Goal: Task Accomplishment & Management: Use online tool/utility

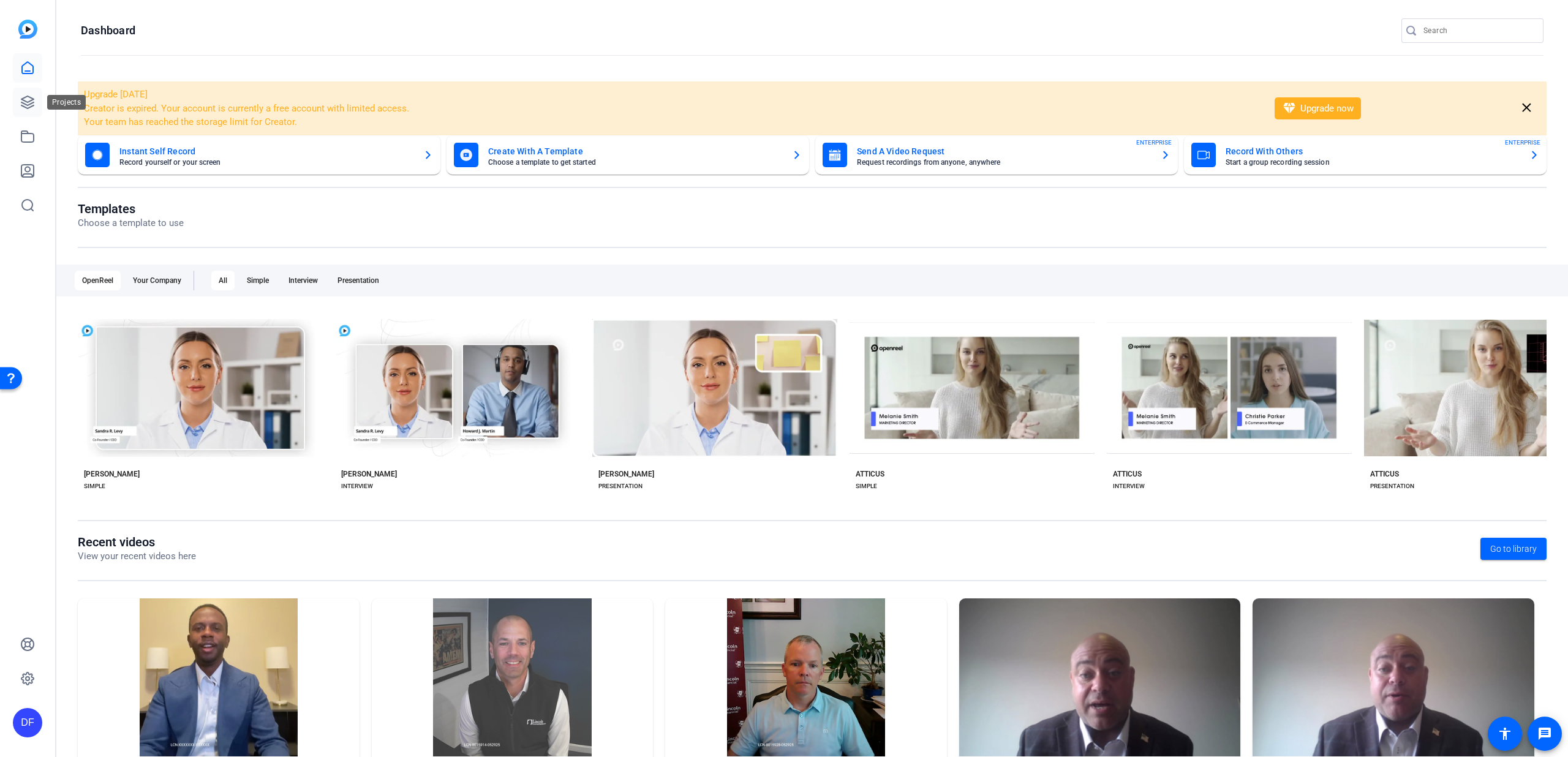
click at [25, 103] on icon at bounding box center [28, 103] width 12 height 12
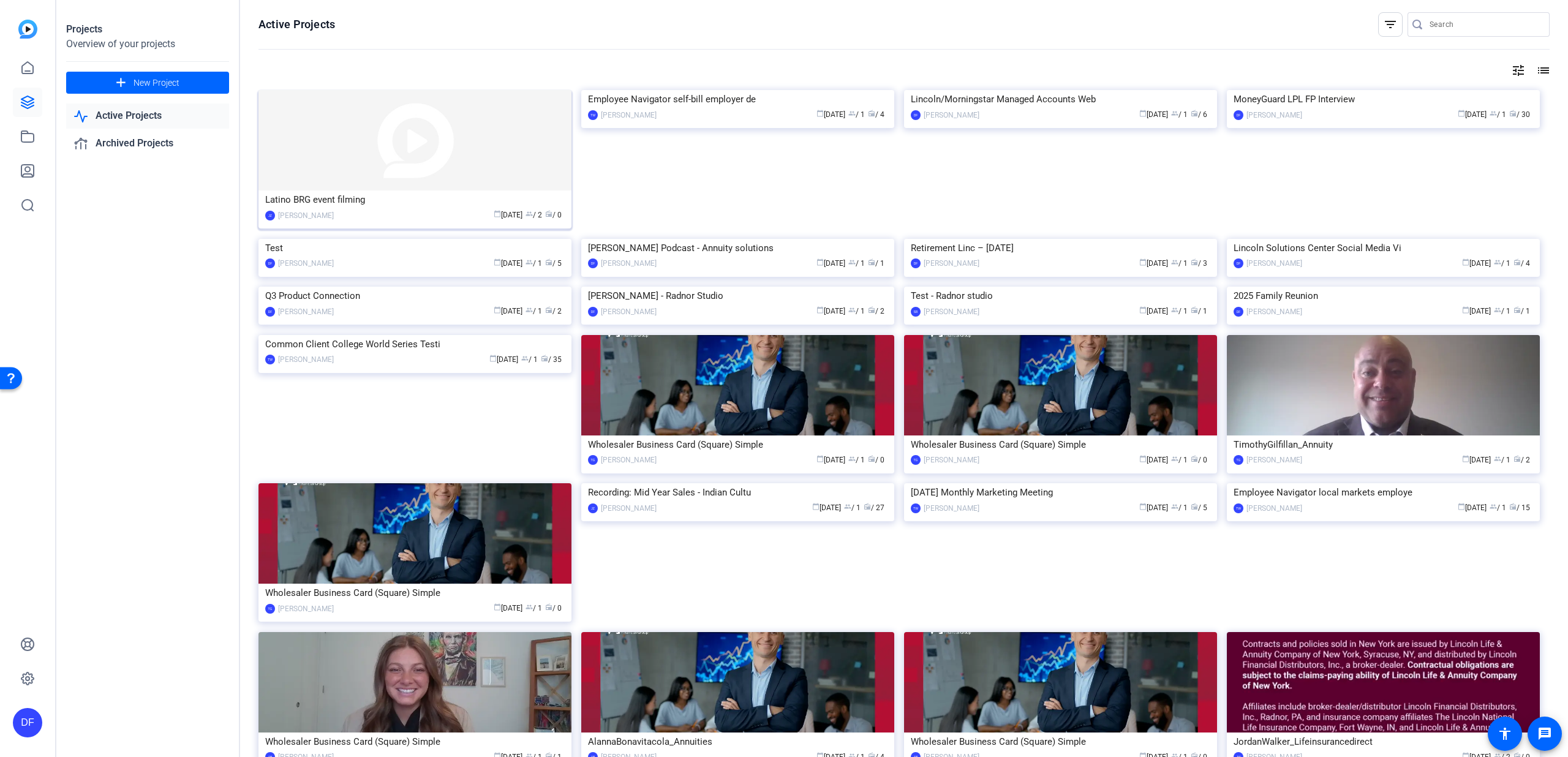
click at [336, 163] on img at bounding box center [415, 140] width 313 height 101
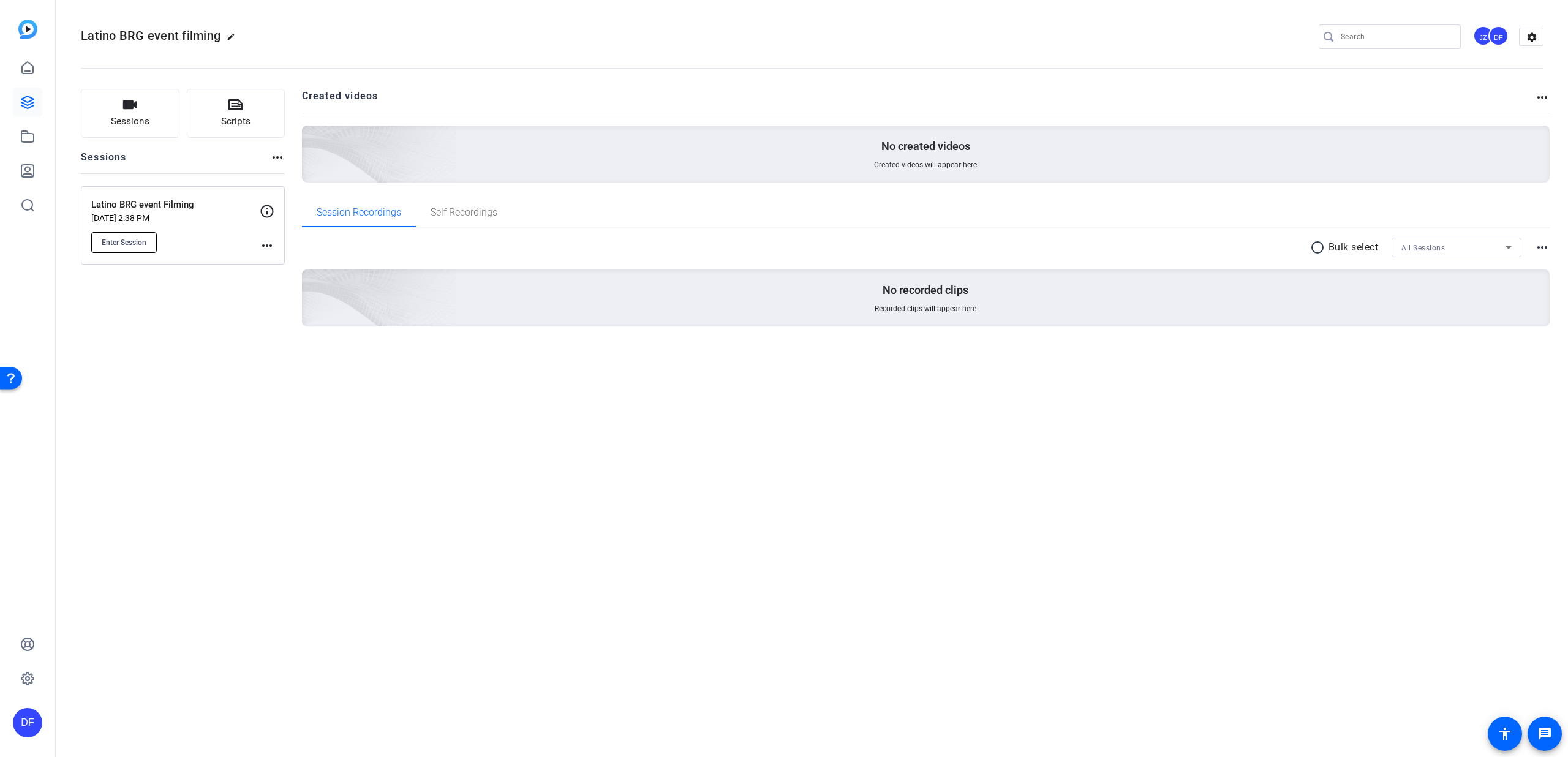
click at [119, 243] on span "Enter Session" at bounding box center [124, 243] width 45 height 10
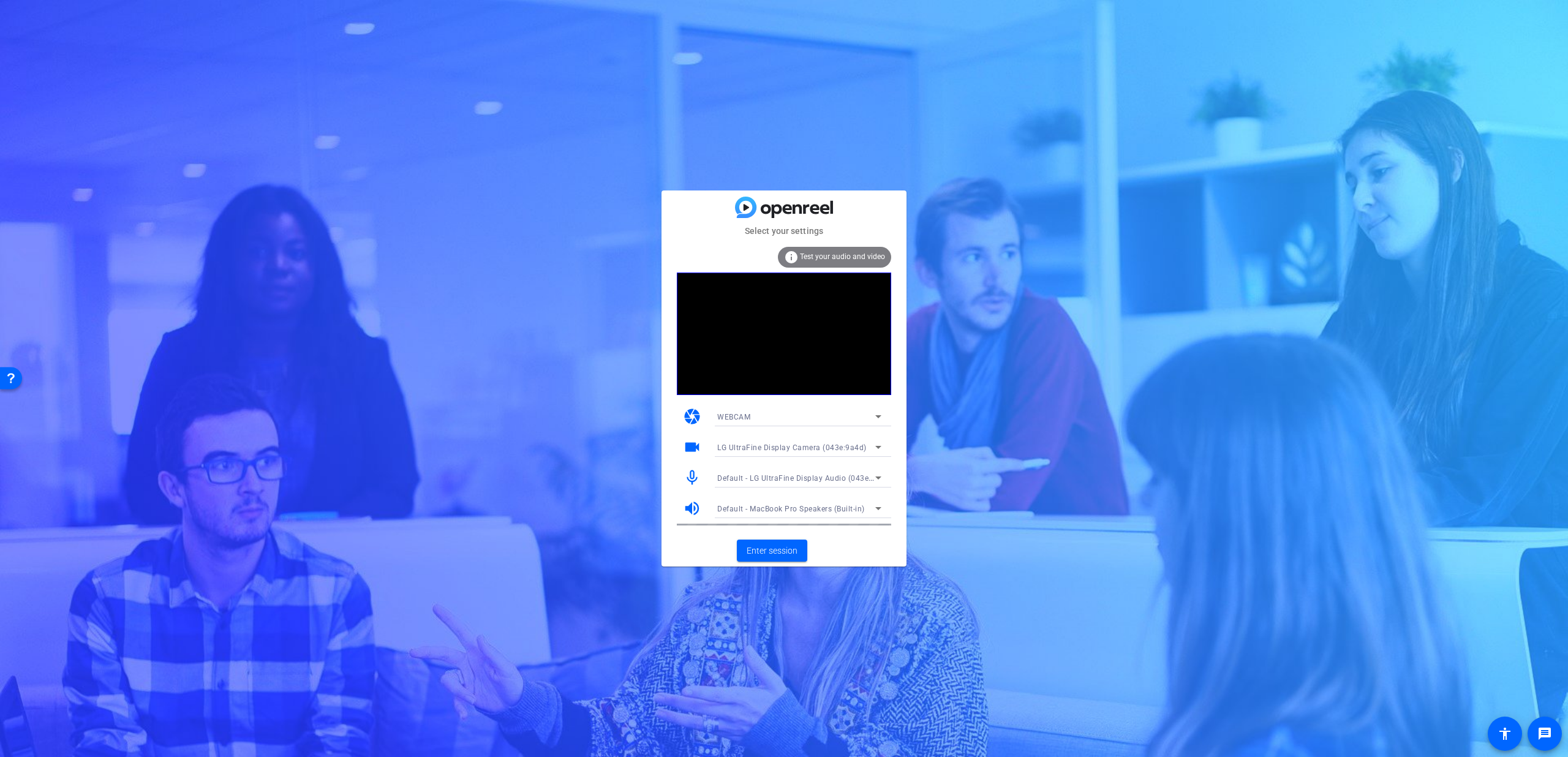
click at [800, 476] on span "Default - LG UltraFine Display Audio (043e:9a4b)" at bounding box center [805, 477] width 175 height 10
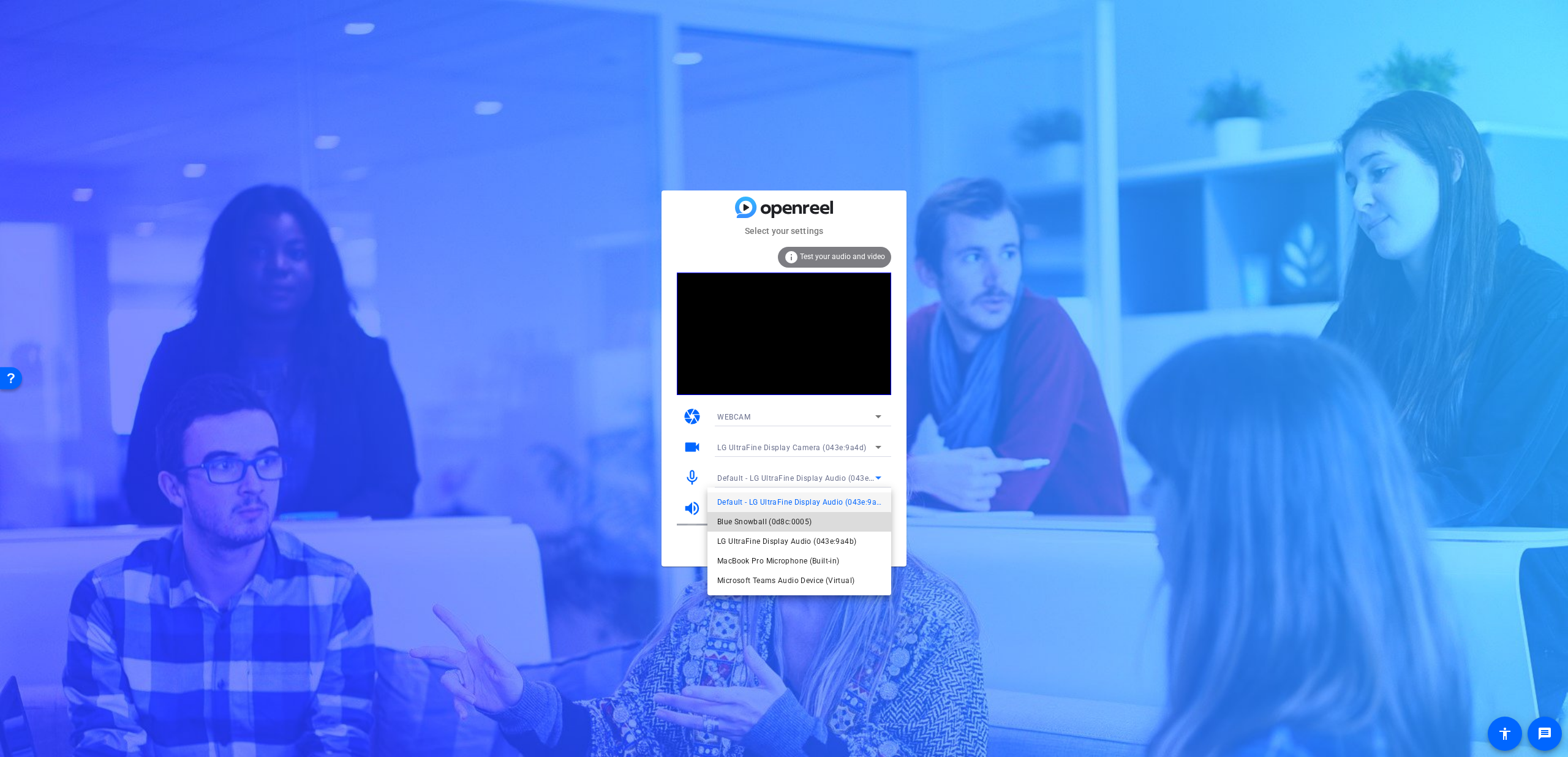
click at [790, 525] on span "Blue Snowball (0d8c:0005)" at bounding box center [765, 522] width 94 height 14
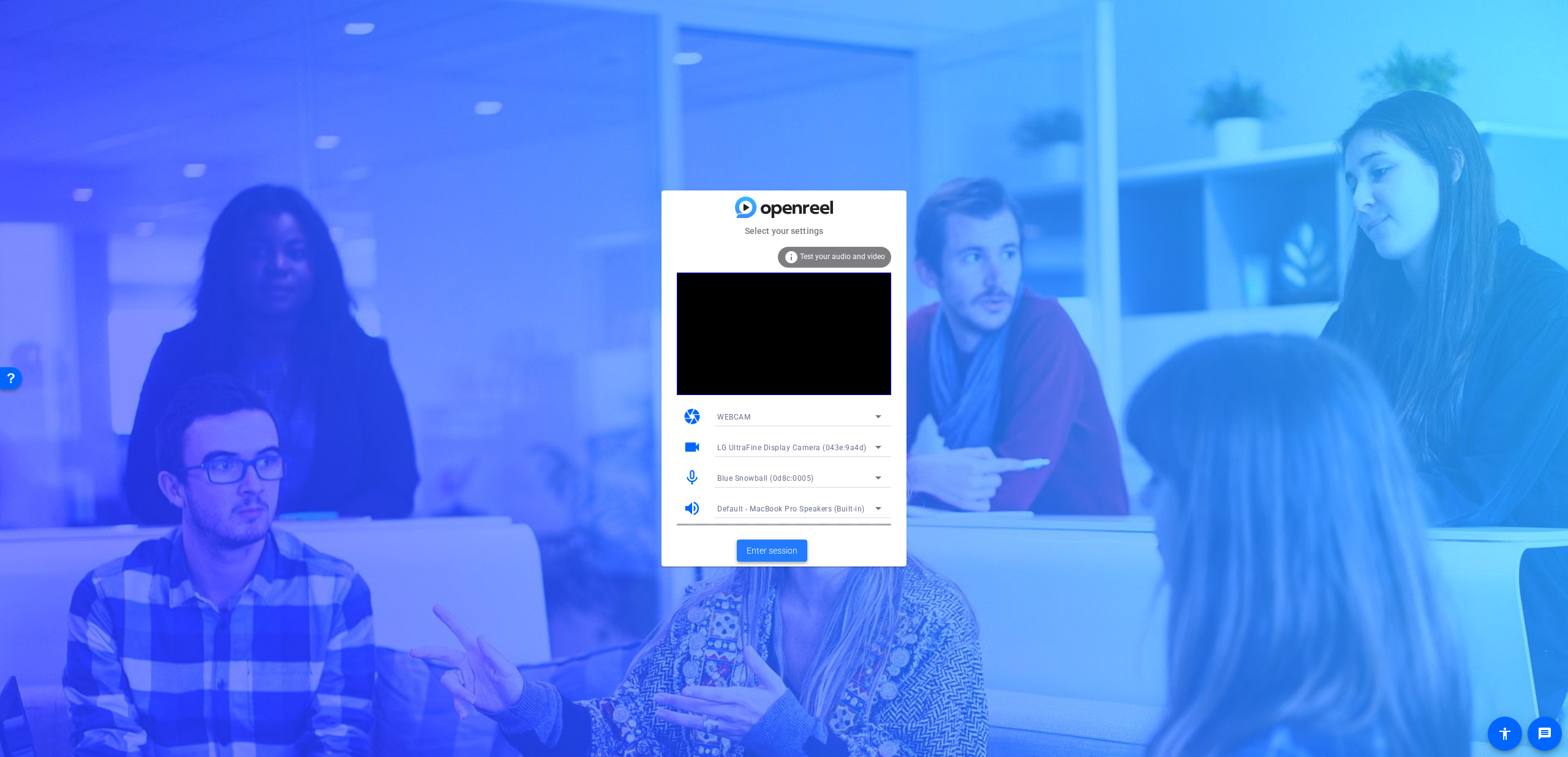
click at [792, 555] on span "Enter session" at bounding box center [772, 551] width 51 height 12
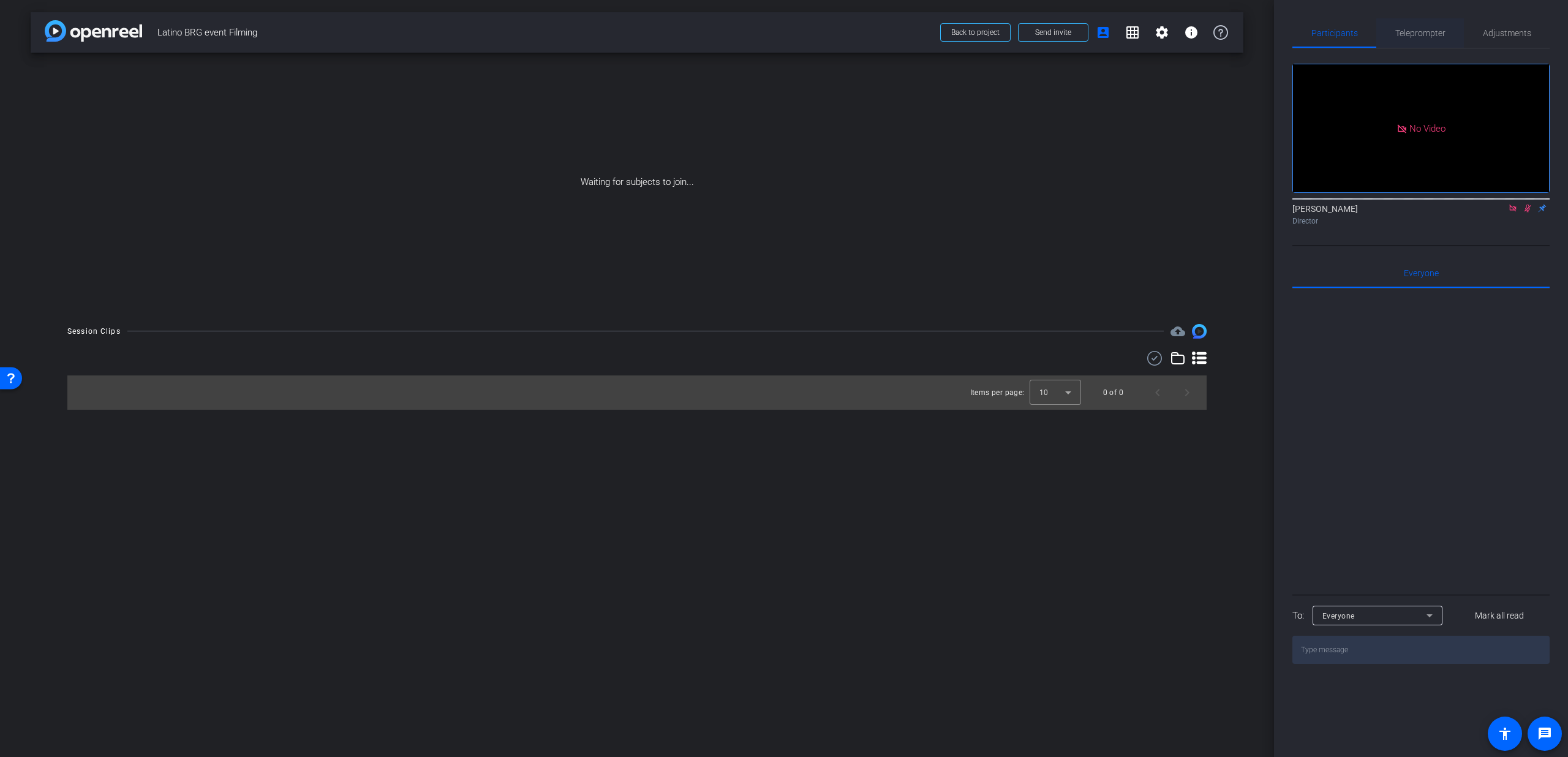
click at [1433, 24] on span "Teleprompter" at bounding box center [1420, 33] width 50 height 29
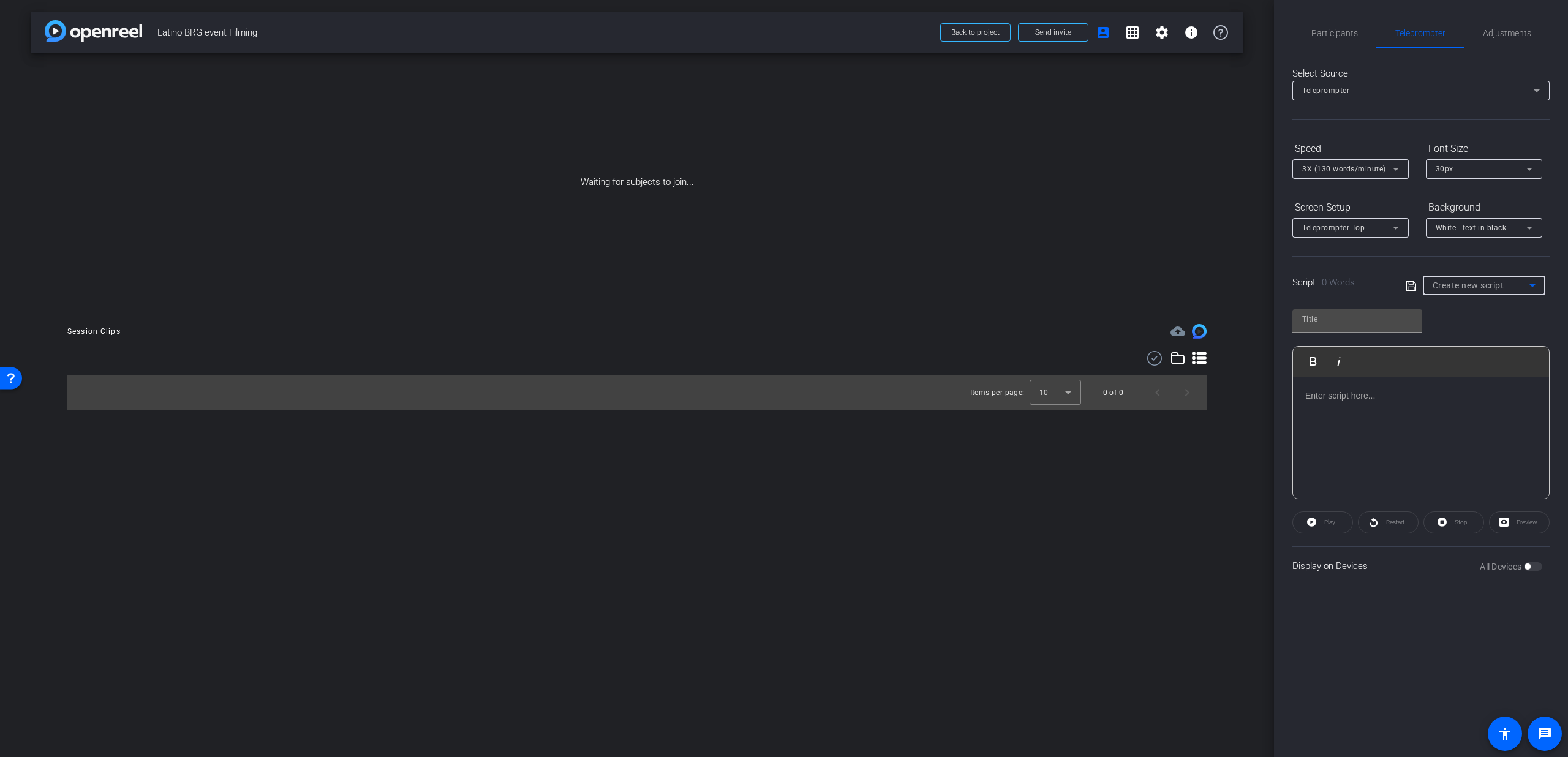
click at [1497, 282] on span "Create new script" at bounding box center [1468, 285] width 71 height 10
click at [0, 0] on div at bounding box center [0, 0] width 0 height 0
click at [1158, 364] on use at bounding box center [1154, 358] width 14 height 14
click at [1118, 361] on span at bounding box center [1116, 359] width 9 height 17
click at [1117, 361] on icon at bounding box center [1114, 358] width 6 height 14
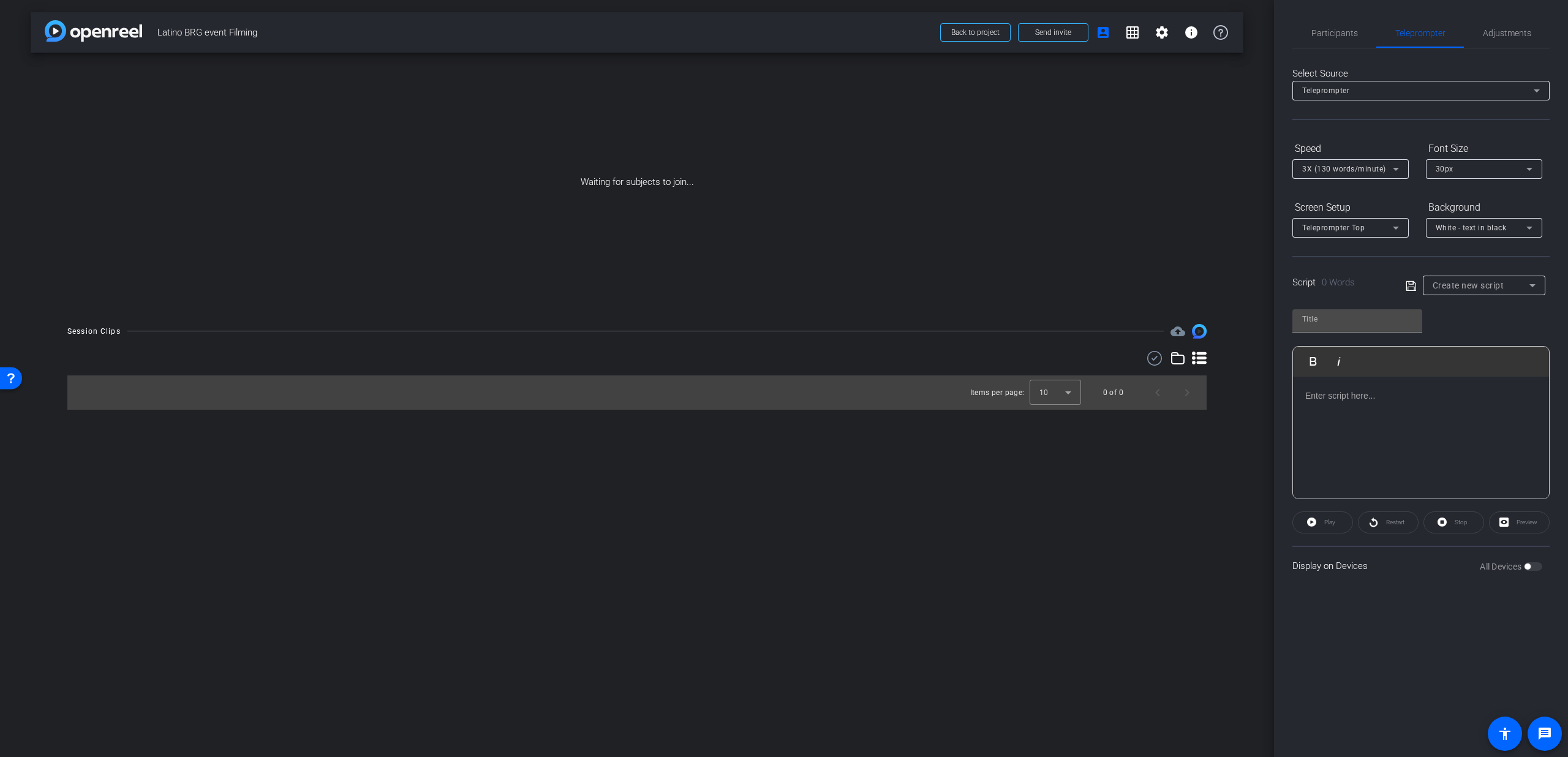
click at [1179, 361] on icon at bounding box center [1178, 358] width 14 height 14
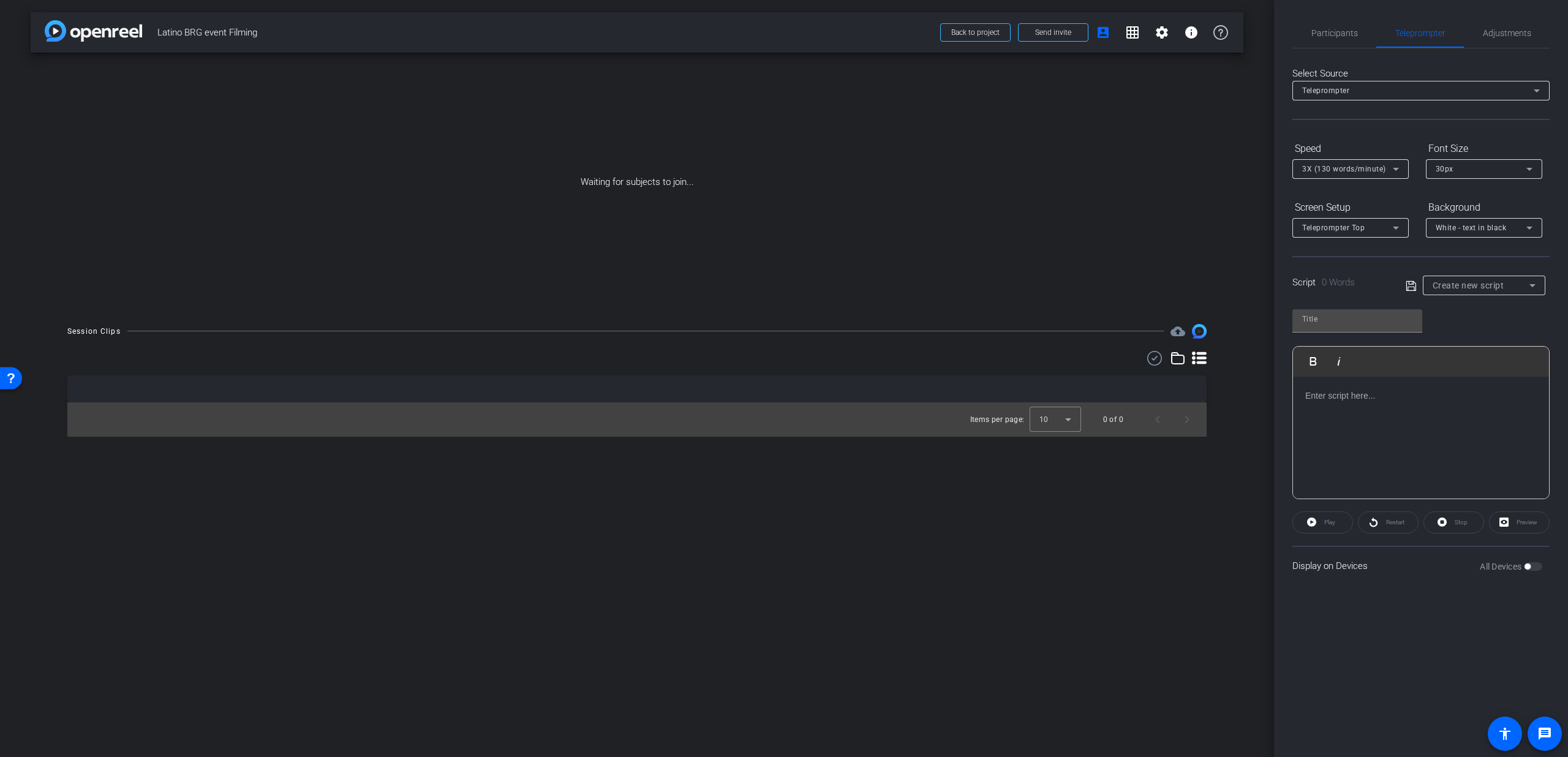
click at [1179, 361] on icon at bounding box center [1178, 358] width 14 height 14
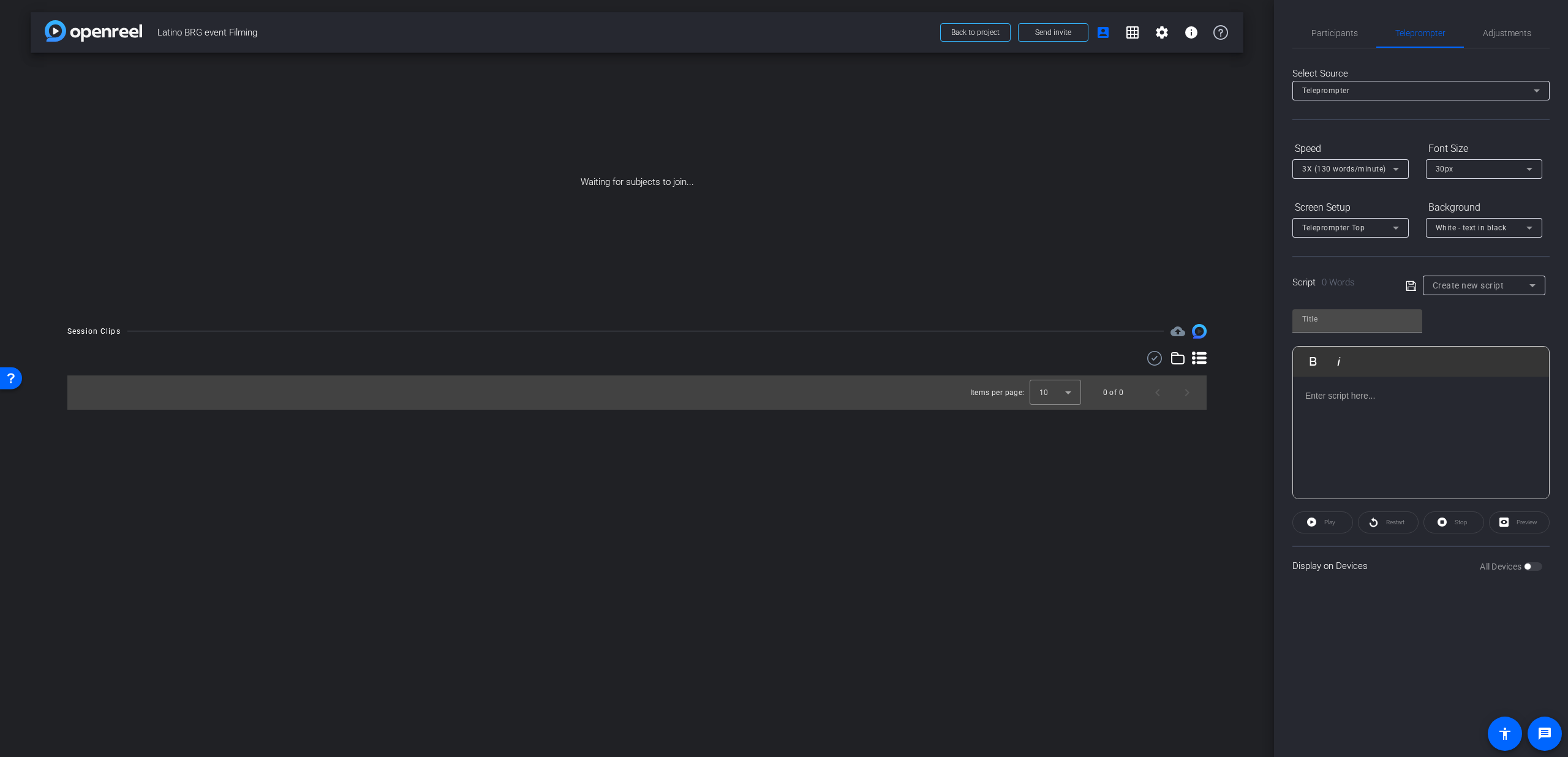
click at [1195, 358] on icon at bounding box center [1199, 358] width 14 height 12
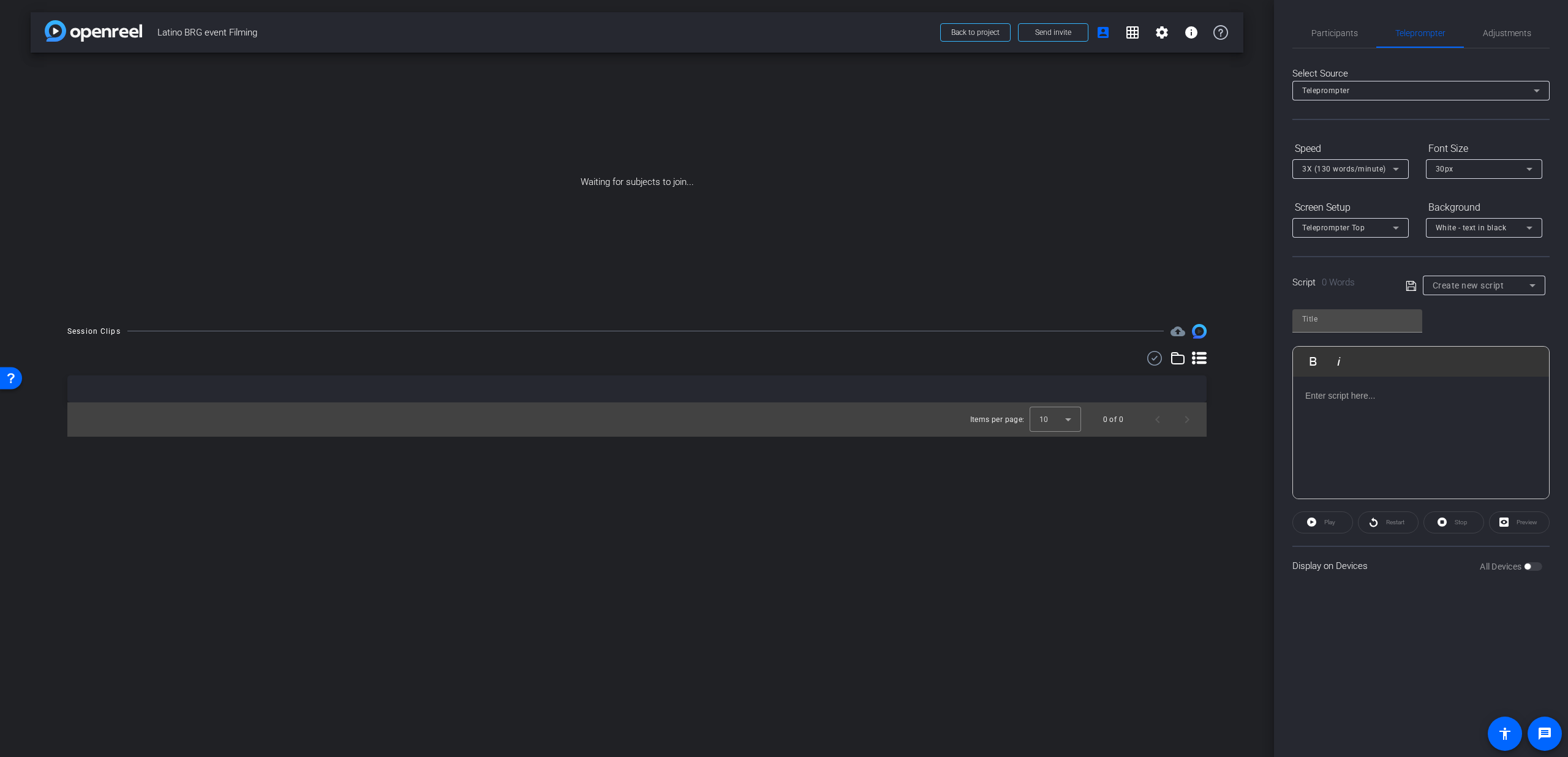
click at [1195, 358] on icon at bounding box center [1199, 358] width 14 height 12
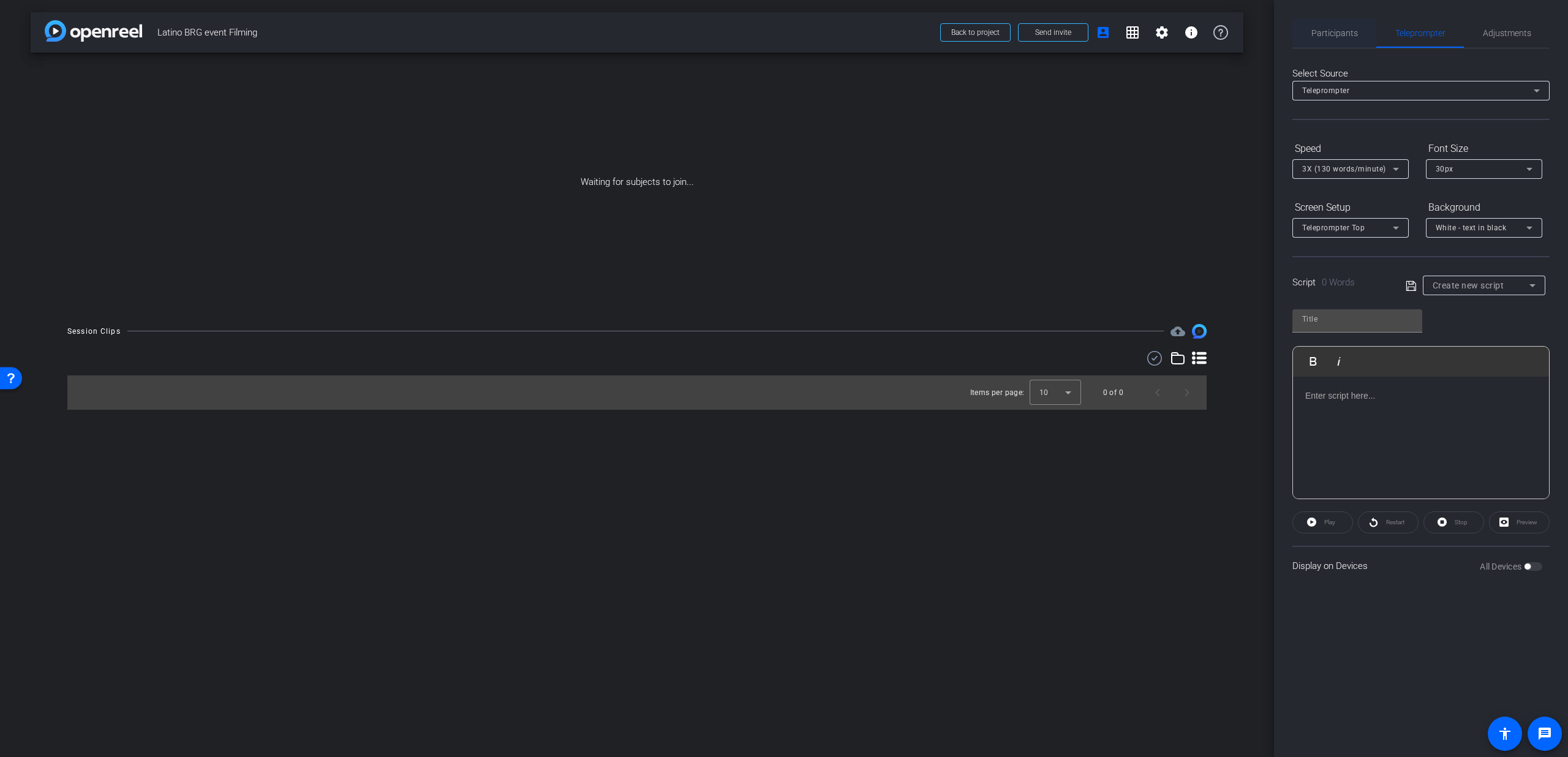
click at [1337, 29] on span "Participants" at bounding box center [1334, 33] width 46 height 9
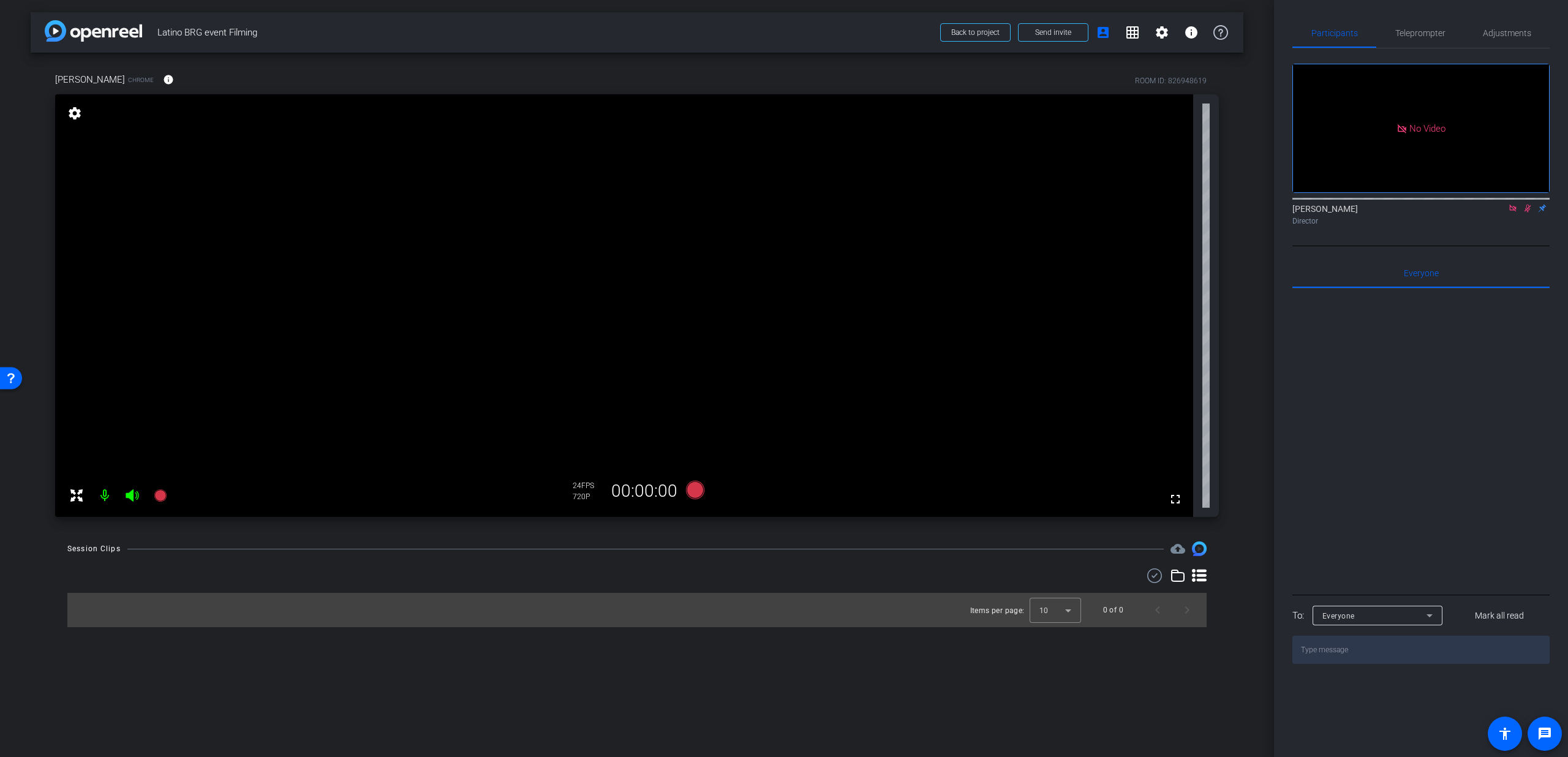
click at [1515, 205] on icon at bounding box center [1513, 209] width 7 height 7
click at [1511, 212] on icon at bounding box center [1514, 209] width 7 height 8
click at [1498, 37] on span "Adjustments" at bounding box center [1507, 33] width 48 height 9
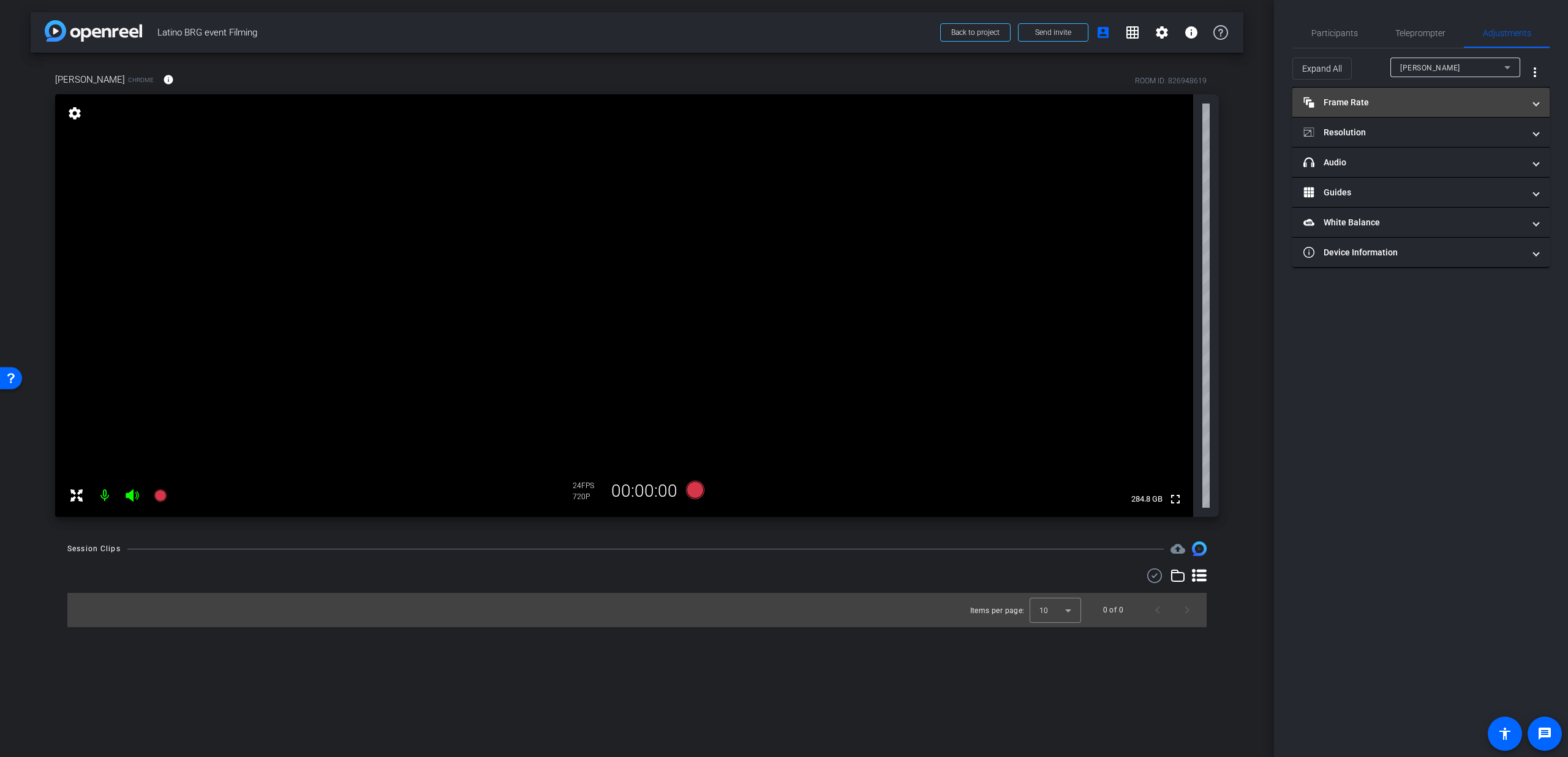
click at [1455, 103] on mat-panel-title "Frame Rate Frame Rate" at bounding box center [1413, 103] width 220 height 12
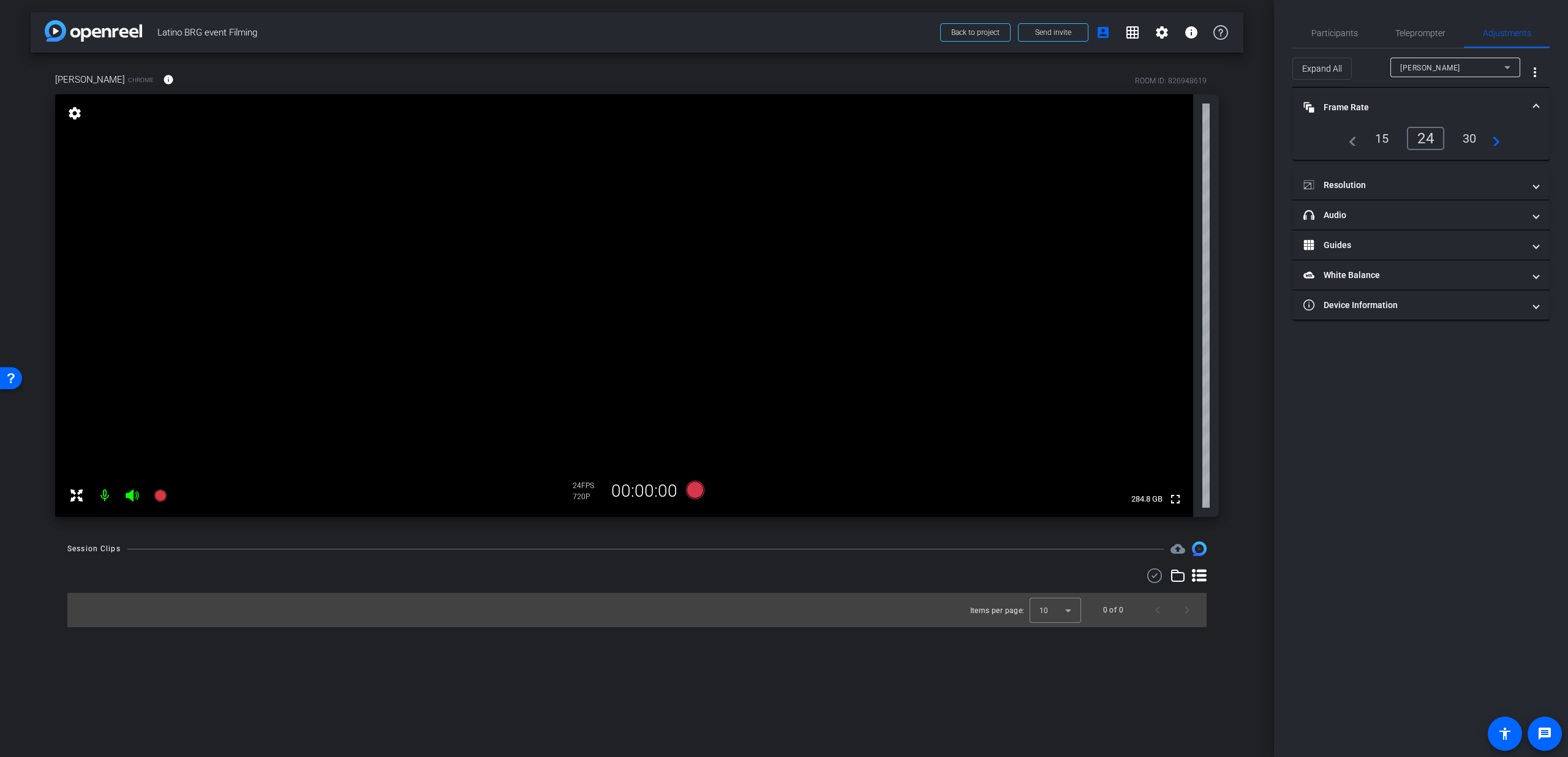
click at [1477, 146] on div "30" at bounding box center [1470, 138] width 32 height 21
click at [1434, 179] on mat-panel-title "Resolution" at bounding box center [1413, 185] width 220 height 12
click at [1444, 217] on div "1080" at bounding box center [1432, 220] width 46 height 21
click at [1334, 35] on span "Participants" at bounding box center [1334, 33] width 46 height 9
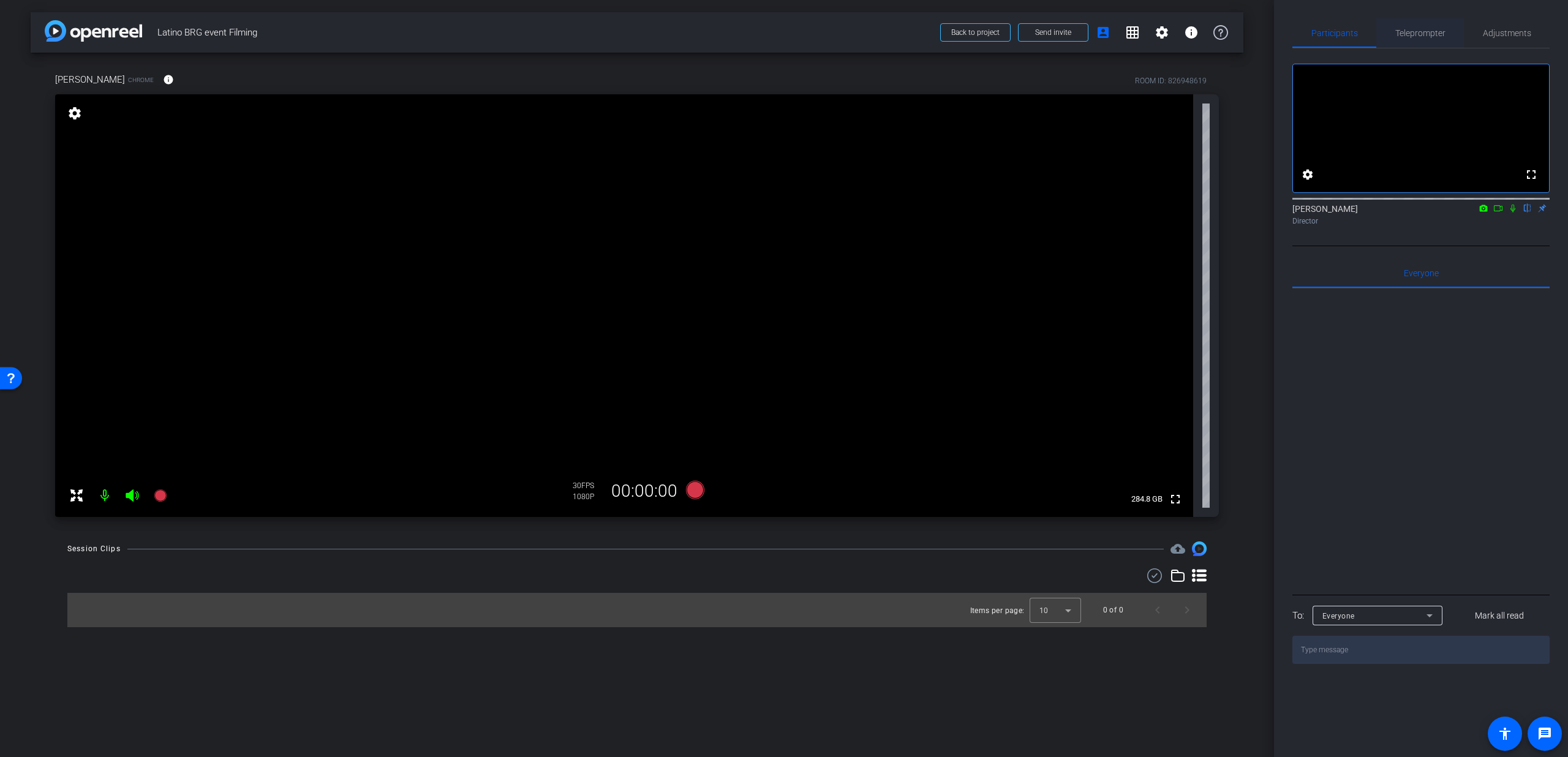
click at [1417, 38] on span "Teleprompter" at bounding box center [1420, 33] width 50 height 29
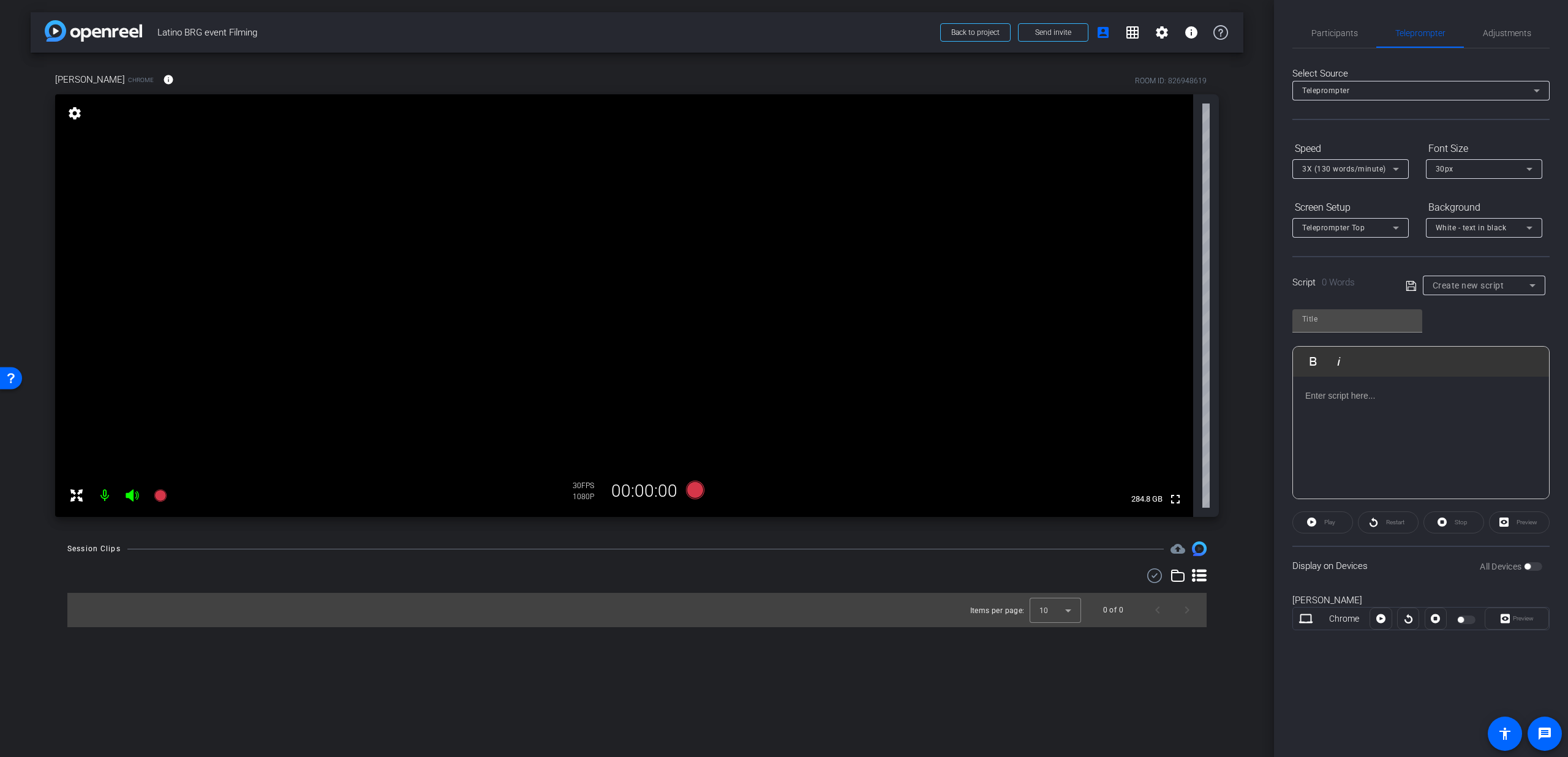
click at [1482, 289] on span "Create new script" at bounding box center [1468, 285] width 71 height 10
click at [1465, 330] on mat-option "Intro" at bounding box center [1483, 330] width 122 height 20
type input "Intro"
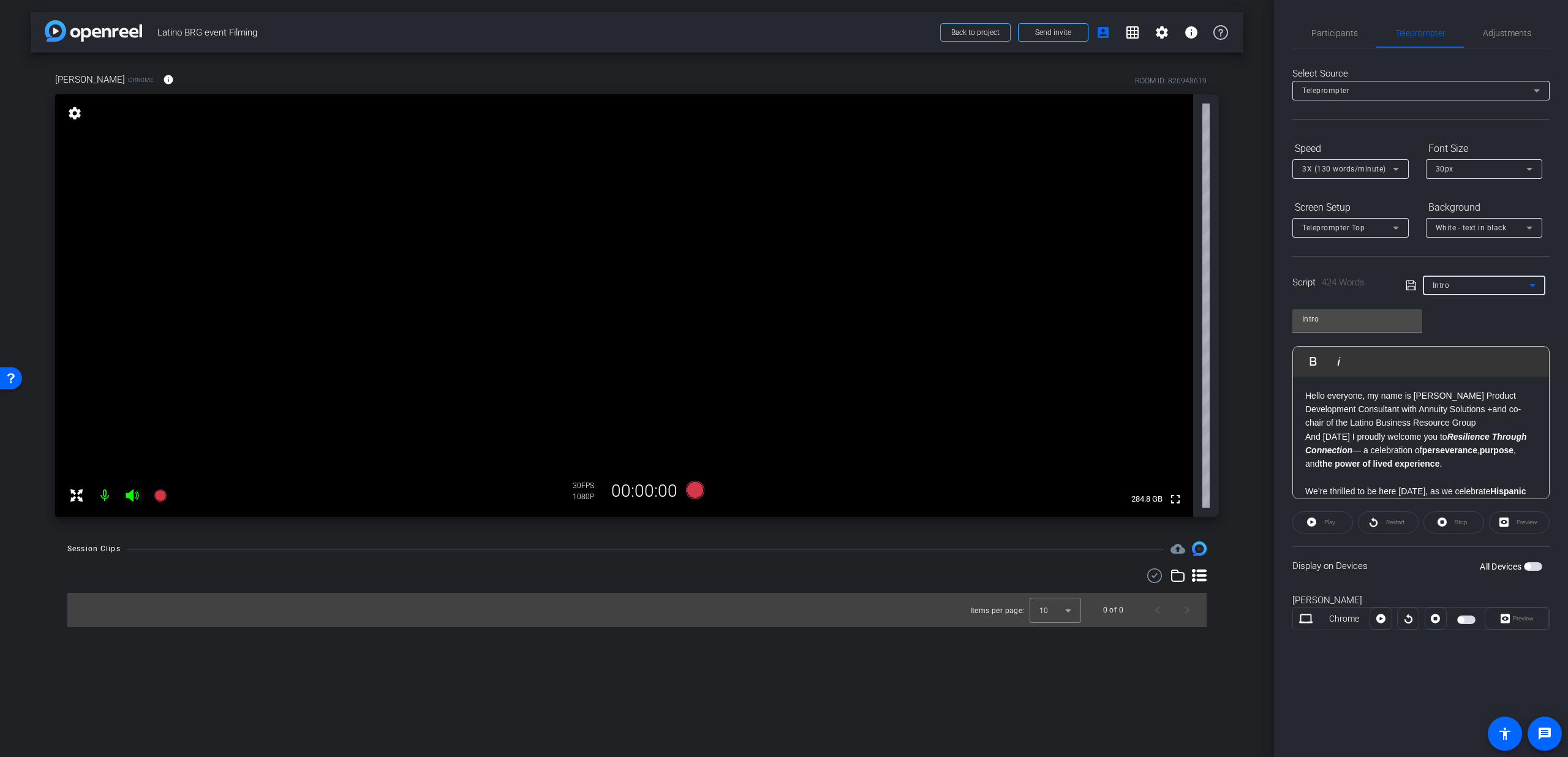
click at [1528, 564] on span "button" at bounding box center [1527, 566] width 6 height 6
click at [1318, 518] on span at bounding box center [1323, 522] width 60 height 29
click at [1501, 619] on icon at bounding box center [1505, 619] width 9 height 19
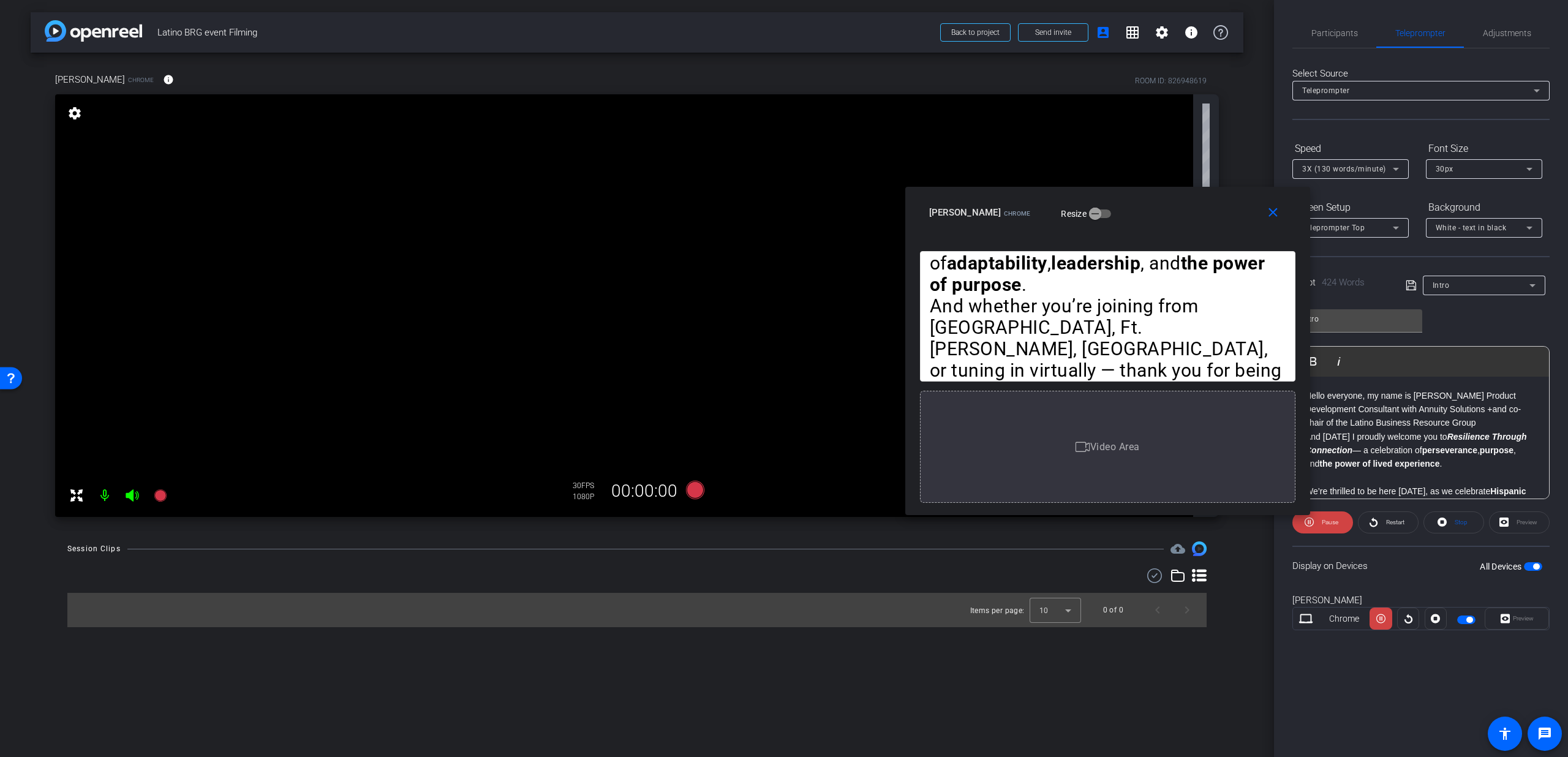
drag, startPoint x: 835, startPoint y: 248, endPoint x: 1159, endPoint y: 220, distance: 325.2
click at [1159, 220] on div "Lorenzo Amaya Chrome Resize" at bounding box center [1112, 212] width 366 height 22
click at [1260, 214] on span at bounding box center [1276, 212] width 39 height 29
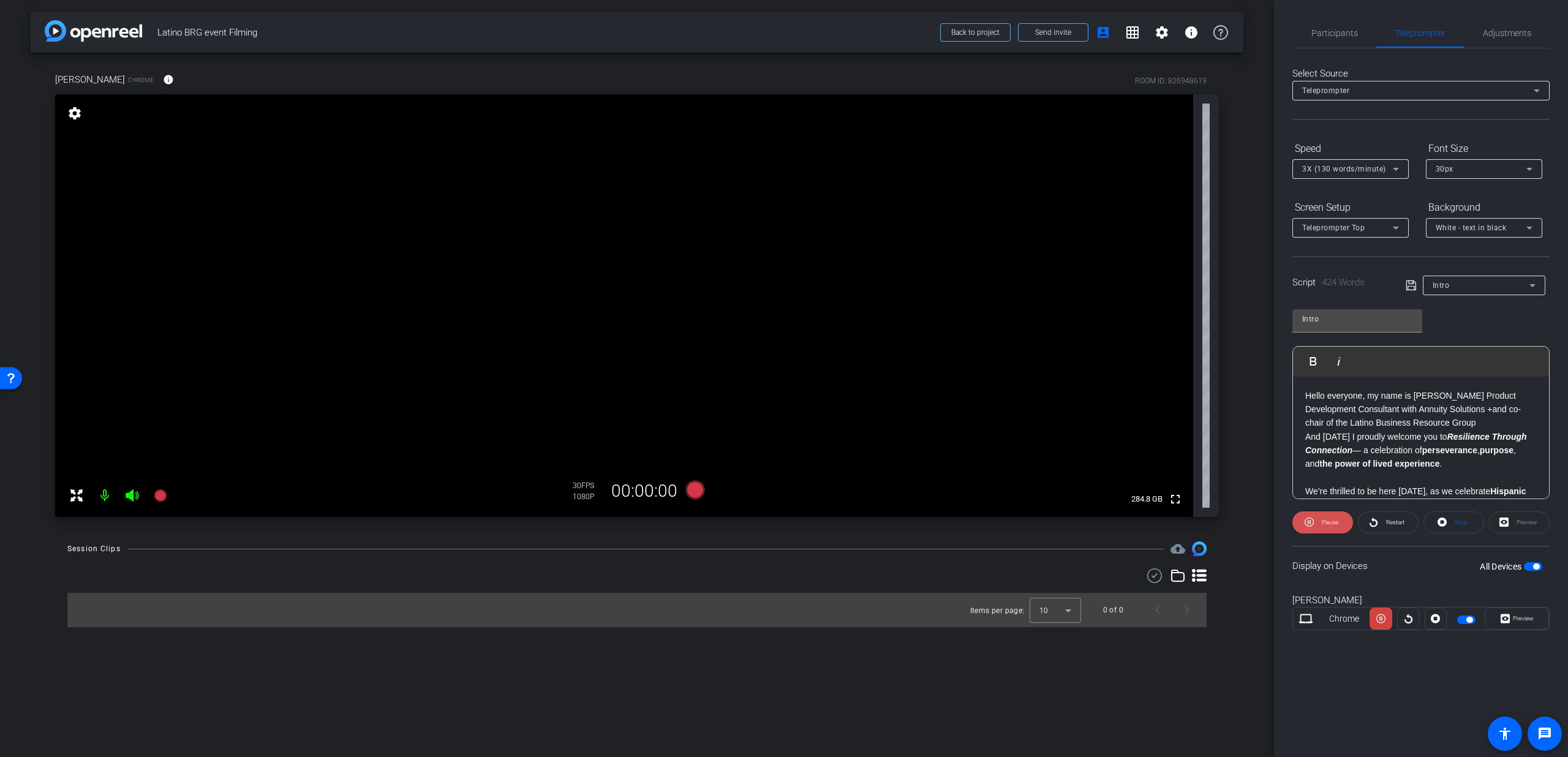
click at [1332, 522] on span "Pause" at bounding box center [1330, 522] width 17 height 7
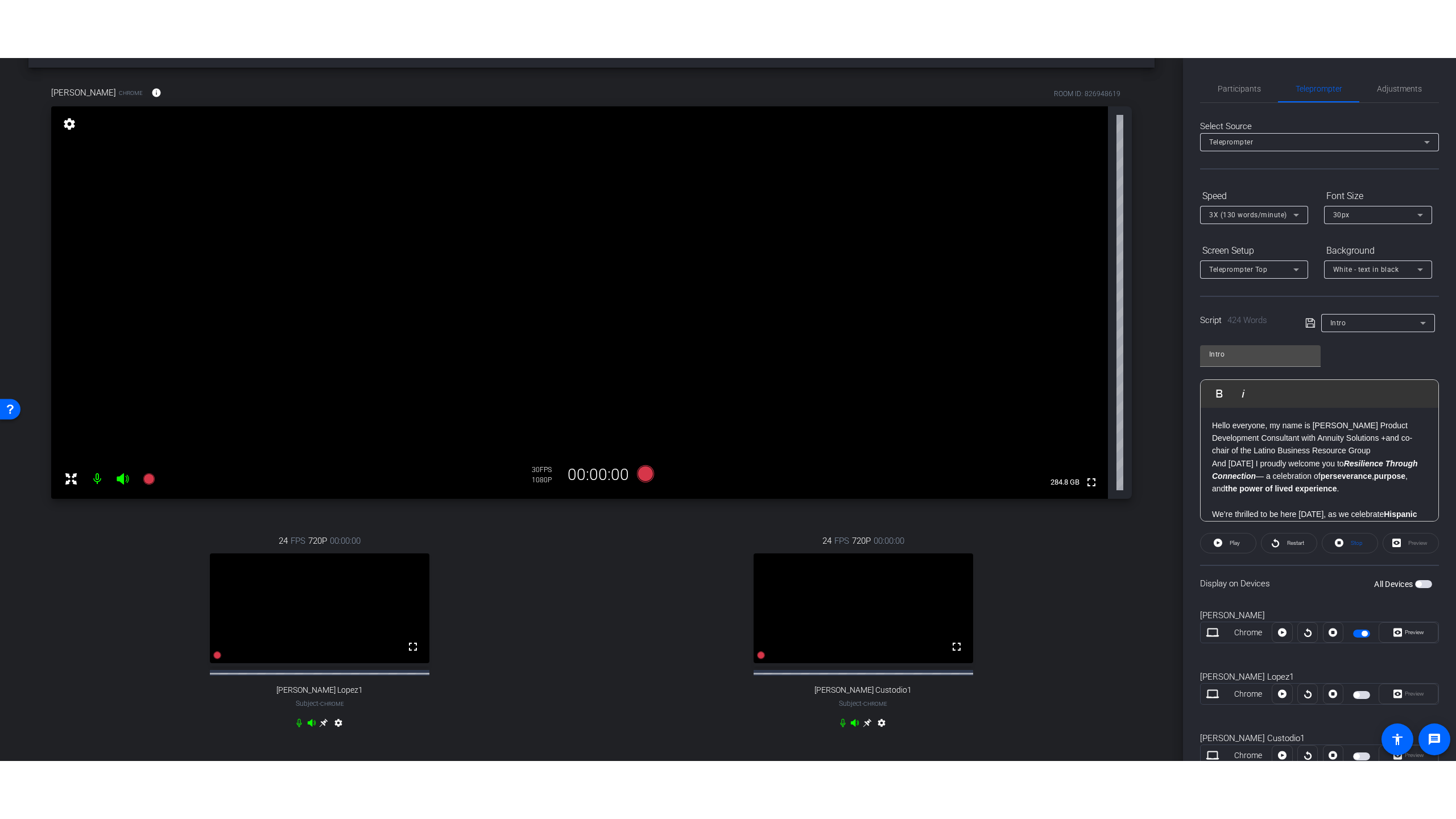
scroll to position [55, 0]
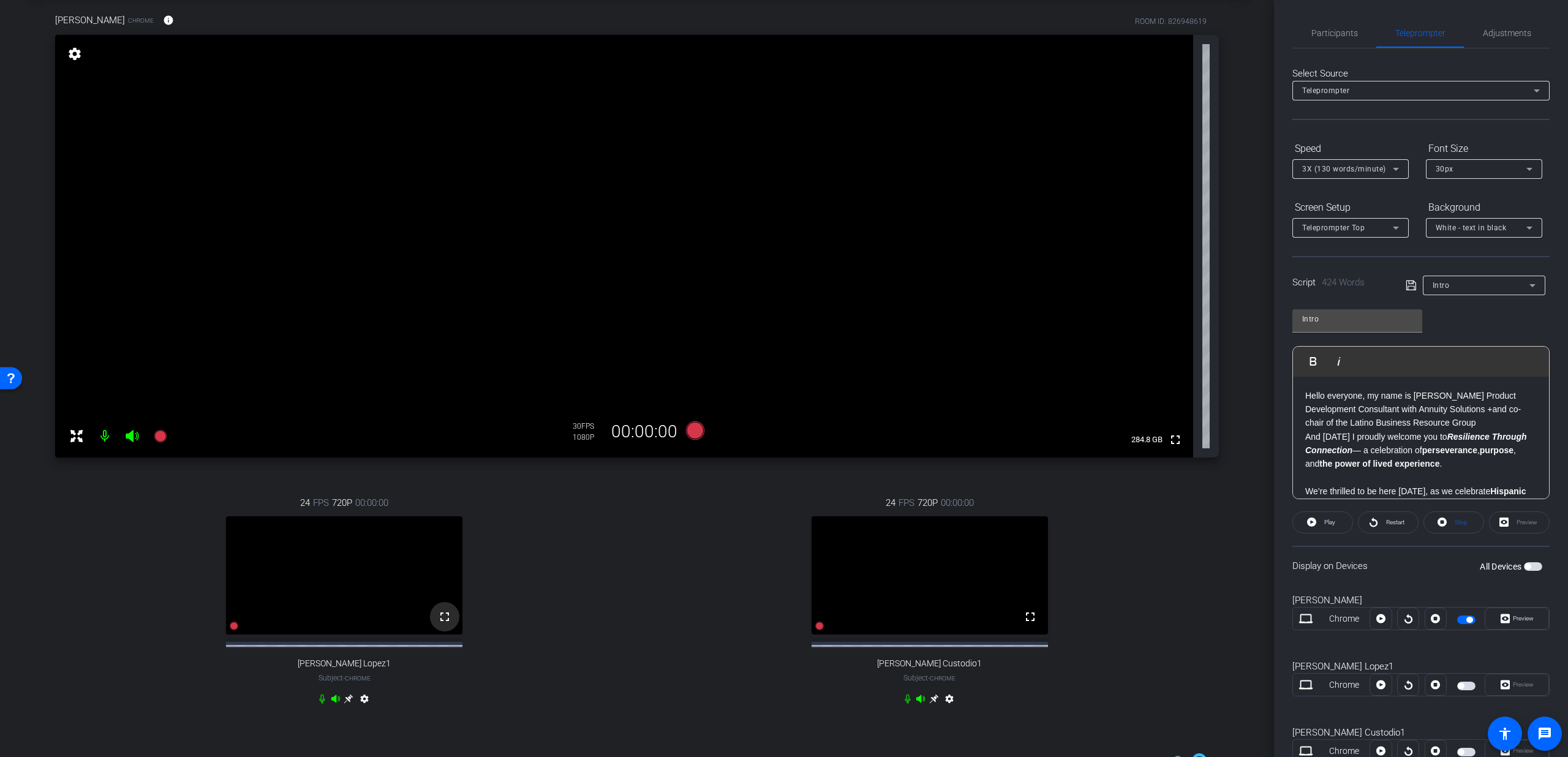
click at [433, 631] on span at bounding box center [444, 616] width 29 height 29
click at [1361, 29] on div "Participants" at bounding box center [1334, 33] width 84 height 29
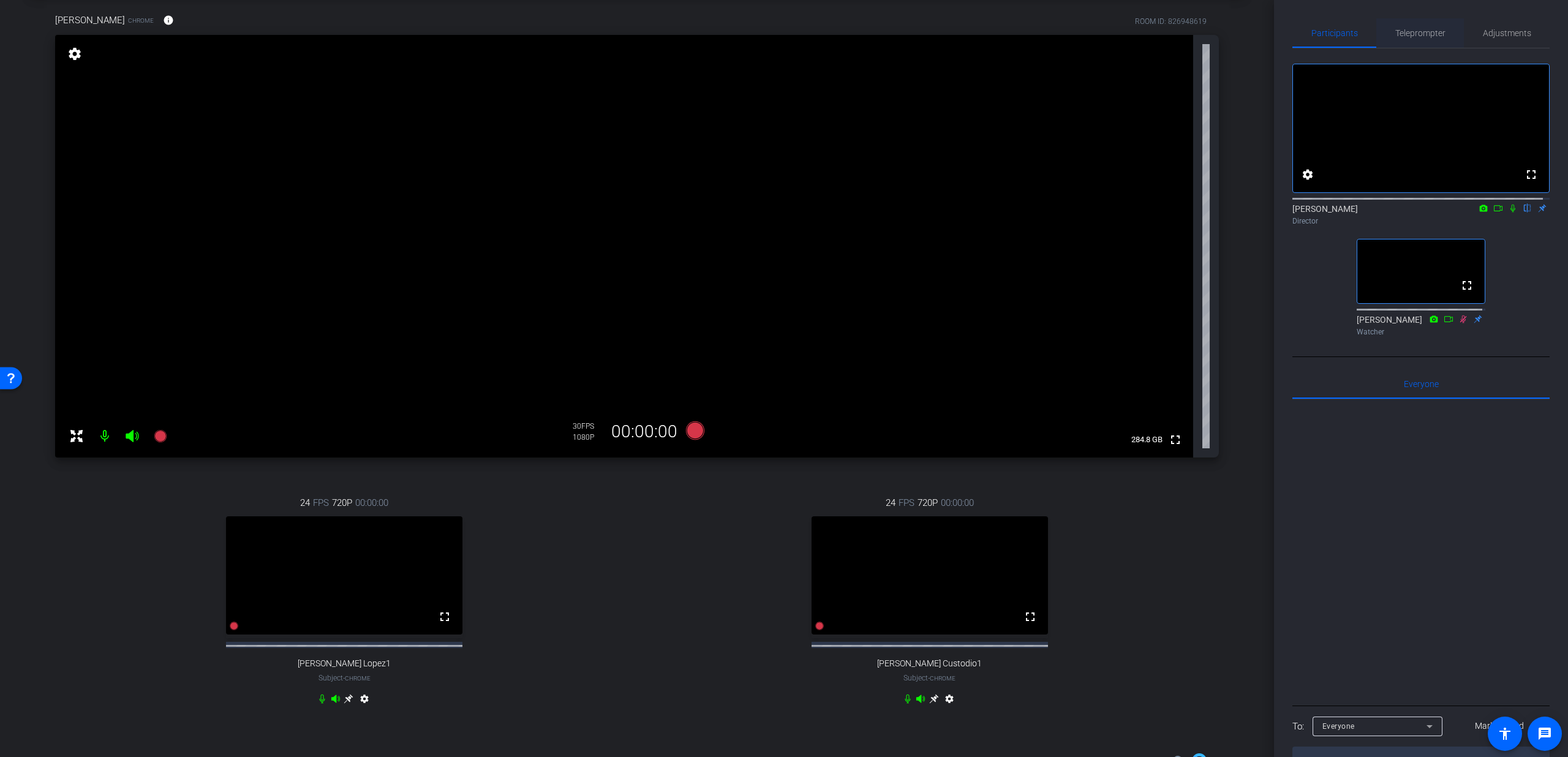
click at [1419, 30] on span "Teleprompter" at bounding box center [1420, 33] width 50 height 9
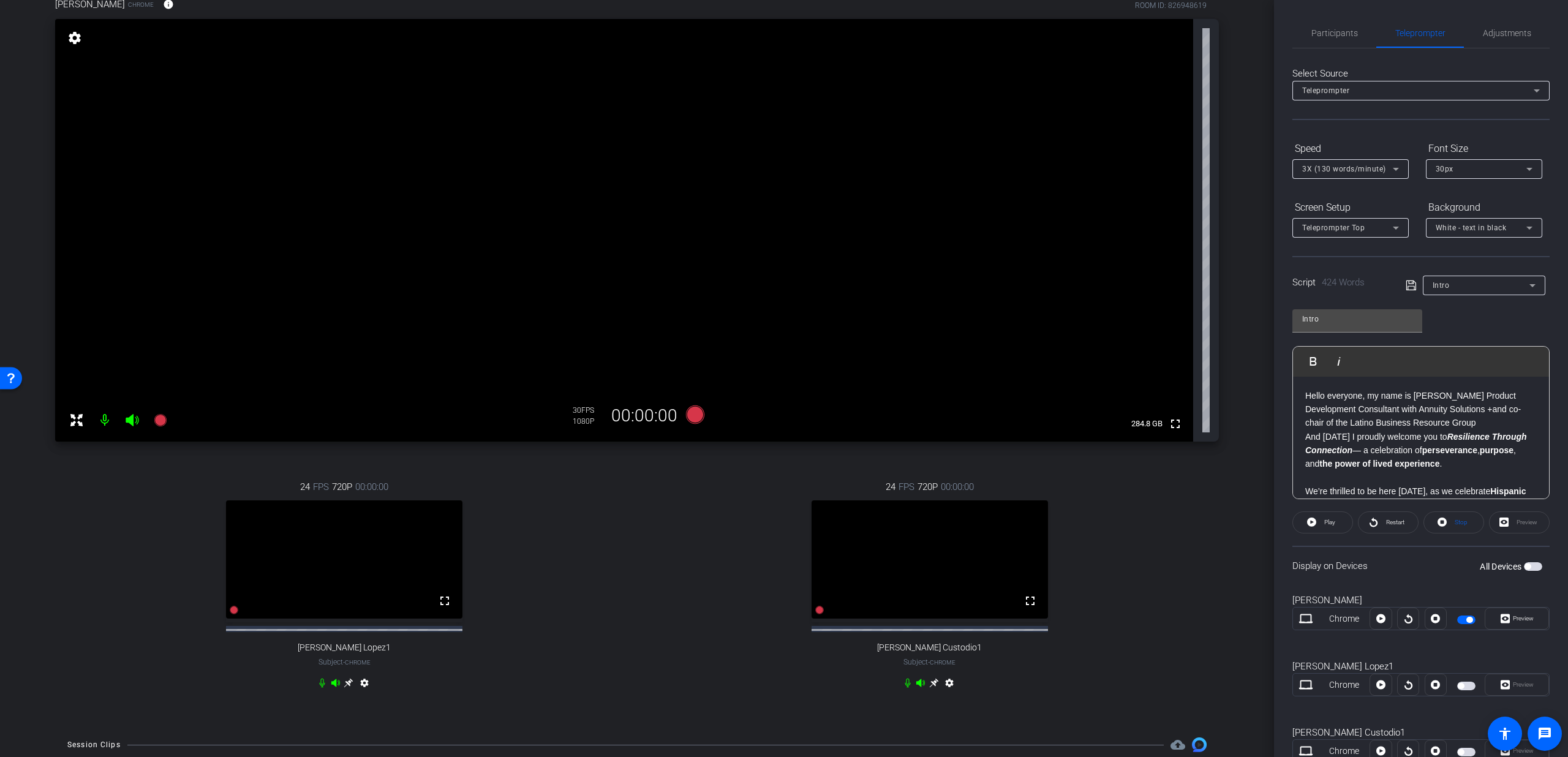
scroll to position [83, 0]
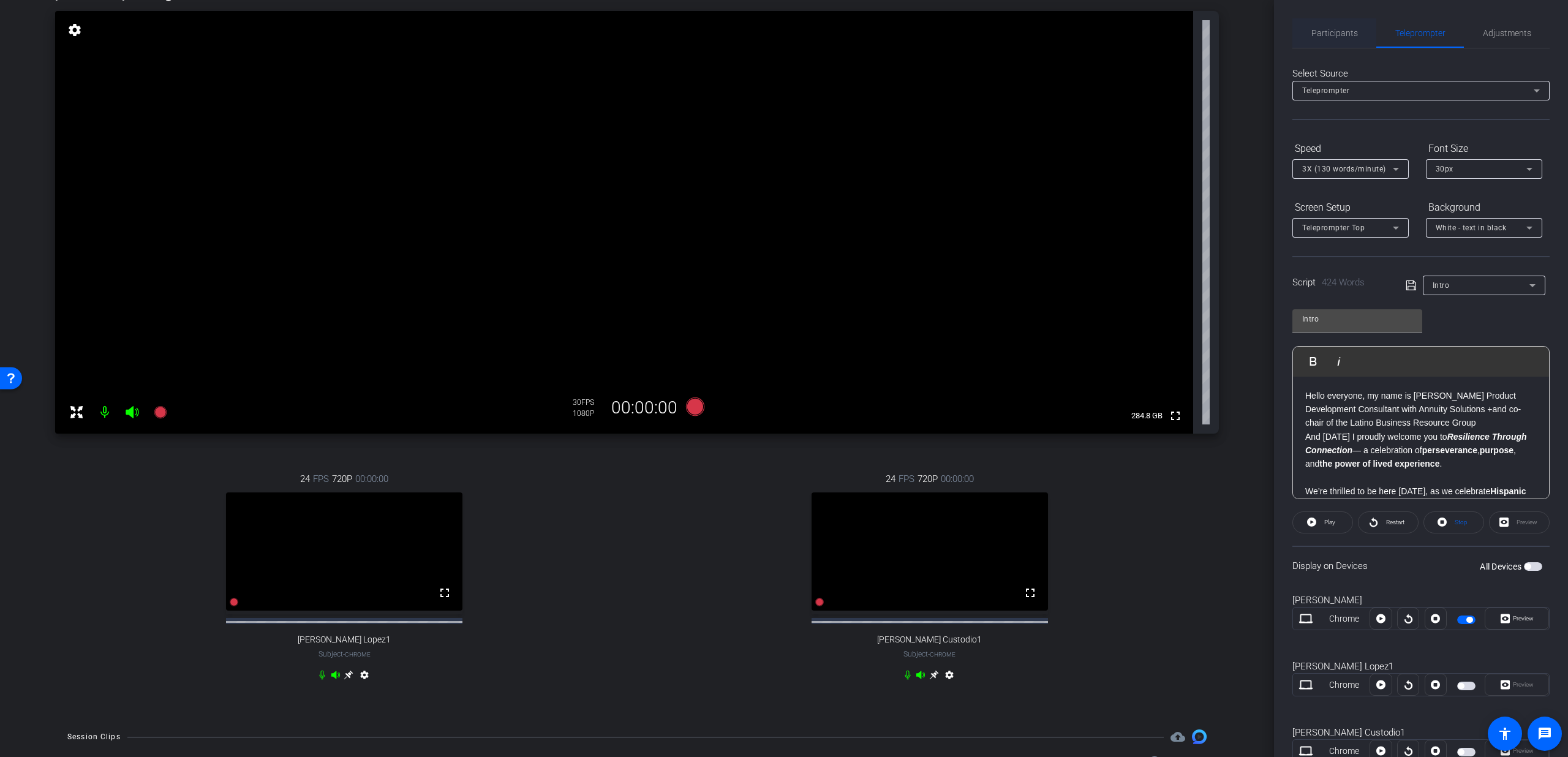
click at [1342, 39] on span "Participants" at bounding box center [1334, 33] width 46 height 29
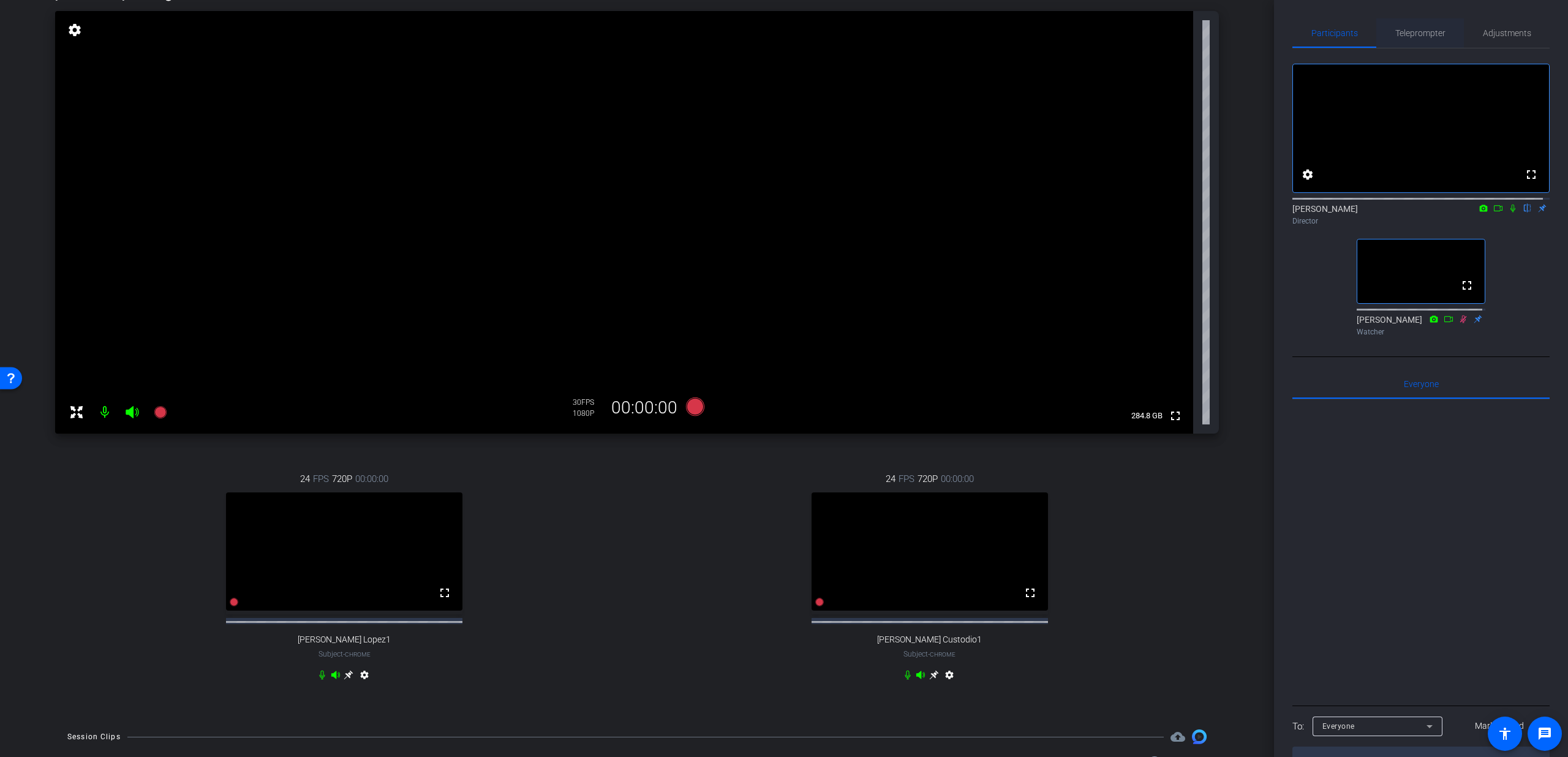
click at [1418, 40] on span "Teleprompter" at bounding box center [1420, 33] width 50 height 29
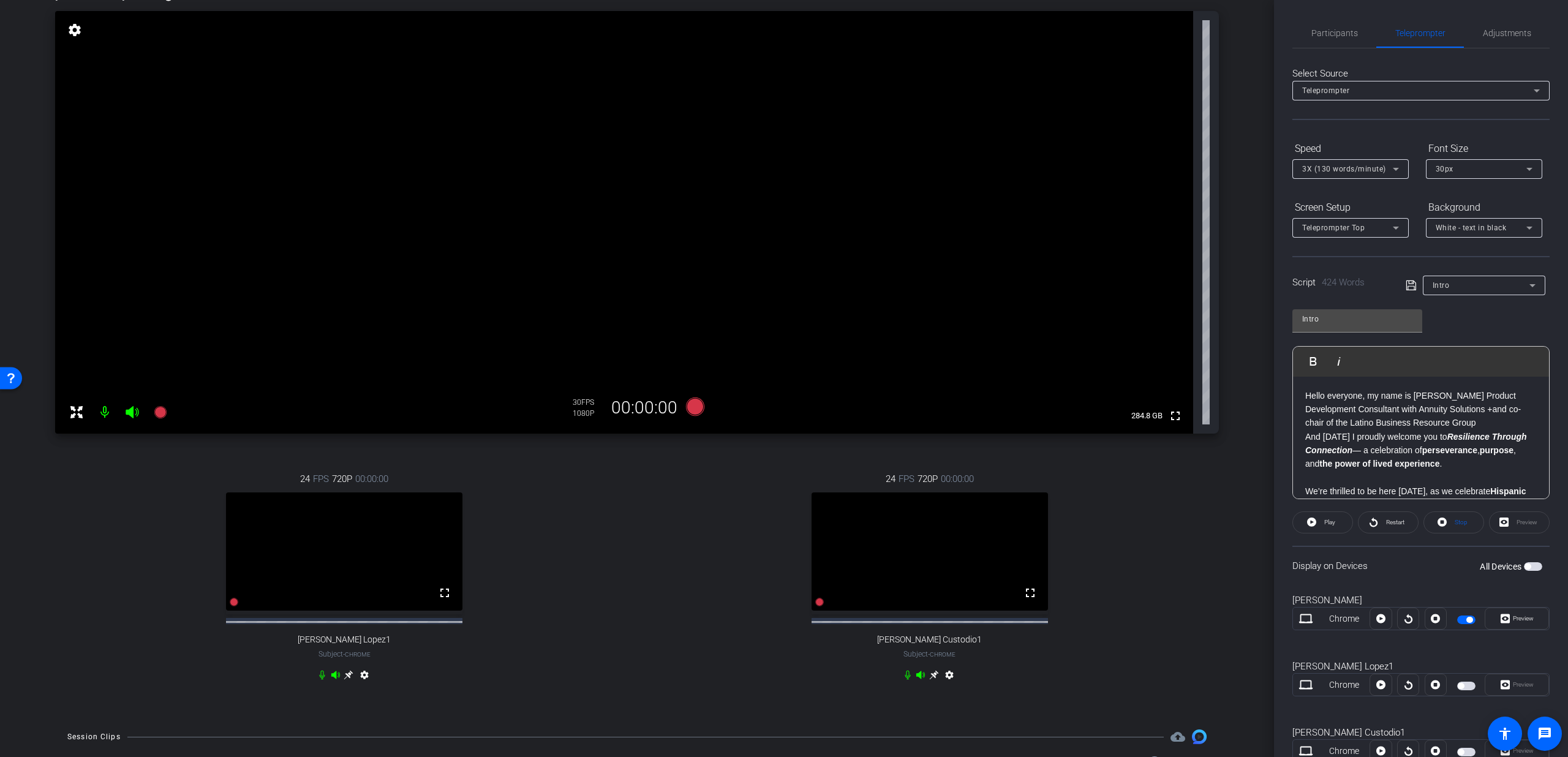
click at [1466, 620] on span "button" at bounding box center [1469, 620] width 6 height 6
click at [1345, 40] on span "Participants" at bounding box center [1334, 33] width 46 height 29
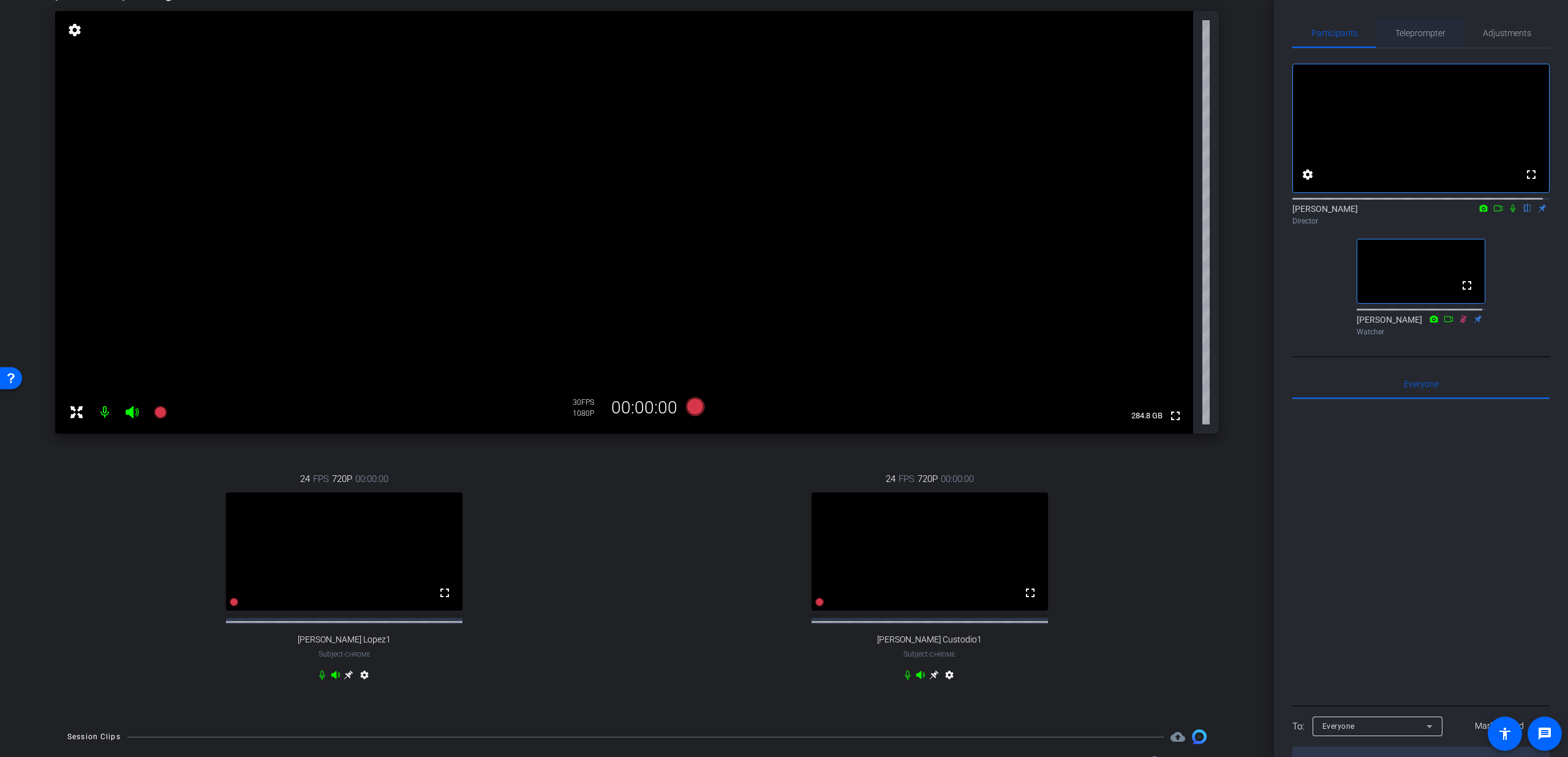
click at [1413, 44] on span "Teleprompter" at bounding box center [1420, 33] width 50 height 29
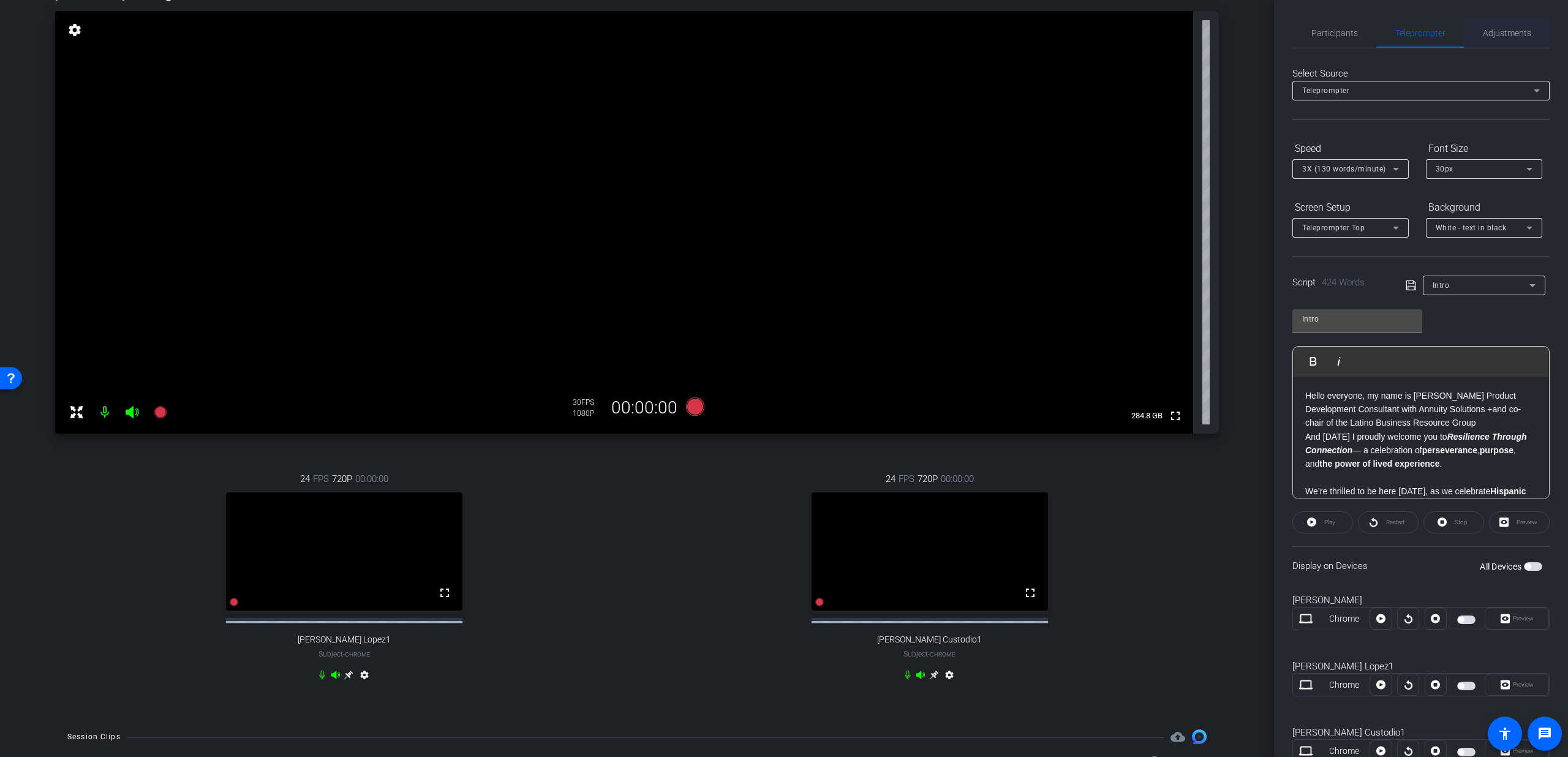
click at [1499, 33] on span "Adjustments" at bounding box center [1507, 33] width 48 height 9
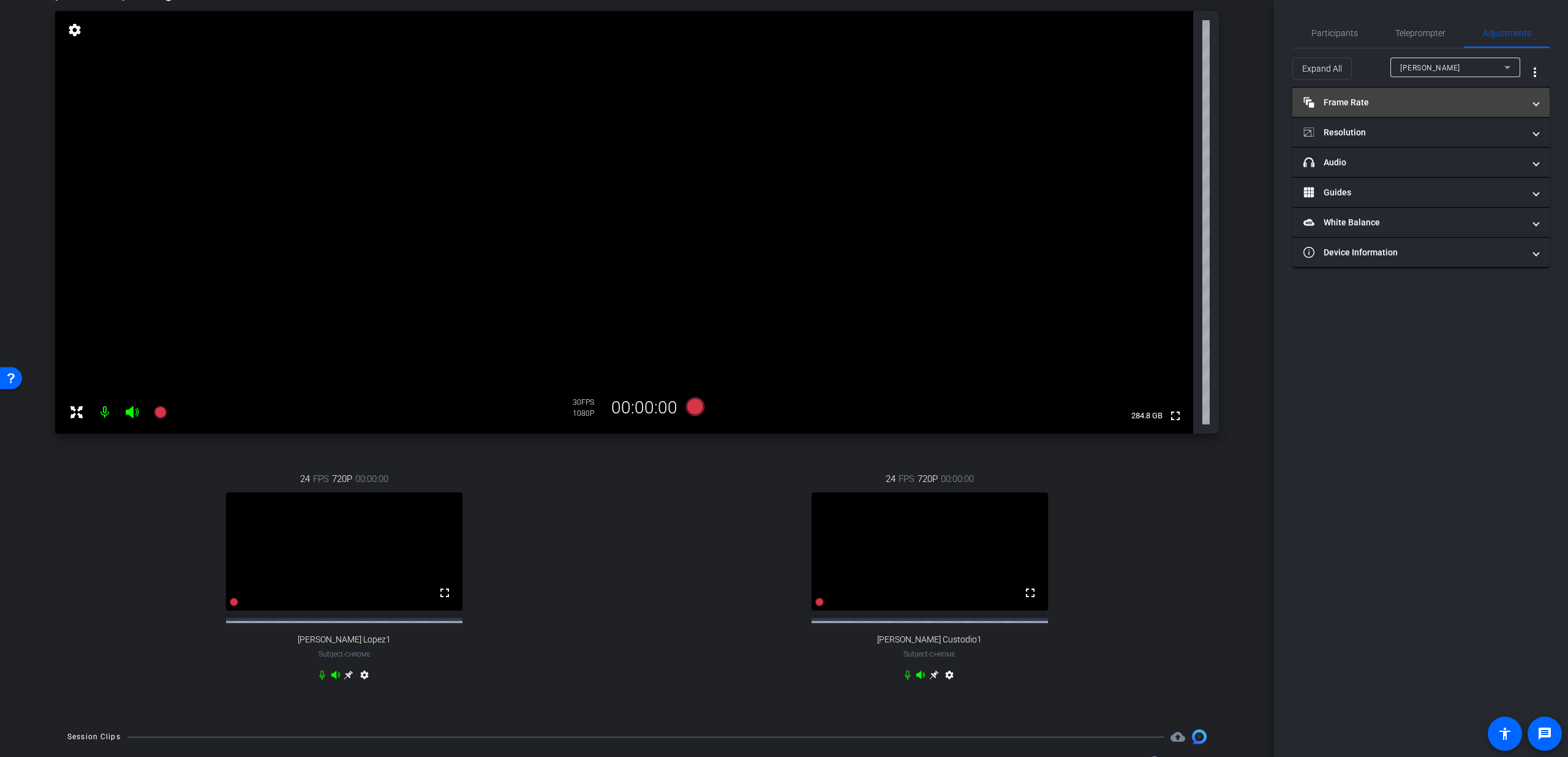
click at [1430, 97] on mat-panel-title "Frame Rate Frame Rate" at bounding box center [1413, 103] width 220 height 12
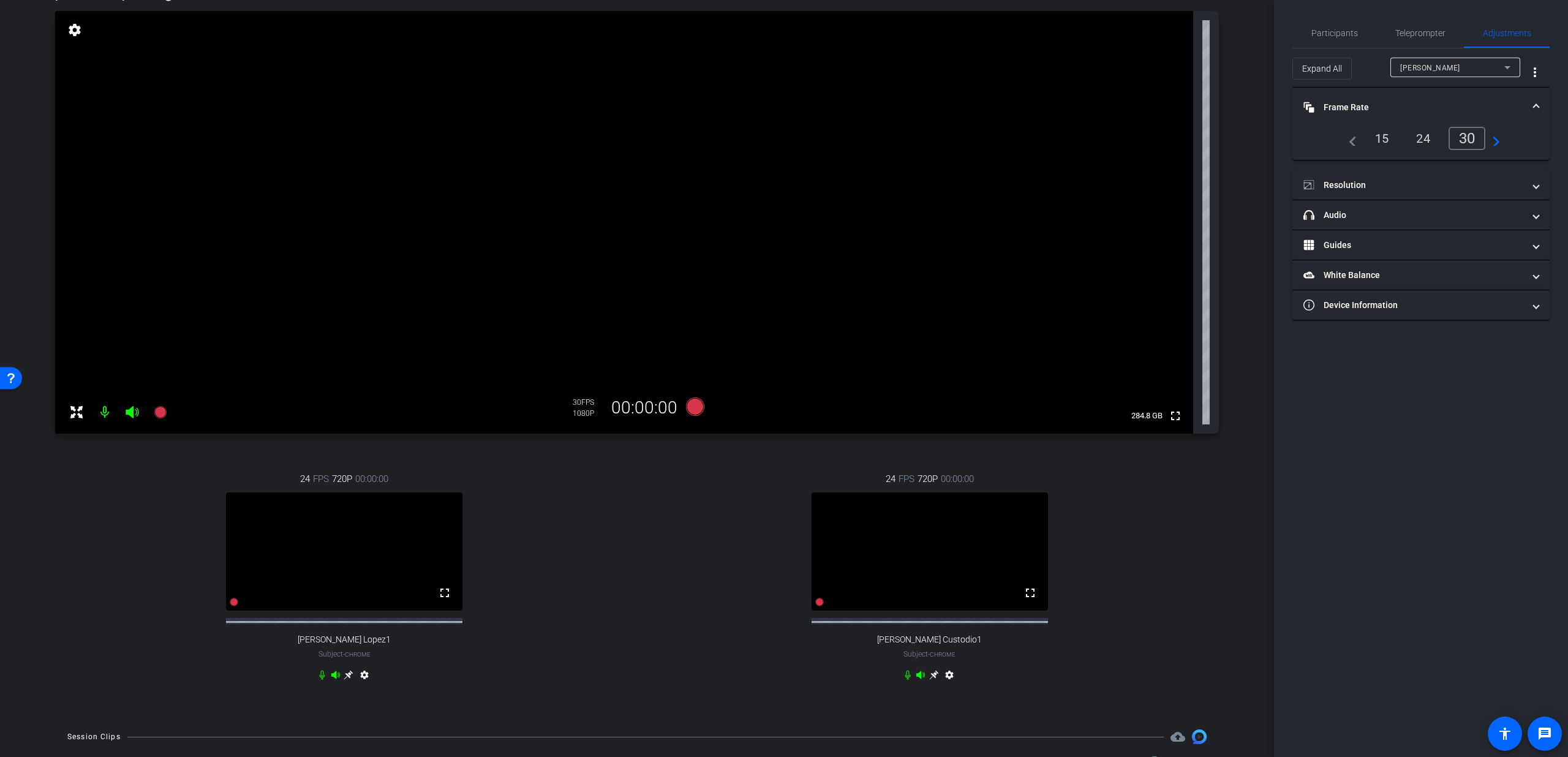
click at [1430, 97] on mat-expansion-panel-header "Frame Rate Frame Rate" at bounding box center [1421, 107] width 258 height 39
click at [1350, 37] on span "Participants" at bounding box center [1334, 33] width 46 height 9
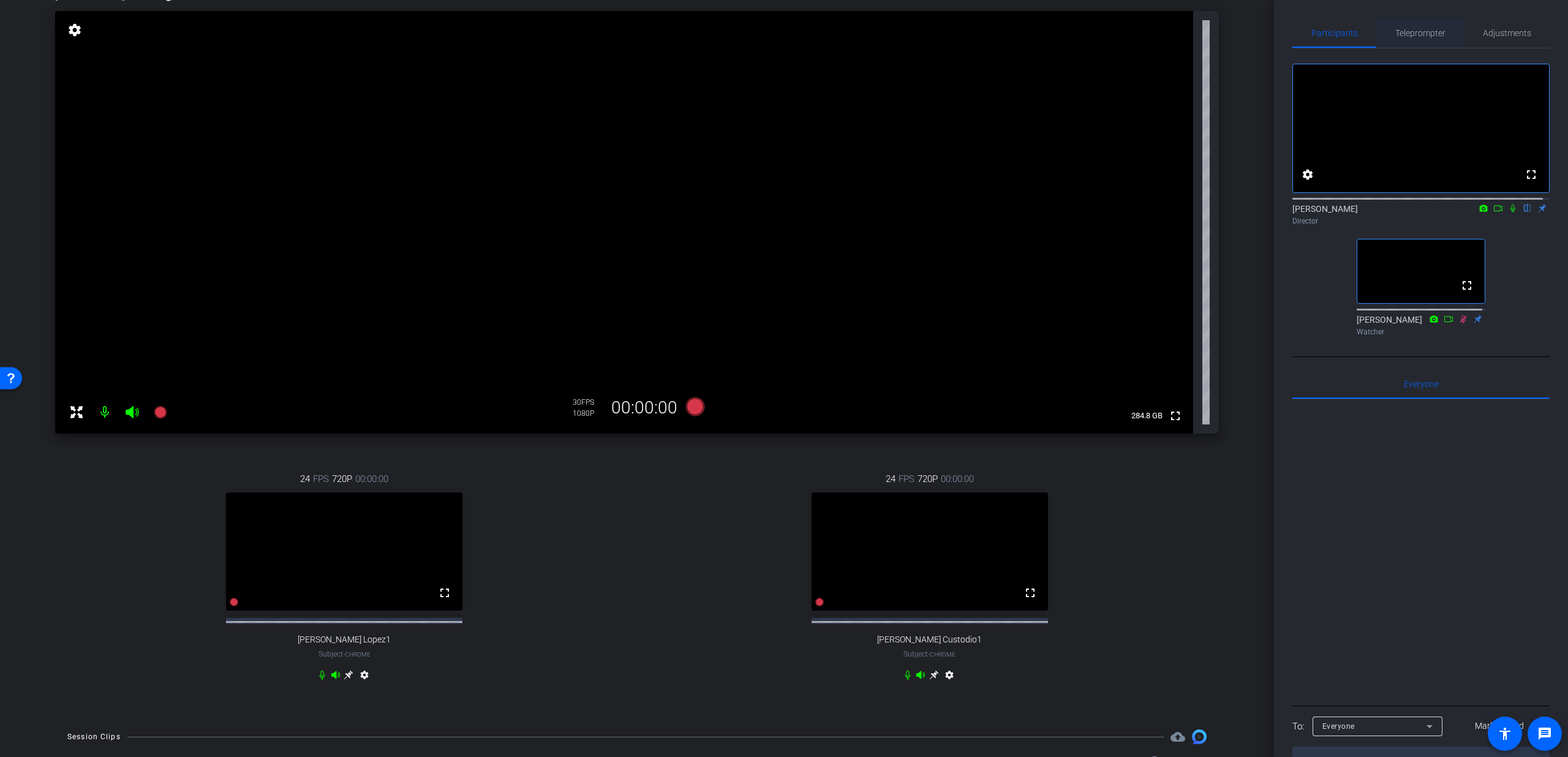
click at [1408, 41] on span "Teleprompter" at bounding box center [1420, 33] width 50 height 29
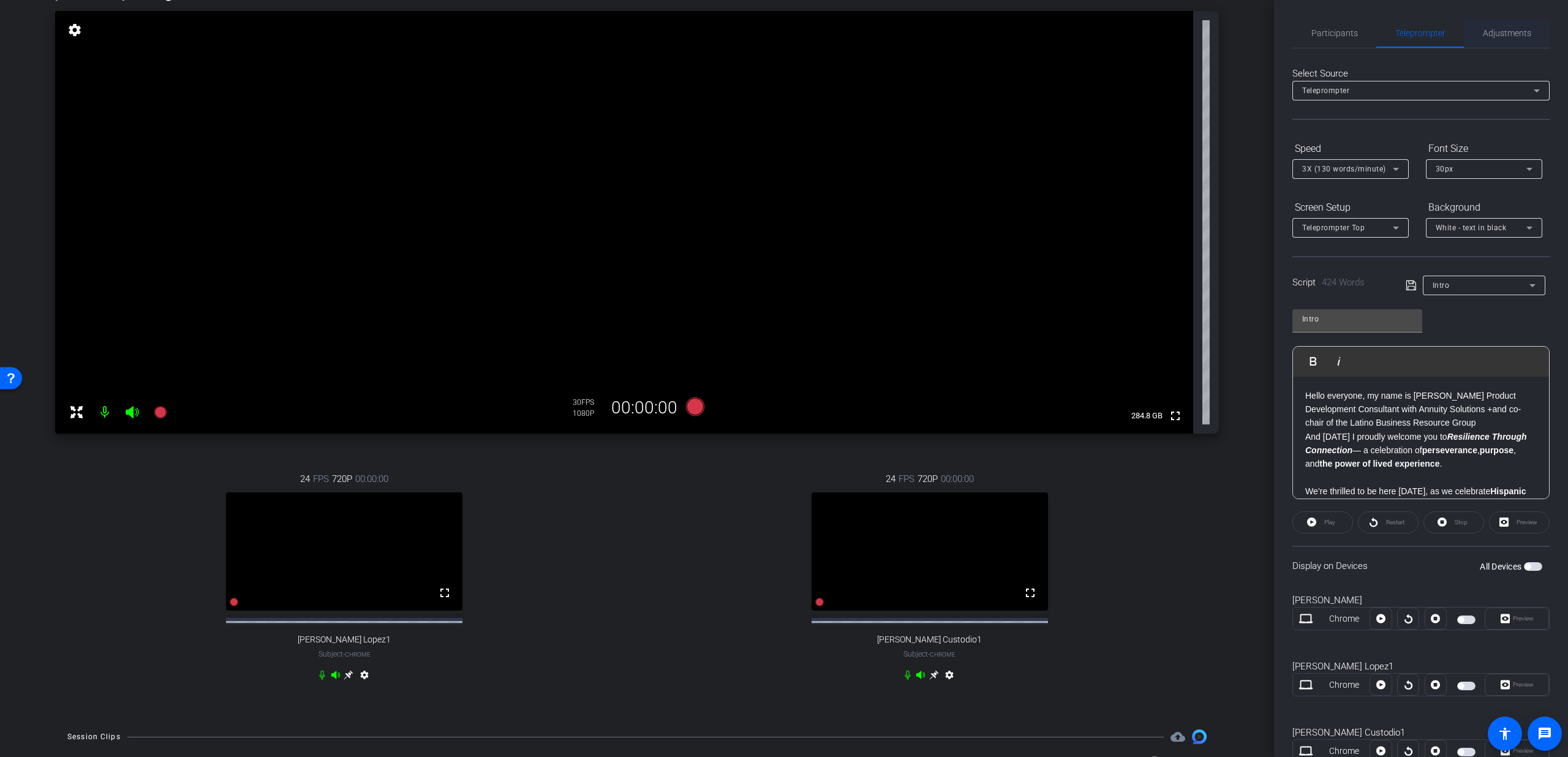
click at [1483, 37] on span "Adjustments" at bounding box center [1507, 33] width 48 height 9
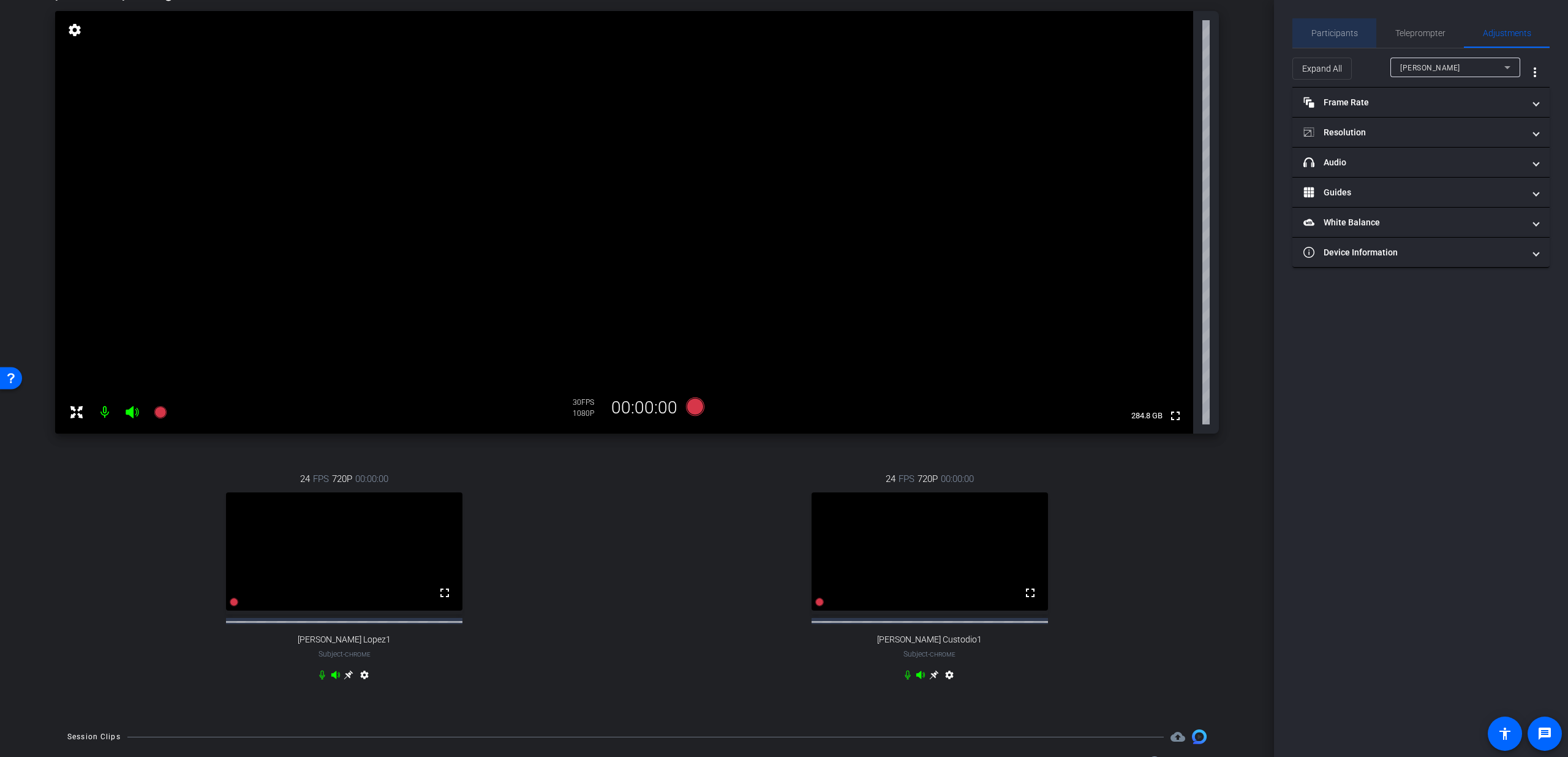
click at [1353, 42] on span "Participants" at bounding box center [1334, 33] width 46 height 29
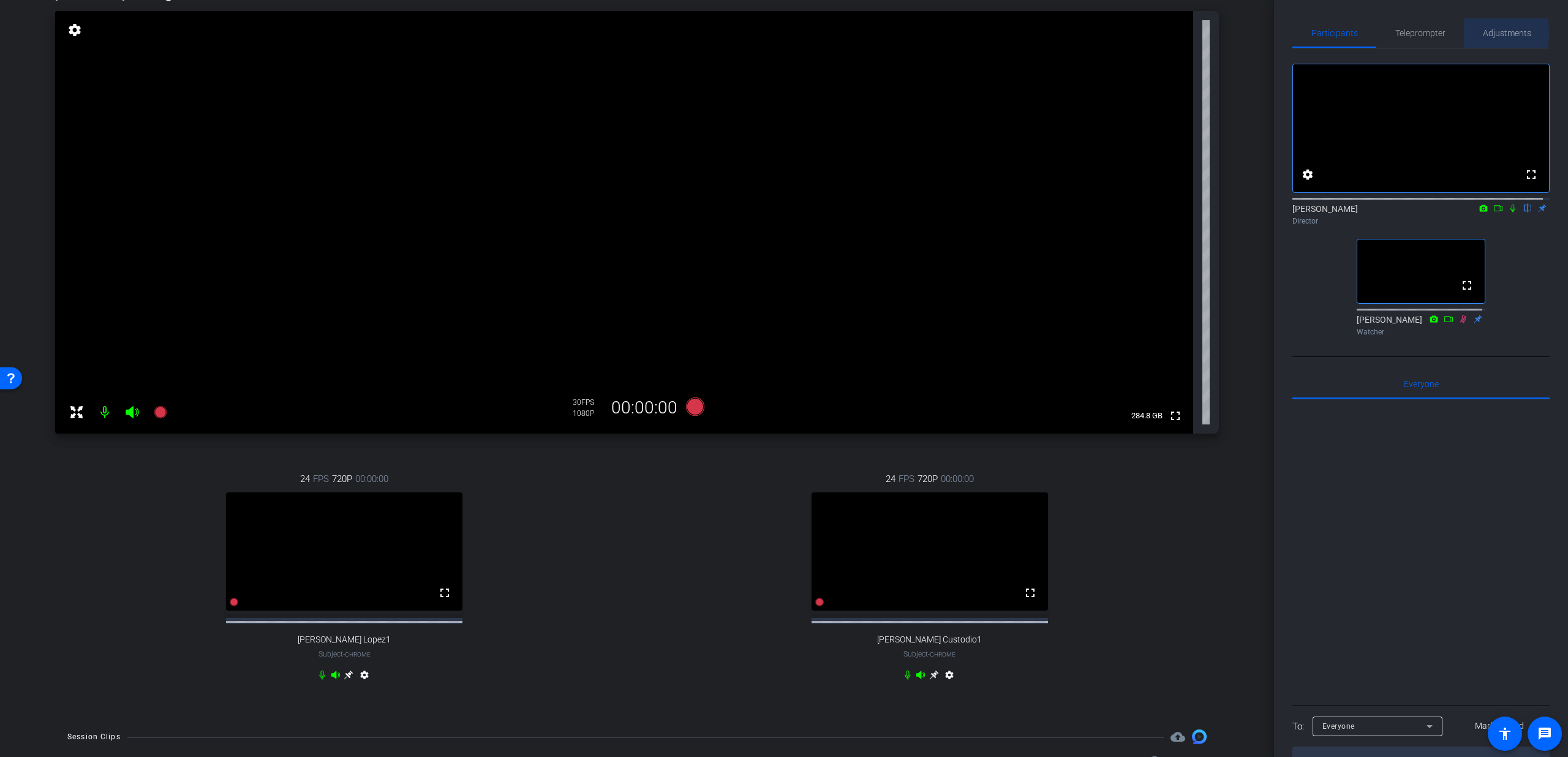
click at [1483, 33] on span "Adjustments" at bounding box center [1507, 33] width 48 height 9
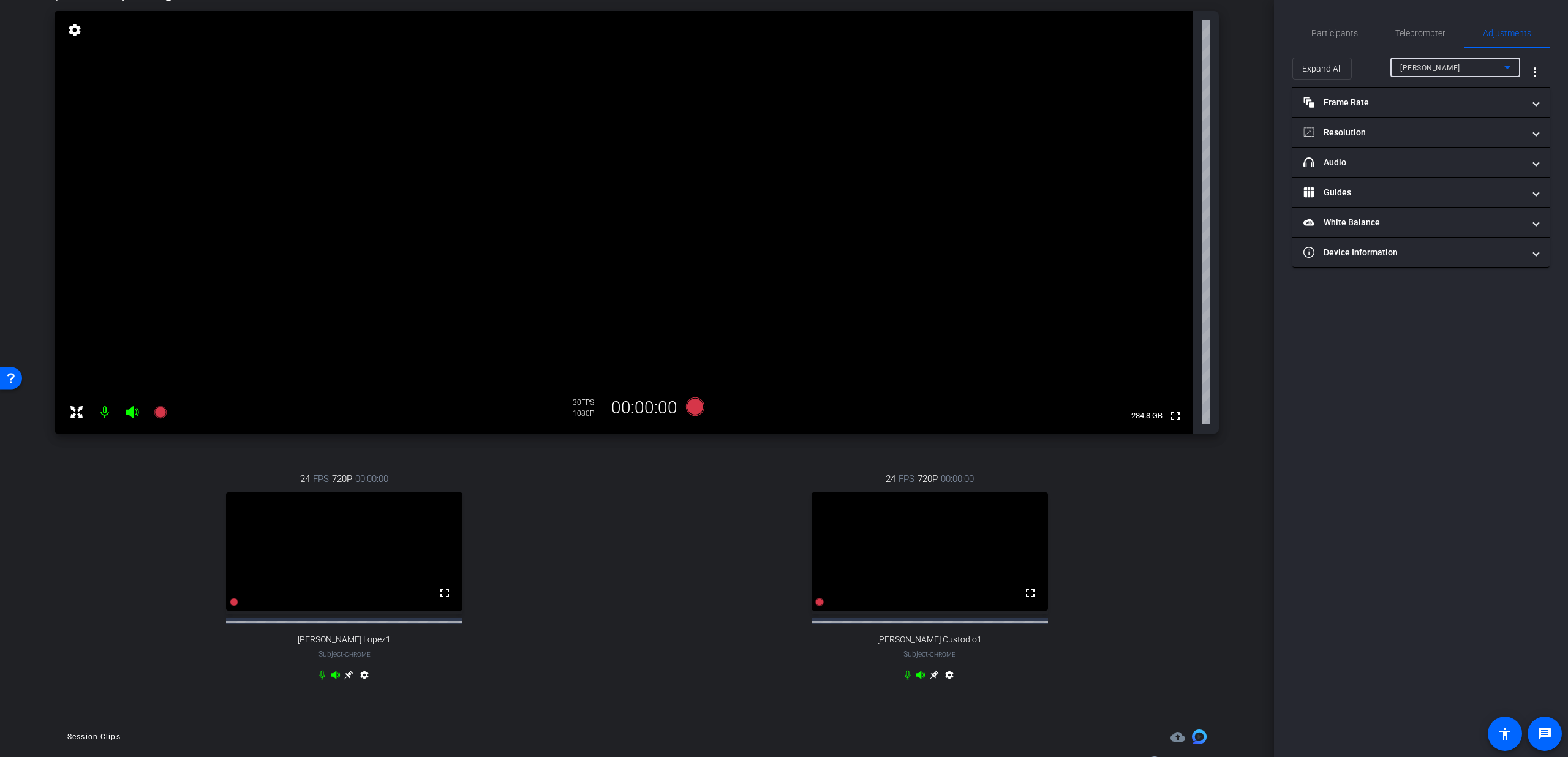
click at [1445, 67] on span "Lorenzo Amaya" at bounding box center [1430, 68] width 60 height 9
click at [1434, 68] on div at bounding box center [784, 378] width 1568 height 757
click at [1443, 79] on div at bounding box center [1456, 84] width 130 height 13
click at [1444, 68] on span "Lorenzo Amaya" at bounding box center [1430, 68] width 60 height 9
click at [1441, 111] on span "Rosemary Lopez1" at bounding box center [1446, 111] width 91 height 14
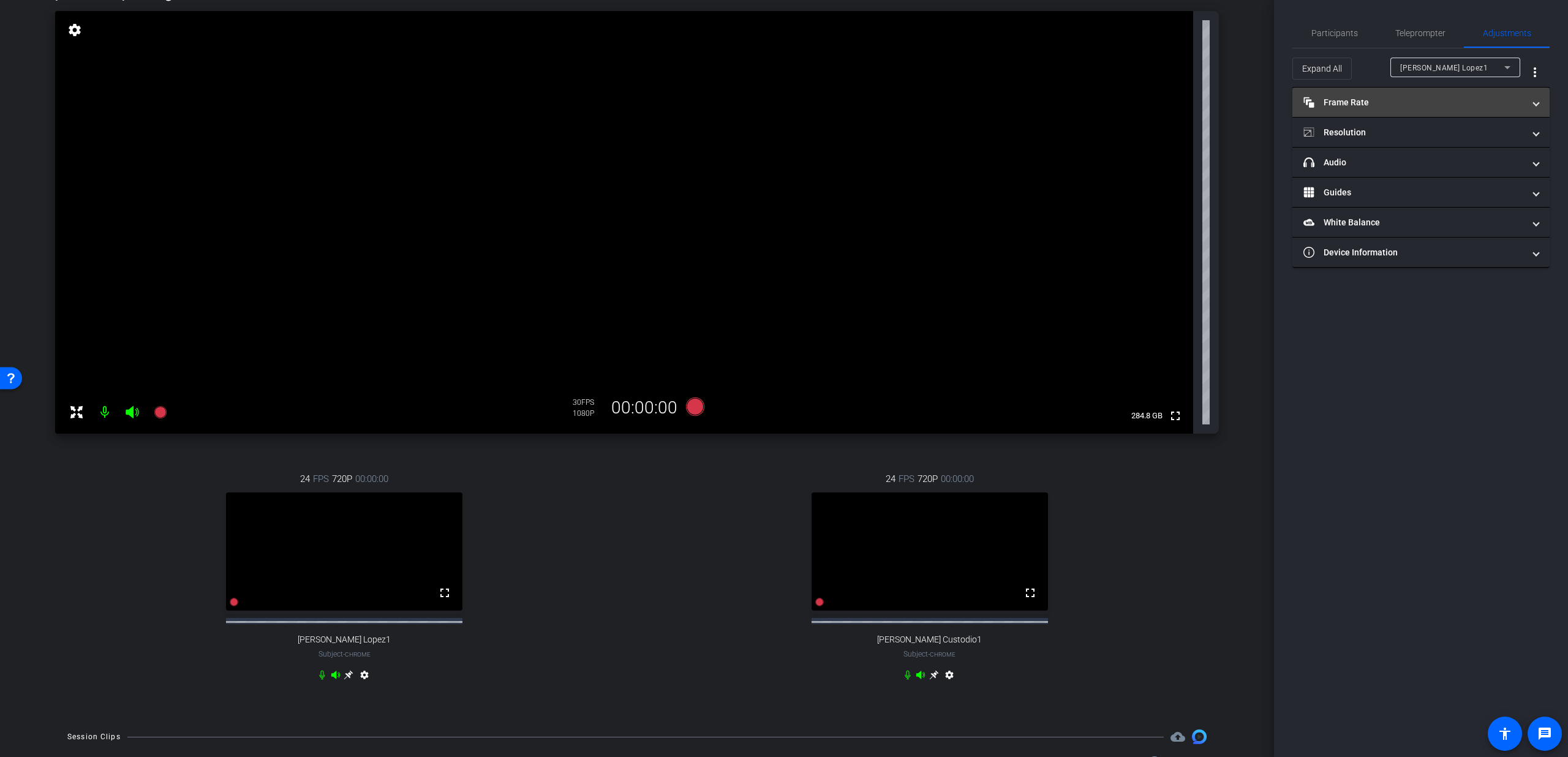
click at [1371, 101] on mat-panel-title "Frame Rate Frame Rate" at bounding box center [1413, 103] width 220 height 12
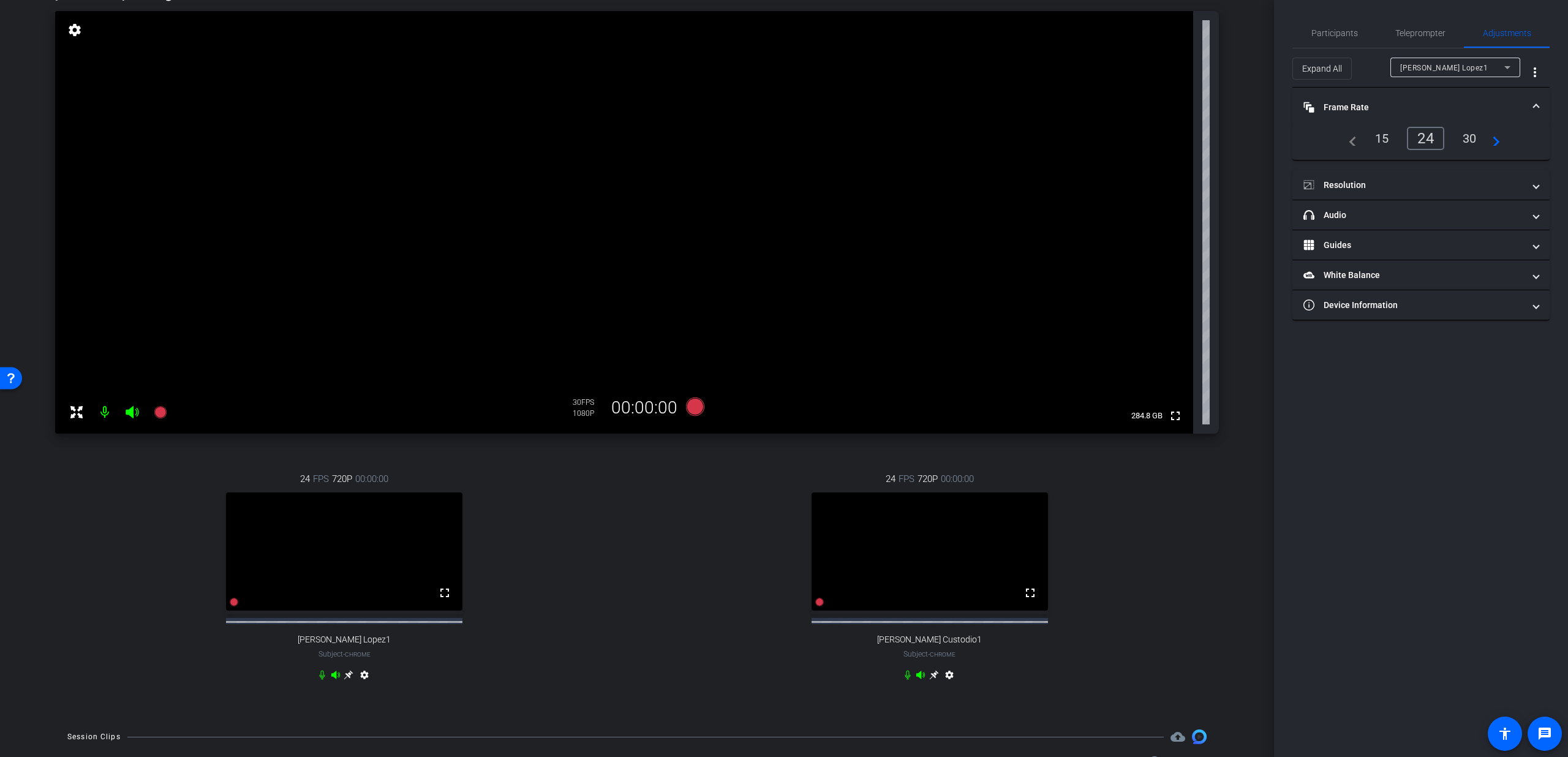
click at [1471, 140] on div "30" at bounding box center [1470, 138] width 32 height 21
click at [1434, 169] on mat-accordion "Frame Rate Frame Rate navigate_before 15 24 30 navigate_next Resolution navigat…" at bounding box center [1421, 203] width 258 height 233
click at [1430, 177] on mat-expansion-panel-header "Resolution" at bounding box center [1421, 185] width 258 height 29
click at [1428, 216] on div "1080" at bounding box center [1432, 220] width 46 height 21
click at [1418, 135] on div "24" at bounding box center [1423, 138] width 32 height 21
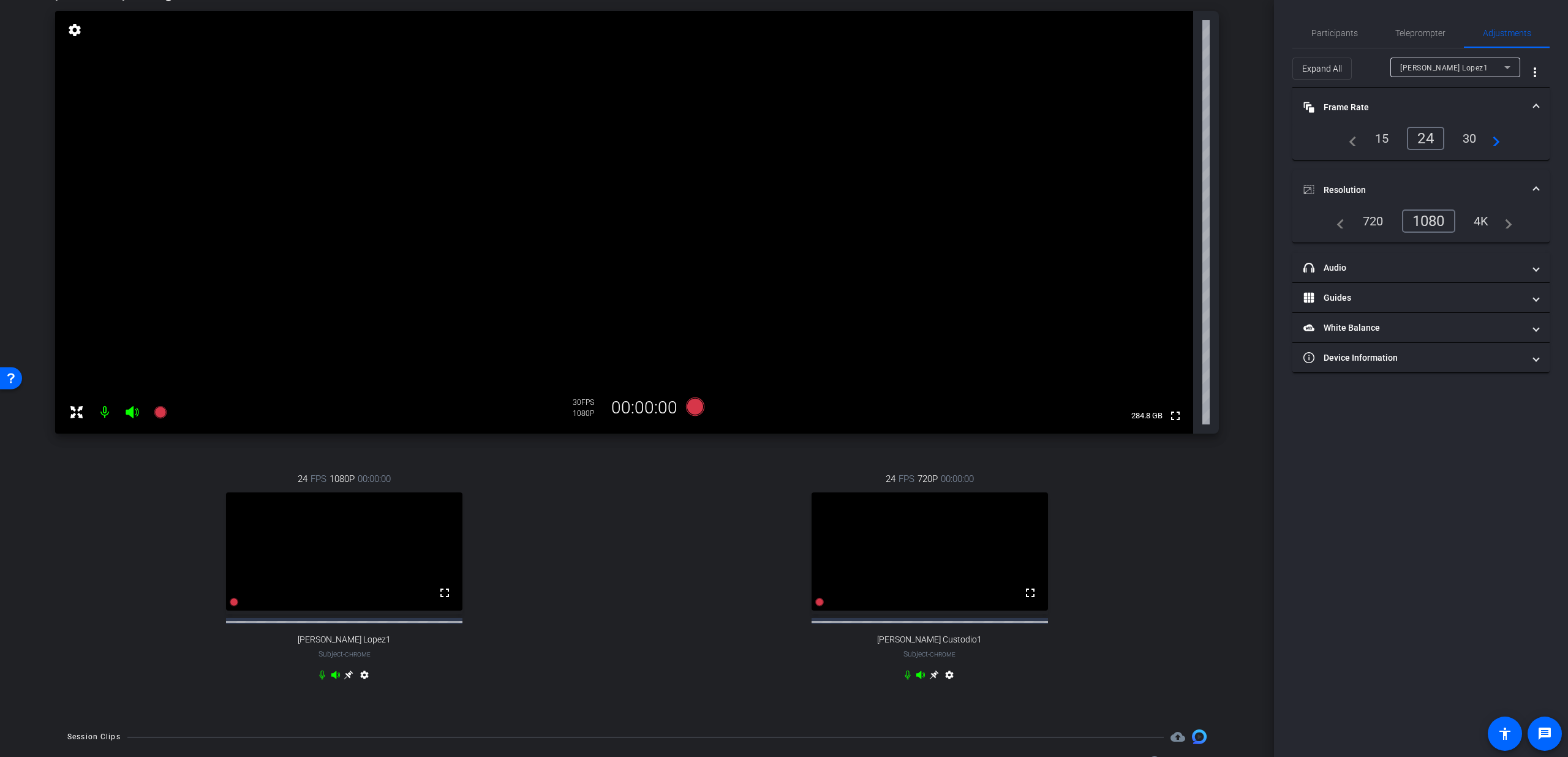
click at [1443, 68] on span "Rosemary Lopez1" at bounding box center [1444, 68] width 87 height 9
click at [1436, 86] on span "Lorenzo Amaya" at bounding box center [1431, 92] width 62 height 14
type input "11000"
click at [1419, 136] on div "24" at bounding box center [1423, 138] width 32 height 21
click at [1447, 73] on div "Lorenzo Amaya" at bounding box center [1452, 67] width 104 height 15
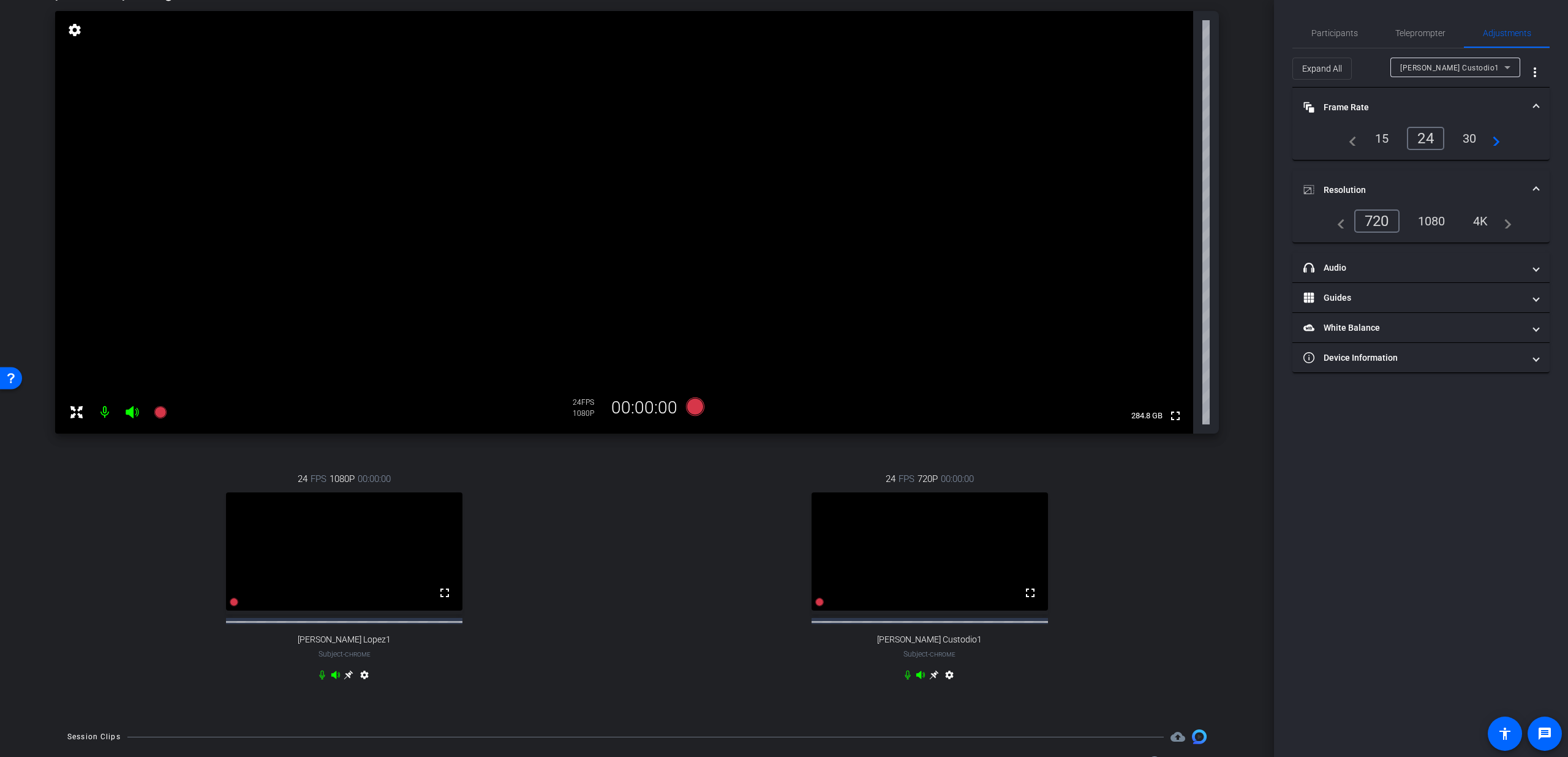
click at [1421, 209] on mat-expansion-panel-header "Resolution" at bounding box center [1421, 190] width 258 height 39
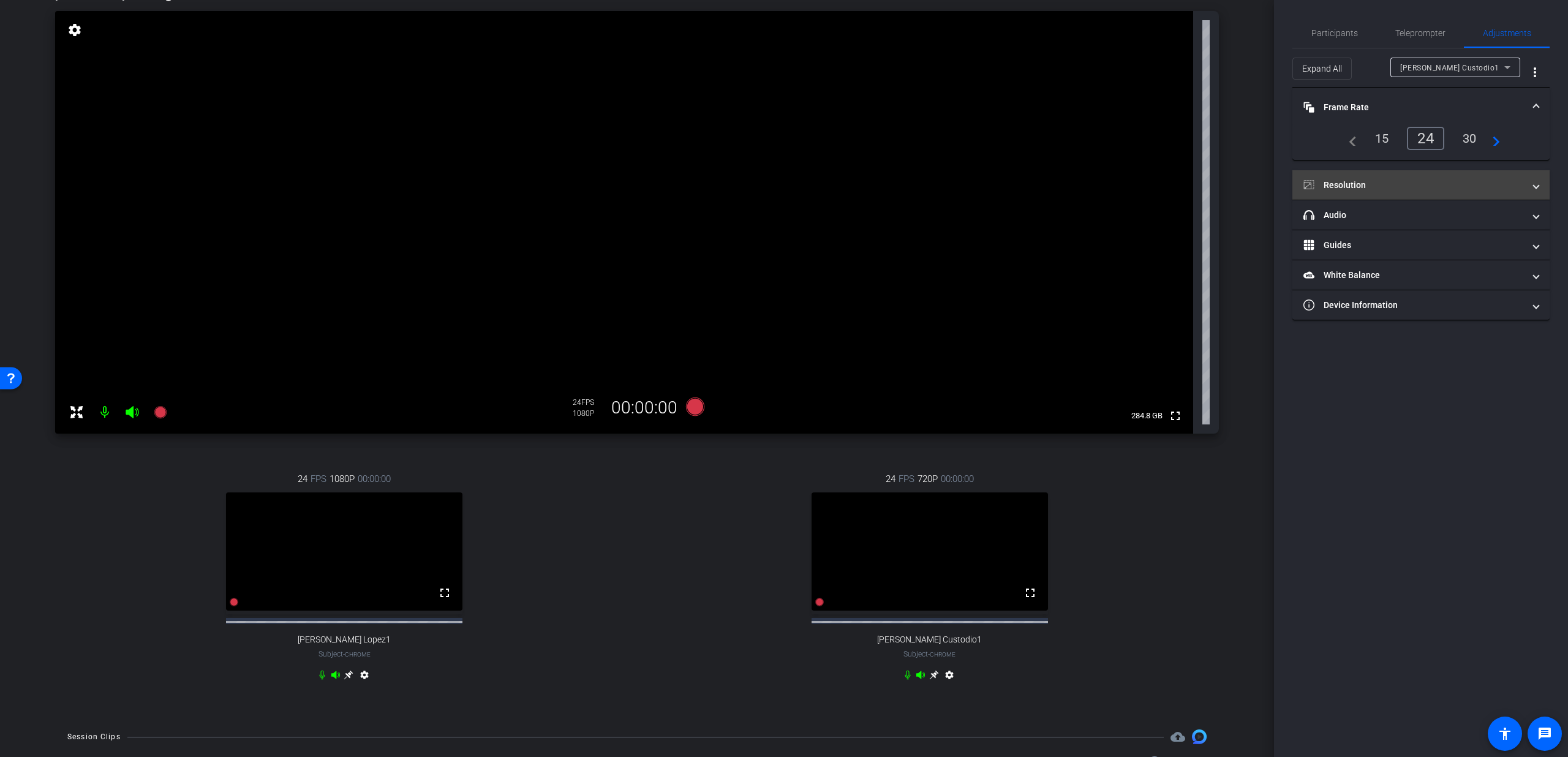
click at [1424, 183] on mat-panel-title "Resolution" at bounding box center [1413, 185] width 220 height 12
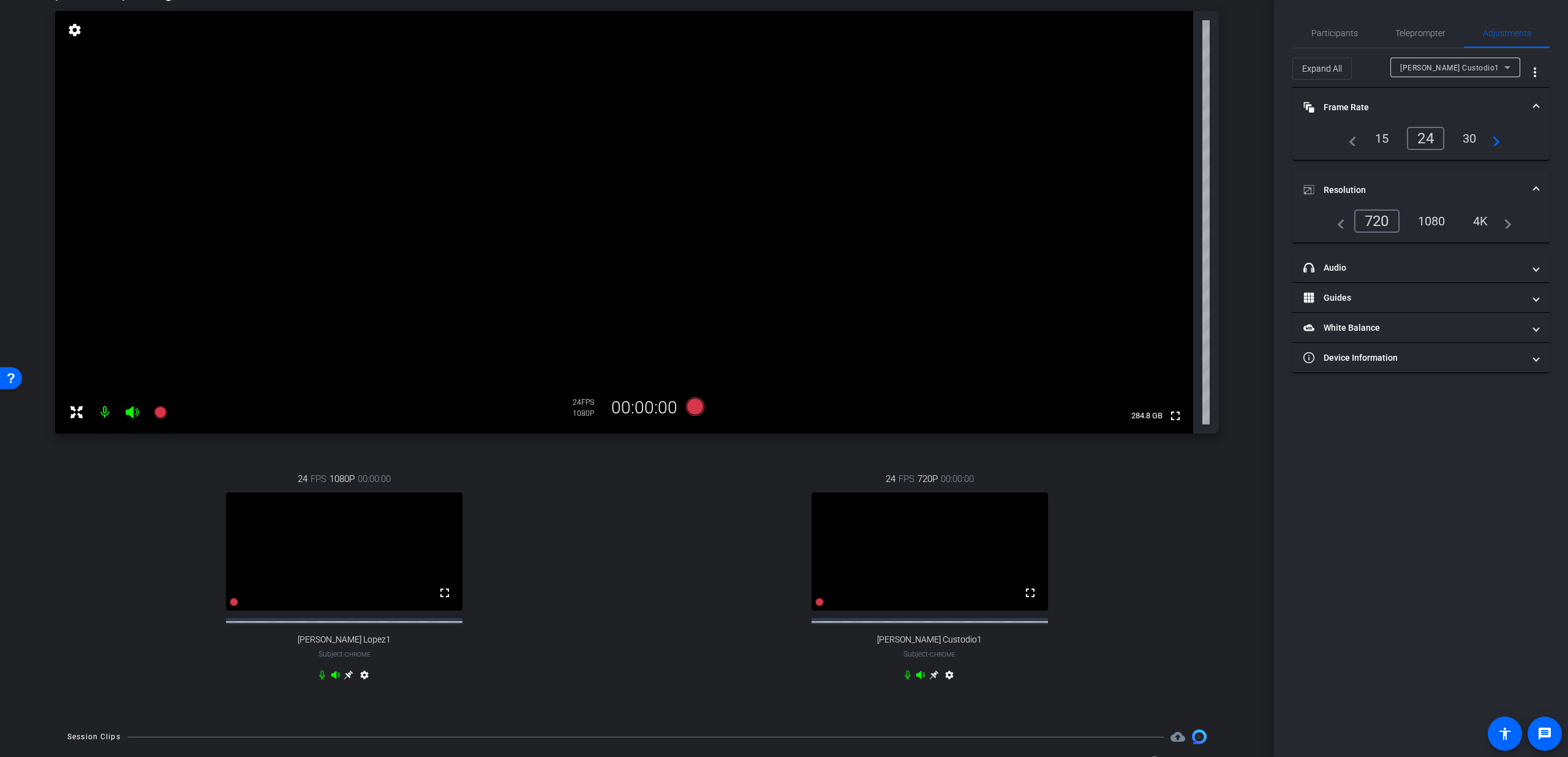
click at [1433, 214] on div "1080" at bounding box center [1432, 220] width 46 height 21
click at [1418, 33] on span "Teleprompter" at bounding box center [1420, 33] width 50 height 9
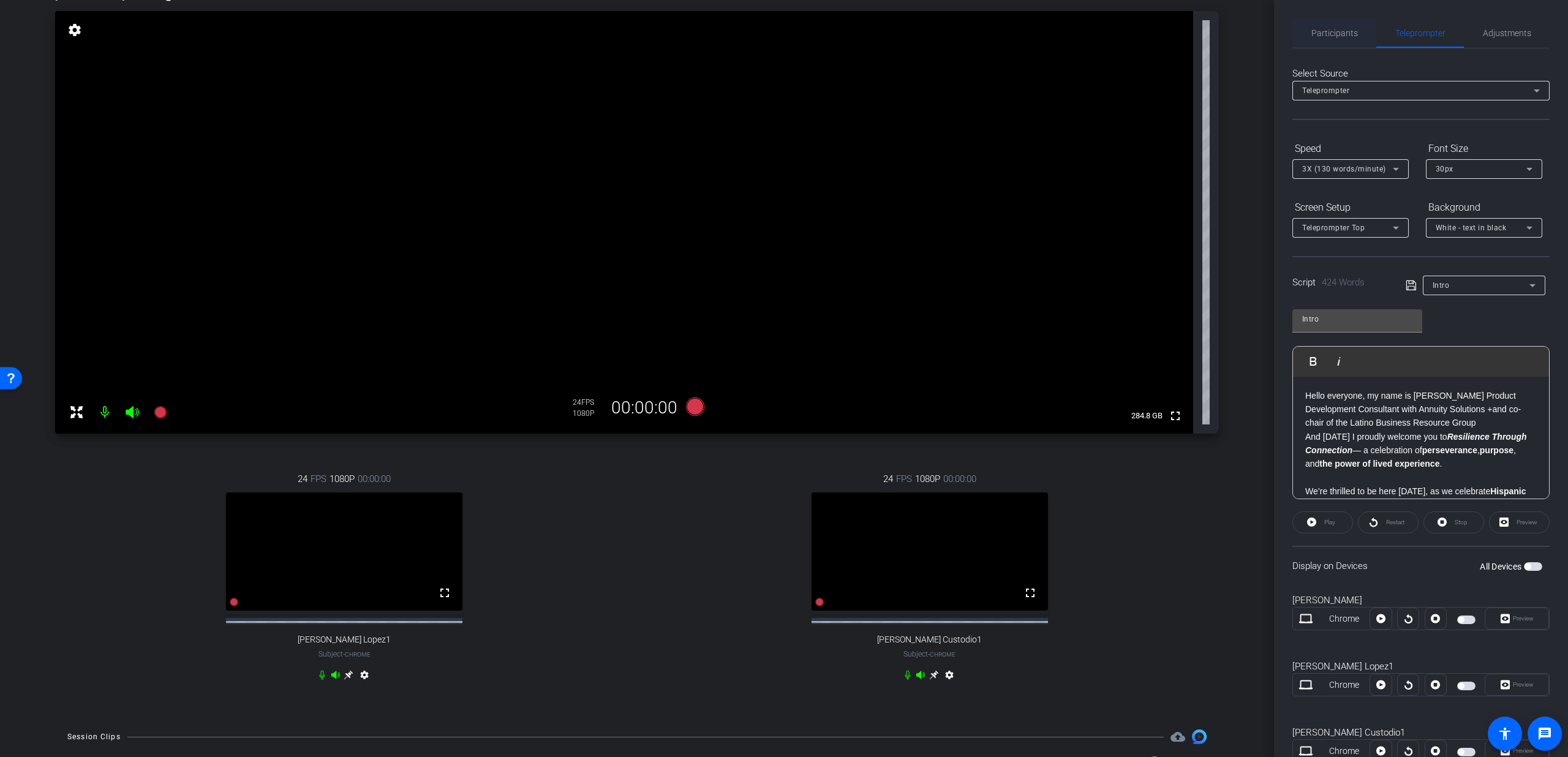
click at [1354, 34] on span "Participants" at bounding box center [1334, 33] width 46 height 9
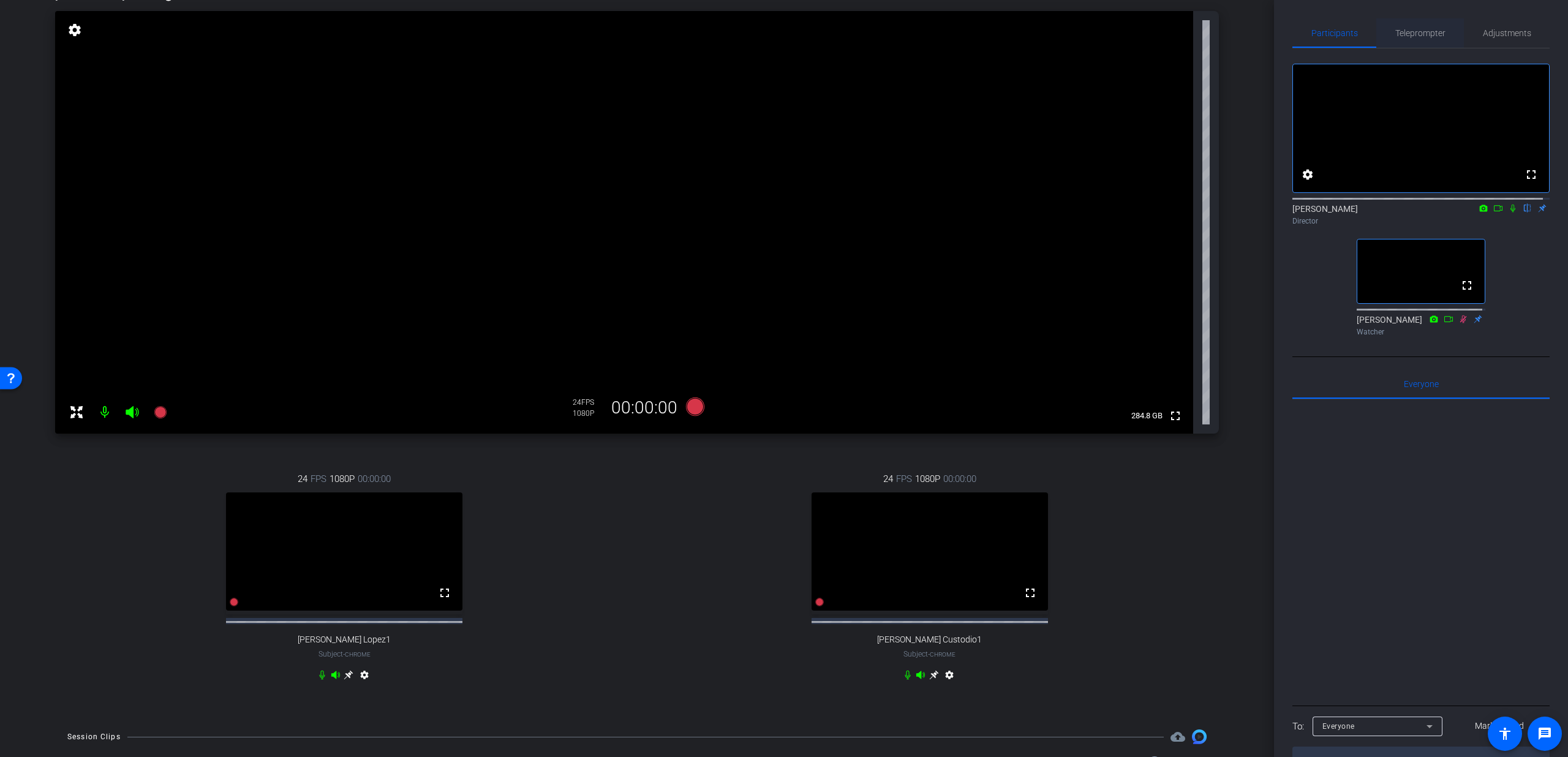
click at [1411, 34] on span "Teleprompter" at bounding box center [1420, 33] width 50 height 9
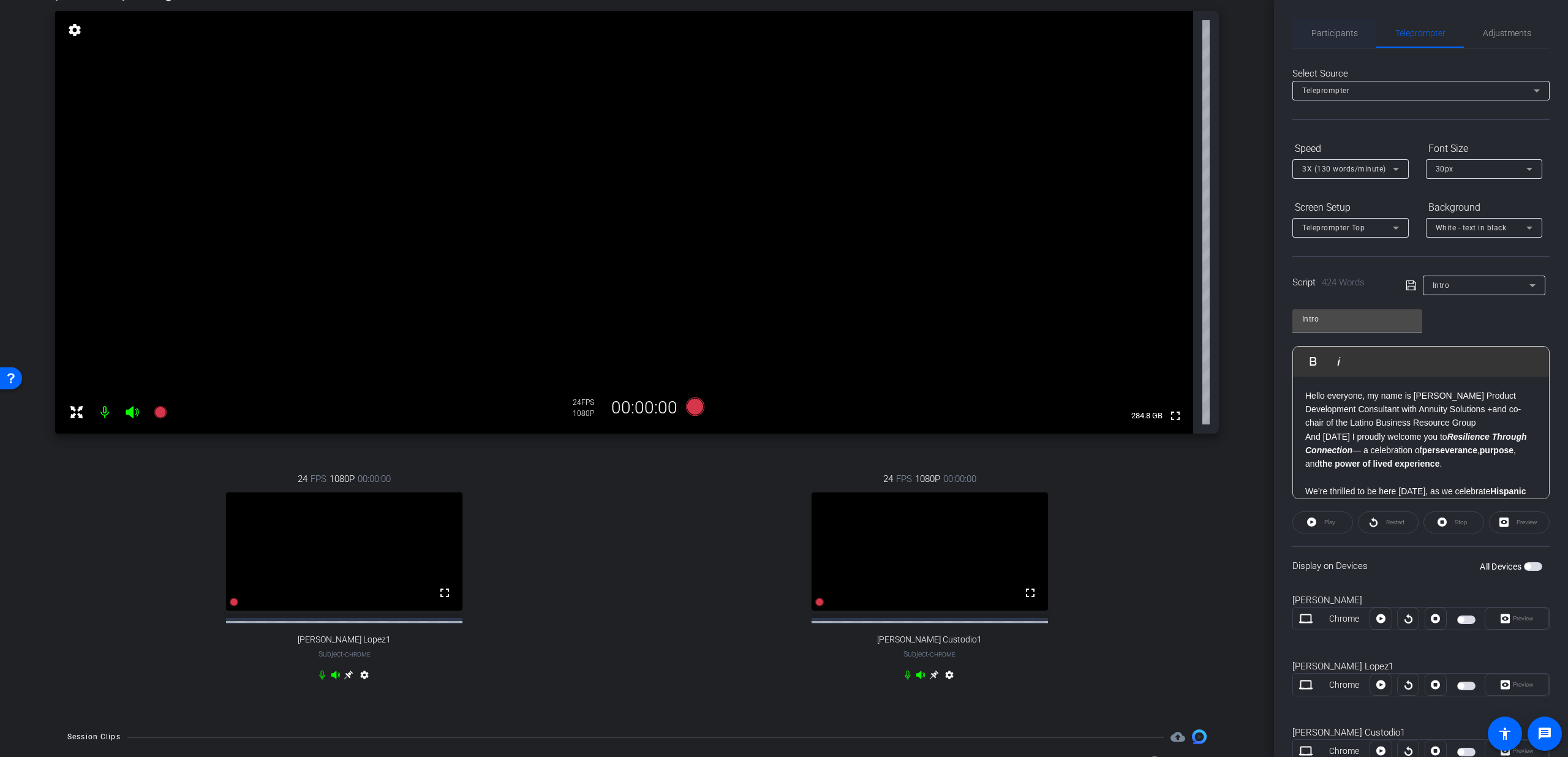
click at [1352, 36] on span "Participants" at bounding box center [1334, 33] width 46 height 9
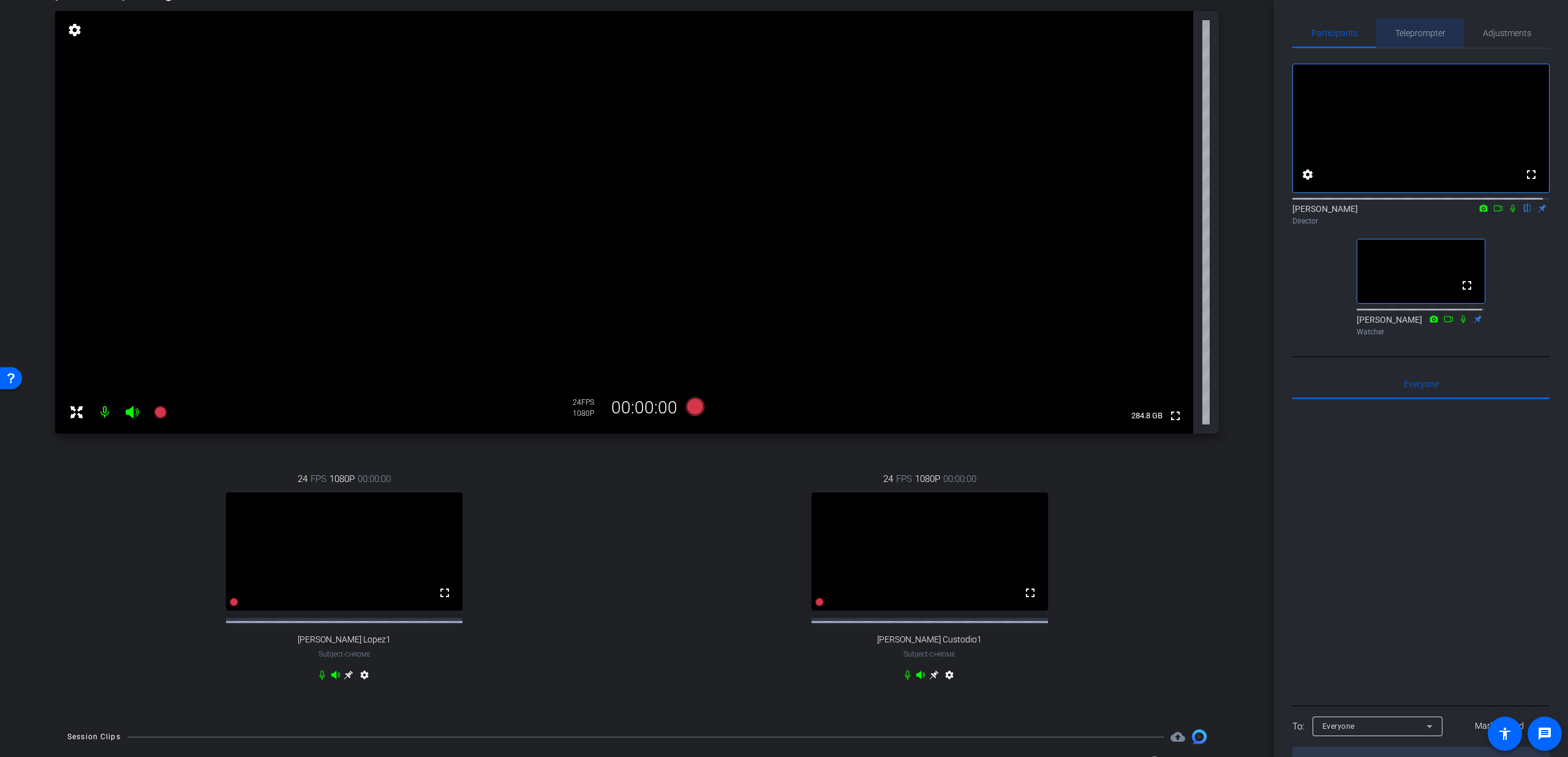
click at [1413, 37] on span "Teleprompter" at bounding box center [1420, 33] width 50 height 9
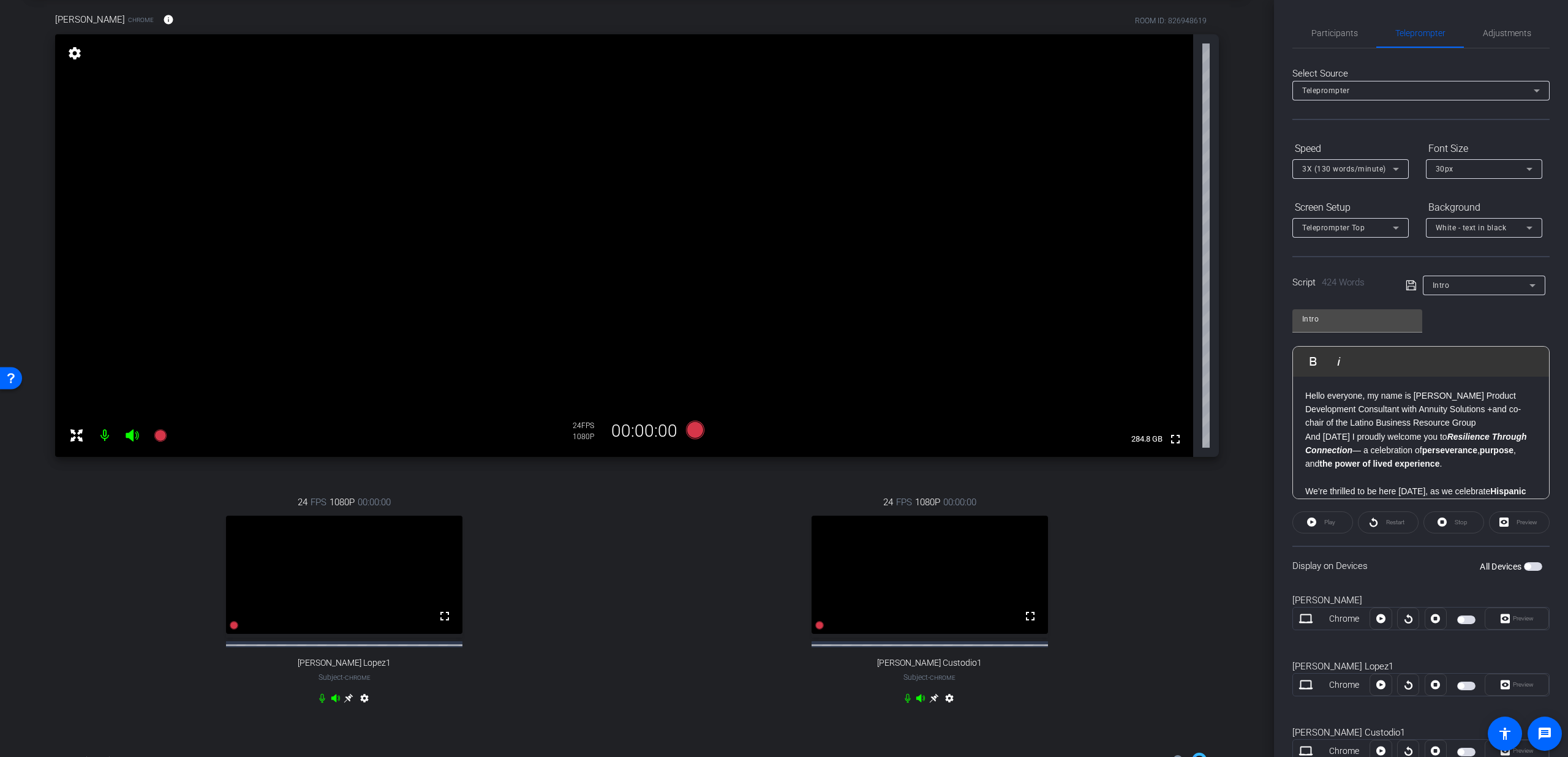
scroll to position [52, 0]
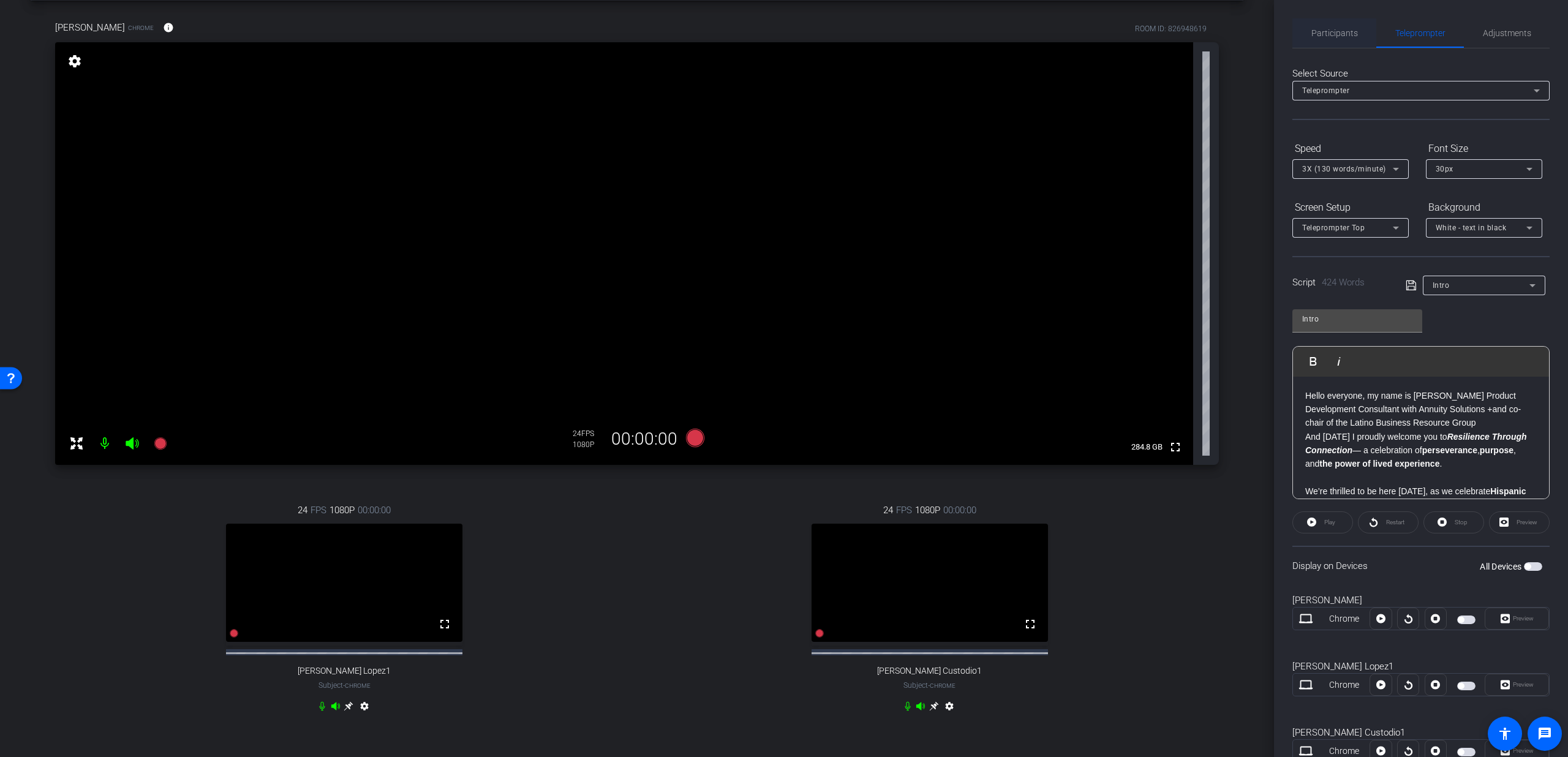
click at [1338, 34] on span "Participants" at bounding box center [1334, 33] width 46 height 9
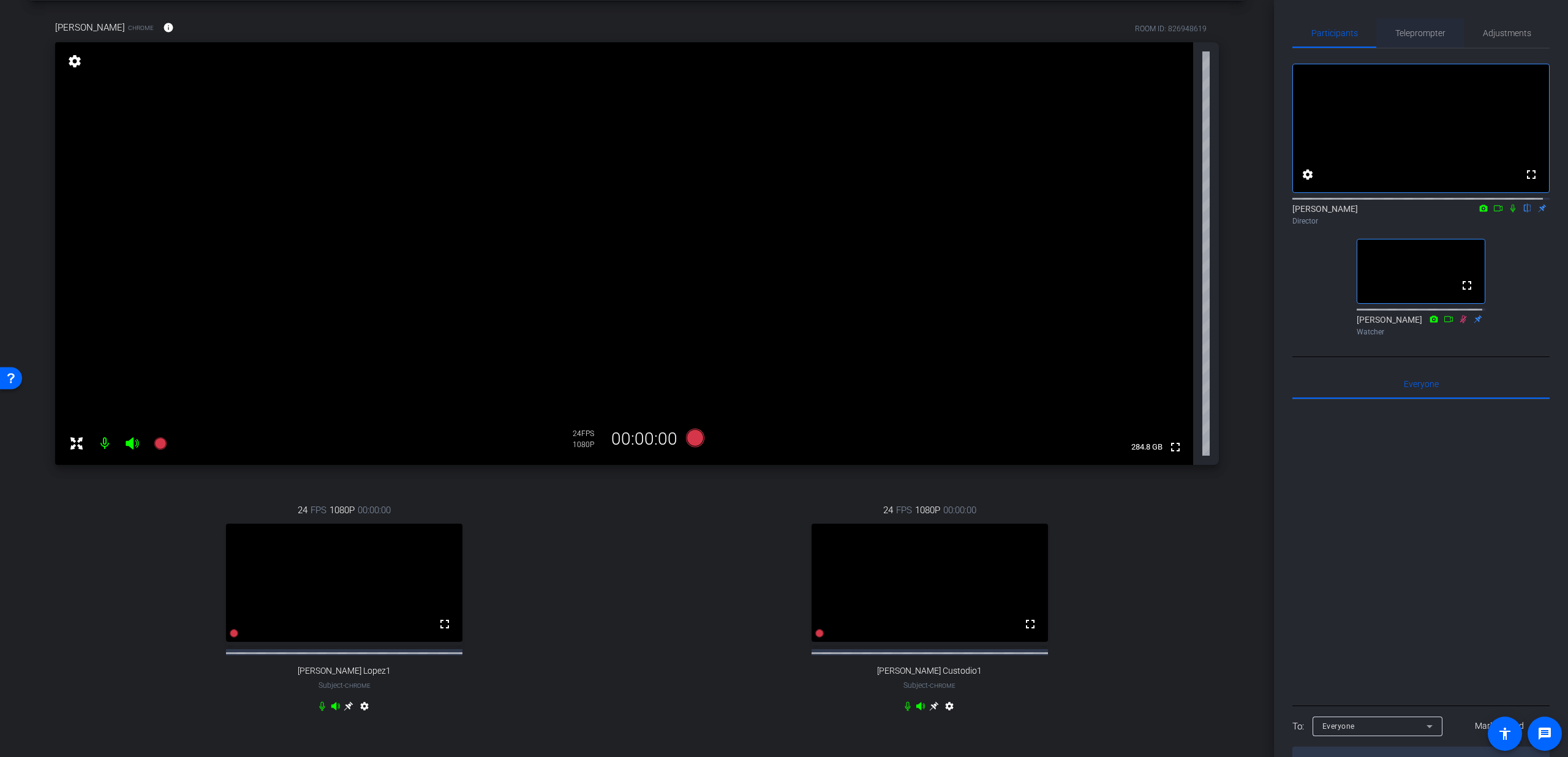
click at [1406, 36] on span "Teleprompter" at bounding box center [1420, 33] width 50 height 9
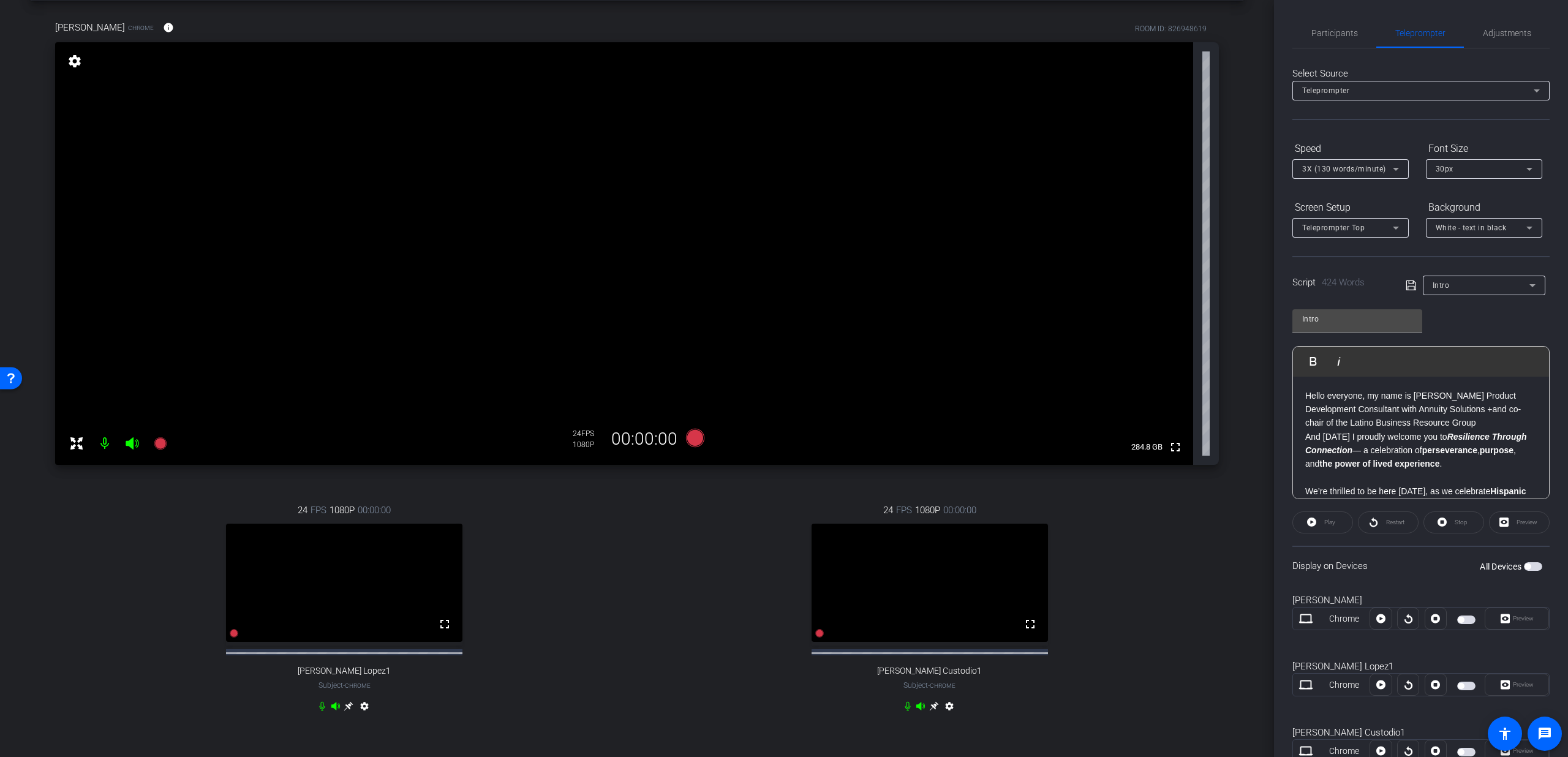
click at [903, 712] on icon at bounding box center [907, 706] width 10 height 10
click at [1523, 562] on div "All Devices" at bounding box center [1511, 567] width 62 height 12
click at [1527, 567] on span "button" at bounding box center [1533, 567] width 19 height 9
click at [1325, 520] on span "Play" at bounding box center [1330, 522] width 11 height 7
click at [1515, 620] on span "Preview" at bounding box center [1523, 619] width 21 height 7
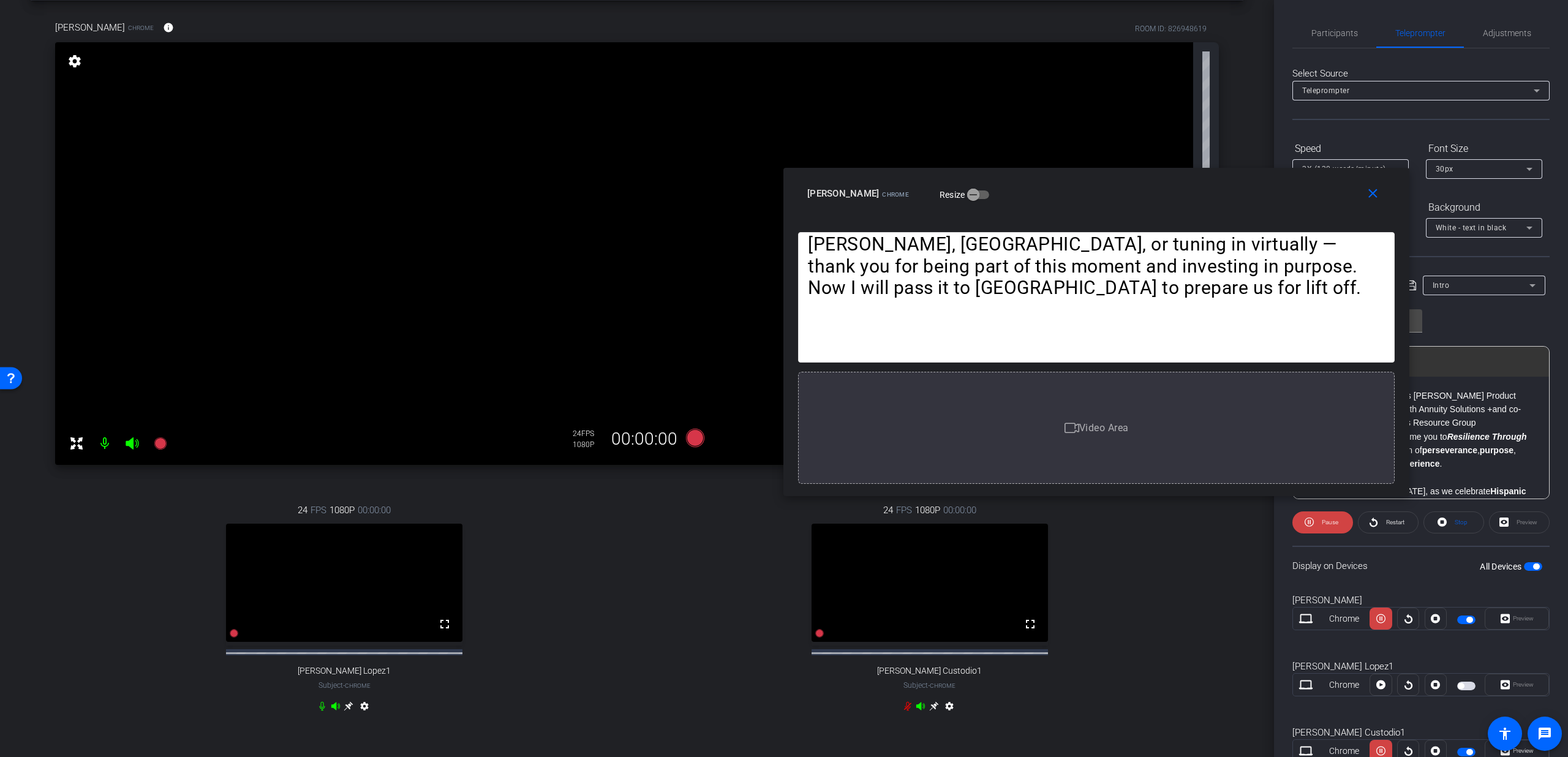
drag, startPoint x: 915, startPoint y: 262, endPoint x: 1227, endPoint y: 216, distance: 315.4
click at [1227, 216] on div "close Lorenzo Amaya Chrome Resize" at bounding box center [1096, 195] width 626 height 55
click at [1364, 202] on span at bounding box center [1375, 193] width 39 height 29
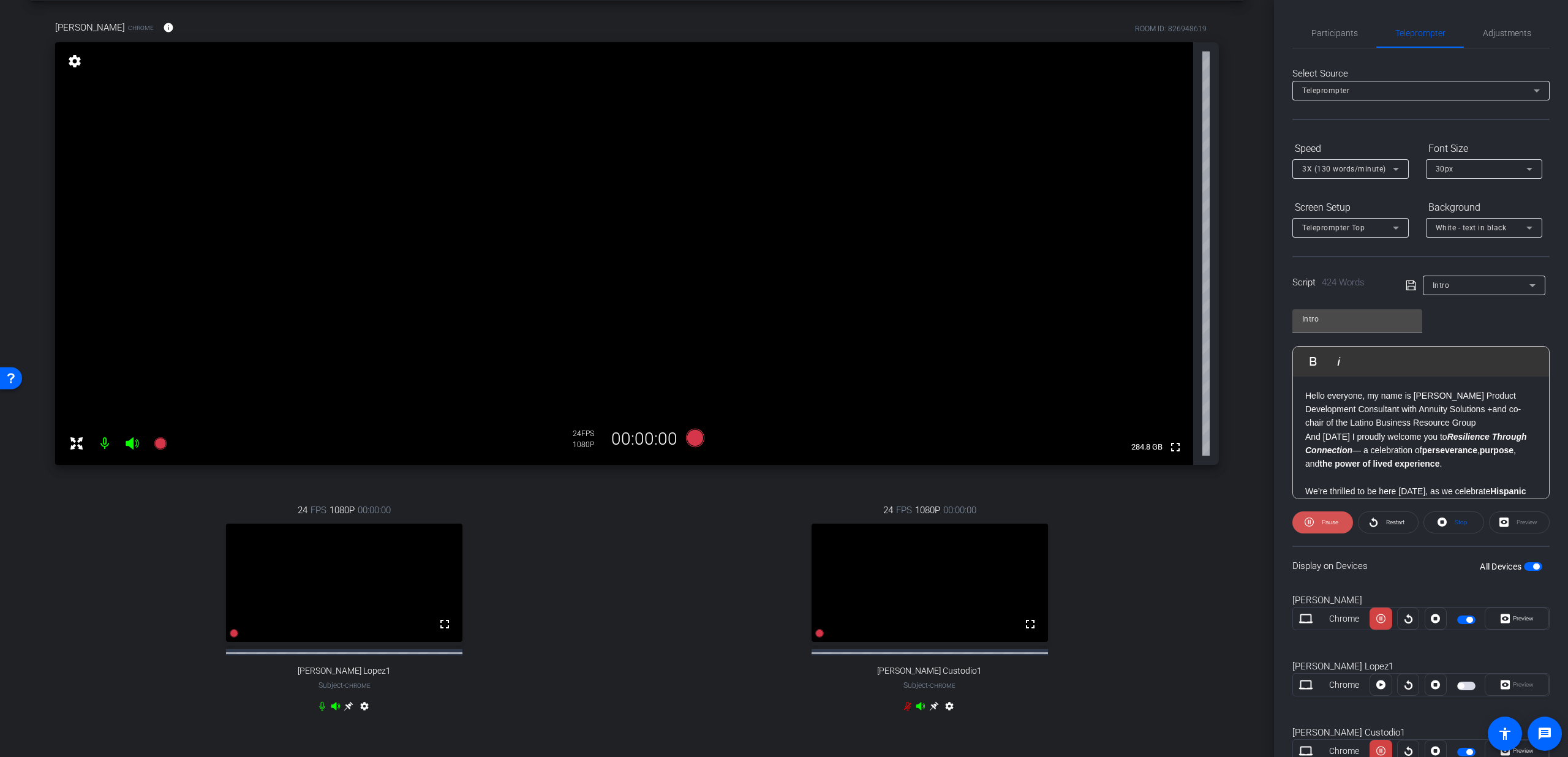
click at [1318, 523] on span "Pause" at bounding box center [1328, 522] width 20 height 17
click at [1424, 522] on span at bounding box center [1454, 522] width 60 height 29
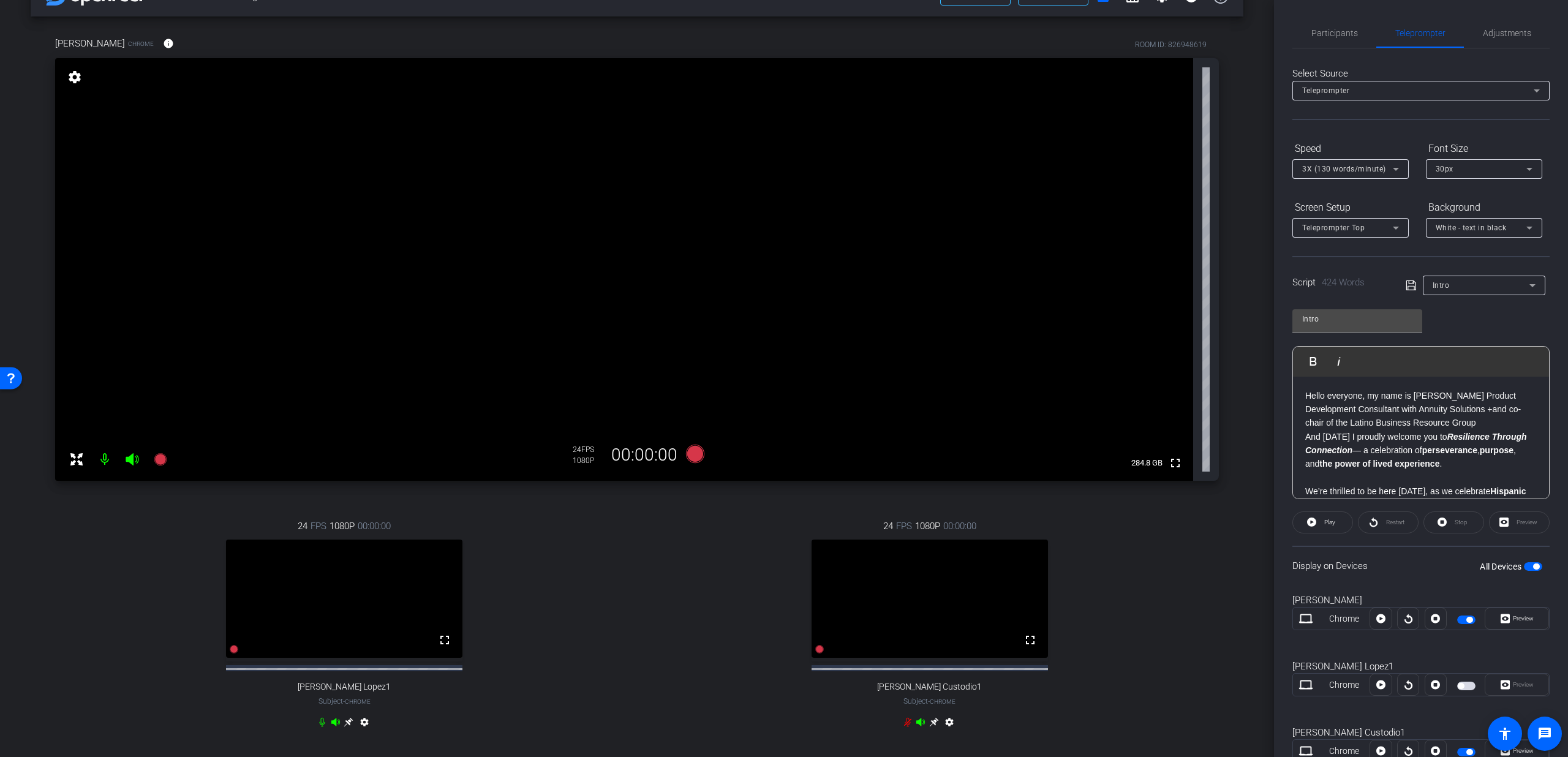
scroll to position [29, 0]
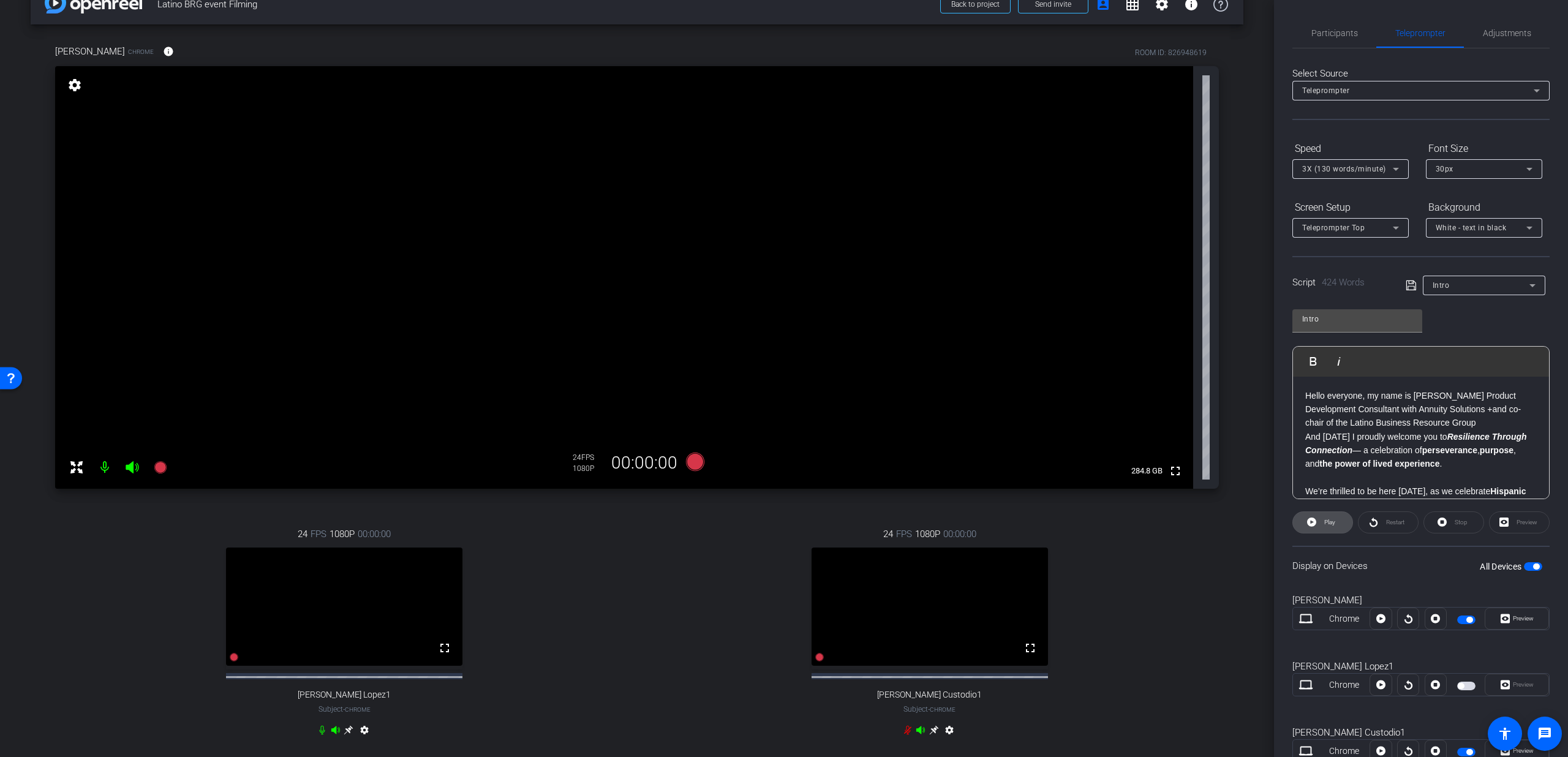
click at [1321, 517] on span "Play" at bounding box center [1328, 522] width 14 height 17
click at [1320, 517] on span "Pause" at bounding box center [1328, 522] width 20 height 17
click at [1455, 524] on span "Stop" at bounding box center [1461, 522] width 12 height 7
click at [1390, 224] on icon at bounding box center [1396, 227] width 14 height 14
click at [1345, 300] on mat-option "Teleprompter Bottom" at bounding box center [1350, 292] width 117 height 20
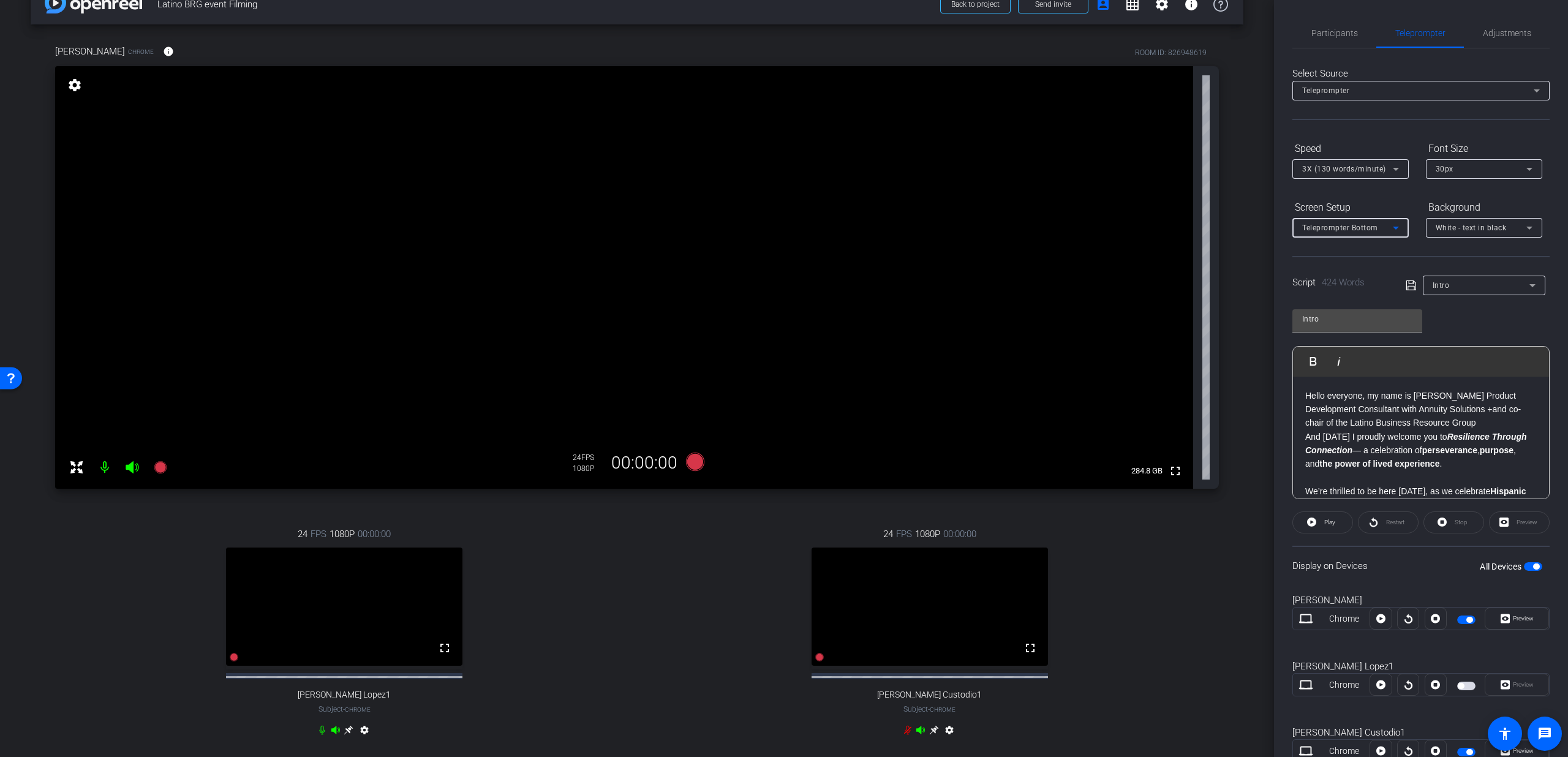
click at [1341, 232] on span "Teleprompter Bottom" at bounding box center [1340, 228] width 76 height 9
click at [1334, 246] on span "Full Screen" at bounding box center [1323, 252] width 41 height 14
click at [1350, 40] on span "Participants" at bounding box center [1334, 33] width 46 height 29
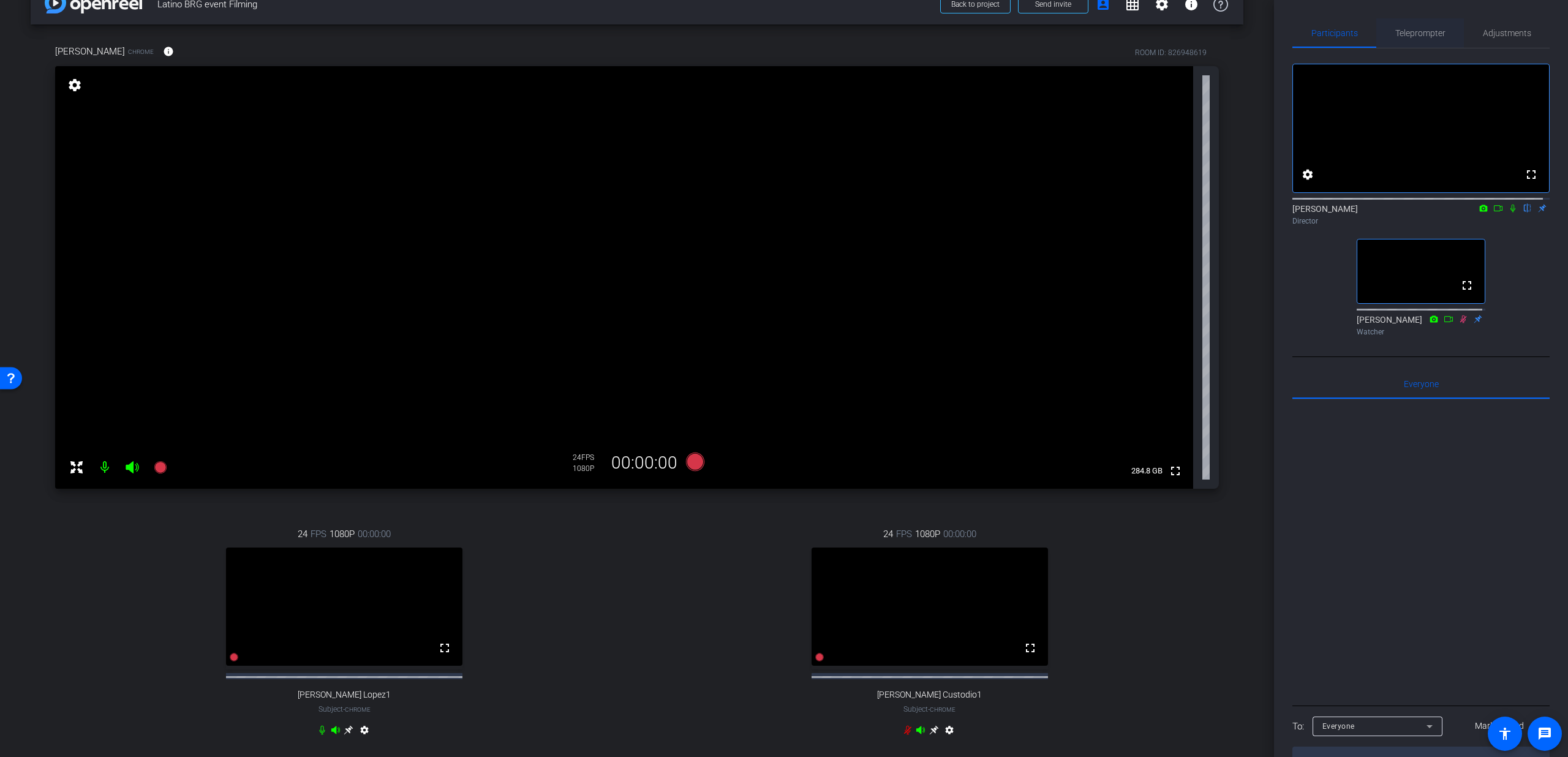
click at [1411, 35] on span "Teleprompter" at bounding box center [1420, 33] width 50 height 9
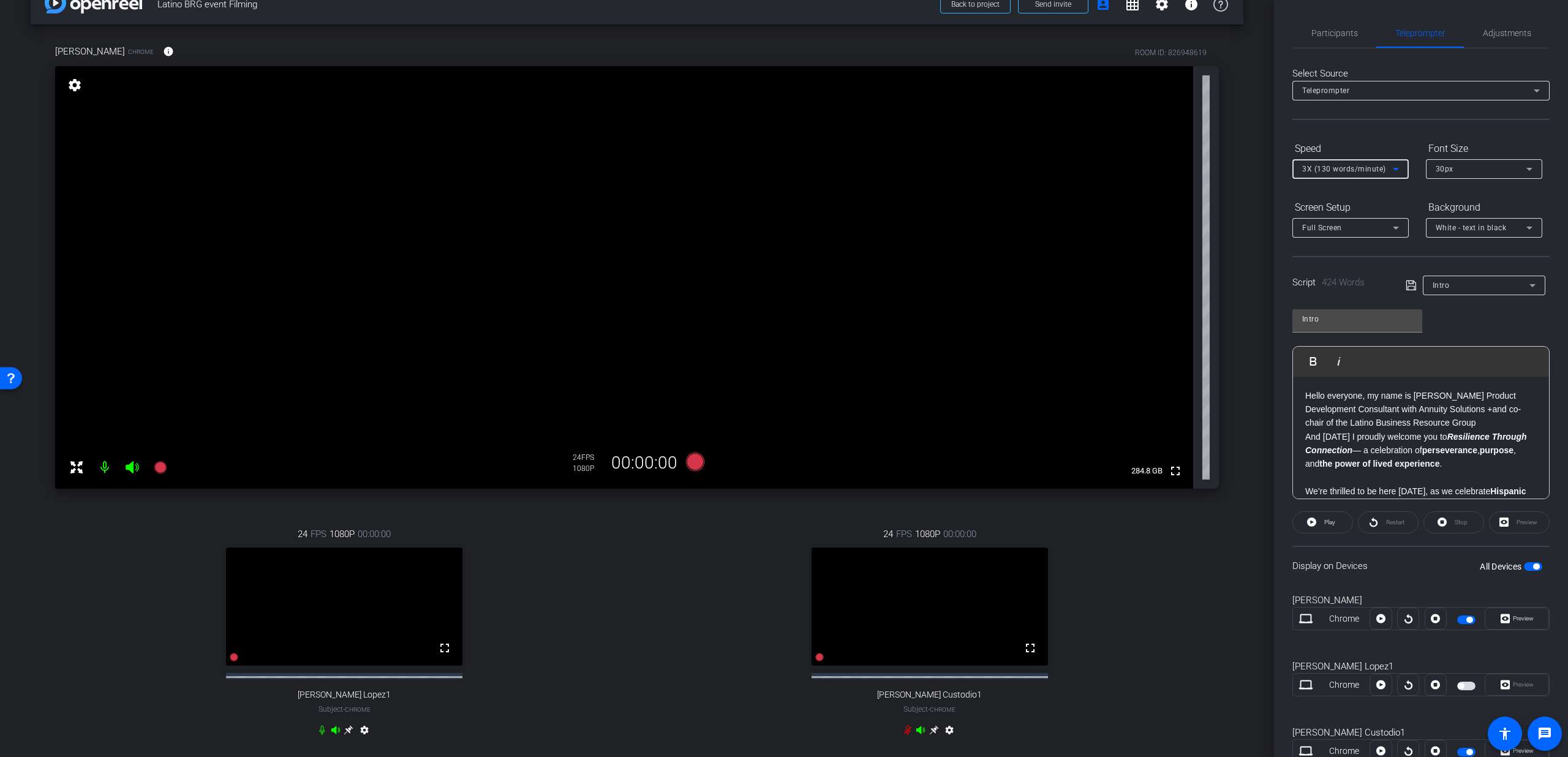
click at [1392, 169] on icon at bounding box center [1396, 169] width 14 height 14
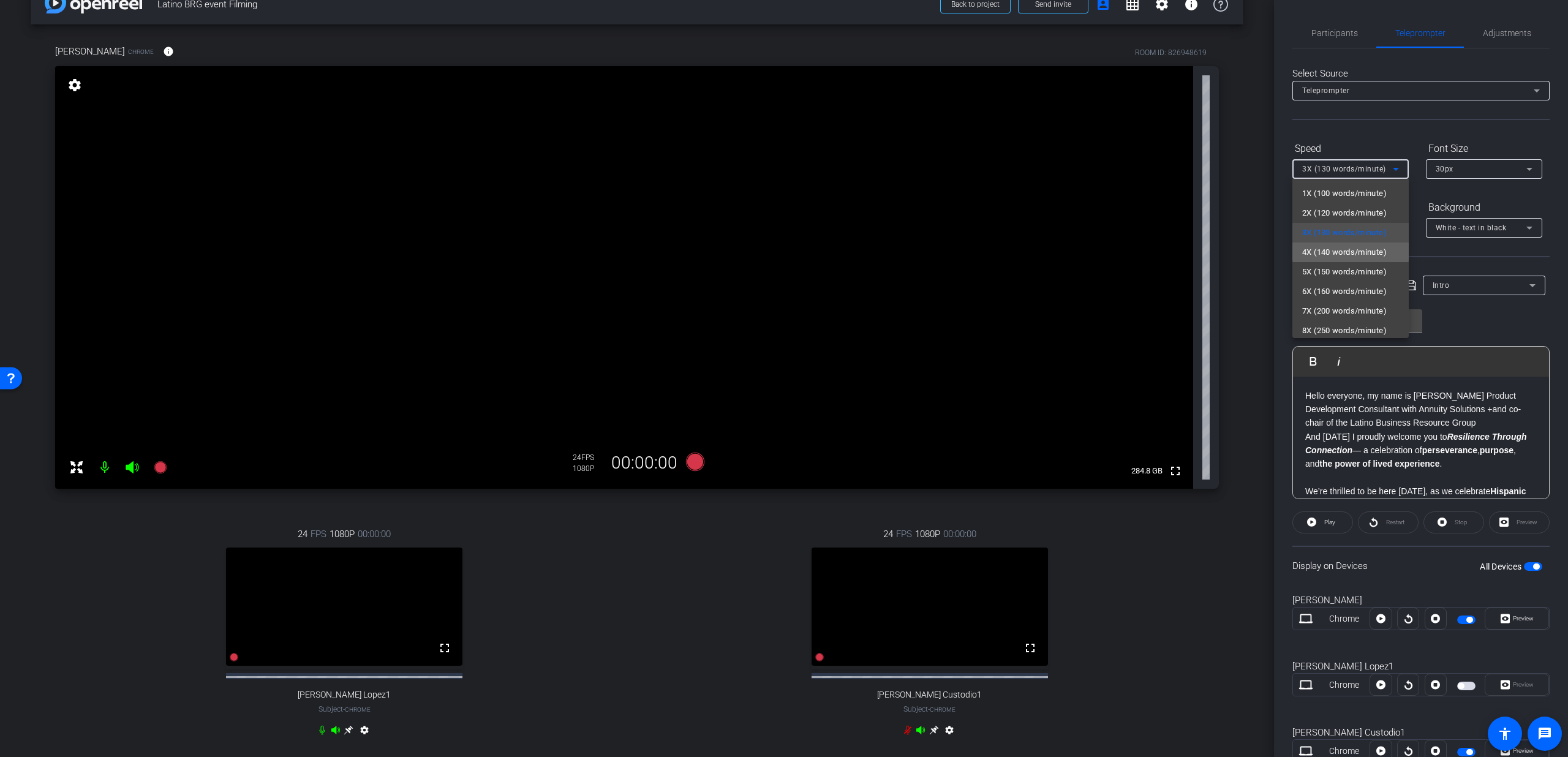
click at [1350, 251] on span "4X (140 words/minute)" at bounding box center [1344, 252] width 85 height 14
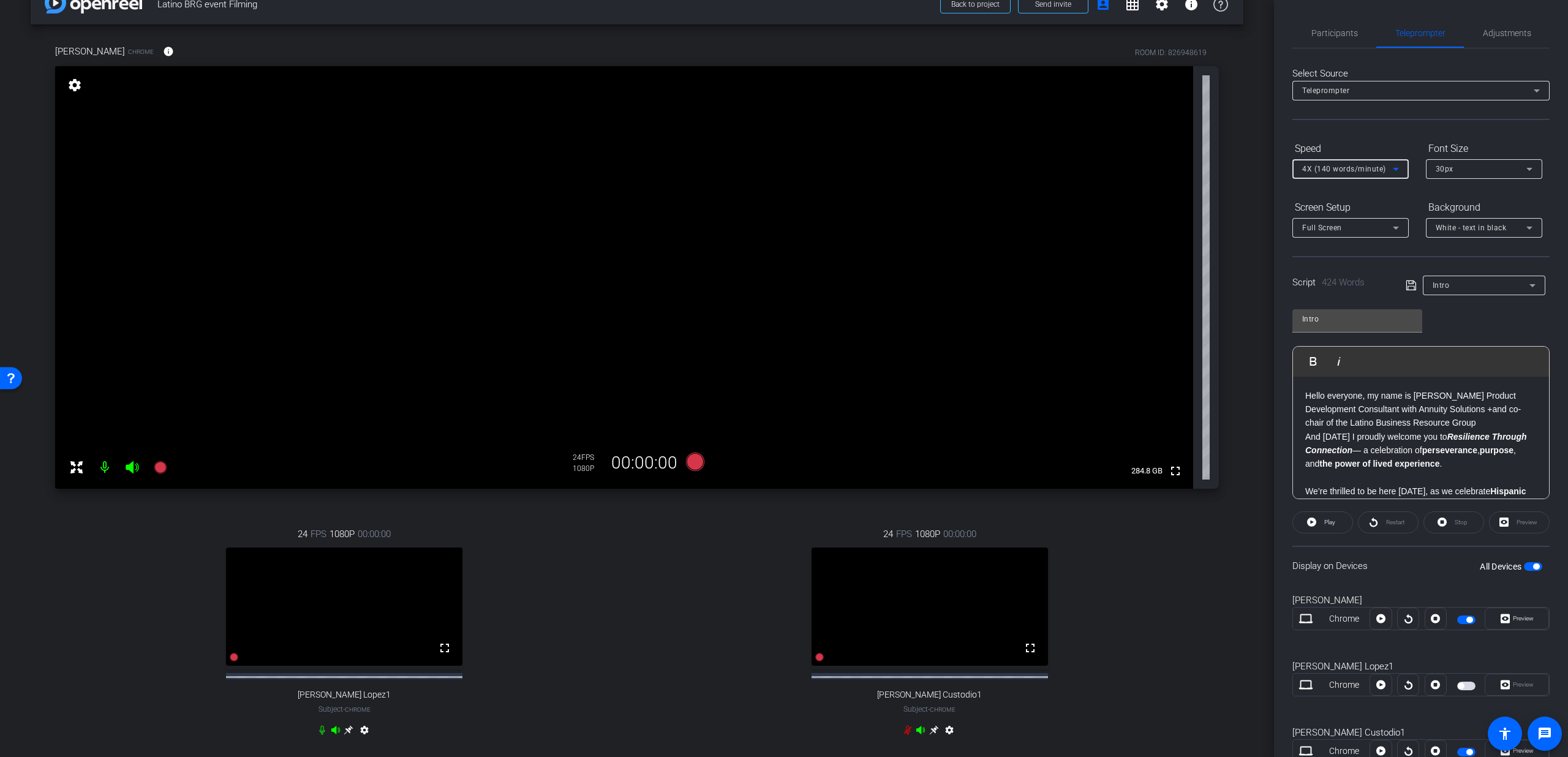
click at [1377, 171] on span "4X (140 words/minute)" at bounding box center [1344, 169] width 84 height 9
click at [1335, 228] on span "3X (130 words/minute)" at bounding box center [1344, 233] width 85 height 14
click at [1339, 32] on span "Participants" at bounding box center [1334, 33] width 46 height 9
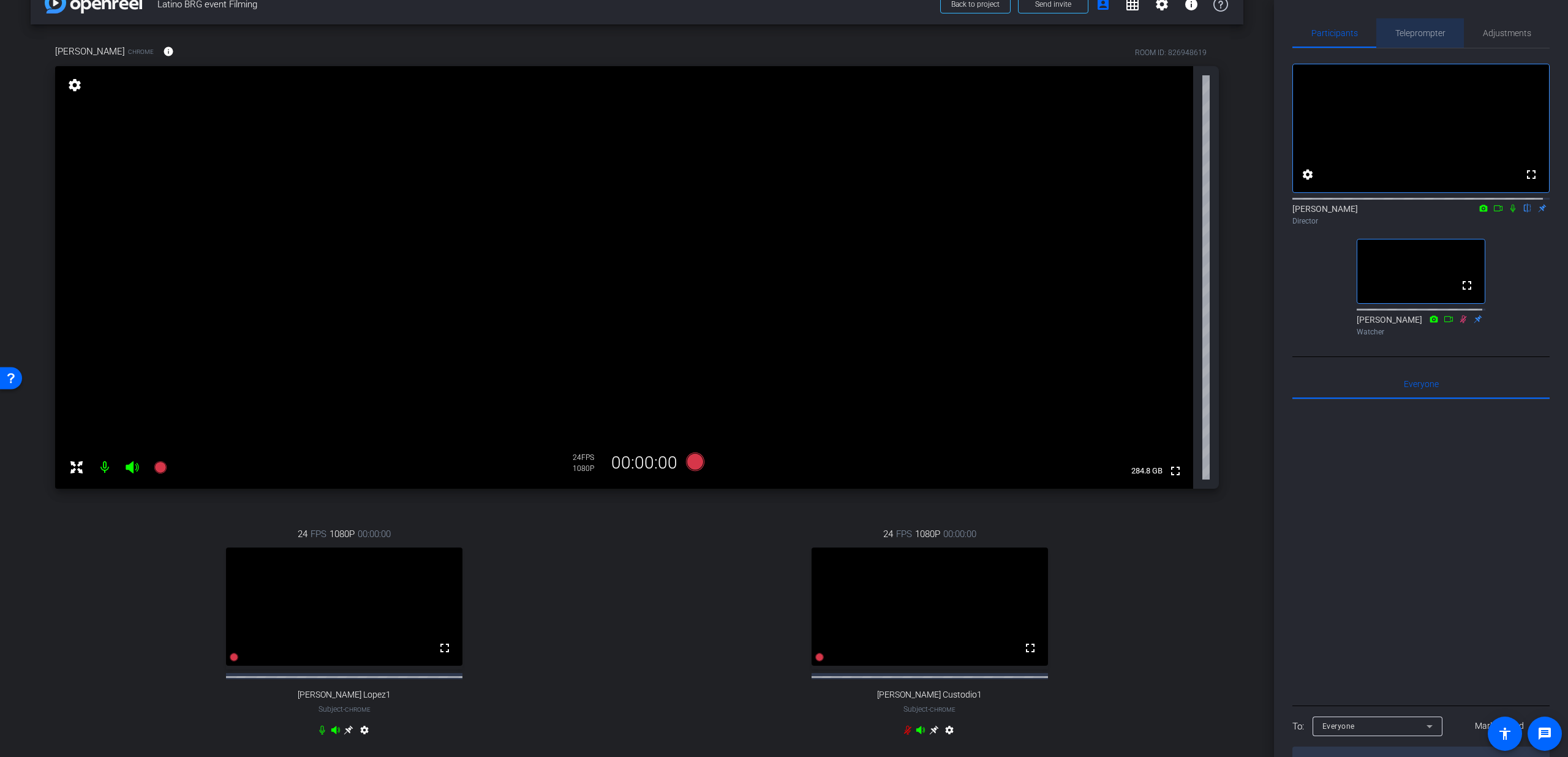
click at [1426, 27] on span "Teleprompter" at bounding box center [1420, 33] width 50 height 29
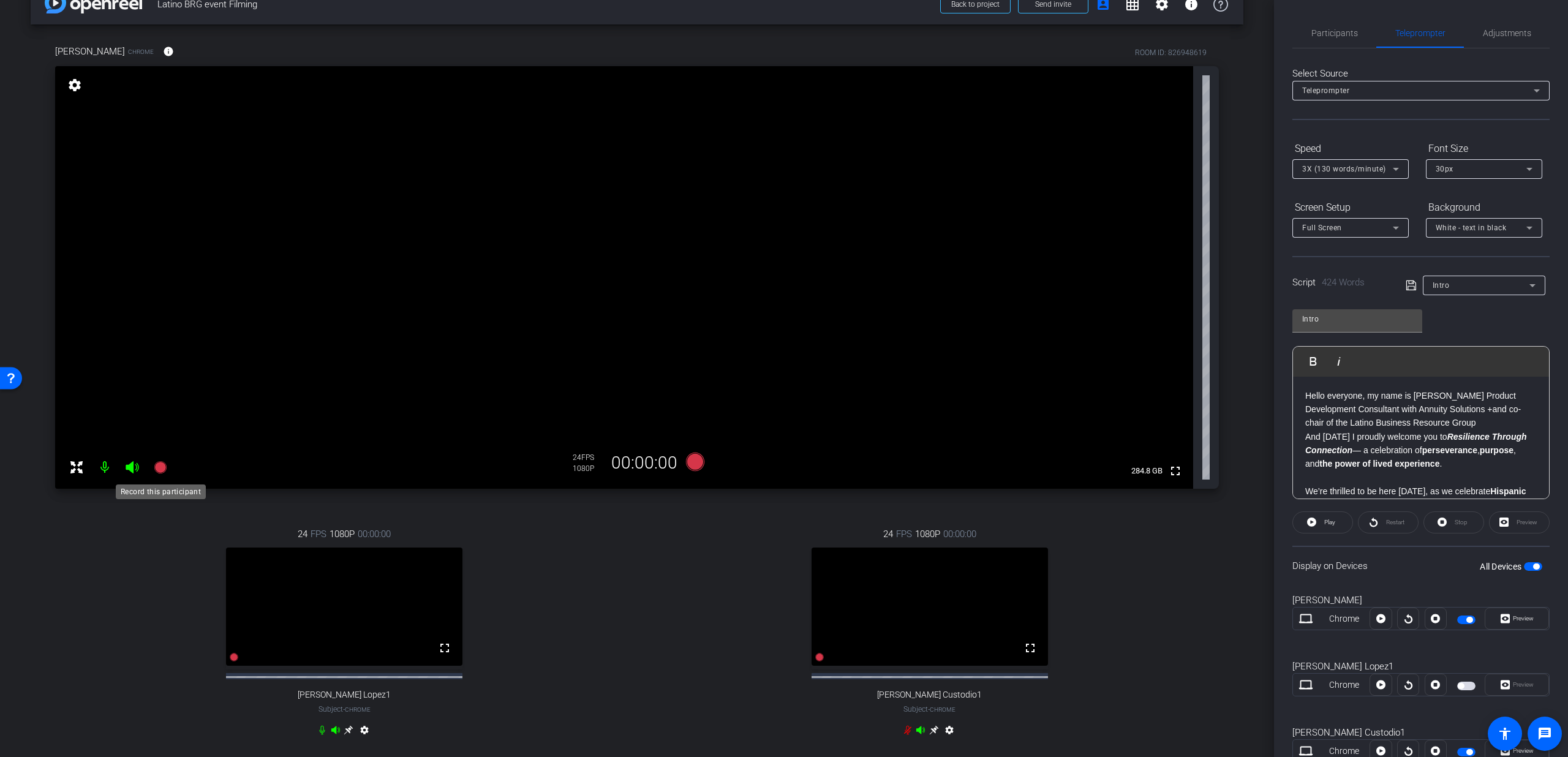
click at [158, 467] on icon at bounding box center [160, 467] width 12 height 12
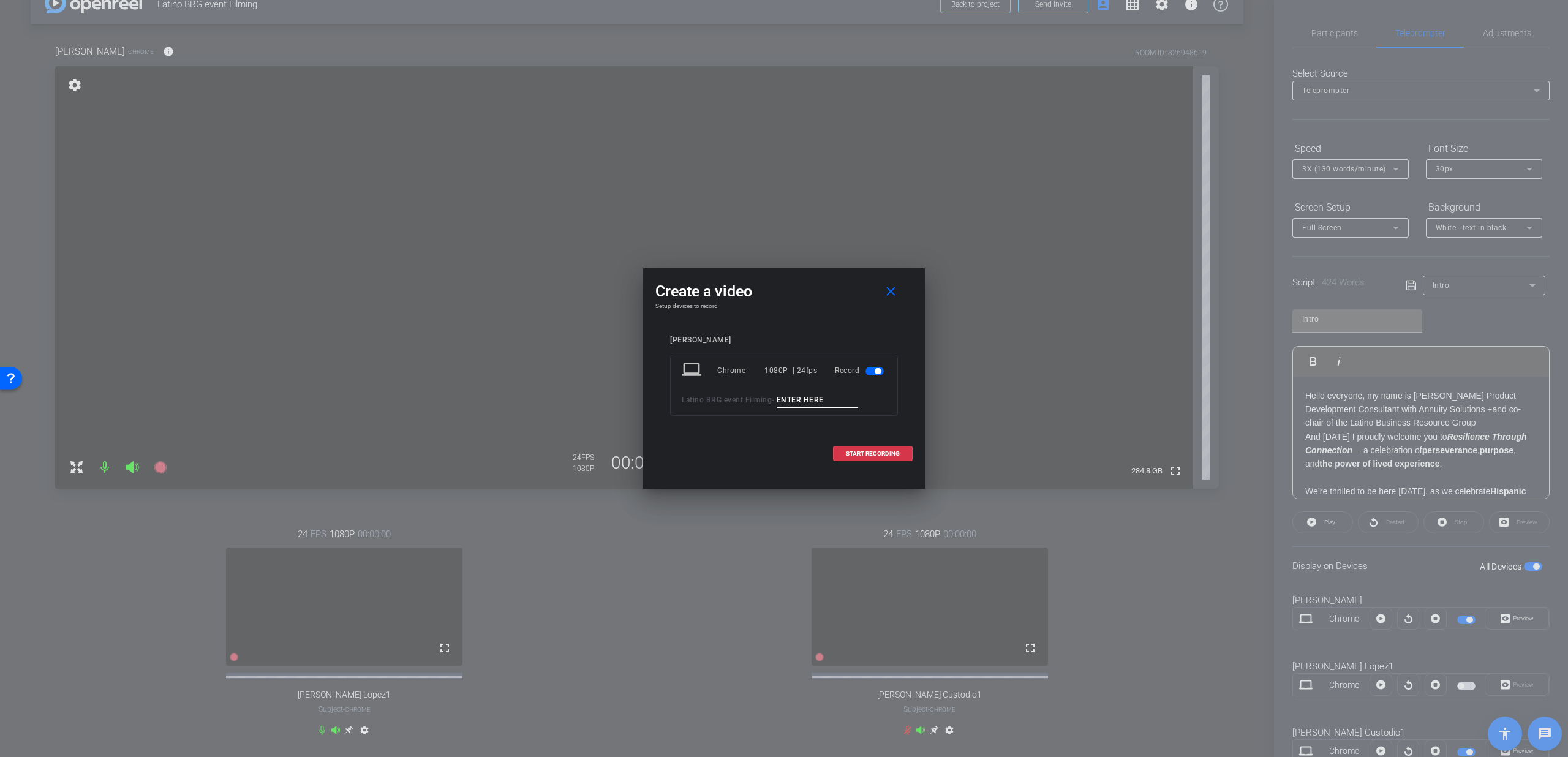
click at [791, 395] on input at bounding box center [817, 399] width 82 height 15
type input "Intro 1"
click at [867, 459] on span at bounding box center [873, 454] width 78 height 29
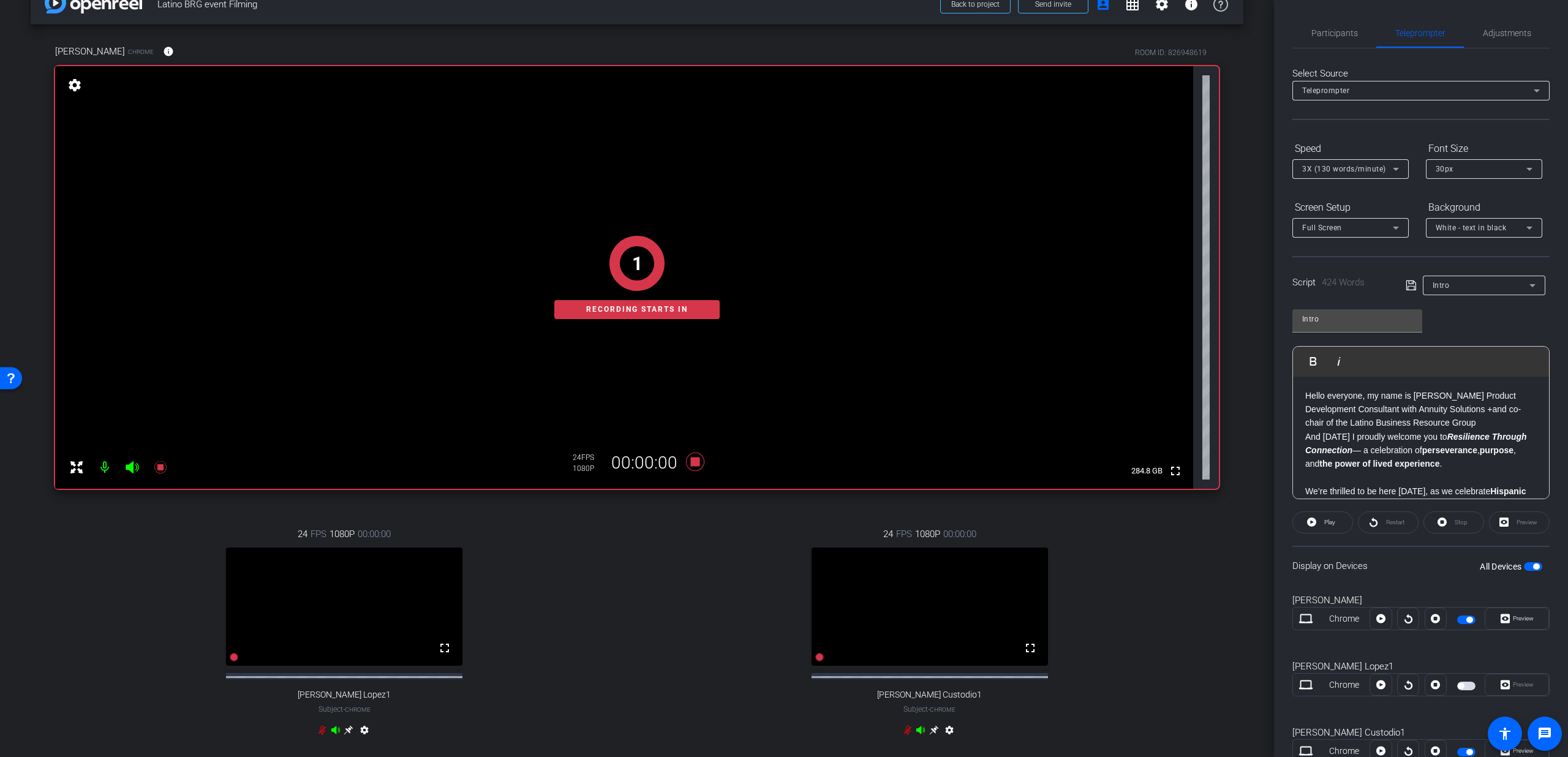
scroll to position [12, 0]
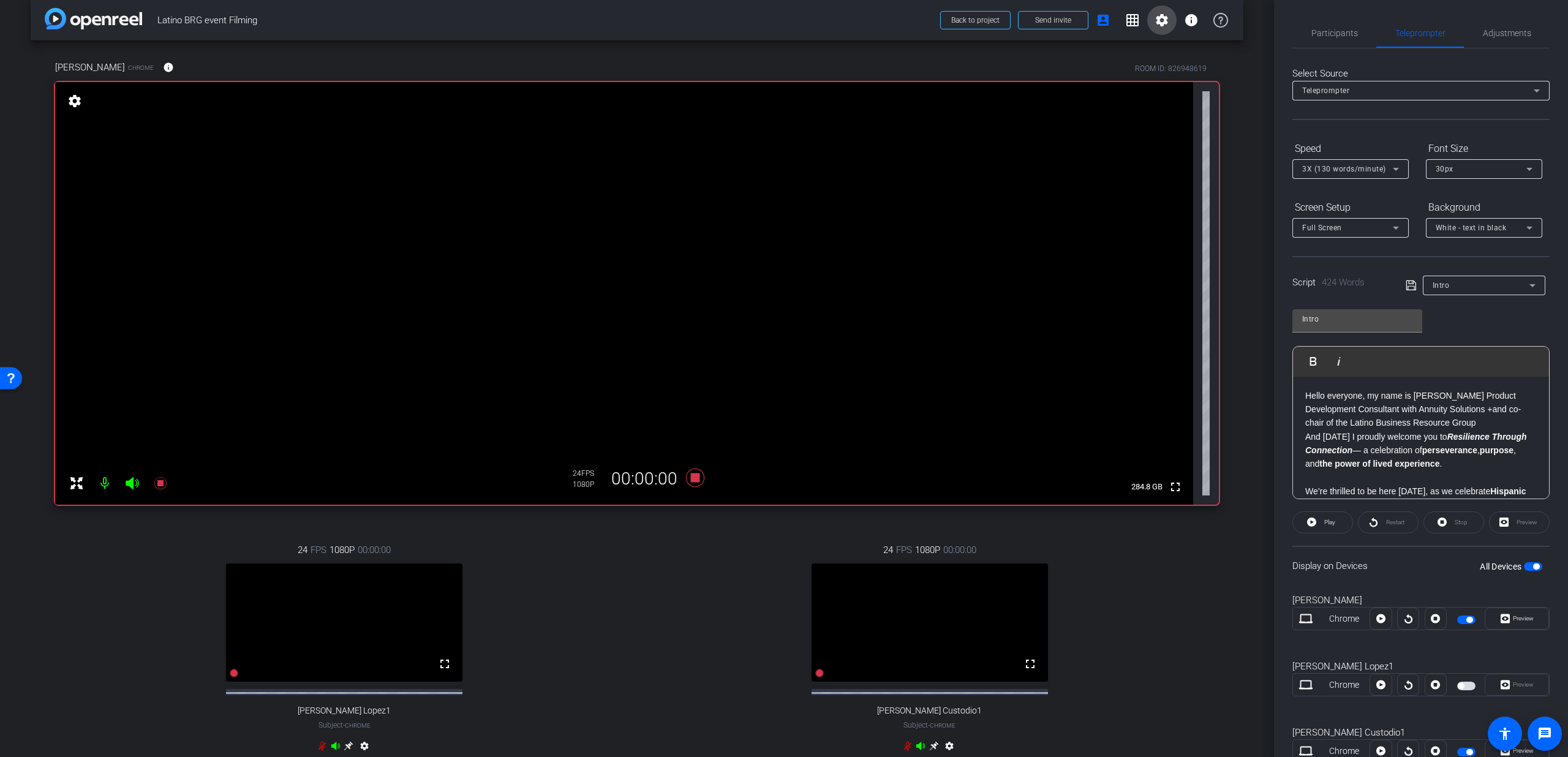
click at [1152, 31] on span at bounding box center [1162, 20] width 29 height 29
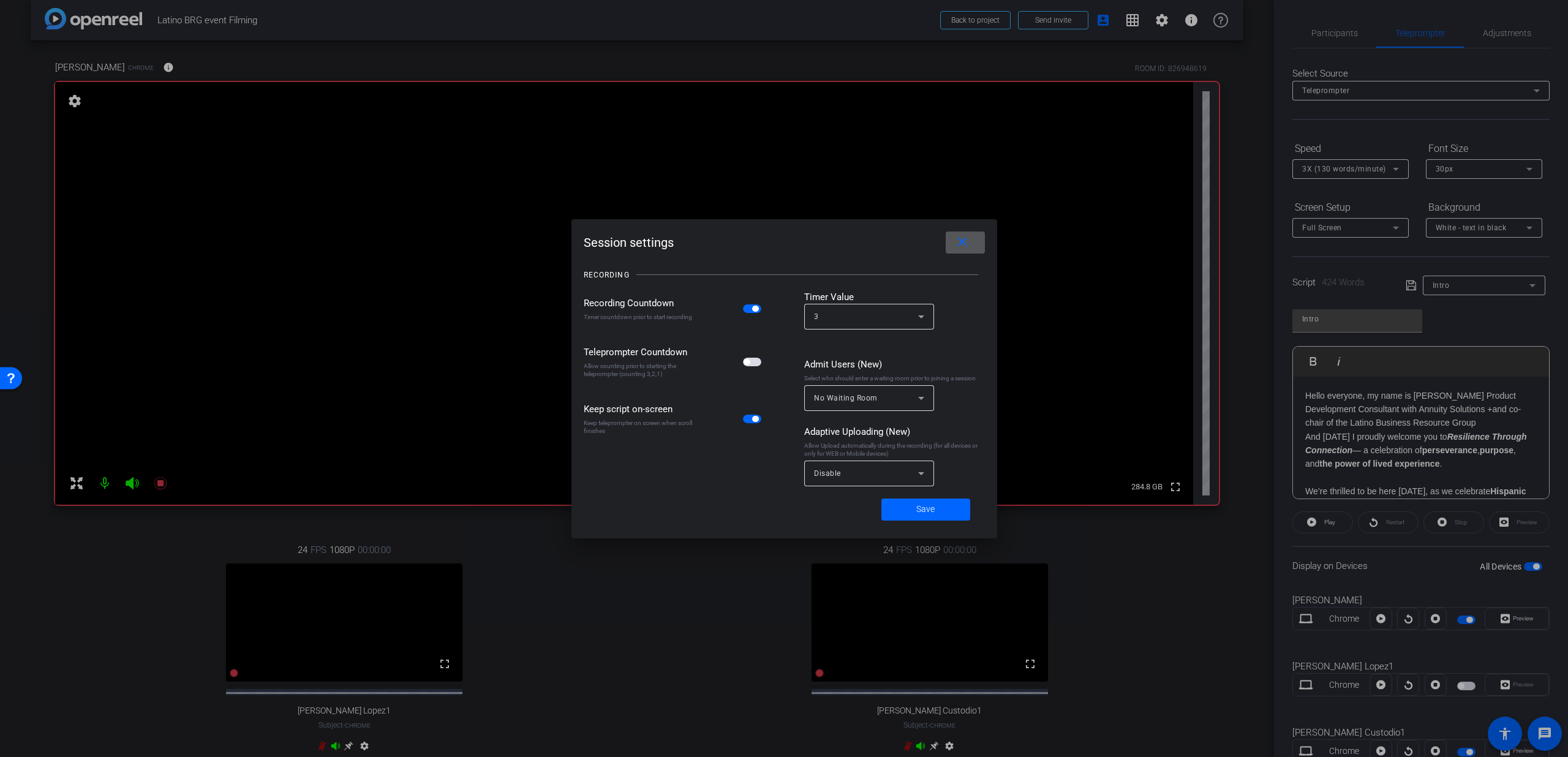
click at [747, 366] on span "button" at bounding box center [752, 362] width 19 height 9
click at [896, 508] on span at bounding box center [926, 509] width 89 height 29
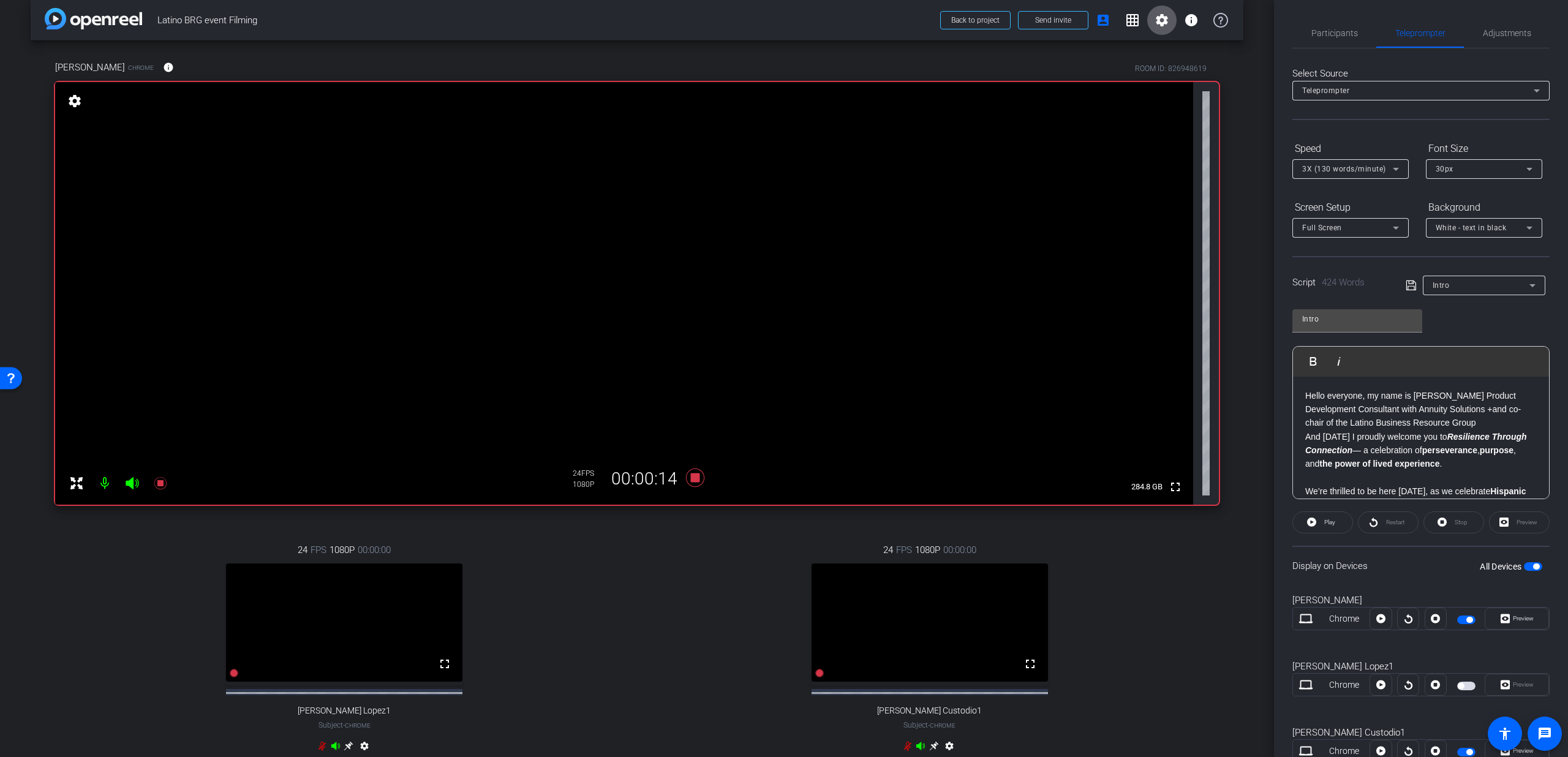
click at [1356, 218] on div "Full Screen" at bounding box center [1350, 228] width 97 height 20
click at [1344, 270] on span "Teleprompter Top" at bounding box center [1334, 272] width 64 height 14
click at [1354, 23] on span "Participants" at bounding box center [1334, 33] width 46 height 29
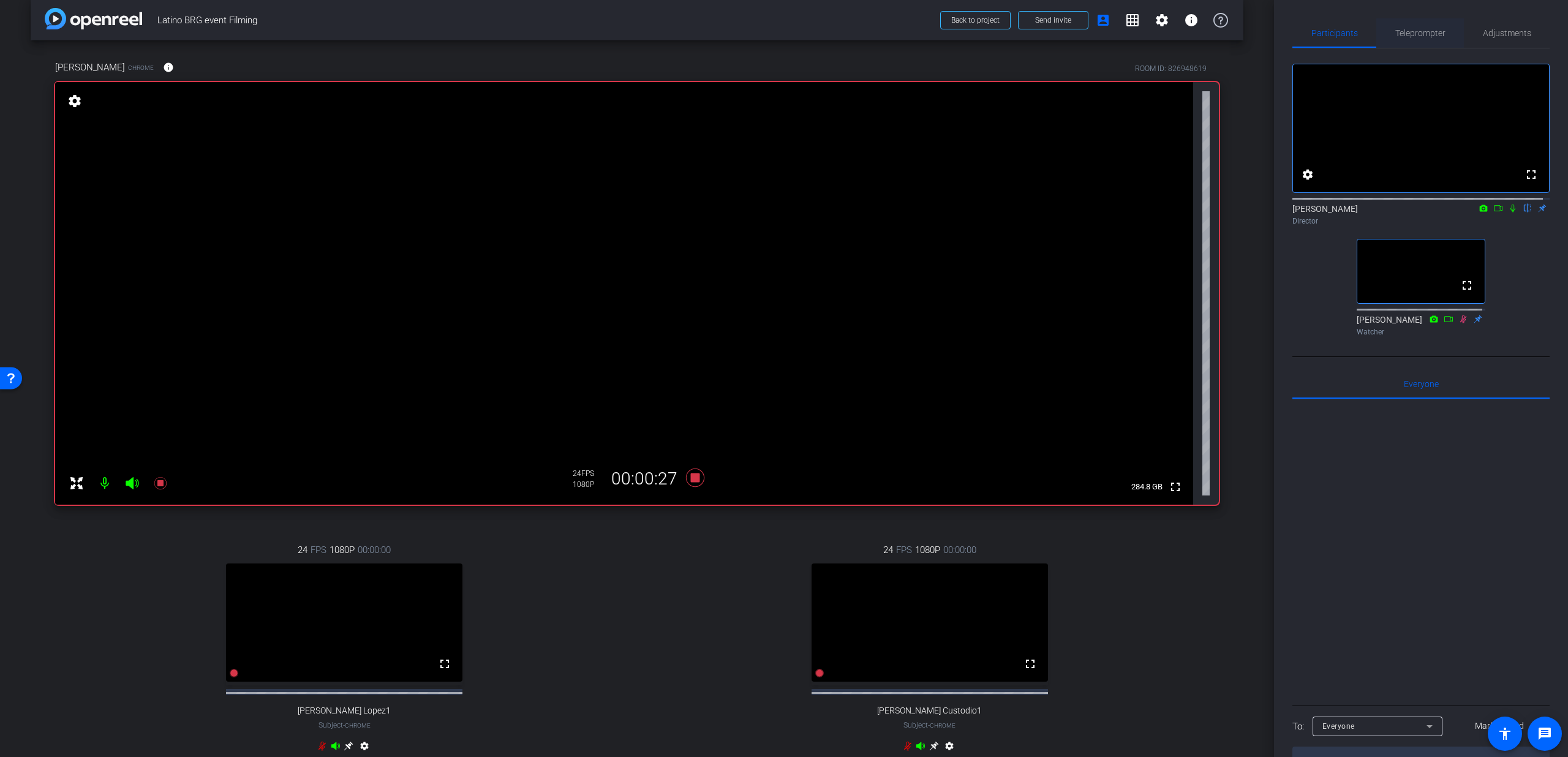
click at [1407, 35] on span "Teleprompter" at bounding box center [1420, 33] width 50 height 9
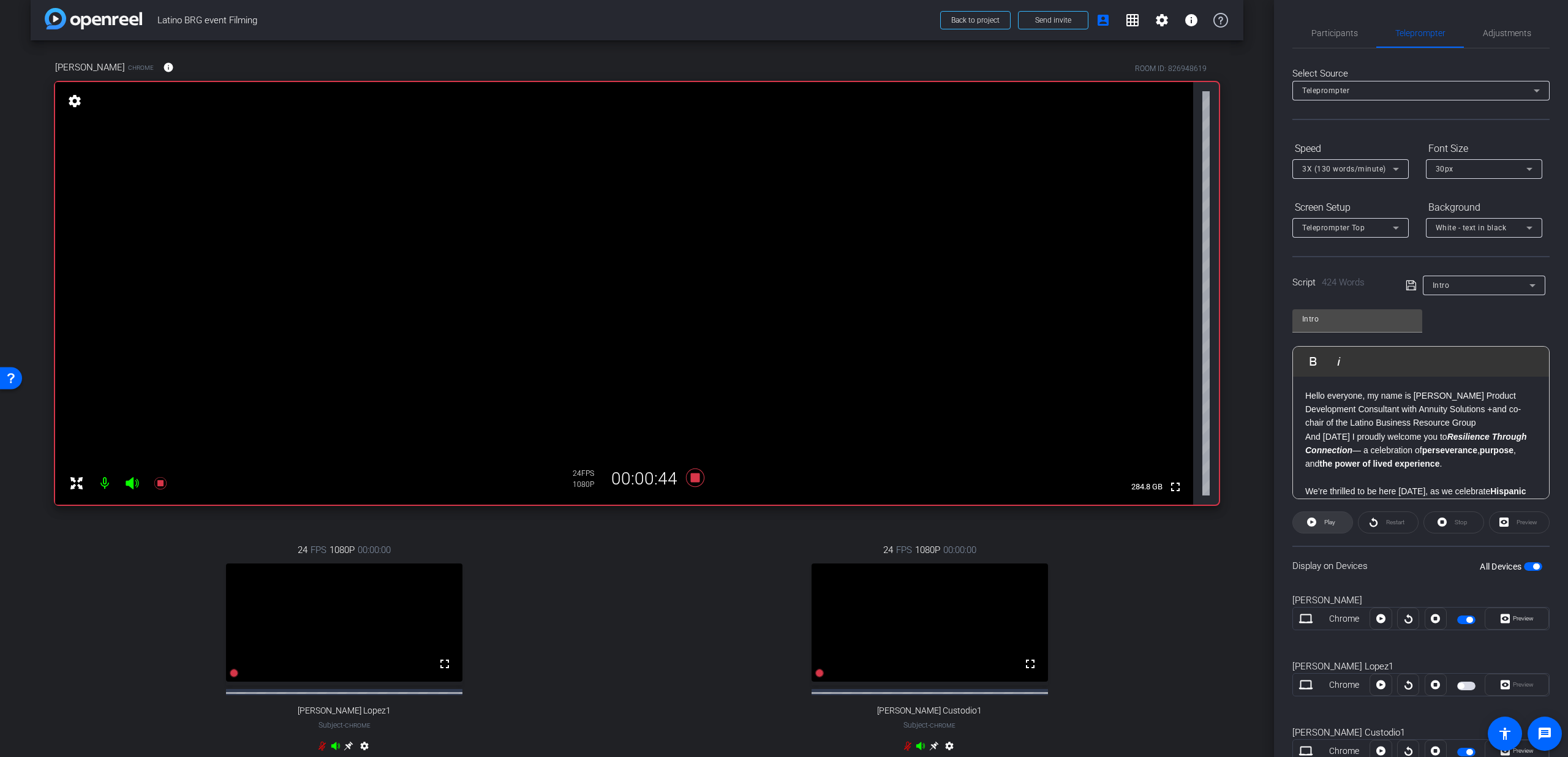
click at [1325, 528] on span "Play" at bounding box center [1328, 522] width 14 height 17
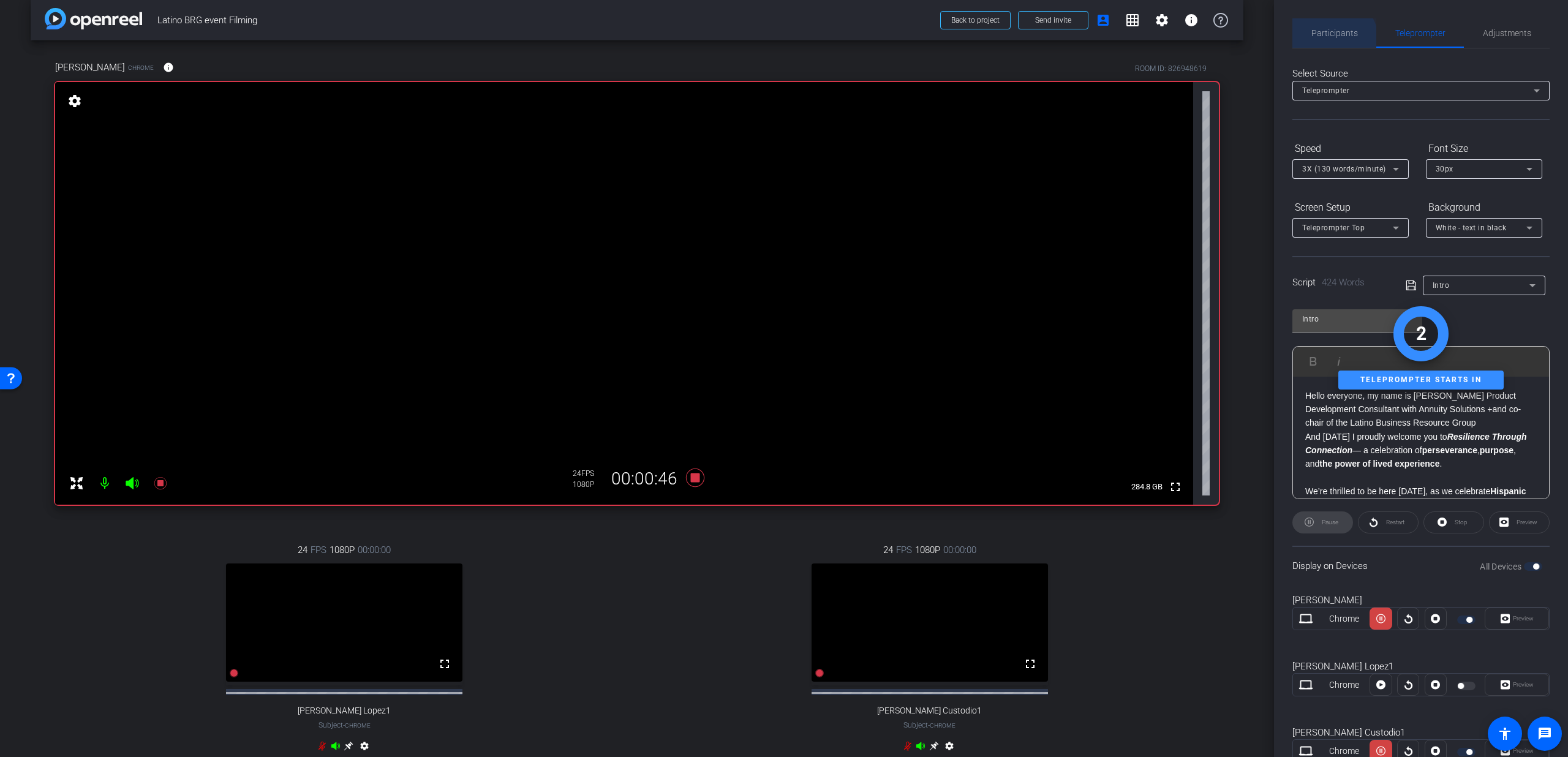
click at [1324, 44] on span "Participants" at bounding box center [1334, 33] width 46 height 29
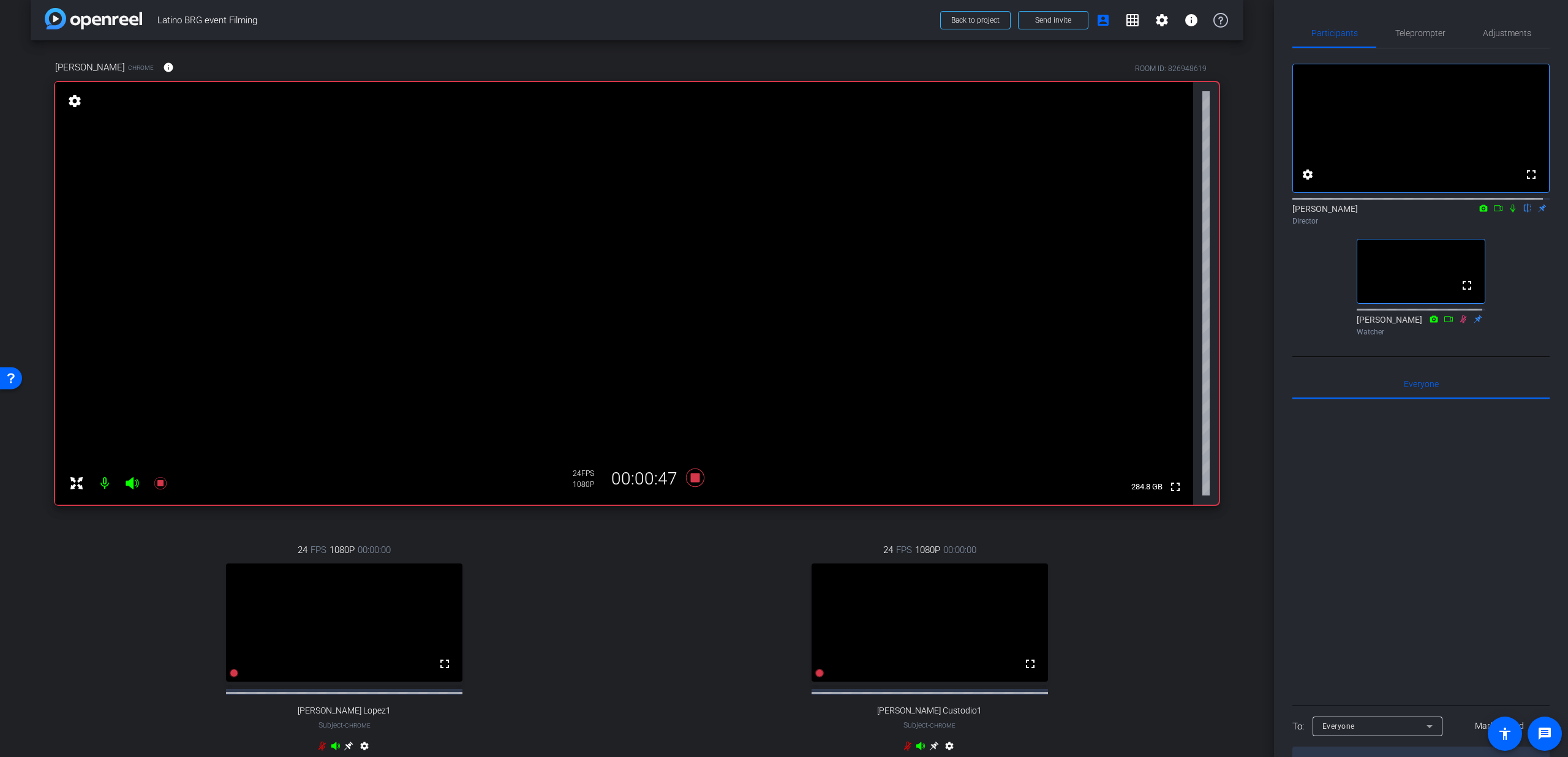
click at [1508, 212] on icon at bounding box center [1513, 209] width 10 height 9
click at [1426, 40] on span "Teleprompter" at bounding box center [1420, 33] width 50 height 29
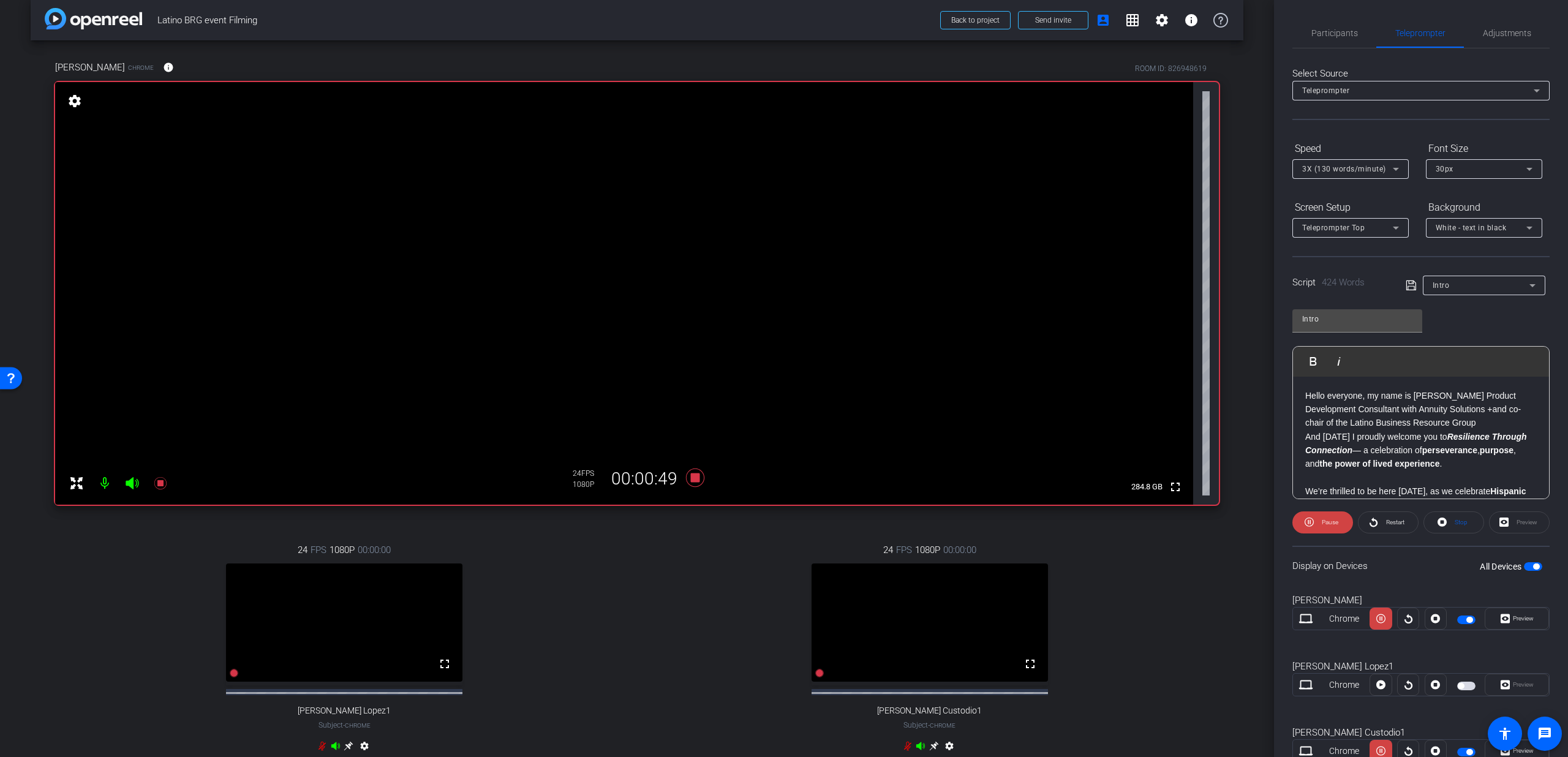
click at [1505, 524] on div "Preview" at bounding box center [1519, 522] width 61 height 22
click at [1500, 622] on icon at bounding box center [1505, 619] width 9 height 9
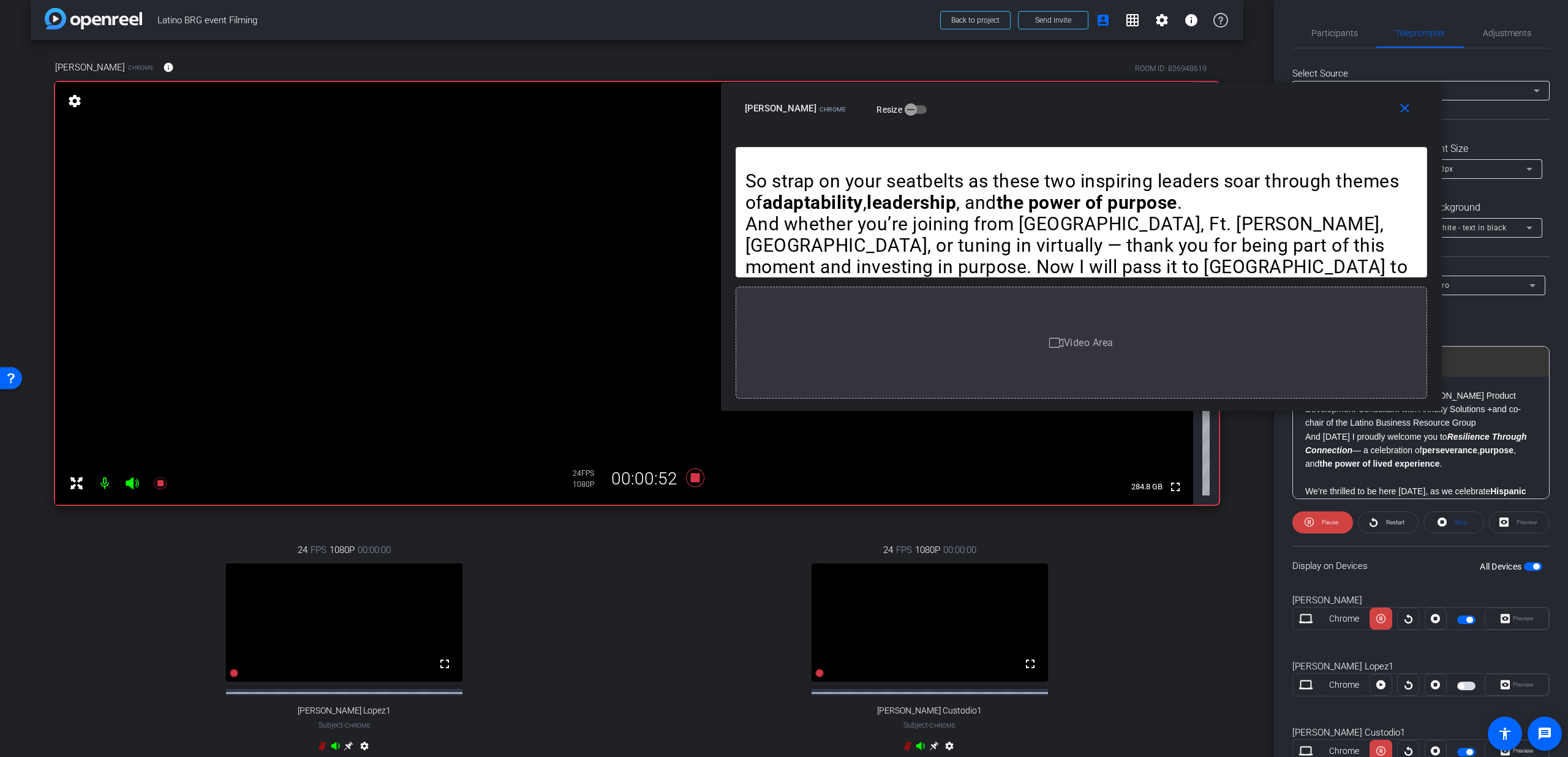
drag, startPoint x: 915, startPoint y: 276, endPoint x: 1213, endPoint y: 144, distance: 325.9
click at [1213, 144] on div "Hello everyone, my name is Lorenzo Amaya Product Development Consultant with An…" at bounding box center [1081, 268] width 692 height 261
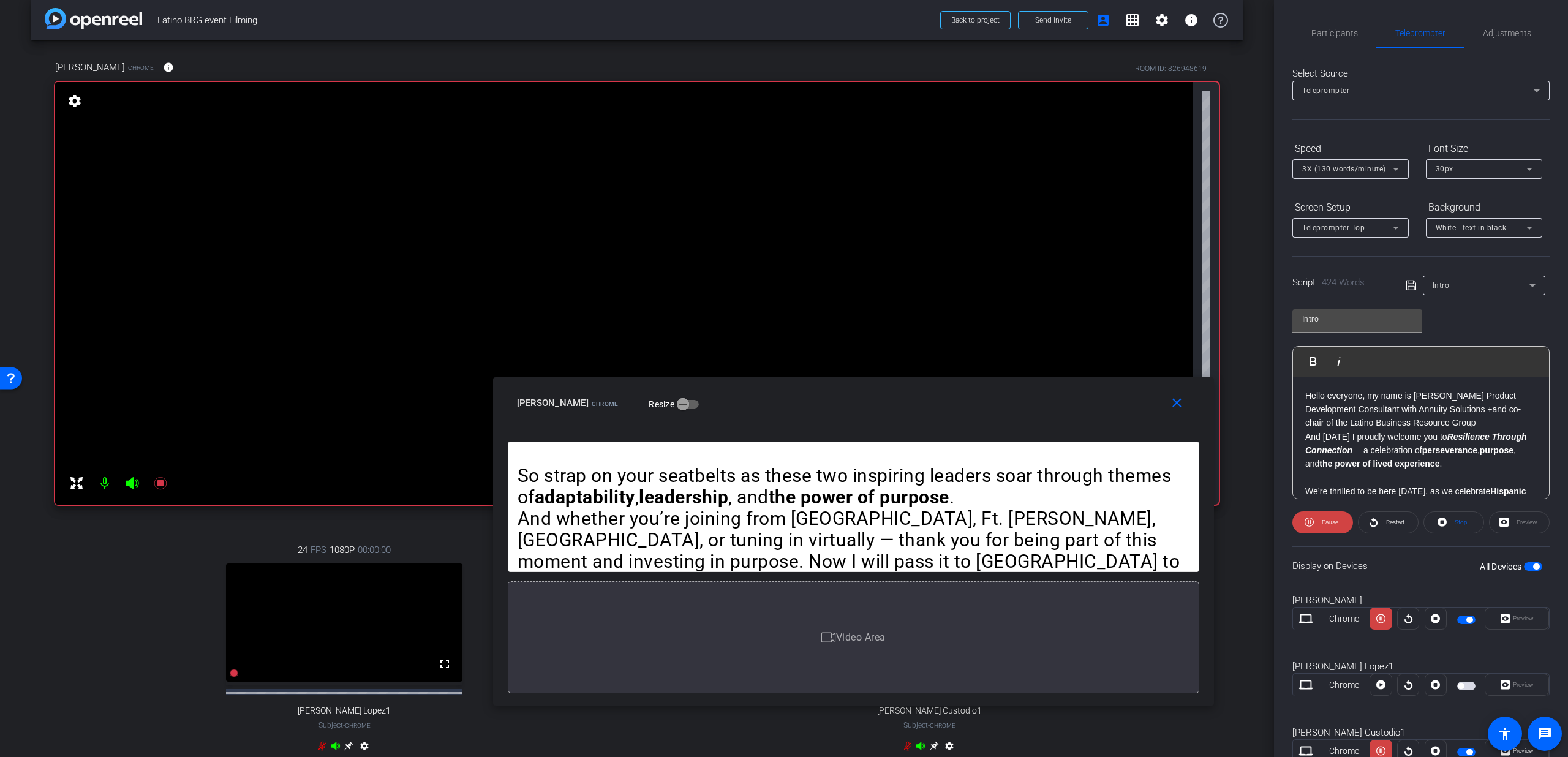
drag, startPoint x: 1167, startPoint y: 135, endPoint x: 939, endPoint y: 430, distance: 372.8
click at [939, 430] on div "close Lorenzo Amaya Chrome Resize" at bounding box center [853, 405] width 721 height 55
click at [1363, 167] on span "3X (130 words/minute)" at bounding box center [1344, 169] width 84 height 9
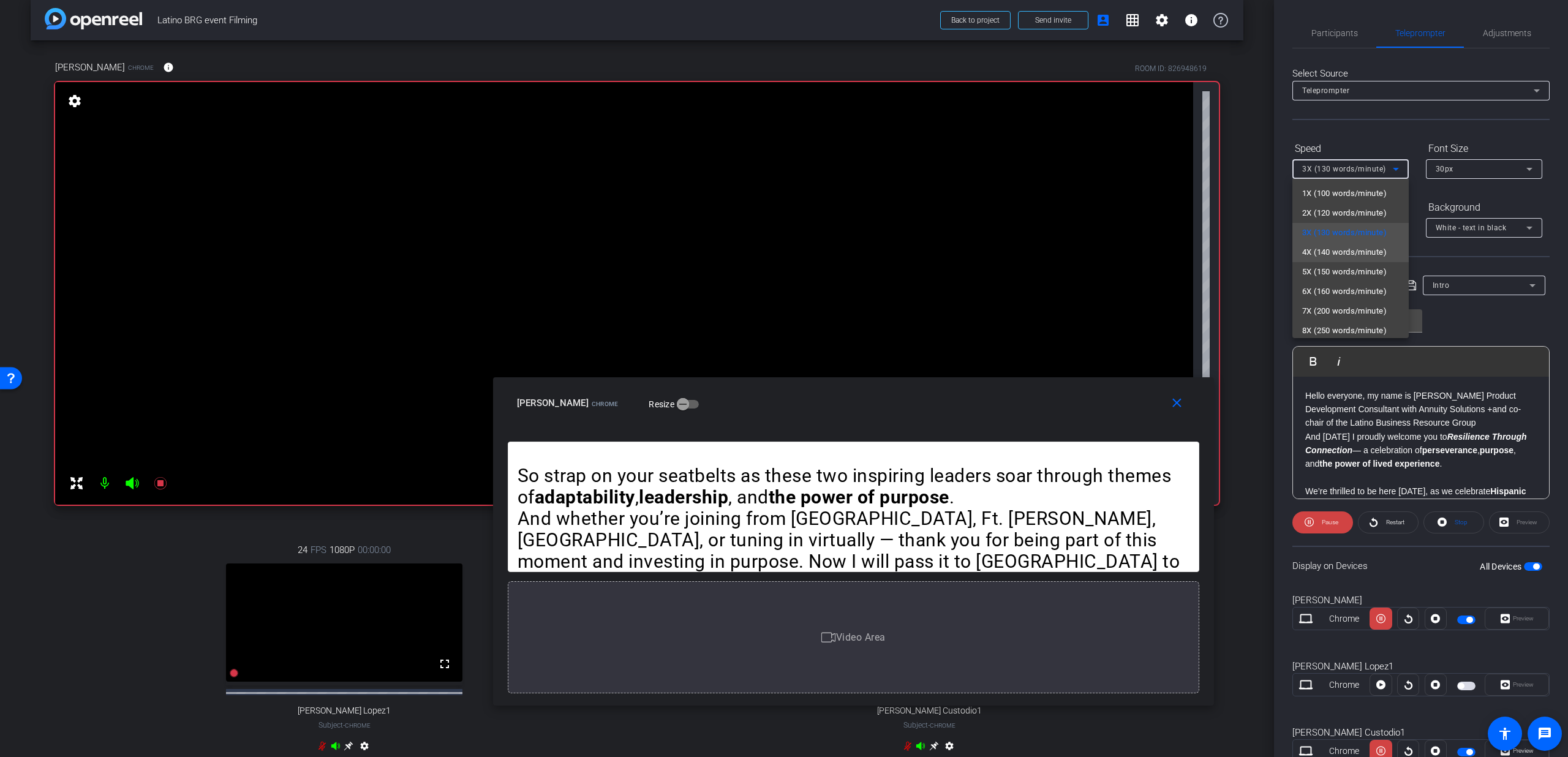
click at [1343, 251] on span "4X (140 words/minute)" at bounding box center [1344, 252] width 85 height 14
click at [1356, 167] on span "4X (140 words/minute)" at bounding box center [1344, 169] width 84 height 9
click at [1355, 271] on span "5X (150 words/minute)" at bounding box center [1344, 272] width 85 height 14
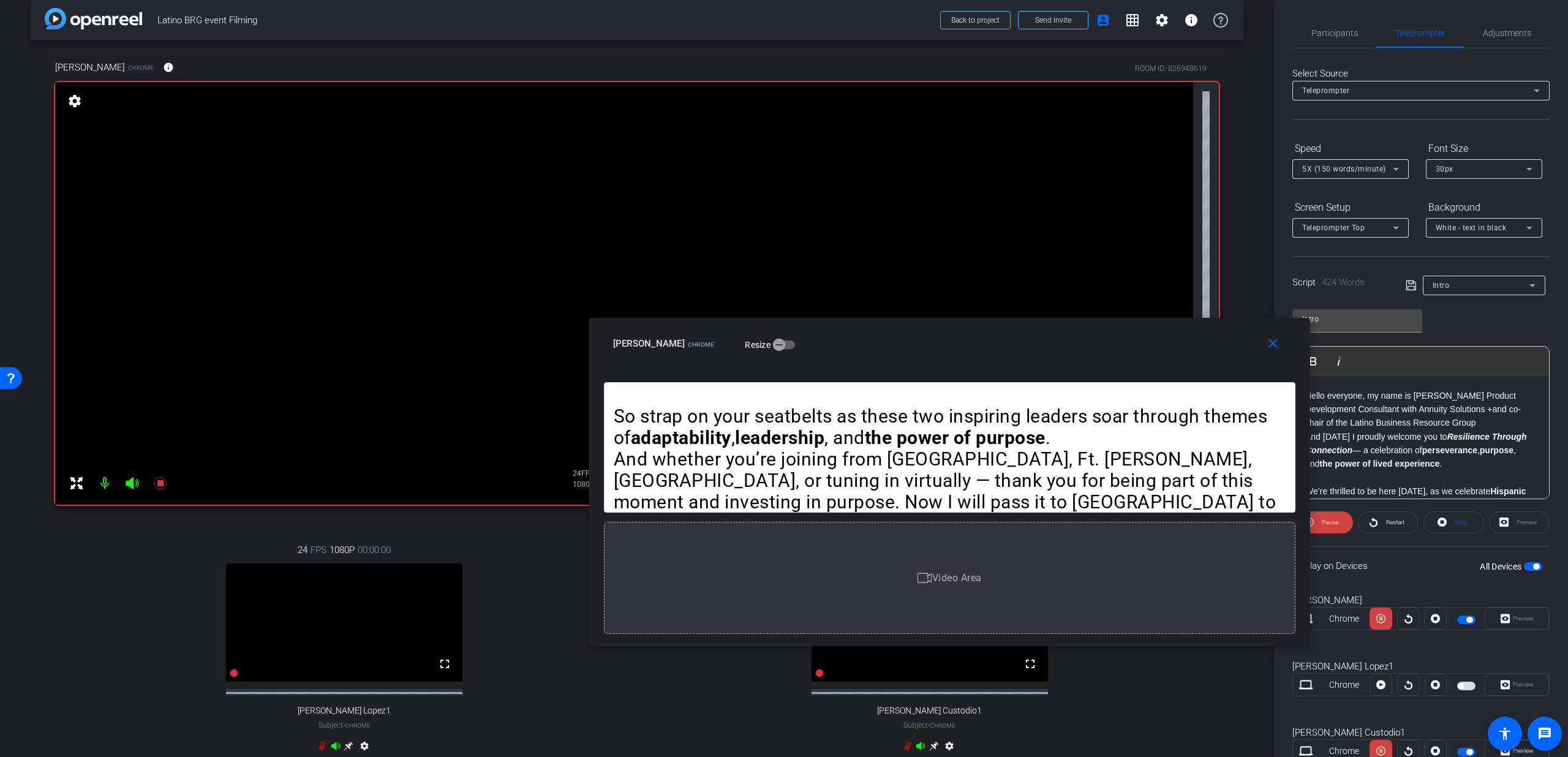
drag, startPoint x: 1005, startPoint y: 394, endPoint x: 1101, endPoint y: 334, distance: 113.2
click at [1101, 334] on div "Lorenzo Amaya Chrome Resize" at bounding box center [954, 343] width 682 height 22
click at [1355, 171] on span "5X (150 words/minute)" at bounding box center [1344, 169] width 84 height 9
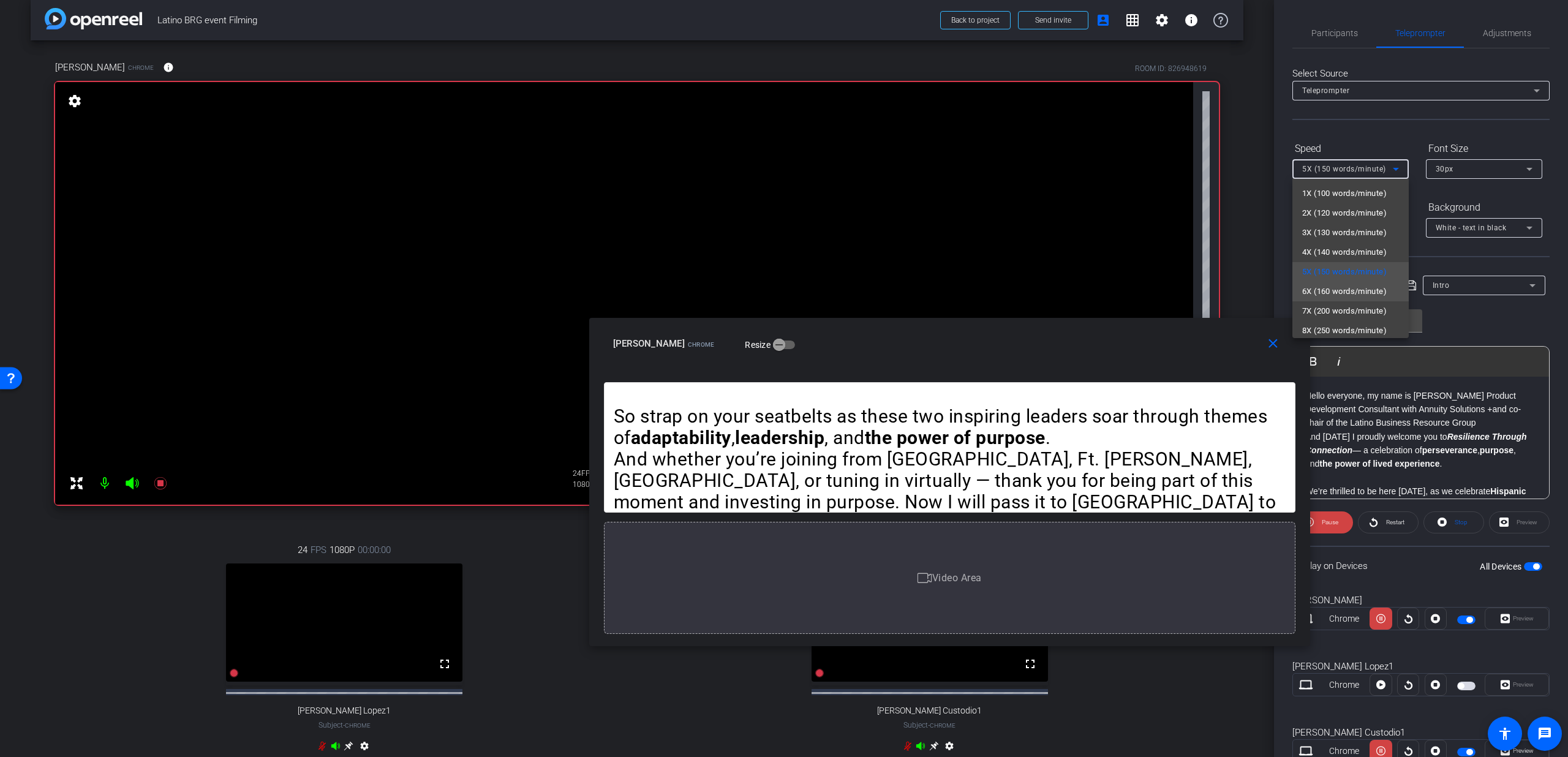
click at [1307, 289] on span "6X (160 words/minute)" at bounding box center [1344, 292] width 85 height 14
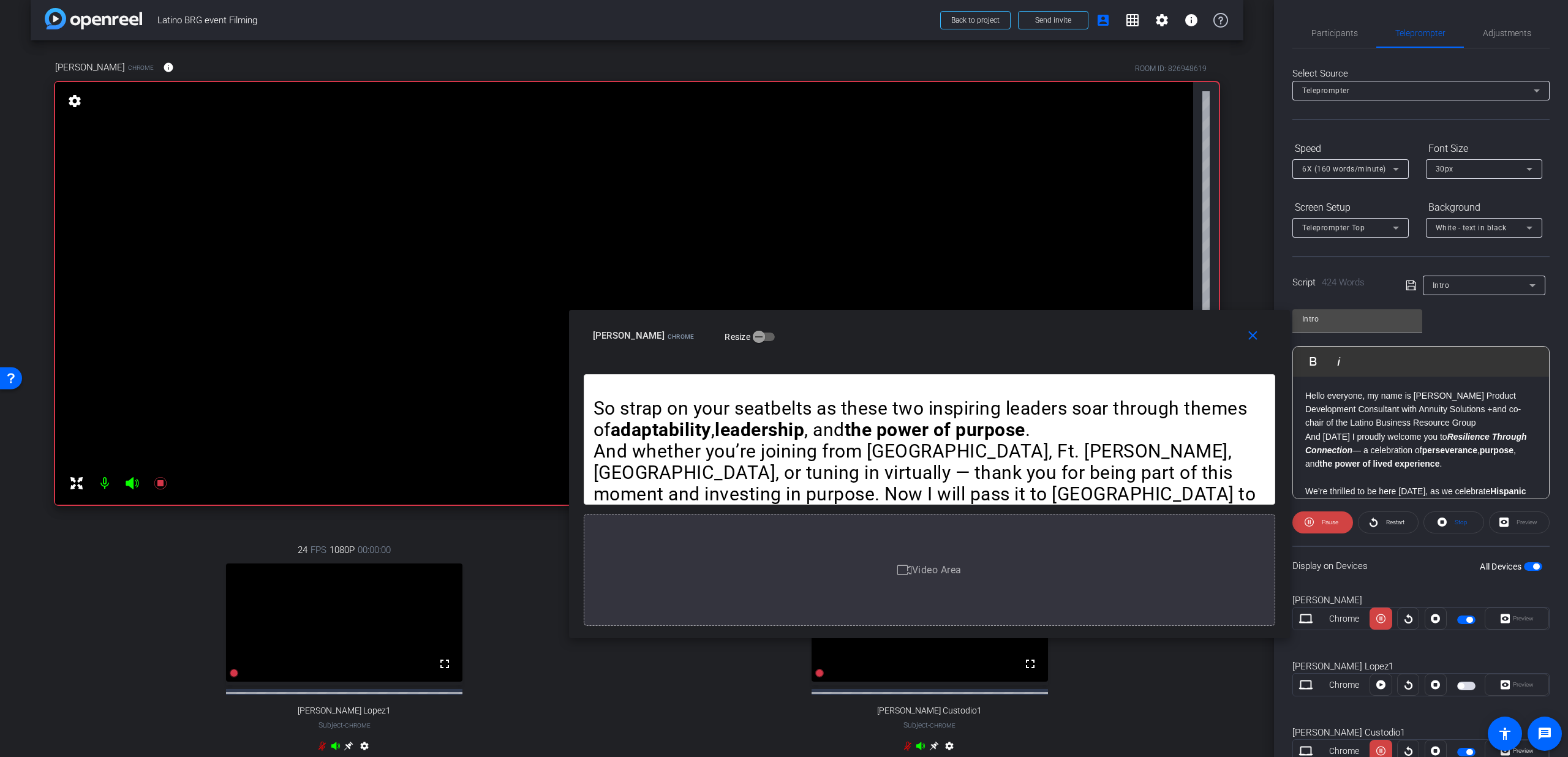
drag, startPoint x: 1058, startPoint y: 363, endPoint x: 1038, endPoint y: 355, distance: 21.5
click at [1038, 355] on div "close Lorenzo Amaya Chrome Resize" at bounding box center [929, 338] width 721 height 55
click at [1350, 160] on div "6X (160 words/minute)" at bounding box center [1350, 169] width 97 height 20
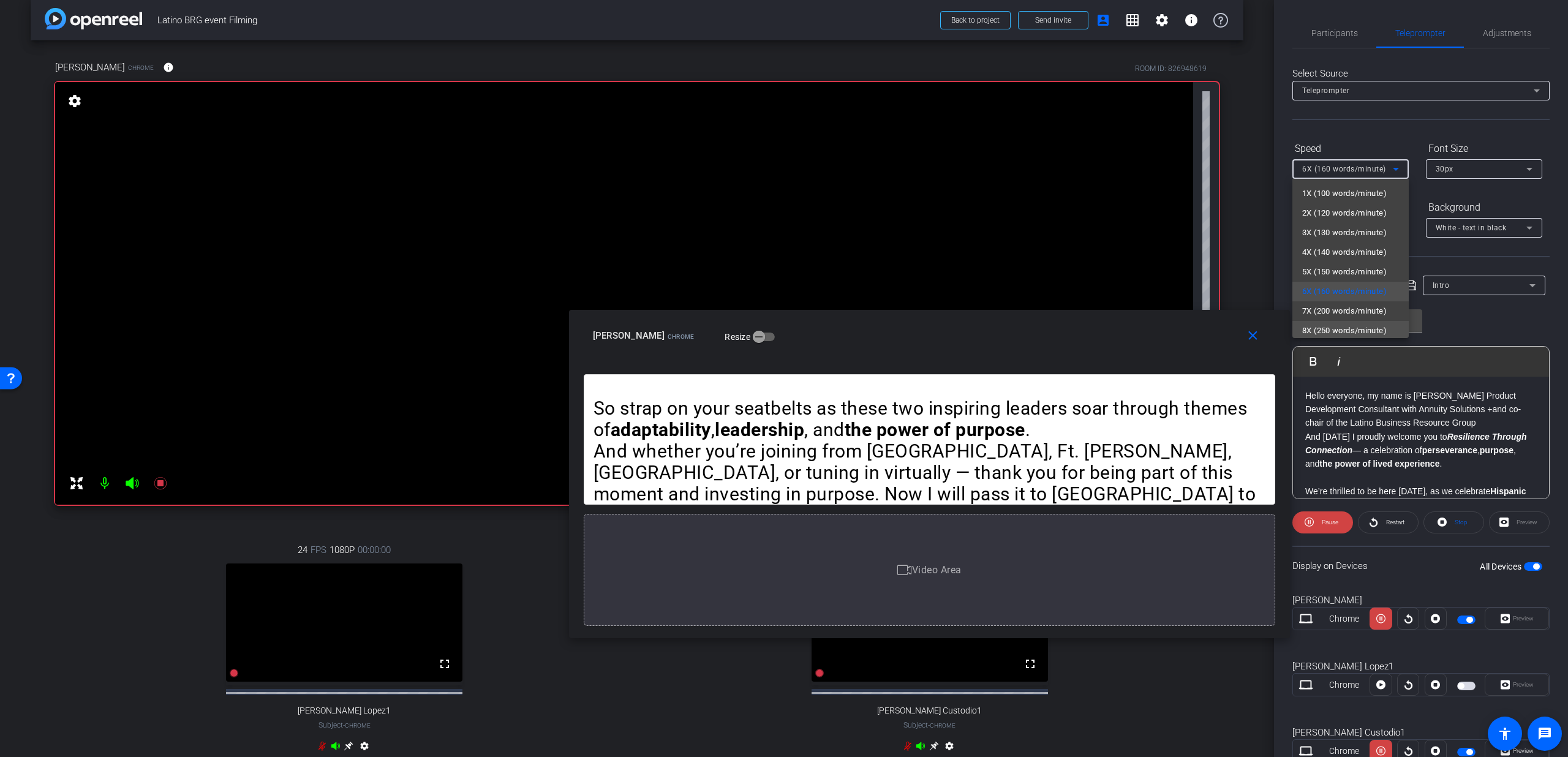
click at [1334, 324] on span "8X (250 words/minute)" at bounding box center [1344, 331] width 85 height 14
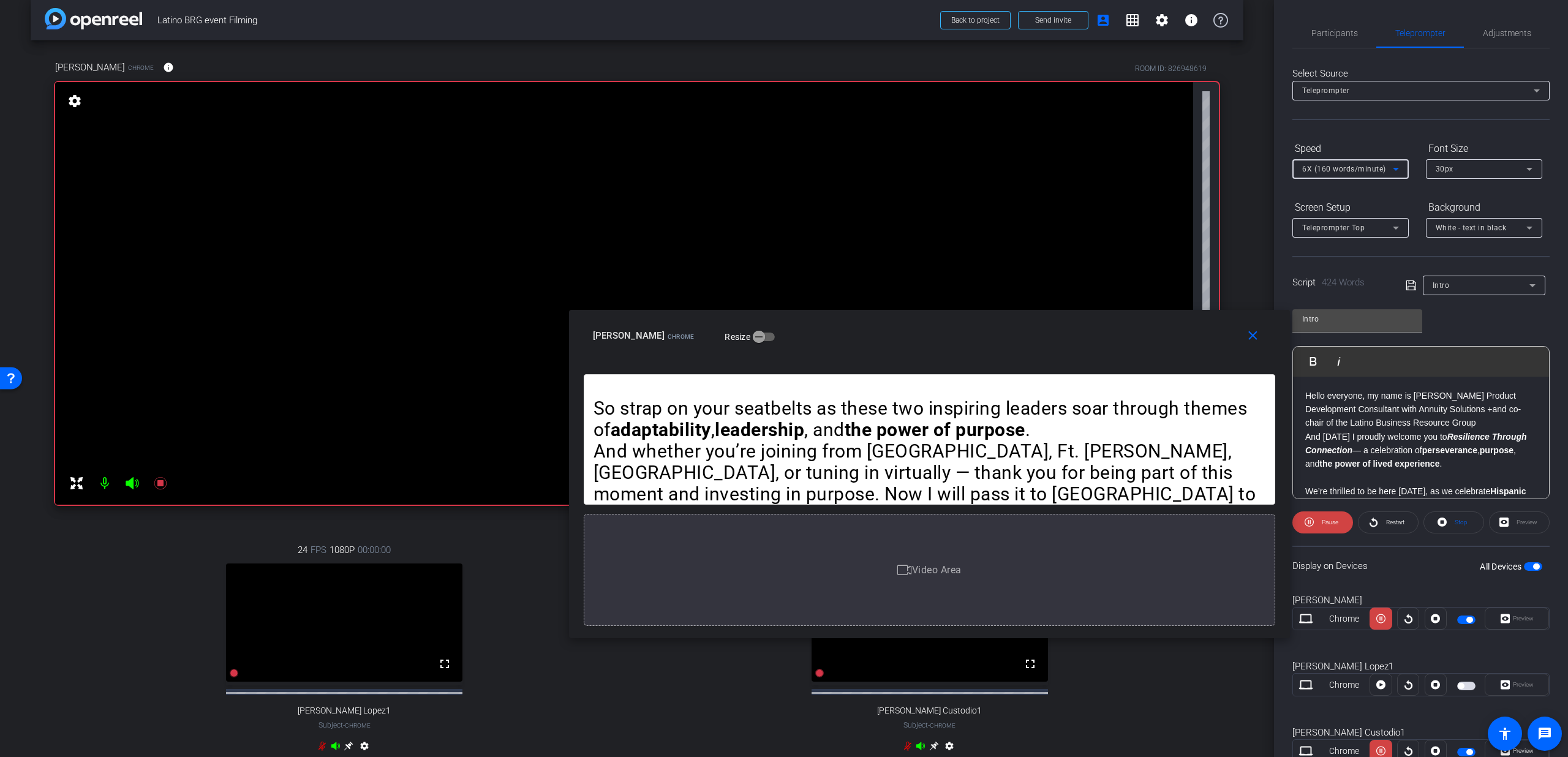
scroll to position [3, 0]
click at [1328, 44] on span "Participants" at bounding box center [1334, 33] width 46 height 29
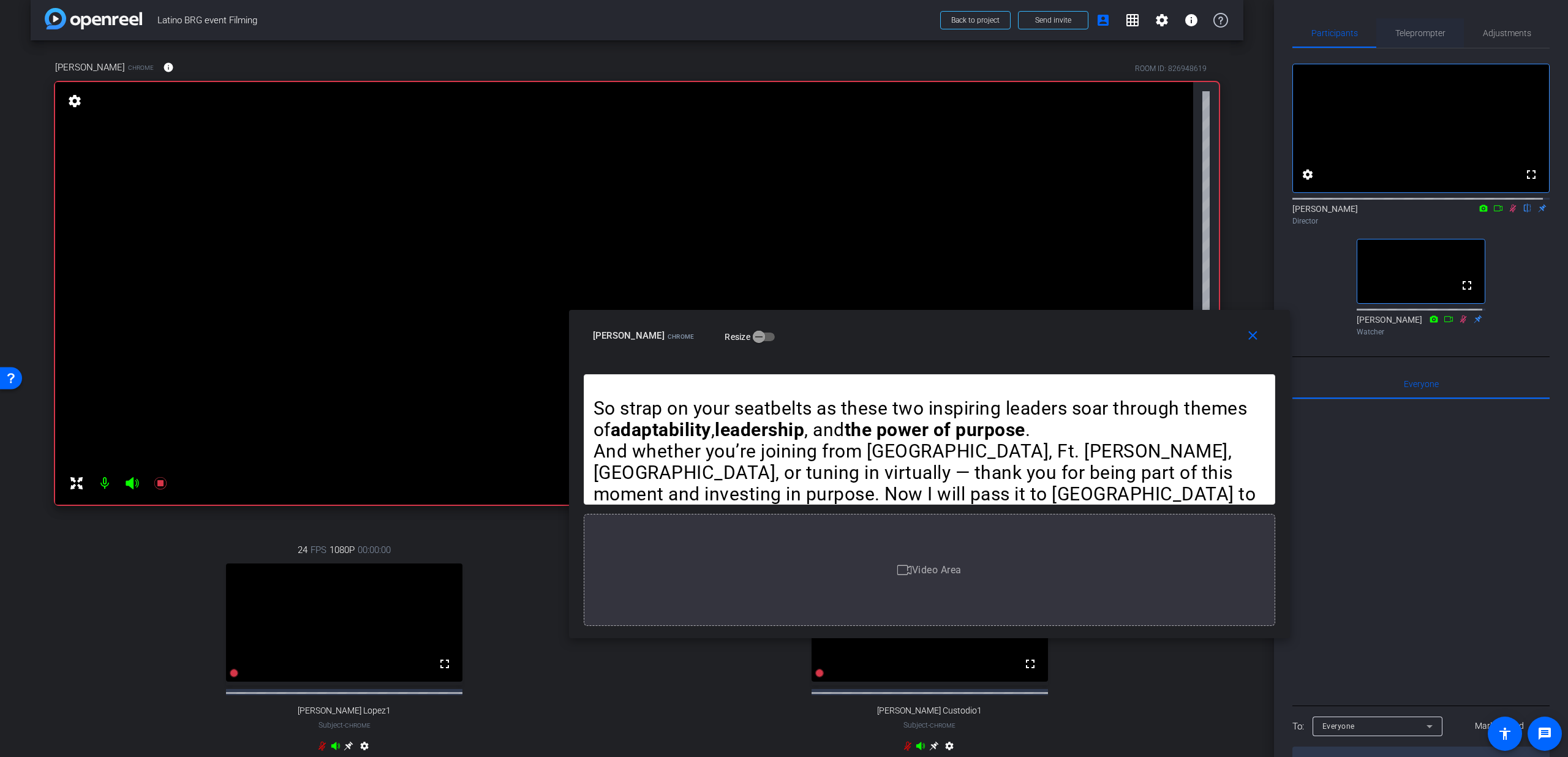
click at [1403, 42] on span "Teleprompter" at bounding box center [1420, 33] width 50 height 29
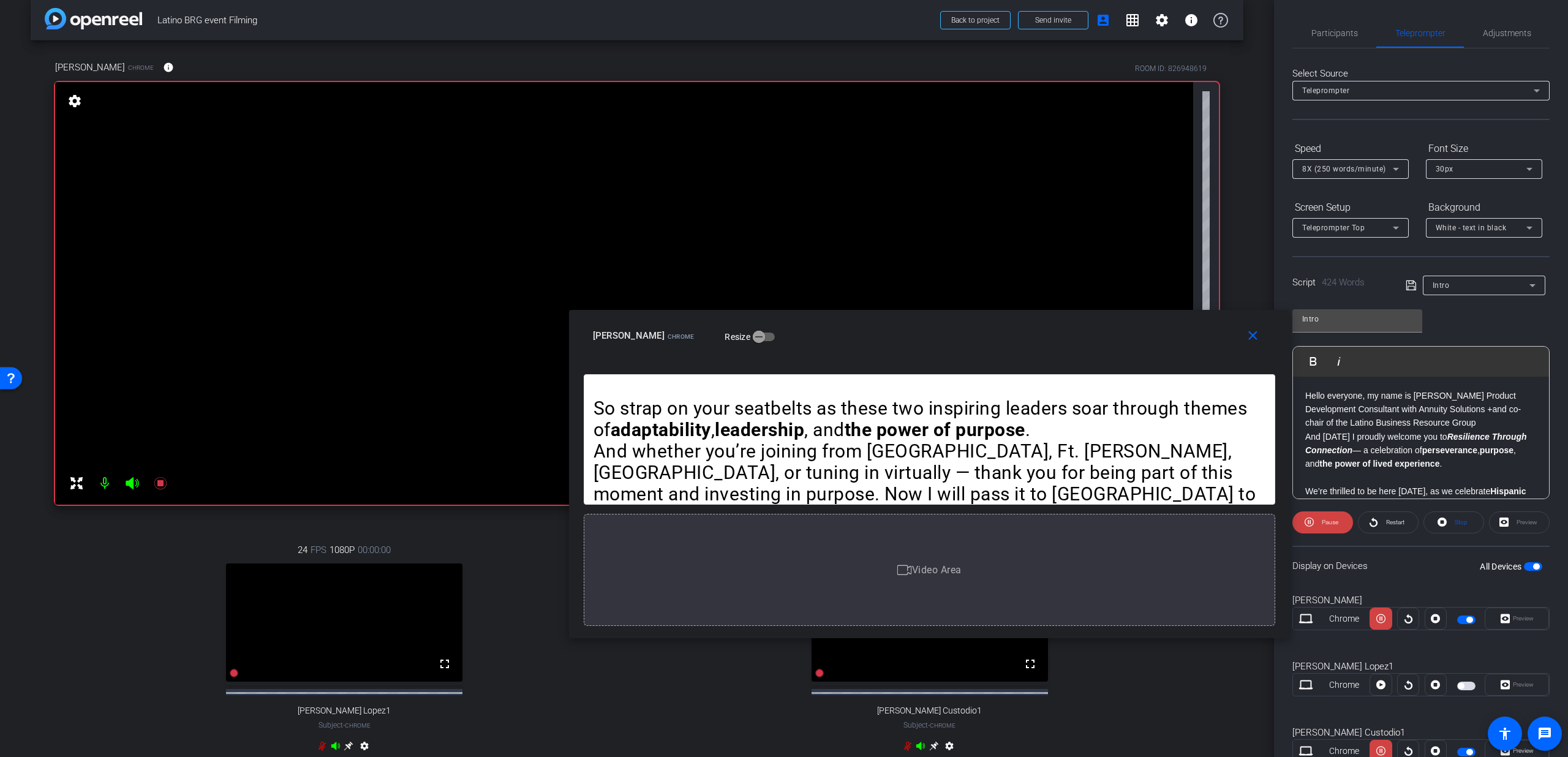
click at [1334, 166] on span "8X (250 words/minute)" at bounding box center [1344, 169] width 84 height 9
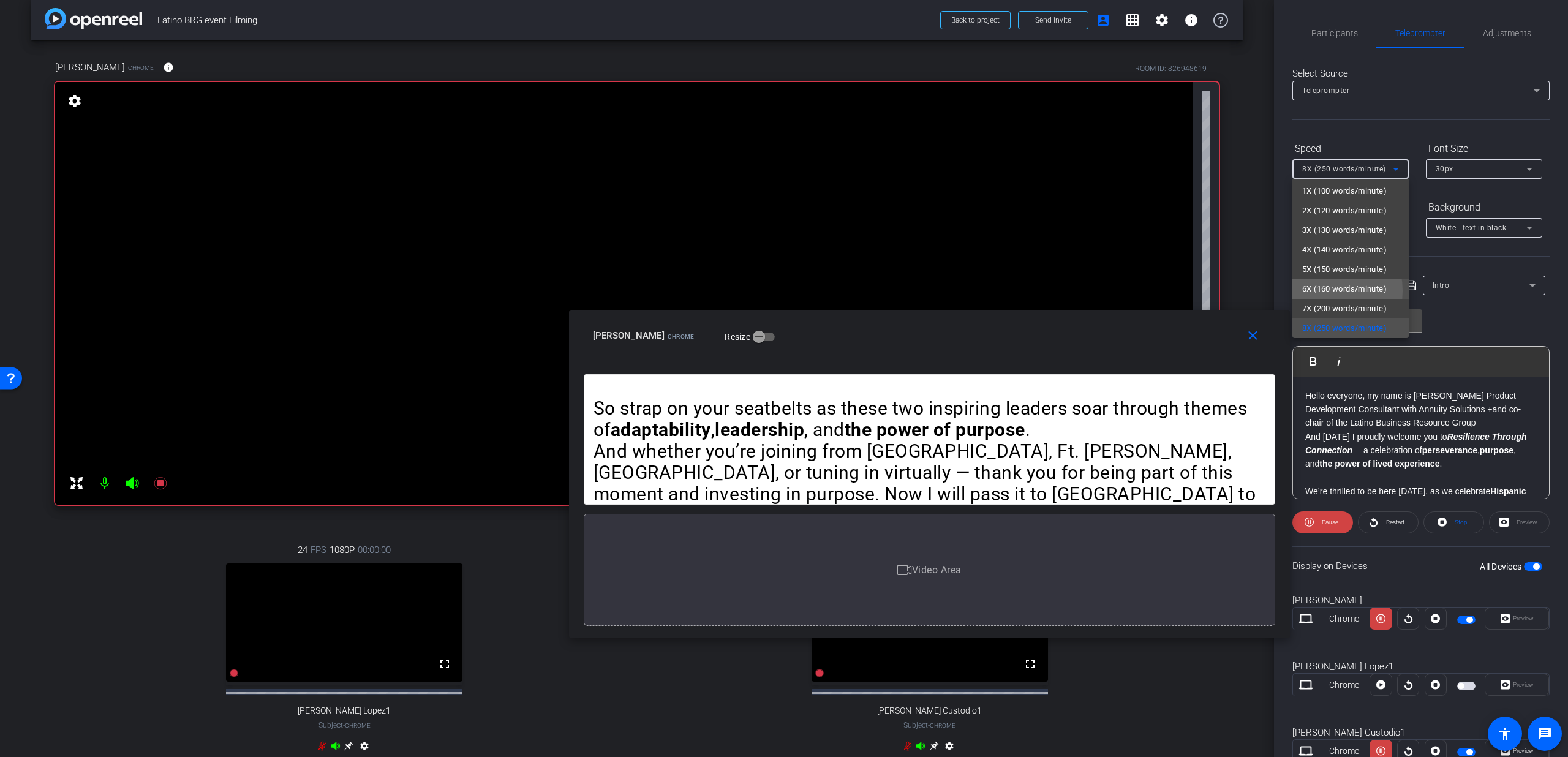
click at [1313, 291] on span "6X (160 words/minute)" at bounding box center [1344, 289] width 85 height 14
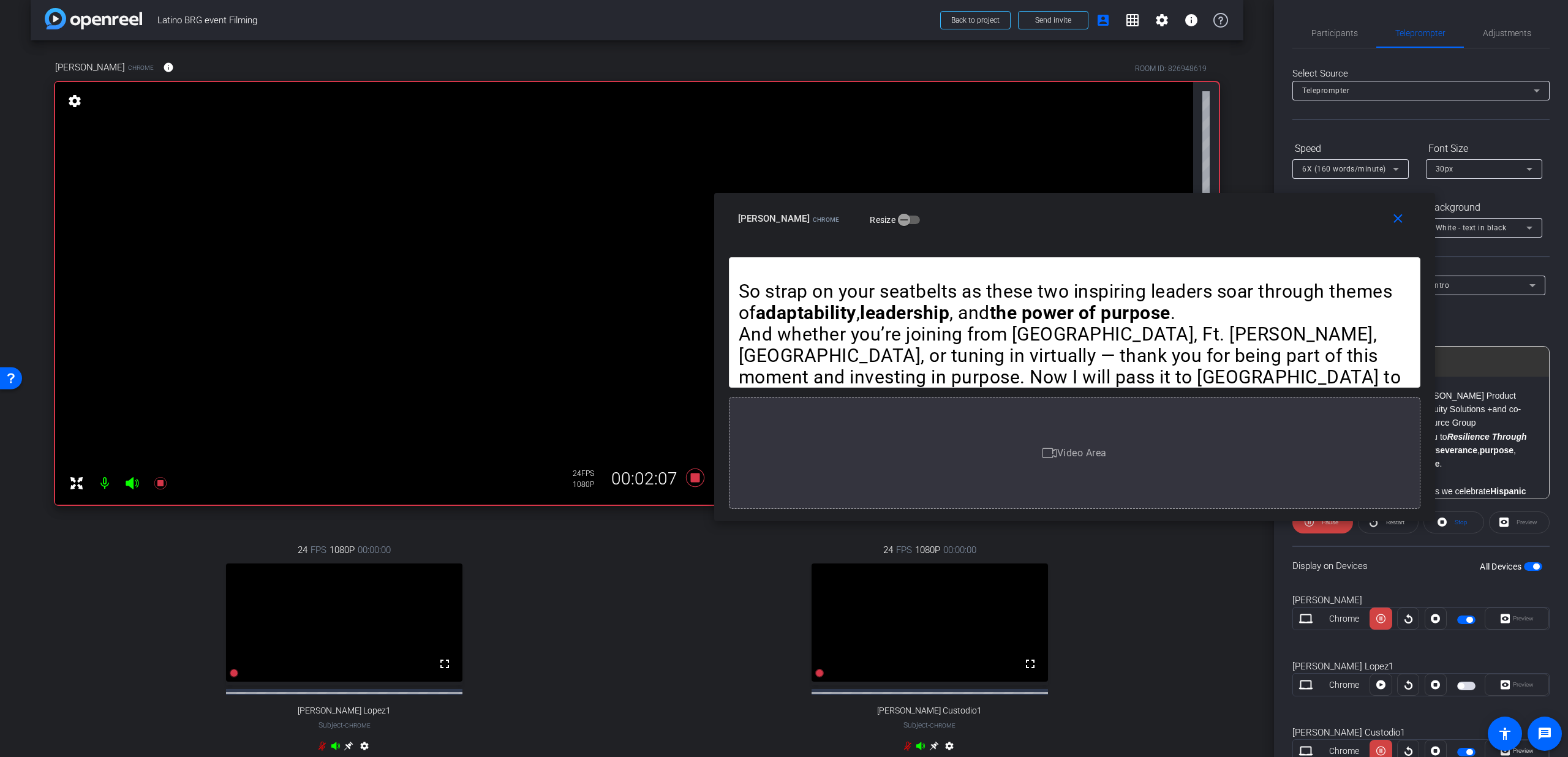
drag, startPoint x: 1022, startPoint y: 341, endPoint x: 1168, endPoint y: 224, distance: 187.1
click at [1168, 224] on div "Lorenzo Amaya Chrome Resize" at bounding box center [1079, 218] width 682 height 22
click at [1324, 526] on span "Pause" at bounding box center [1328, 522] width 20 height 17
click at [1324, 526] on span "Play" at bounding box center [1328, 522] width 14 height 17
click at [1323, 526] on span "Pause" at bounding box center [1328, 522] width 20 height 17
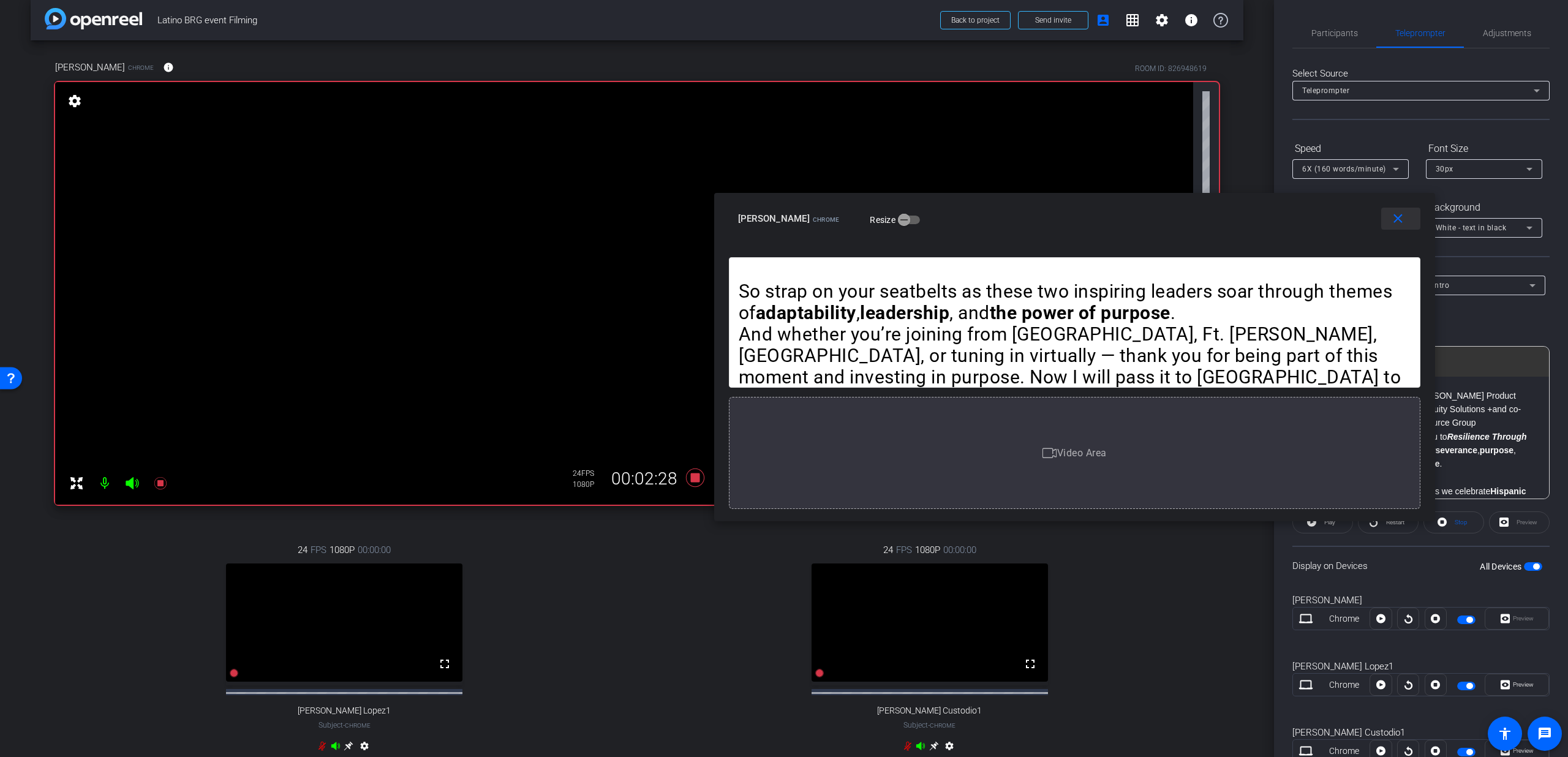
click at [1393, 215] on mat-icon "close" at bounding box center [1398, 218] width 15 height 15
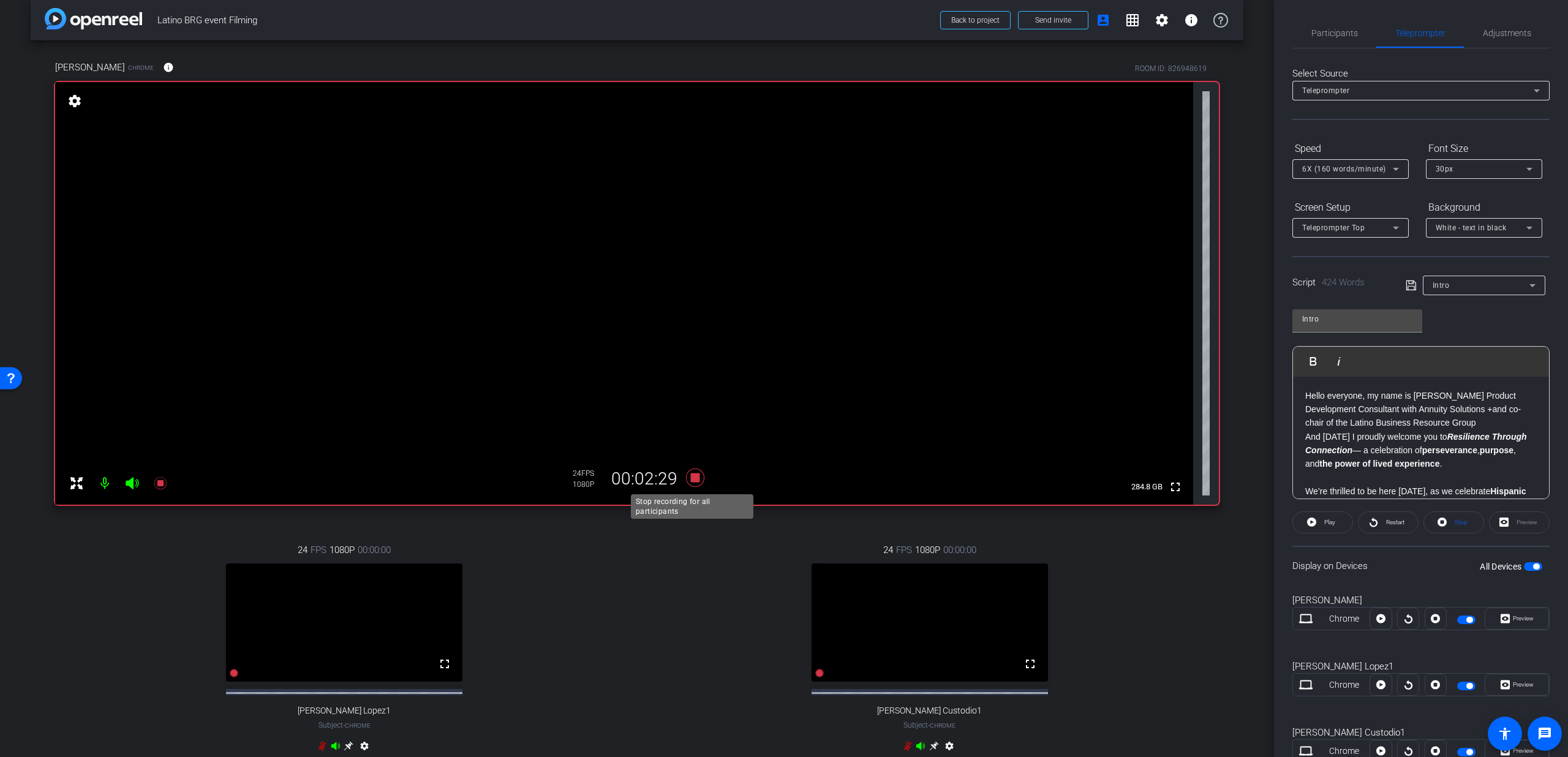
click at [702, 484] on icon at bounding box center [694, 478] width 29 height 22
click at [1336, 39] on span "Participants" at bounding box center [1334, 33] width 46 height 29
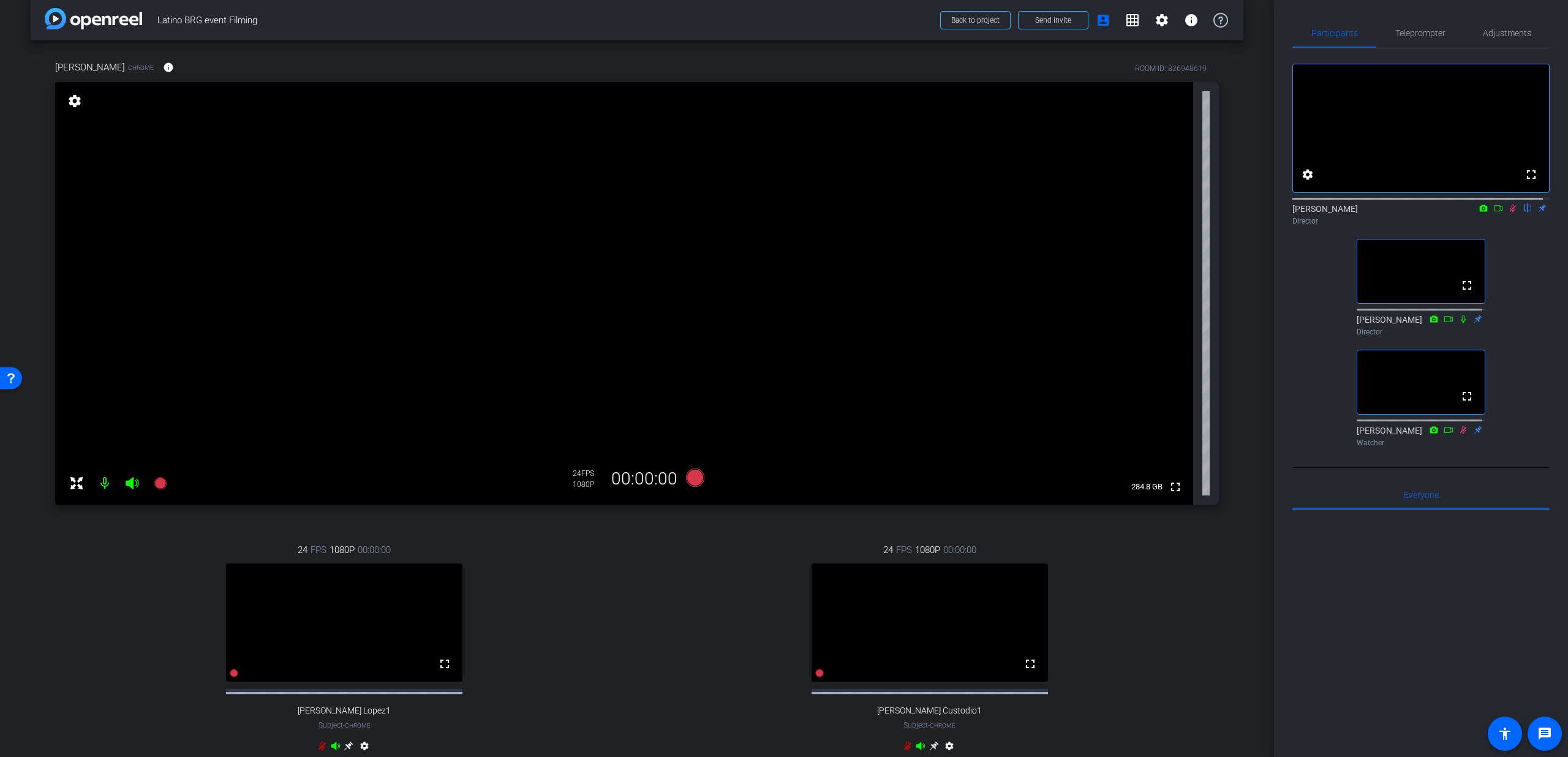
click at [1506, 214] on mat-icon at bounding box center [1513, 208] width 14 height 11
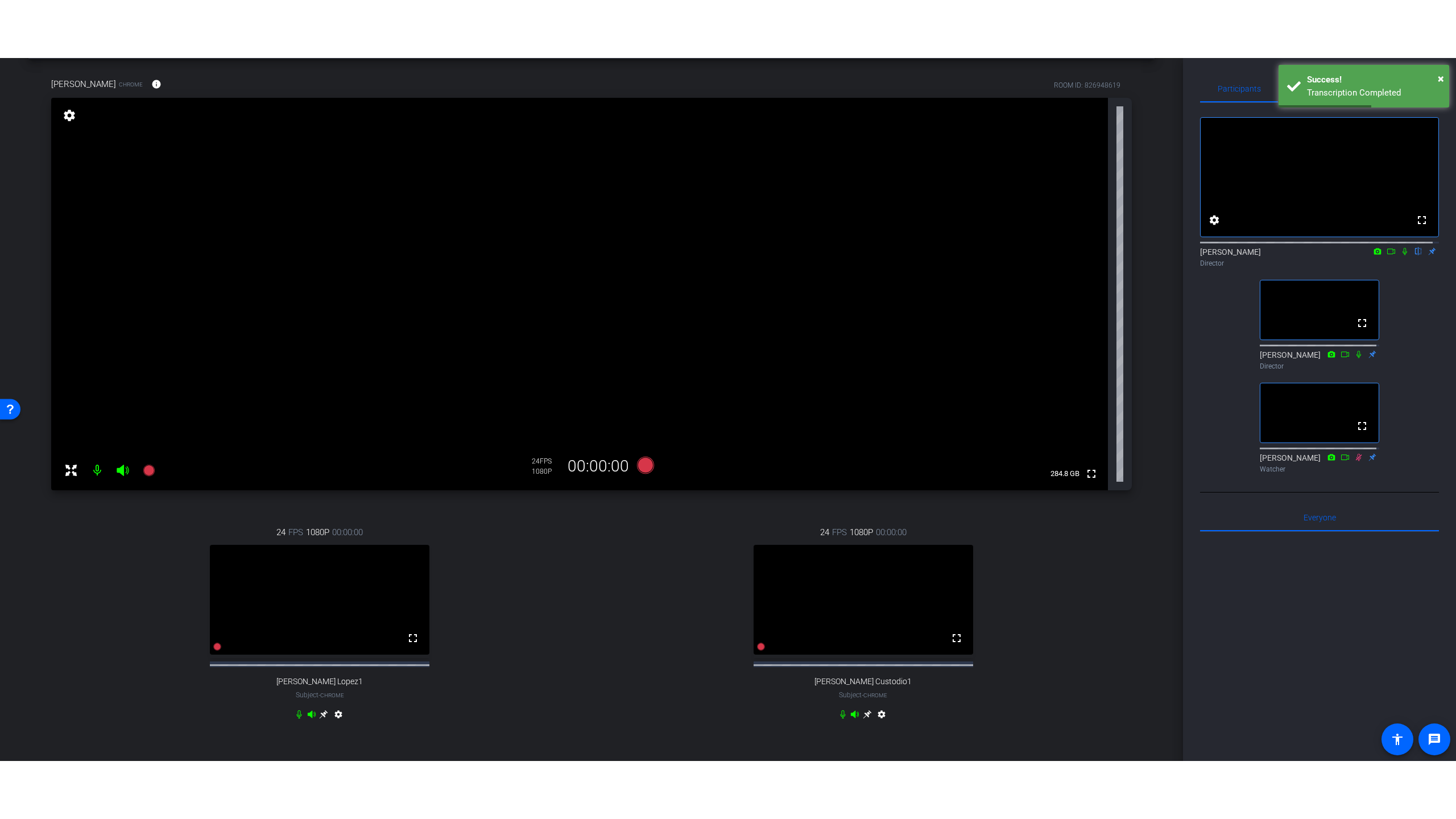
scroll to position [167, 0]
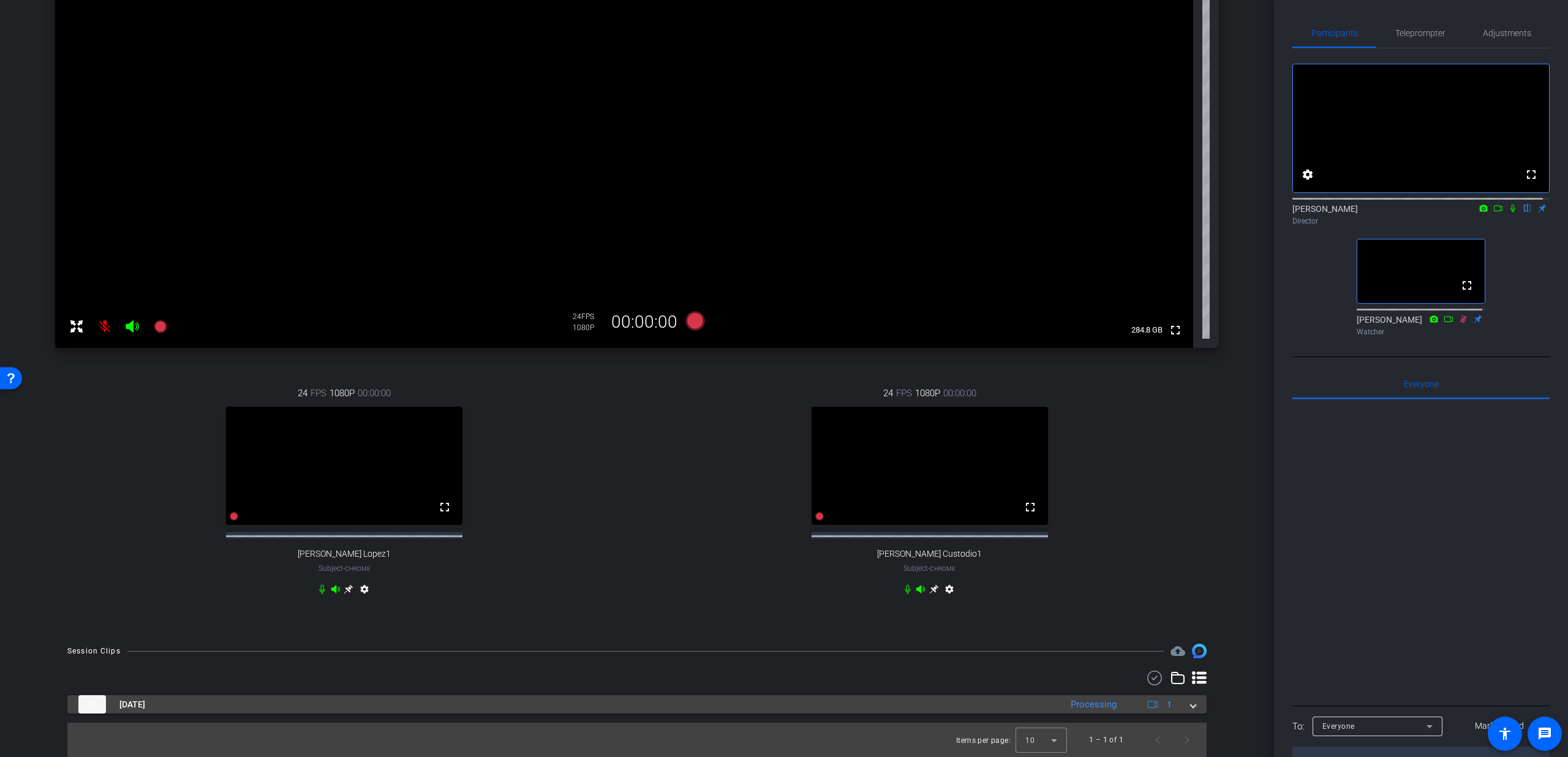
click at [1183, 701] on div "Sep 4, 2025 Processing 1" at bounding box center [635, 704] width 1112 height 19
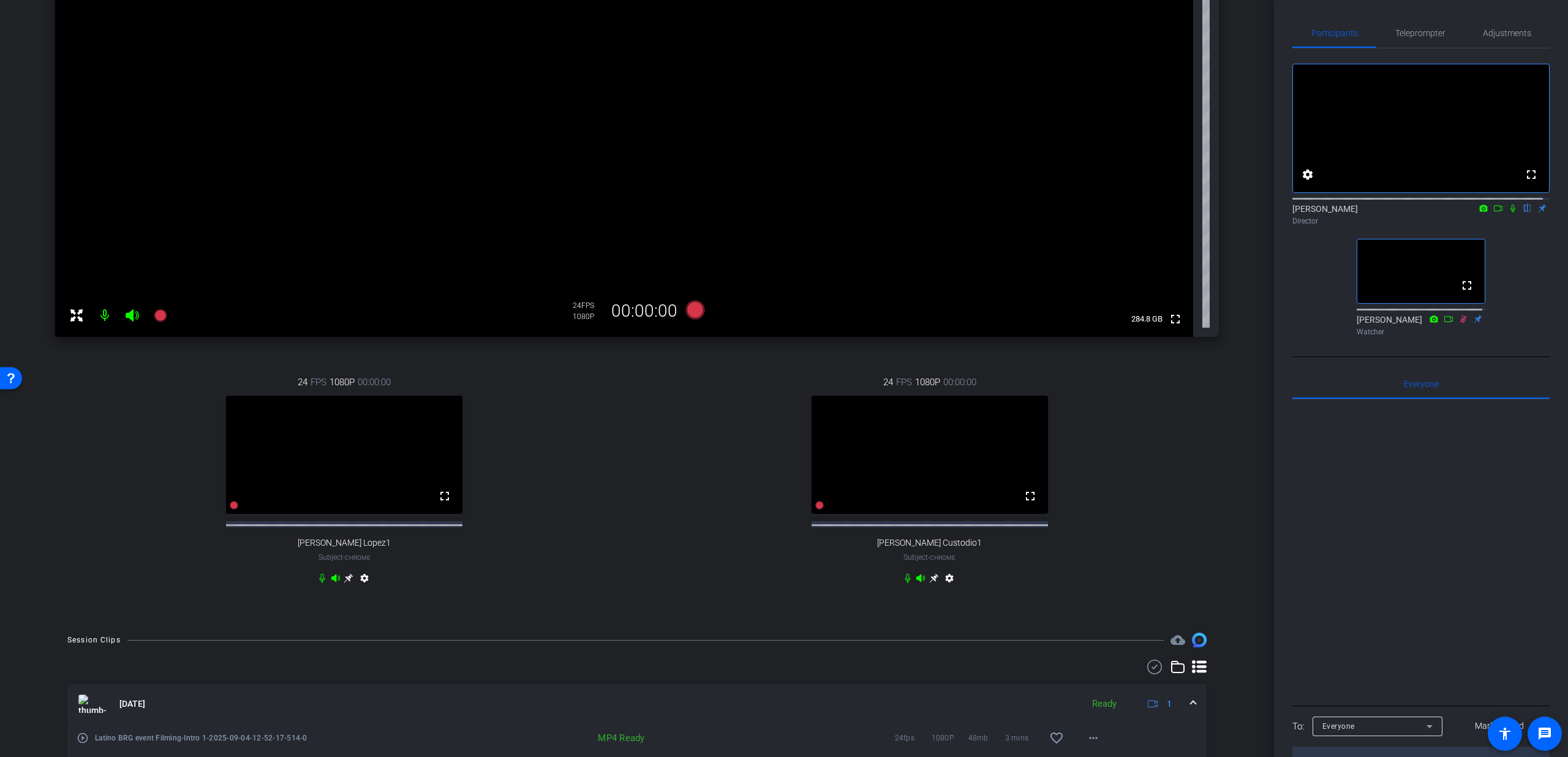
click at [1508, 212] on icon at bounding box center [1513, 209] width 10 height 9
click at [86, 745] on mat-icon "play_circle_outline" at bounding box center [83, 738] width 12 height 12
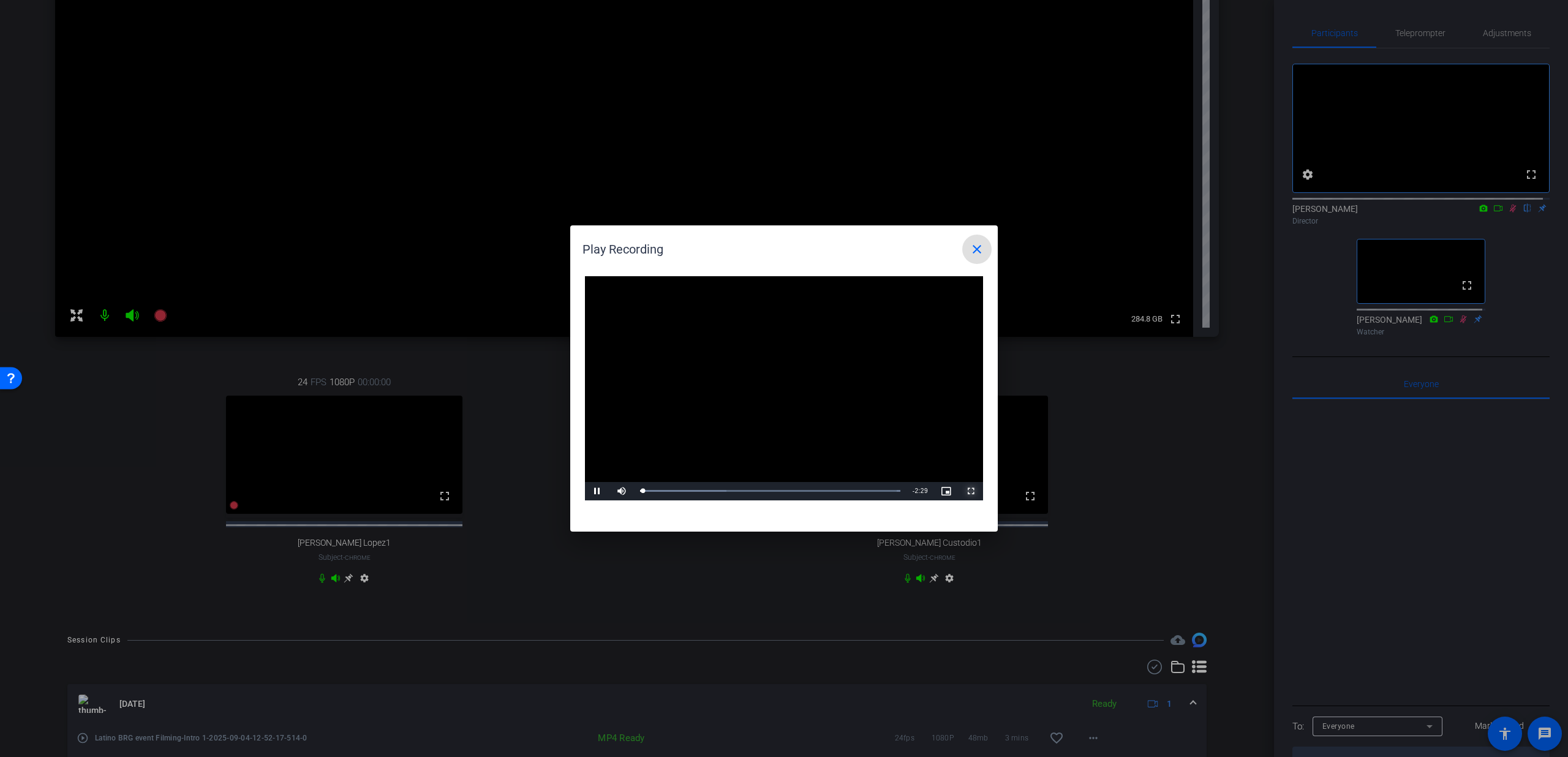
click at [967, 491] on span "Video Player" at bounding box center [970, 491] width 24 height 0
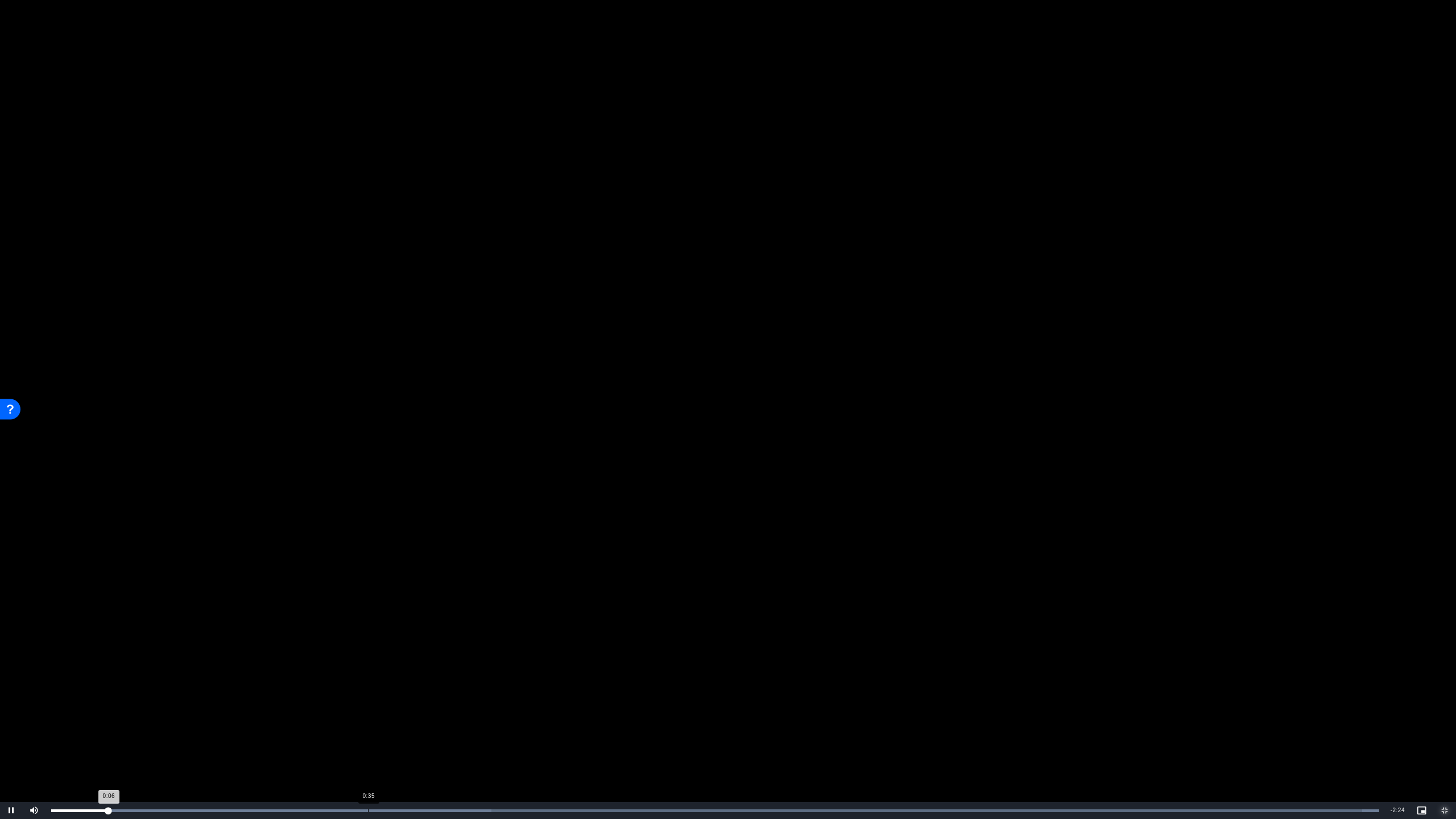
click at [368, 703] on div "Loaded : 100.00% 0:35 0:06" at bounding box center [715, 811] width 1339 height 17
click at [504, 703] on div "Loaded : 100.00% 0:51 0:36" at bounding box center [715, 811] width 1328 height 2
click at [1441, 703] on span "Video Player" at bounding box center [1444, 811] width 22 height 0
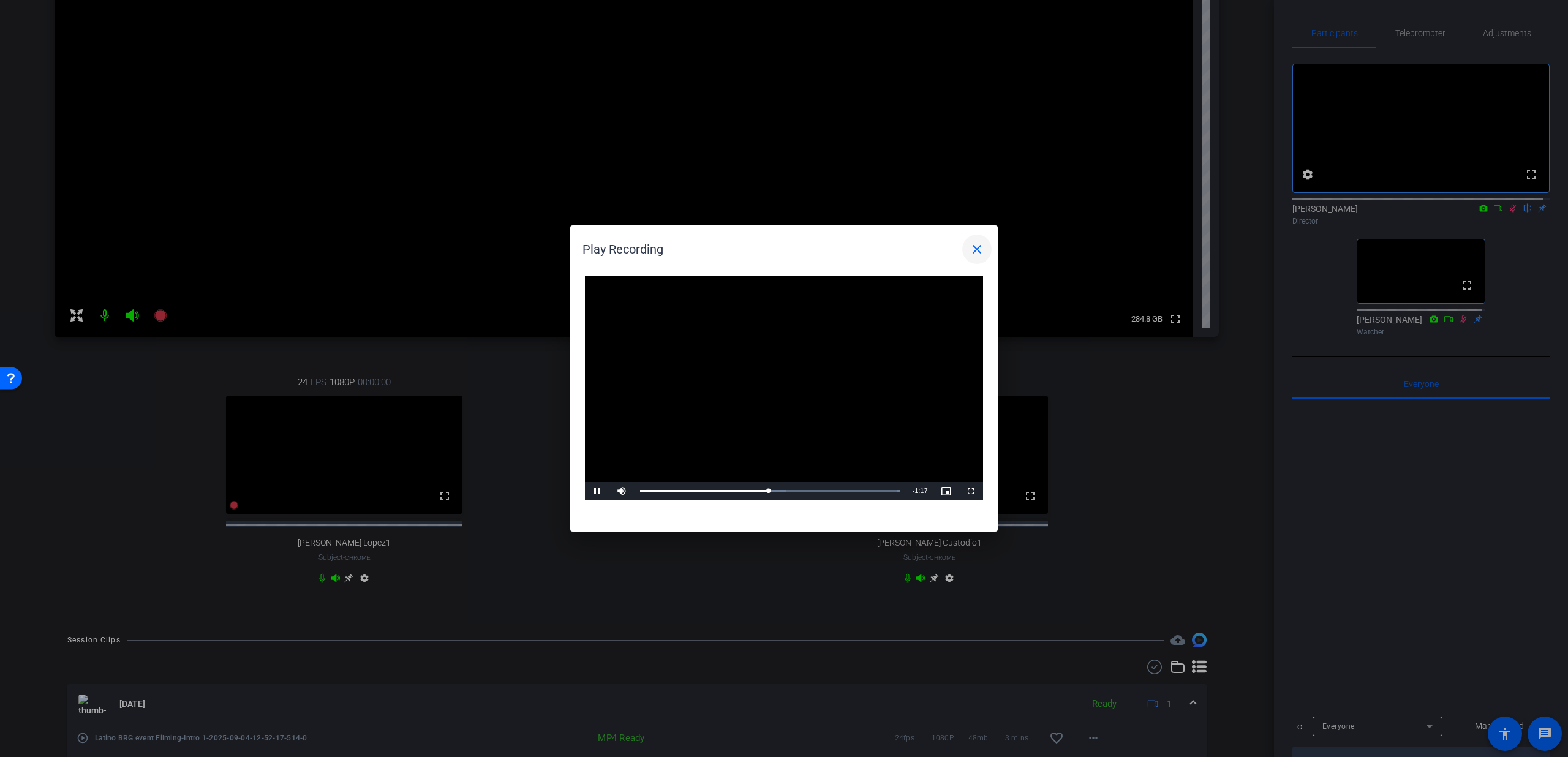
click at [965, 254] on span at bounding box center [976, 249] width 29 height 29
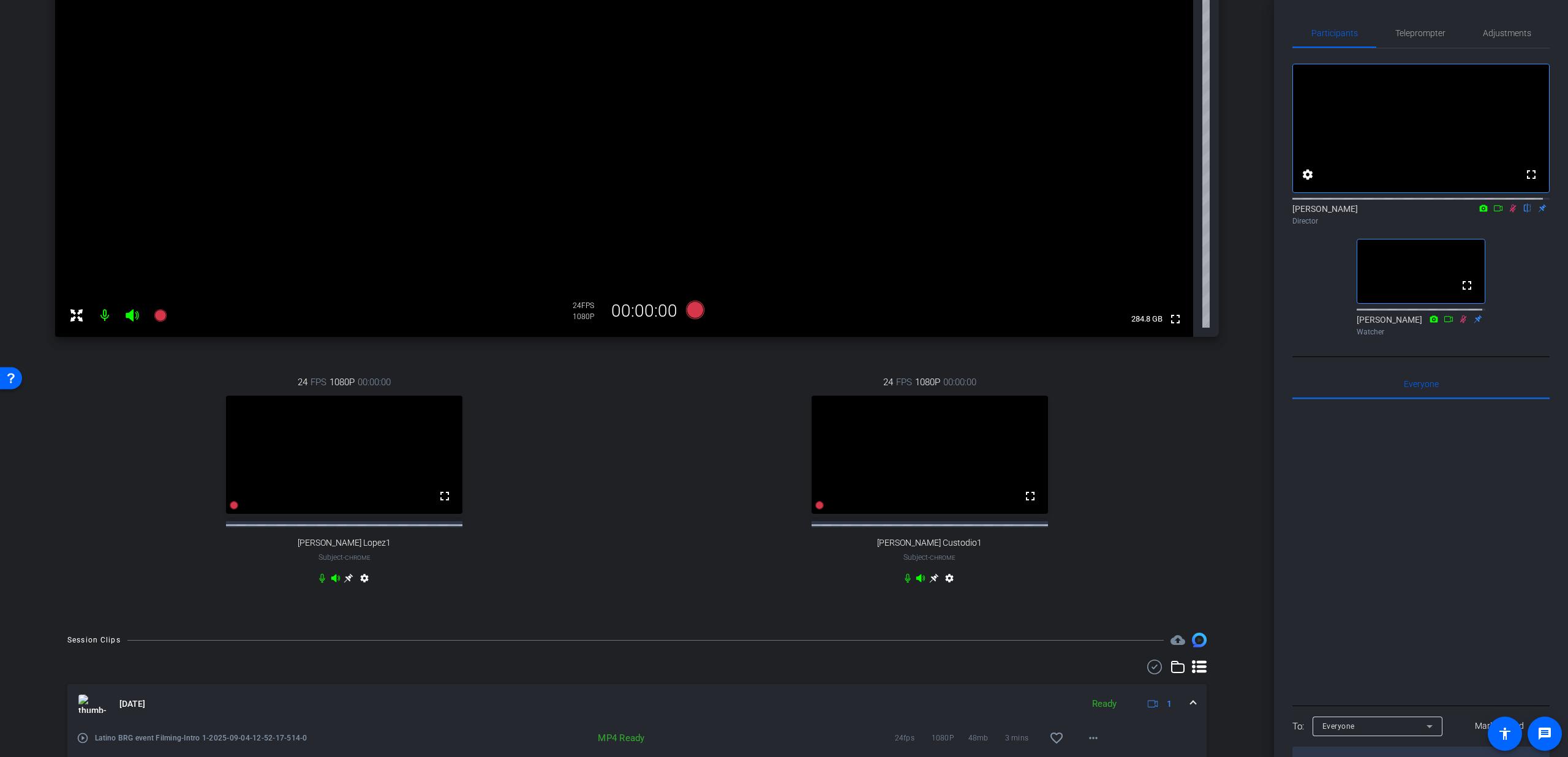
click at [1183, 713] on div "Sep 4, 2025 Ready 1" at bounding box center [635, 704] width 1112 height 19
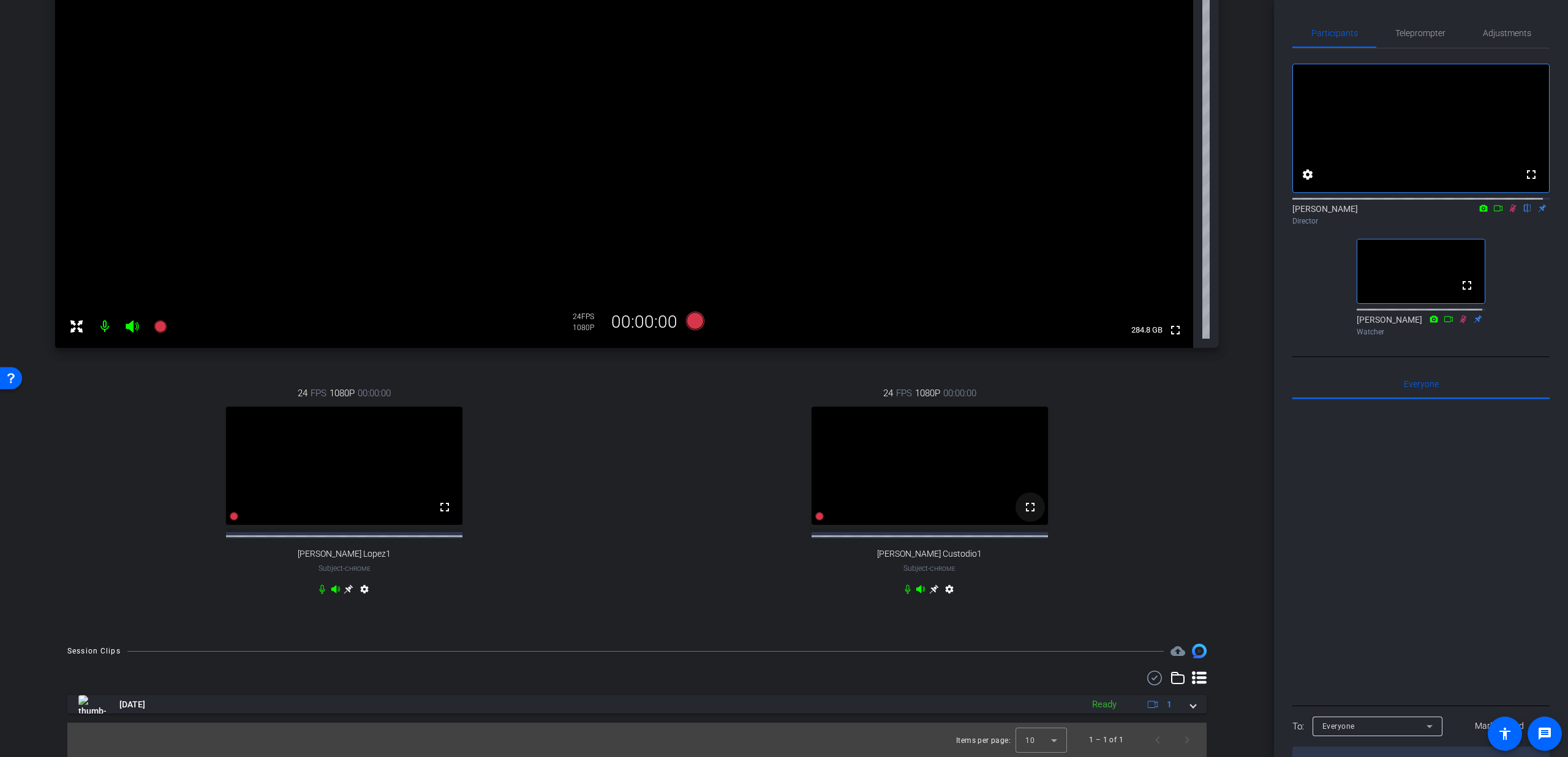
click at [1027, 512] on mat-icon "fullscreen" at bounding box center [1030, 507] width 14 height 14
click at [1508, 212] on icon at bounding box center [1513, 209] width 10 height 9
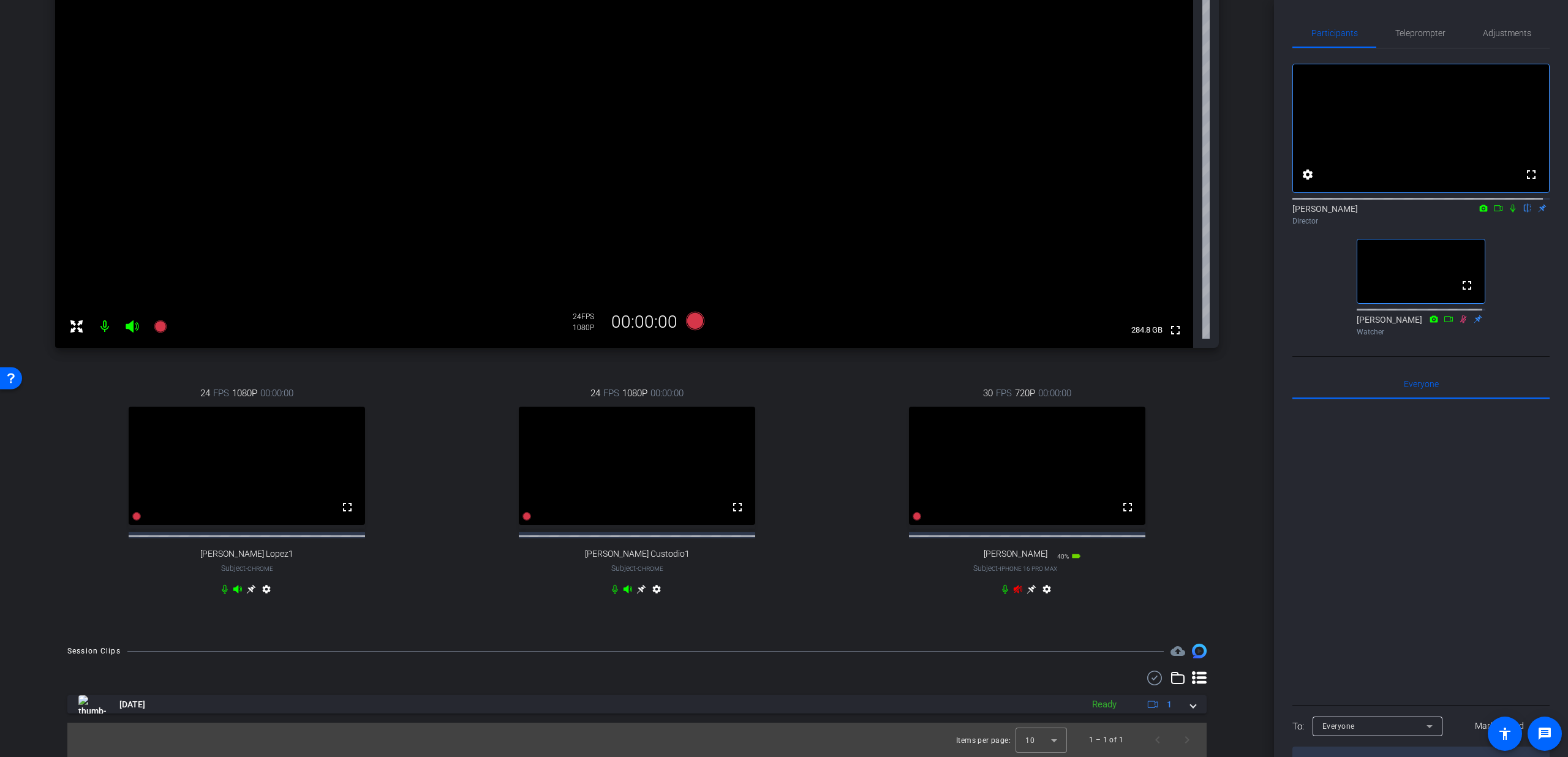
click at [1014, 590] on icon at bounding box center [1018, 588] width 9 height 8
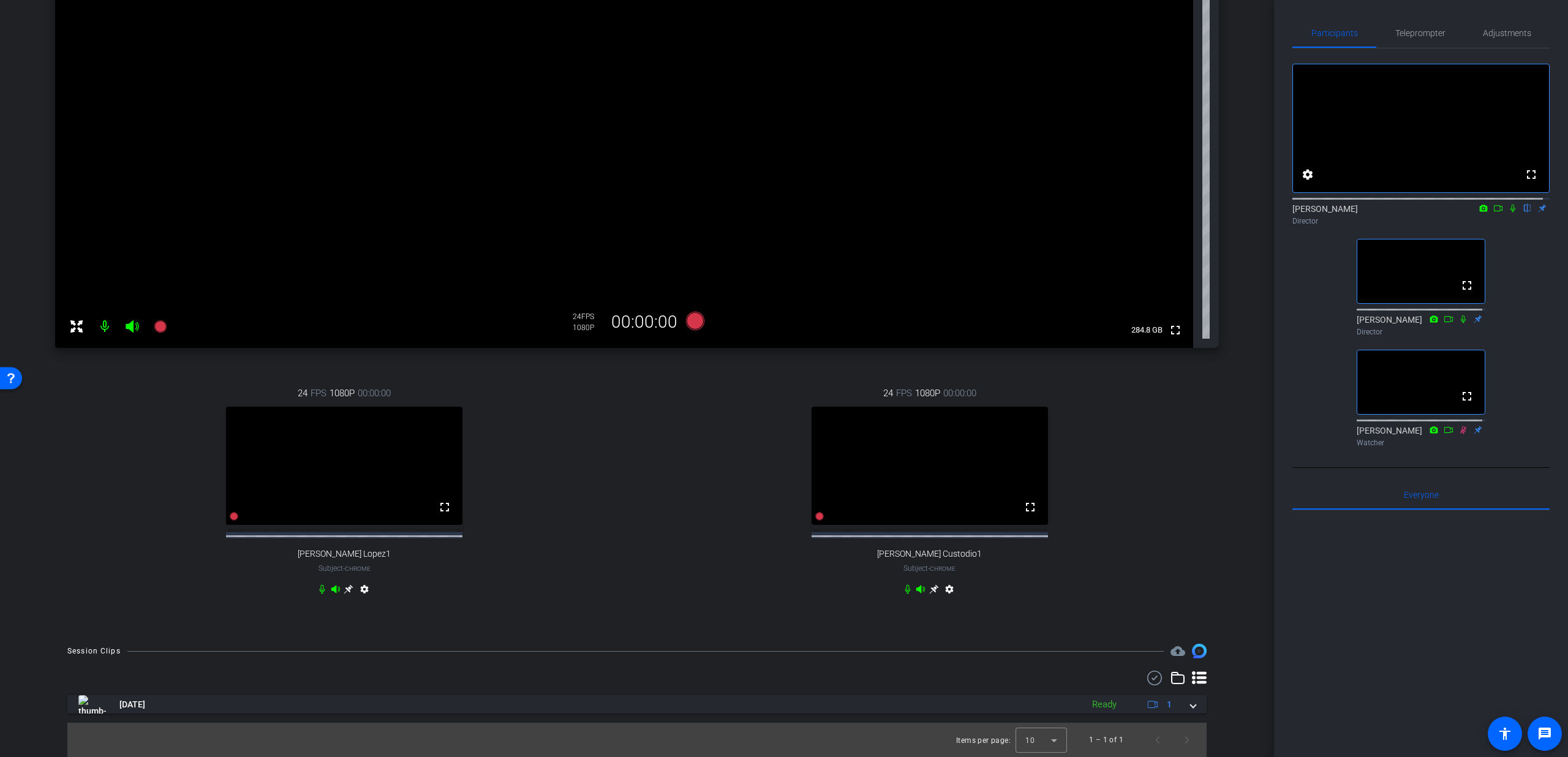
click at [1495, 212] on icon at bounding box center [1498, 209] width 10 height 9
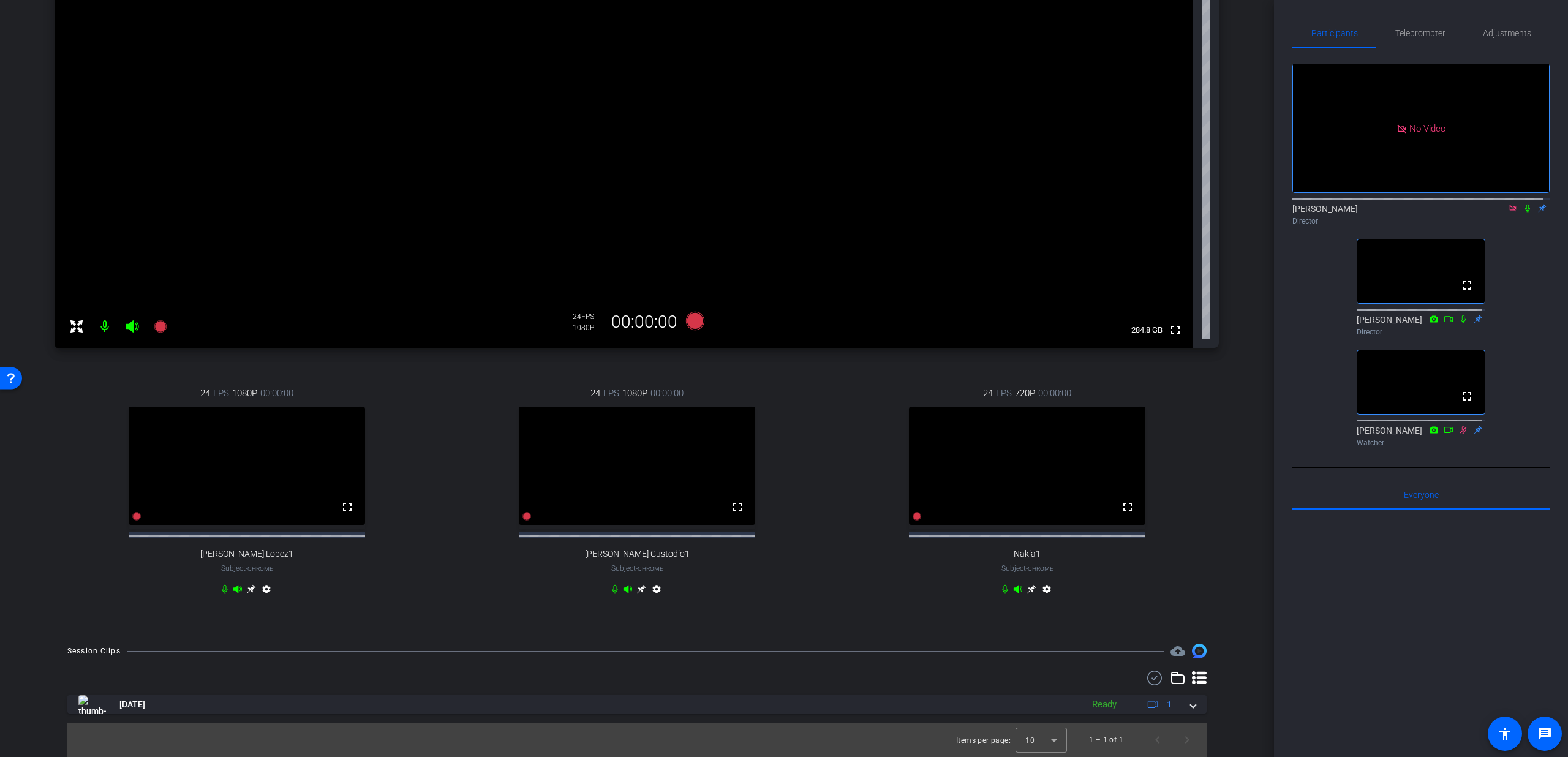
click at [1508, 212] on icon at bounding box center [1513, 209] width 10 height 9
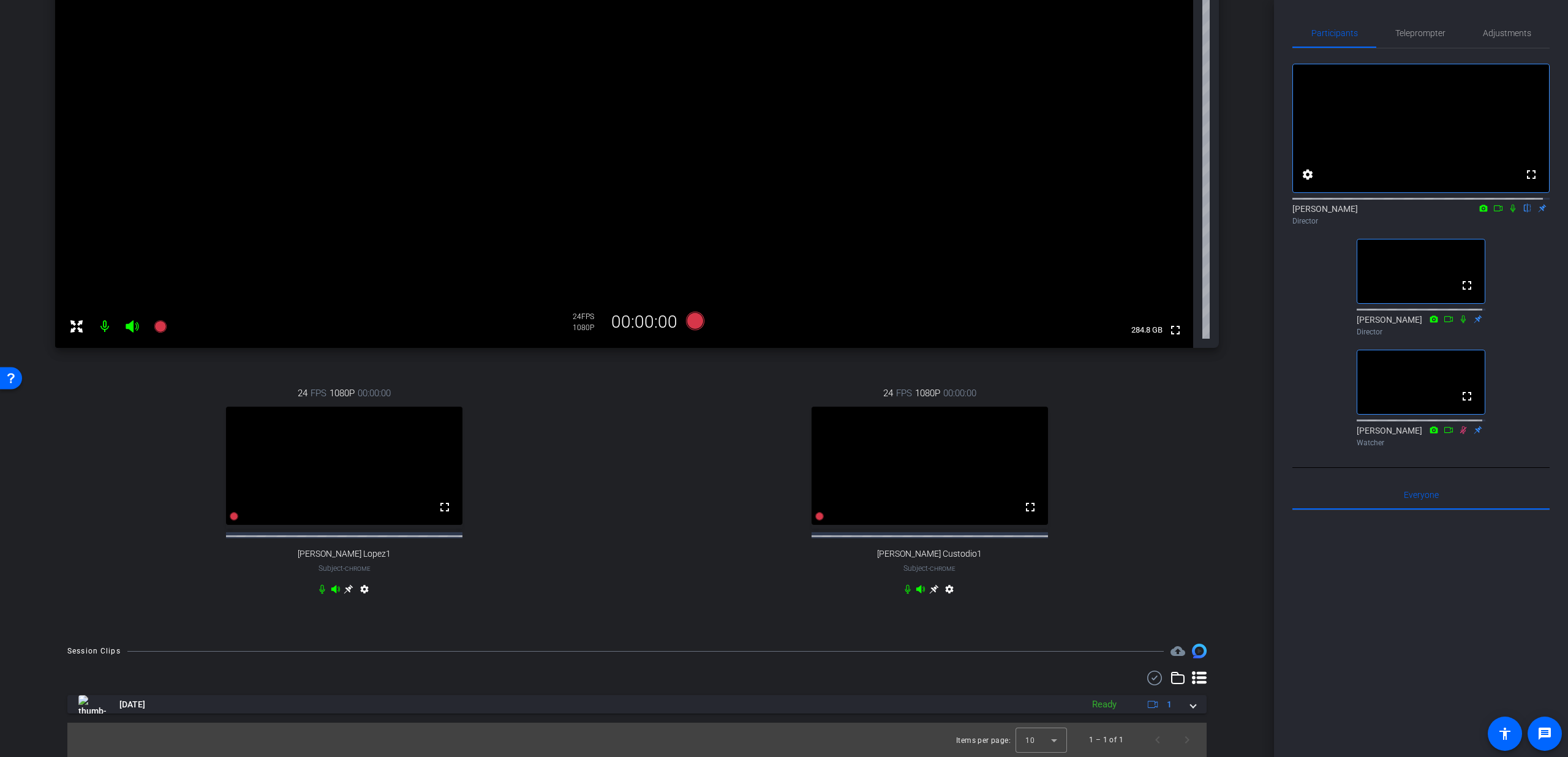
scroll to position [0, 0]
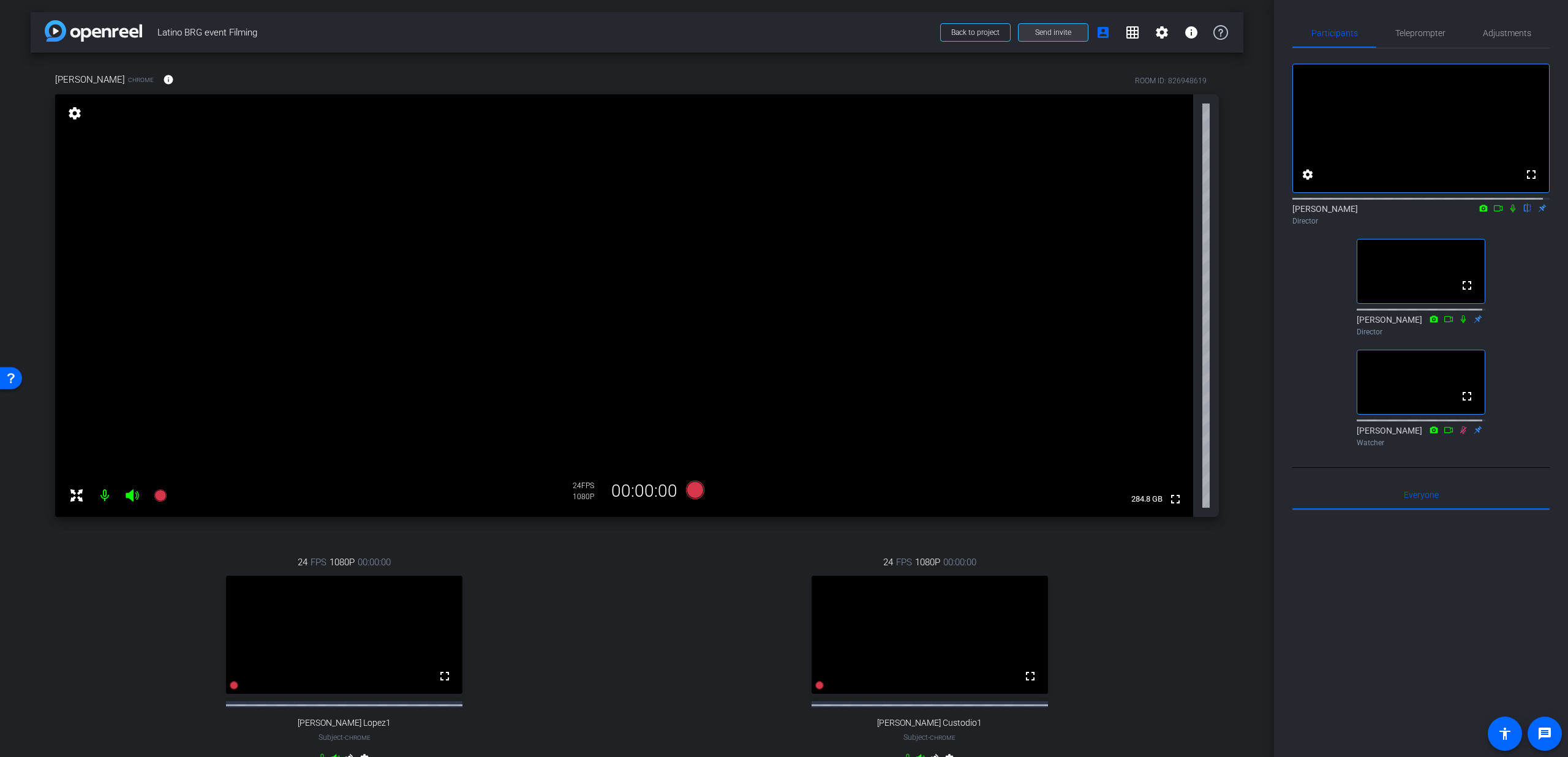
click at [1036, 21] on span at bounding box center [1054, 32] width 70 height 29
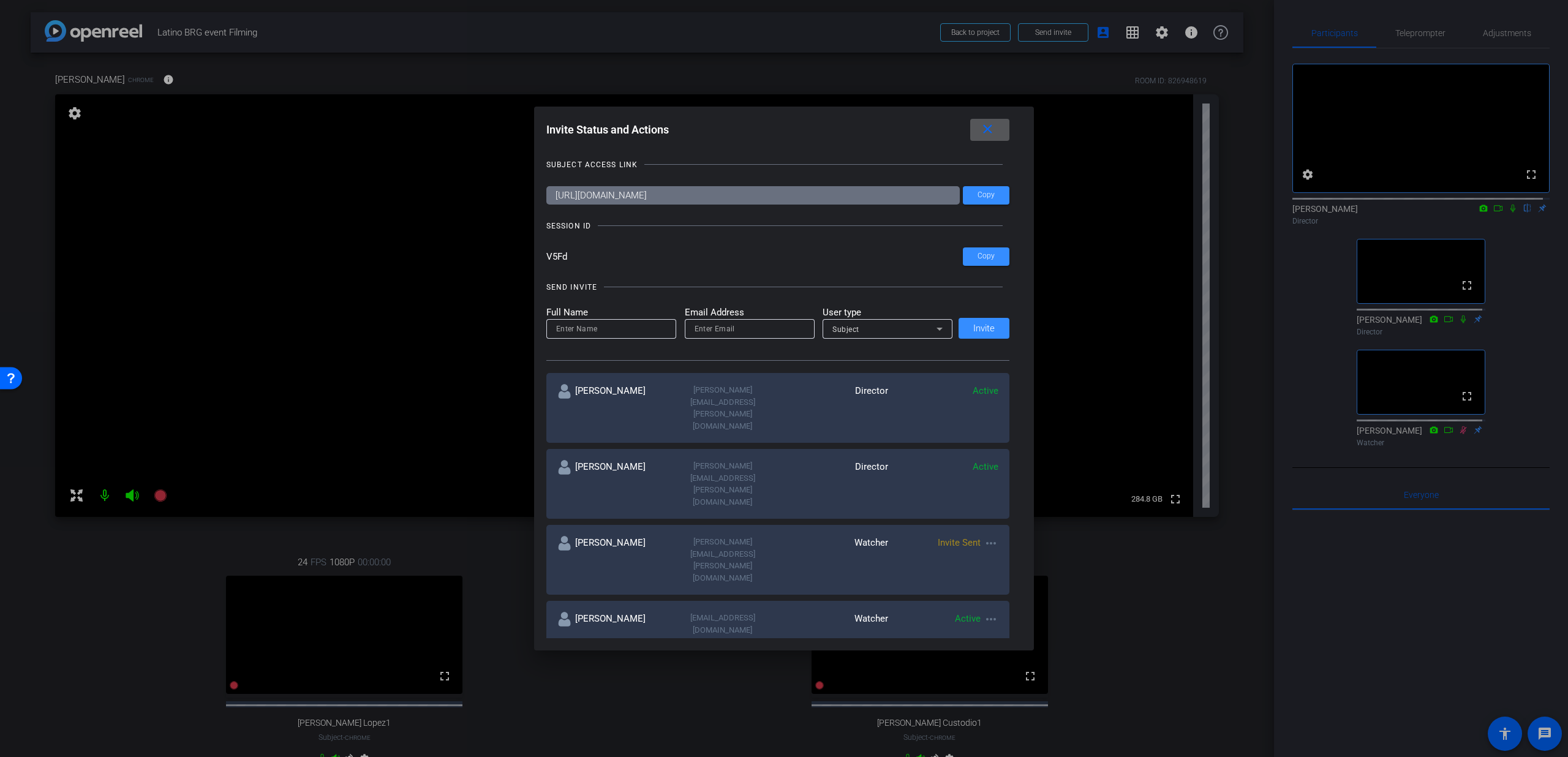
click at [990, 536] on mat-icon "more_horiz" at bounding box center [991, 543] width 14 height 14
click at [1017, 514] on span "Re-Send Invite" at bounding box center [1036, 512] width 92 height 14
click at [986, 125] on mat-icon "close" at bounding box center [987, 129] width 15 height 15
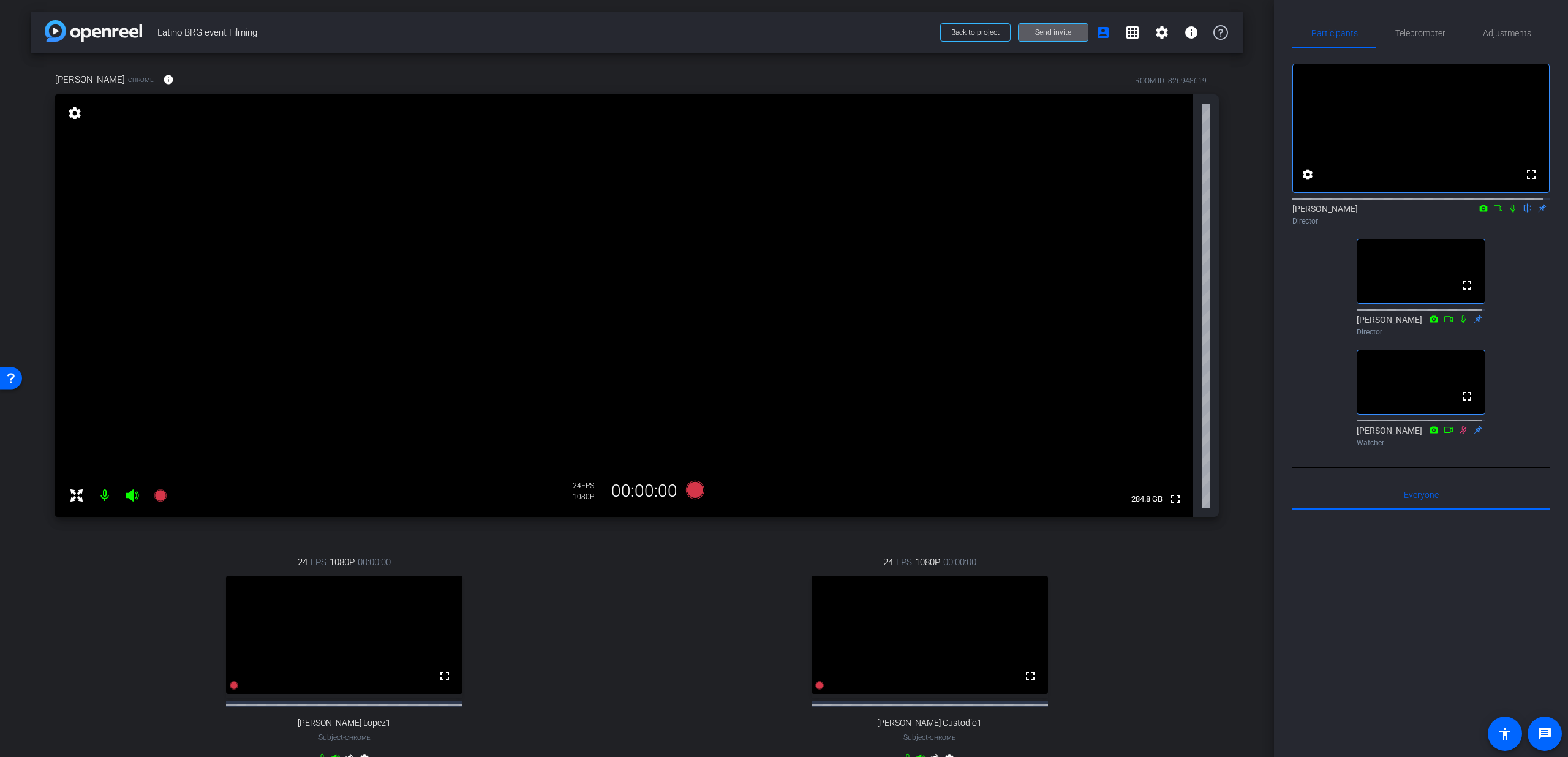
click at [1493, 212] on icon at bounding box center [1498, 209] width 10 height 9
click at [1523, 212] on icon at bounding box center [1527, 209] width 10 height 9
click at [1508, 212] on icon at bounding box center [1513, 209] width 10 height 9
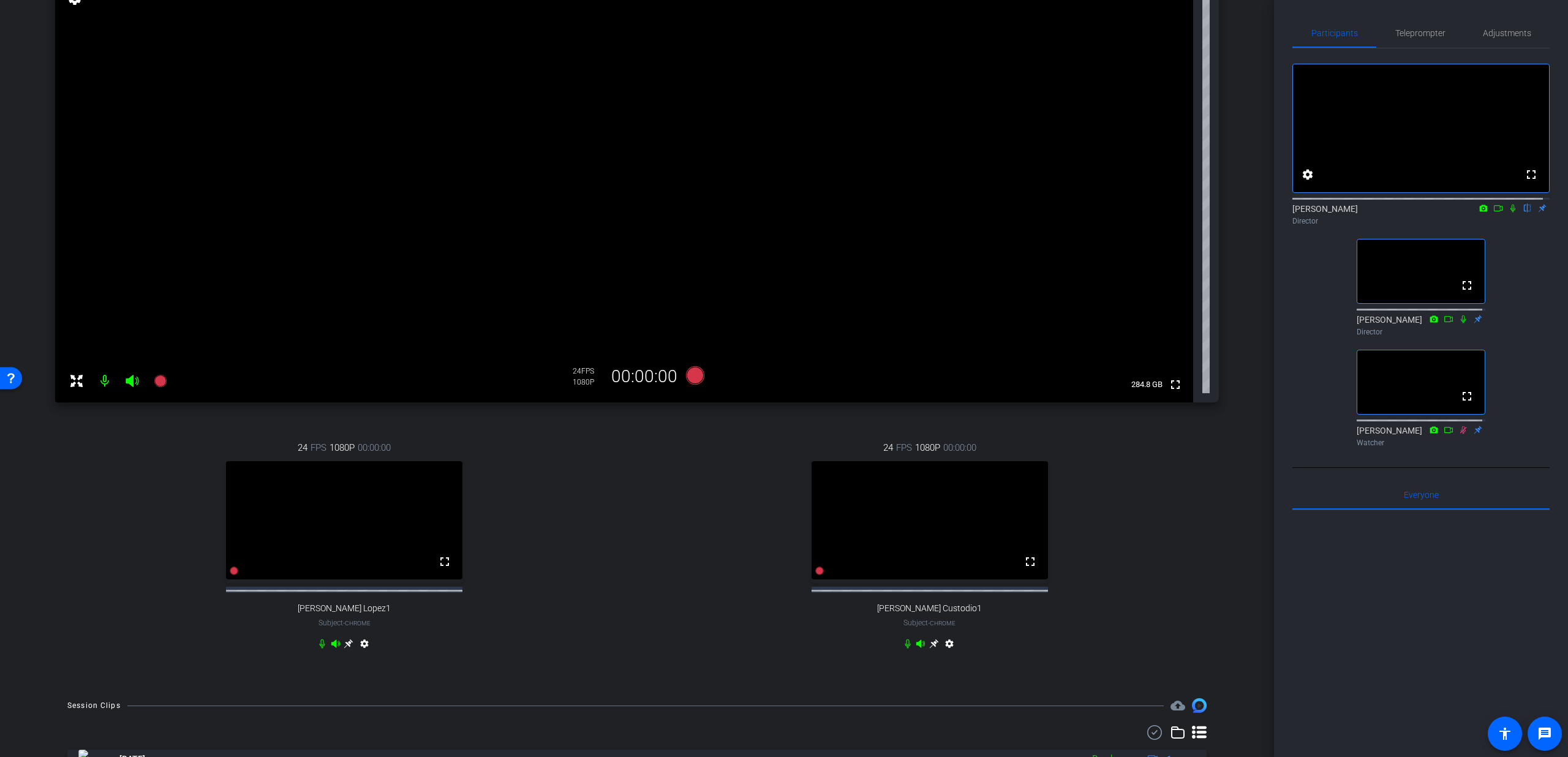
scroll to position [160, 0]
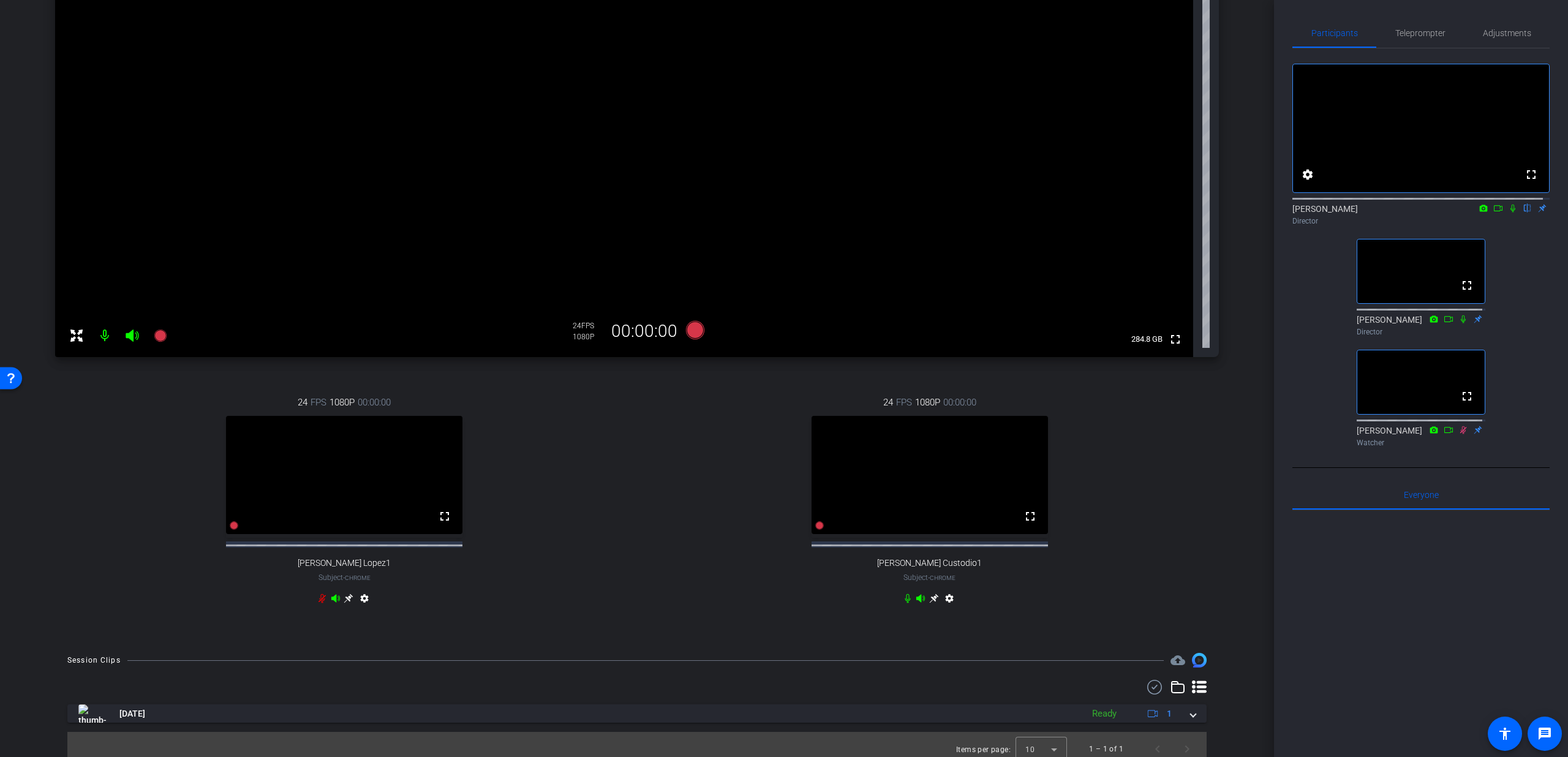
click at [1478, 325] on mat-icon at bounding box center [1478, 319] width 14 height 11
click at [1478, 324] on mat-icon at bounding box center [1478, 318] width 14 height 11
click at [1413, 37] on span "Teleprompter" at bounding box center [1420, 33] width 50 height 9
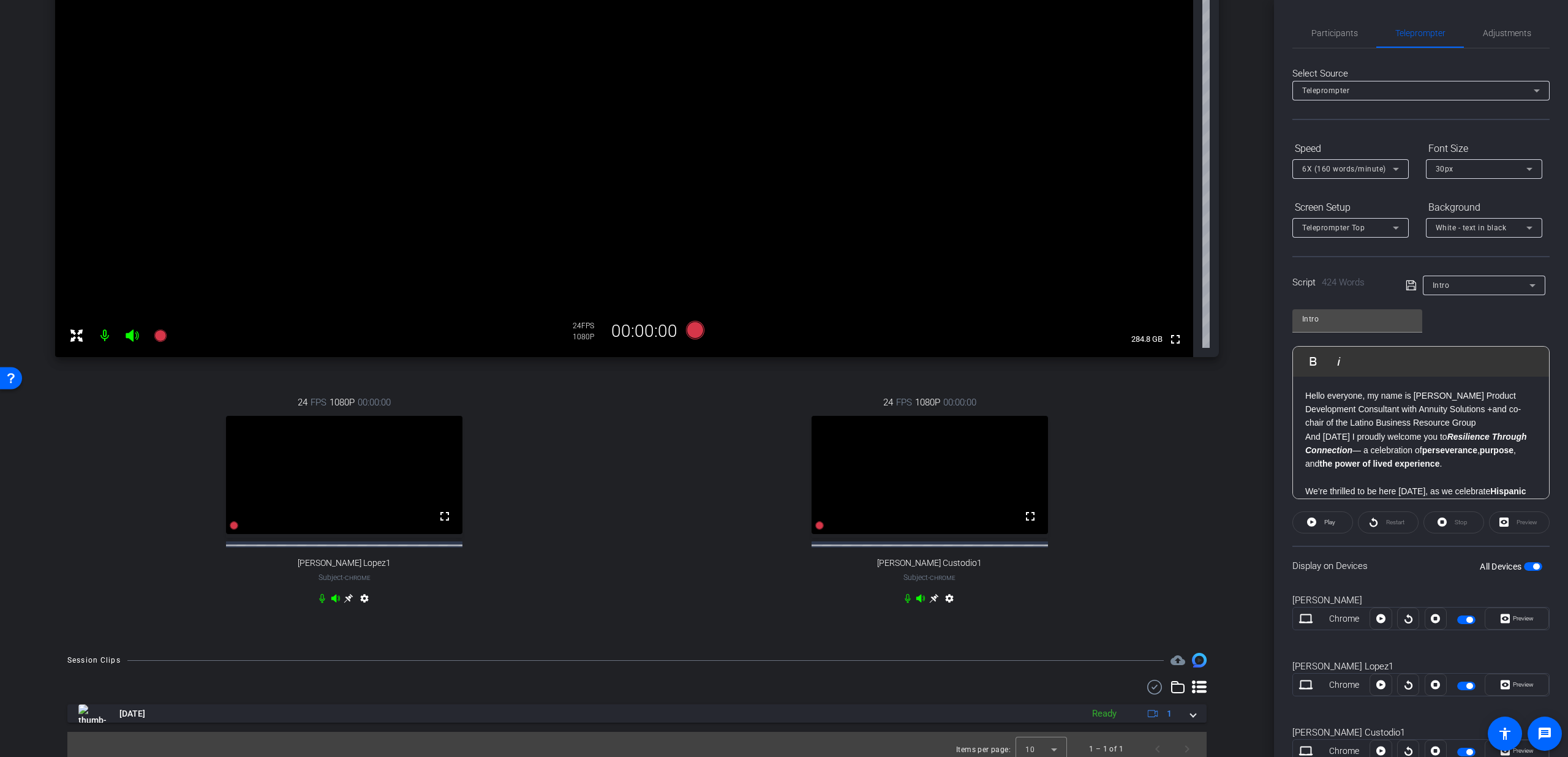
click at [1533, 567] on span "button" at bounding box center [1533, 567] width 19 height 9
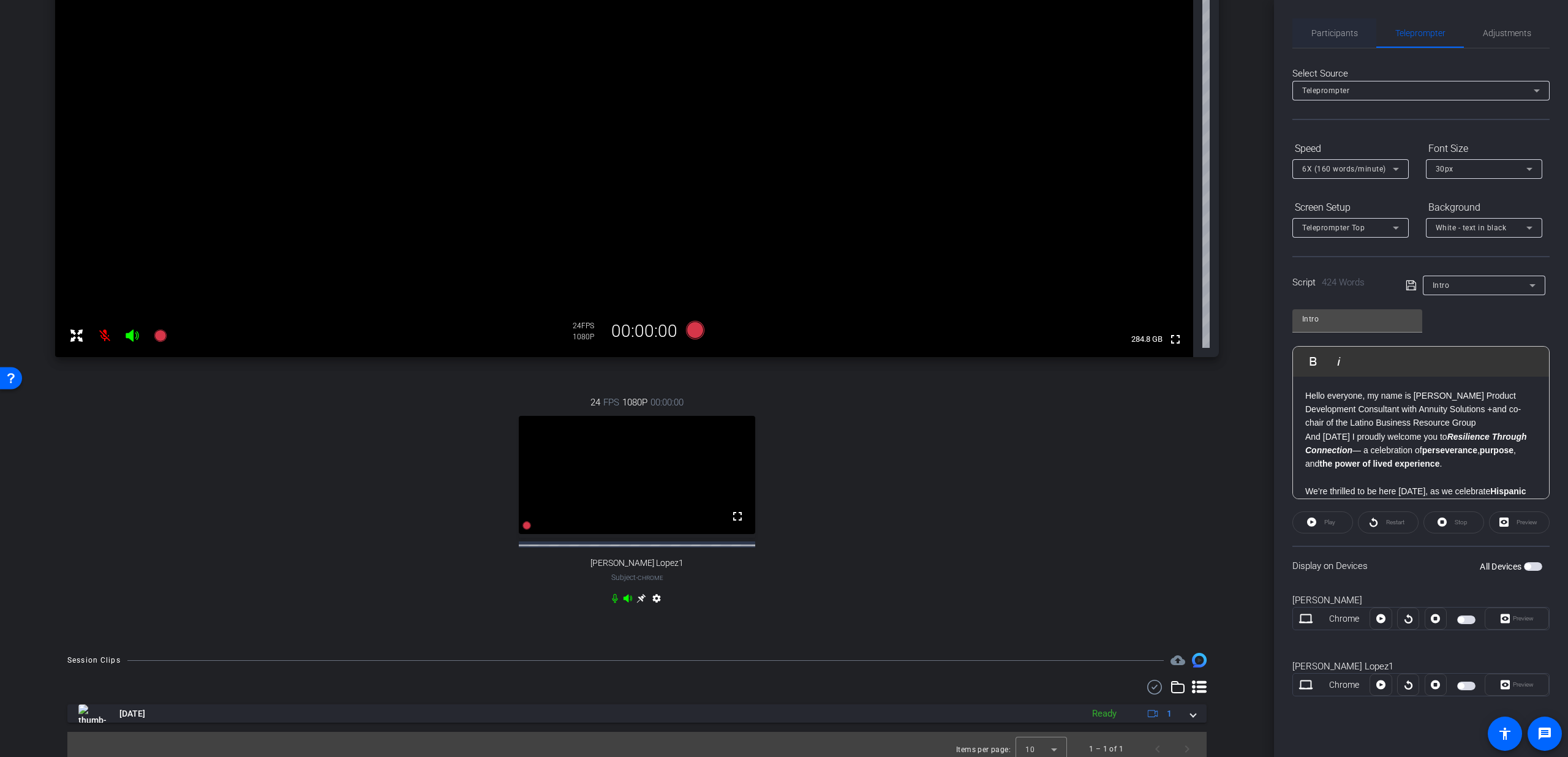
click at [1342, 29] on span "Participants" at bounding box center [1334, 33] width 46 height 9
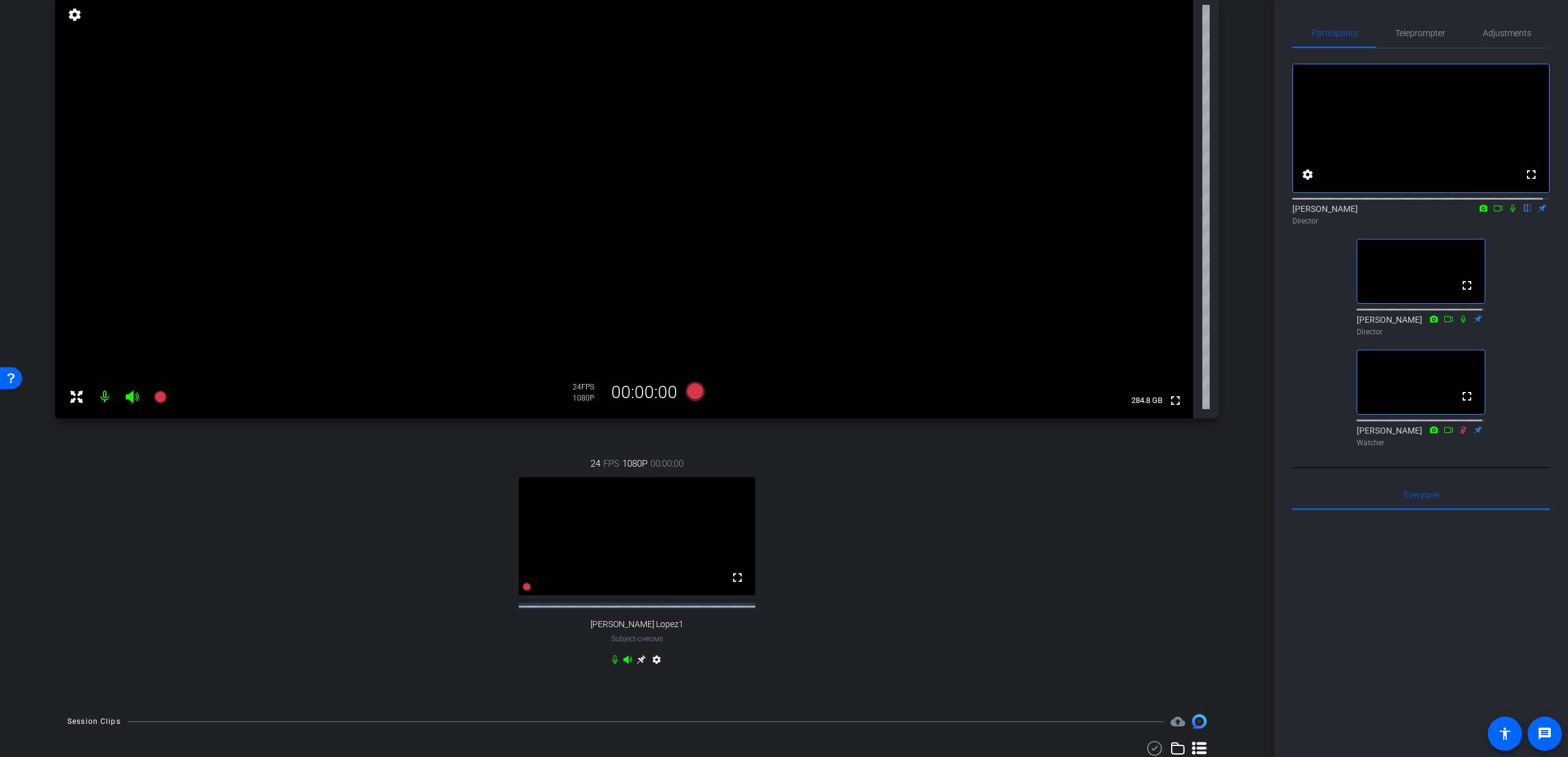
scroll to position [91, 0]
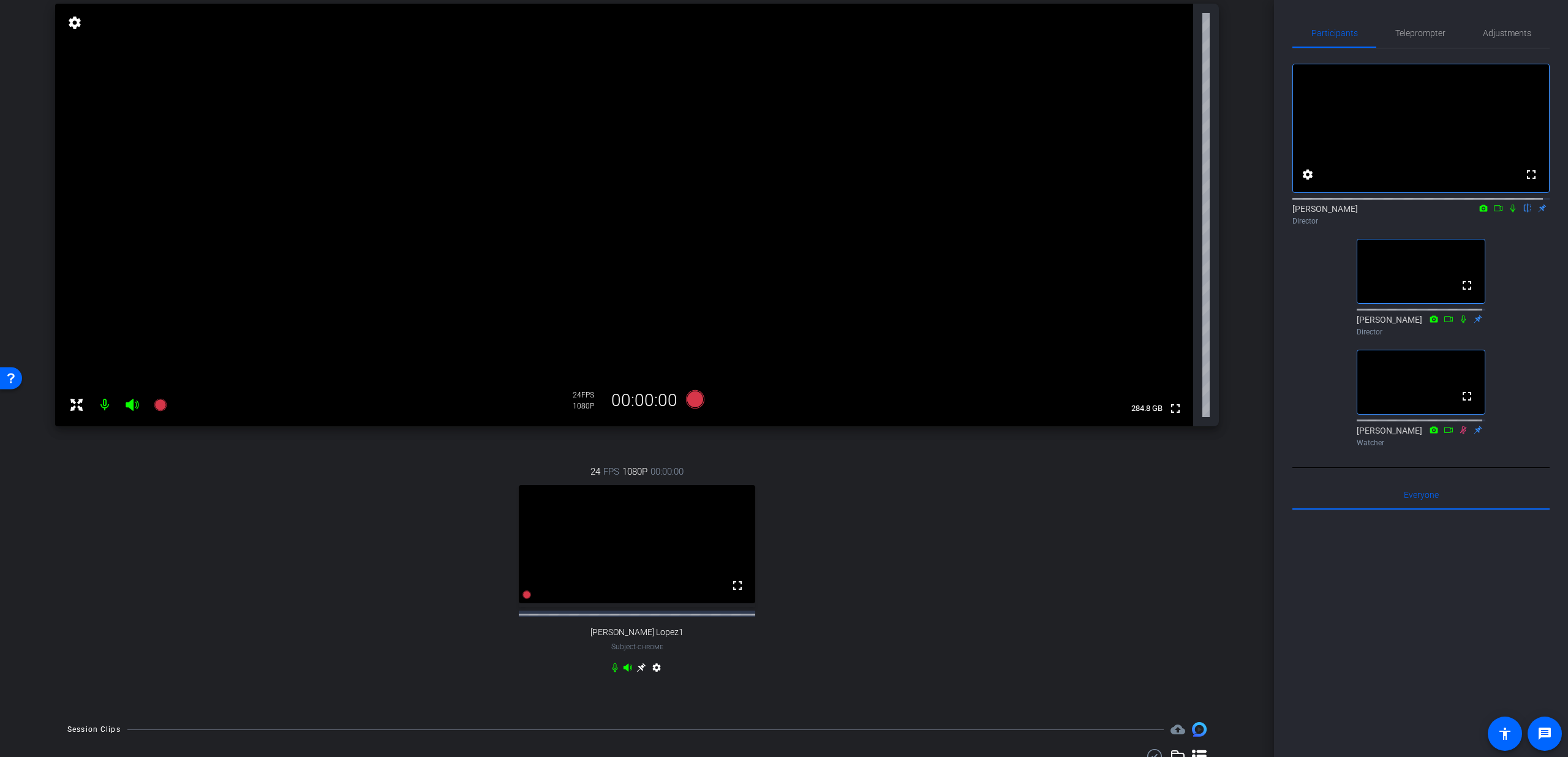
click at [1458, 324] on icon at bounding box center [1463, 319] width 10 height 9
click at [1460, 323] on icon at bounding box center [1464, 318] width 7 height 8
click at [1458, 324] on icon at bounding box center [1463, 319] width 10 height 9
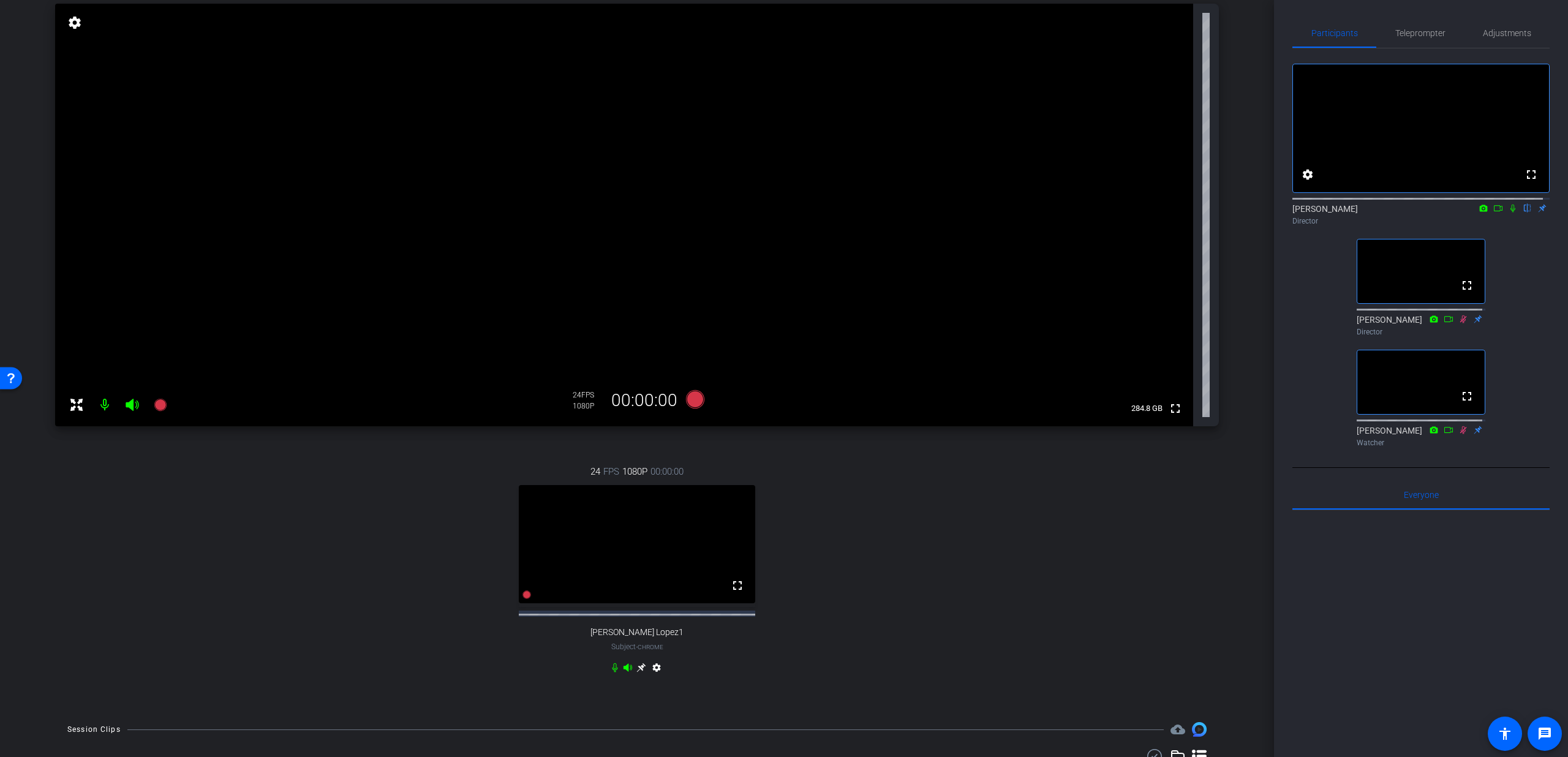
click at [1458, 324] on icon at bounding box center [1463, 319] width 10 height 9
click at [1460, 323] on icon at bounding box center [1464, 318] width 7 height 8
click at [105, 406] on mat-icon at bounding box center [104, 404] width 24 height 24
click at [1460, 323] on icon at bounding box center [1464, 318] width 7 height 8
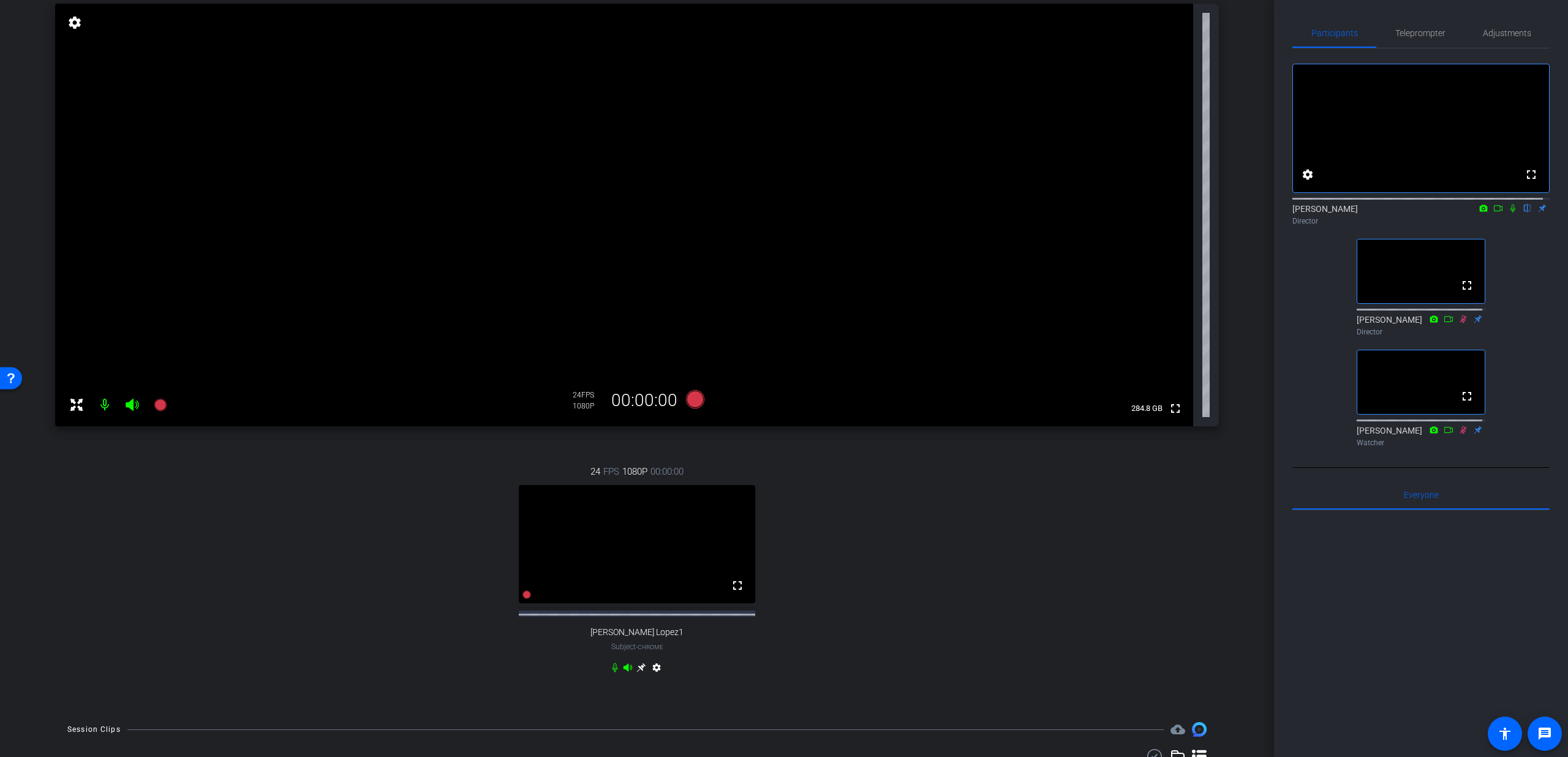
click at [1460, 323] on icon at bounding box center [1464, 318] width 7 height 8
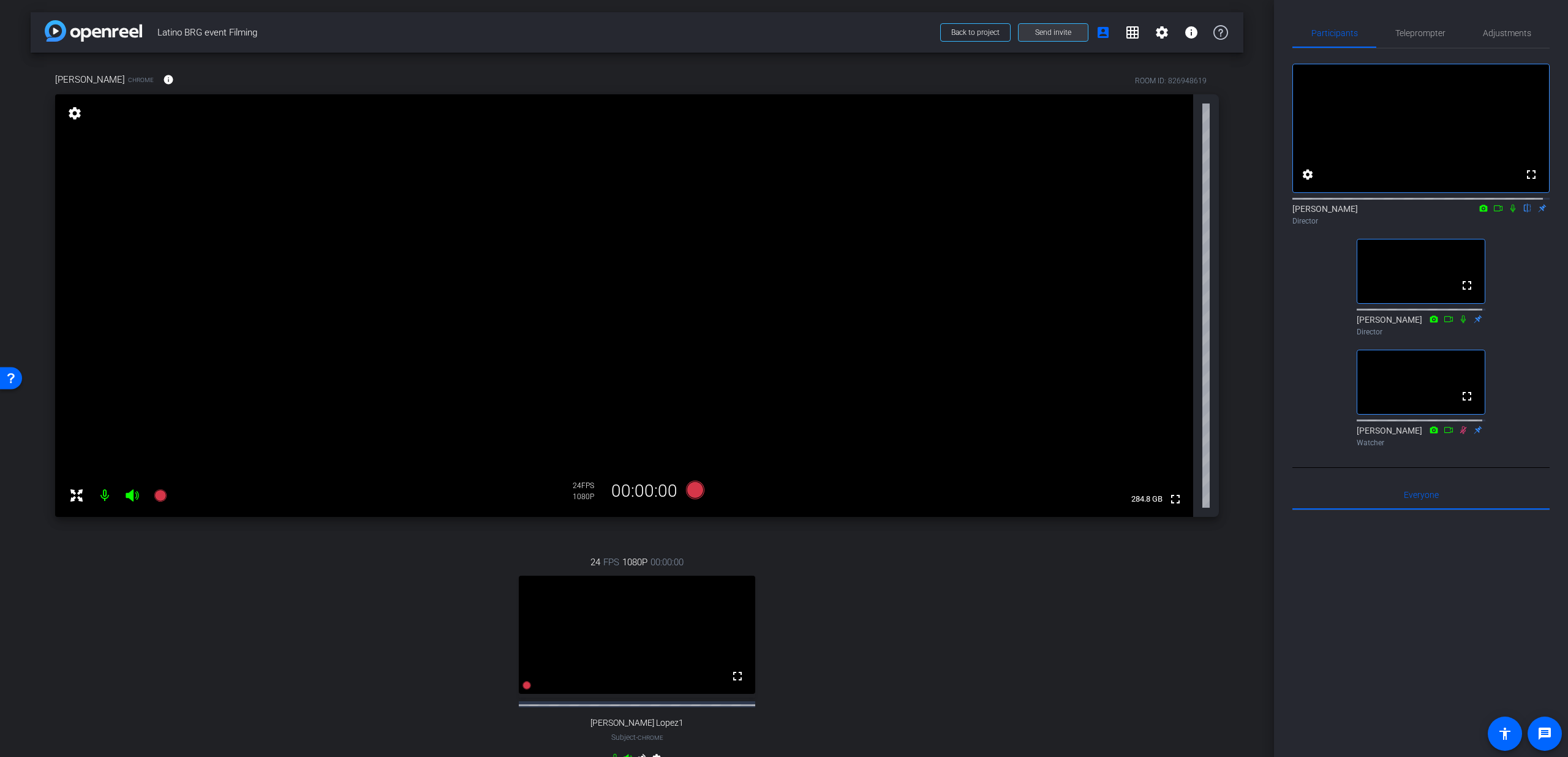
click at [1059, 39] on span at bounding box center [1054, 32] width 70 height 29
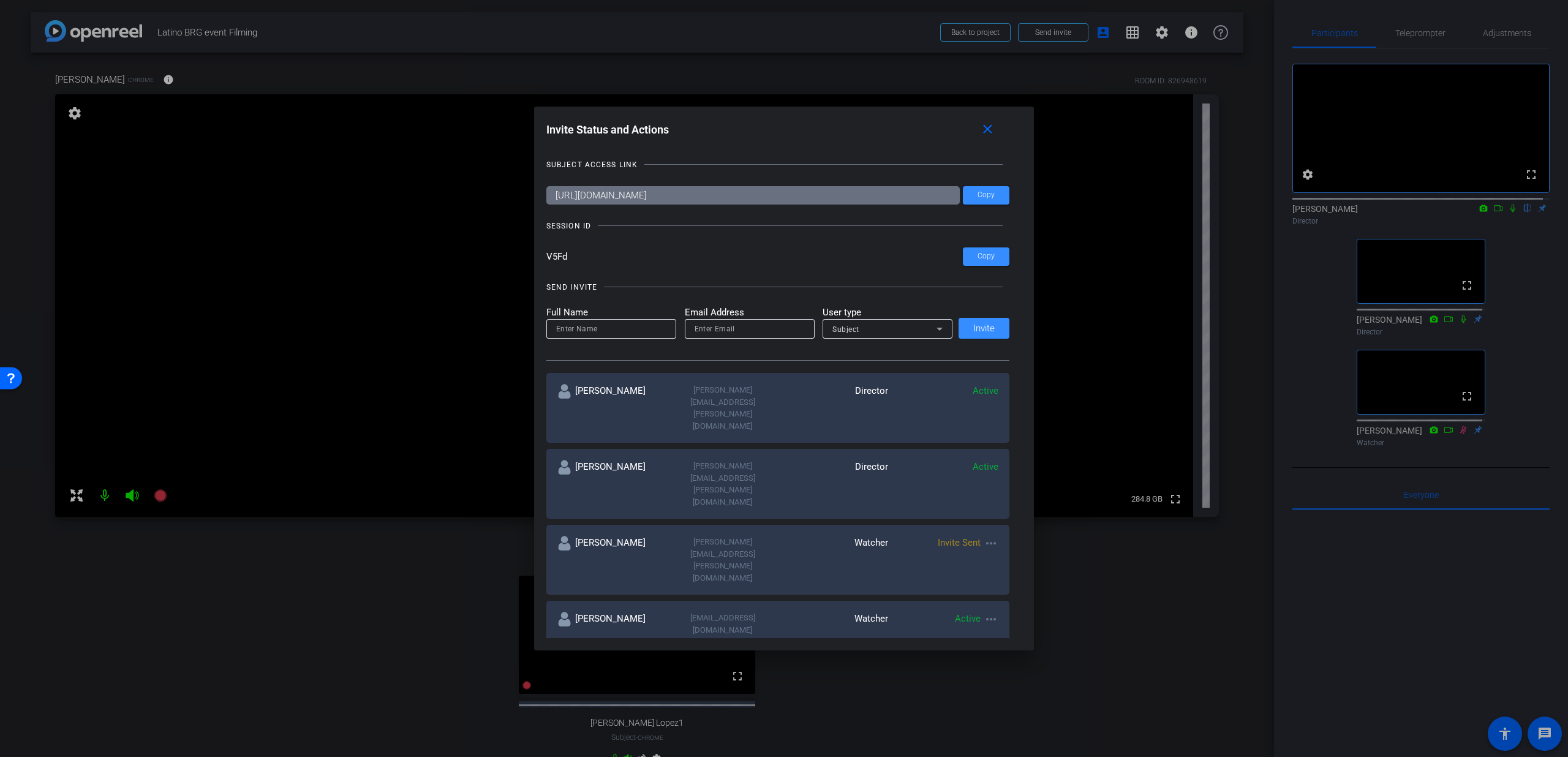
click at [990, 536] on mat-icon "more_horiz" at bounding box center [991, 543] width 14 height 14
click at [1019, 524] on span "Update and Re-Send Invite" at bounding box center [1036, 527] width 92 height 14
type input "Nakia Henderson"
type input "nakia.henderson@lfg.com"
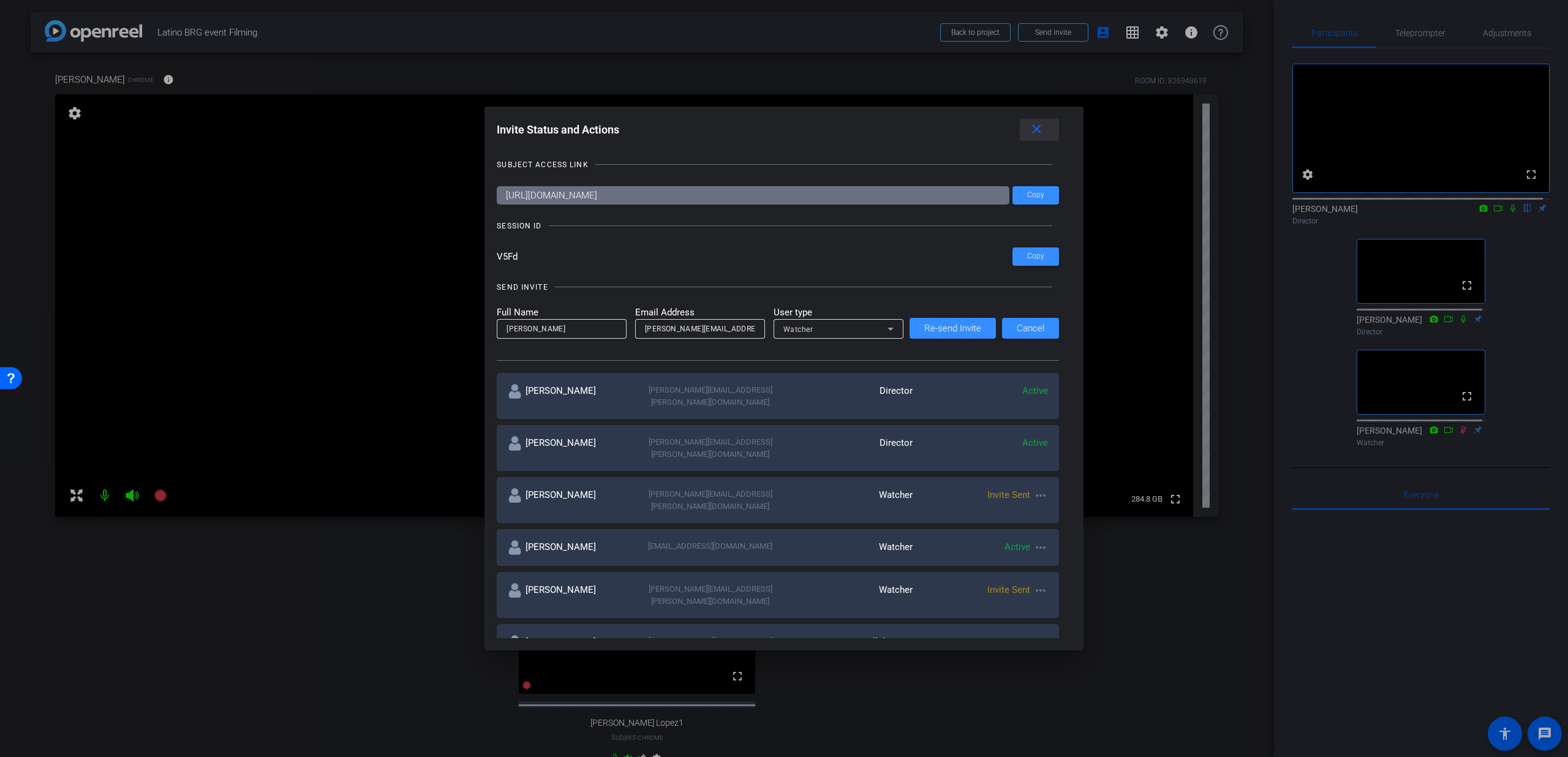
click at [1040, 128] on mat-icon "close" at bounding box center [1036, 129] width 15 height 15
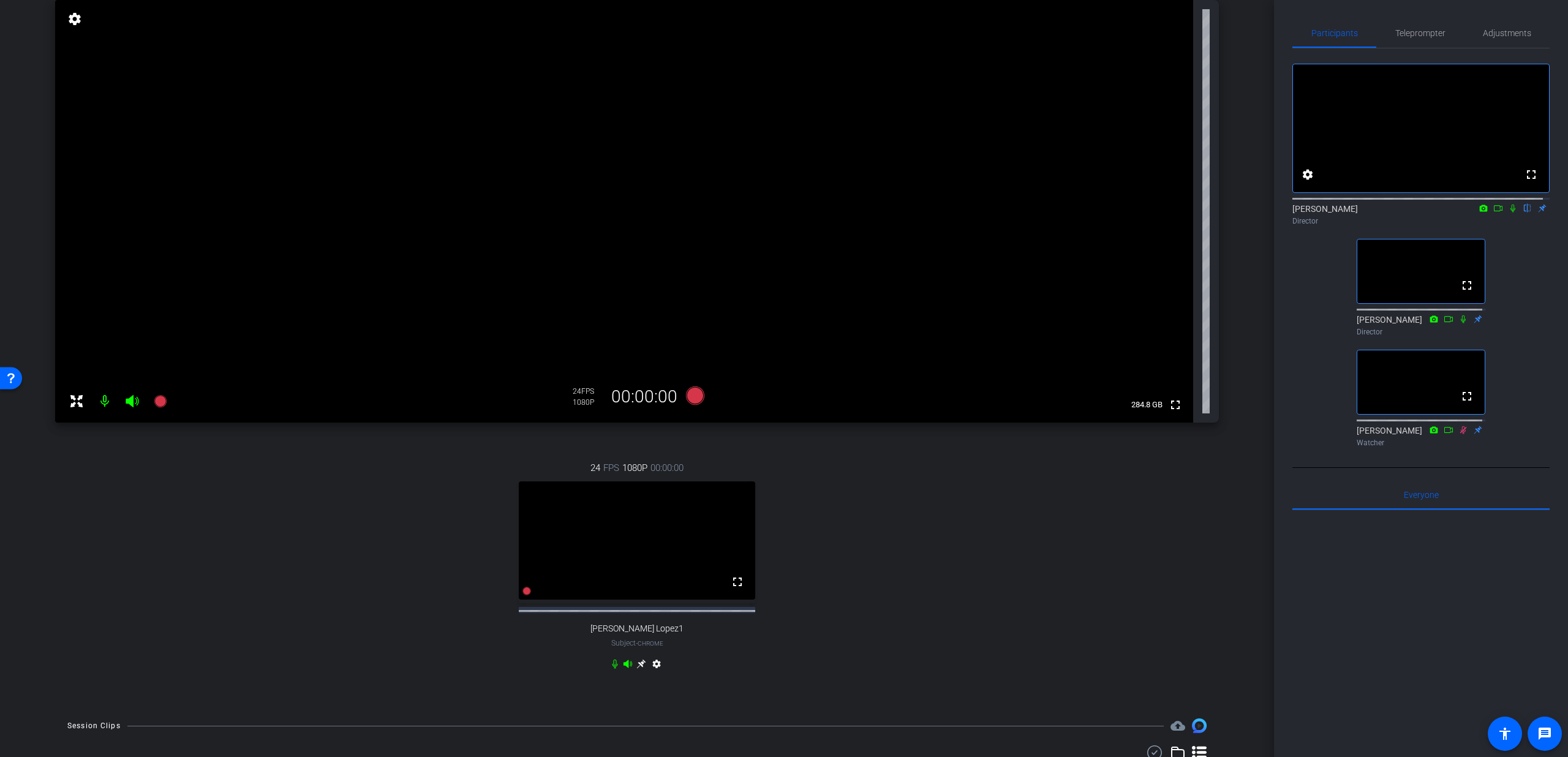
scroll to position [70, 0]
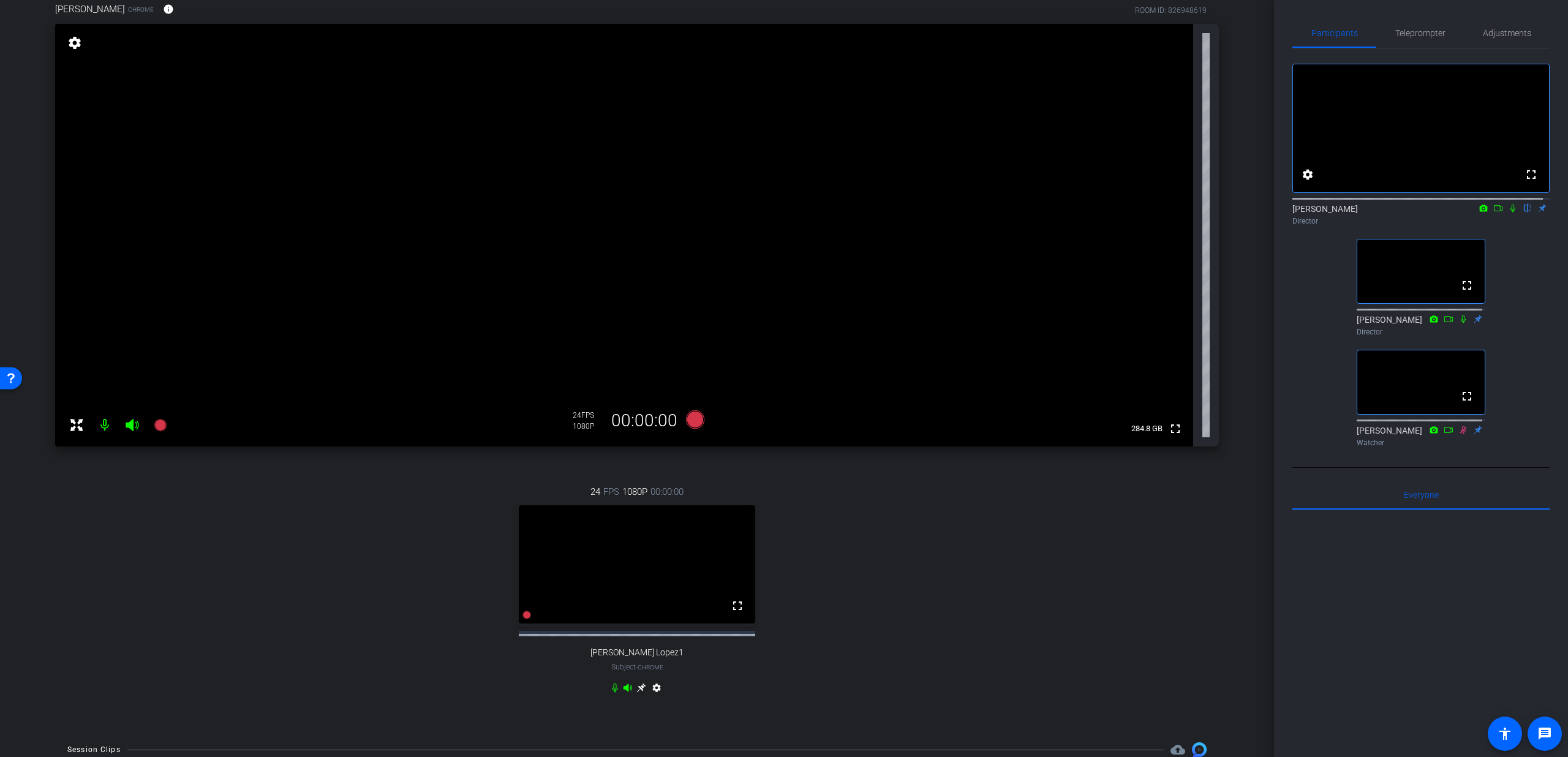
click at [1532, 219] on div "Dmitri Floyd flip Director" at bounding box center [1421, 214] width 258 height 24
click at [1536, 221] on div "Dmitri Floyd flip Director" at bounding box center [1421, 214] width 258 height 24
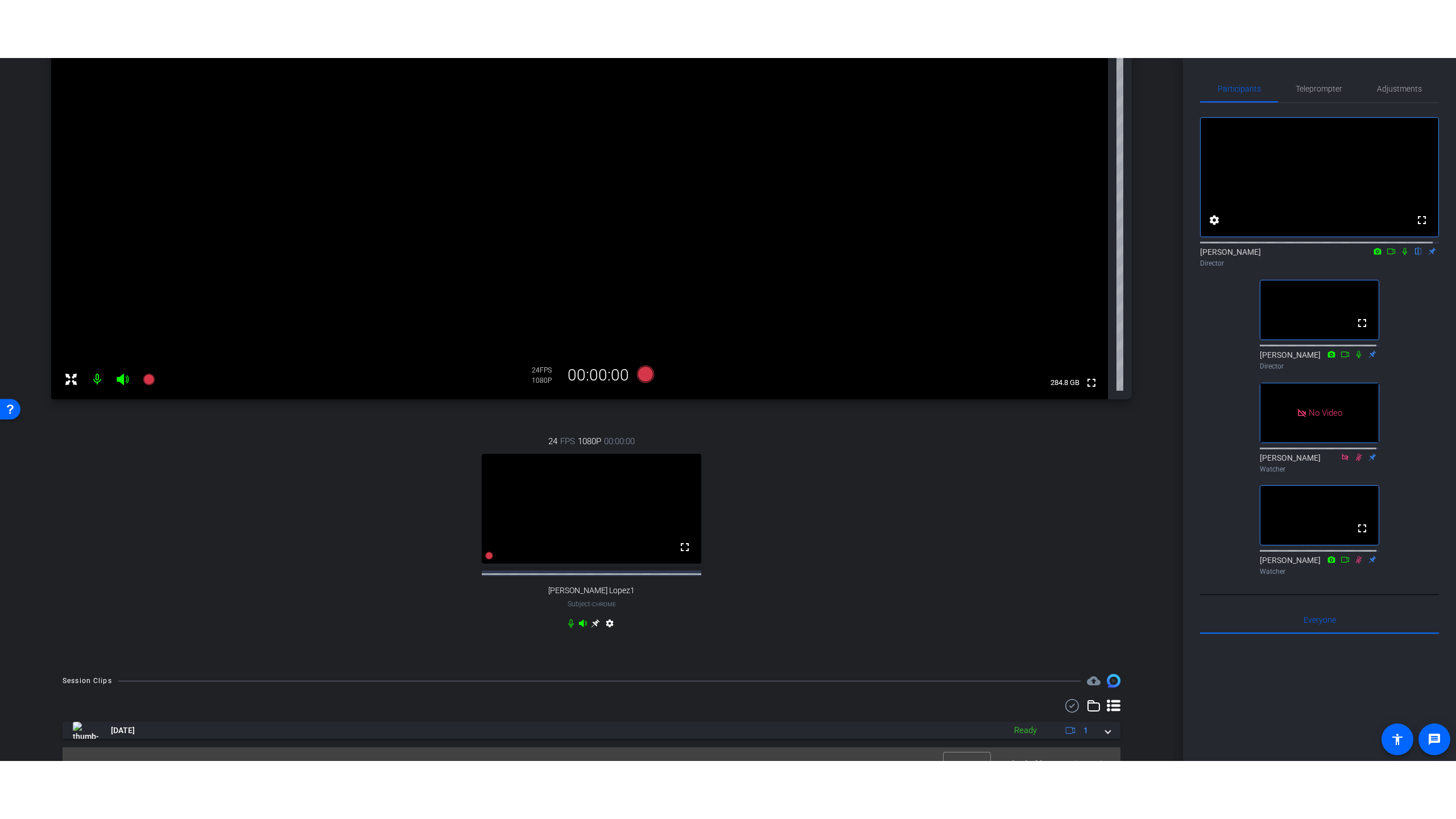
scroll to position [132, 0]
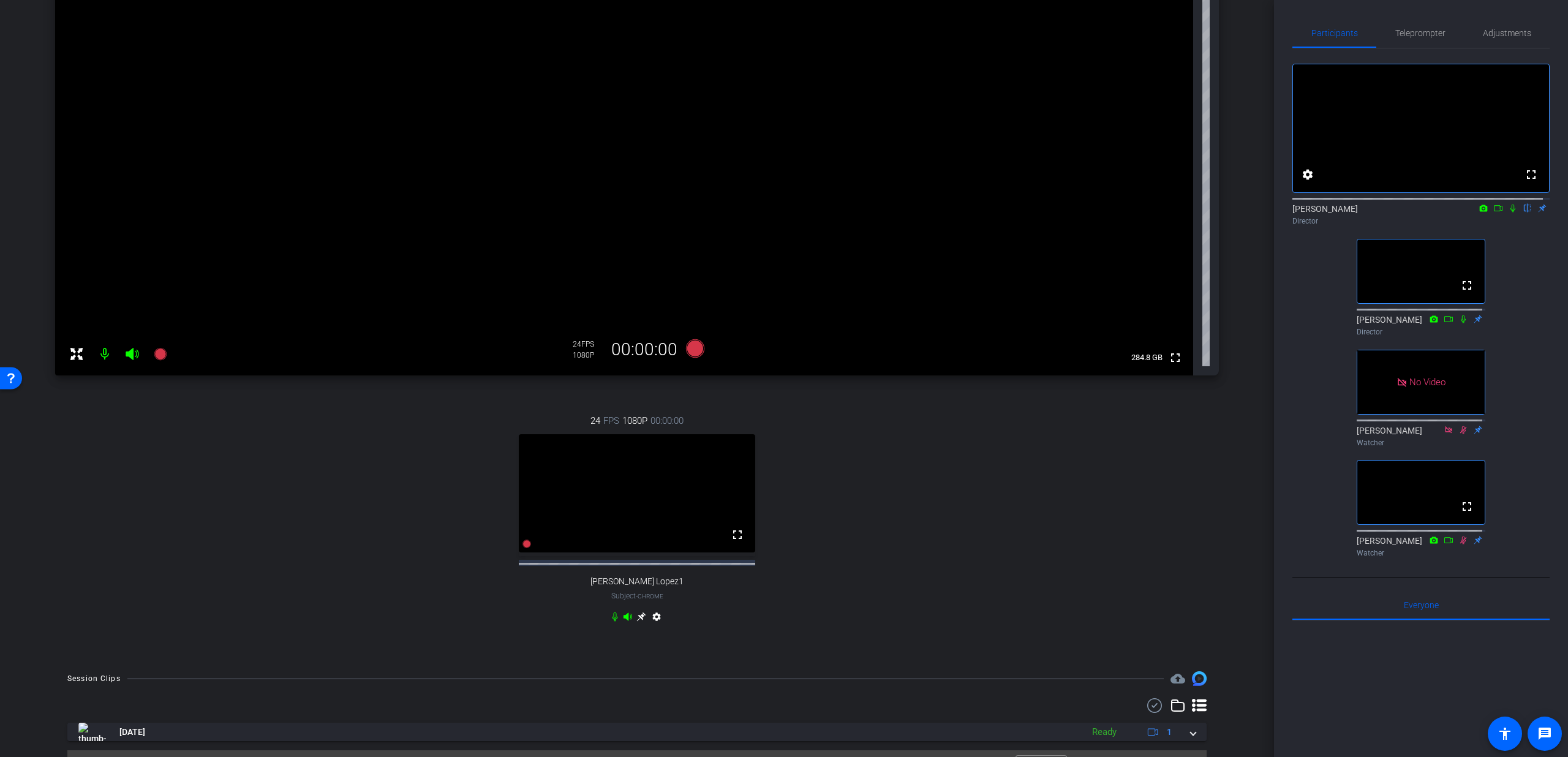
click at [1493, 212] on icon at bounding box center [1498, 209] width 10 height 9
click at [1523, 212] on icon at bounding box center [1527, 209] width 10 height 9
click at [1508, 212] on icon at bounding box center [1513, 209] width 10 height 9
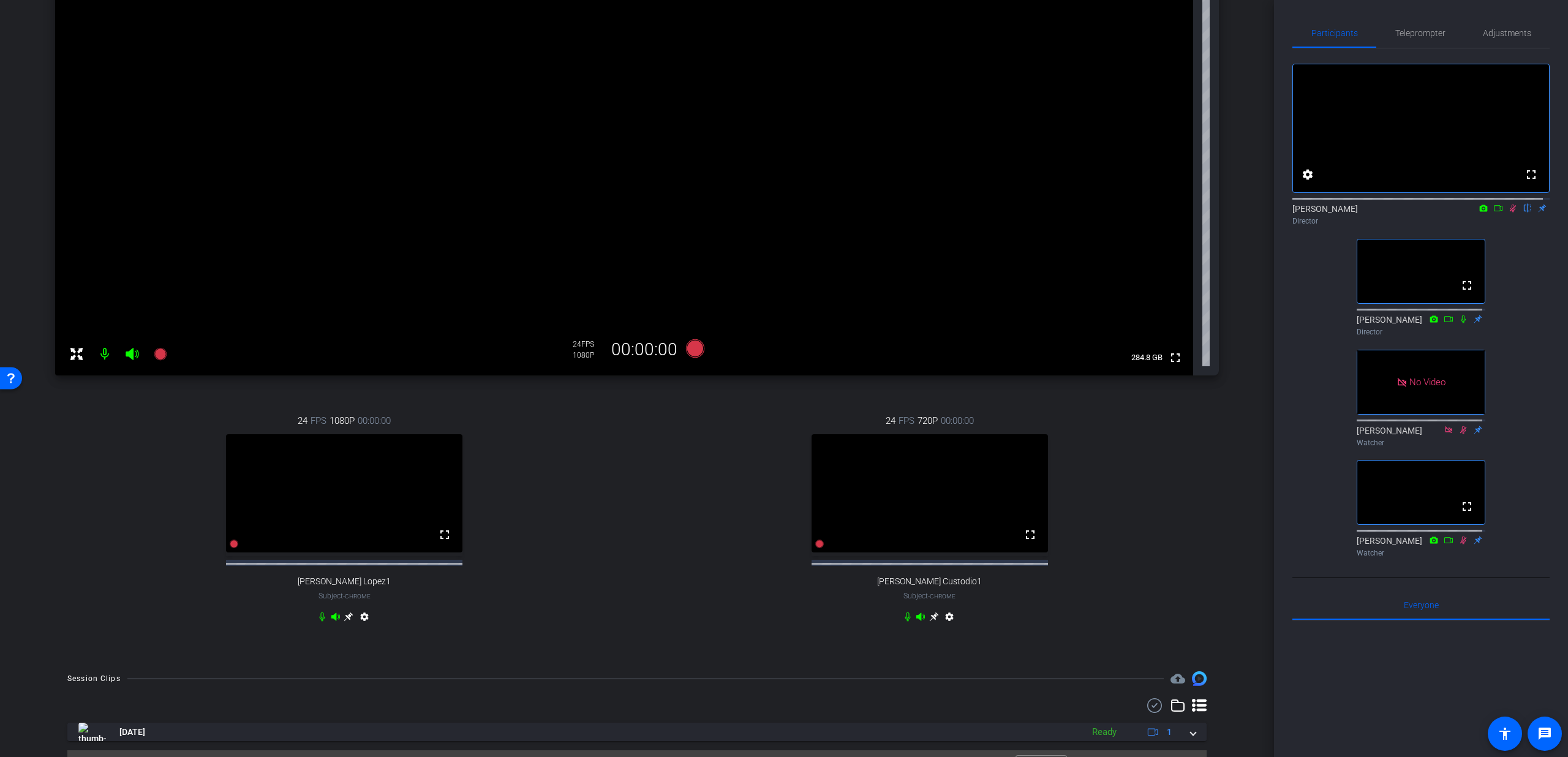
click at [1510, 212] on icon at bounding box center [1514, 209] width 7 height 8
click at [1402, 27] on span "Teleprompter" at bounding box center [1420, 33] width 50 height 29
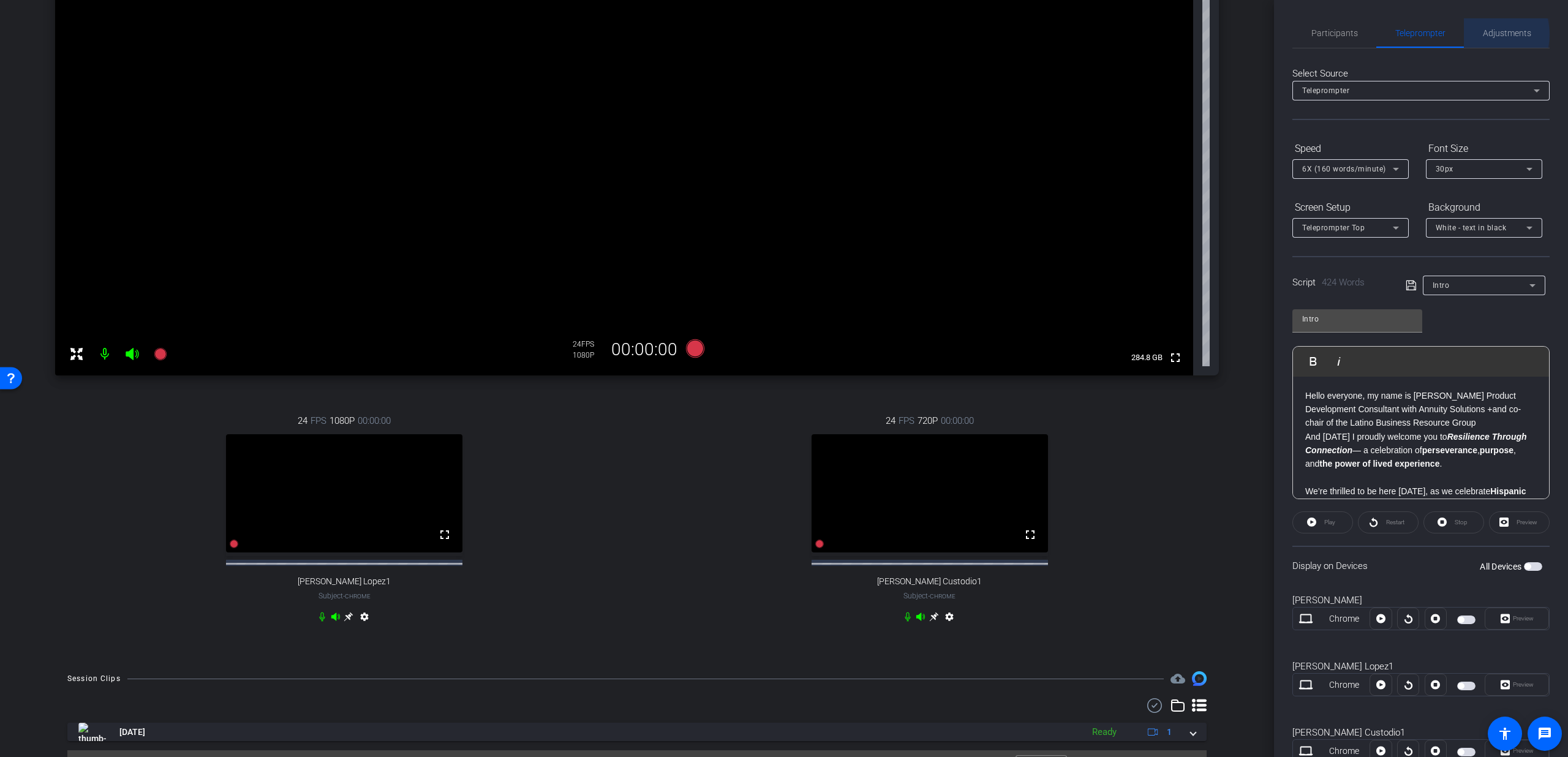
click at [1483, 34] on span "Adjustments" at bounding box center [1507, 33] width 48 height 9
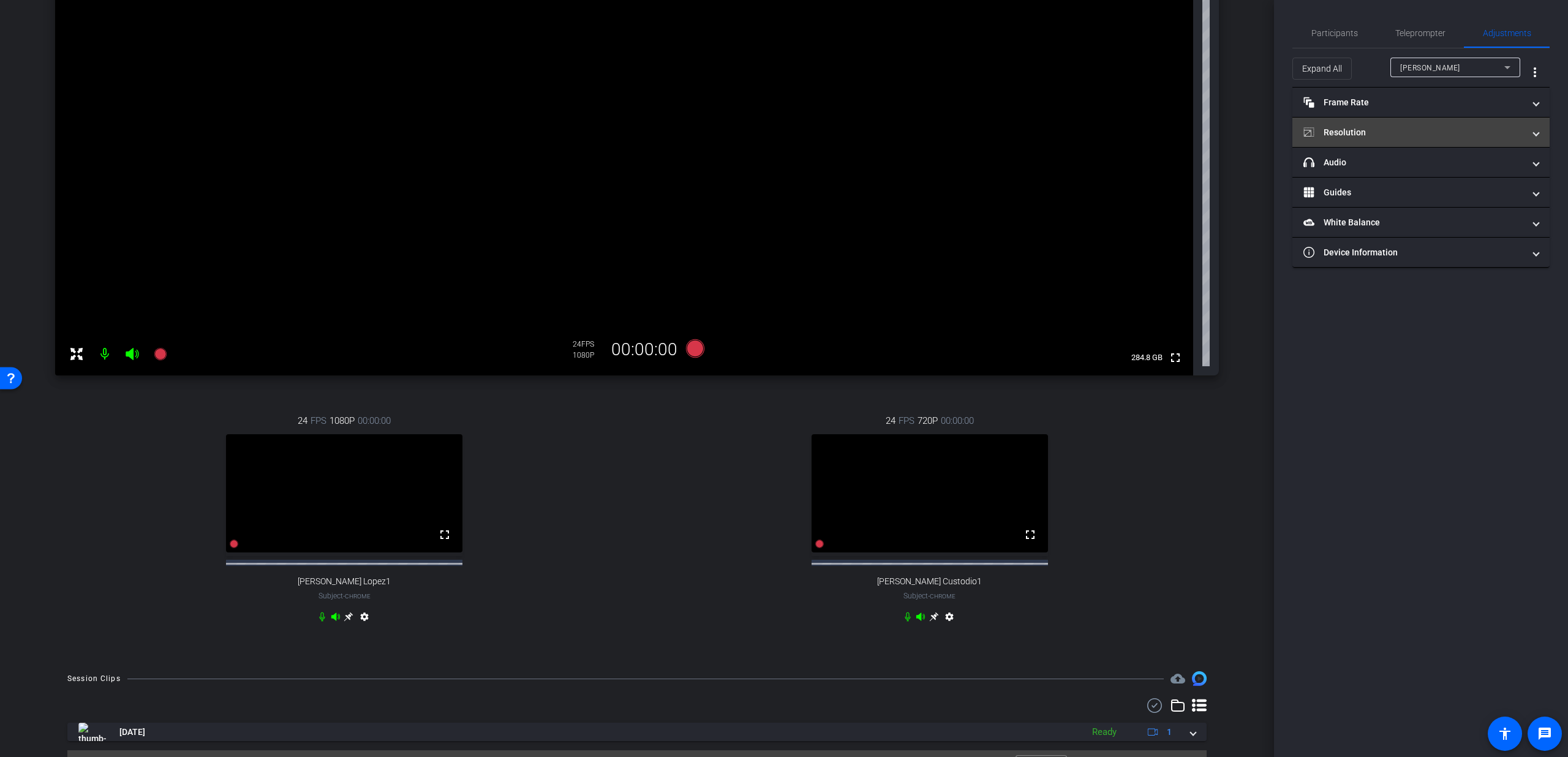
click at [1388, 140] on mat-expansion-panel-header "Resolution" at bounding box center [1421, 132] width 258 height 29
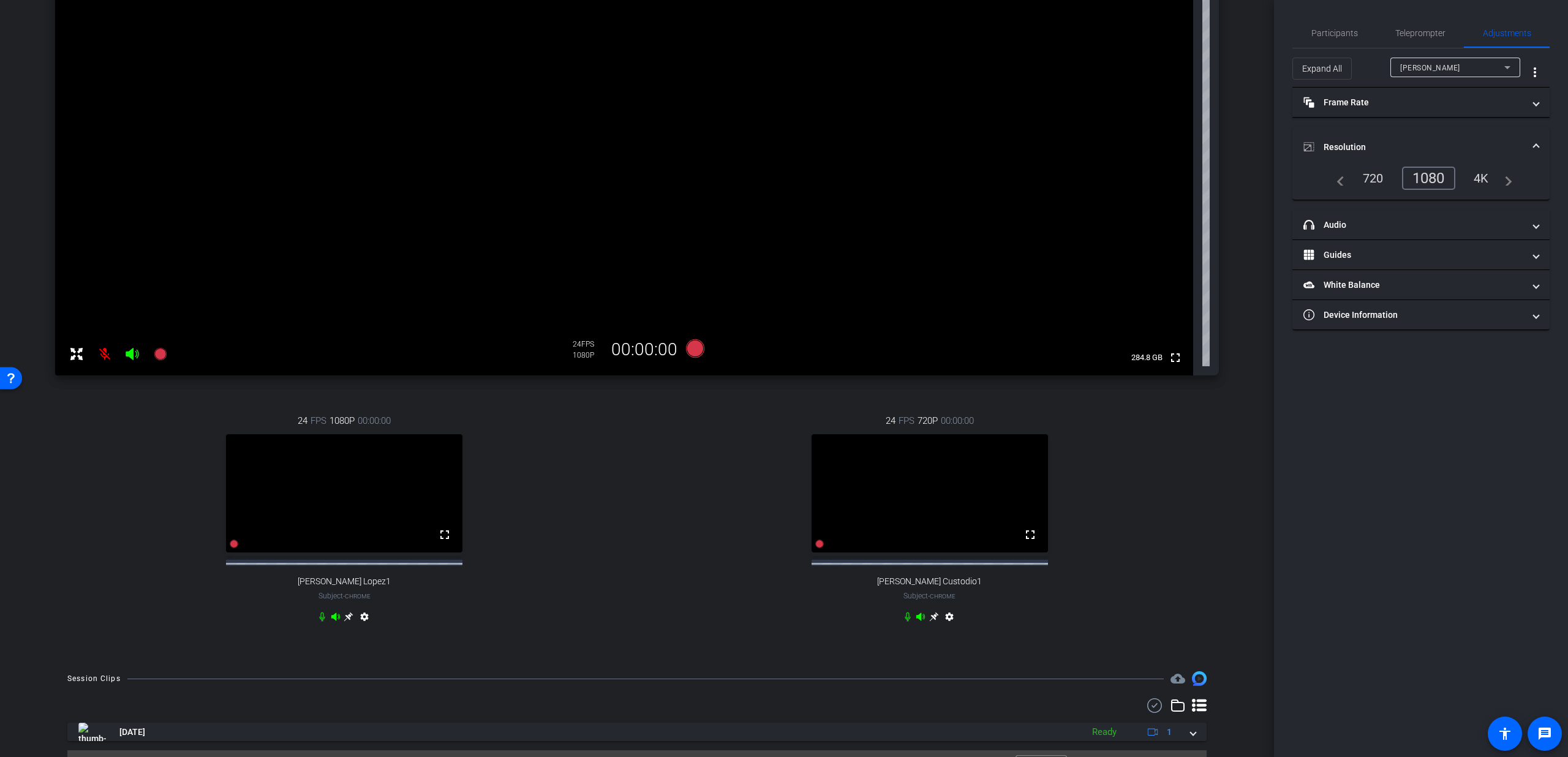
click at [1418, 142] on mat-panel-title "Resolution" at bounding box center [1413, 147] width 220 height 12
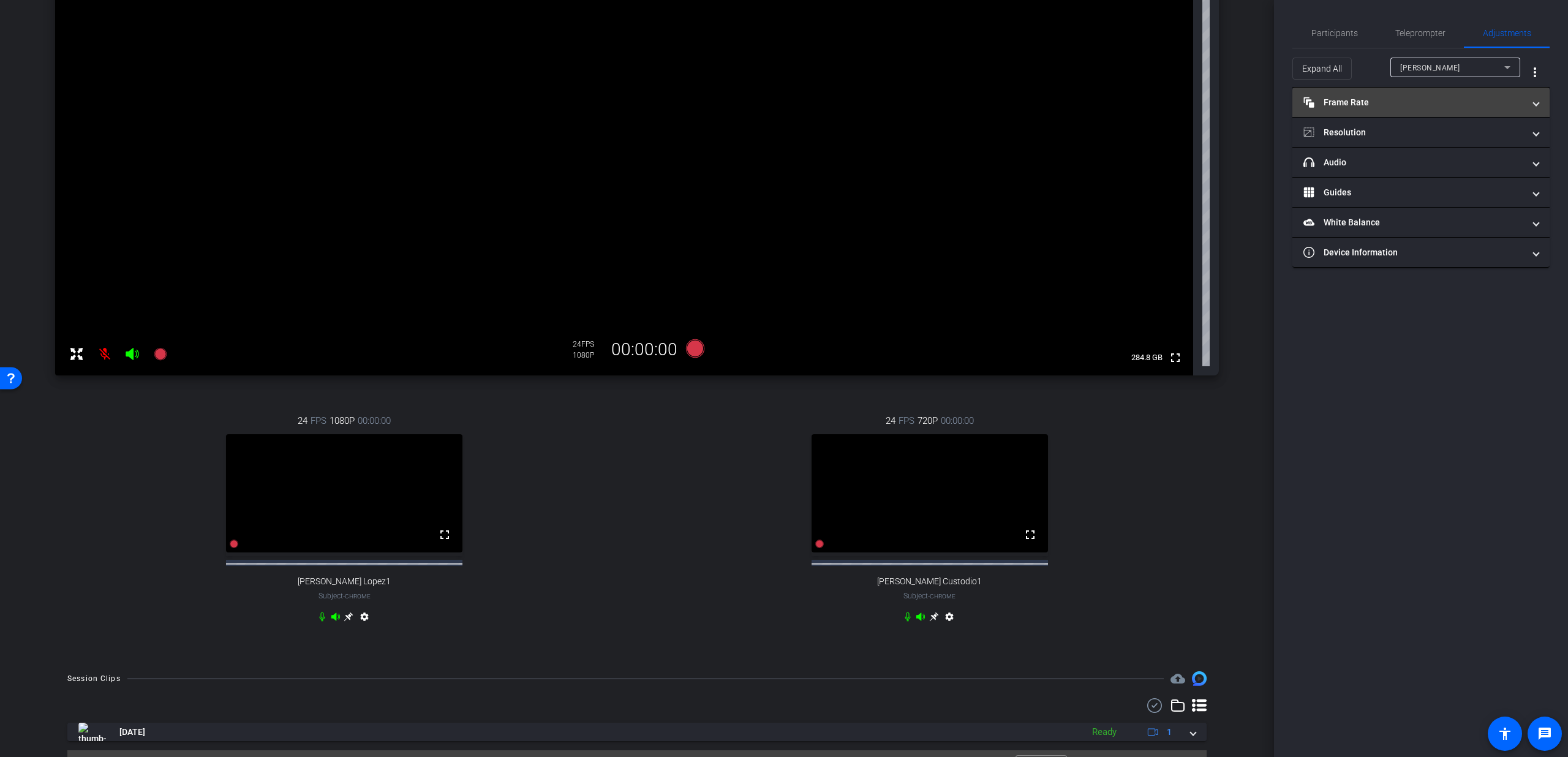
click at [1420, 105] on mat-panel-title "Frame Rate Frame Rate" at bounding box center [1413, 103] width 220 height 12
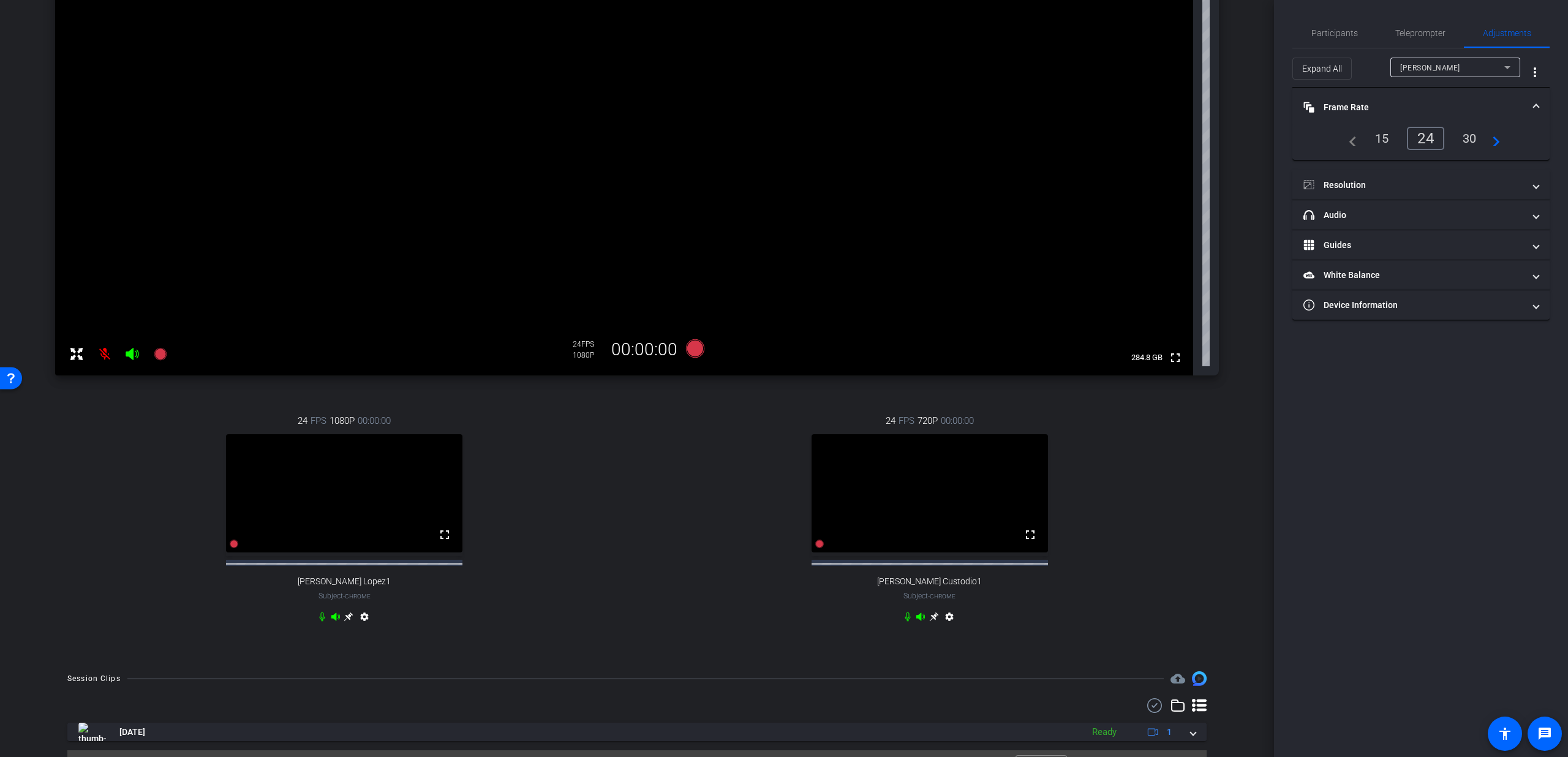
click at [1422, 108] on mat-panel-title "Frame Rate Frame Rate" at bounding box center [1413, 107] width 220 height 12
click at [1424, 138] on mat-panel-title "Resolution" at bounding box center [1413, 133] width 220 height 12
click at [1435, 70] on span "Lorenzo Amaya" at bounding box center [1430, 68] width 60 height 9
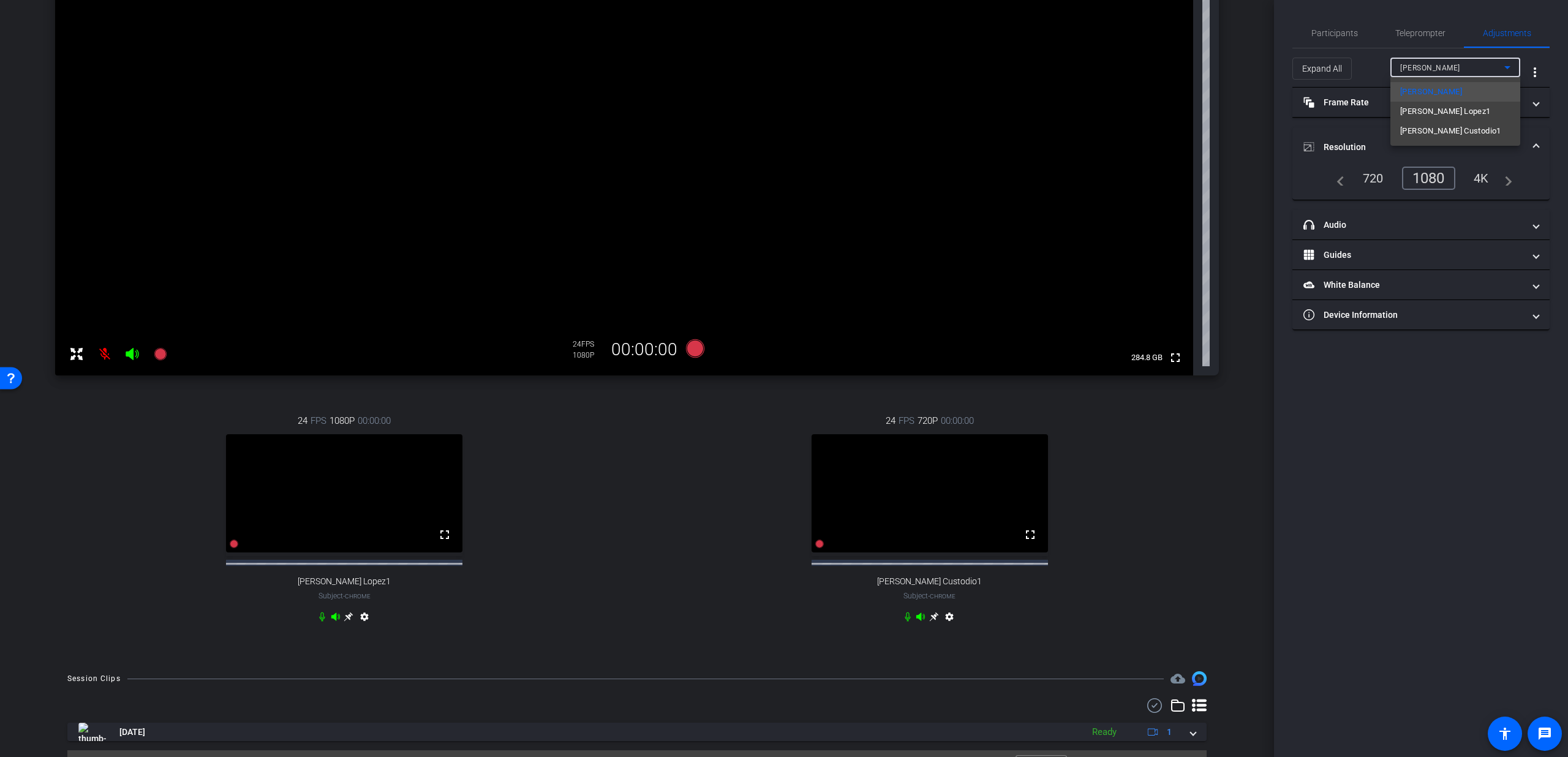
click at [1434, 124] on span "Olga Custodio1" at bounding box center [1450, 131] width 101 height 14
click at [1428, 176] on div "1080" at bounding box center [1432, 177] width 46 height 21
click at [1441, 141] on mat-panel-title "Resolution" at bounding box center [1413, 147] width 220 height 12
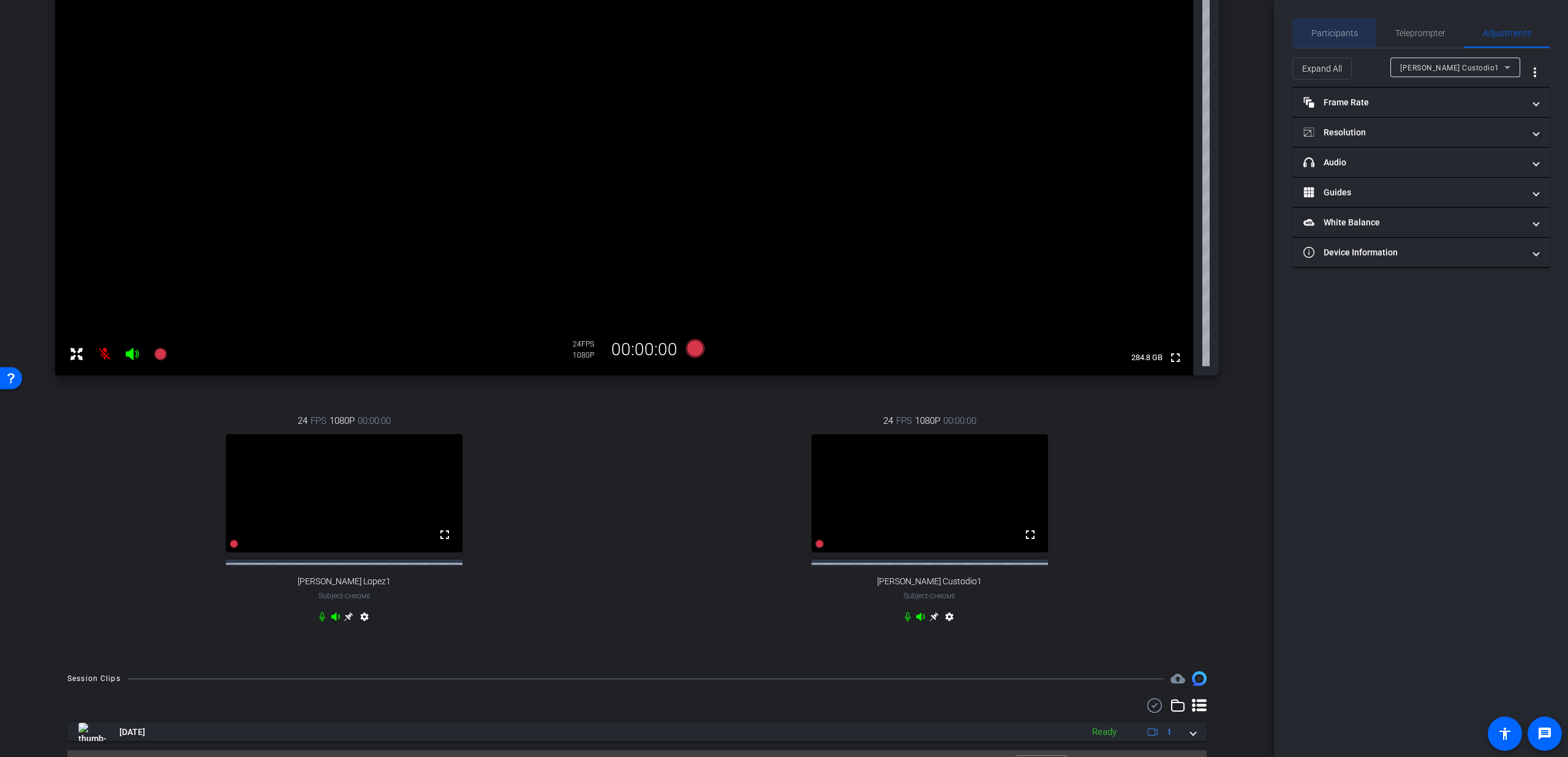
click at [1347, 40] on span "Participants" at bounding box center [1334, 33] width 46 height 29
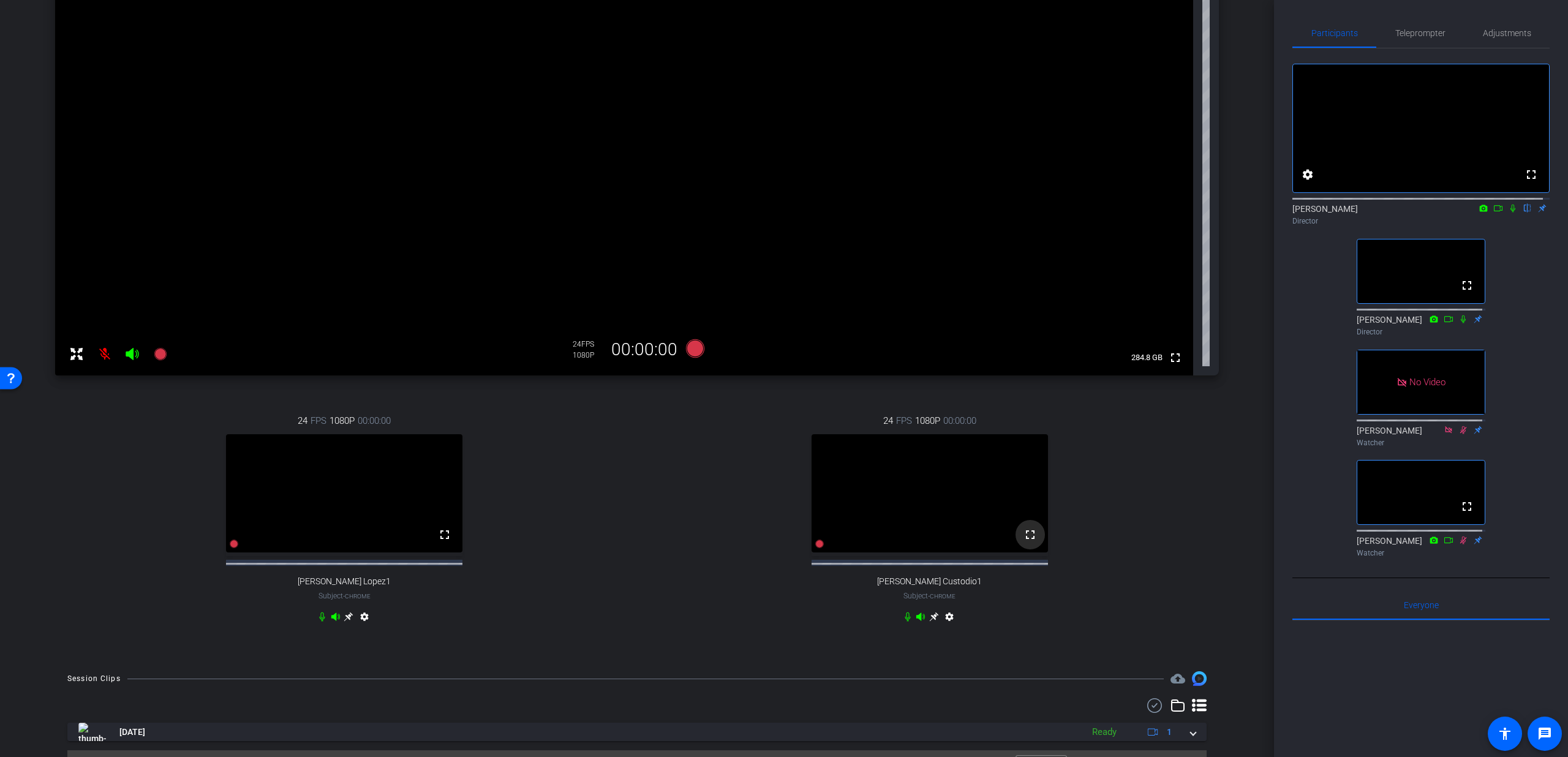
click at [1023, 542] on mat-icon "fullscreen" at bounding box center [1030, 535] width 14 height 14
click at [816, 548] on icon at bounding box center [820, 544] width 9 height 9
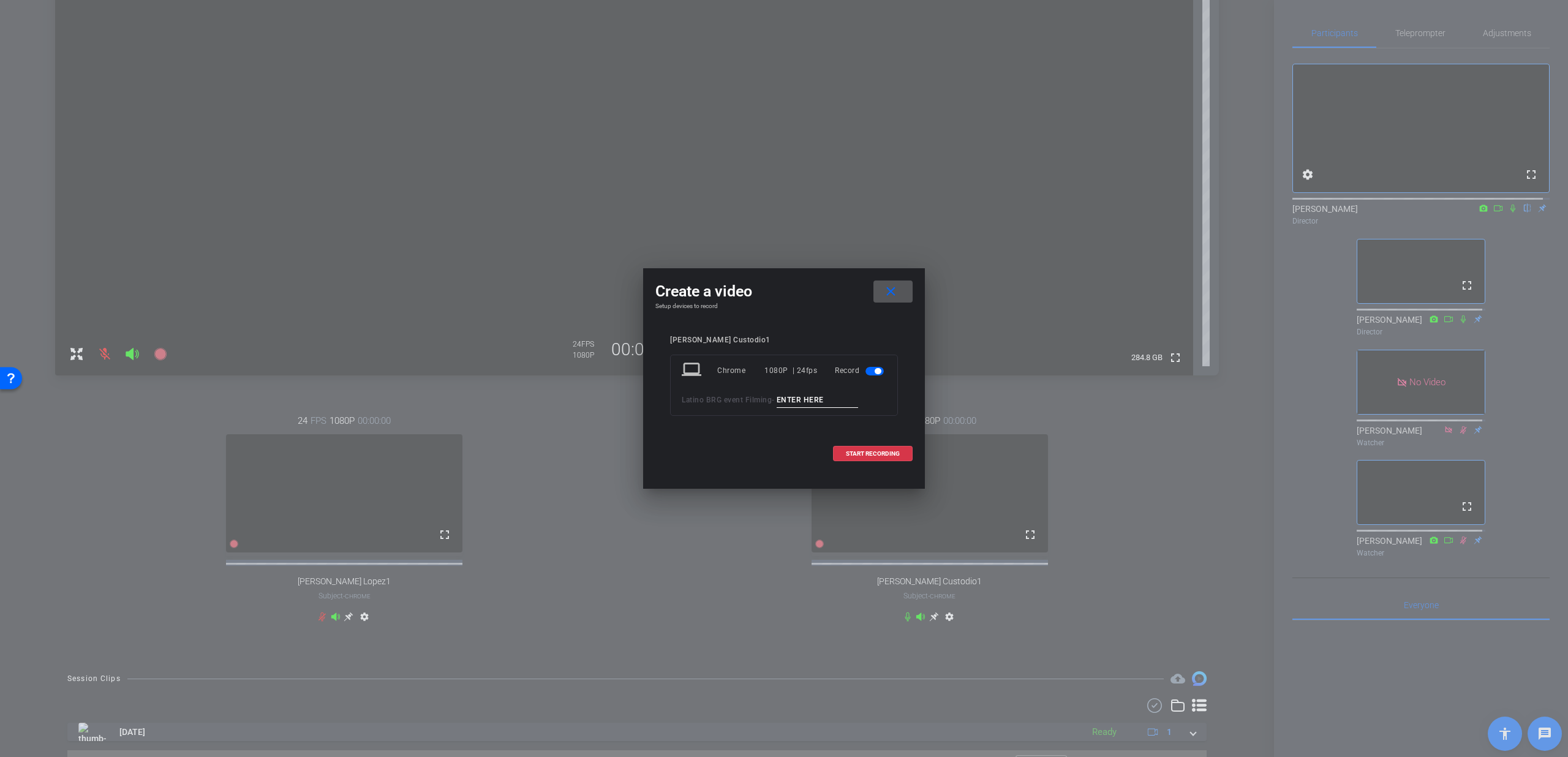
click at [801, 399] on input at bounding box center [817, 399] width 82 height 15
type input "t"
type input "T1"
click at [852, 451] on span "START RECORDING" at bounding box center [873, 454] width 53 height 6
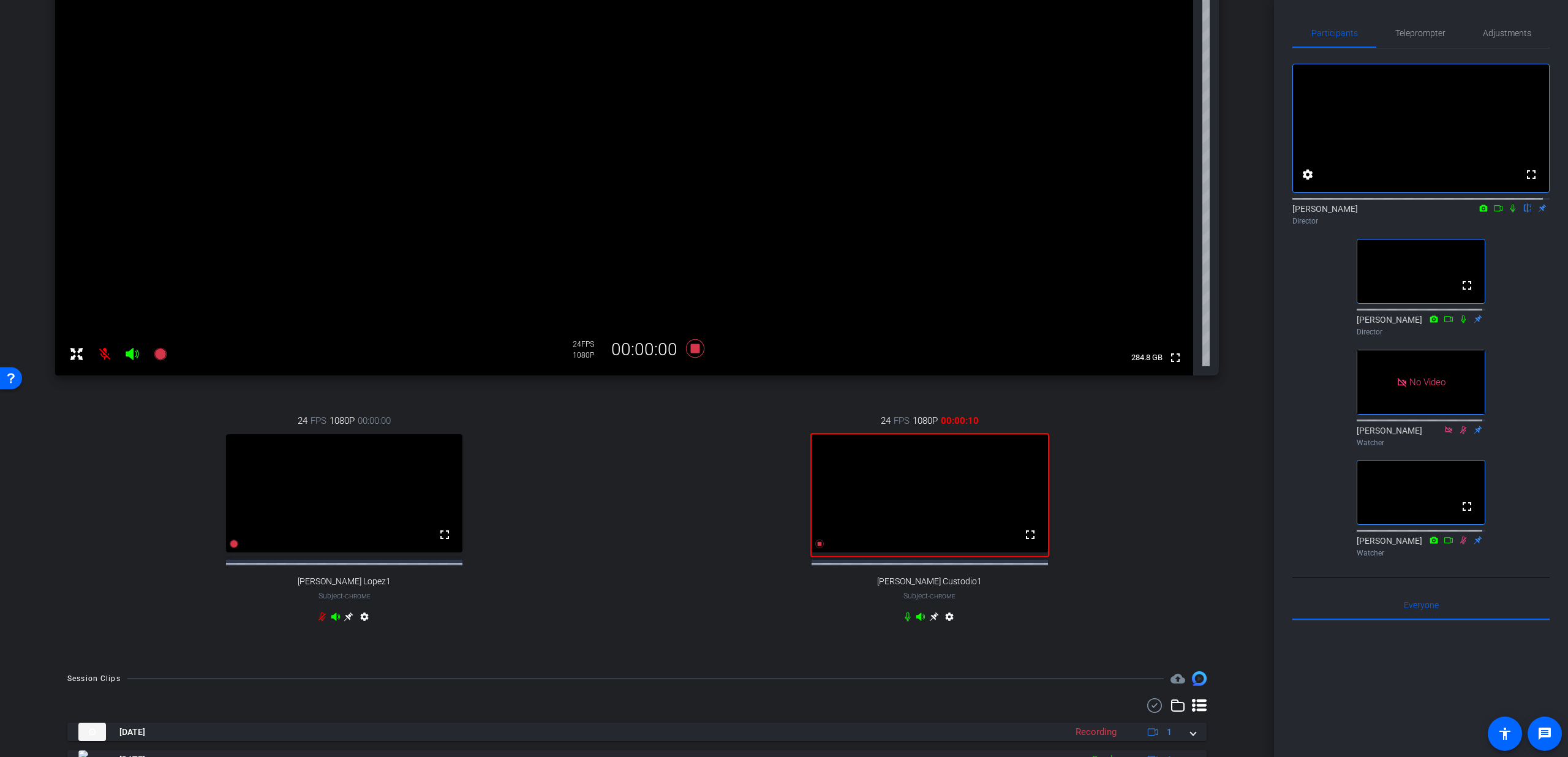
click at [1508, 212] on icon at bounding box center [1513, 209] width 10 height 9
click at [1023, 542] on mat-icon "fullscreen" at bounding box center [1030, 535] width 14 height 14
click at [1026, 542] on mat-icon "fullscreen" at bounding box center [1030, 535] width 14 height 14
click at [1023, 542] on mat-icon "fullscreen" at bounding box center [1030, 535] width 14 height 14
click at [946, 627] on mat-icon "settings" at bounding box center [949, 619] width 14 height 14
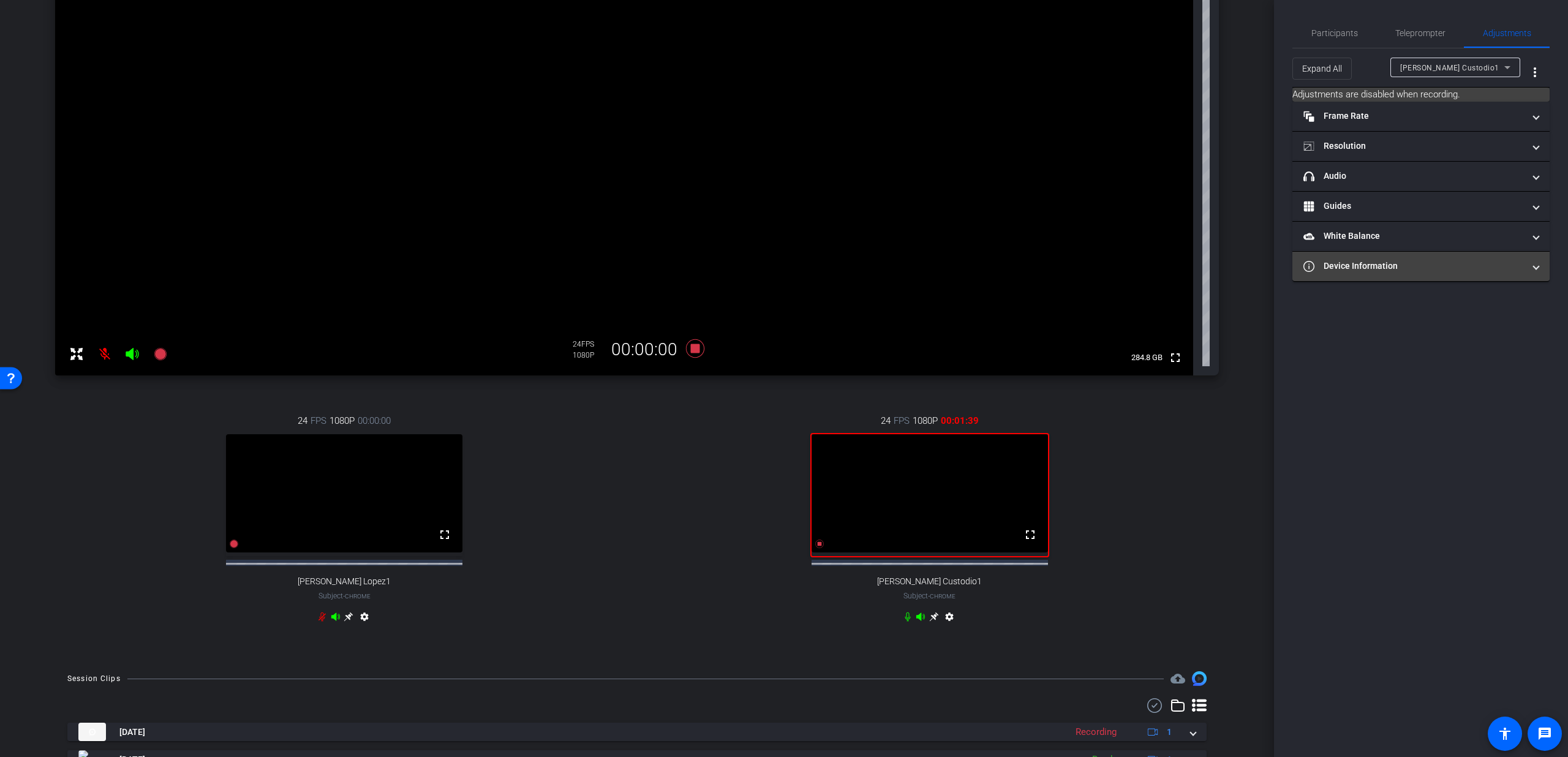
click at [1377, 263] on mat-panel-title "Device Information" at bounding box center [1413, 266] width 220 height 12
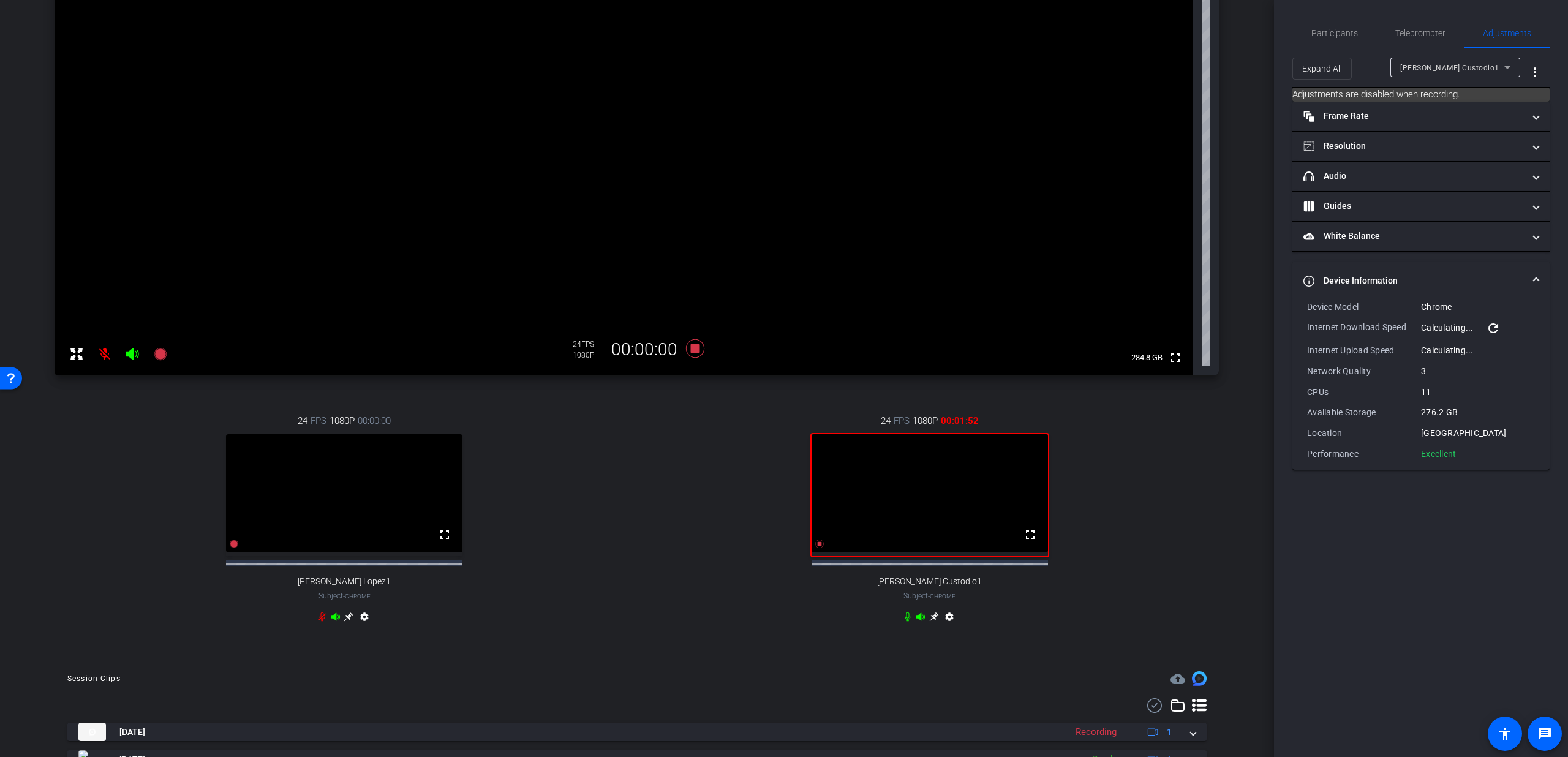
click at [1378, 275] on mat-panel-title "Device Information" at bounding box center [1413, 281] width 220 height 12
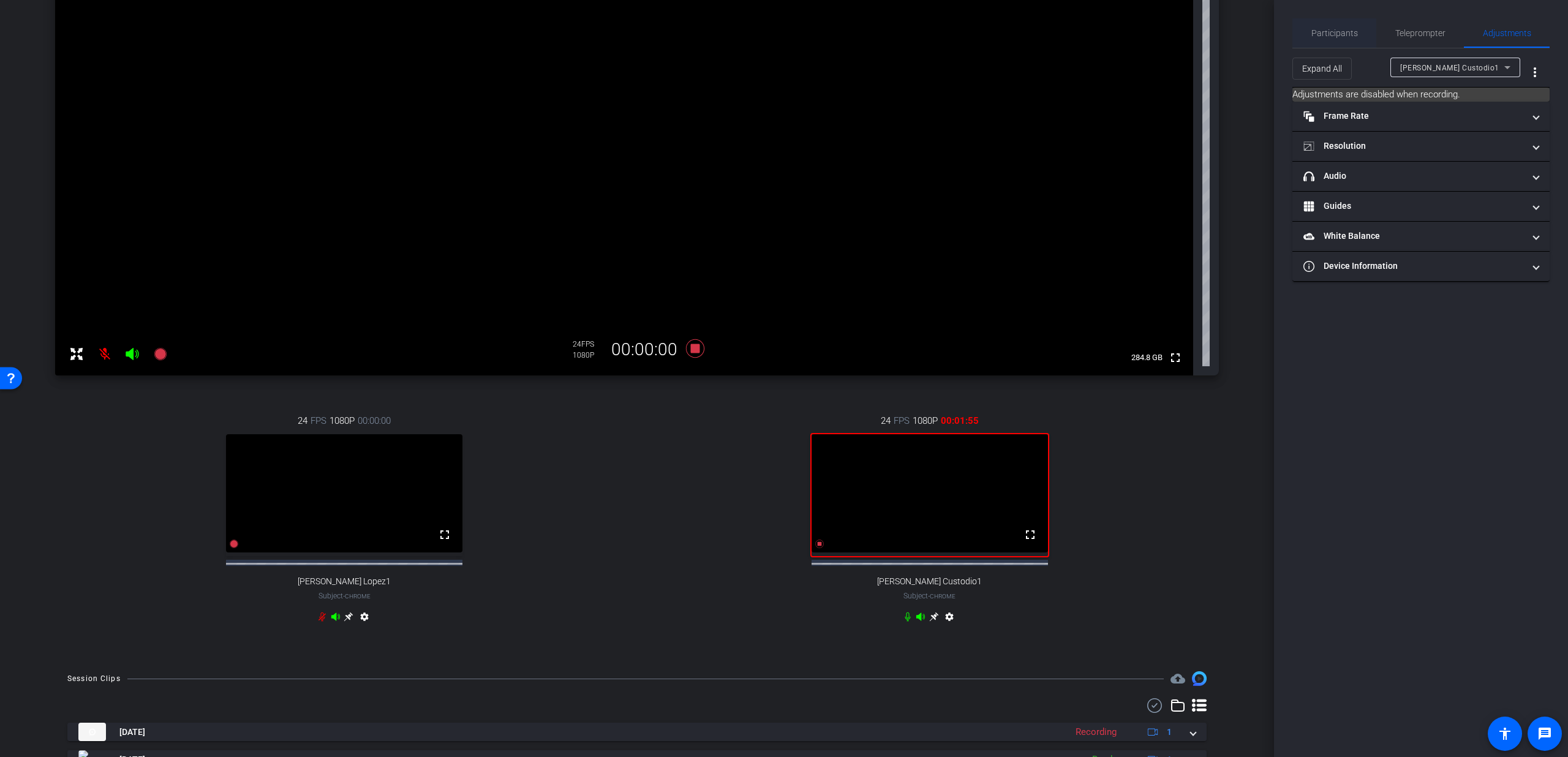
click at [1369, 42] on div "Participants" at bounding box center [1334, 33] width 84 height 29
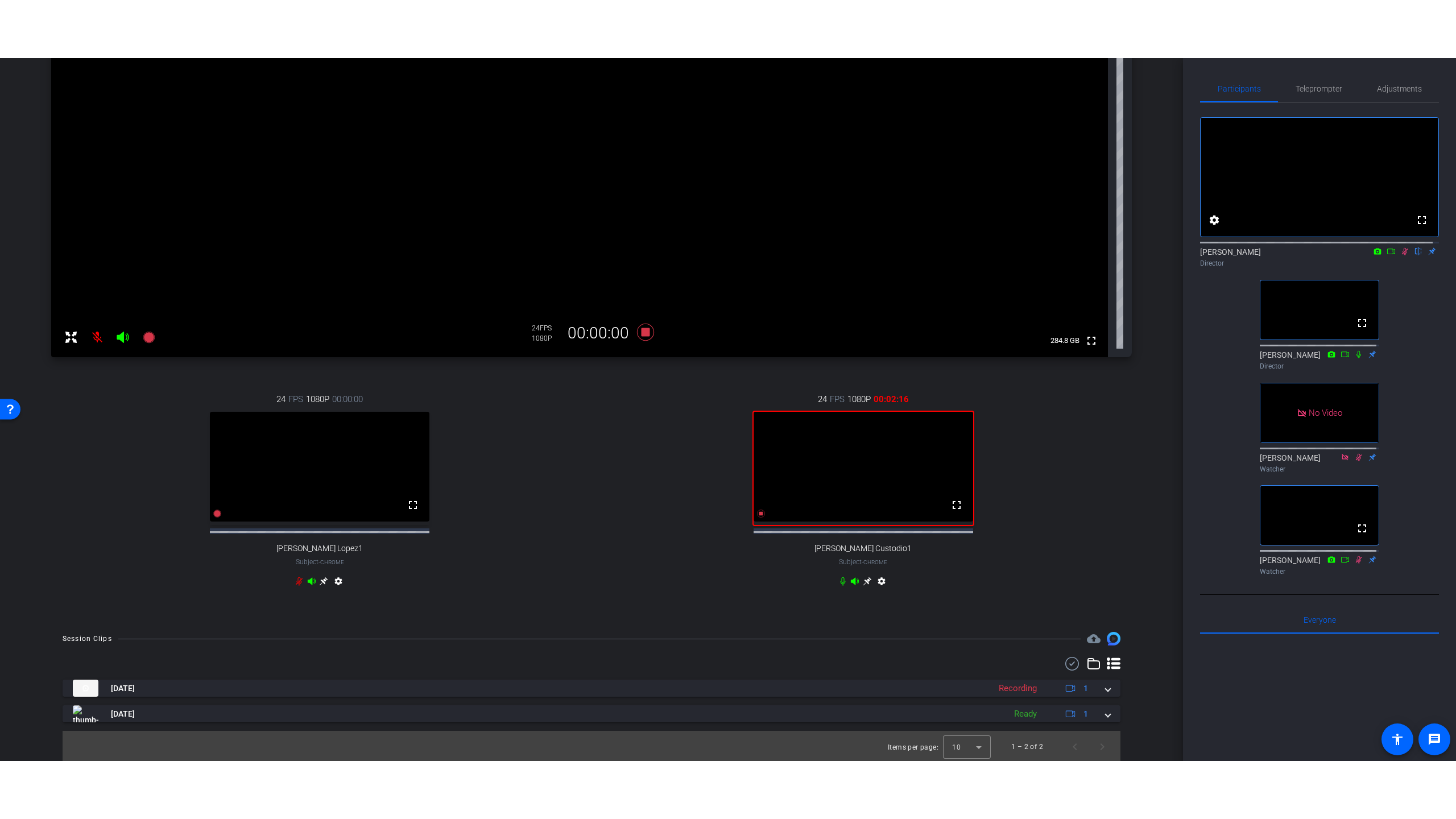
scroll to position [188, 0]
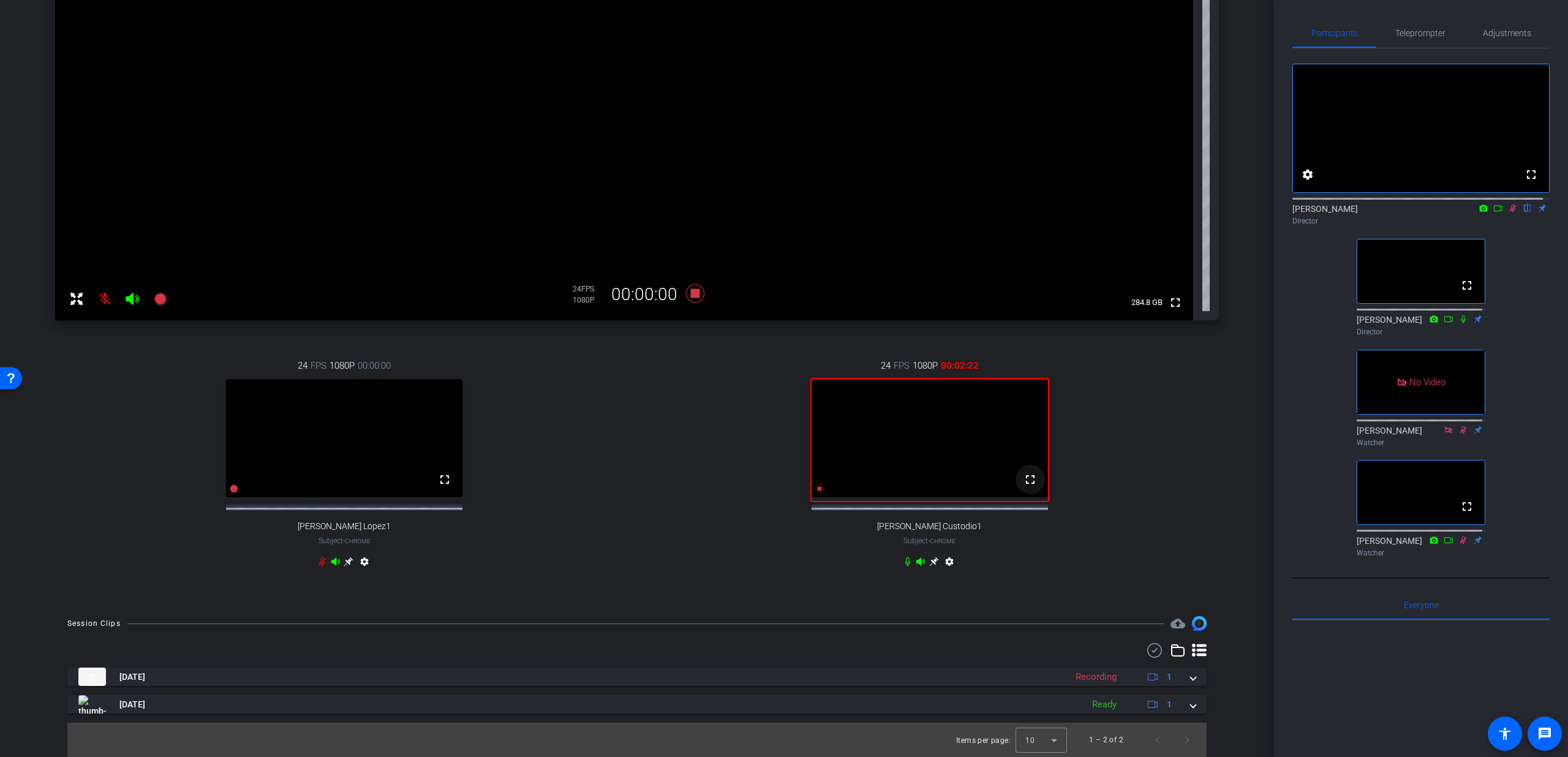
click at [1029, 487] on mat-icon "fullscreen" at bounding box center [1030, 480] width 14 height 14
click at [1459, 292] on mat-icon "fullscreen" at bounding box center [1466, 285] width 14 height 14
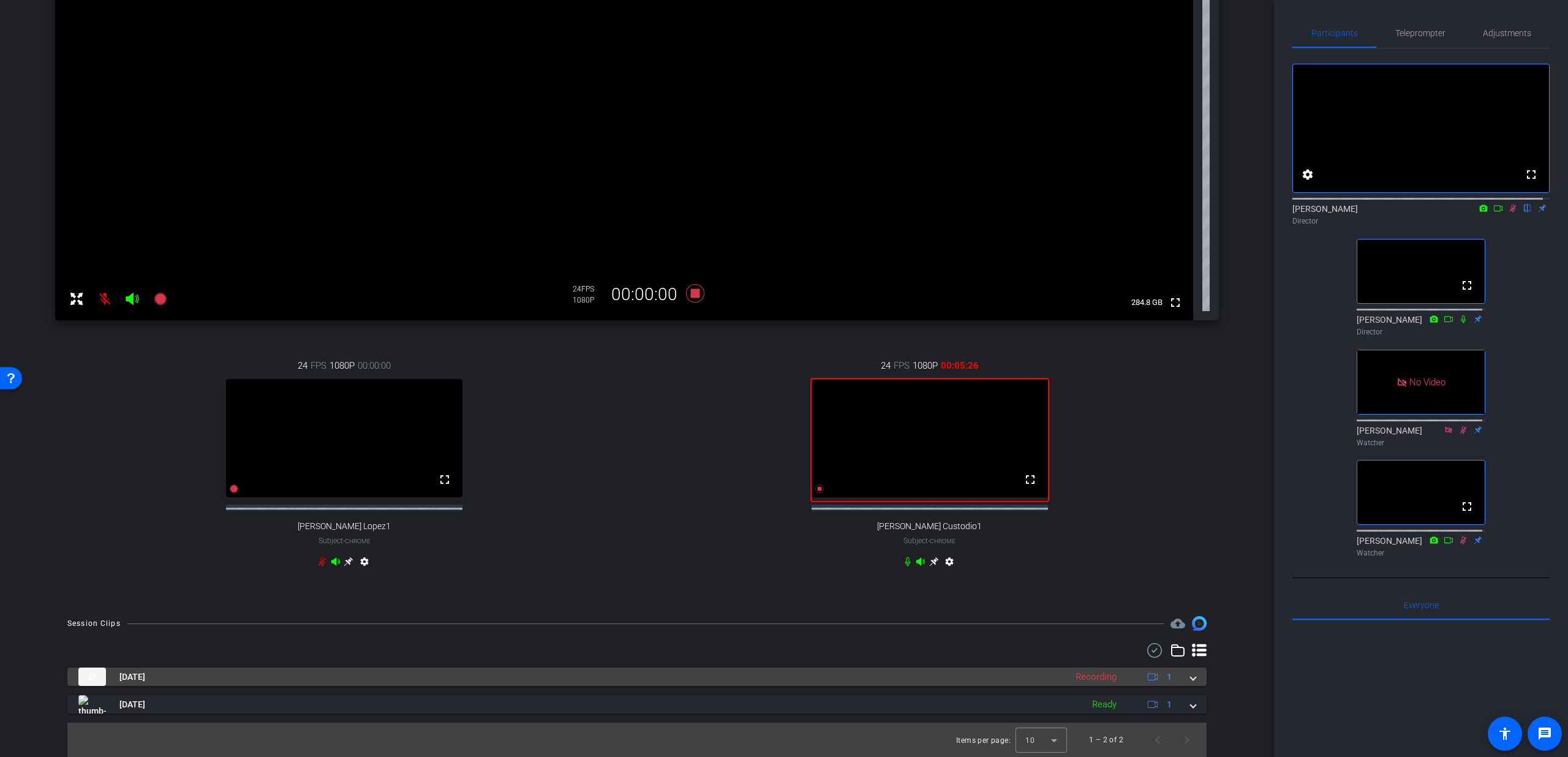
click at [1191, 684] on span at bounding box center [1193, 677] width 4 height 12
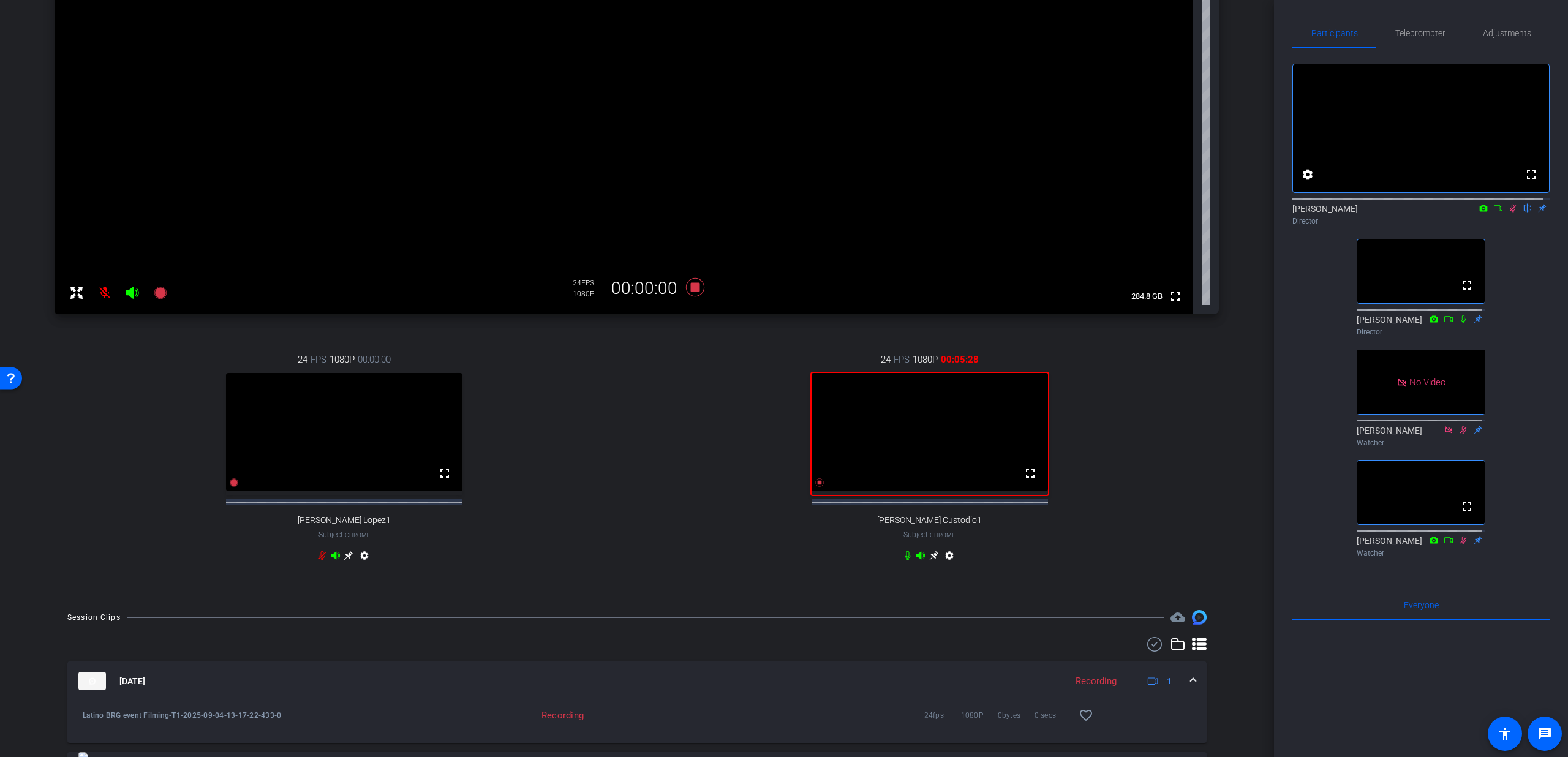
scroll to position [226, 0]
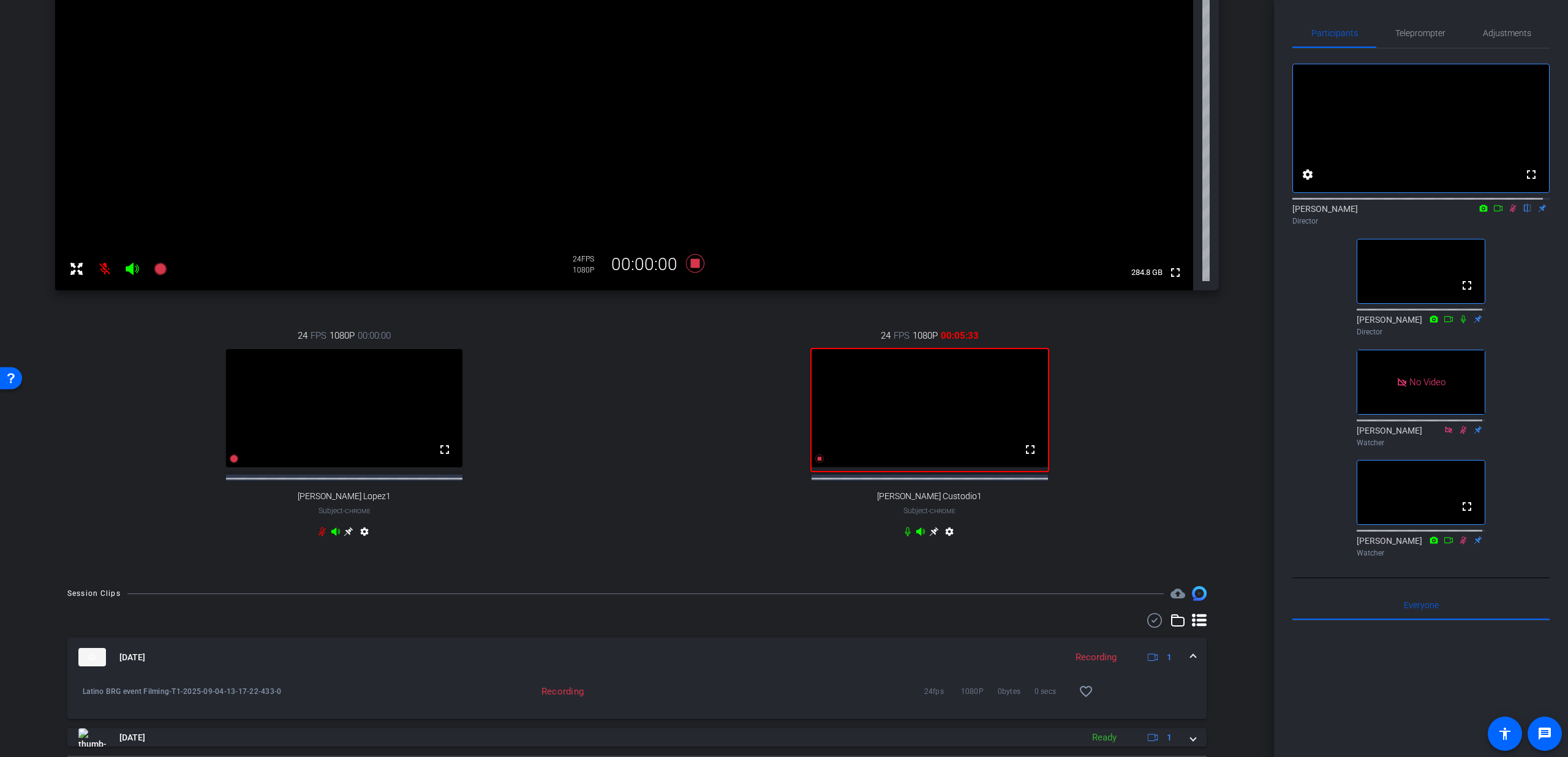
click at [1183, 667] on div "Sep 4, 2025 Recording 1" at bounding box center [635, 657] width 1112 height 19
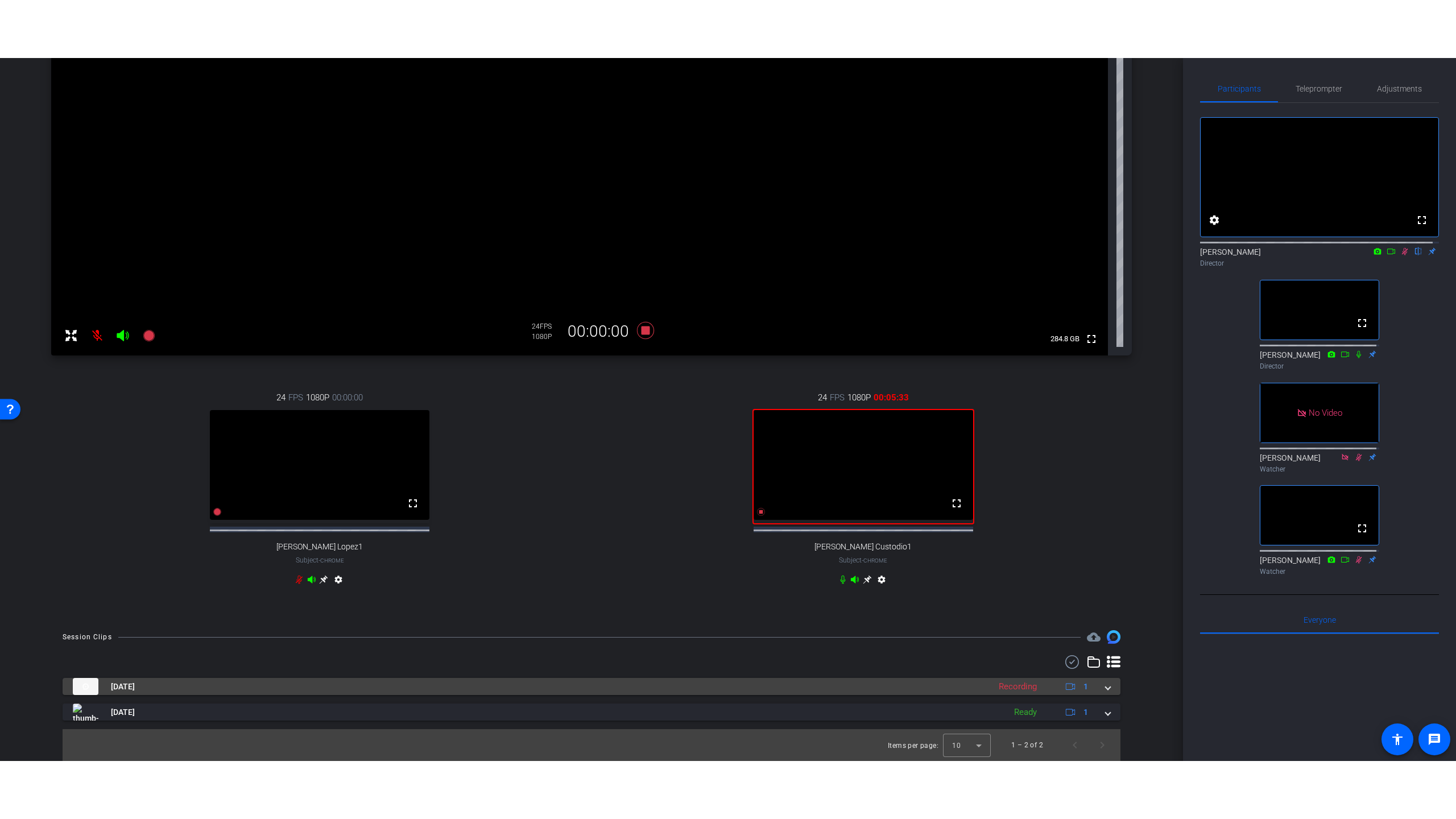
scroll to position [193, 0]
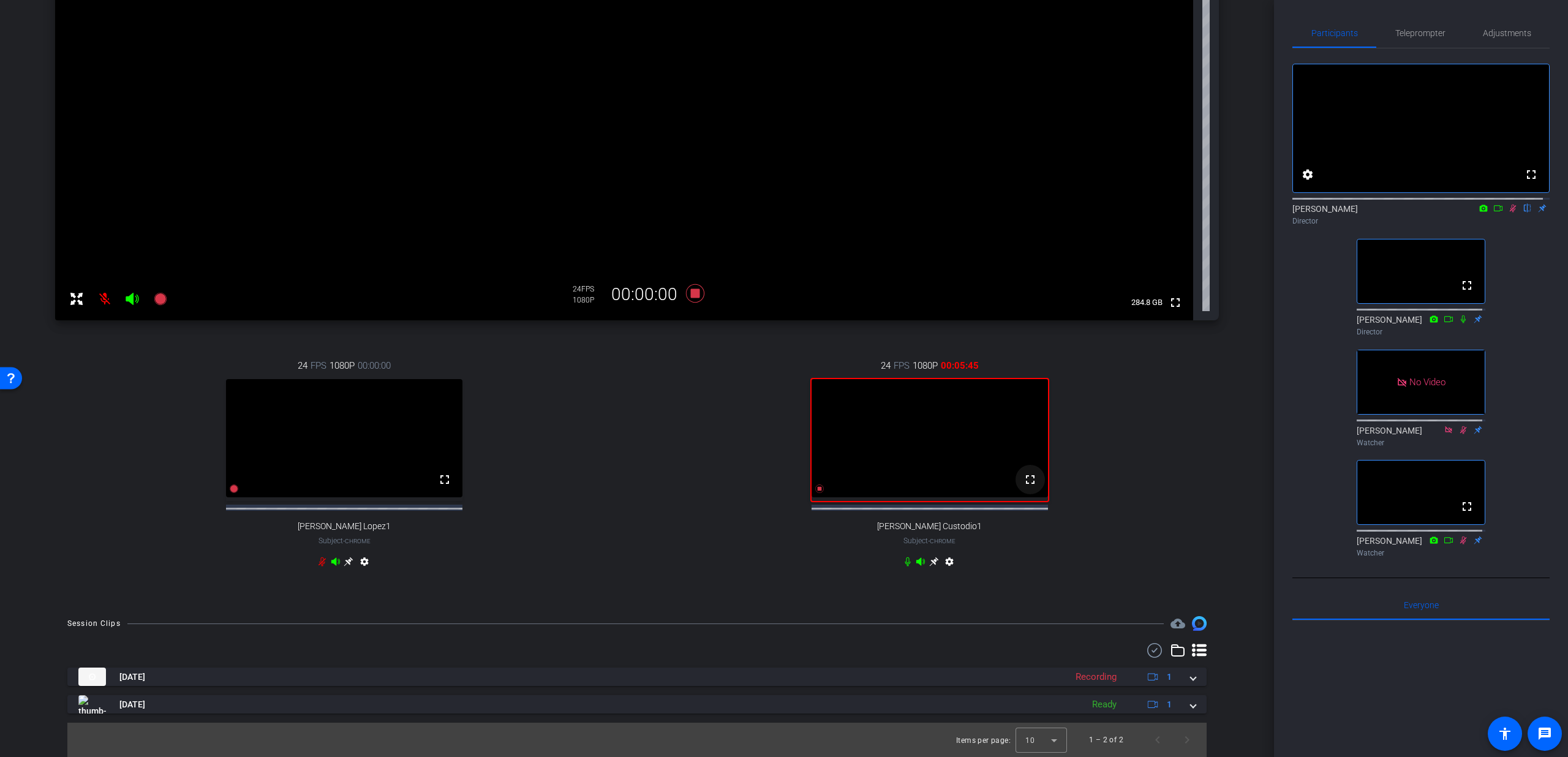
click at [1028, 480] on mat-icon "fullscreen" at bounding box center [1030, 480] width 14 height 14
click at [1023, 482] on mat-icon "fullscreen" at bounding box center [1030, 480] width 14 height 14
click at [1023, 479] on mat-icon "fullscreen" at bounding box center [1030, 480] width 14 height 14
click at [1023, 480] on mat-icon "fullscreen" at bounding box center [1030, 480] width 14 height 14
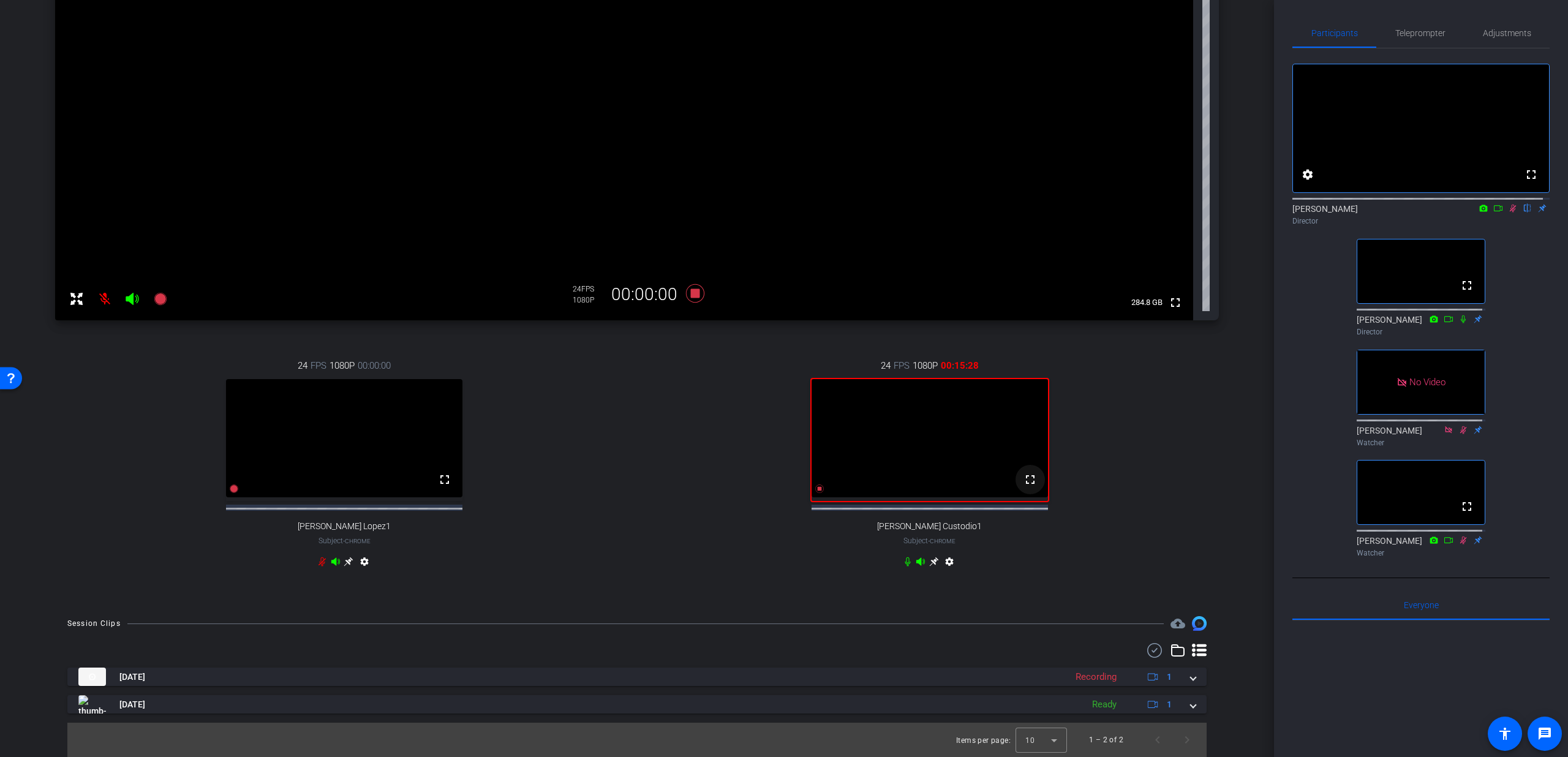
click at [1023, 480] on mat-icon "fullscreen" at bounding box center [1030, 480] width 14 height 14
click at [1023, 481] on mat-icon "fullscreen" at bounding box center [1030, 480] width 14 height 14
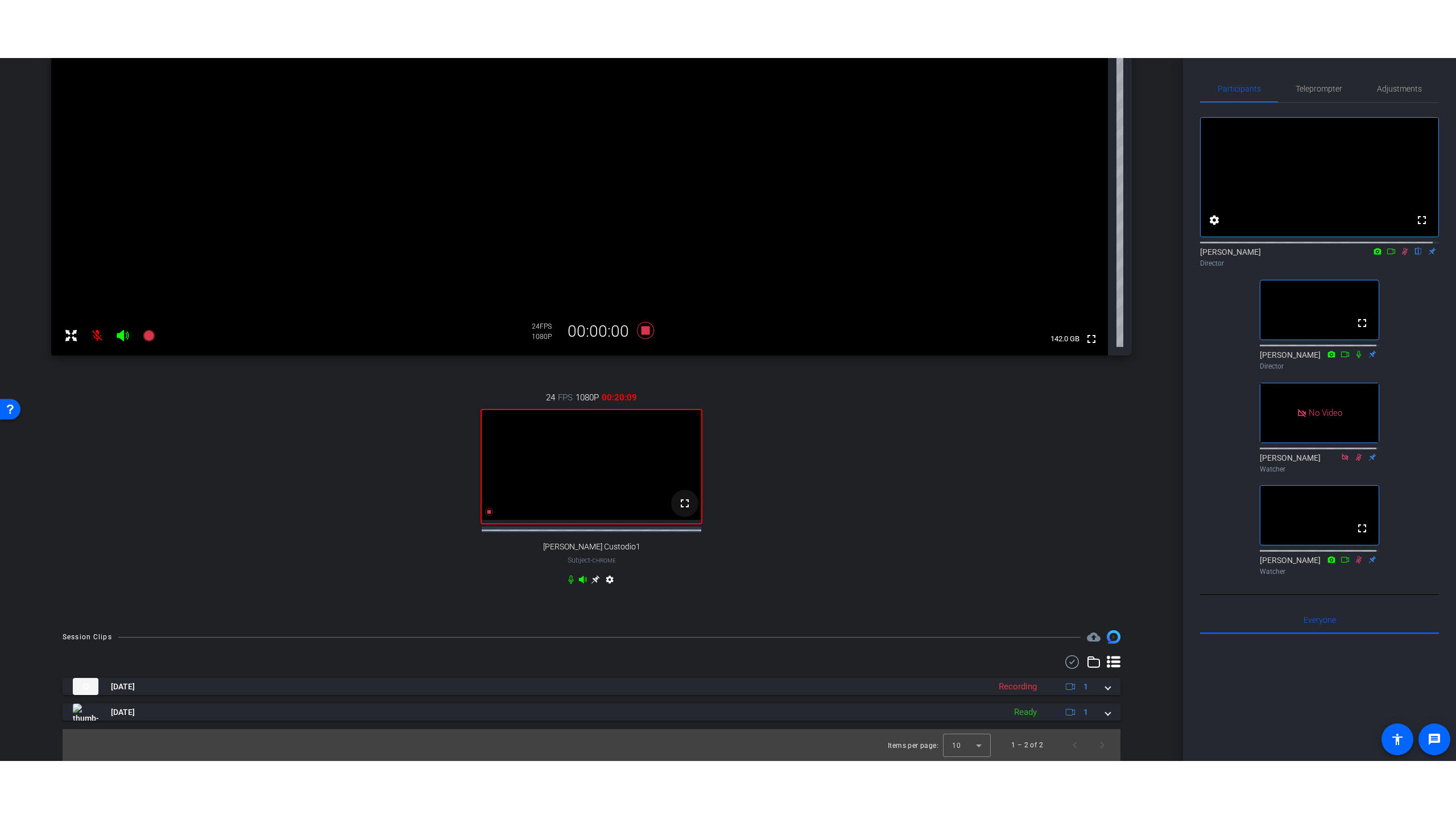
scroll to position [190, 0]
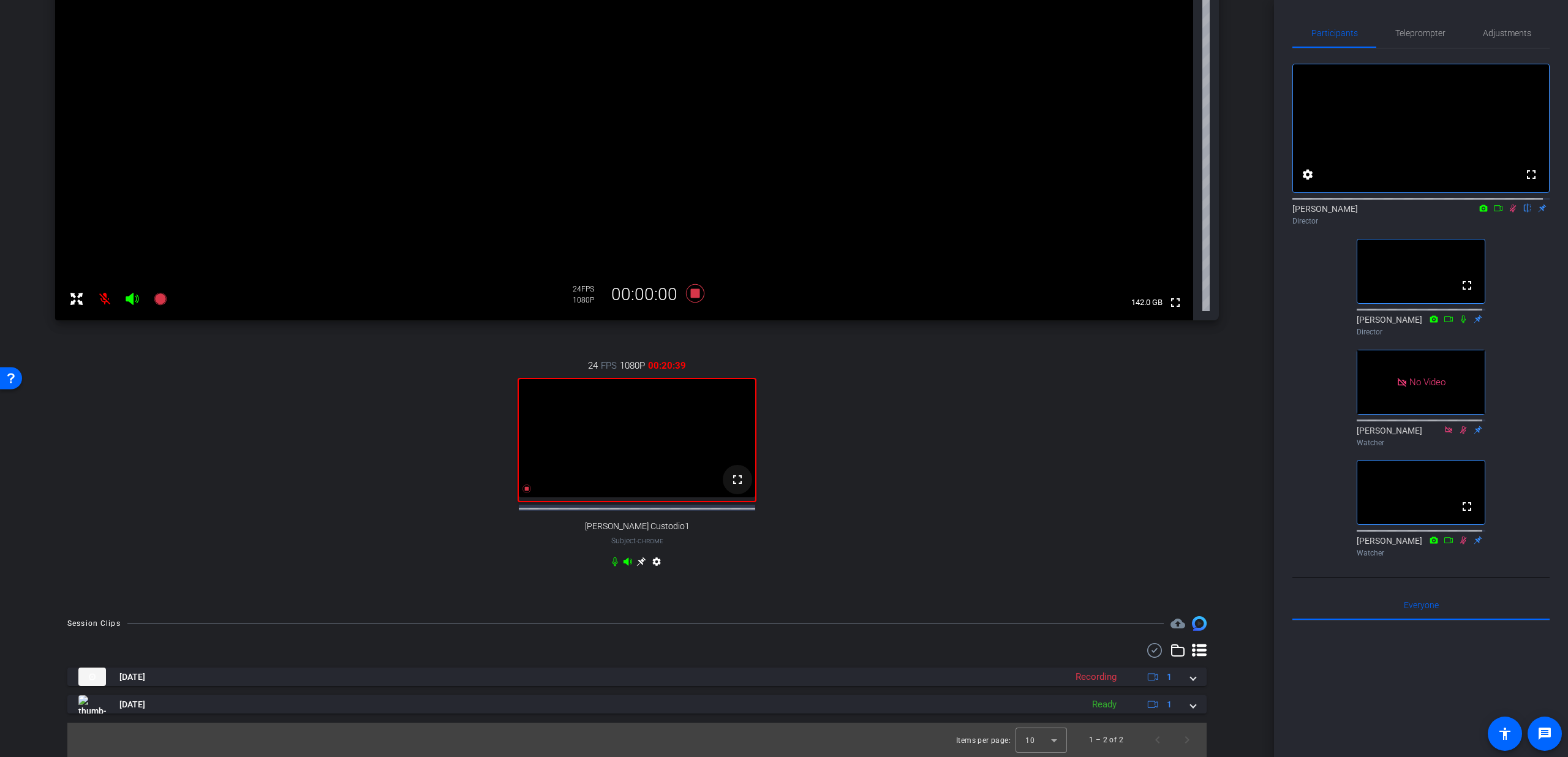
click at [734, 482] on mat-icon "fullscreen" at bounding box center [737, 480] width 14 height 14
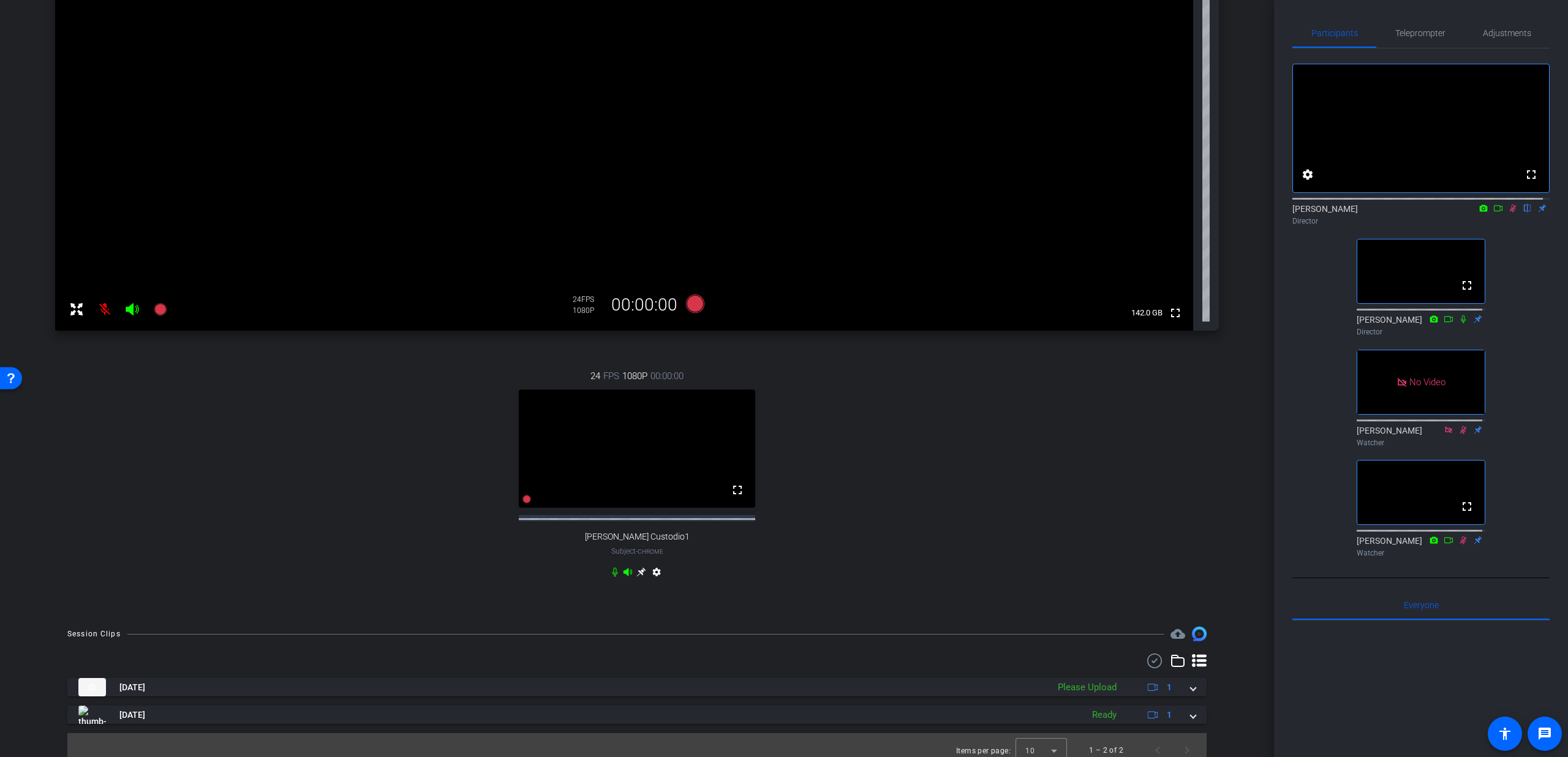
scroll to position [208, 0]
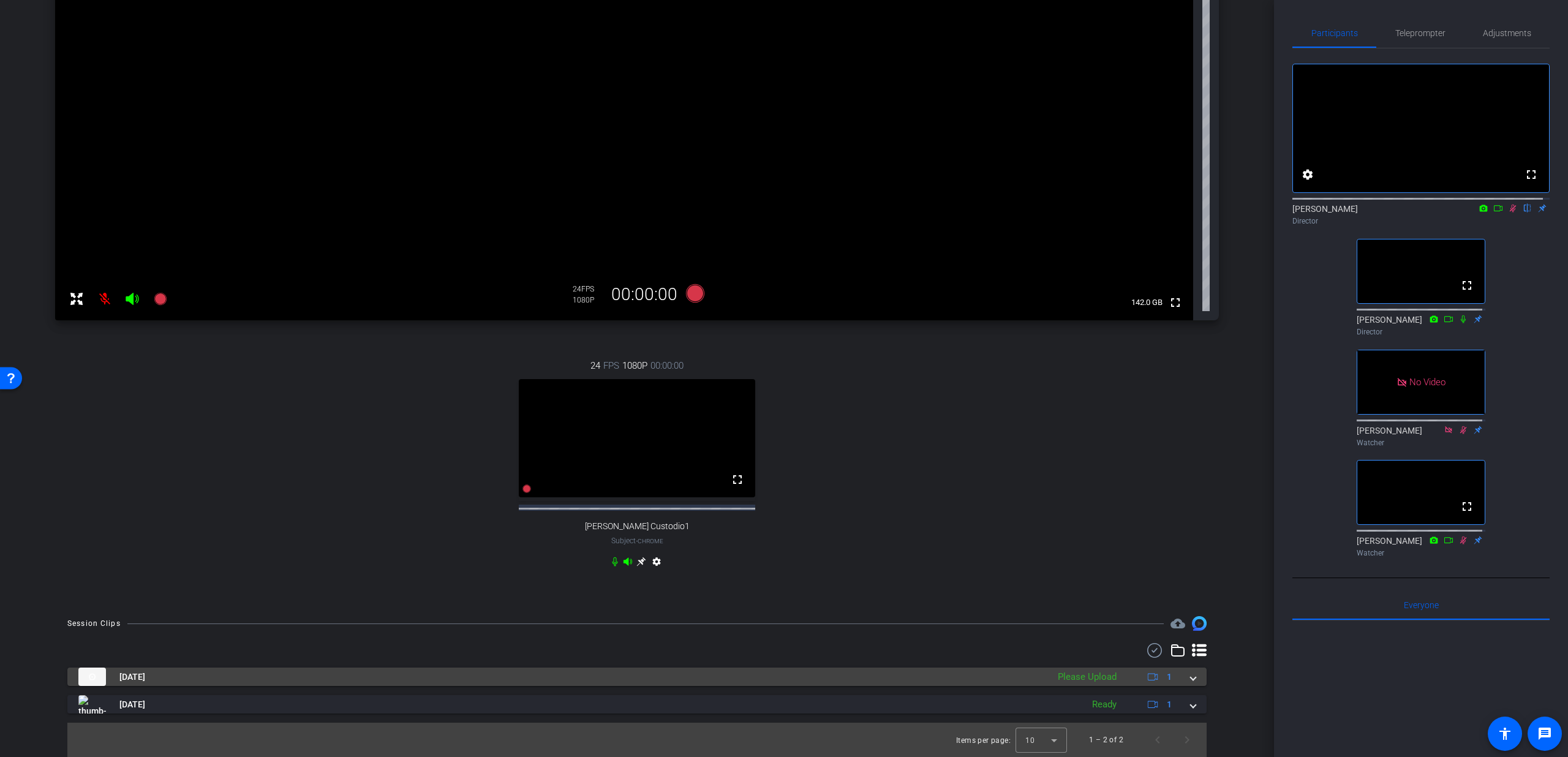
click at [1191, 678] on span at bounding box center [1193, 677] width 4 height 12
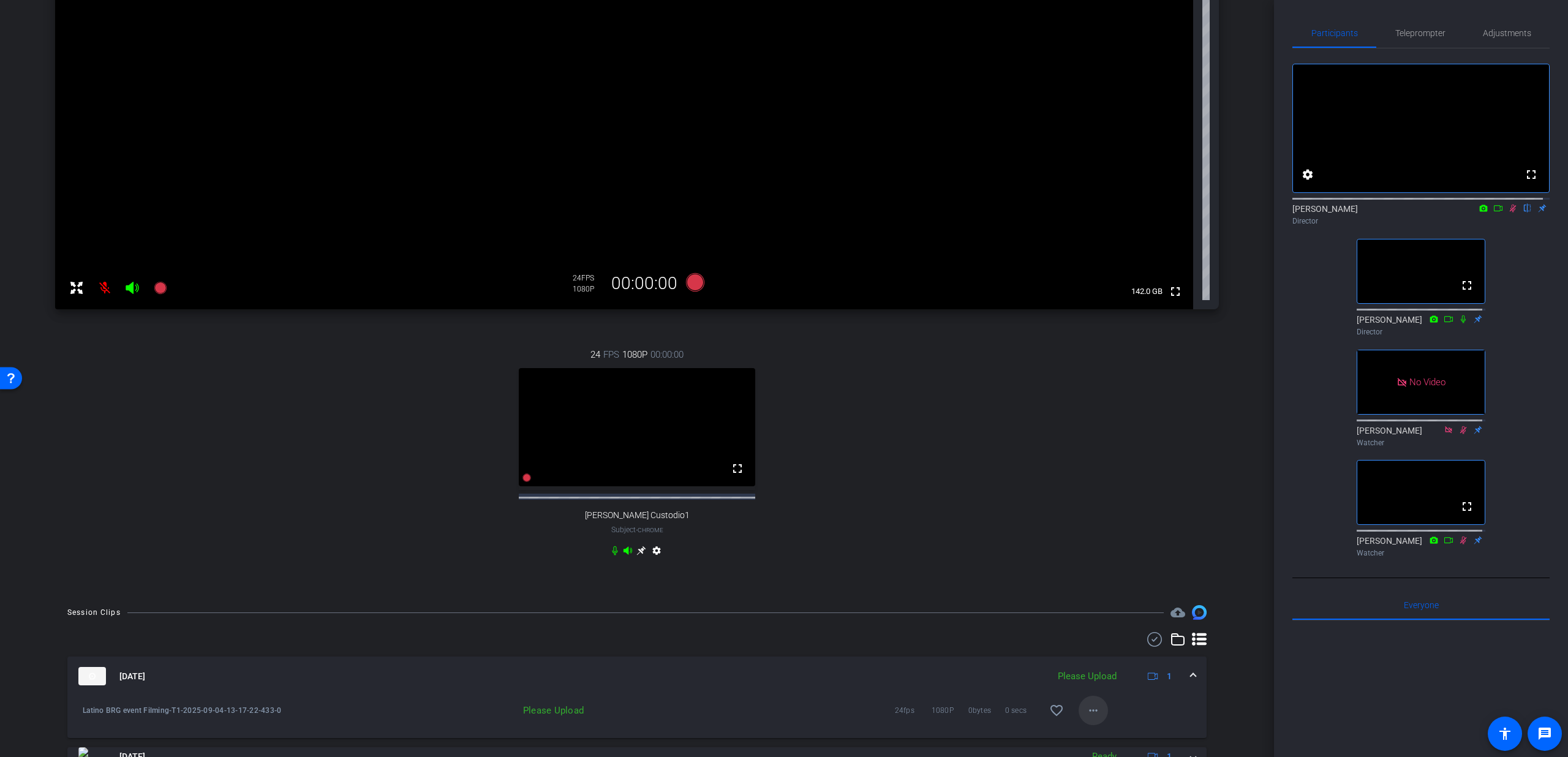
click at [1096, 724] on span at bounding box center [1093, 711] width 29 height 29
click at [1110, 669] on span "Upload" at bounding box center [1105, 666] width 49 height 14
click at [1510, 212] on icon at bounding box center [1514, 209] width 7 height 8
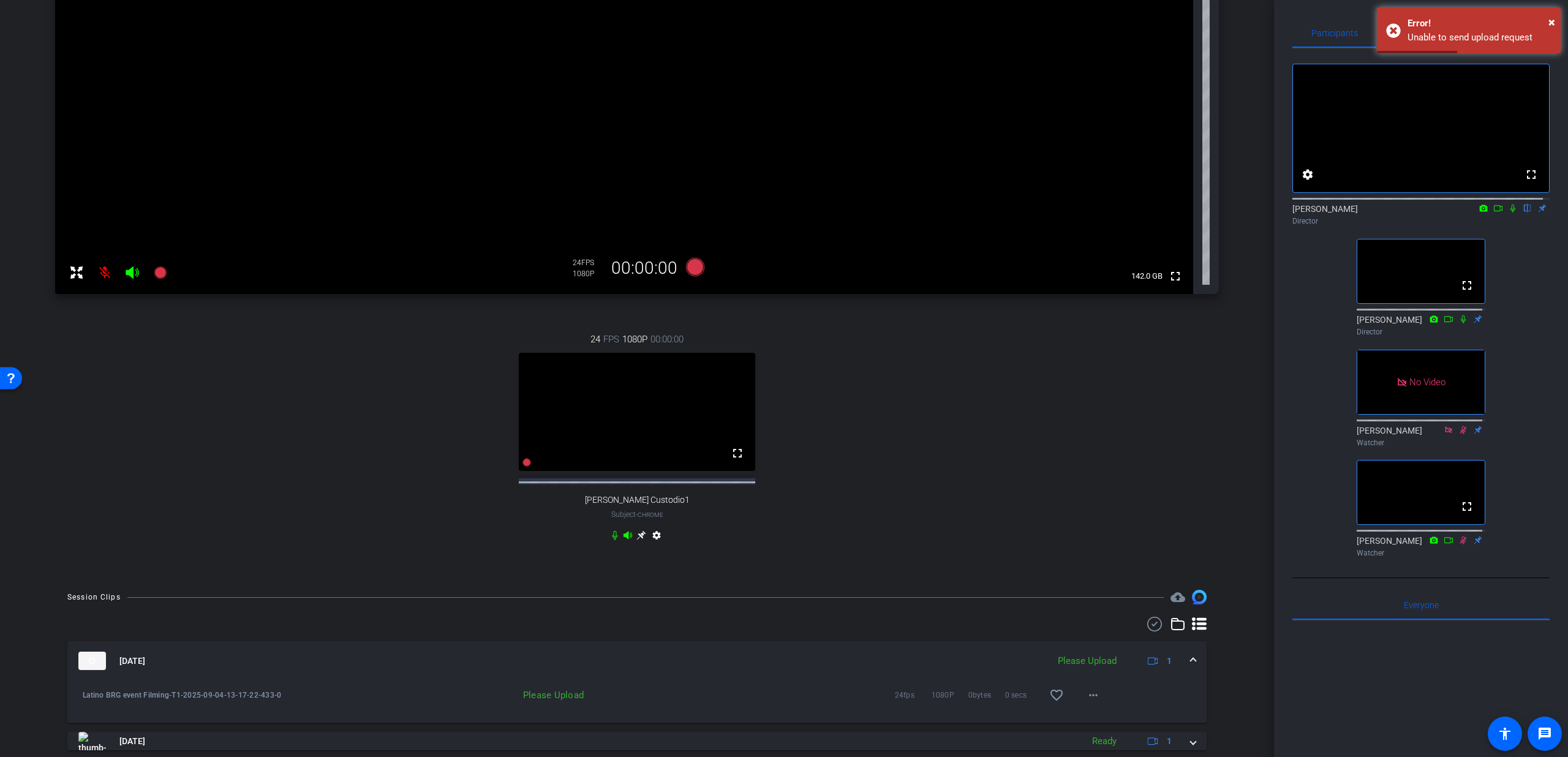
scroll to position [231, 0]
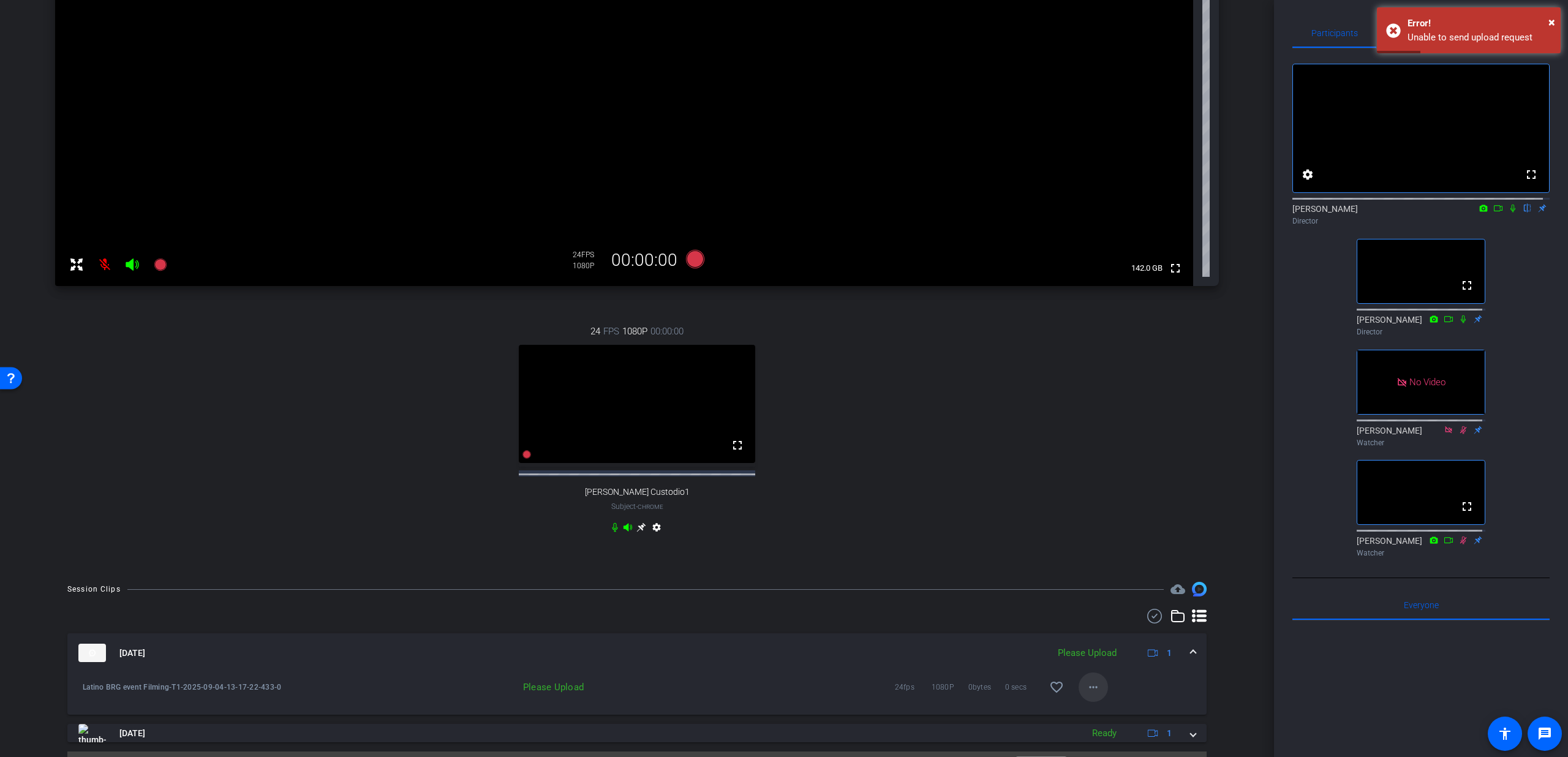
click at [1092, 692] on mat-icon "more_horiz" at bounding box center [1093, 687] width 14 height 14
click at [1088, 642] on span "Upload" at bounding box center [1105, 643] width 49 height 14
click at [1086, 695] on mat-icon "more_horiz" at bounding box center [1093, 687] width 14 height 14
click at [1104, 647] on span "Upload" at bounding box center [1105, 643] width 49 height 14
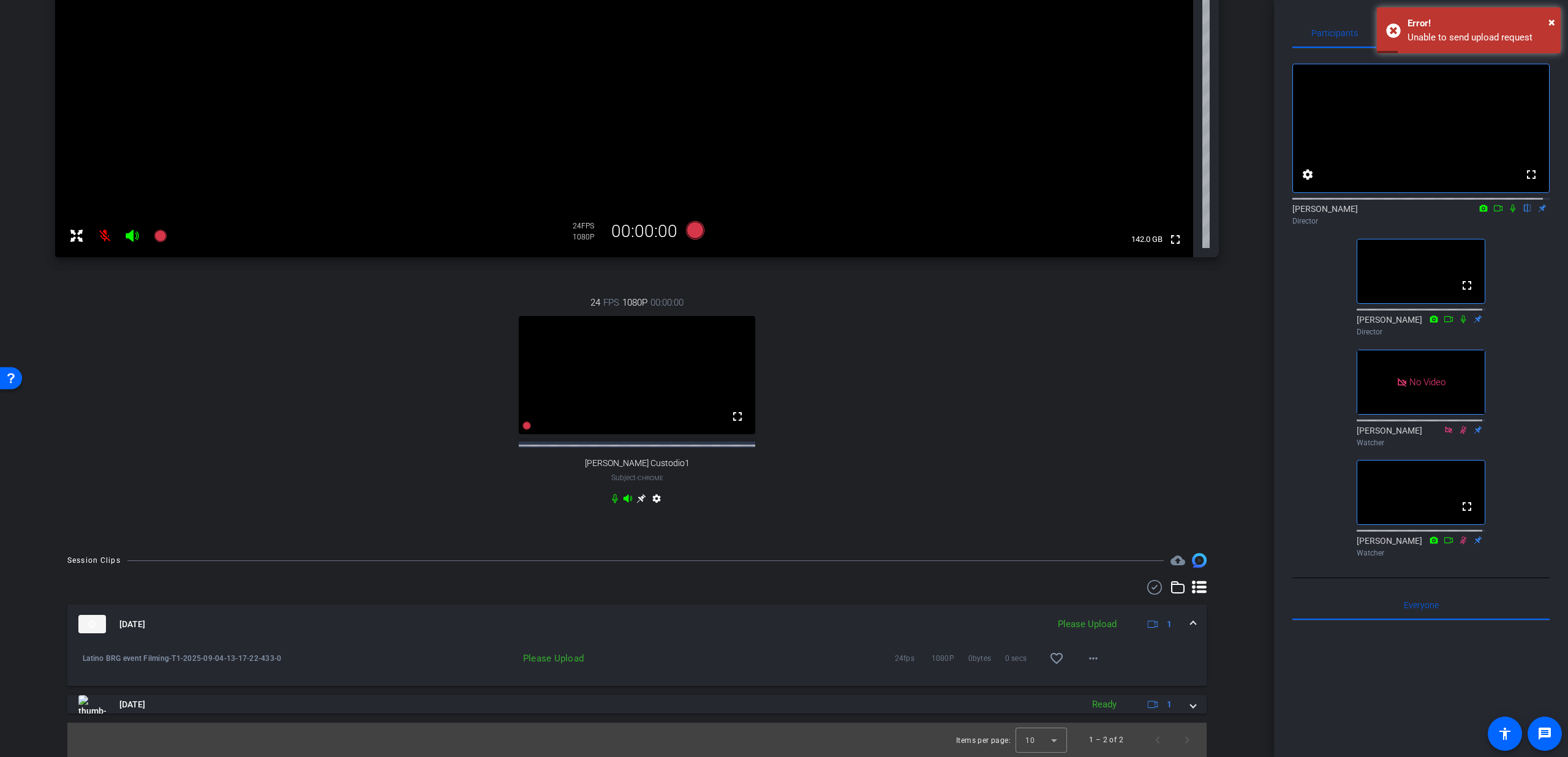
scroll to position [271, 0]
click at [1093, 654] on mat-icon "more_horiz" at bounding box center [1093, 658] width 14 height 14
click at [1096, 675] on div "Upload Archive clip Delete clip" at bounding box center [1105, 699] width 69 height 52
click at [1097, 681] on div "Latino BRG event Filming-T1-2025-09-04-13-17-22-433-0 Please Upload 24fps 1080P…" at bounding box center [637, 664] width 1139 height 42
click at [1088, 654] on mat-icon "more_horiz" at bounding box center [1093, 658] width 14 height 14
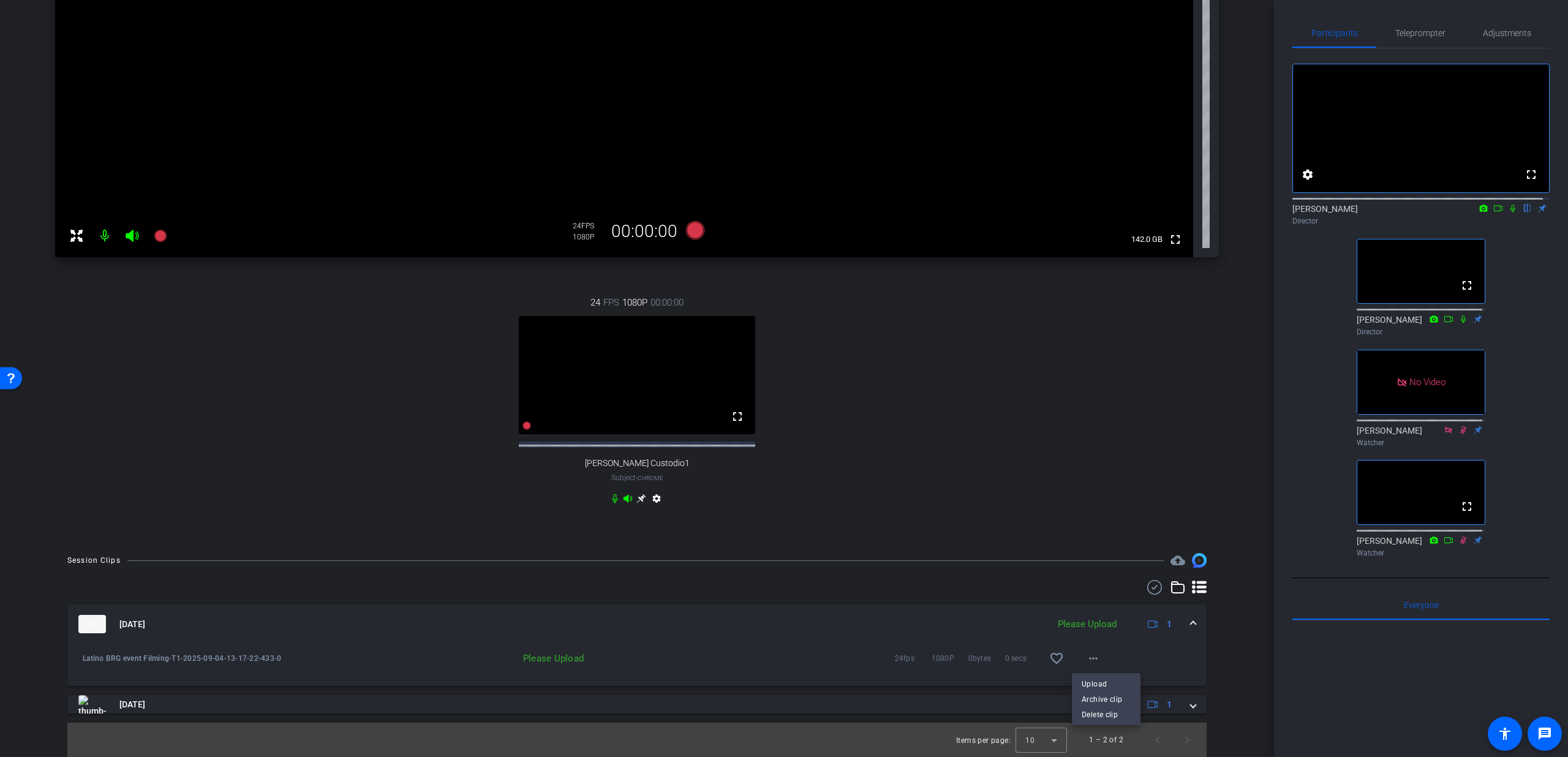
click at [1135, 638] on div at bounding box center [784, 378] width 1568 height 757
click at [1084, 647] on span at bounding box center [1093, 658] width 29 height 29
click at [1095, 679] on span "Upload" at bounding box center [1105, 684] width 49 height 14
click at [1191, 623] on span at bounding box center [1193, 624] width 4 height 12
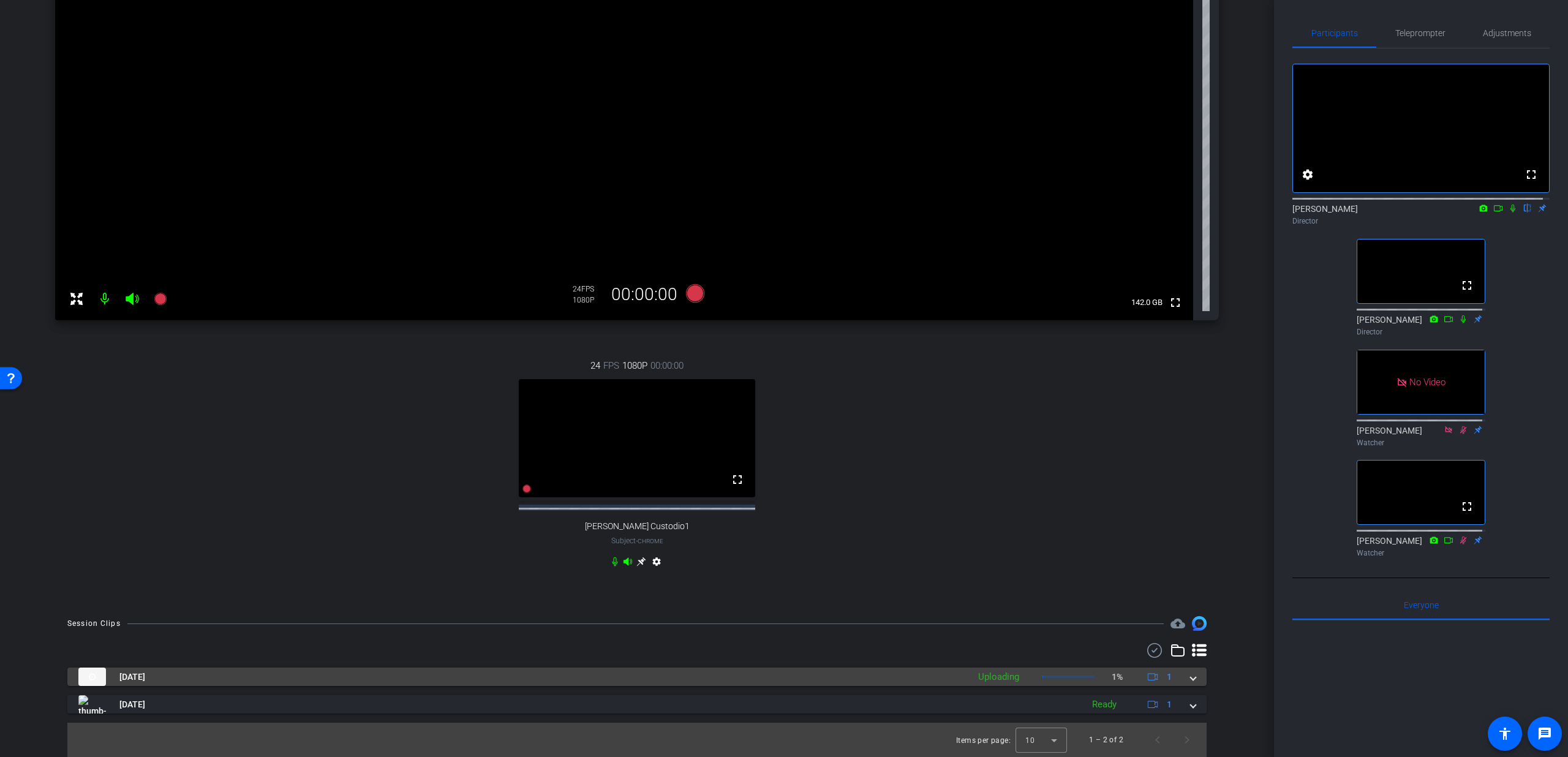
scroll to position [208, 0]
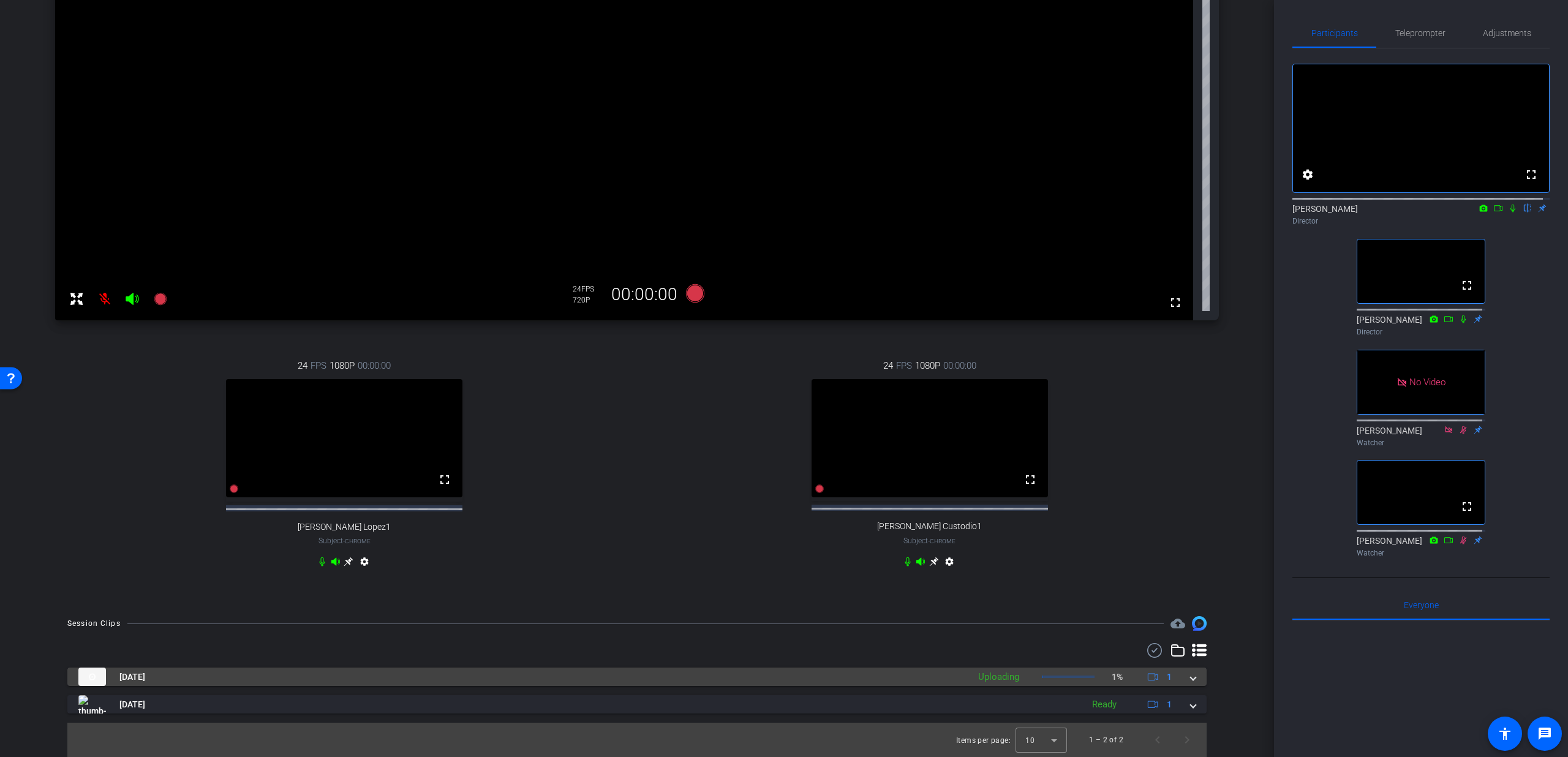
click at [1193, 680] on mat-expansion-panel-header "Sep 4, 2025 Uploading 1% 1" at bounding box center [637, 677] width 1139 height 19
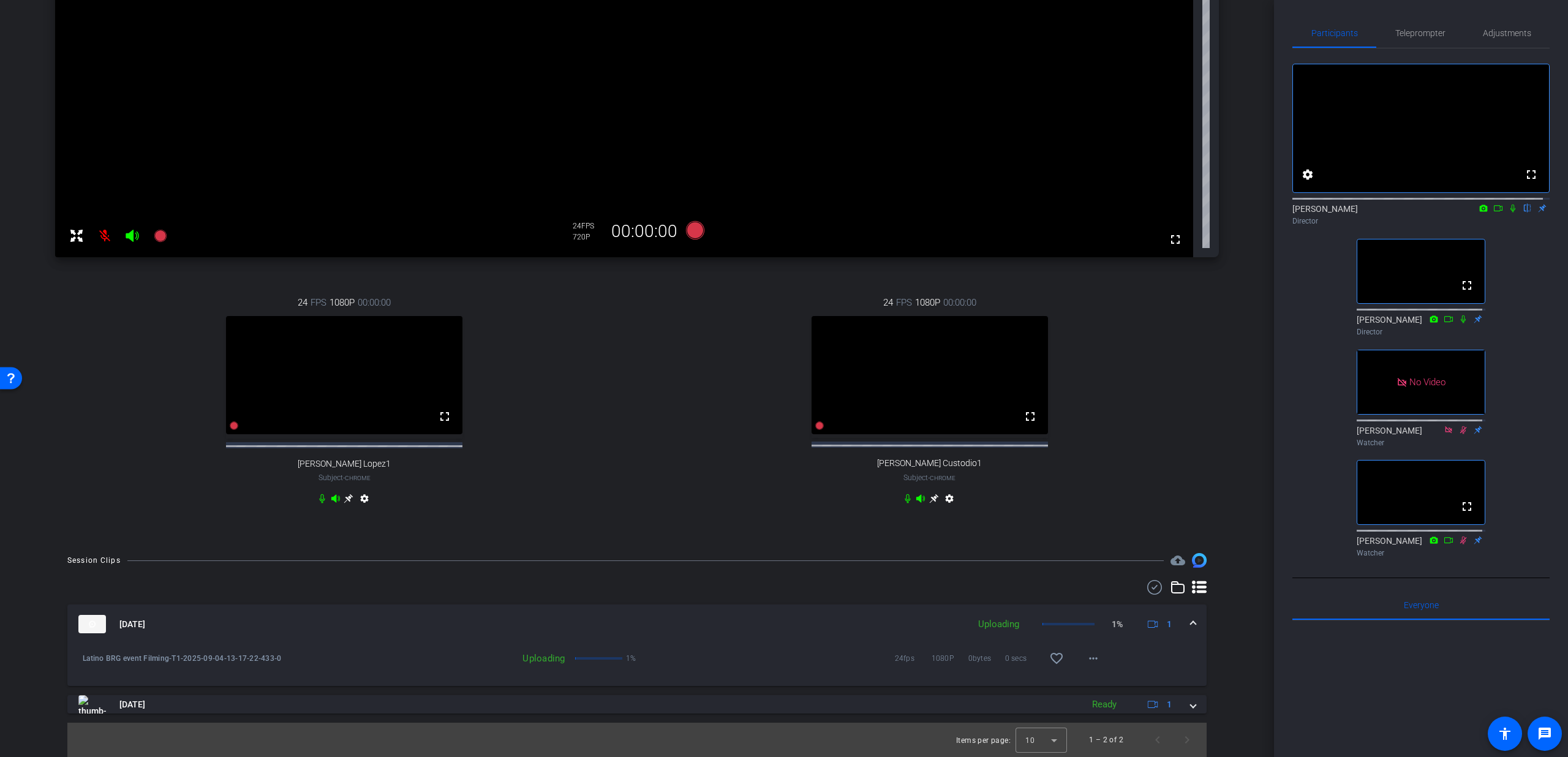
scroll to position [271, 0]
click at [1189, 621] on mat-expansion-panel-header "Sep 4, 2025 Uploading 1% 1" at bounding box center [637, 624] width 1139 height 39
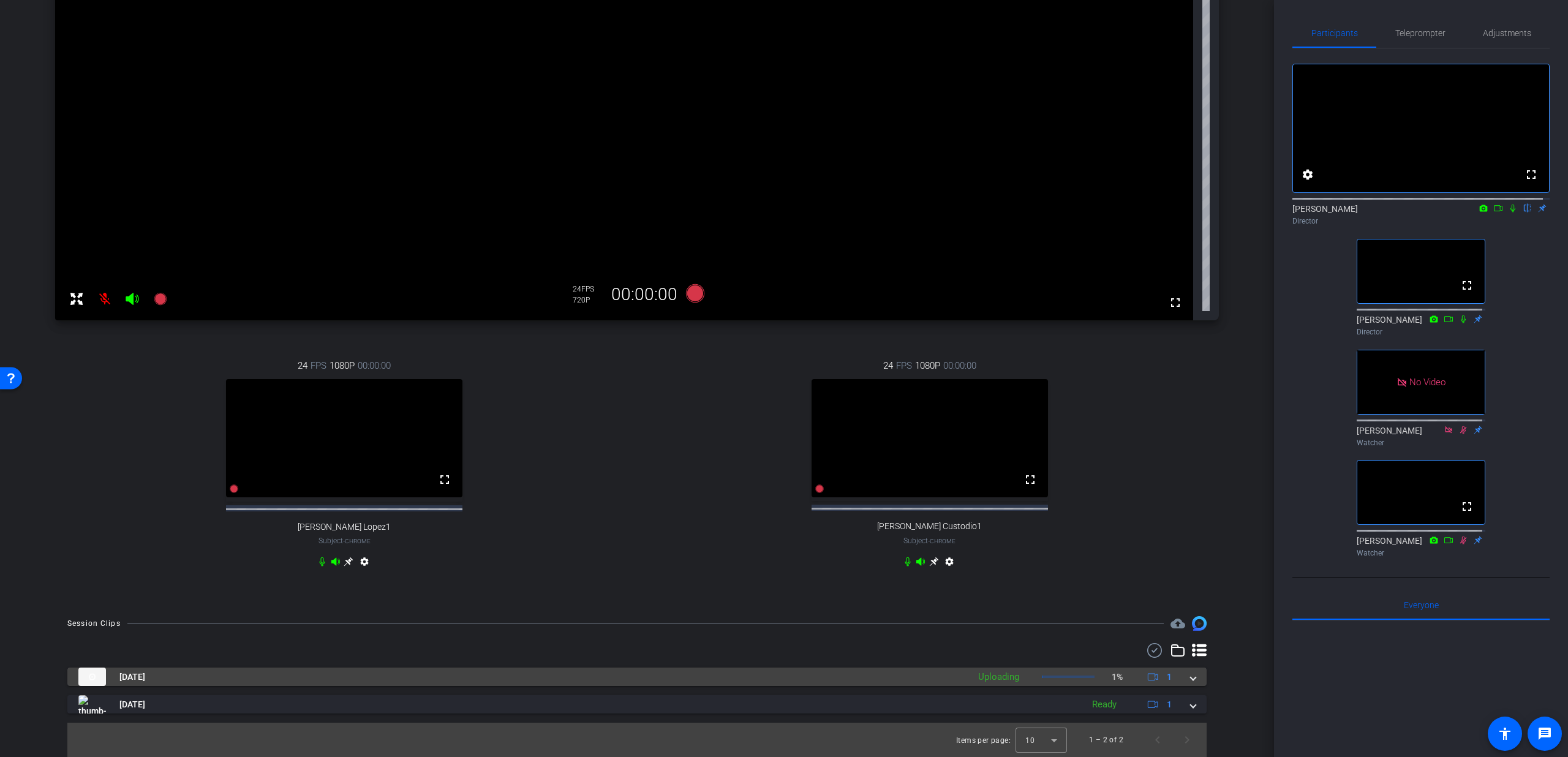
scroll to position [208, 0]
click at [1191, 680] on span at bounding box center [1193, 677] width 4 height 12
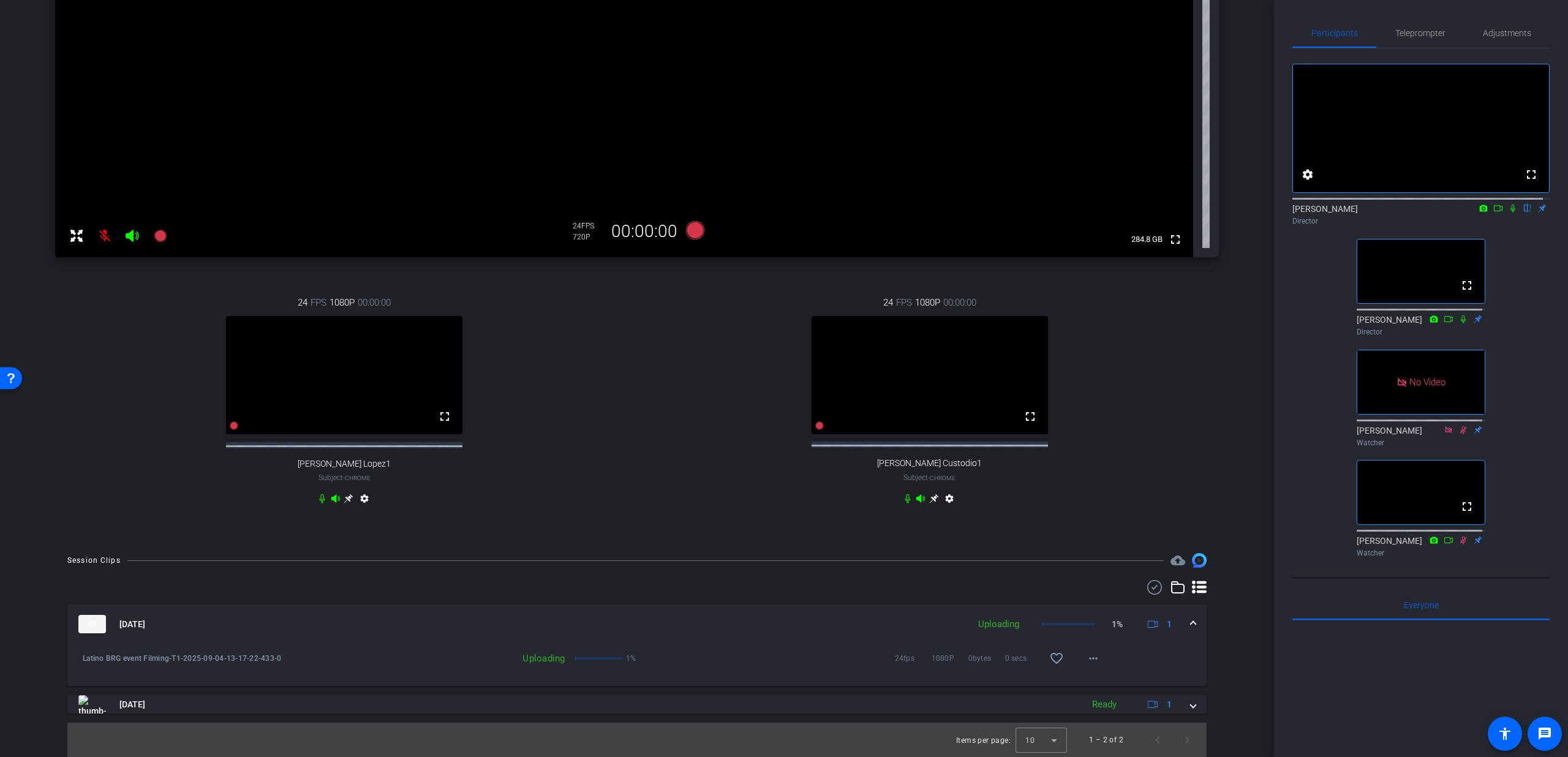
click at [1191, 627] on span at bounding box center [1193, 624] width 4 height 12
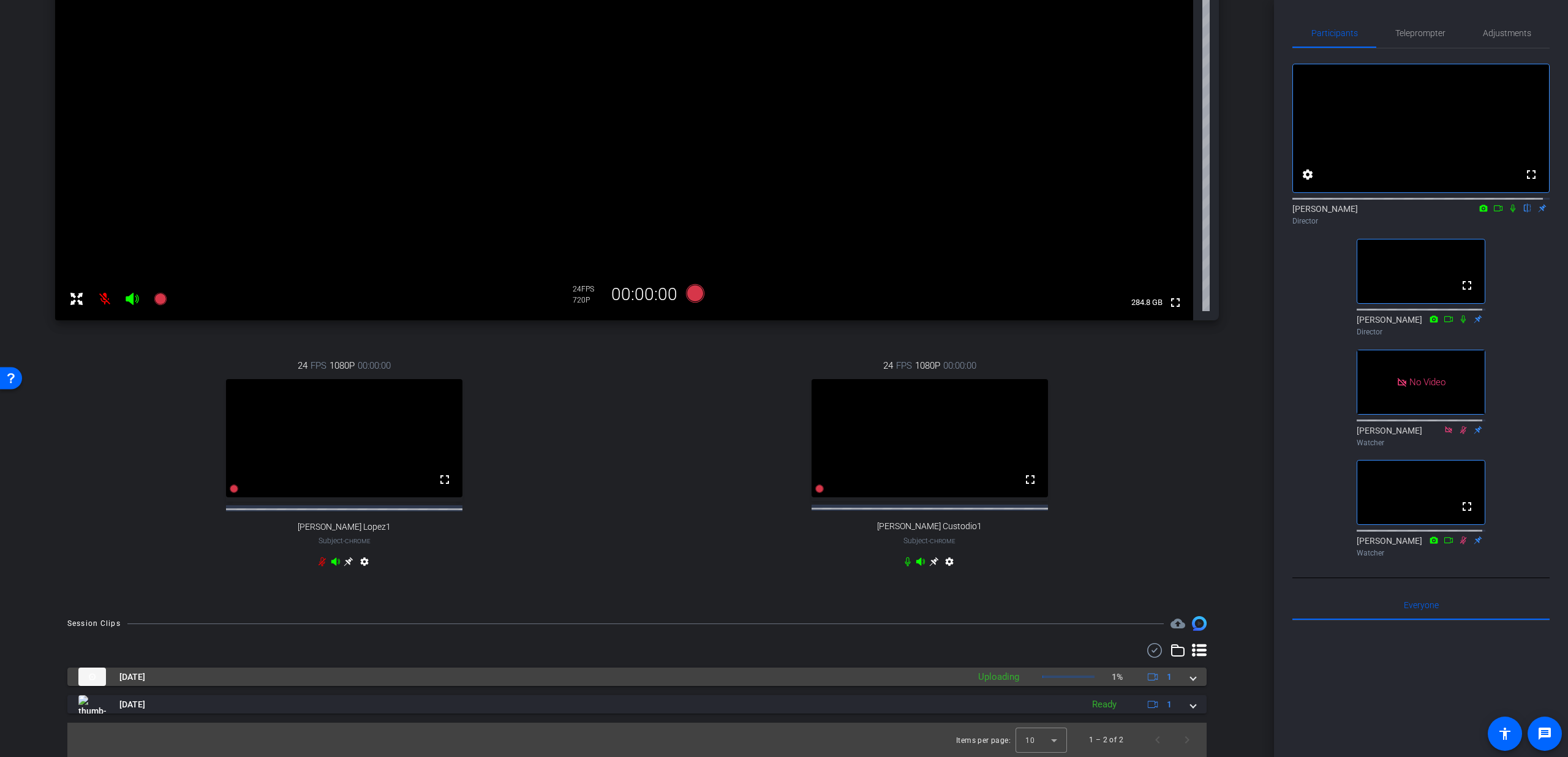
click at [1191, 683] on span at bounding box center [1193, 677] width 4 height 12
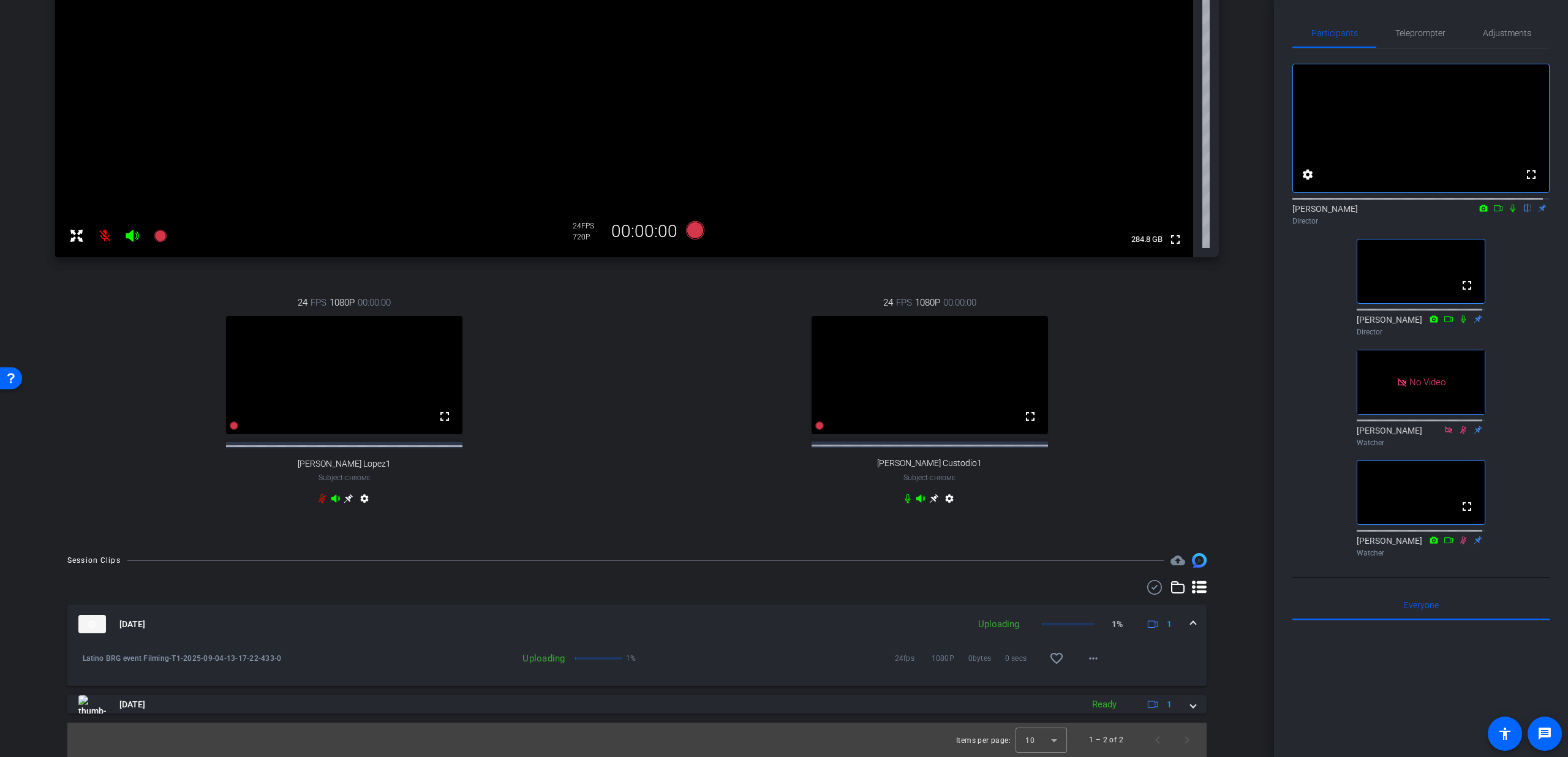
scroll to position [271, 0]
click at [1177, 627] on div "Sep 4, 2025 Uploading 1% 1" at bounding box center [635, 624] width 1112 height 19
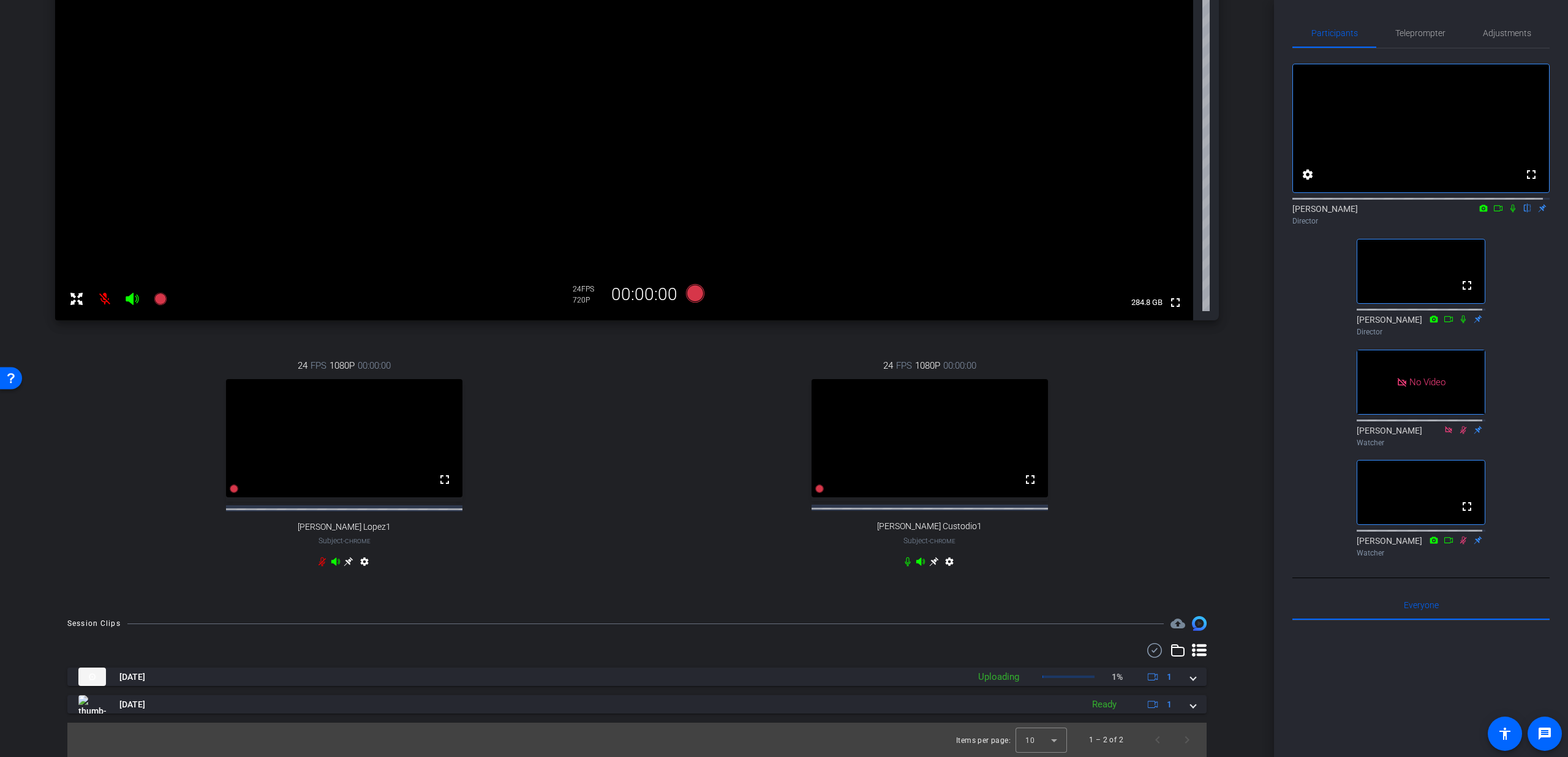
scroll to position [208, 0]
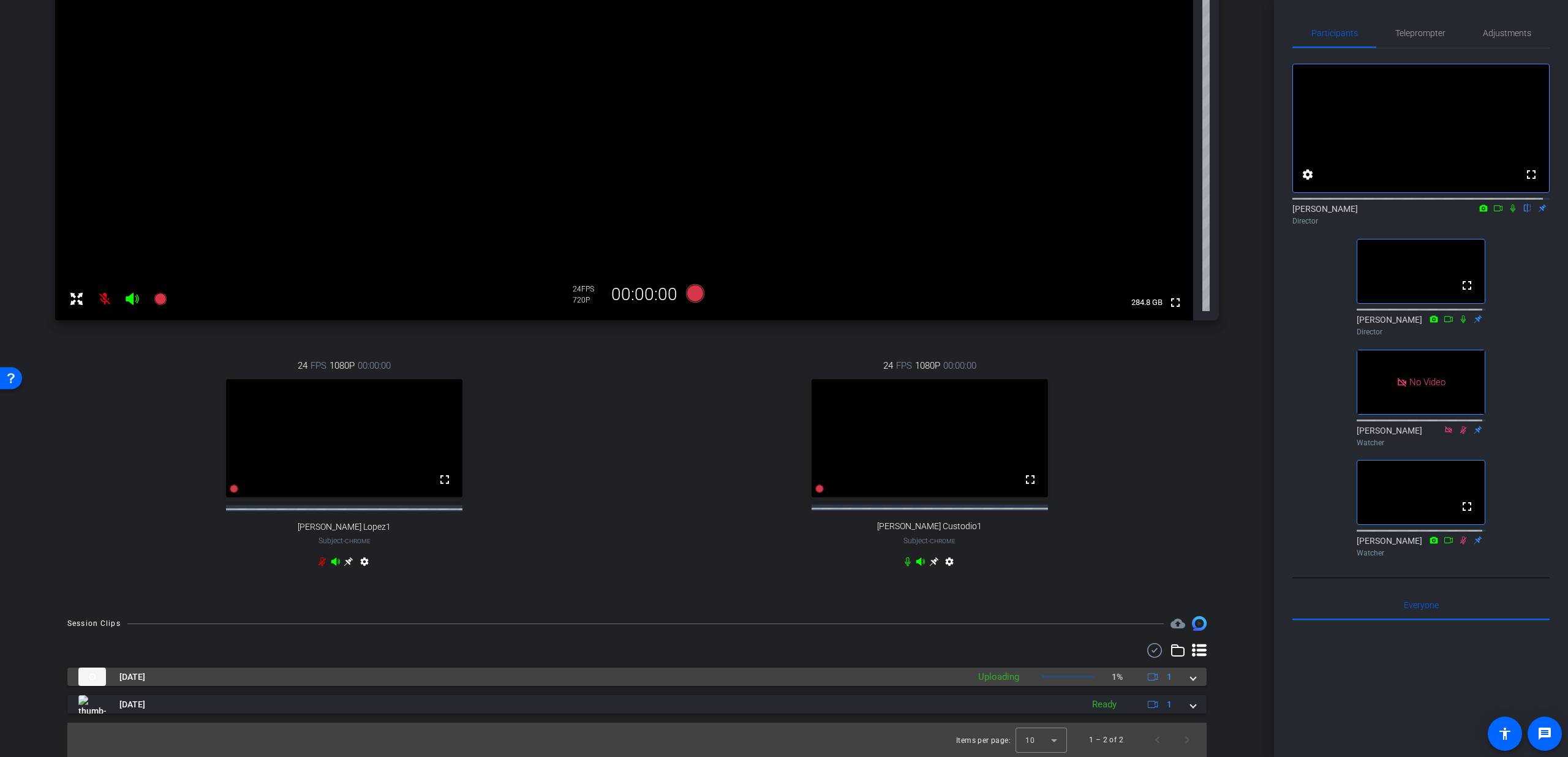
click at [1191, 680] on span at bounding box center [1193, 677] width 4 height 12
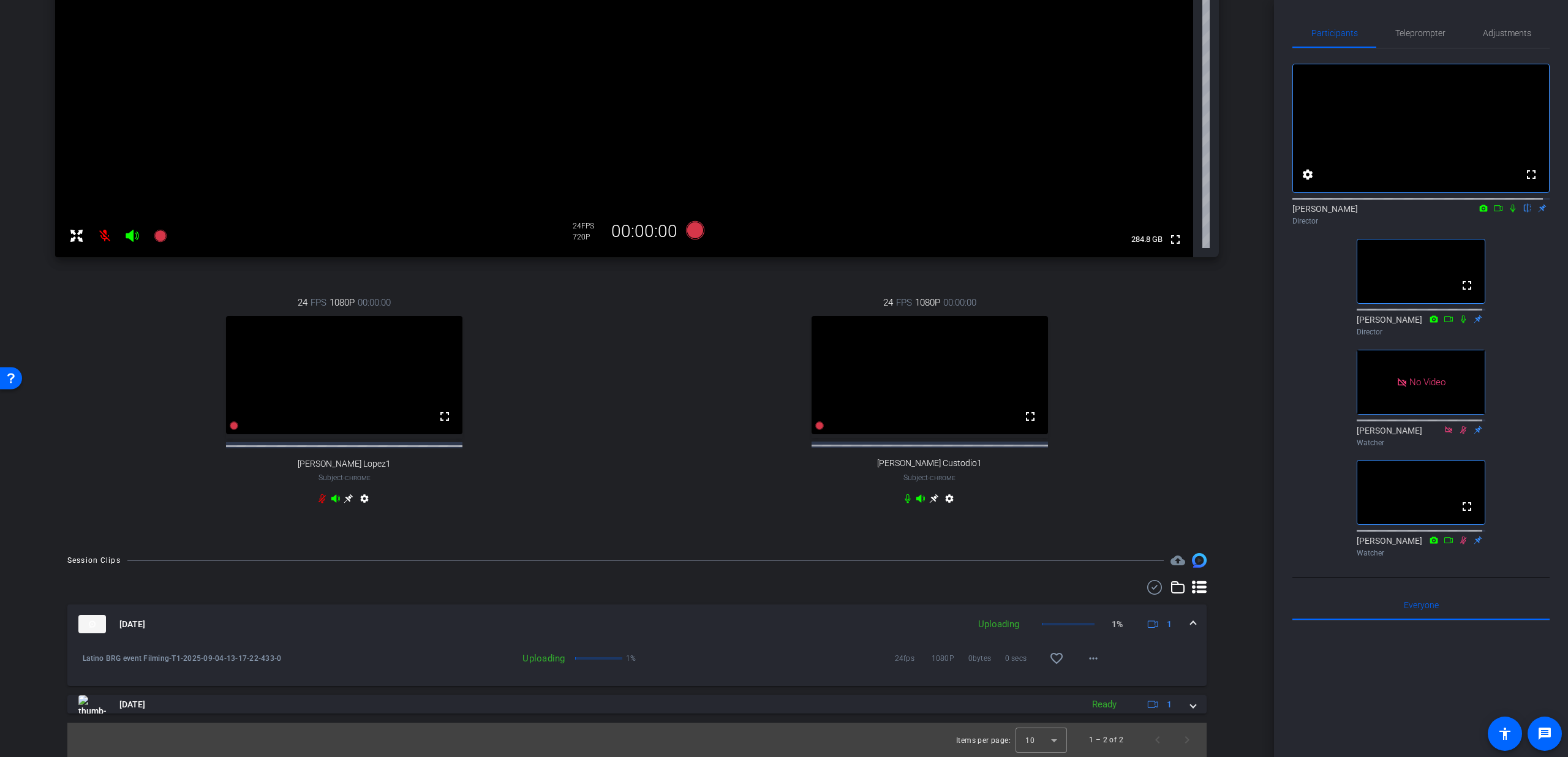
scroll to position [271, 0]
click at [1191, 626] on mat-expansion-panel-header "Sep 4, 2025 Uploading 1% 1" at bounding box center [637, 624] width 1139 height 39
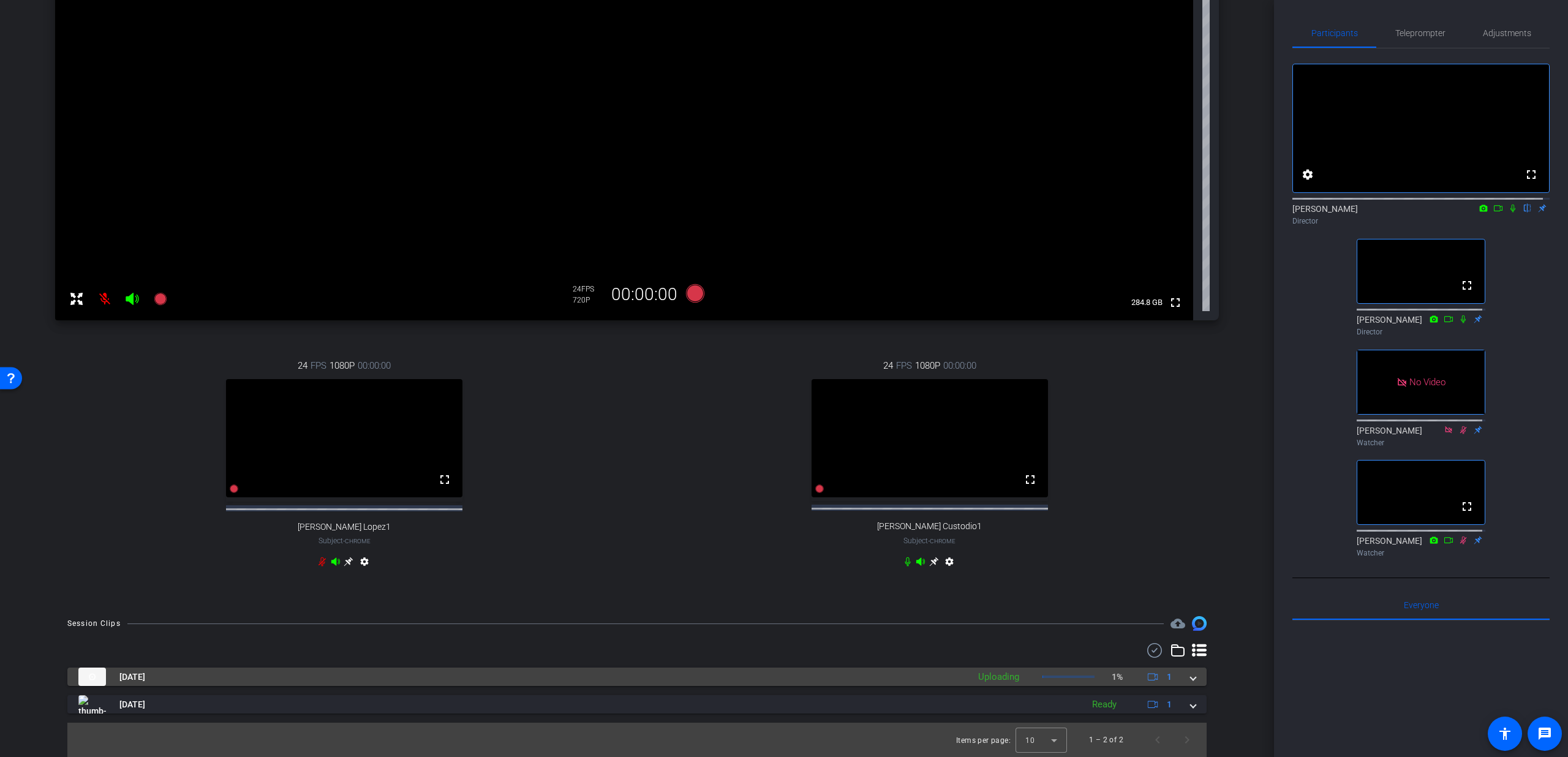
click at [1191, 679] on span at bounding box center [1193, 677] width 4 height 12
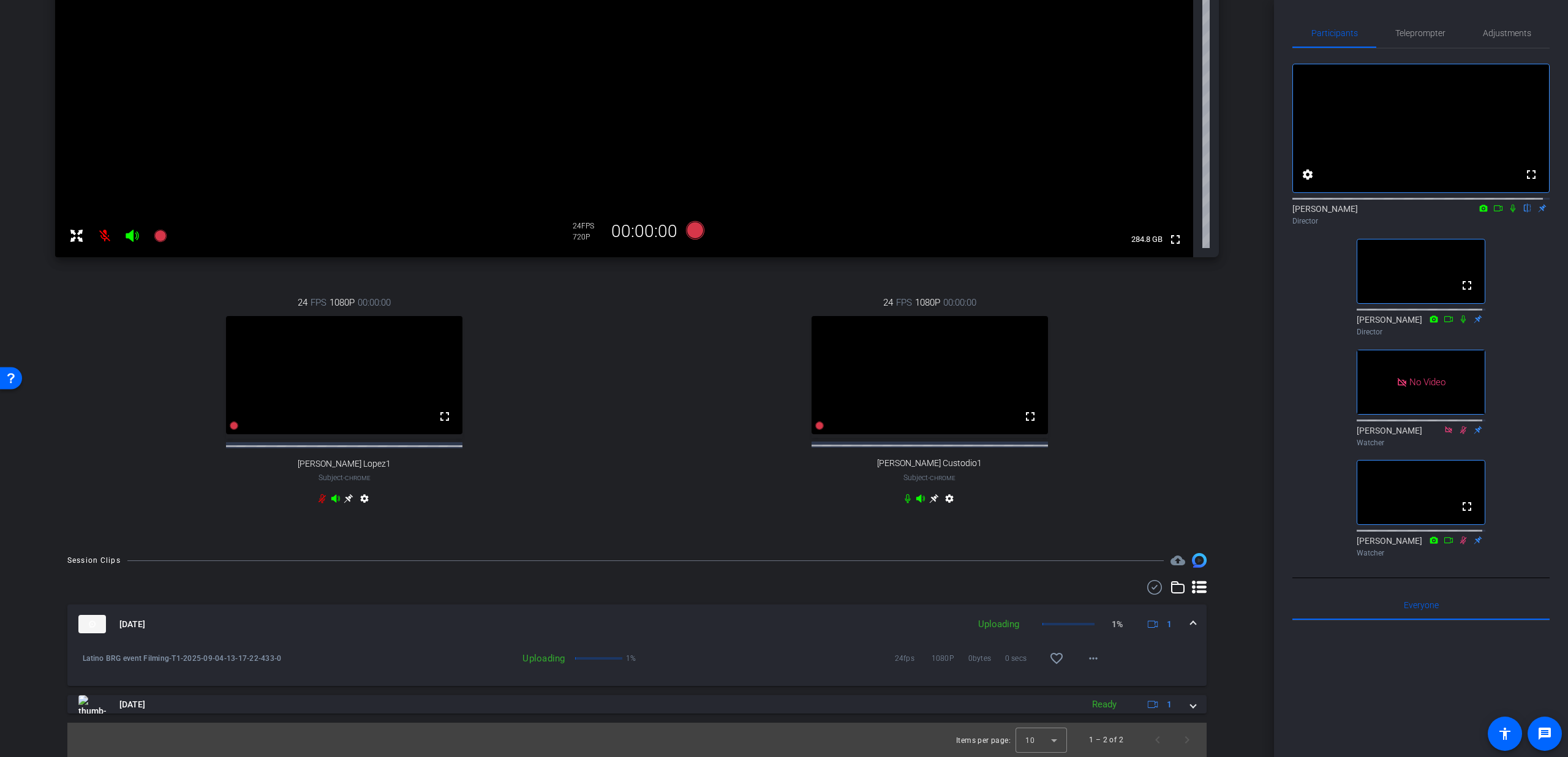
click at [530, 659] on div "Uploading" at bounding box center [470, 659] width 203 height 12
click at [1179, 618] on div "Sep 4, 2025 Uploading 1% 1" at bounding box center [635, 624] width 1112 height 19
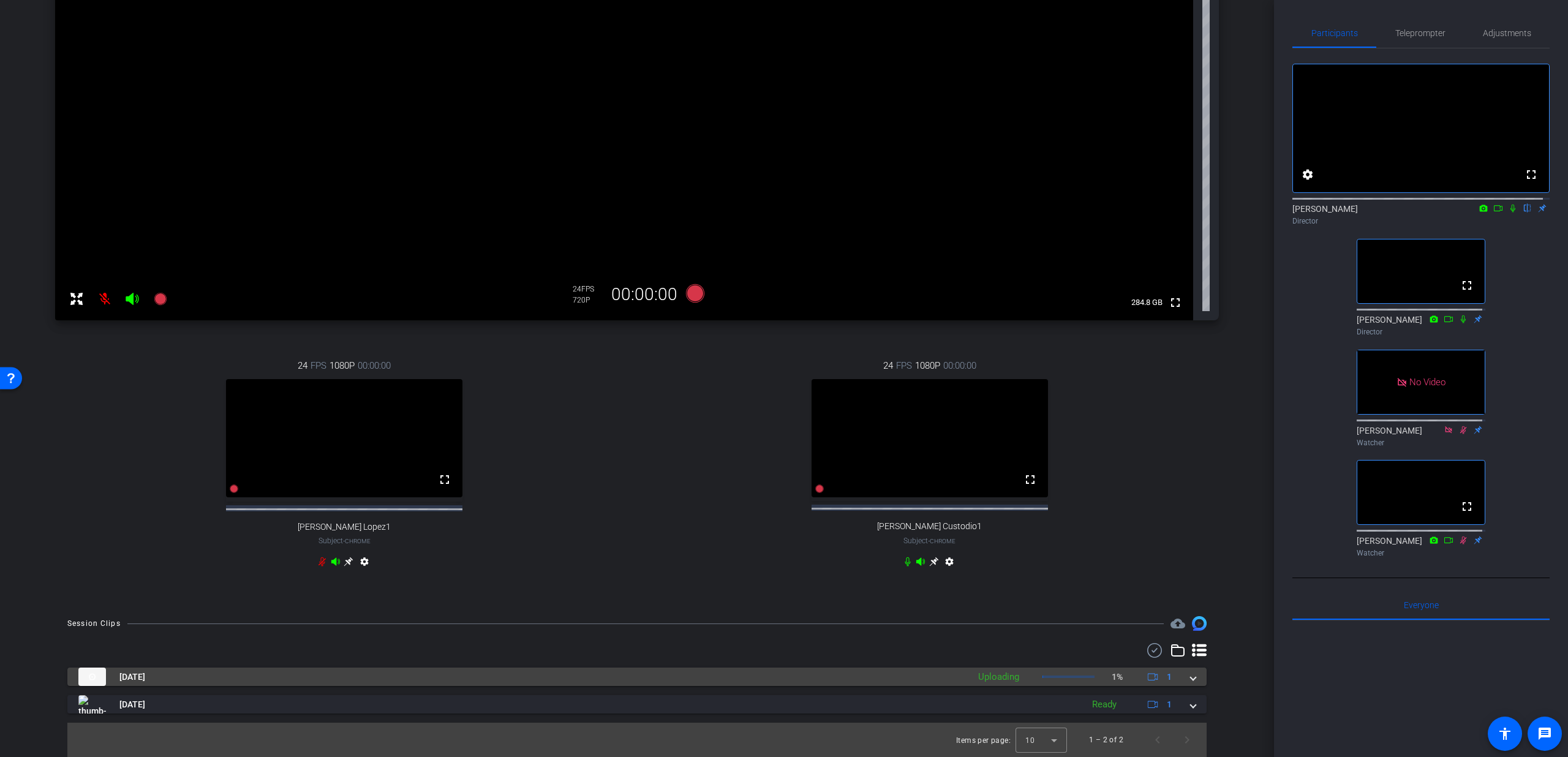
scroll to position [208, 0]
click at [1191, 682] on span at bounding box center [1193, 677] width 4 height 12
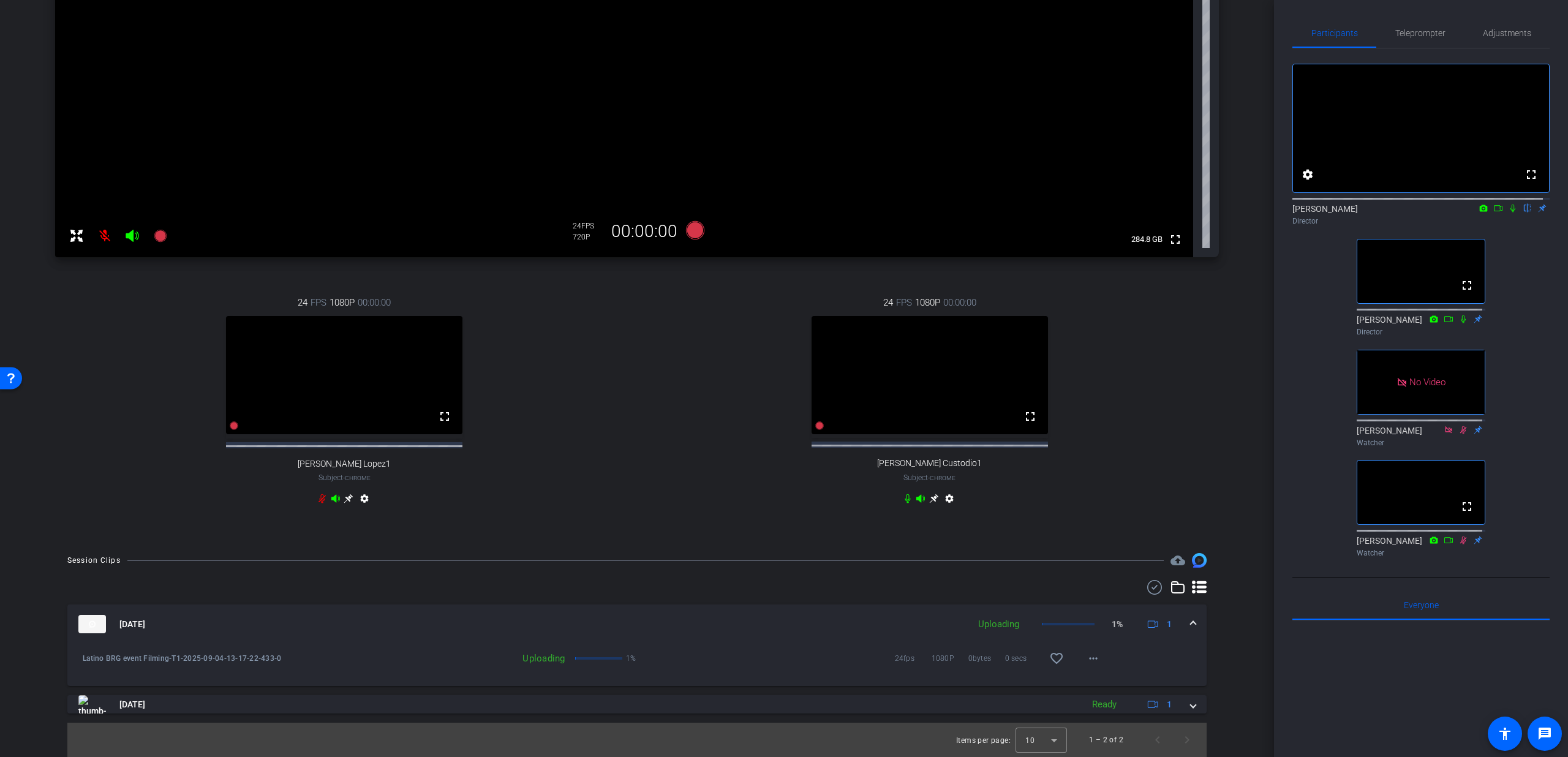
scroll to position [271, 0]
click at [1191, 623] on span at bounding box center [1193, 624] width 4 height 12
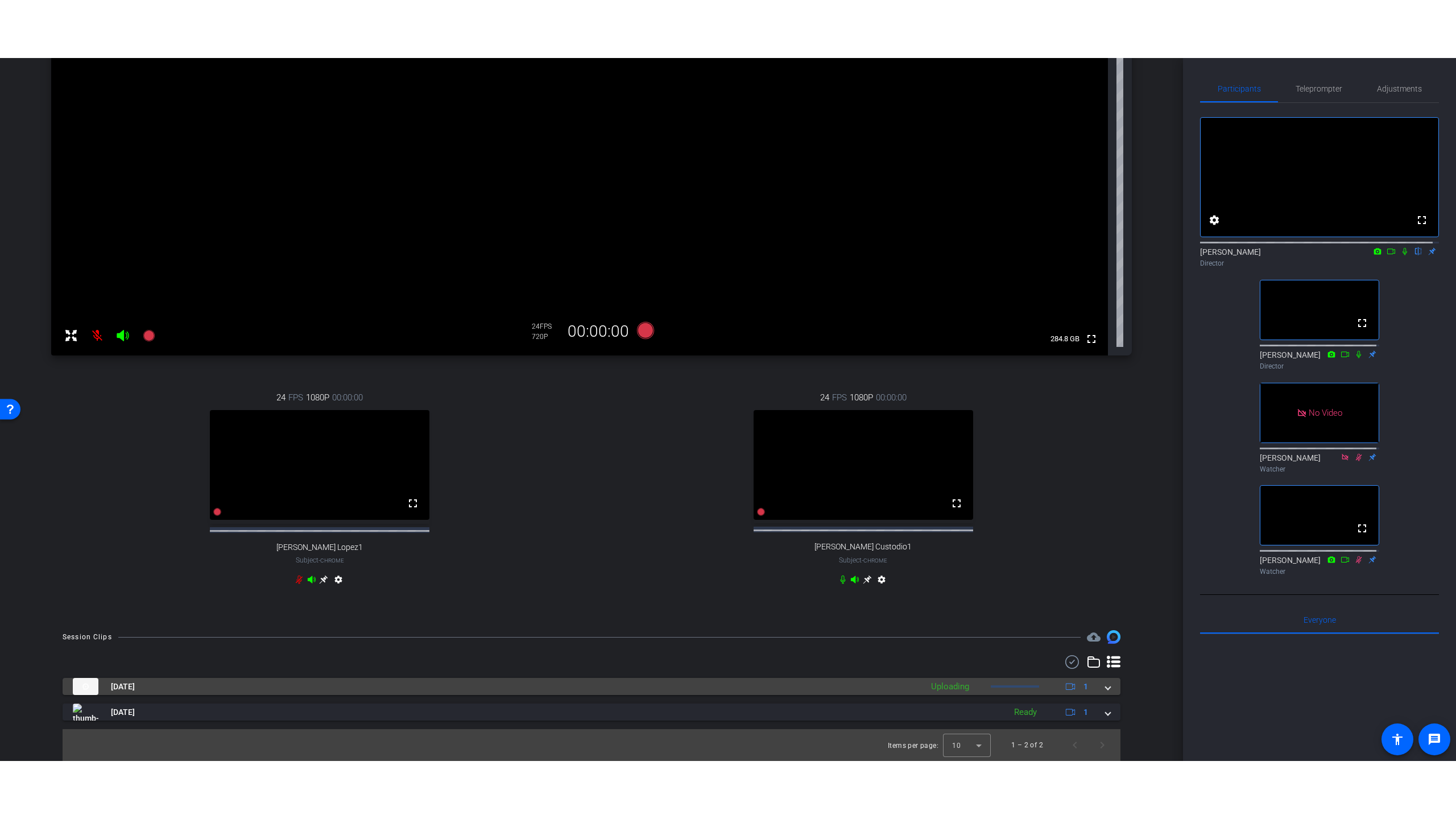
scroll to position [193, 0]
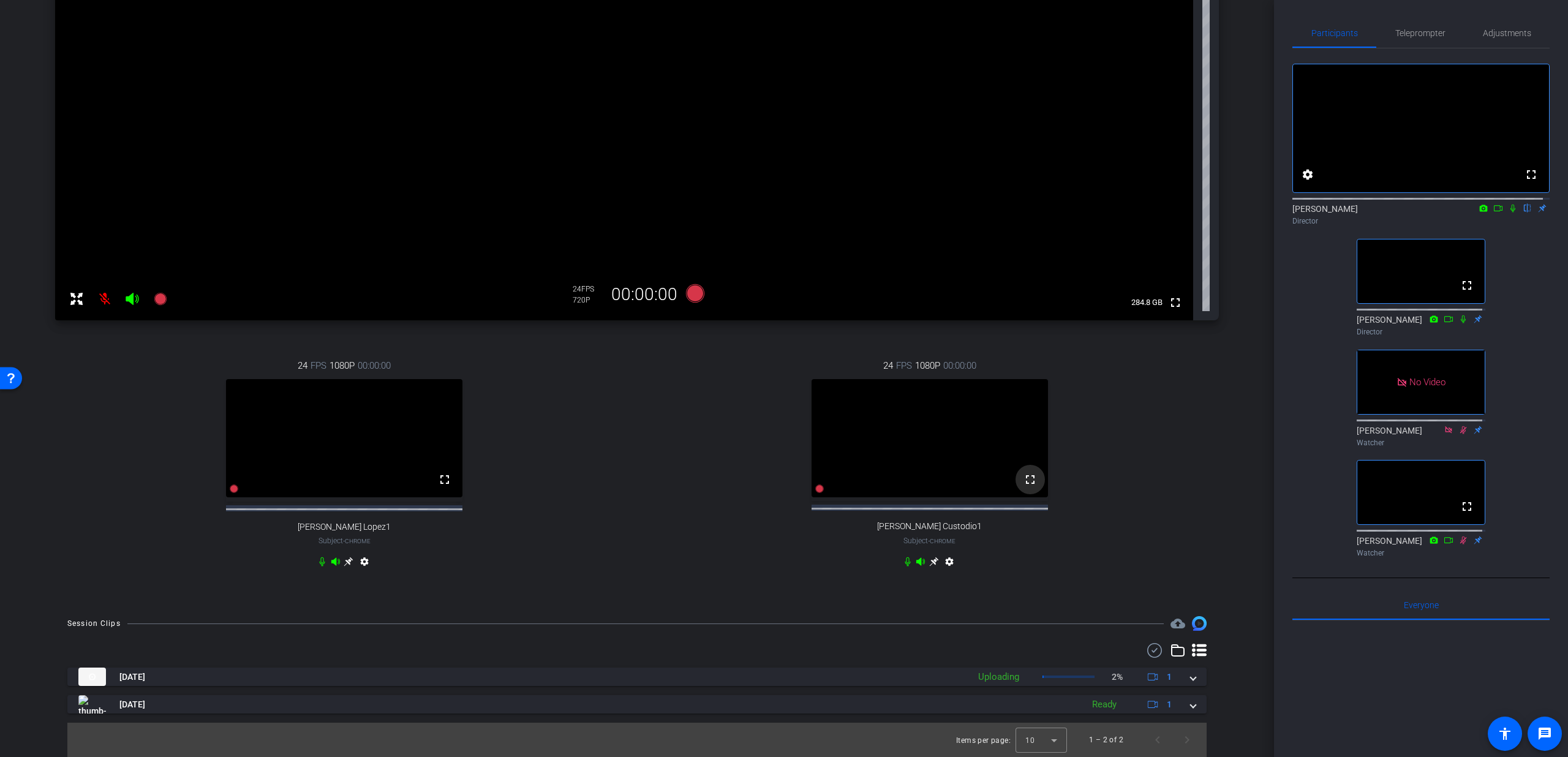
click at [1023, 481] on mat-icon "fullscreen" at bounding box center [1030, 480] width 14 height 14
click at [1023, 480] on mat-icon "fullscreen" at bounding box center [1030, 480] width 14 height 14
click at [1025, 481] on mat-icon "fullscreen" at bounding box center [1030, 480] width 14 height 14
click at [816, 489] on icon at bounding box center [820, 490] width 9 height 9
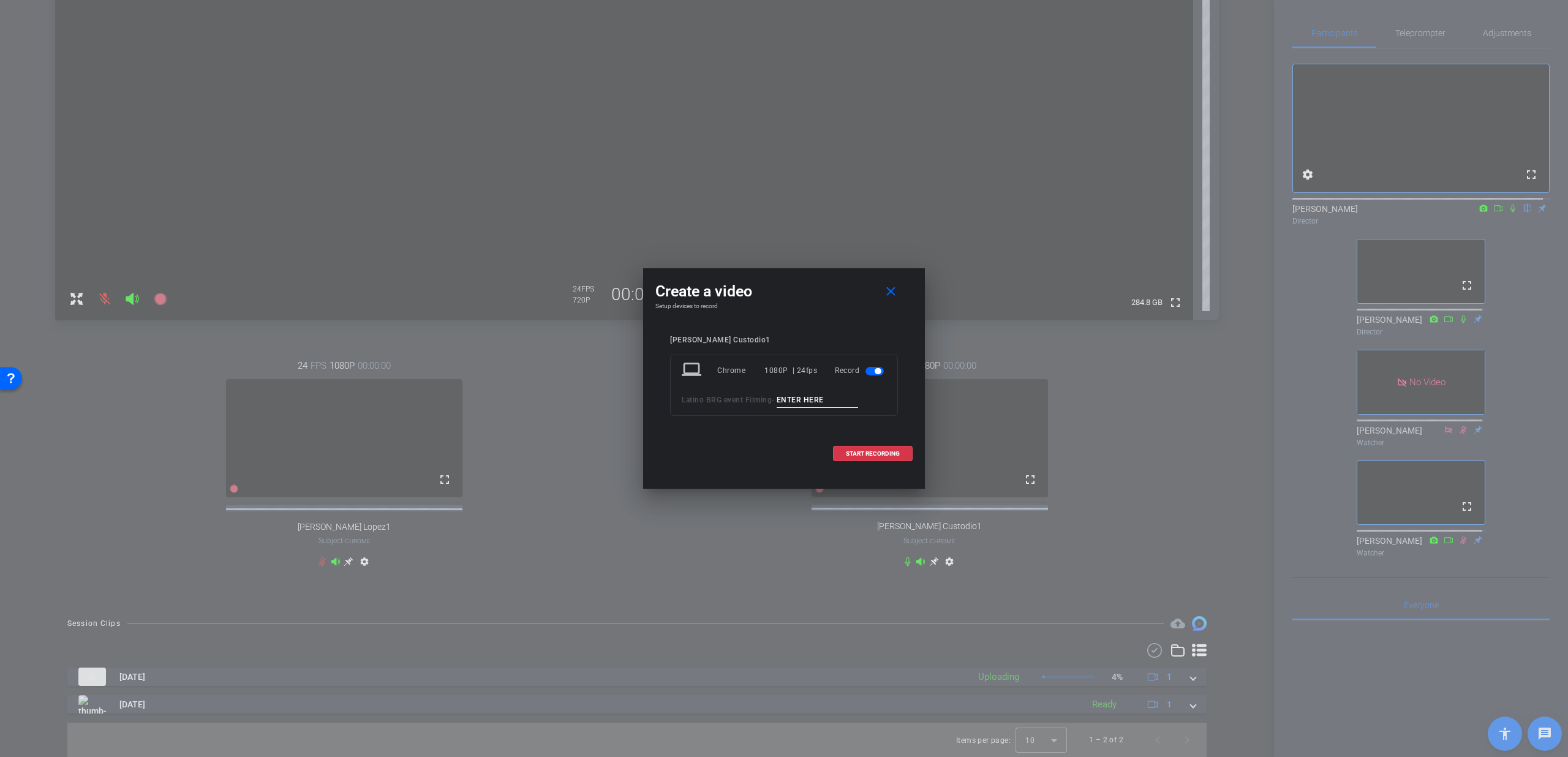
click at [812, 406] on input at bounding box center [817, 399] width 82 height 15
type input "T2 PU"
click at [840, 451] on span at bounding box center [873, 454] width 78 height 29
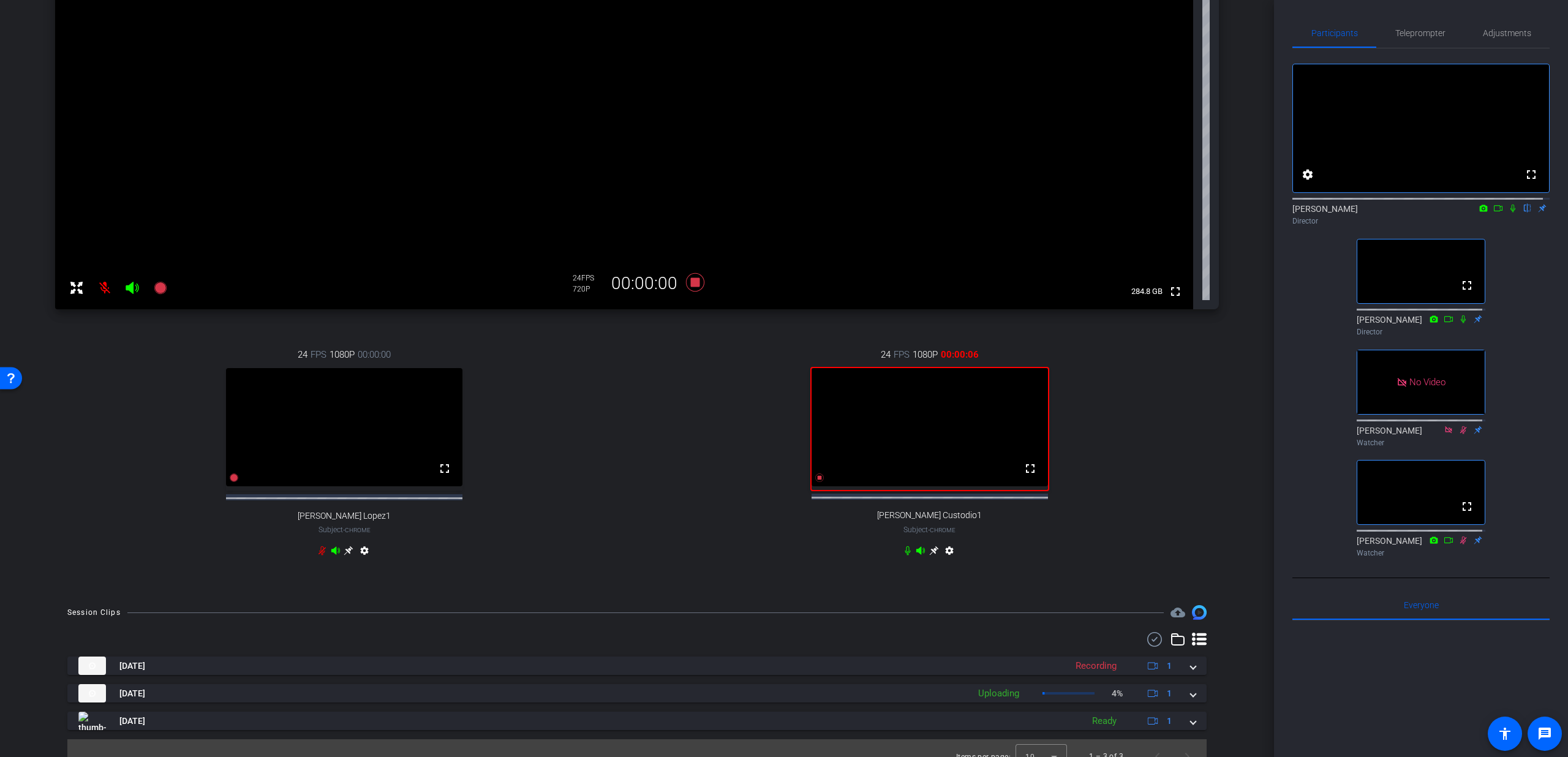
click at [1508, 212] on icon at bounding box center [1513, 209] width 10 height 9
click at [1030, 476] on mat-icon "fullscreen" at bounding box center [1030, 468] width 14 height 14
click at [1023, 476] on mat-icon "fullscreen" at bounding box center [1030, 468] width 14 height 14
click at [1510, 212] on icon at bounding box center [1514, 209] width 7 height 8
click at [1508, 212] on icon at bounding box center [1513, 209] width 10 height 9
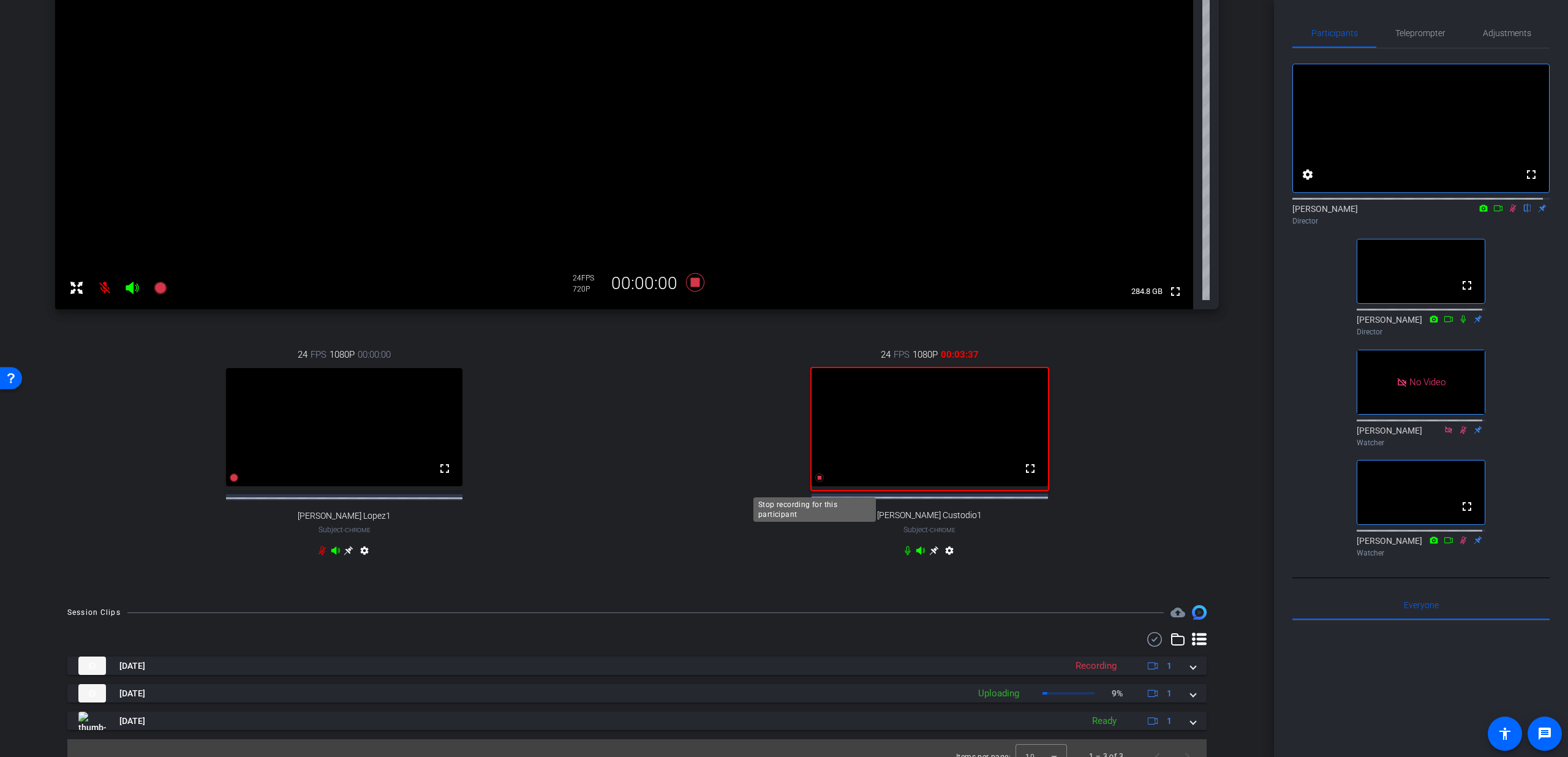
click at [816, 482] on icon at bounding box center [820, 478] width 9 height 9
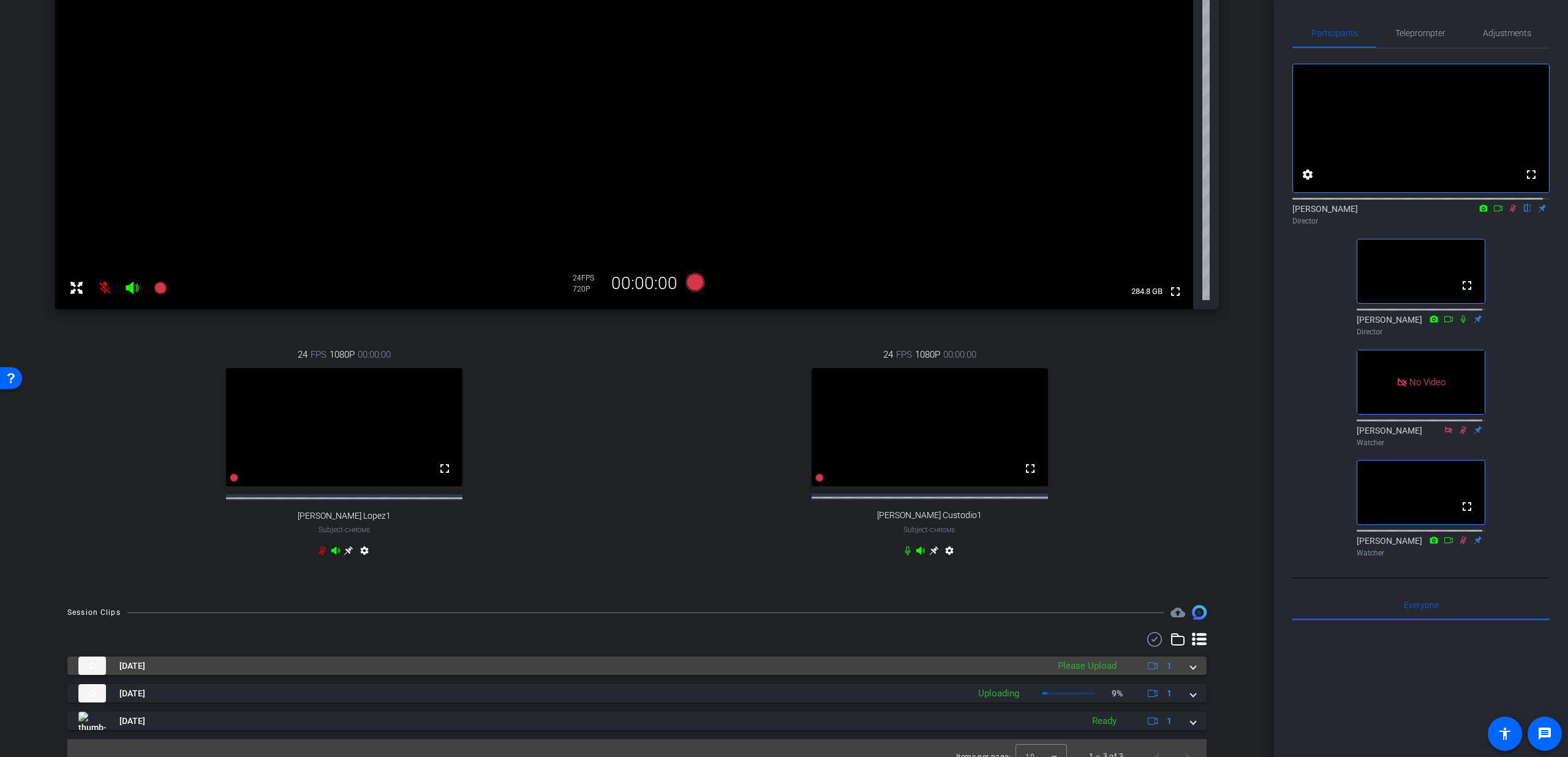
click at [1193, 675] on mat-expansion-panel-header "Sep 4, 2025 Please Upload 1" at bounding box center [637, 666] width 1139 height 19
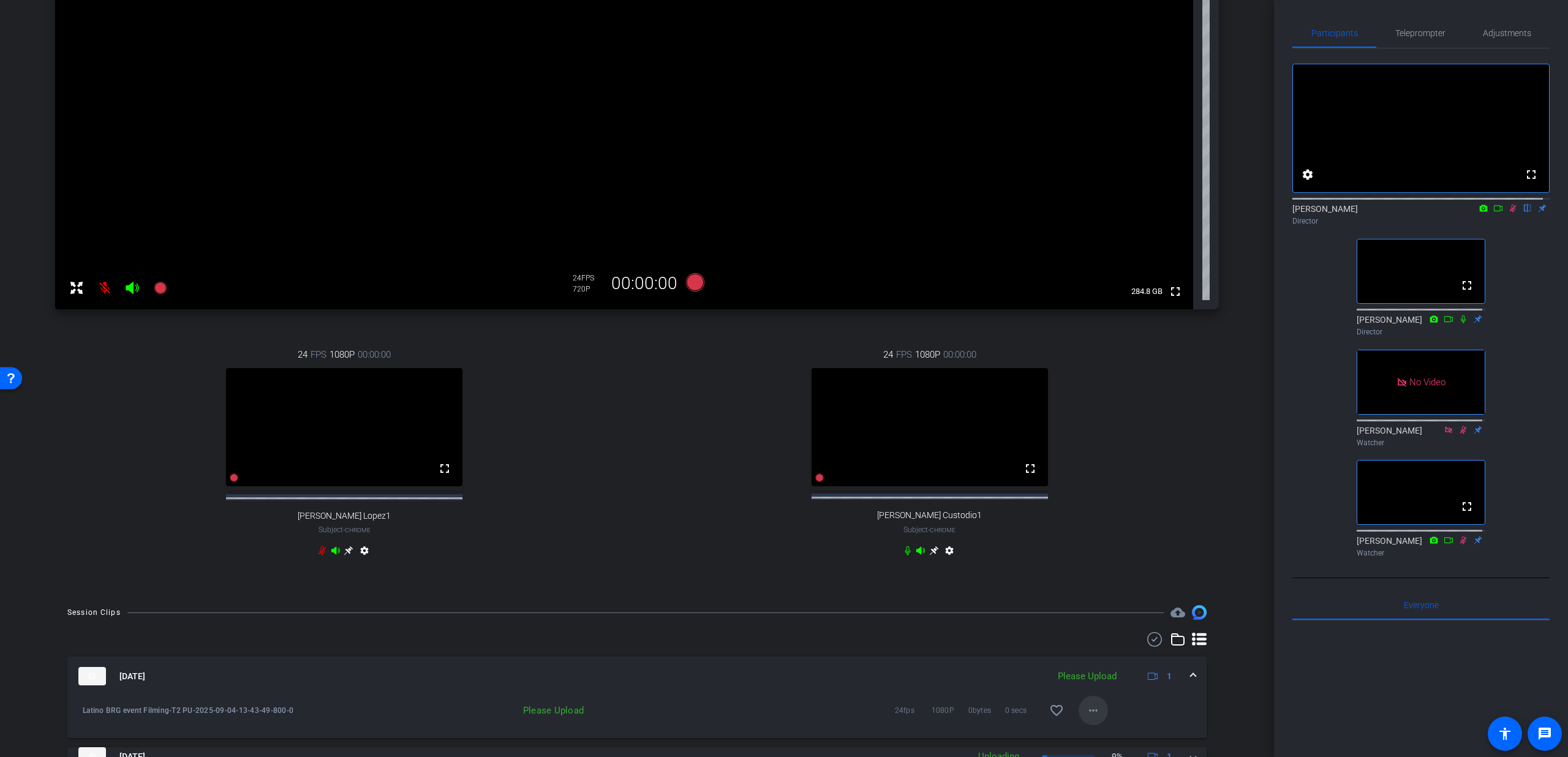
click at [1096, 721] on span at bounding box center [1093, 711] width 29 height 29
click at [1101, 664] on span "Upload" at bounding box center [1105, 666] width 49 height 14
click at [1510, 212] on icon at bounding box center [1514, 209] width 7 height 8
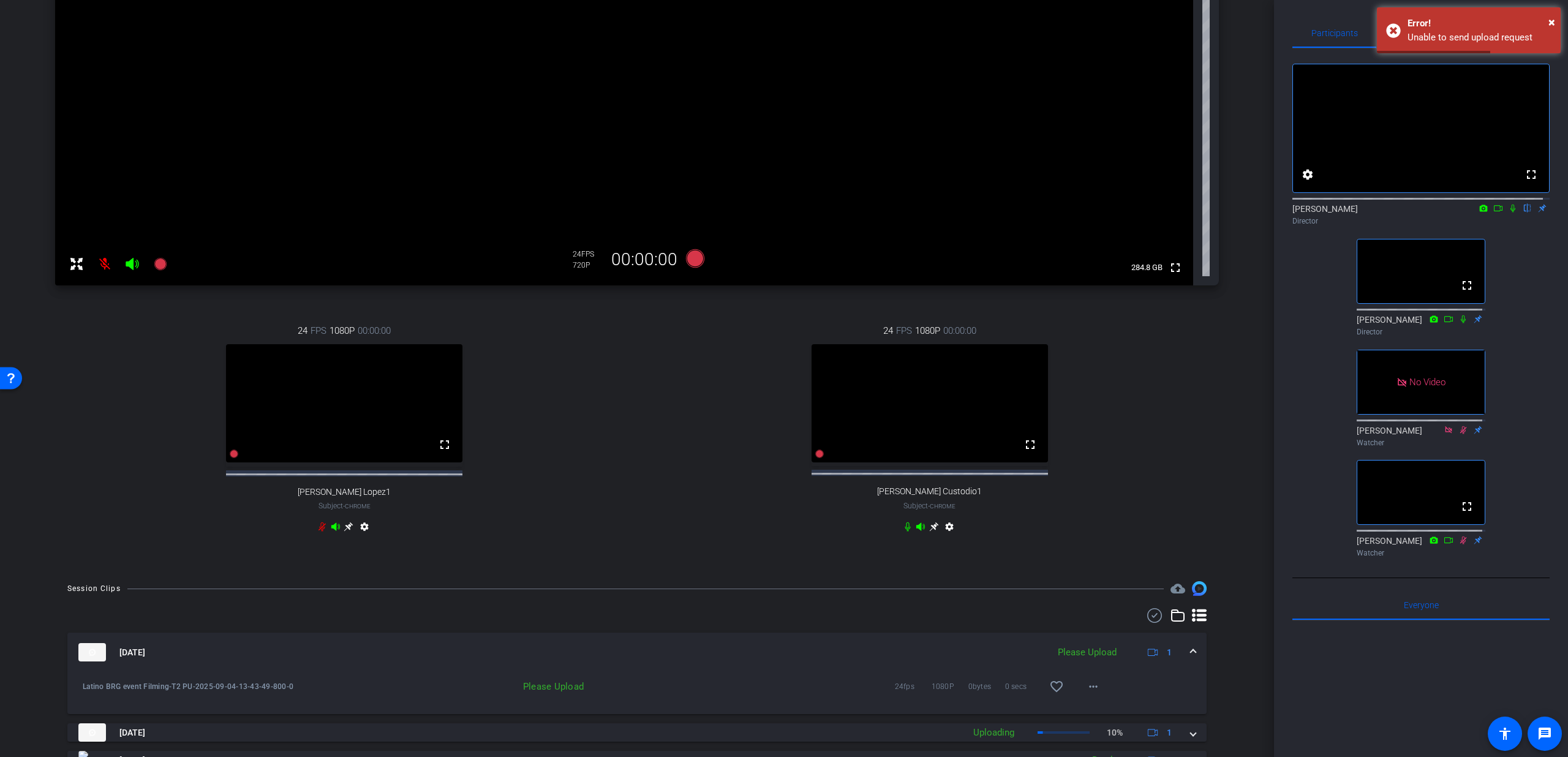
scroll to position [254, 0]
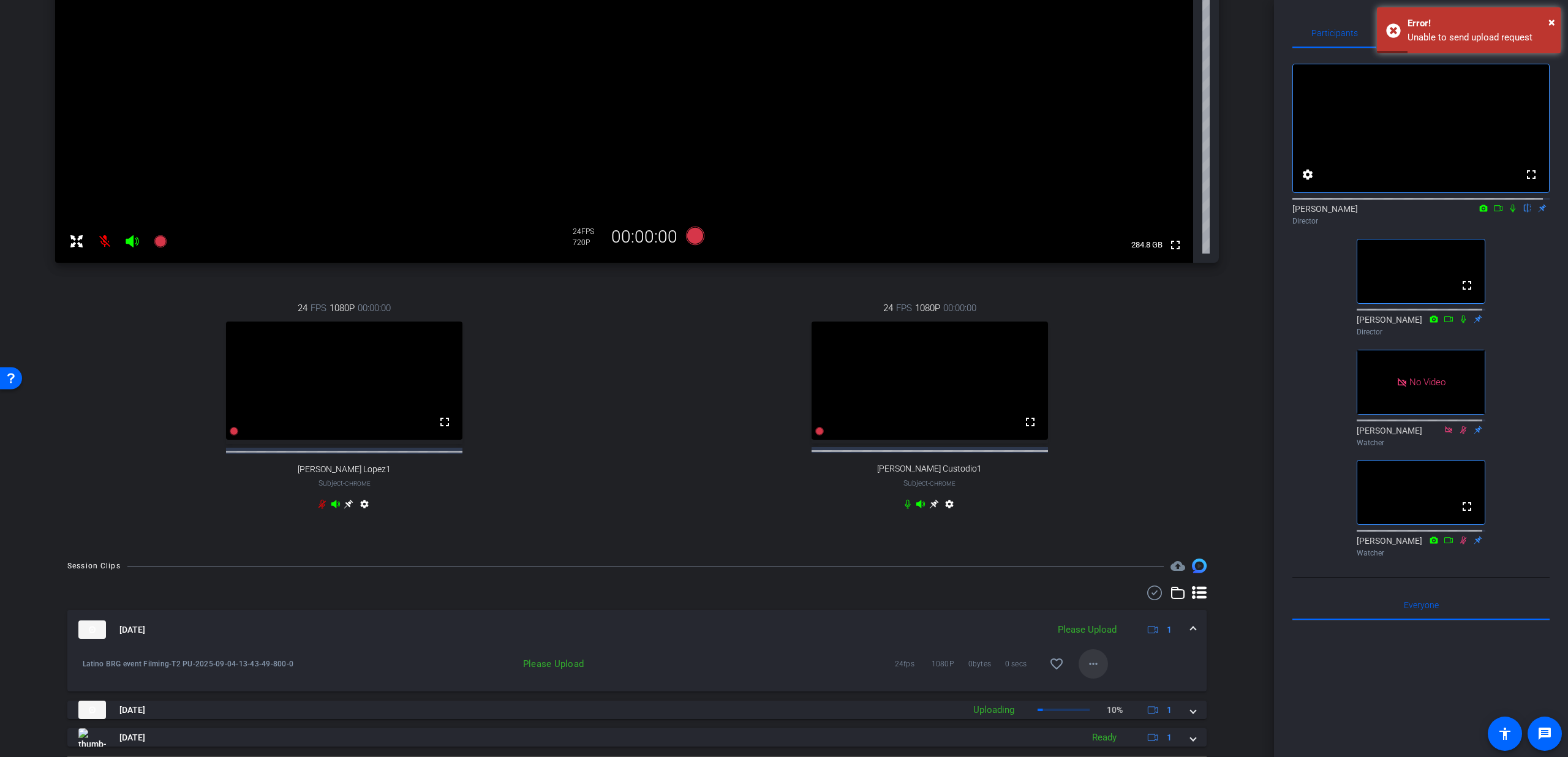
click at [1094, 677] on span at bounding box center [1093, 663] width 29 height 29
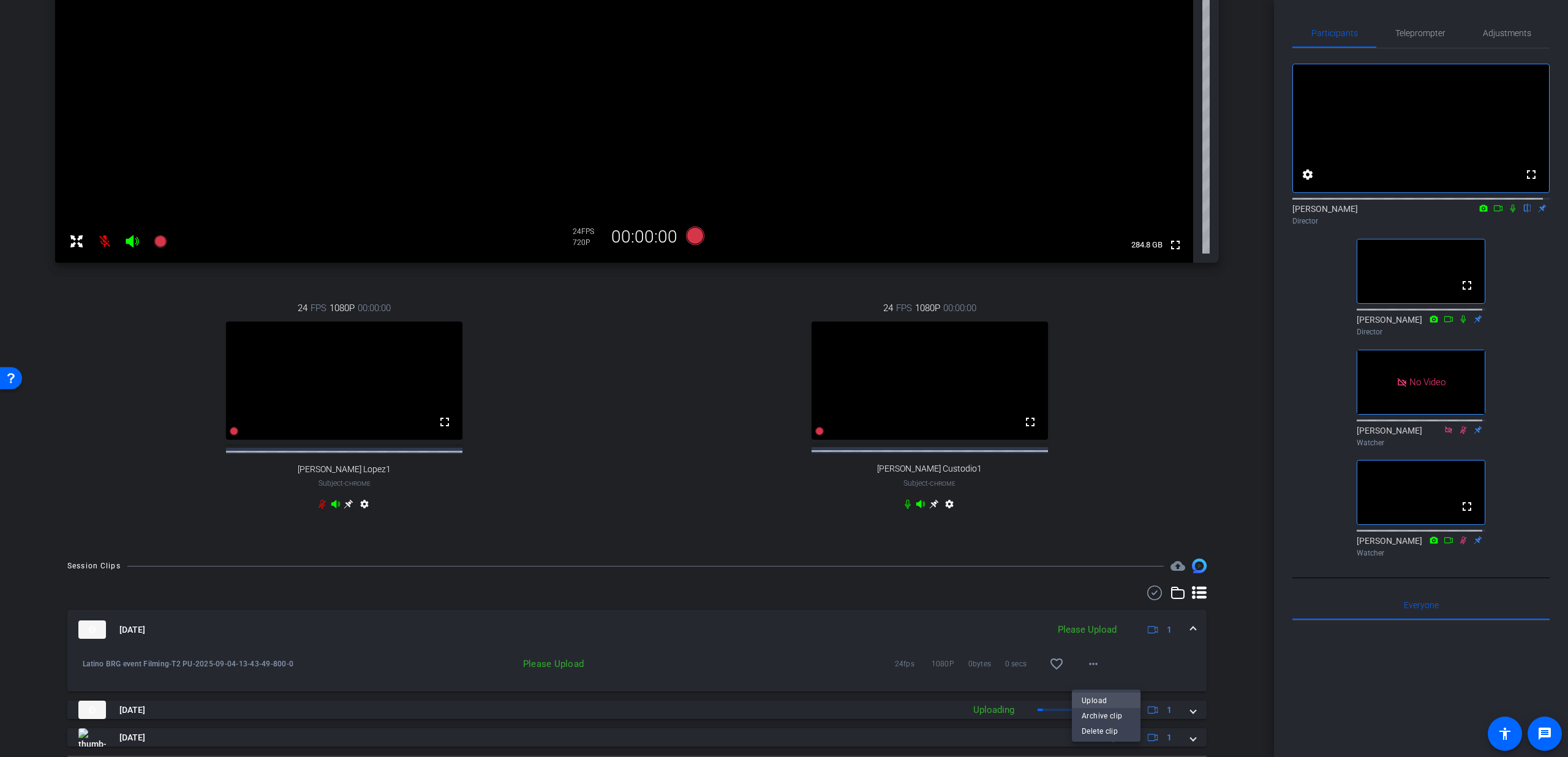
click at [1092, 701] on span "Upload" at bounding box center [1105, 701] width 49 height 14
click at [816, 436] on icon at bounding box center [820, 432] width 9 height 9
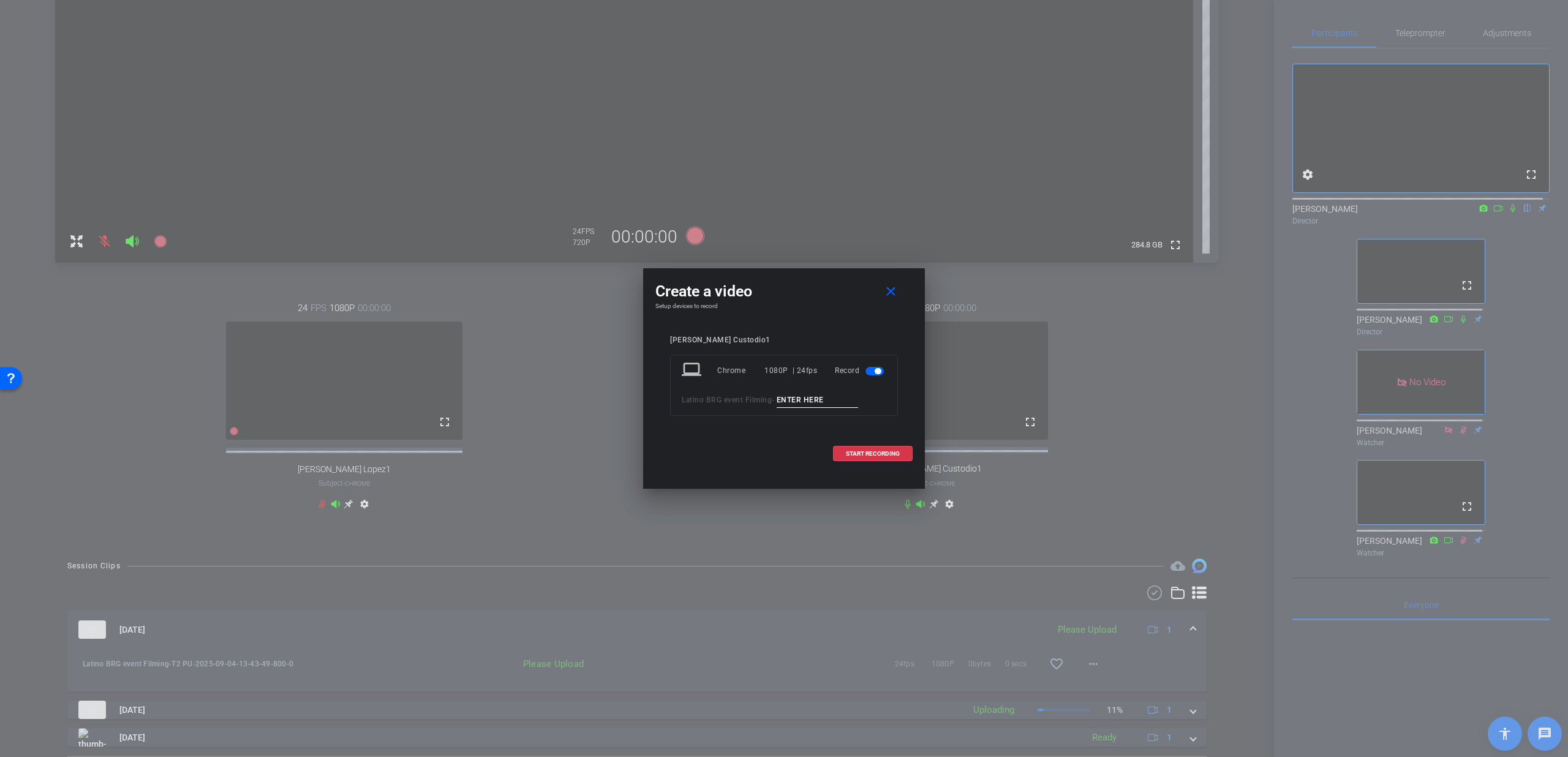
click at [814, 402] on input at bounding box center [817, 399] width 82 height 15
type input "T3 PU"
click at [854, 452] on span "START RECORDING" at bounding box center [873, 454] width 53 height 6
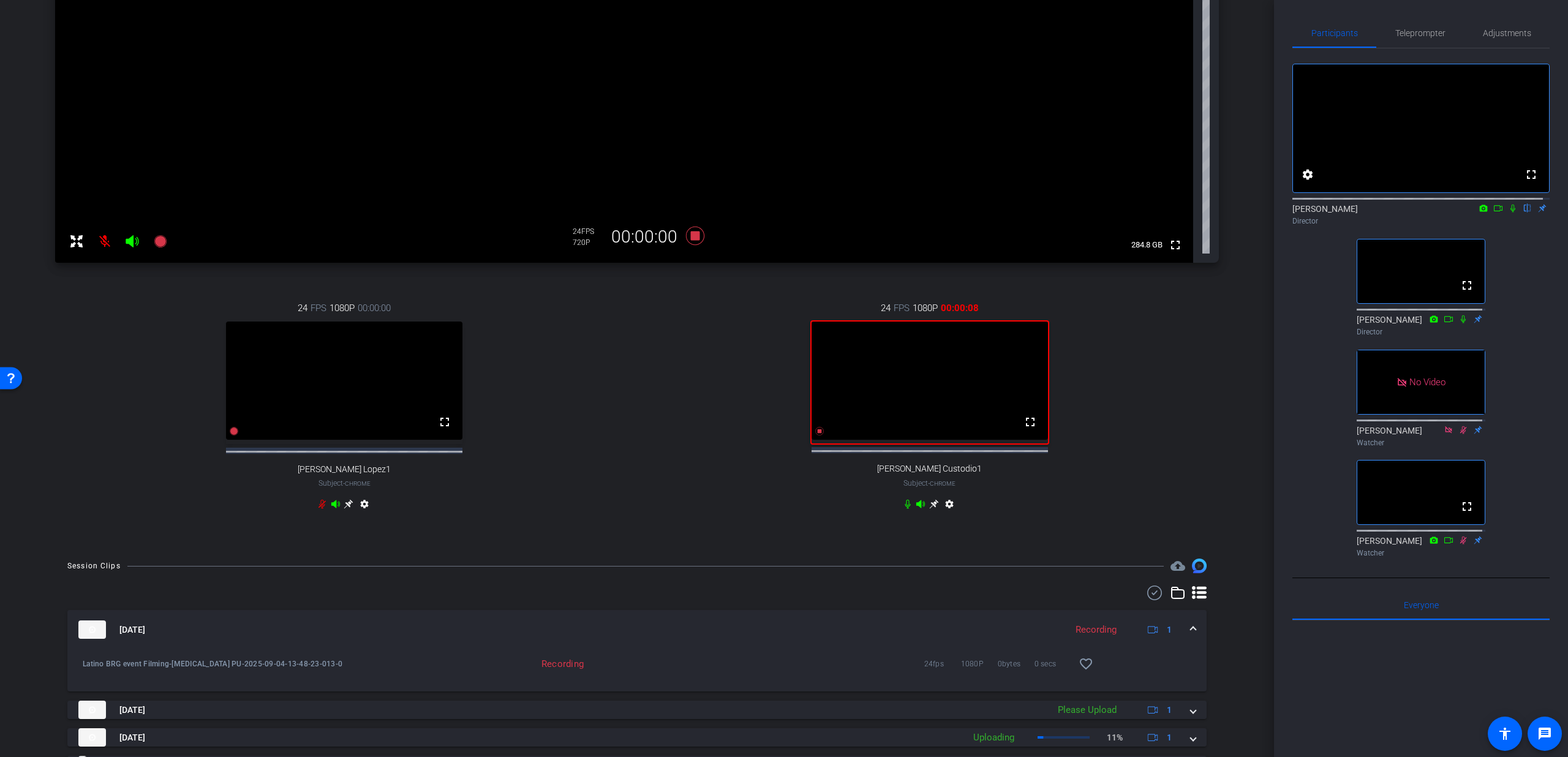
click at [1510, 212] on icon at bounding box center [1512, 209] width 4 height 8
click at [1508, 212] on icon at bounding box center [1513, 209] width 10 height 9
click at [816, 436] on icon at bounding box center [820, 432] width 9 height 9
click at [1508, 212] on icon at bounding box center [1513, 209] width 10 height 9
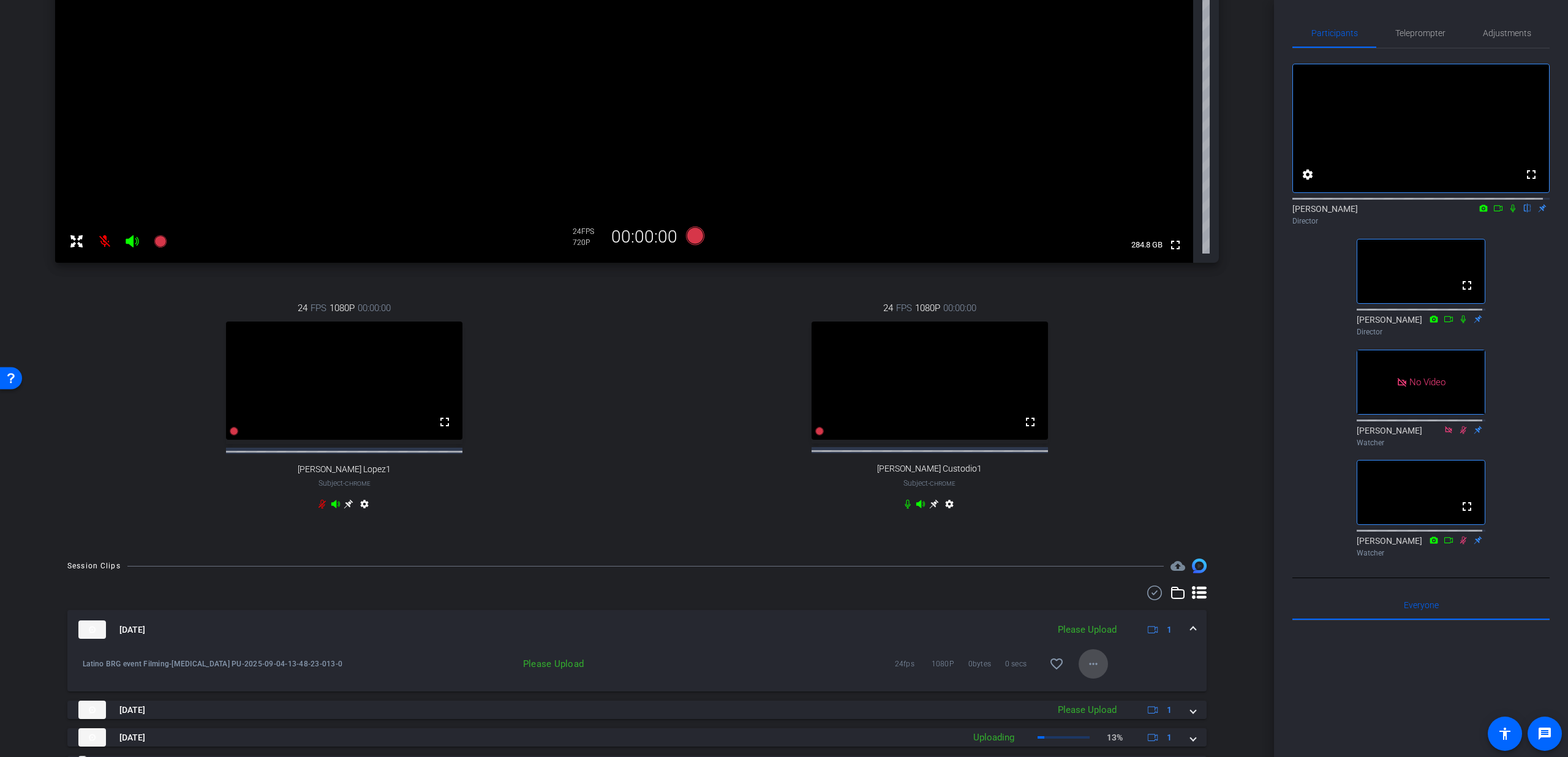
click at [1079, 679] on span at bounding box center [1093, 663] width 29 height 29
click at [1094, 696] on span "Upload" at bounding box center [1105, 701] width 49 height 14
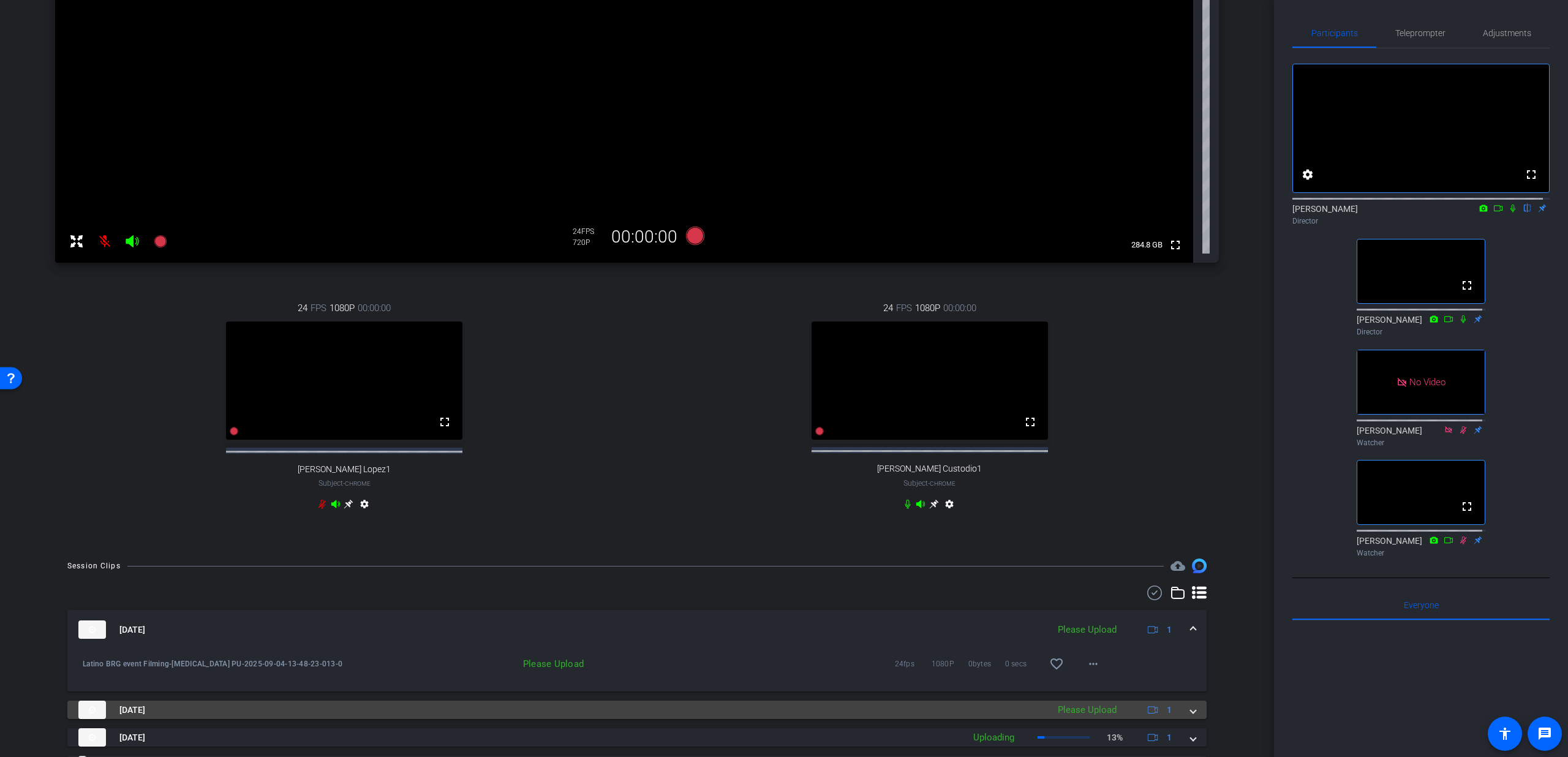
click at [1178, 720] on div "Sep 4, 2025 Please Upload 1" at bounding box center [635, 710] width 1112 height 19
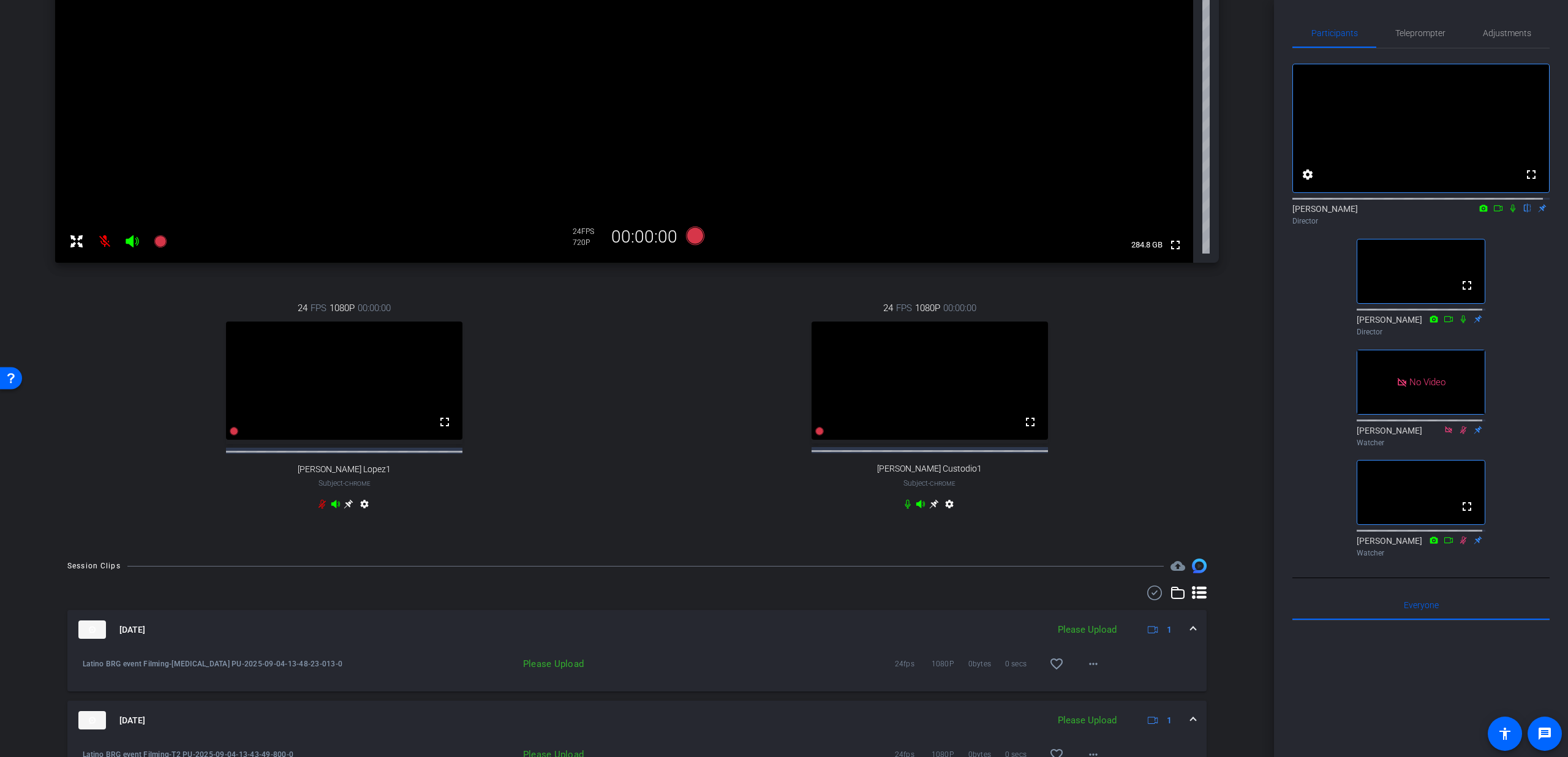
scroll to position [389, 0]
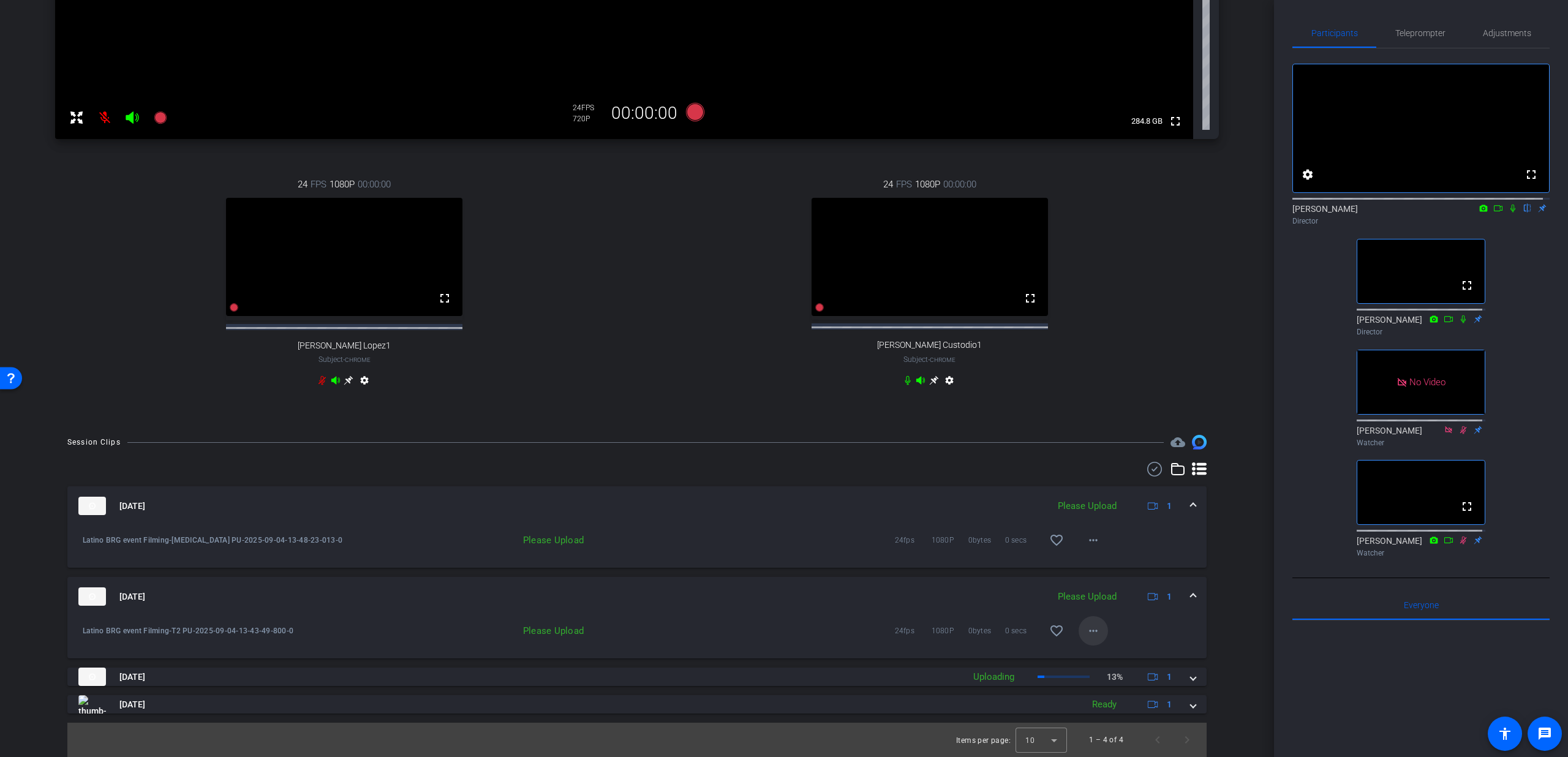
click at [1086, 638] on mat-icon "more_horiz" at bounding box center [1093, 631] width 14 height 14
click at [1089, 654] on span "Upload" at bounding box center [1105, 656] width 49 height 14
click at [1090, 630] on mat-icon "more_horiz" at bounding box center [1093, 631] width 14 height 14
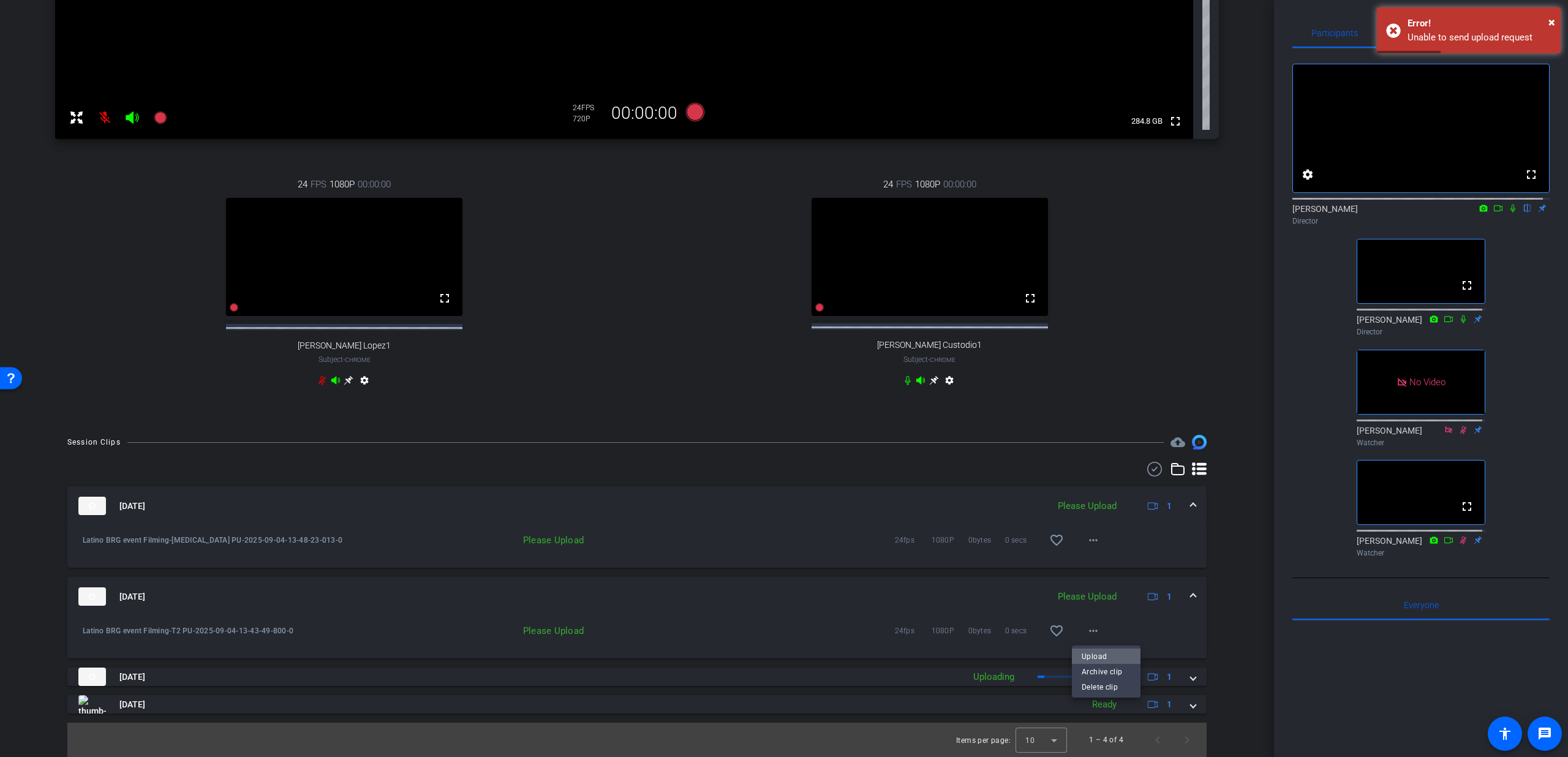
click at [1099, 653] on span "Upload" at bounding box center [1105, 656] width 49 height 14
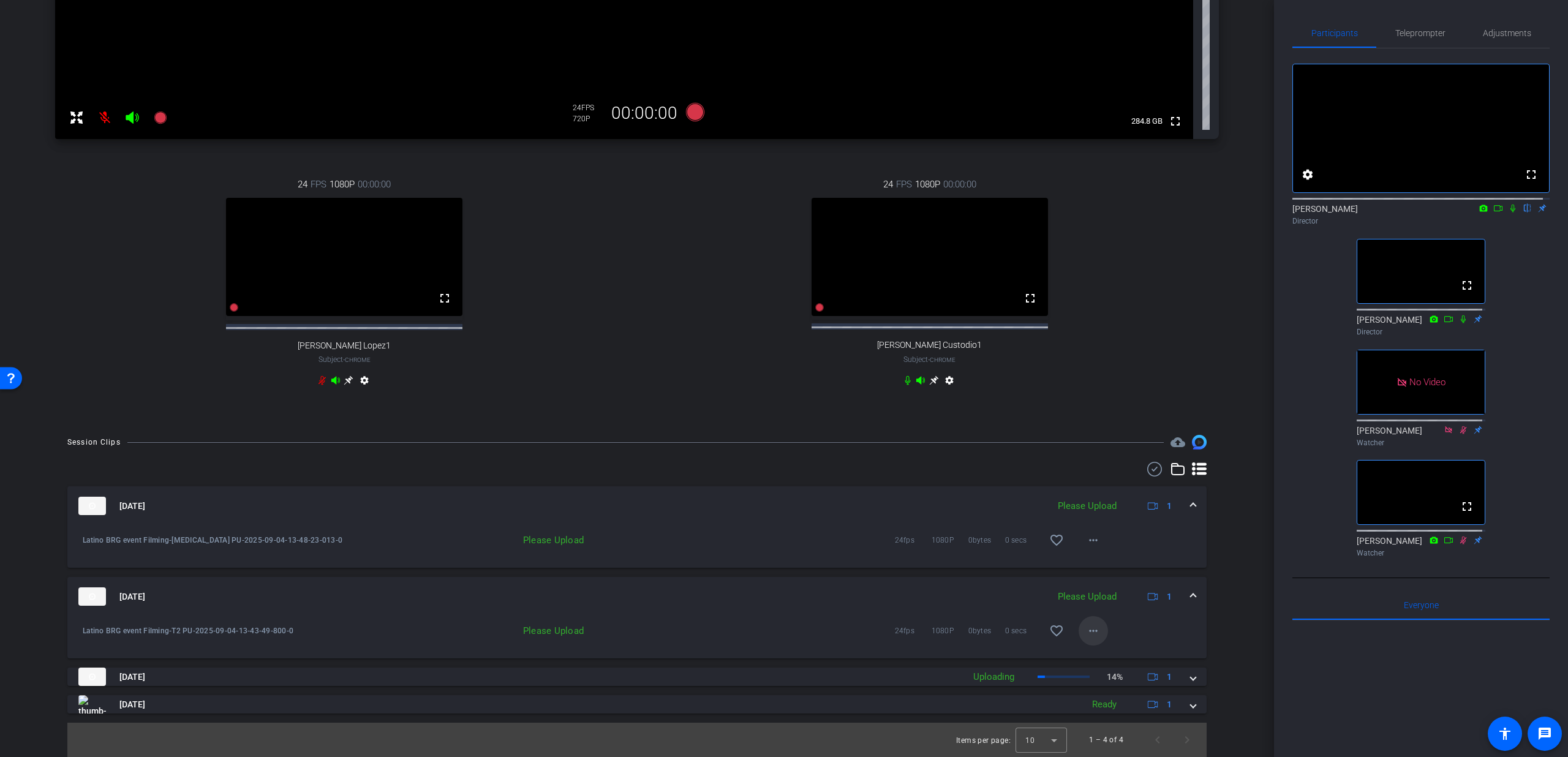
click at [1090, 636] on mat-icon "more_horiz" at bounding box center [1093, 631] width 14 height 14
click at [1086, 662] on span "Upload" at bounding box center [1105, 656] width 49 height 14
click at [1178, 601] on div "Sep 4, 2025 Please Upload 1" at bounding box center [635, 597] width 1112 height 19
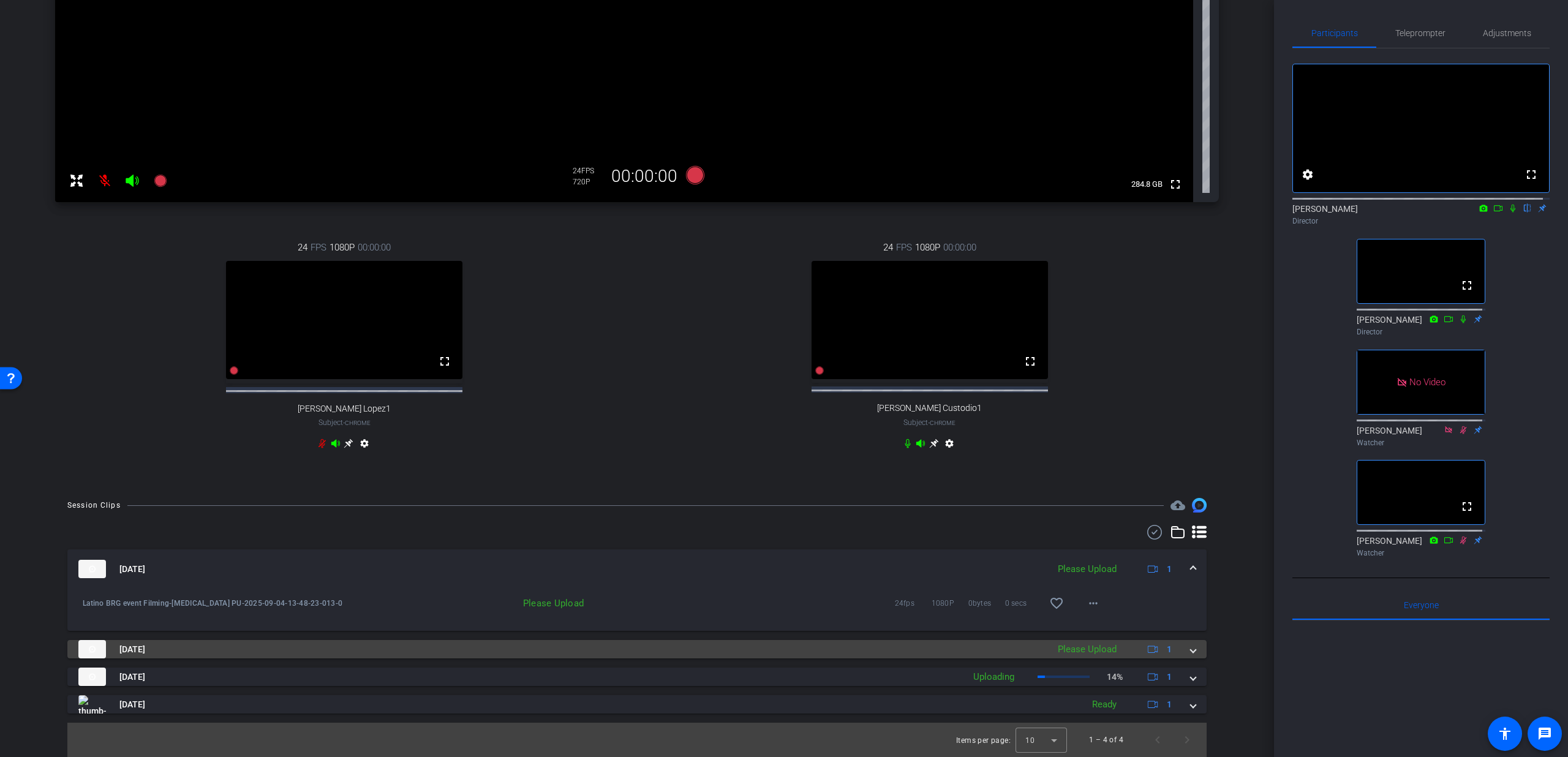
scroll to position [326, 0]
click at [1179, 651] on div "Sep 4, 2025 Please Upload 1" at bounding box center [635, 649] width 1112 height 19
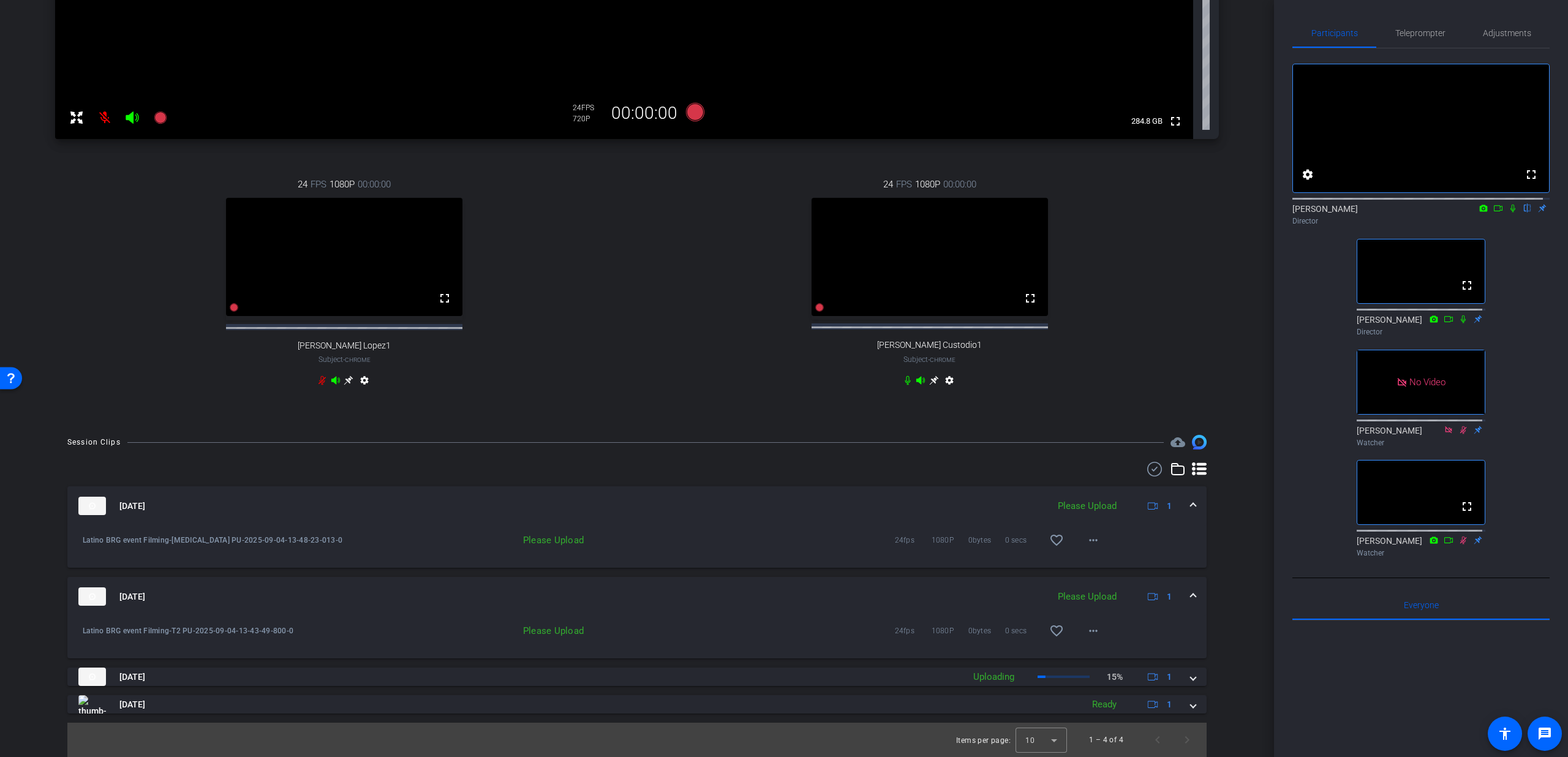
scroll to position [389, 0]
click at [1086, 635] on mat-icon "more_horiz" at bounding box center [1093, 631] width 14 height 14
click at [1096, 653] on span "Upload" at bounding box center [1105, 656] width 49 height 14
click at [1178, 595] on div "Sep 4, 2025 Please Upload 1" at bounding box center [635, 597] width 1112 height 19
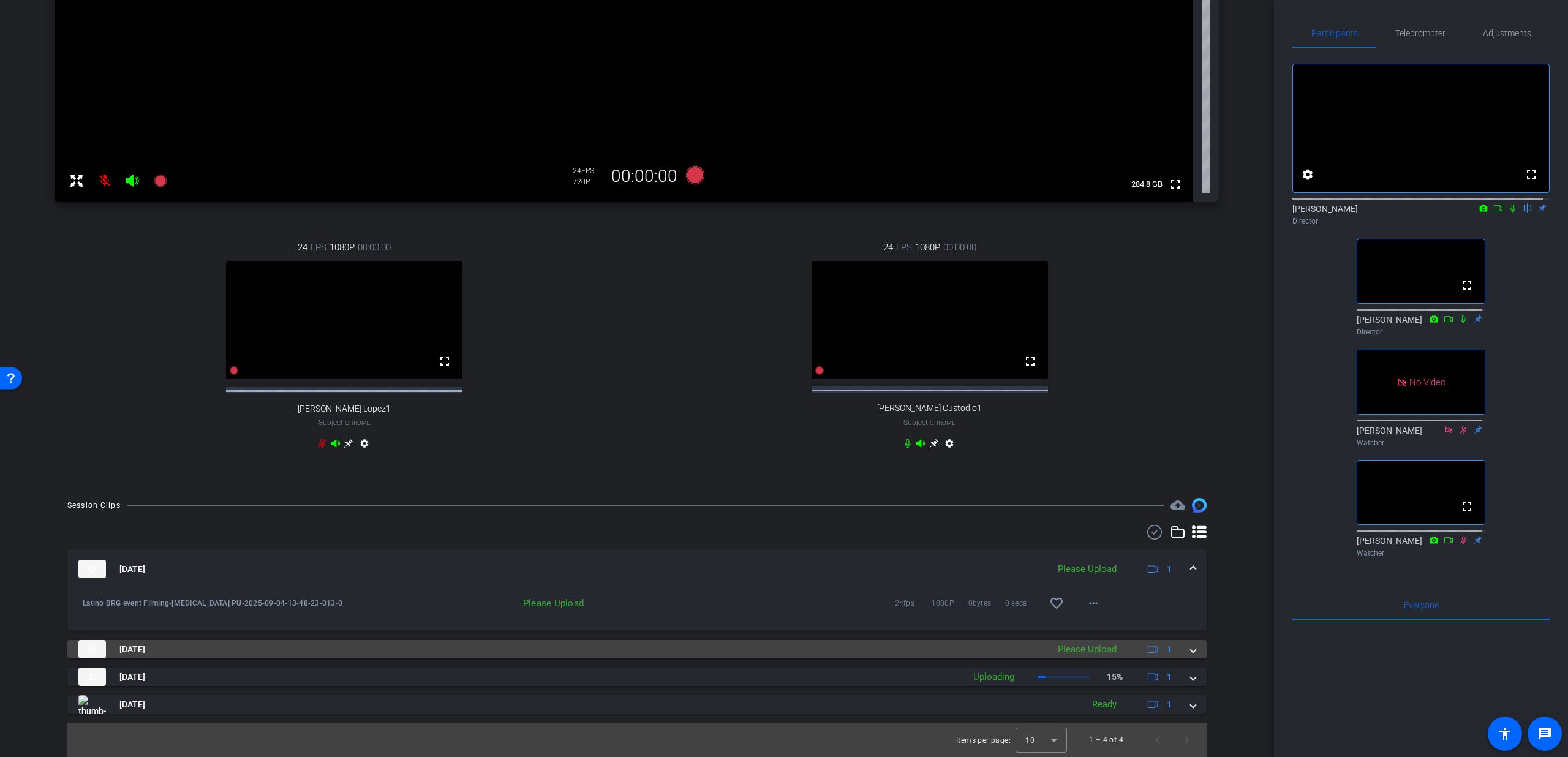
click at [1181, 647] on div "Sep 4, 2025 Please Upload 1" at bounding box center [635, 649] width 1112 height 19
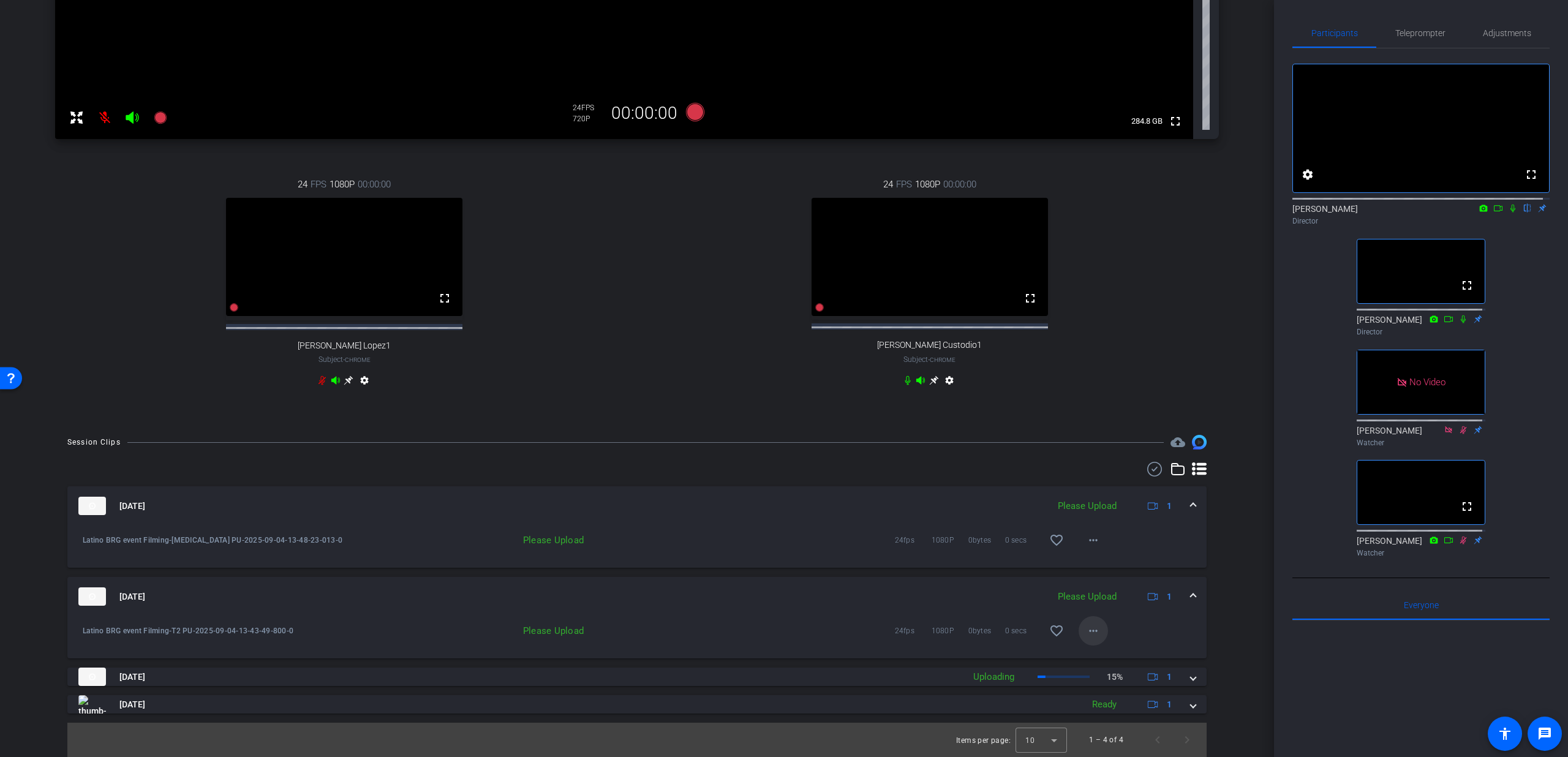
click at [1093, 634] on mat-icon "more_horiz" at bounding box center [1093, 631] width 14 height 14
click at [1092, 650] on span "Upload" at bounding box center [1105, 656] width 49 height 14
click at [1189, 507] on mat-expansion-panel-header "Sep 4, 2025 Please Upload 1" at bounding box center [637, 506] width 1139 height 39
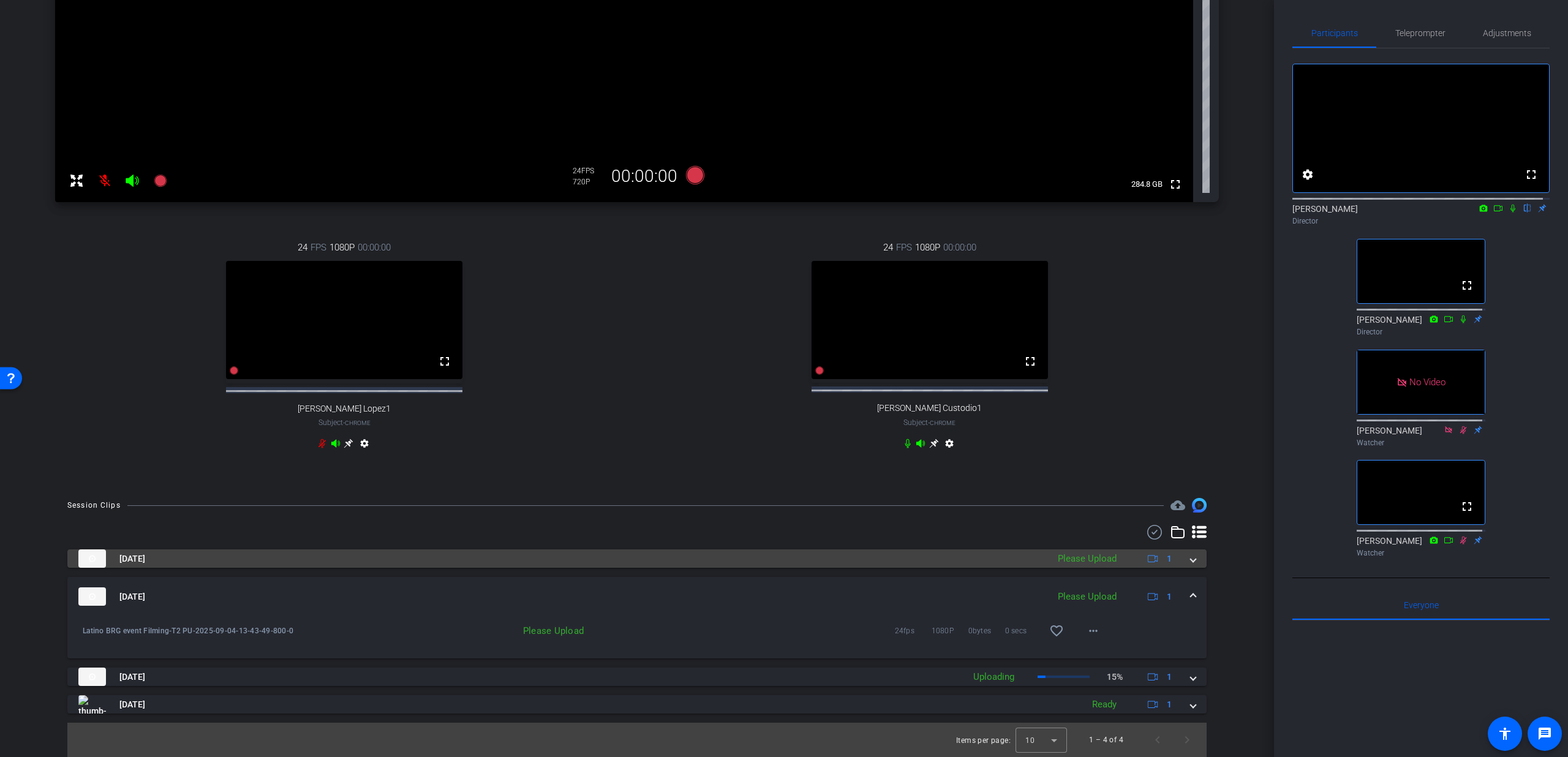
click at [1176, 557] on div "Sep 4, 2025 Please Upload 1" at bounding box center [635, 558] width 1112 height 19
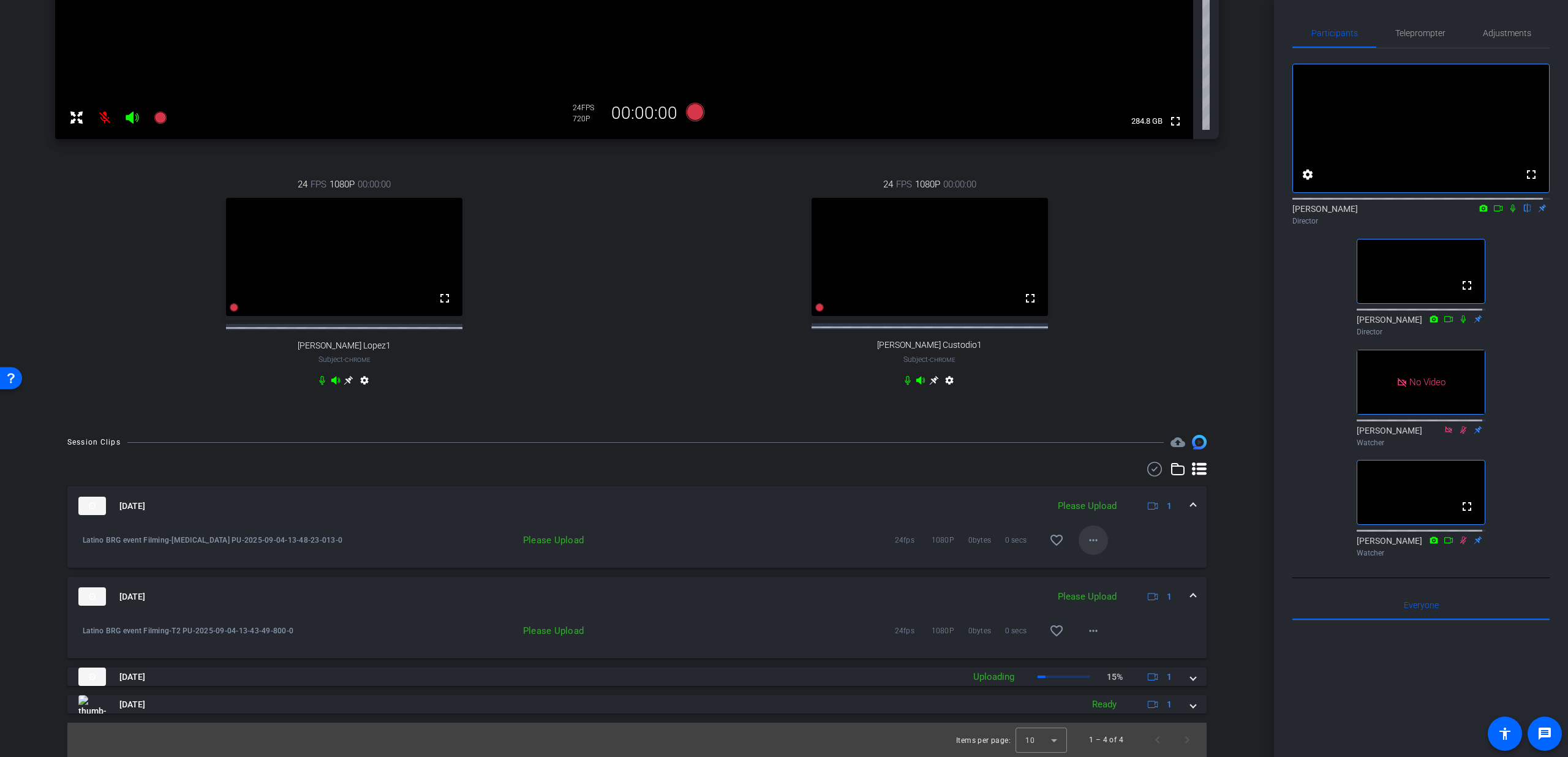
click at [1096, 542] on span at bounding box center [1093, 540] width 29 height 29
click at [1093, 563] on span "Upload" at bounding box center [1105, 566] width 49 height 14
click at [1191, 596] on span at bounding box center [1193, 597] width 4 height 12
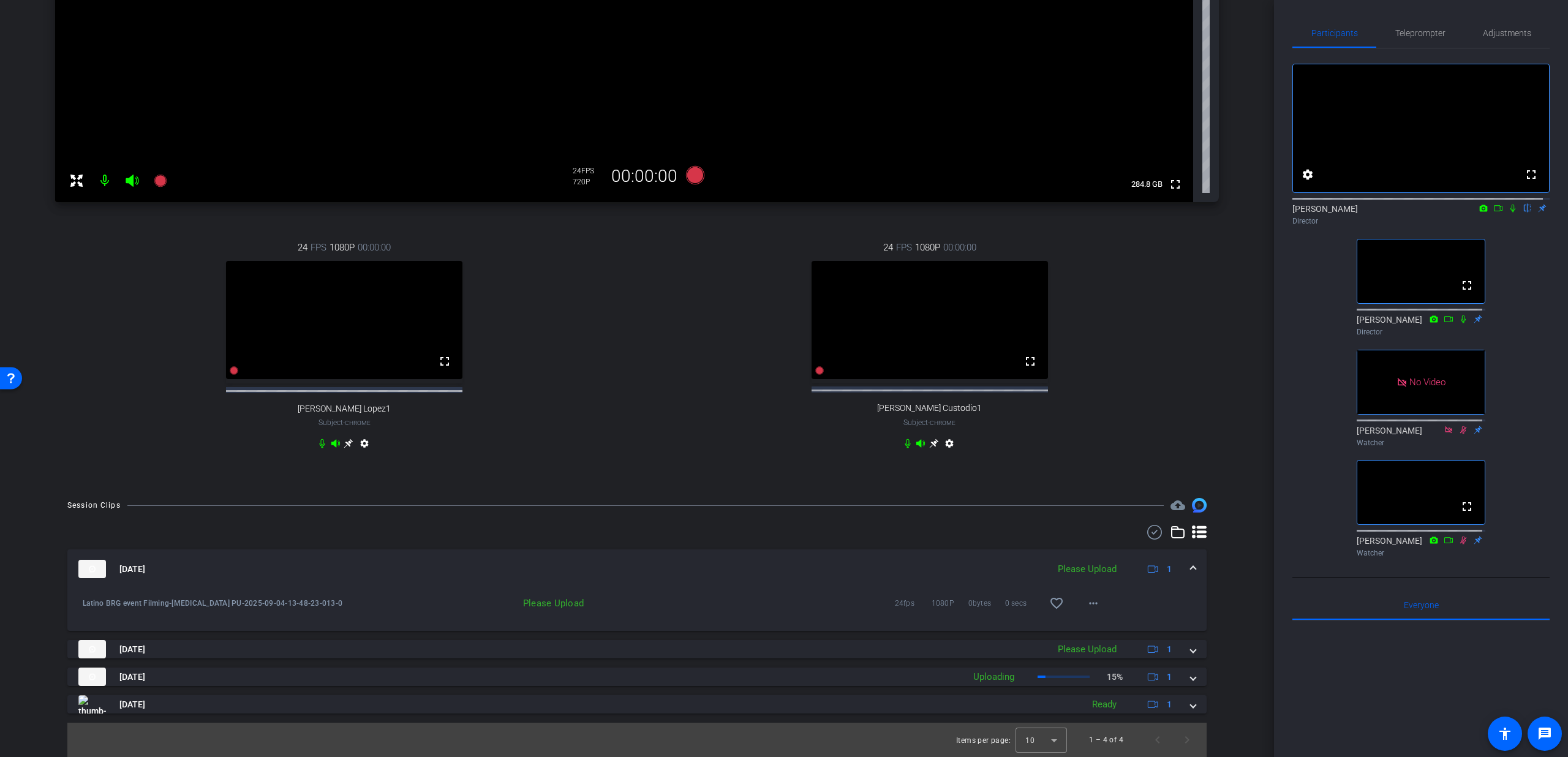
click at [1184, 572] on div "Sep 4, 2025 Please Upload 1" at bounding box center [635, 569] width 1112 height 19
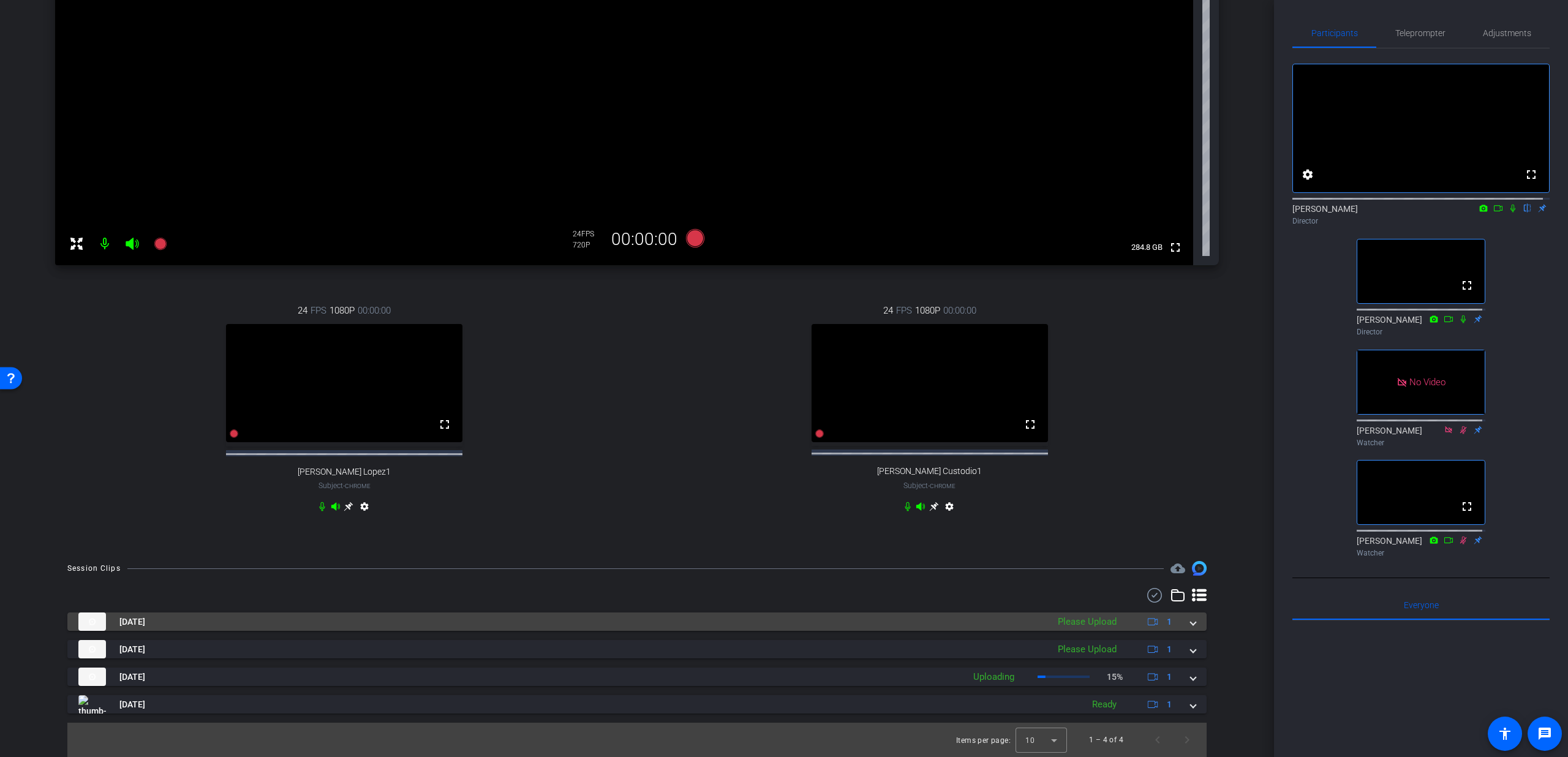
scroll to position [263, 0]
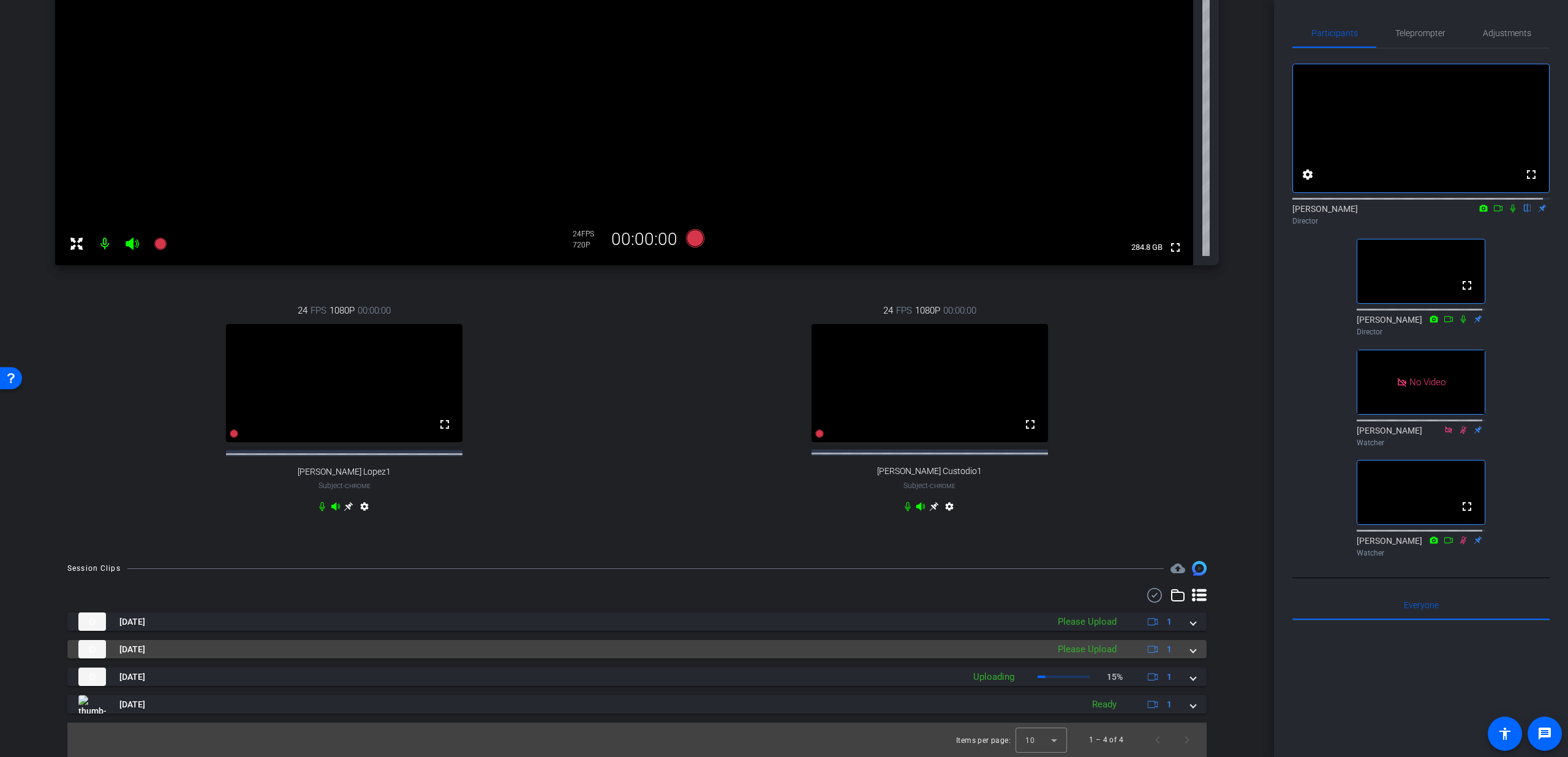
click at [1184, 642] on mat-expansion-panel-header "Sep 4, 2025 Please Upload 1" at bounding box center [637, 649] width 1139 height 19
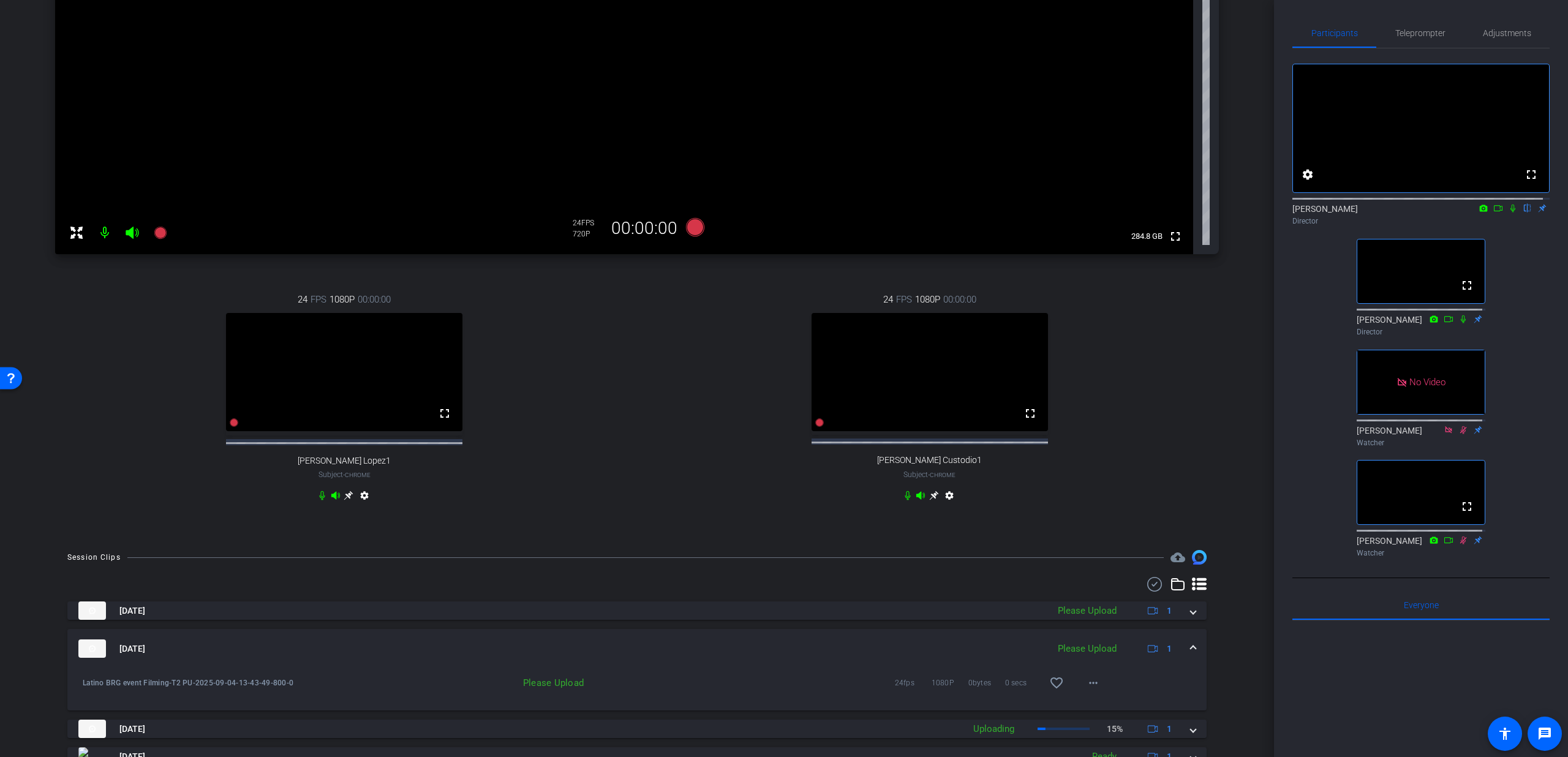
click at [1185, 651] on mat-expansion-panel-header "Sep 4, 2025 Please Upload 1" at bounding box center [637, 649] width 1139 height 39
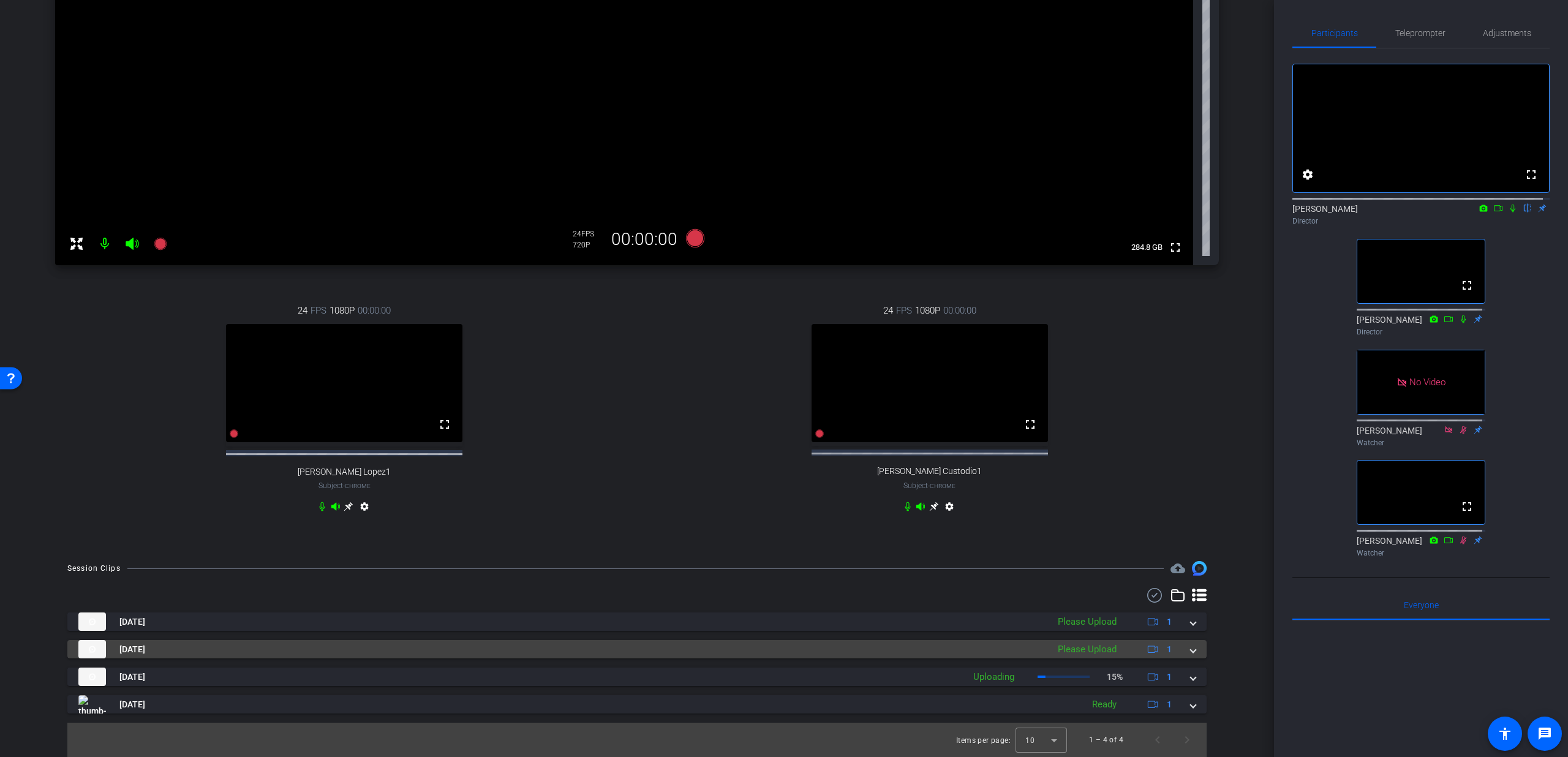
click at [1191, 648] on mat-expansion-panel-header "Sep 4, 2025 Please Upload 1" at bounding box center [637, 649] width 1139 height 19
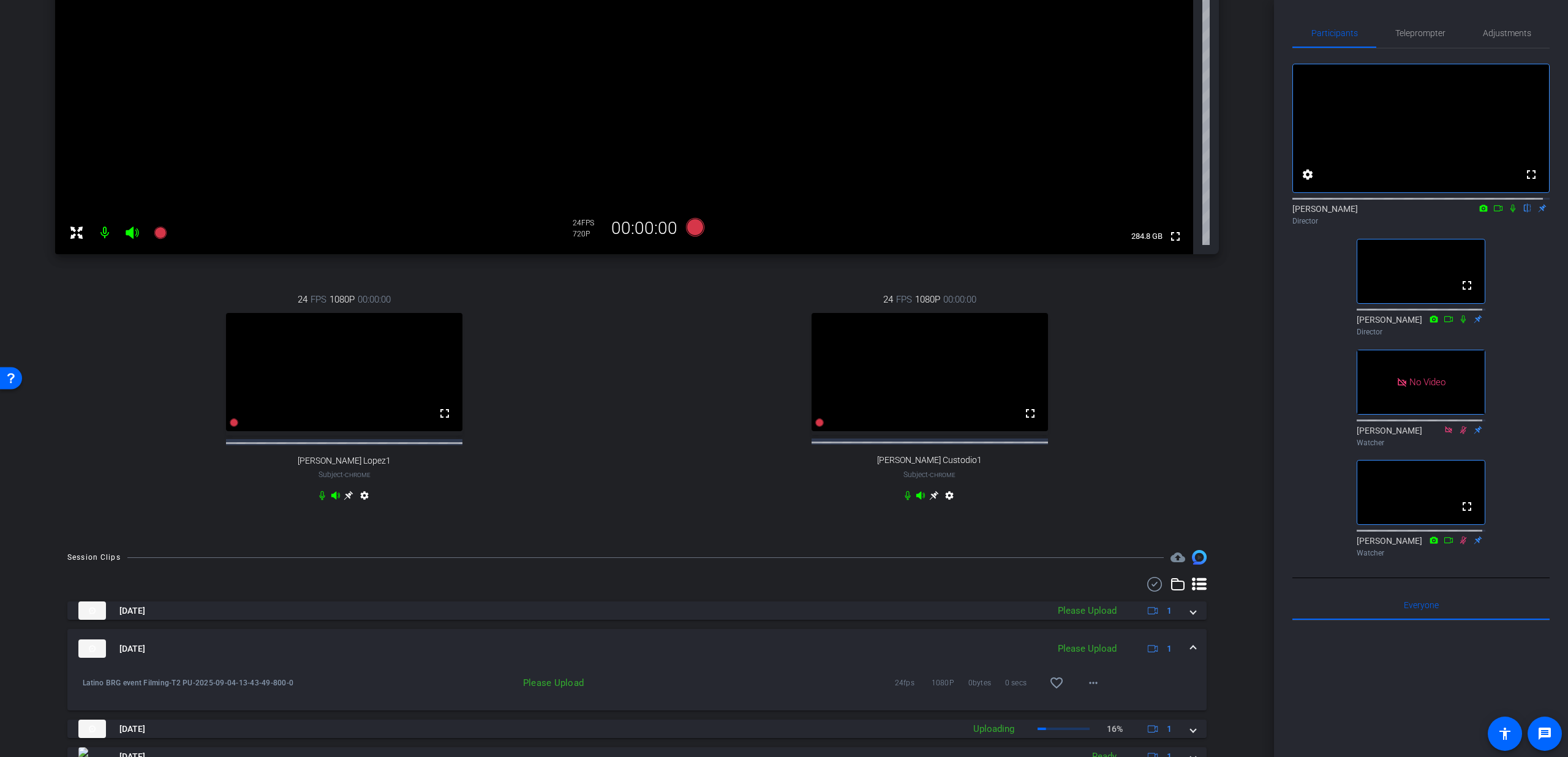
click at [1189, 654] on mat-expansion-panel-header "Sep 4, 2025 Please Upload 1" at bounding box center [637, 649] width 1139 height 39
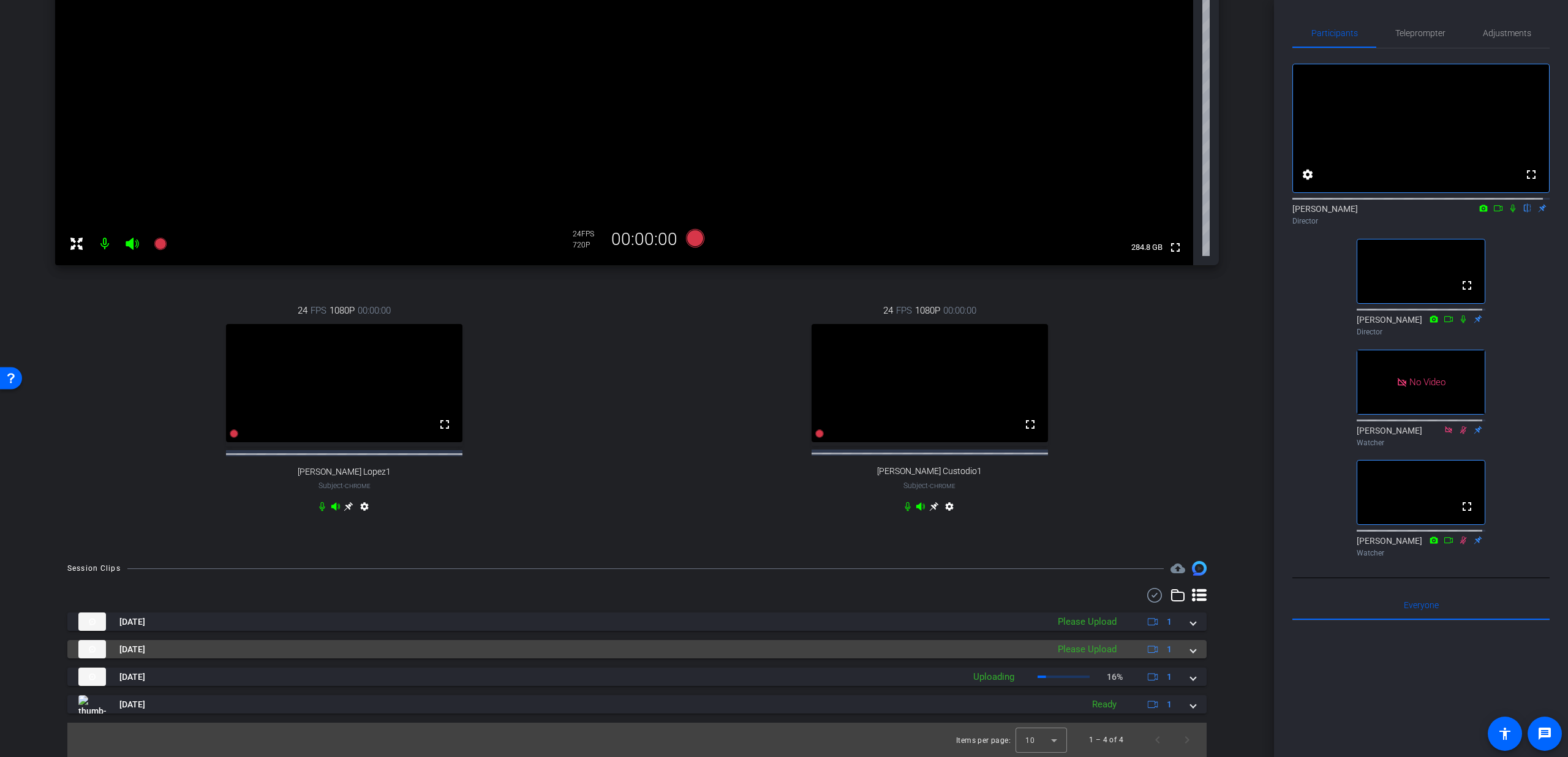
click at [1191, 646] on span at bounding box center [1193, 649] width 4 height 12
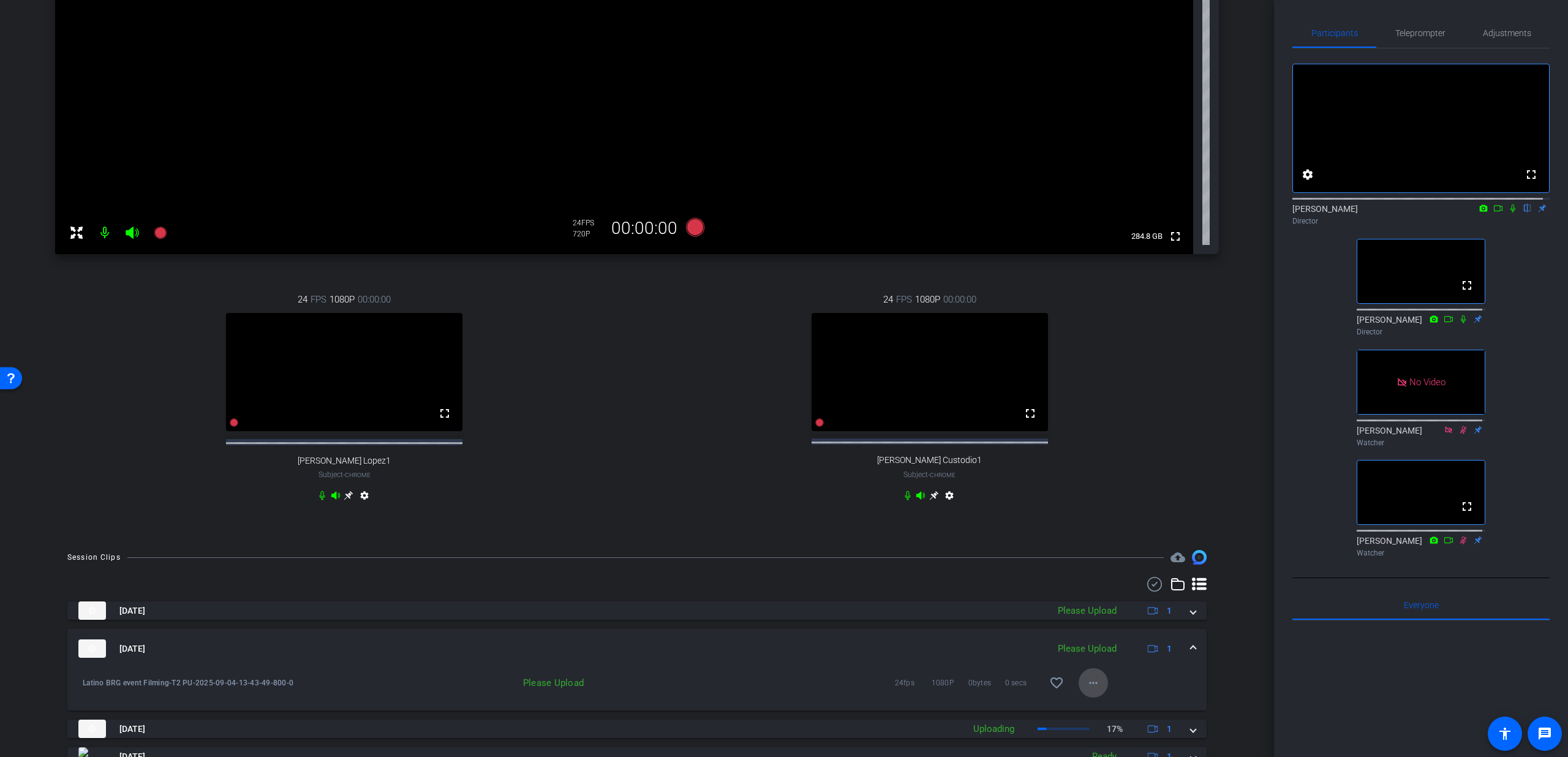
click at [1091, 687] on mat-icon "more_horiz" at bounding box center [1093, 683] width 14 height 14
click at [1095, 639] on span "Upload" at bounding box center [1105, 638] width 49 height 14
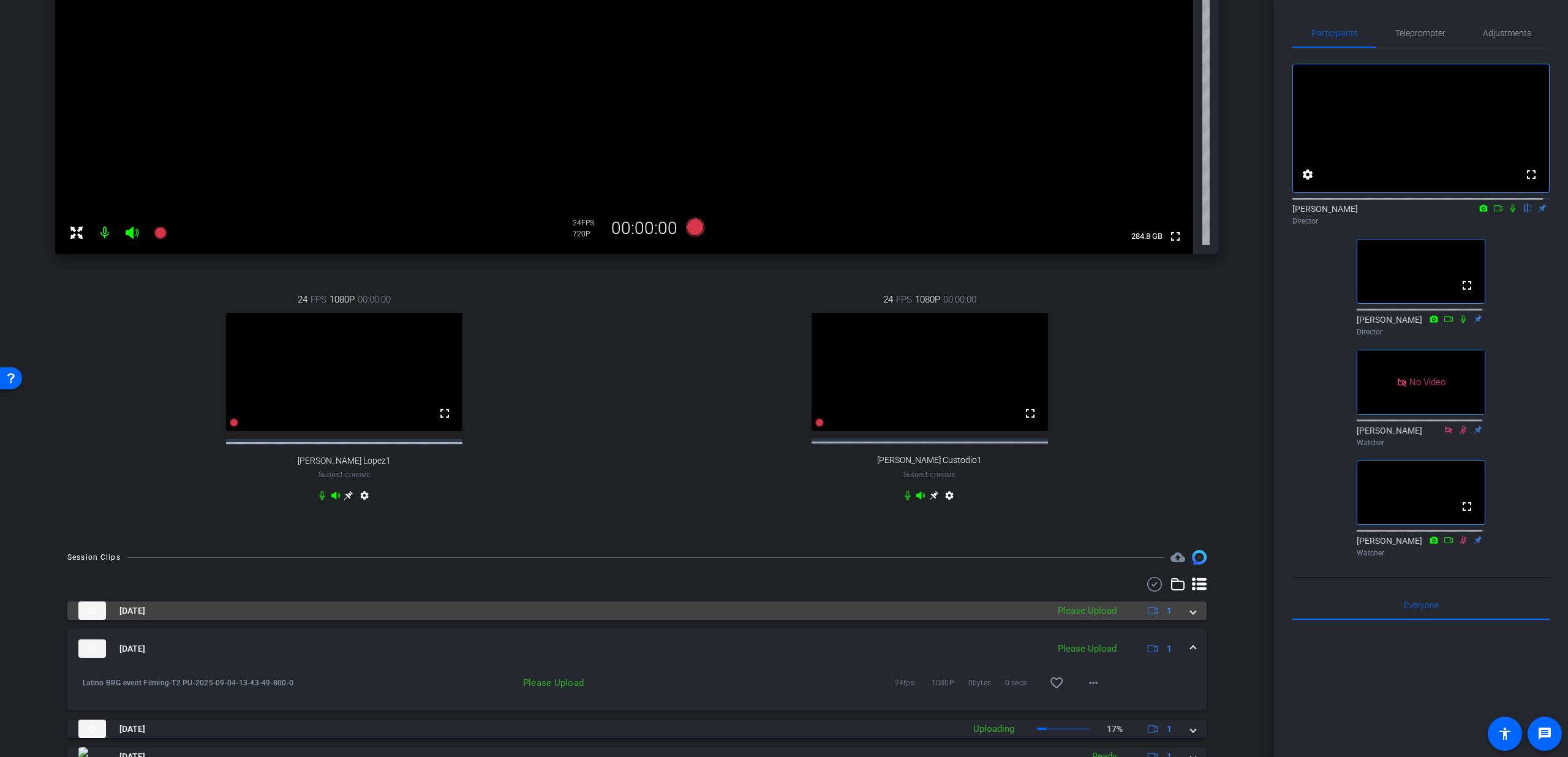
click at [1191, 618] on span at bounding box center [1193, 611] width 4 height 12
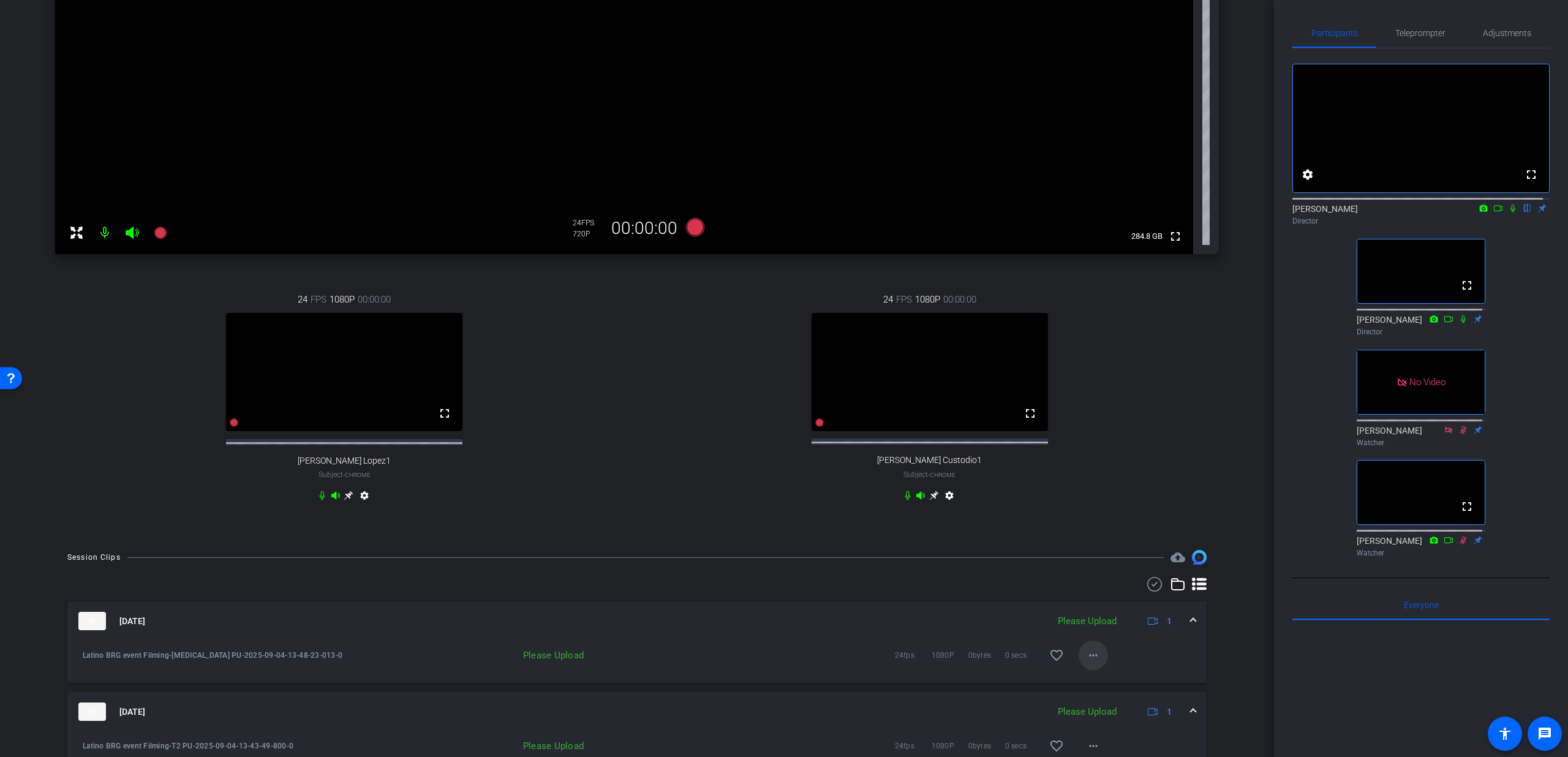
click at [1099, 671] on span at bounding box center [1093, 655] width 29 height 29
click at [1091, 689] on span "Upload" at bounding box center [1105, 692] width 49 height 14
click at [1178, 630] on div "Sep 4, 2025 Please Upload 1" at bounding box center [635, 621] width 1112 height 19
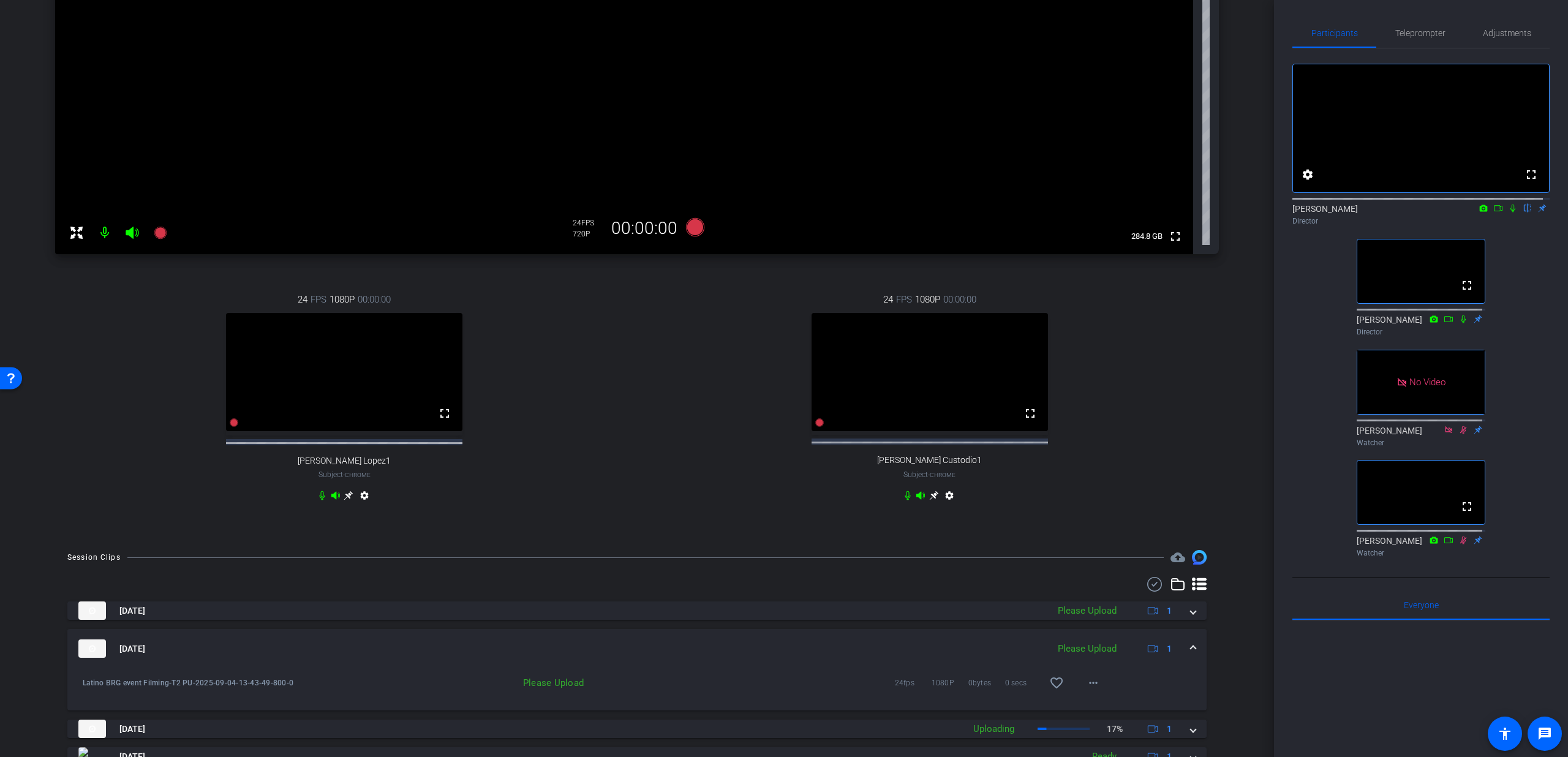
click at [1182, 658] on div "Sep 4, 2025 Please Upload 1" at bounding box center [635, 648] width 1112 height 19
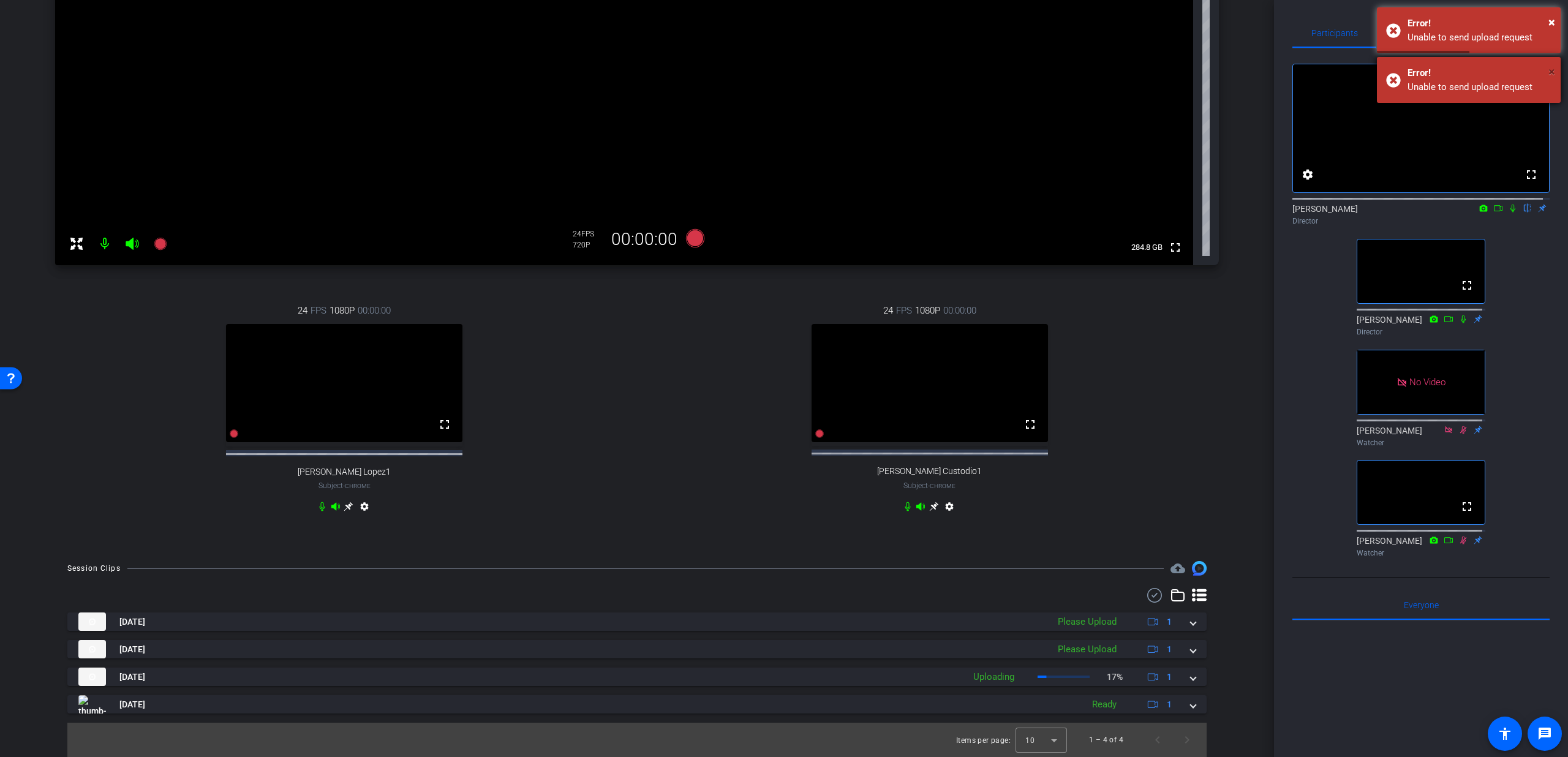
click at [1549, 68] on span "×" at bounding box center [1552, 71] width 7 height 14
click at [1553, 18] on span "×" at bounding box center [1552, 21] width 7 height 14
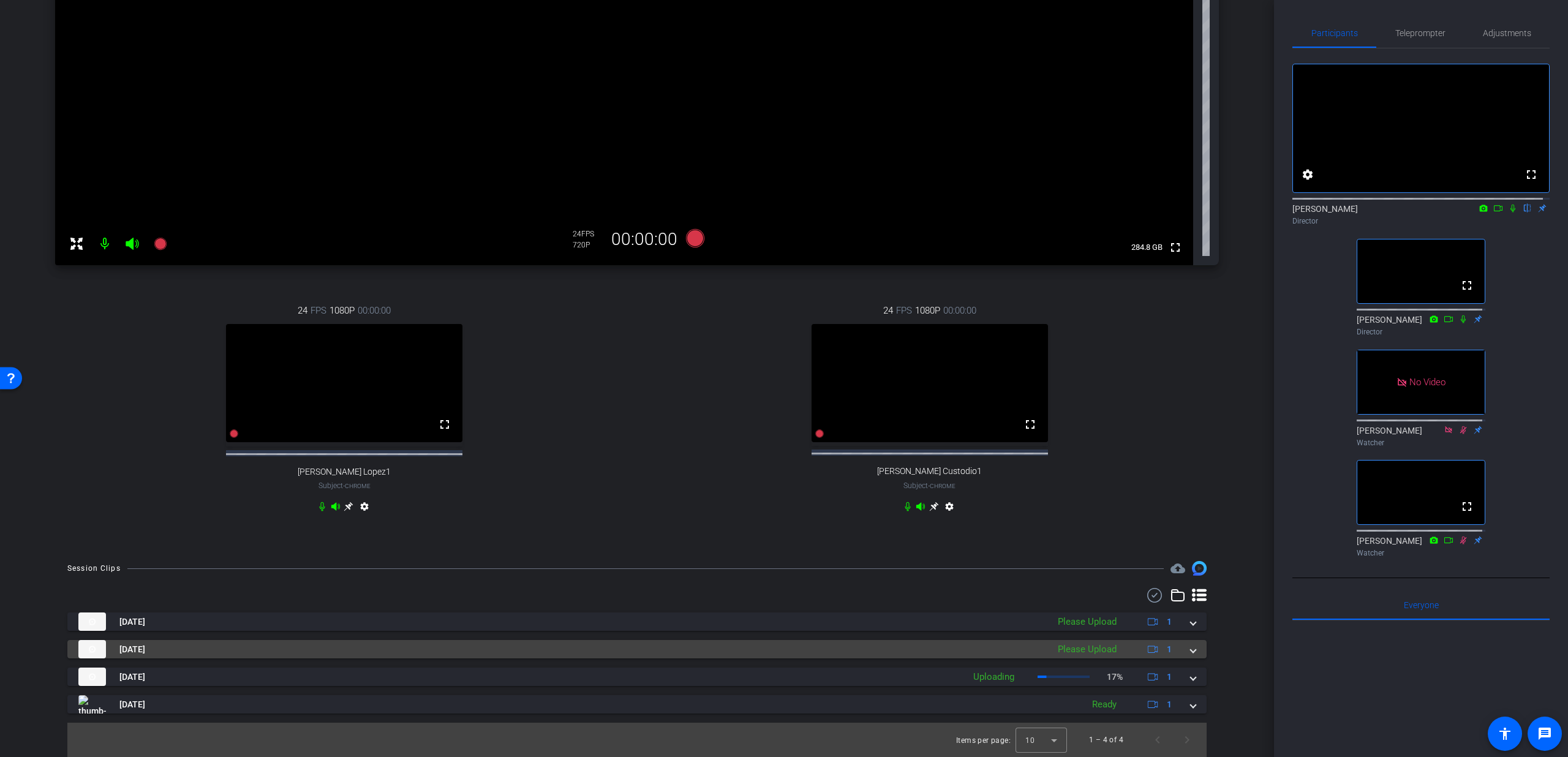
click at [1191, 654] on span at bounding box center [1193, 649] width 4 height 12
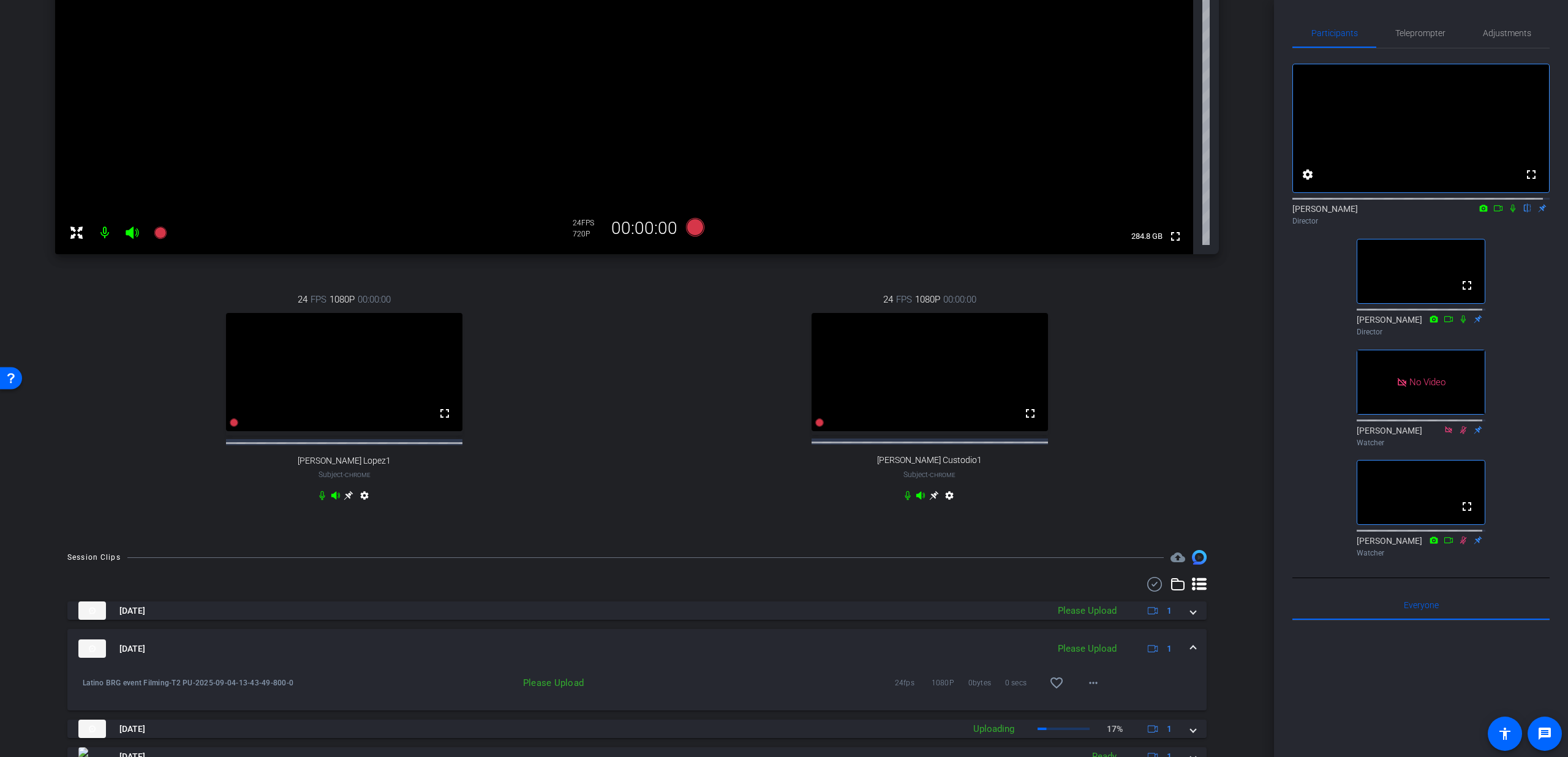
click at [1191, 655] on span at bounding box center [1193, 649] width 4 height 12
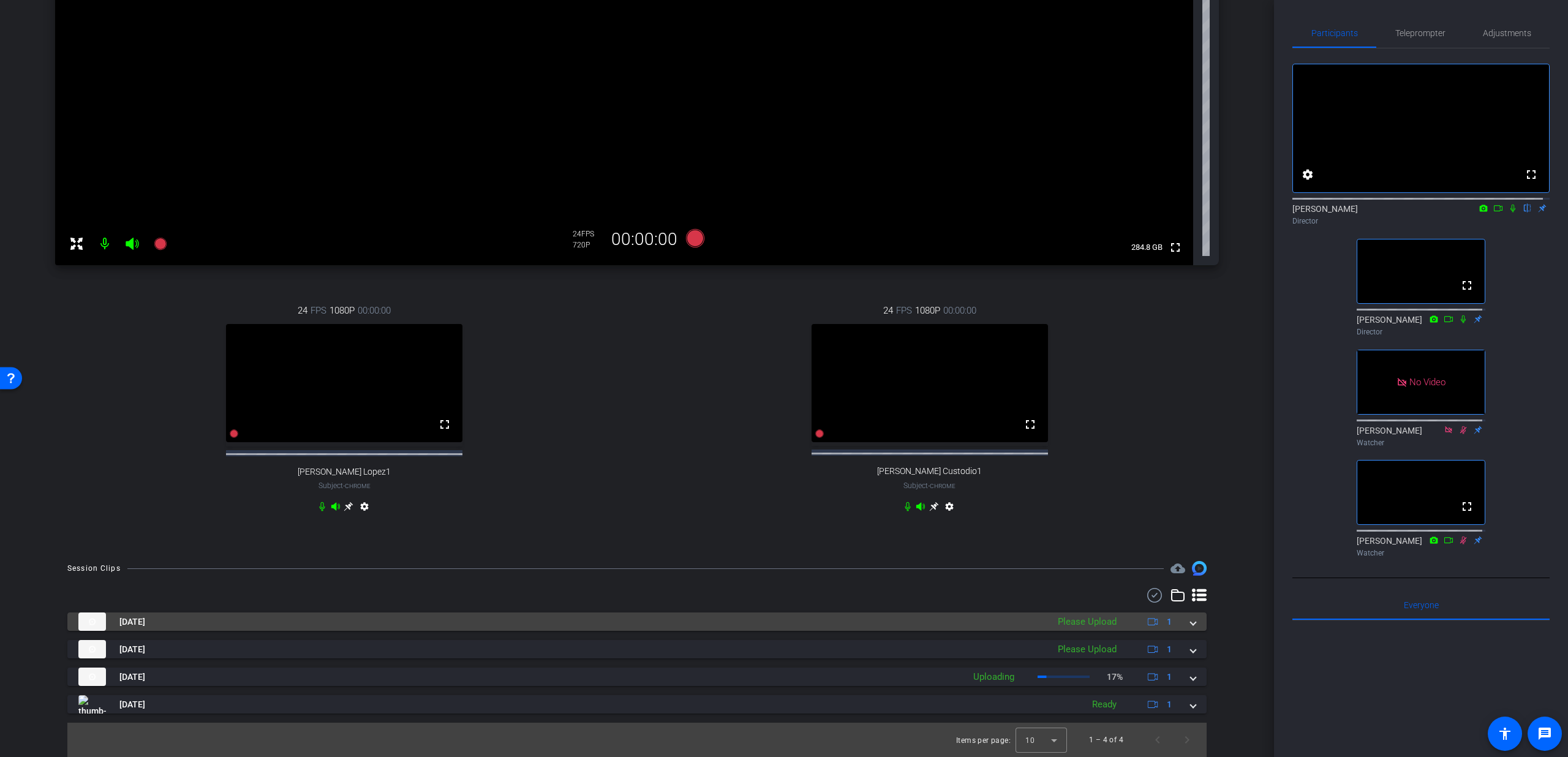
click at [1189, 628] on mat-expansion-panel-header "Sep 4, 2025 Please Upload 1" at bounding box center [637, 621] width 1139 height 19
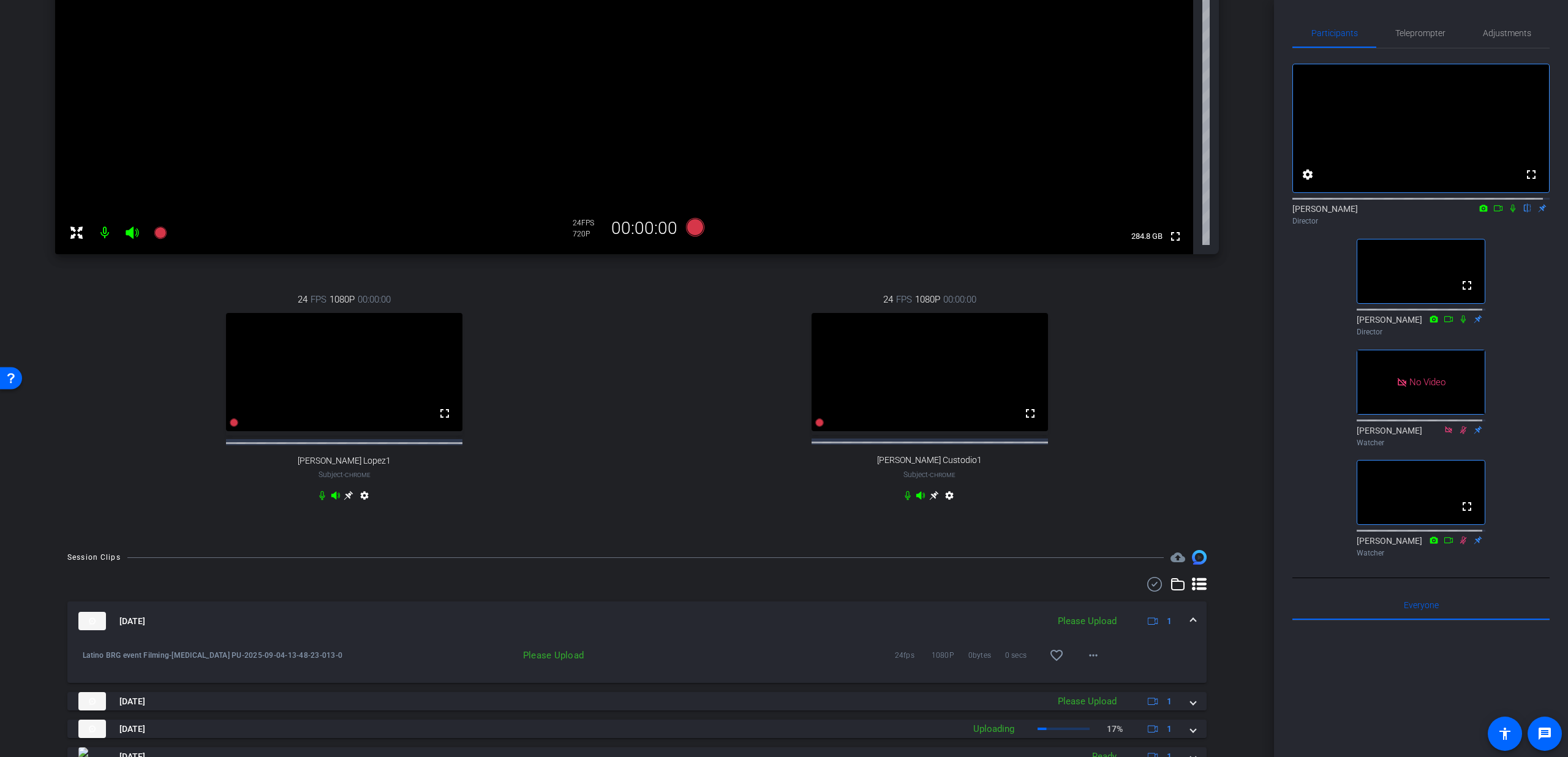
click at [1189, 628] on mat-expansion-panel-header "Sep 4, 2025 Please Upload 1" at bounding box center [637, 621] width 1139 height 39
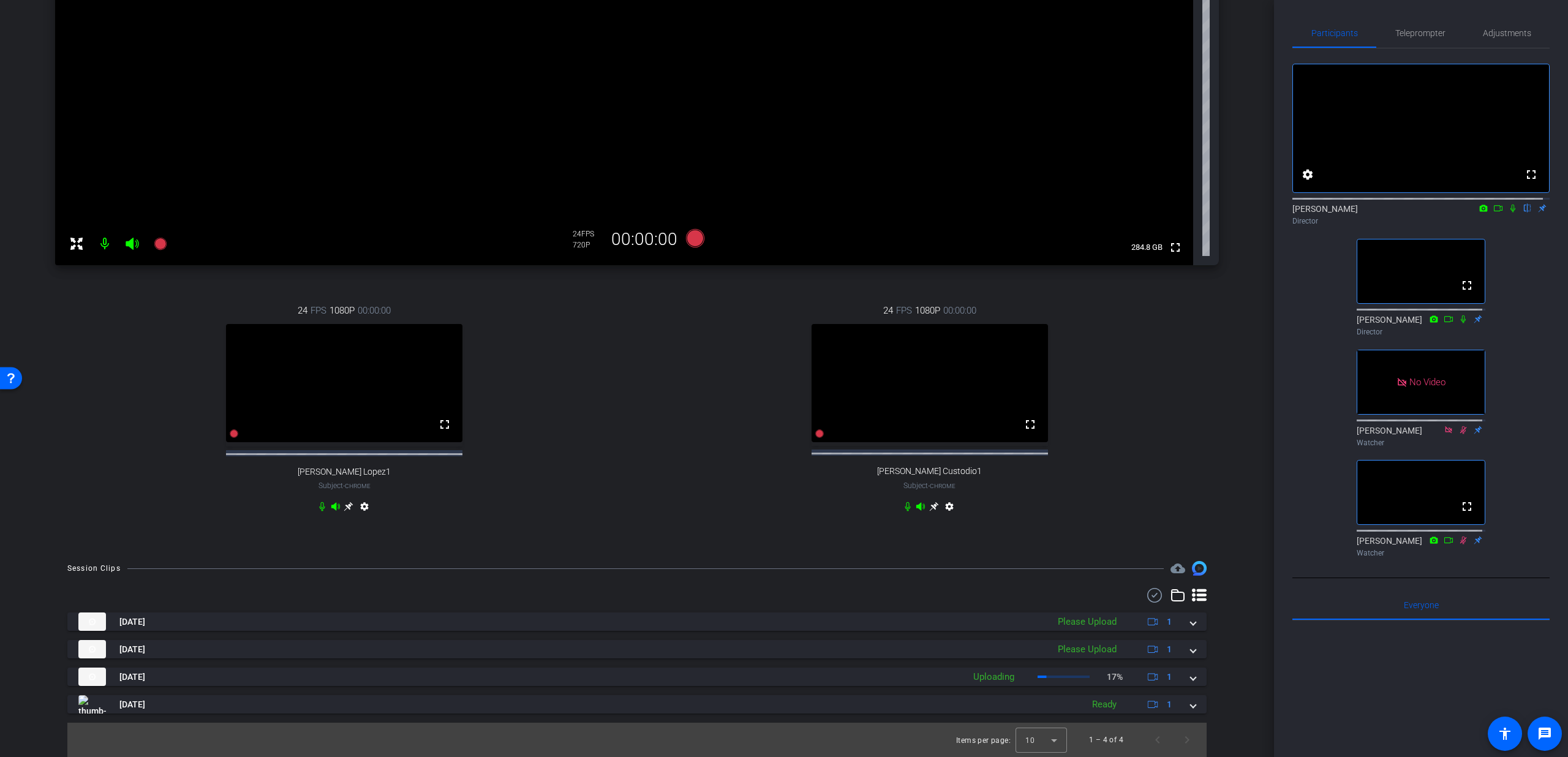
click at [948, 505] on mat-icon "settings" at bounding box center [949, 509] width 14 height 14
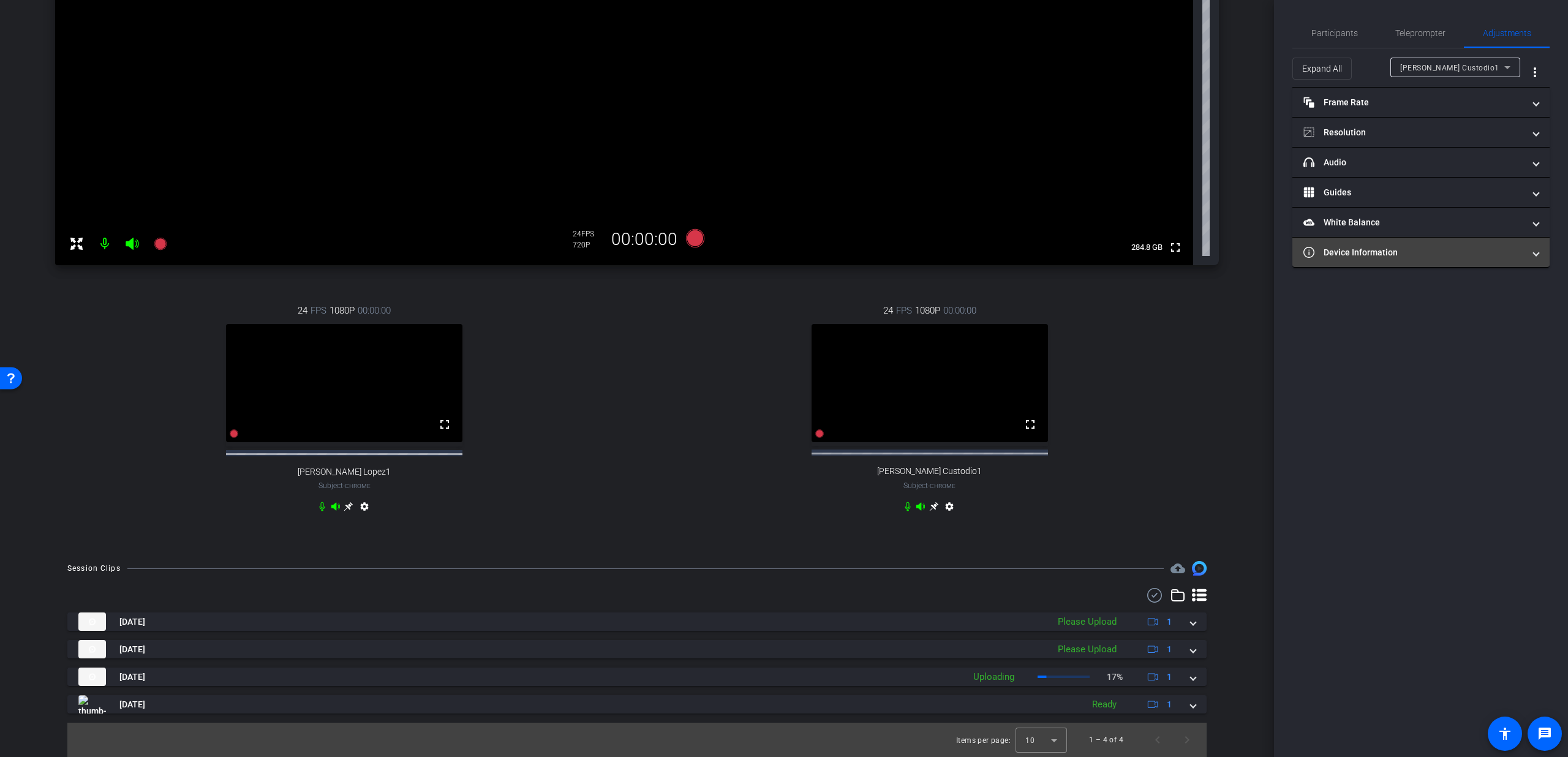
click at [1369, 264] on mat-expansion-panel-header "Device Information" at bounding box center [1421, 252] width 258 height 29
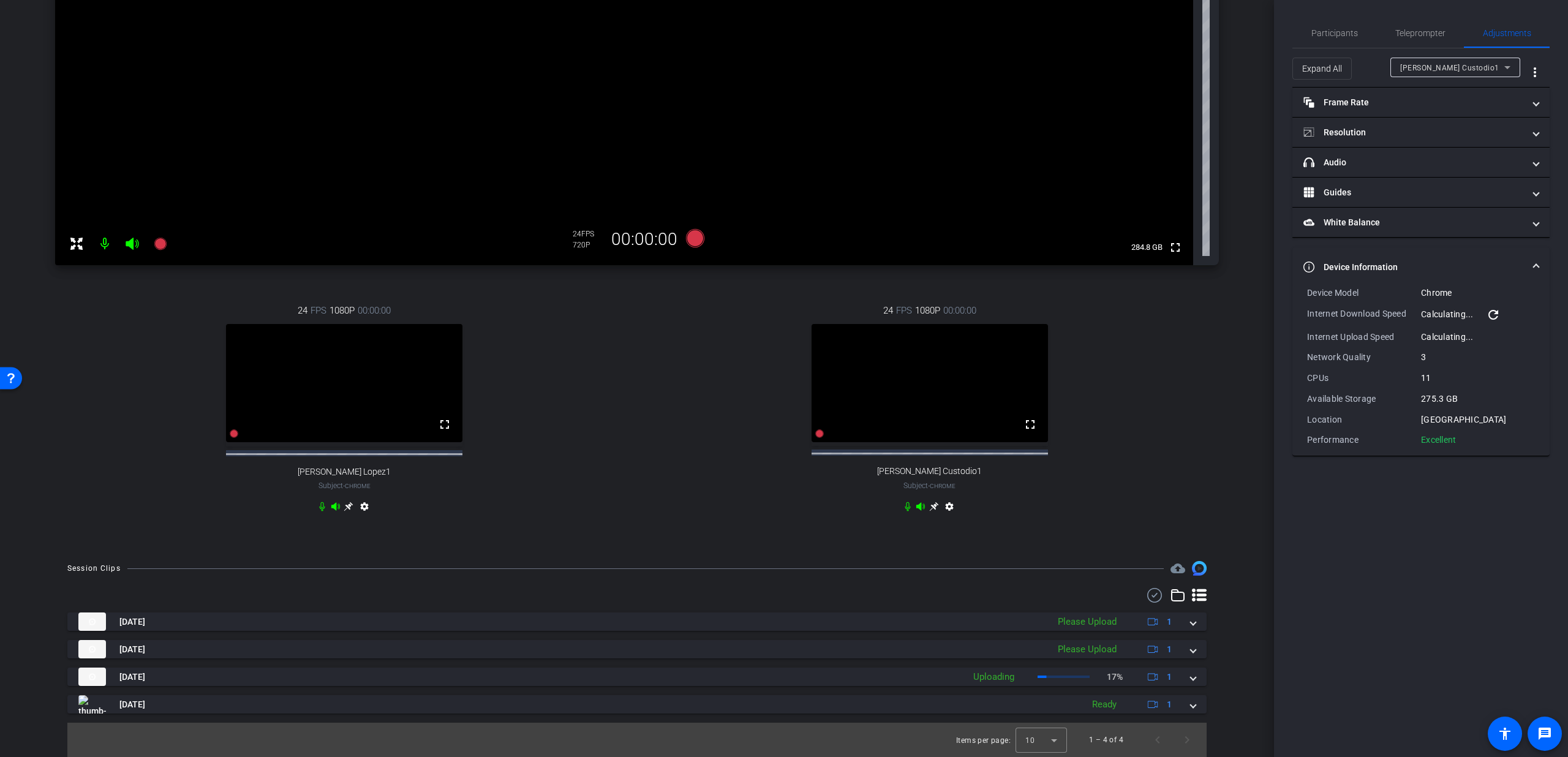
click at [1519, 256] on mat-expansion-panel-header "Device Information" at bounding box center [1421, 267] width 258 height 39
click at [1330, 29] on span "Participants" at bounding box center [1334, 33] width 46 height 9
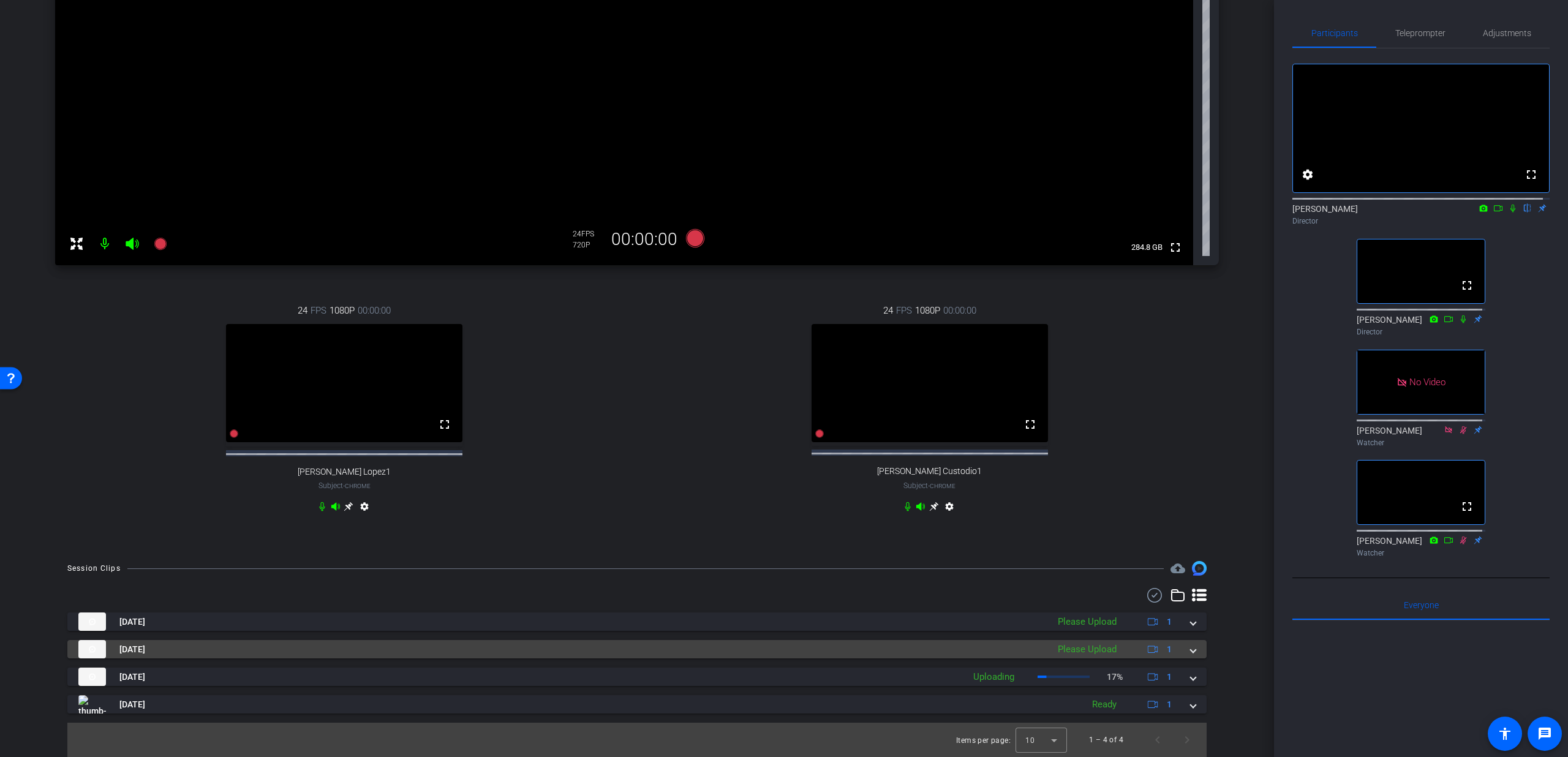
click at [1191, 649] on span at bounding box center [1193, 649] width 4 height 12
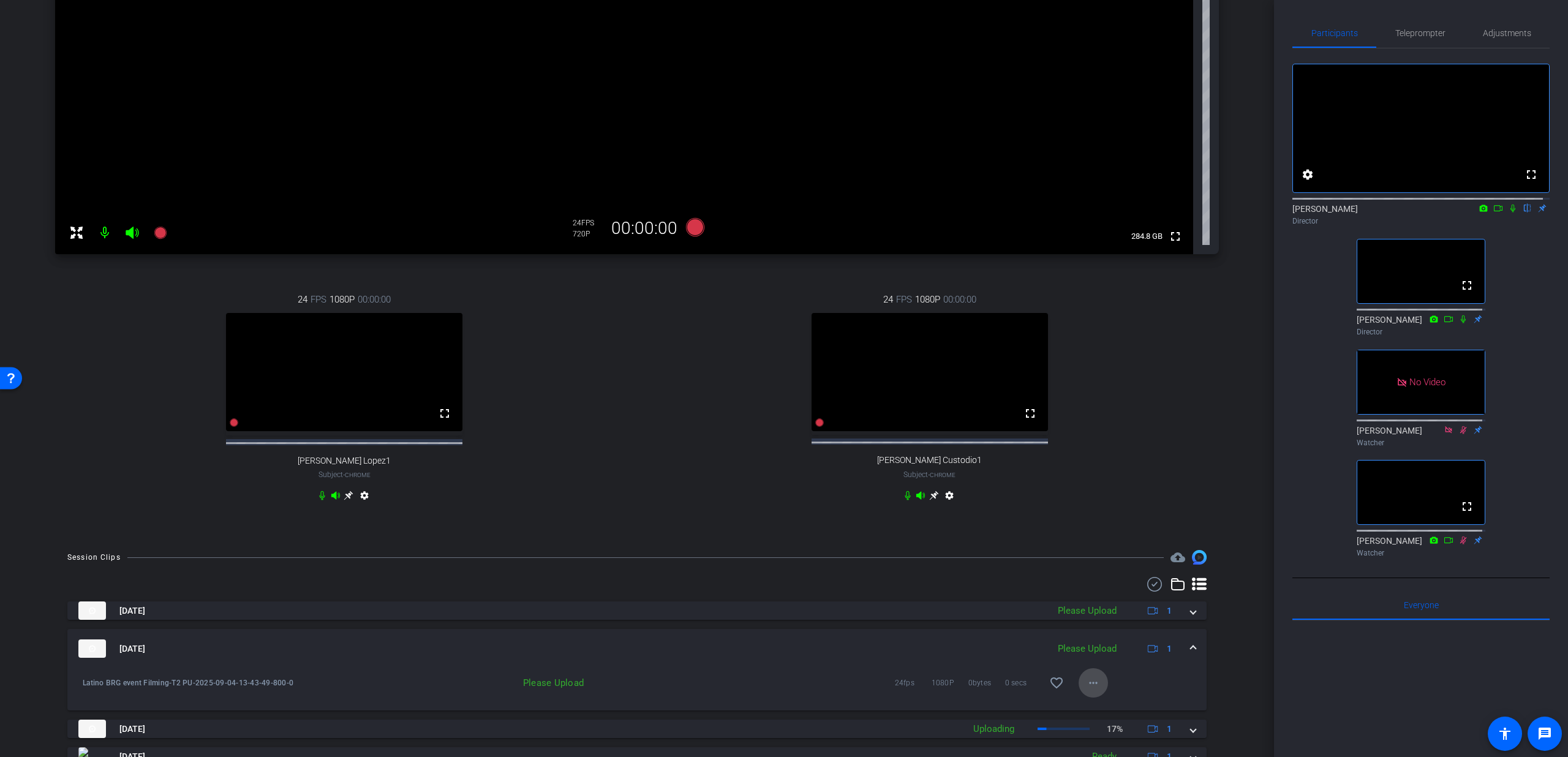
click at [1093, 681] on span at bounding box center [1093, 683] width 29 height 29
click at [1102, 633] on span "Upload" at bounding box center [1105, 638] width 49 height 14
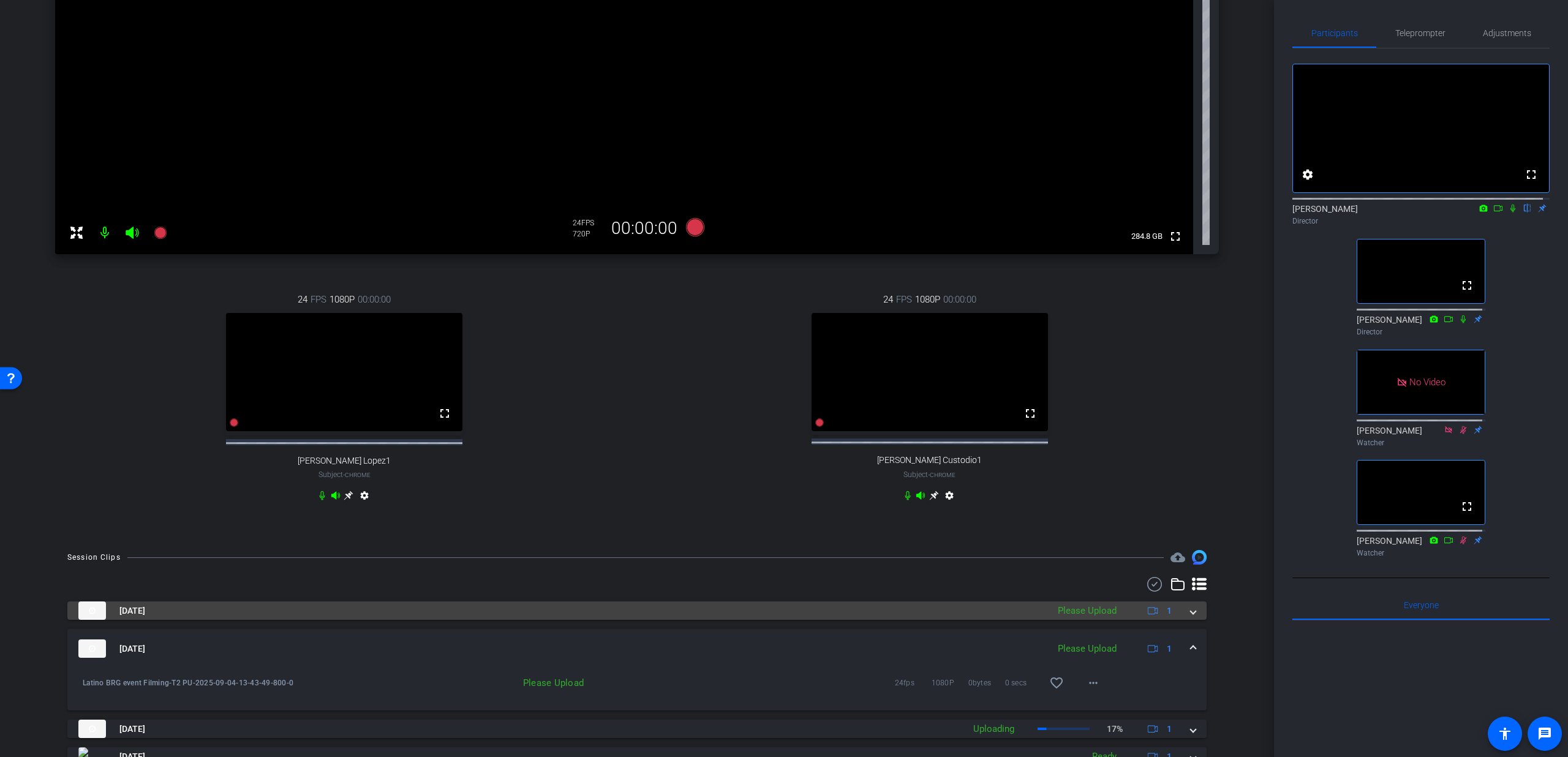
click at [1193, 620] on mat-expansion-panel-header "Sep 4, 2025 Please Upload 1" at bounding box center [637, 611] width 1139 height 19
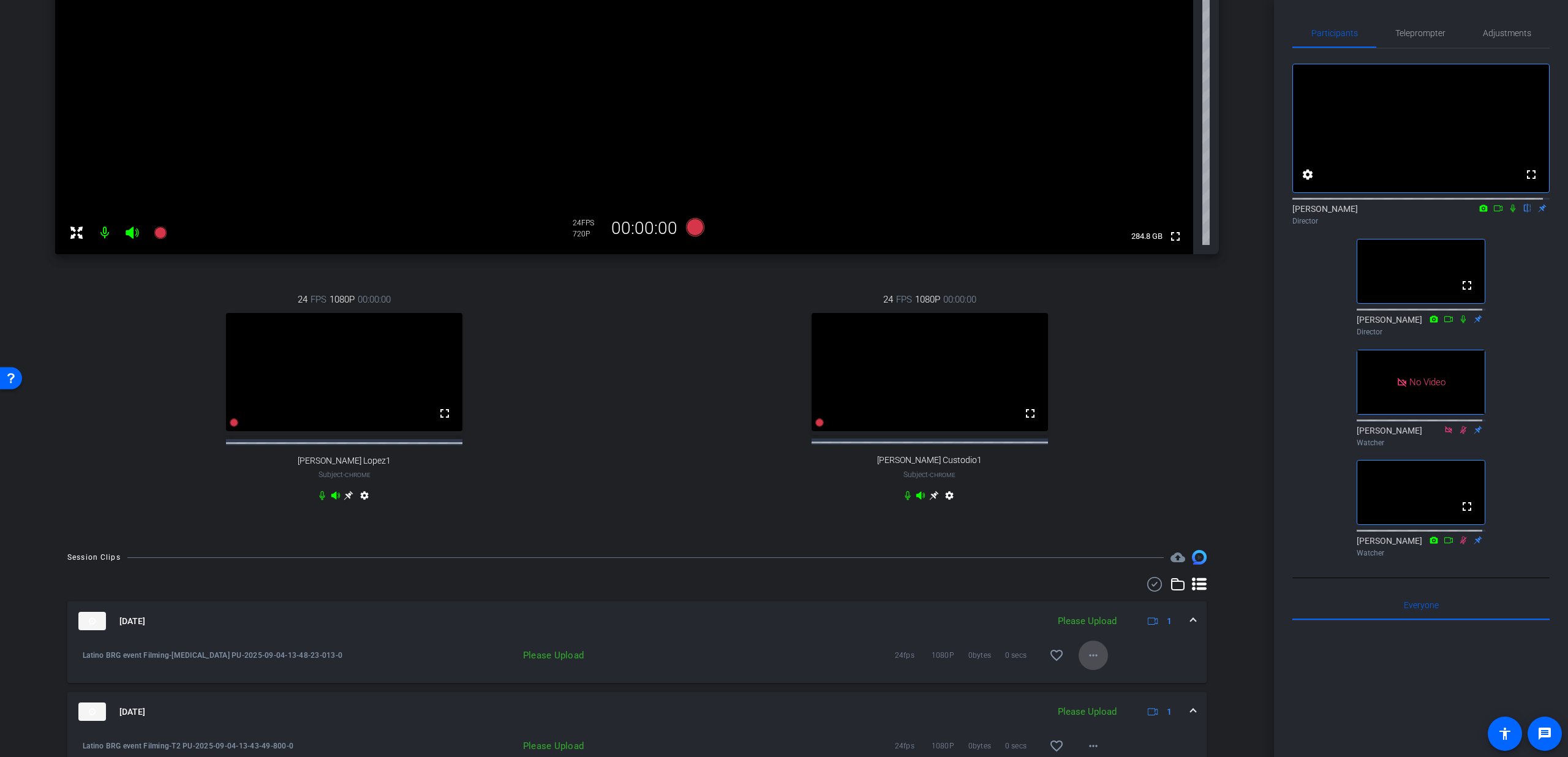
click at [1097, 664] on span at bounding box center [1093, 655] width 29 height 29
click at [1086, 689] on span "Upload" at bounding box center [1105, 692] width 49 height 14
click at [1191, 628] on span at bounding box center [1193, 621] width 4 height 12
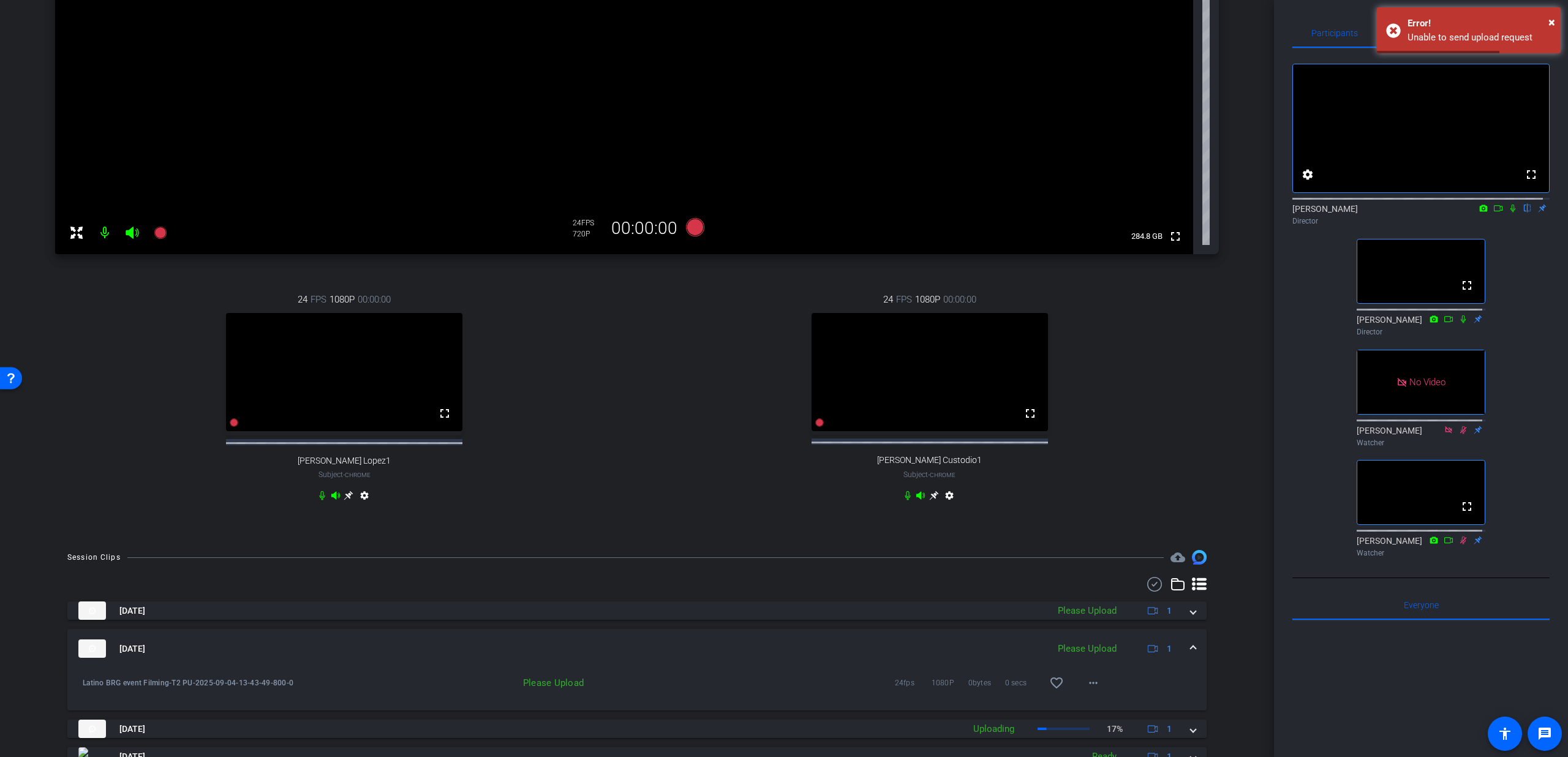
click at [1191, 655] on span at bounding box center [1193, 649] width 4 height 12
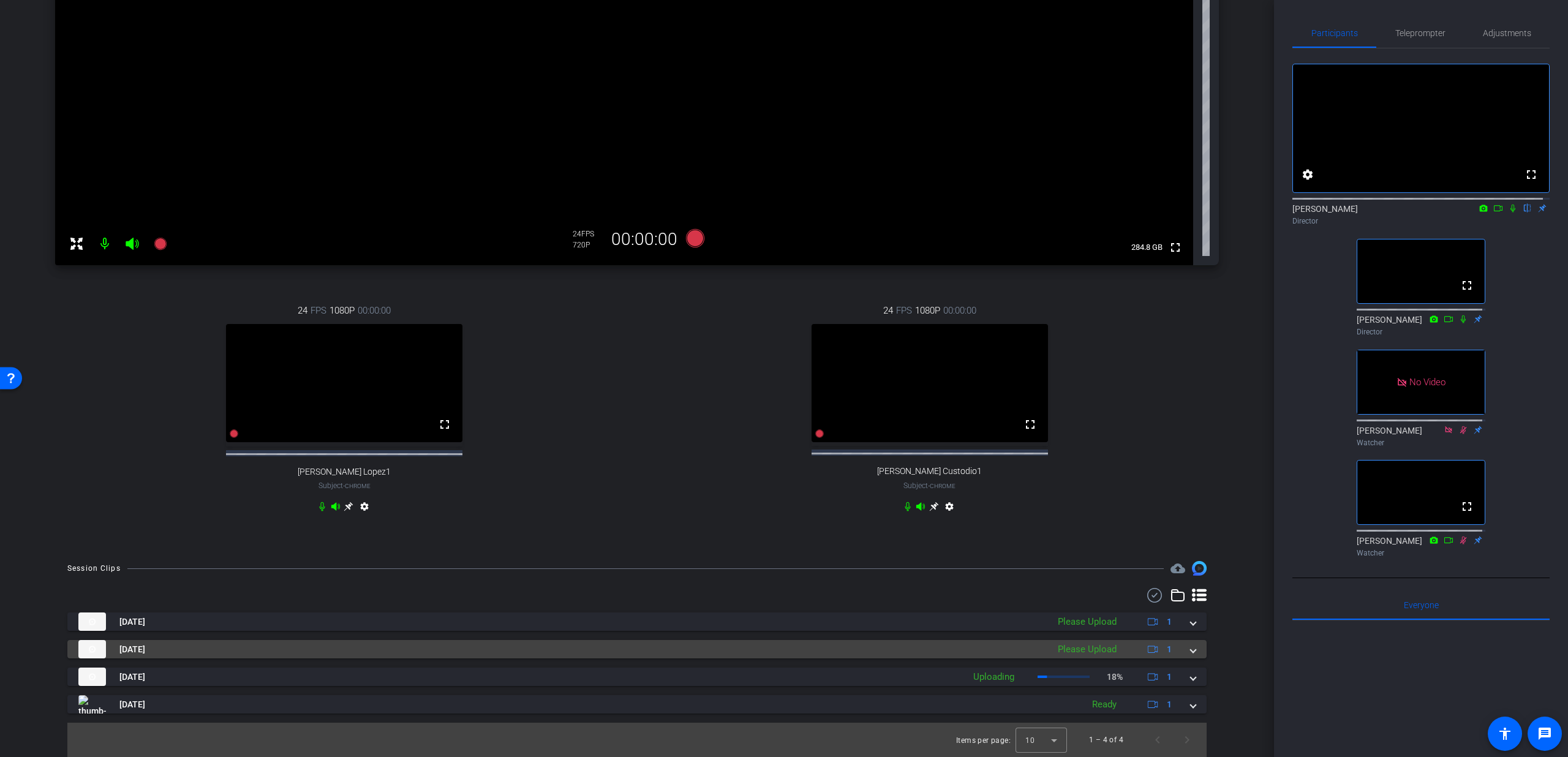
click at [1191, 651] on mat-expansion-panel-header "Sep 4, 2025 Please Upload 1" at bounding box center [637, 649] width 1139 height 19
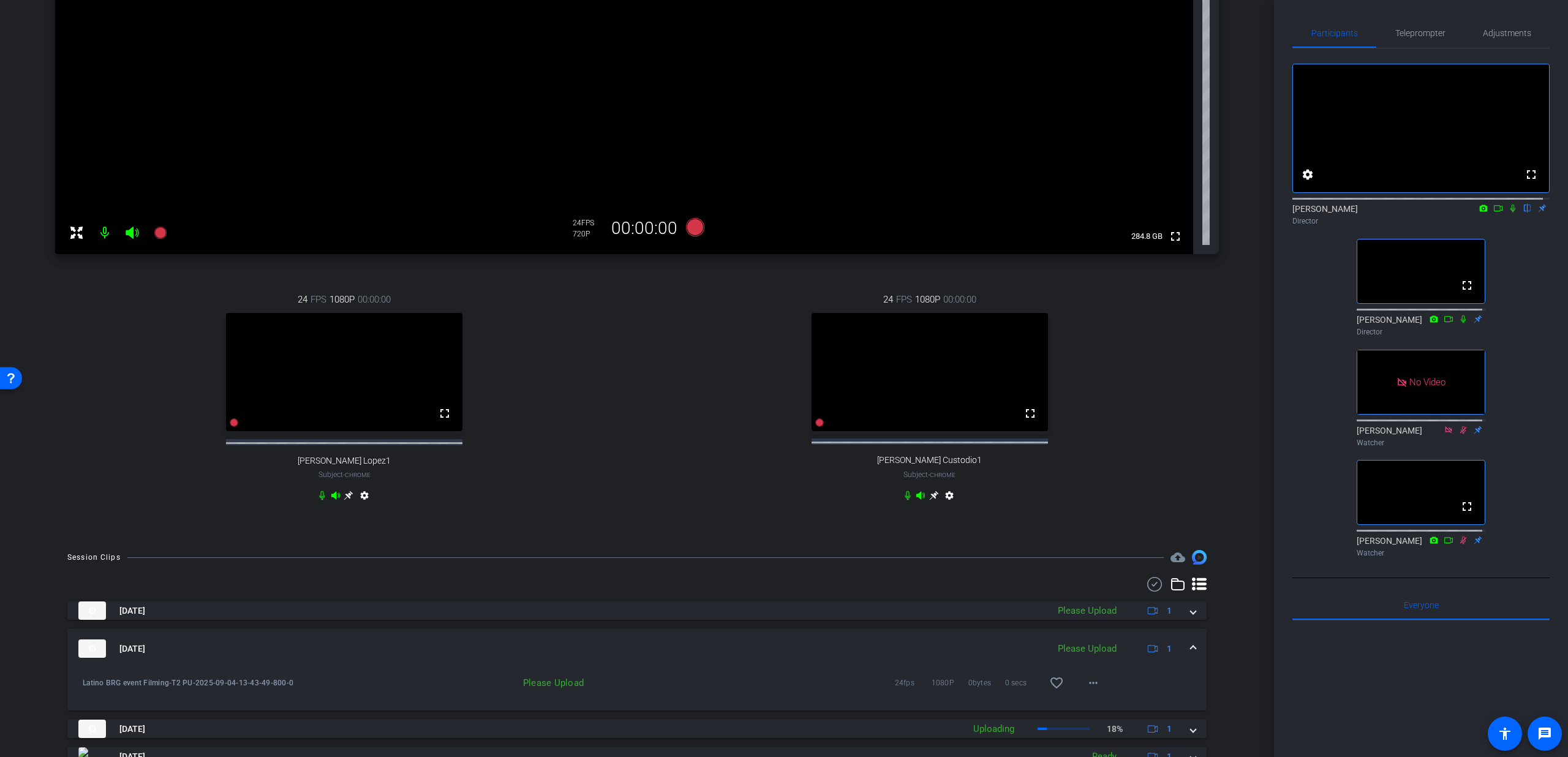
click at [1191, 655] on span at bounding box center [1193, 649] width 4 height 12
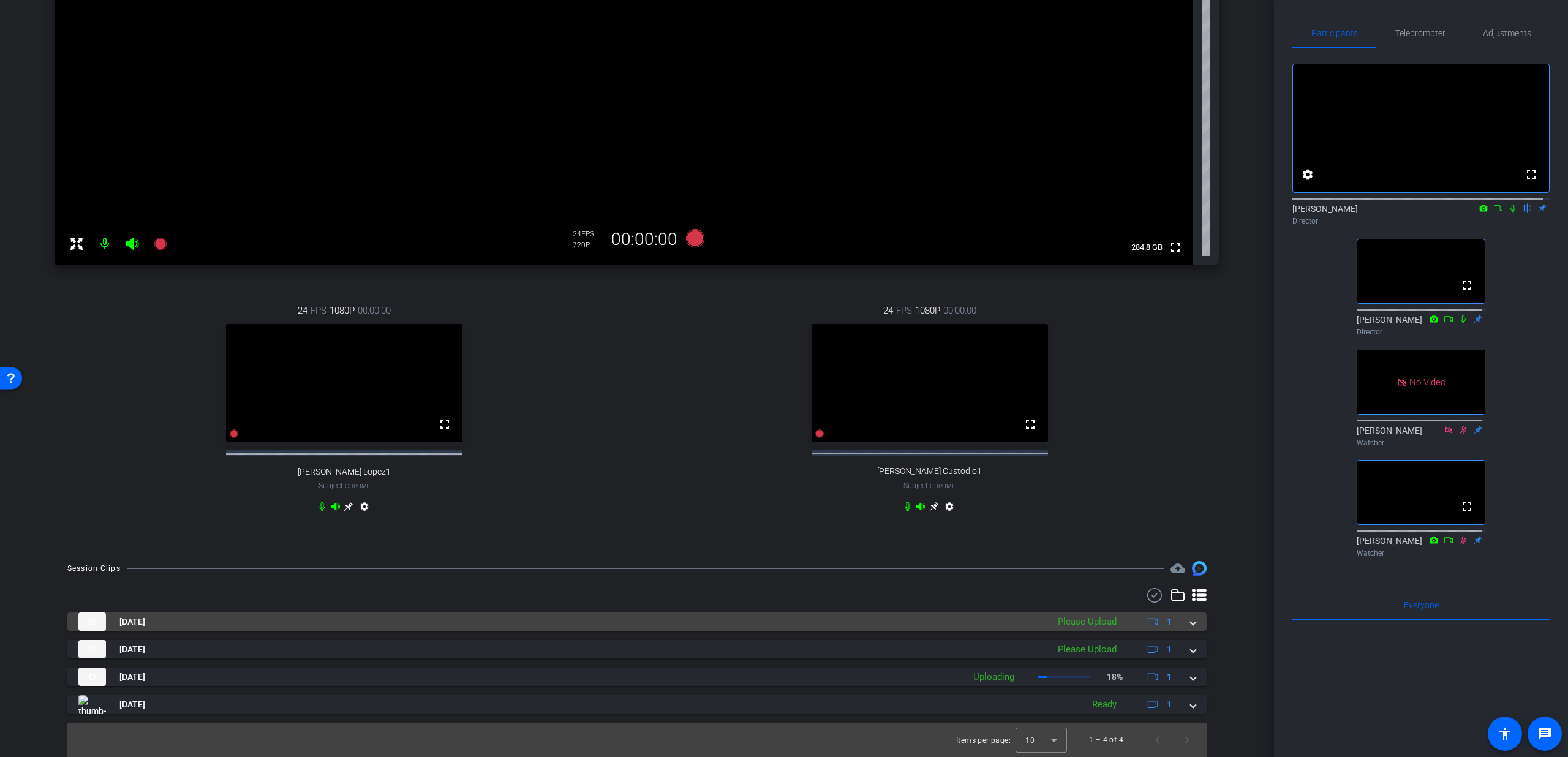
click at [1184, 624] on div "Sep 4, 2025 Please Upload 1" at bounding box center [635, 621] width 1112 height 19
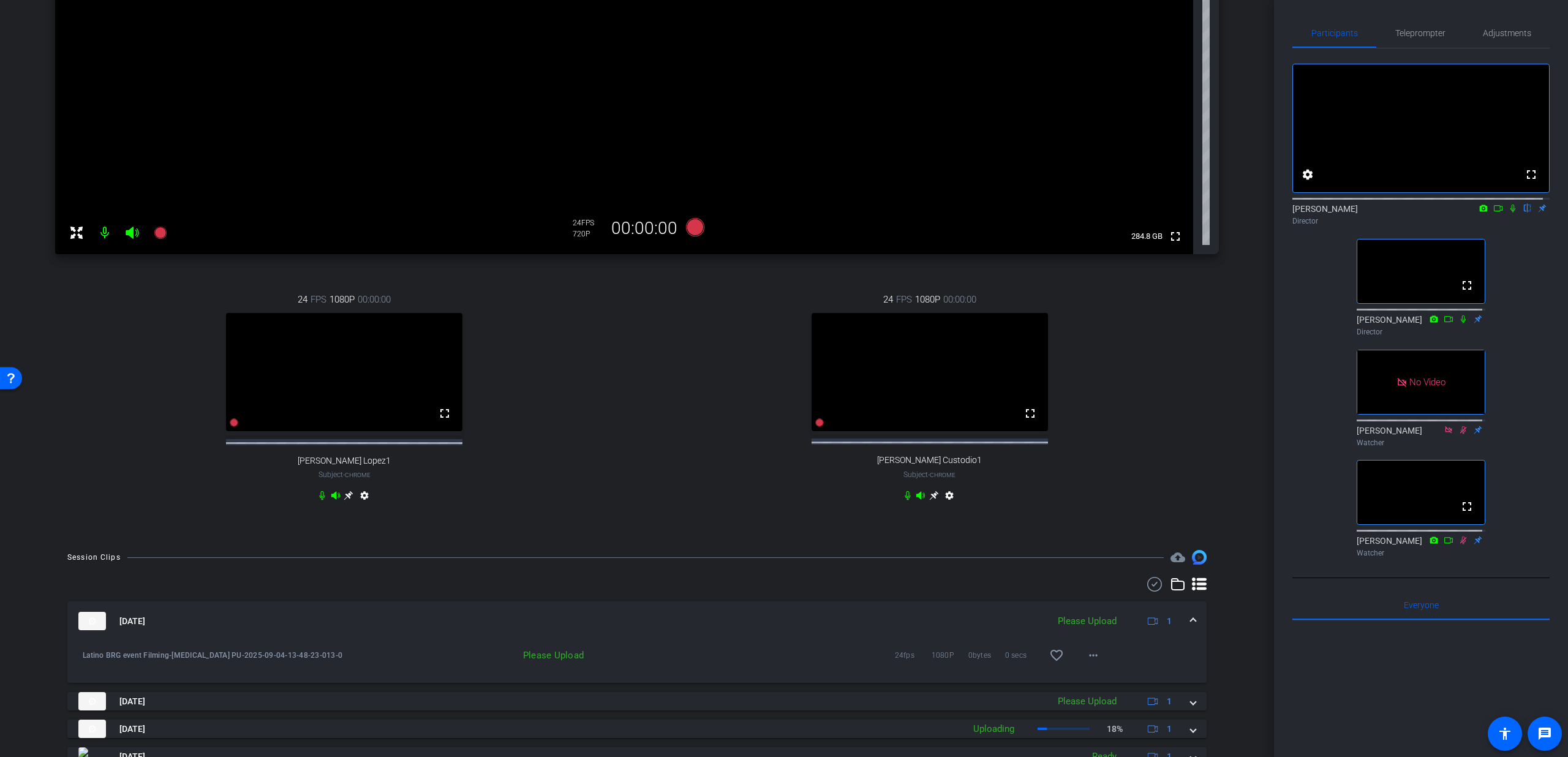
click at [1184, 624] on div "Sep 4, 2025 Please Upload 1" at bounding box center [635, 621] width 1112 height 19
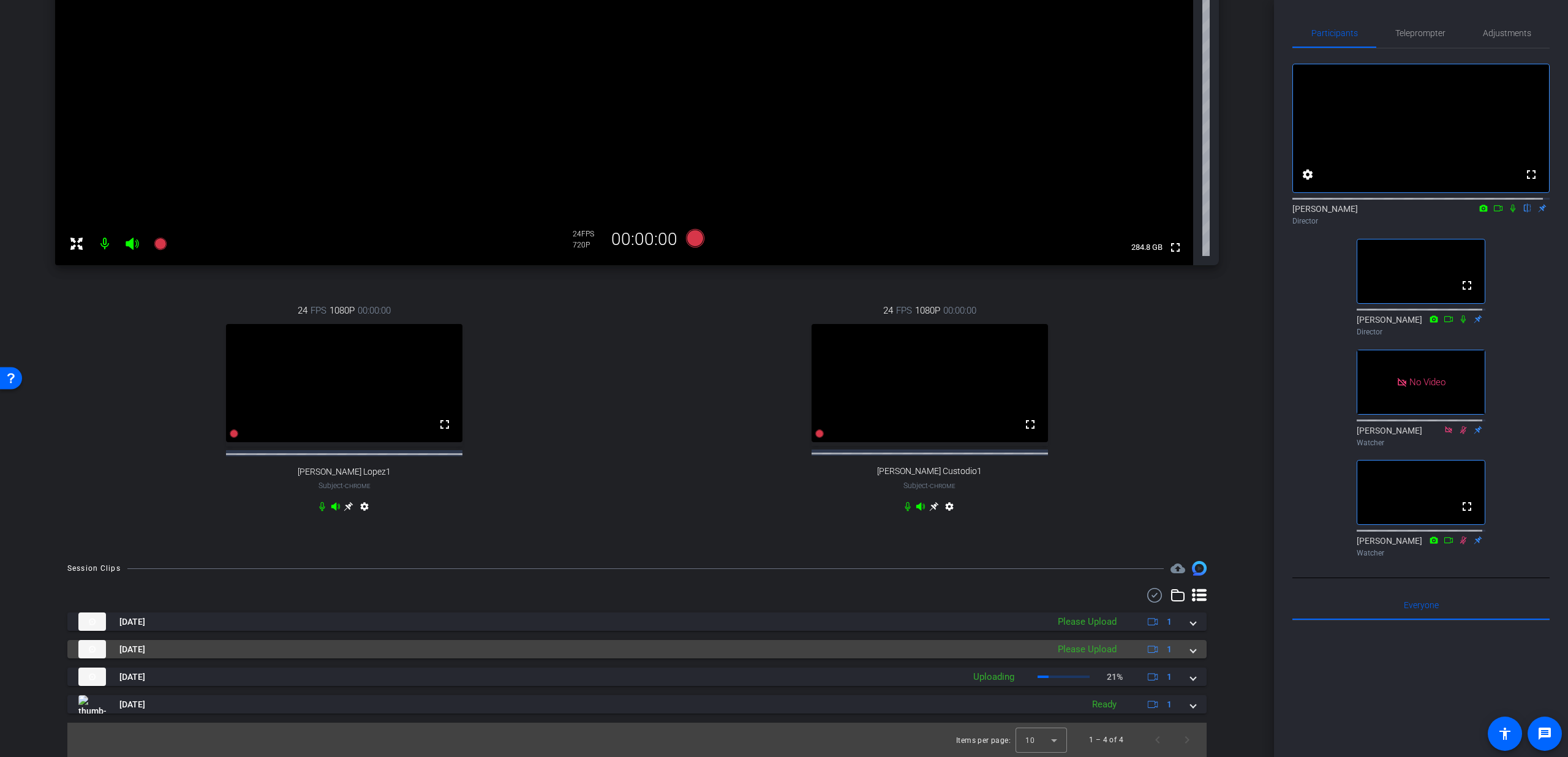
click at [1190, 650] on mat-expansion-panel-header "Sep 4, 2025 Please Upload 1" at bounding box center [637, 649] width 1139 height 19
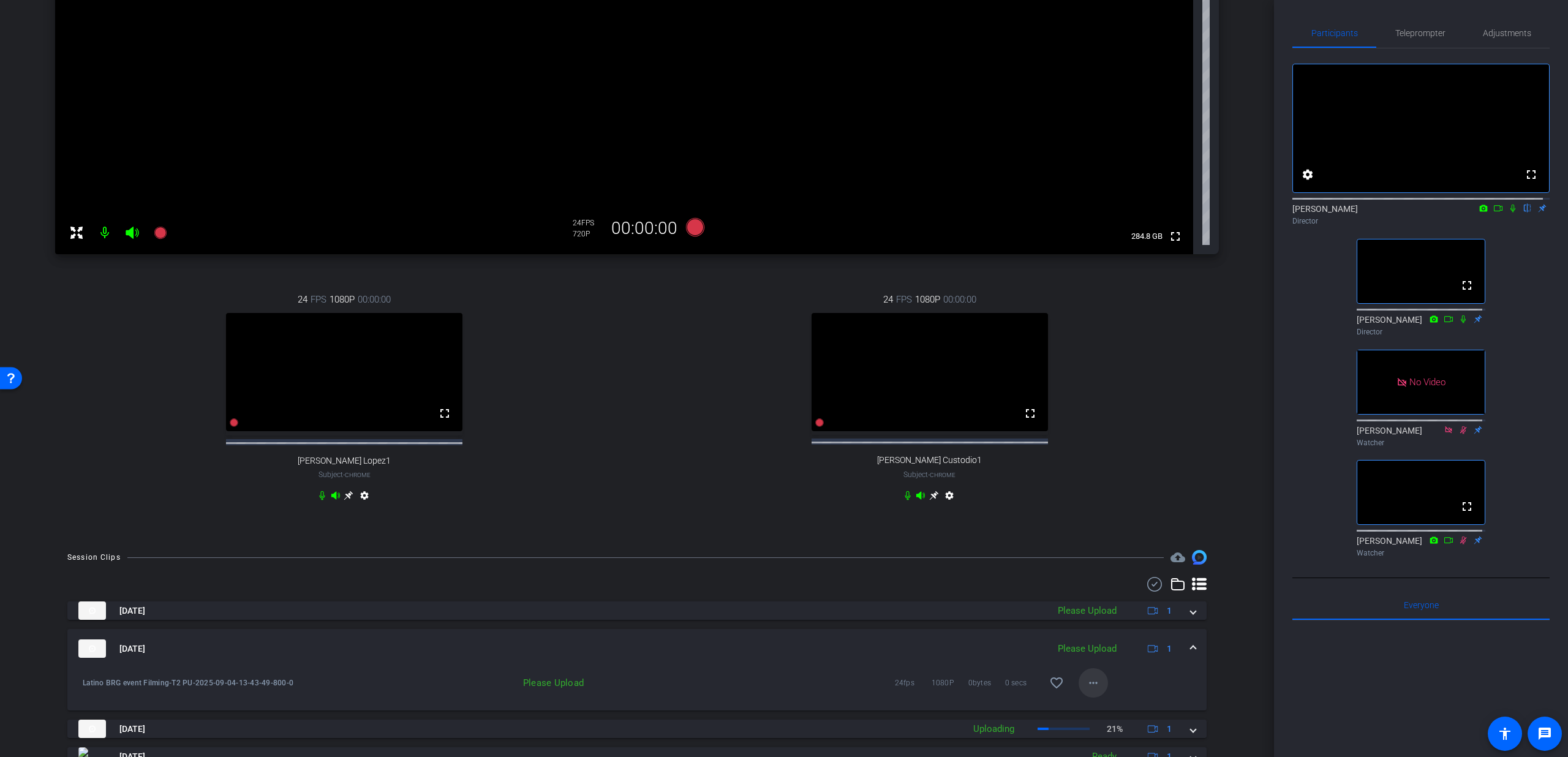
click at [1089, 690] on mat-icon "more_horiz" at bounding box center [1093, 683] width 14 height 14
click at [1094, 638] on span "Upload" at bounding box center [1105, 638] width 49 height 14
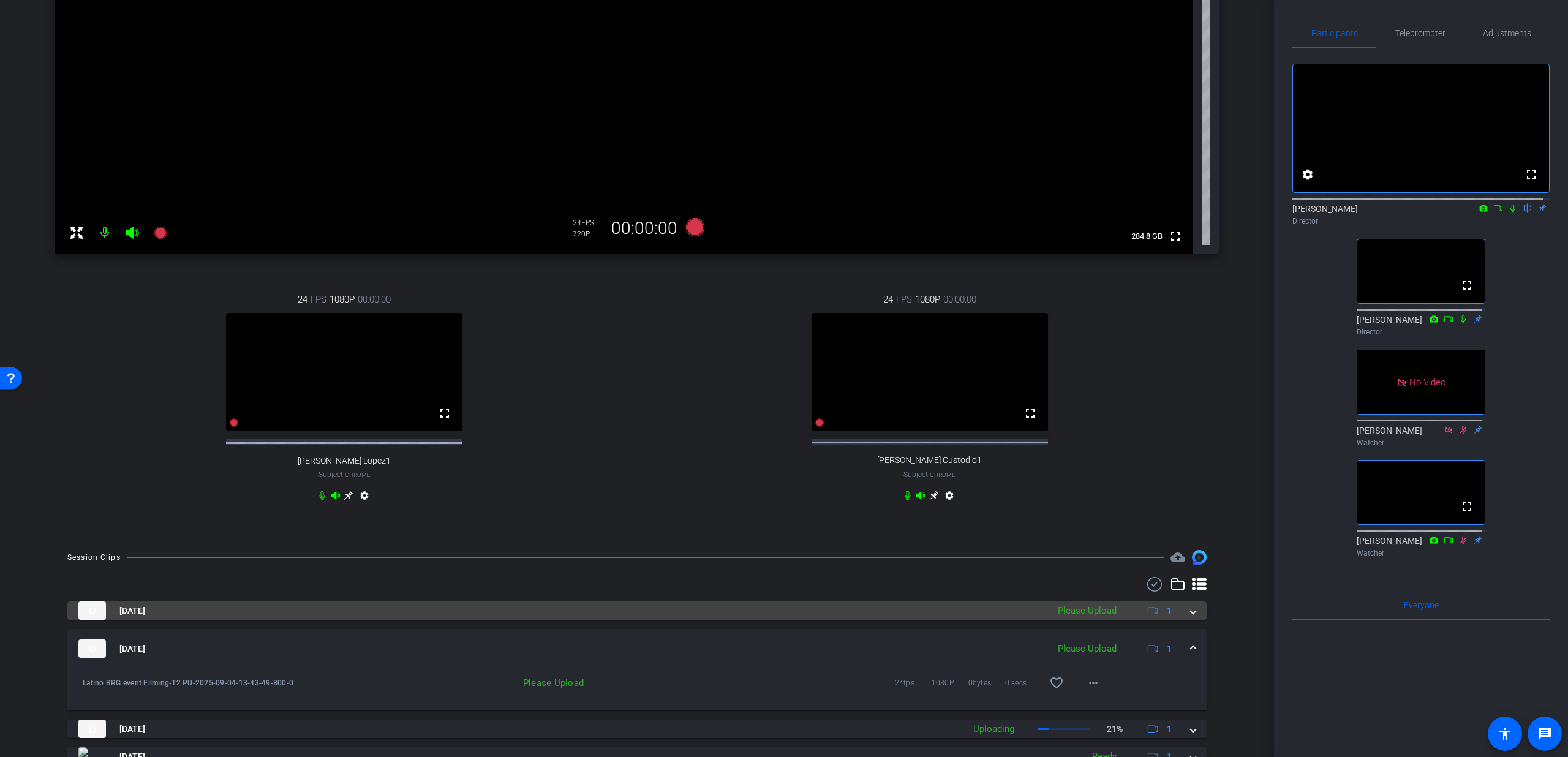
click at [1180, 620] on div "Sep 4, 2025 Please Upload 1" at bounding box center [635, 611] width 1112 height 19
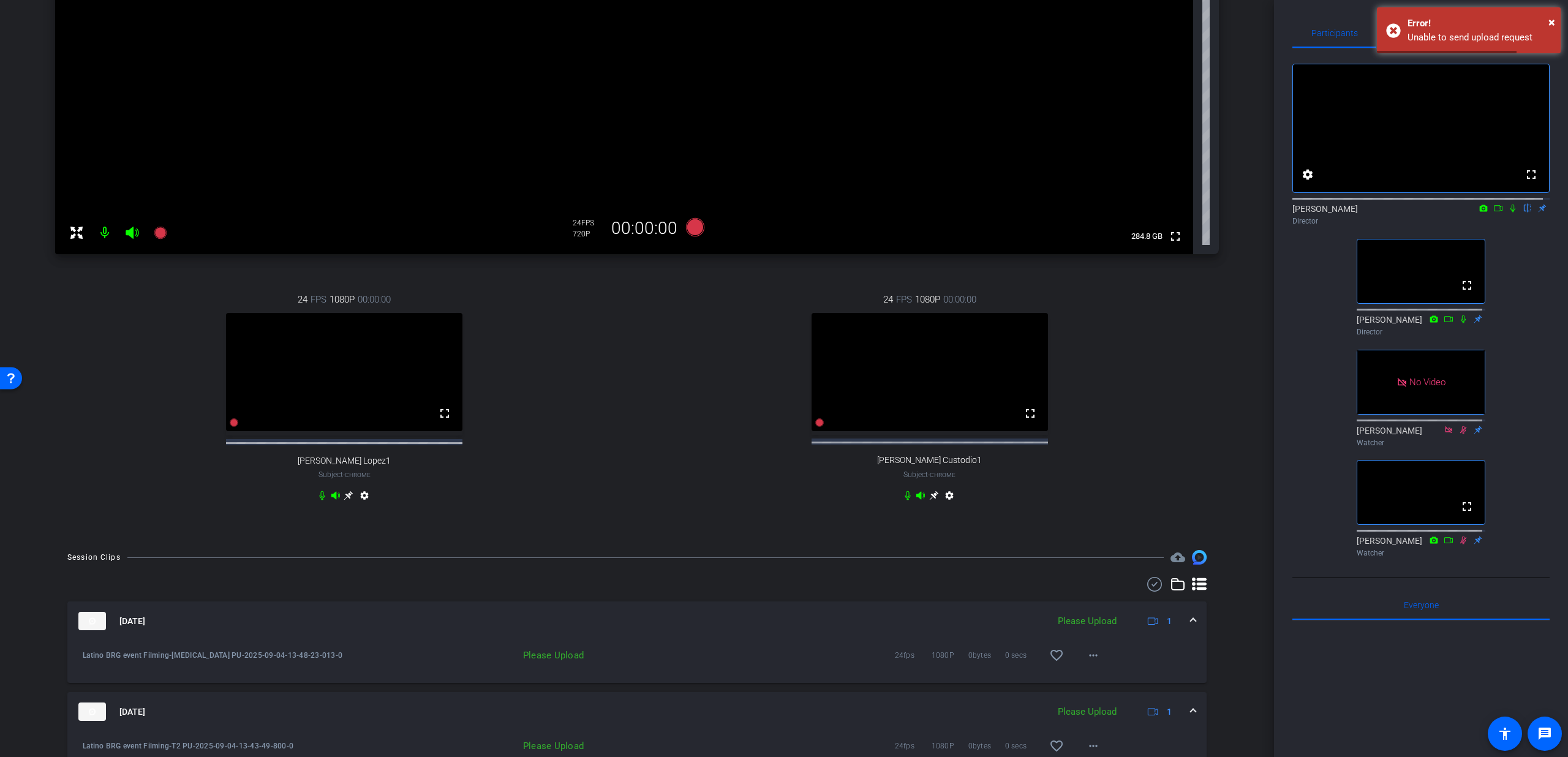
click at [1179, 629] on div "Sep 4, 2025 Please Upload 1" at bounding box center [635, 621] width 1112 height 19
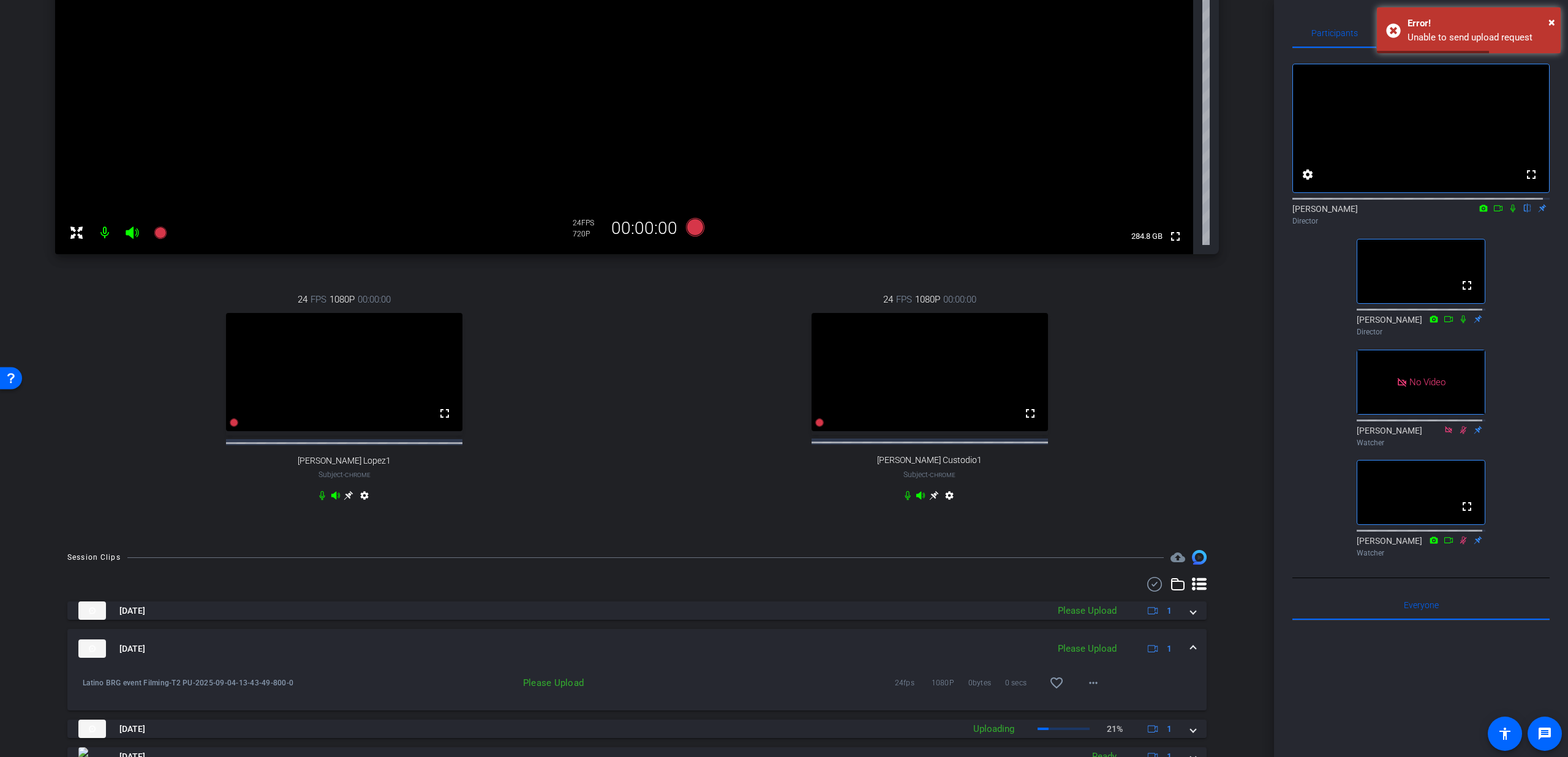
click at [1191, 655] on span at bounding box center [1193, 649] width 4 height 12
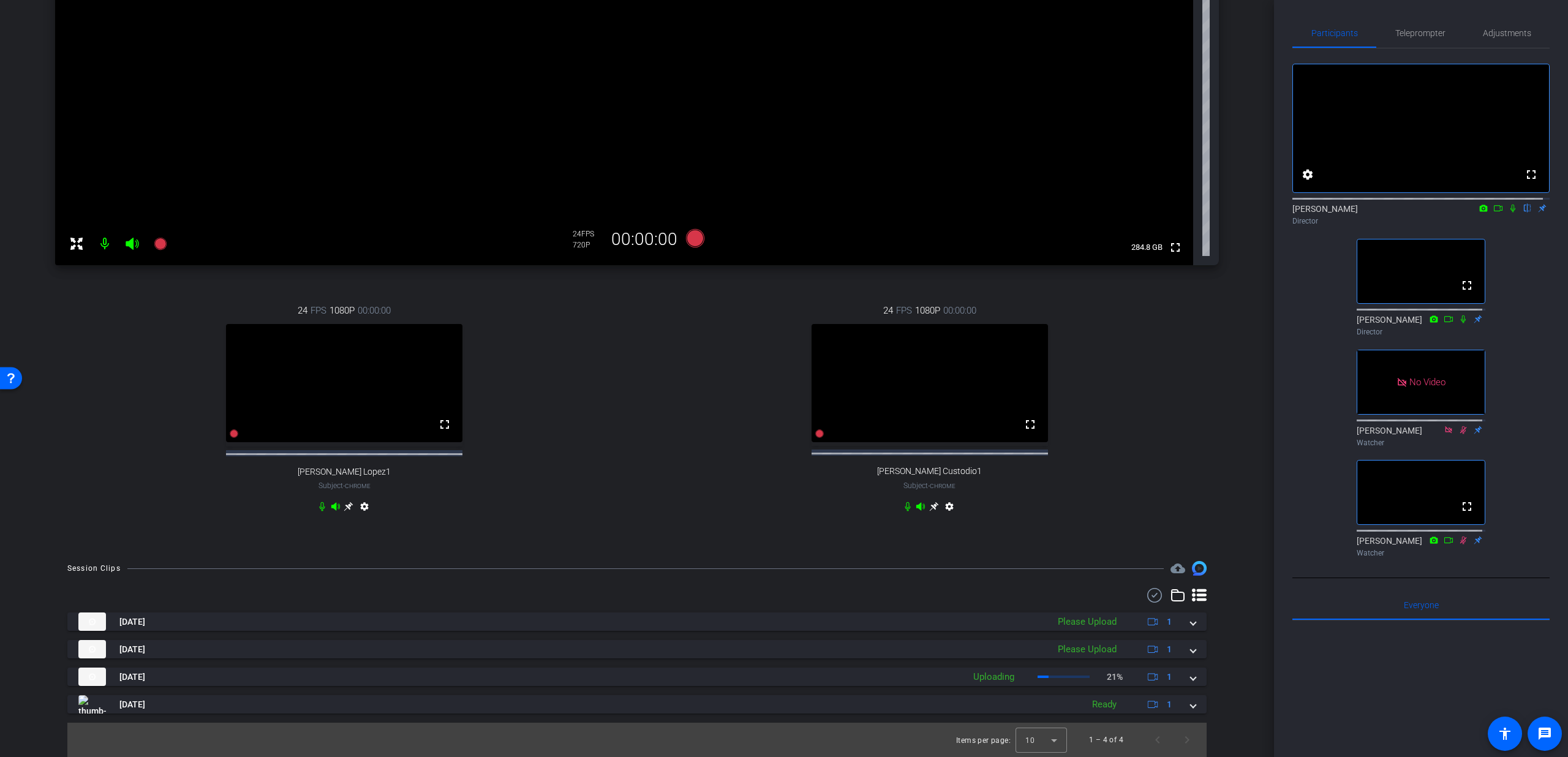
click at [1461, 323] on icon at bounding box center [1463, 318] width 4 height 8
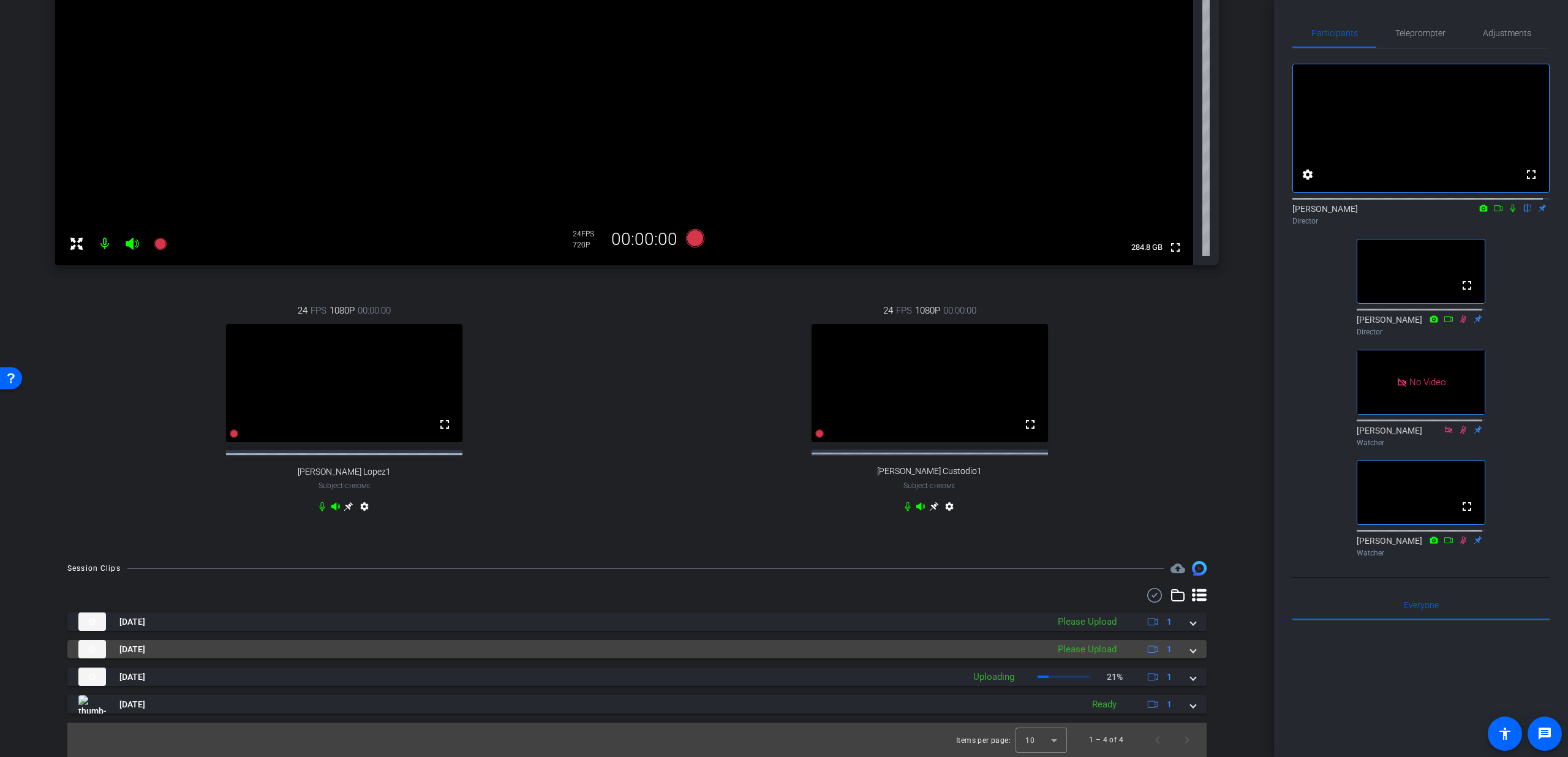
click at [1181, 649] on div "Sep 4, 2025 Please Upload 1" at bounding box center [635, 649] width 1112 height 19
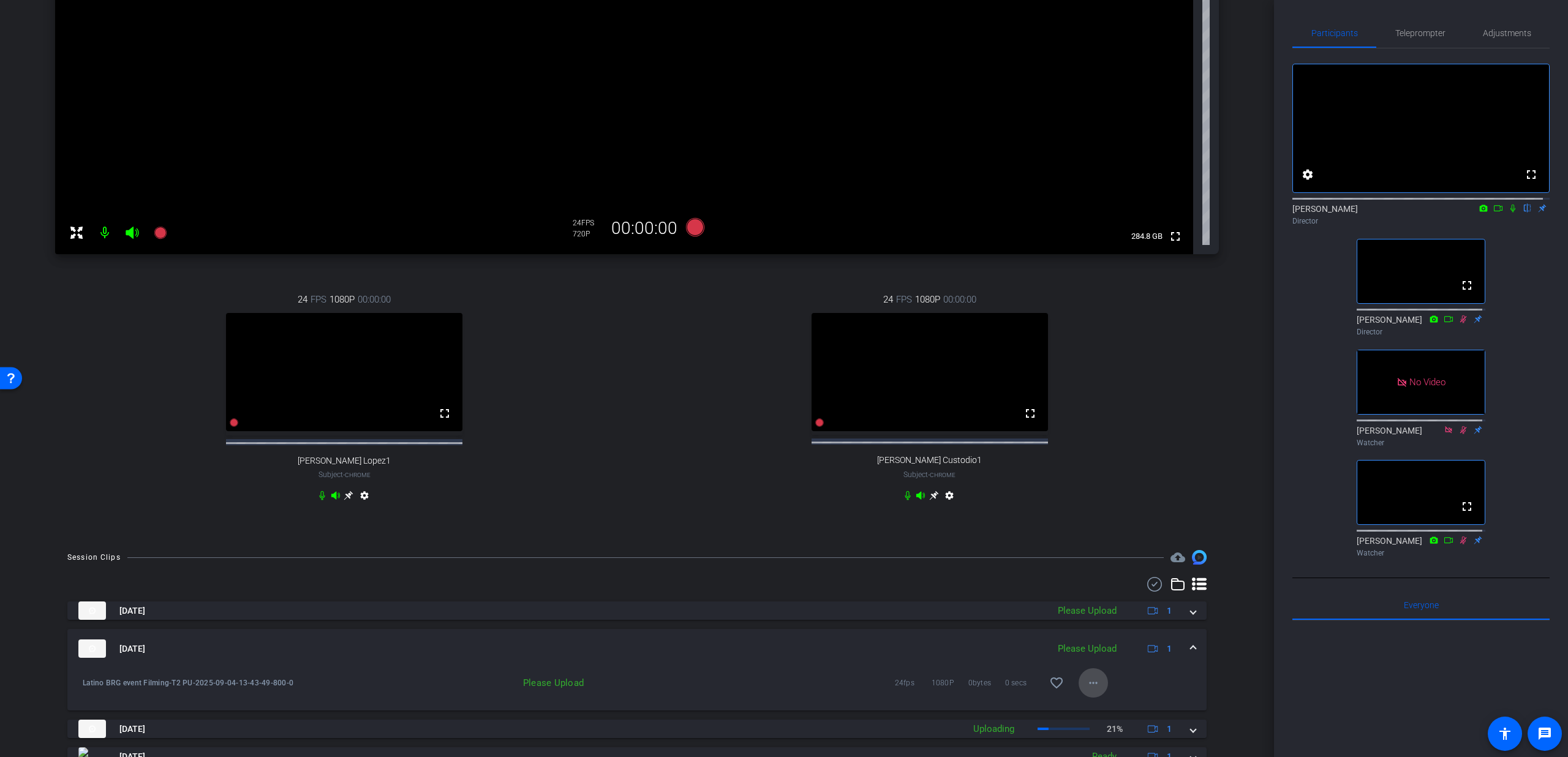
click at [1086, 690] on mat-icon "more_horiz" at bounding box center [1093, 683] width 14 height 14
click at [1102, 637] on span "Upload" at bounding box center [1105, 638] width 49 height 14
click at [1182, 658] on div "Sep 4, 2025 Please Upload 1" at bounding box center [635, 648] width 1112 height 19
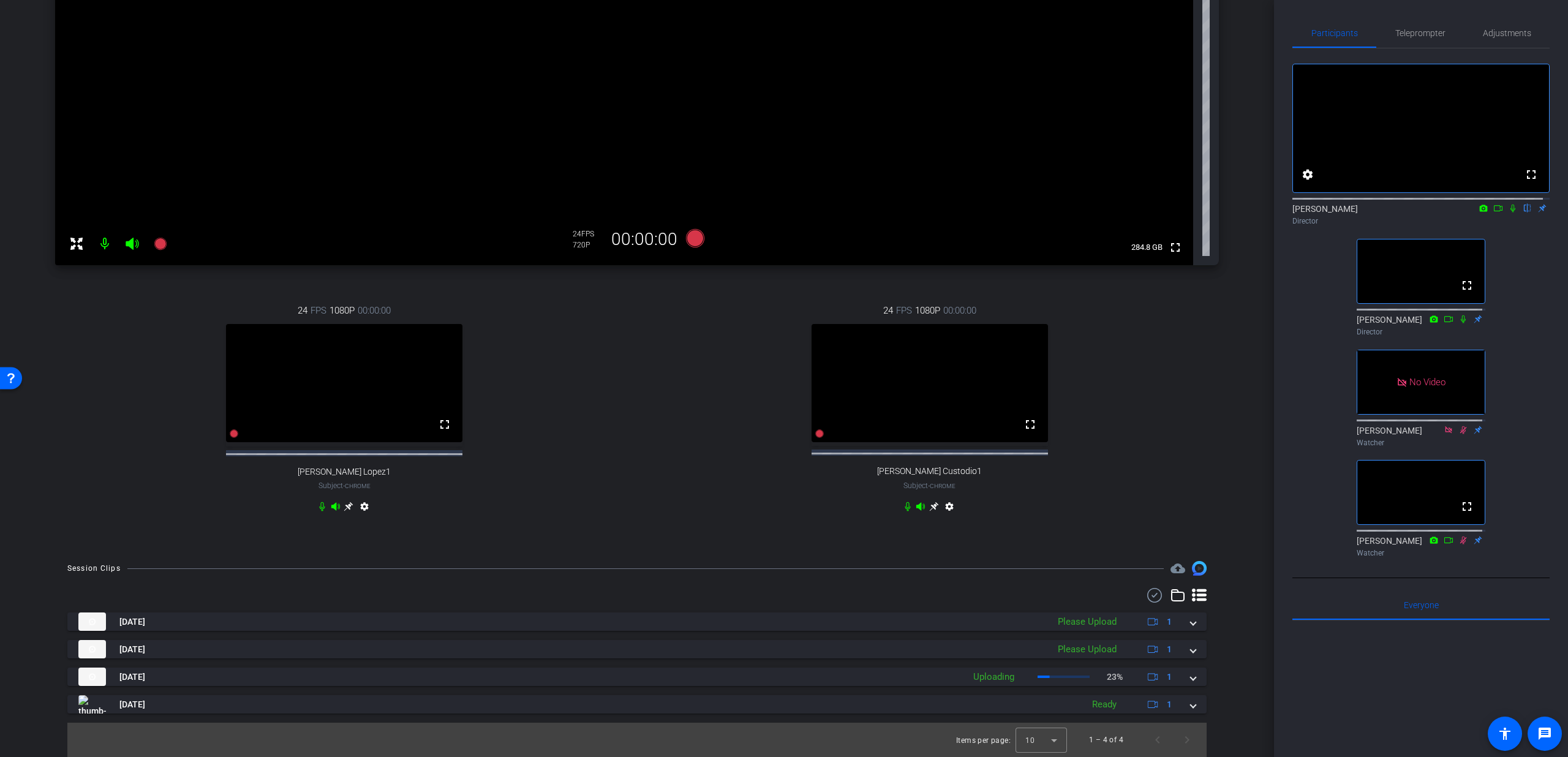
click at [903, 506] on icon at bounding box center [907, 506] width 10 height 10
click at [903, 508] on icon at bounding box center [907, 506] width 10 height 10
click at [903, 506] on icon at bounding box center [907, 506] width 10 height 10
click at [916, 506] on icon at bounding box center [921, 506] width 9 height 8
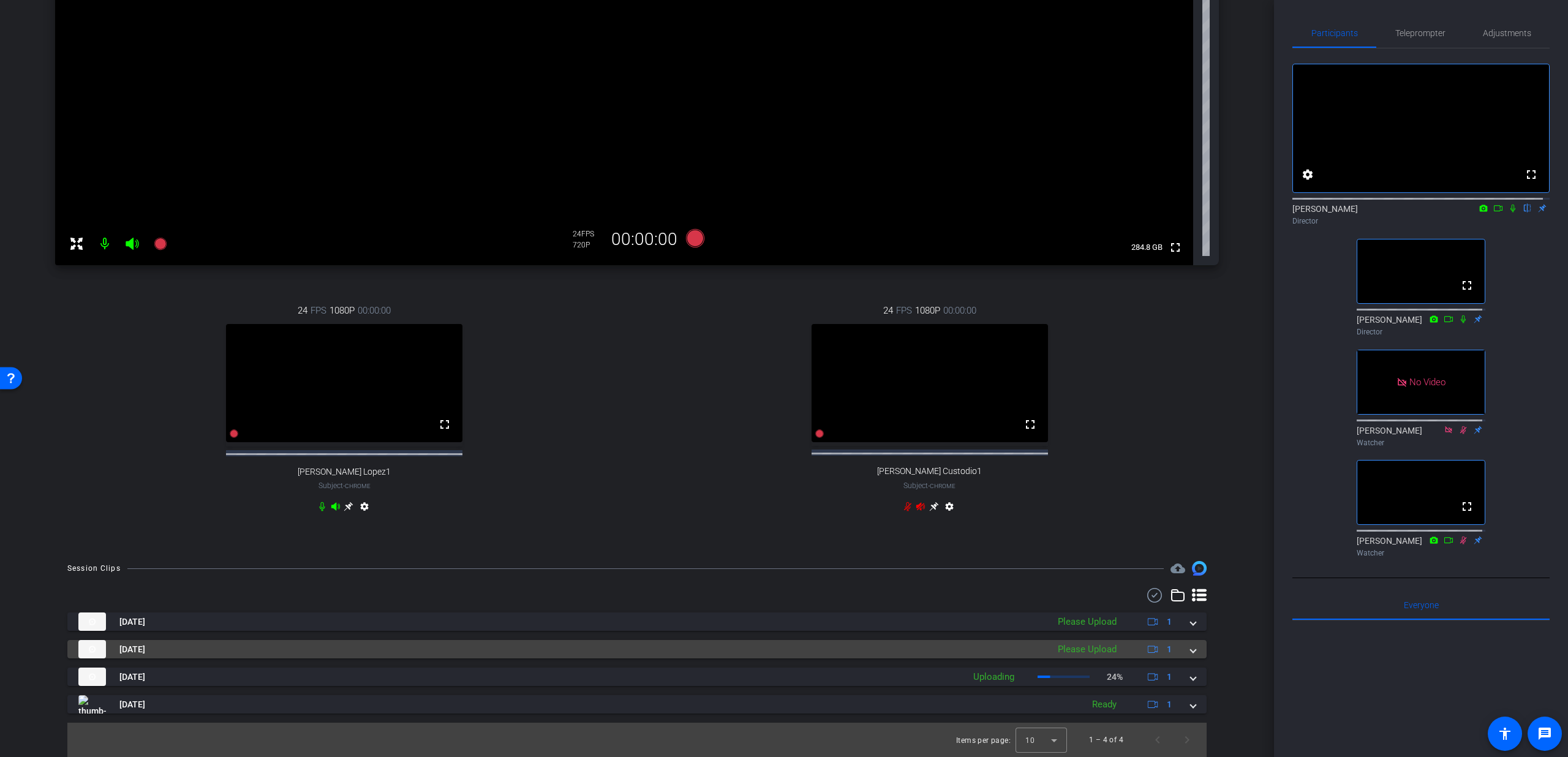
click at [1191, 654] on span at bounding box center [1193, 649] width 4 height 12
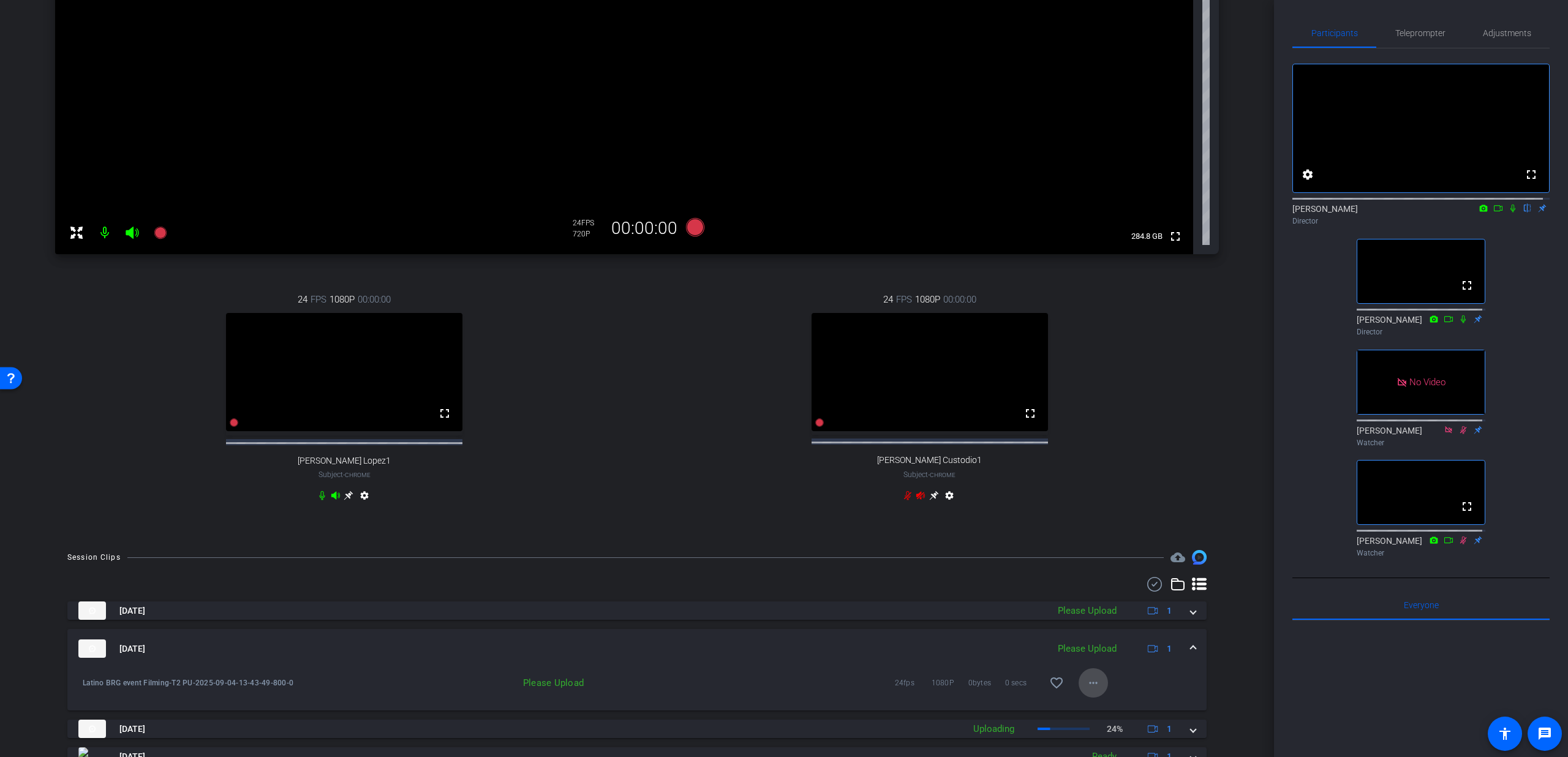
click at [1086, 690] on mat-icon "more_horiz" at bounding box center [1093, 683] width 14 height 14
click at [1099, 640] on span "Upload" at bounding box center [1105, 638] width 49 height 14
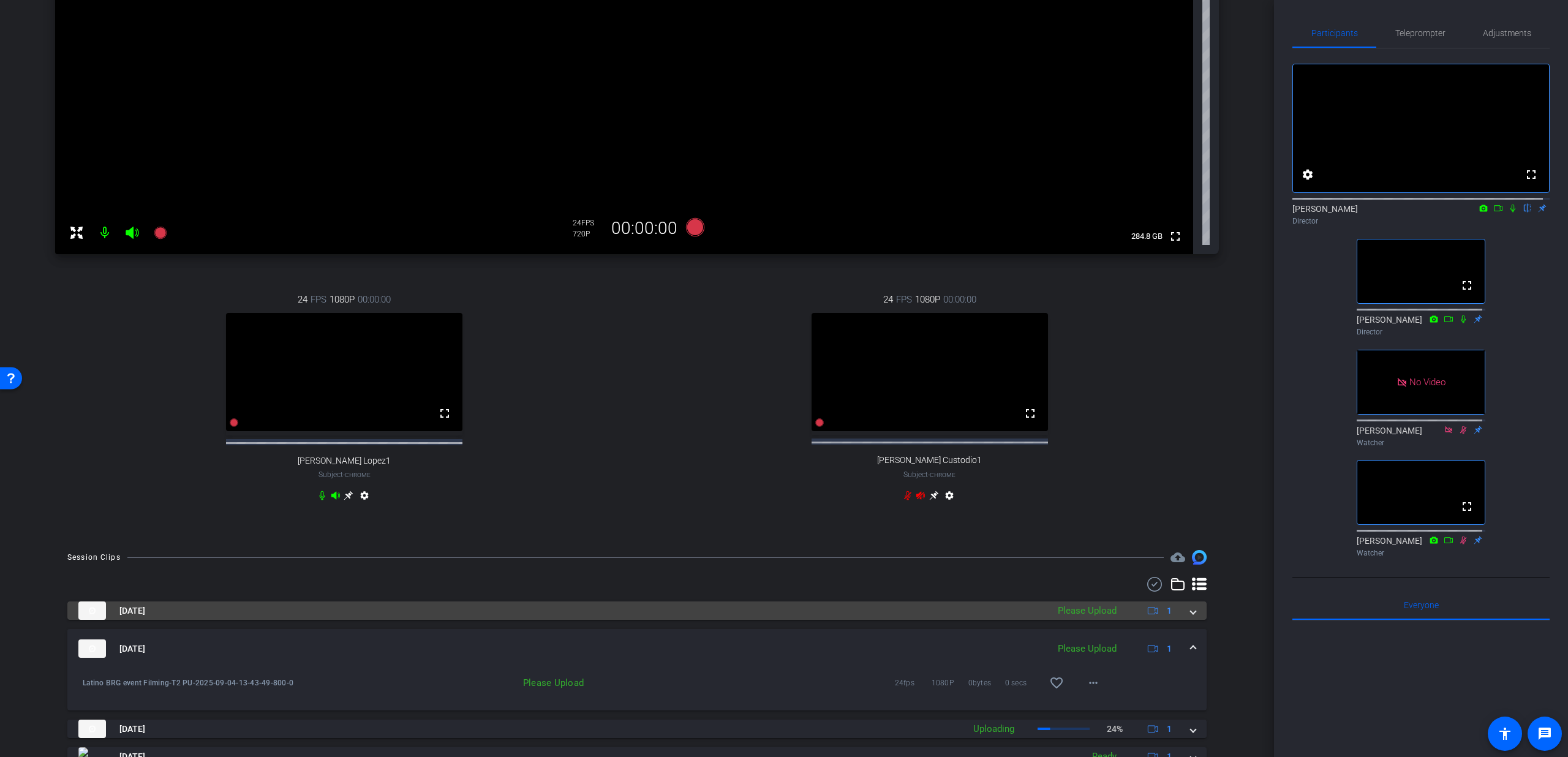
click at [1191, 618] on span at bounding box center [1193, 611] width 4 height 12
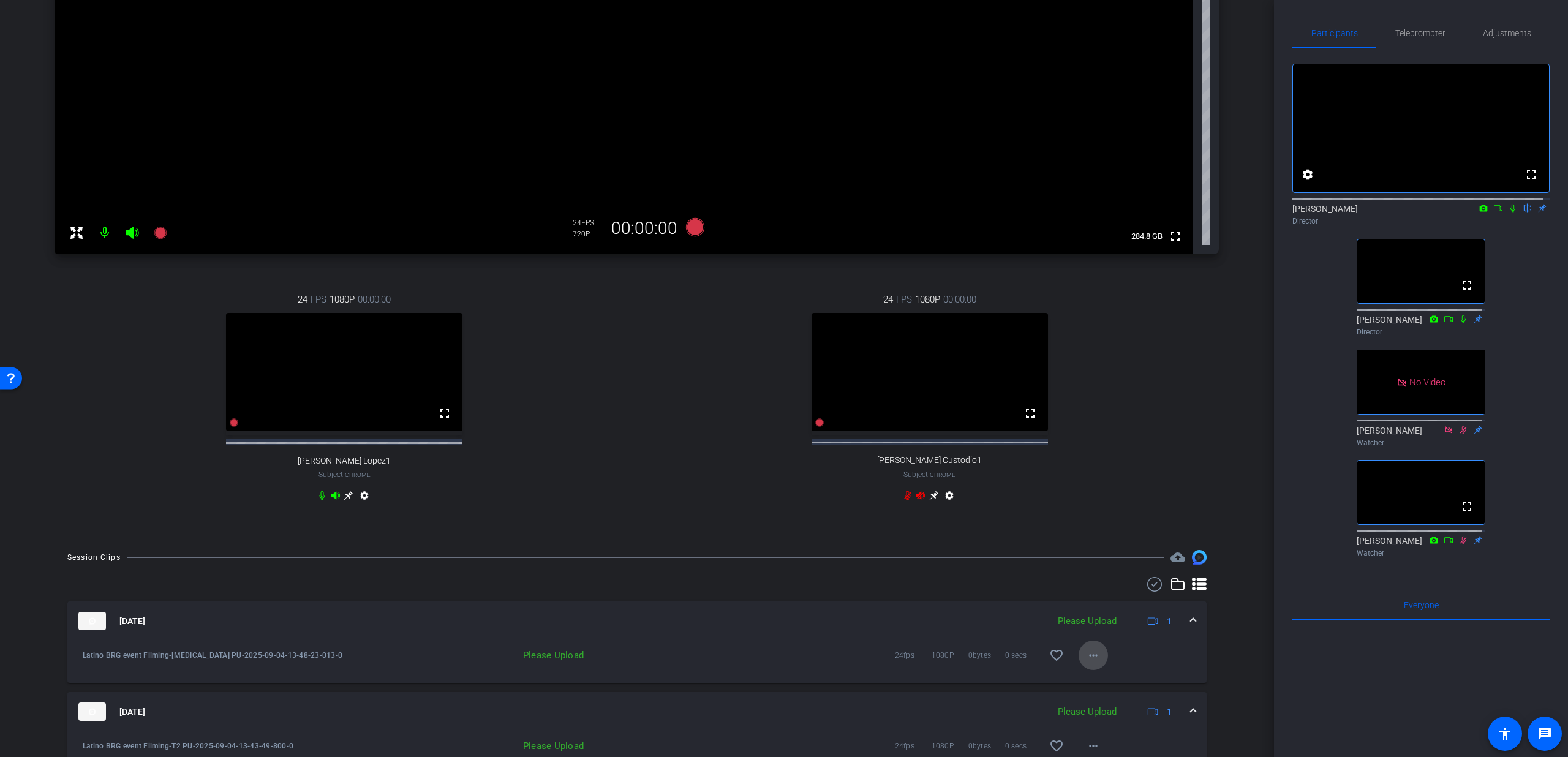
click at [1088, 662] on mat-icon "more_horiz" at bounding box center [1093, 655] width 14 height 14
click at [1095, 687] on span "Upload" at bounding box center [1105, 692] width 49 height 14
click at [1179, 629] on div "Sep 4, 2025 Please Upload 1" at bounding box center [635, 621] width 1112 height 19
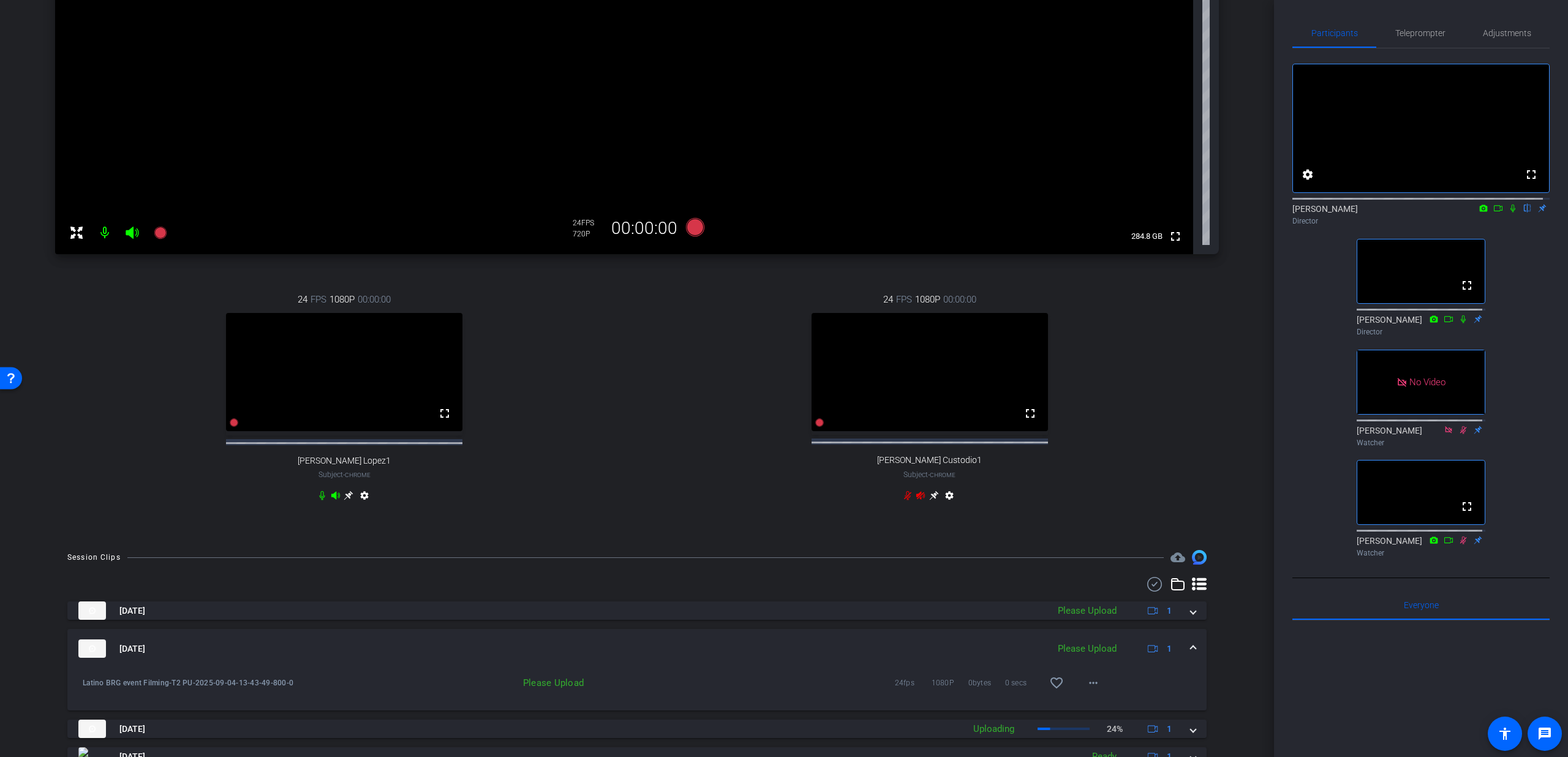
click at [1181, 653] on div "Sep 4, 2025 Please Upload 1" at bounding box center [635, 648] width 1112 height 19
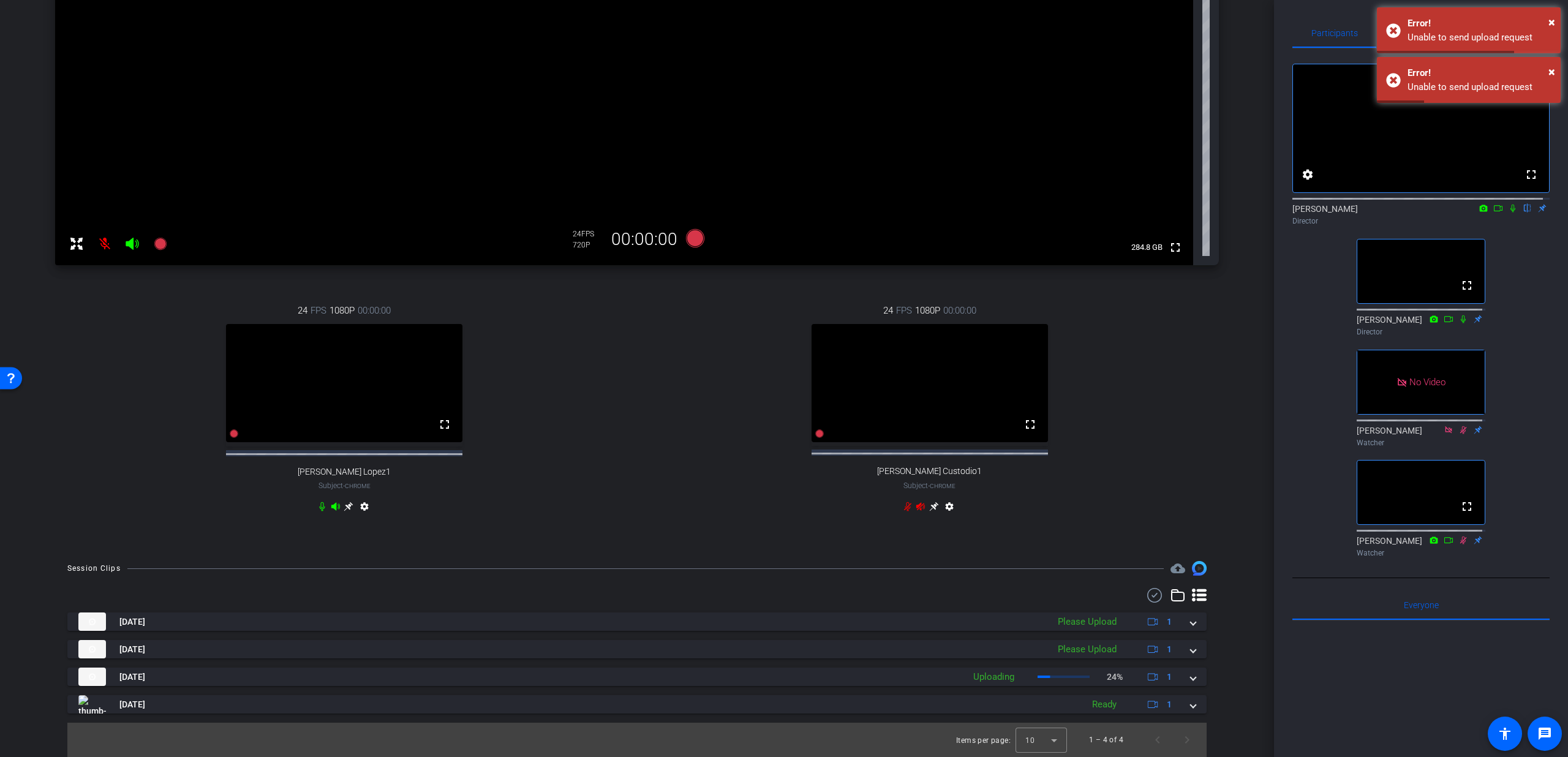
click at [1461, 324] on icon at bounding box center [1463, 319] width 10 height 9
click at [1444, 324] on icon at bounding box center [1449, 319] width 10 height 9
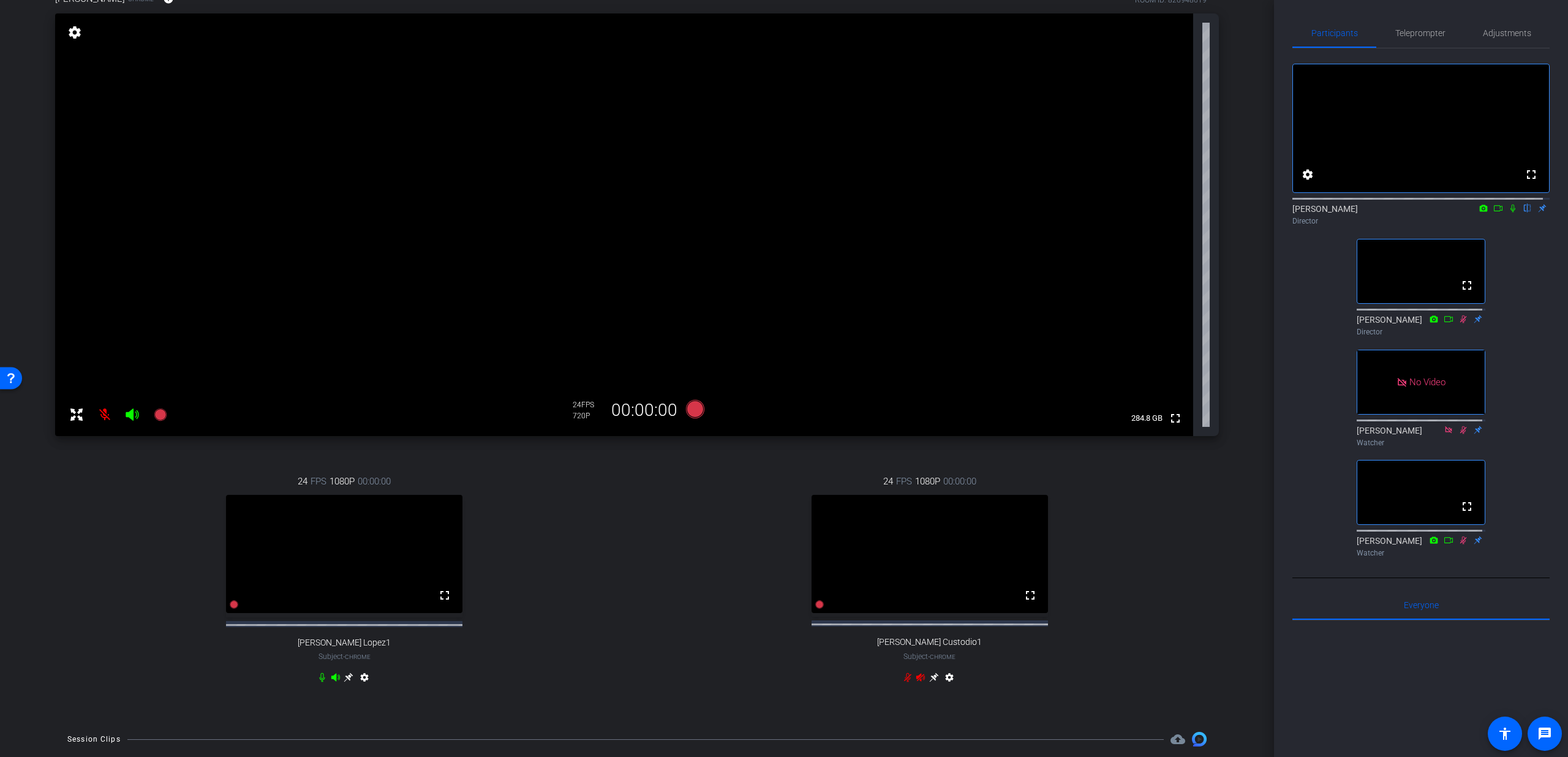
scroll to position [18, 0]
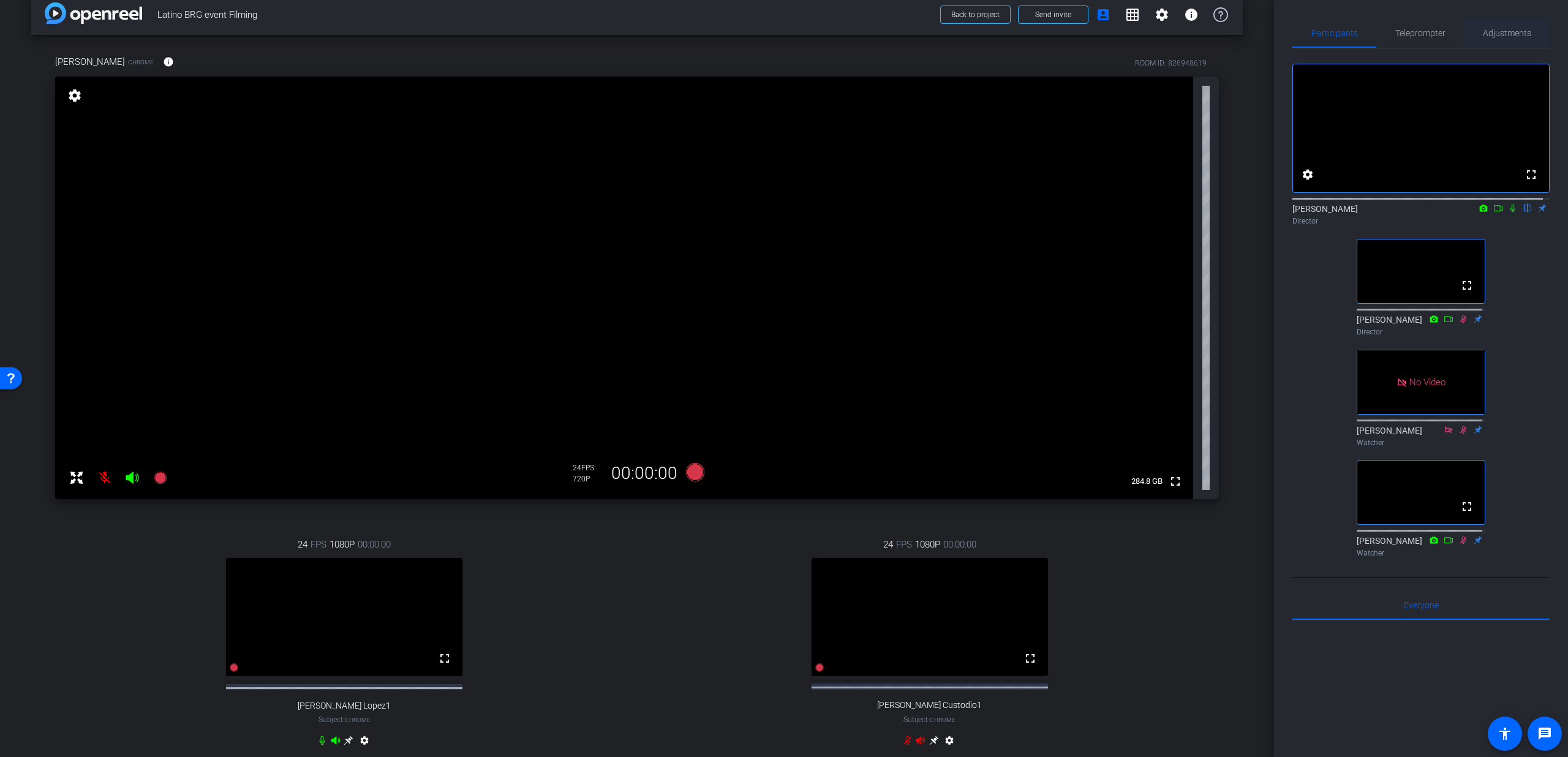
click at [1499, 33] on span "Adjustments" at bounding box center [1507, 33] width 48 height 9
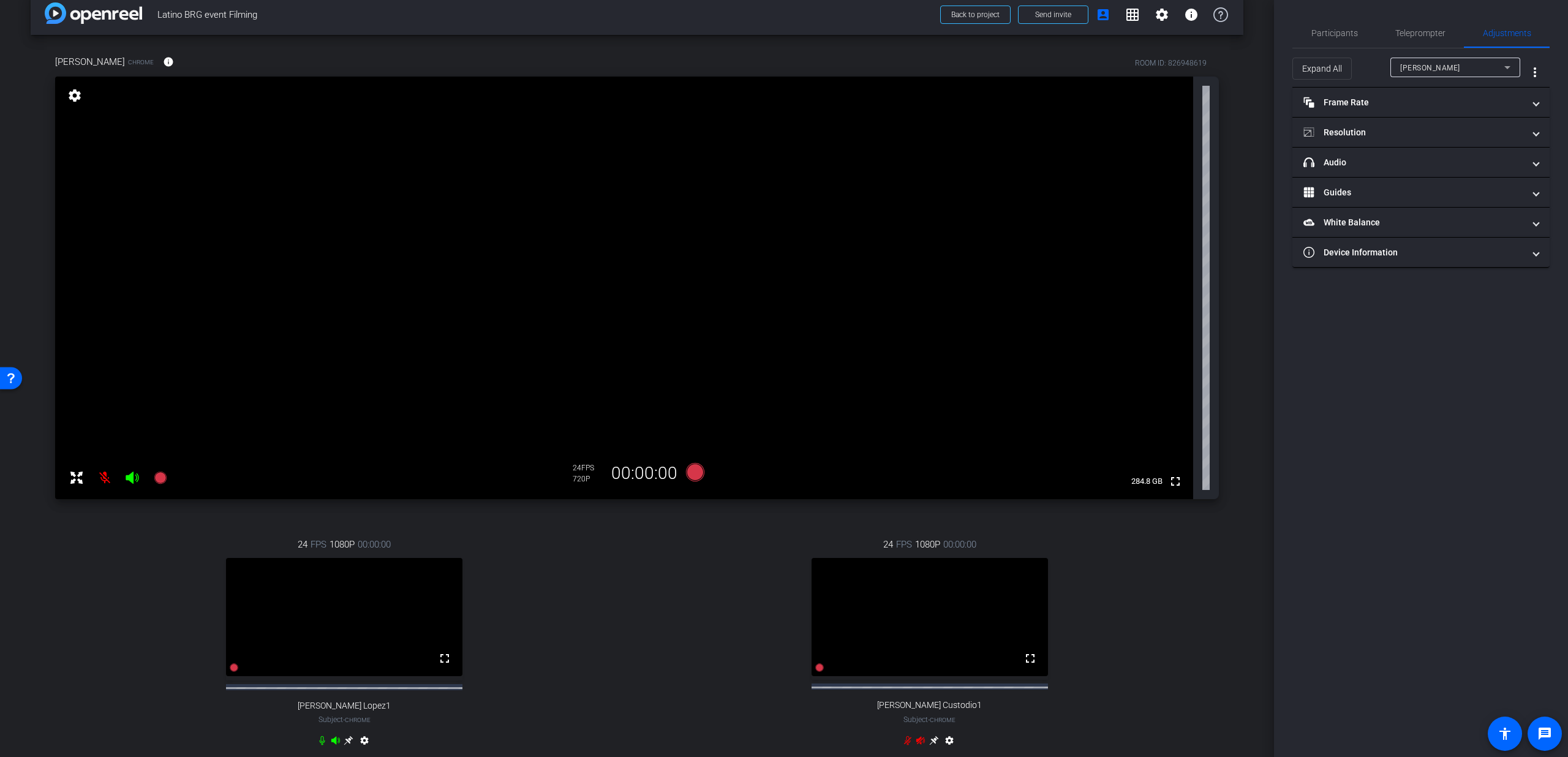
click at [1428, 70] on span "Lorenzo Amaya" at bounding box center [1430, 68] width 60 height 9
click at [696, 596] on div at bounding box center [784, 378] width 1568 height 757
click at [1487, 60] on div "Lorenzo Amaya" at bounding box center [1452, 67] width 104 height 15
click at [1438, 107] on span "Rosemary Lopez1" at bounding box center [1446, 111] width 91 height 14
click at [1438, 70] on span "Rosemary Lopez1" at bounding box center [1444, 68] width 87 height 9
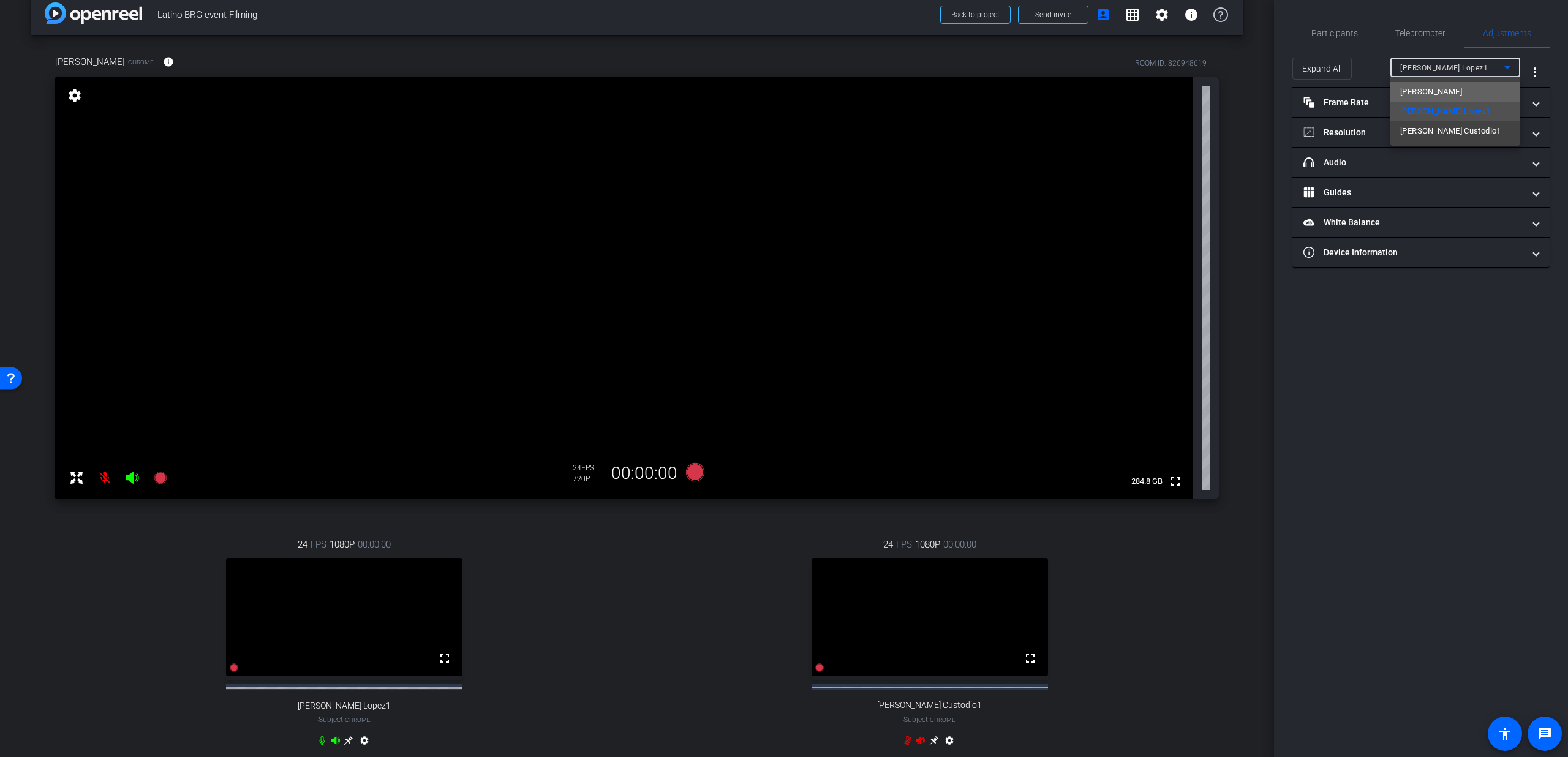
click at [1430, 91] on span "Lorenzo Amaya" at bounding box center [1431, 92] width 62 height 14
type input "11000"
click at [1434, 103] on mat-panel-title "Frame Rate Frame Rate" at bounding box center [1413, 103] width 220 height 12
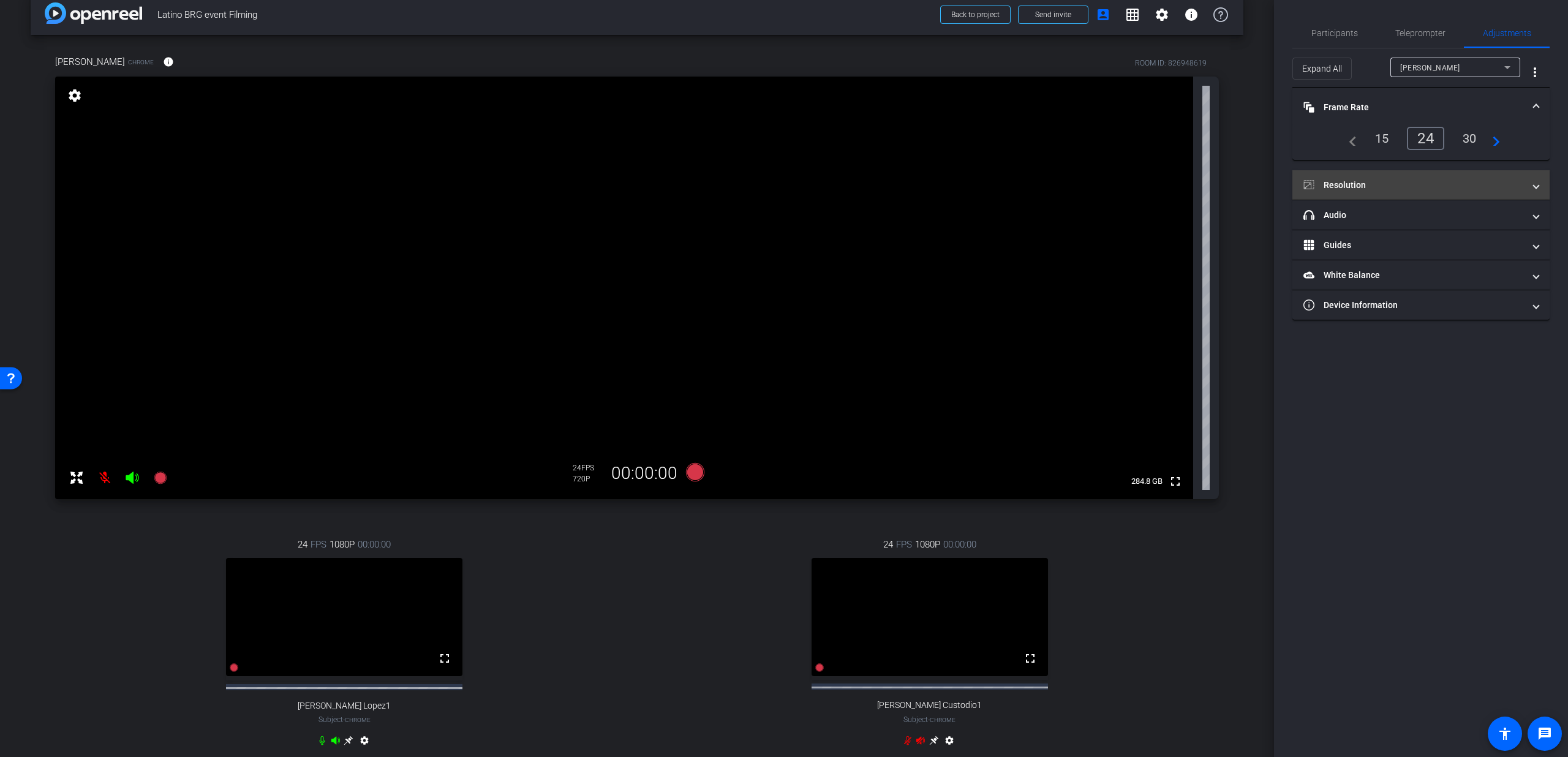
click at [1402, 179] on mat-panel-title "Resolution" at bounding box center [1413, 185] width 220 height 12
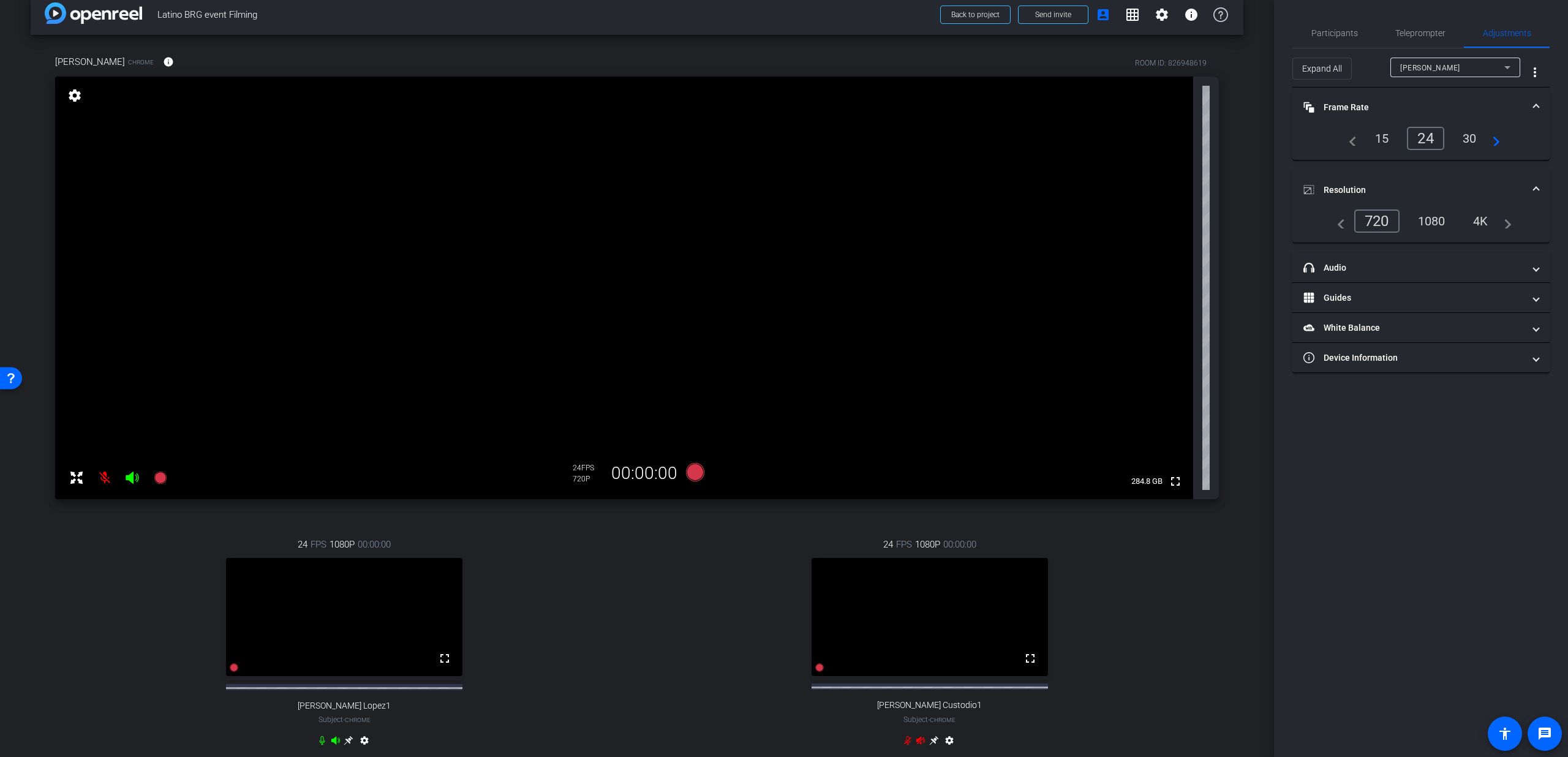
click at [1433, 220] on div "1080" at bounding box center [1432, 220] width 46 height 21
click at [1513, 184] on mat-panel-title "Resolution" at bounding box center [1413, 190] width 220 height 12
click at [1501, 101] on mat-panel-title "Frame Rate Frame Rate" at bounding box center [1413, 107] width 220 height 12
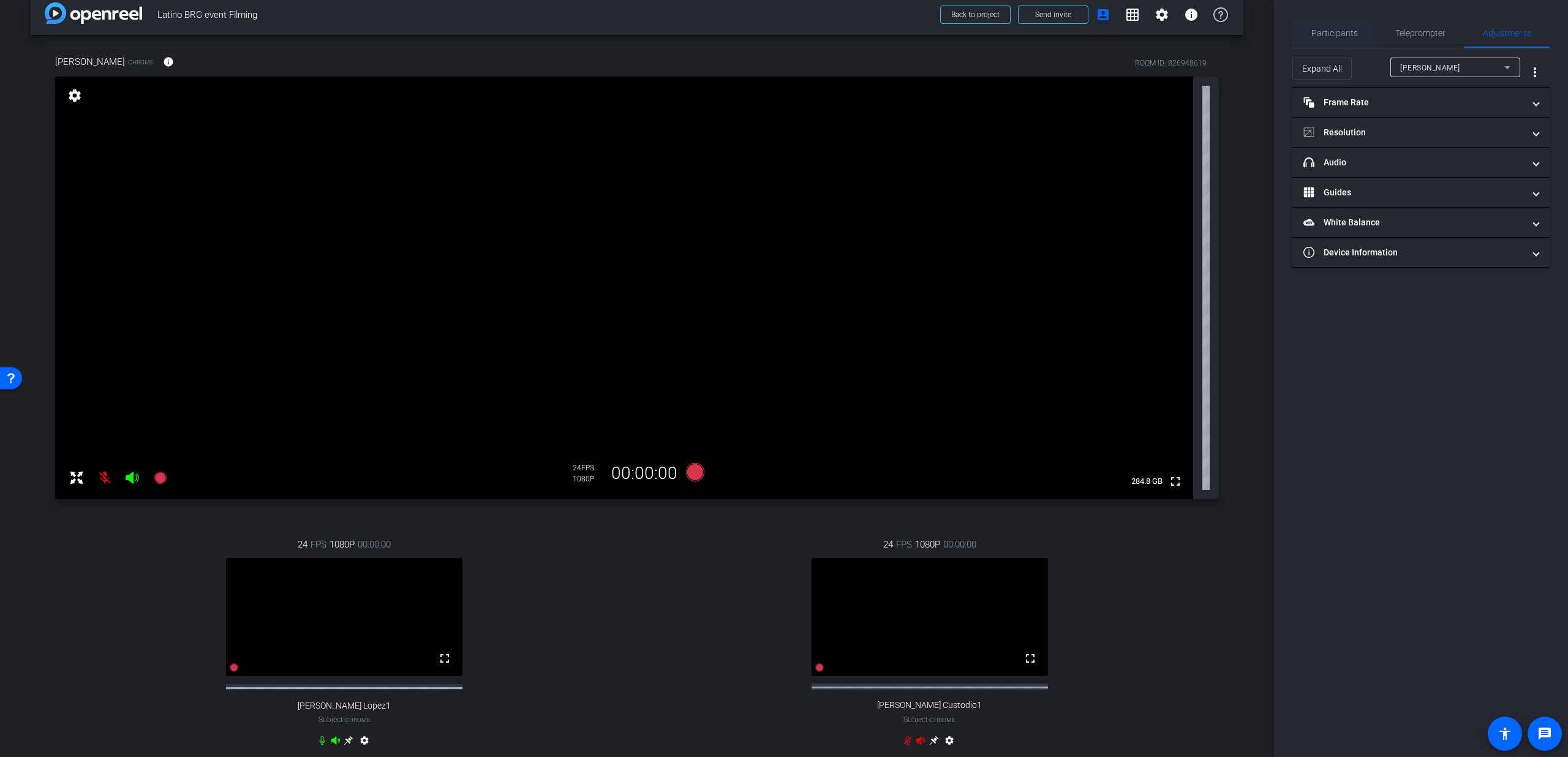
click at [1356, 37] on div "Participants" at bounding box center [1334, 33] width 84 height 29
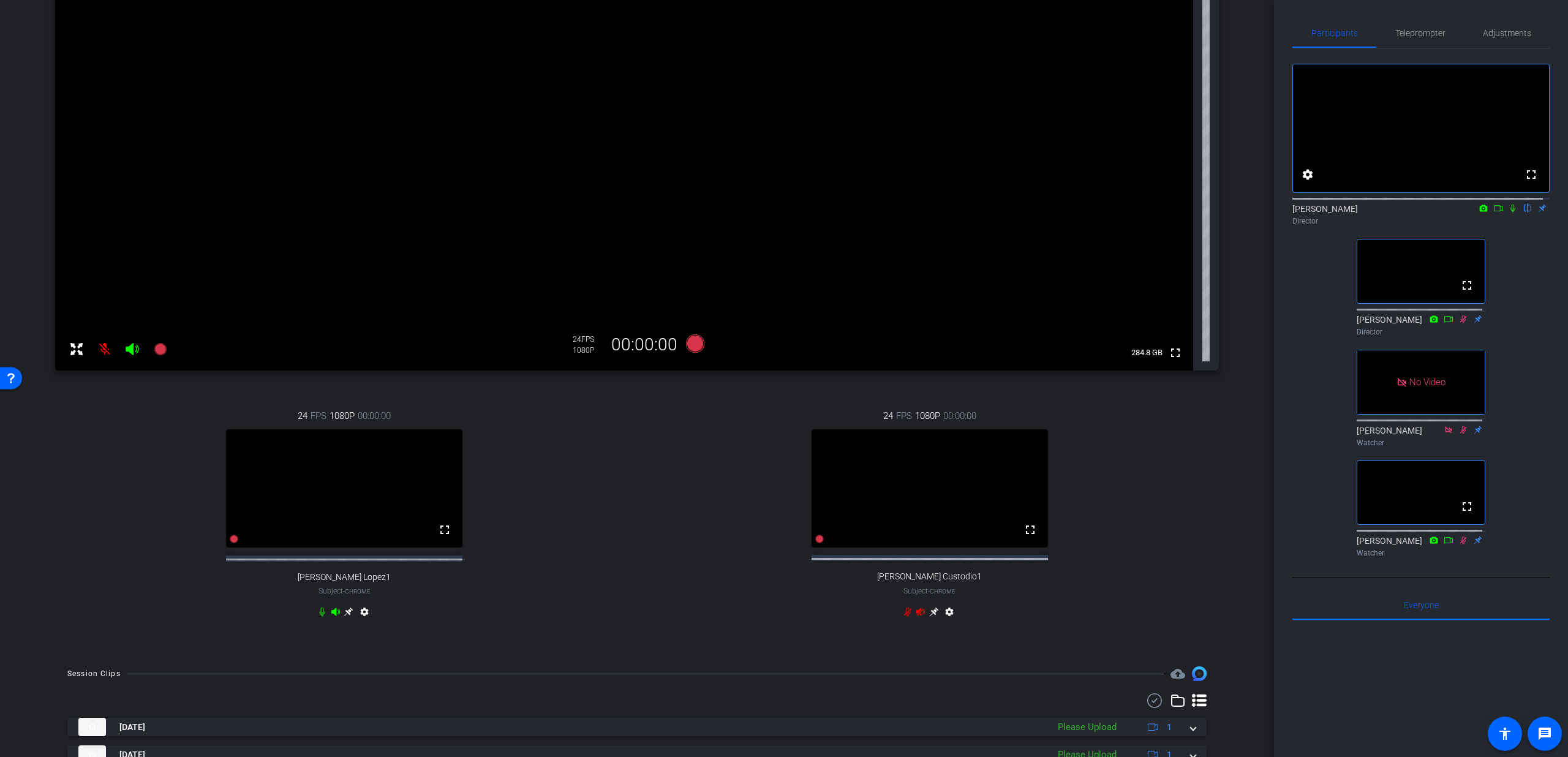
scroll to position [263, 0]
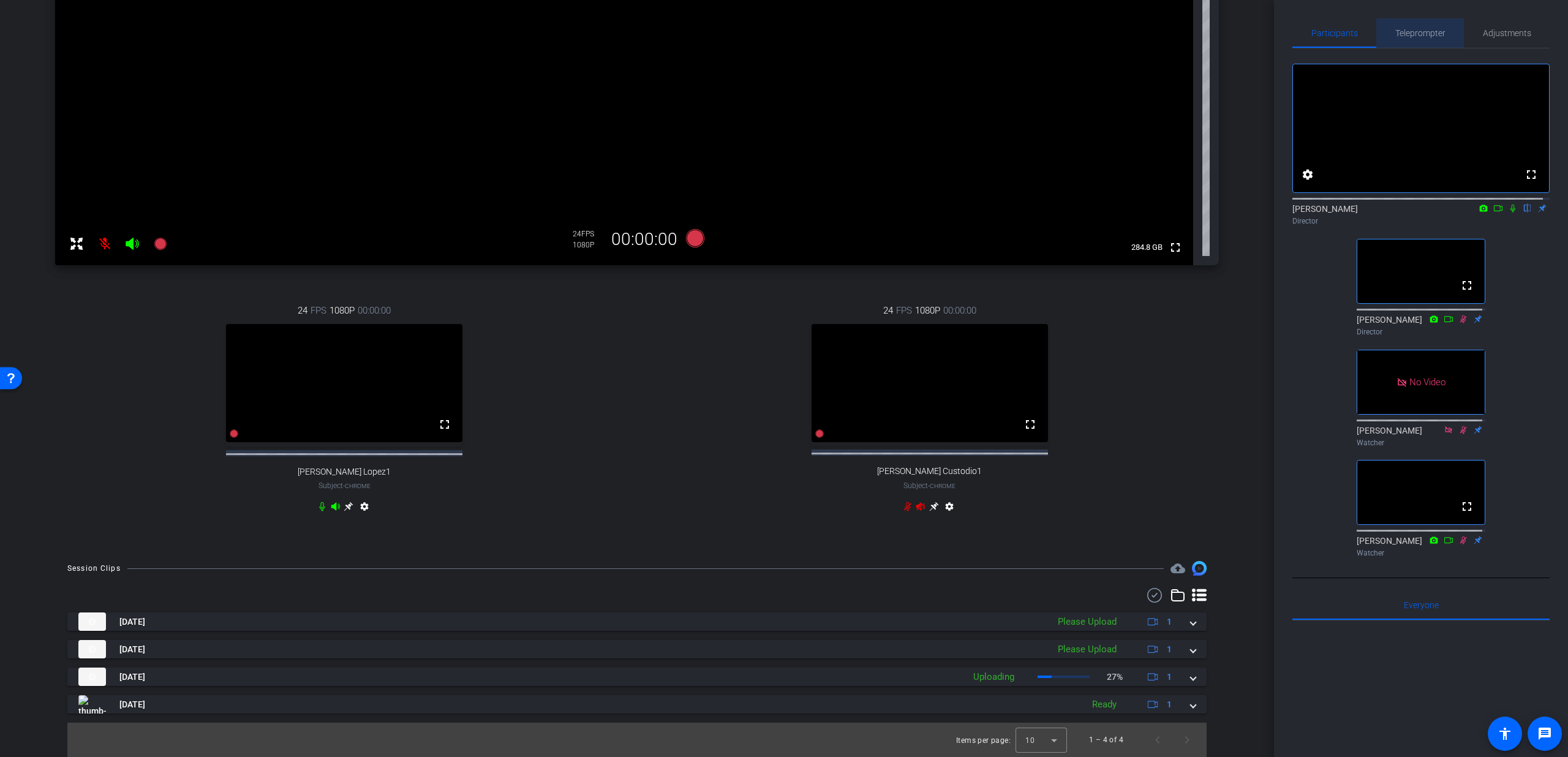
click at [1430, 36] on span "Teleprompter" at bounding box center [1420, 33] width 50 height 9
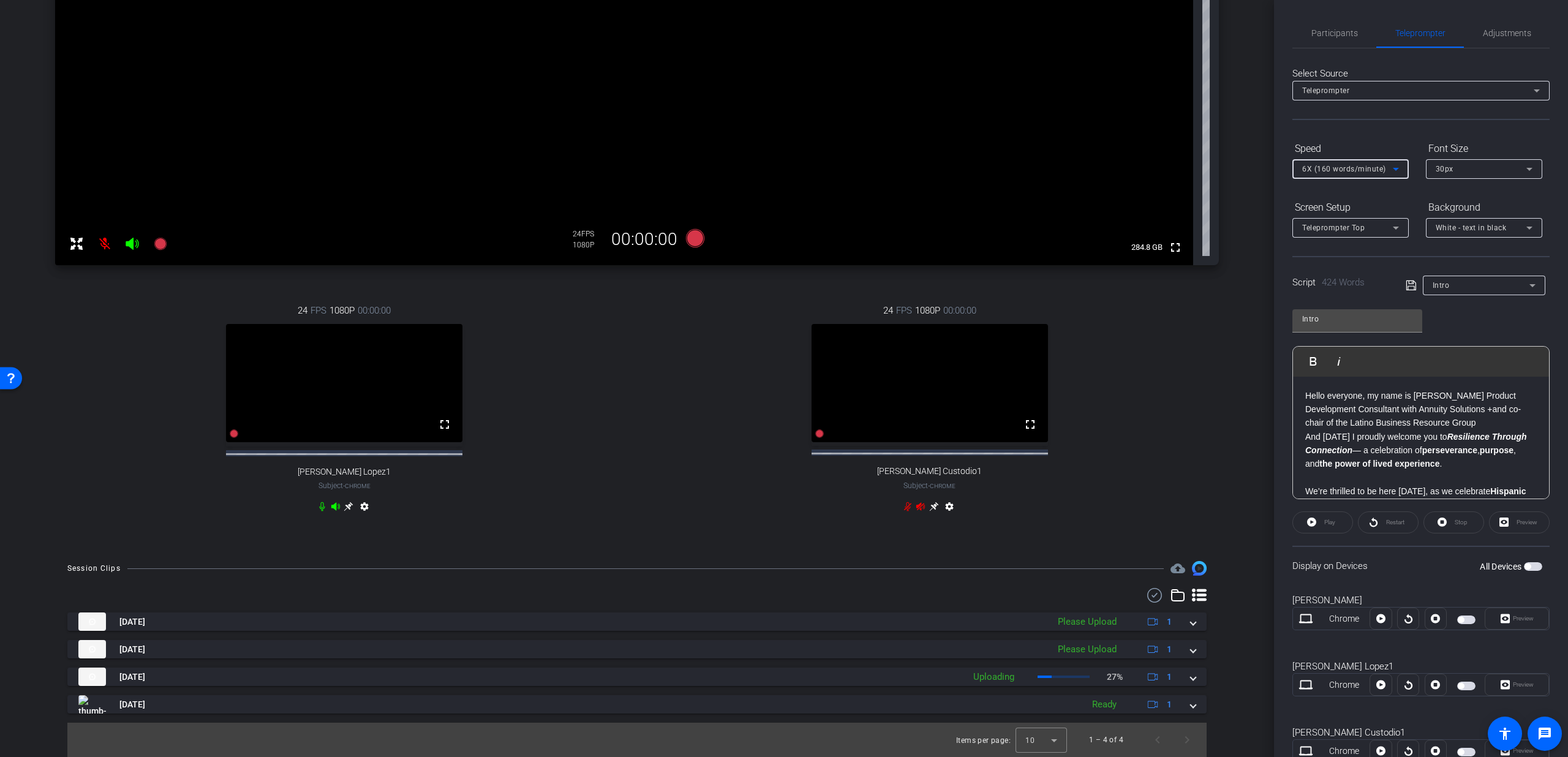
click at [1359, 171] on span "6X (160 words/minute)" at bounding box center [1344, 169] width 84 height 9
click at [1338, 266] on span "5X (150 words/minute)" at bounding box center [1344, 272] width 85 height 14
click at [1534, 568] on span "button" at bounding box center [1533, 567] width 19 height 9
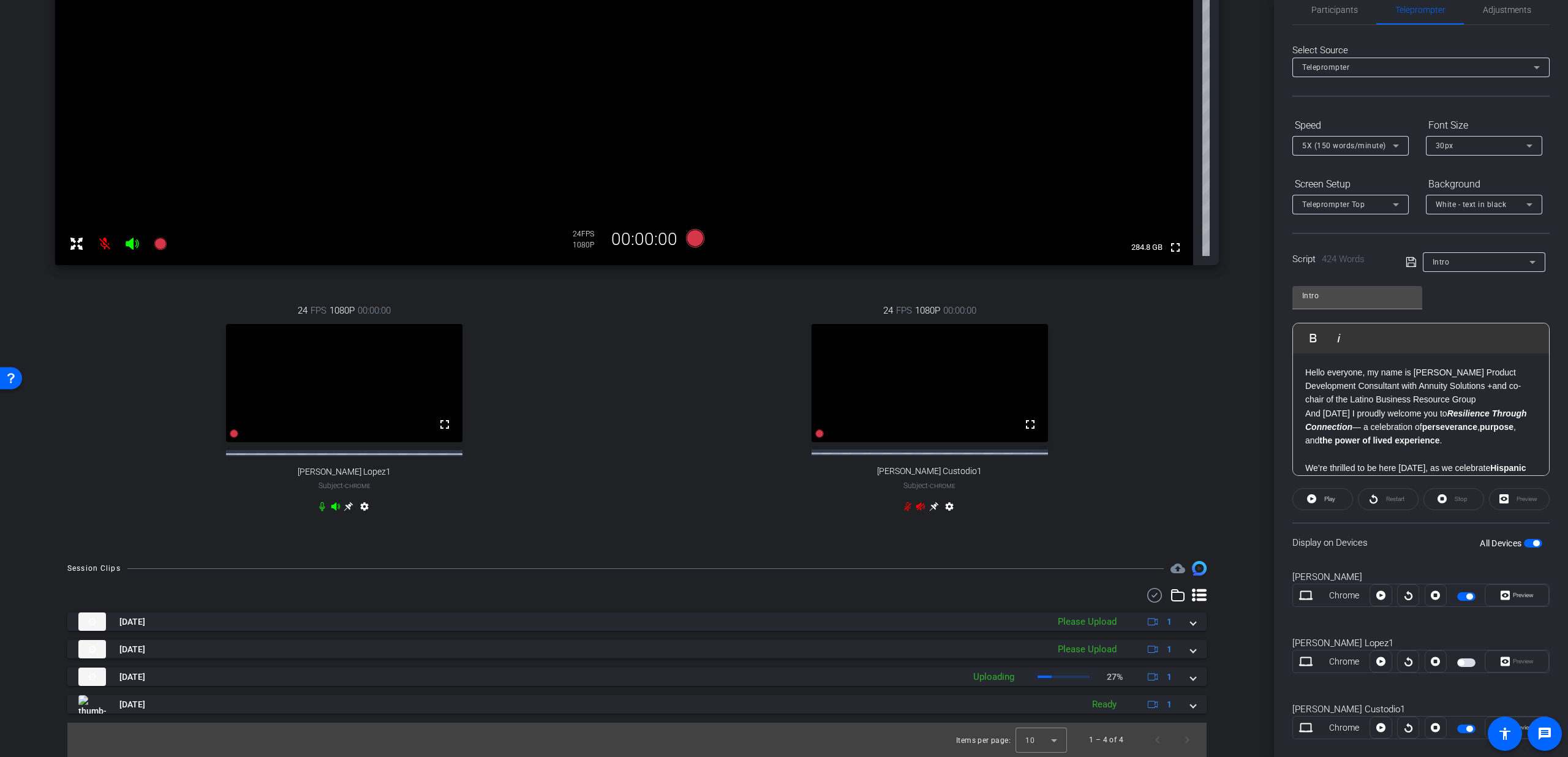
scroll to position [39, 0]
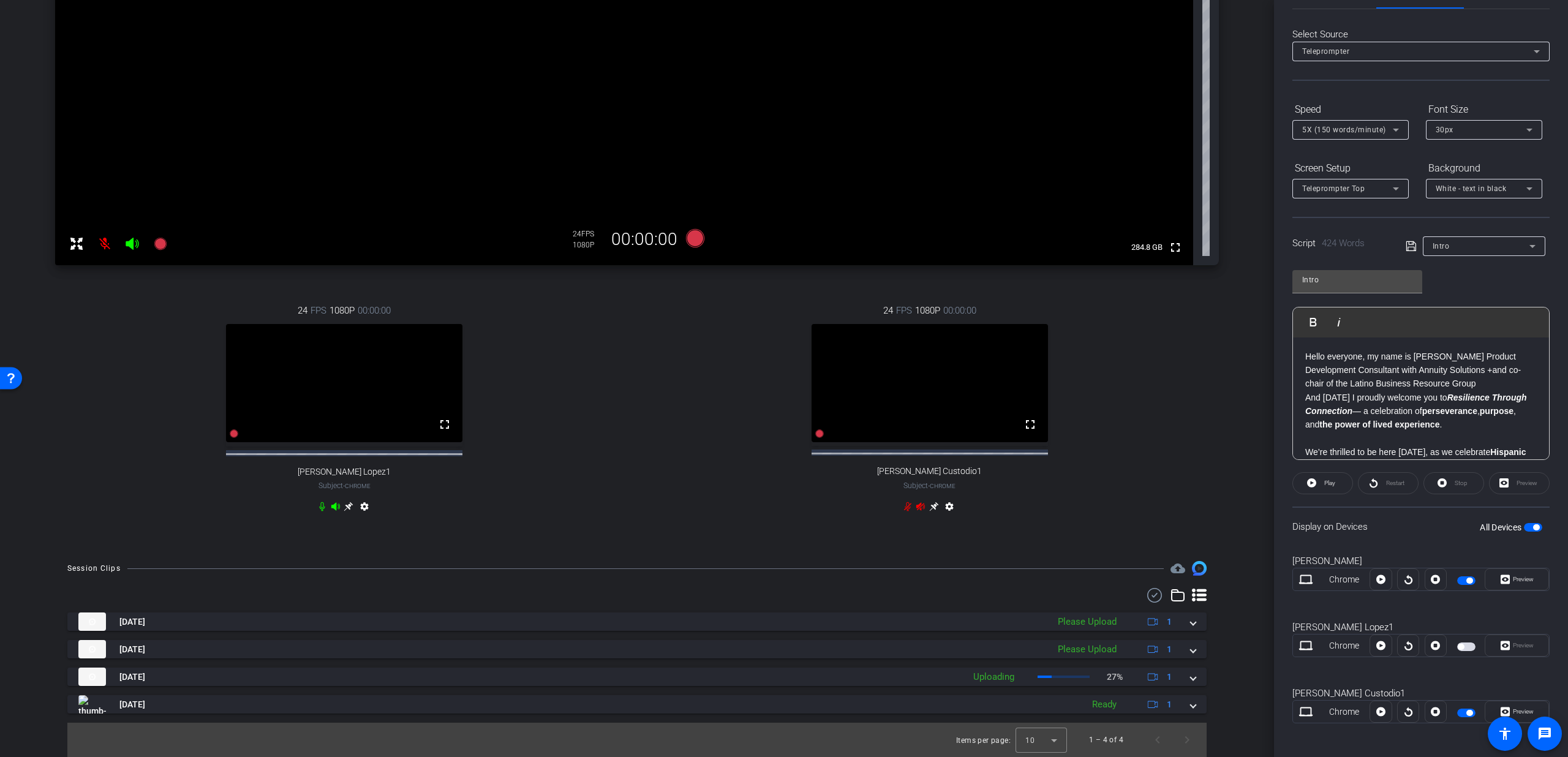
click at [1457, 712] on span "button" at bounding box center [1466, 713] width 19 height 9
click at [1463, 644] on span "button" at bounding box center [1466, 647] width 19 height 9
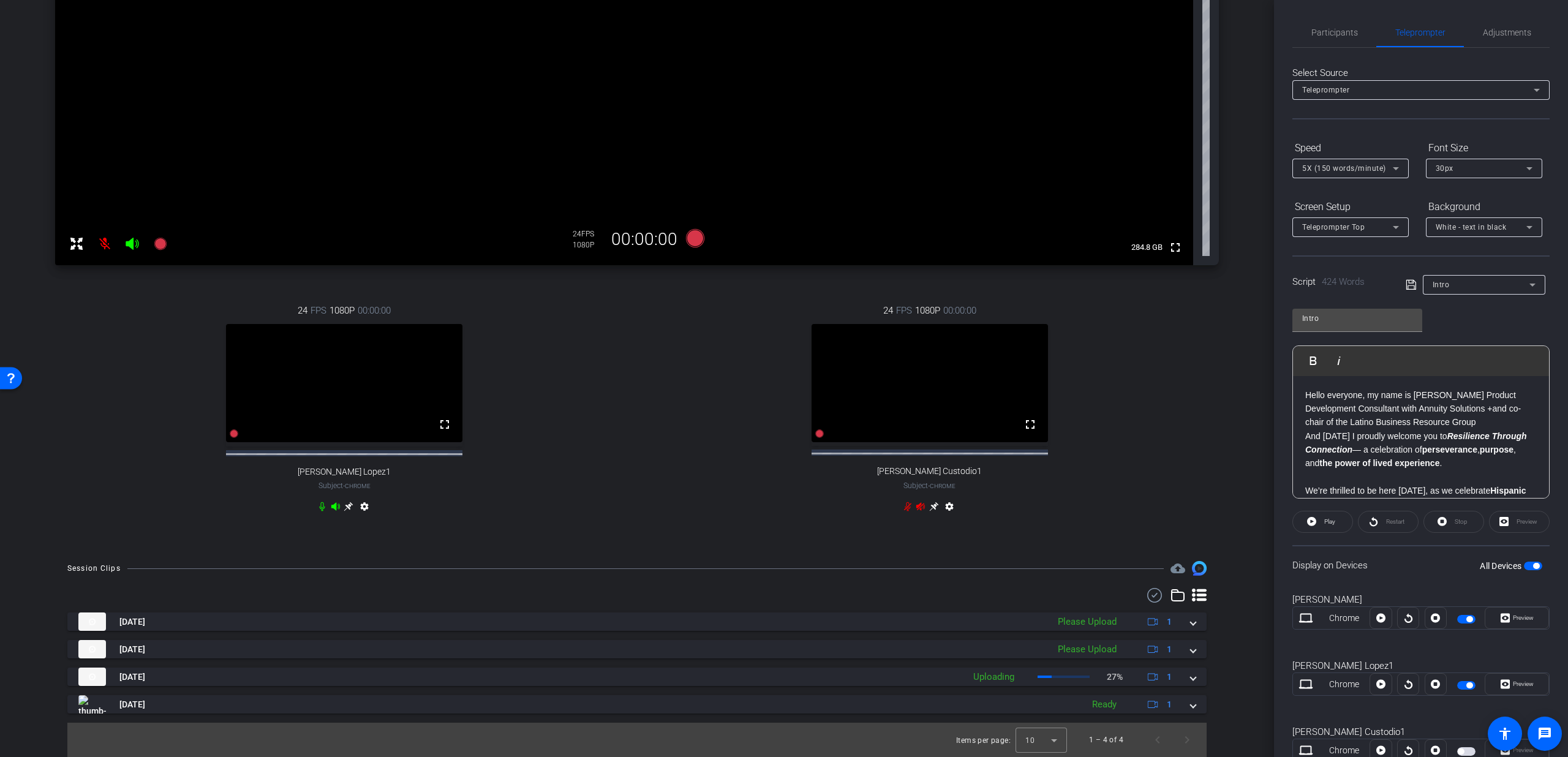
scroll to position [0, 0]
click at [1327, 37] on span "Participants" at bounding box center [1334, 33] width 46 height 9
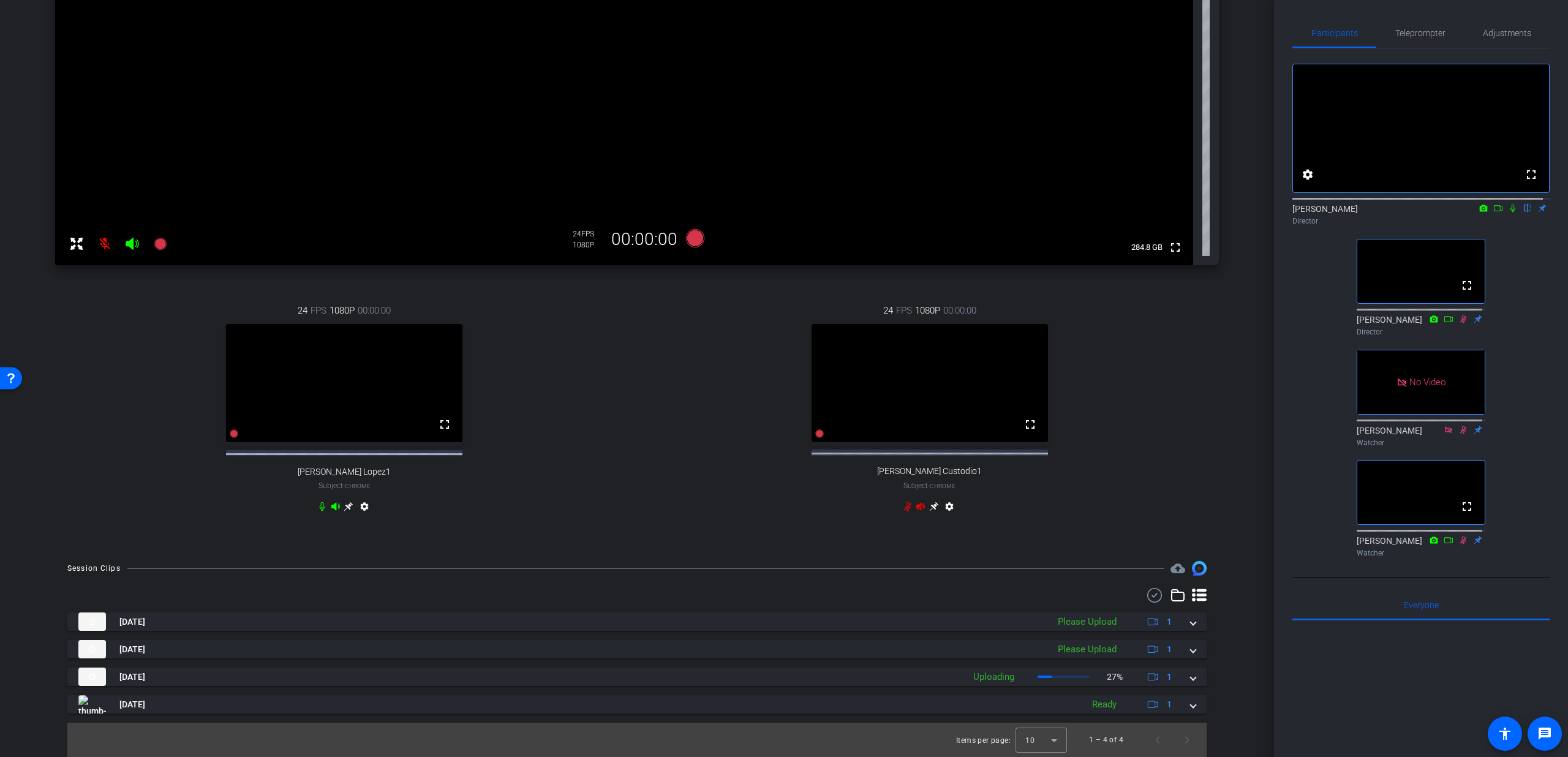
click at [105, 235] on mat-icon at bounding box center [104, 243] width 24 height 24
click at [102, 236] on mat-icon at bounding box center [104, 243] width 24 height 24
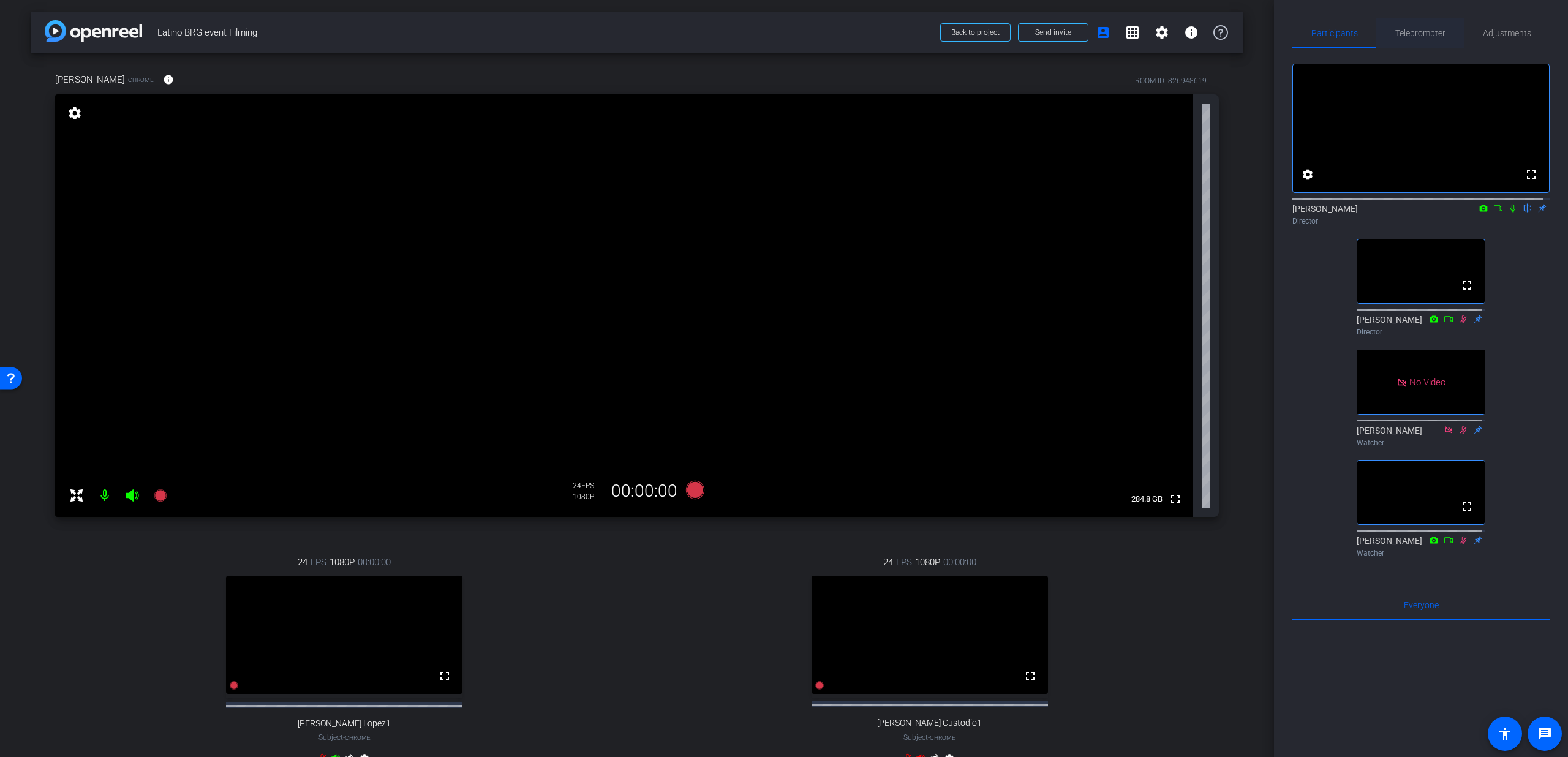
click at [1423, 25] on span "Teleprompter" at bounding box center [1420, 33] width 50 height 29
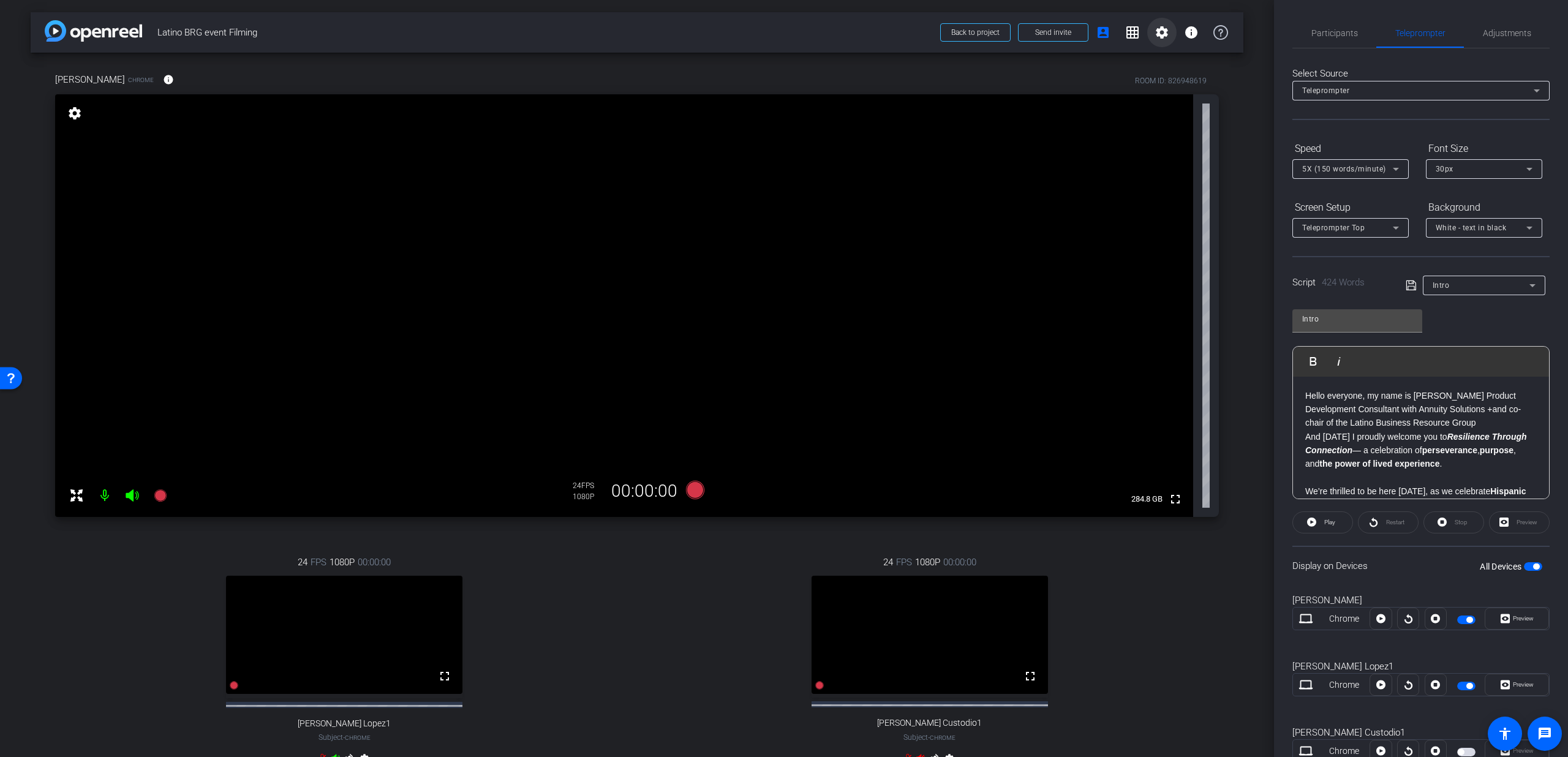
click at [1154, 29] on mat-icon "settings" at bounding box center [1162, 32] width 14 height 14
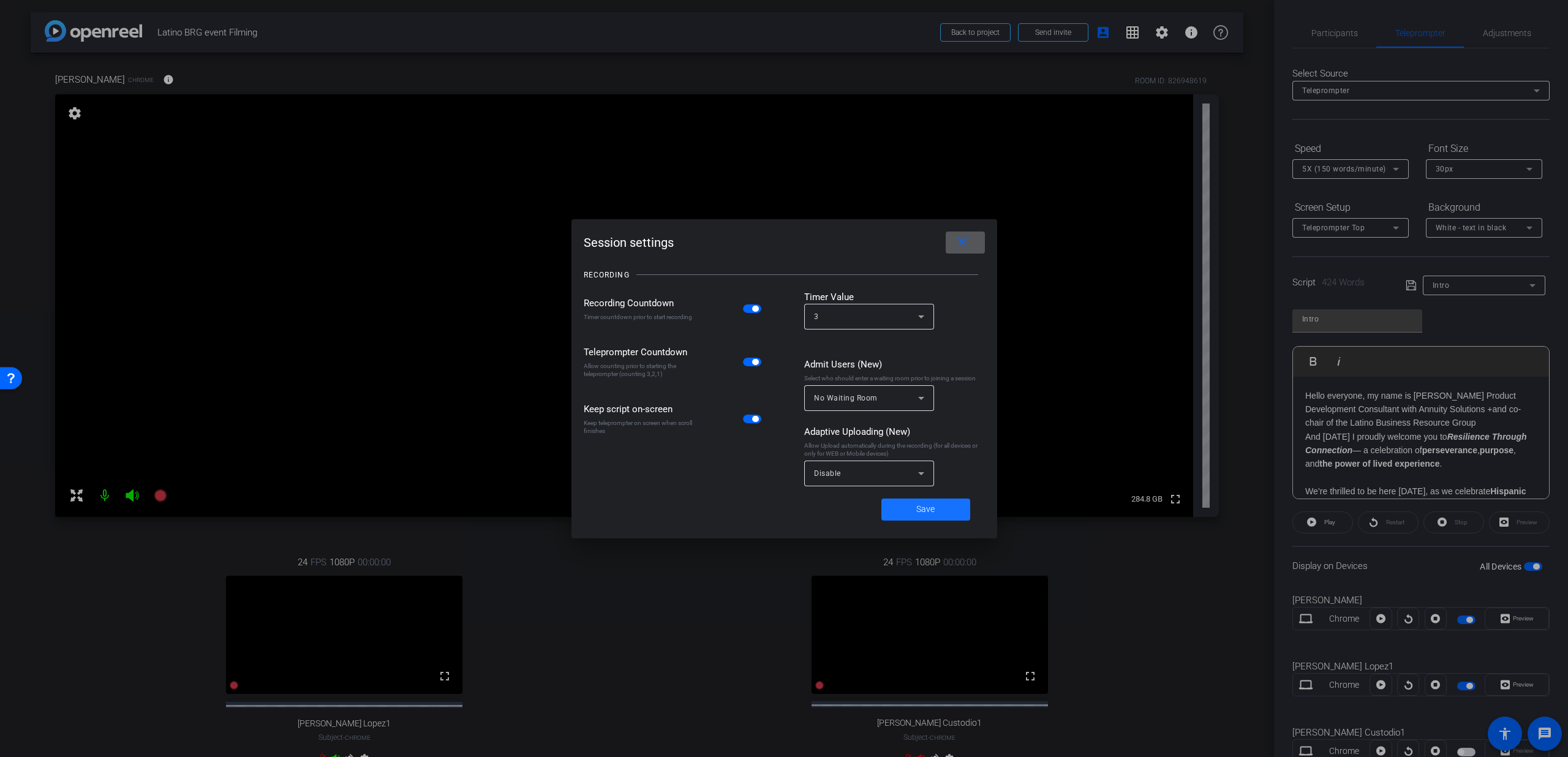
click at [901, 506] on span at bounding box center [926, 509] width 89 height 29
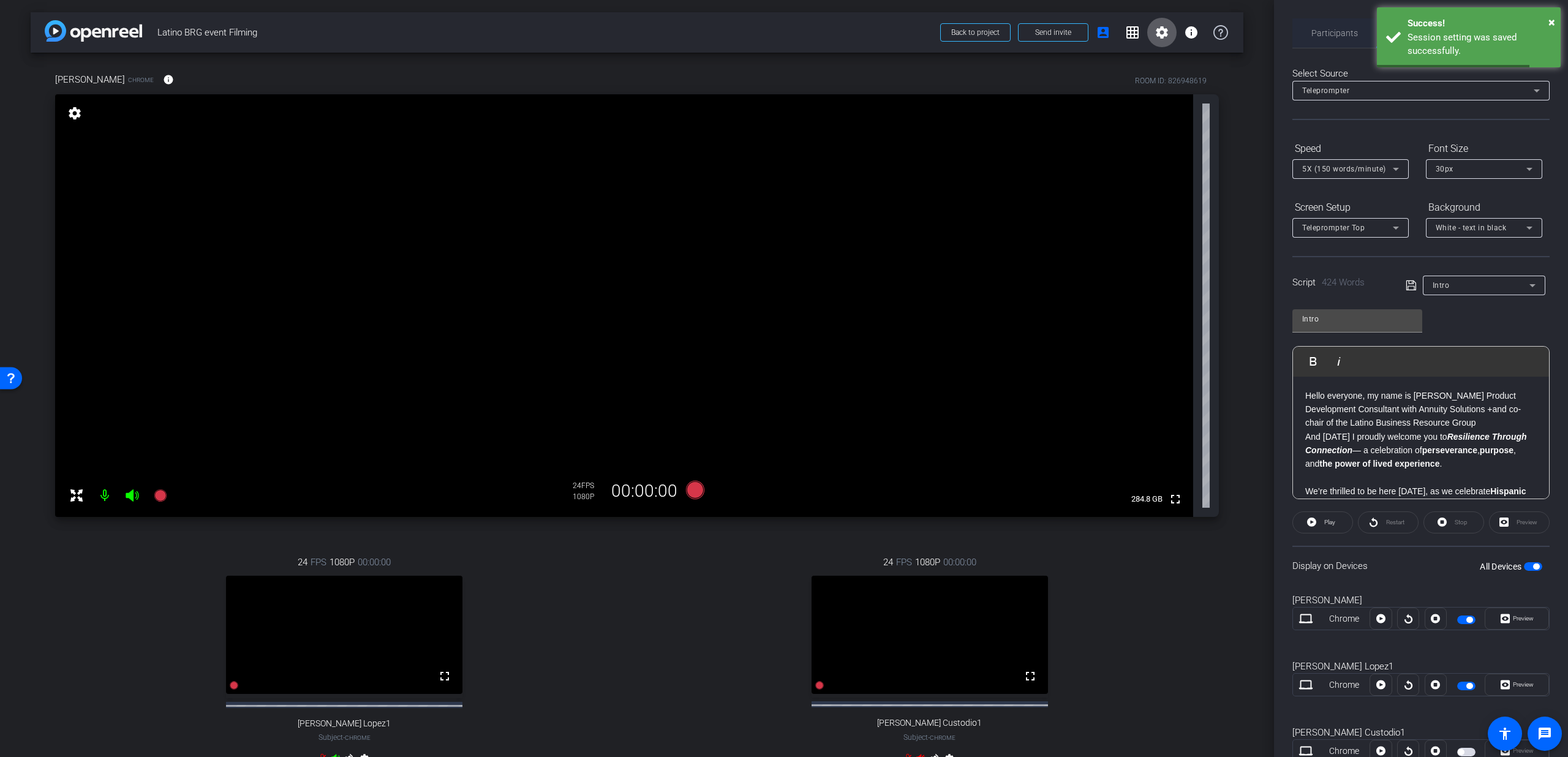
click at [1330, 46] on span "Participants" at bounding box center [1334, 33] width 46 height 29
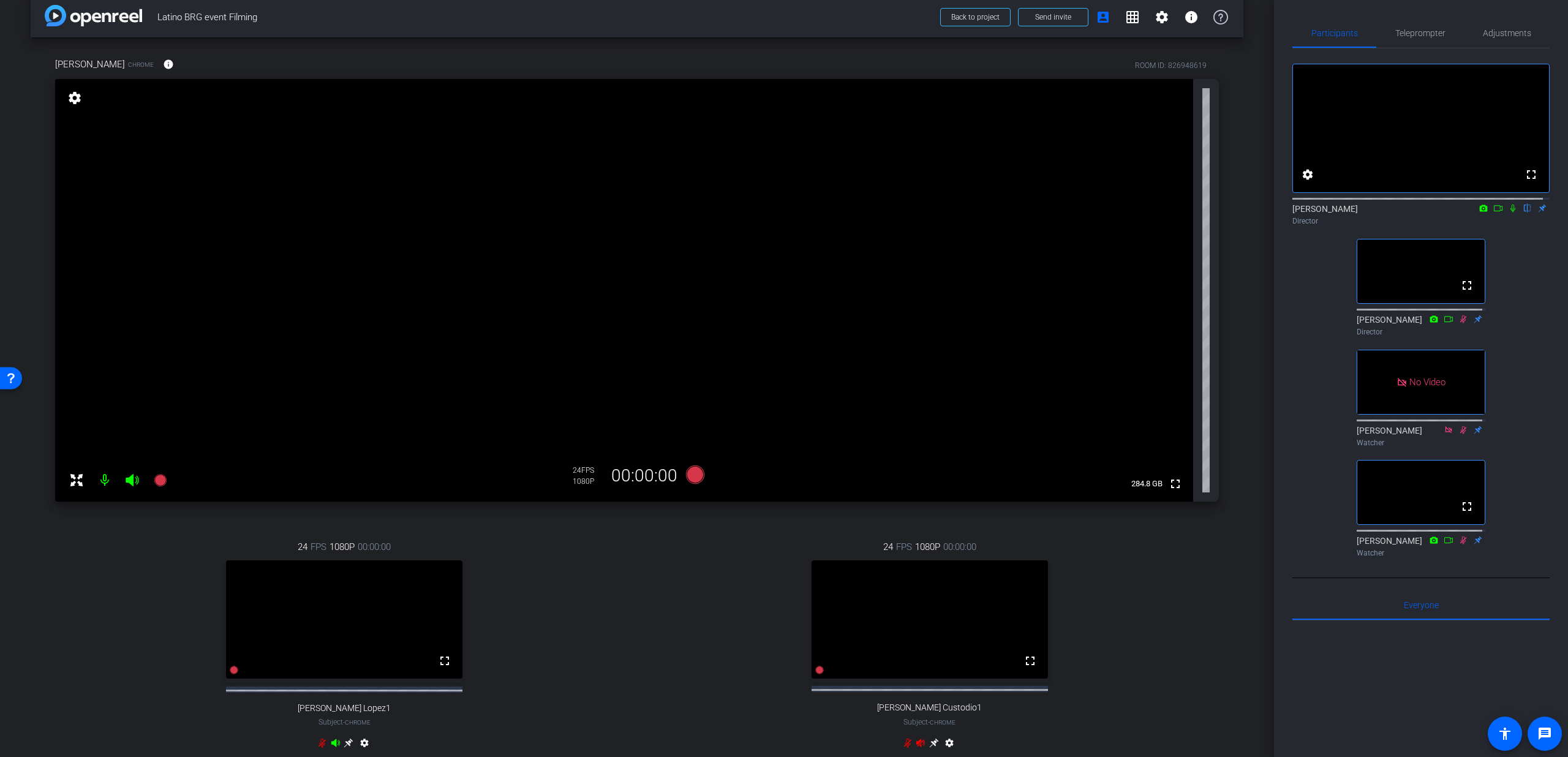
scroll to position [23, 0]
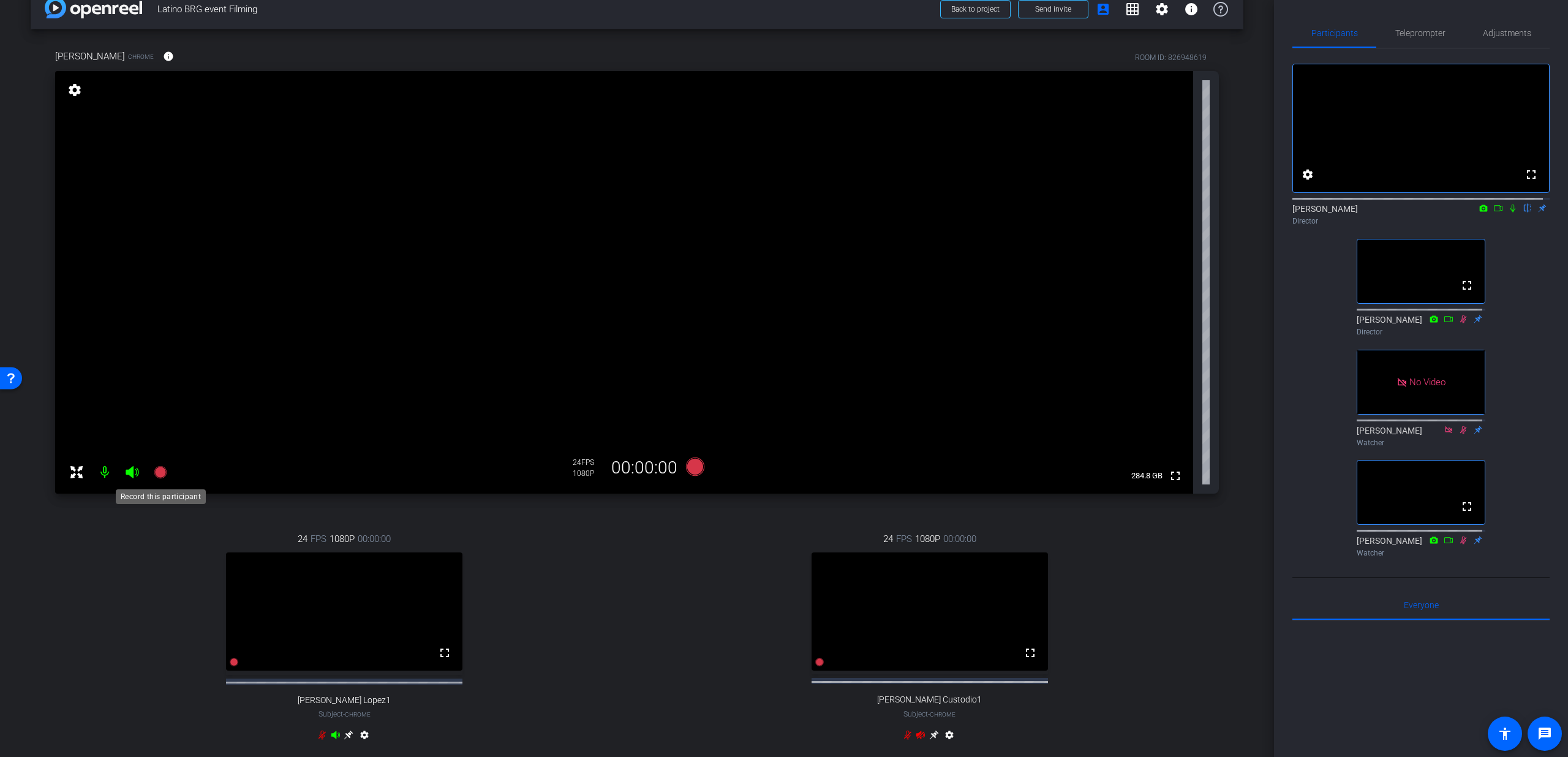
click at [156, 469] on icon at bounding box center [160, 473] width 12 height 12
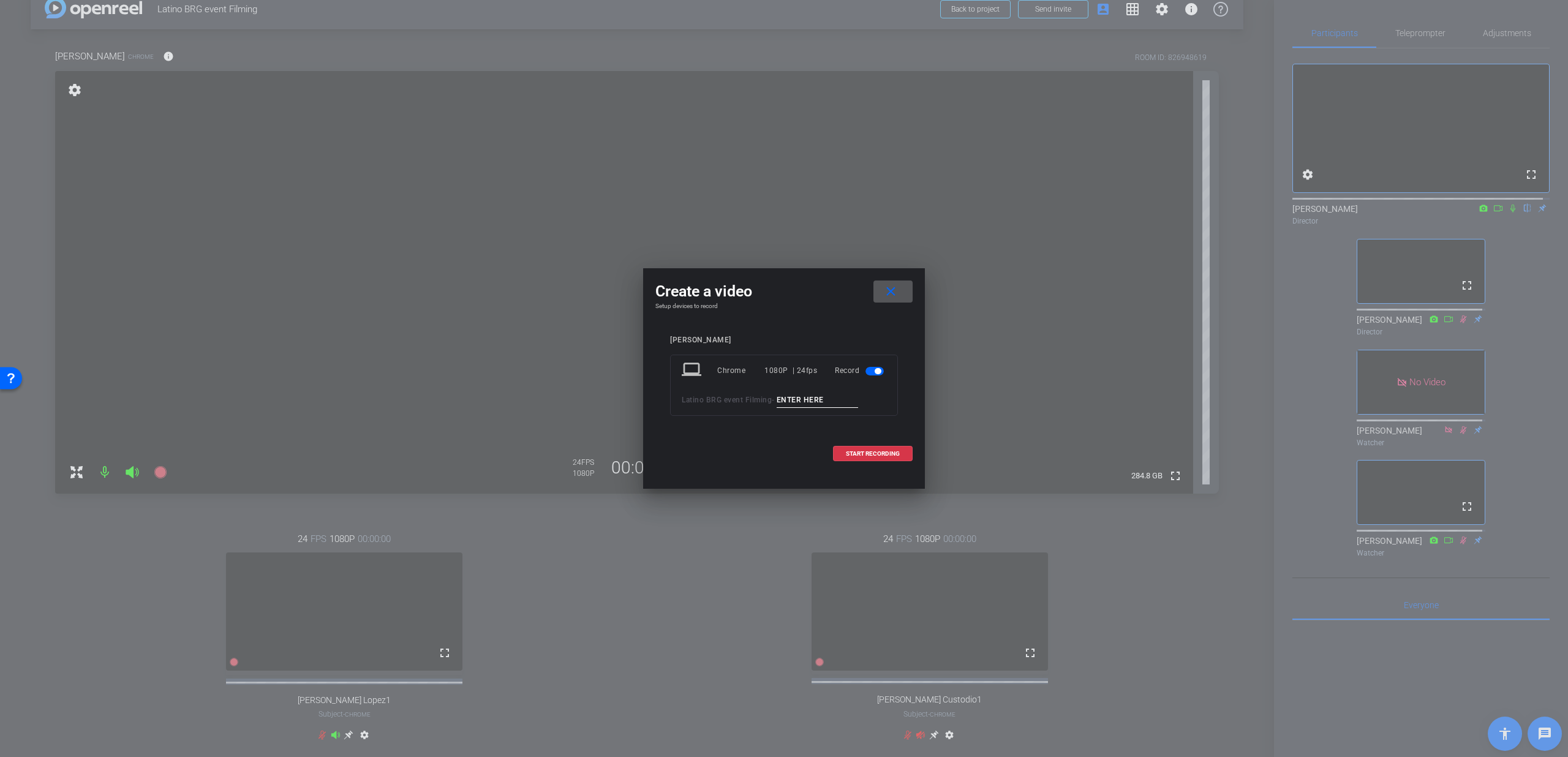
click at [815, 396] on input at bounding box center [817, 399] width 82 height 15
type input "Ren 1"
click at [897, 446] on span at bounding box center [873, 454] width 78 height 29
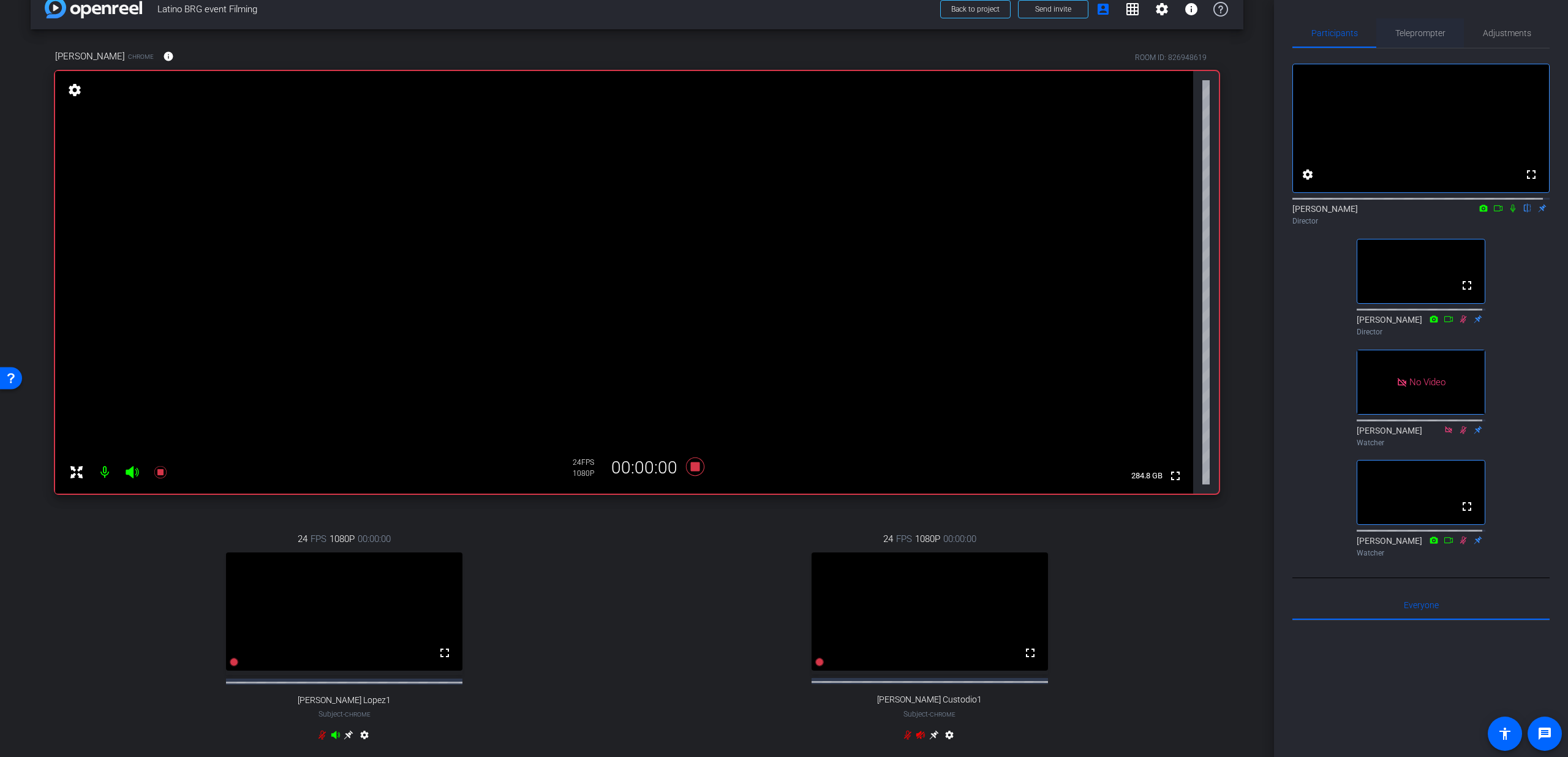
click at [1407, 44] on span "Teleprompter" at bounding box center [1420, 33] width 50 height 29
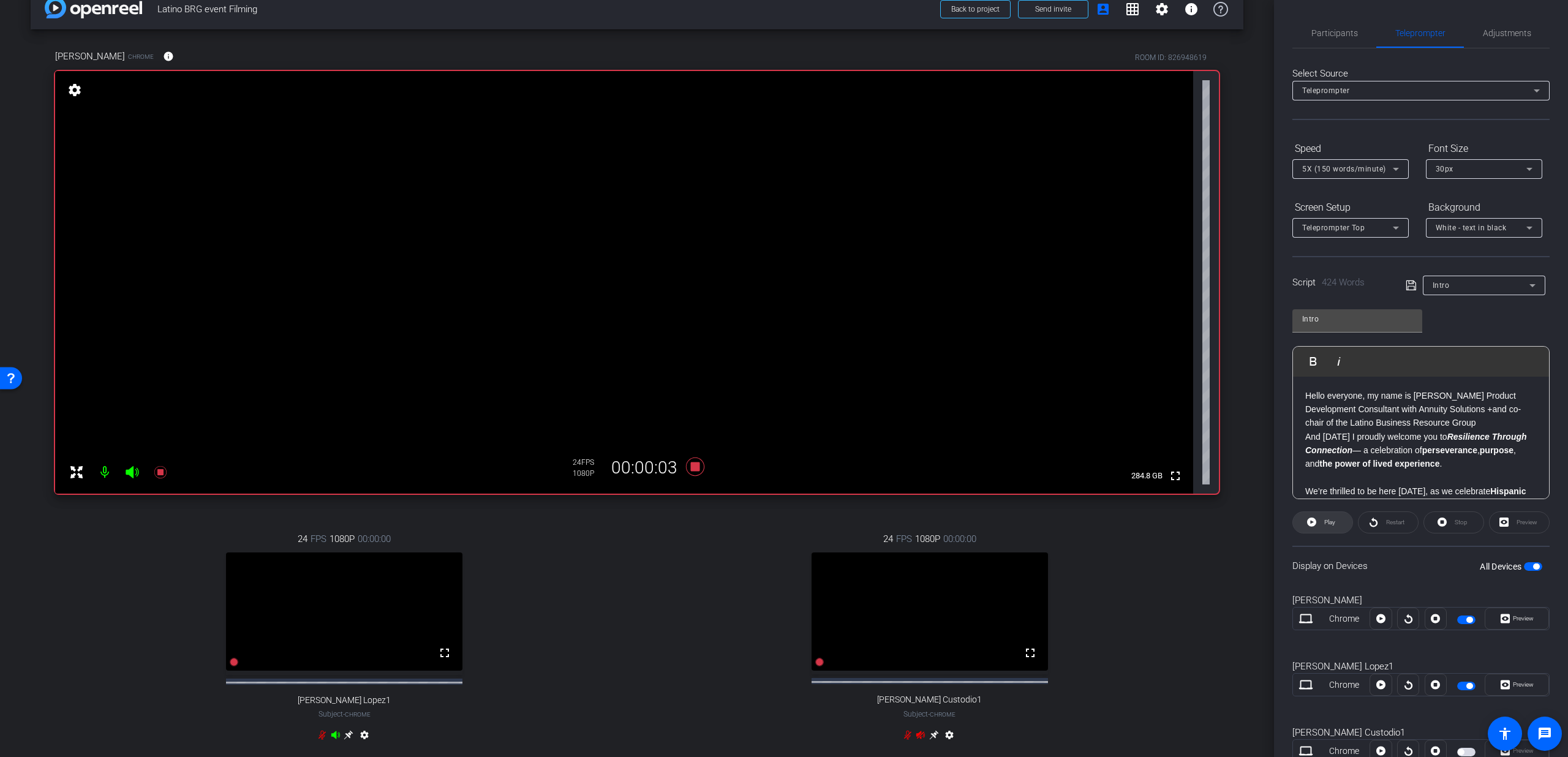
click at [1321, 523] on span "Play" at bounding box center [1328, 522] width 14 height 17
click at [1346, 32] on span "Participants" at bounding box center [1334, 33] width 46 height 9
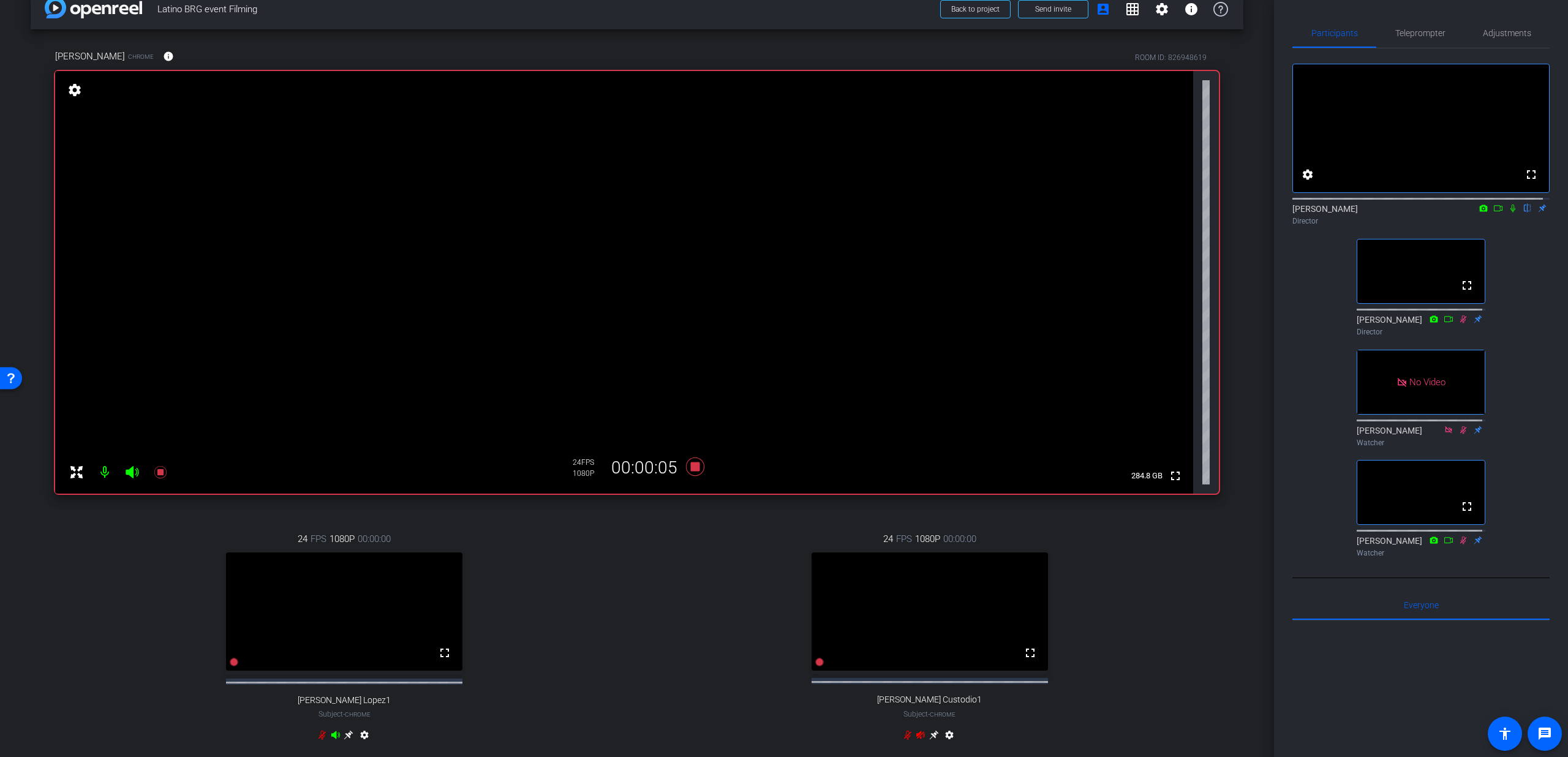
click at [1508, 212] on icon at bounding box center [1513, 209] width 10 height 9
click at [1407, 45] on span "Teleprompter" at bounding box center [1420, 33] width 50 height 29
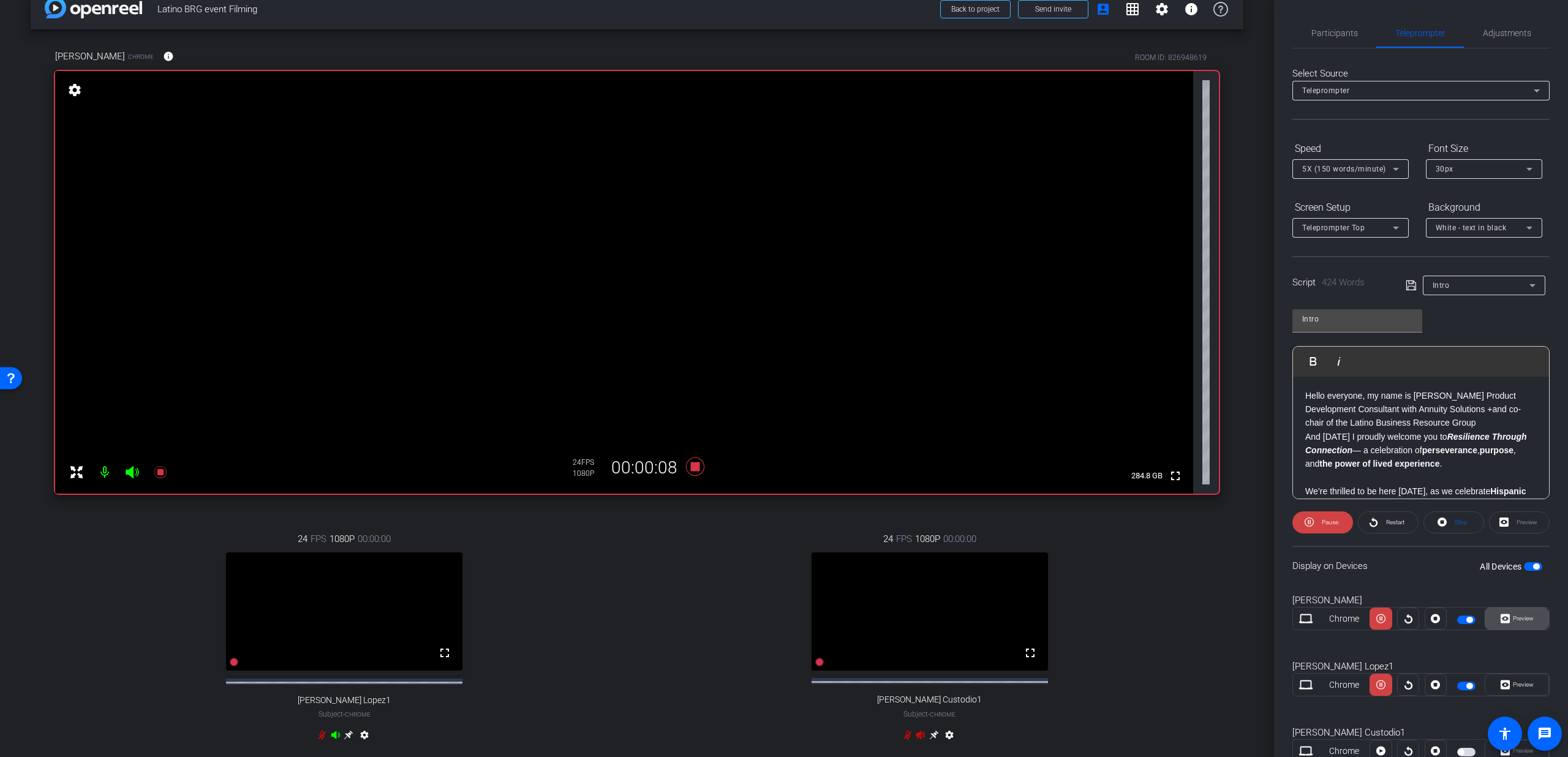
click at [1510, 627] on span "Preview" at bounding box center [1522, 618] width 24 height 17
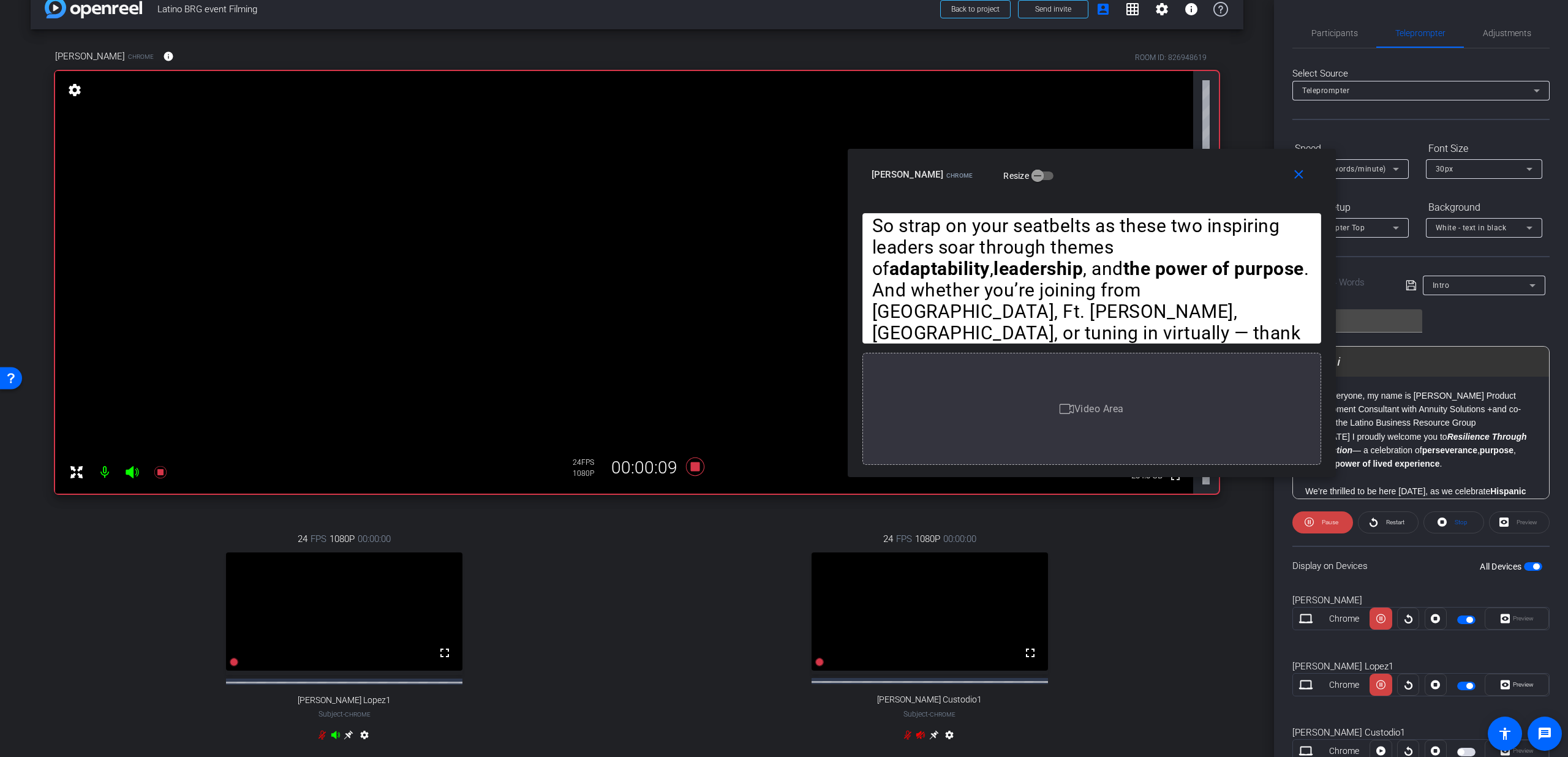
drag, startPoint x: 813, startPoint y: 249, endPoint x: 1121, endPoint y: 183, distance: 315.0
click at [1121, 183] on div "Lorenzo Amaya Chrome Resize" at bounding box center [1096, 174] width 449 height 22
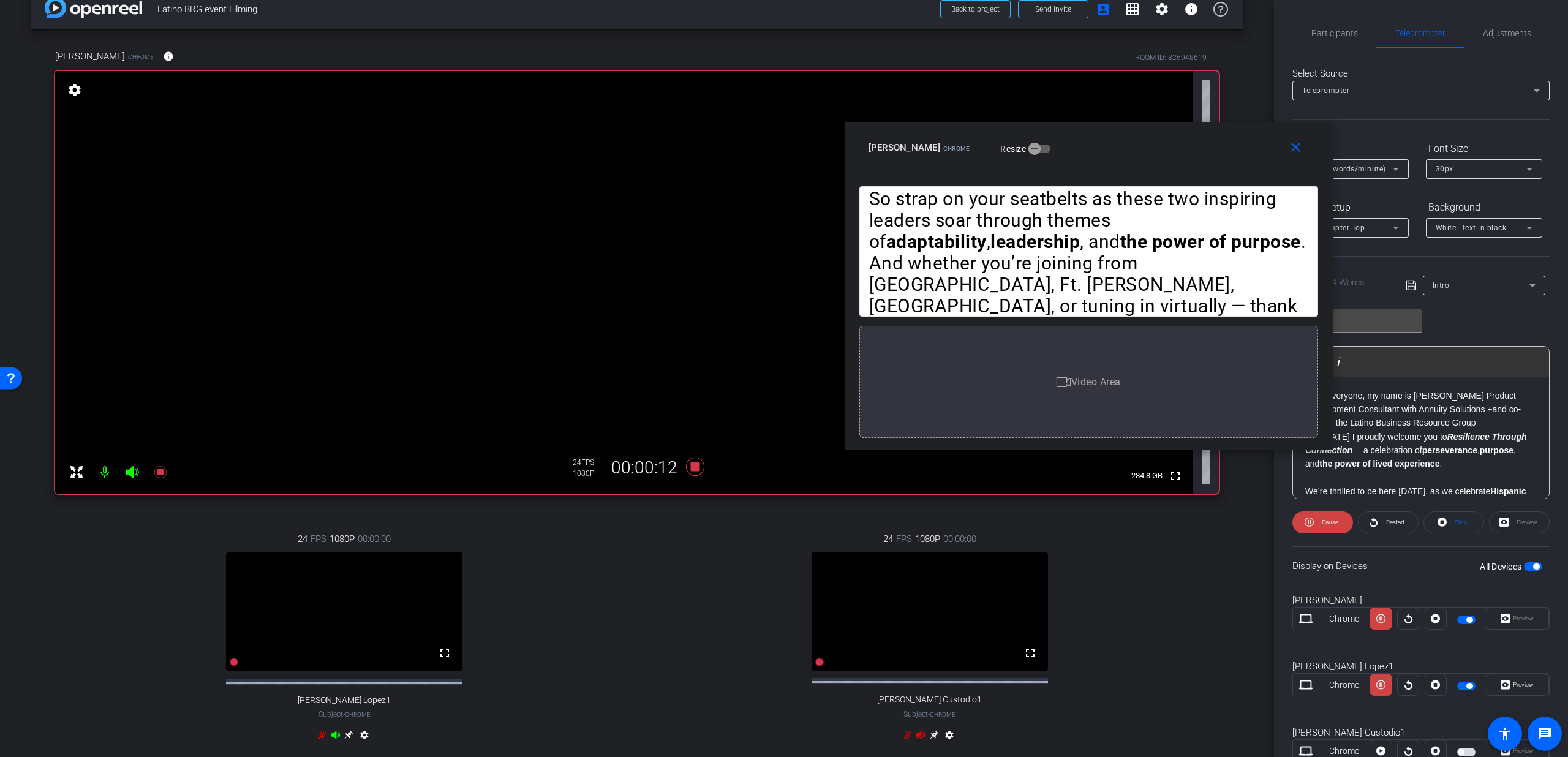
drag, startPoint x: 1121, startPoint y: 183, endPoint x: 1117, endPoint y: 156, distance: 27.3
click at [1117, 156] on div "Lorenzo Amaya Chrome Resize" at bounding box center [1093, 147] width 449 height 22
click at [1364, 170] on span "5X (150 words/minute)" at bounding box center [1344, 169] width 84 height 9
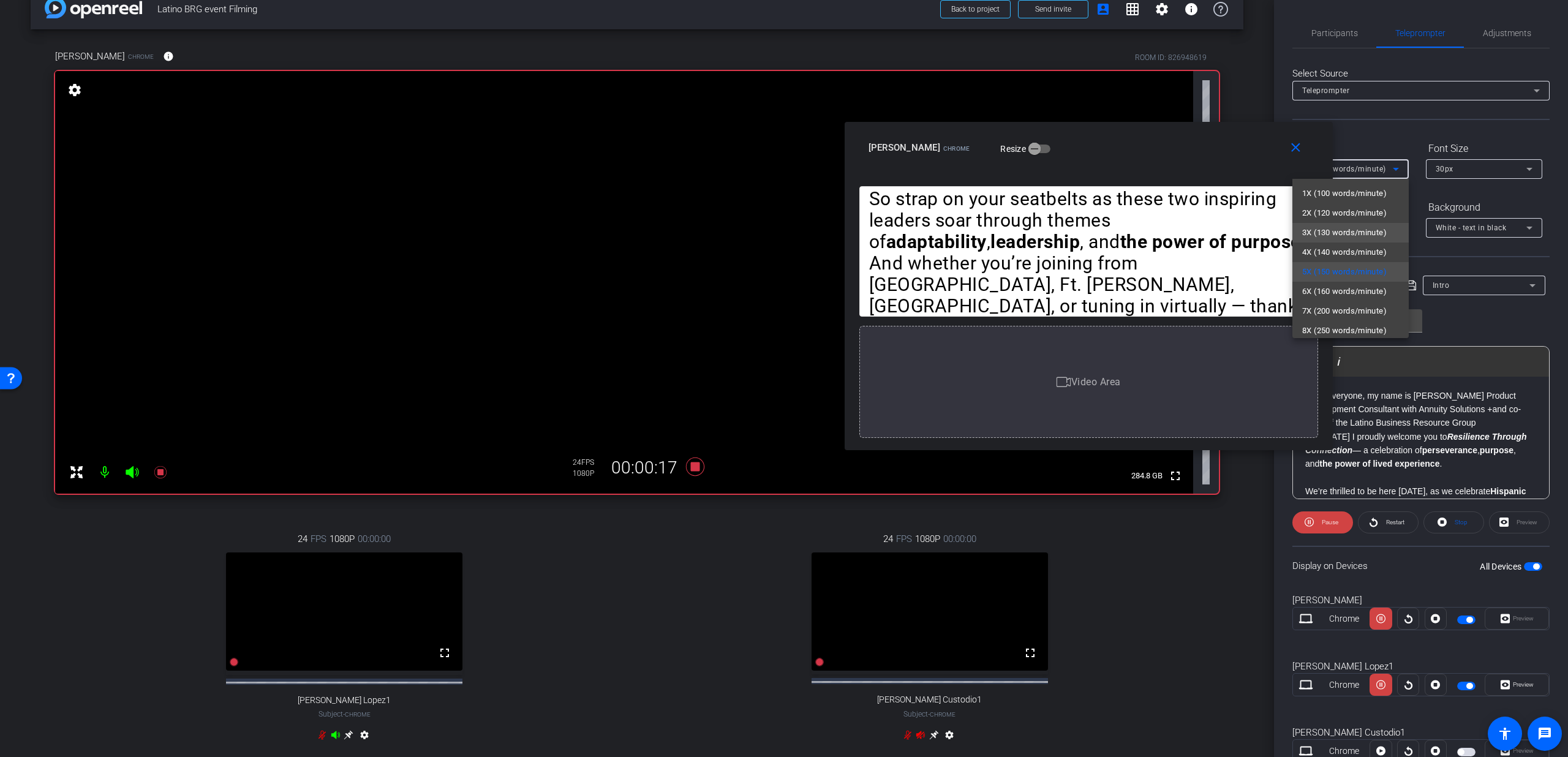
click at [1336, 242] on mat-option "3X (130 words/minute)" at bounding box center [1350, 233] width 117 height 20
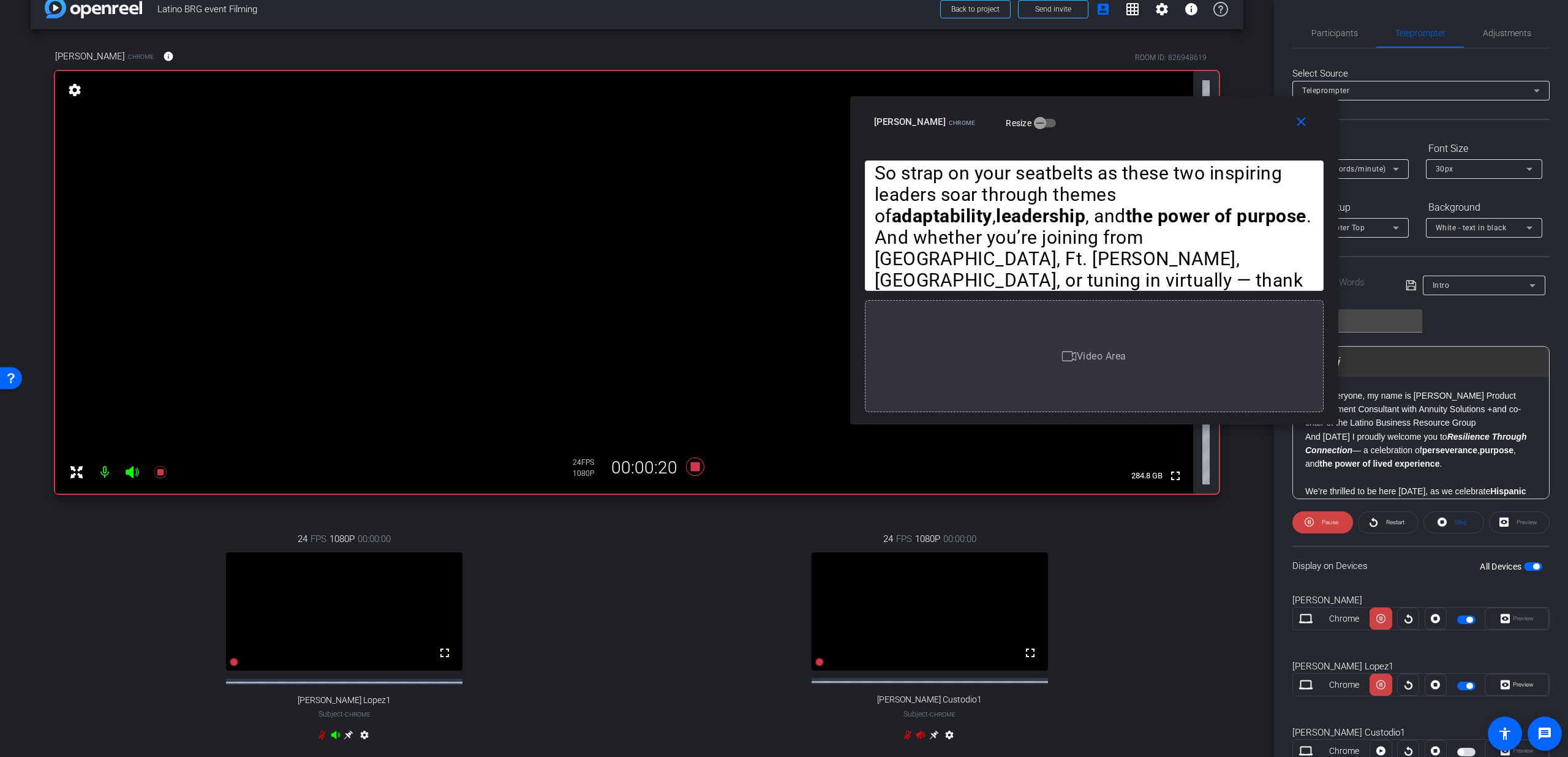
drag, startPoint x: 1163, startPoint y: 166, endPoint x: 1169, endPoint y: 138, distance: 28.6
click at [1169, 138] on div "close Lorenzo Amaya Chrome Resize" at bounding box center [1095, 124] width 488 height 55
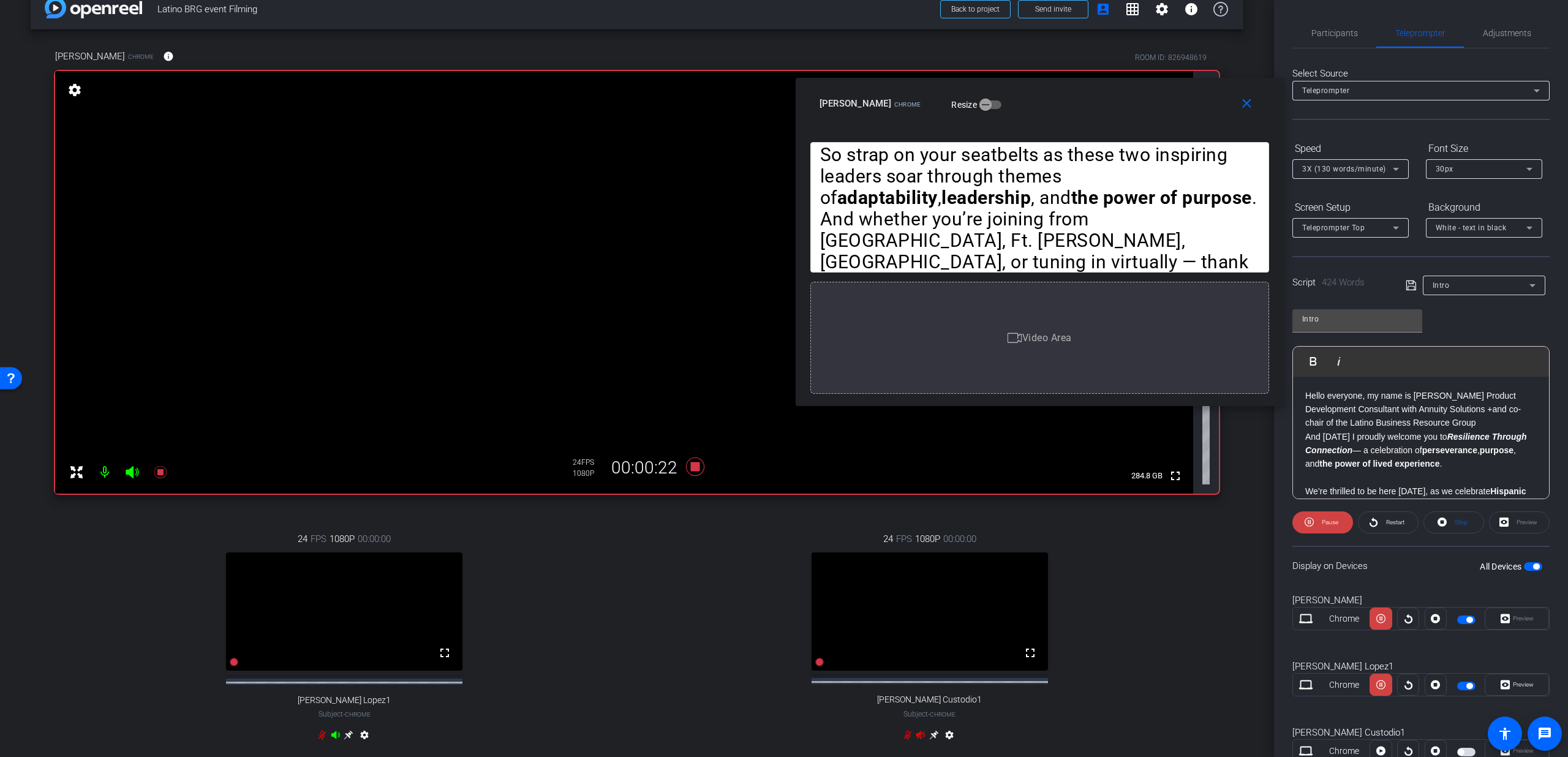
drag, startPoint x: 1168, startPoint y: 139, endPoint x: 1112, endPoint y: 121, distance: 58.8
click at [1112, 121] on div "close Lorenzo Amaya Chrome Resize" at bounding box center [1040, 105] width 488 height 55
click at [1353, 185] on div at bounding box center [1350, 185] width 117 height 13
click at [1344, 166] on span "3X (130 words/minute)" at bounding box center [1344, 169] width 84 height 9
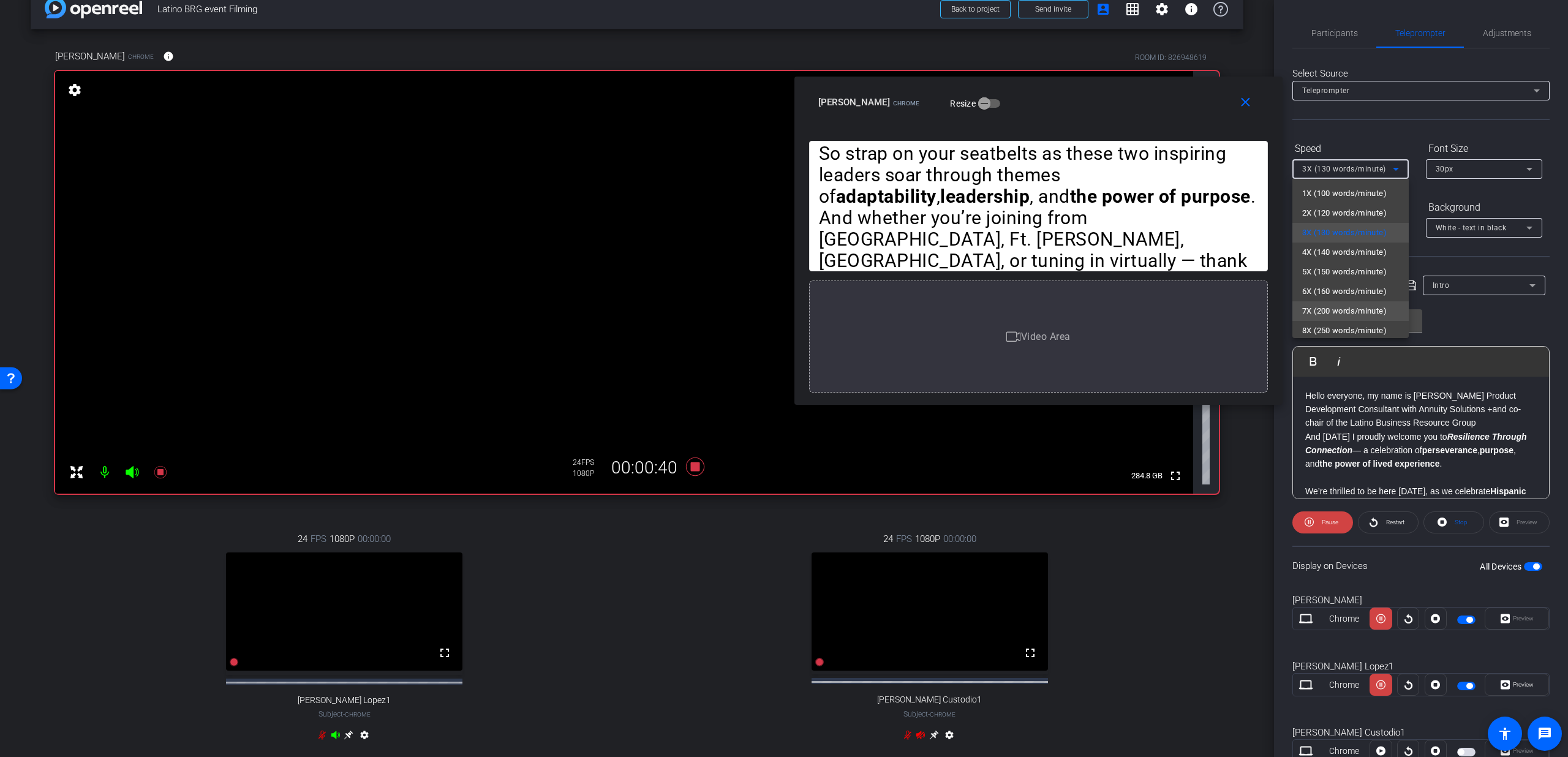
click at [1320, 314] on span "7X (200 words/minute)" at bounding box center [1344, 311] width 85 height 14
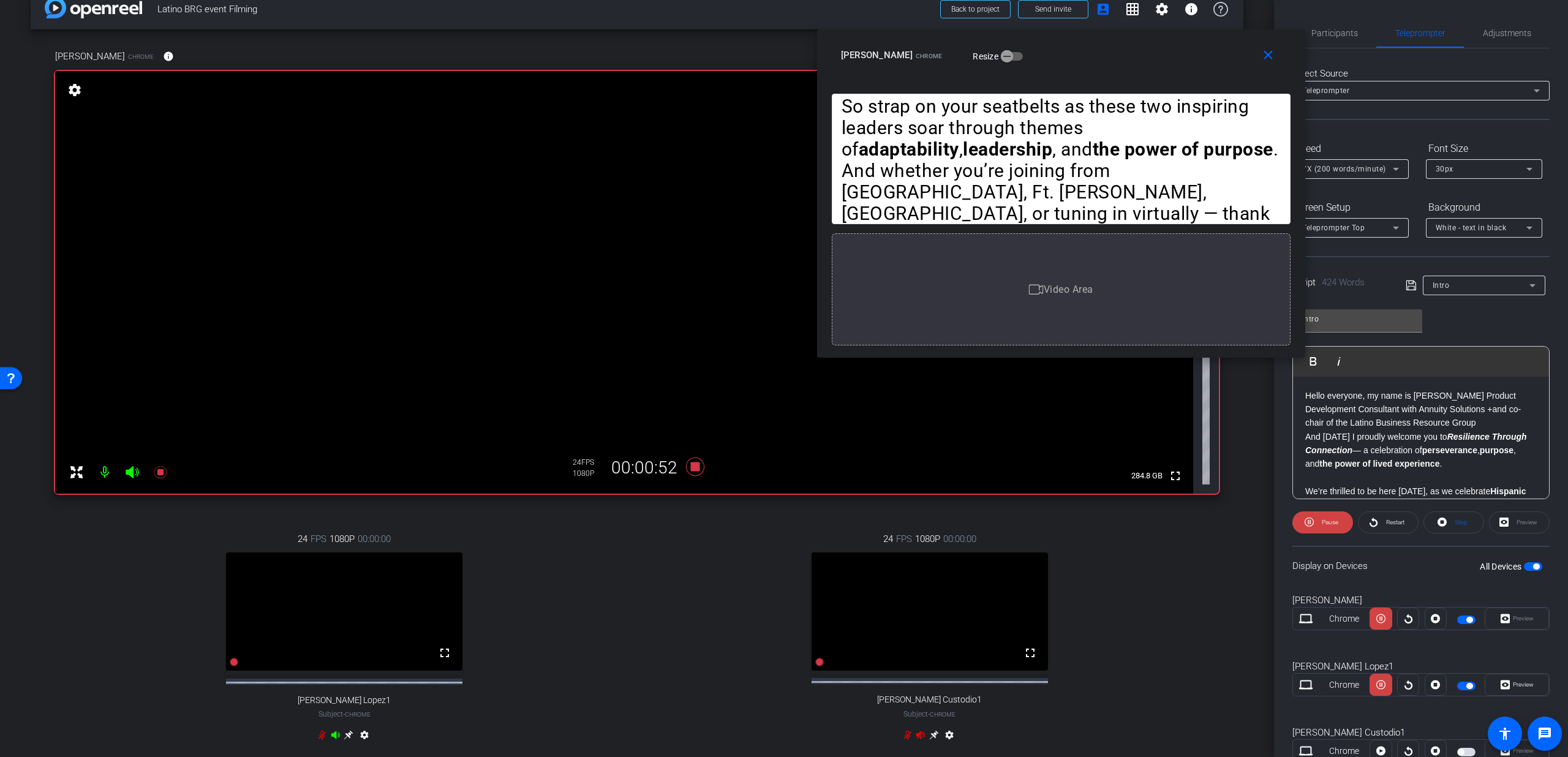
drag, startPoint x: 1125, startPoint y: 131, endPoint x: 1148, endPoint y: 84, distance: 52.3
click at [1148, 84] on div "close Lorenzo Amaya Chrome Resize" at bounding box center [1062, 57] width 488 height 55
click at [1346, 167] on span "7X (200 words/minute)" at bounding box center [1344, 169] width 84 height 9
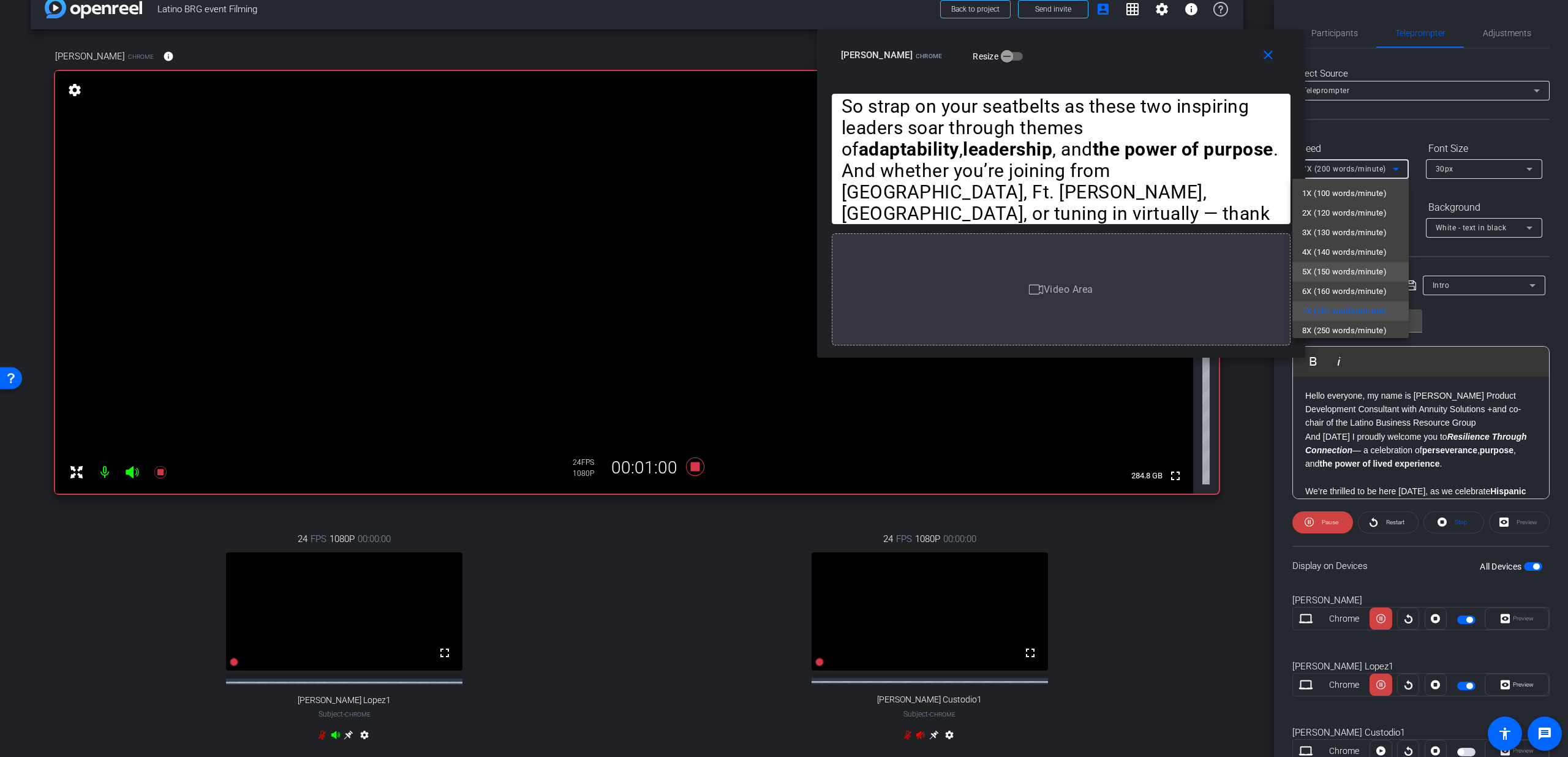
click at [1330, 269] on span "5X (150 words/minute)" at bounding box center [1344, 272] width 85 height 14
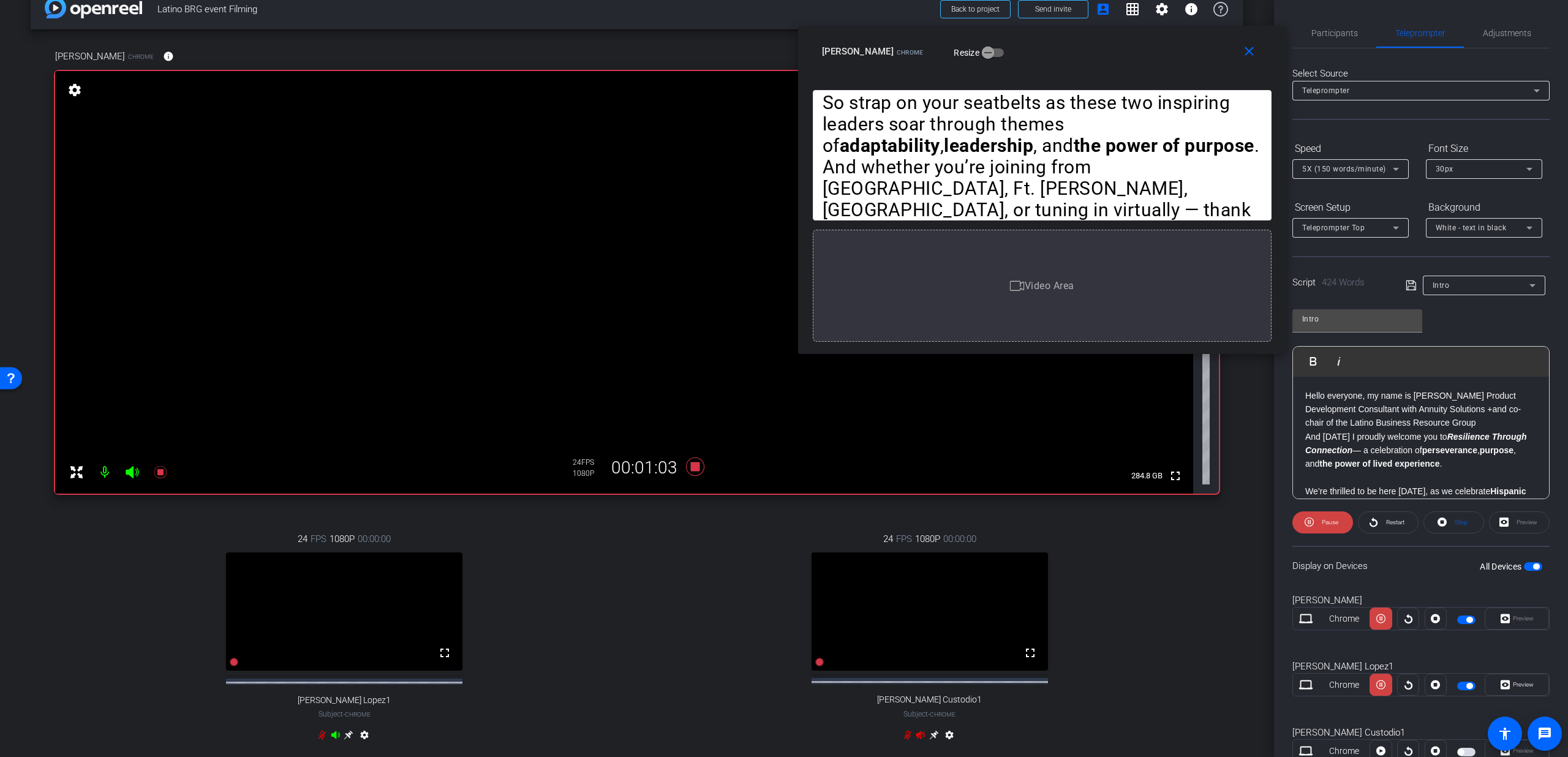
drag, startPoint x: 1179, startPoint y: 68, endPoint x: 1162, endPoint y: 63, distance: 17.7
click at [1162, 63] on div "close Lorenzo Amaya Chrome Resize" at bounding box center [1042, 53] width 488 height 55
click at [1328, 171] on span "5X (150 words/minute)" at bounding box center [1344, 169] width 84 height 9
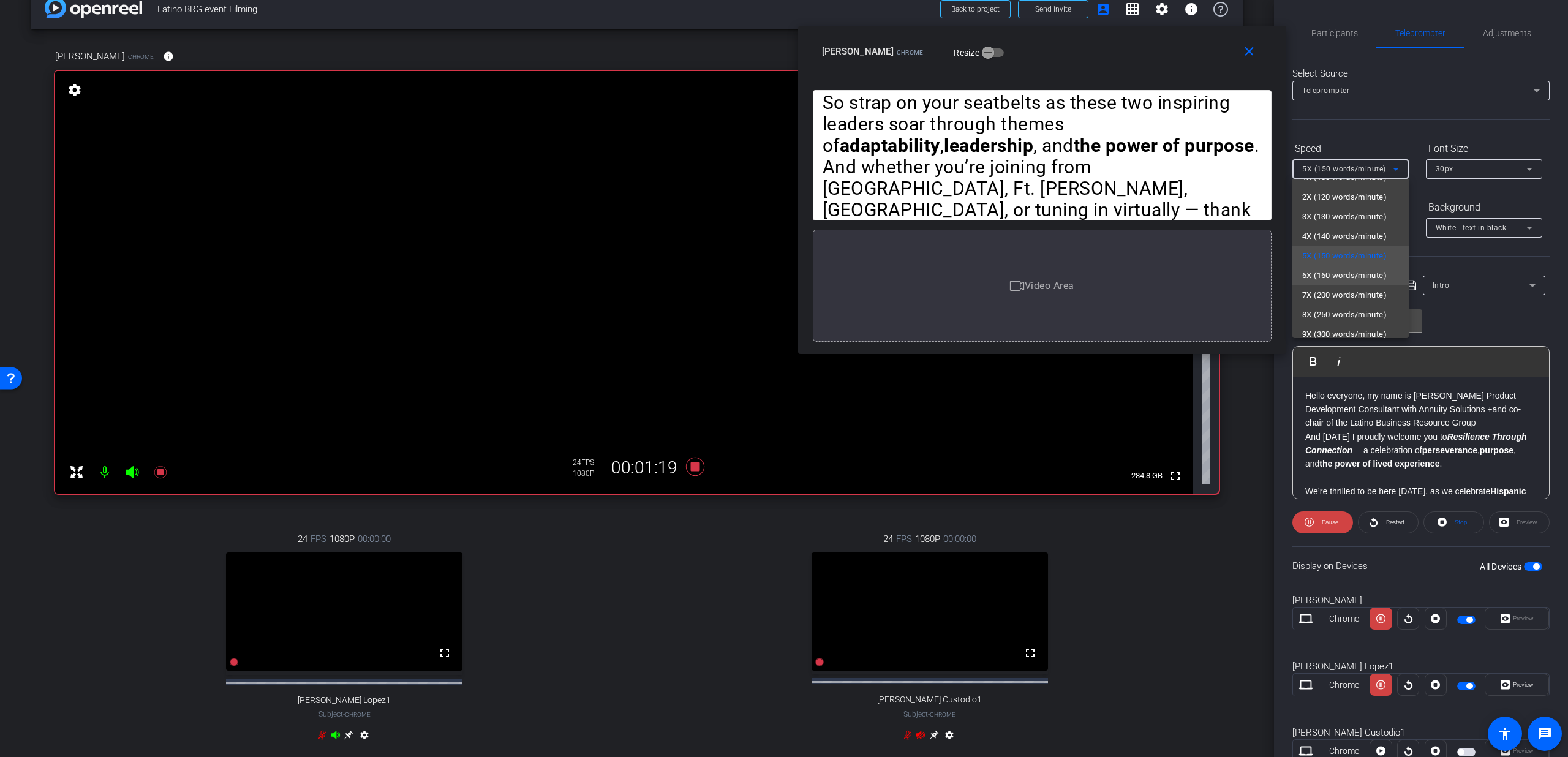
scroll to position [24, 0]
click at [1341, 284] on span "7X (200 words/minute)" at bounding box center [1344, 287] width 85 height 14
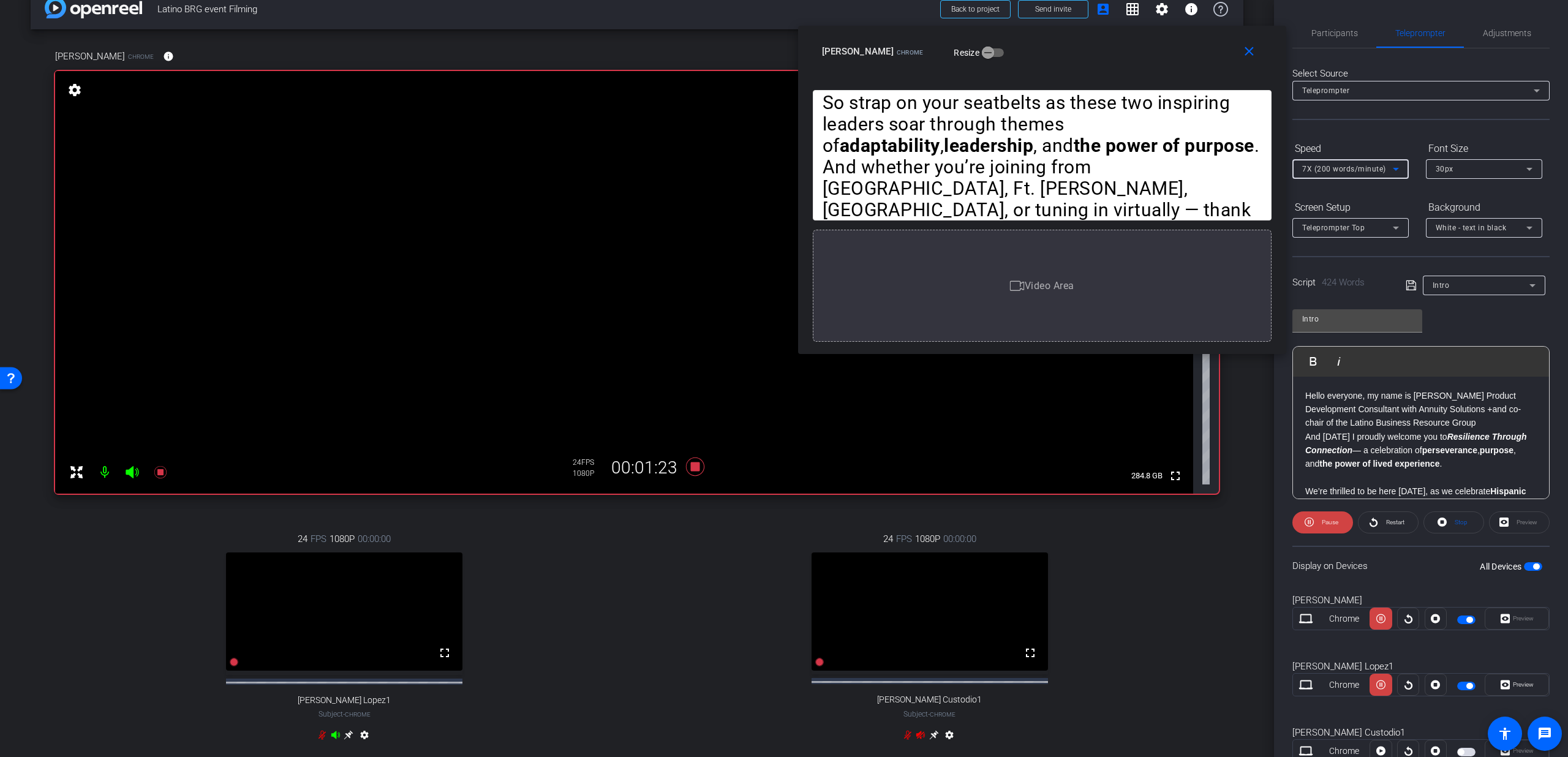
click at [1325, 169] on span "7X (200 words/minute)" at bounding box center [1344, 169] width 84 height 9
click at [1313, 269] on span "5X (150 words/minute)" at bounding box center [1344, 272] width 85 height 14
click at [1314, 169] on span "5X (150 words/minute)" at bounding box center [1344, 169] width 84 height 9
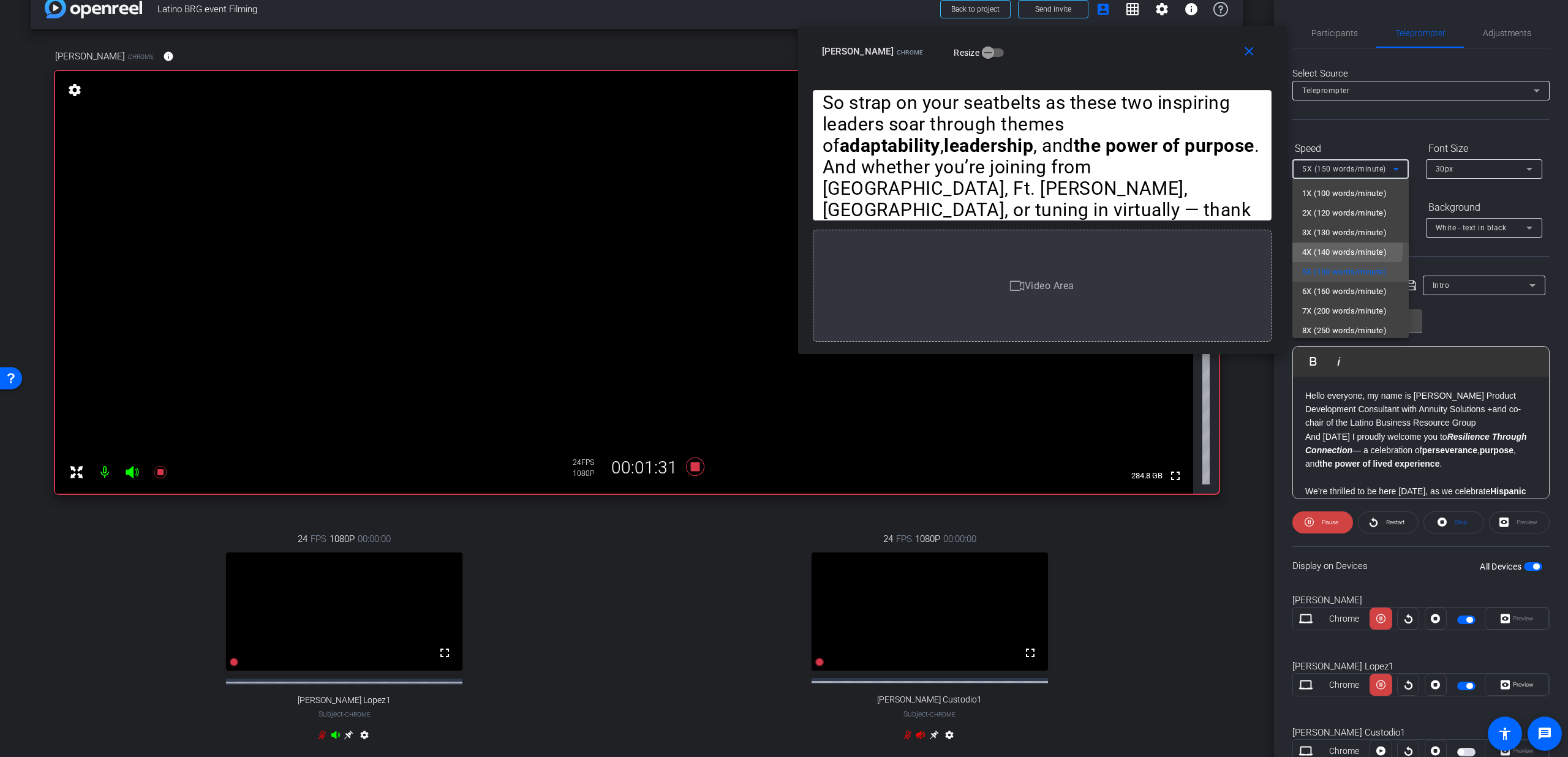
click at [1309, 246] on span "4X (140 words/minute)" at bounding box center [1344, 252] width 85 height 14
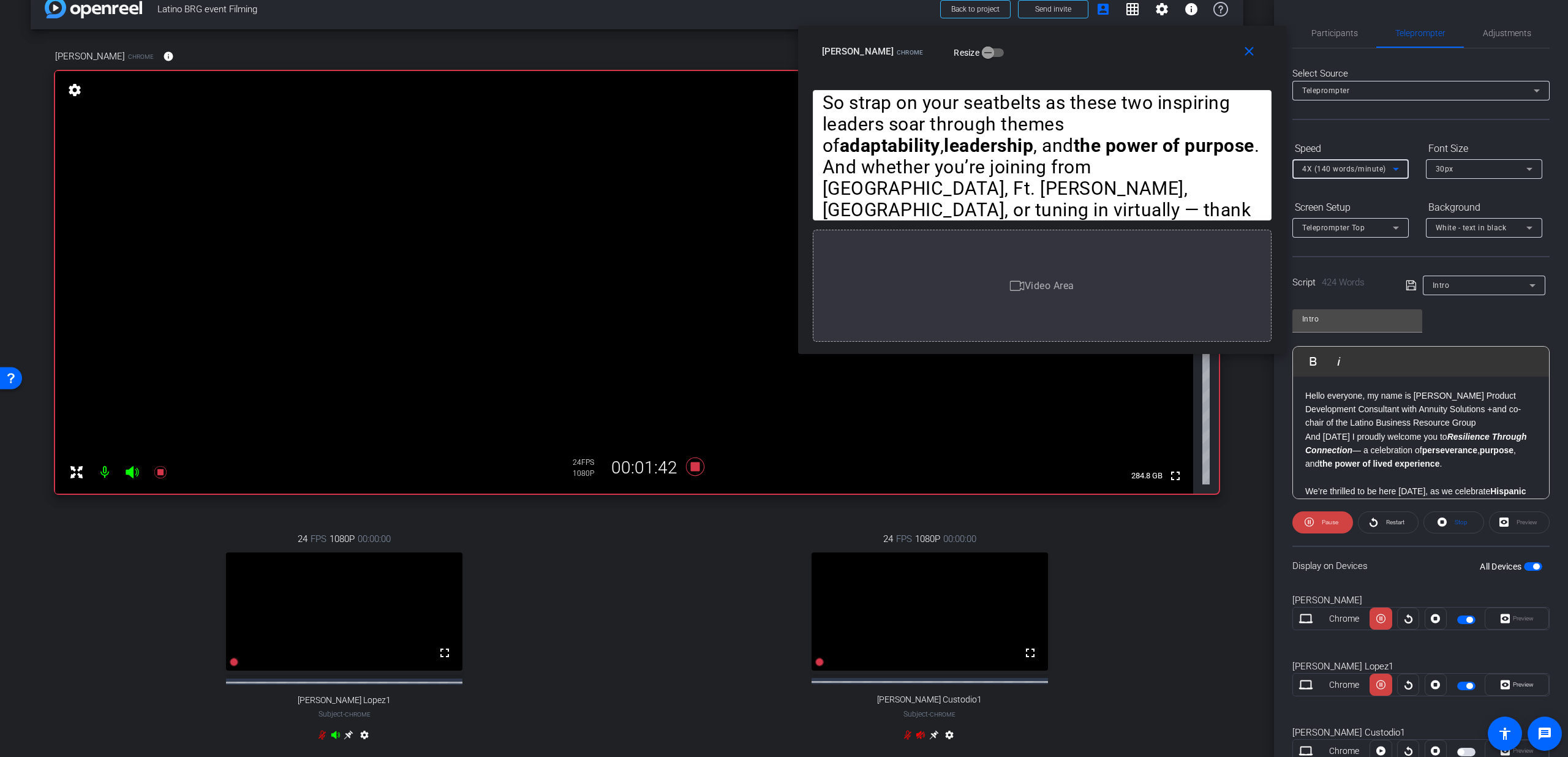
click at [1326, 166] on span "4X (140 words/minute)" at bounding box center [1344, 169] width 84 height 9
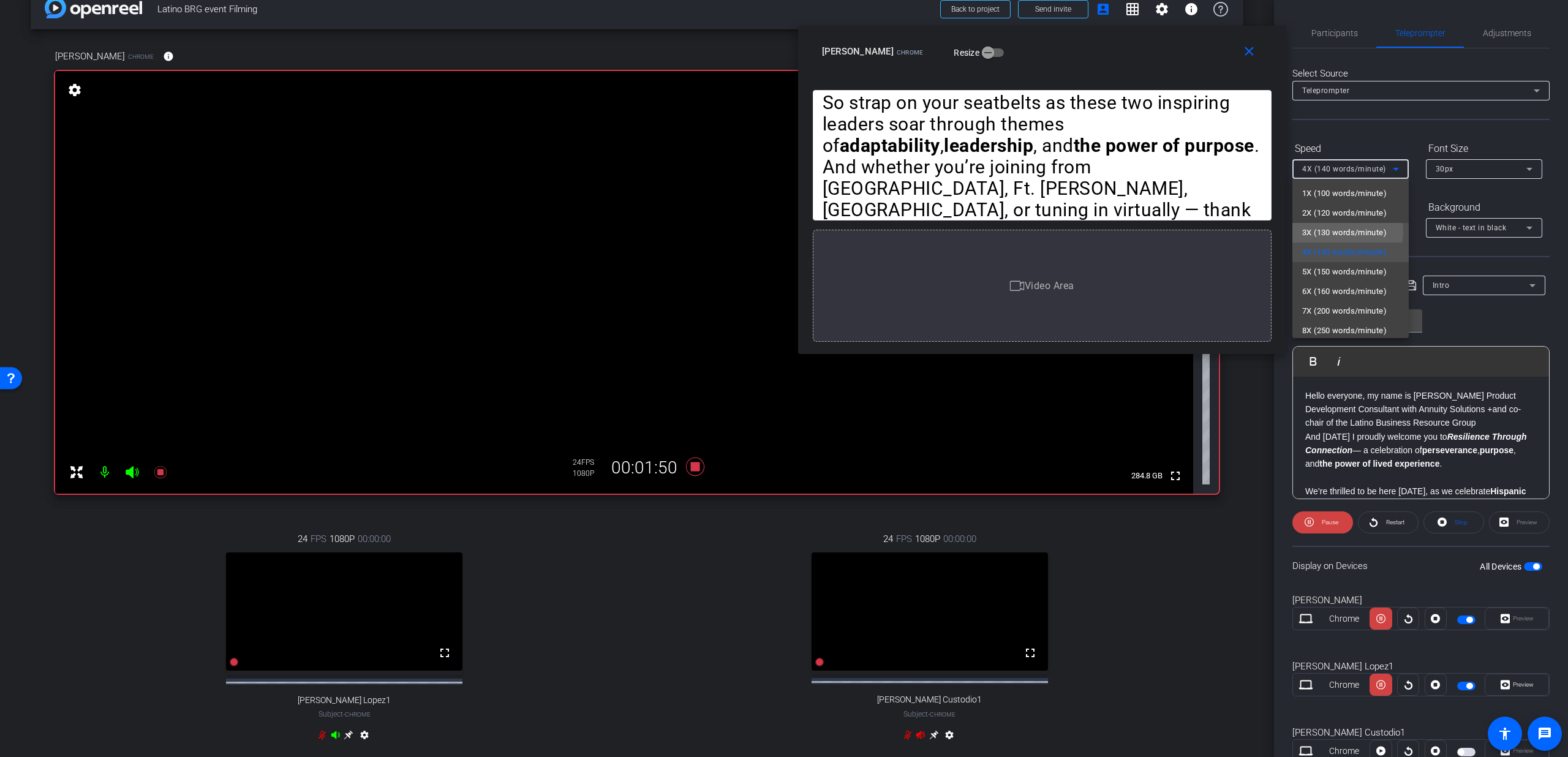
click at [1323, 230] on span "3X (130 words/minute)" at bounding box center [1344, 233] width 85 height 14
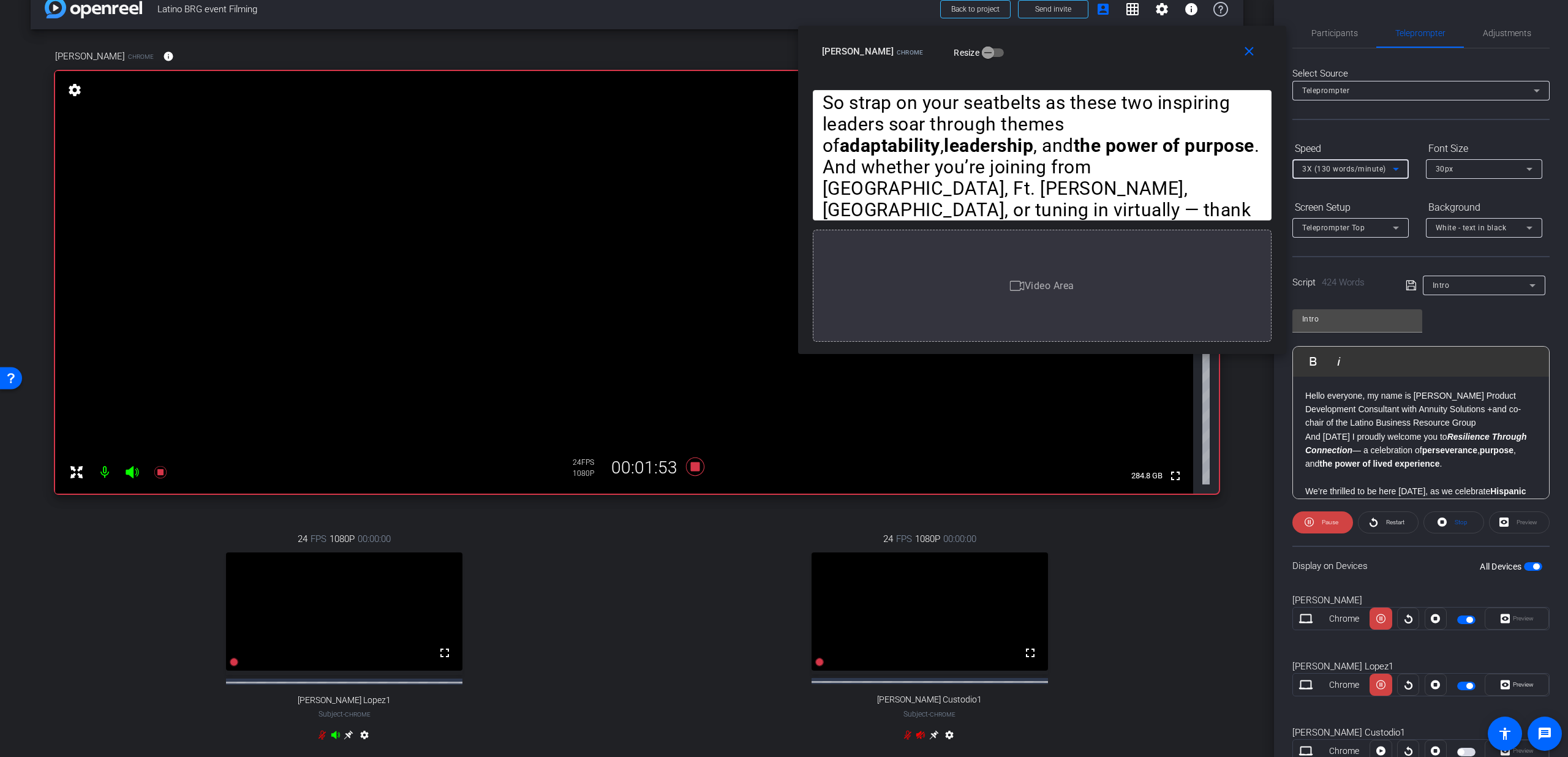
click at [1312, 169] on span "3X (130 words/minute)" at bounding box center [1344, 169] width 84 height 9
click at [1311, 209] on span "2X (120 words/minute)" at bounding box center [1344, 213] width 85 height 14
click at [1309, 526] on icon at bounding box center [1309, 522] width 9 height 15
click at [1309, 523] on icon at bounding box center [1311, 522] width 9 height 15
click at [1309, 523] on icon at bounding box center [1309, 522] width 9 height 15
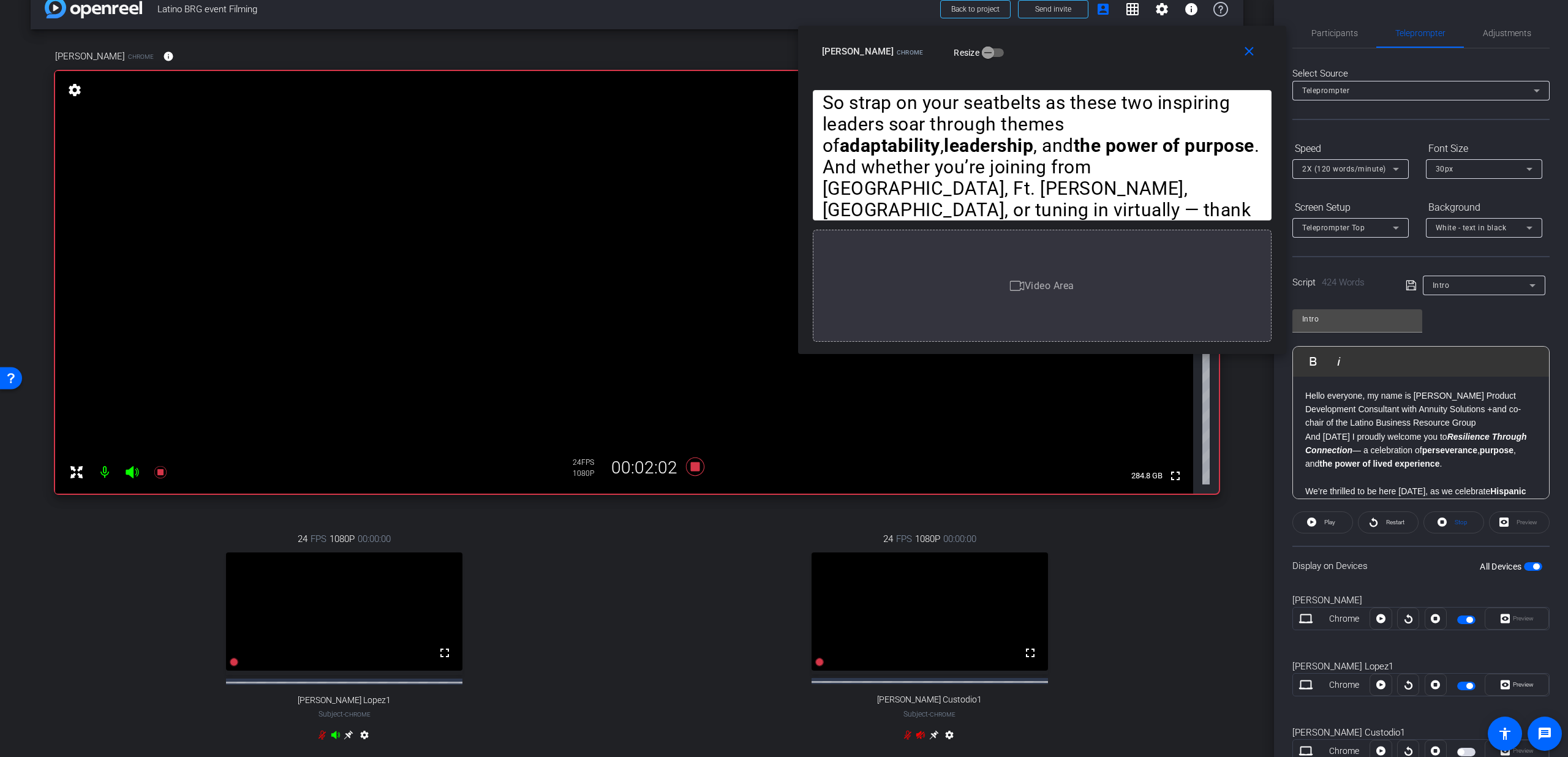
click at [1309, 523] on icon at bounding box center [1311, 522] width 9 height 15
click at [1313, 519] on span at bounding box center [1323, 522] width 61 height 29
click at [1313, 516] on icon at bounding box center [1311, 522] width 9 height 15
click at [1340, 168] on span "2X (120 words/minute)" at bounding box center [1344, 169] width 84 height 9
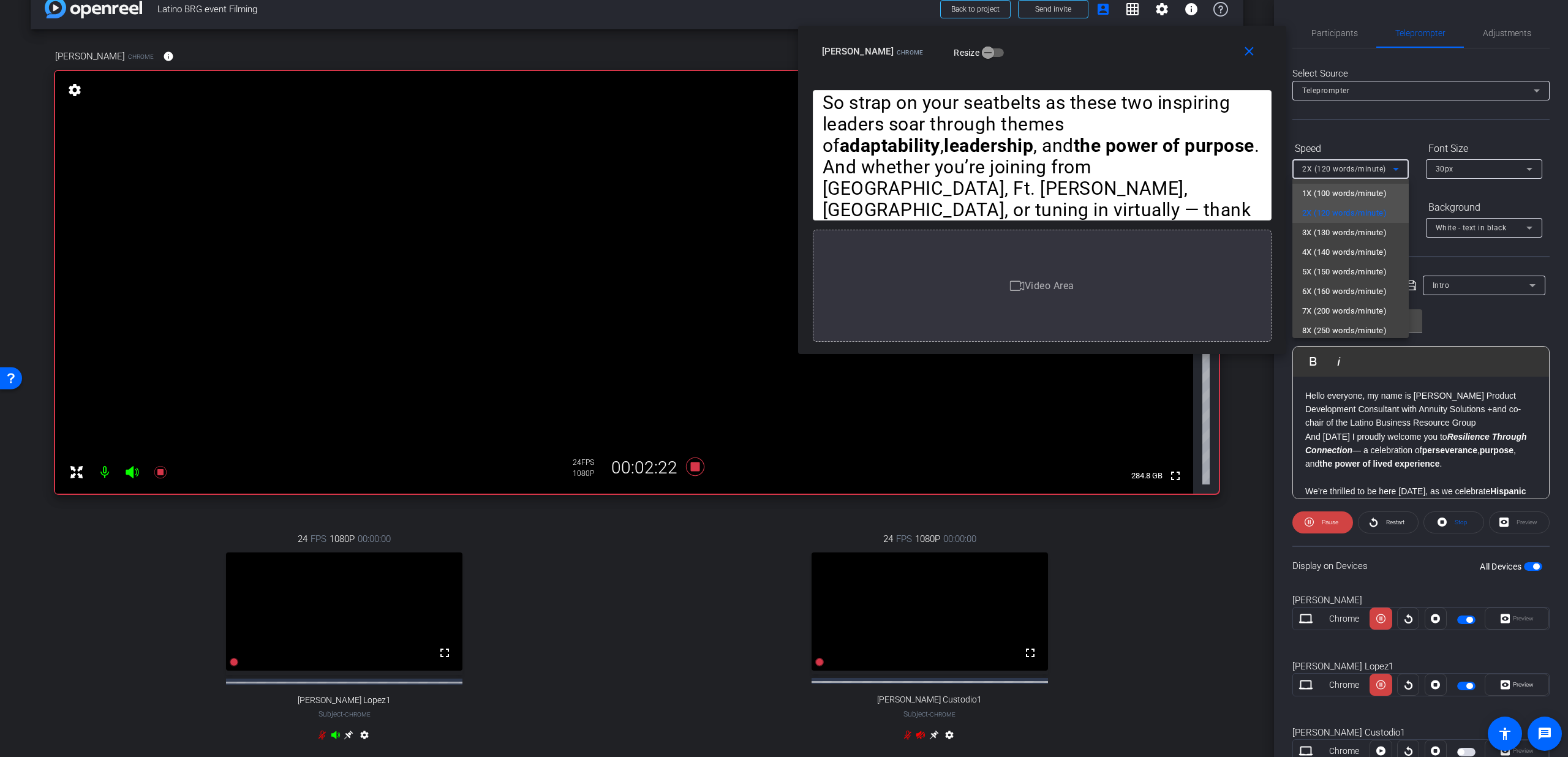
click at [1327, 189] on span "1X (100 words/minute)" at bounding box center [1344, 193] width 85 height 14
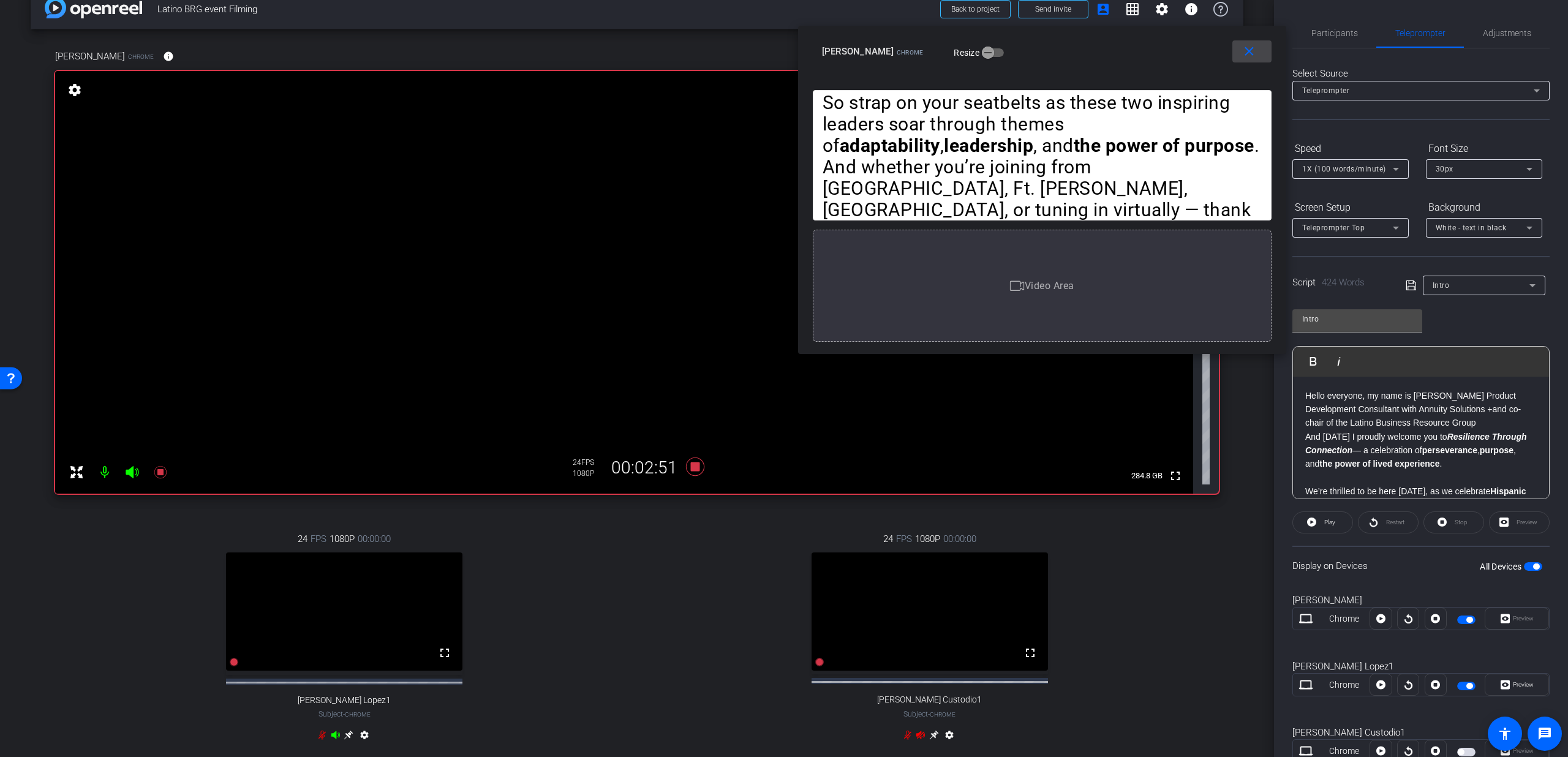
click at [1240, 60] on span at bounding box center [1252, 51] width 39 height 29
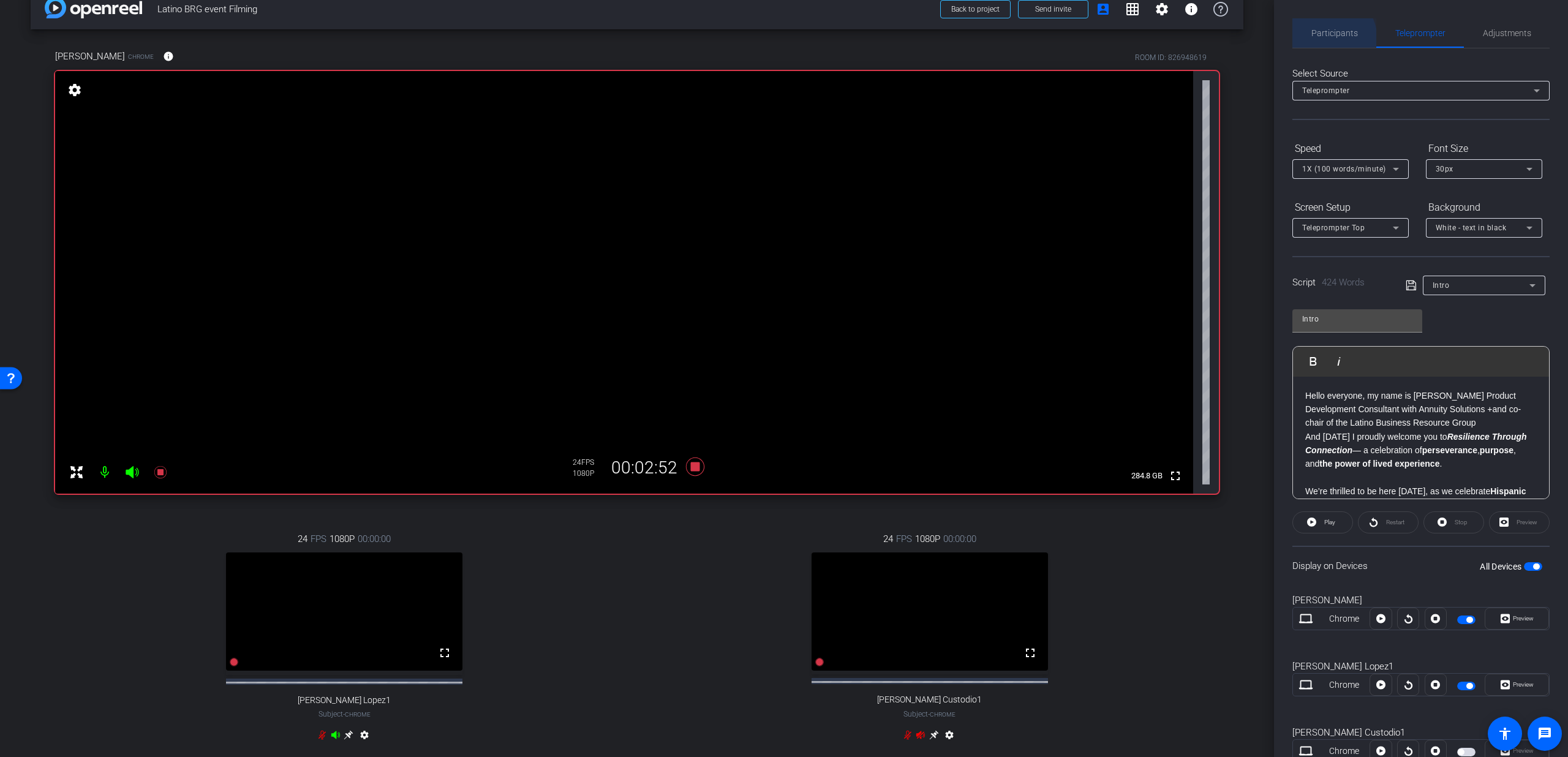
click at [1314, 44] on span "Participants" at bounding box center [1334, 33] width 46 height 29
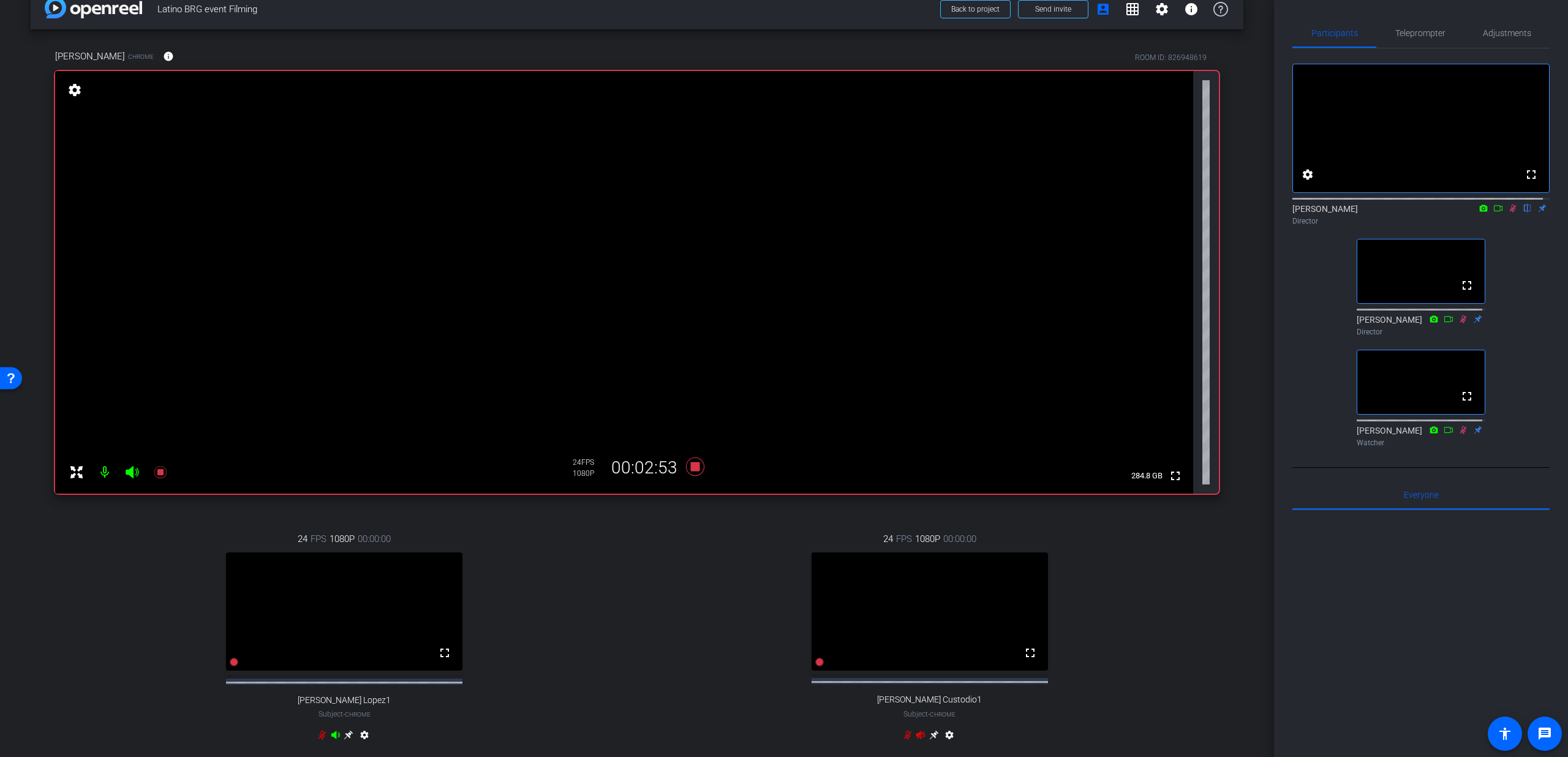
click at [1508, 212] on icon at bounding box center [1513, 209] width 10 height 9
click at [1439, 39] on span "Teleprompter" at bounding box center [1420, 33] width 50 height 29
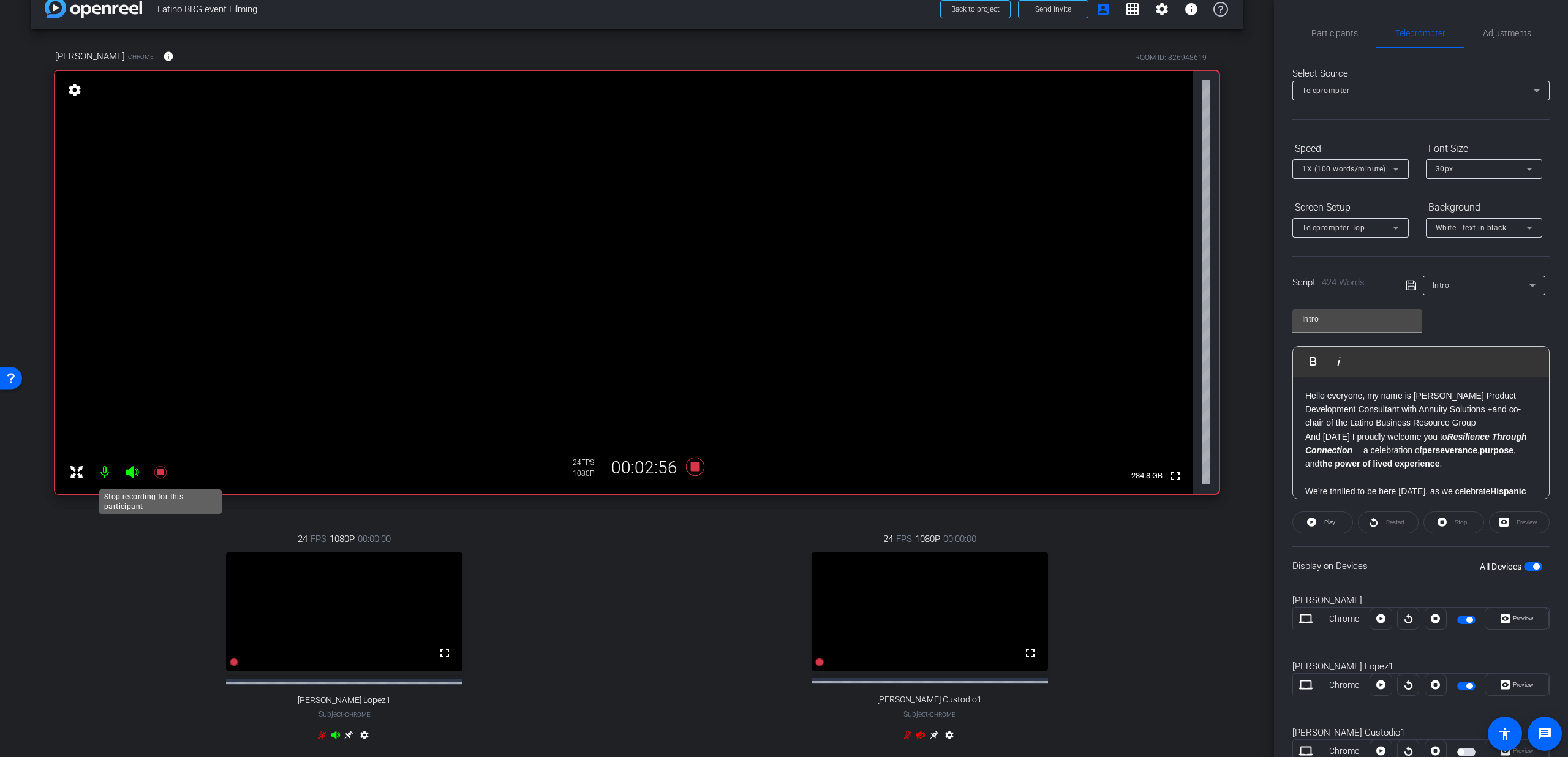
click at [158, 474] on icon at bounding box center [160, 473] width 12 height 12
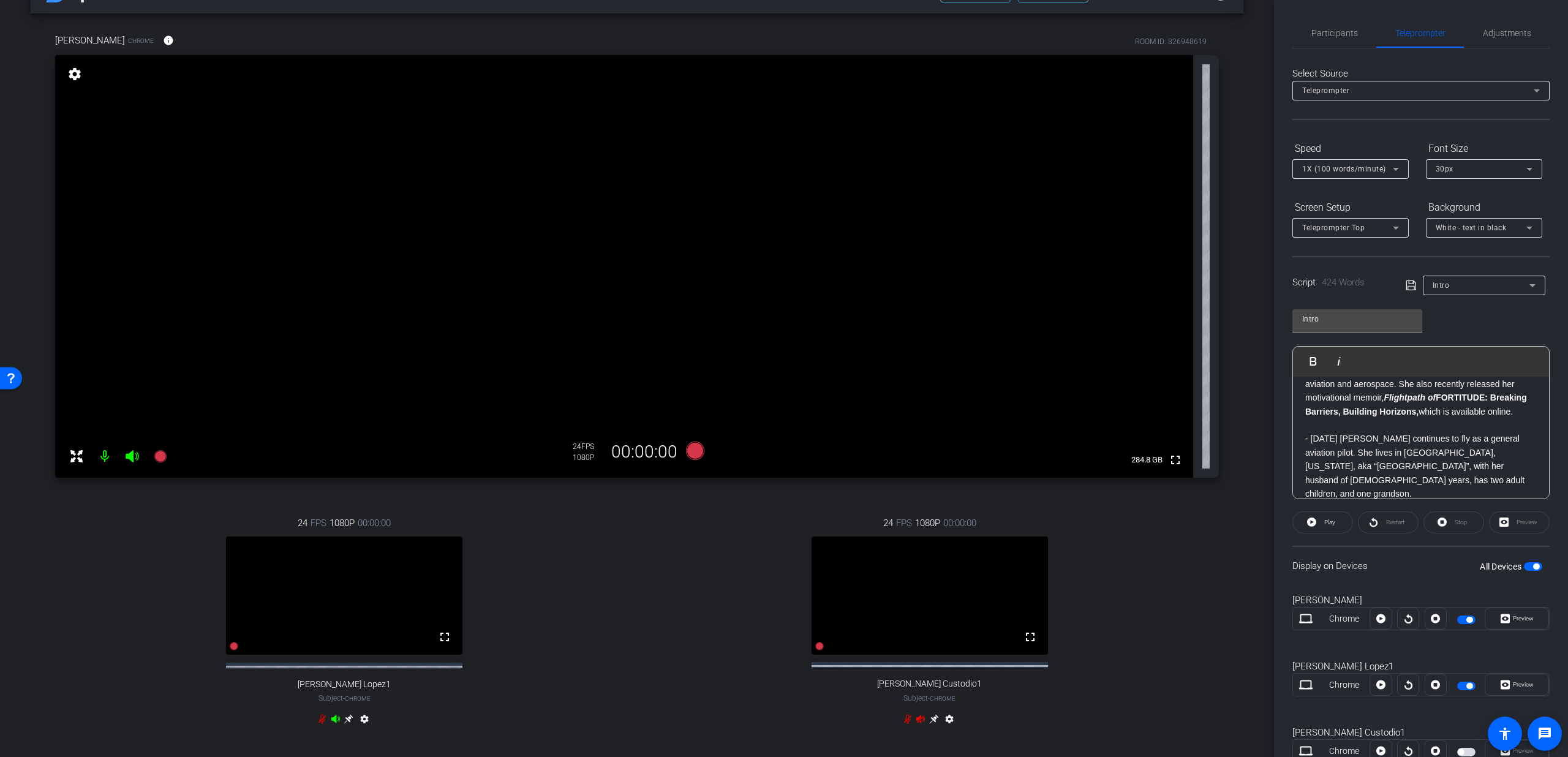
scroll to position [753, 0]
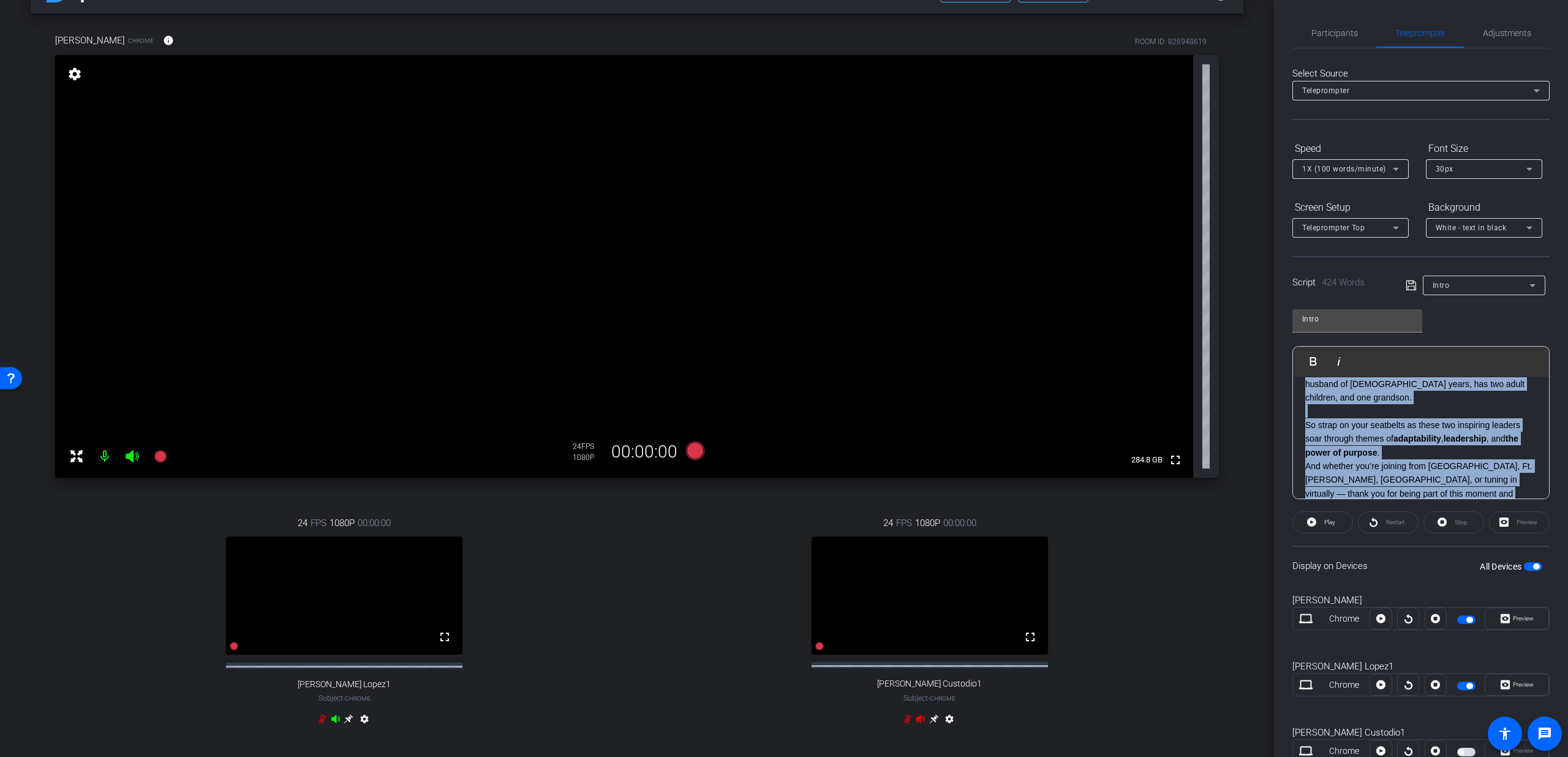
drag, startPoint x: 1439, startPoint y: 440, endPoint x: 1465, endPoint y: 482, distance: 49.4
click at [1465, 482] on div "Hello everyone, my name is Lorenzo Amaya Product Development Consultant with An…" at bounding box center [1421, 82] width 256 height 916
copy div "She also recently released her motivational memoir, Flightpath of FORTITUDE: Br…"
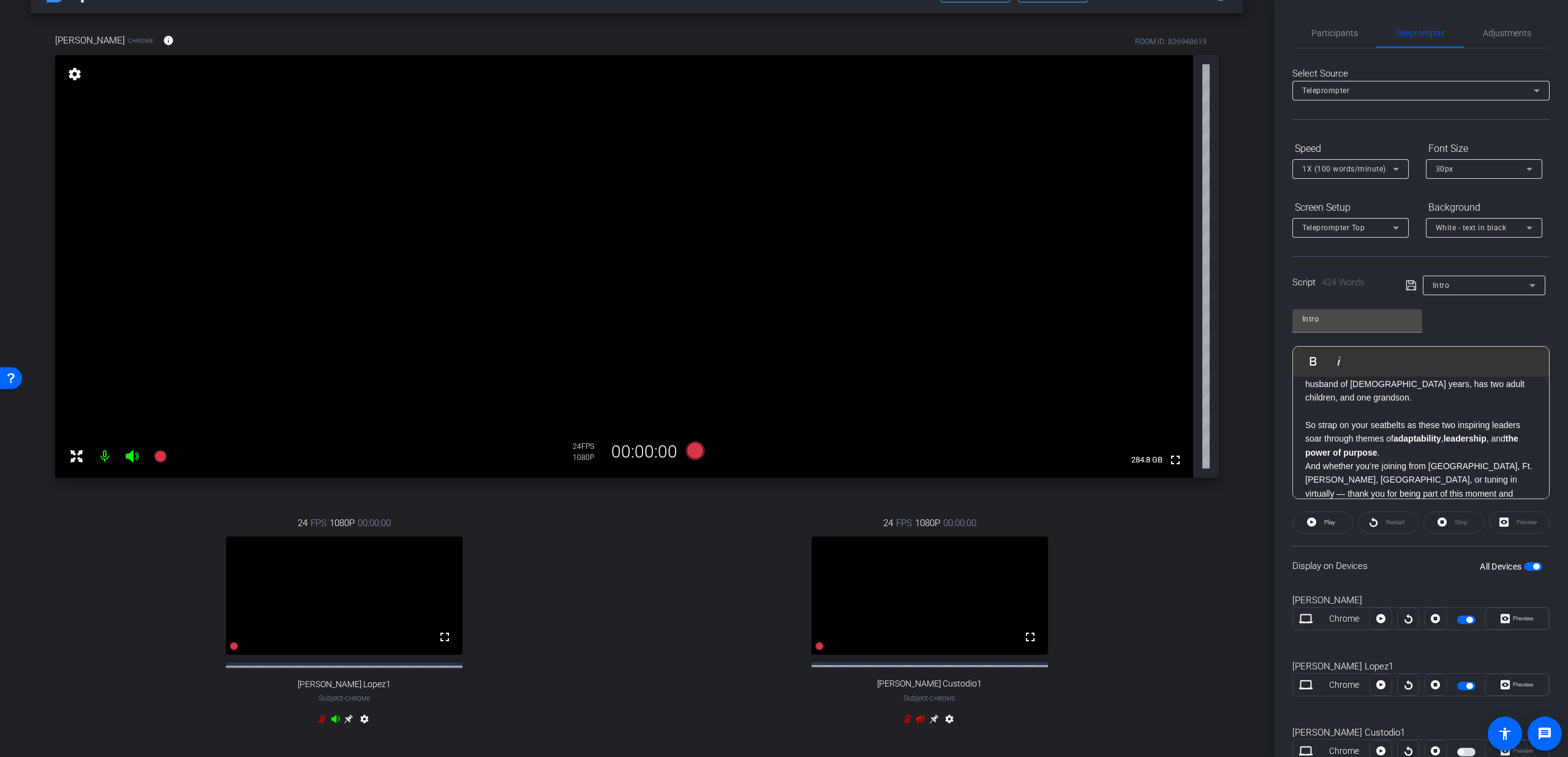
click at [1457, 287] on div "Intro" at bounding box center [1481, 284] width 97 height 15
click at [1459, 304] on span "Create new script" at bounding box center [1462, 309] width 64 height 14
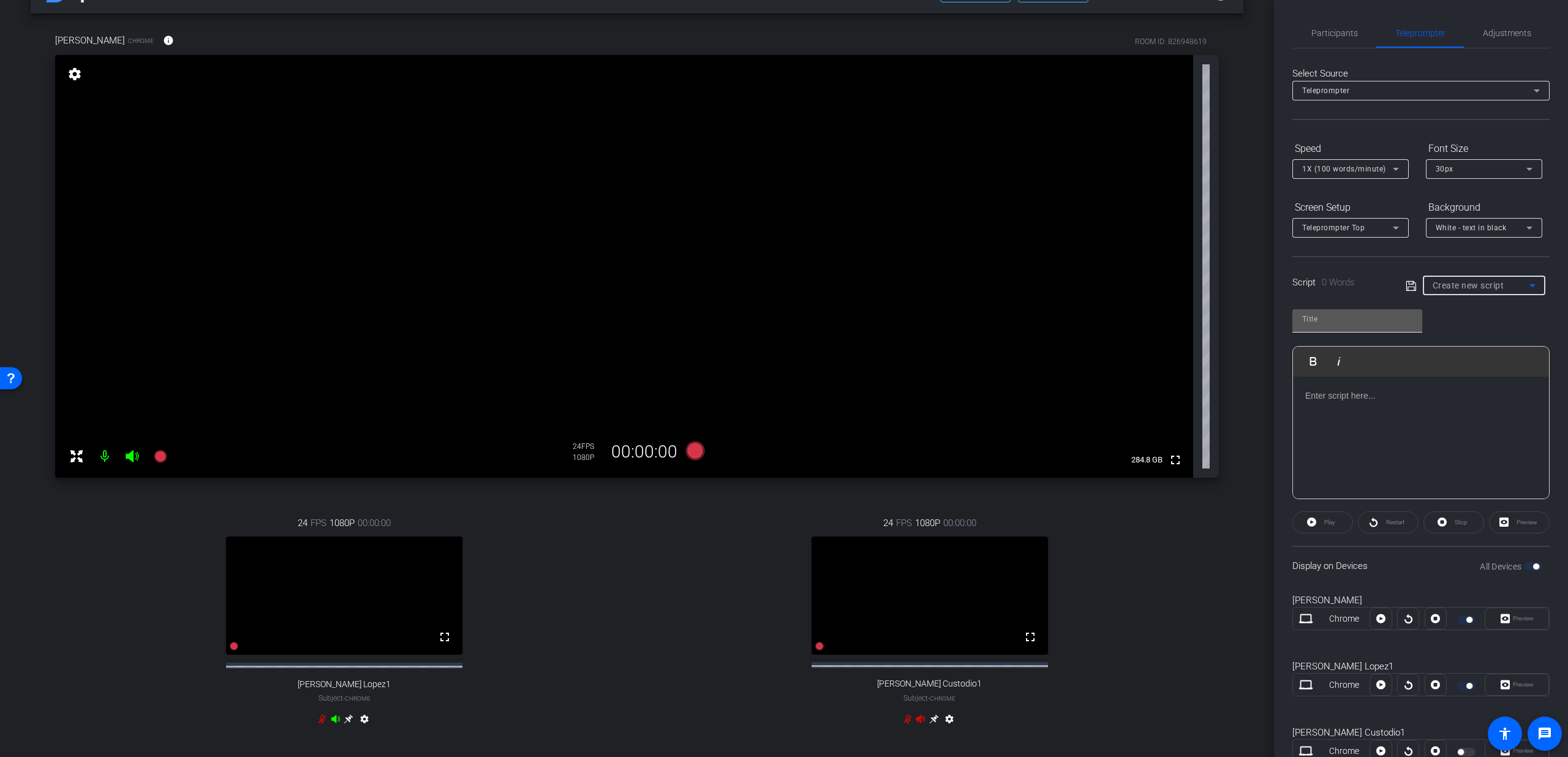
click at [1339, 325] on input "text" at bounding box center [1358, 319] width 111 height 14
type input "Intro PU"
click at [1360, 396] on p at bounding box center [1421, 395] width 232 height 13
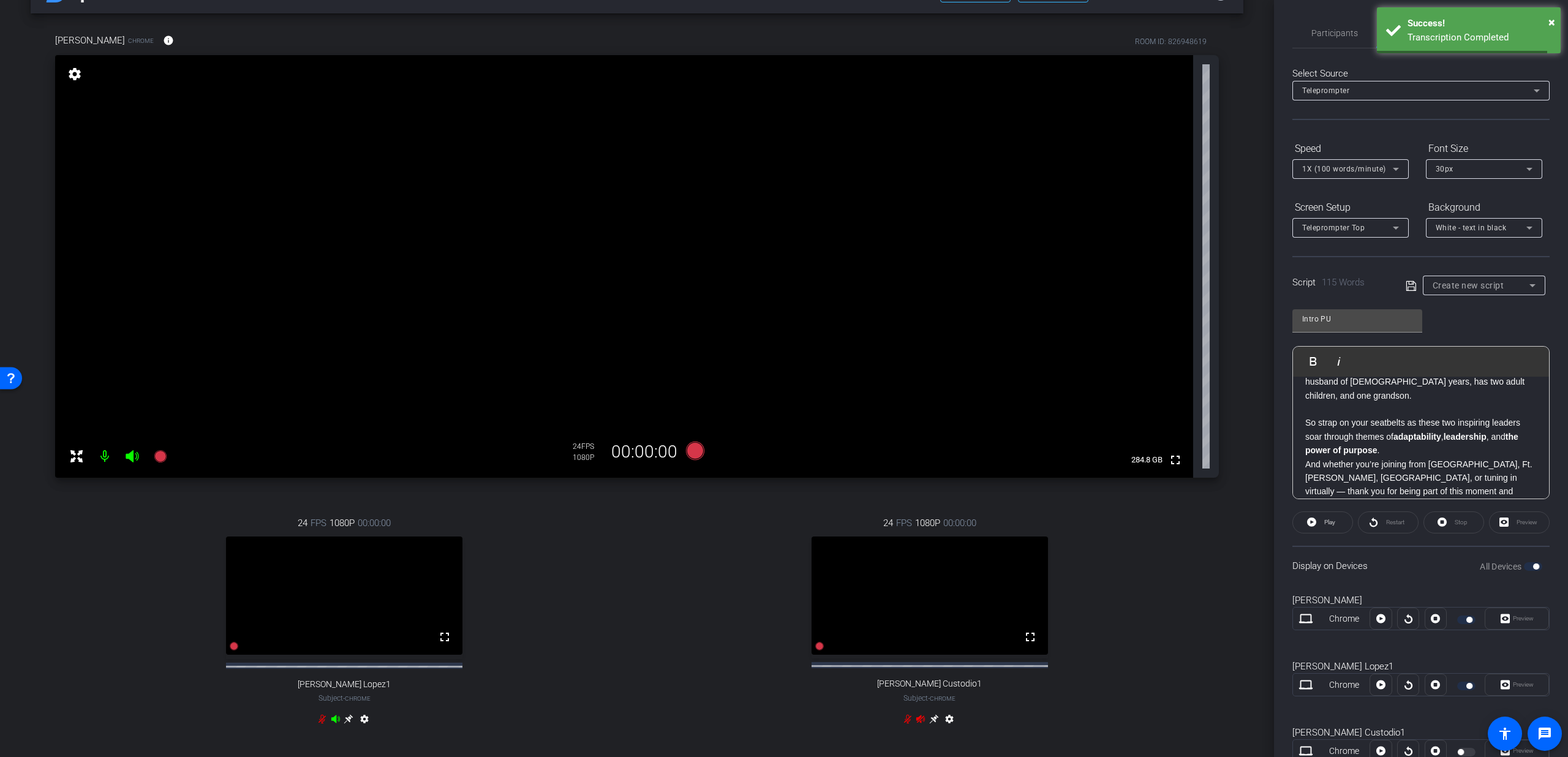
click at [1409, 285] on icon at bounding box center [1411, 286] width 11 height 14
click at [1547, 58] on div "Success!" at bounding box center [1479, 64] width 144 height 14
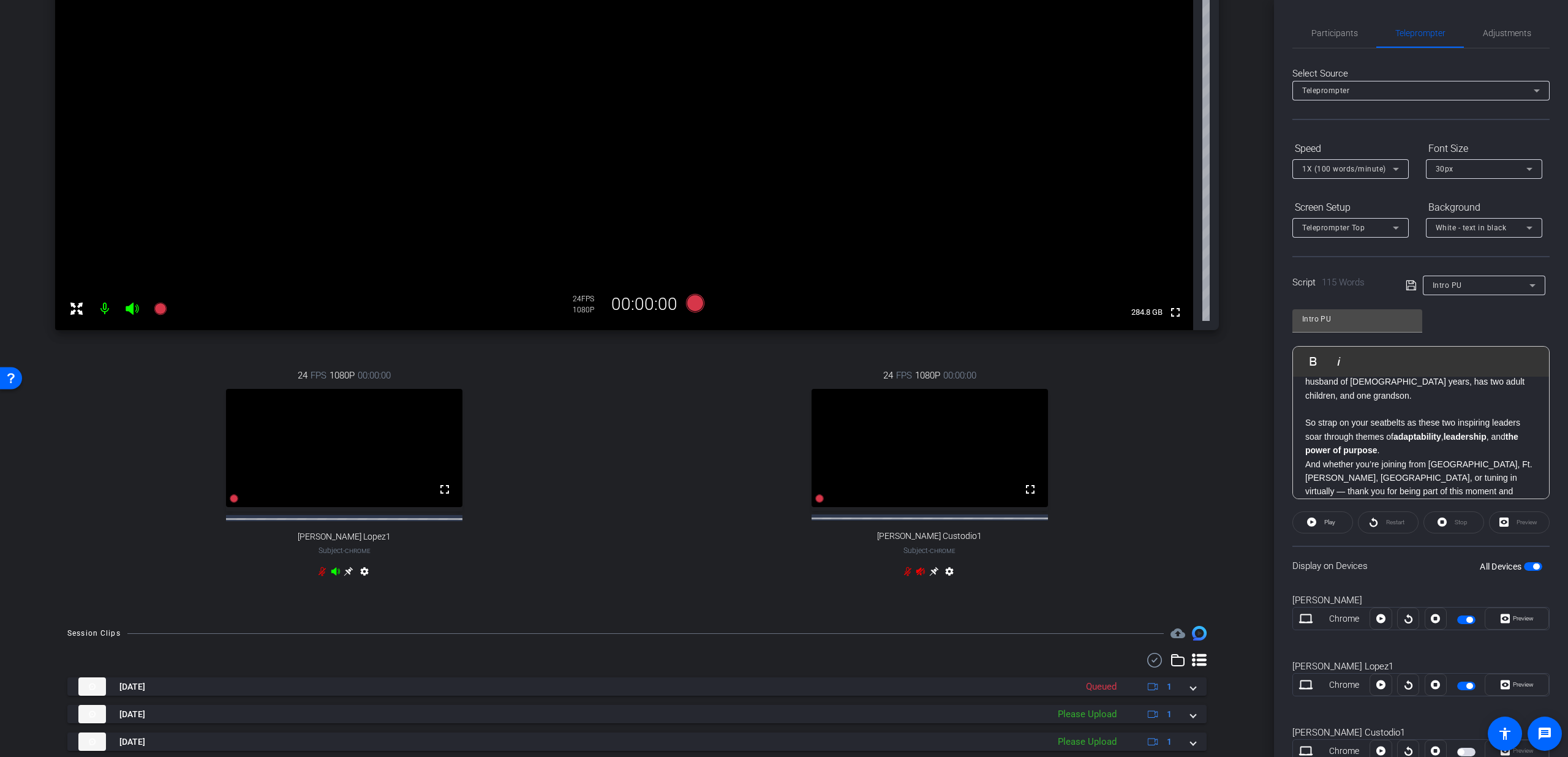
scroll to position [291, 0]
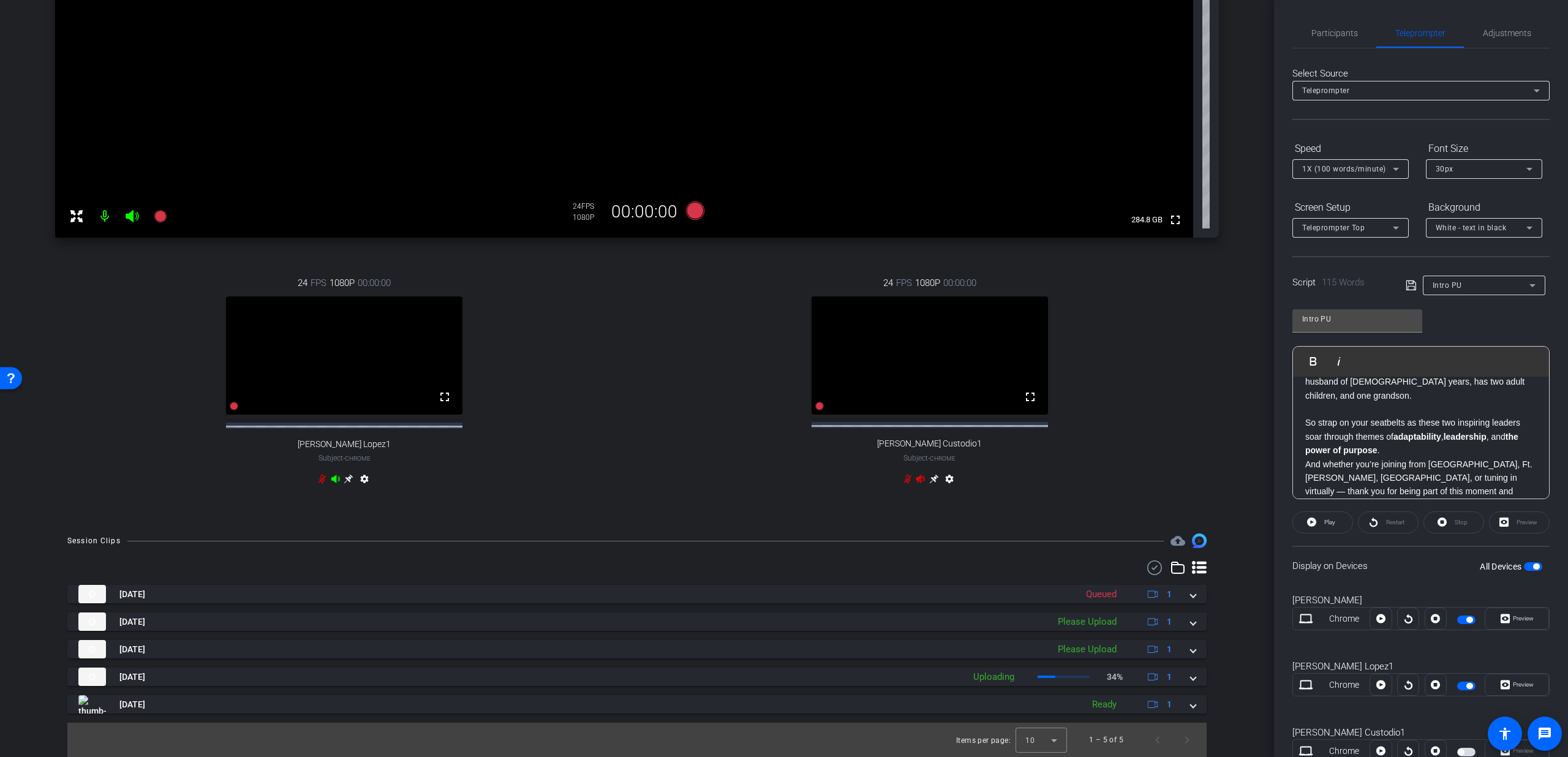
click at [1528, 570] on span "button" at bounding box center [1533, 567] width 19 height 9
click at [1528, 567] on span "button" at bounding box center [1533, 567] width 19 height 9
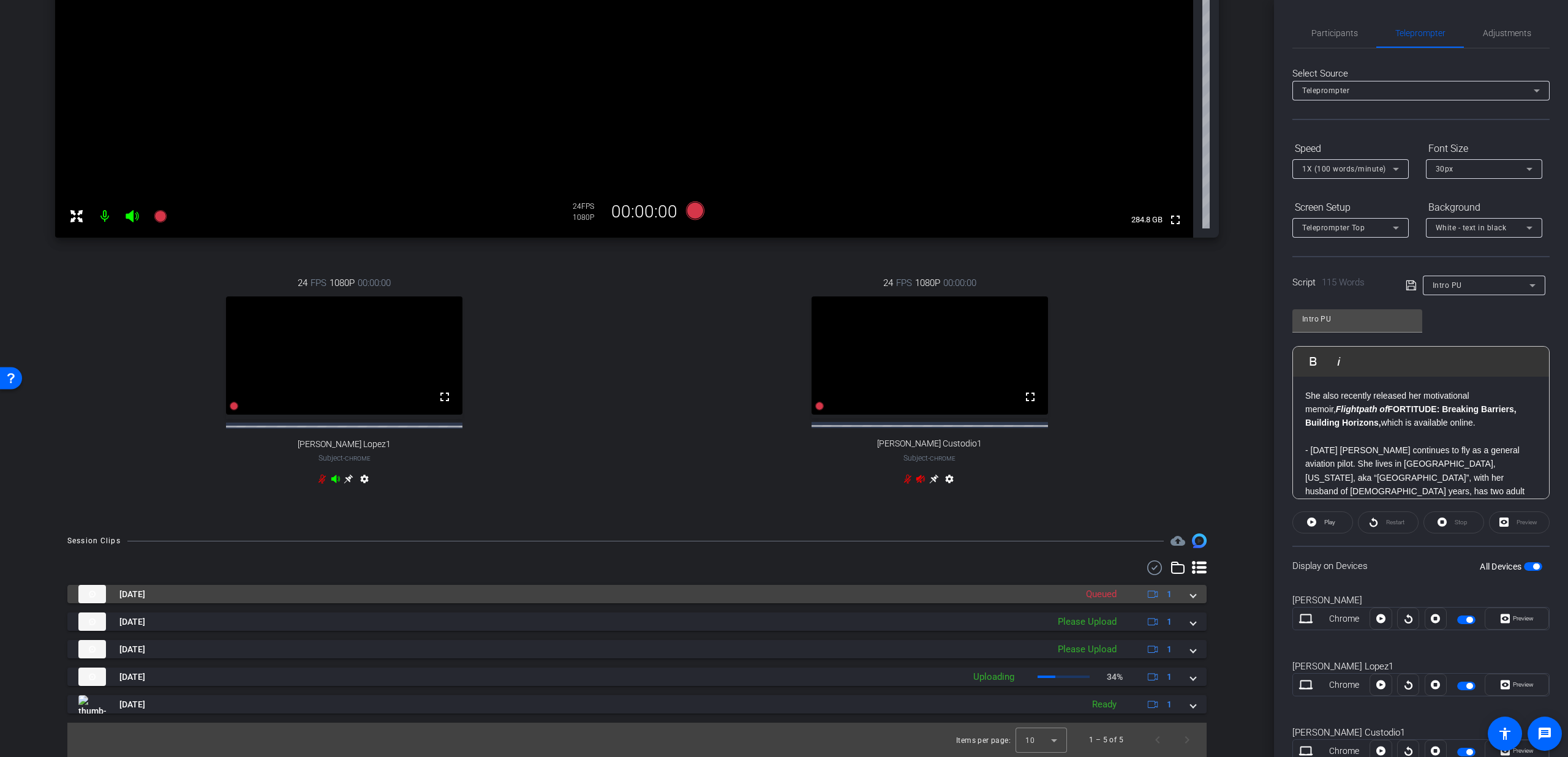
click at [1191, 595] on span at bounding box center [1193, 595] width 4 height 12
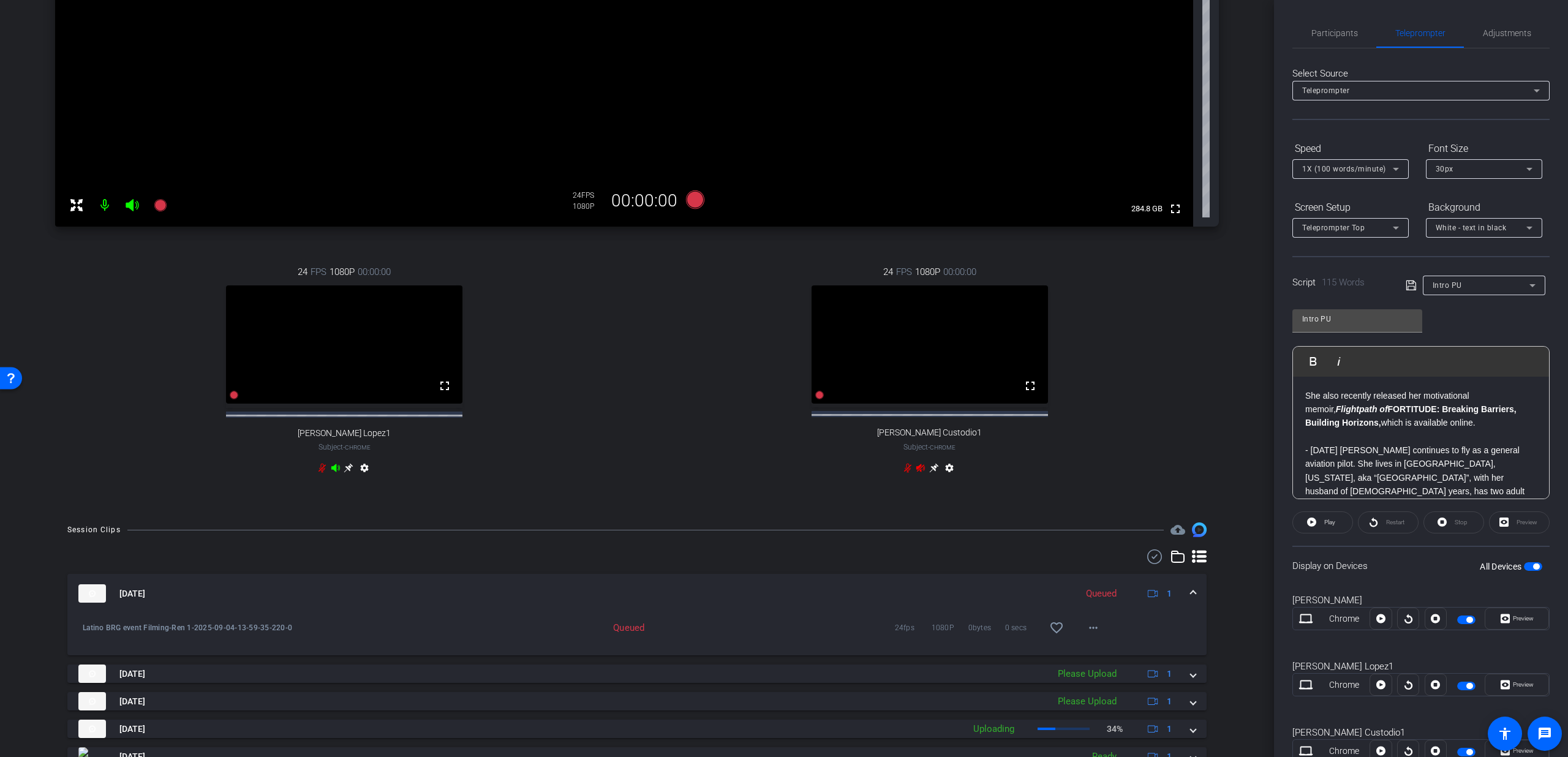
click at [1180, 603] on div "Sep 4, 2025 Queued 1" at bounding box center [635, 594] width 1112 height 19
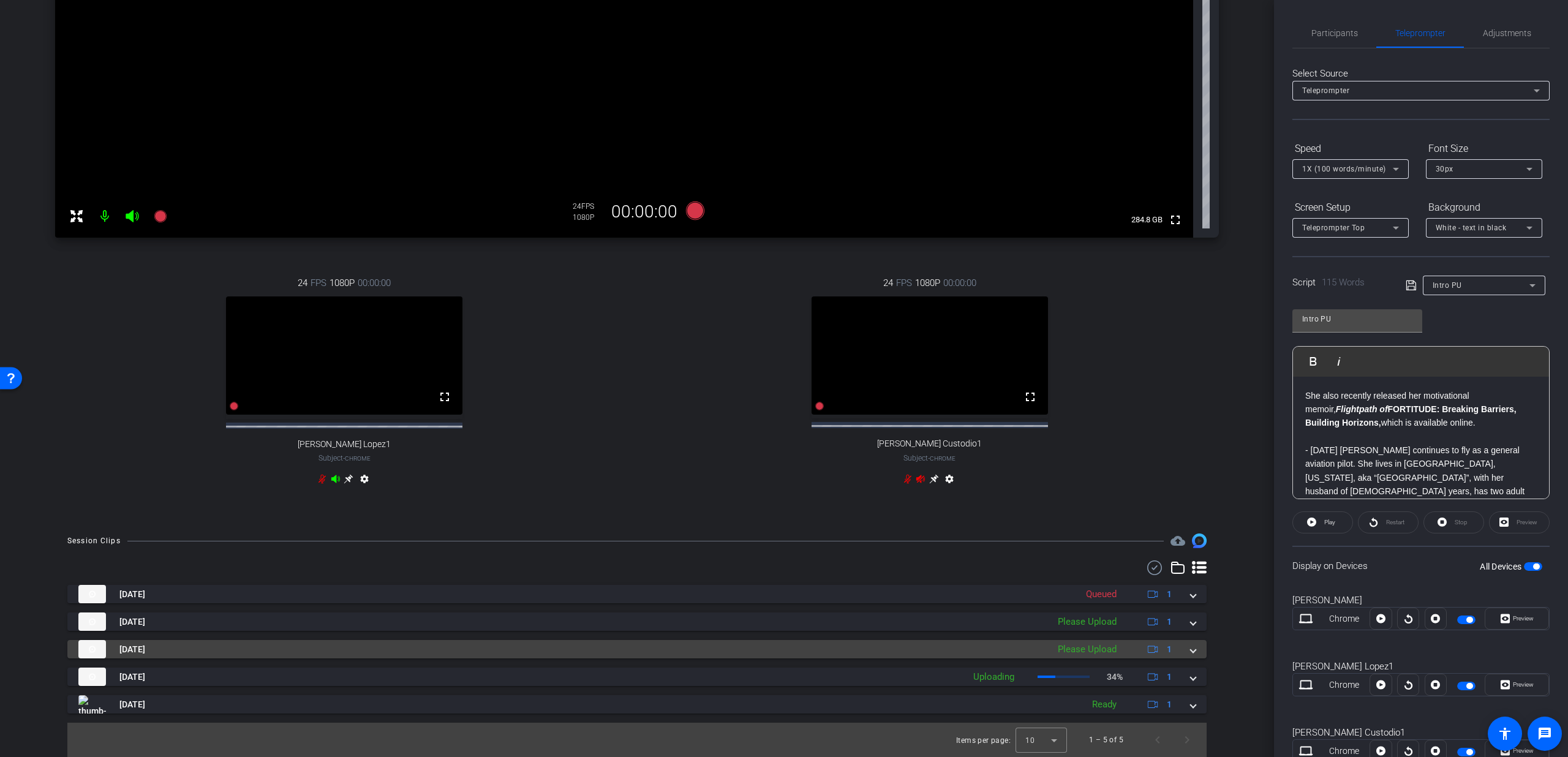
click at [1182, 647] on div "Sep 4, 2025 Please Upload 1" at bounding box center [635, 649] width 1112 height 19
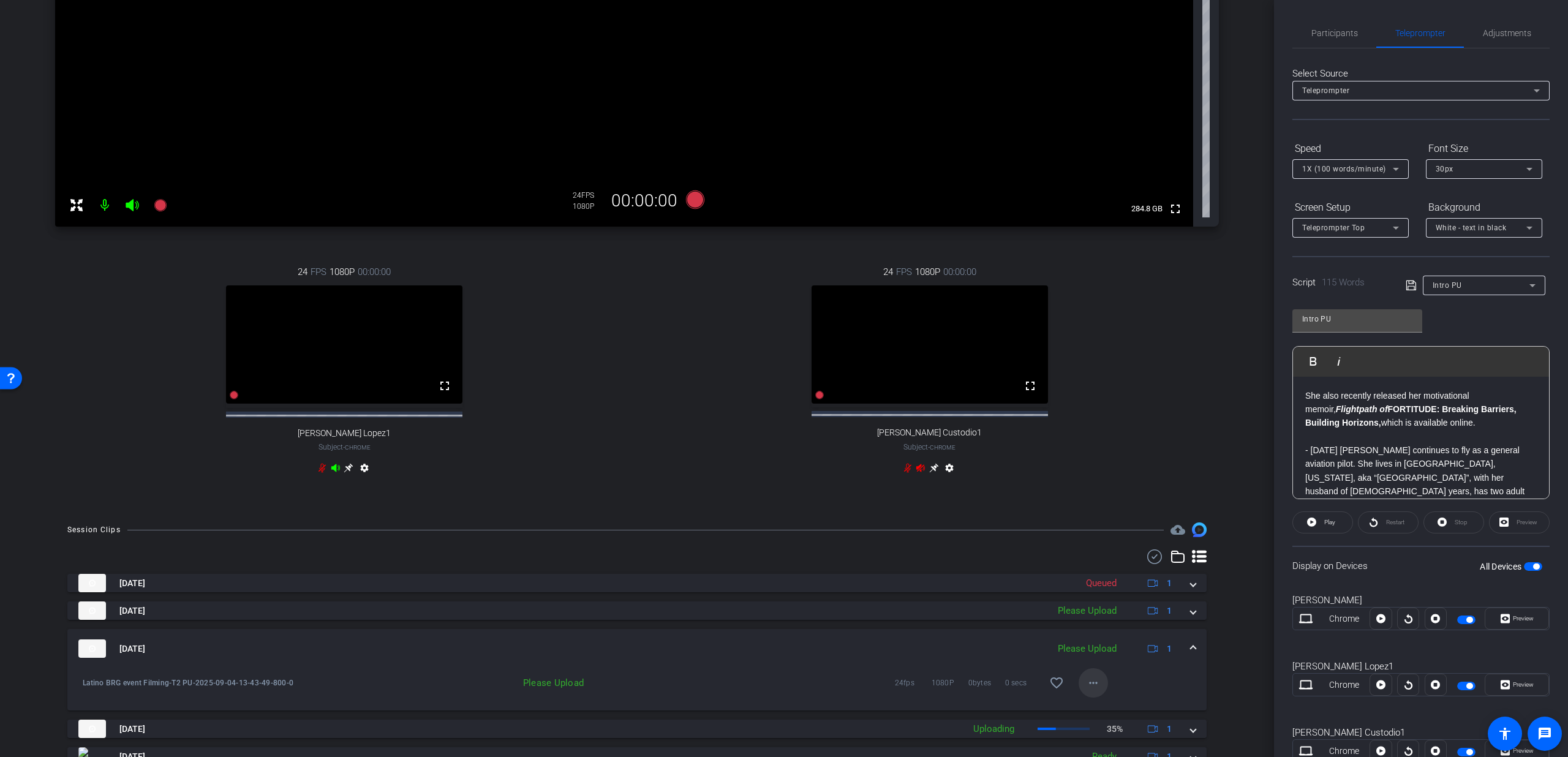
click at [1092, 690] on mat-icon "more_horiz" at bounding box center [1093, 683] width 14 height 14
click at [1098, 637] on span "Upload" at bounding box center [1105, 638] width 49 height 14
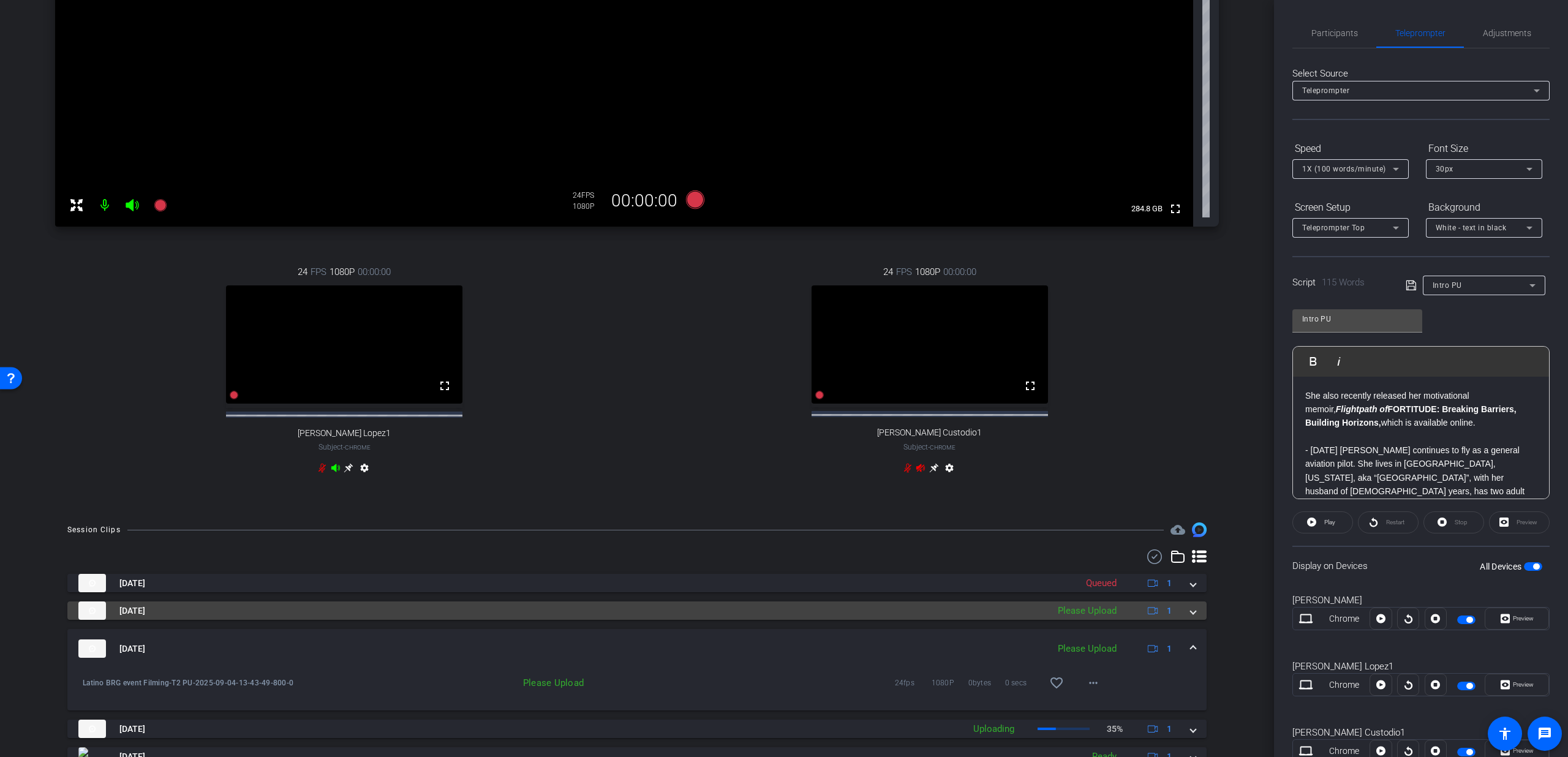
click at [1178, 620] on div "Sep 4, 2025 Please Upload 1" at bounding box center [635, 611] width 1112 height 19
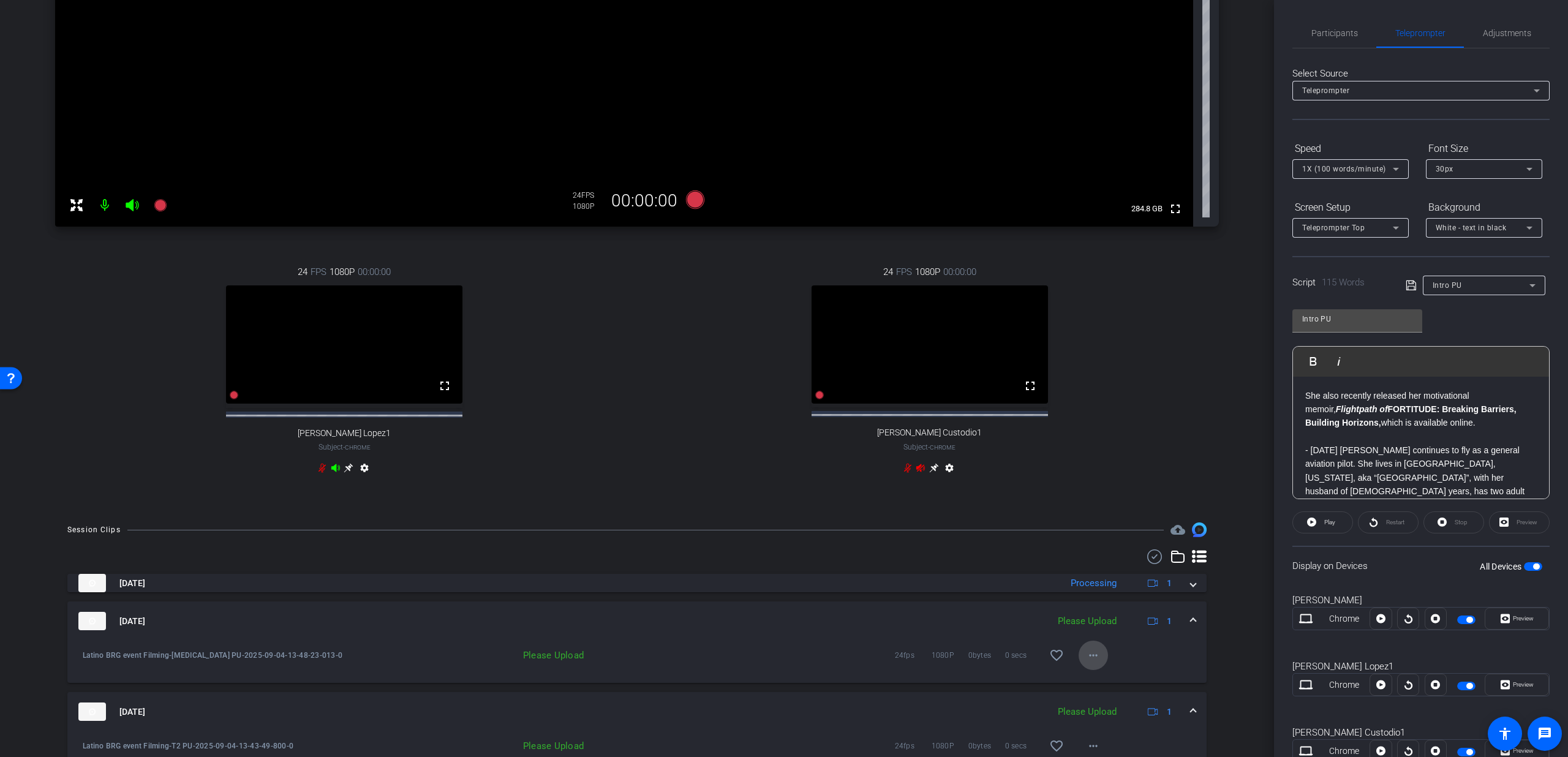
click at [1090, 662] on mat-icon "more_horiz" at bounding box center [1093, 655] width 14 height 14
click at [1093, 689] on span "Upload" at bounding box center [1105, 692] width 49 height 14
click at [1182, 626] on div "Sep 4, 2025 Please Upload 1" at bounding box center [635, 621] width 1112 height 19
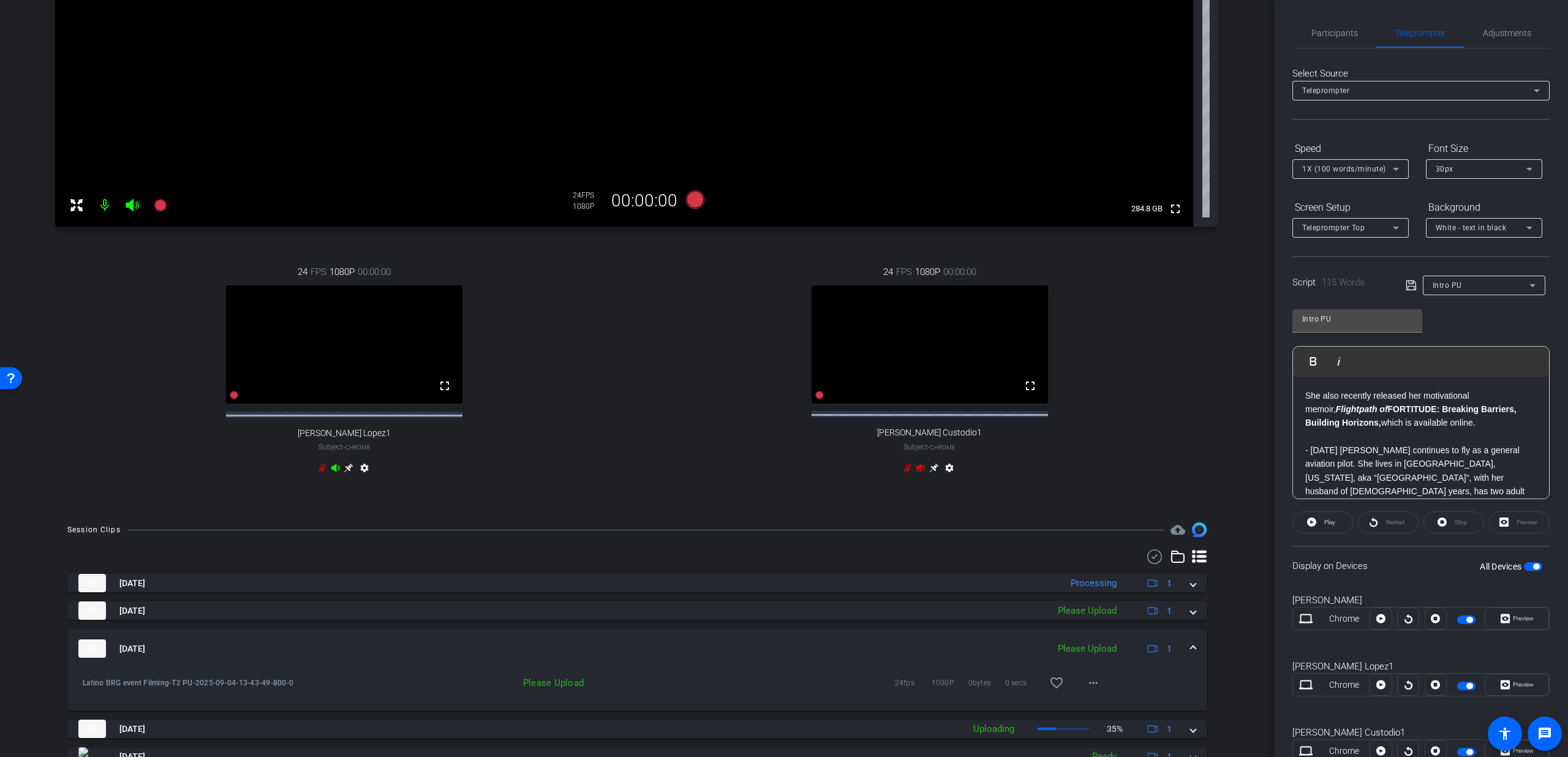
click at [1181, 658] on div "Sep 4, 2025 Please Upload 1" at bounding box center [635, 648] width 1112 height 19
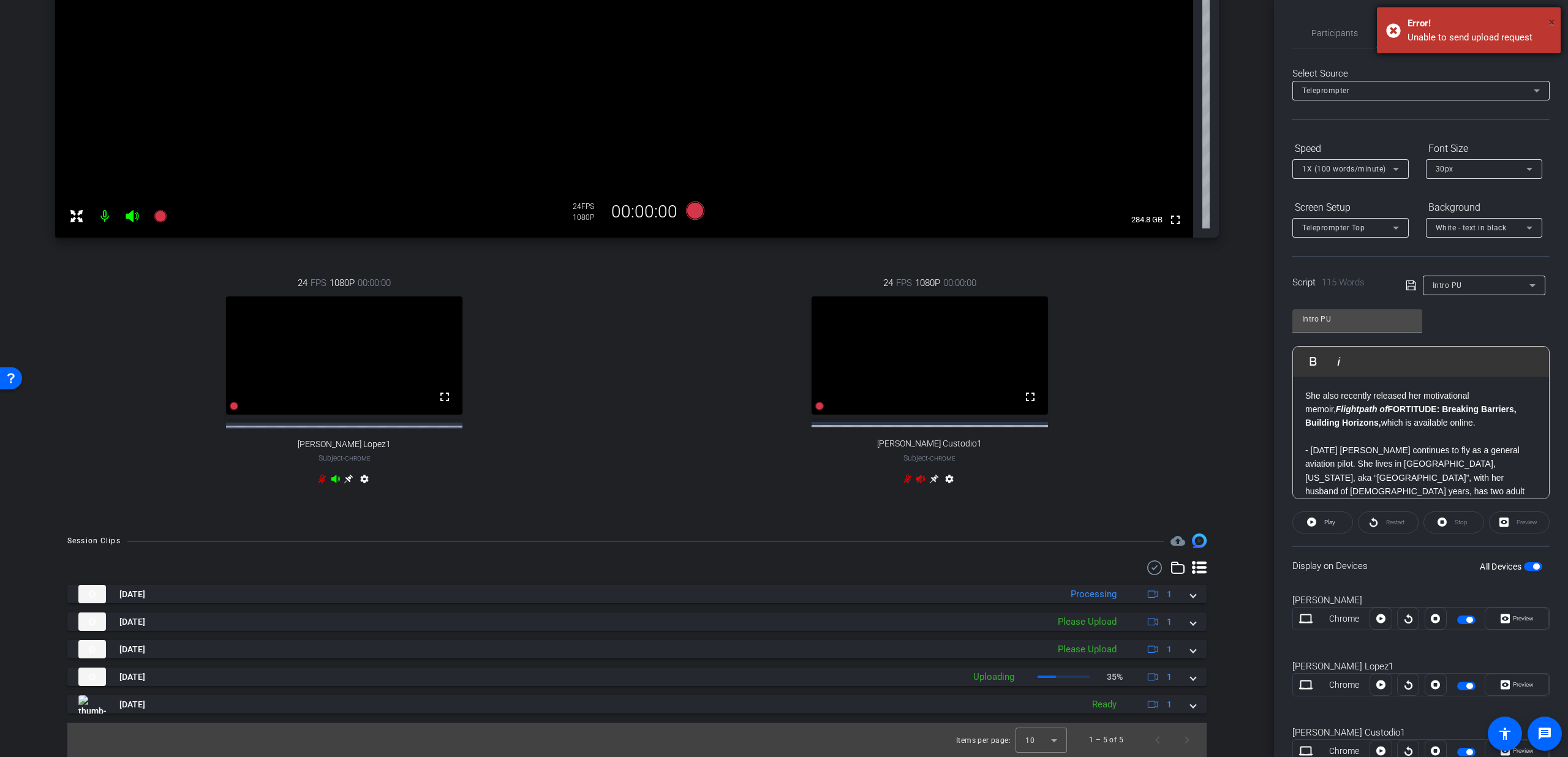
click at [1555, 19] on span "×" at bounding box center [1552, 21] width 7 height 14
click at [1549, 23] on span "×" at bounding box center [1552, 21] width 7 height 14
click at [1350, 37] on span "Participants" at bounding box center [1334, 33] width 46 height 9
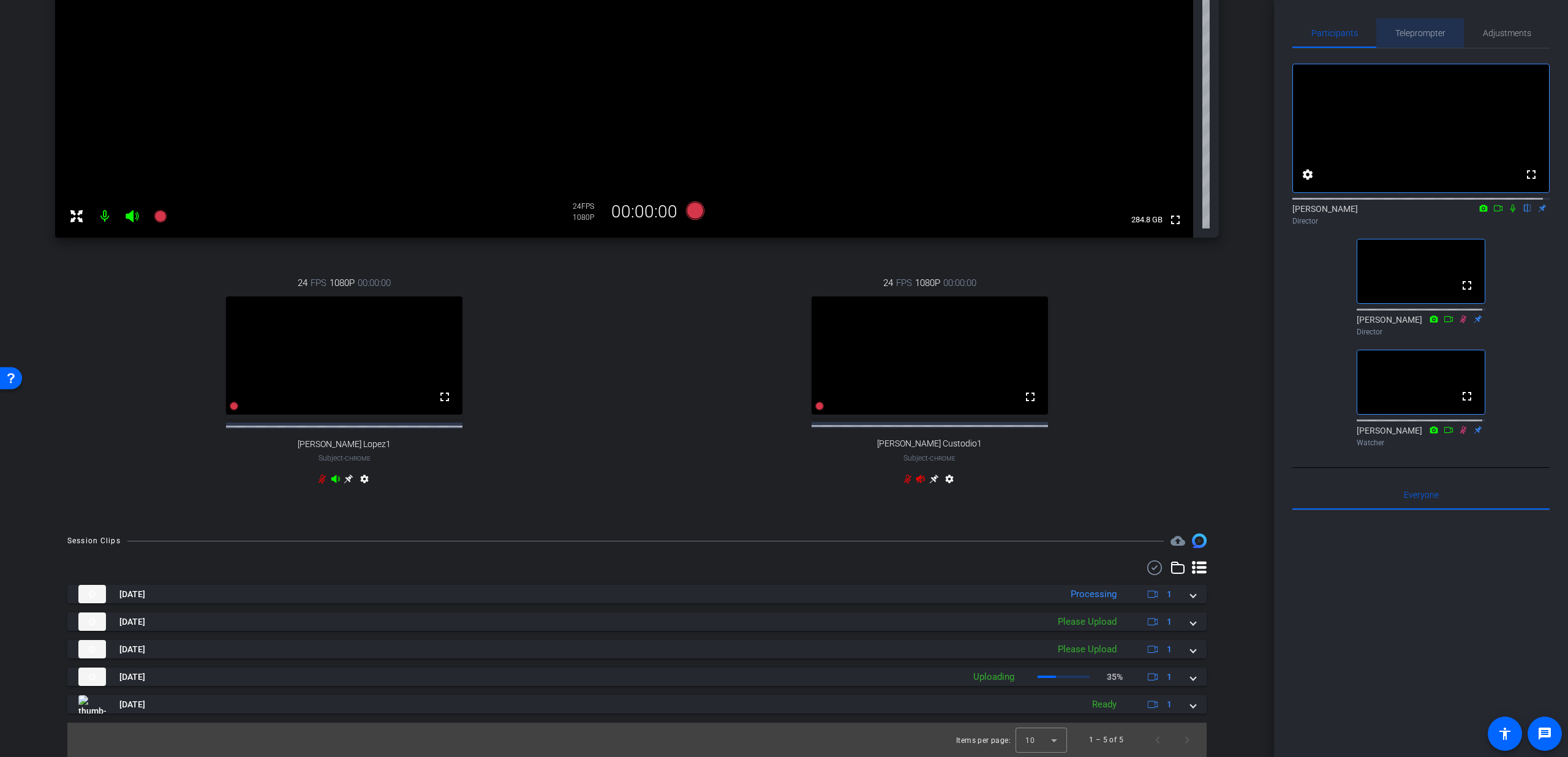
click at [1416, 38] on span "Teleprompter" at bounding box center [1420, 33] width 50 height 29
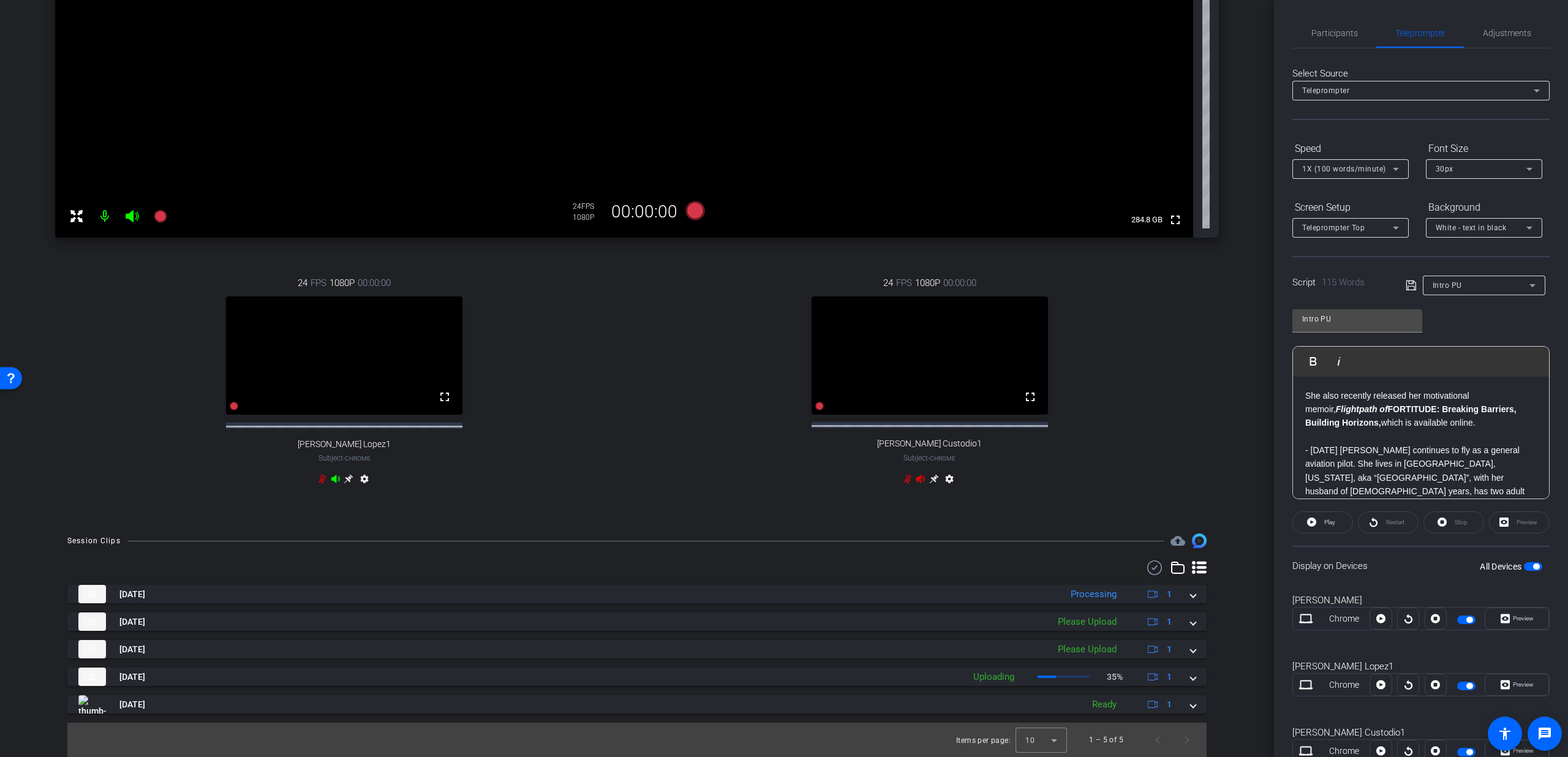
click at [1352, 163] on div "1X (100 words/minute)" at bounding box center [1348, 169] width 91 height 15
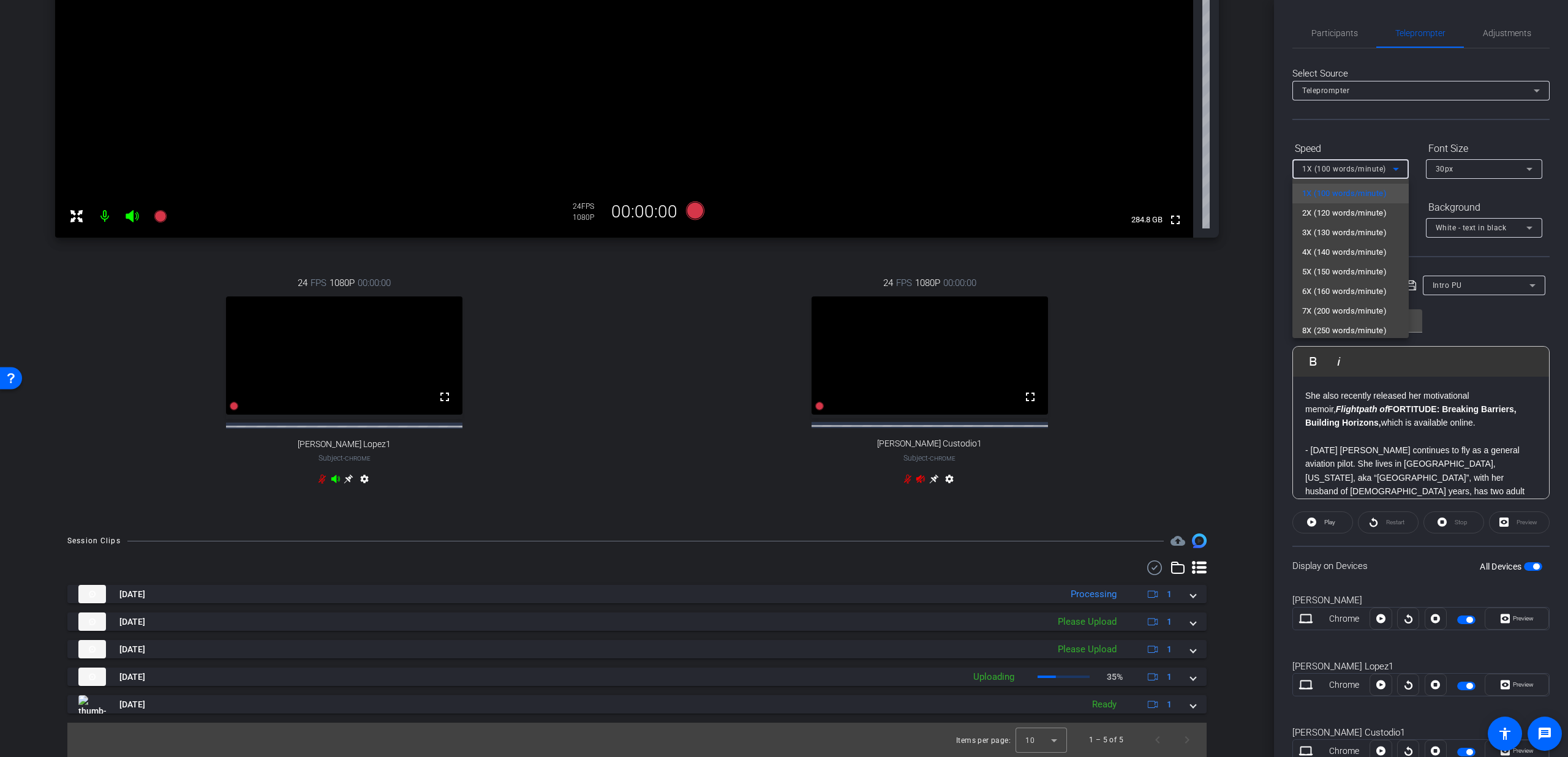
click at [1458, 751] on div at bounding box center [784, 378] width 1568 height 757
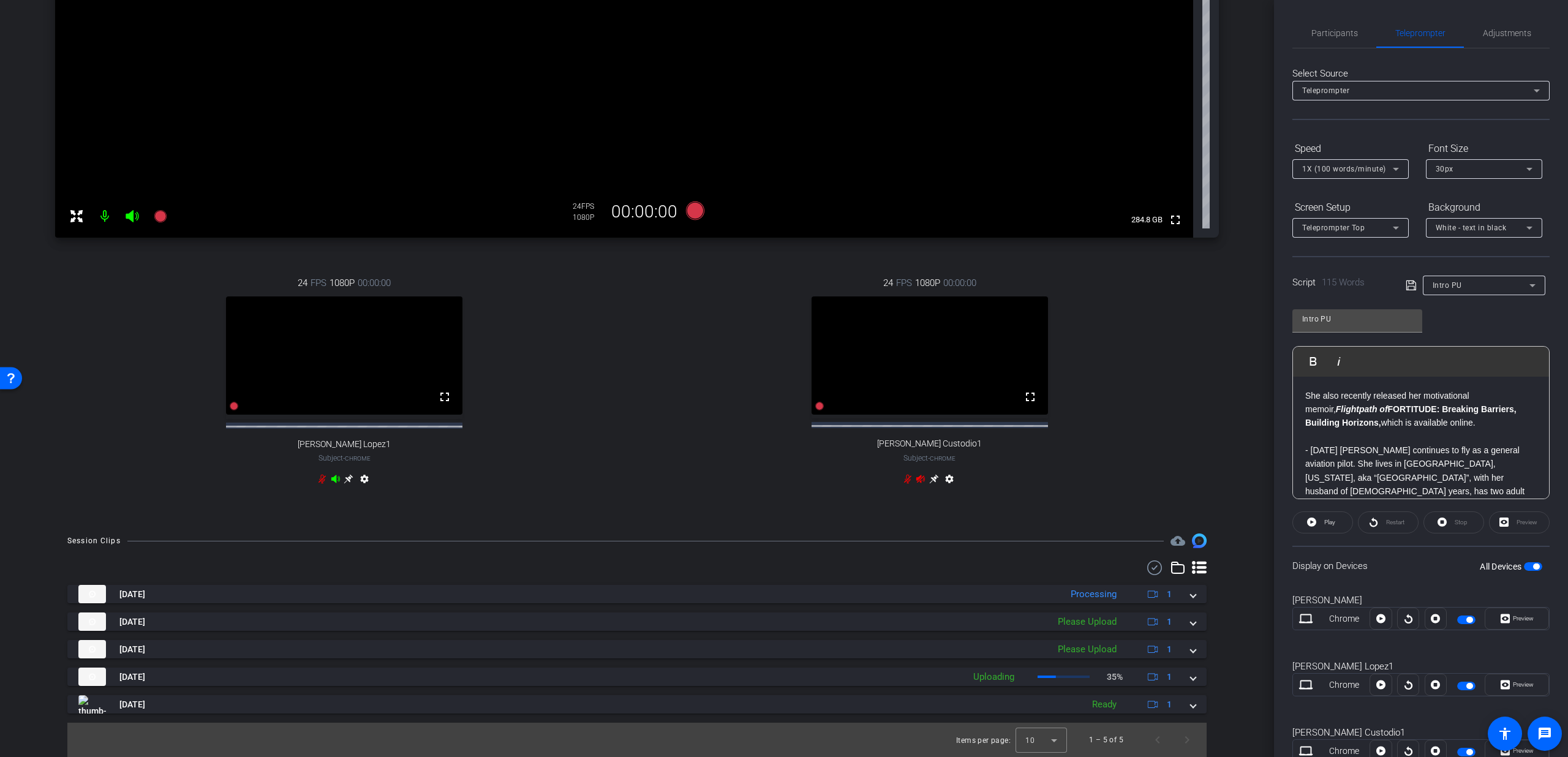
click at [1466, 750] on span "button" at bounding box center [1469, 752] width 6 height 6
click at [1338, 177] on div "1X (100 words/minute)" at bounding box center [1350, 169] width 97 height 20
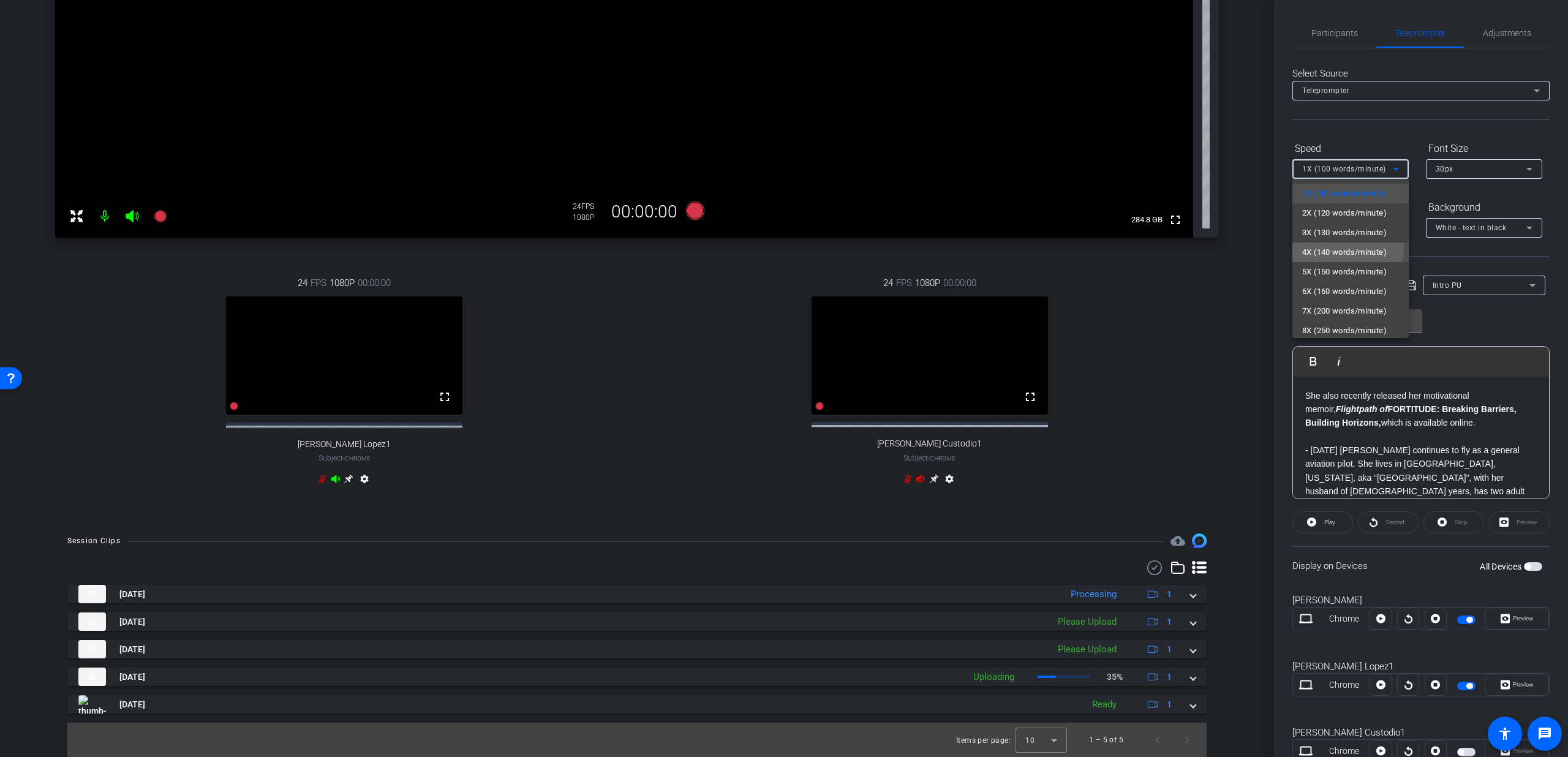
click at [1336, 247] on span "4X (140 words/minute)" at bounding box center [1344, 252] width 85 height 14
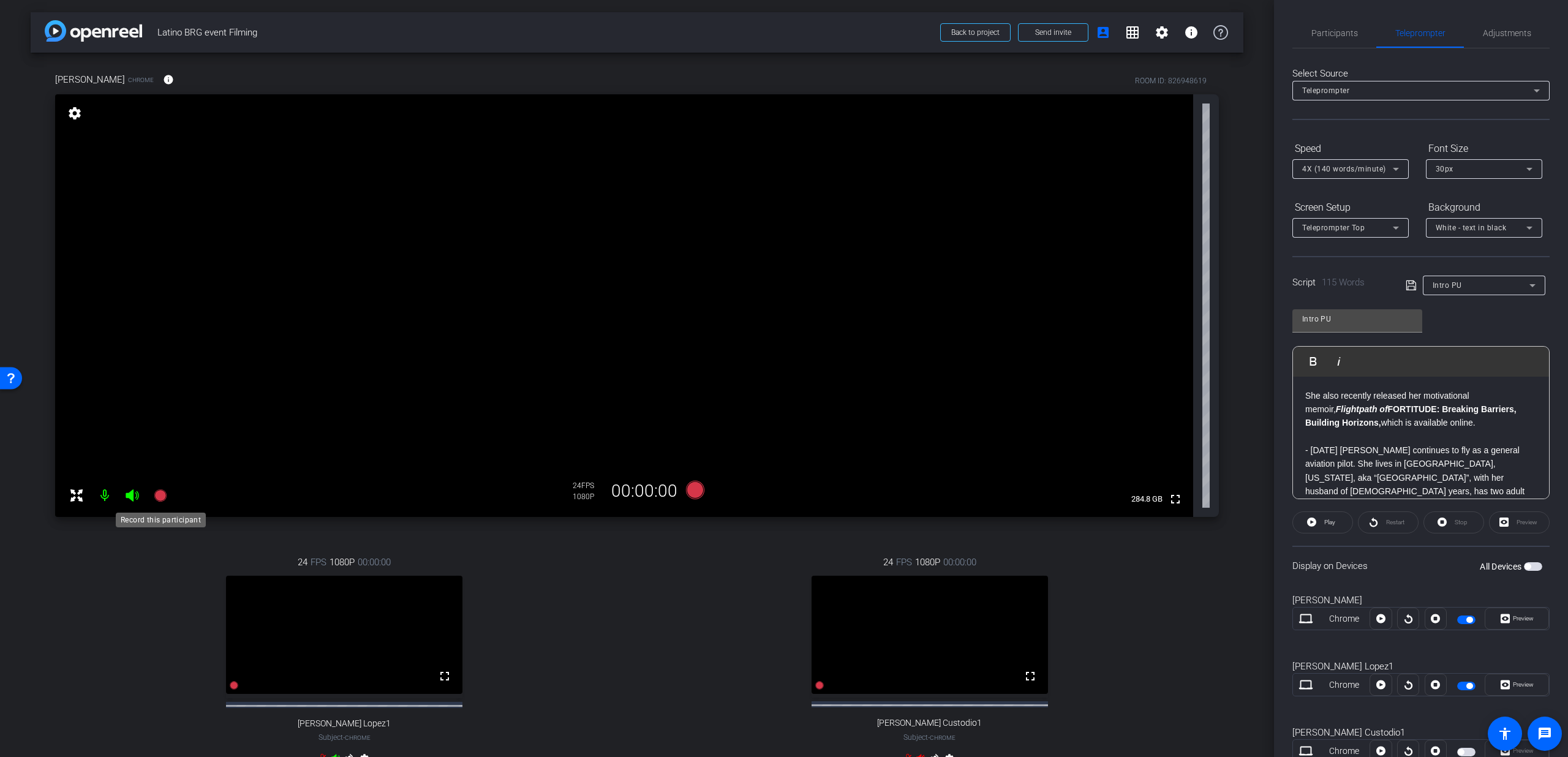
click at [161, 501] on icon at bounding box center [160, 496] width 14 height 14
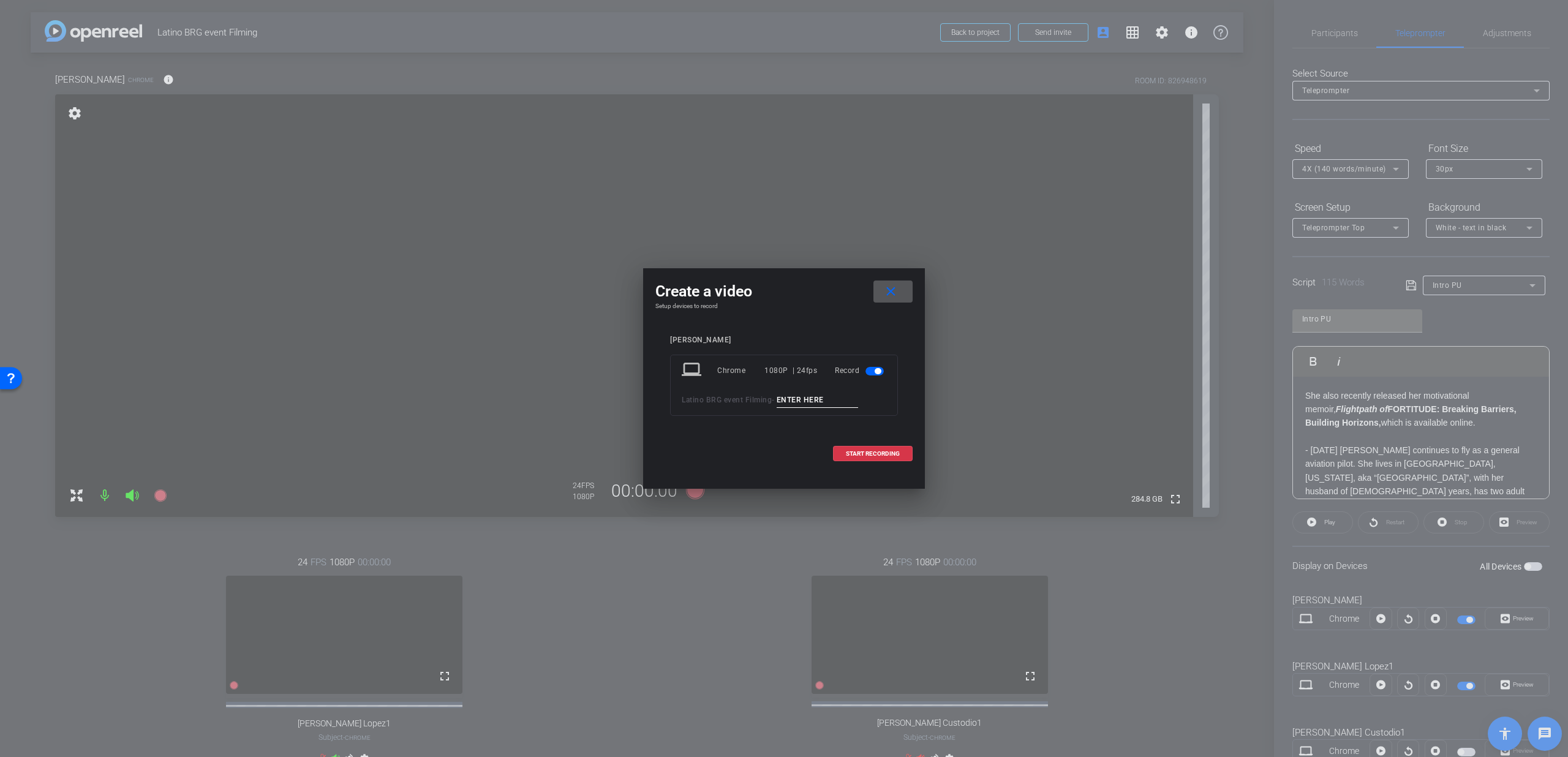
click at [792, 402] on input at bounding box center [817, 399] width 82 height 15
type input "Intro Pu 2"
click at [863, 448] on span at bounding box center [873, 454] width 78 height 29
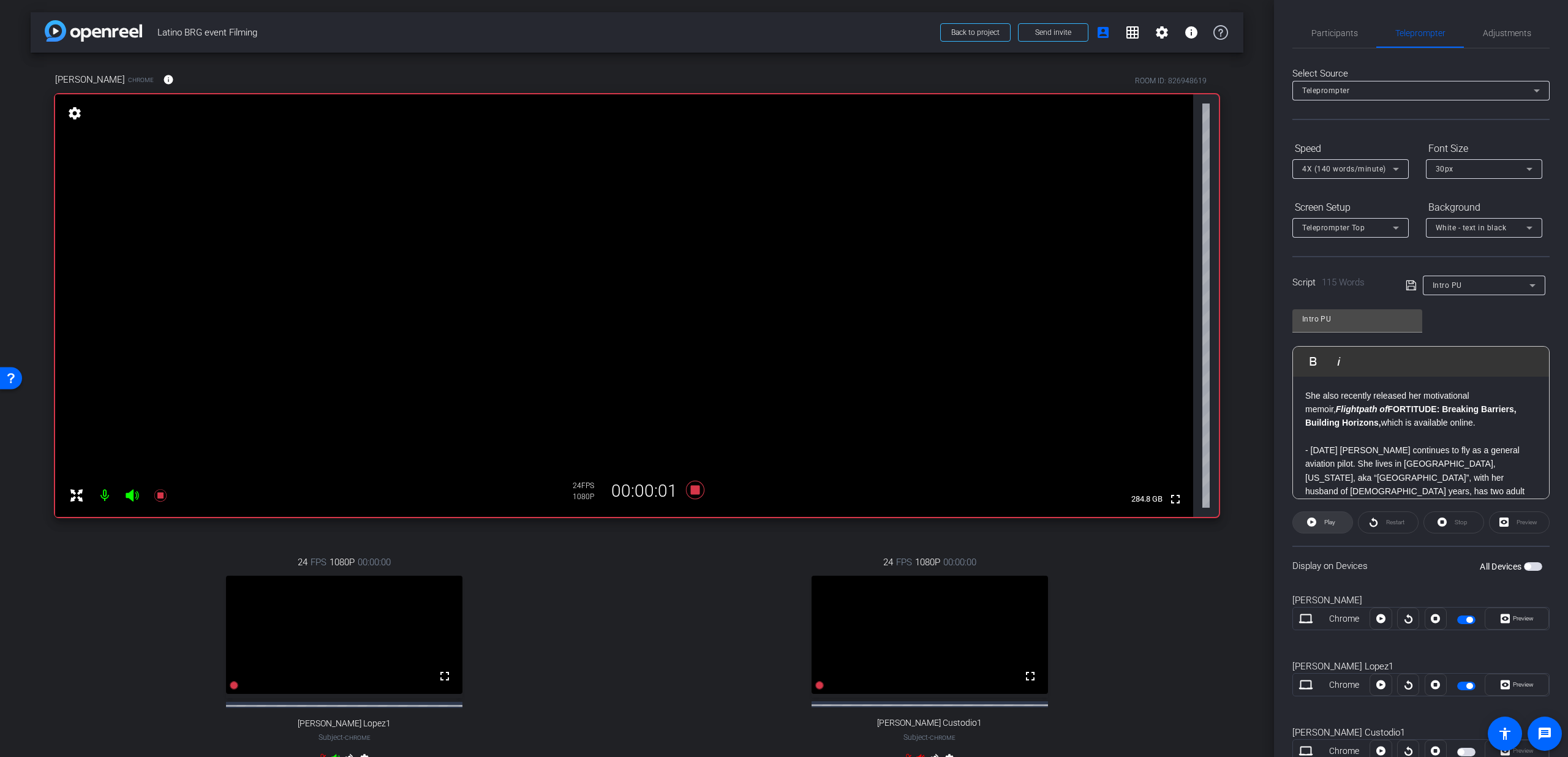
click at [1333, 528] on span "Play" at bounding box center [1328, 522] width 14 height 17
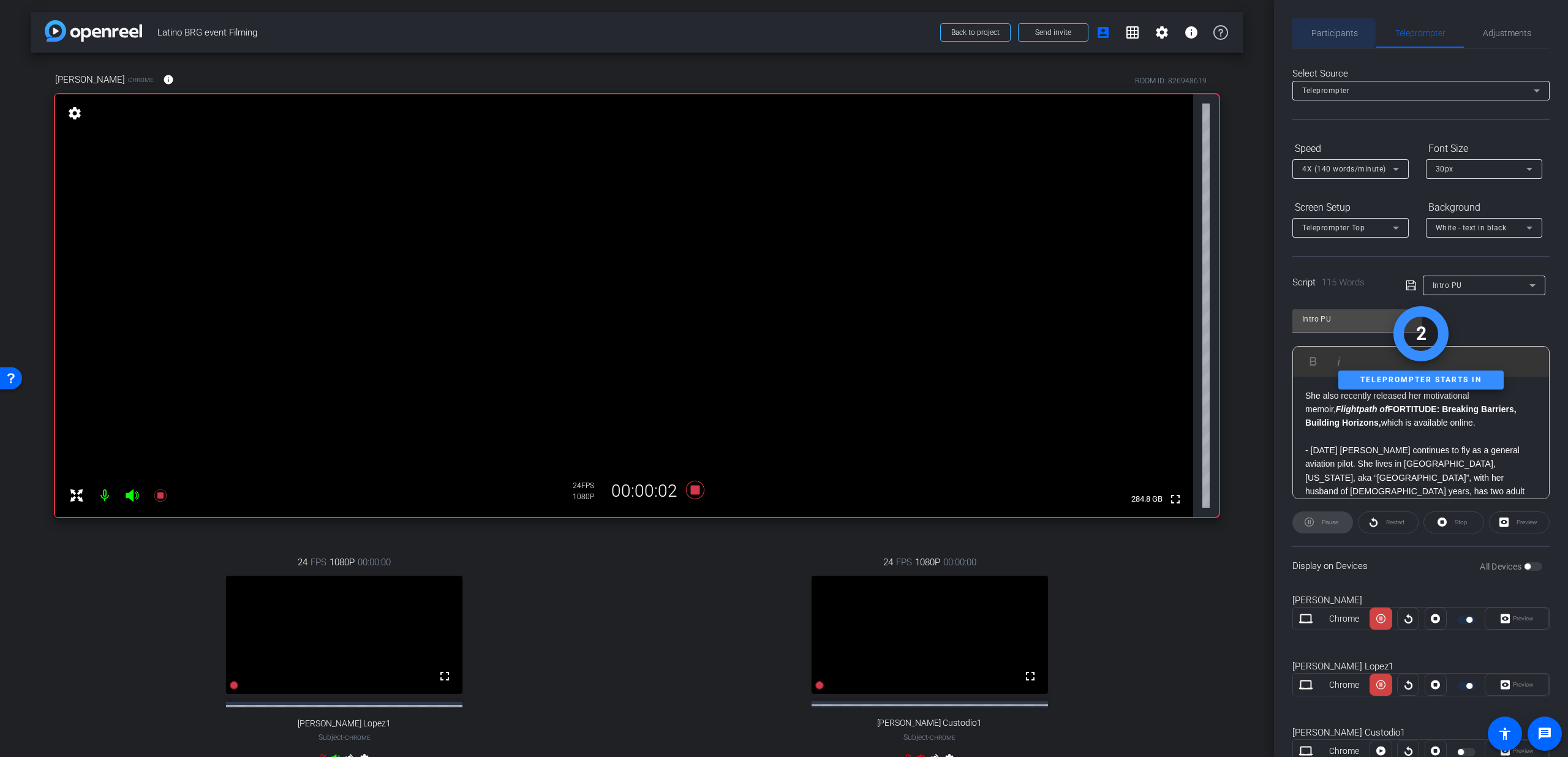
click at [1326, 32] on span "Participants" at bounding box center [1334, 33] width 46 height 9
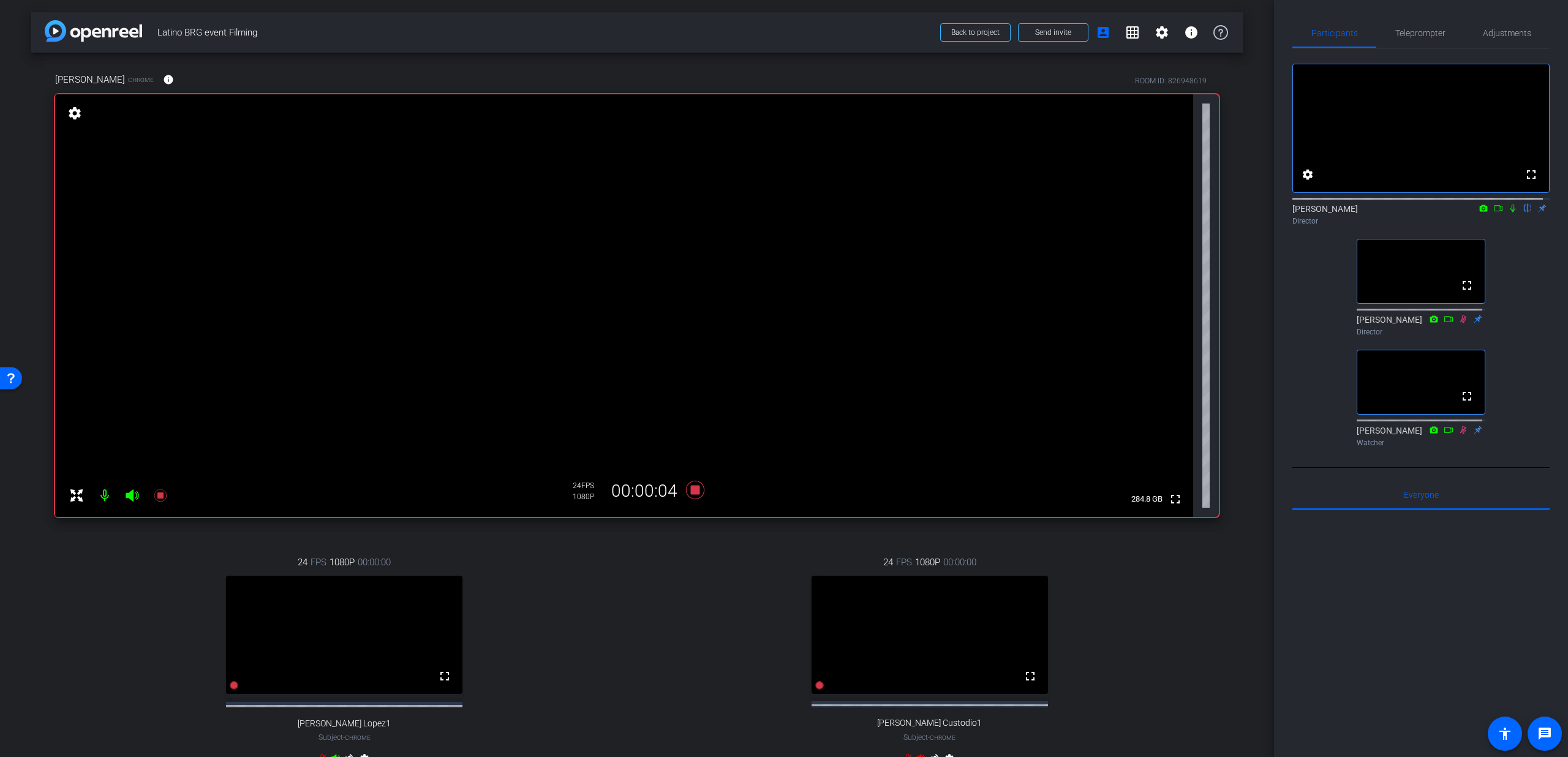
click at [1508, 212] on icon at bounding box center [1513, 209] width 10 height 9
click at [1426, 40] on span "Teleprompter" at bounding box center [1420, 33] width 50 height 29
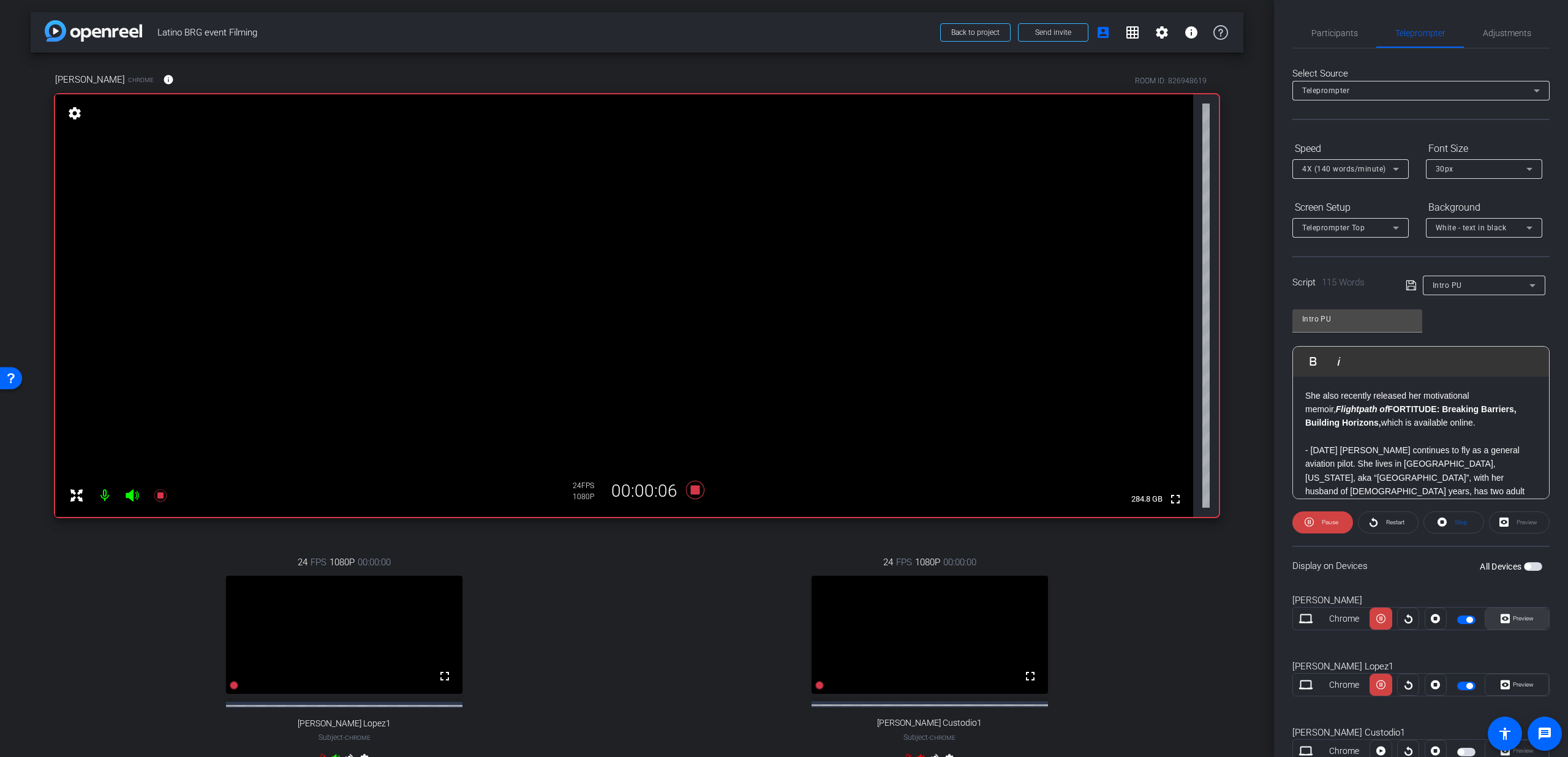
click at [1512, 623] on span "Preview" at bounding box center [1522, 618] width 24 height 17
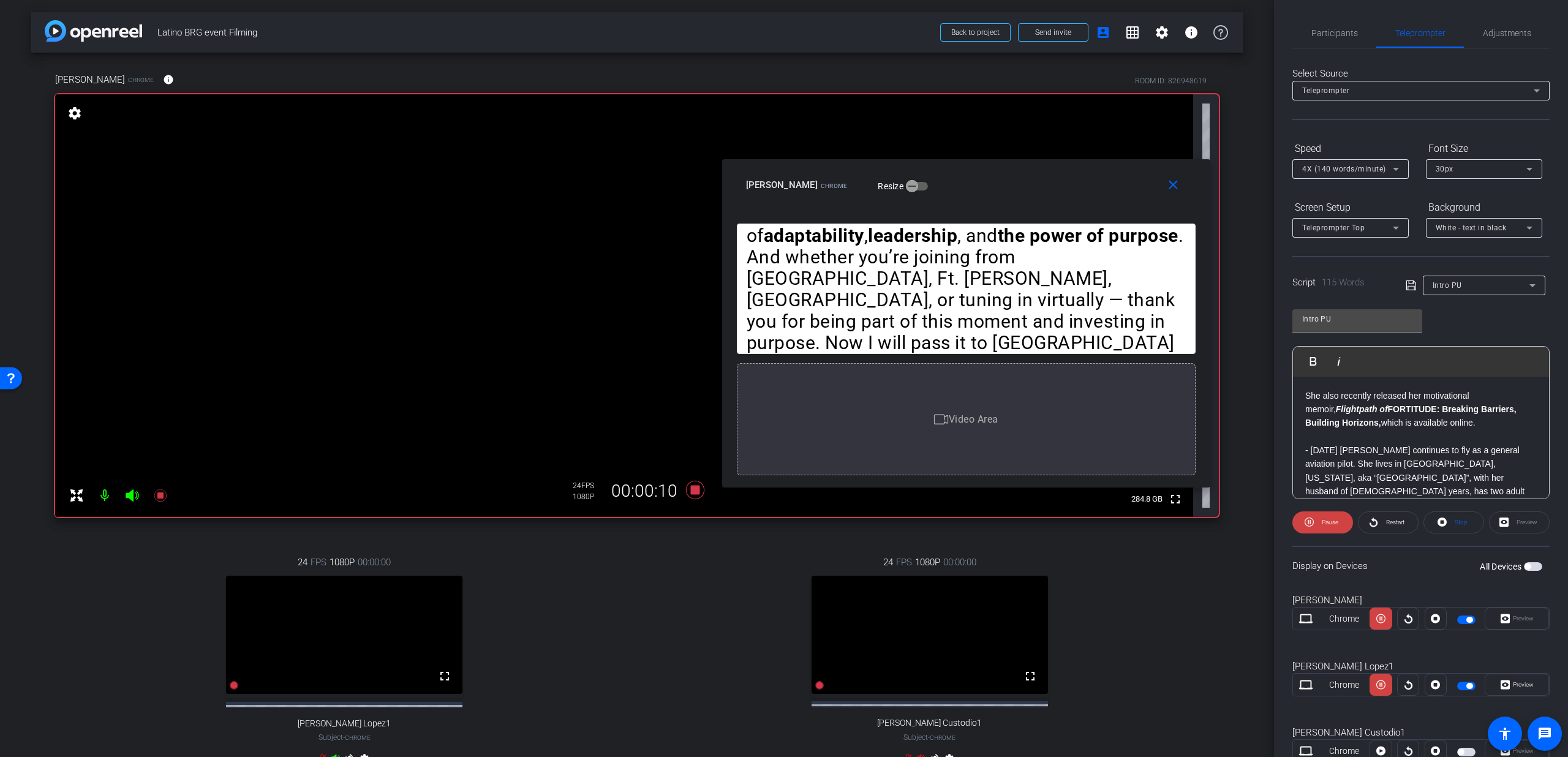
drag, startPoint x: 765, startPoint y: 249, endPoint x: 947, endPoint y: 193, distance: 190.4
click at [947, 193] on div "Lorenzo Amaya Chrome Resize" at bounding box center [971, 185] width 449 height 22
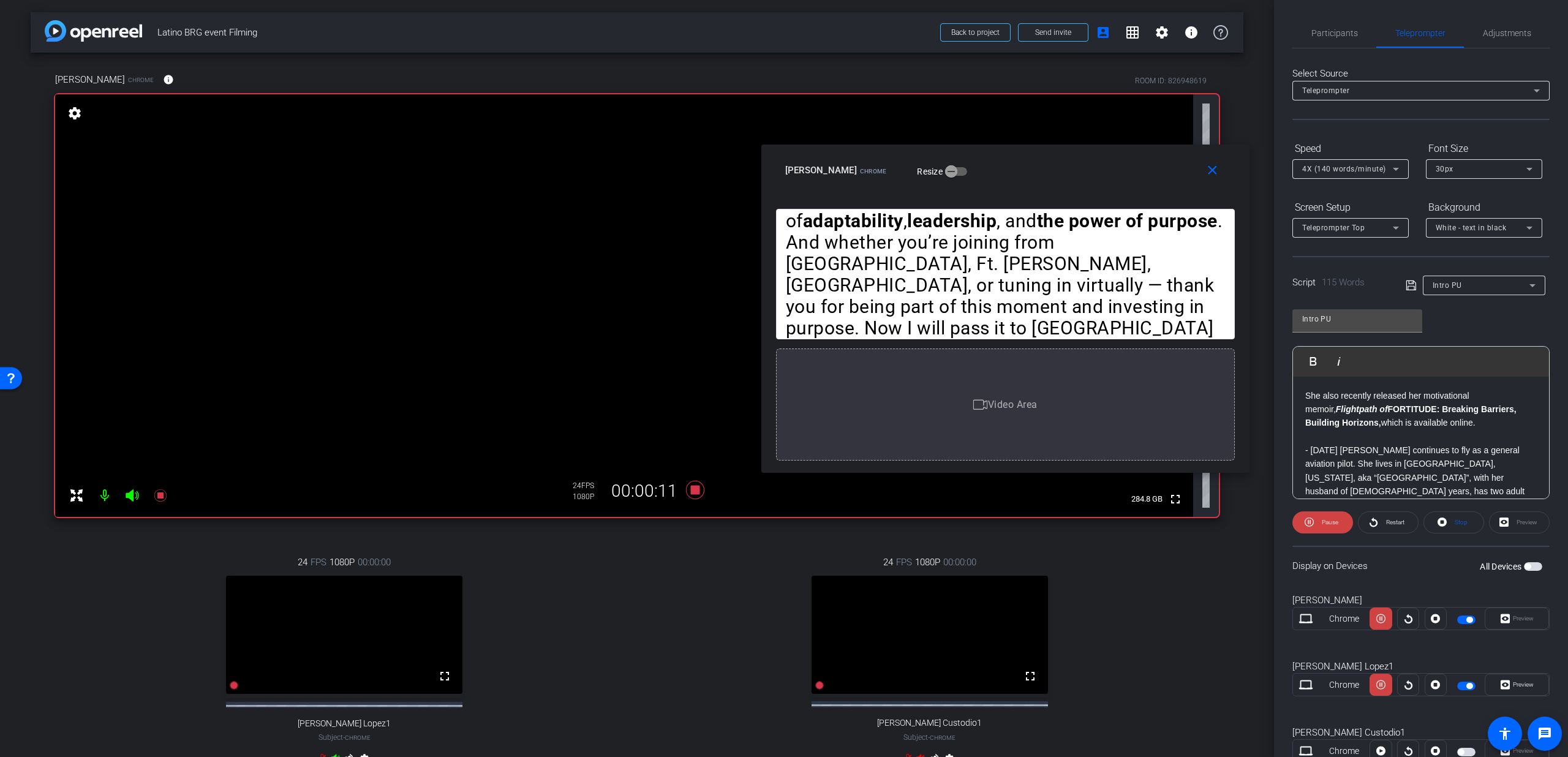
drag, startPoint x: 952, startPoint y: 191, endPoint x: 991, endPoint y: 177, distance: 41.4
click at [991, 177] on div "Lorenzo Amaya Chrome Resize" at bounding box center [1010, 170] width 449 height 22
click at [1344, 169] on span "4X (140 words/minute)" at bounding box center [1344, 169] width 84 height 9
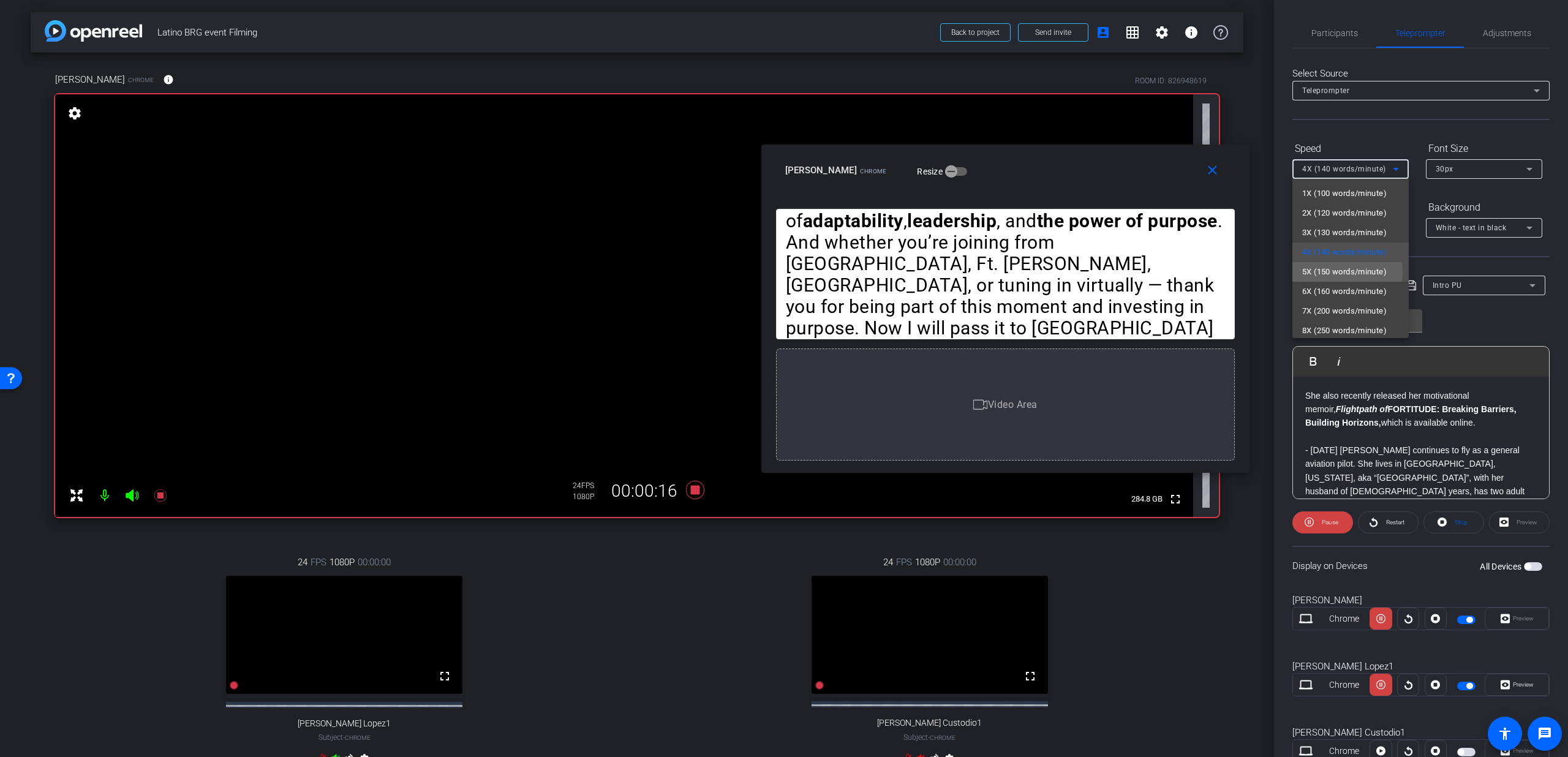
click at [1338, 271] on span "5X (150 words/minute)" at bounding box center [1344, 272] width 85 height 14
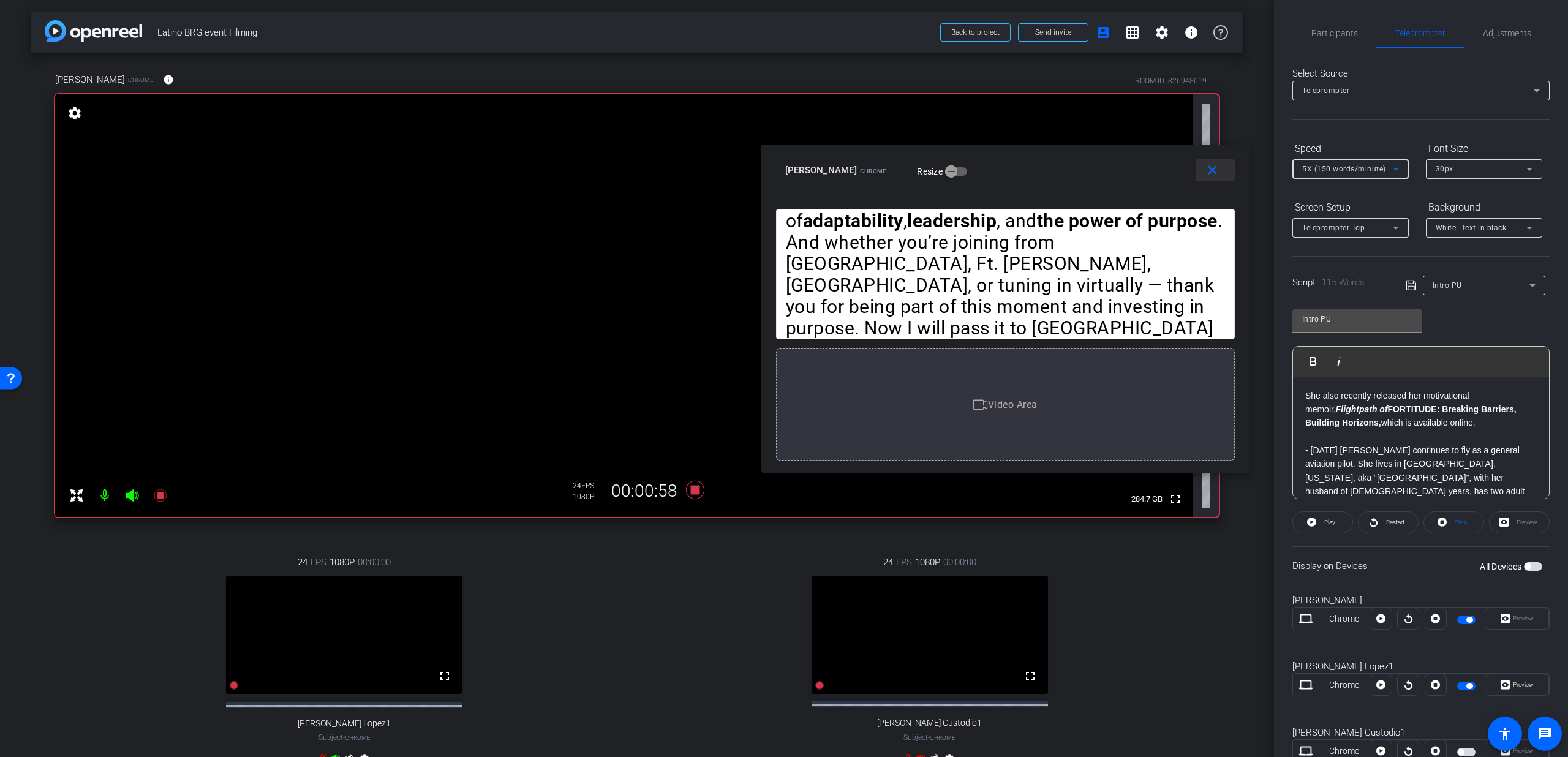
click at [1213, 175] on mat-icon "close" at bounding box center [1212, 170] width 15 height 15
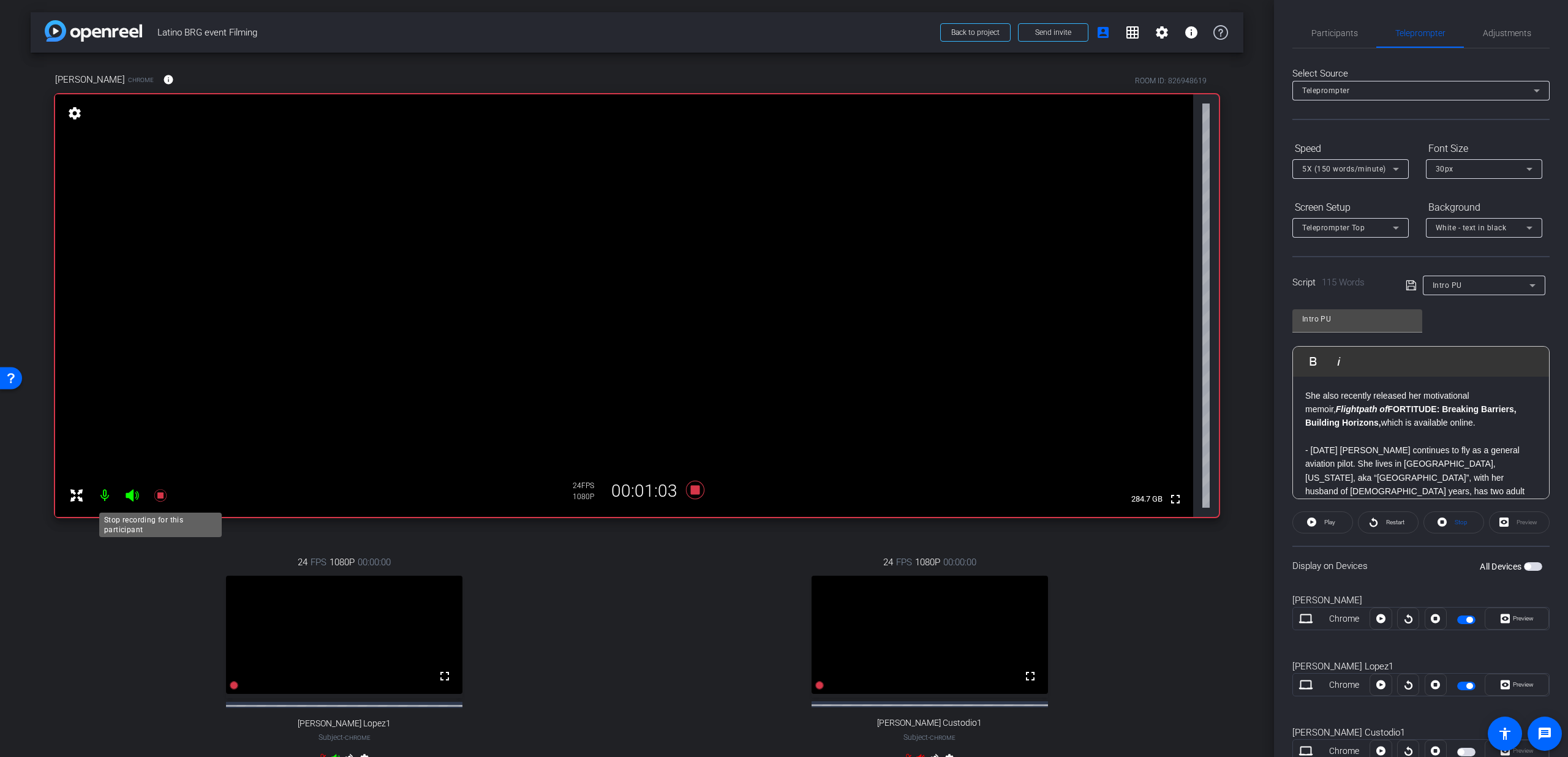
click at [160, 498] on icon at bounding box center [160, 496] width 12 height 12
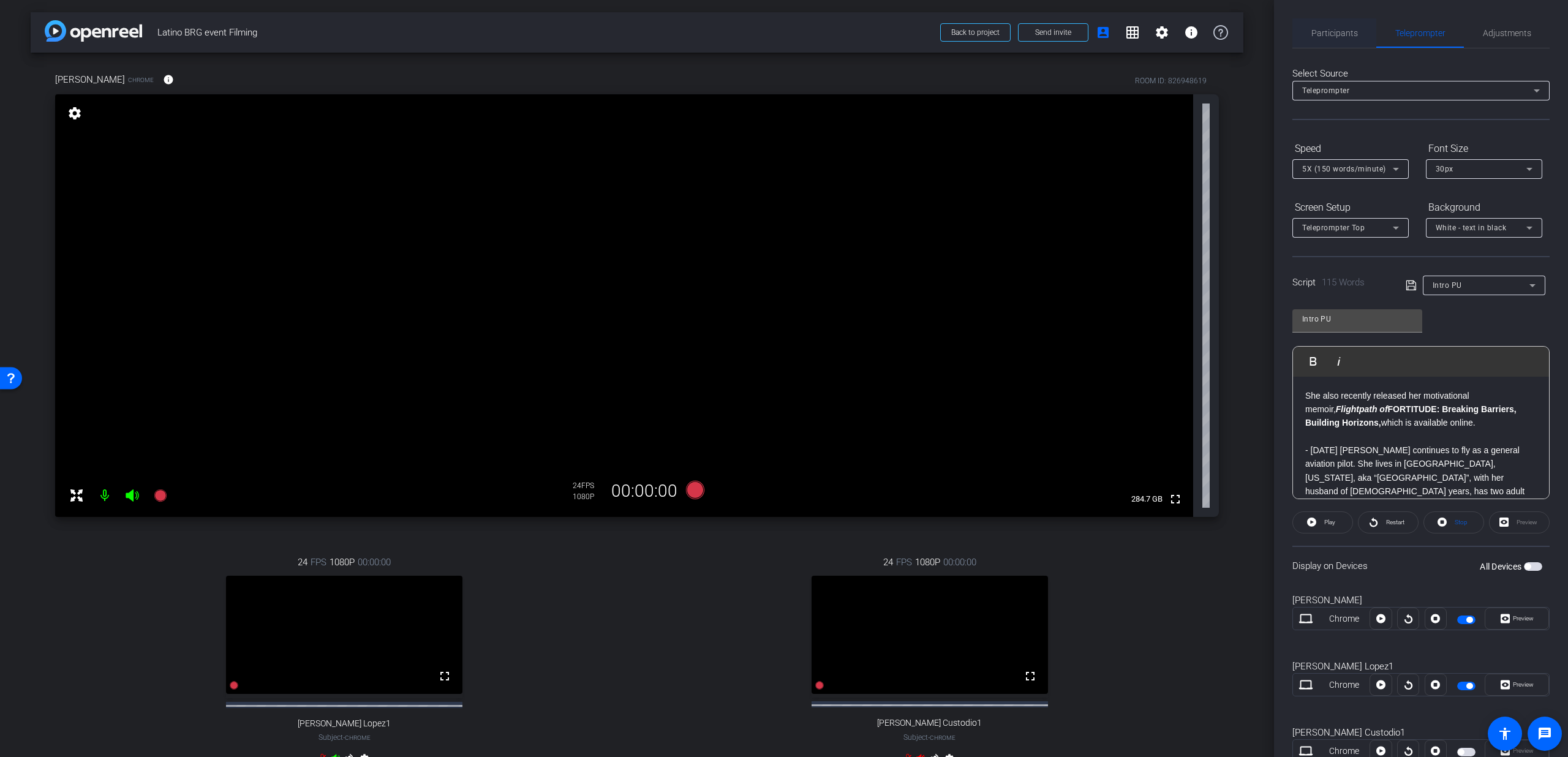
click at [1340, 38] on span "Participants" at bounding box center [1334, 33] width 46 height 29
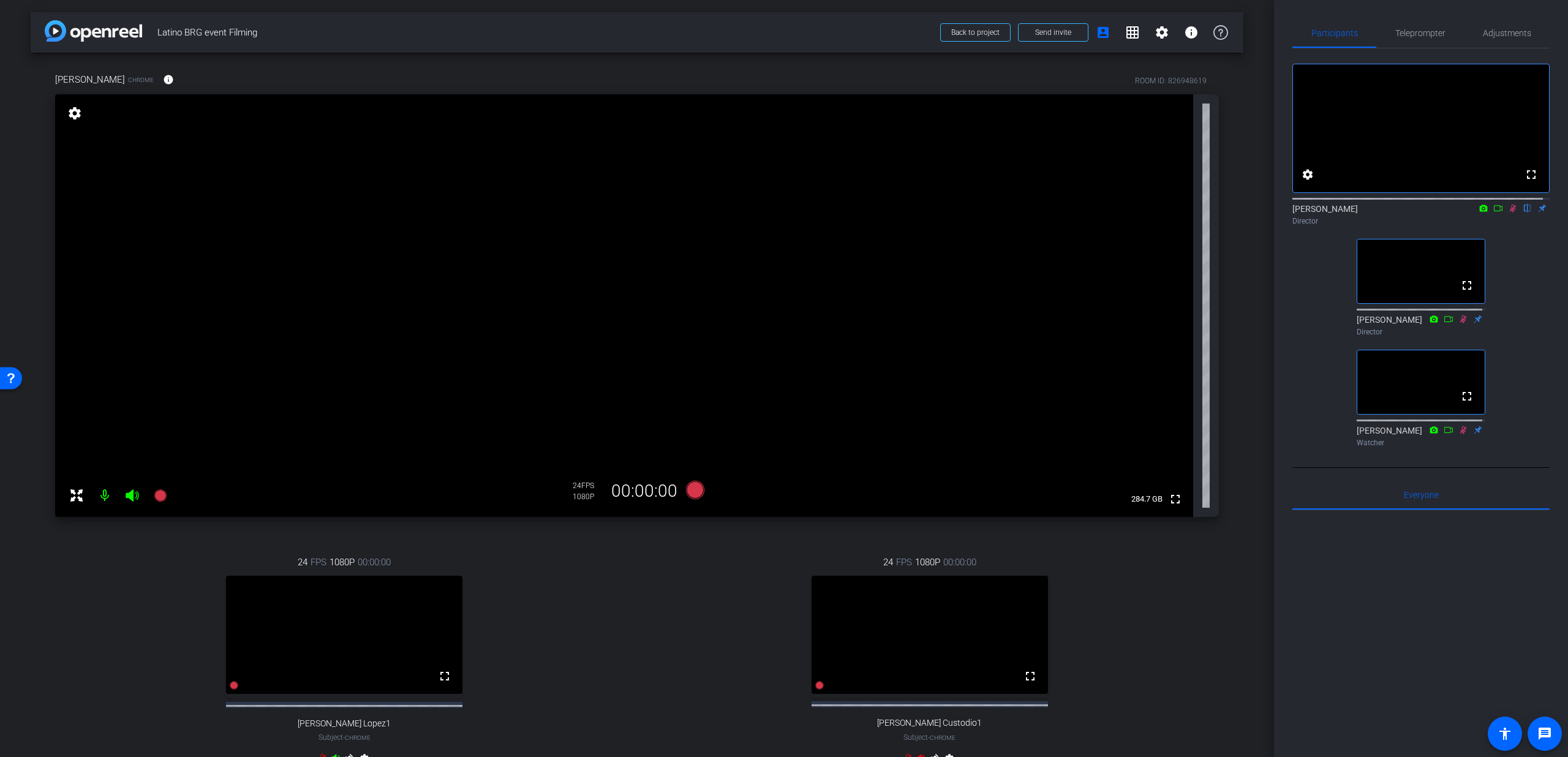
click at [1508, 212] on icon at bounding box center [1513, 209] width 10 height 9
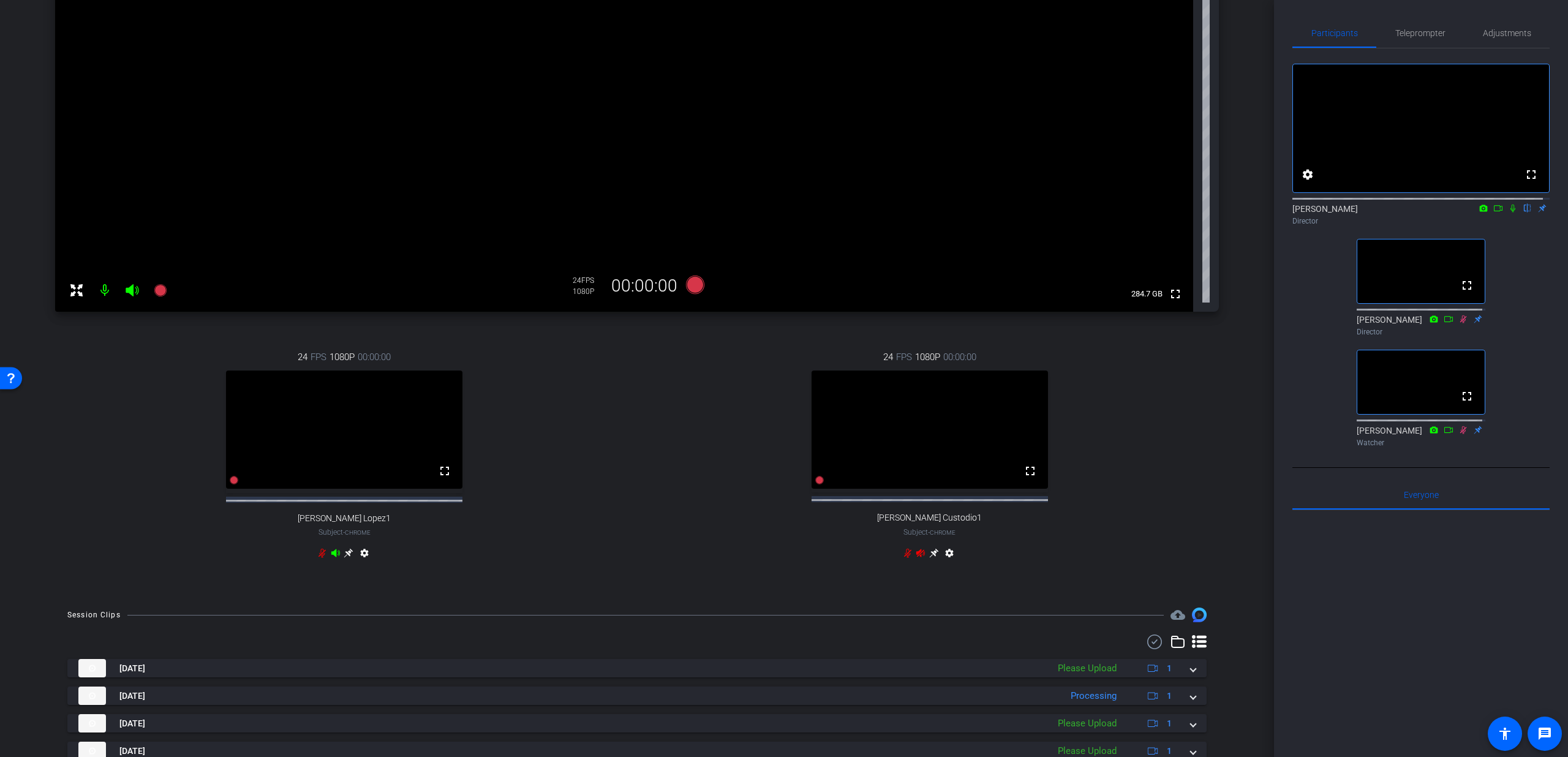
scroll to position [268, 0]
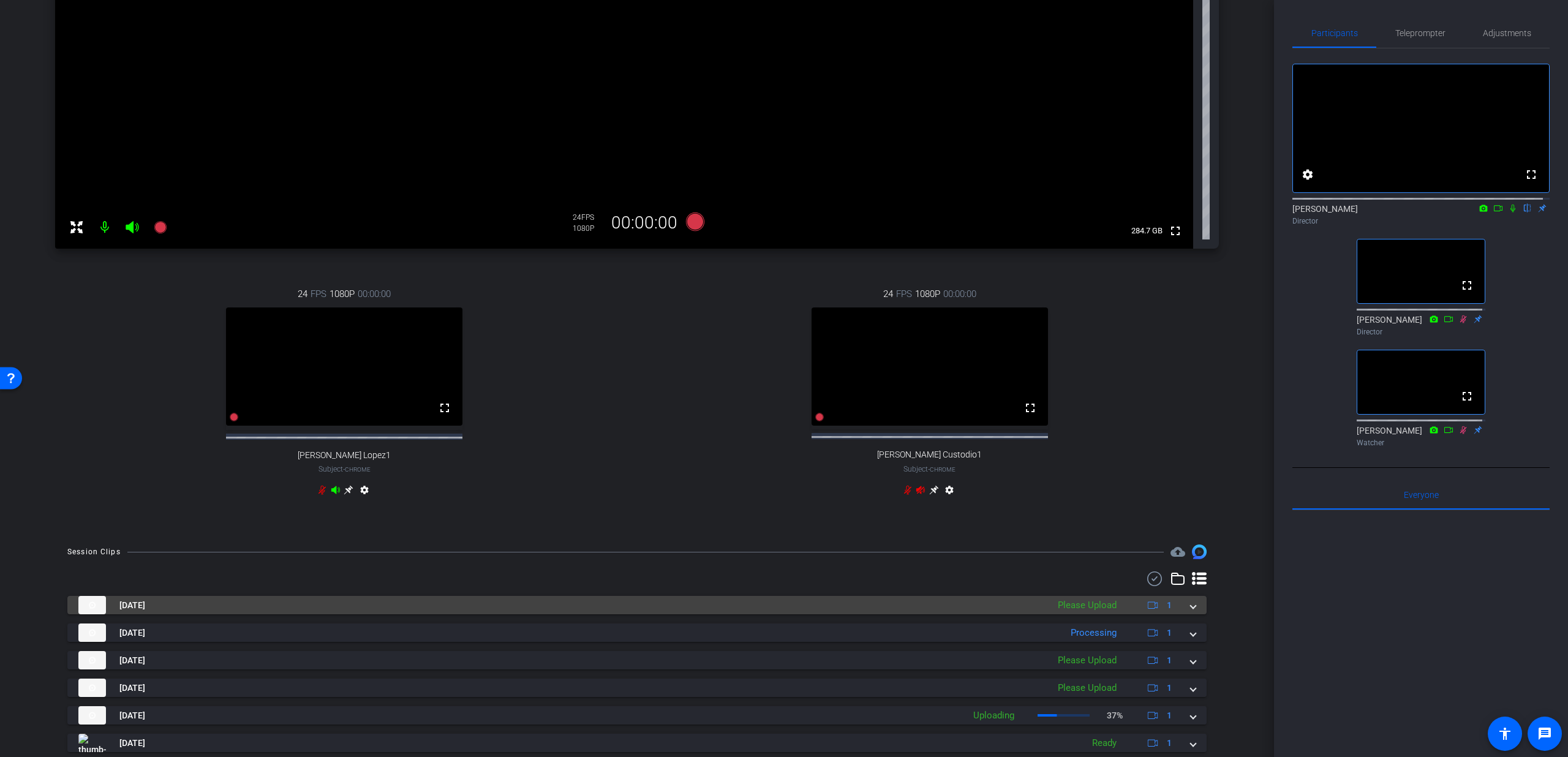
click at [1191, 612] on span at bounding box center [1193, 605] width 4 height 12
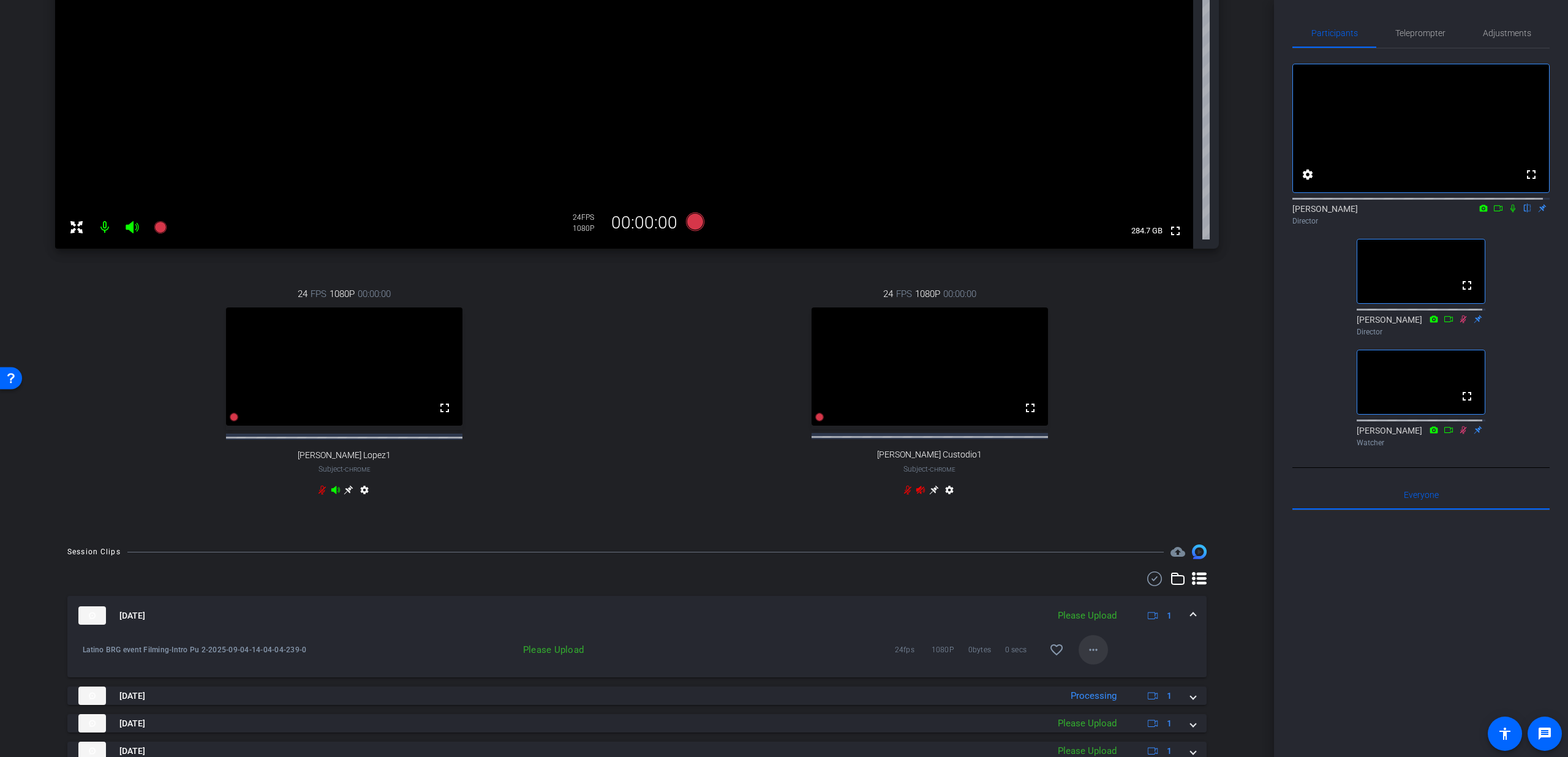
click at [1088, 657] on mat-icon "more_horiz" at bounding box center [1093, 650] width 14 height 14
click at [1097, 683] on span "Upload" at bounding box center [1105, 687] width 49 height 14
click at [1191, 622] on span at bounding box center [1193, 616] width 4 height 12
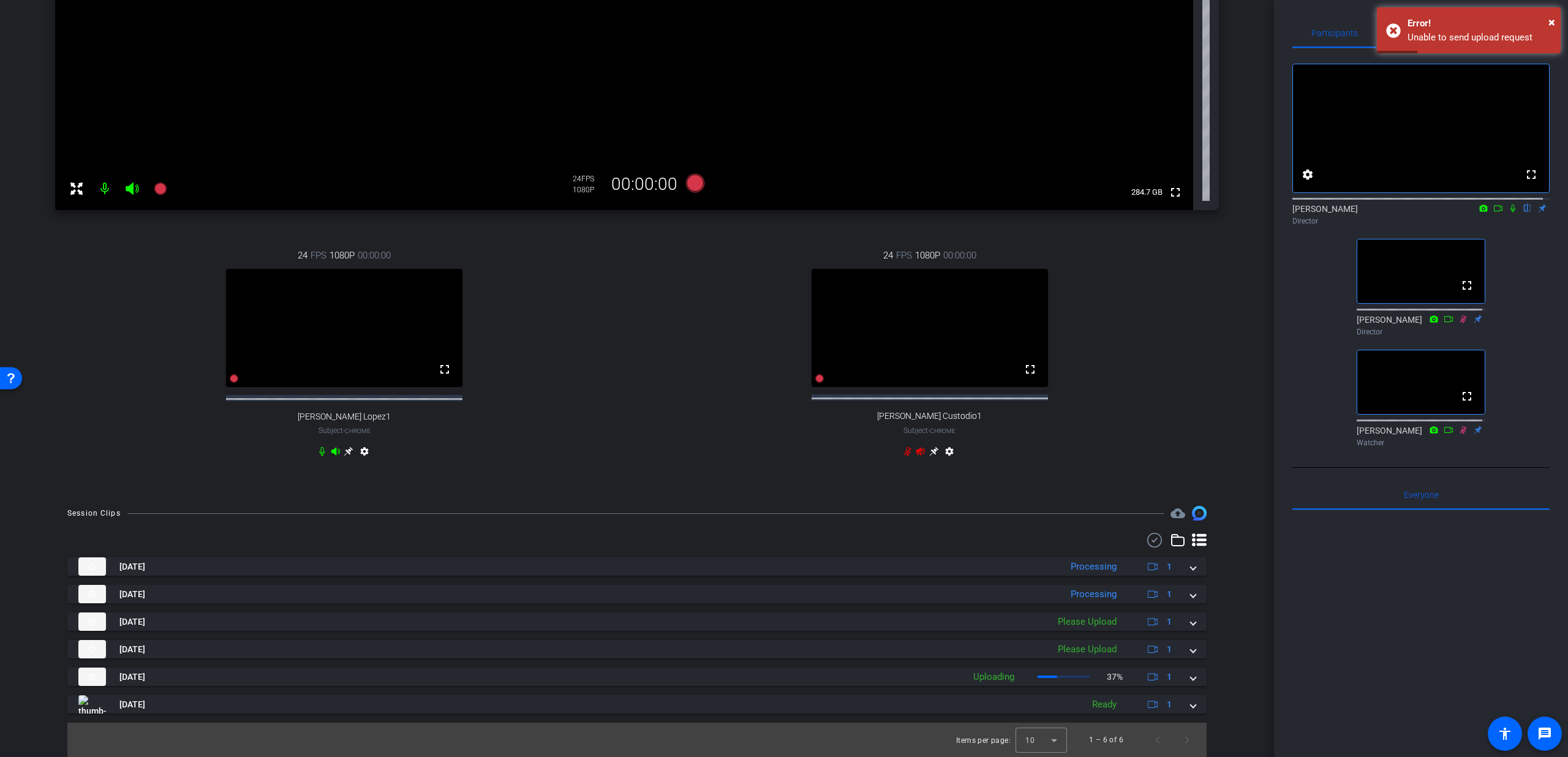
scroll to position [63, 0]
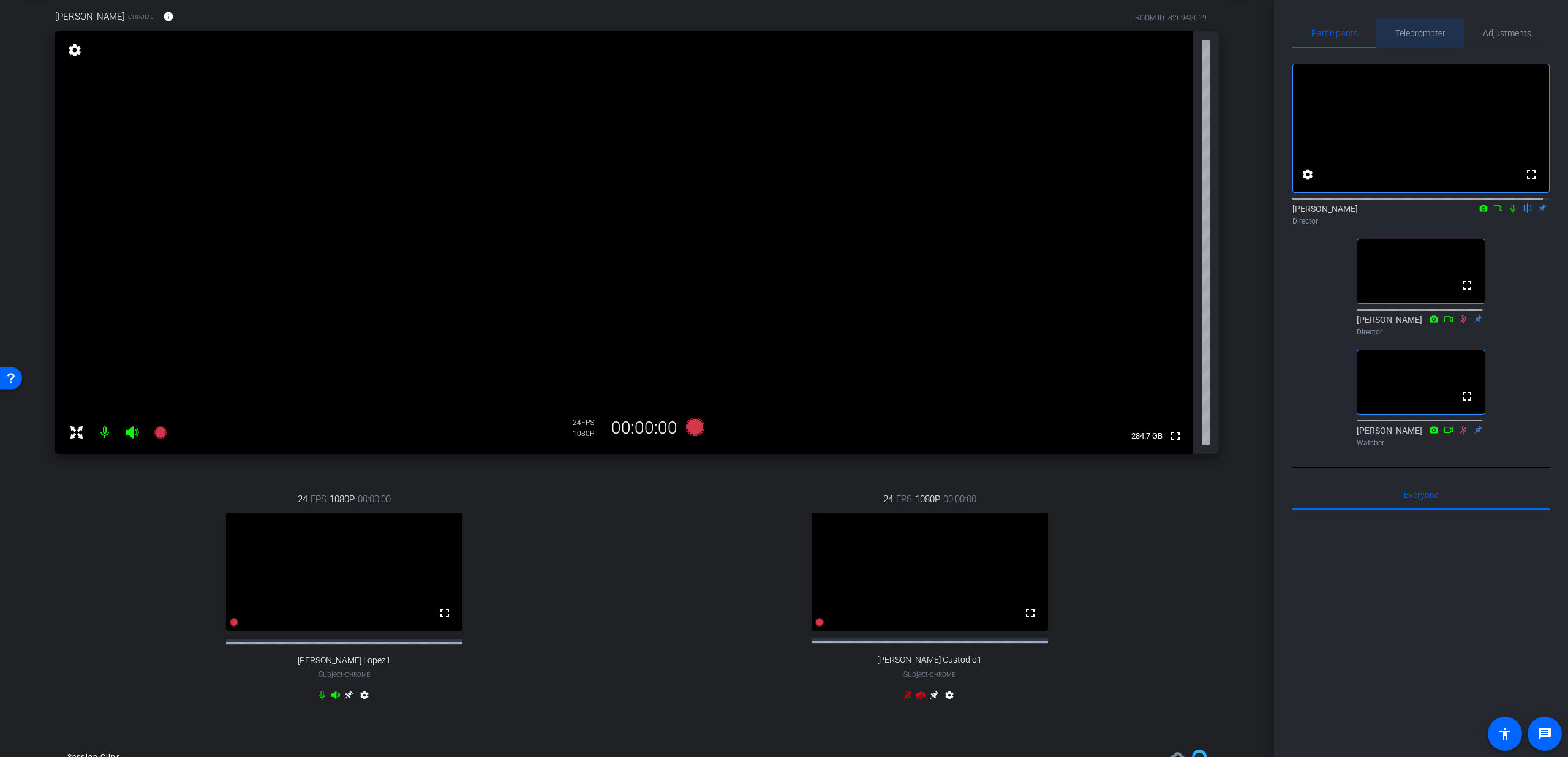
click at [1423, 37] on span "Teleprompter" at bounding box center [1420, 33] width 50 height 9
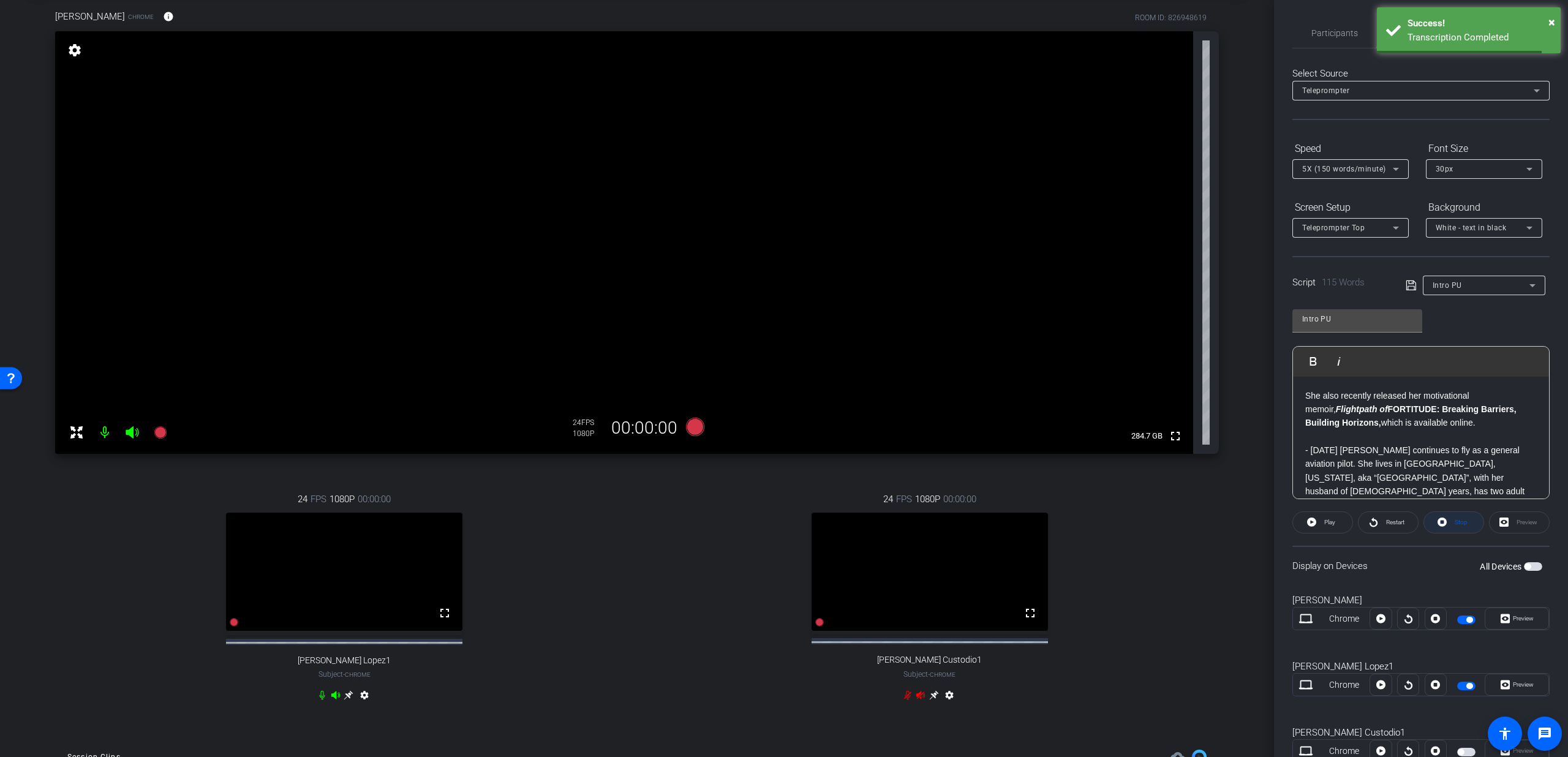
click at [1459, 524] on span "Stop" at bounding box center [1461, 522] width 12 height 7
click at [1467, 285] on div "Intro PU" at bounding box center [1481, 284] width 97 height 15
click at [1457, 350] on mat-option "Close" at bounding box center [1480, 350] width 119 height 20
type input "Close"
click at [1516, 569] on label "All Devices" at bounding box center [1501, 567] width 44 height 12
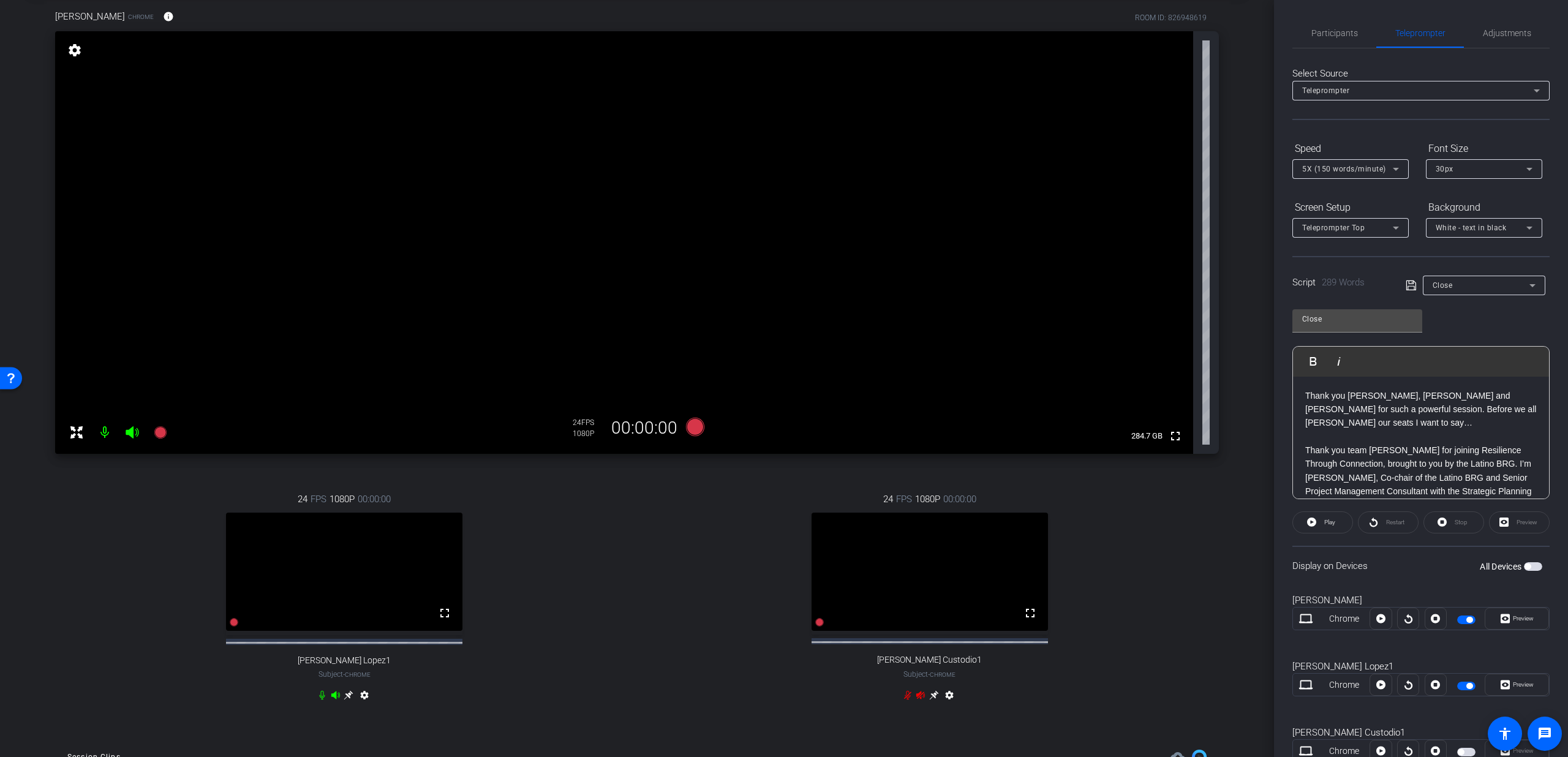
click at [1524, 569] on button "All Devices" at bounding box center [1533, 567] width 19 height 9
click at [1524, 569] on span "button" at bounding box center [1533, 567] width 19 height 9
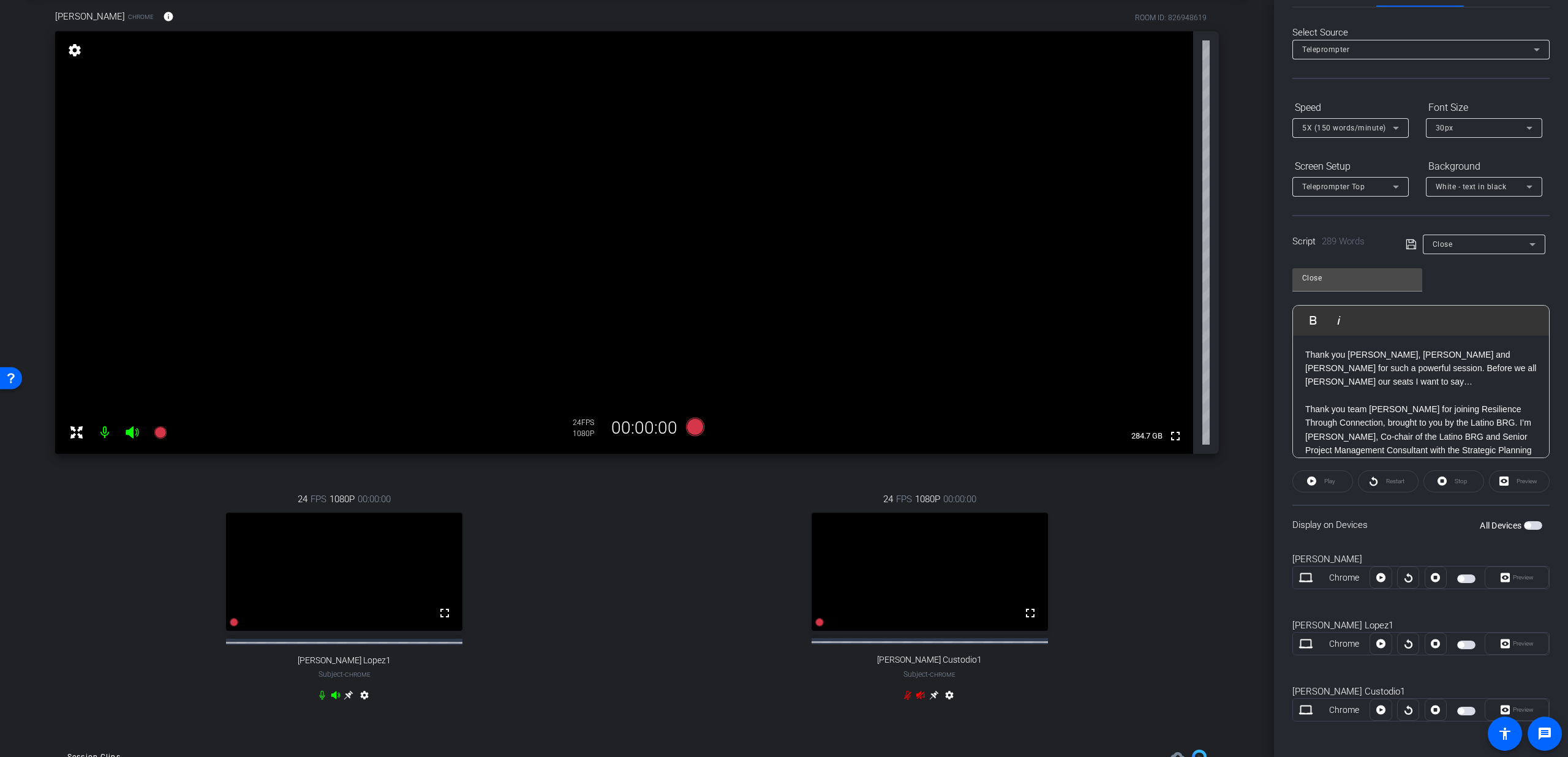
click at [1464, 646] on span "button" at bounding box center [1466, 646] width 19 height 9
click at [1458, 584] on mat-slide-toggle at bounding box center [1467, 578] width 21 height 14
click at [1458, 582] on span "button" at bounding box center [1466, 580] width 19 height 9
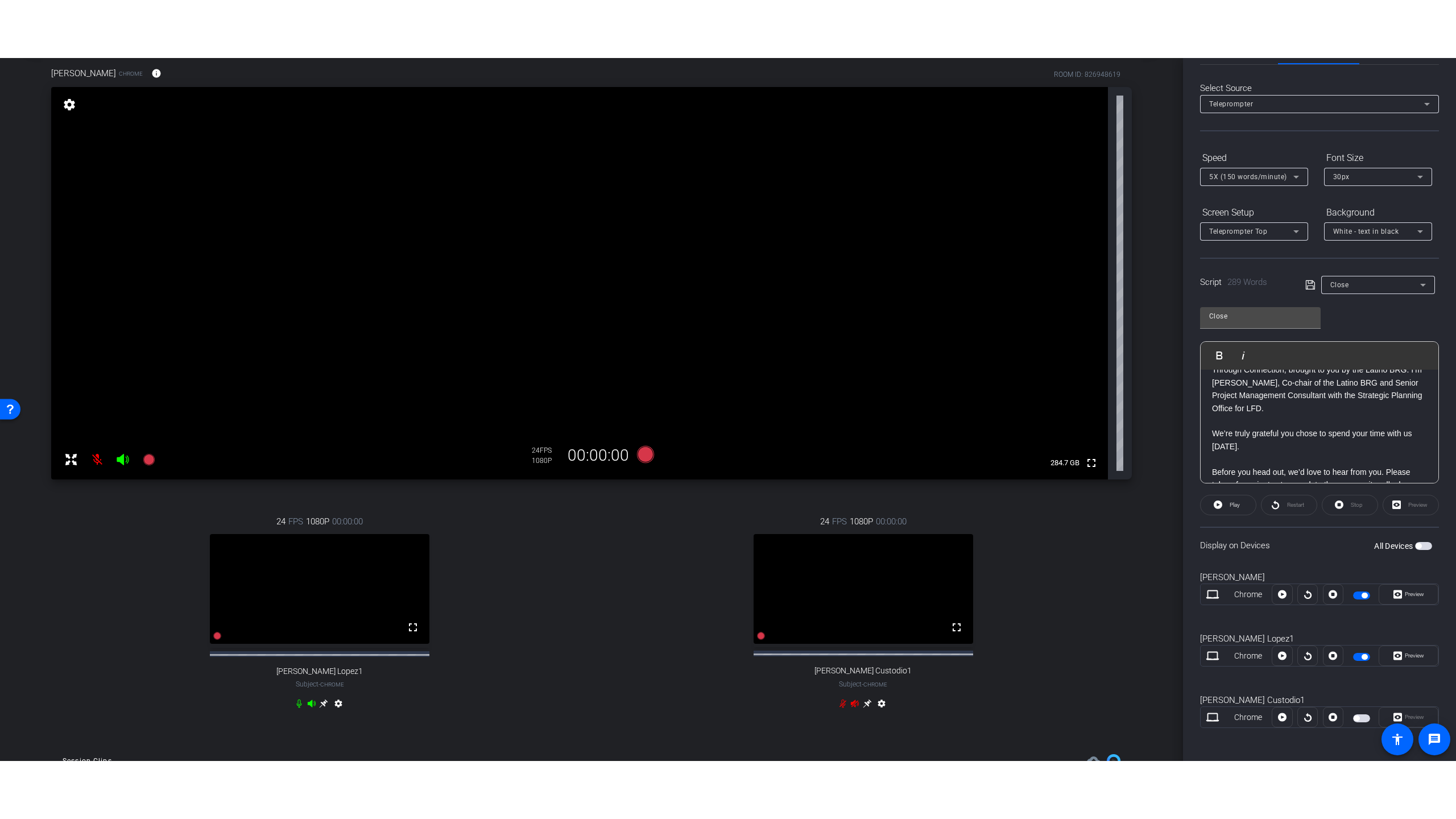
scroll to position [0, 0]
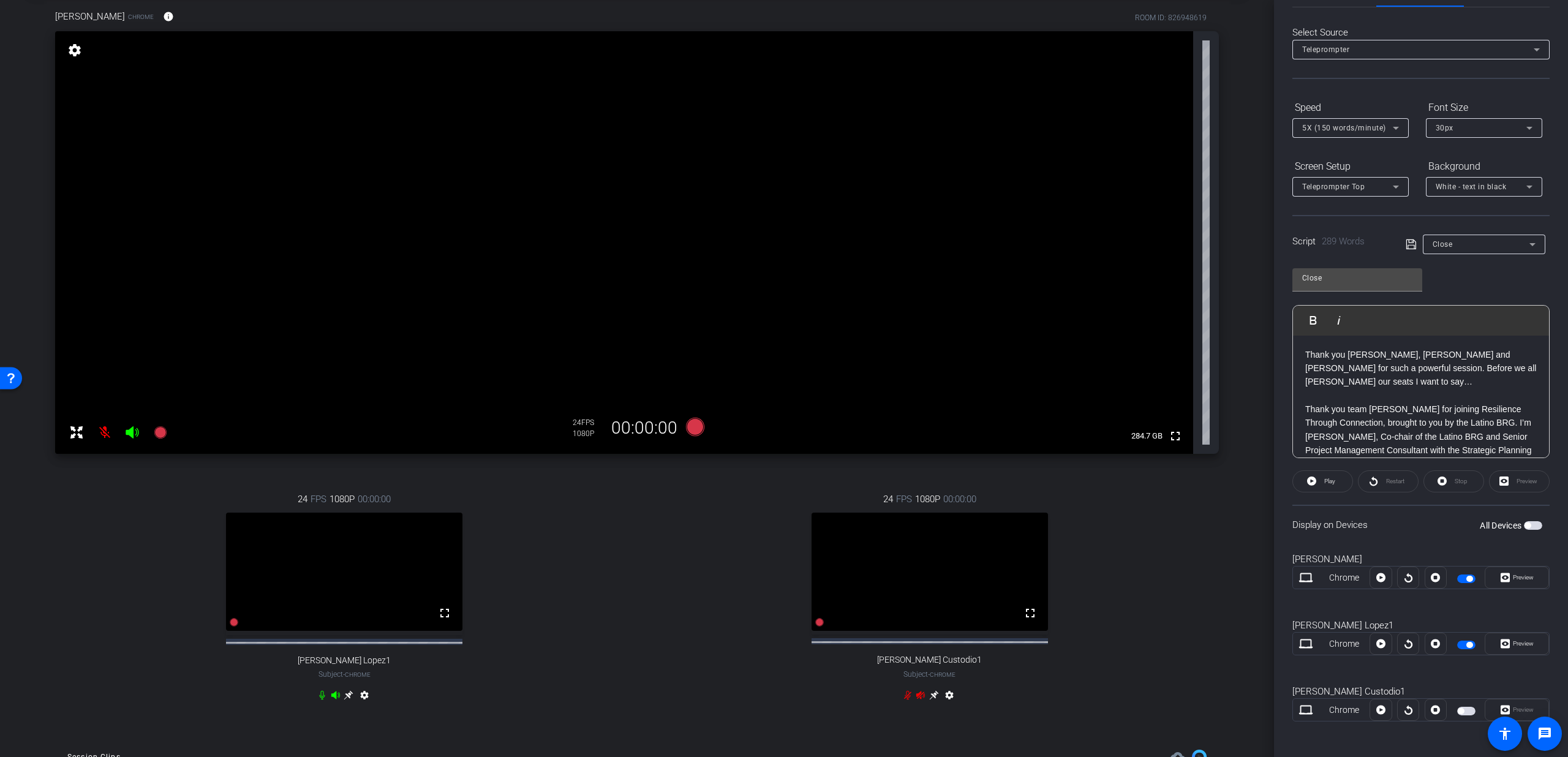
click at [1528, 527] on span "button" at bounding box center [1533, 526] width 19 height 9
click at [1407, 243] on icon at bounding box center [1411, 244] width 11 height 14
click at [438, 621] on mat-icon "fullscreen" at bounding box center [445, 613] width 14 height 14
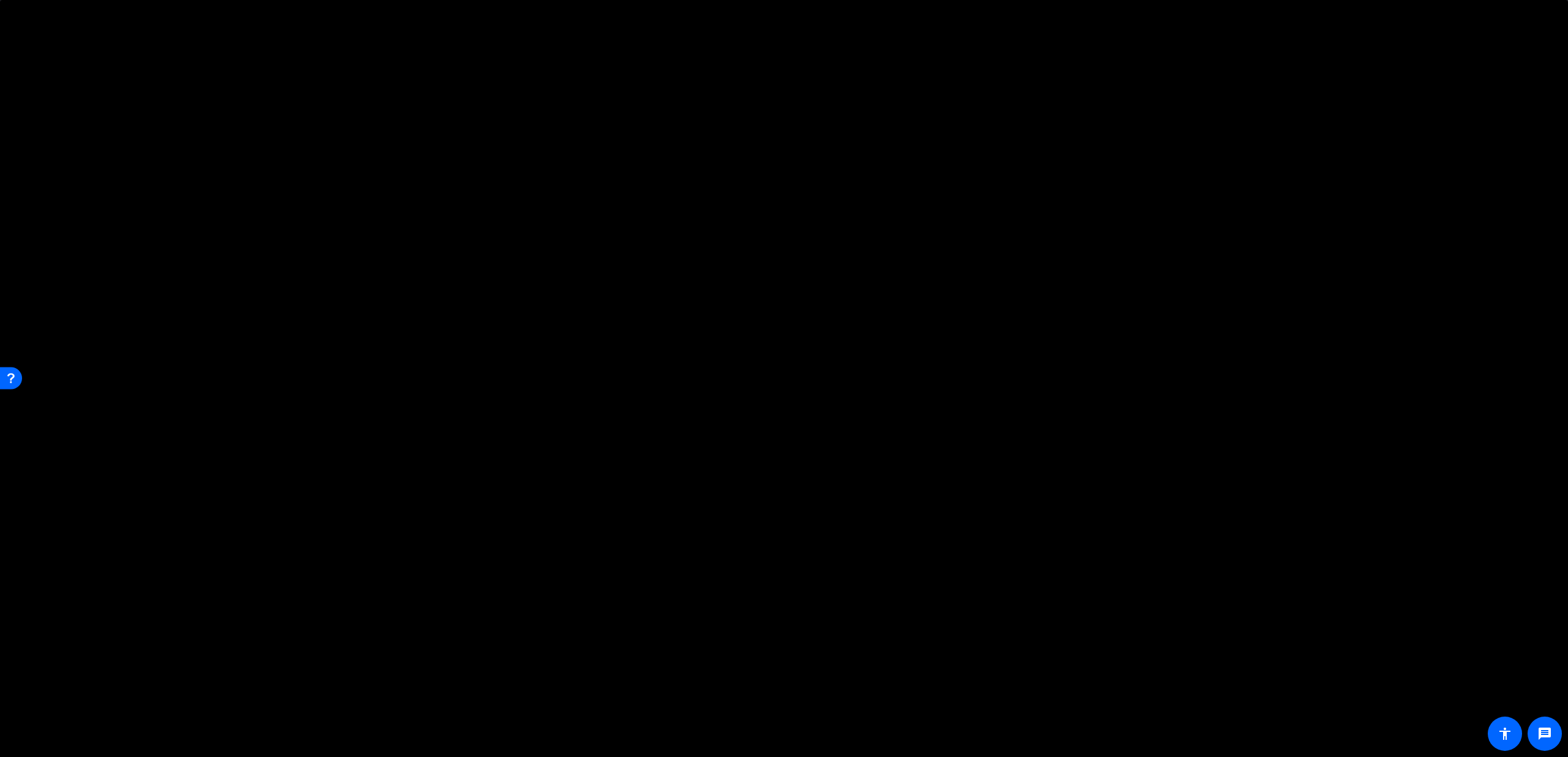
scroll to position [97, 0]
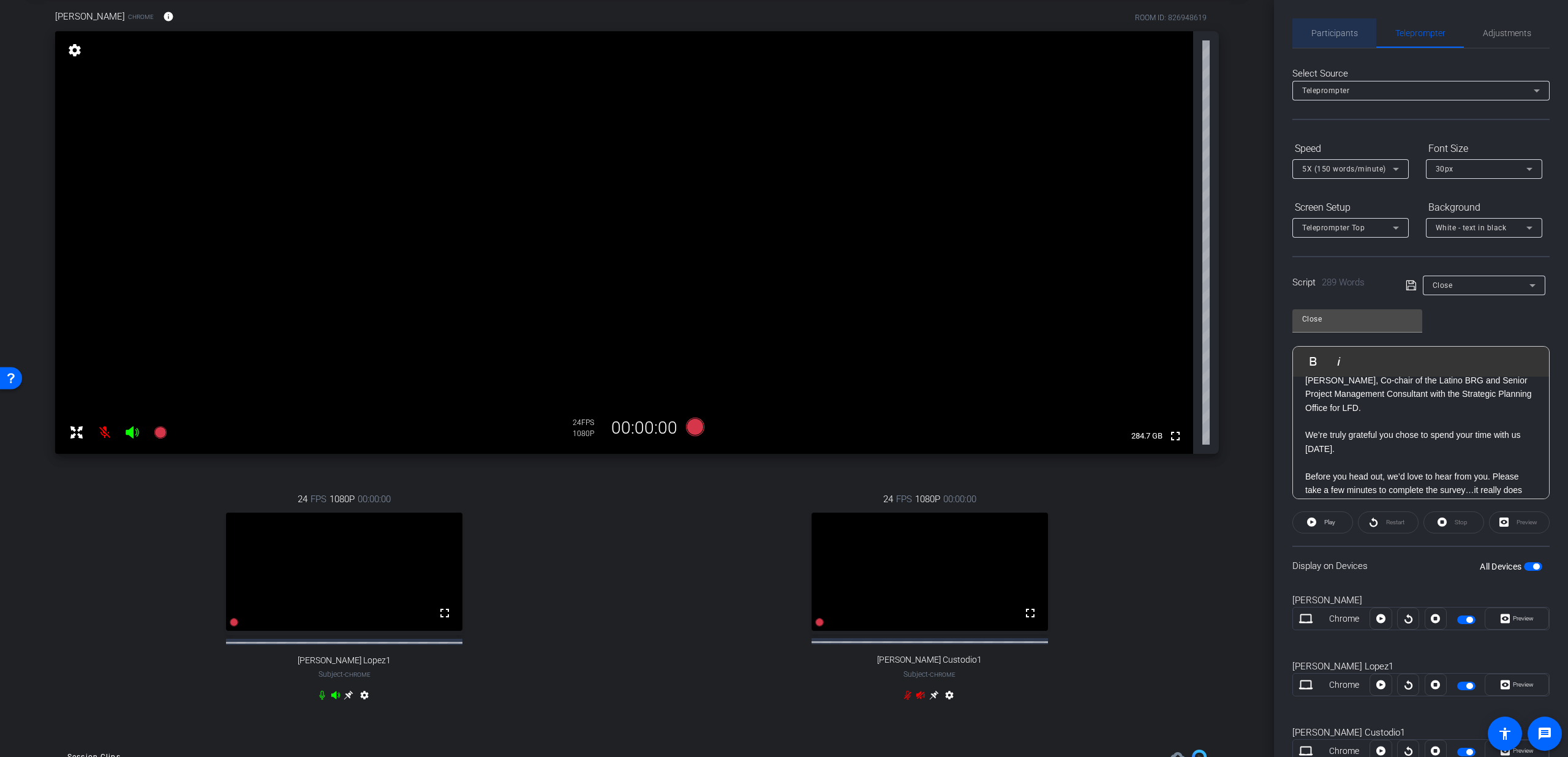
click at [1344, 25] on span "Participants" at bounding box center [1334, 33] width 46 height 29
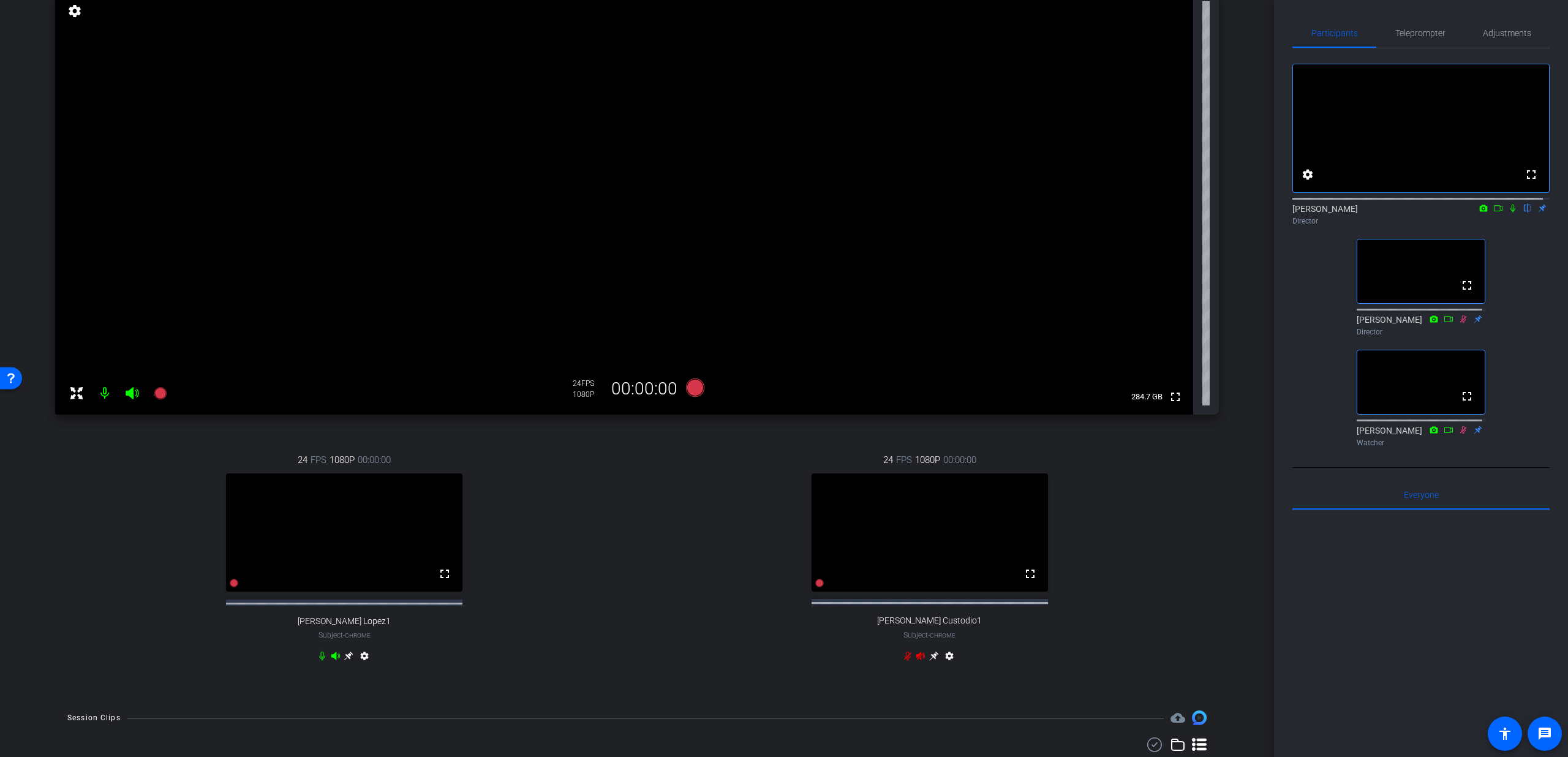
scroll to position [119, 0]
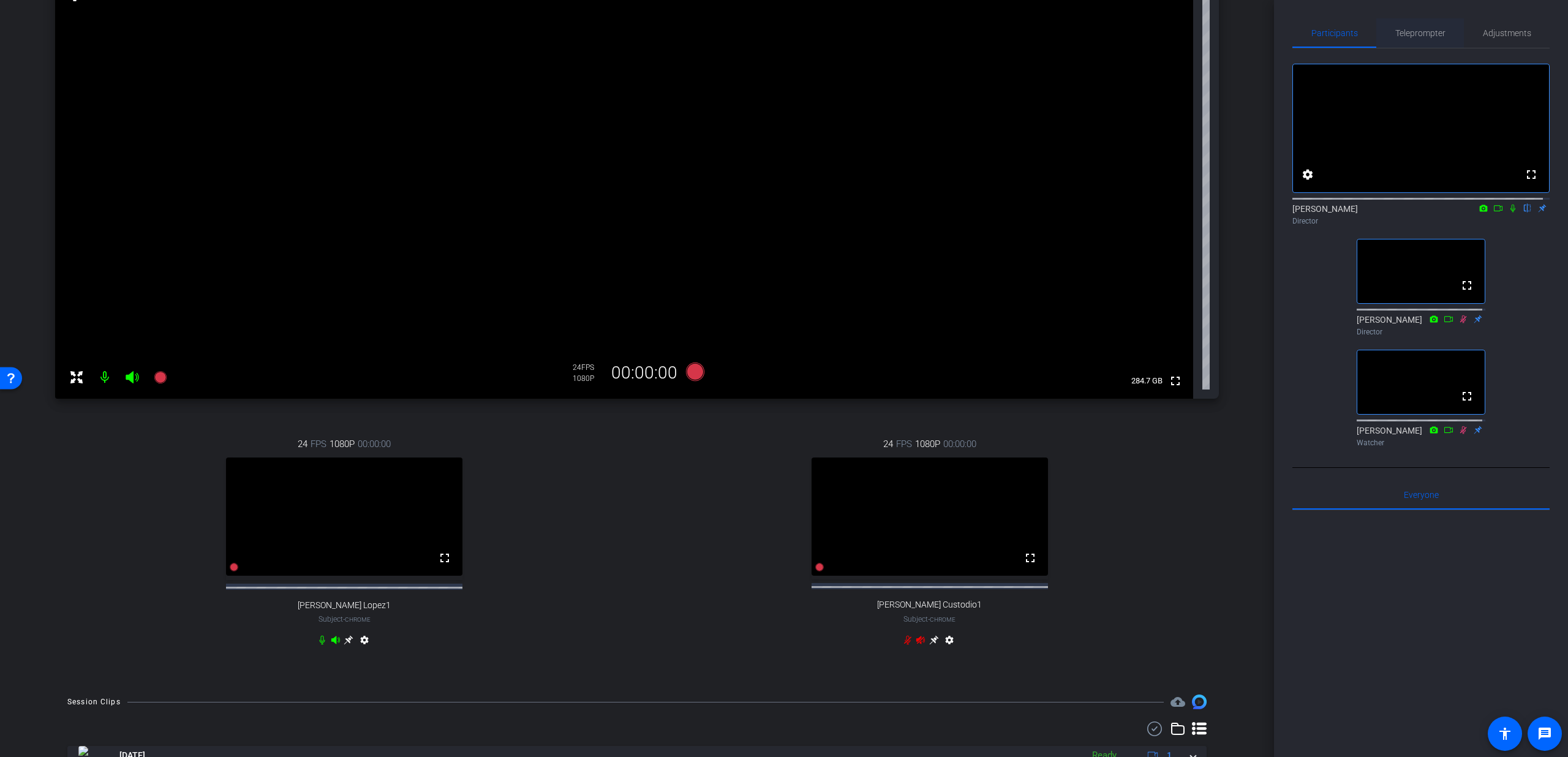
click at [1418, 45] on span "Teleprompter" at bounding box center [1420, 33] width 50 height 29
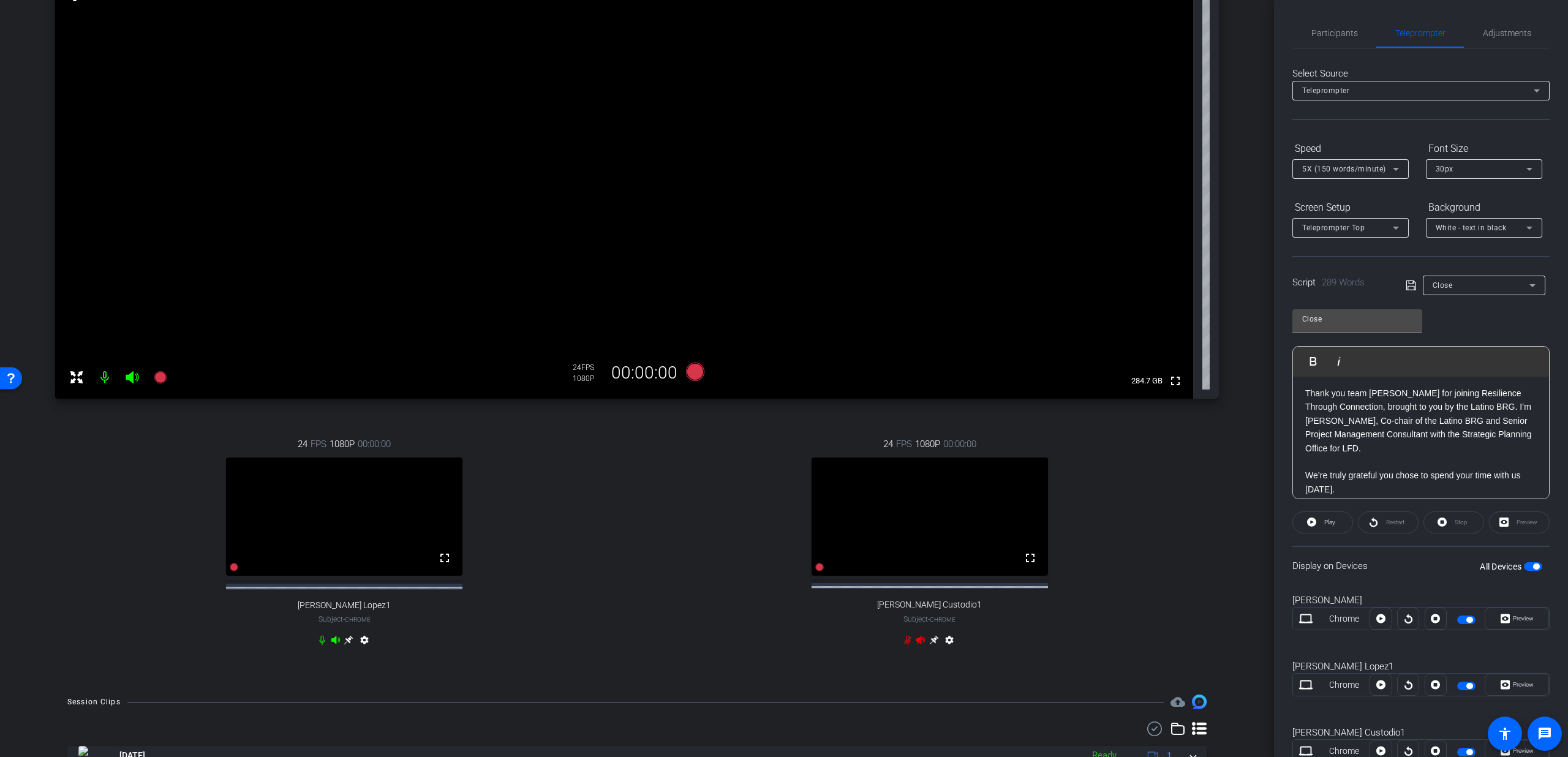
scroll to position [0, 0]
click at [447, 565] on mat-icon "fullscreen" at bounding box center [445, 558] width 14 height 14
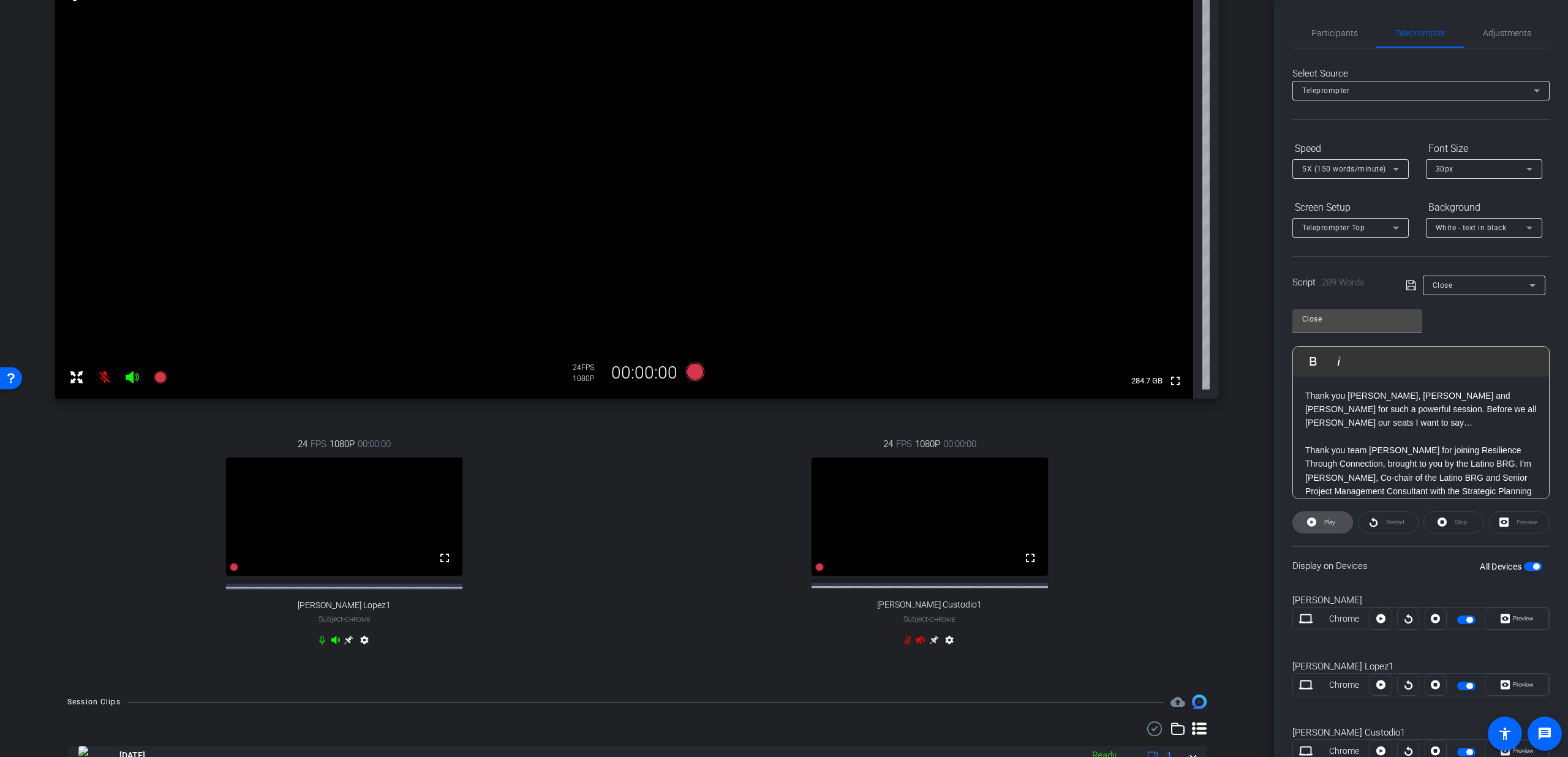
click at [1333, 528] on span "Play" at bounding box center [1328, 522] width 14 height 17
click at [1502, 679] on icon at bounding box center [1505, 685] width 9 height 19
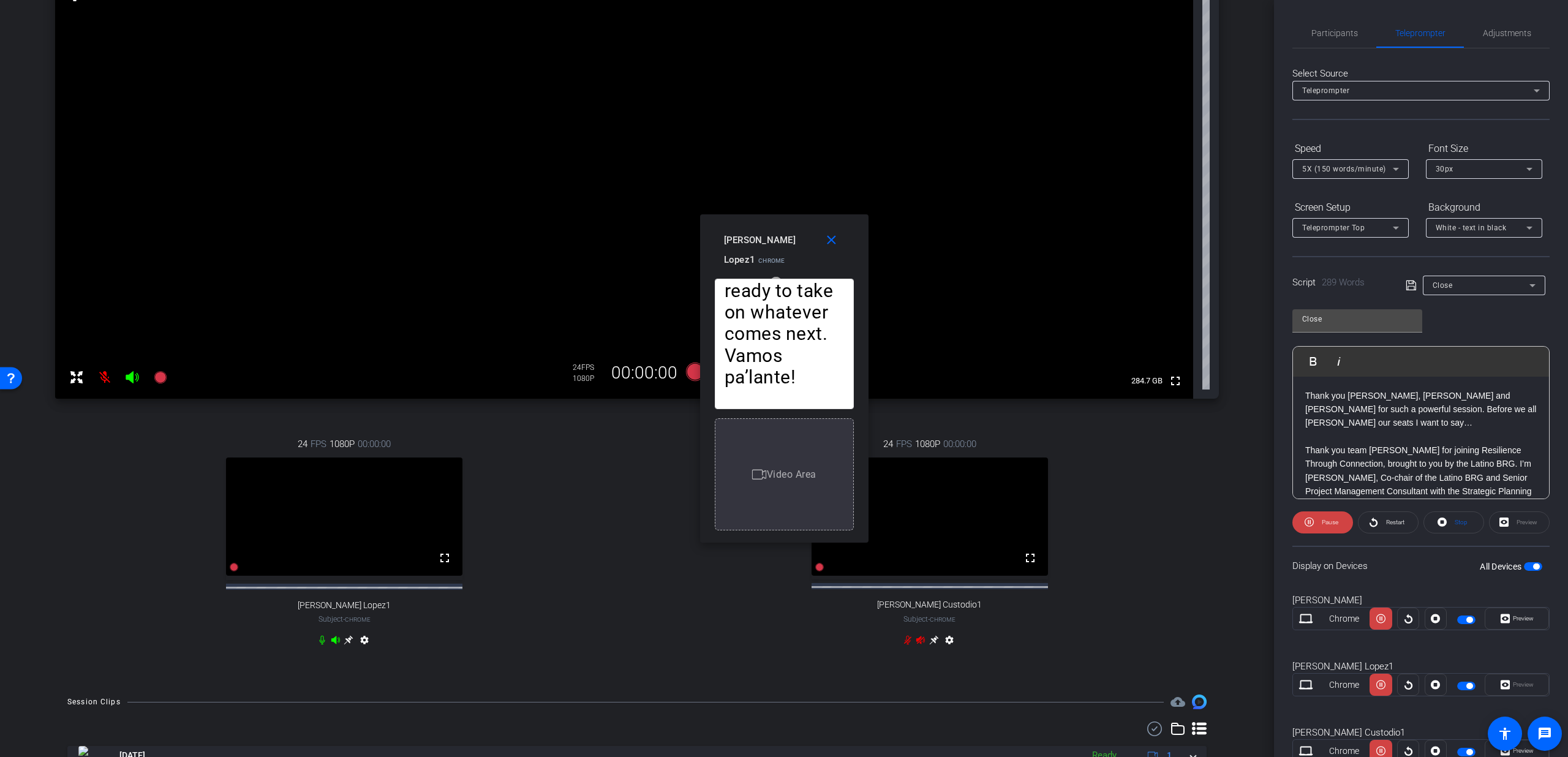
click at [1378, 177] on div "5X (150 words/minute)" at bounding box center [1350, 169] width 97 height 20
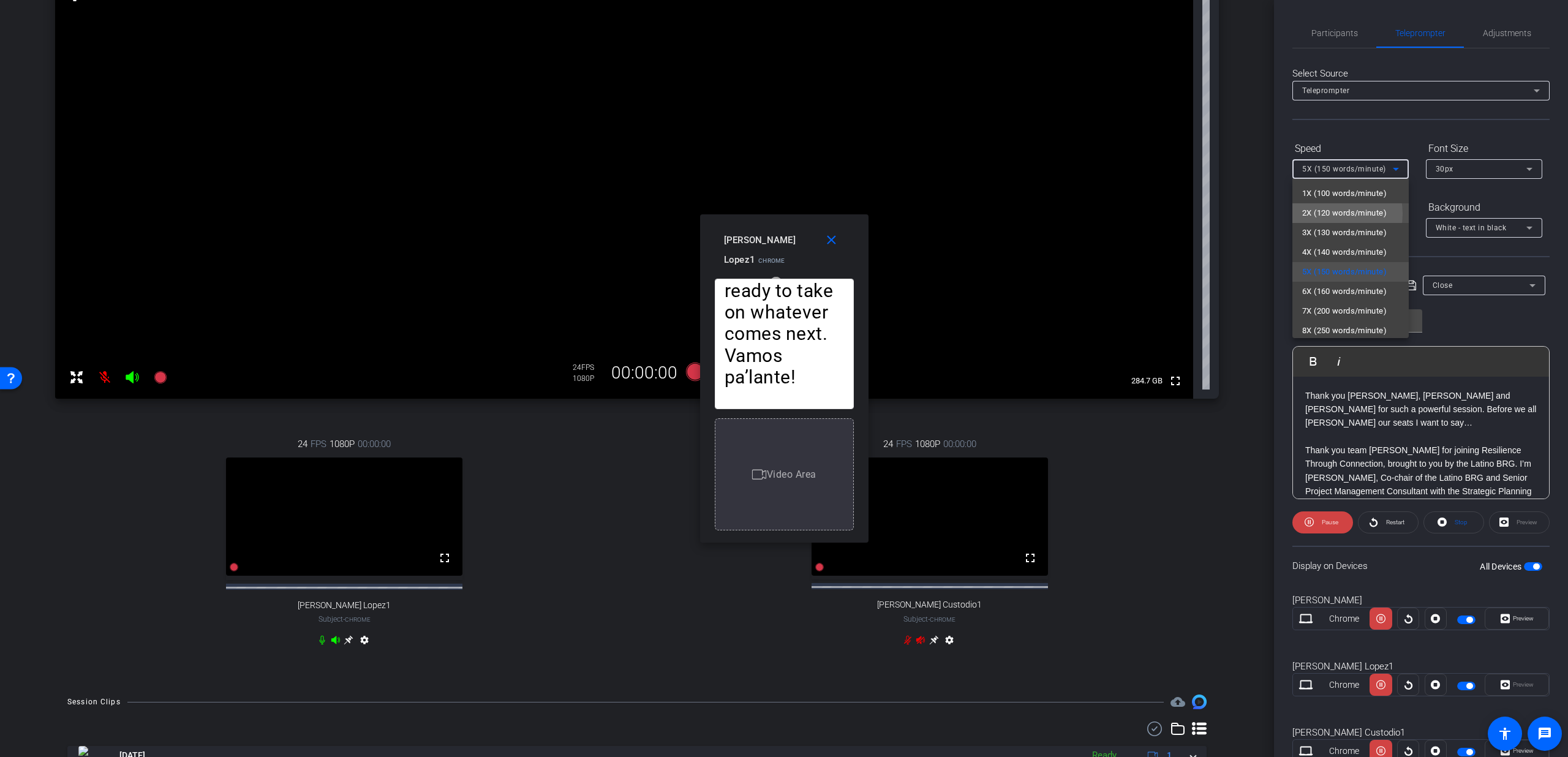
click at [1320, 214] on span "2X (120 words/minute)" at bounding box center [1344, 213] width 85 height 14
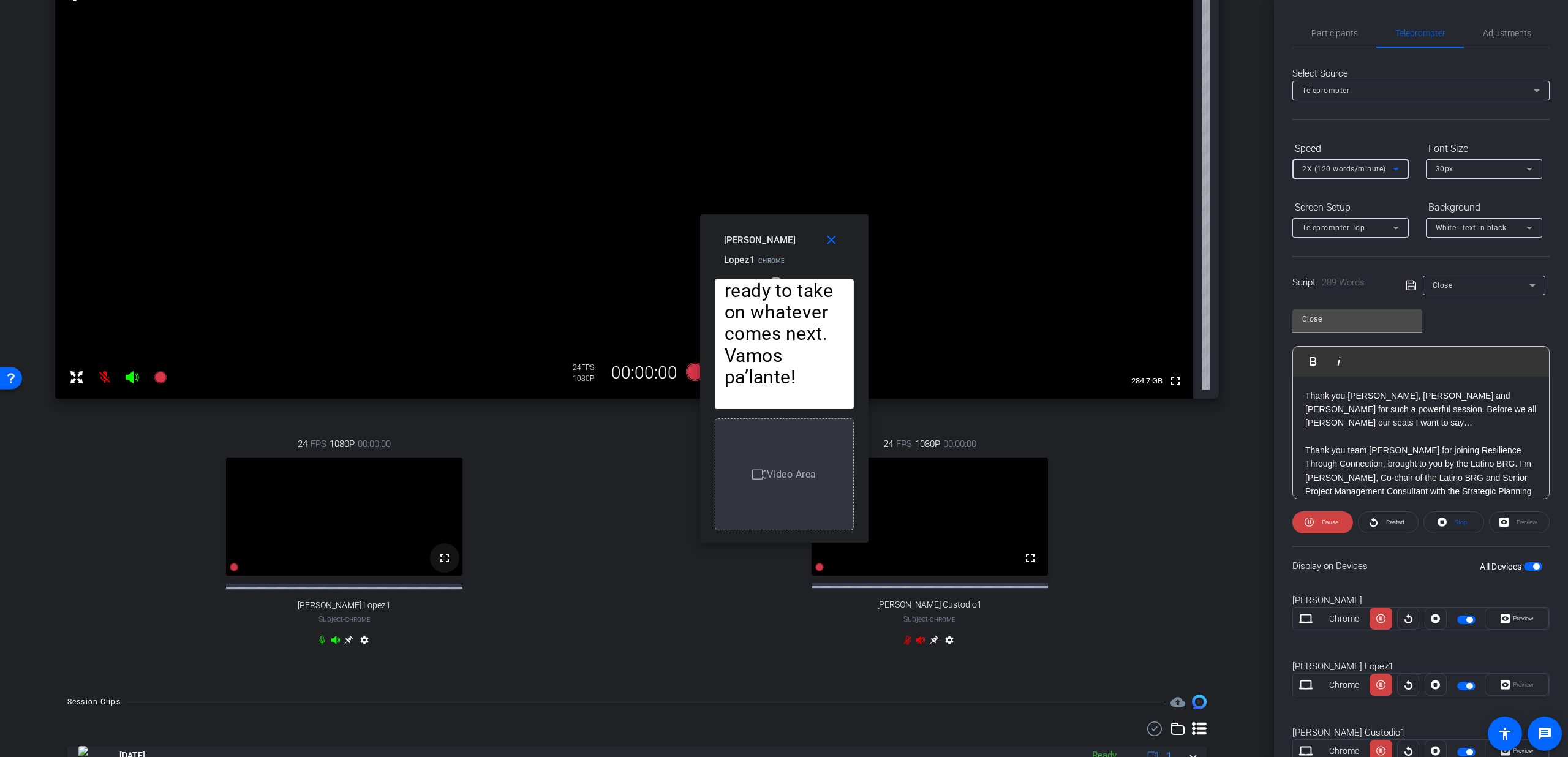
click at [447, 565] on mat-icon "fullscreen" at bounding box center [445, 558] width 14 height 14
click at [1330, 524] on span "Pause" at bounding box center [1330, 522] width 17 height 7
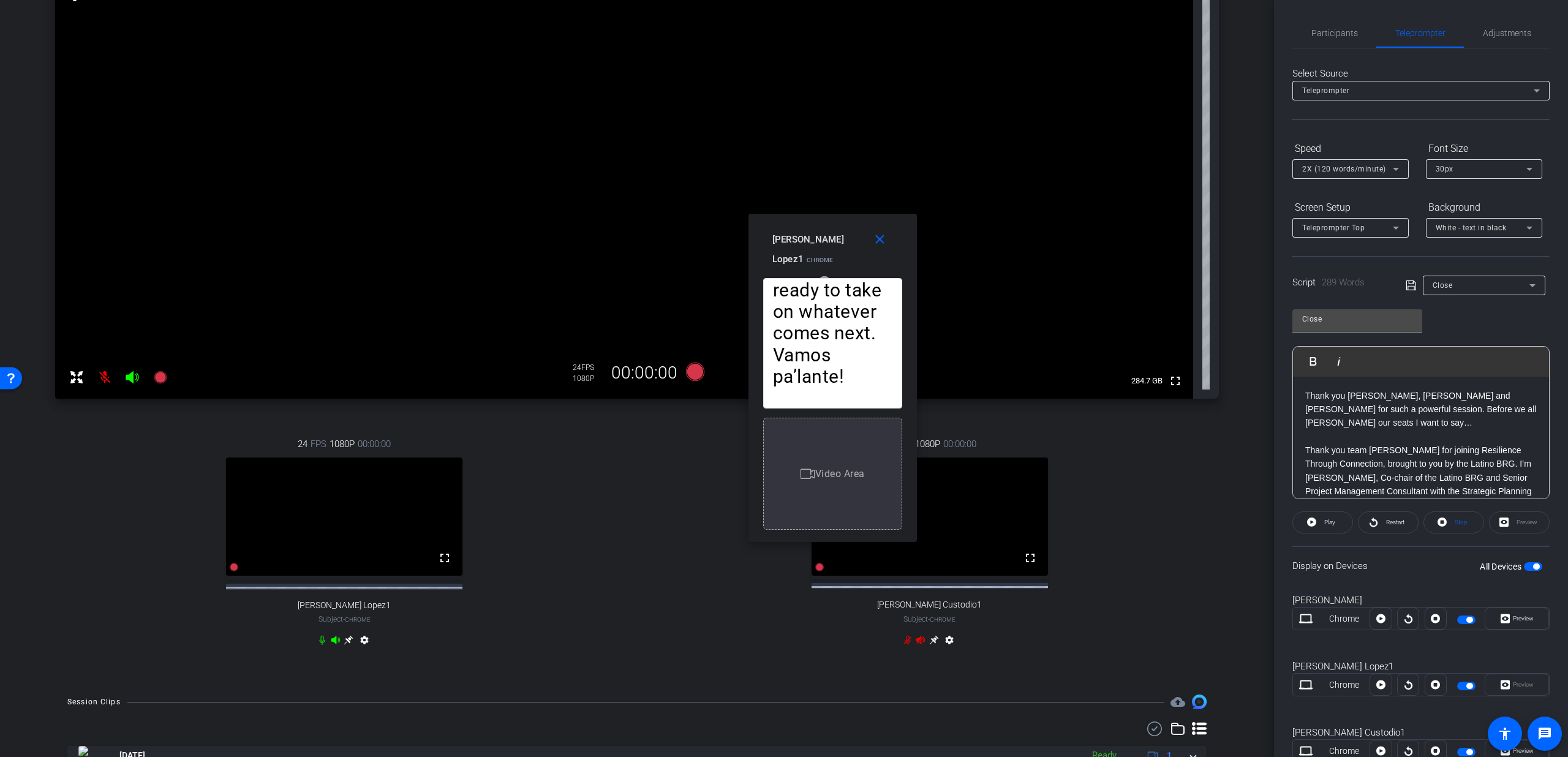
drag, startPoint x: 873, startPoint y: 358, endPoint x: 915, endPoint y: 358, distance: 42.0
click at [915, 358] on div "Thank you Dan, Aadil and Olga for such a powerful session. Before we all deboar…" at bounding box center [833, 406] width 168 height 273
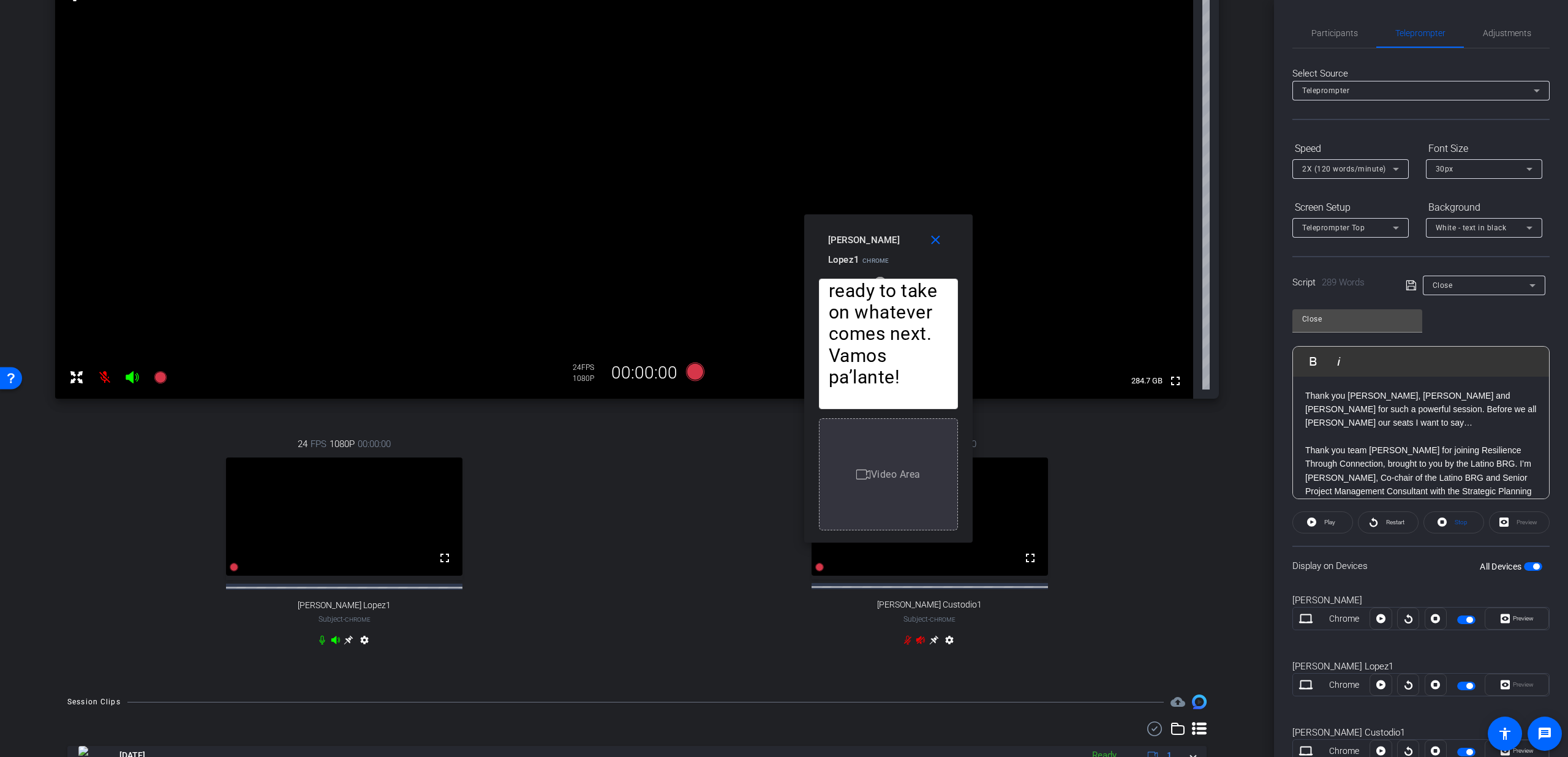
drag, startPoint x: 828, startPoint y: 277, endPoint x: 884, endPoint y: 278, distance: 56.0
click at [884, 279] on div "Thank you Dan, Aadil and Olga for such a powerful session. Before we all deboar…" at bounding box center [889, 344] width 139 height 130
click at [930, 243] on mat-icon "close" at bounding box center [935, 240] width 15 height 15
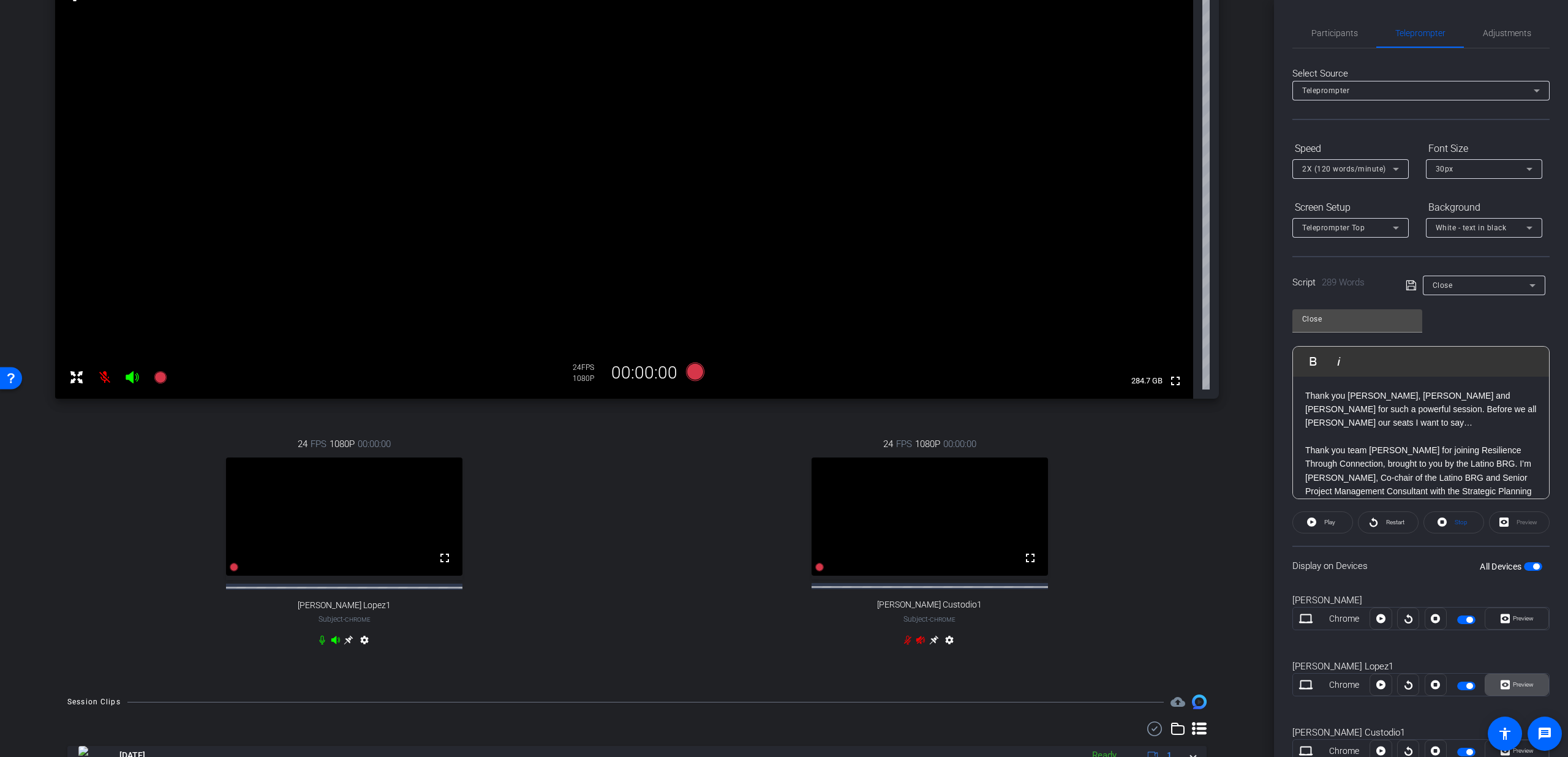
click at [1513, 687] on span "Preview" at bounding box center [1523, 685] width 21 height 7
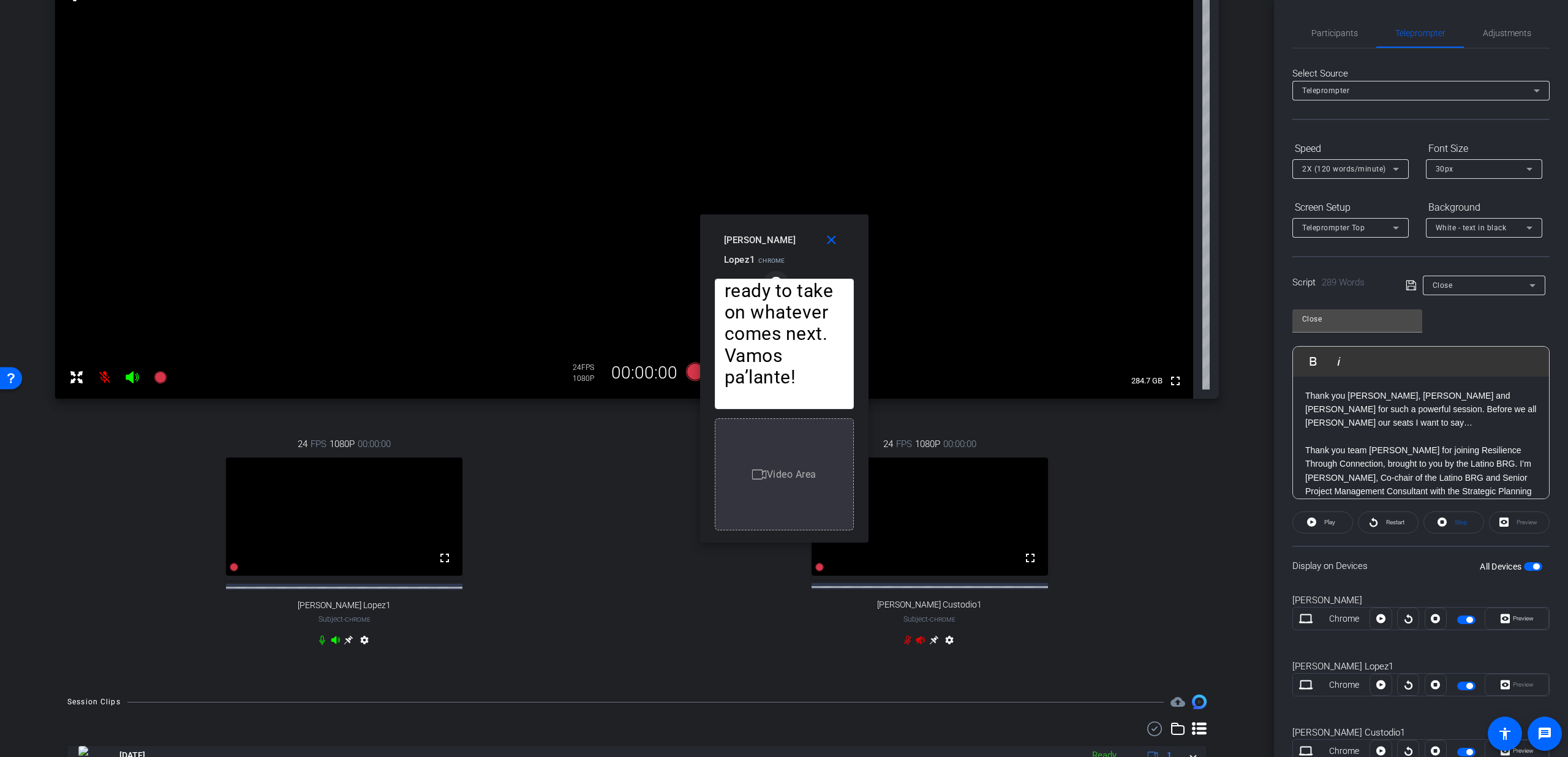
click at [781, 275] on span "button" at bounding box center [776, 283] width 24 height 24
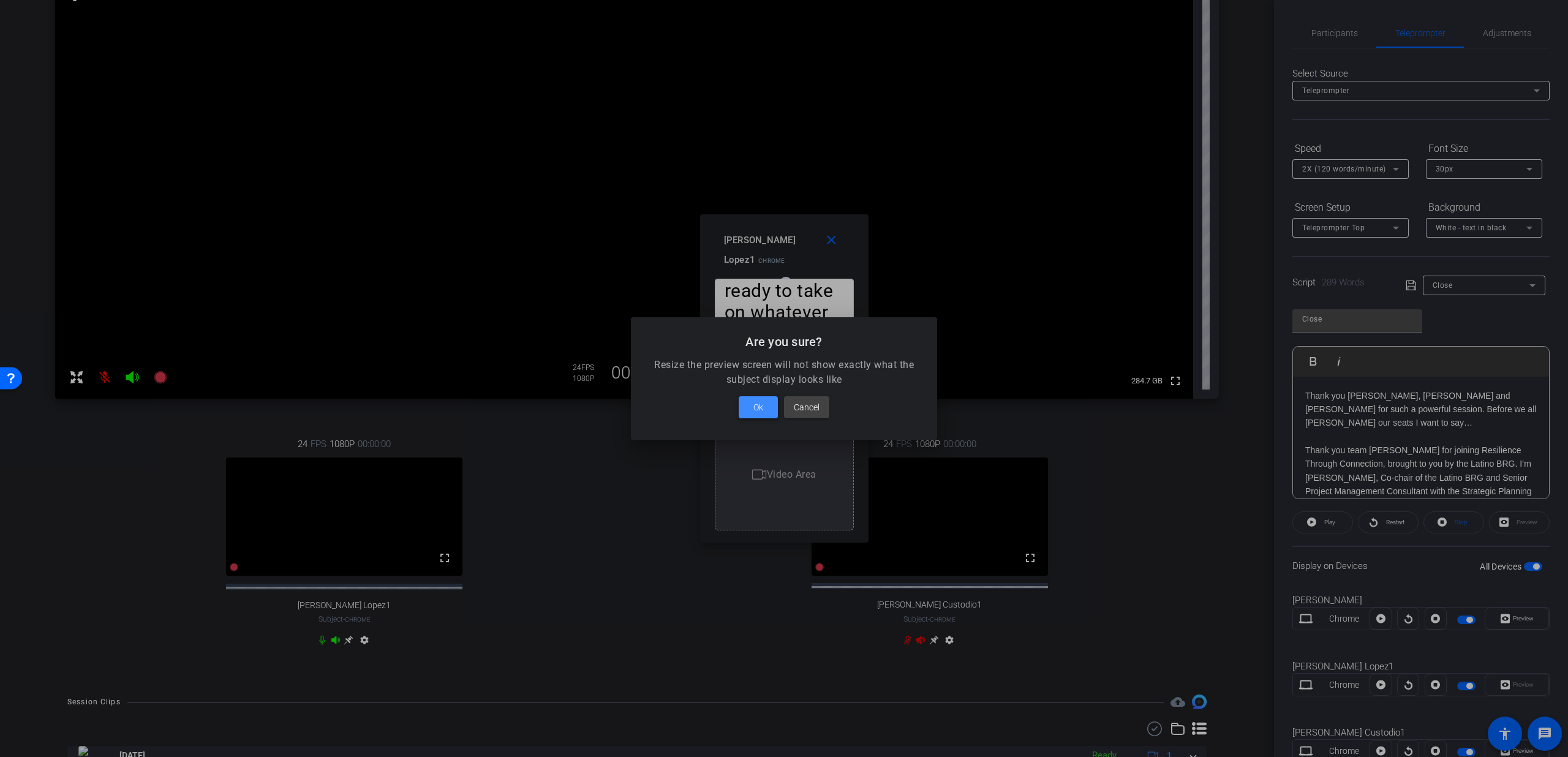
click at [769, 406] on span at bounding box center [759, 407] width 39 height 29
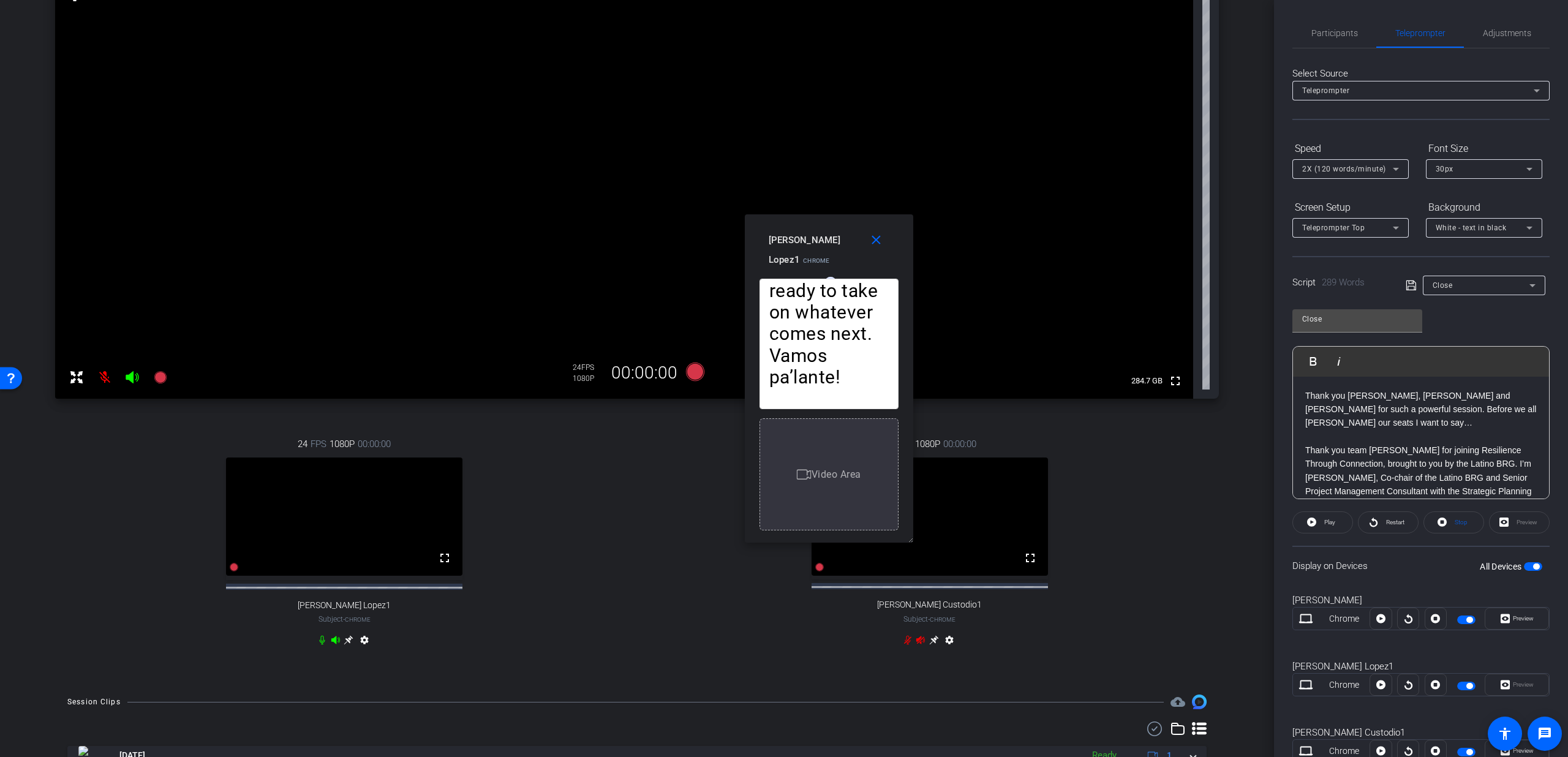
drag, startPoint x: 785, startPoint y: 281, endPoint x: 830, endPoint y: 281, distance: 45.0
click at [743, 379] on video at bounding box center [624, 187] width 1138 height 423
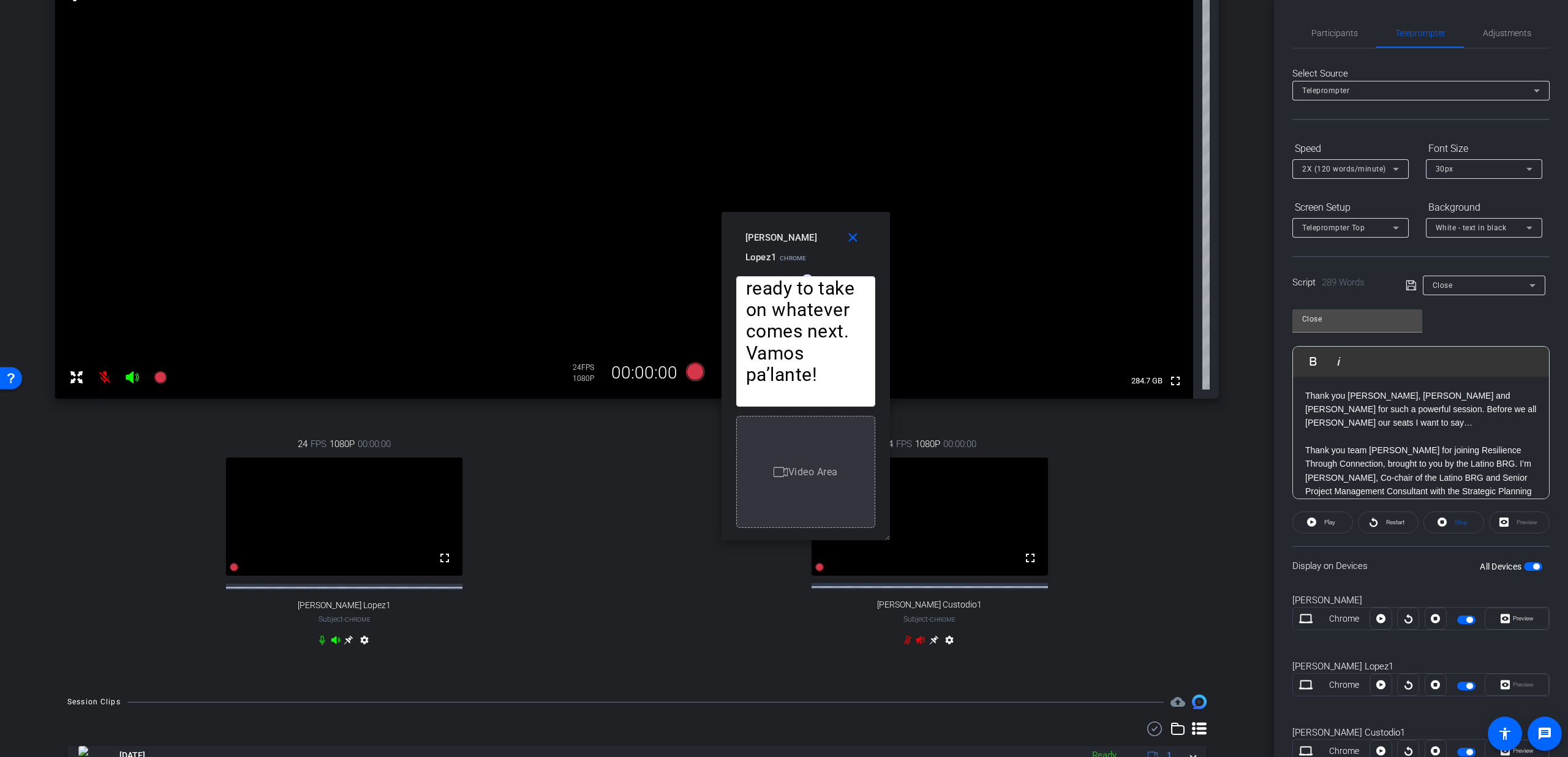
drag, startPoint x: 744, startPoint y: 380, endPoint x: 721, endPoint y: 377, distance: 23.2
click at [721, 377] on div "Thank you Dan, Aadil and Olga for such a powerful session. Before we all deboar…" at bounding box center [805, 404] width 168 height 273
click at [850, 234] on mat-icon "close" at bounding box center [852, 237] width 15 height 15
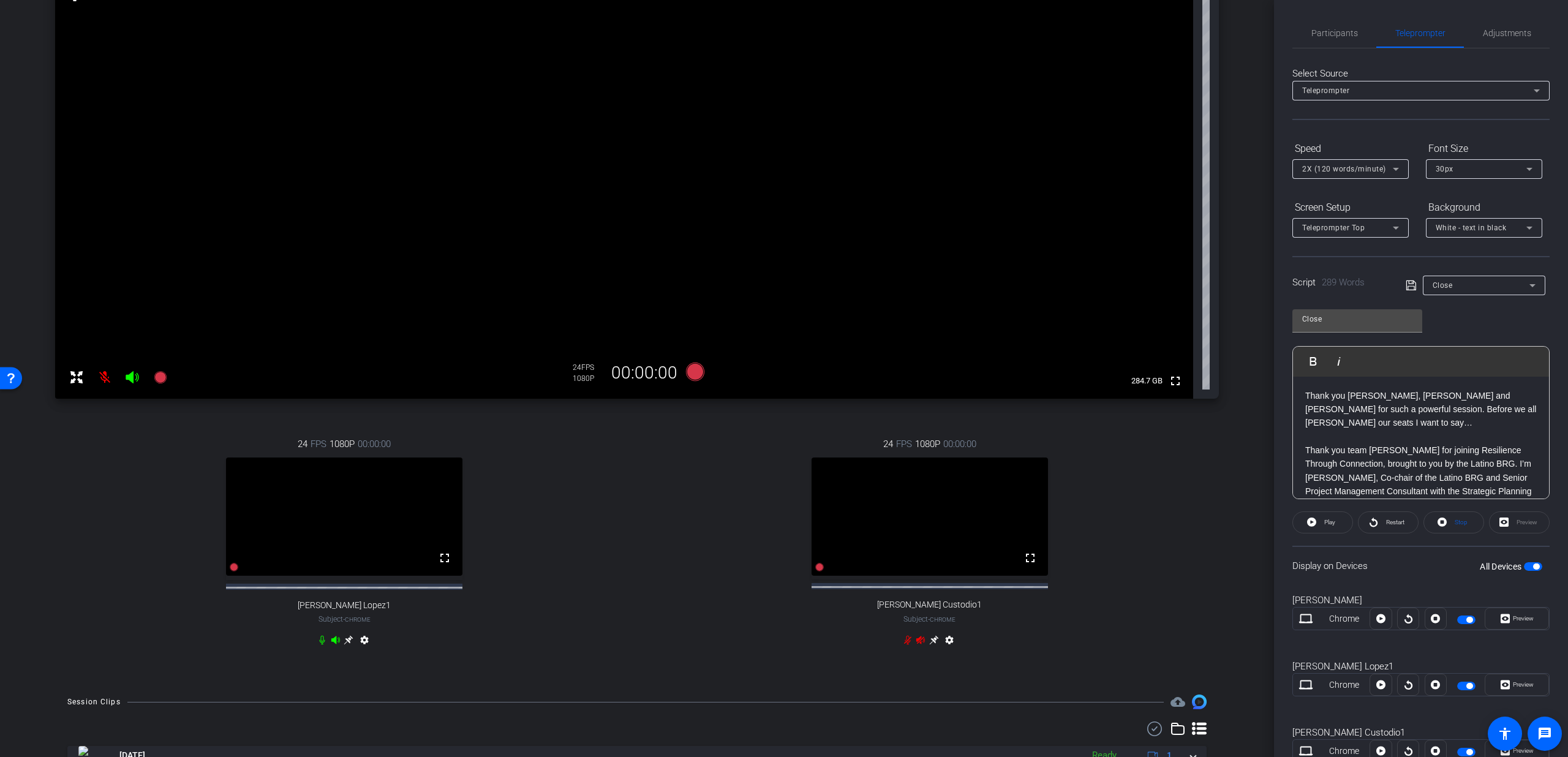
click at [1466, 618] on span "button" at bounding box center [1469, 620] width 6 height 6
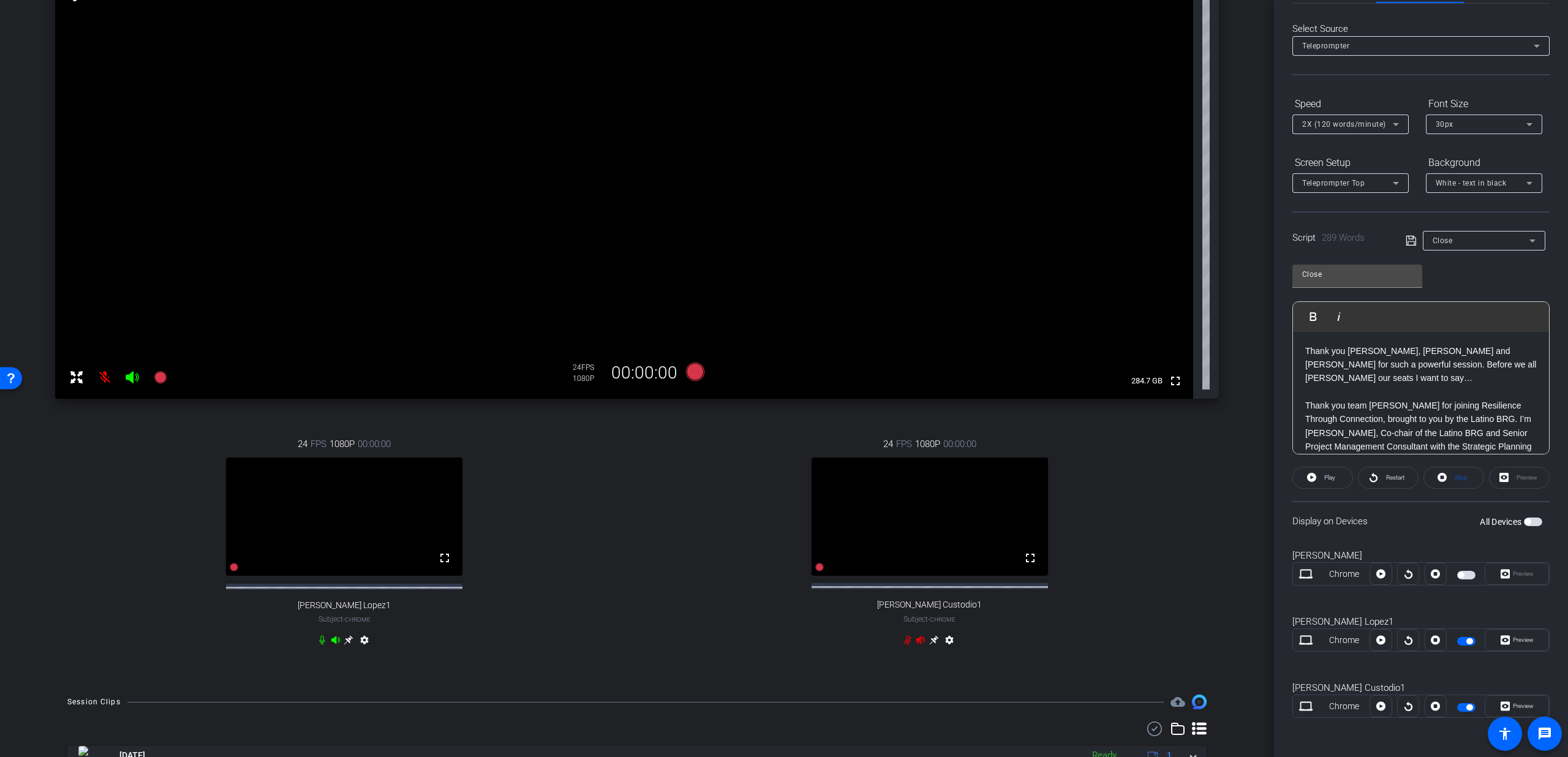
click at [1469, 706] on span "button" at bounding box center [1466, 708] width 19 height 9
click at [1510, 636] on span "Preview" at bounding box center [1522, 639] width 24 height 17
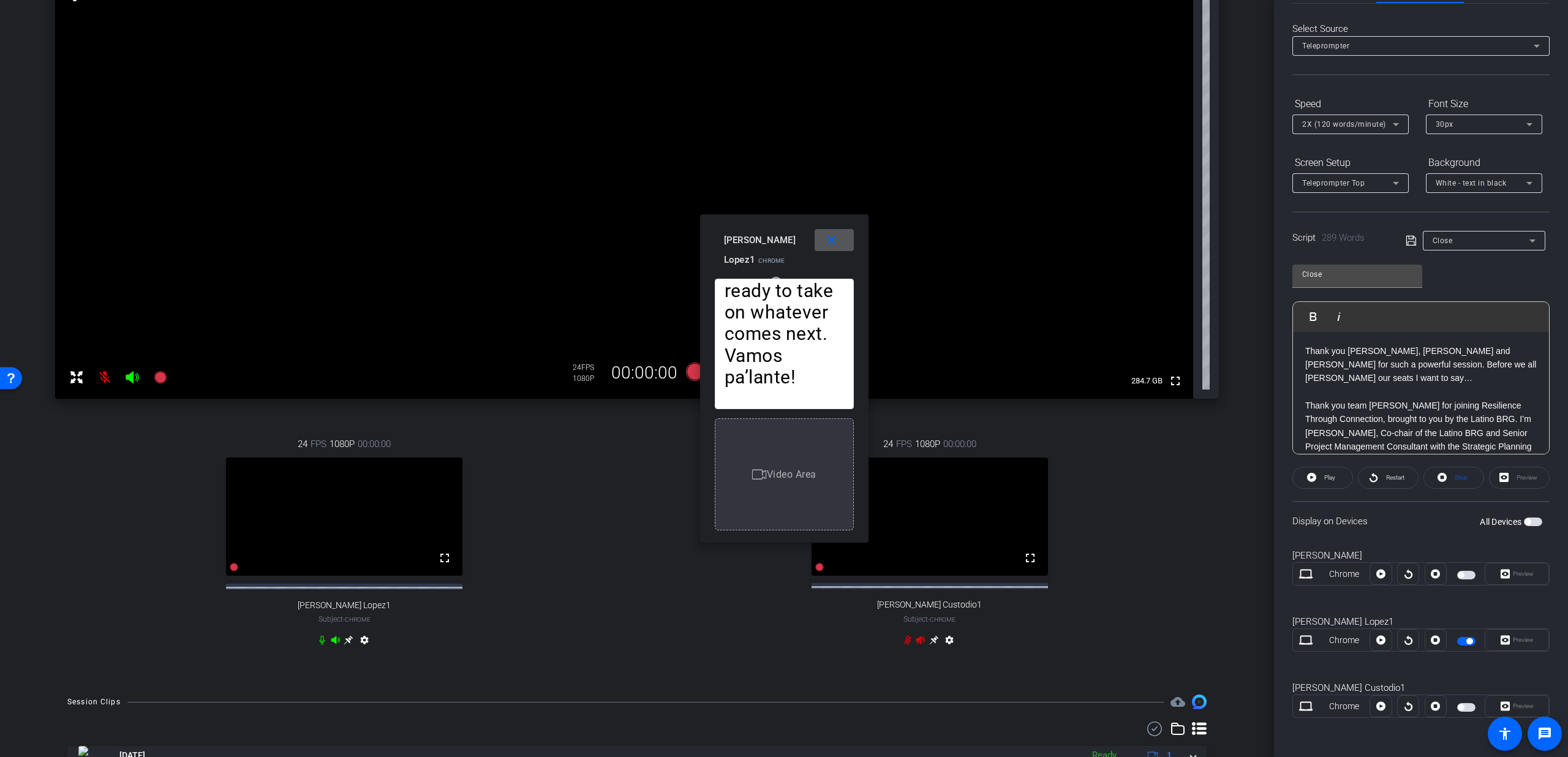
click at [819, 243] on span at bounding box center [834, 240] width 39 height 29
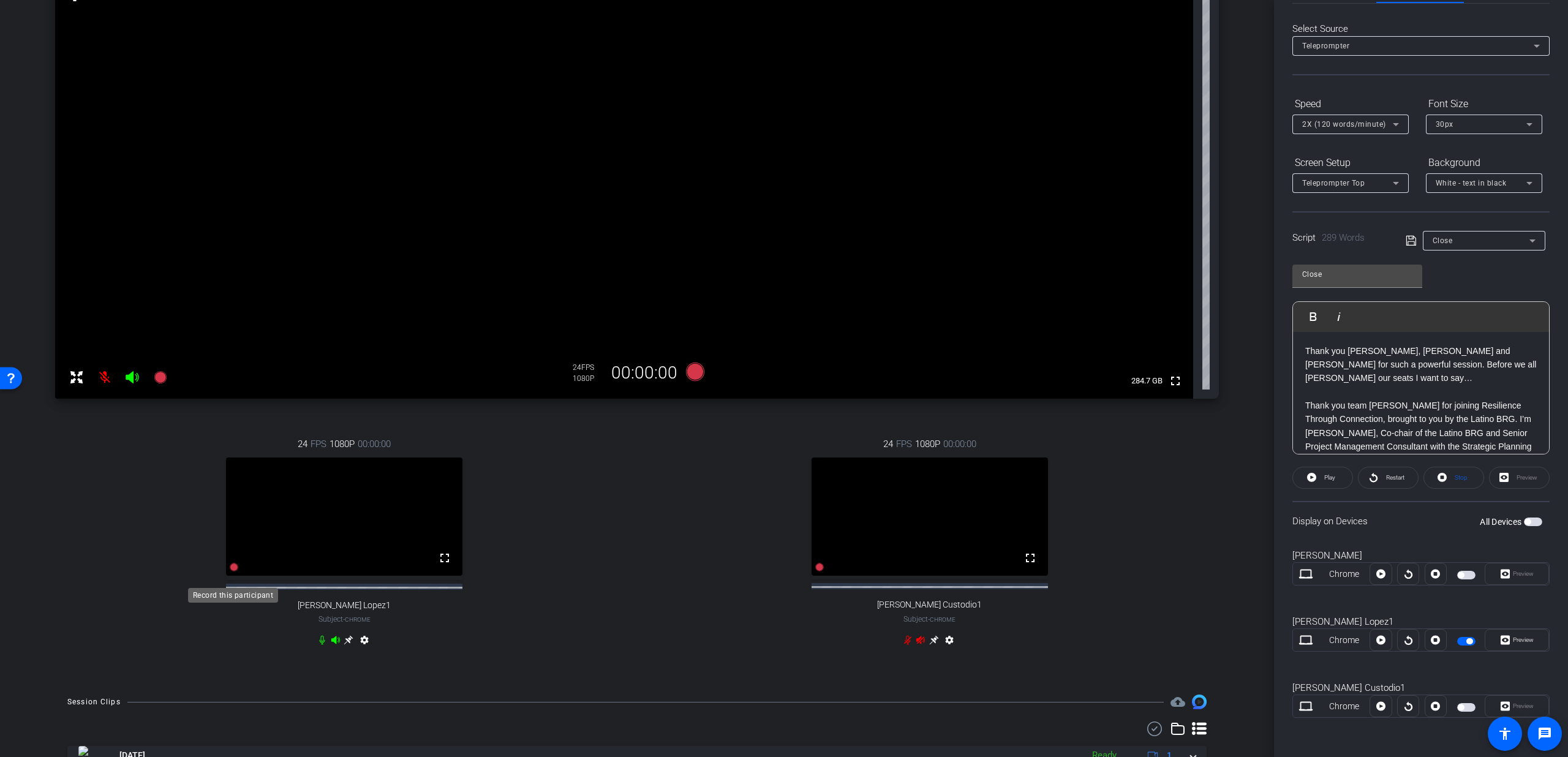
click at [230, 572] on icon at bounding box center [234, 567] width 9 height 9
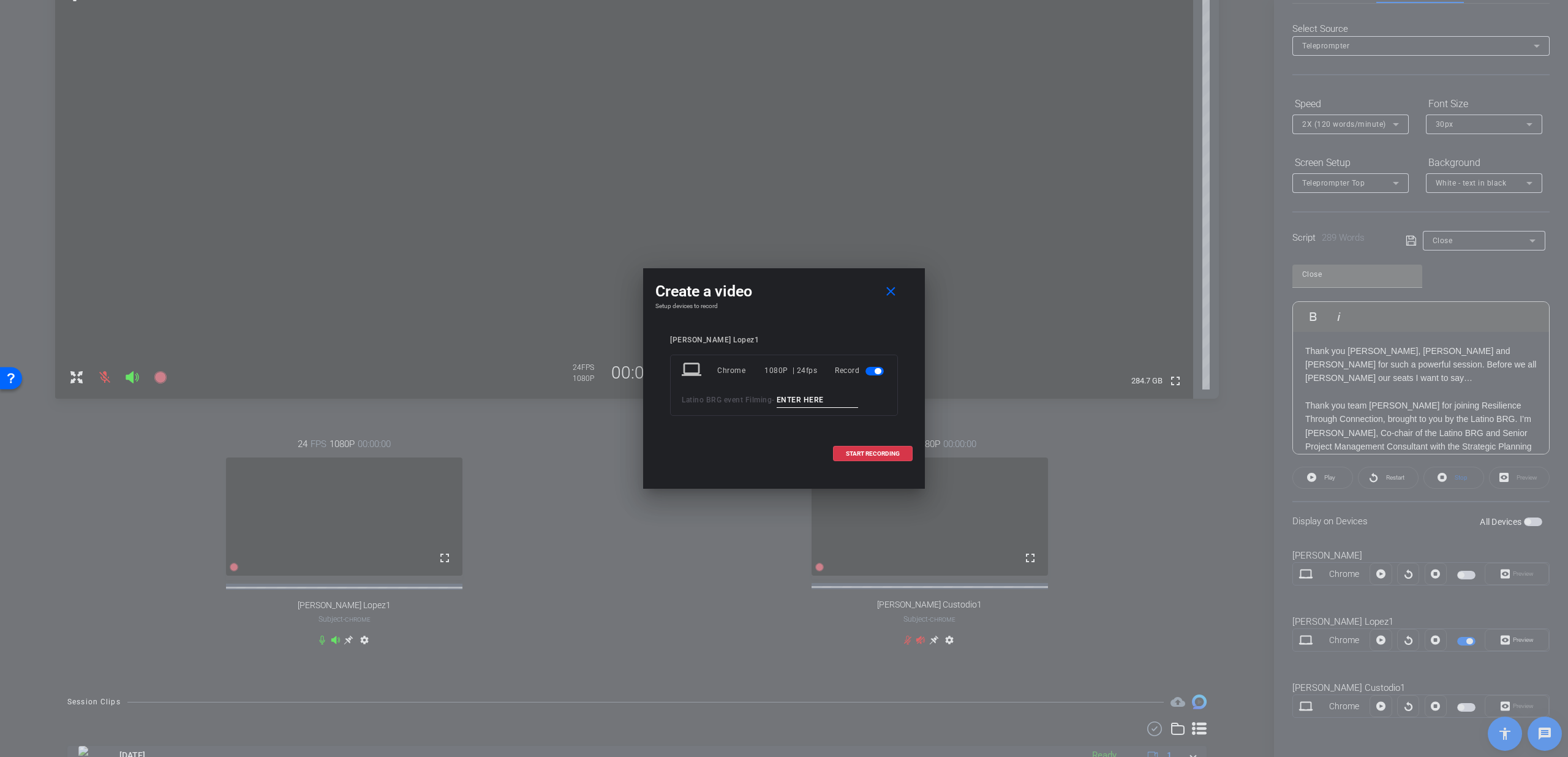
click at [814, 399] on input at bounding box center [817, 399] width 82 height 15
type input "Outro T1"
click at [850, 446] on span at bounding box center [873, 454] width 78 height 29
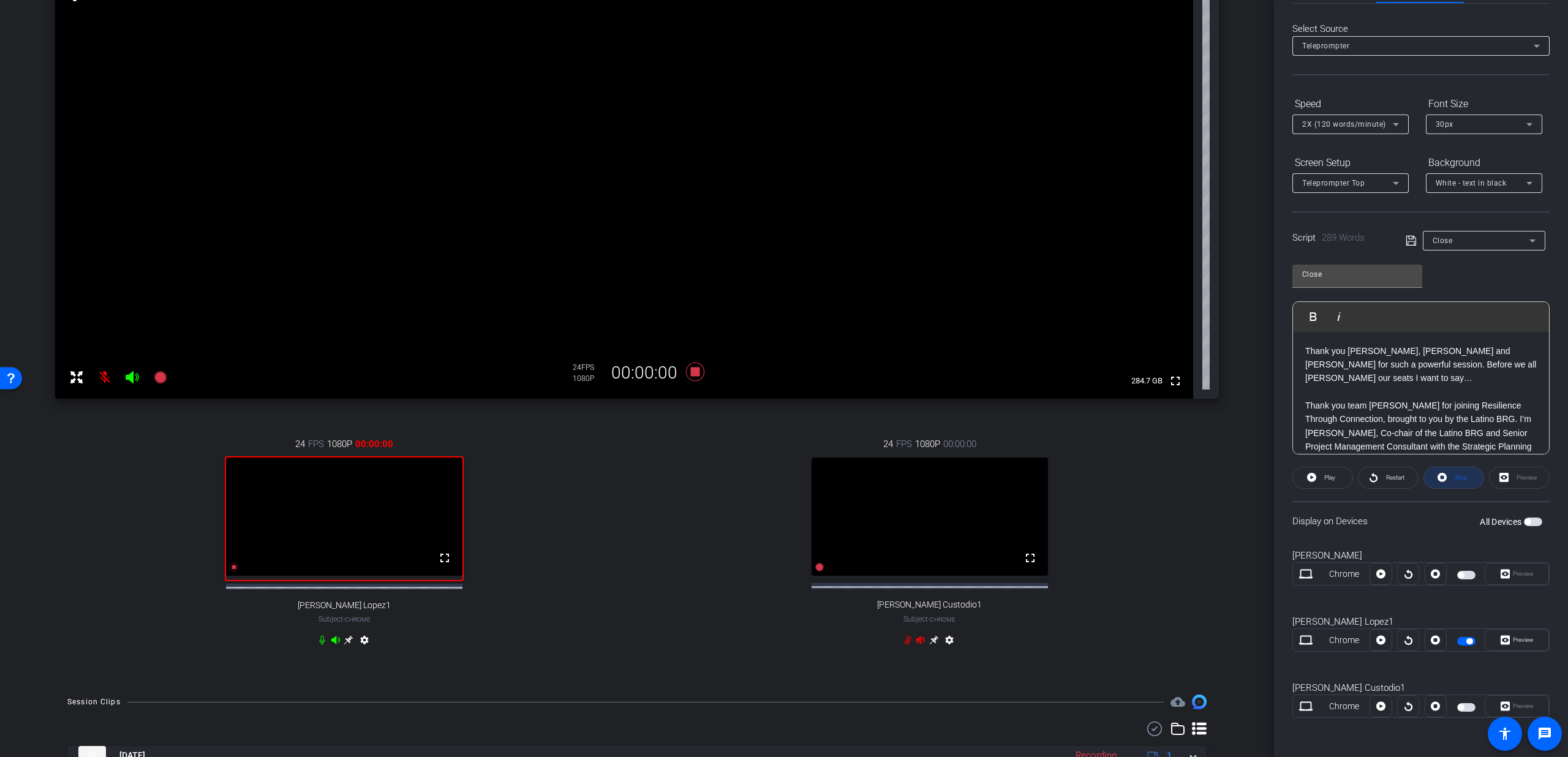
click at [1438, 475] on icon at bounding box center [1442, 477] width 9 height 9
click at [1316, 480] on span at bounding box center [1323, 477] width 60 height 29
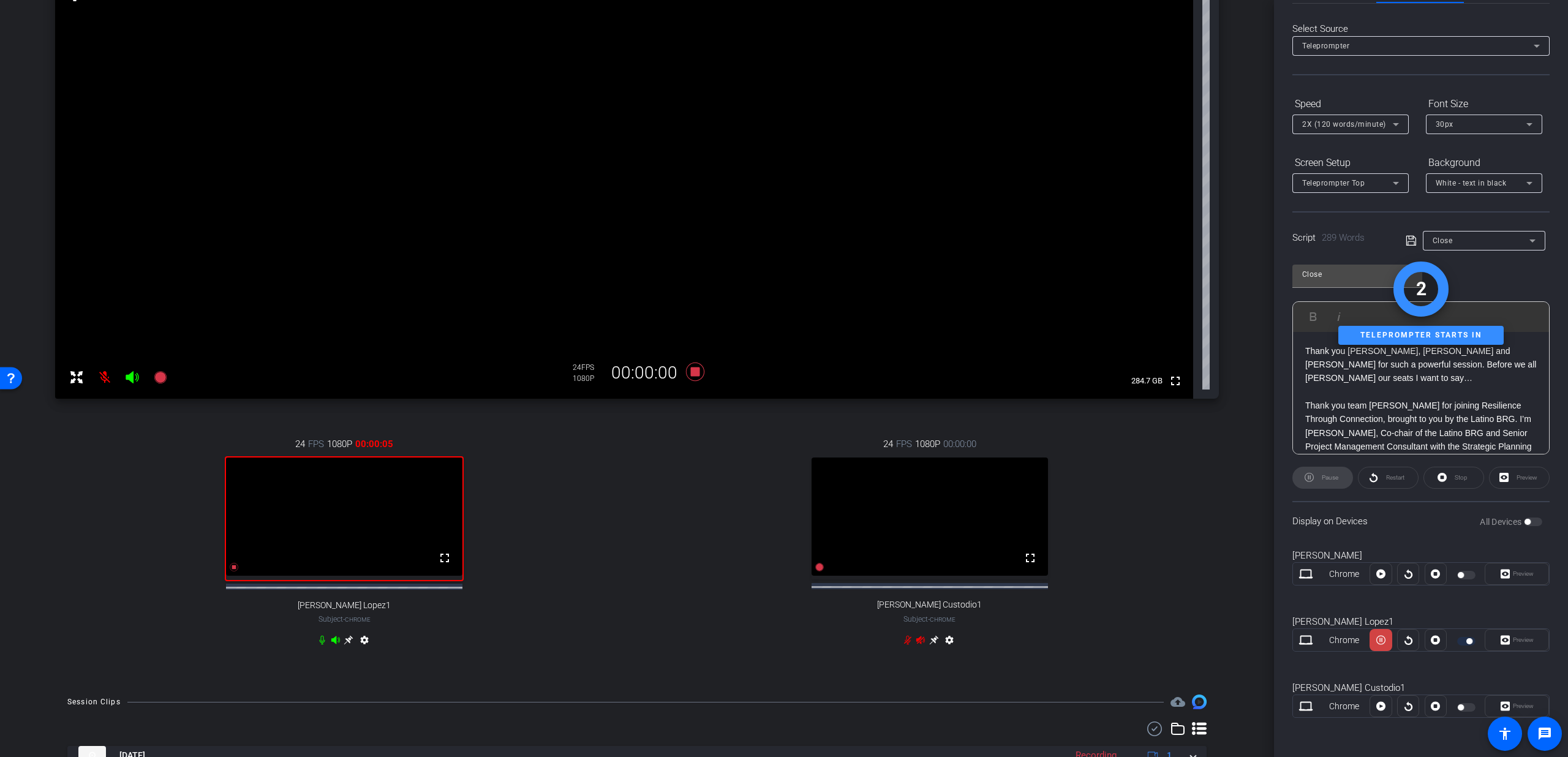
scroll to position [5, 0]
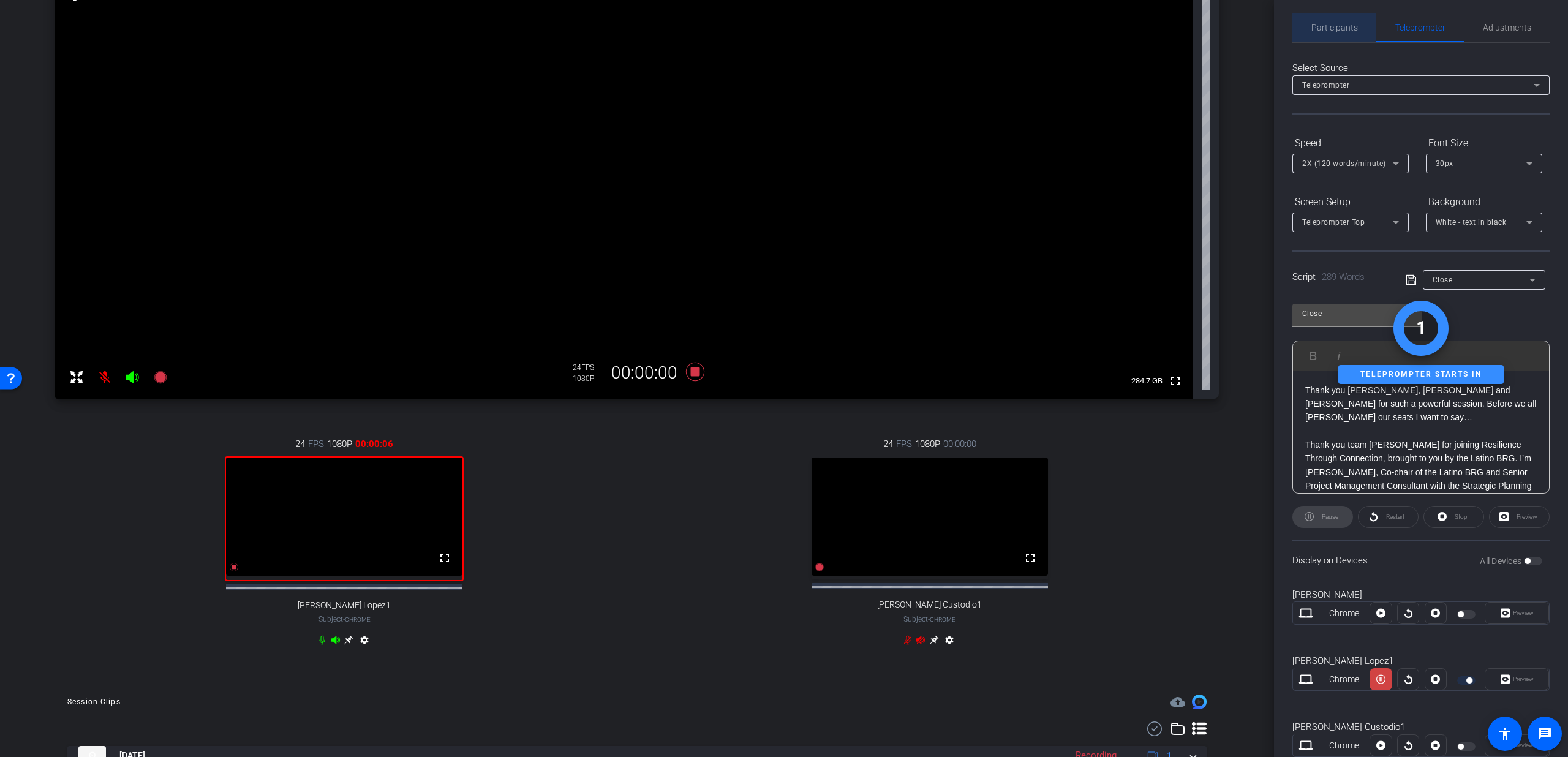
click at [1340, 29] on span "Participants" at bounding box center [1334, 28] width 46 height 9
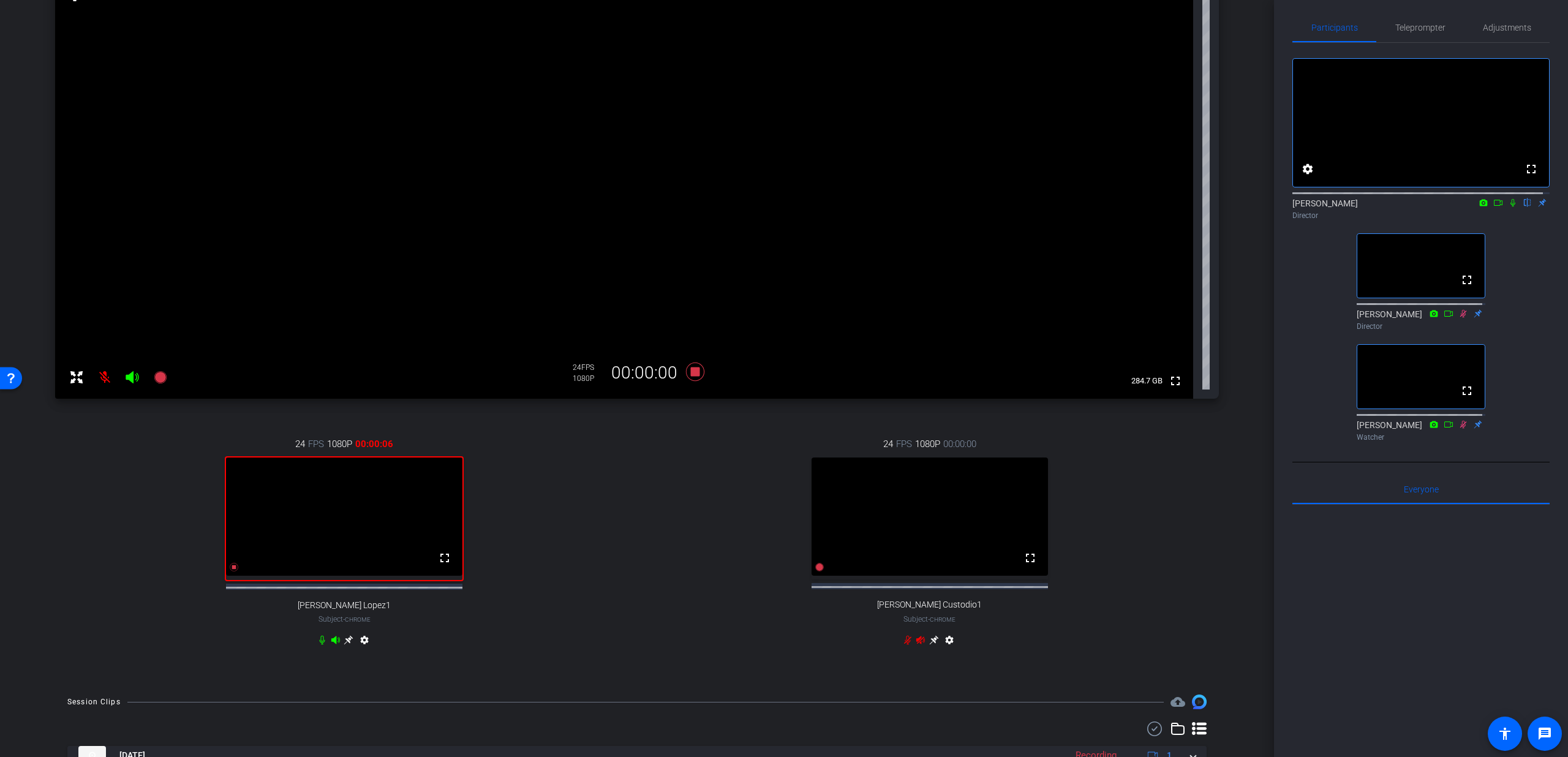
click at [1508, 207] on icon at bounding box center [1513, 203] width 10 height 9
click at [1417, 29] on span "Teleprompter" at bounding box center [1420, 28] width 50 height 9
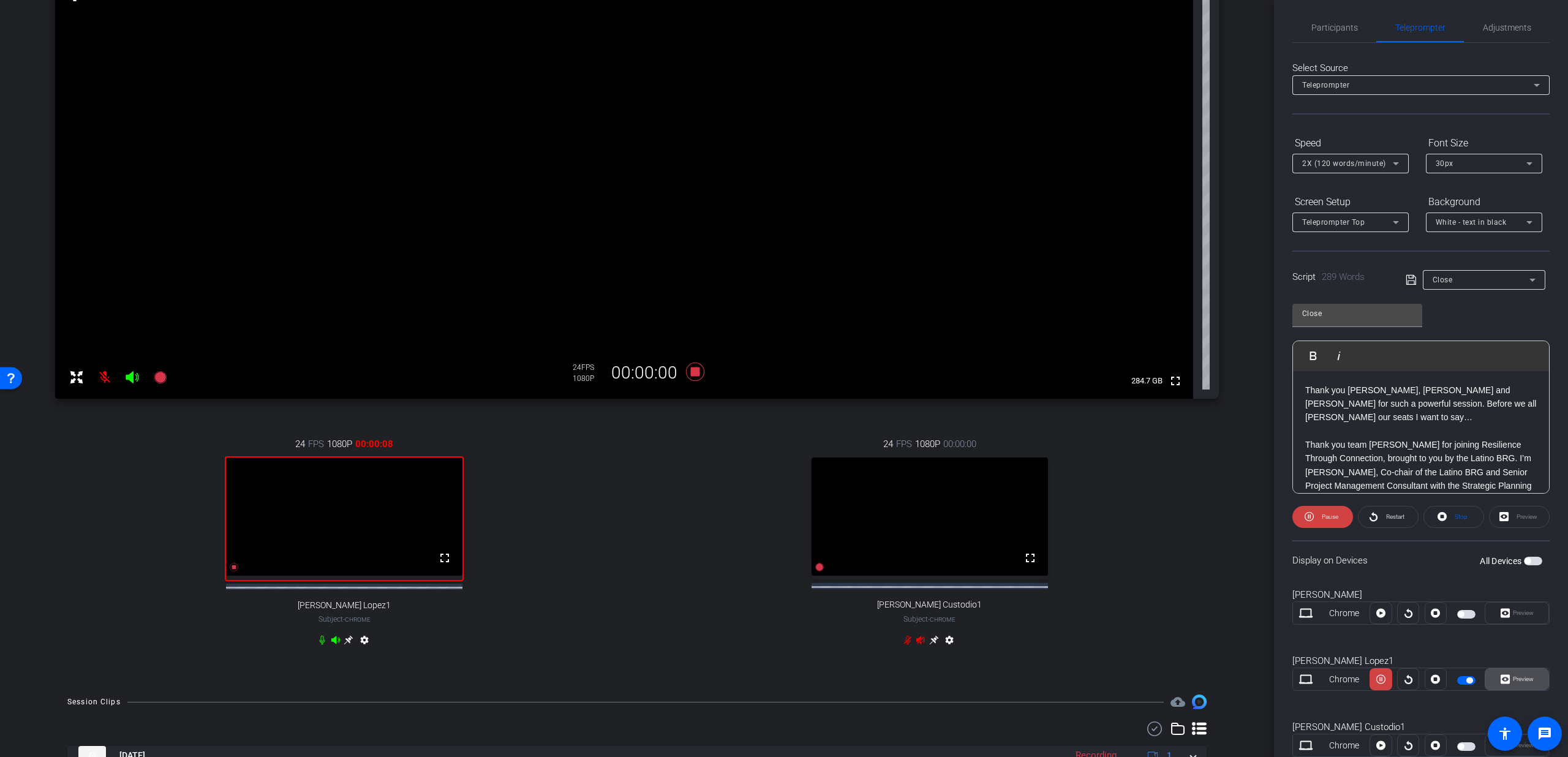
click at [1500, 683] on icon at bounding box center [1505, 679] width 9 height 9
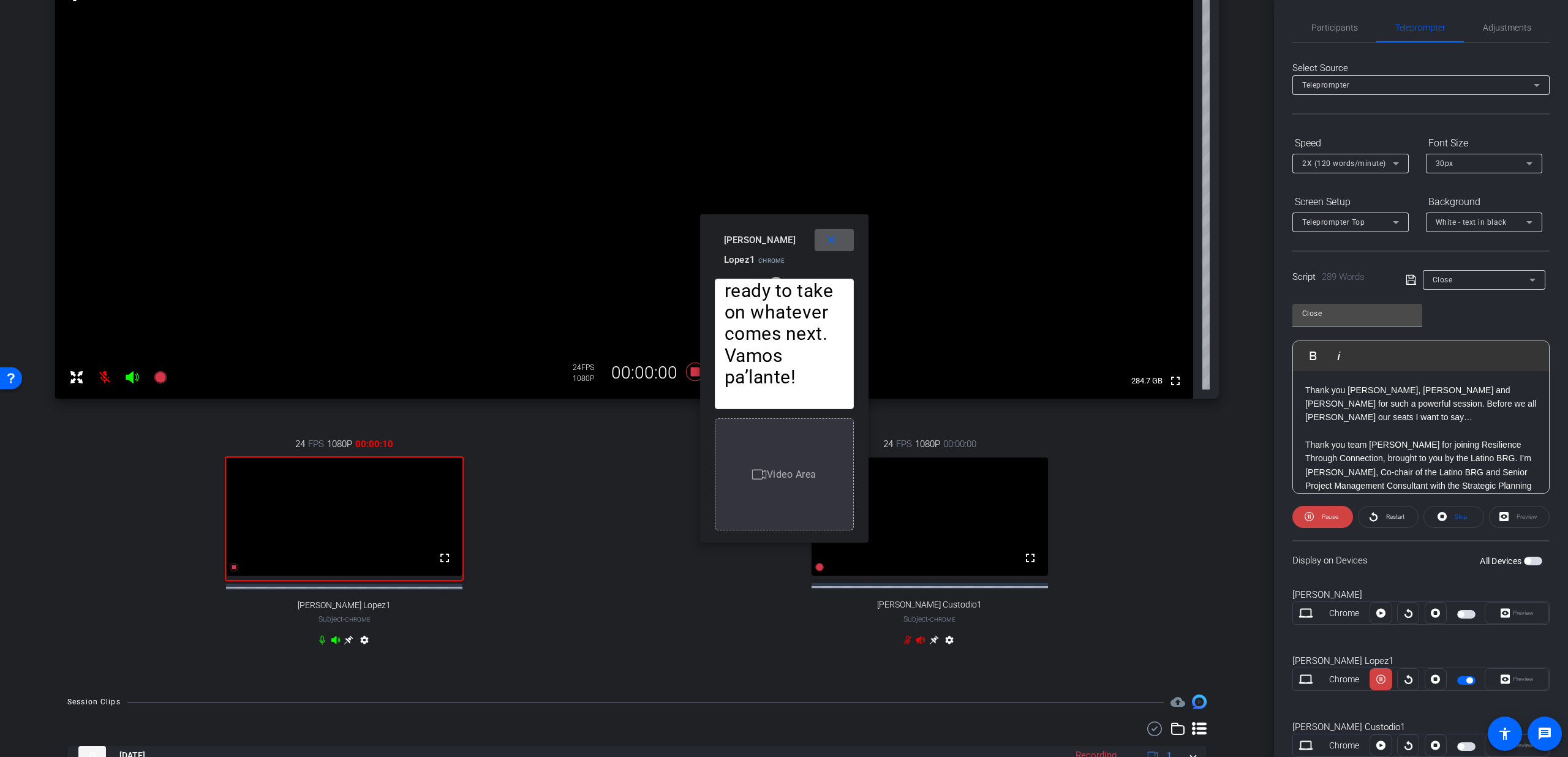
click at [1352, 156] on div "2X (120 words/minute)" at bounding box center [1348, 163] width 91 height 15
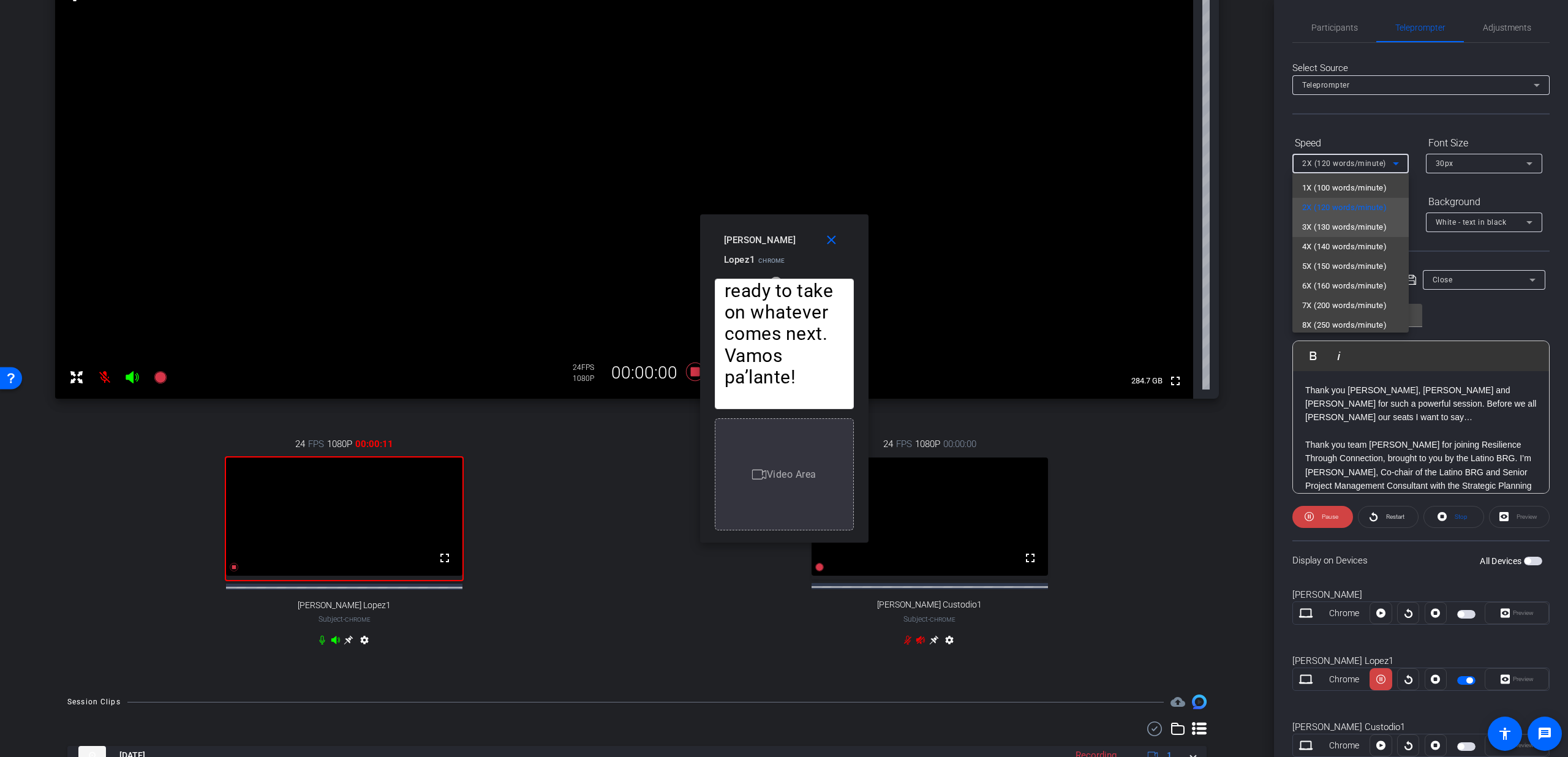
click at [1325, 232] on span "3X (130 words/minute)" at bounding box center [1344, 227] width 85 height 14
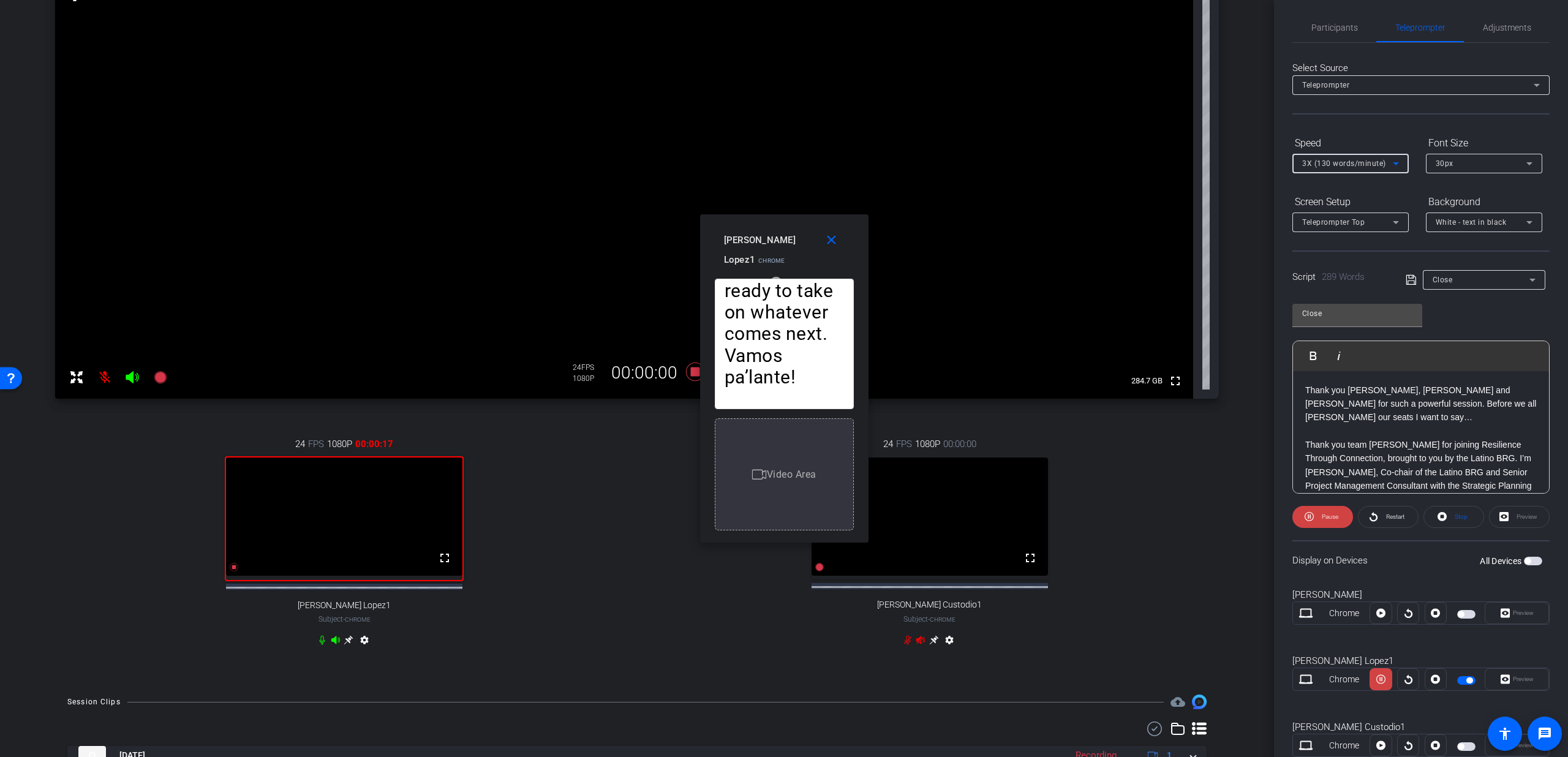
click at [1350, 169] on div "3X (130 words/minute)" at bounding box center [1348, 163] width 91 height 15
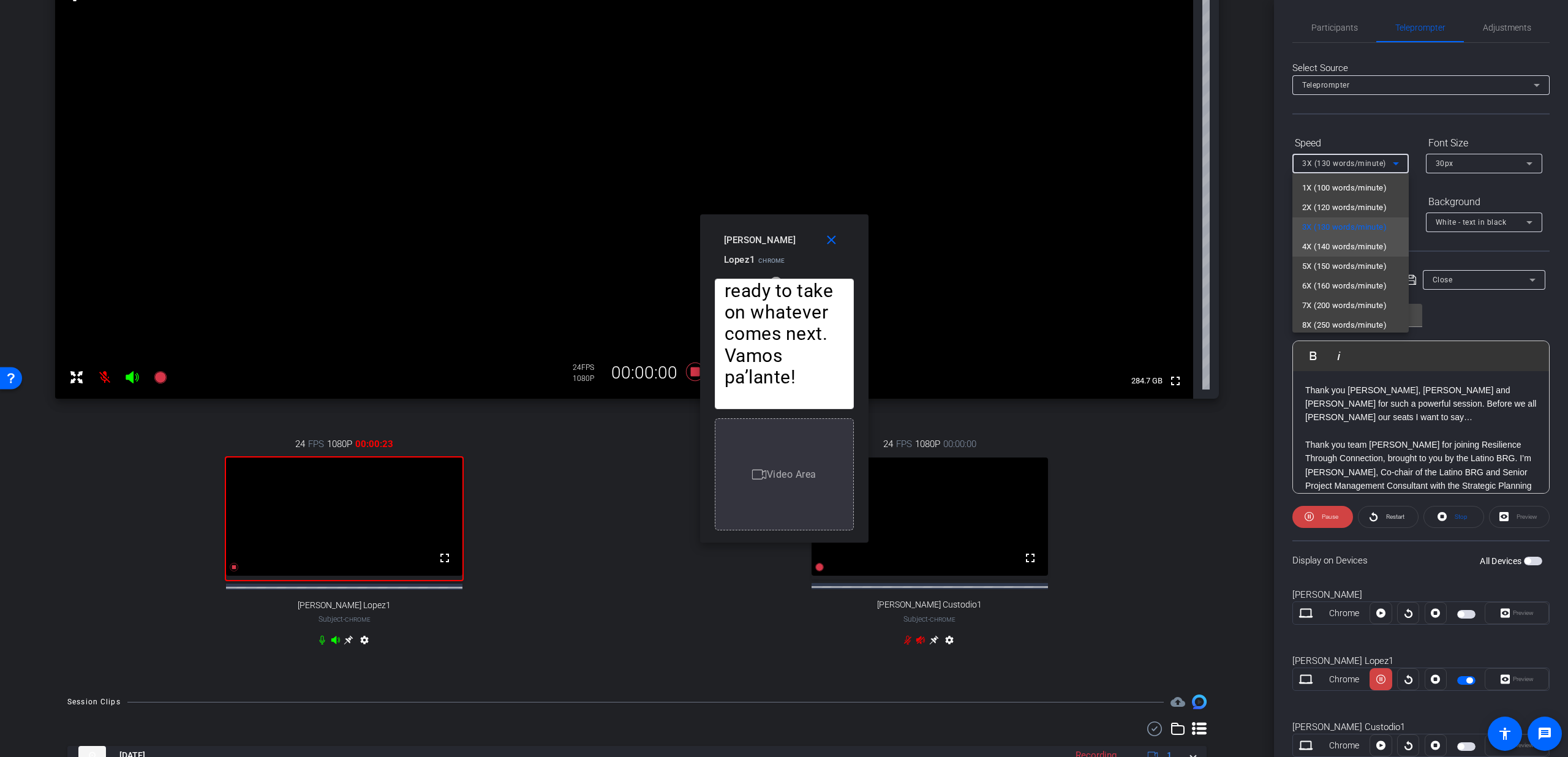
click at [1335, 251] on span "4X (140 words/minute)" at bounding box center [1344, 247] width 85 height 14
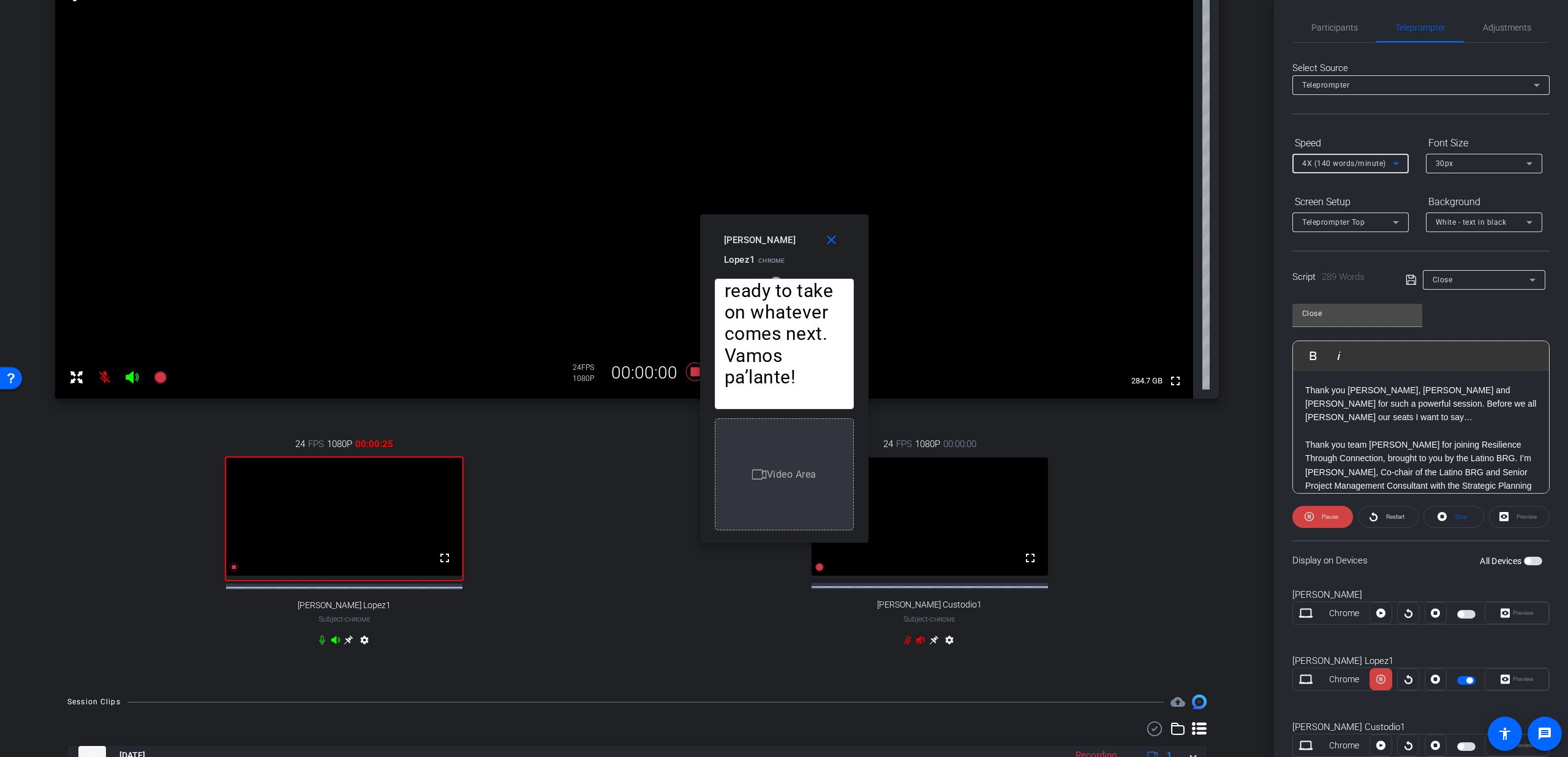
click at [1333, 164] on span "4X (140 words/minute)" at bounding box center [1344, 164] width 84 height 9
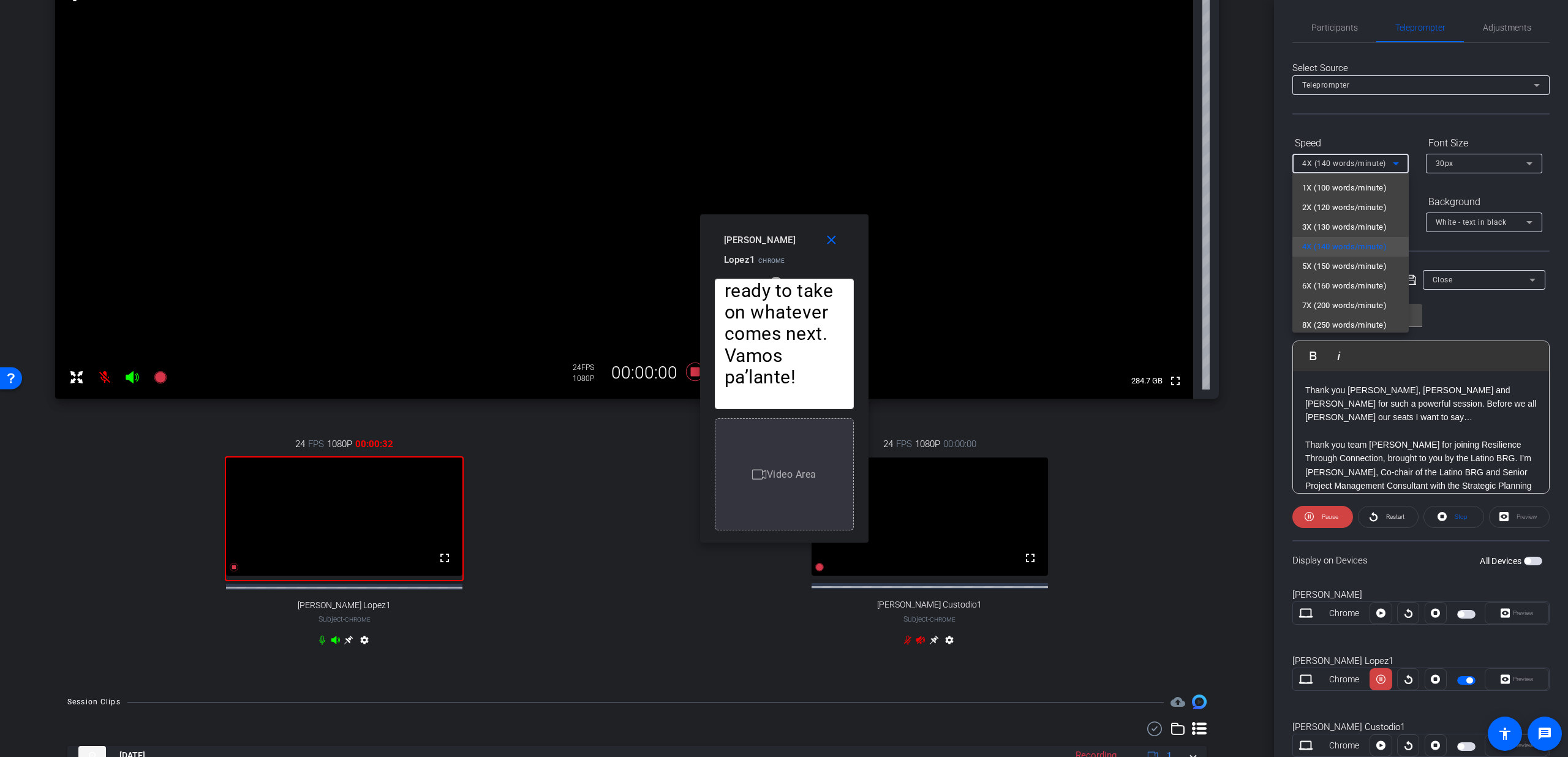
drag, startPoint x: 777, startPoint y: 278, endPoint x: 776, endPoint y: 253, distance: 25.0
click at [776, 253] on div at bounding box center [784, 378] width 1568 height 757
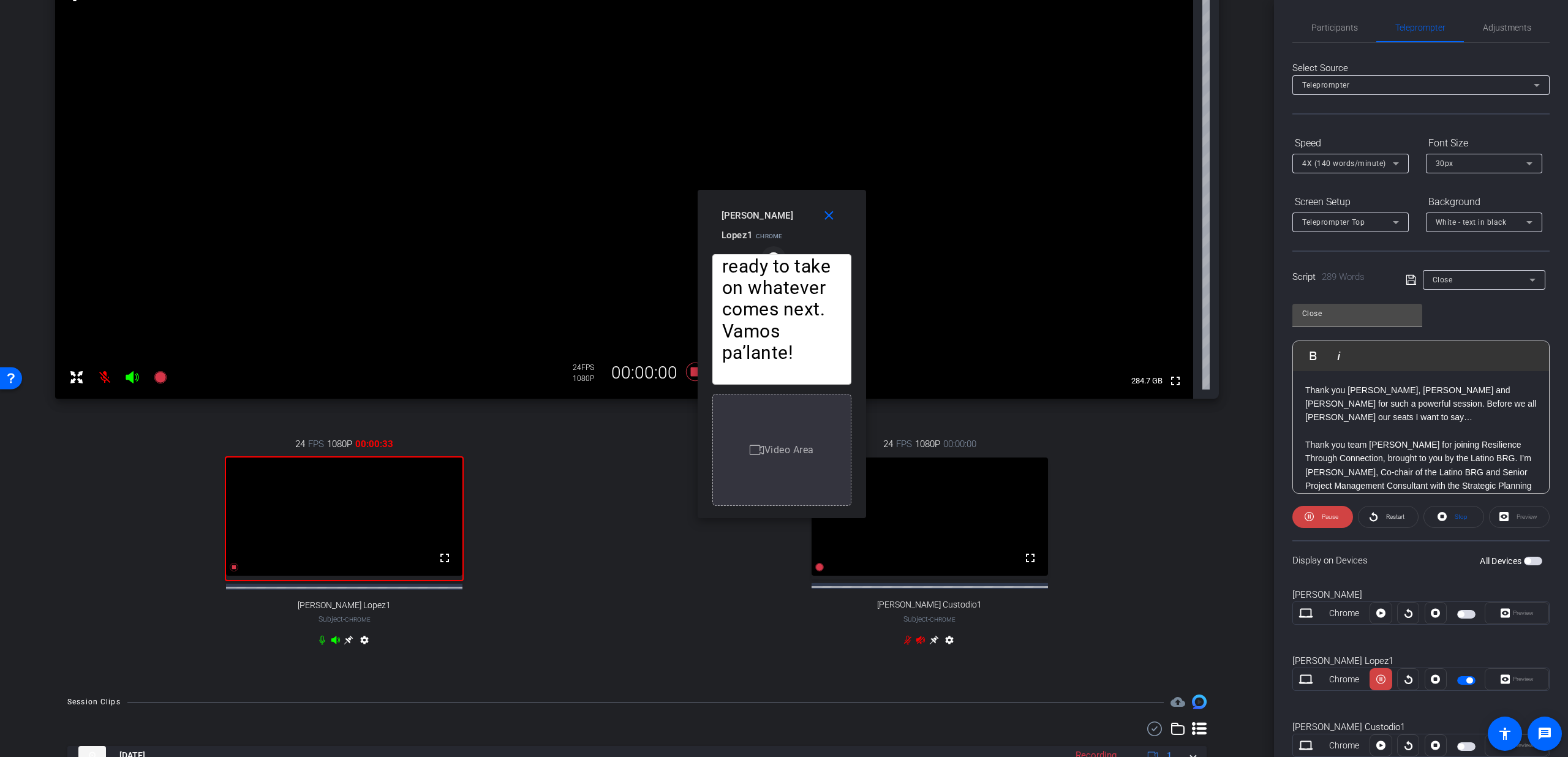
drag, startPoint x: 776, startPoint y: 276, endPoint x: 773, endPoint y: 251, distance: 25.2
click at [773, 253] on icon "button" at bounding box center [774, 259] width 11 height 11
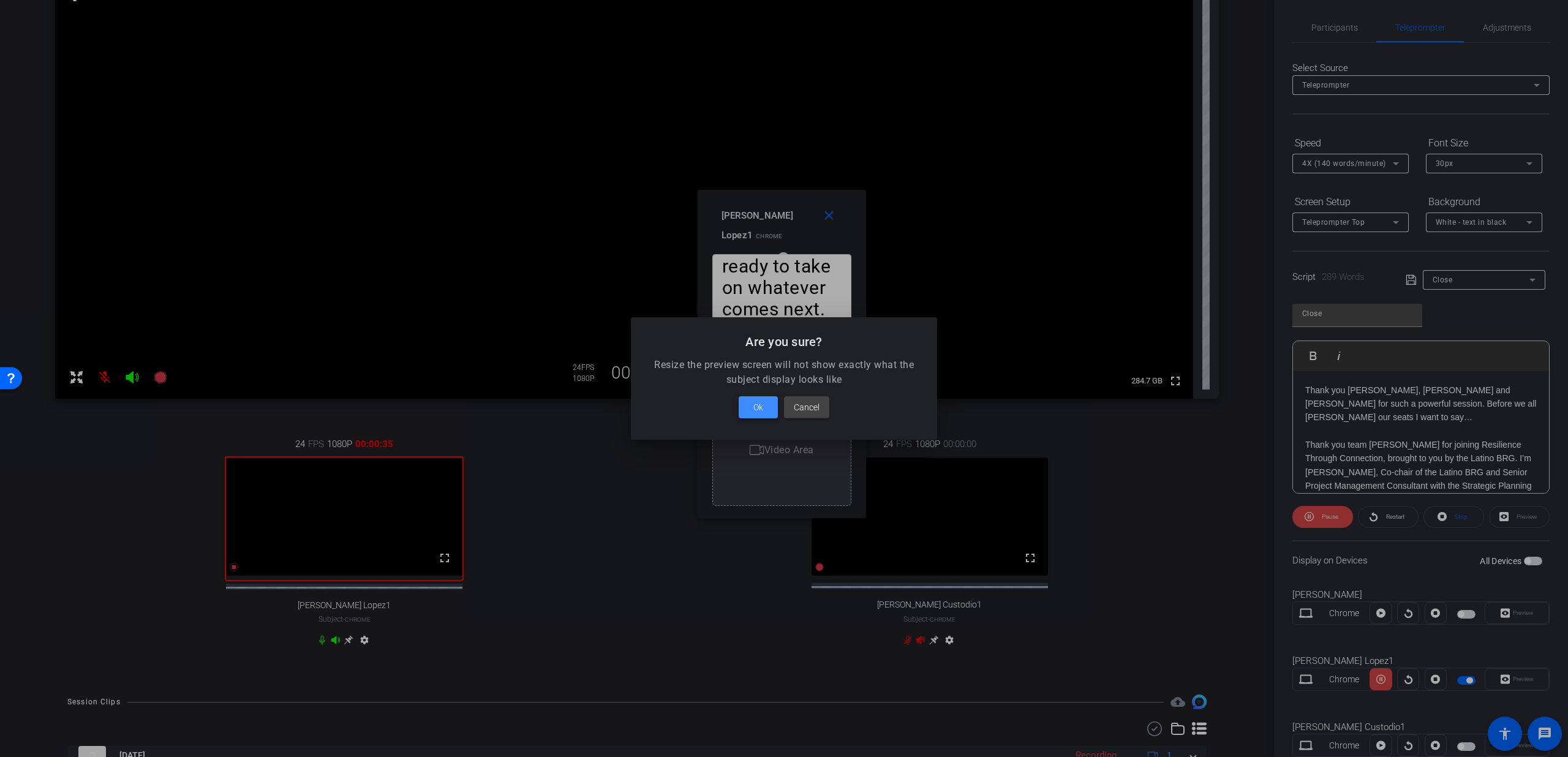
click at [766, 403] on span at bounding box center [759, 407] width 39 height 29
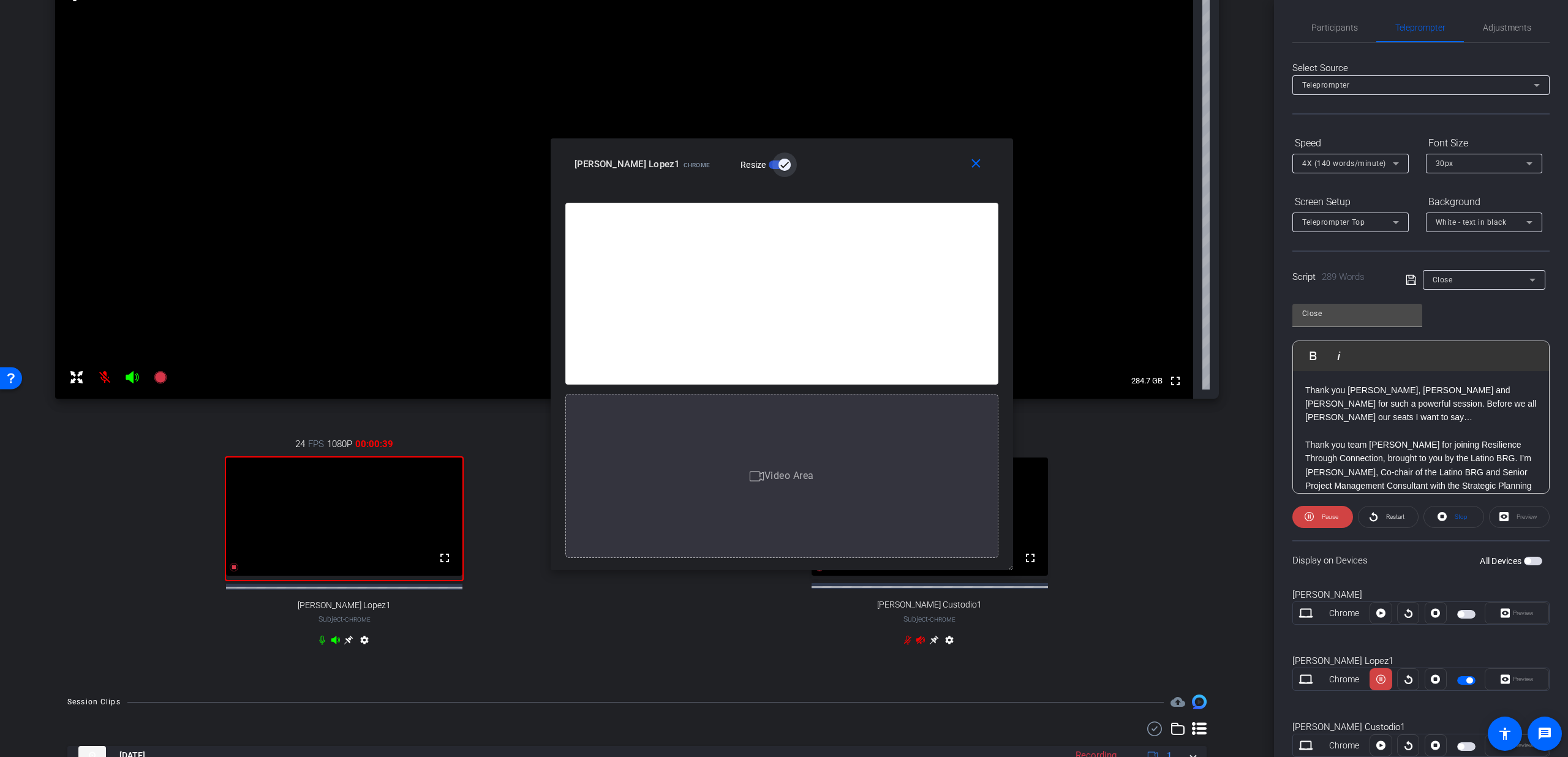
drag, startPoint x: 864, startPoint y: 514, endPoint x: 1159, endPoint y: 617, distance: 312.5
click at [1159, 618] on body "Accessibility Screen-Reader Guide, Feedback, and Issue Reporting | New window m…" at bounding box center [784, 378] width 1568 height 757
click at [1325, 518] on span "Pause" at bounding box center [1330, 517] width 17 height 7
click at [1340, 10] on div "Participants Teleprompter Adjustments settings Dmitri Floyd flip Director Jake …" at bounding box center [1421, 378] width 294 height 757
click at [1337, 28] on span "Participants" at bounding box center [1334, 28] width 46 height 9
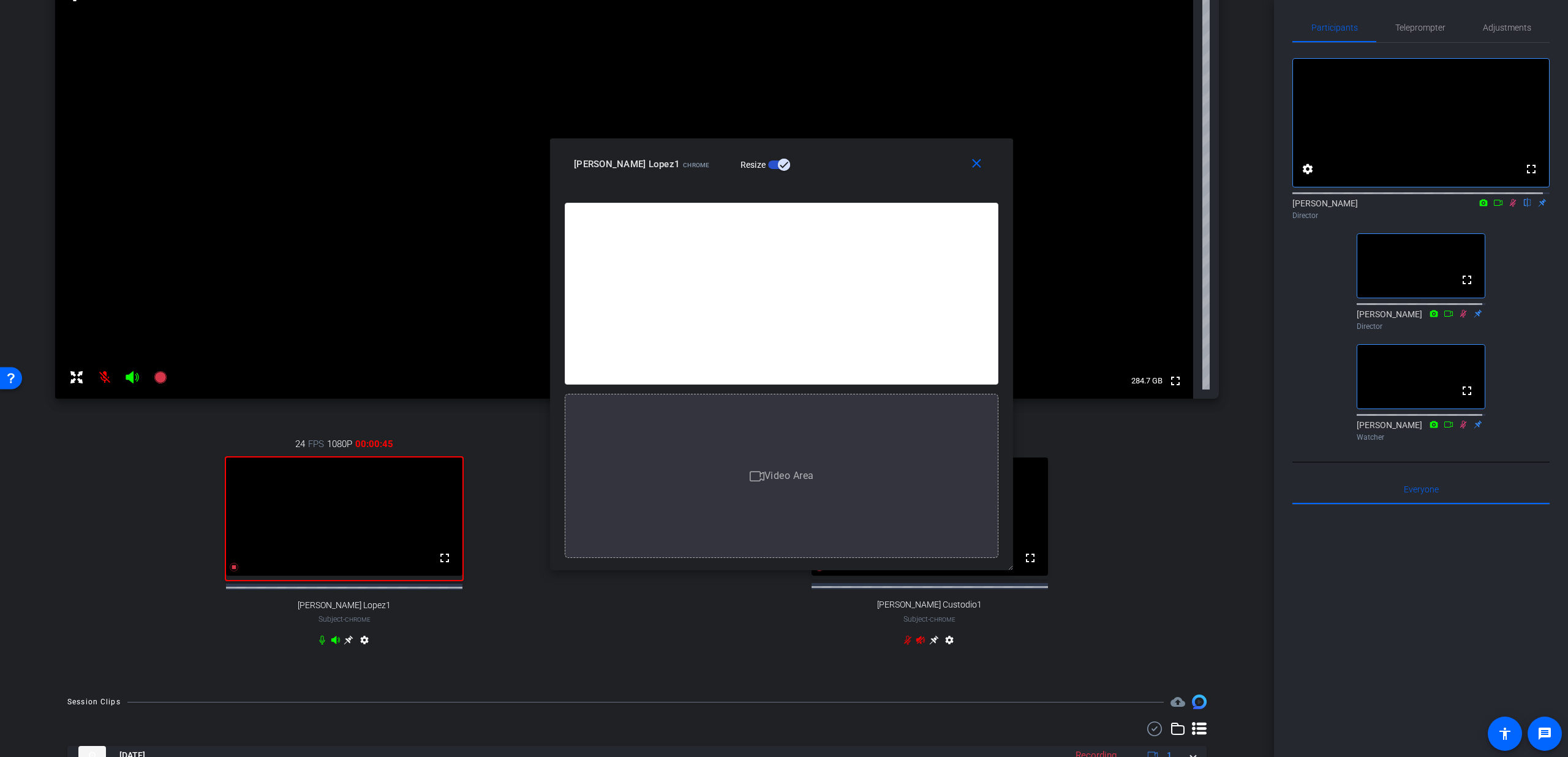
click at [1506, 209] on mat-icon at bounding box center [1513, 202] width 14 height 11
click at [229, 578] on div "fullscreen" at bounding box center [344, 519] width 239 height 125
click at [229, 572] on icon at bounding box center [234, 567] width 10 height 10
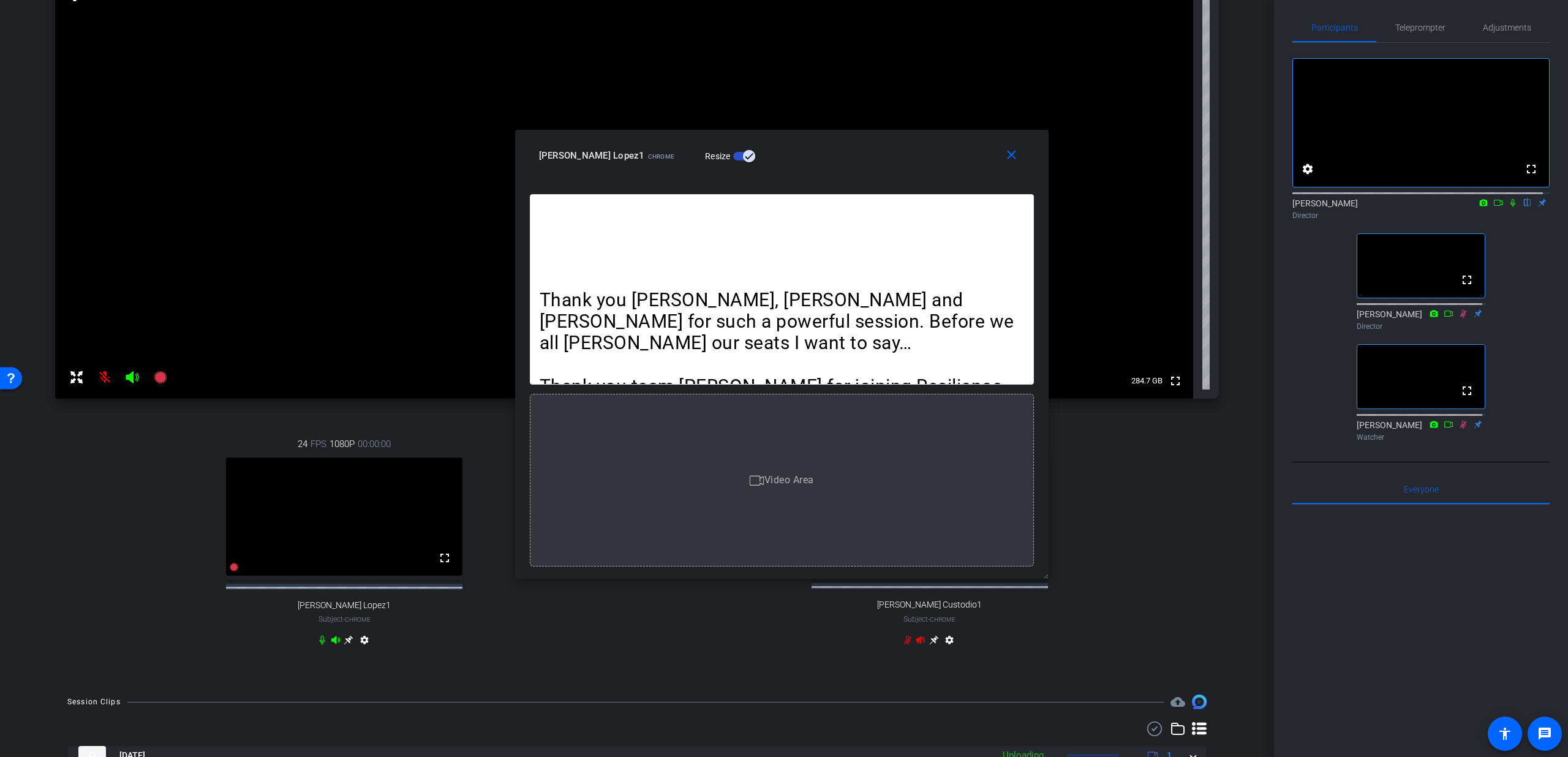
drag, startPoint x: 1011, startPoint y: 568, endPoint x: 939, endPoint y: 406, distance: 177.3
click at [1068, 575] on body "Accessibility Screen-Reader Guide, Feedback, and Issue Reporting | New window m…" at bounding box center [784, 378] width 1568 height 757
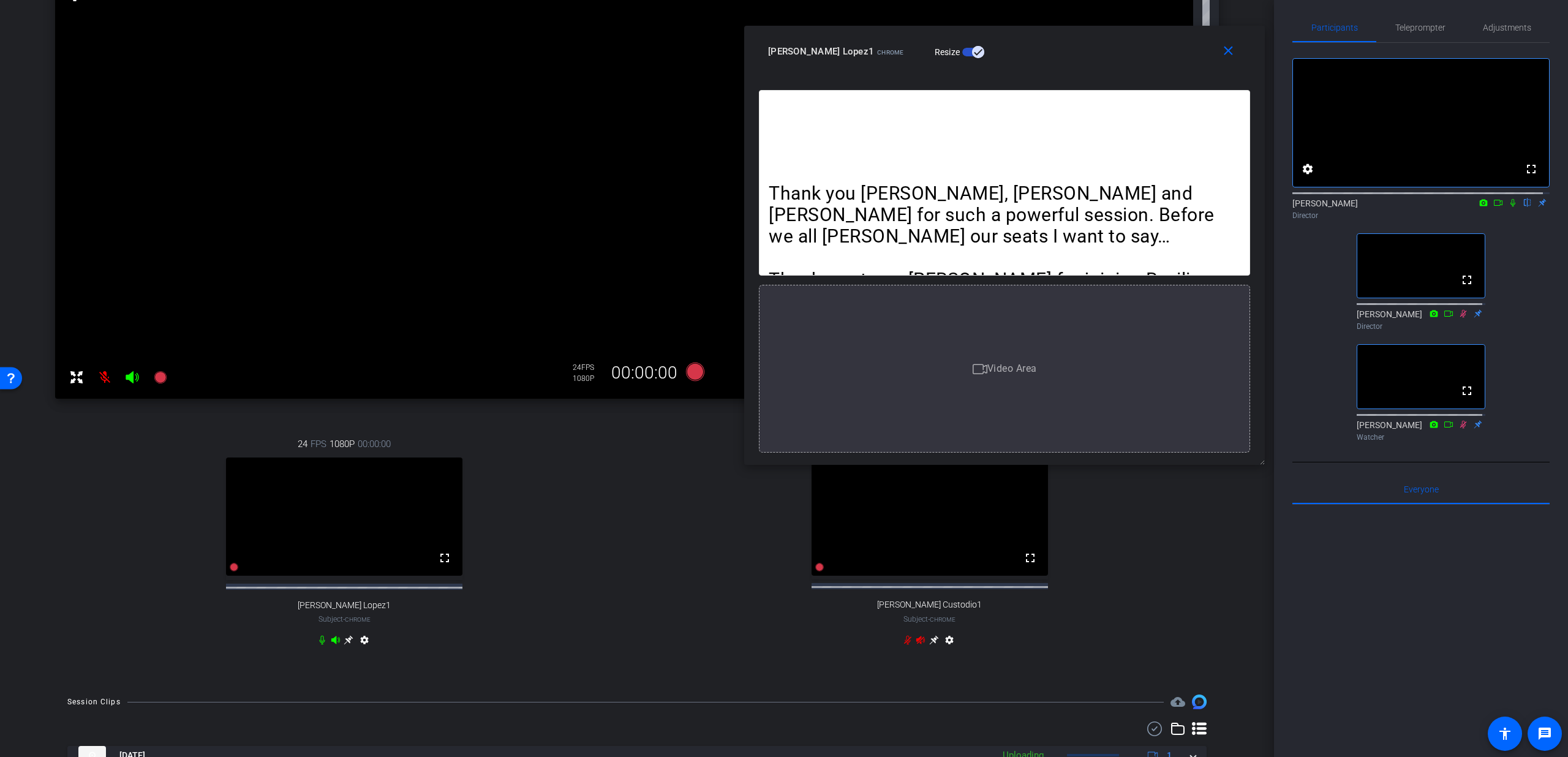
drag, startPoint x: 817, startPoint y: 169, endPoint x: 1040, endPoint y: 60, distance: 248.2
click at [1040, 60] on div "Rosemary Lopez1 Chrome Resize" at bounding box center [1009, 51] width 482 height 22
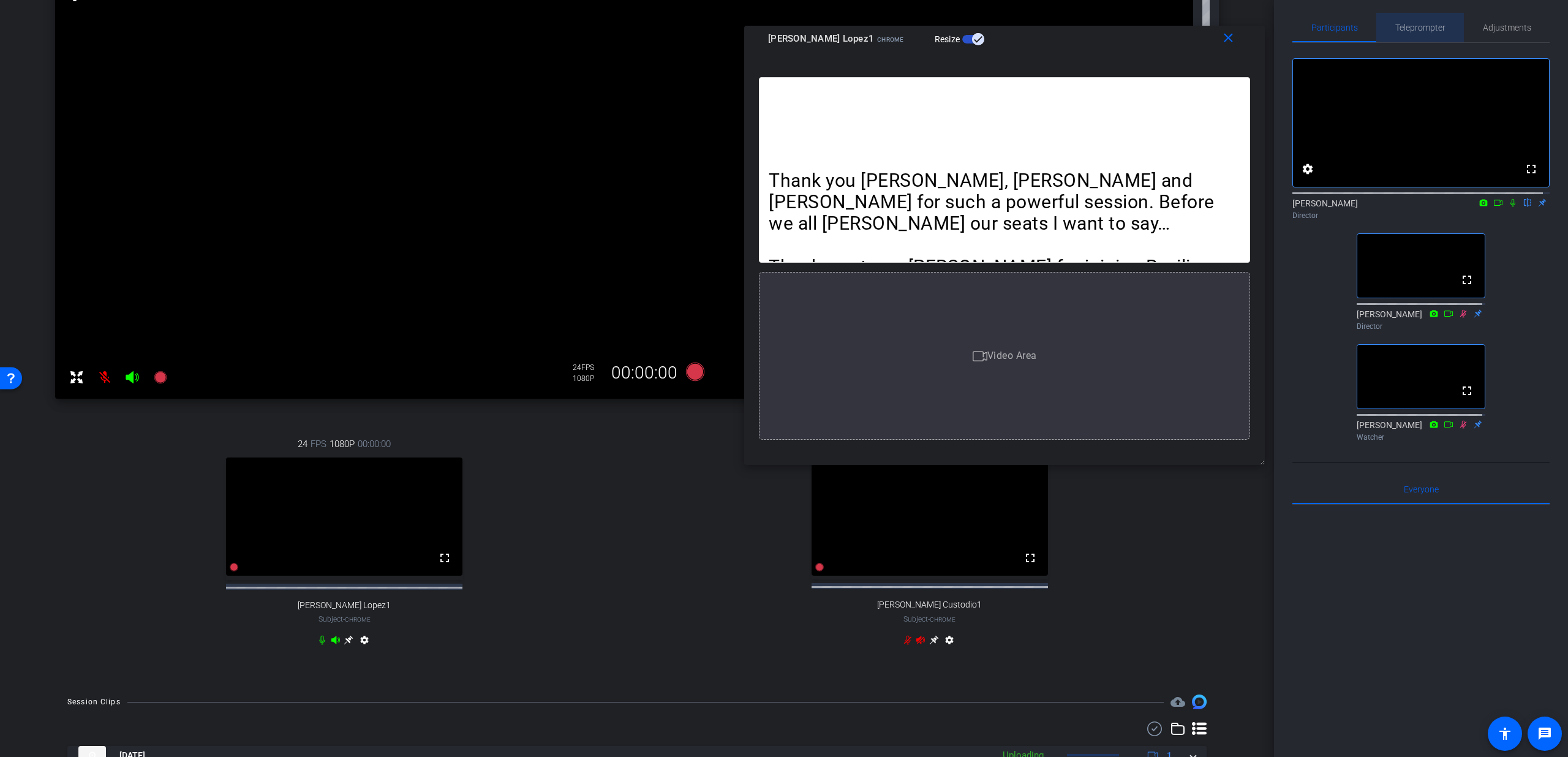
click at [1423, 38] on span "Teleprompter" at bounding box center [1420, 27] width 50 height 29
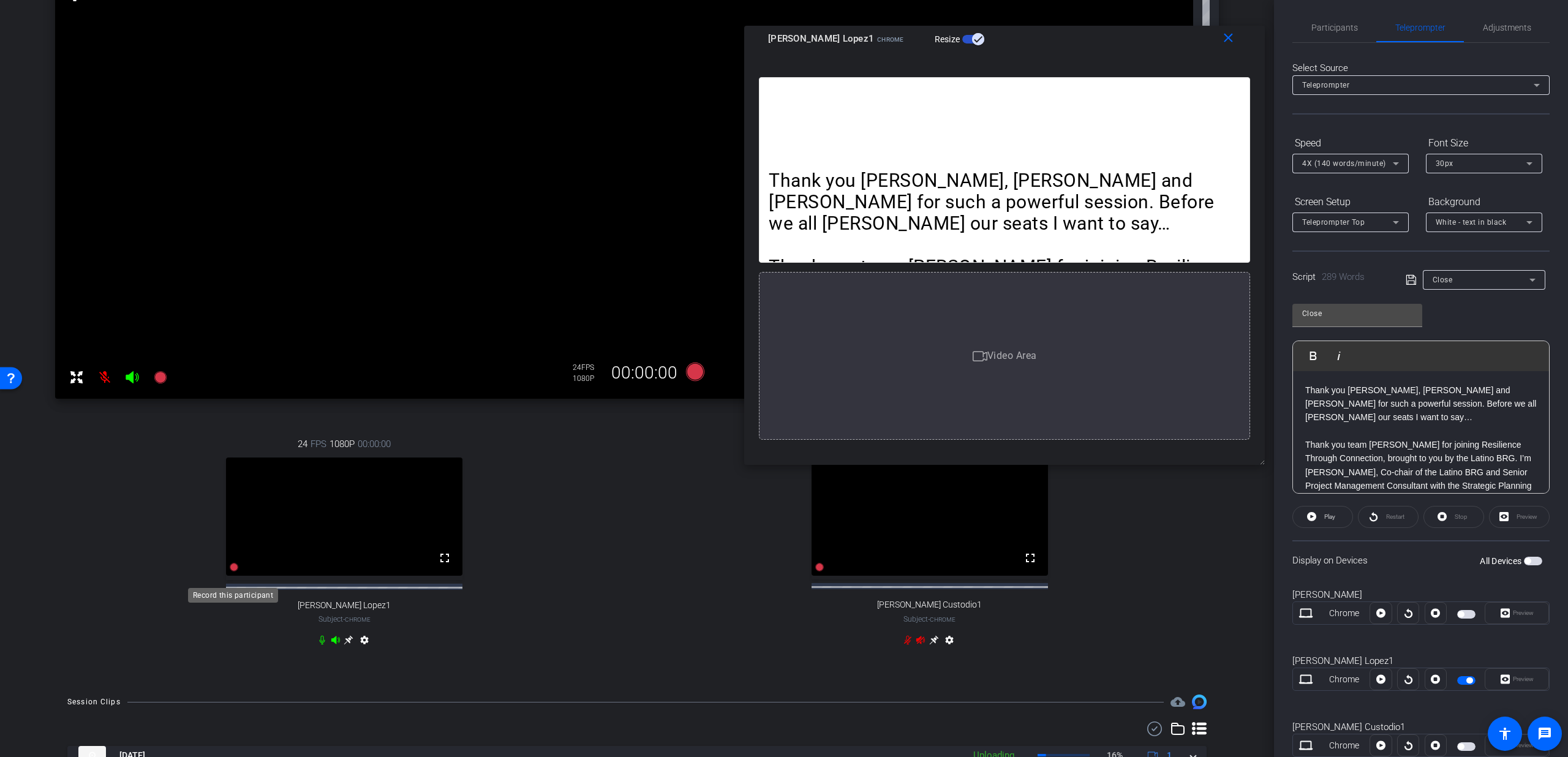
click at [234, 572] on icon at bounding box center [234, 567] width 9 height 9
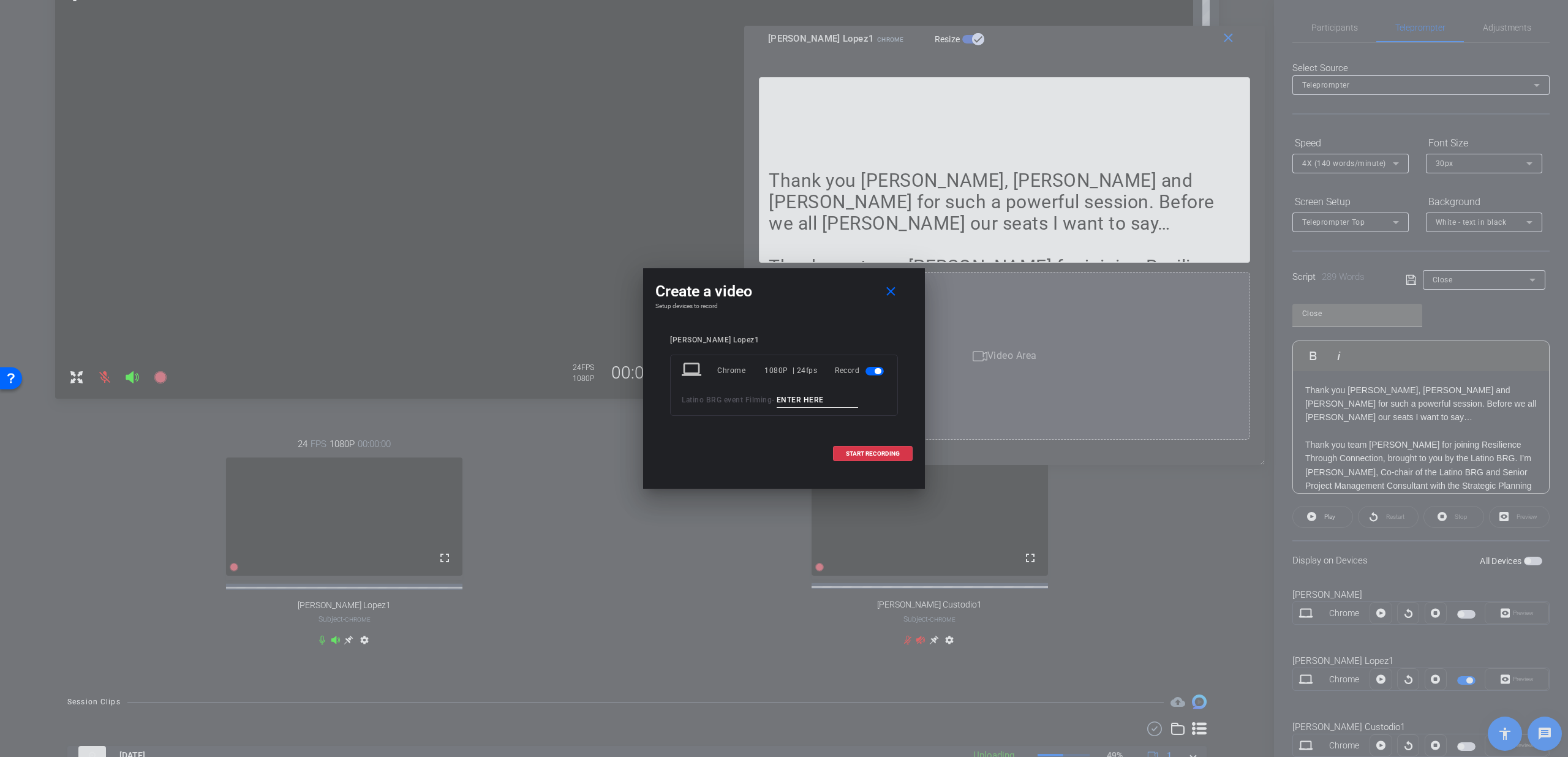
click at [836, 399] on input at bounding box center [817, 399] width 82 height 15
type input "Outro T2"
click at [880, 451] on span "START RECORDING" at bounding box center [873, 454] width 53 height 6
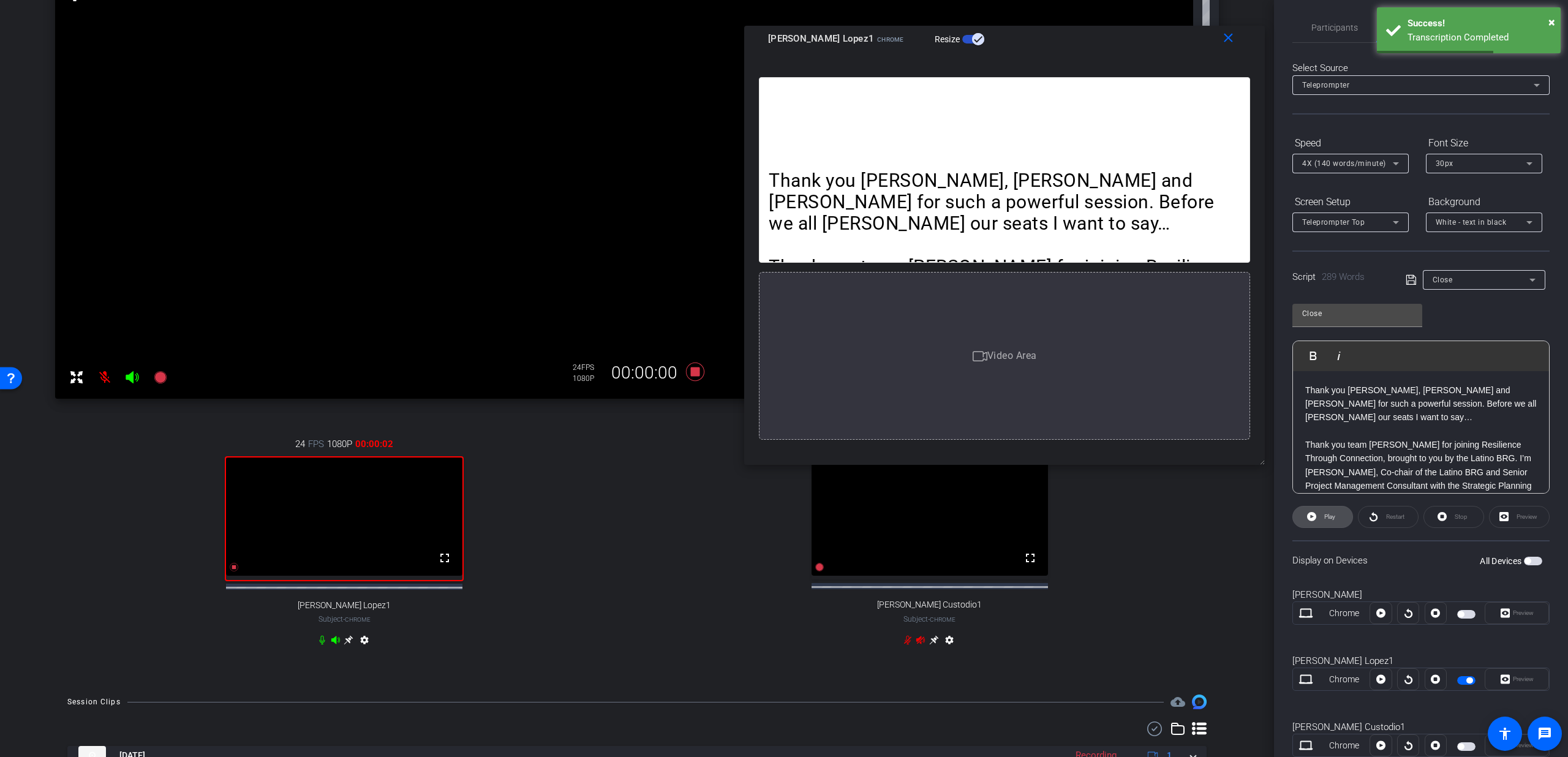
click at [1318, 520] on span at bounding box center [1323, 516] width 60 height 29
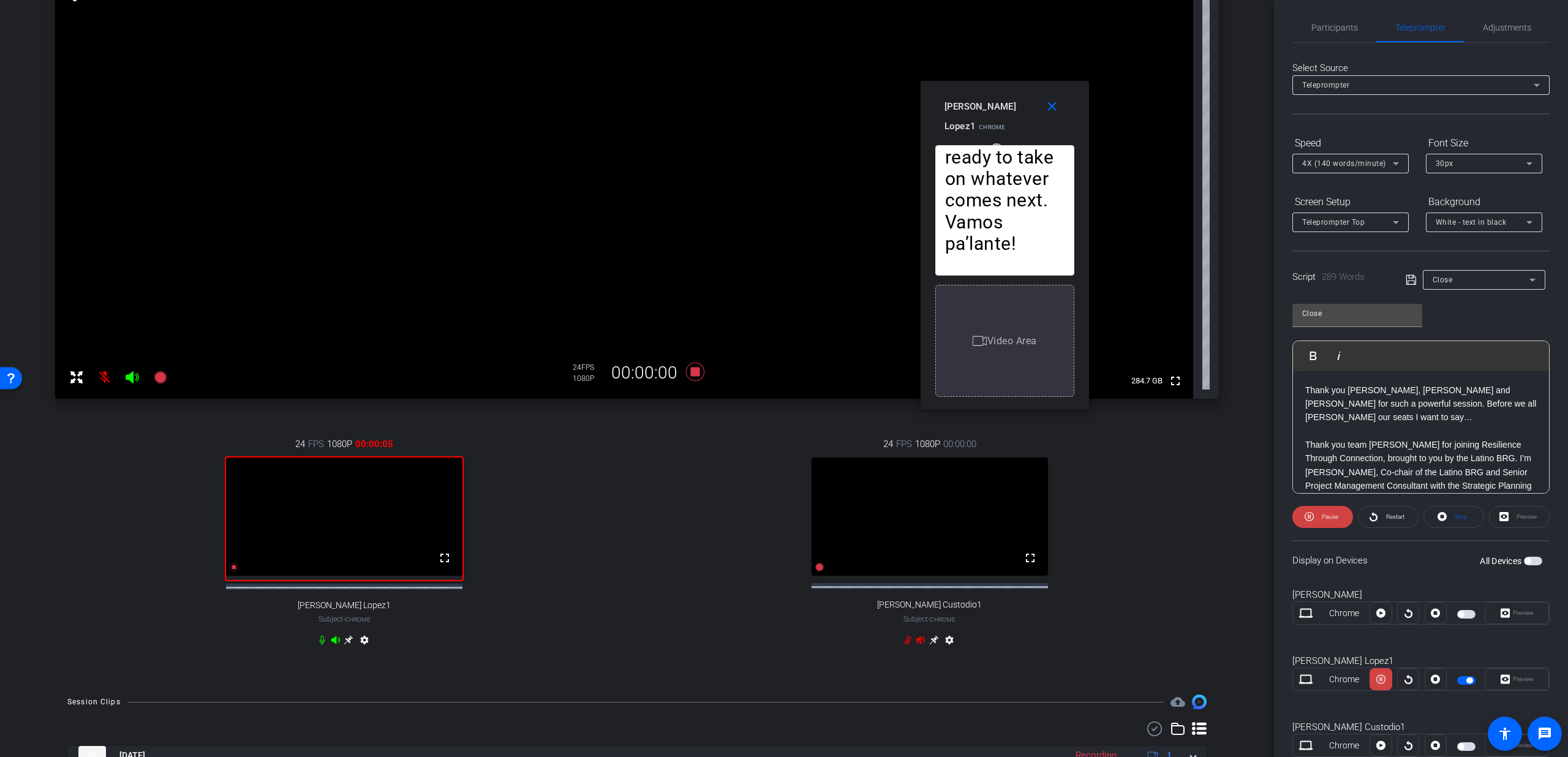
click at [997, 148] on div "Thank you Dan, Aadil and Olga for such a powerful session. Before we all deboar…" at bounding box center [1005, 210] width 139 height 130
click at [997, 144] on icon "button" at bounding box center [997, 149] width 11 height 11
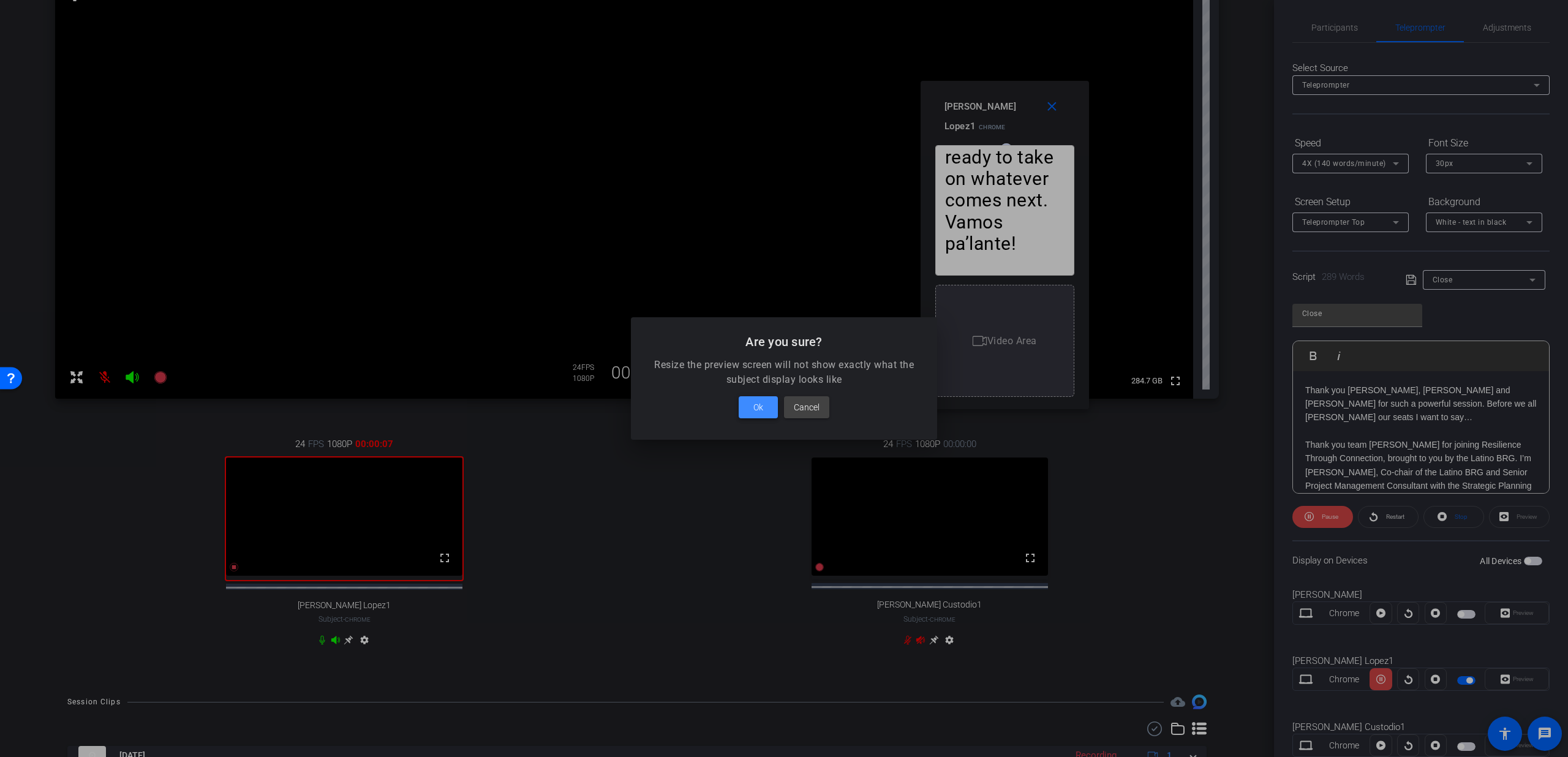
click at [774, 414] on span at bounding box center [759, 407] width 39 height 29
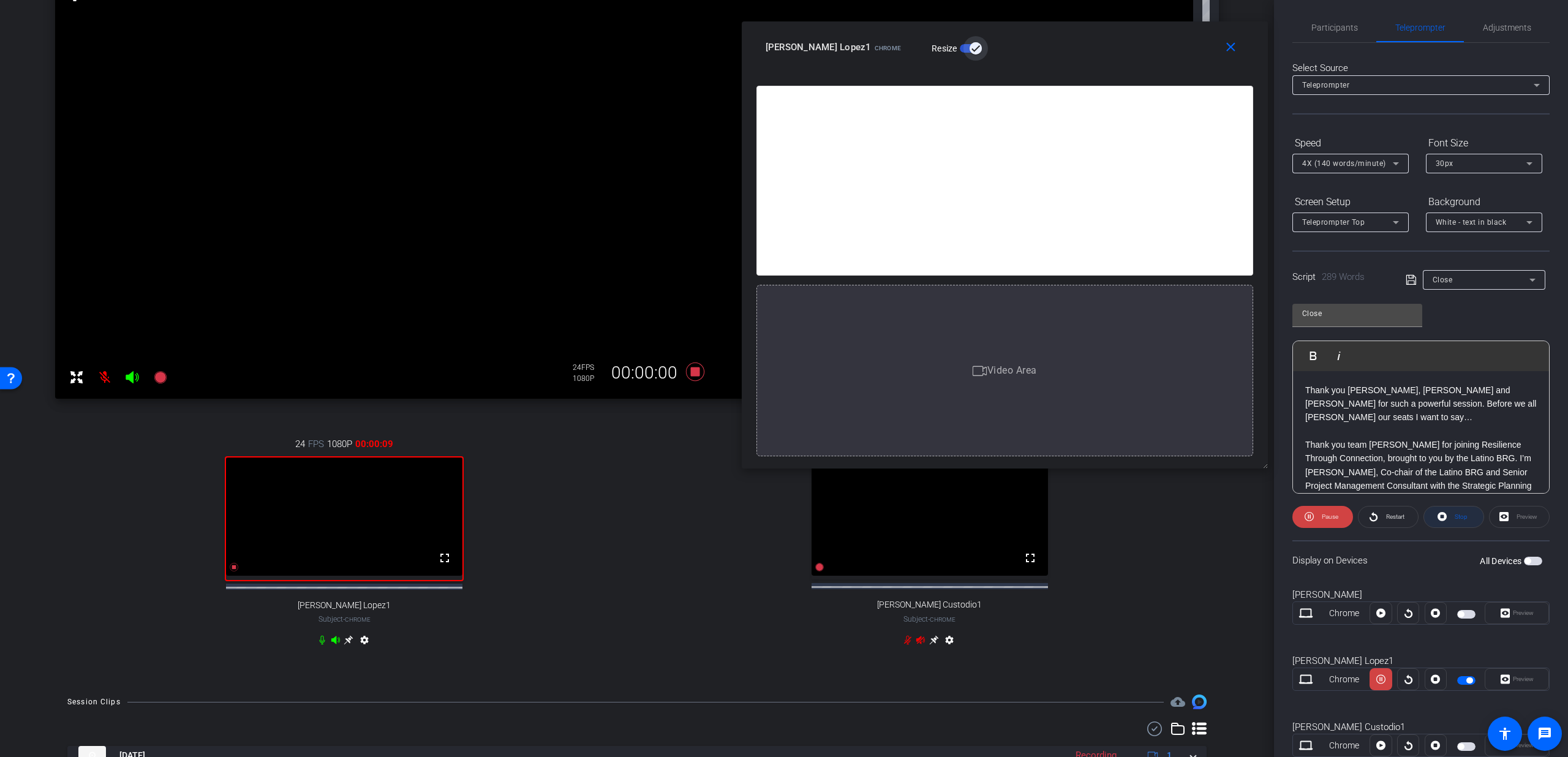
drag, startPoint x: 1085, startPoint y: 406, endPoint x: 1443, endPoint y: 524, distance: 376.9
click at [1443, 524] on body "Accessibility Screen-Reader Guide, Feedback, and Issue Reporting | New window m…" at bounding box center [784, 378] width 1568 height 757
click at [1358, 171] on div "4X (140 words/minute)" at bounding box center [1350, 163] width 97 height 20
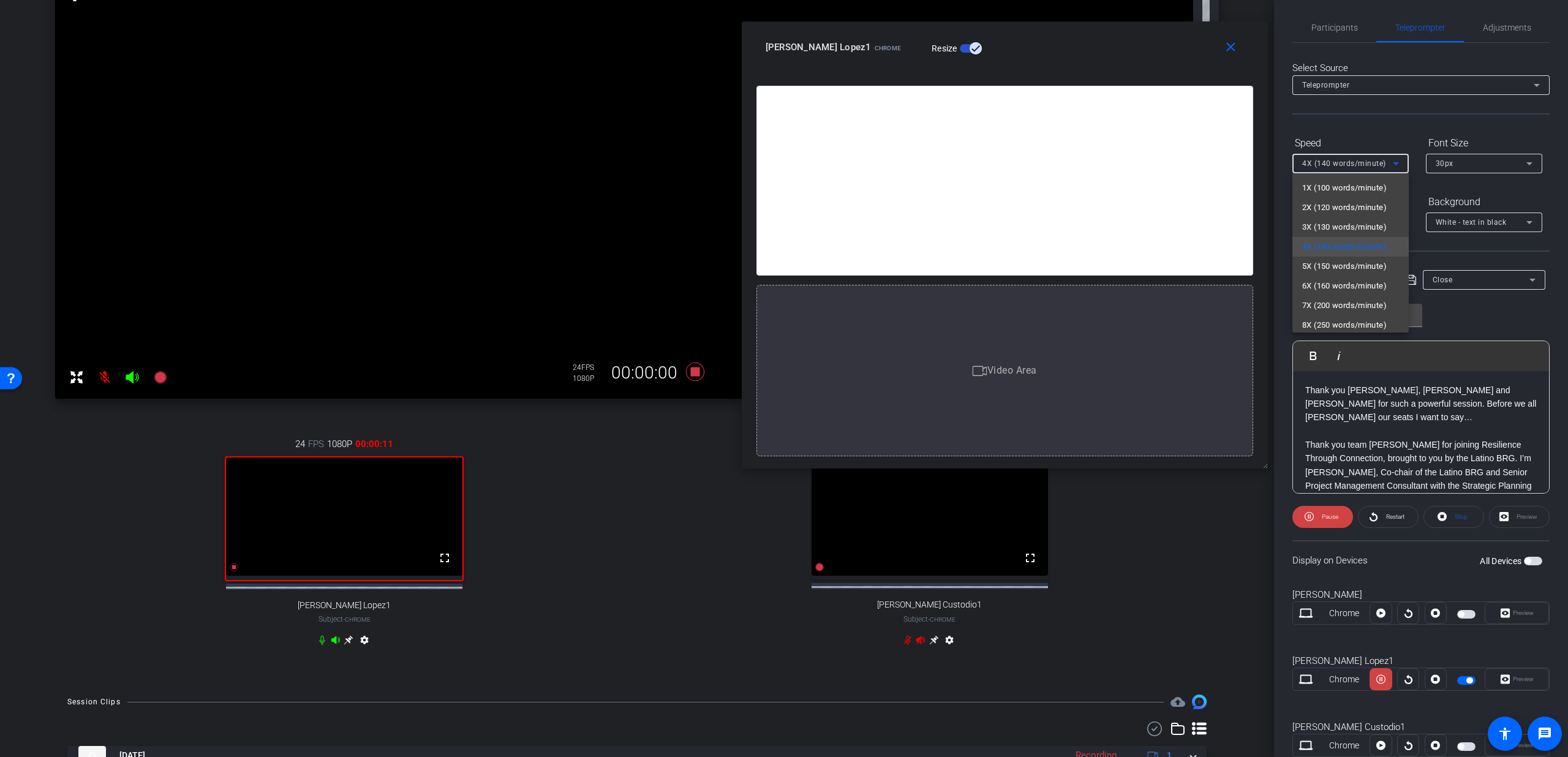
click at [1357, 161] on div at bounding box center [784, 378] width 1568 height 757
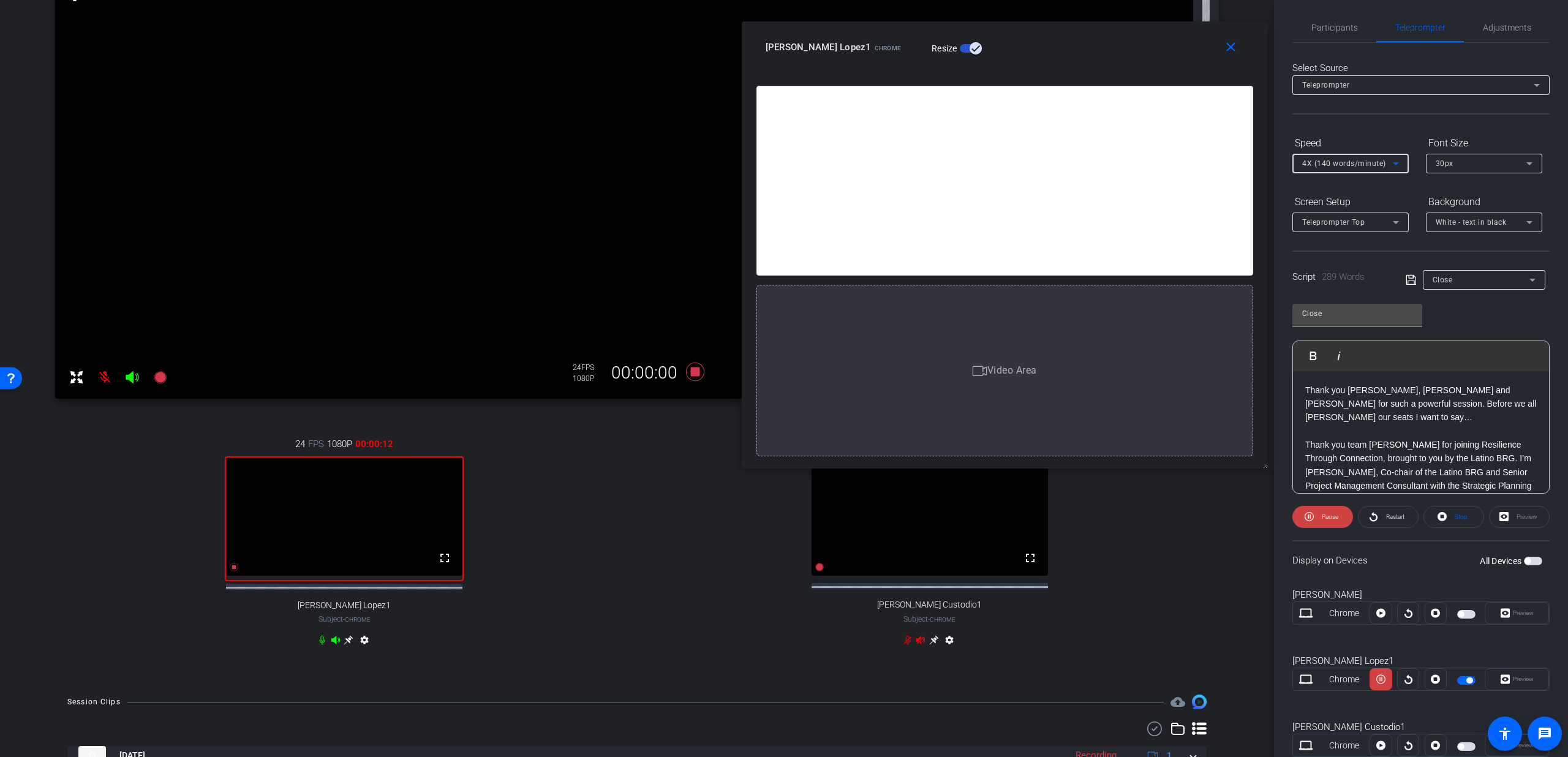
click at [1337, 162] on span "4X (140 words/minute)" at bounding box center [1344, 164] width 84 height 9
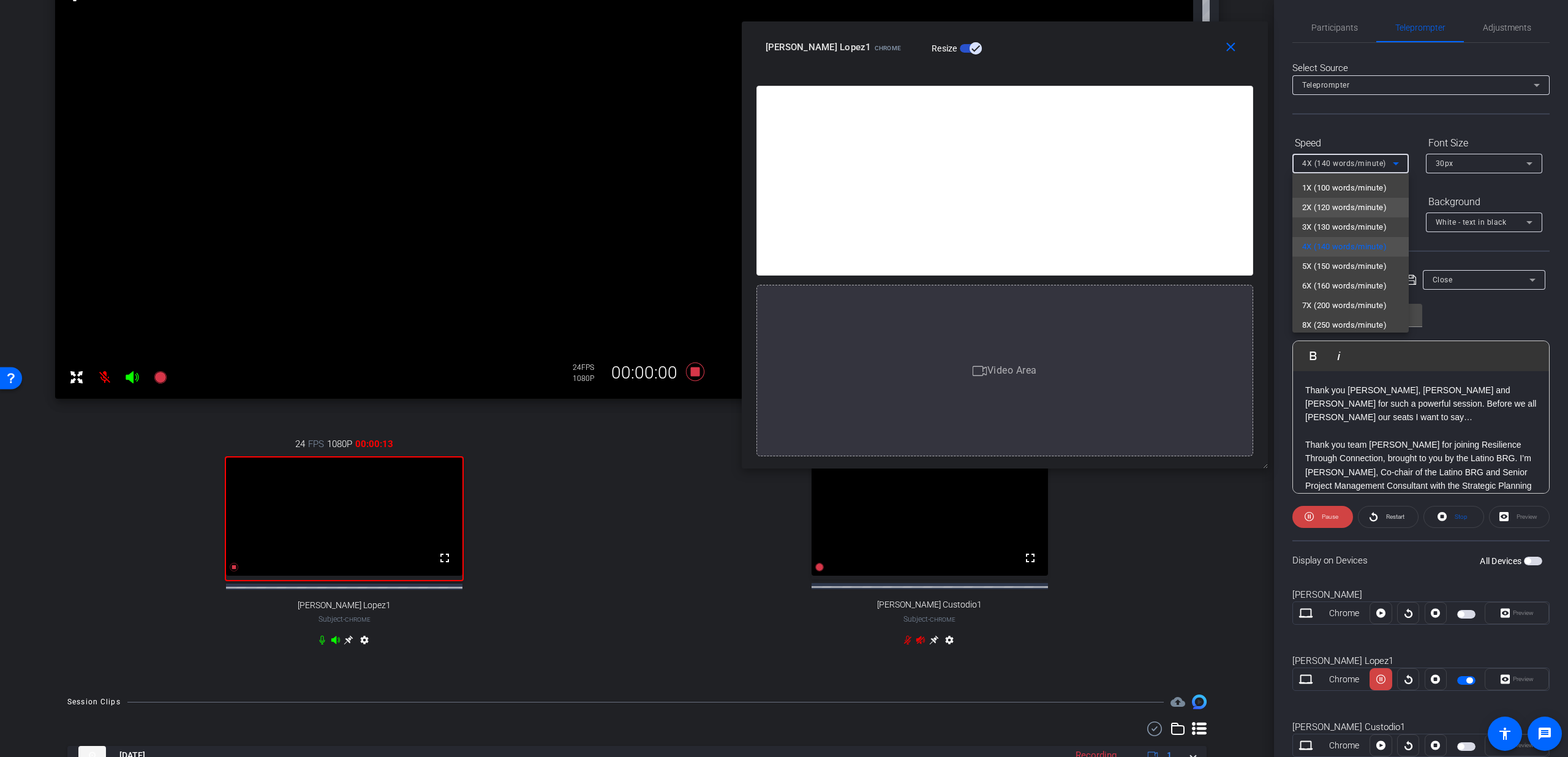
click at [1316, 207] on span "2X (120 words/minute)" at bounding box center [1344, 208] width 85 height 14
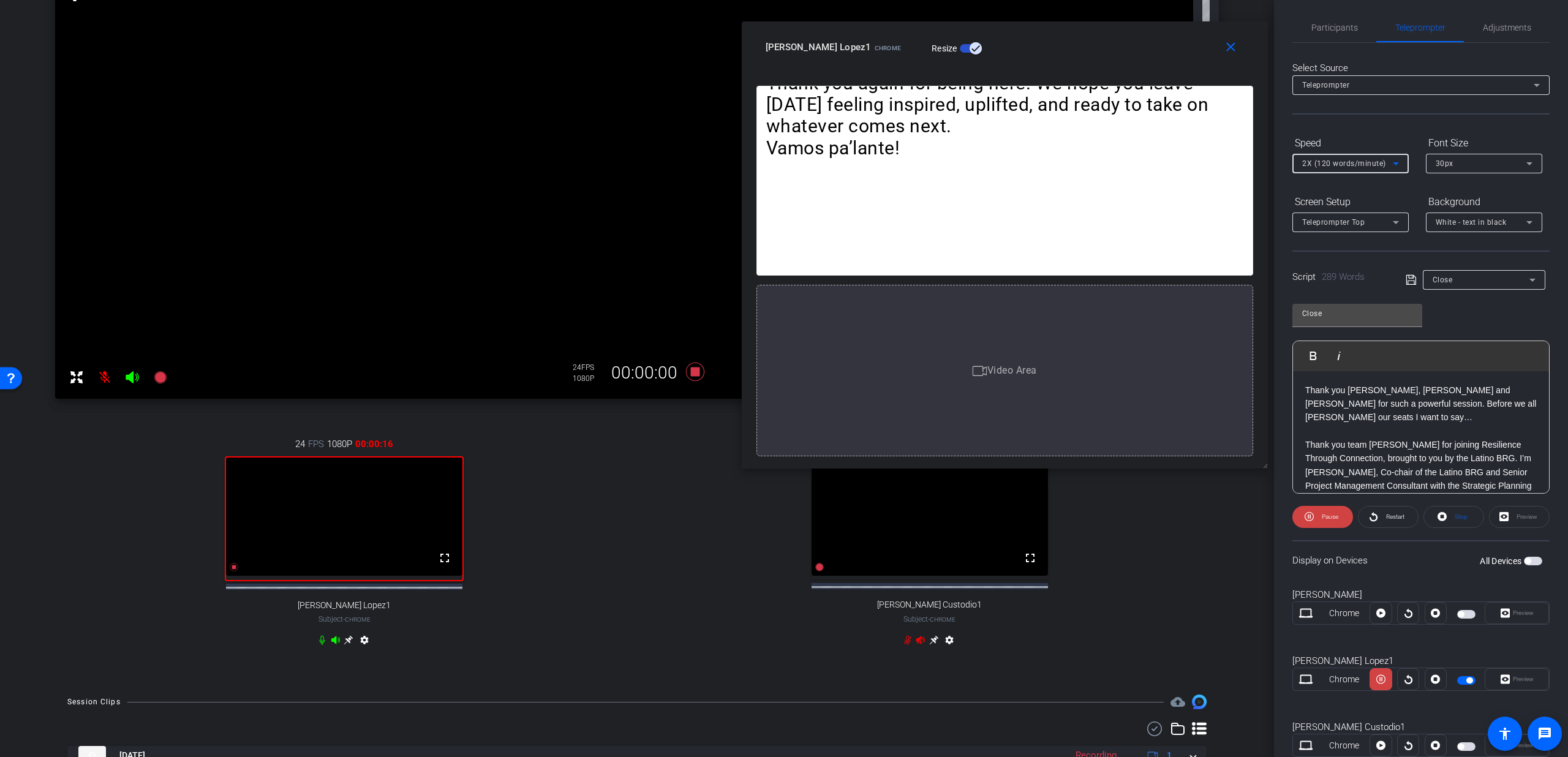
click at [1327, 160] on span "2X (120 words/minute)" at bounding box center [1344, 164] width 84 height 9
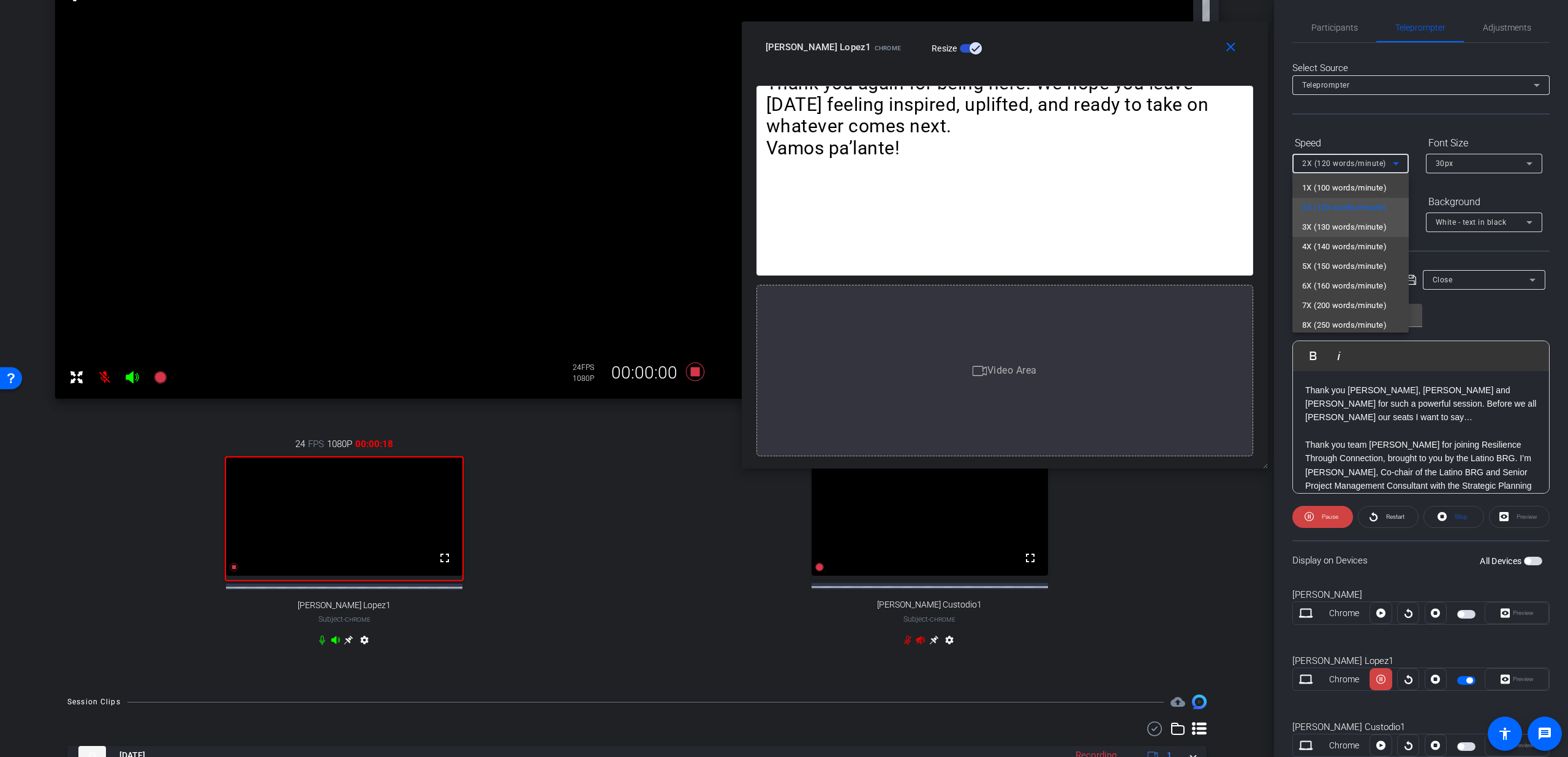
click at [1322, 227] on span "3X (130 words/minute)" at bounding box center [1344, 227] width 85 height 14
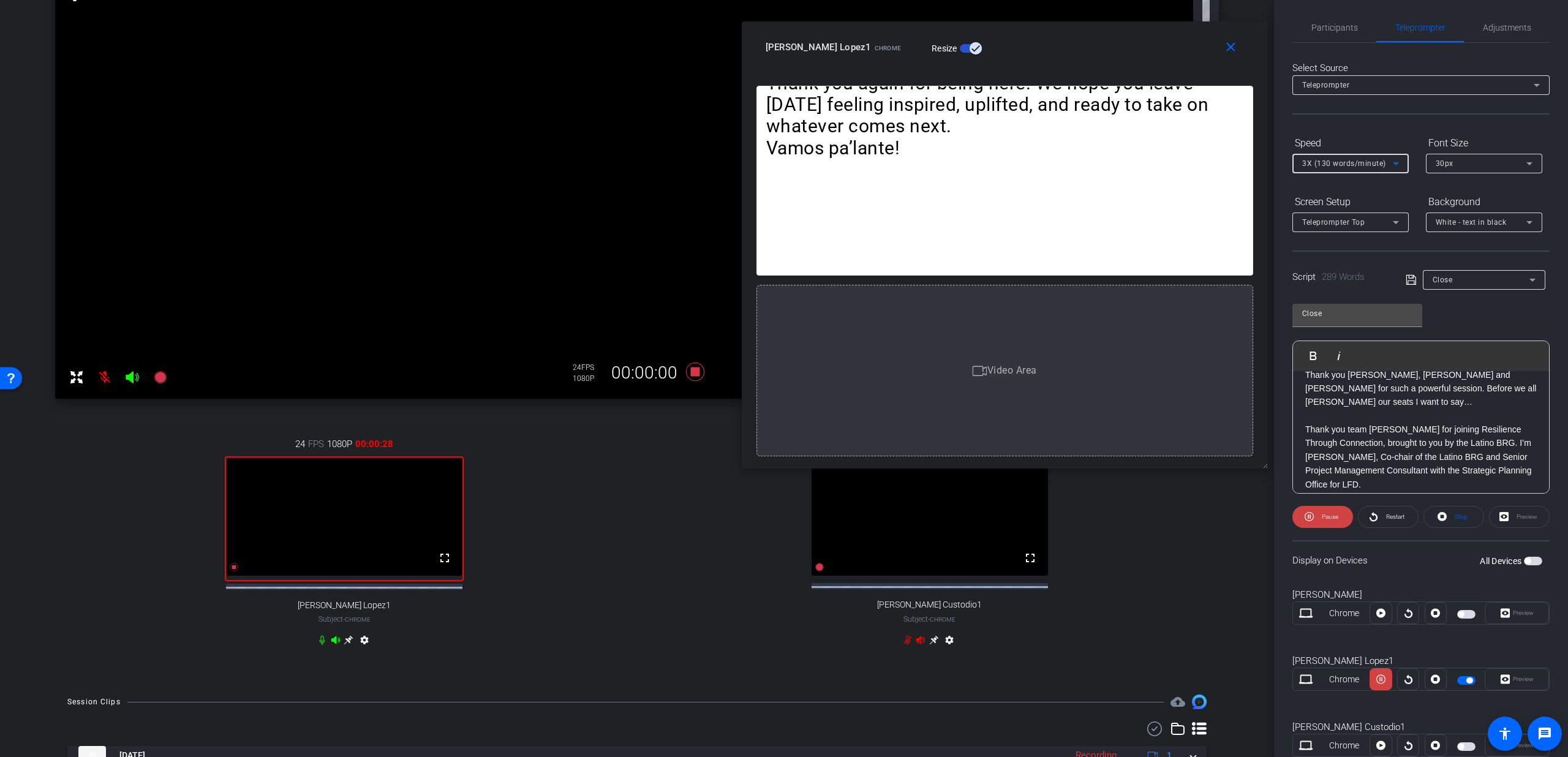
scroll to position [31, 0]
click at [1320, 512] on span "Pause" at bounding box center [1328, 516] width 20 height 17
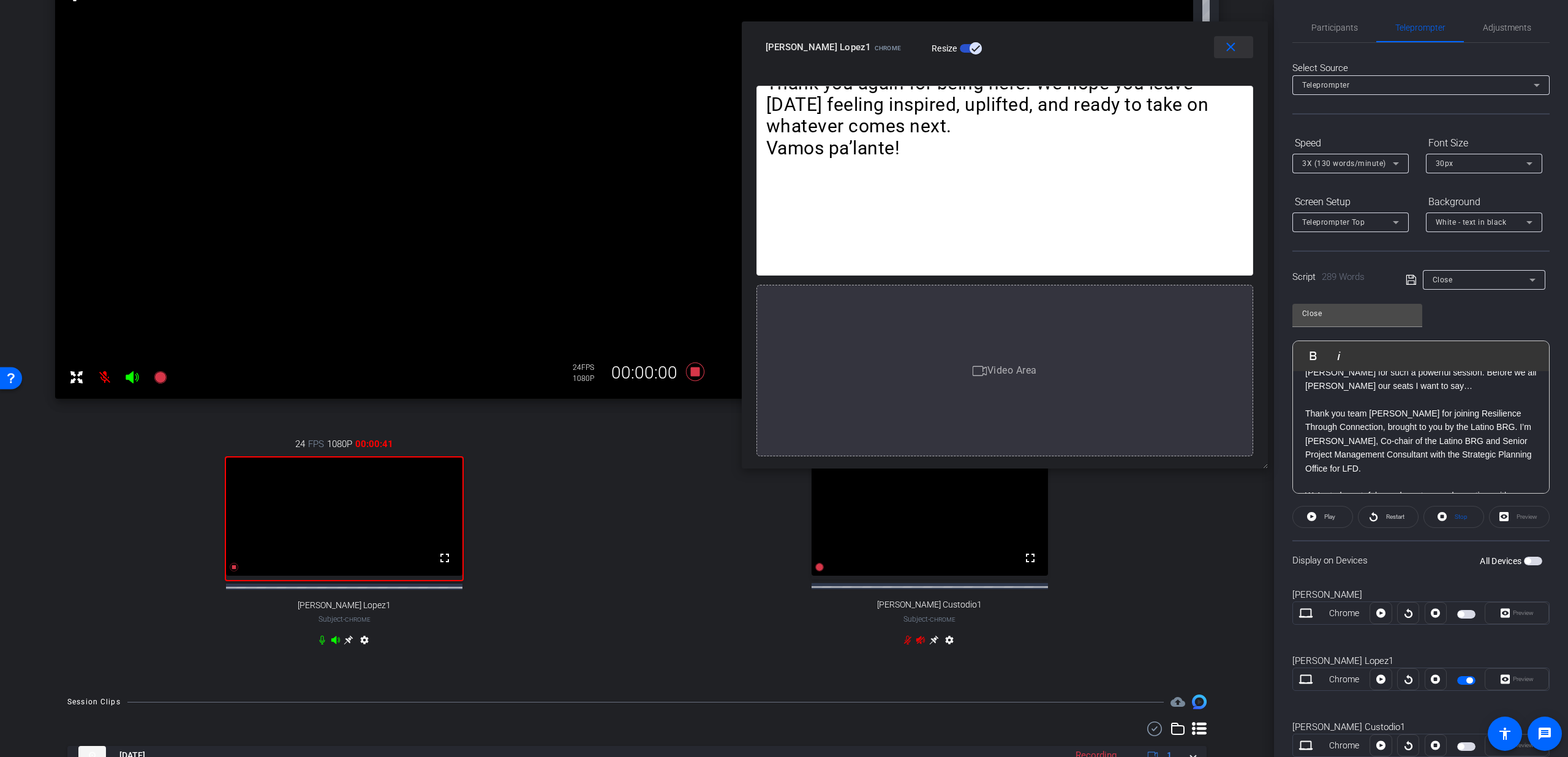
click at [1214, 59] on span at bounding box center [1234, 46] width 39 height 29
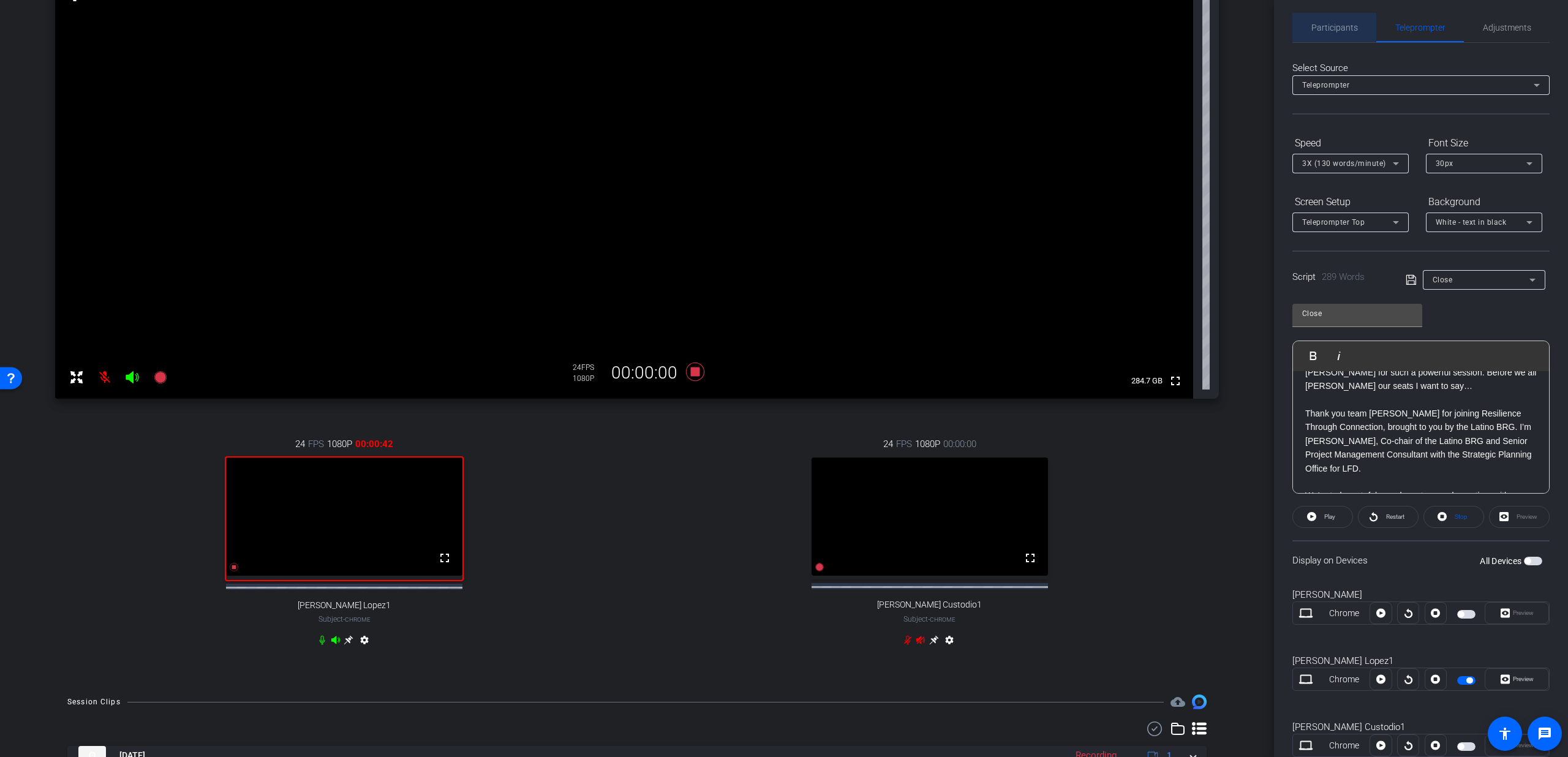
click at [1359, 23] on div "Participants" at bounding box center [1334, 27] width 84 height 29
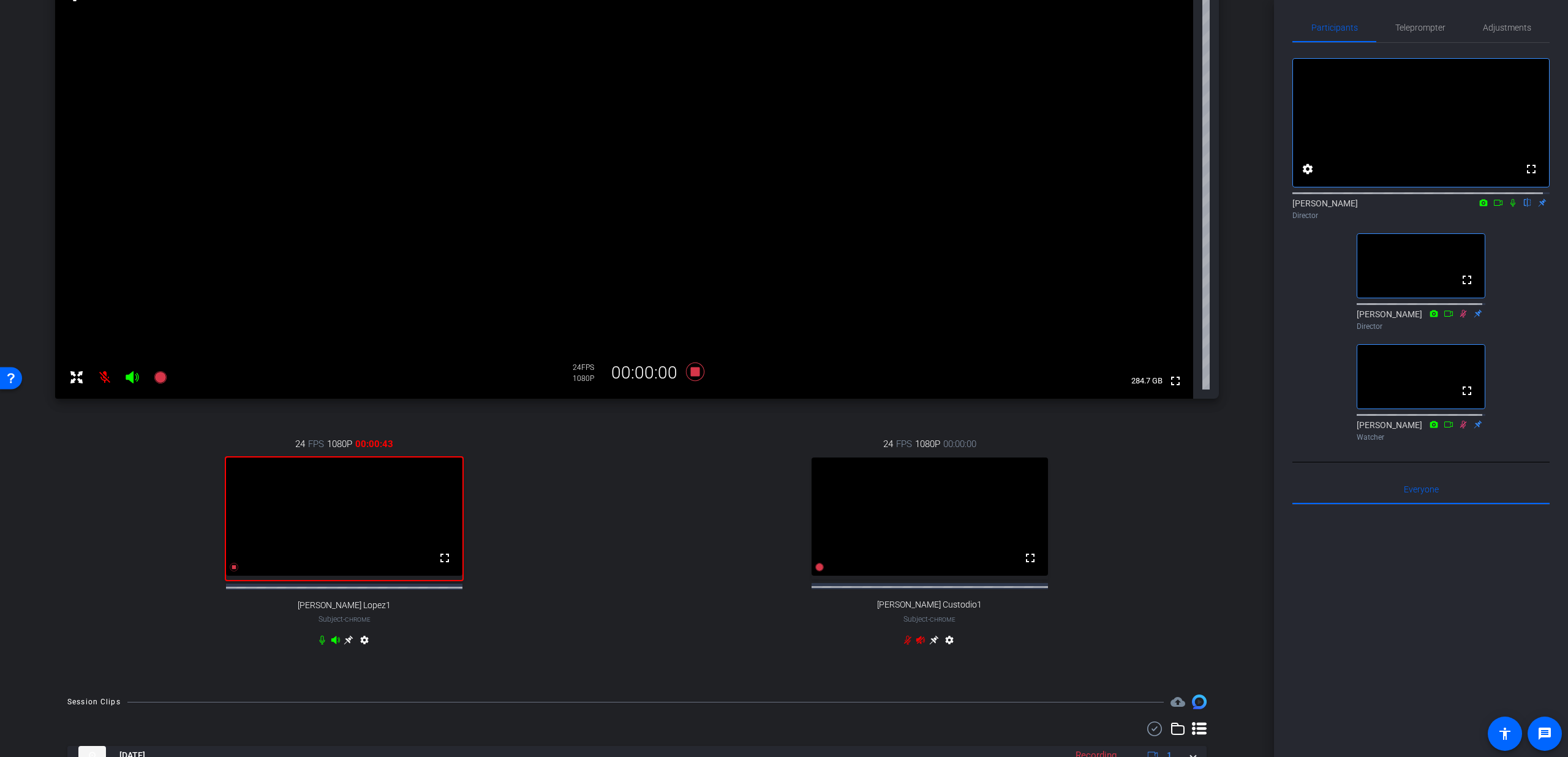
click at [1511, 209] on mat-icon at bounding box center [1513, 202] width 14 height 11
click at [235, 572] on icon at bounding box center [234, 567] width 10 height 10
click at [1508, 207] on icon at bounding box center [1513, 203] width 10 height 9
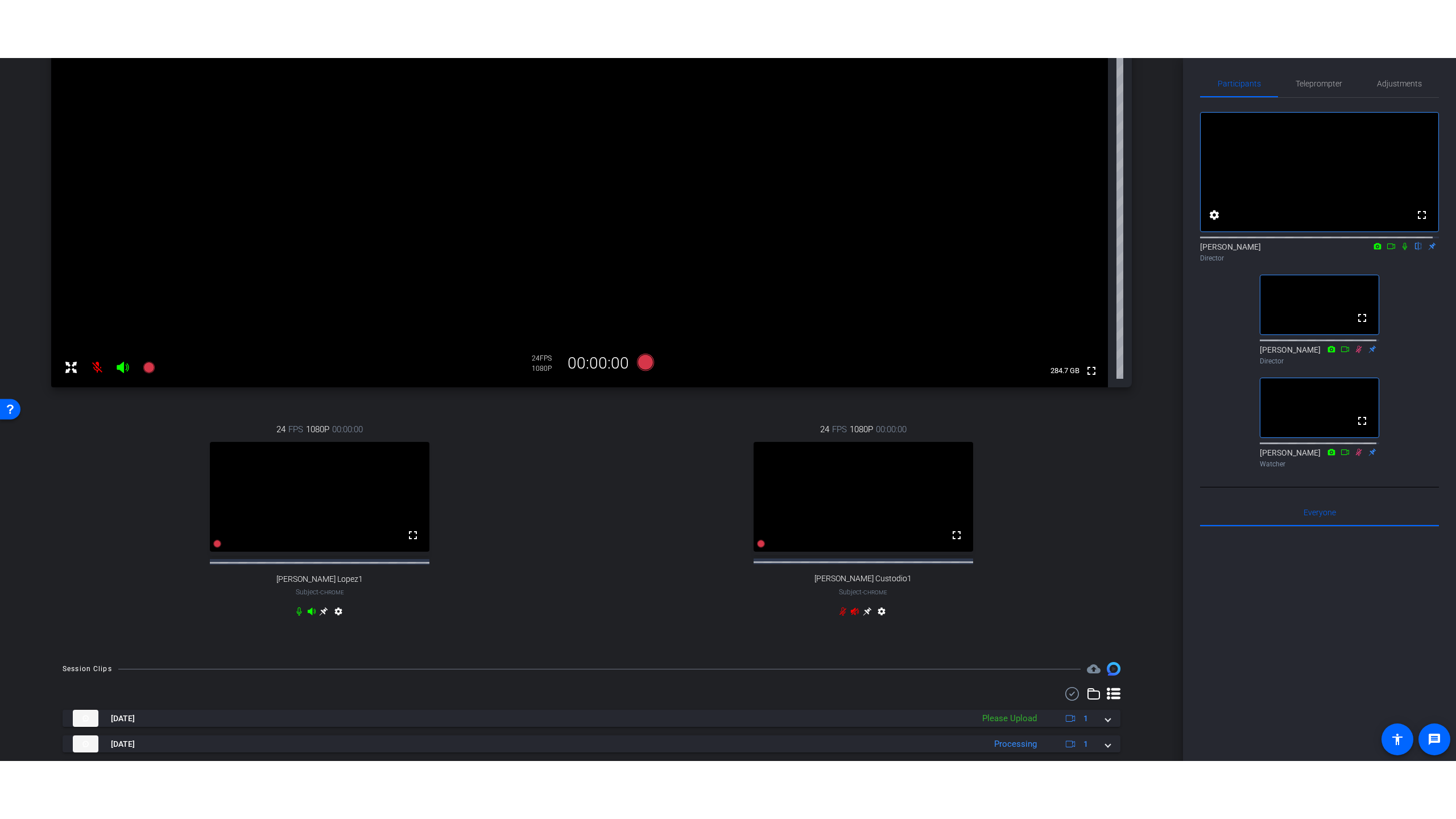
scroll to position [203, 0]
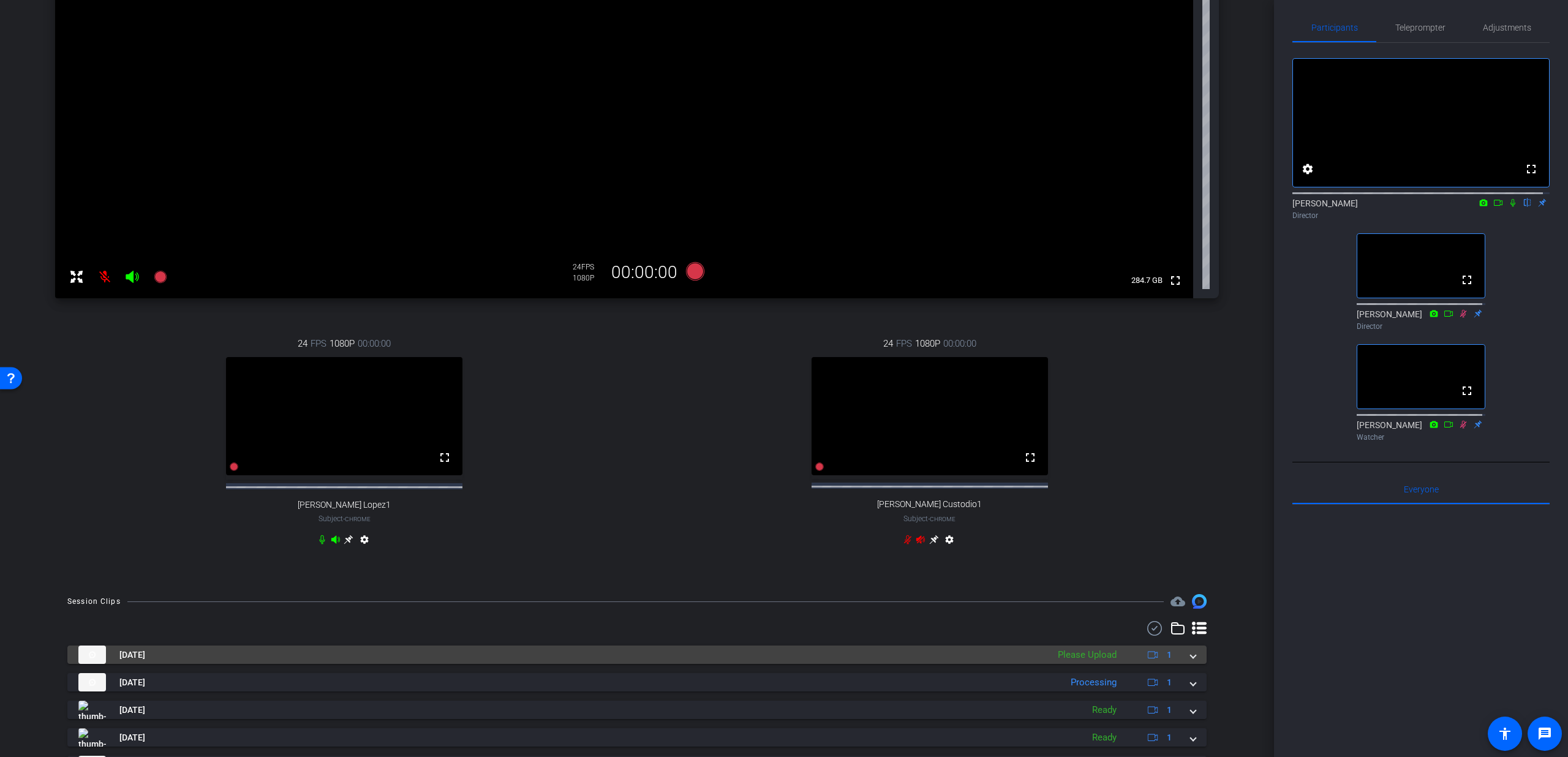
click at [1179, 664] on div "Sep 4, 2025 Please Upload 1" at bounding box center [635, 654] width 1112 height 19
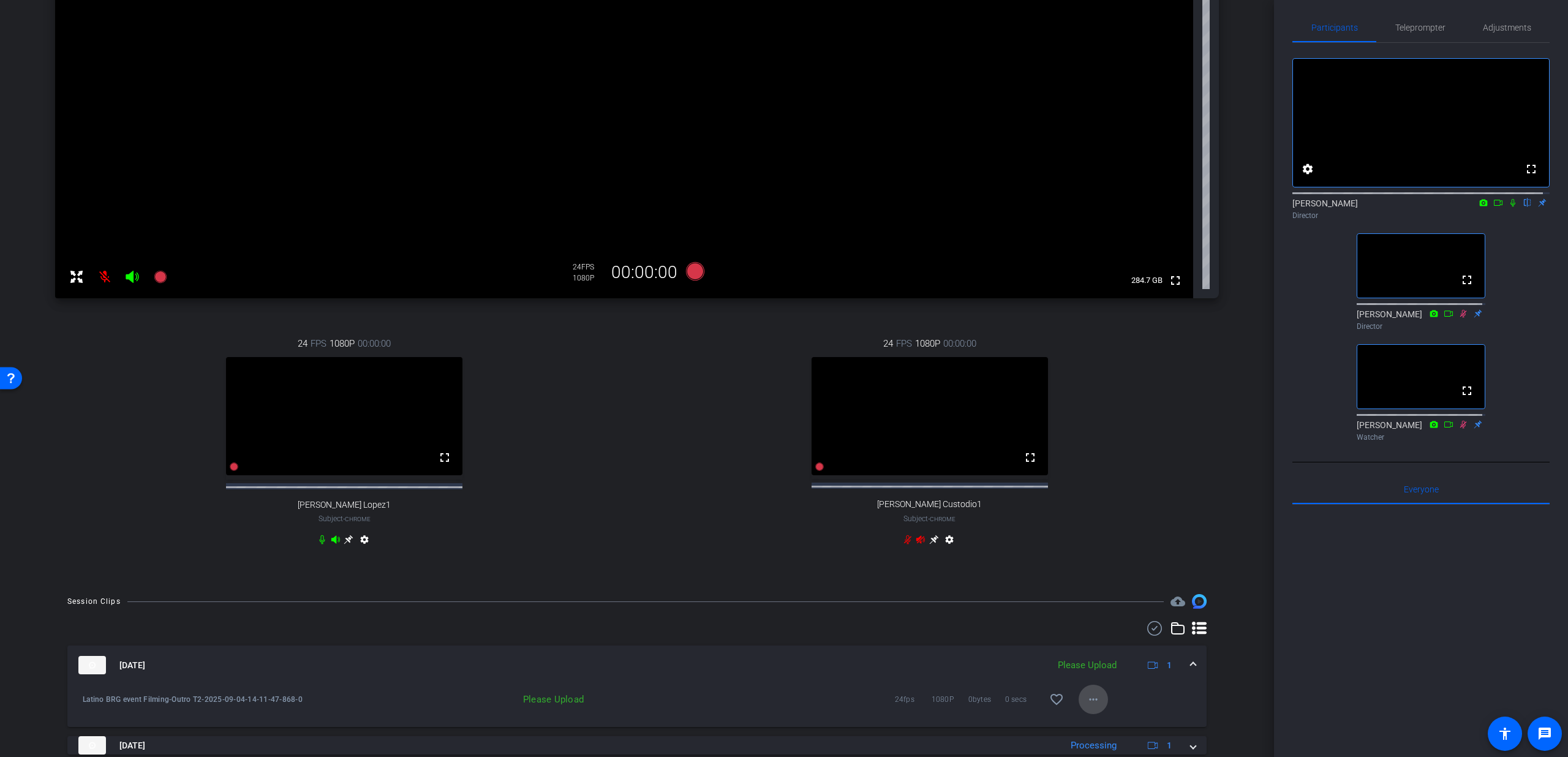
click at [1079, 712] on span at bounding box center [1093, 699] width 29 height 29
click at [1112, 660] on span "Upload" at bounding box center [1105, 654] width 49 height 14
click at [1401, 30] on span "Teleprompter" at bounding box center [1420, 28] width 50 height 9
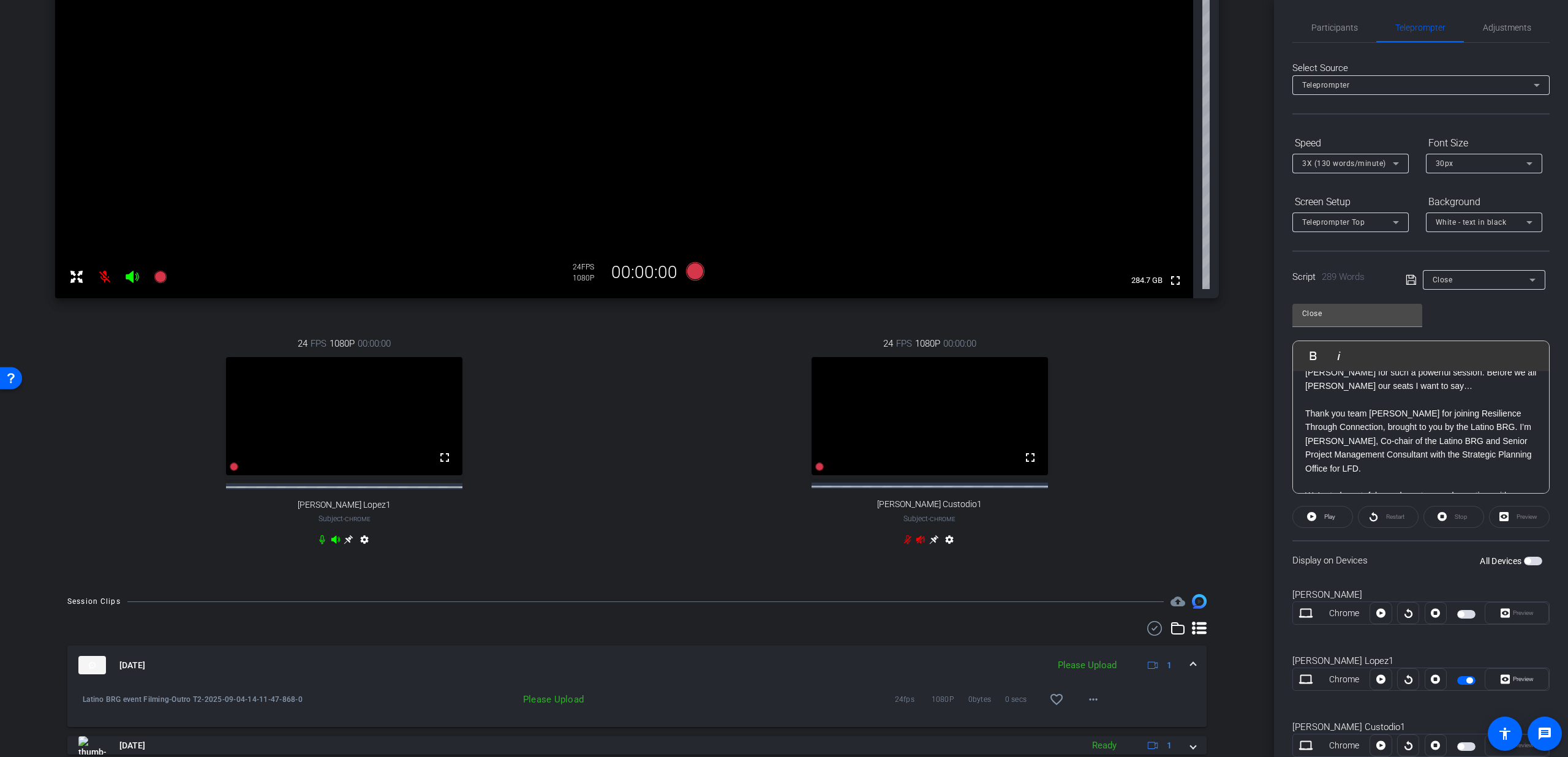
click at [1466, 678] on span "button" at bounding box center [1469, 680] width 6 height 6
click at [1459, 684] on span "button" at bounding box center [1466, 681] width 19 height 9
click at [1505, 684] on div "Preview" at bounding box center [1517, 679] width 64 height 22
click at [1510, 675] on span "Preview" at bounding box center [1522, 679] width 24 height 17
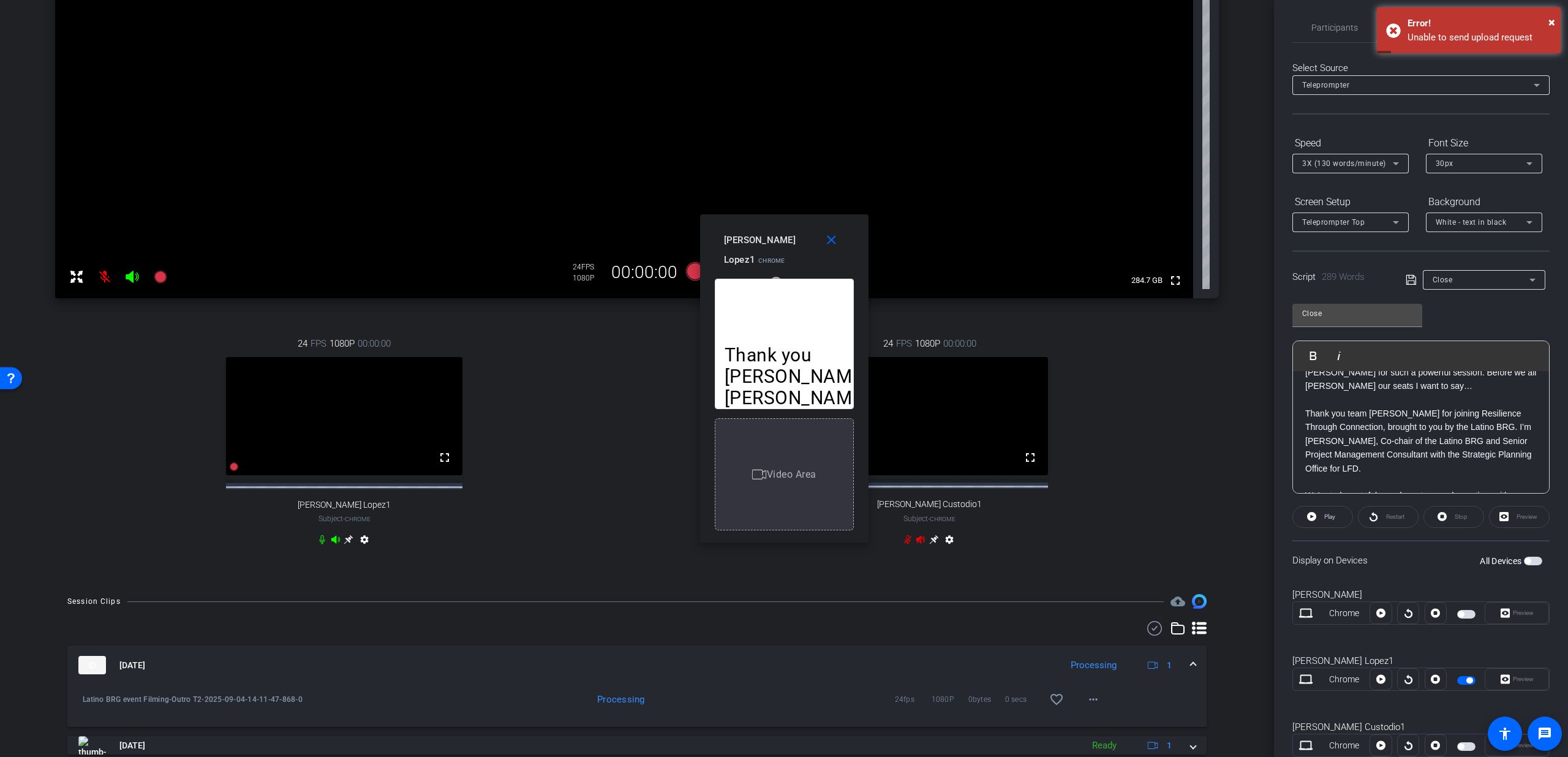
drag, startPoint x: 697, startPoint y: 408, endPoint x: 678, endPoint y: 402, distance: 19.9
click at [678, 402] on div "24 FPS 1080P 00:00:00 fullscreen Olga Custodio1 Subject - Chrome settings" at bounding box center [930, 443] width 579 height 253
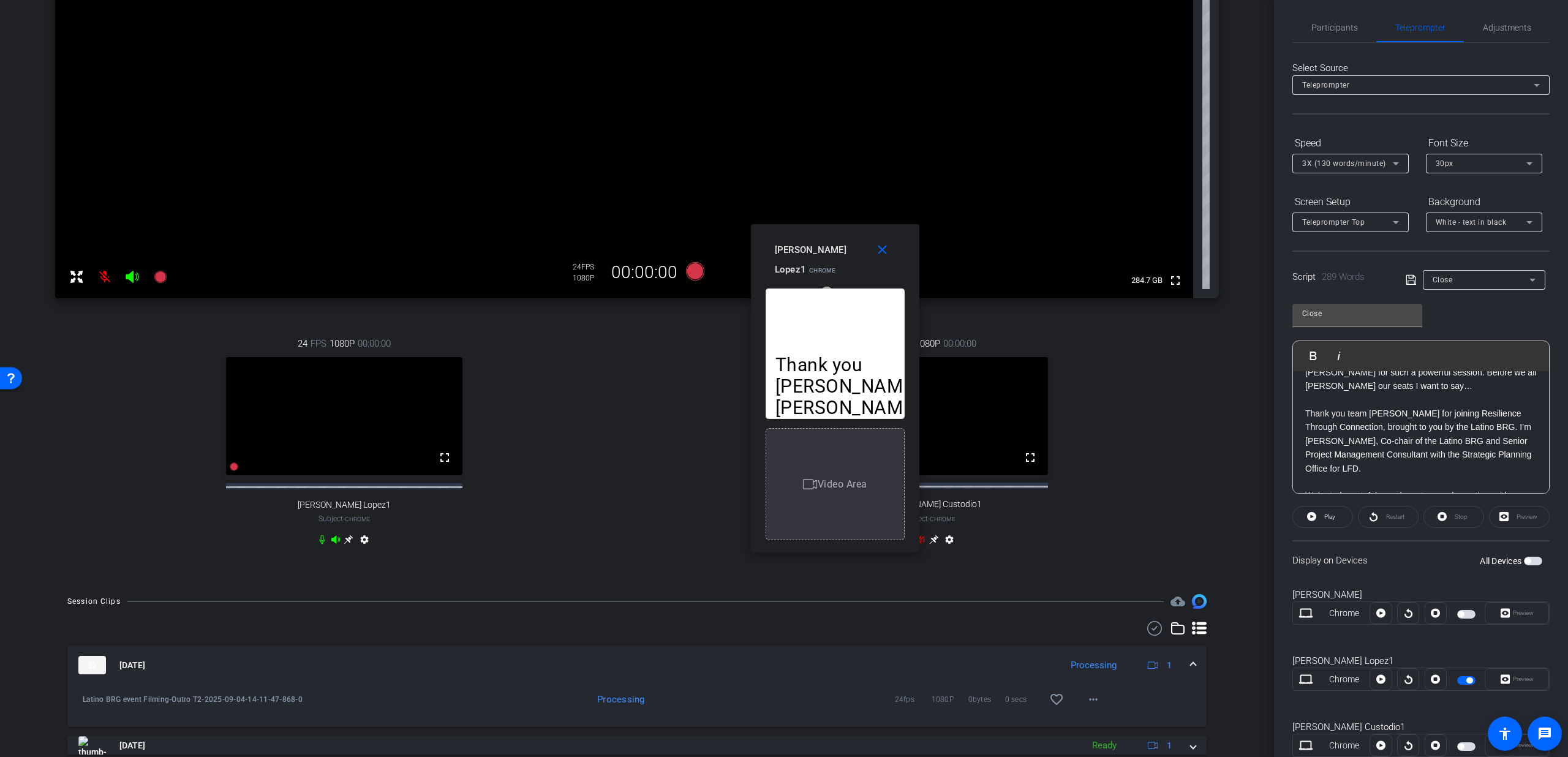
drag, startPoint x: 863, startPoint y: 534, endPoint x: 907, endPoint y: 499, distance: 56.2
click at [914, 541] on div "Thank you Dan, Aadil and Olga for such a powerful session. Before we all deboar…" at bounding box center [834, 416] width 168 height 273
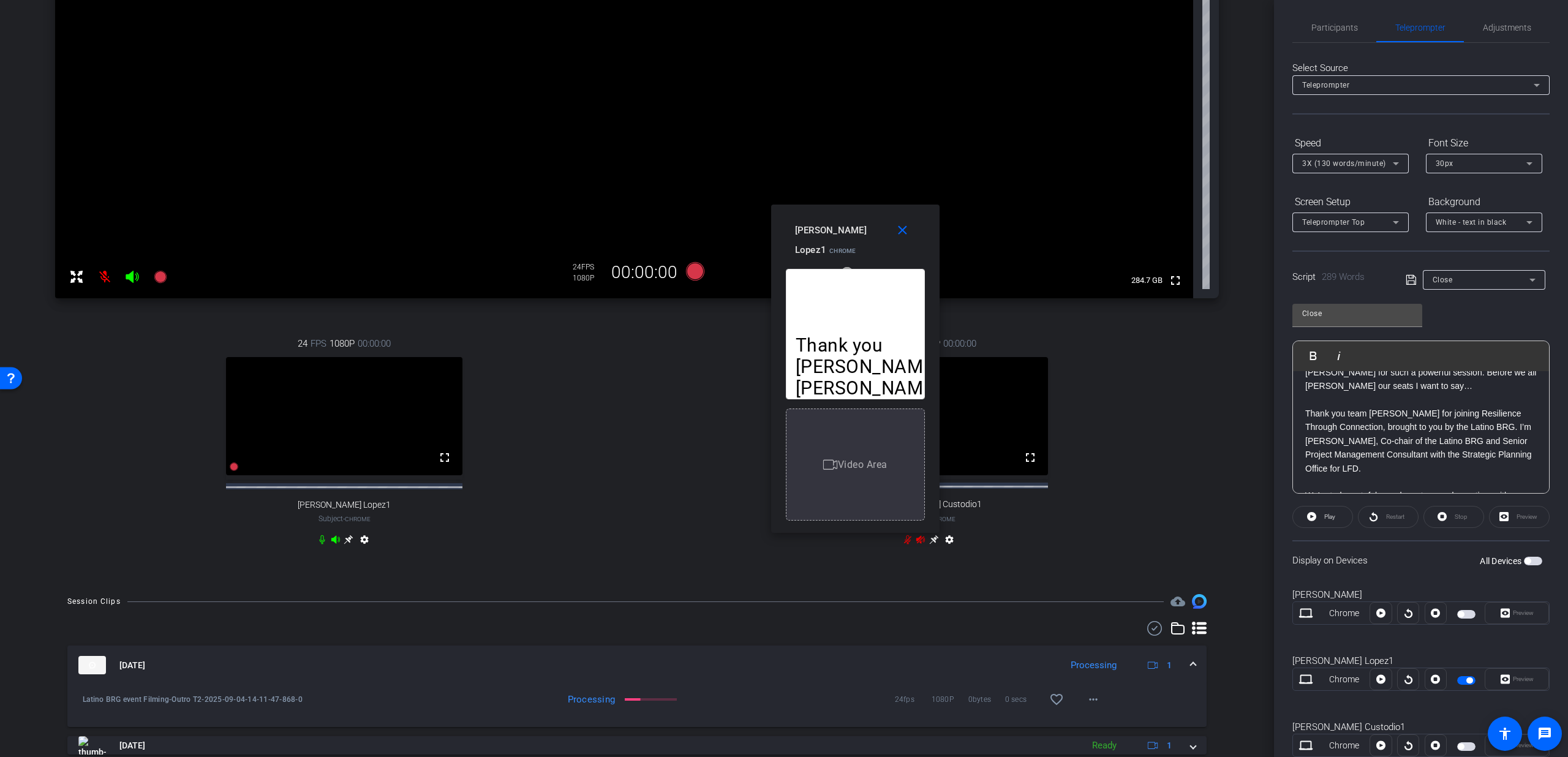
drag, startPoint x: 903, startPoint y: 421, endPoint x: 924, endPoint y: 403, distance: 27.7
click at [924, 403] on div "Thank you Dan, Aadil and Olga for such a powerful session. Before we all deboar…" at bounding box center [856, 390] width 139 height 261
click at [433, 472] on span at bounding box center [444, 457] width 29 height 29
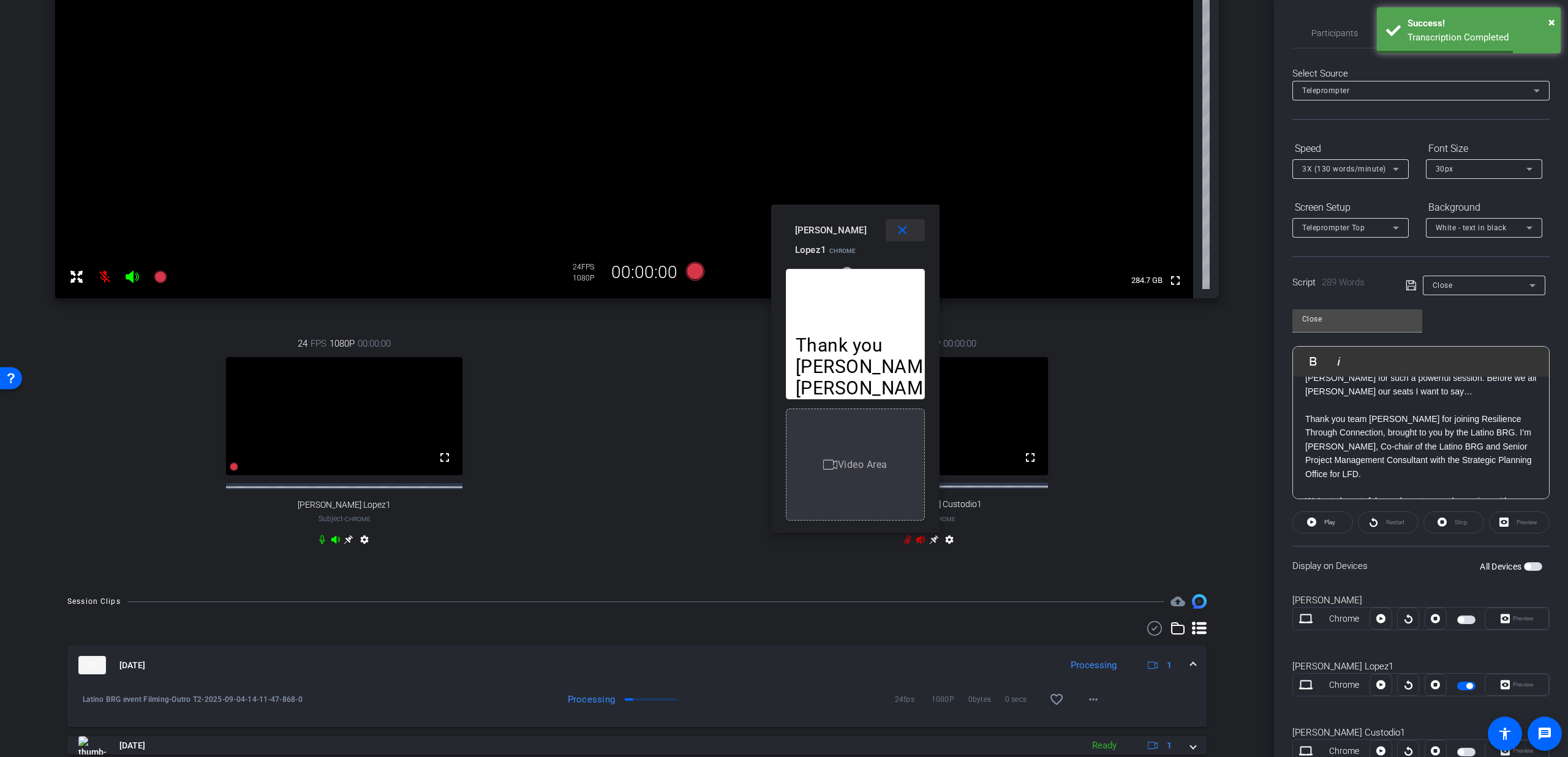
click at [899, 227] on mat-icon "close" at bounding box center [902, 230] width 15 height 15
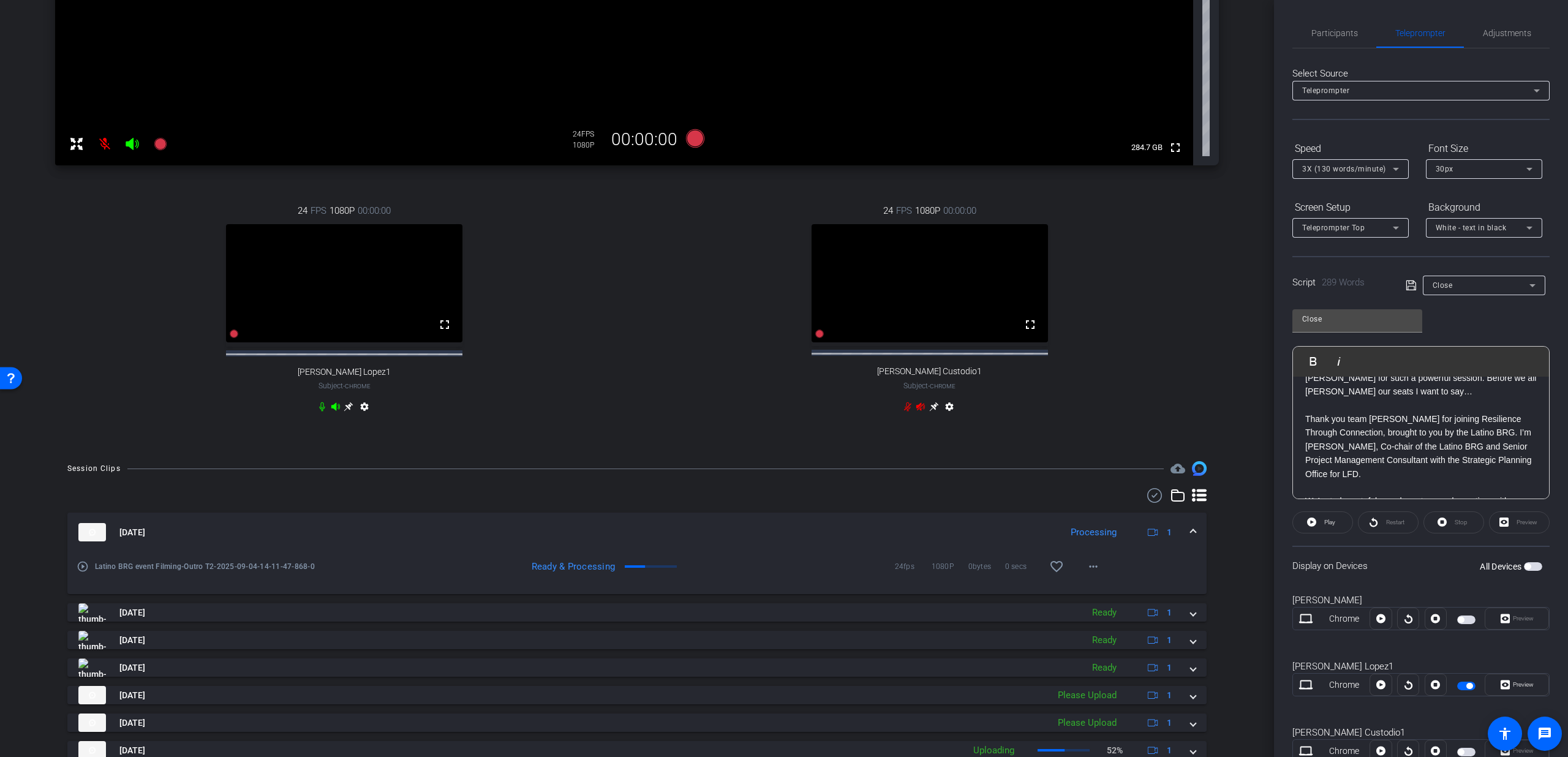
scroll to position [436, 0]
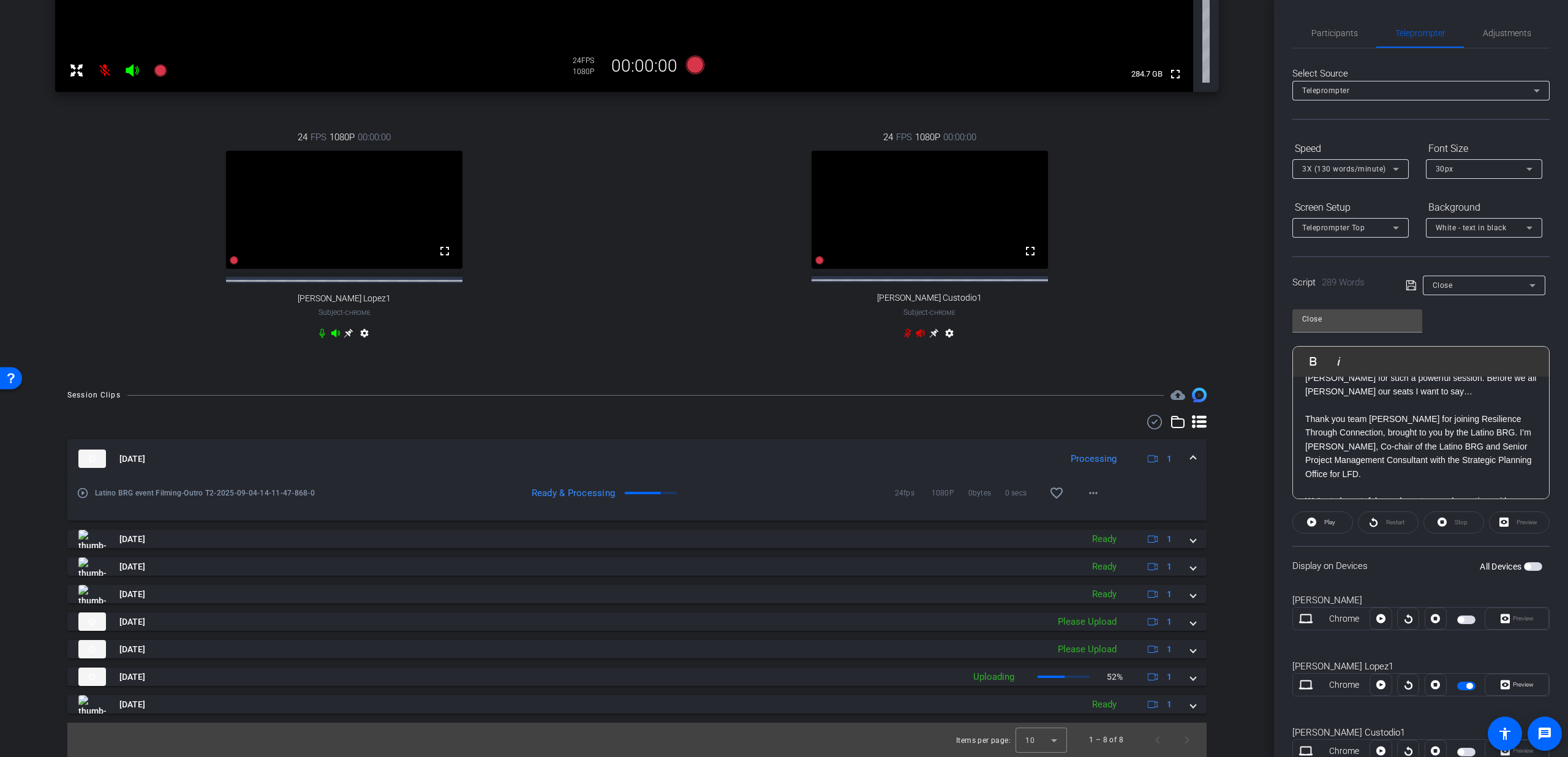
click at [1191, 459] on span at bounding box center [1193, 459] width 4 height 12
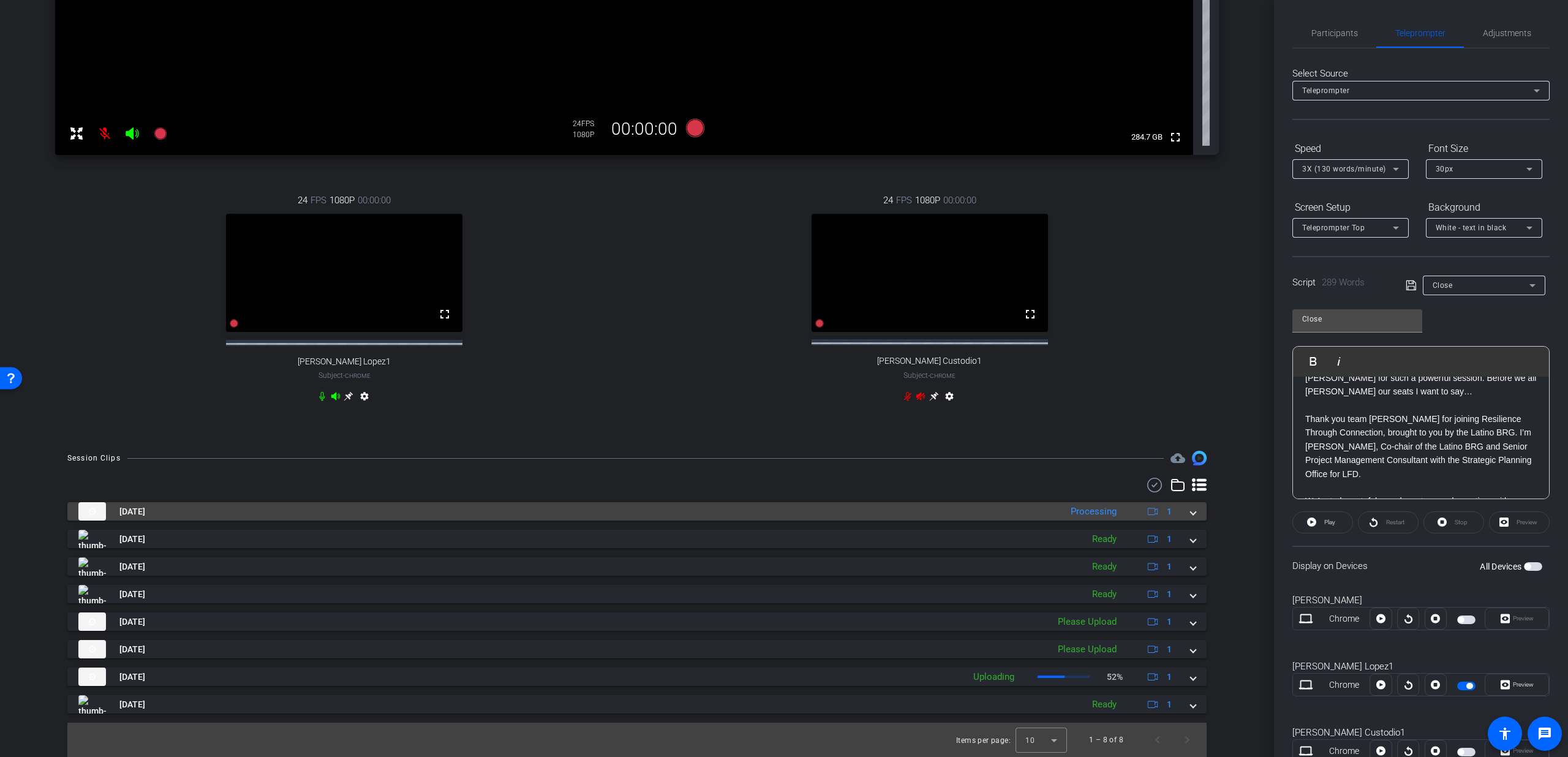
scroll to position [373, 0]
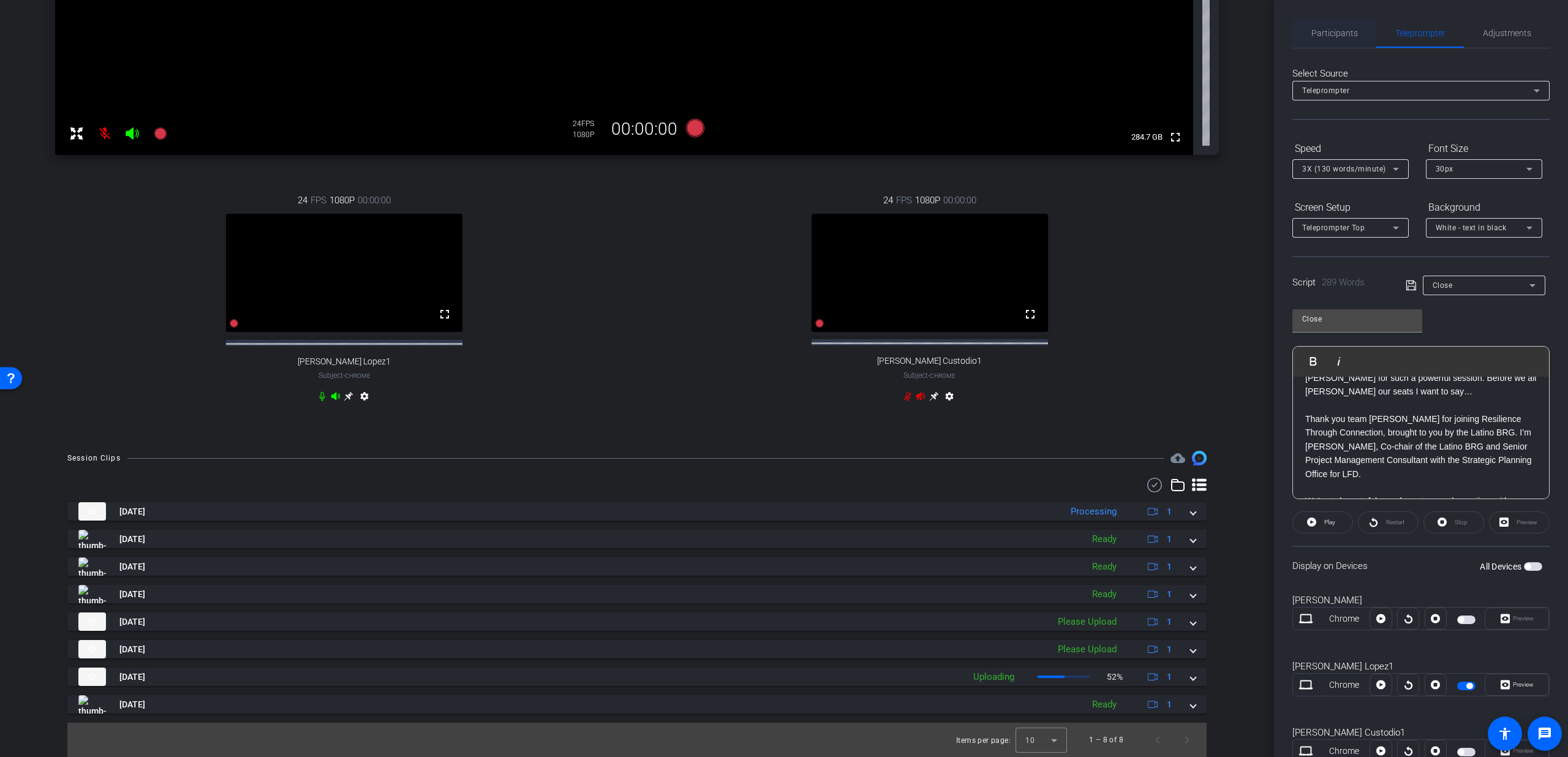
click at [1315, 37] on span "Participants" at bounding box center [1334, 33] width 46 height 9
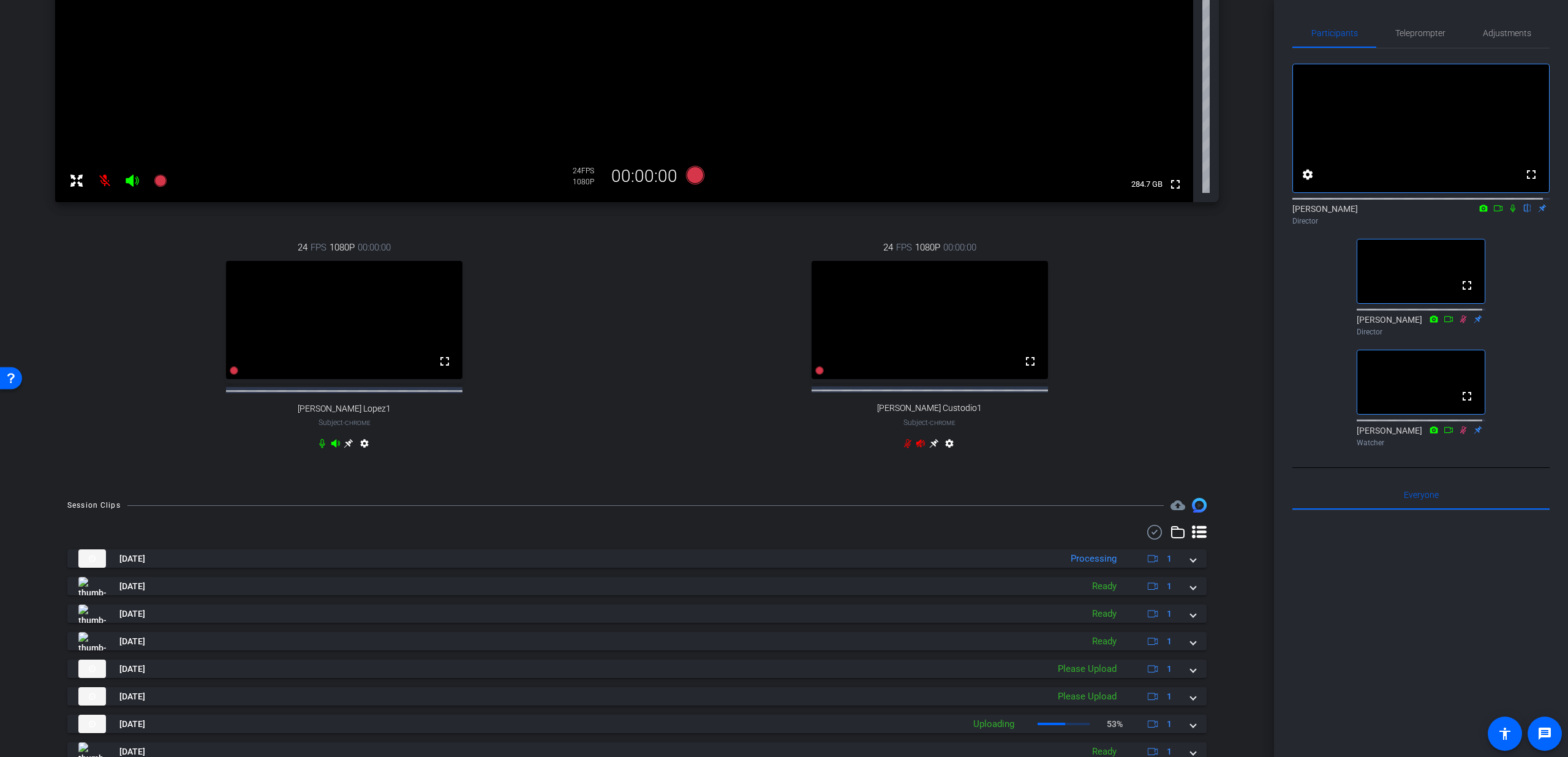
scroll to position [351, 0]
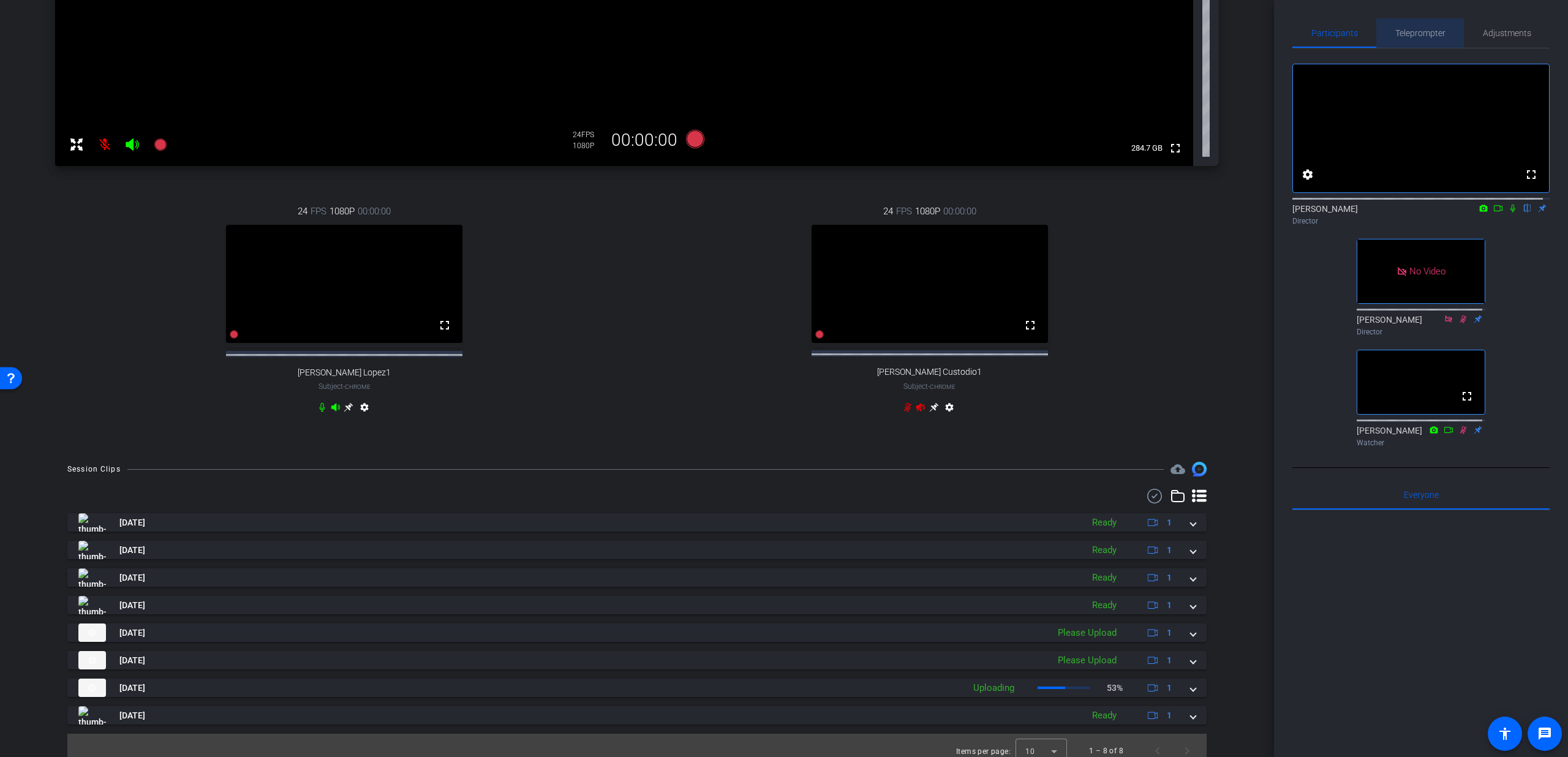
click at [1436, 37] on span "Teleprompter" at bounding box center [1420, 33] width 50 height 9
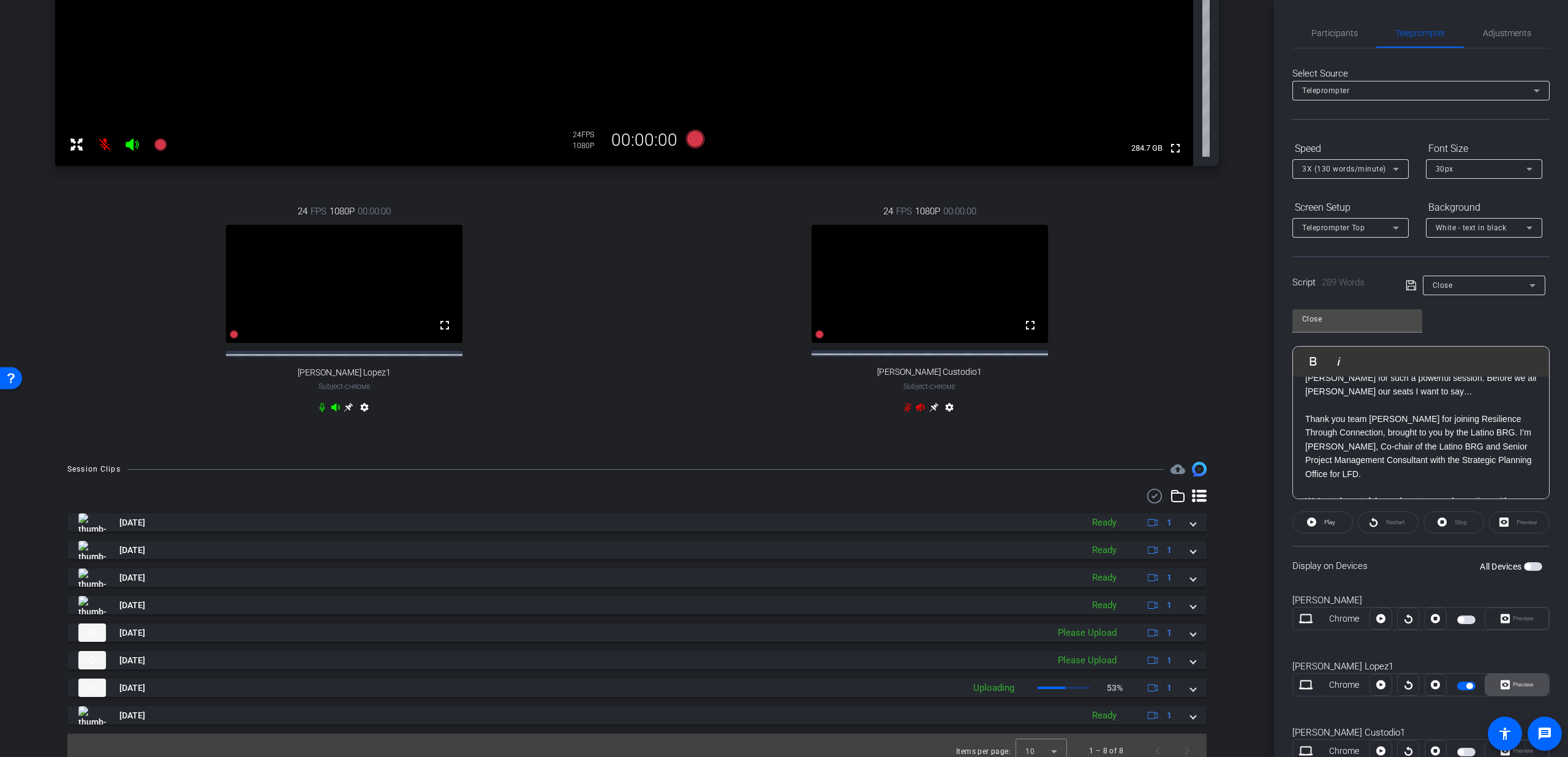
click at [1503, 680] on button "Preview" at bounding box center [1517, 685] width 64 height 22
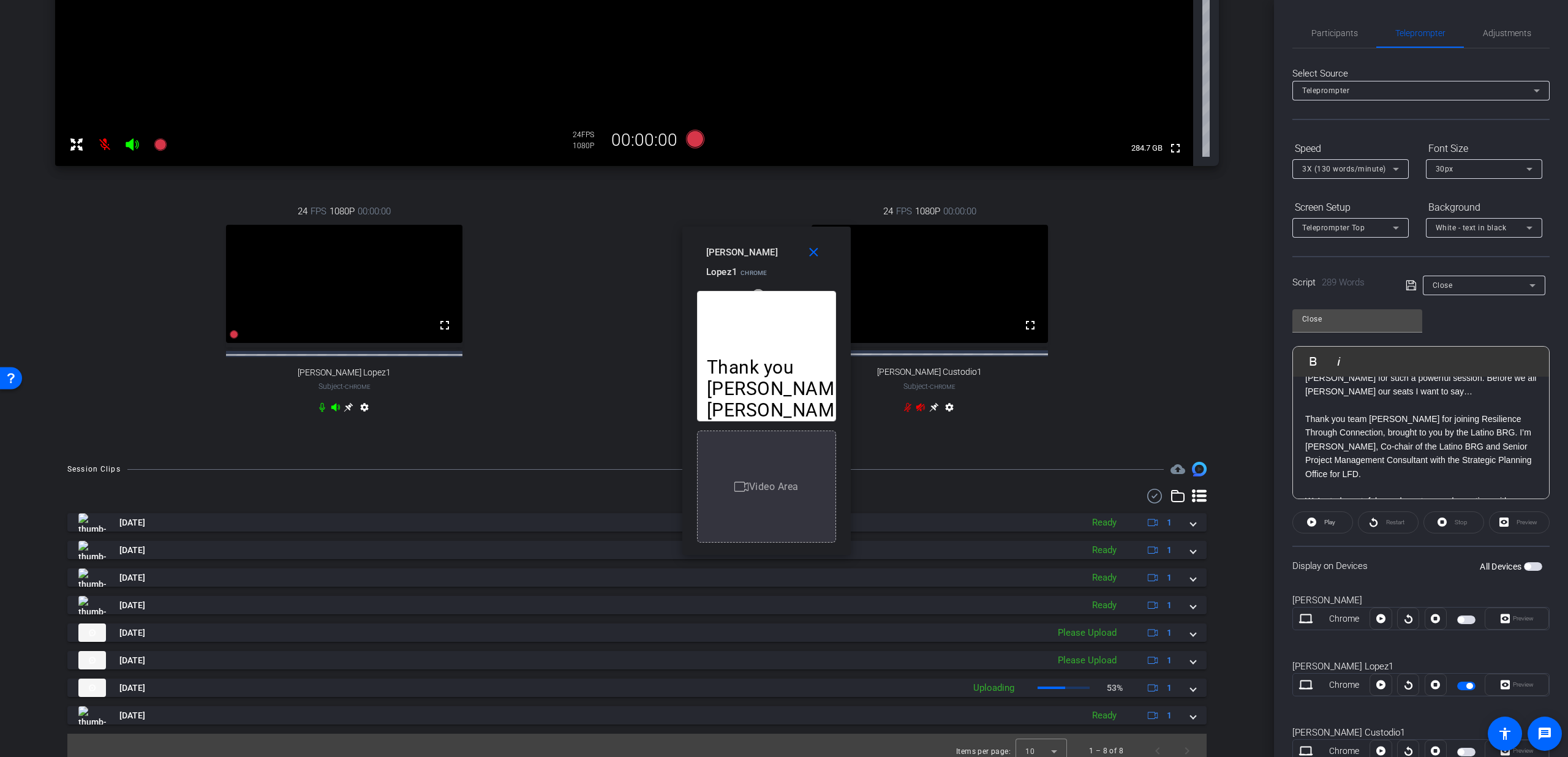
drag, startPoint x: 776, startPoint y: 411, endPoint x: 759, endPoint y: 424, distance: 21.4
click at [759, 424] on div "Thank you Dan, Aadil and Olga for such a powerful session. Before we all deboar…" at bounding box center [767, 412] width 139 height 261
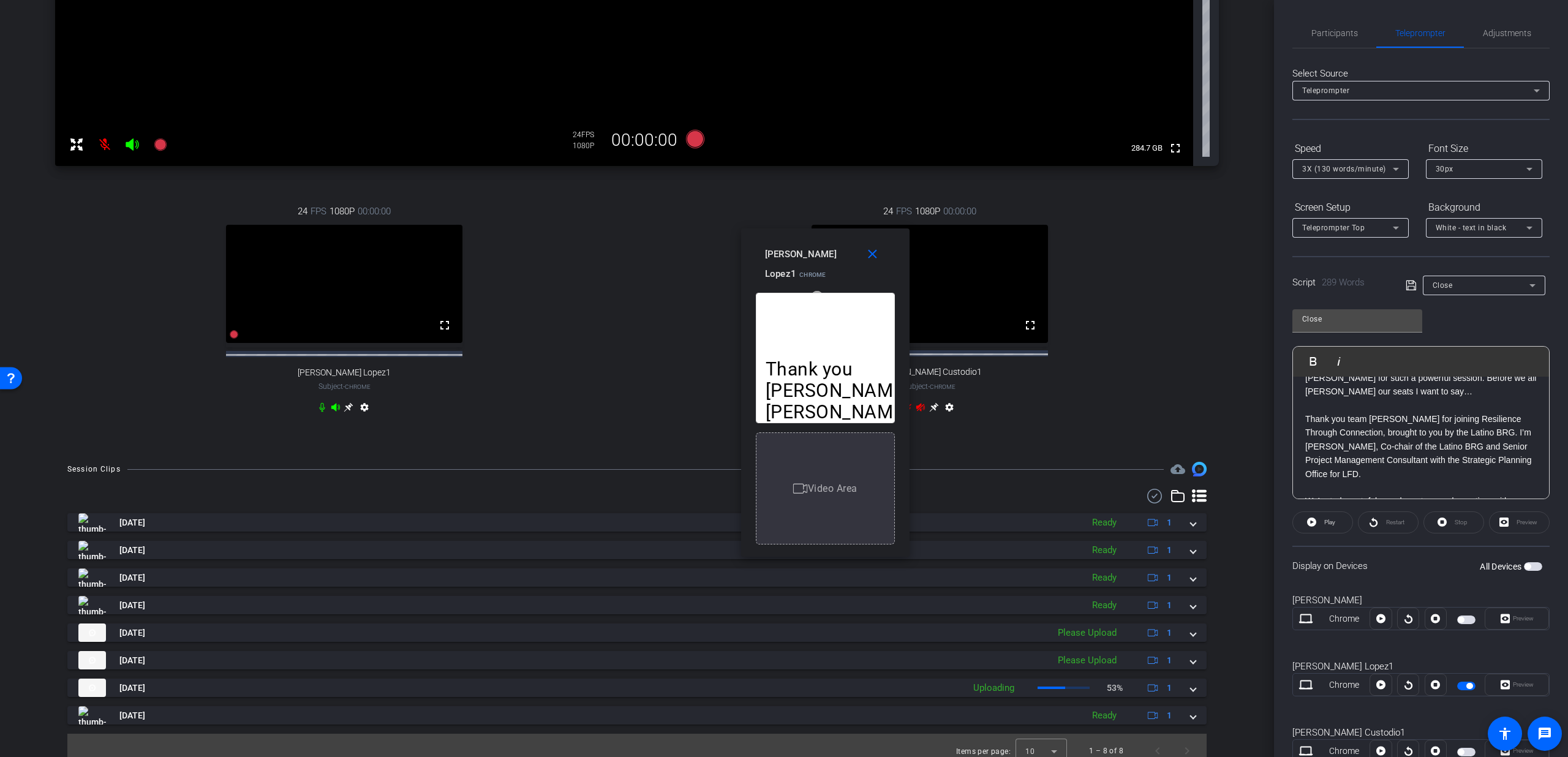
drag, startPoint x: 845, startPoint y: 553, endPoint x: 890, endPoint y: 538, distance: 47.4
click at [899, 549] on div "Thank you Dan, Aadil and Olga for such a powerful session. Before we all deboar…" at bounding box center [825, 420] width 168 height 273
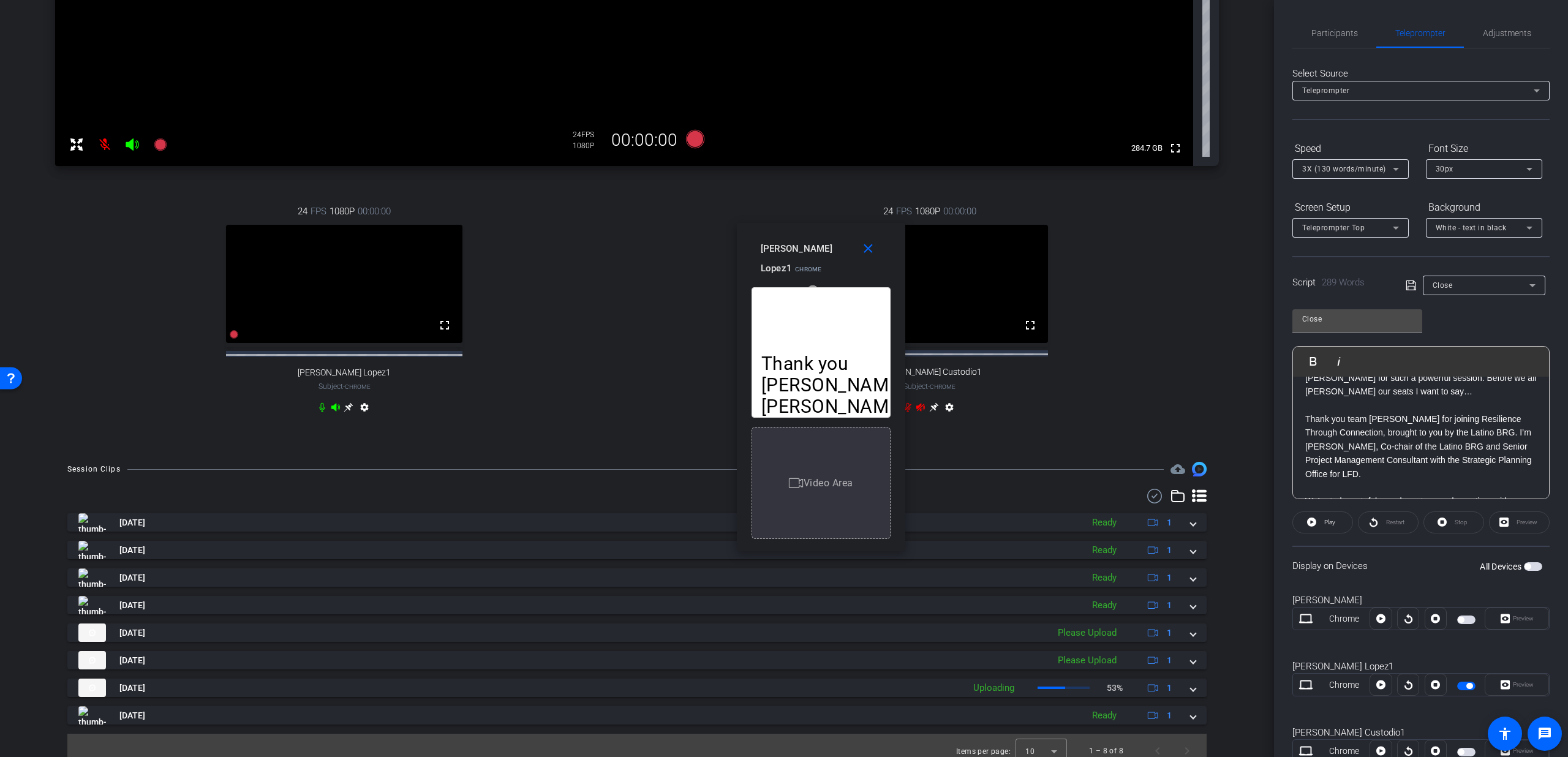
click at [848, 498] on div "Video Area" at bounding box center [821, 483] width 139 height 112
click at [1309, 227] on span "Teleprompter Top" at bounding box center [1334, 228] width 62 height 9
click at [1317, 254] on span "Full Screen" at bounding box center [1323, 252] width 41 height 14
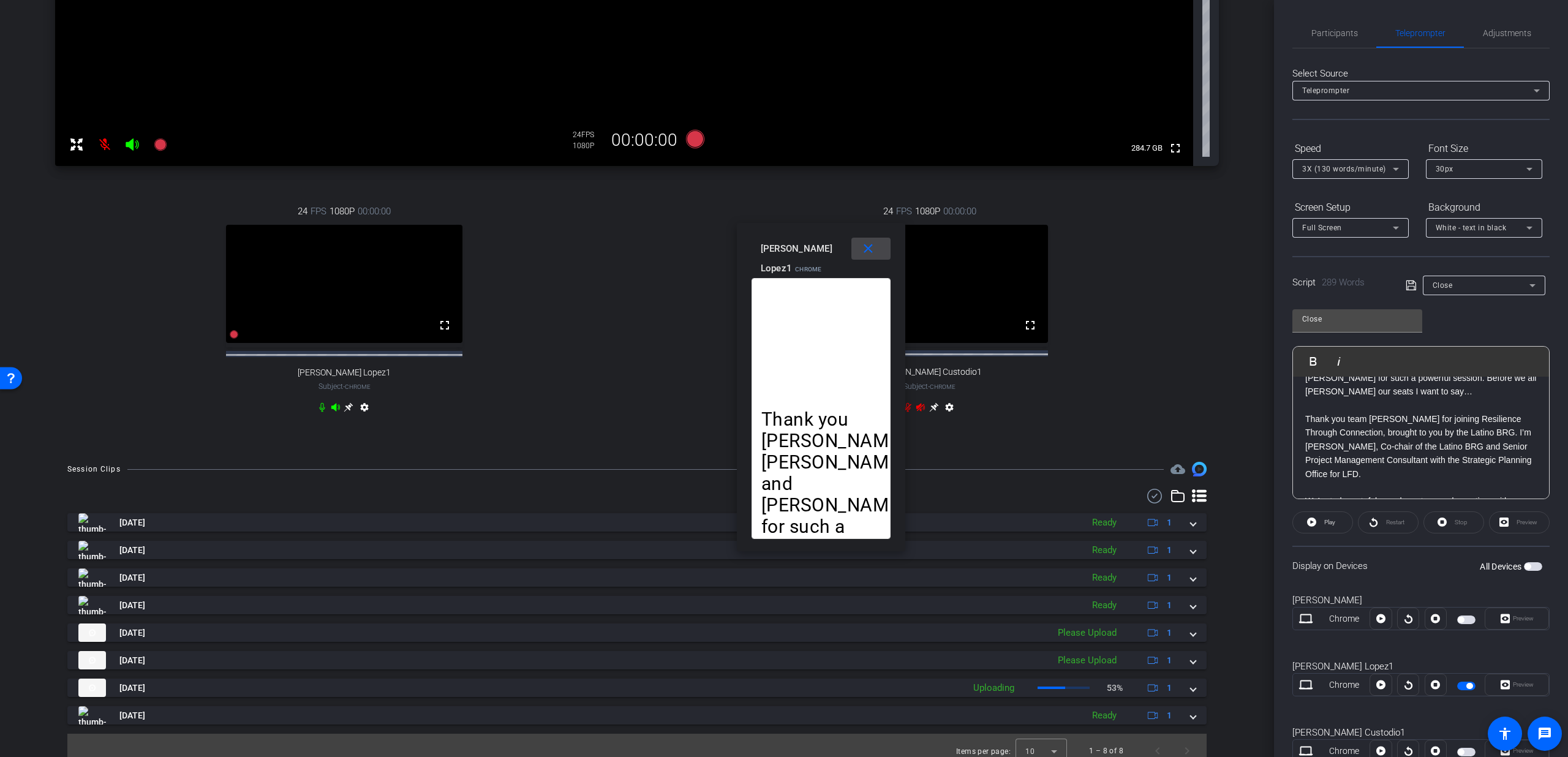
click at [861, 250] on mat-icon "close" at bounding box center [867, 249] width 15 height 15
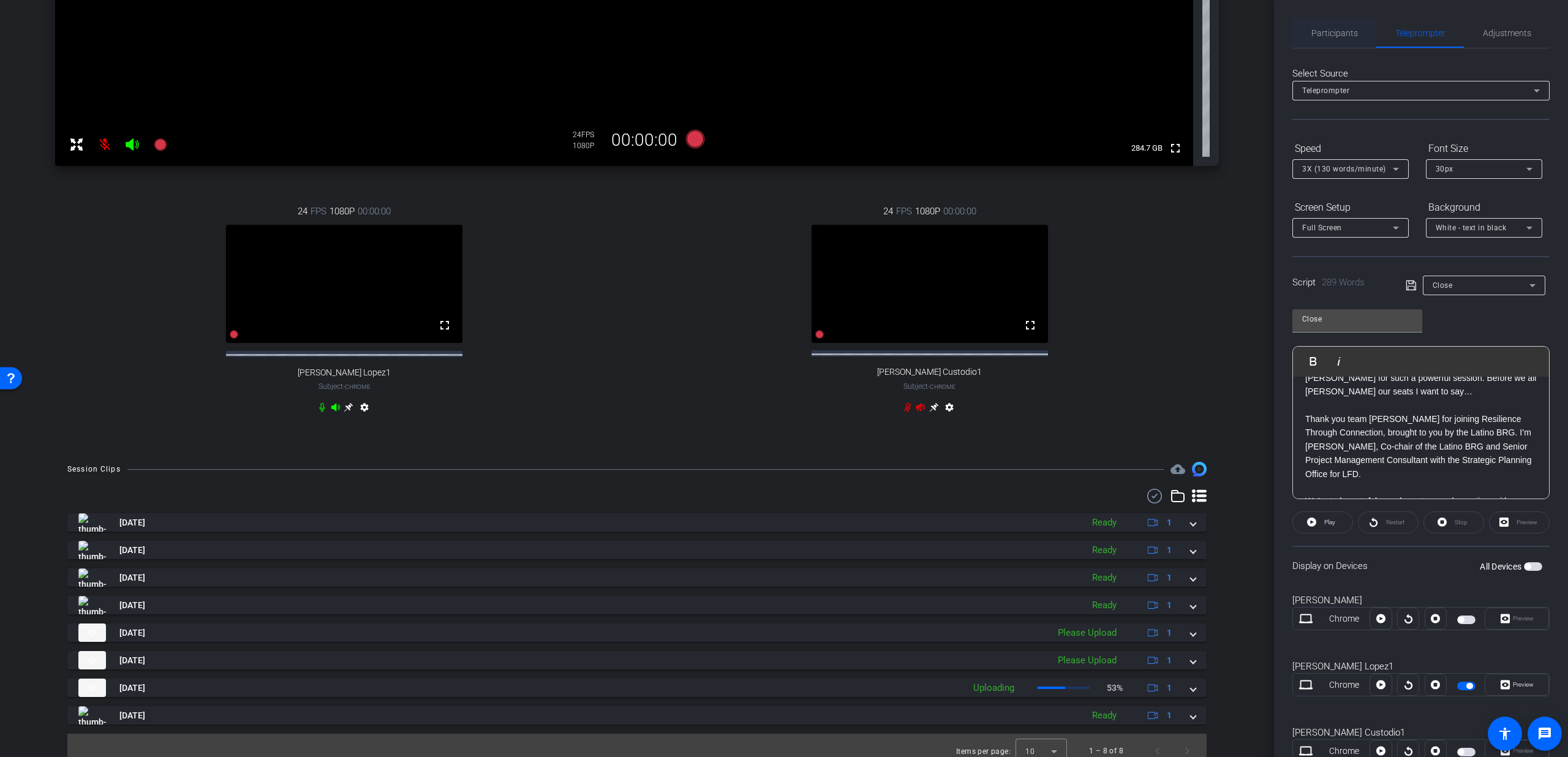
click at [1339, 29] on span "Participants" at bounding box center [1334, 33] width 46 height 9
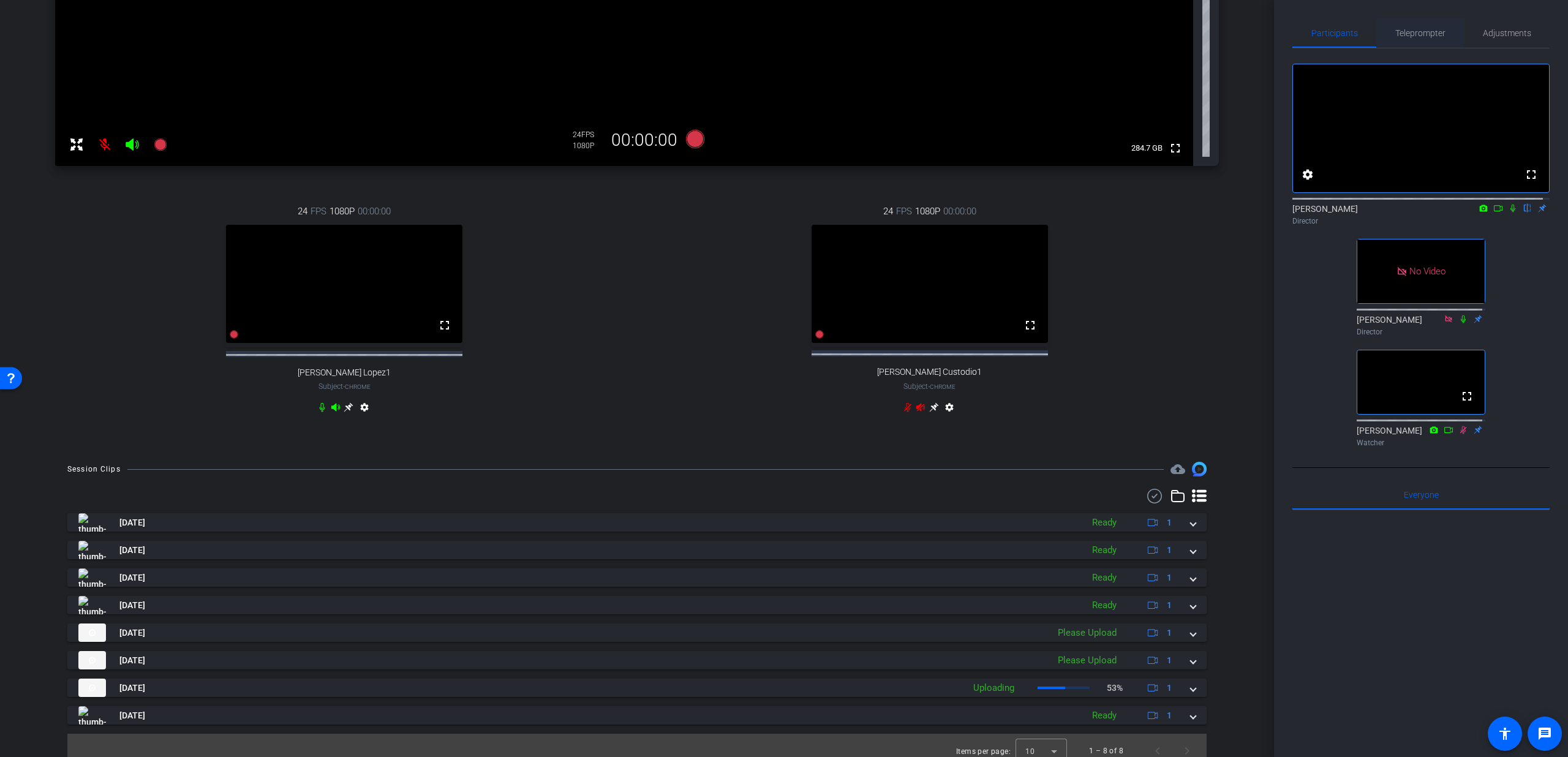
click at [1401, 22] on span "Teleprompter" at bounding box center [1420, 33] width 50 height 29
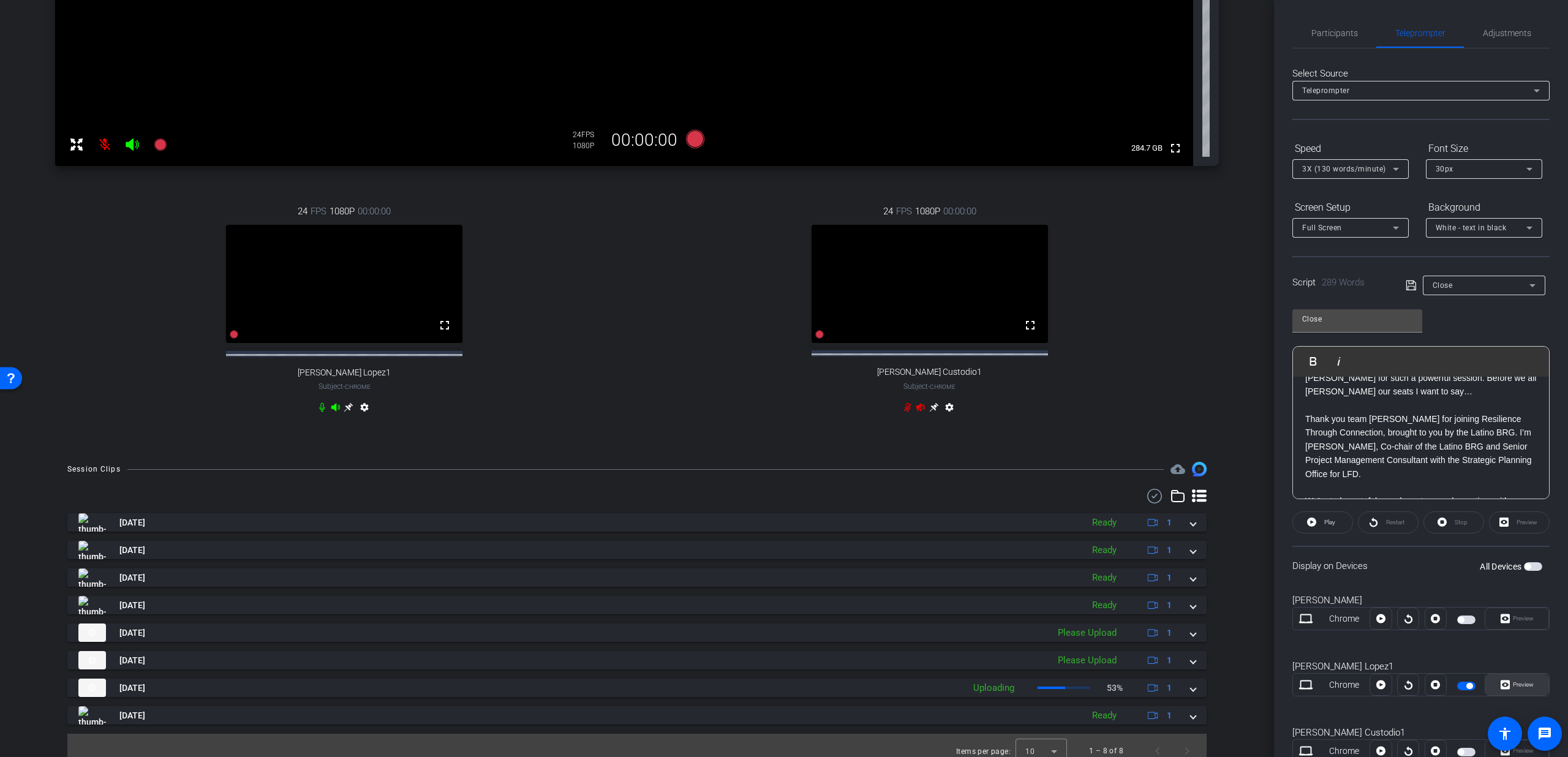
click at [1493, 680] on span at bounding box center [1516, 685] width 63 height 29
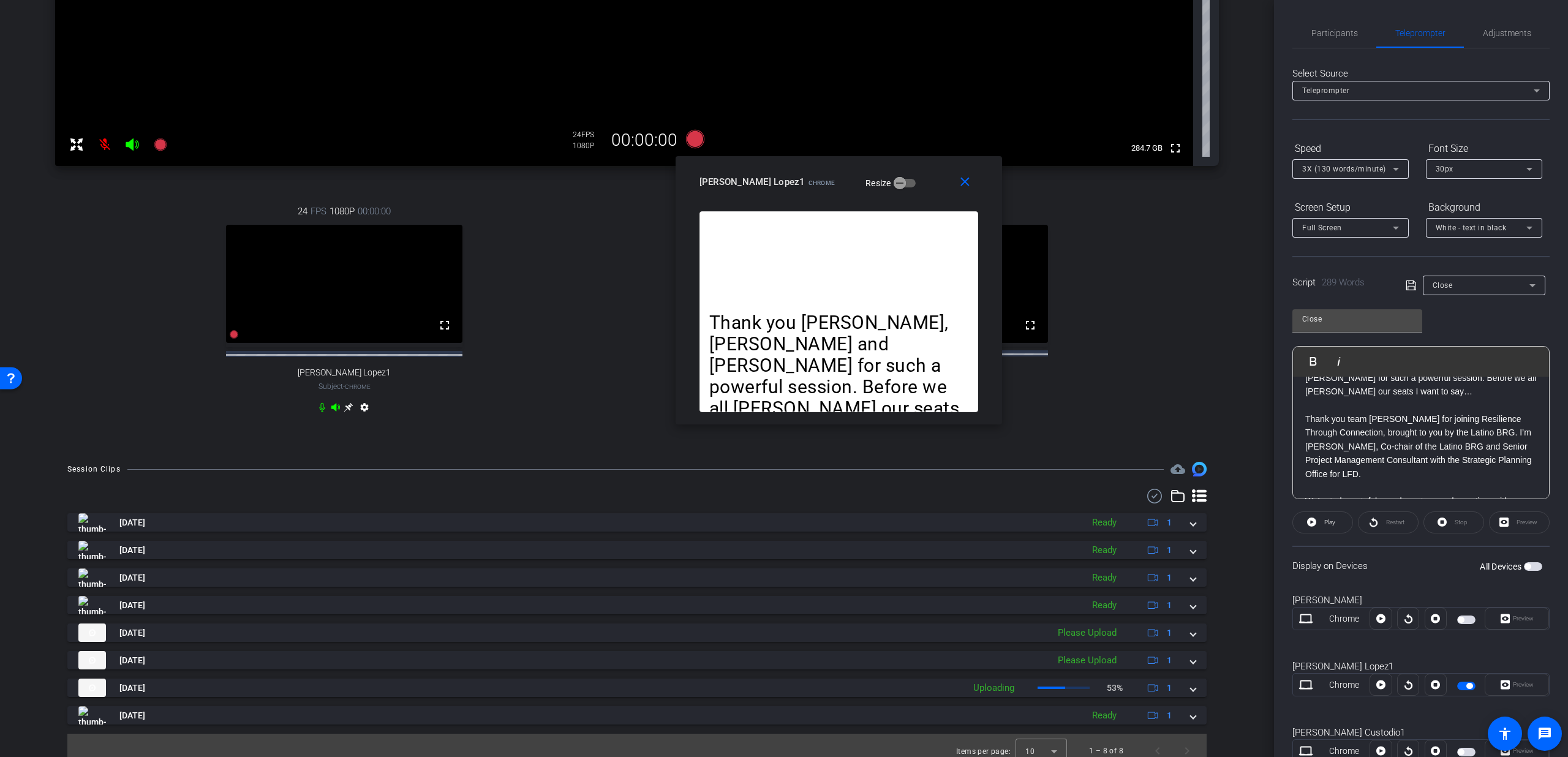
drag, startPoint x: 850, startPoint y: 276, endPoint x: 904, endPoint y: 188, distance: 103.2
click at [904, 188] on div "Rosemary Lopez1 Chrome Resize" at bounding box center [843, 182] width 288 height 22
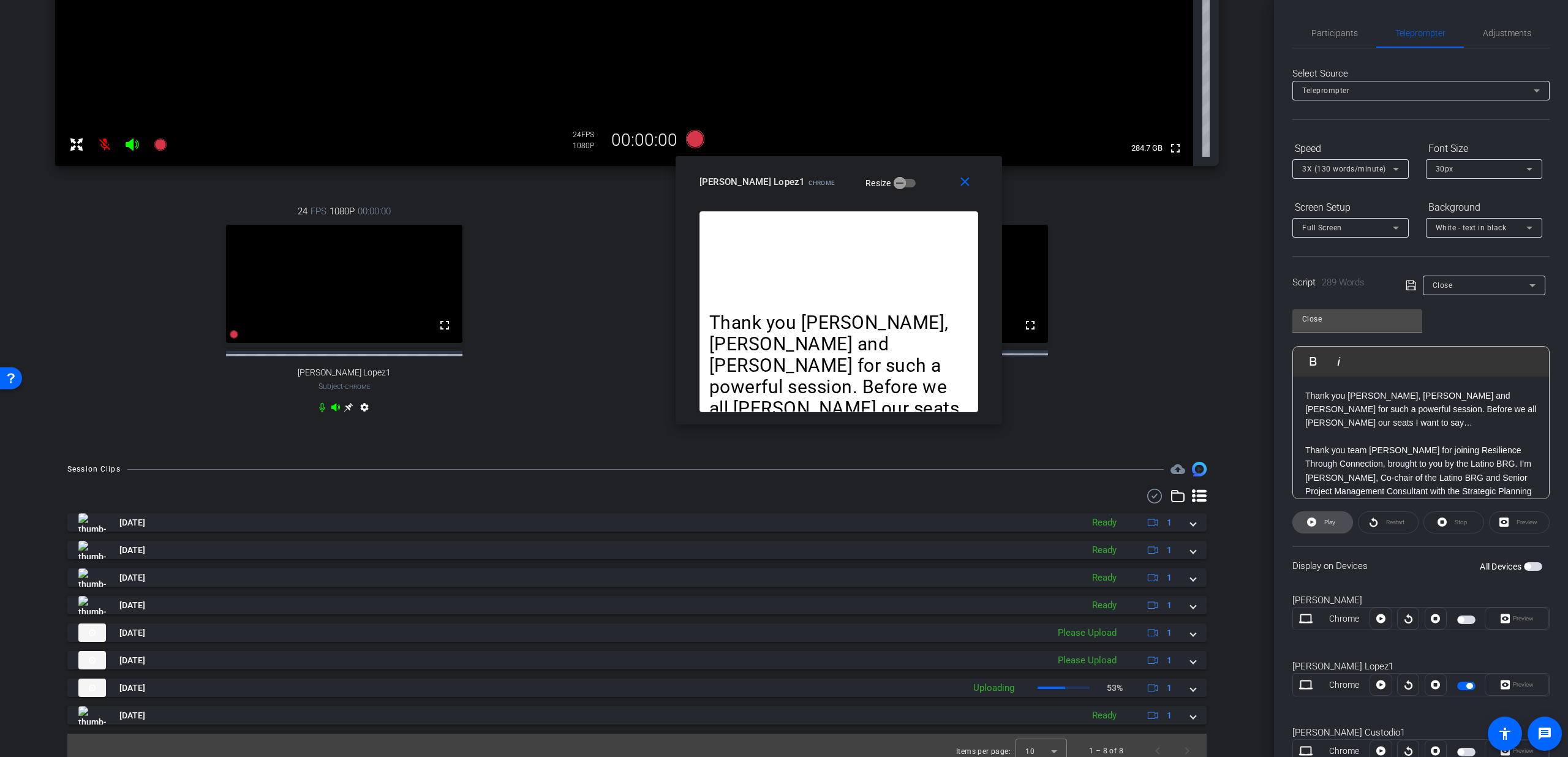
click at [1313, 525] on icon at bounding box center [1311, 522] width 9 height 9
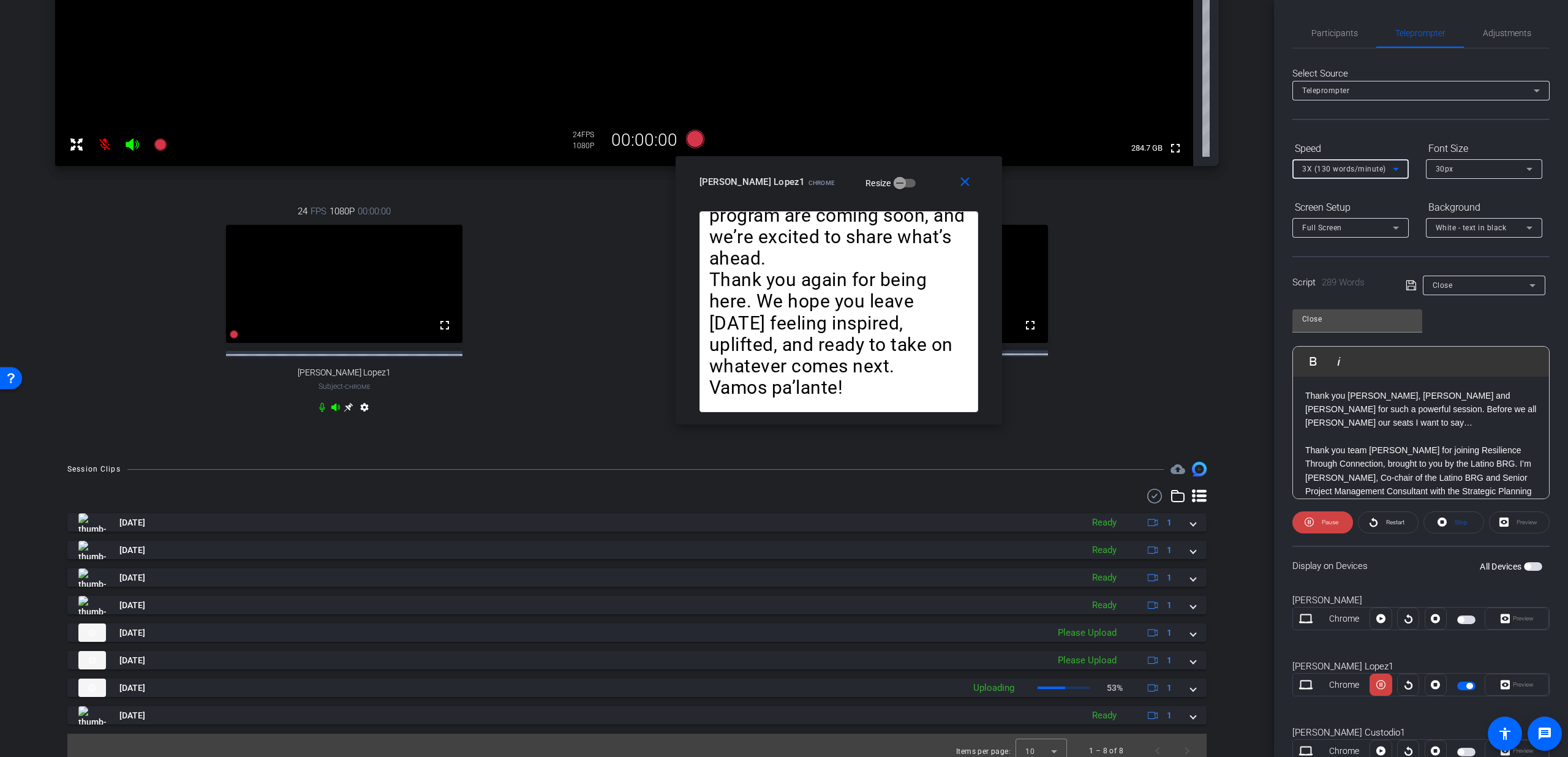
click at [1329, 171] on span "3X (130 words/minute)" at bounding box center [1344, 169] width 84 height 9
click at [1326, 259] on mat-option "4X (140 words/minute)" at bounding box center [1350, 252] width 117 height 20
click at [1318, 518] on span "Pause" at bounding box center [1328, 522] width 20 height 17
click at [1330, 46] on span "Participants" at bounding box center [1334, 33] width 46 height 29
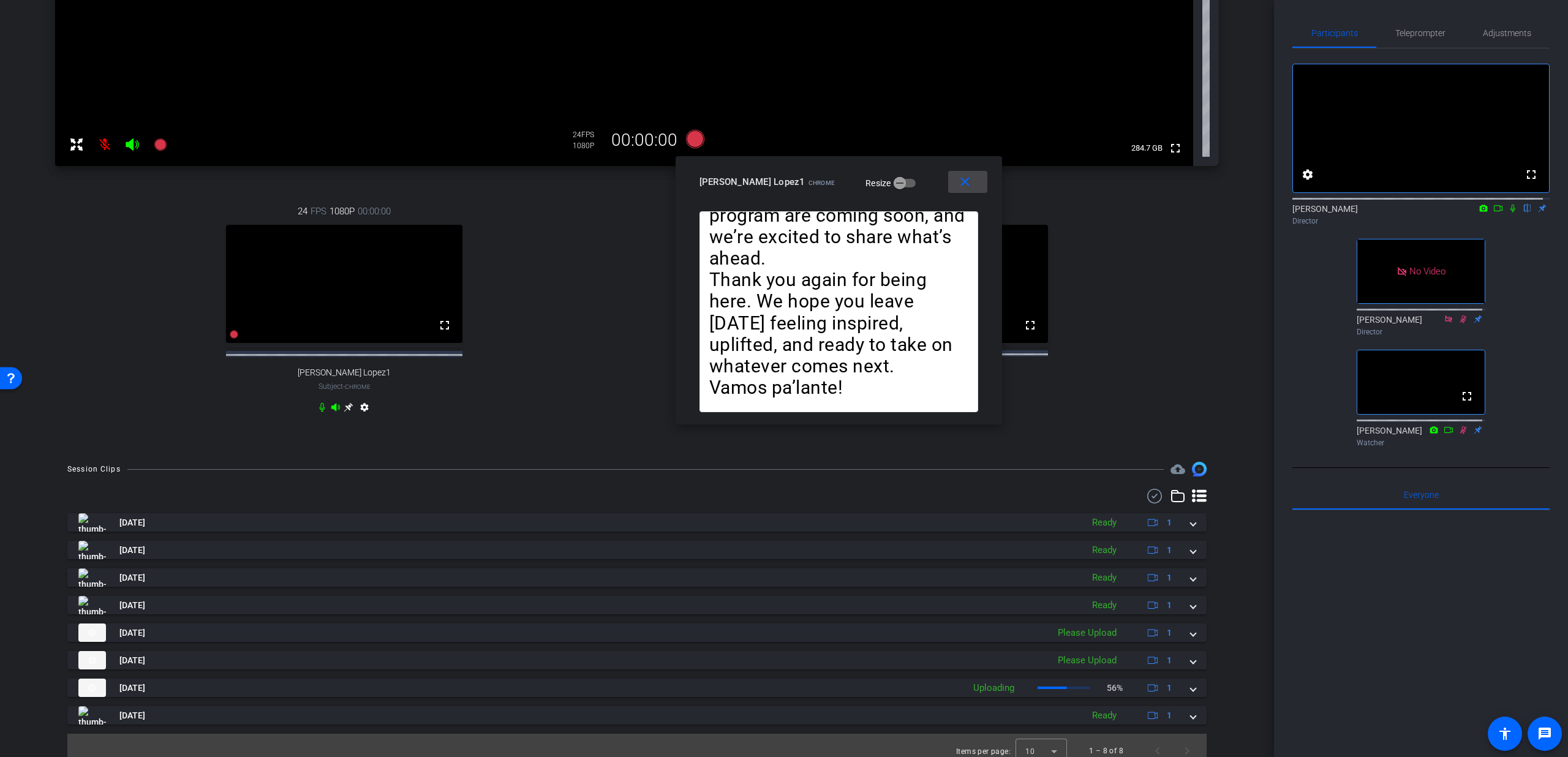
click at [958, 189] on span at bounding box center [968, 182] width 39 height 29
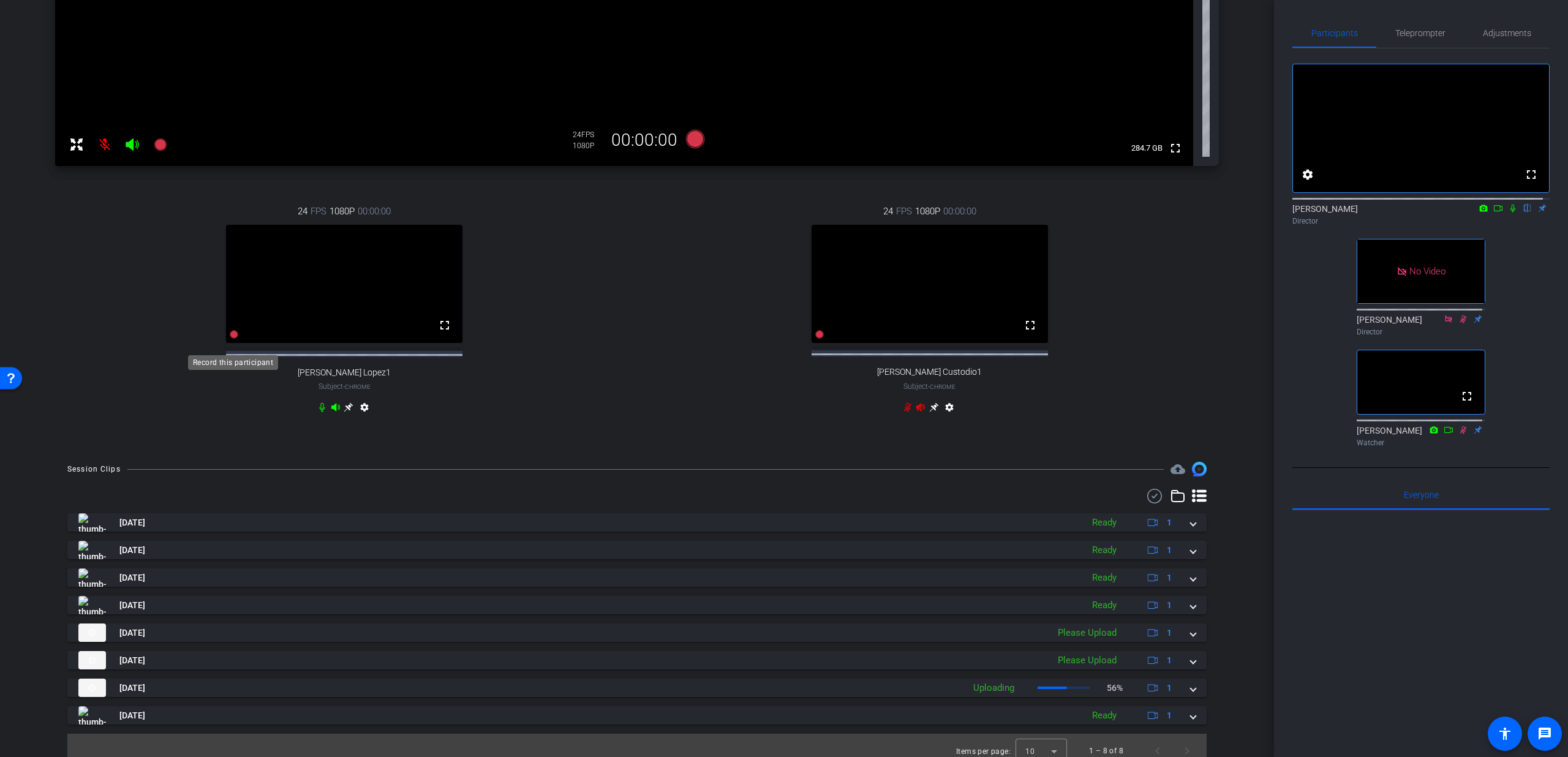
click at [232, 339] on icon at bounding box center [234, 334] width 9 height 9
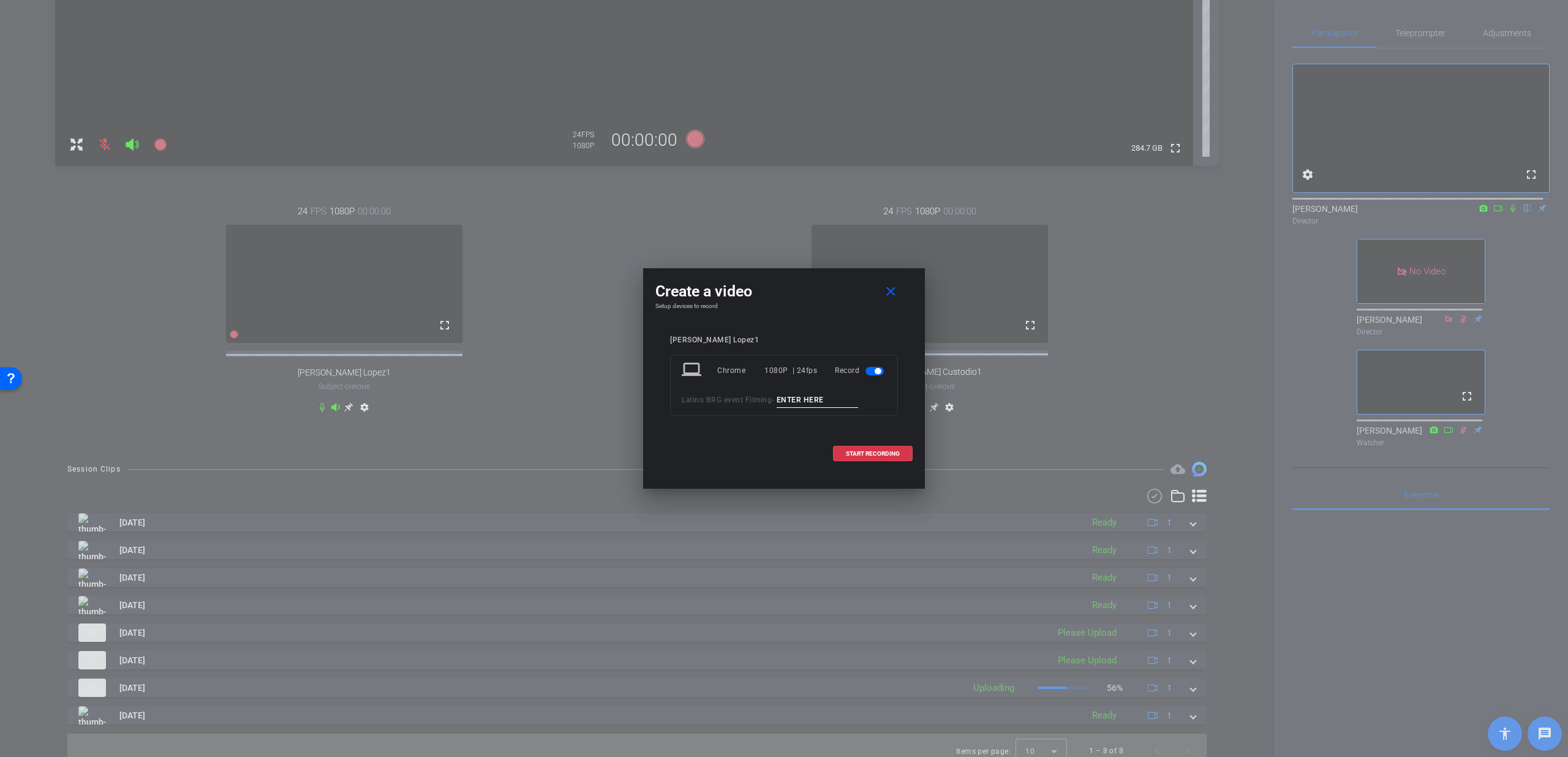
click at [802, 400] on input at bounding box center [817, 399] width 82 height 15
type input "Outro T3"
click at [842, 448] on span at bounding box center [873, 454] width 78 height 29
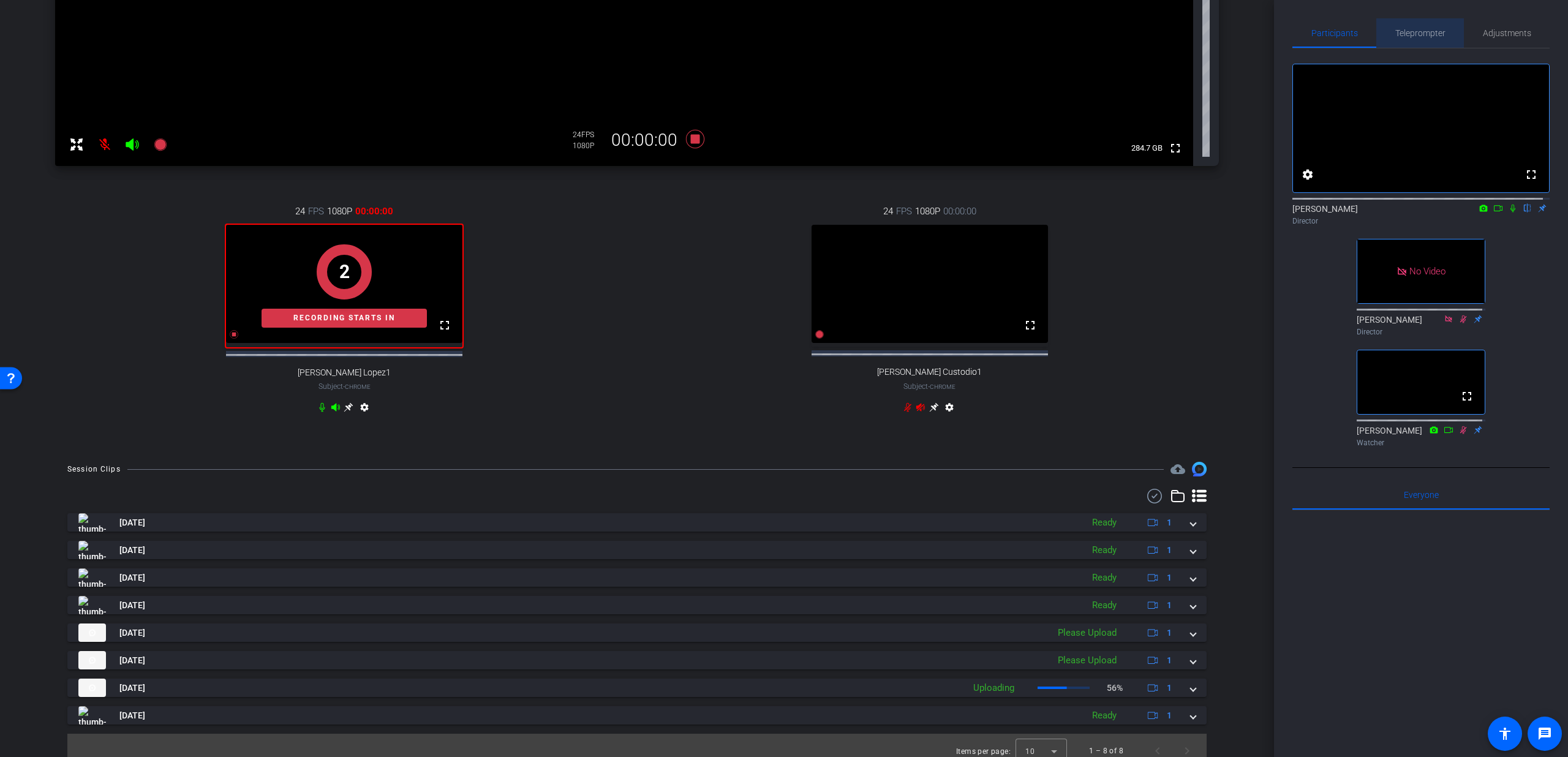
click at [1436, 26] on span "Teleprompter" at bounding box center [1420, 33] width 50 height 29
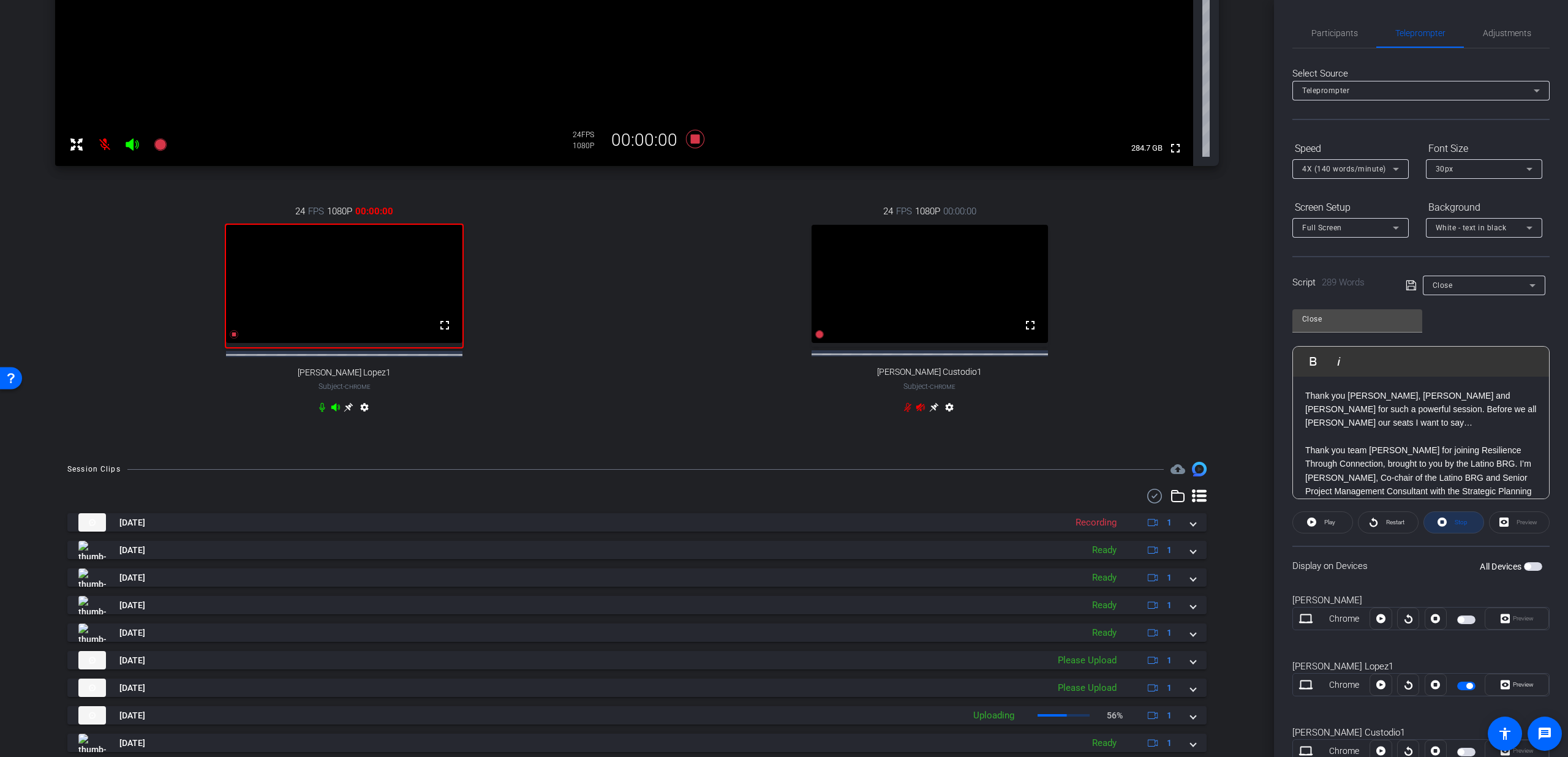
click at [1457, 526] on span "Stop" at bounding box center [1460, 522] width 16 height 17
click at [1325, 526] on span "Play" at bounding box center [1330, 522] width 11 height 7
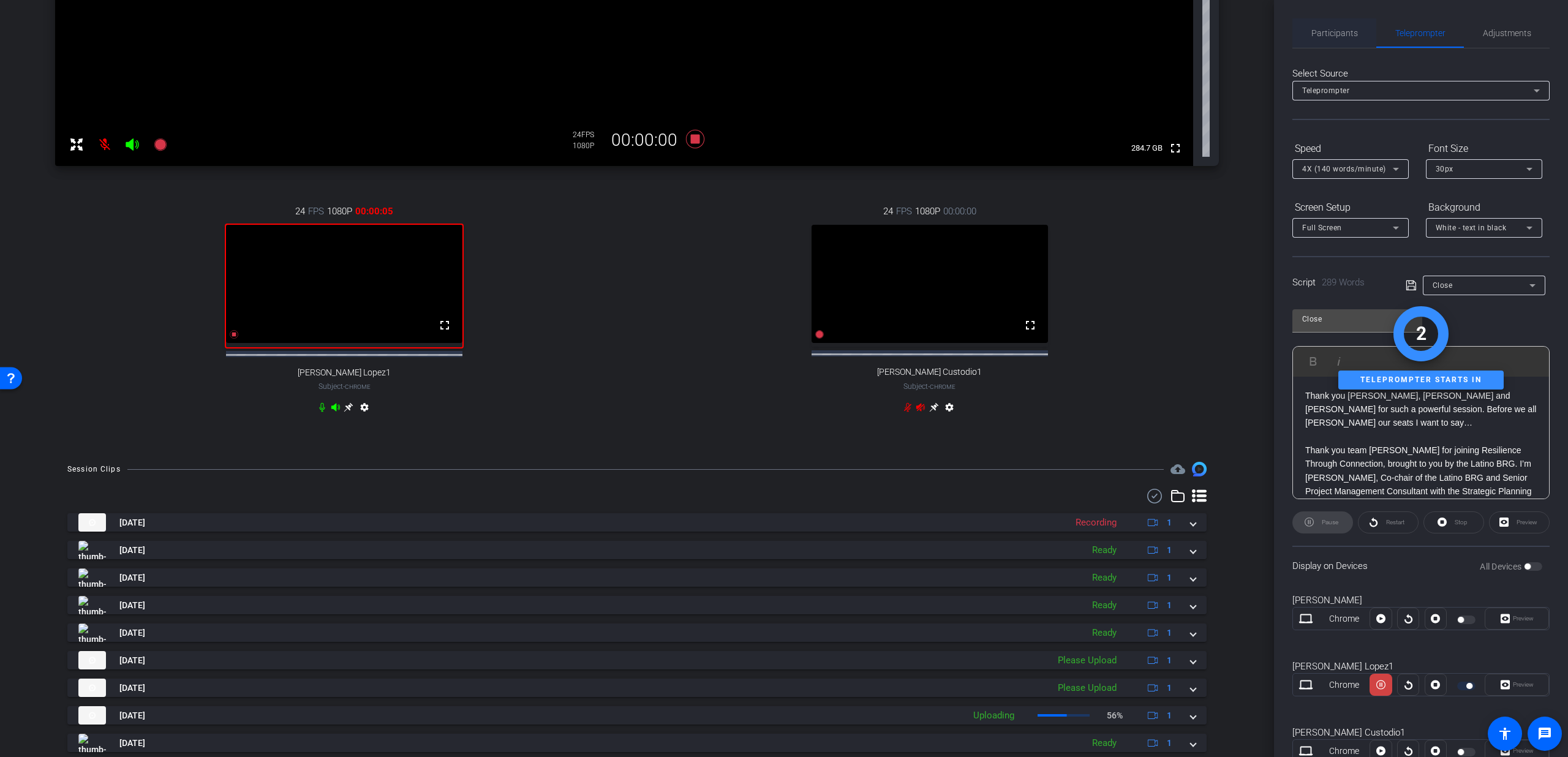
click at [1326, 33] on span "Participants" at bounding box center [1334, 33] width 46 height 9
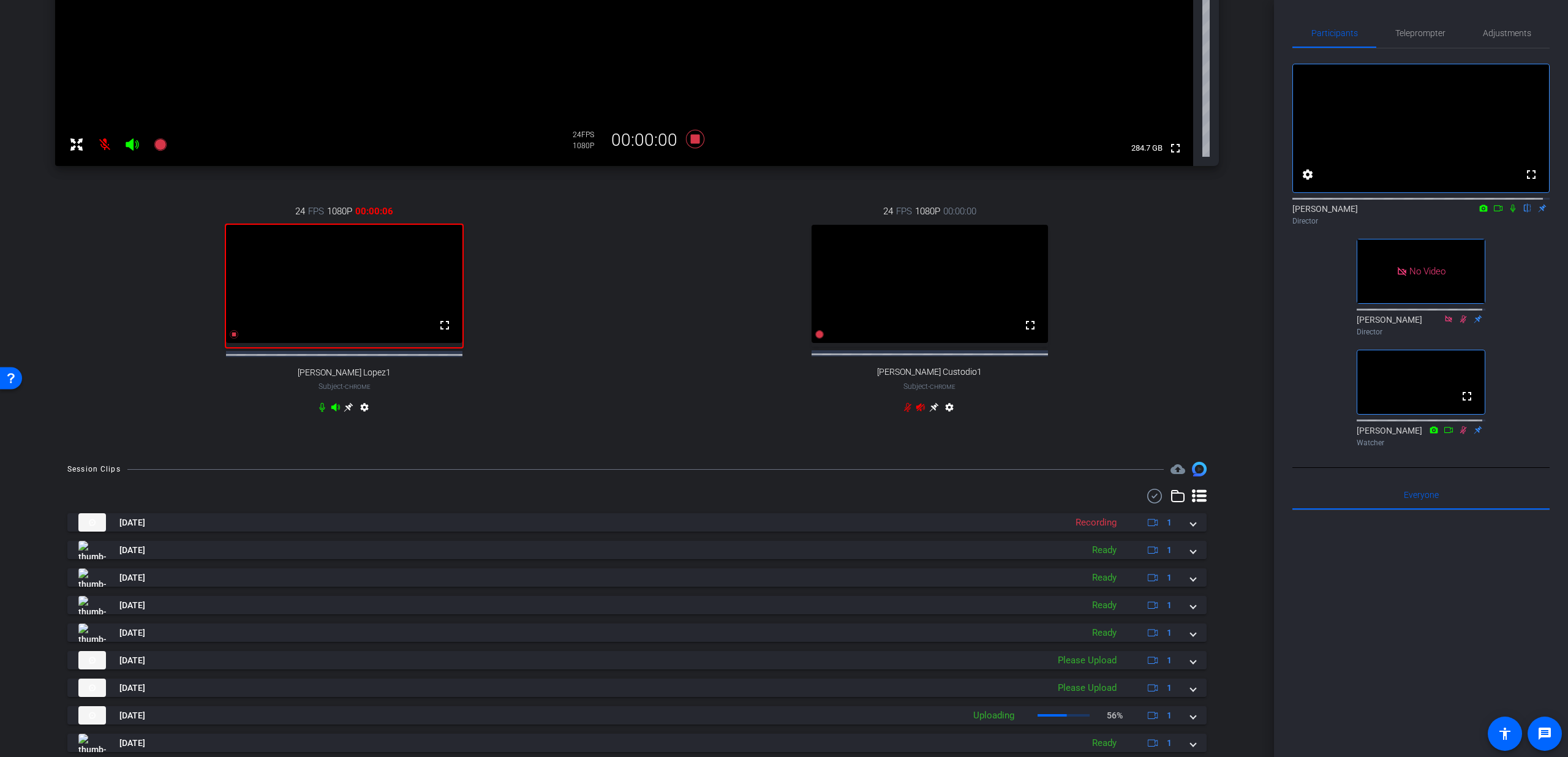
click at [1508, 212] on icon at bounding box center [1513, 209] width 10 height 9
click at [1456, 38] on div "Teleprompter" at bounding box center [1420, 33] width 87 height 29
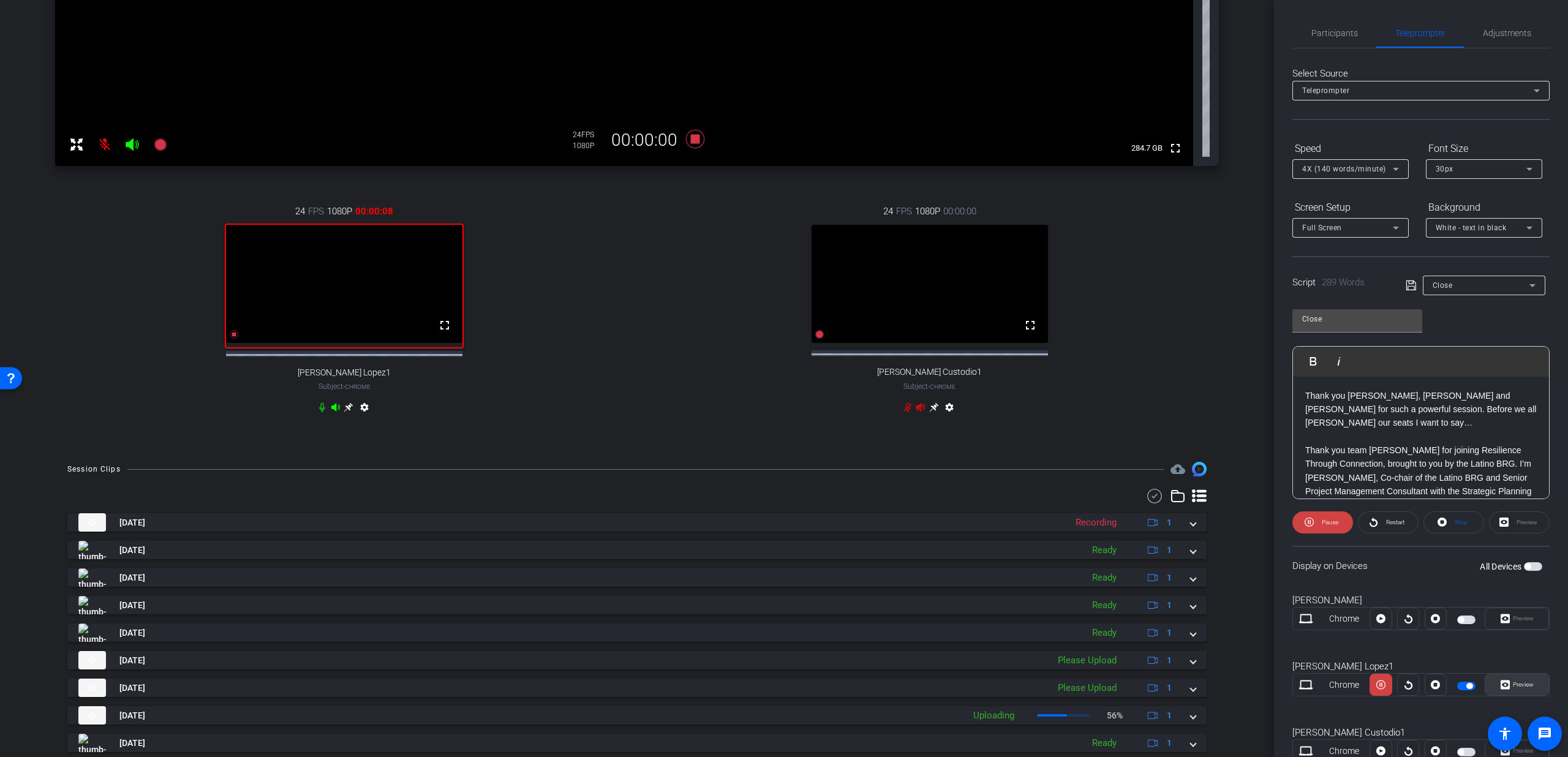
click at [1510, 681] on span "Preview" at bounding box center [1522, 685] width 24 height 17
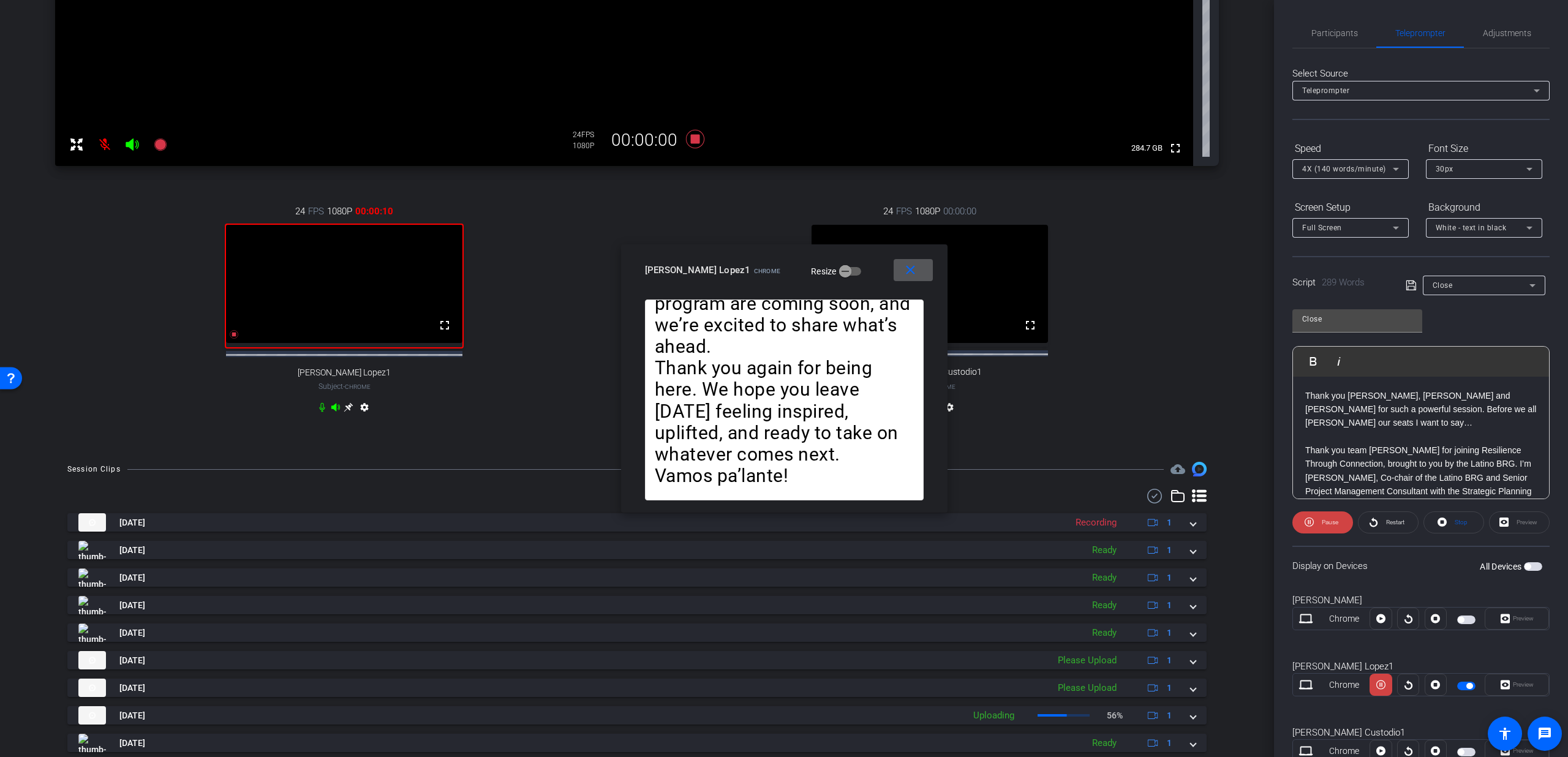
click at [1338, 158] on div "Speed" at bounding box center [1350, 148] width 117 height 21
click at [1335, 161] on div "4X (140 words/minute)" at bounding box center [1348, 169] width 91 height 15
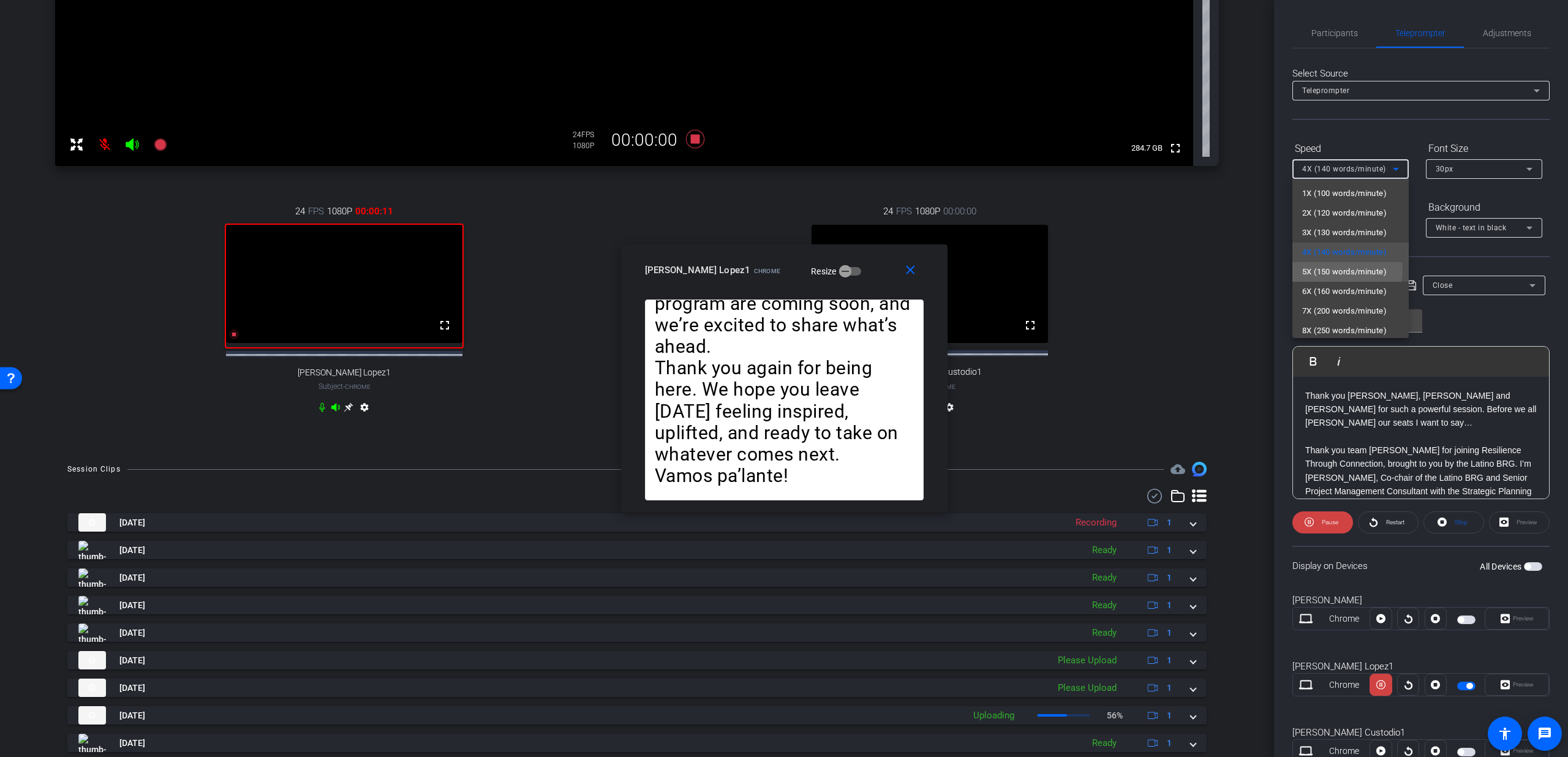
click at [1344, 271] on span "5X (150 words/minute)" at bounding box center [1344, 272] width 85 height 14
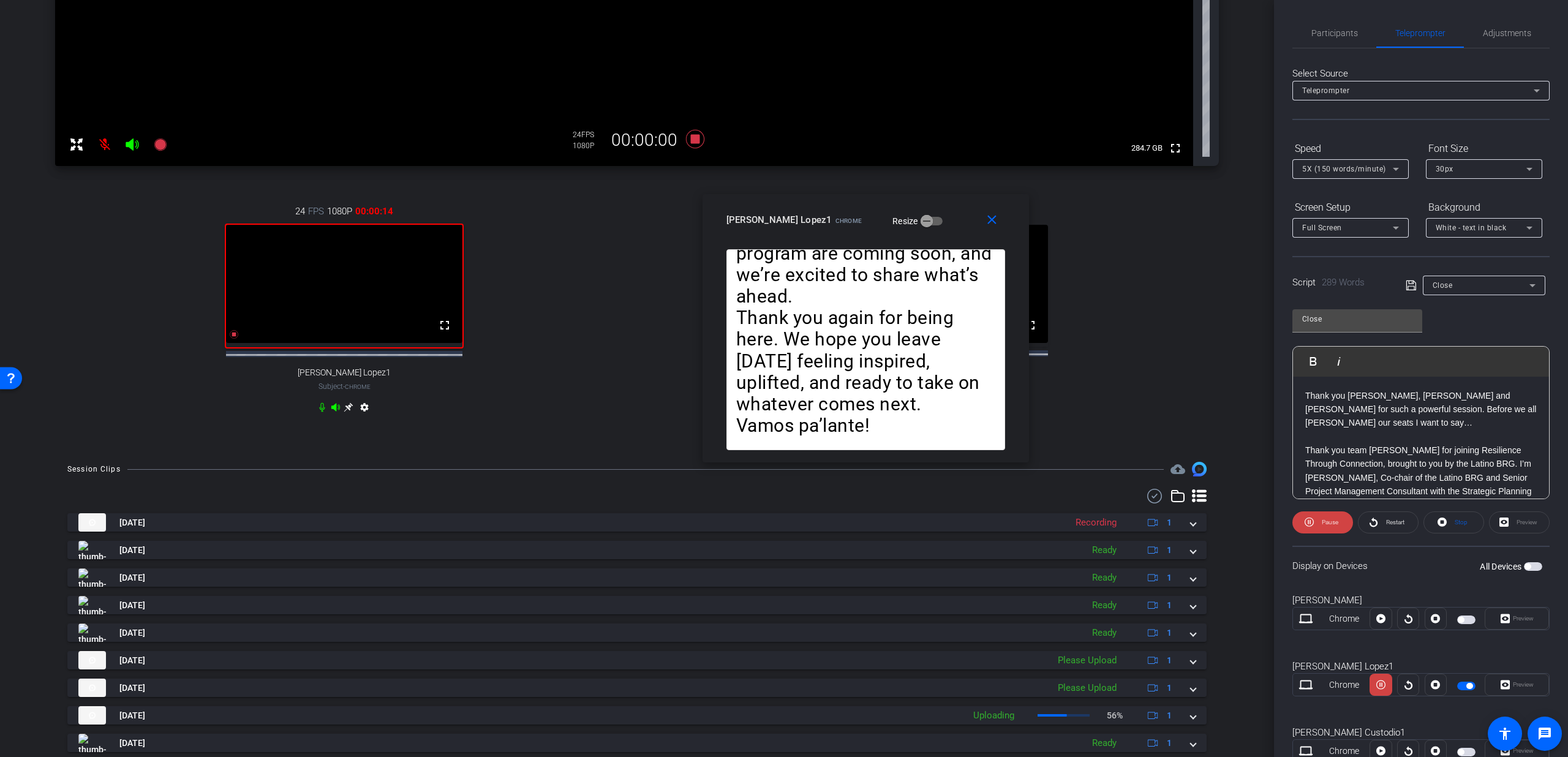
drag, startPoint x: 739, startPoint y: 273, endPoint x: 821, endPoint y: 223, distance: 96.0
click at [835, 223] on span "Chrome" at bounding box center [849, 221] width 27 height 7
click at [1313, 165] on span "5X (150 words/minute)" at bounding box center [1344, 169] width 84 height 9
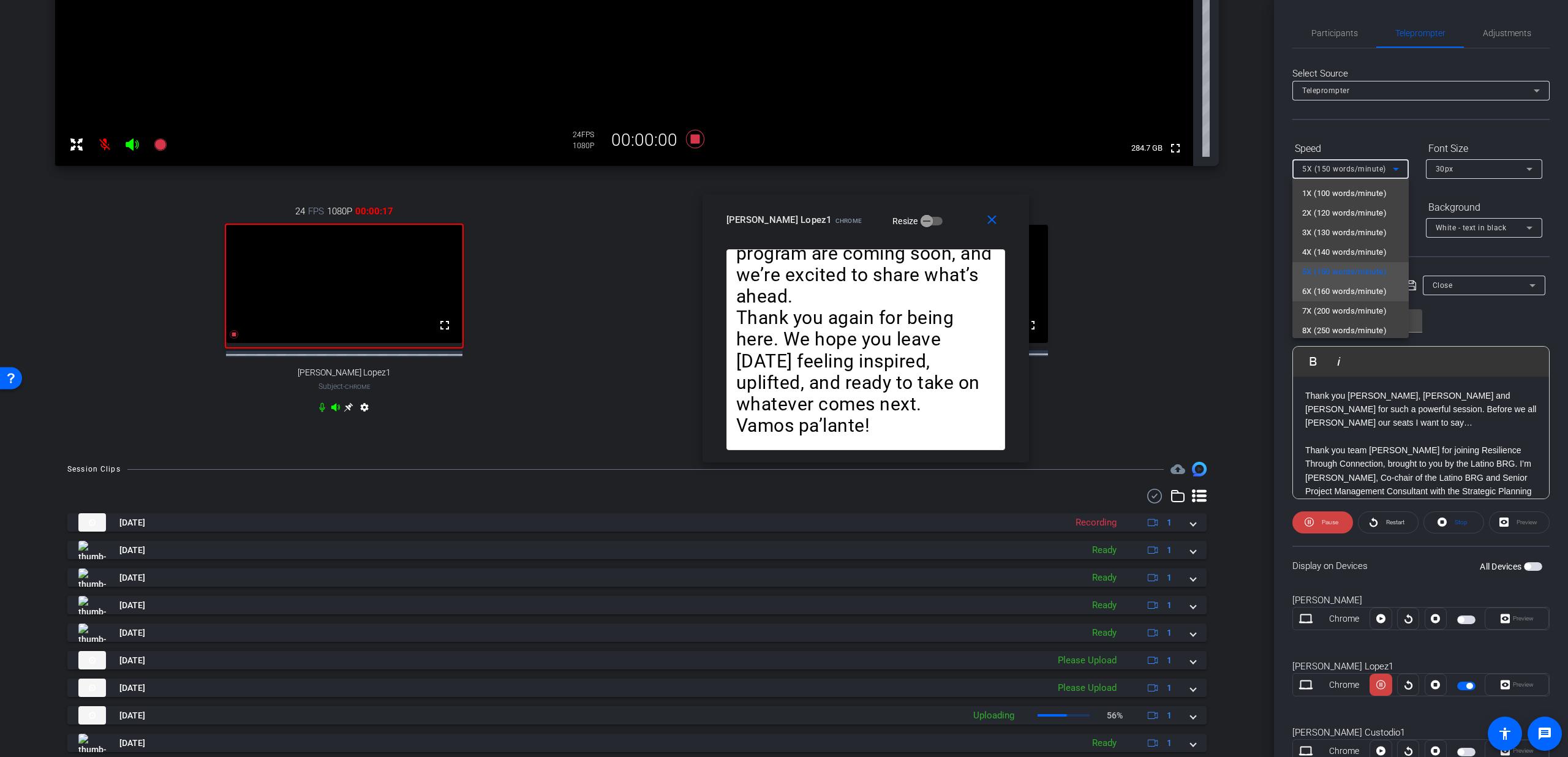
click at [1334, 296] on span "6X (160 words/minute)" at bounding box center [1344, 292] width 85 height 14
click at [1347, 176] on div "6X (160 words/minute)" at bounding box center [1348, 169] width 91 height 15
click at [1351, 317] on span "7X (200 words/minute)" at bounding box center [1344, 311] width 85 height 14
click at [1336, 172] on span "7X (200 words/minute)" at bounding box center [1344, 169] width 84 height 9
click at [1326, 271] on span "5X (150 words/minute)" at bounding box center [1344, 272] width 85 height 14
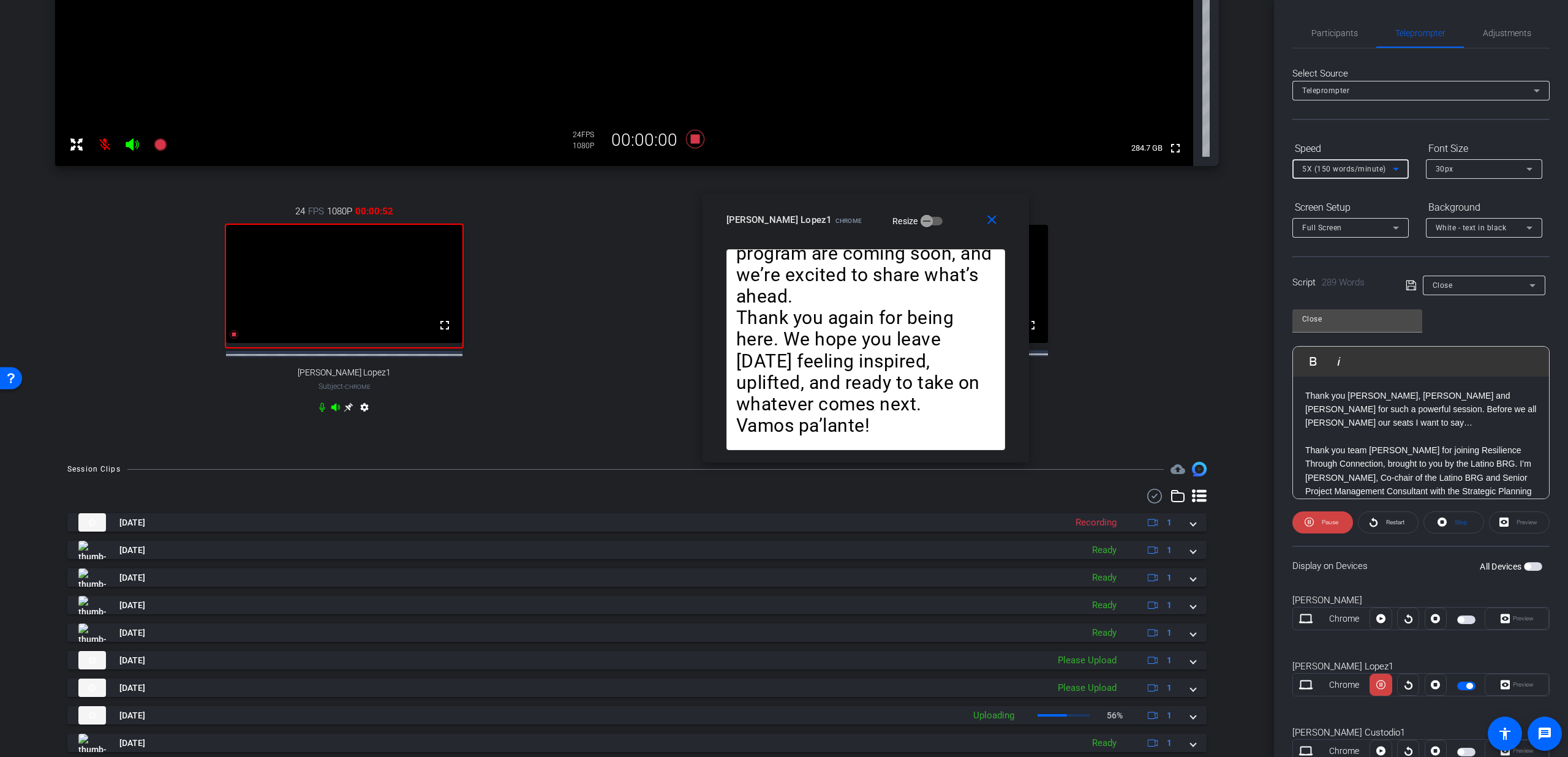
click at [1348, 169] on span "5X (150 words/minute)" at bounding box center [1344, 169] width 84 height 9
click at [1347, 298] on span "6X (160 words/minute)" at bounding box center [1344, 292] width 85 height 14
click at [1342, 170] on span "6X (160 words/minute)" at bounding box center [1344, 169] width 84 height 9
click at [1354, 309] on span "7X (200 words/minute)" at bounding box center [1344, 311] width 85 height 14
click at [1319, 176] on div "7X (200 words/minute)" at bounding box center [1348, 169] width 91 height 15
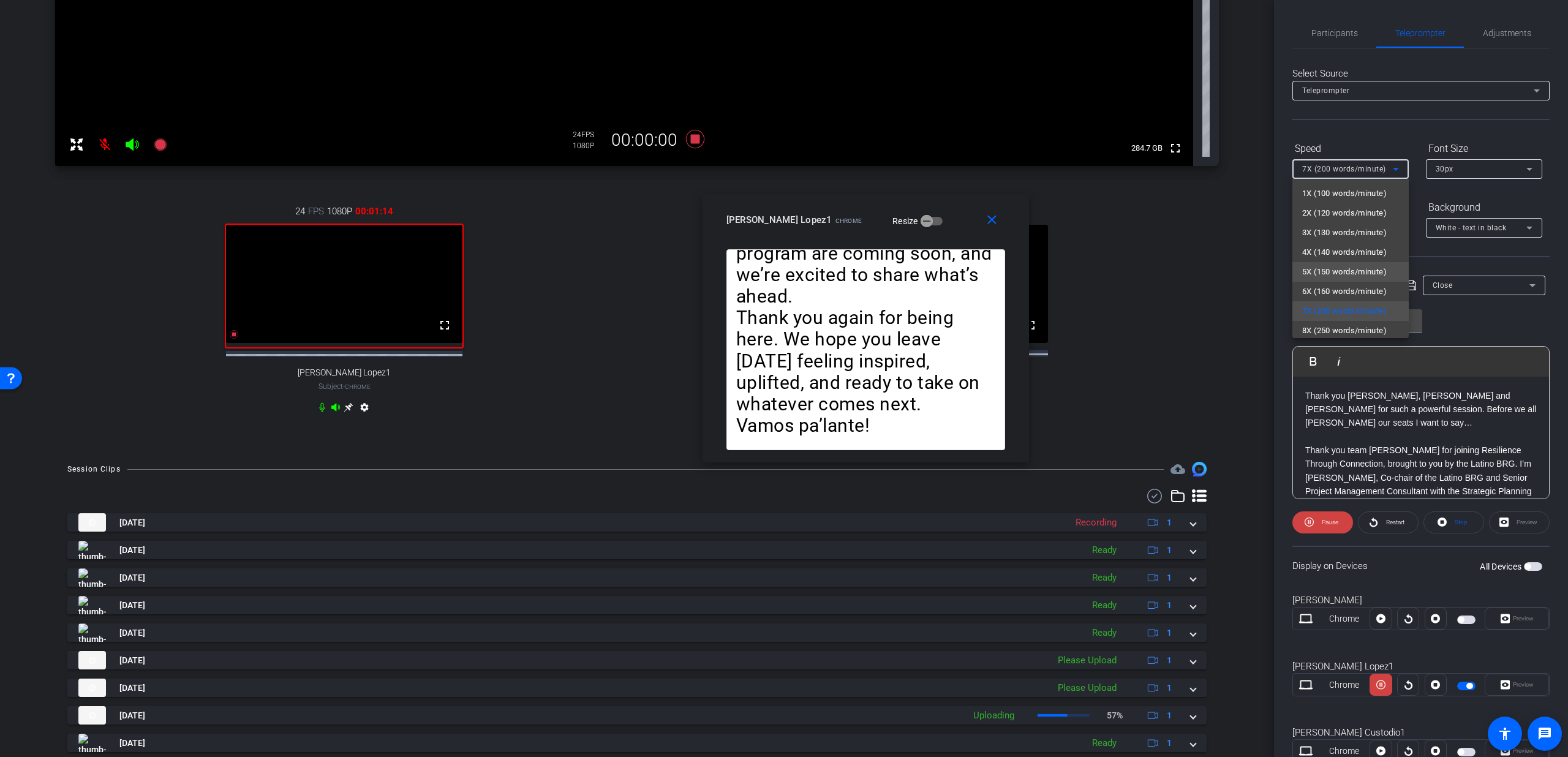
click at [1311, 276] on span "5X (150 words/minute)" at bounding box center [1344, 272] width 85 height 14
click at [1342, 170] on span "5X (150 words/minute)" at bounding box center [1344, 169] width 84 height 9
click at [1340, 287] on span "6X (160 words/minute)" at bounding box center [1344, 292] width 85 height 14
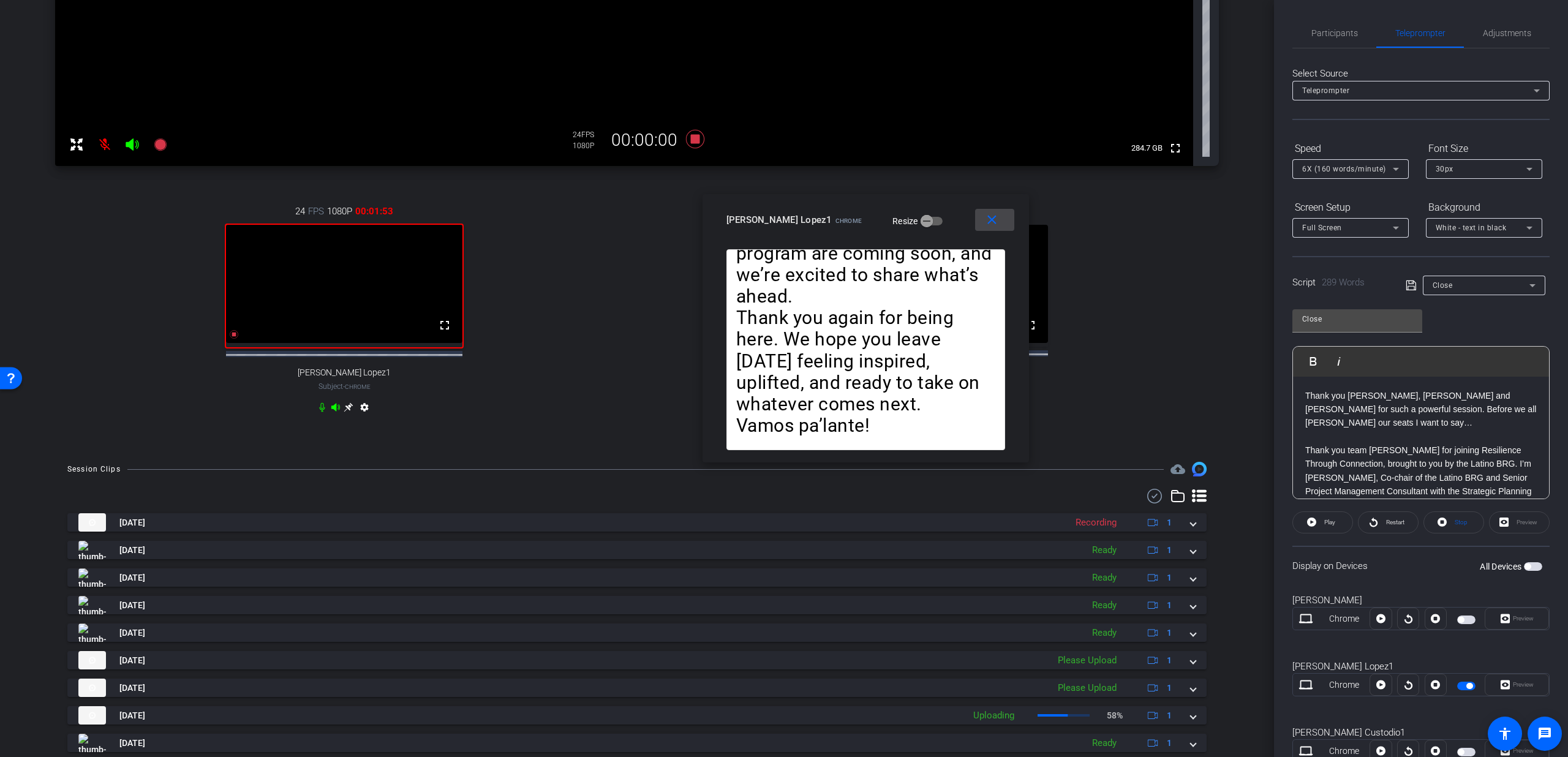
click at [981, 217] on span at bounding box center [995, 219] width 39 height 29
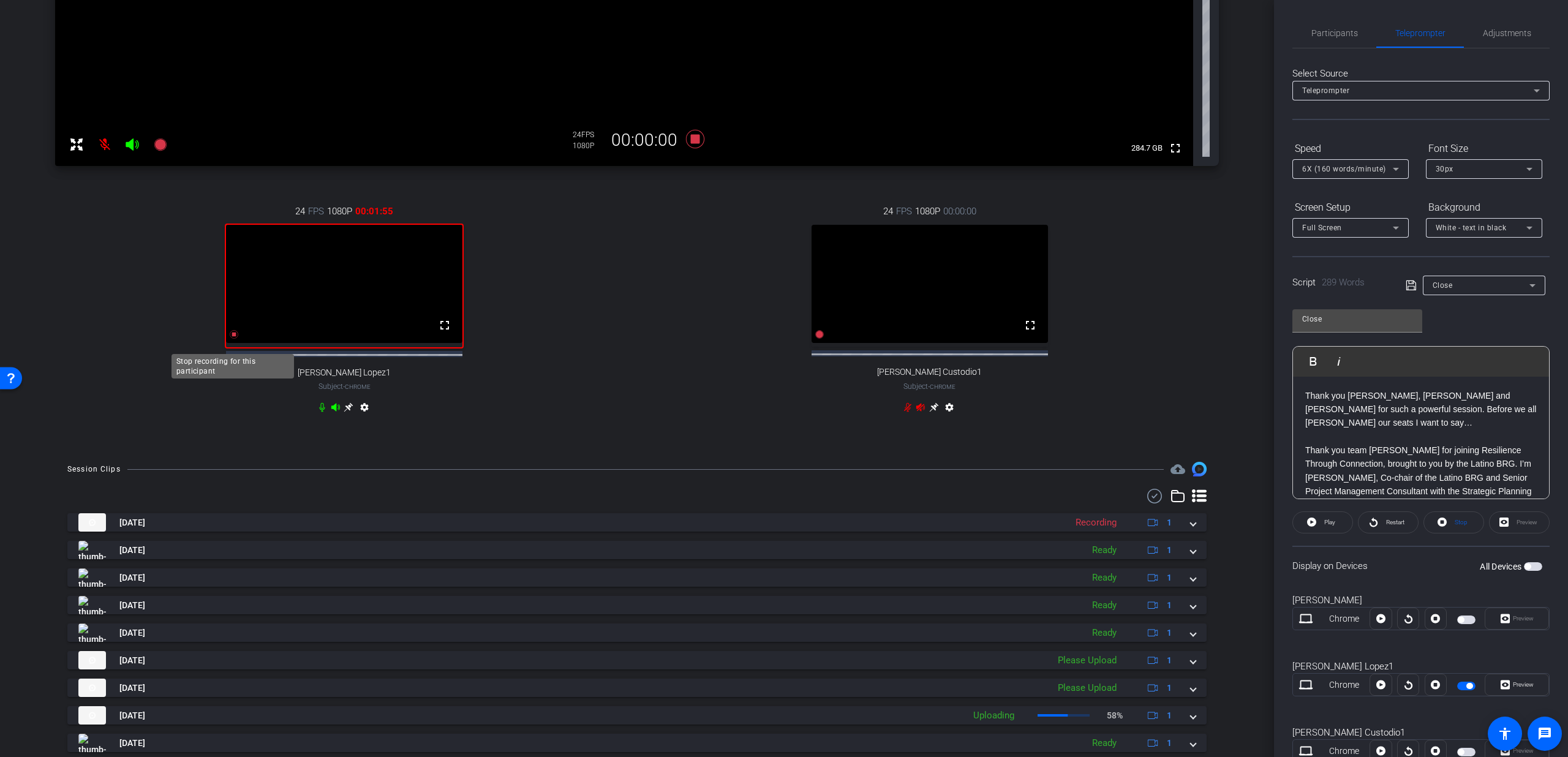
click at [232, 340] on icon at bounding box center [234, 334] width 10 height 10
click at [1341, 42] on span "Participants" at bounding box center [1334, 33] width 46 height 29
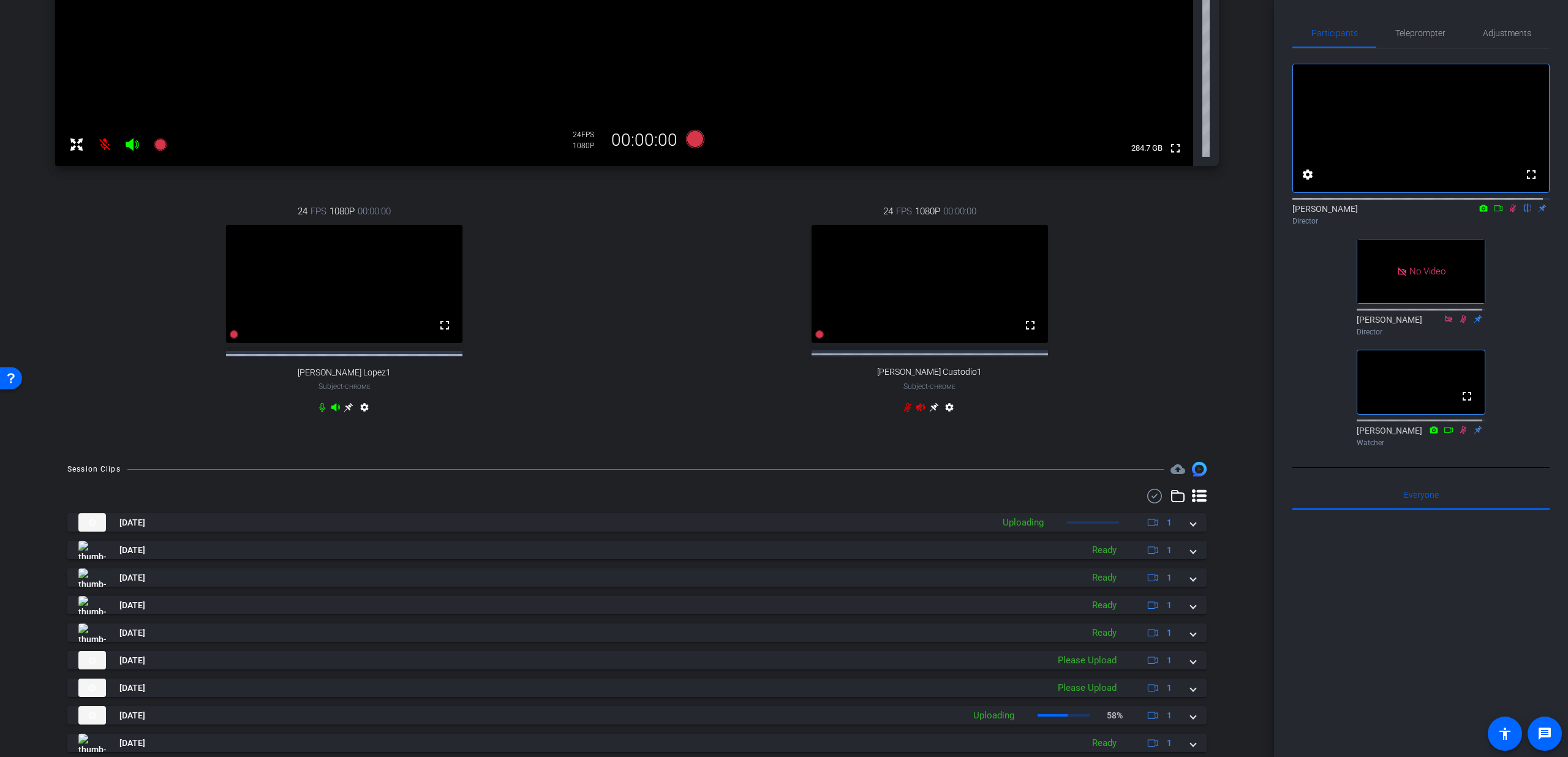
click at [1510, 212] on icon at bounding box center [1514, 209] width 7 height 8
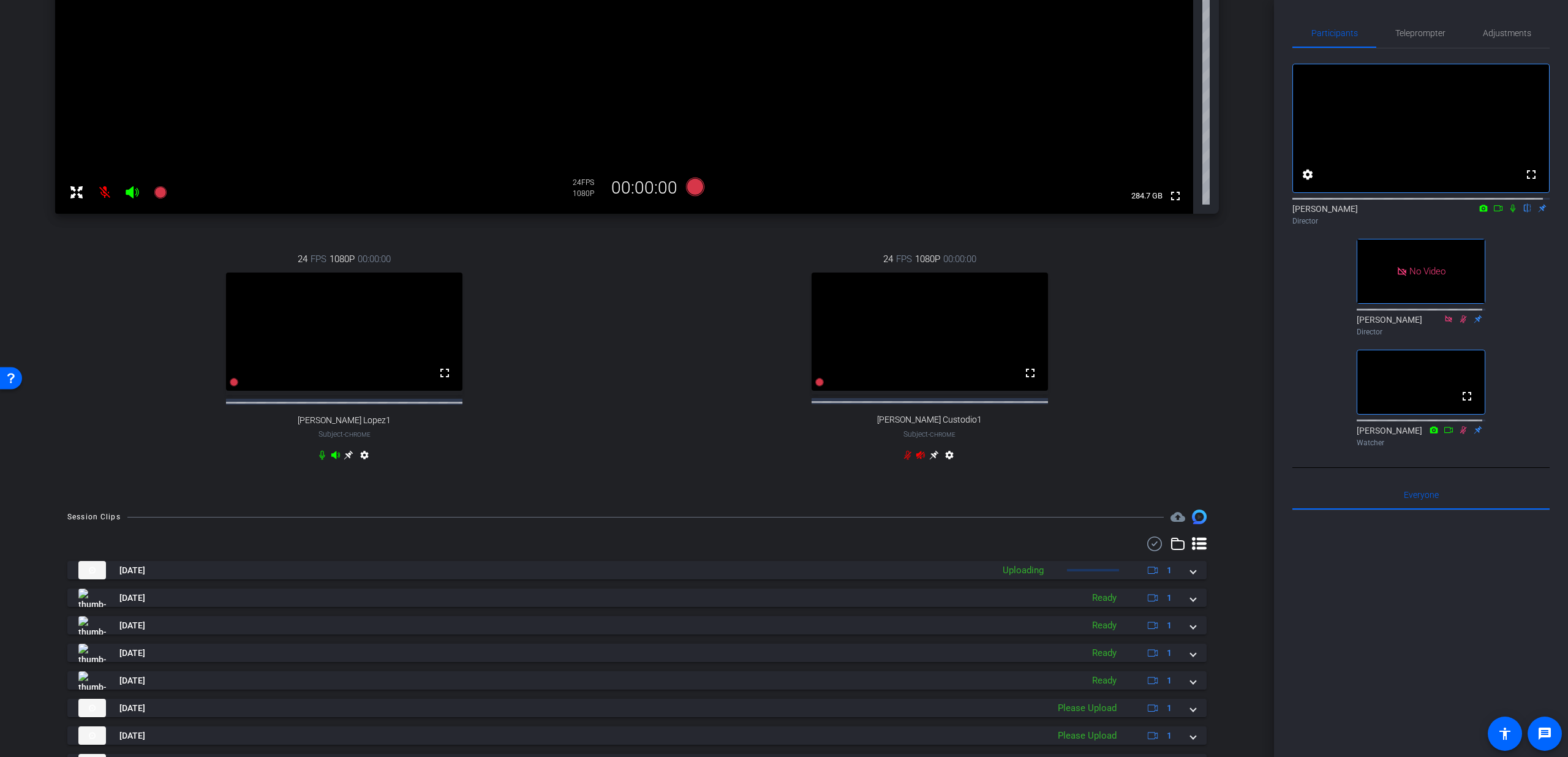
scroll to position [295, 0]
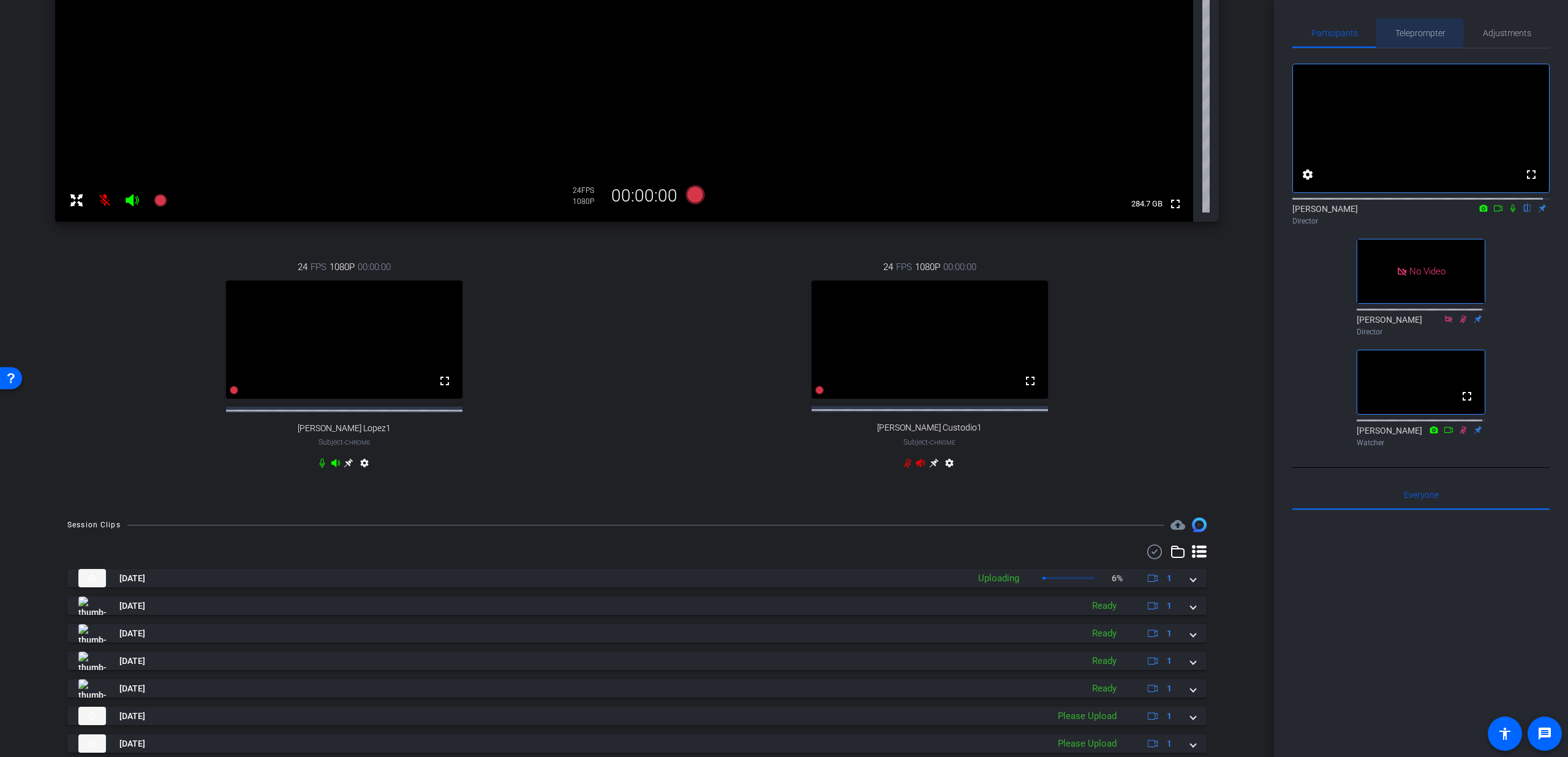
click at [1401, 33] on span "Teleprompter" at bounding box center [1420, 33] width 50 height 9
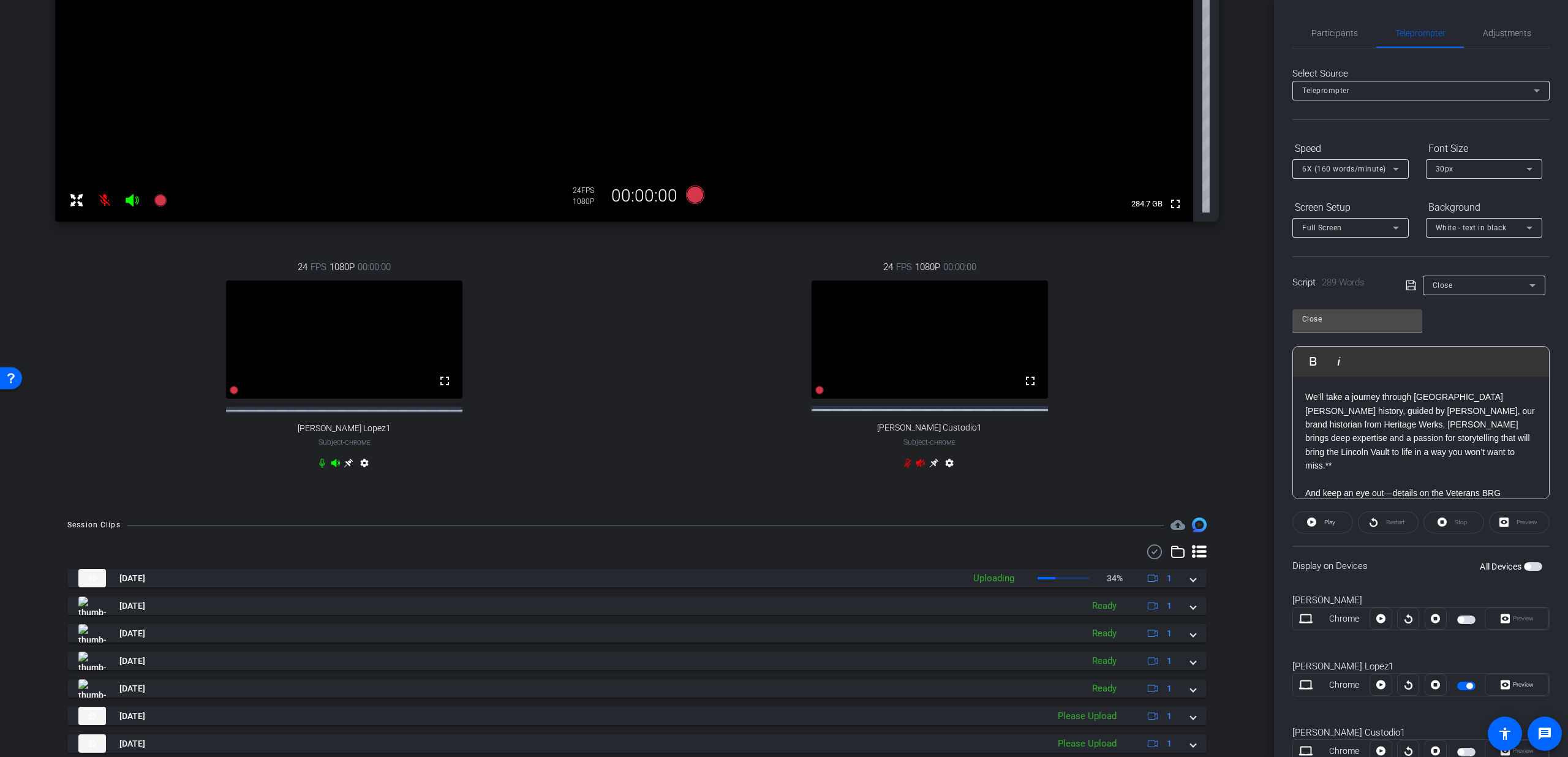
scroll to position [394, 0]
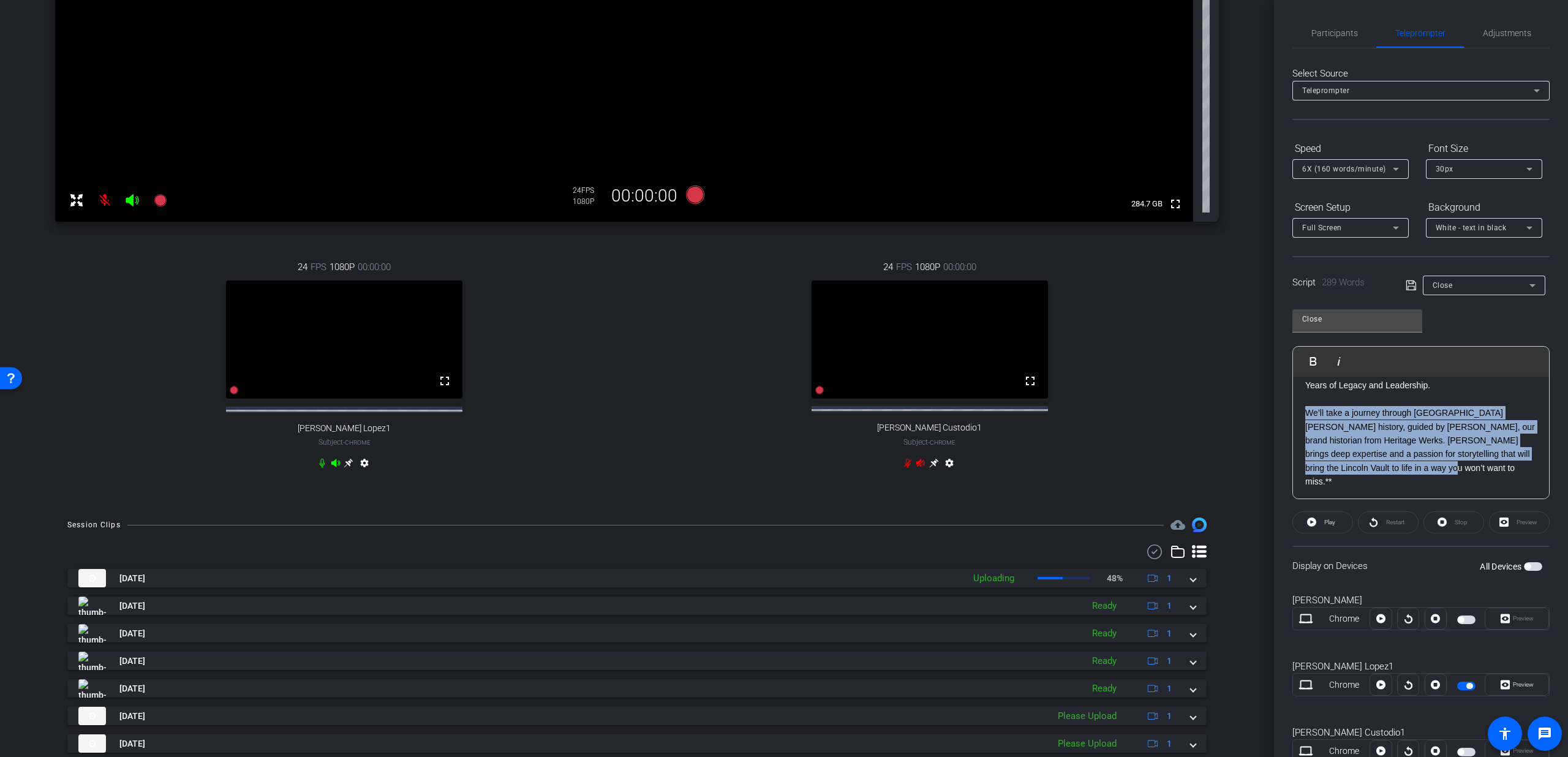
drag, startPoint x: 1305, startPoint y: 412, endPoint x: 1420, endPoint y: 463, distance: 125.8
click at [1420, 463] on p "We’ll take a journey through Lincoln’s rich history, guided by Chelsey Cain, ou…" at bounding box center [1421, 448] width 232 height 82
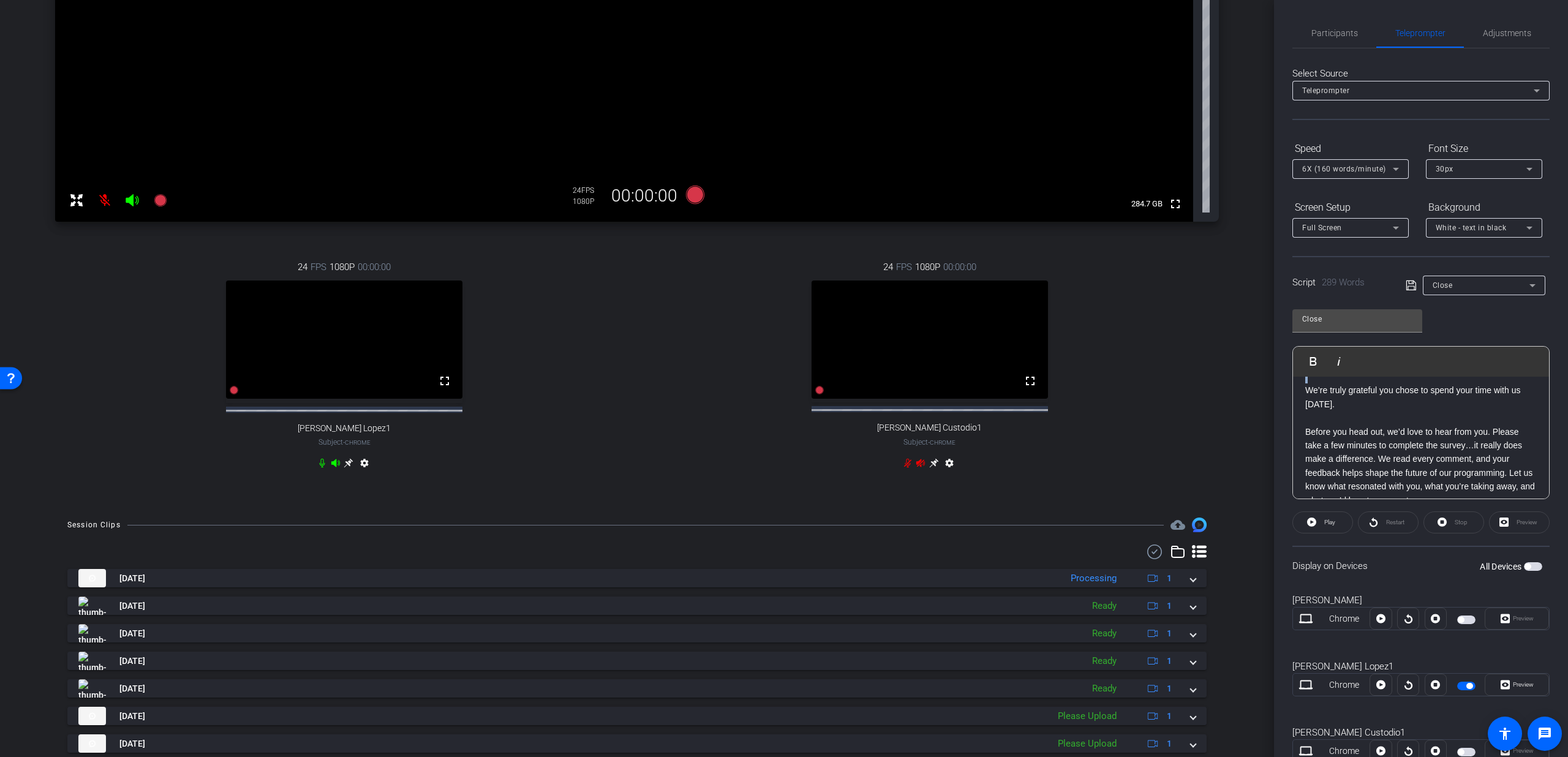
scroll to position [111, 0]
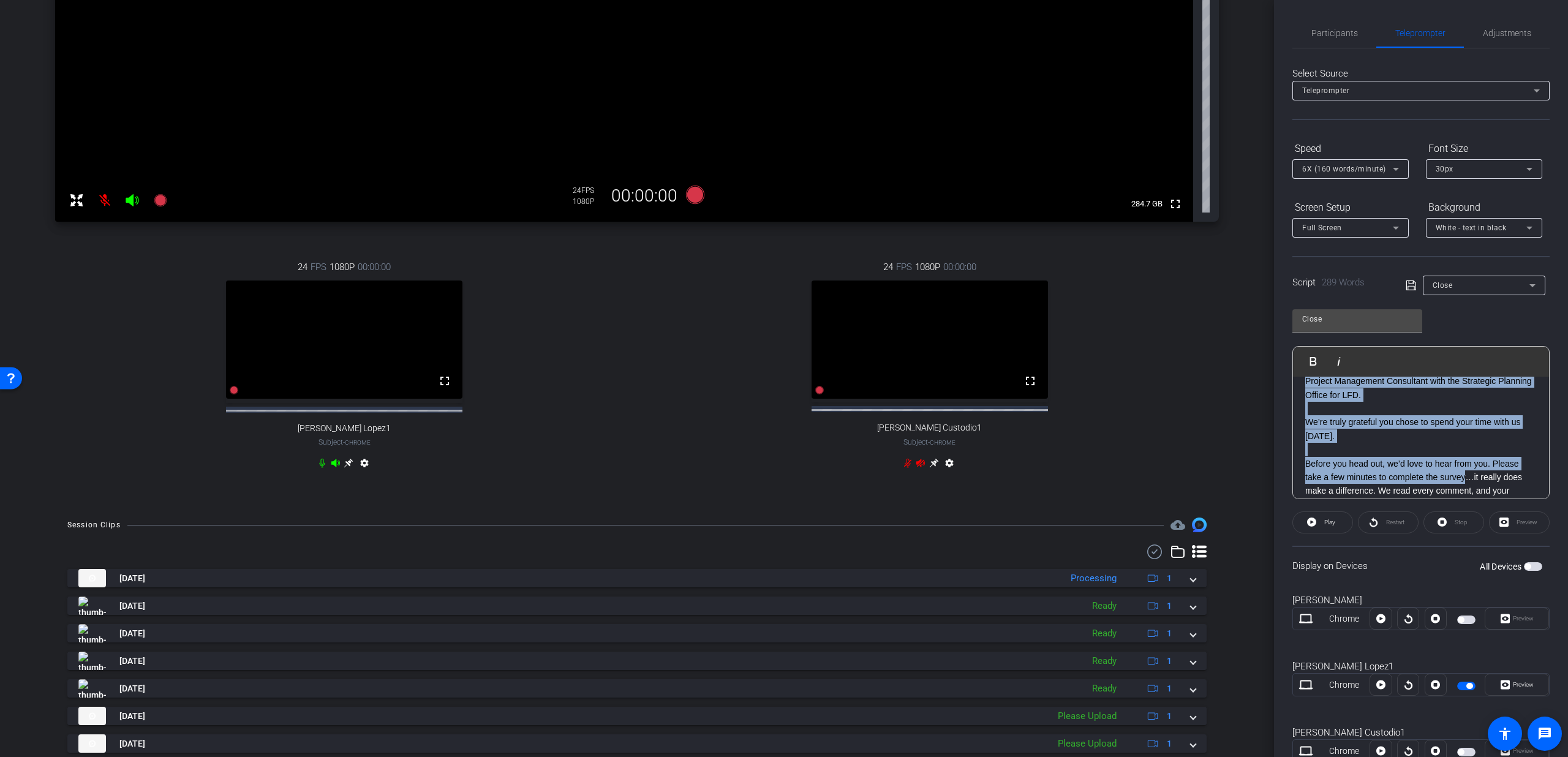
drag, startPoint x: 1305, startPoint y: 397, endPoint x: 1465, endPoint y: 459, distance: 171.6
click at [1465, 459] on div "Thank you Dan, Aadil and Olga for such a powerful session. Before we all deboar…" at bounding box center [1421, 580] width 256 height 628
copy div "Thank you Dan, Aadil and Olga for such a powerful session. Before we all deboar…"
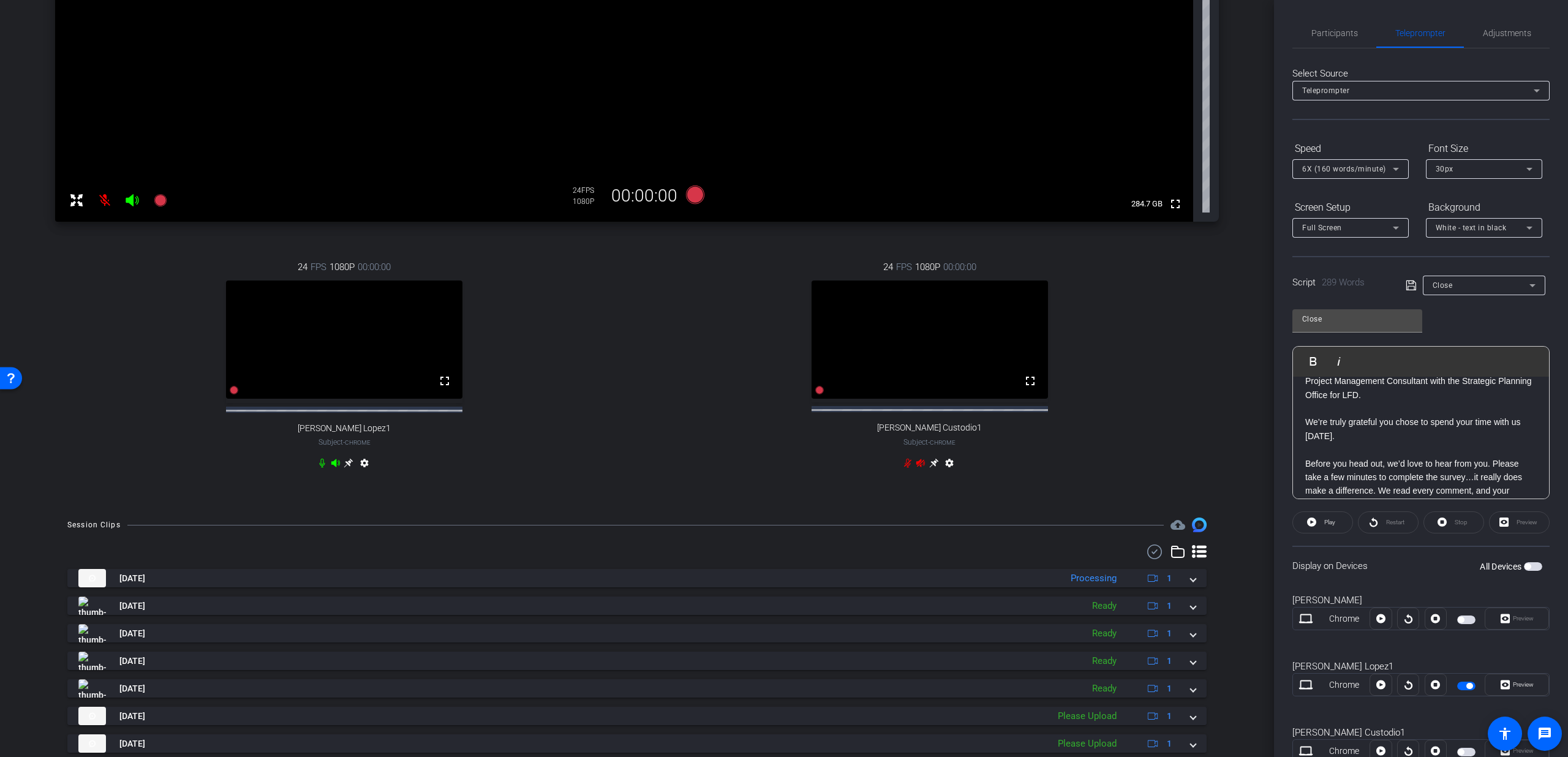
click at [1441, 287] on span "Close" at bounding box center [1442, 285] width 21 height 9
click at [1456, 305] on span "Create new script" at bounding box center [1462, 309] width 64 height 14
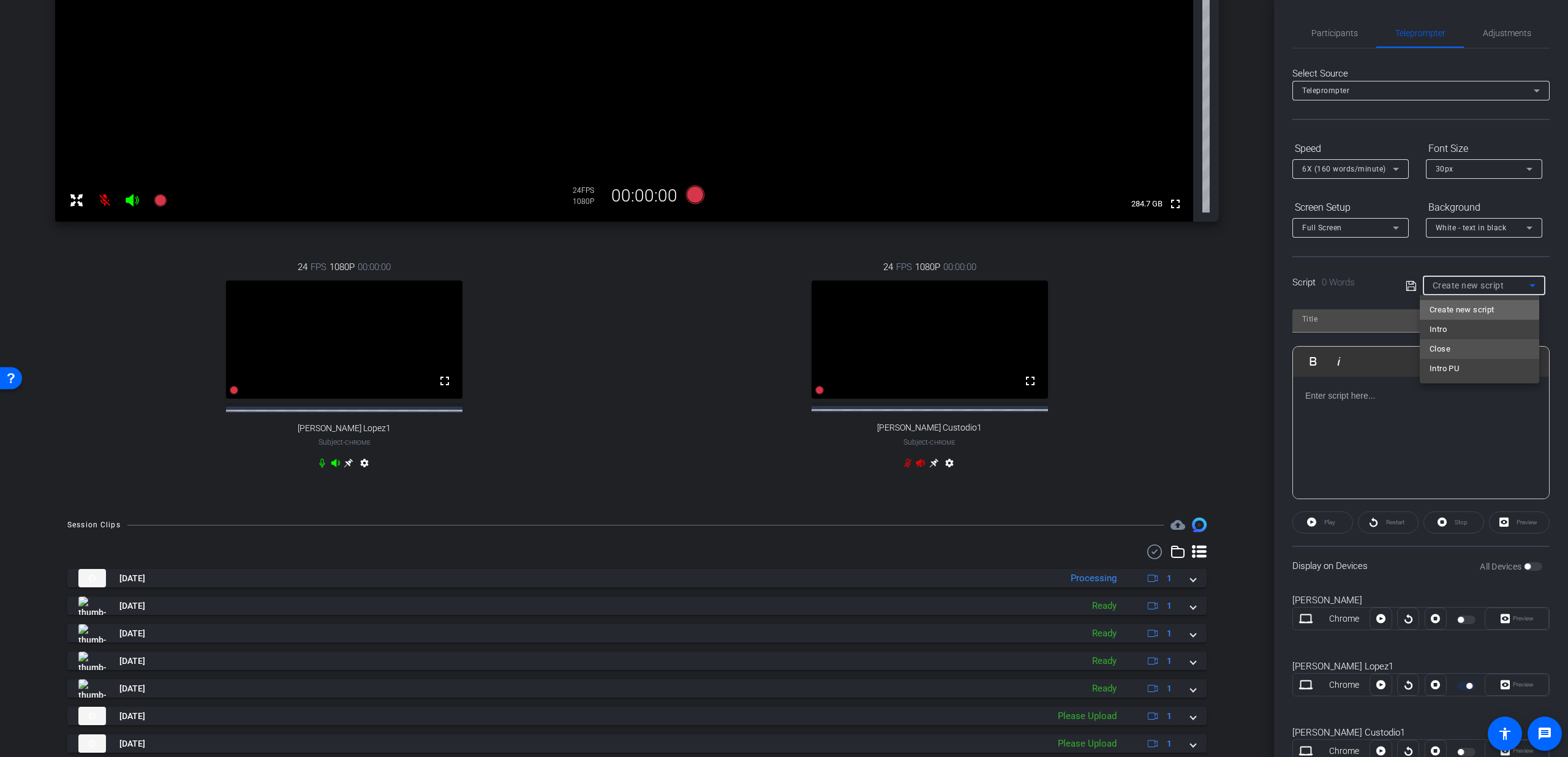
scroll to position [0, 0]
click at [1335, 402] on p at bounding box center [1421, 395] width 232 height 13
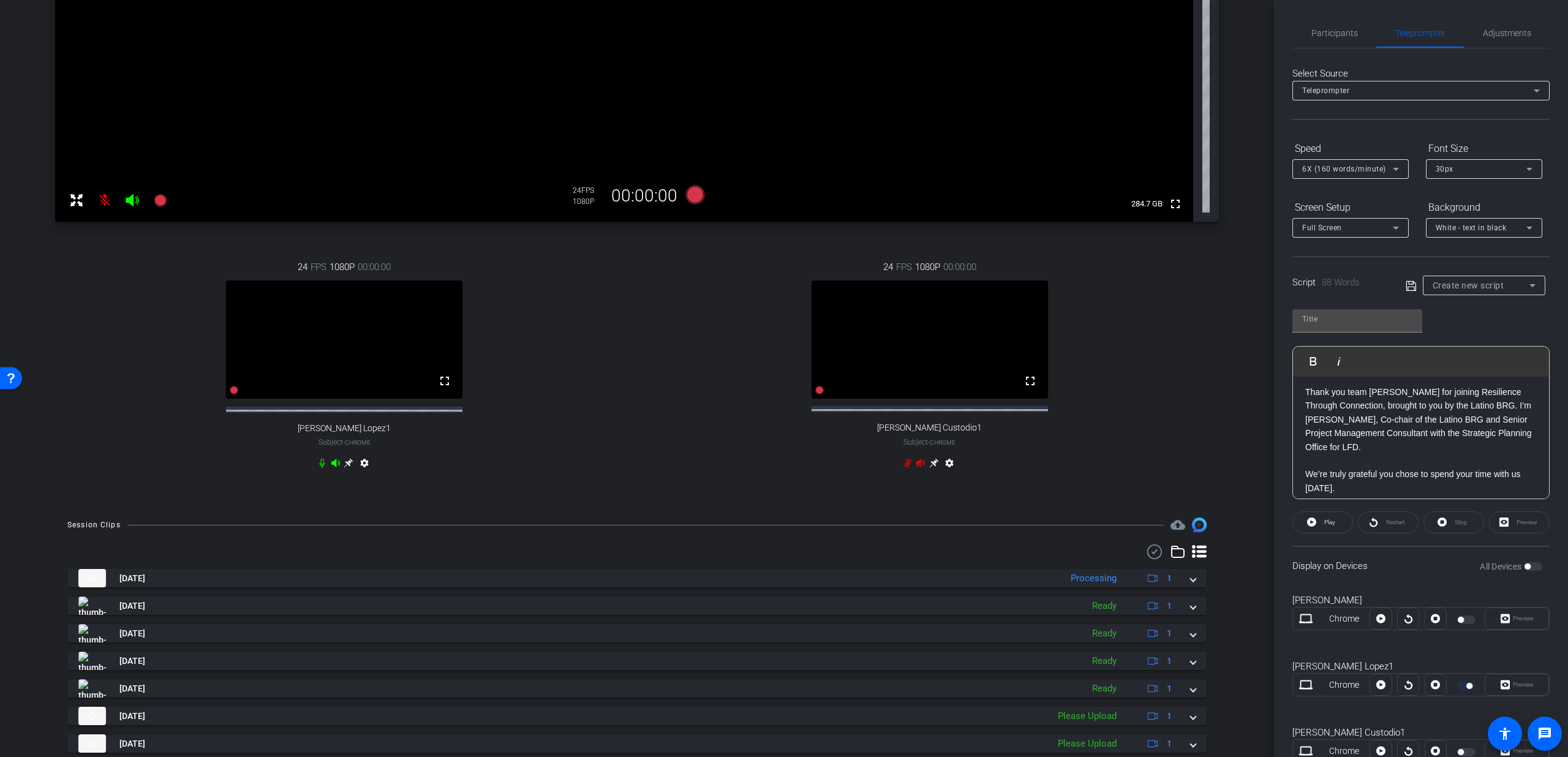
scroll to position [42, 0]
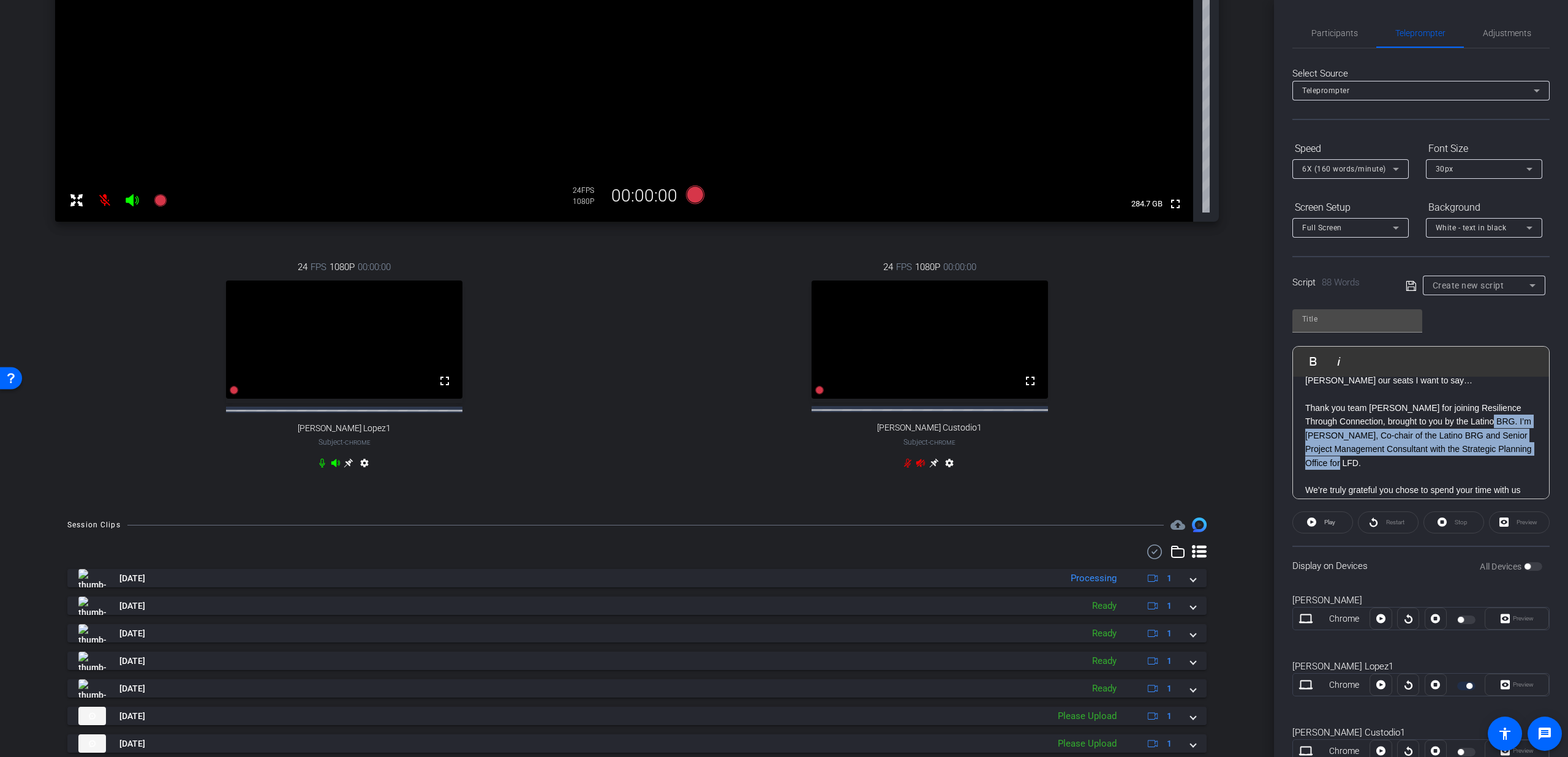
drag, startPoint x: 1485, startPoint y: 408, endPoint x: 1506, endPoint y: 444, distance: 41.7
click at [1506, 444] on p "Thank you team Lincoln for joining Resilience Through Connection, brought to yo…" at bounding box center [1421, 435] width 232 height 69
click at [1309, 429] on p at bounding box center [1421, 435] width 232 height 13
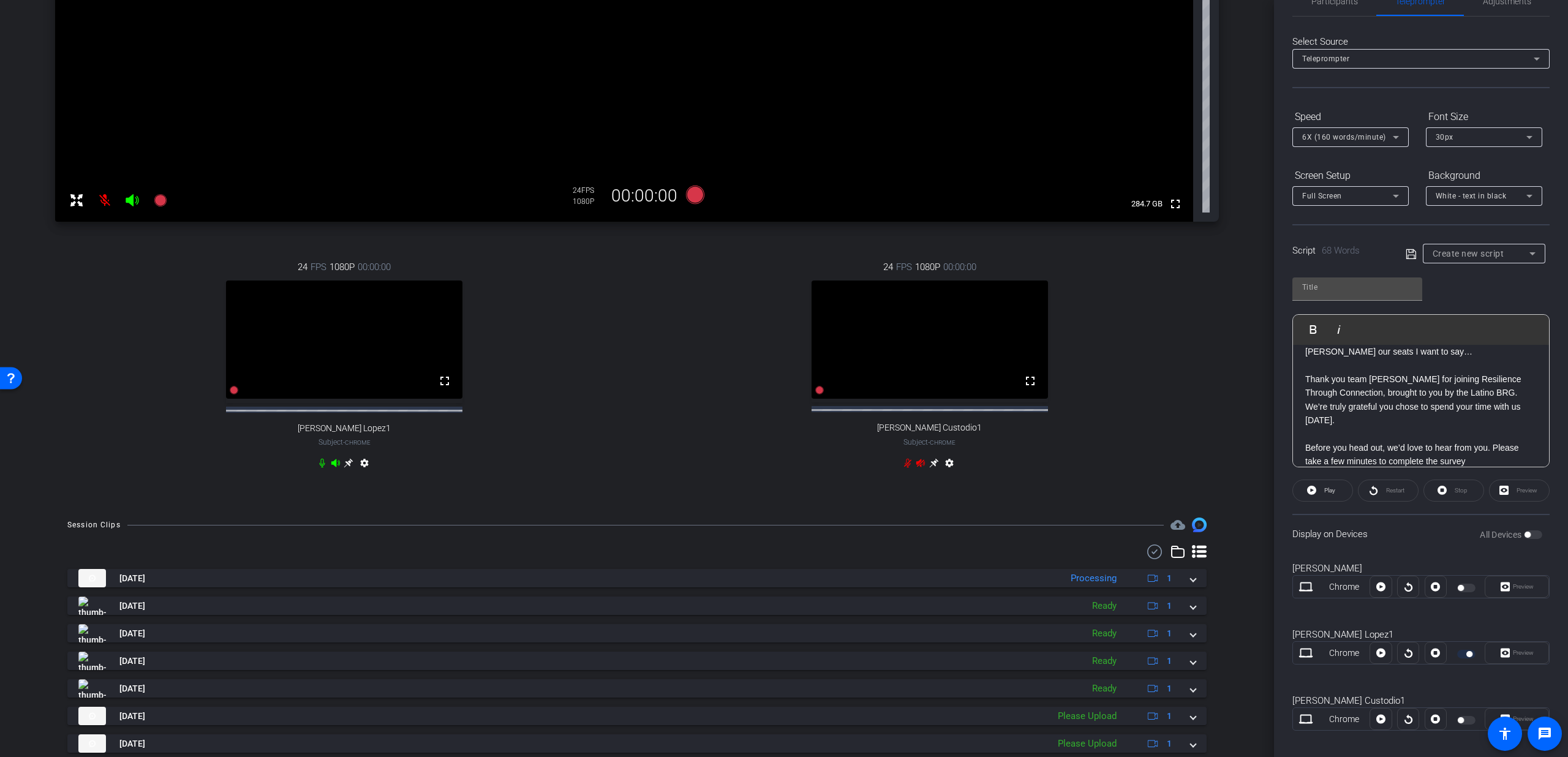
scroll to position [24, 0]
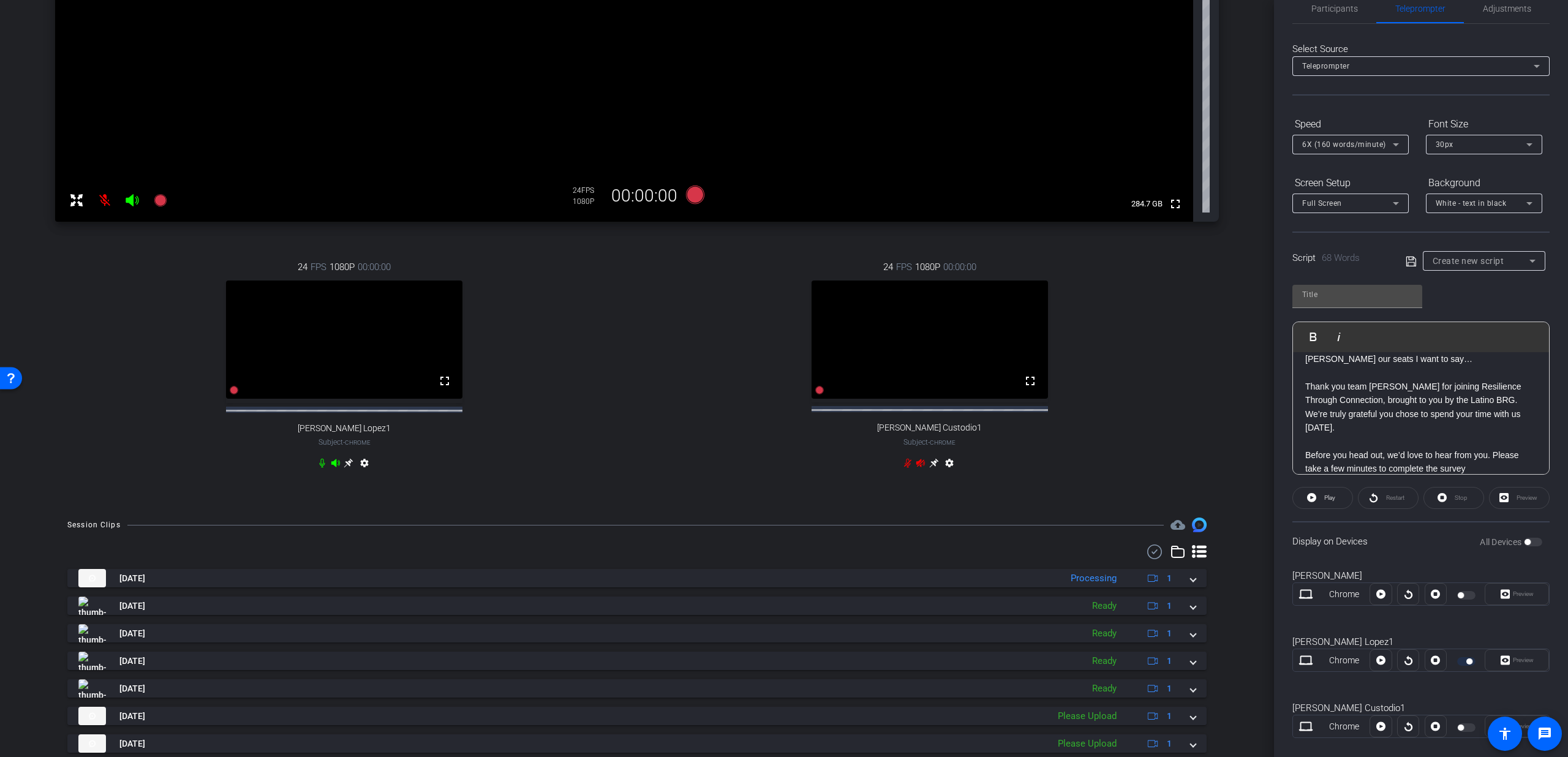
click at [1465, 454] on p "Before you head out, we’d love to hear from you. Please take a few minutes to c…" at bounding box center [1421, 462] width 232 height 28
click at [1349, 295] on input "text" at bounding box center [1358, 294] width 111 height 14
click at [1406, 259] on icon at bounding box center [1411, 261] width 11 height 14
click at [1474, 262] on div "Outro 2" at bounding box center [1481, 260] width 97 height 15
click at [1449, 325] on span "Close" at bounding box center [1440, 325] width 21 height 14
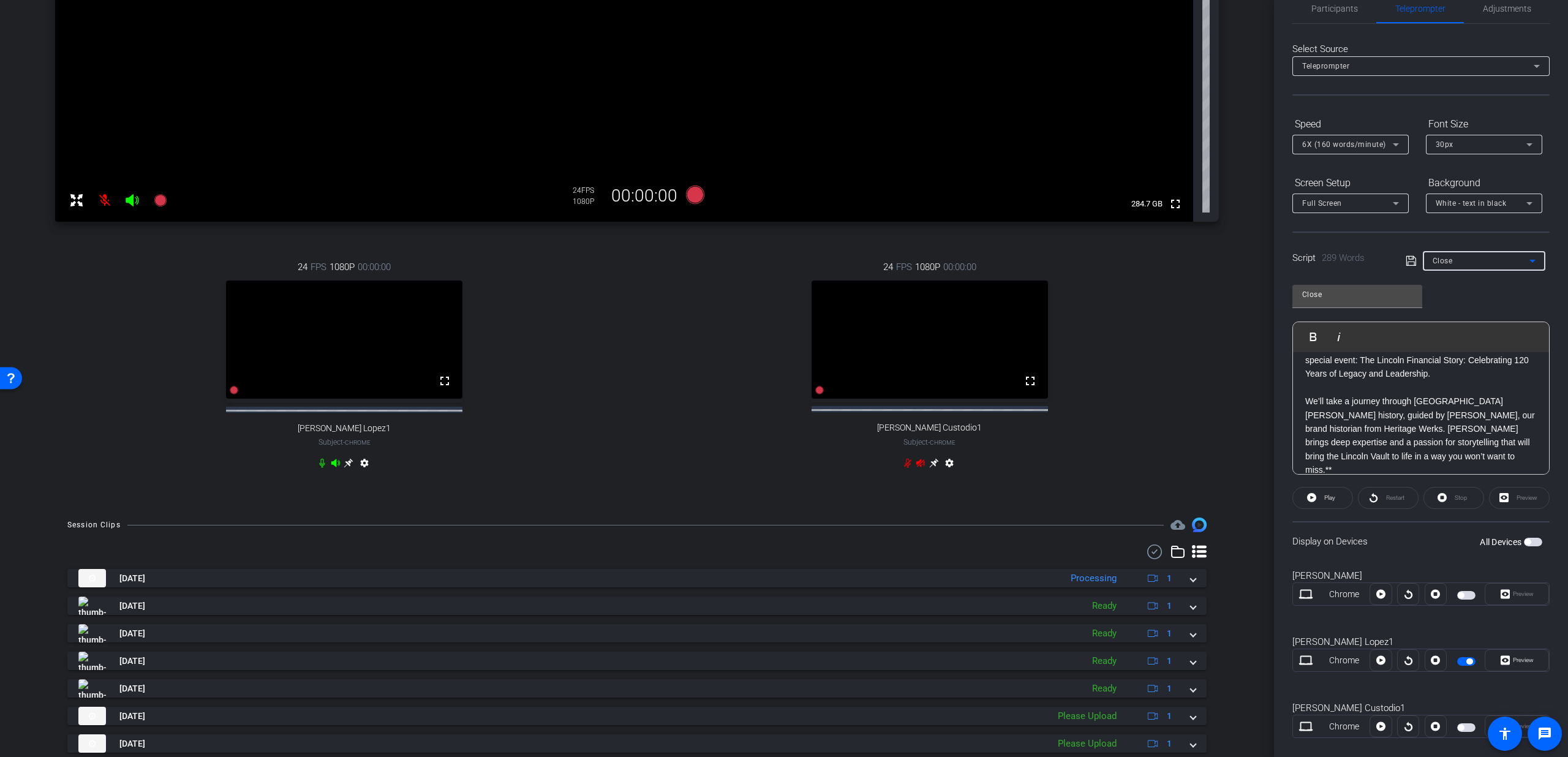
scroll to position [389, 0]
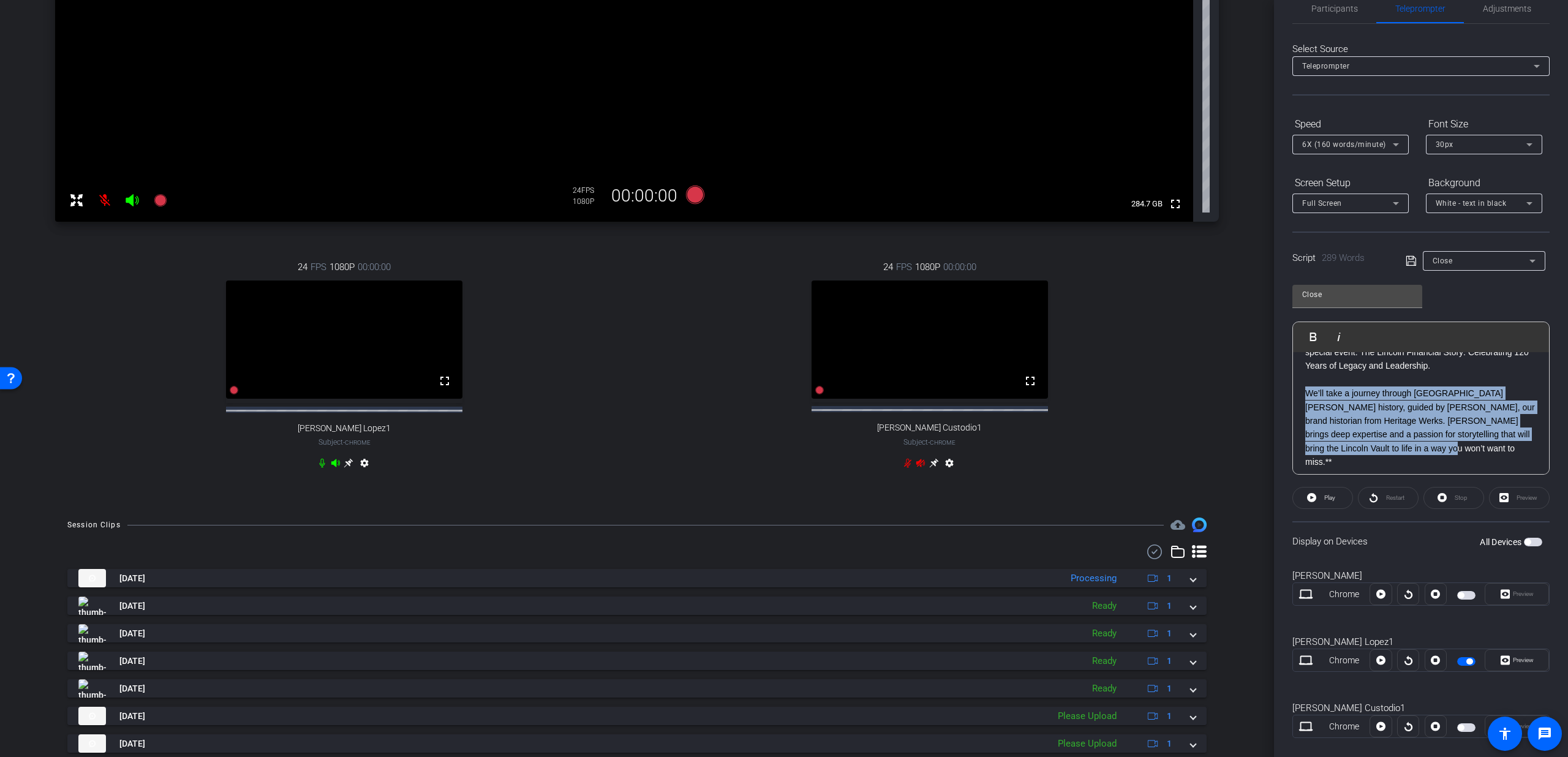
drag, startPoint x: 1309, startPoint y: 394, endPoint x: 1403, endPoint y: 448, distance: 108.4
click at [1403, 448] on p "We’ll take a journey through Lincoln’s rich history, guided by Chelsey Cain, ou…" at bounding box center [1421, 428] width 232 height 82
copy p "We’ll take a journey through Lincoln’s rich history, guided by Chelsey Cain, ou…"
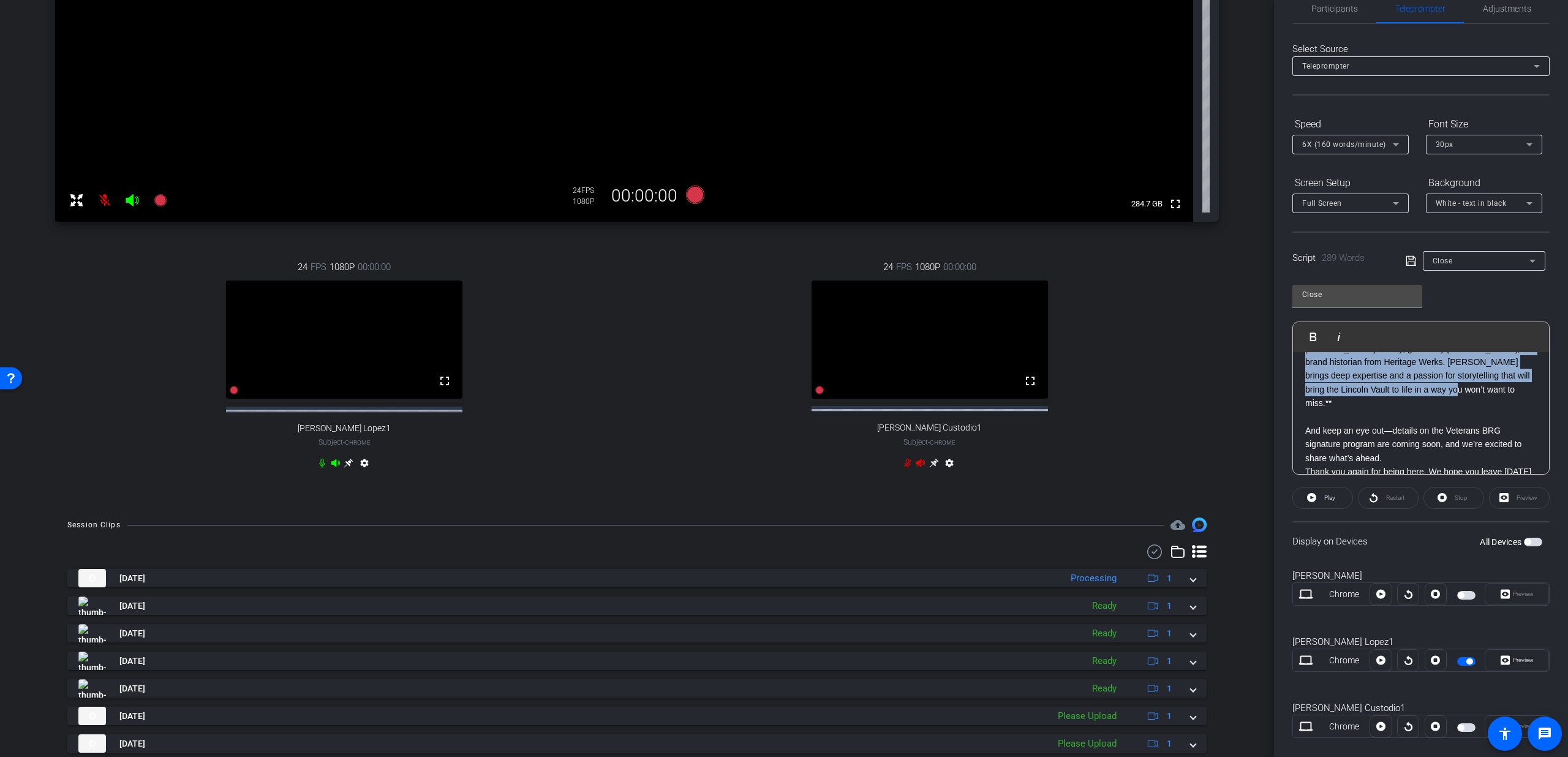
scroll to position [440, 0]
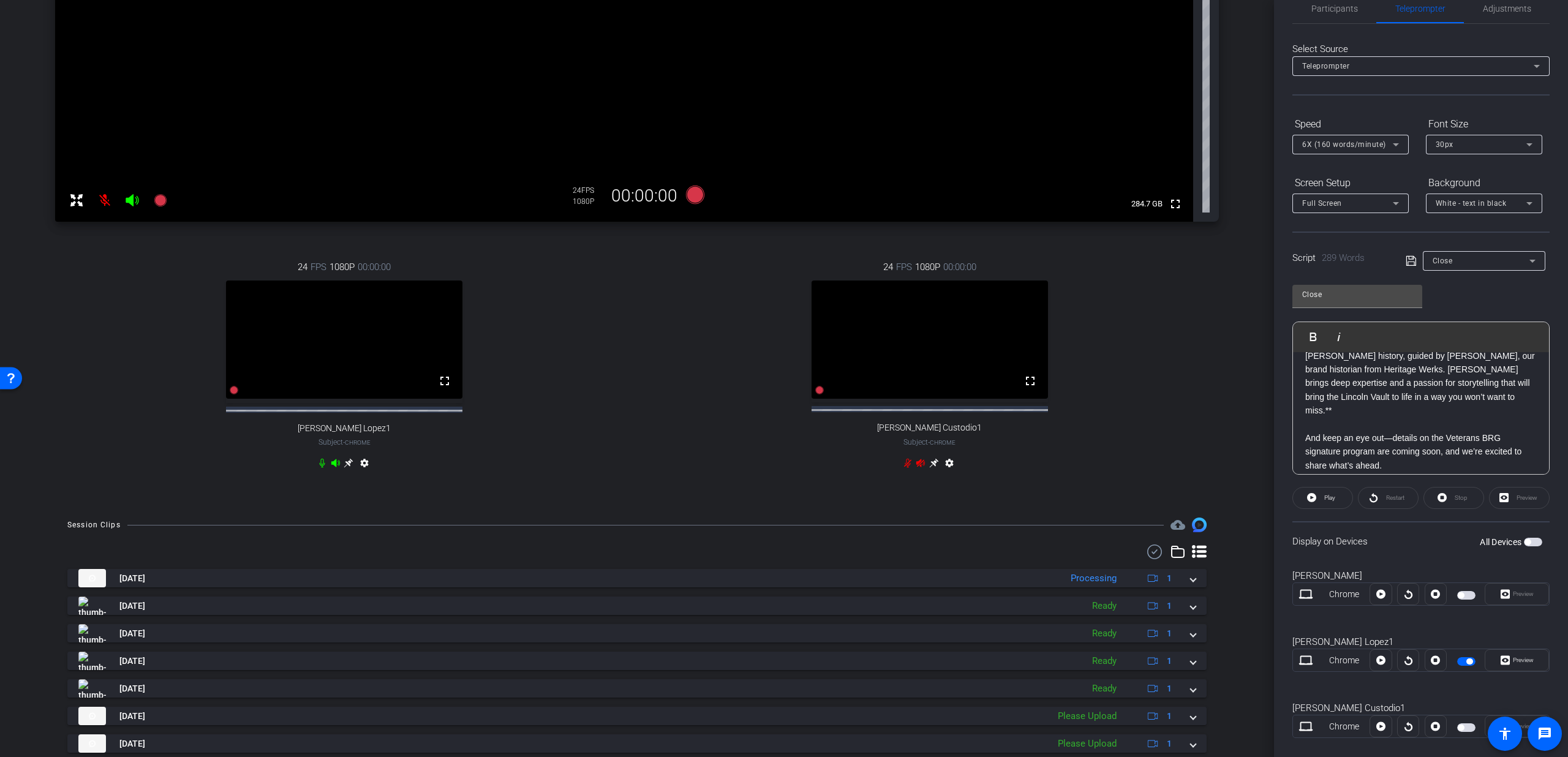
click at [1477, 266] on div "Close" at bounding box center [1481, 260] width 97 height 15
click at [1455, 364] on span "Outro 2" at bounding box center [1443, 364] width 27 height 14
type input "Outro 2"
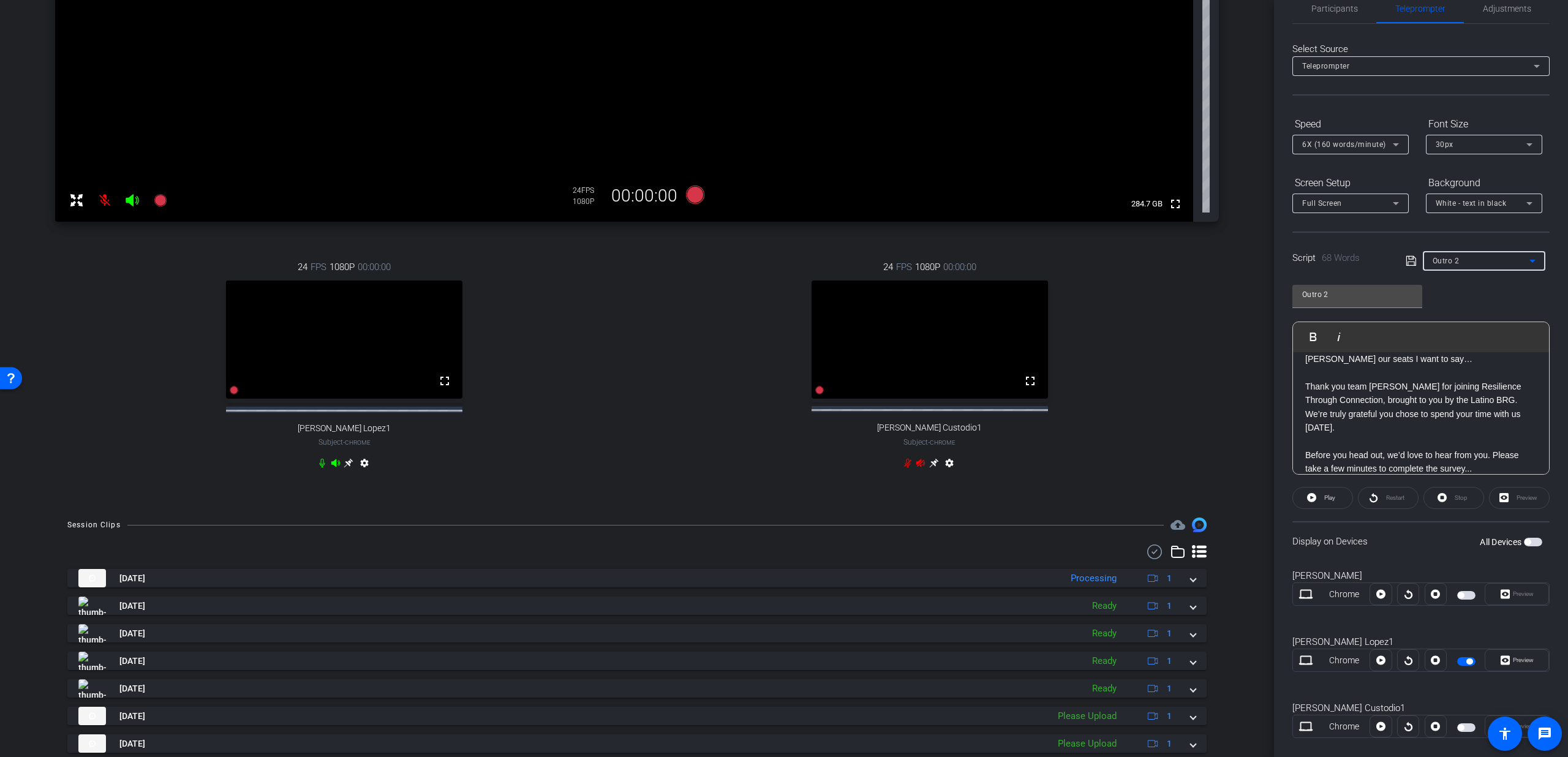
scroll to position [45, 0]
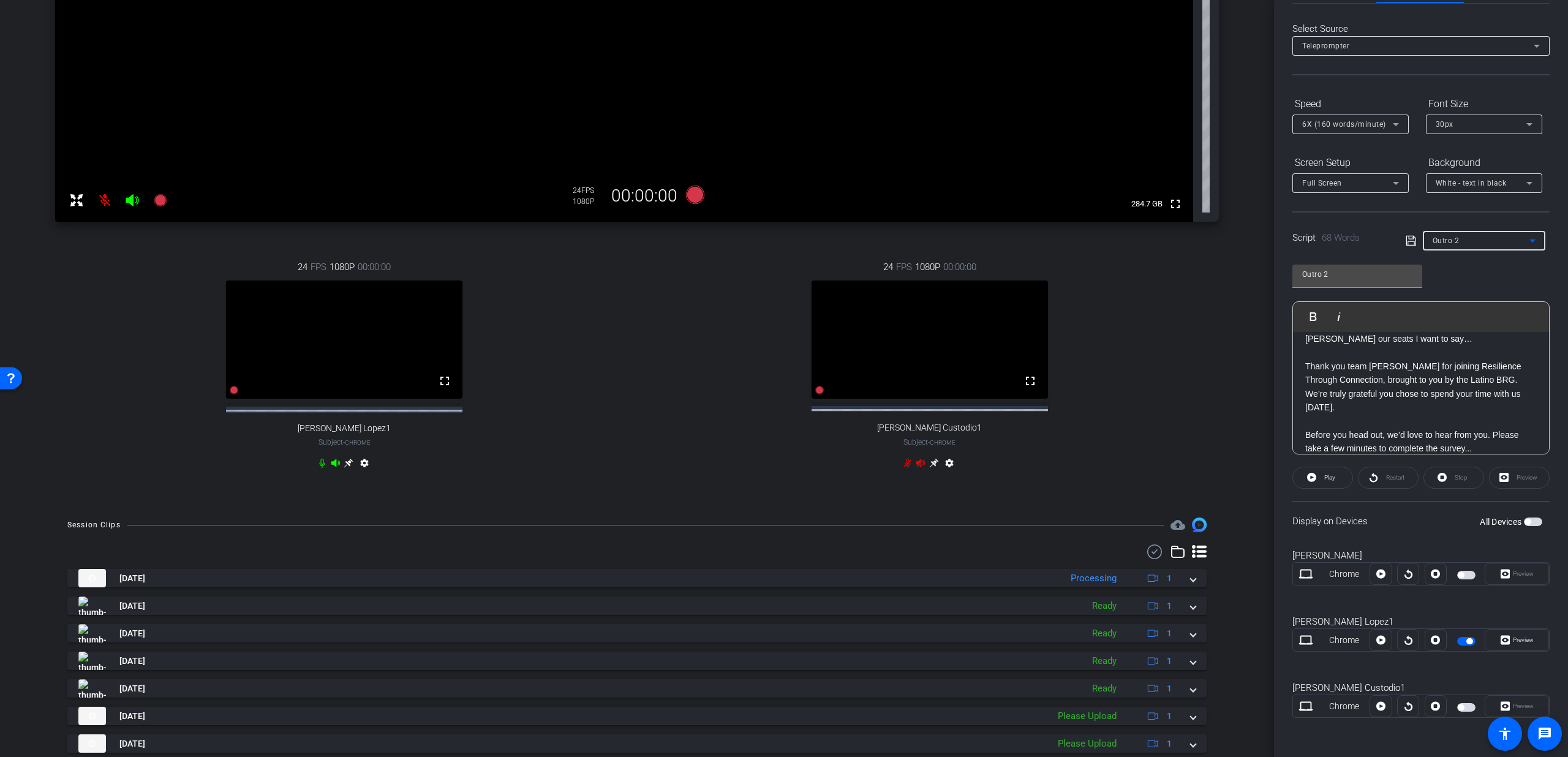
click at [1489, 438] on p "Before you head out, we’d love to hear from you. Please take a few minutes to c…" at bounding box center [1421, 441] width 232 height 28
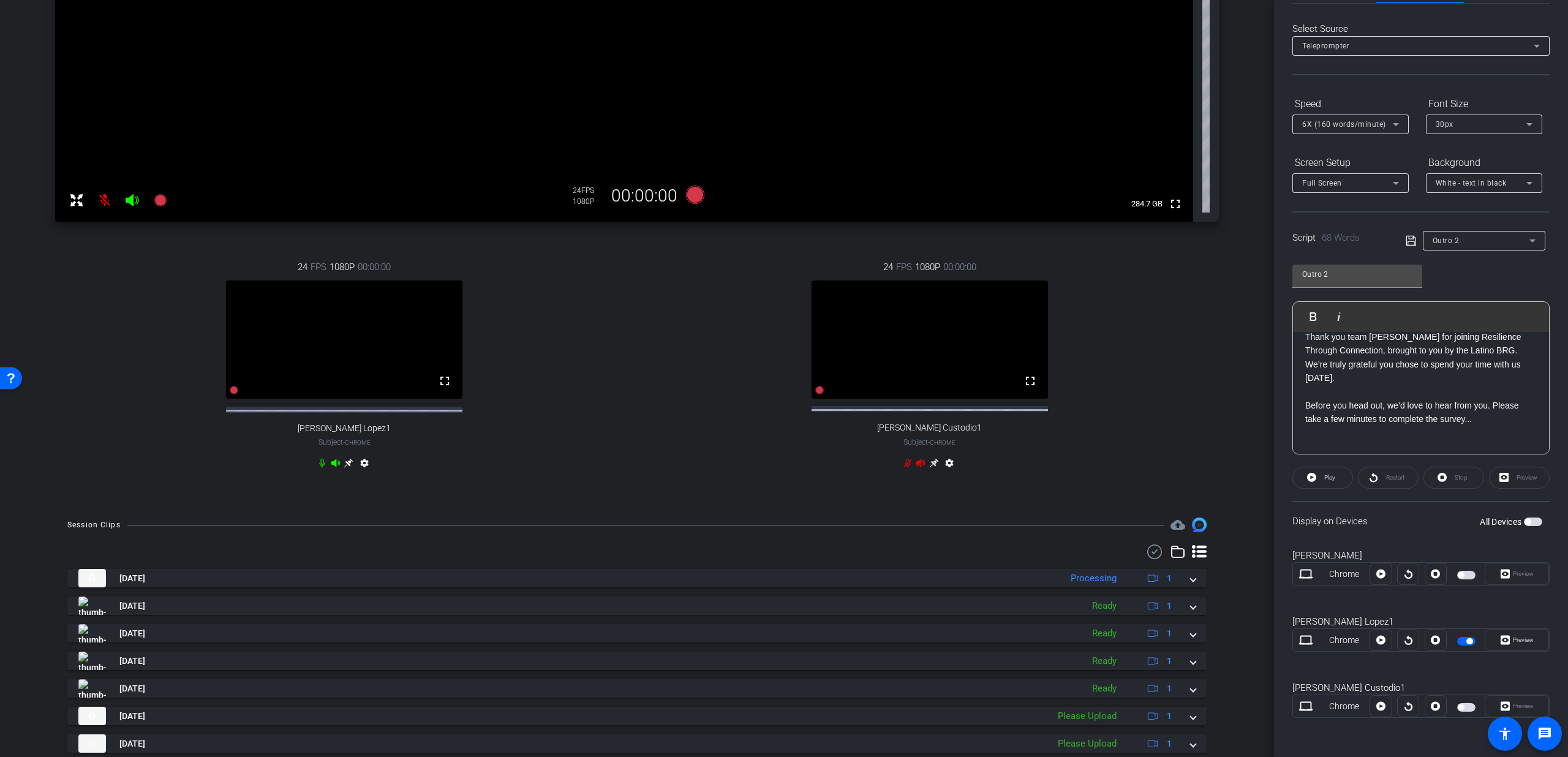
scroll to position [123, 0]
click at [1410, 246] on icon at bounding box center [1411, 241] width 11 height 14
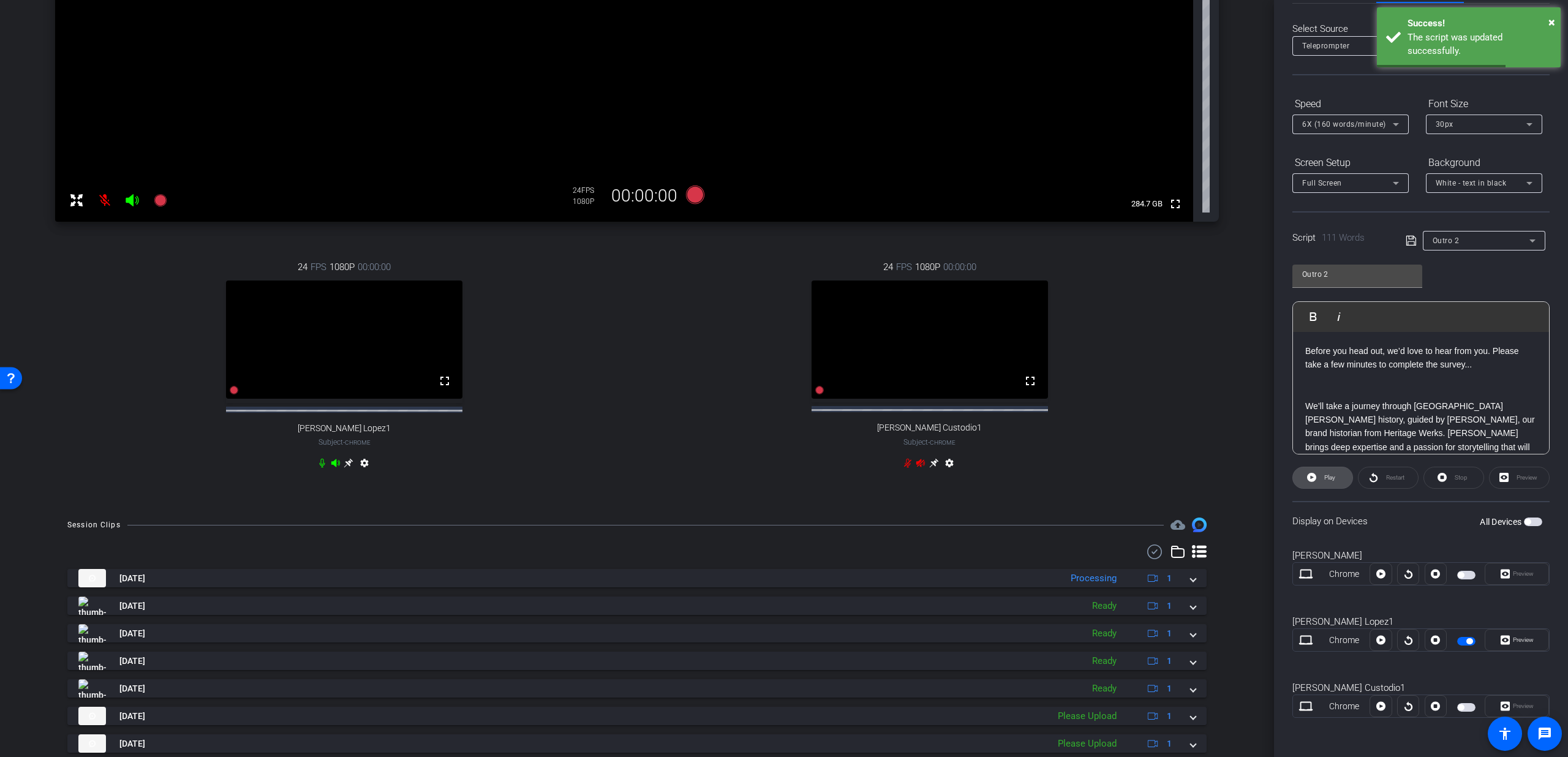
click at [1319, 473] on span at bounding box center [1323, 477] width 60 height 29
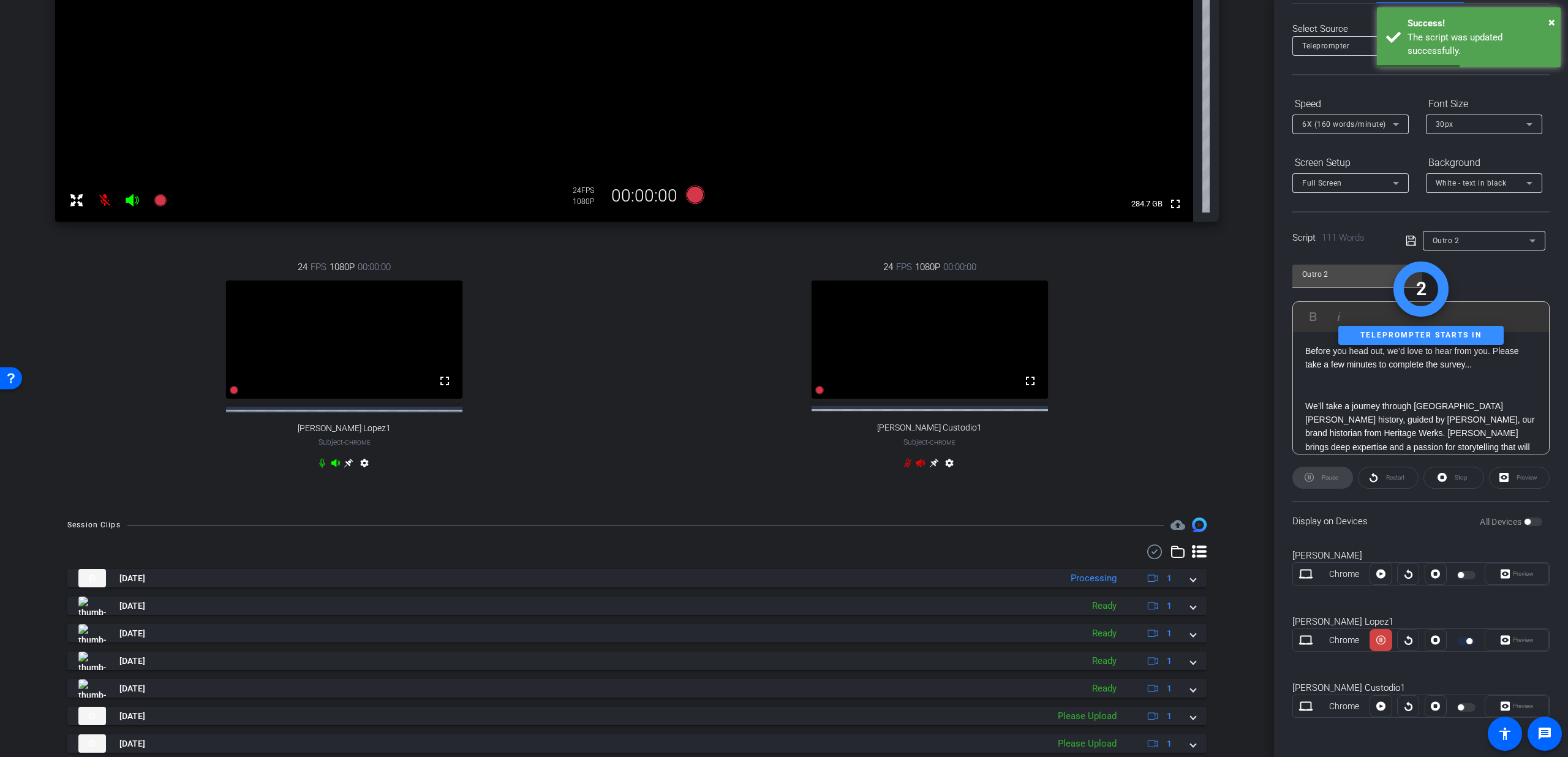
click at [1330, 117] on mat-select "6X (160 words/minute)" at bounding box center [1350, 124] width 97 height 15
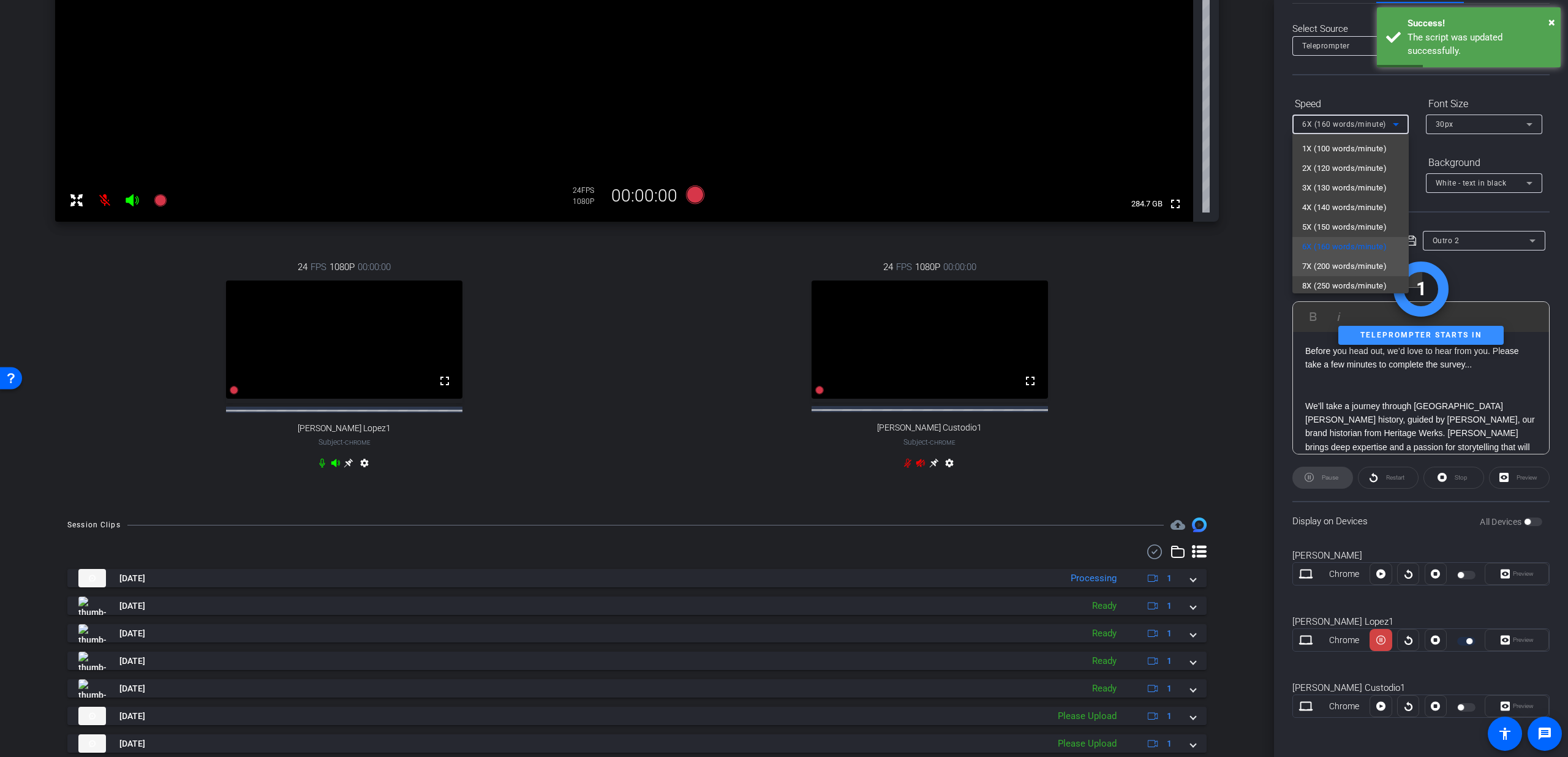
click at [1336, 267] on span "7X (200 words/minute)" at bounding box center [1344, 267] width 85 height 14
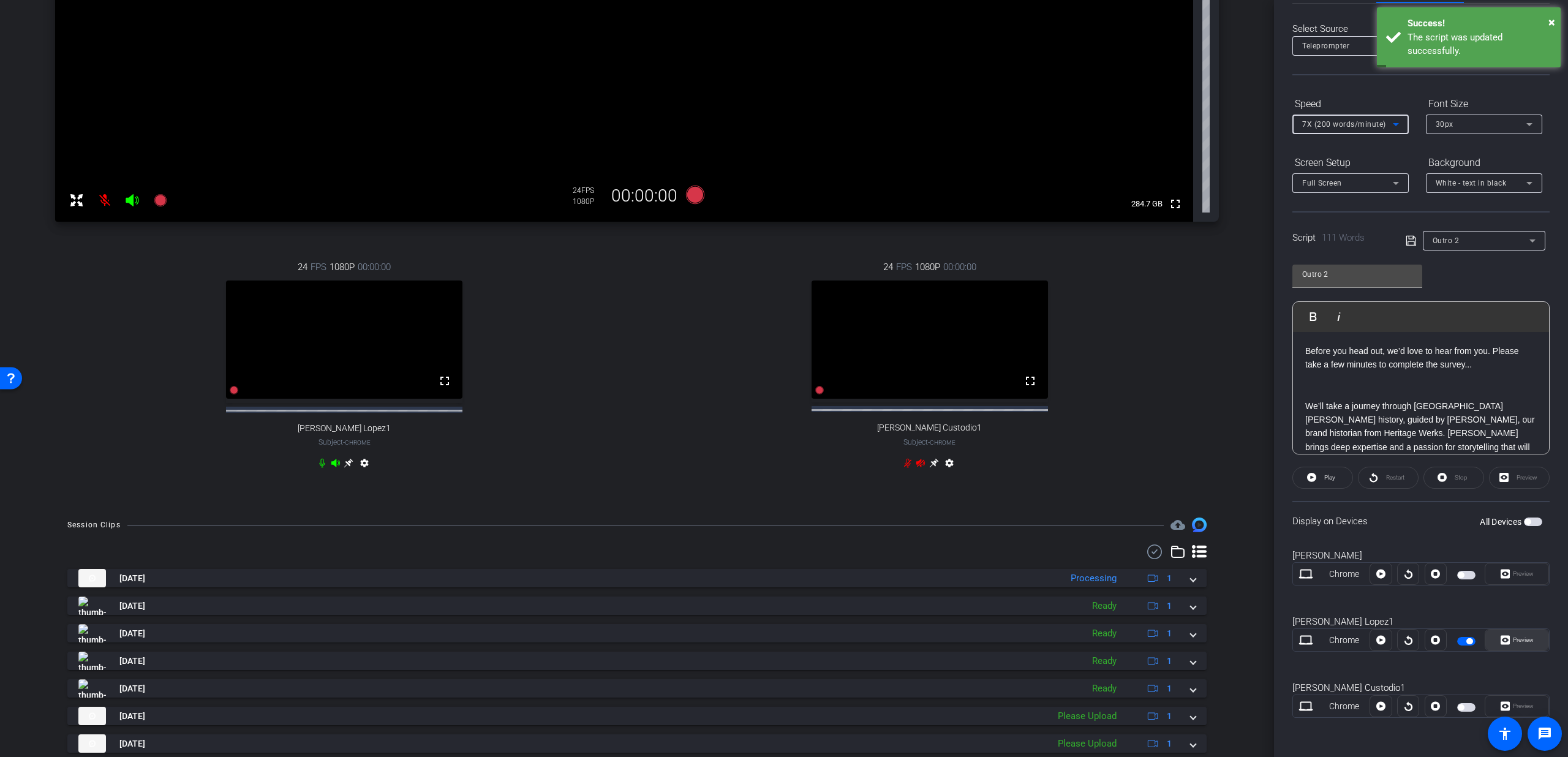
click at [1514, 640] on span "Preview" at bounding box center [1523, 640] width 21 height 7
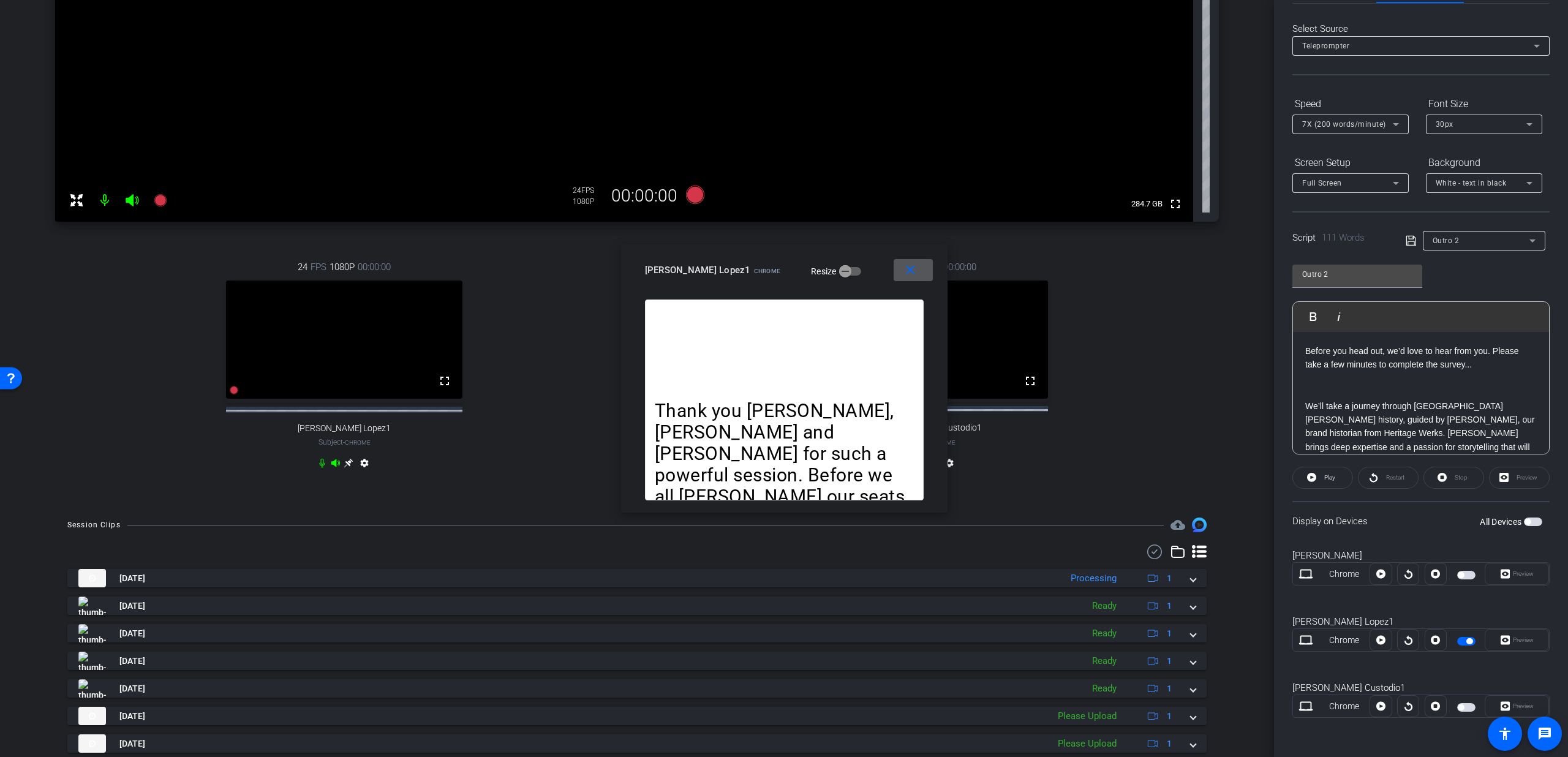
click at [906, 267] on mat-icon "close" at bounding box center [910, 270] width 15 height 15
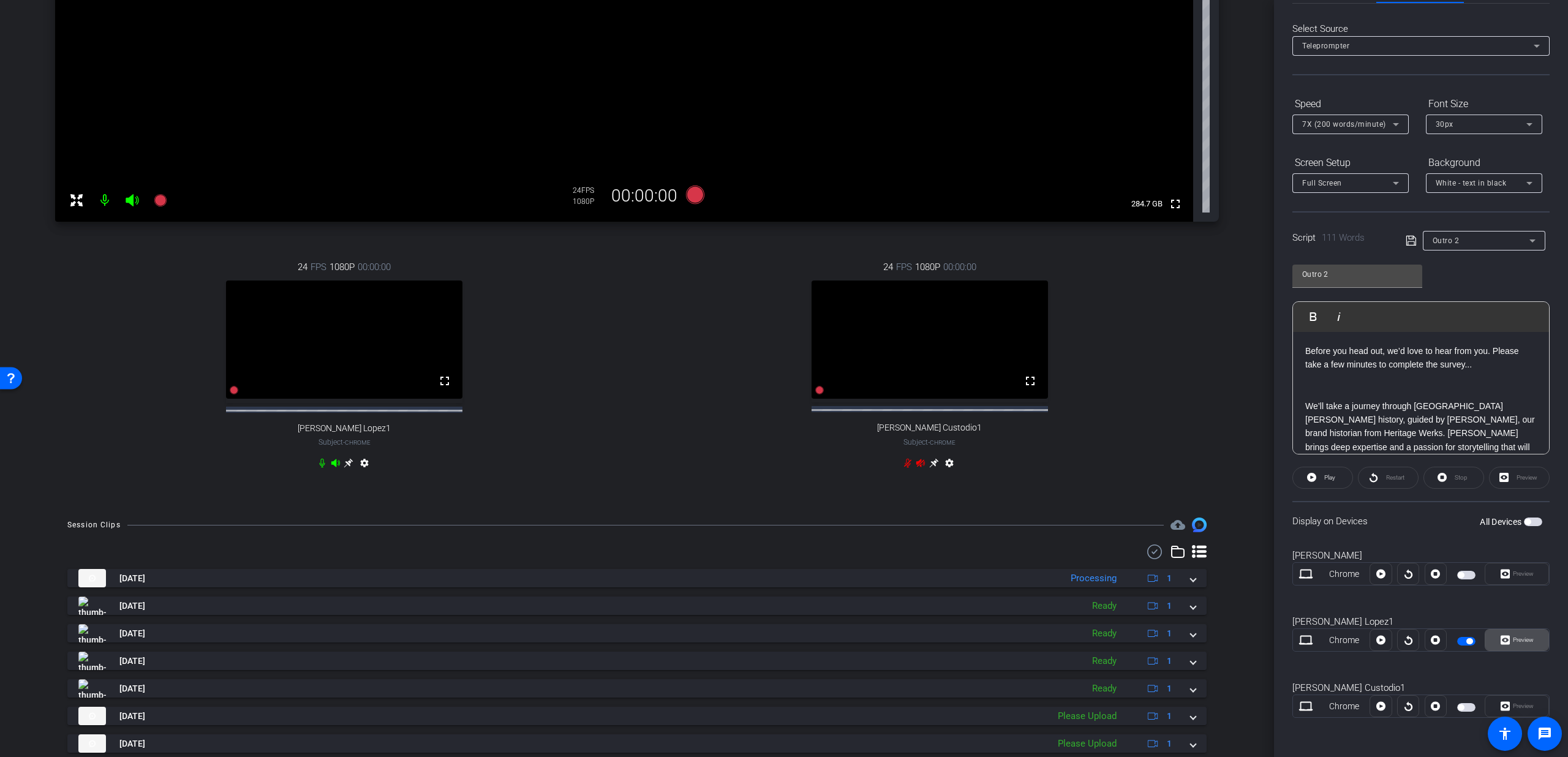
click at [1510, 634] on span "Preview" at bounding box center [1522, 639] width 24 height 17
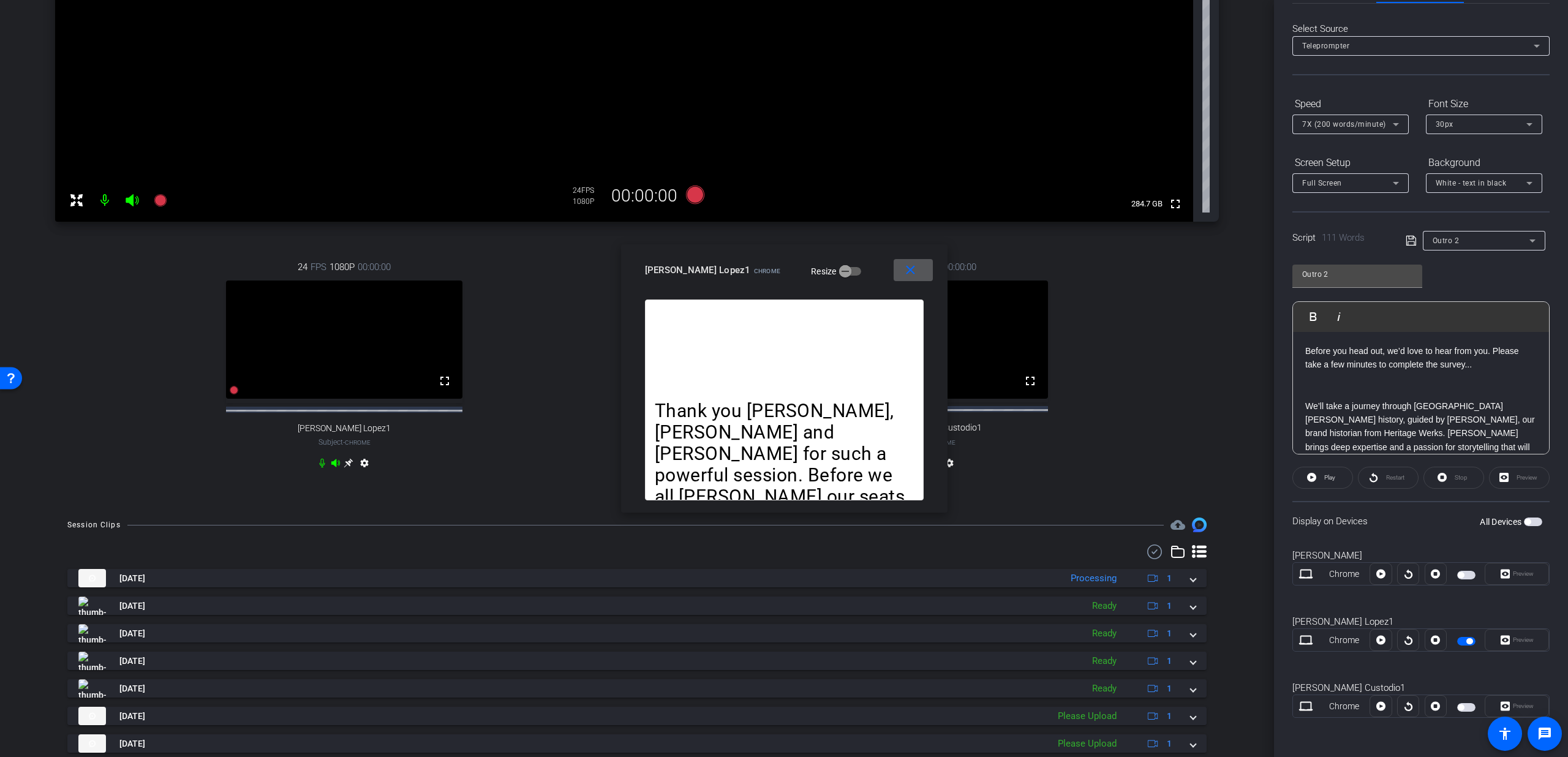
click at [914, 271] on mat-icon "close" at bounding box center [910, 270] width 15 height 15
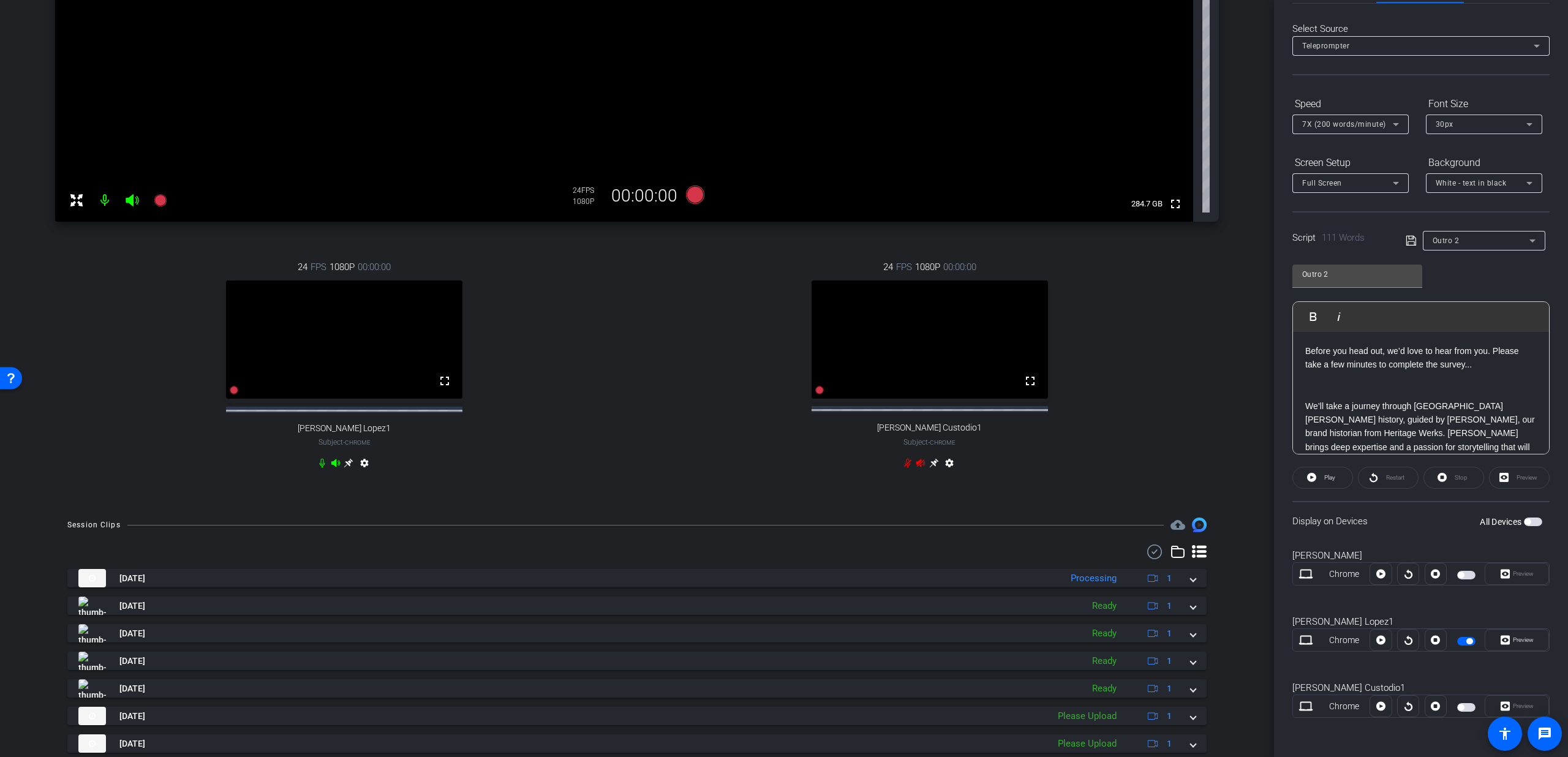
click at [1524, 519] on span "button" at bounding box center [1533, 522] width 19 height 9
click at [1325, 477] on span "Play" at bounding box center [1330, 478] width 11 height 7
click at [1507, 643] on div "Preview" at bounding box center [1517, 640] width 64 height 22
click at [1513, 640] on span "Preview" at bounding box center [1523, 640] width 21 height 7
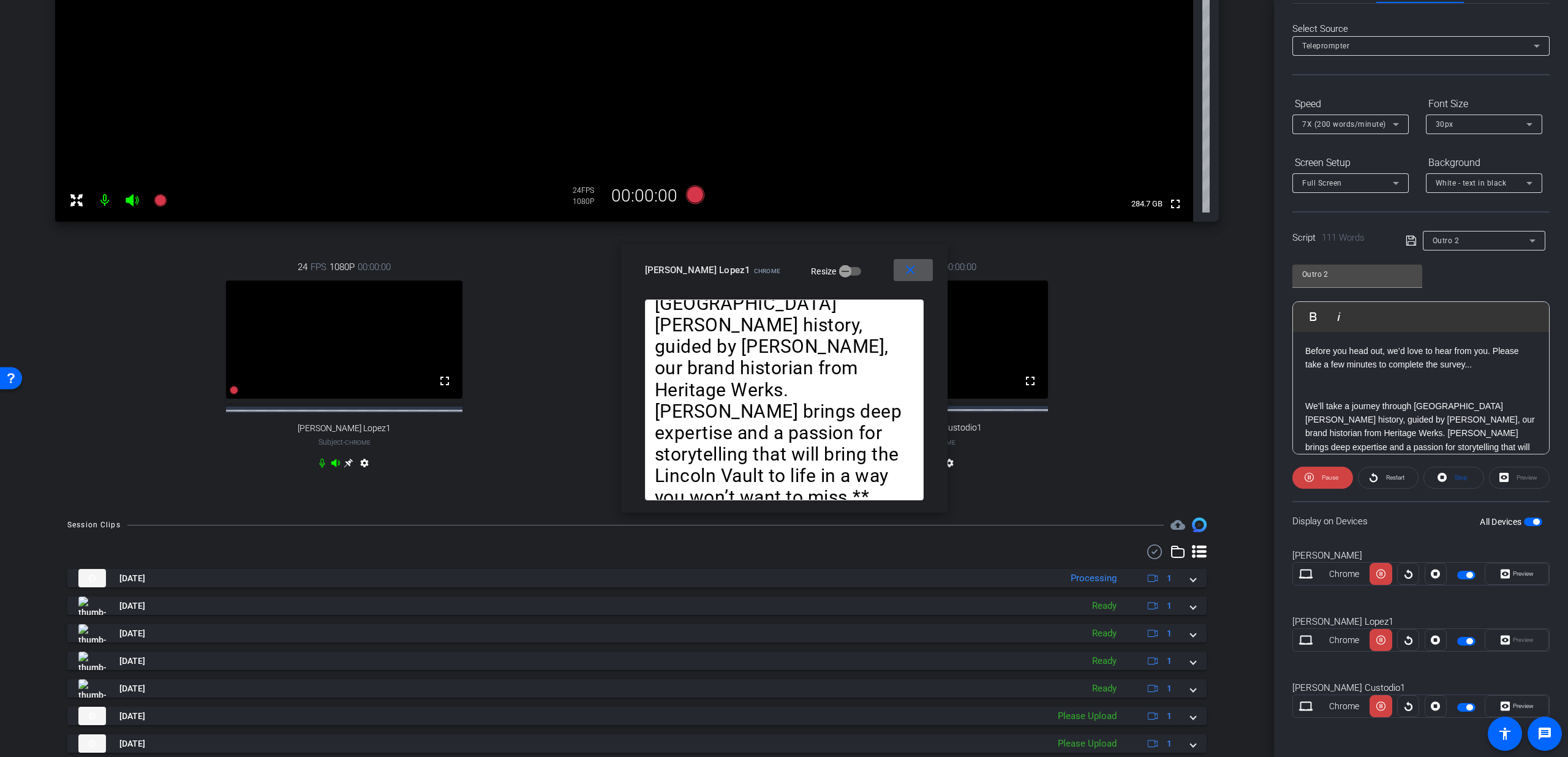
click at [1314, 112] on div "Speed" at bounding box center [1350, 103] width 117 height 21
click at [1316, 120] on span "7X (200 words/minute)" at bounding box center [1344, 125] width 84 height 9
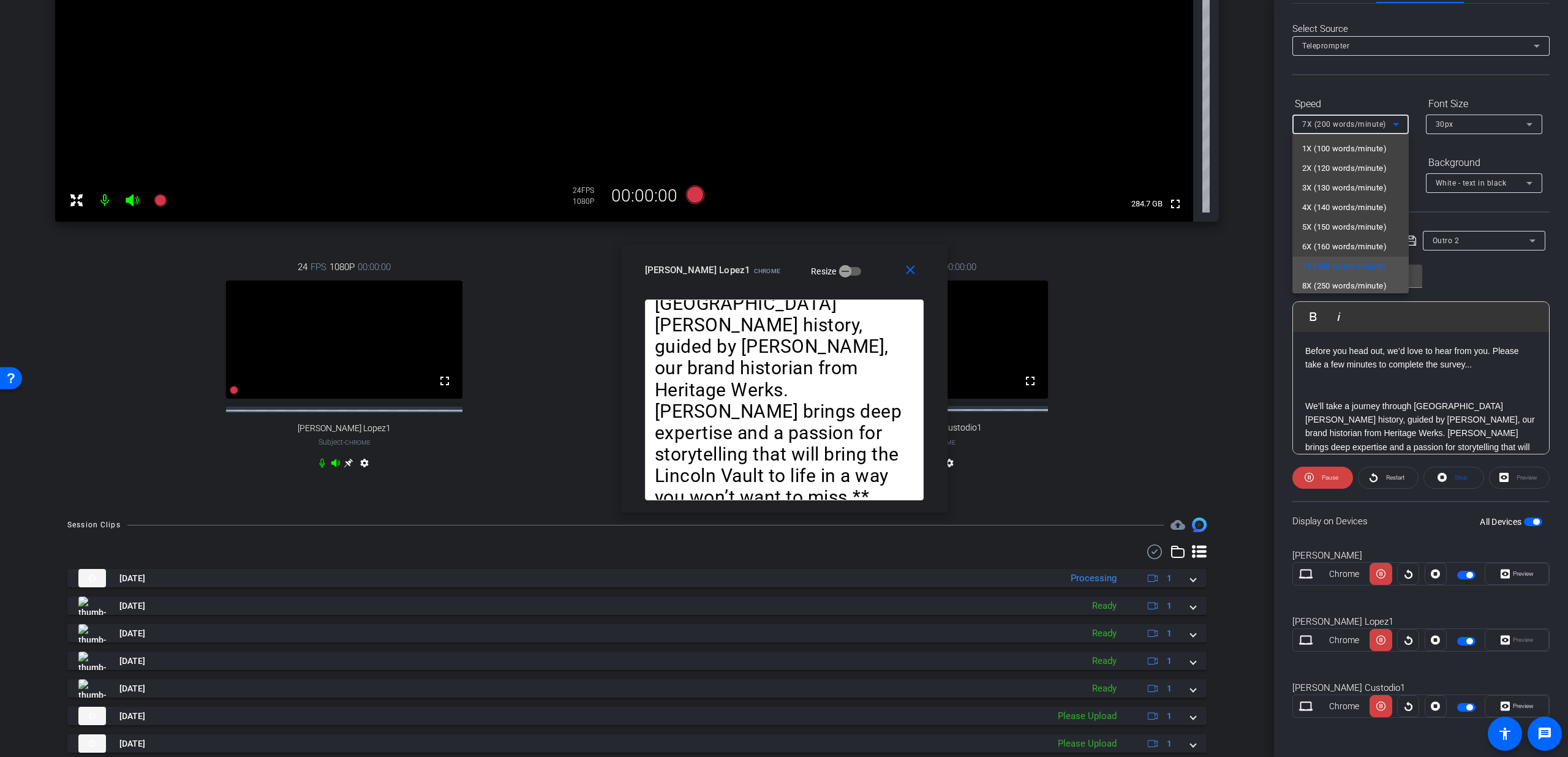
click at [1334, 277] on mat-option "8X (250 words/minute)" at bounding box center [1350, 286] width 117 height 20
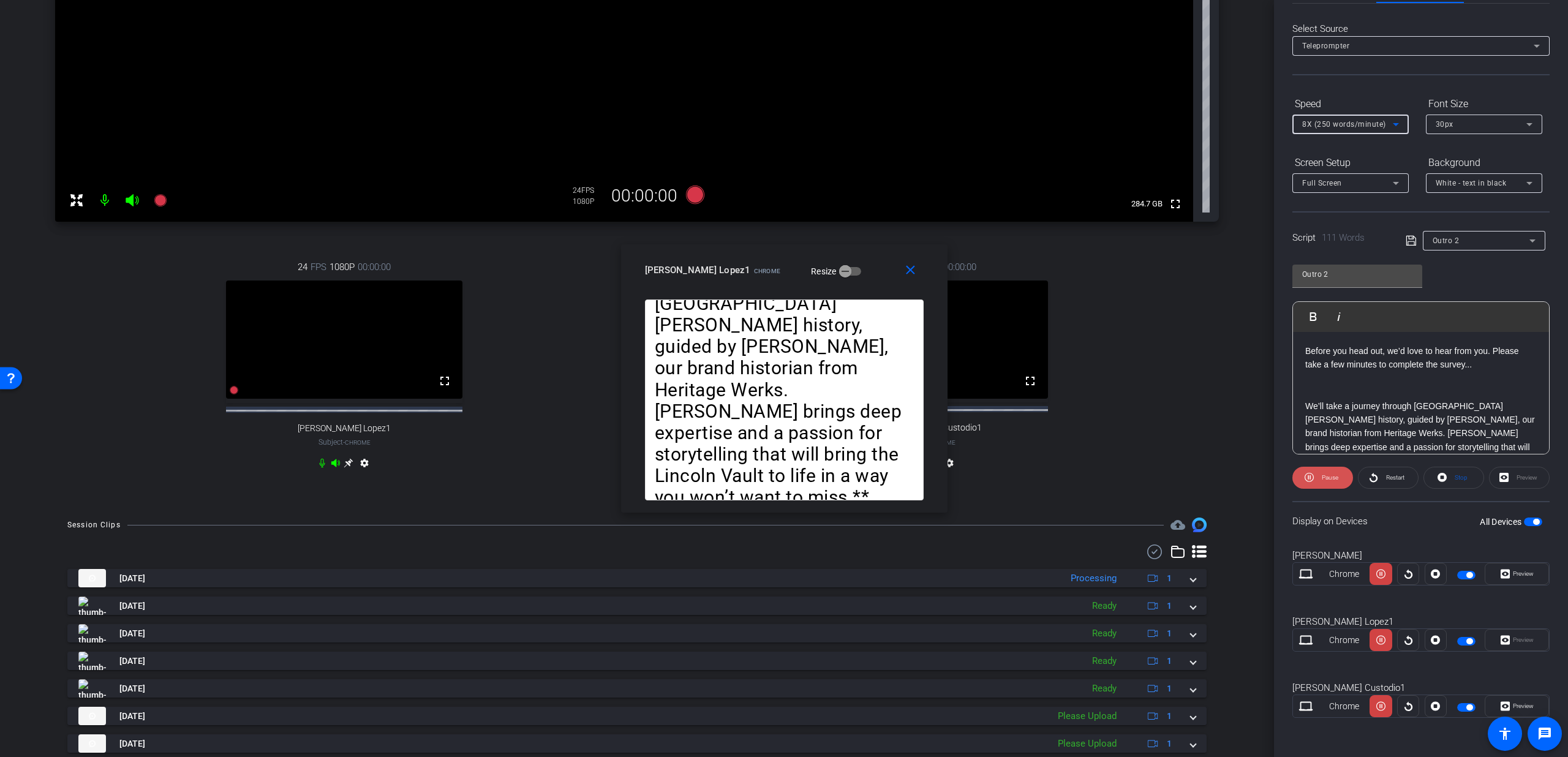
click at [1324, 475] on span "Pause" at bounding box center [1330, 478] width 17 height 7
click at [913, 273] on mat-icon "close" at bounding box center [910, 270] width 15 height 15
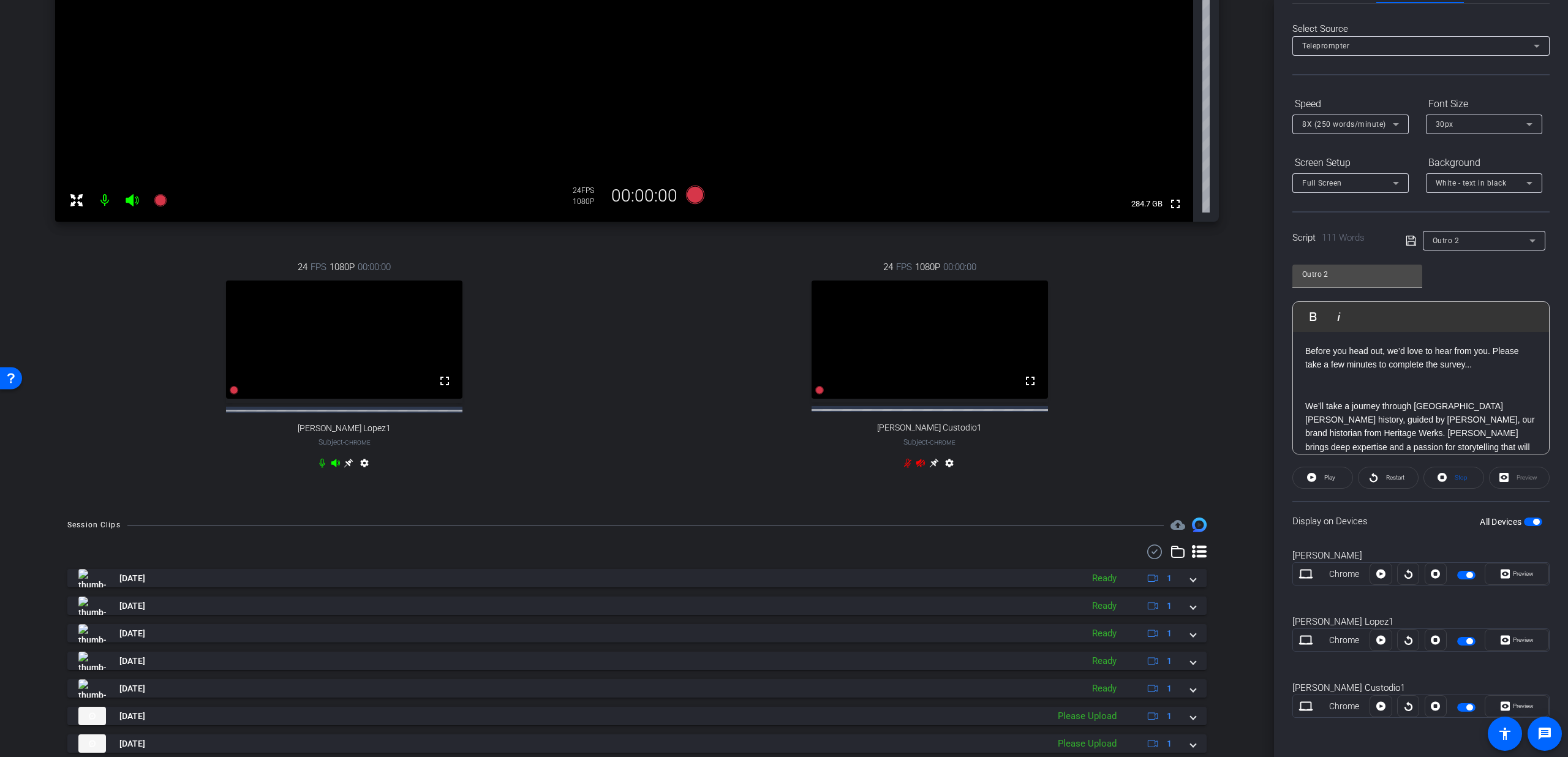
click at [1334, 124] on span "8X (250 words/minute)" at bounding box center [1344, 125] width 84 height 9
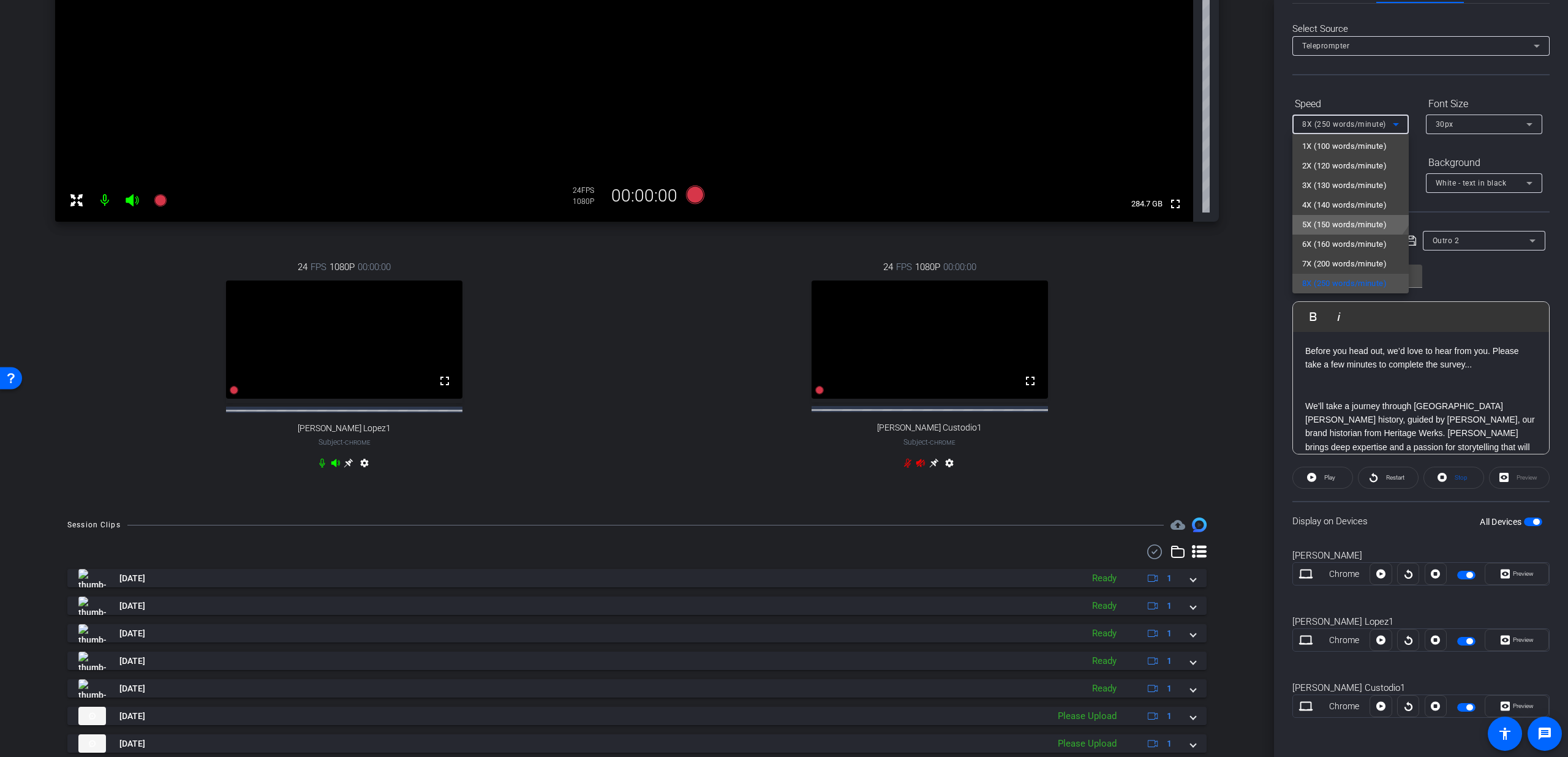
click at [1334, 226] on span "5X (150 words/minute)" at bounding box center [1344, 225] width 85 height 14
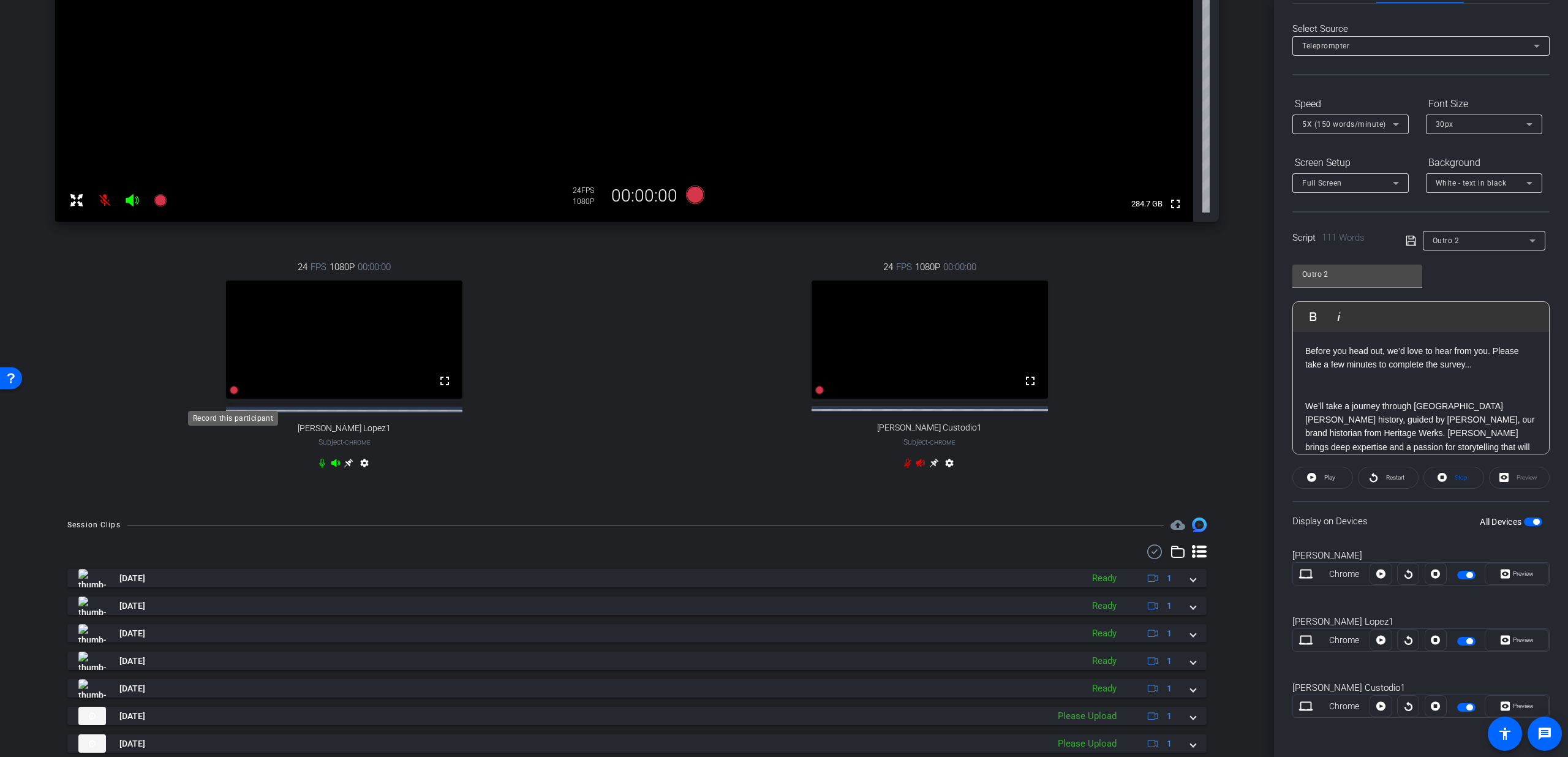
click at [235, 395] on icon at bounding box center [234, 391] width 9 height 9
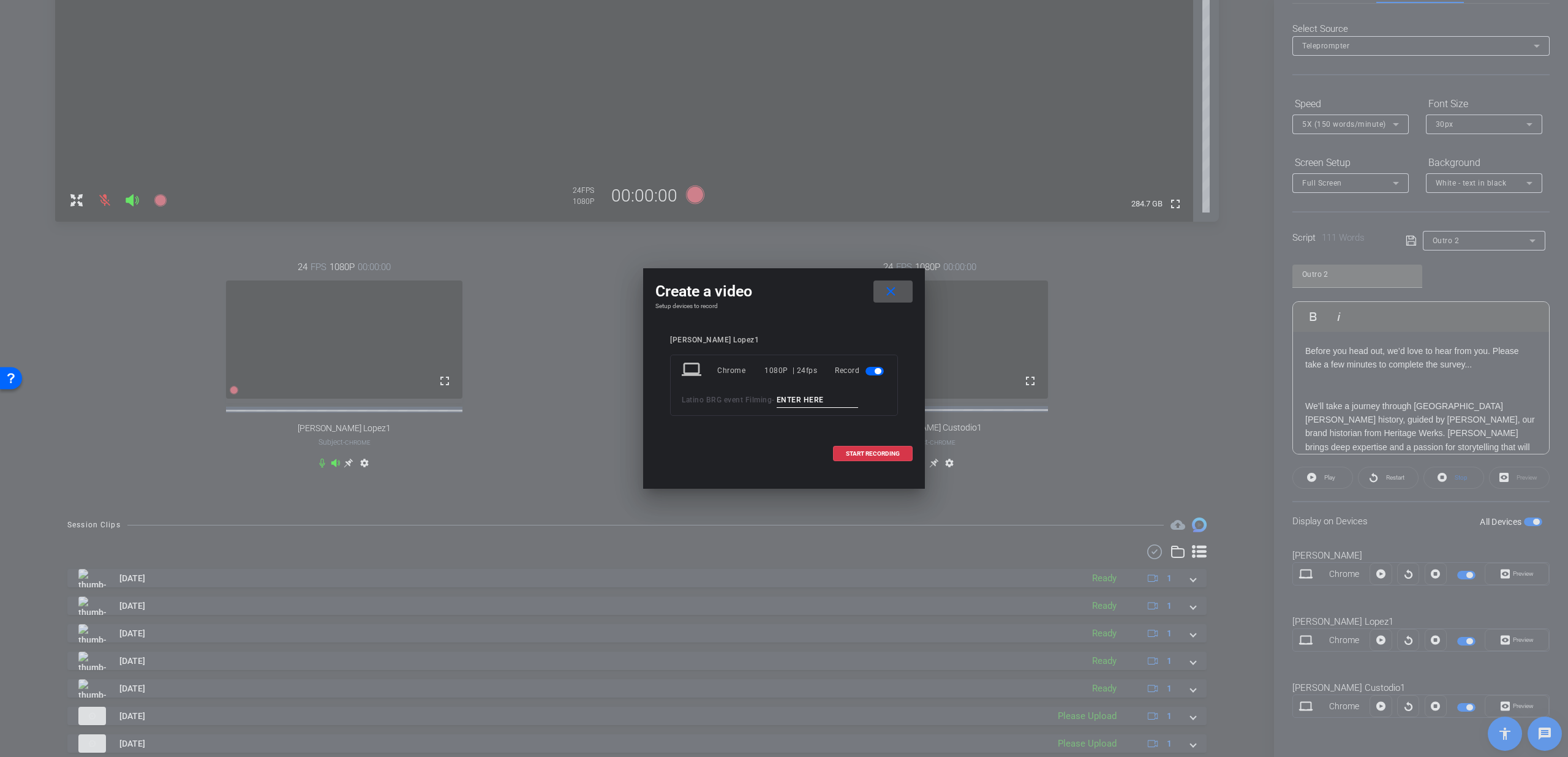
click at [809, 399] on input at bounding box center [817, 399] width 82 height 15
type input "Outro T4"
click at [891, 457] on span "START RECORDING" at bounding box center [873, 454] width 53 height 6
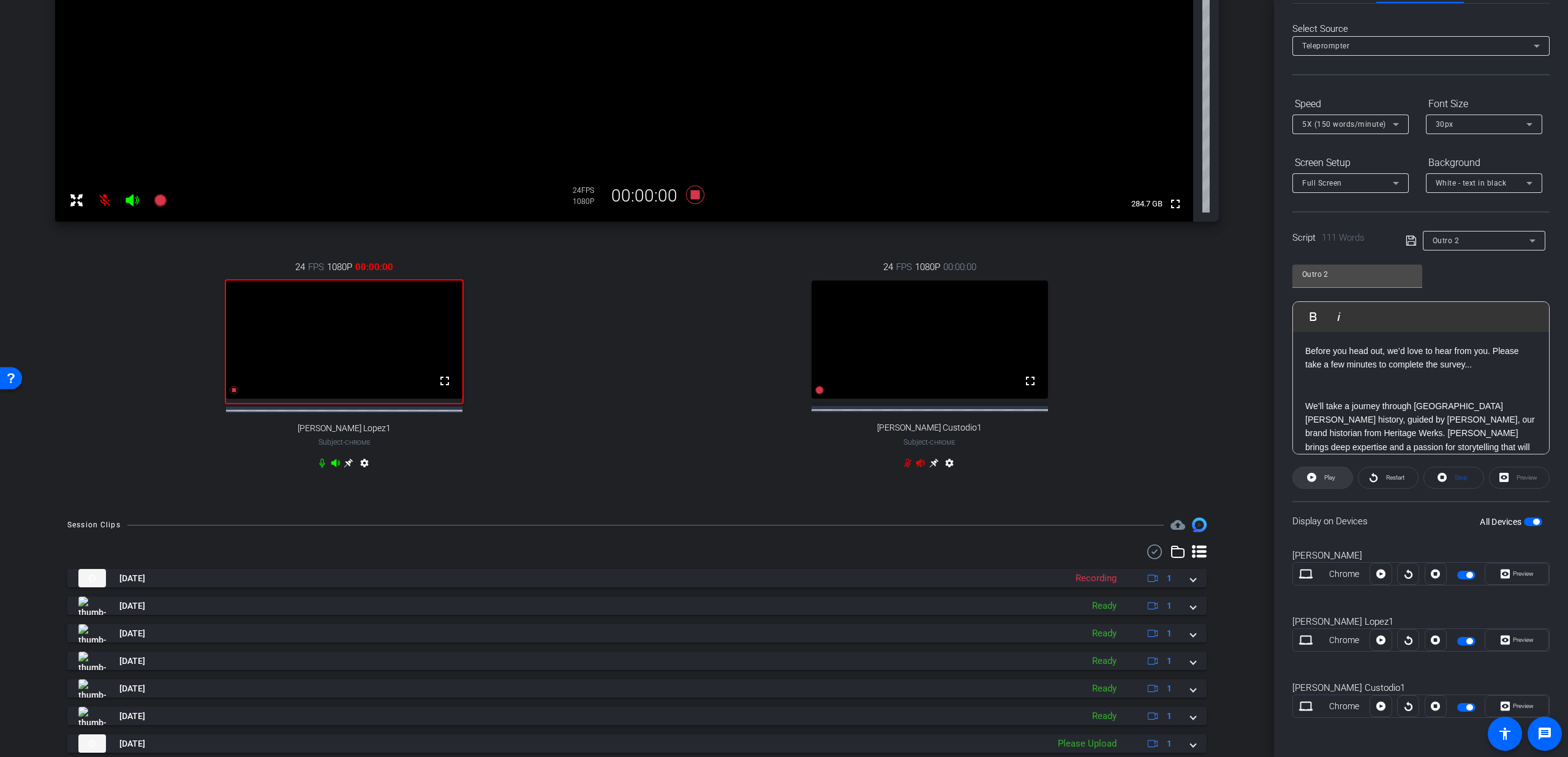
click at [1330, 484] on span "Play" at bounding box center [1328, 477] width 14 height 17
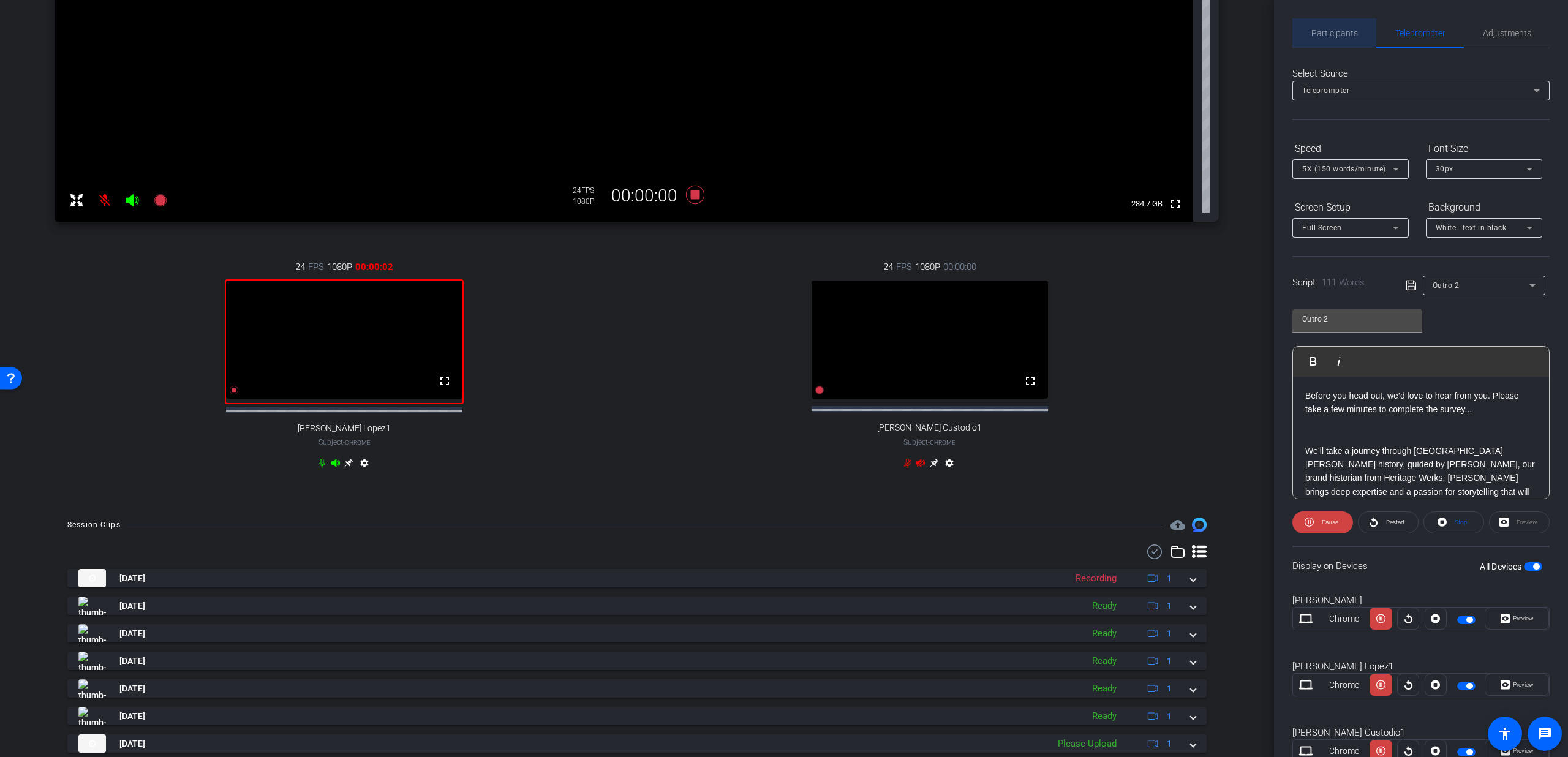
click at [1347, 42] on span "Participants" at bounding box center [1334, 33] width 46 height 29
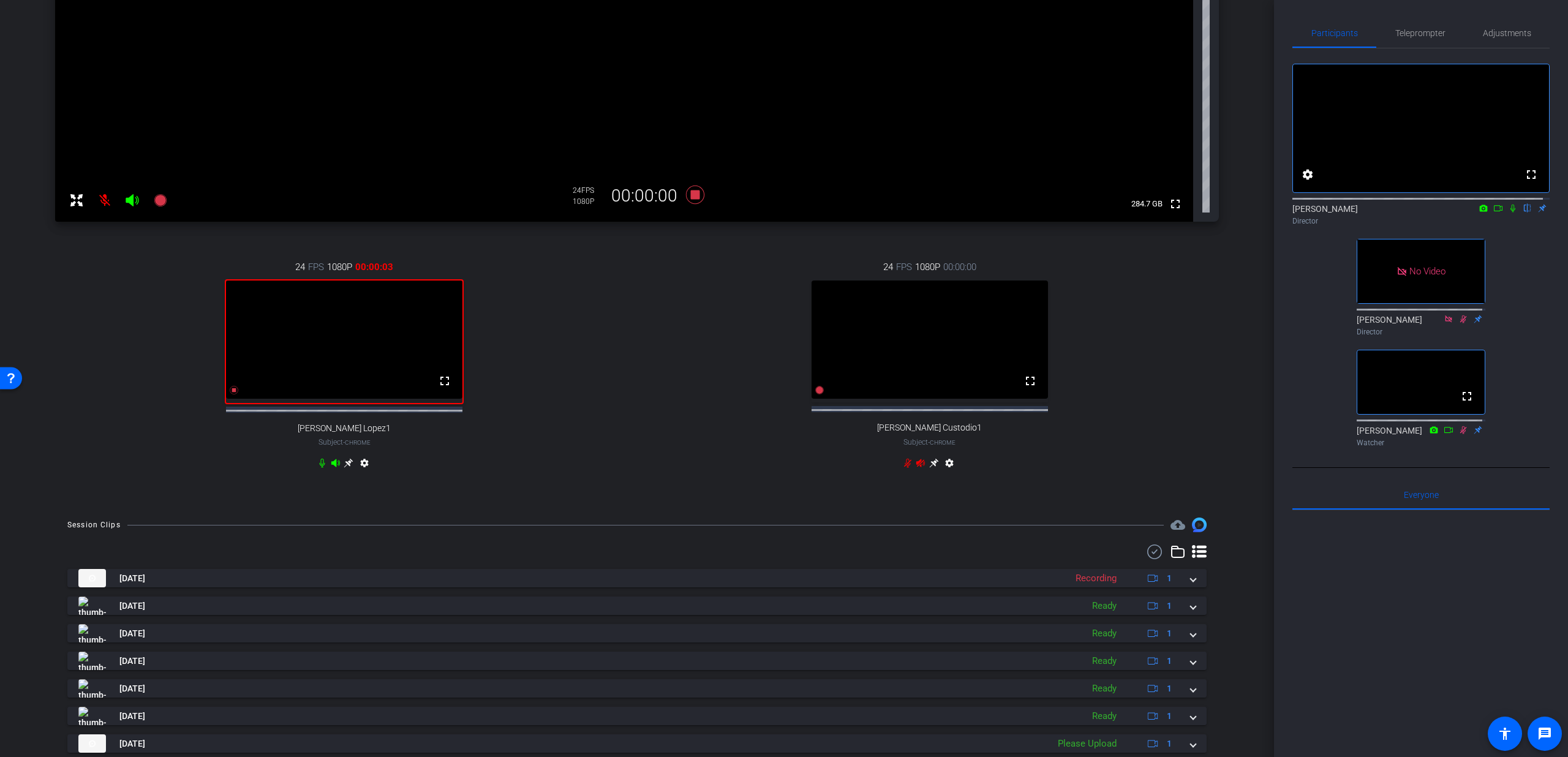
click at [1510, 212] on icon at bounding box center [1512, 209] width 4 height 8
click at [1407, 19] on span "Teleprompter" at bounding box center [1420, 33] width 50 height 29
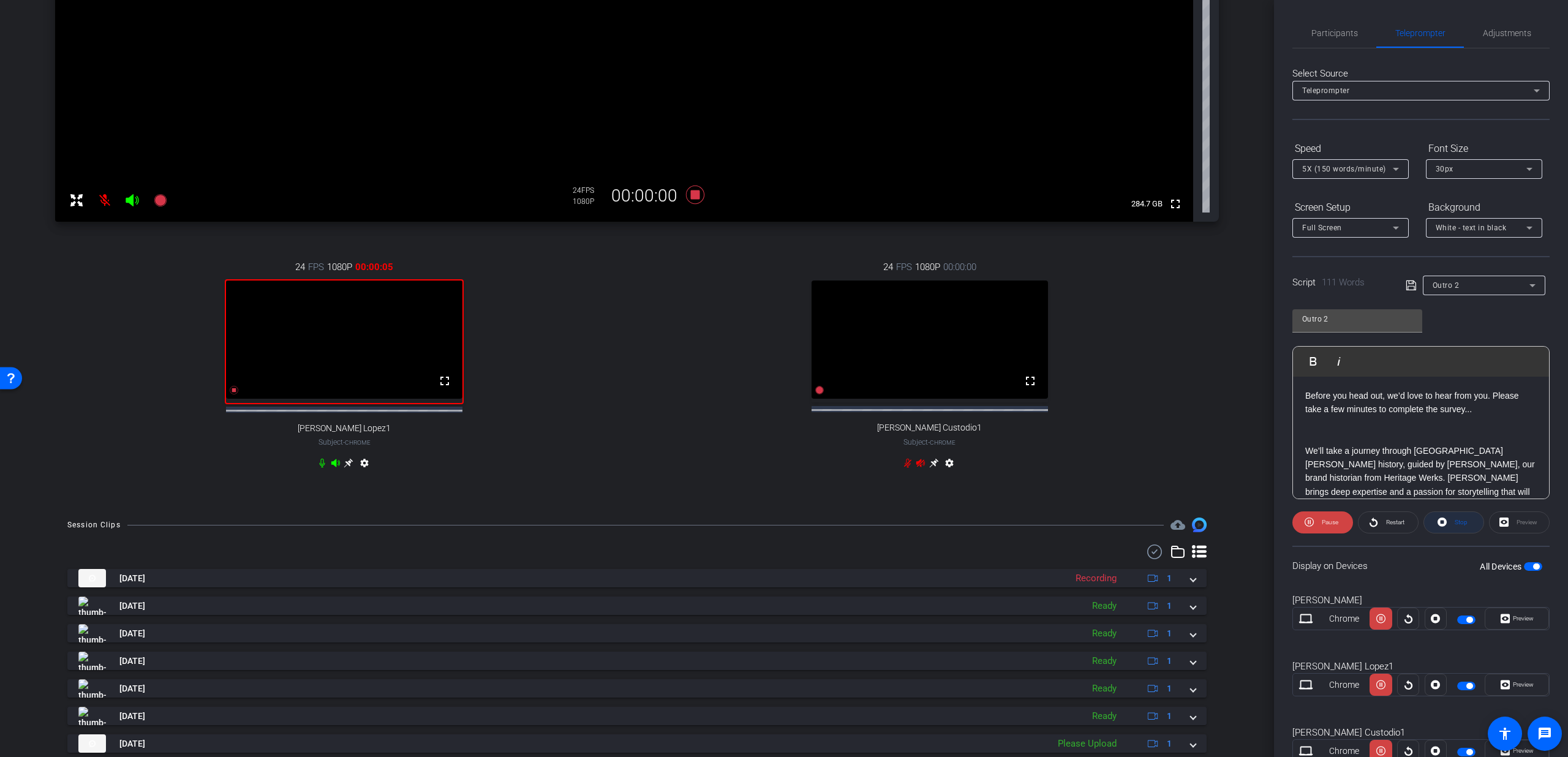
click at [1453, 526] on span "Stop" at bounding box center [1460, 522] width 16 height 17
click at [1452, 525] on div "Stop" at bounding box center [1454, 522] width 61 height 22
click at [1319, 522] on span at bounding box center [1323, 522] width 60 height 29
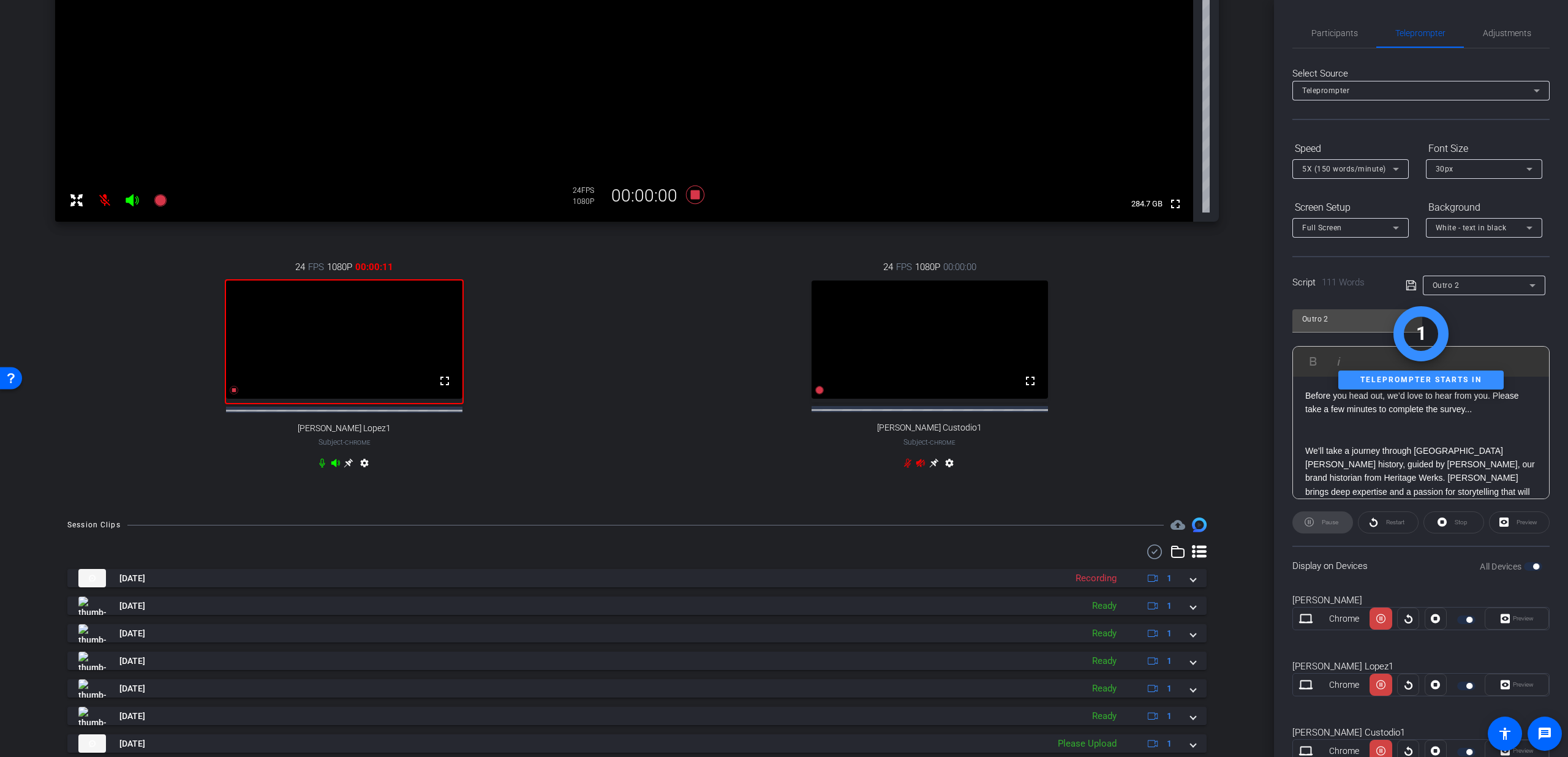
click at [1500, 681] on div "Preview" at bounding box center [1517, 685] width 64 height 22
click at [1500, 683] on div "Preview" at bounding box center [1517, 685] width 64 height 22
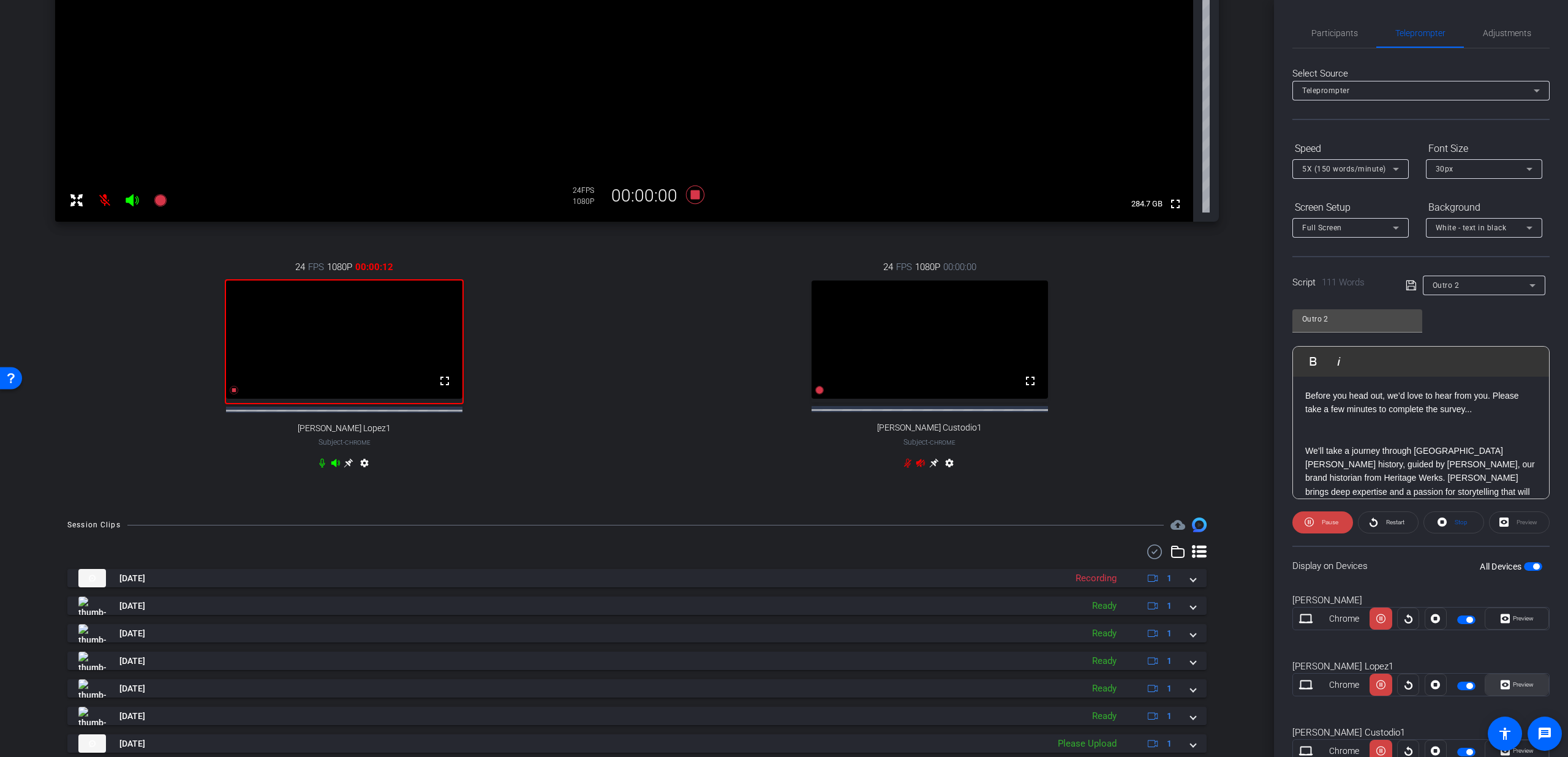
click at [1510, 682] on span "Preview" at bounding box center [1522, 685] width 24 height 17
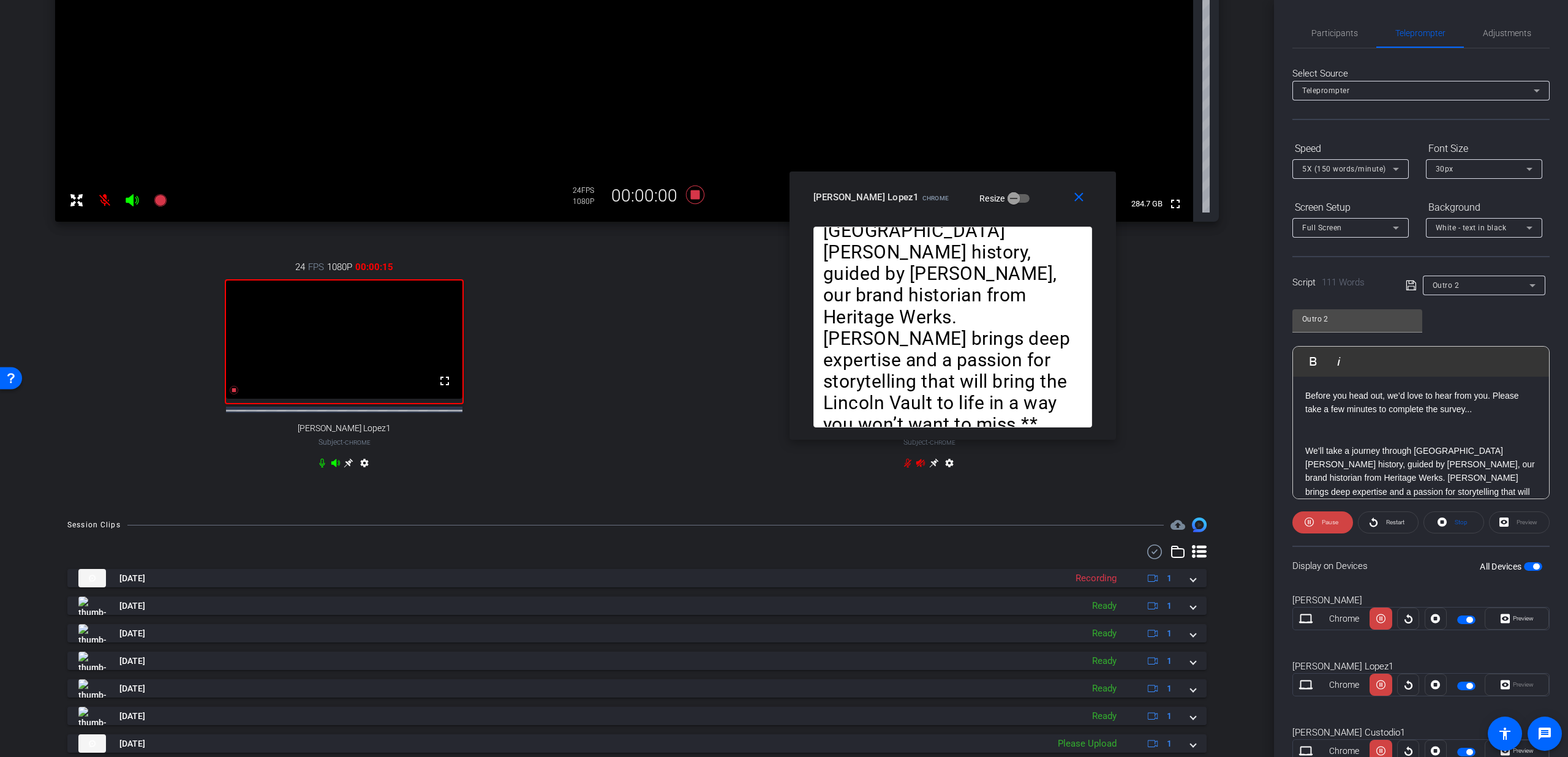
drag, startPoint x: 860, startPoint y: 276, endPoint x: 1029, endPoint y: 202, distance: 184.5
click at [1029, 202] on div "Rosemary Lopez1 Chrome Resize" at bounding box center [957, 197] width 288 height 22
click at [1336, 164] on div "5X (150 words/minute)" at bounding box center [1348, 169] width 91 height 15
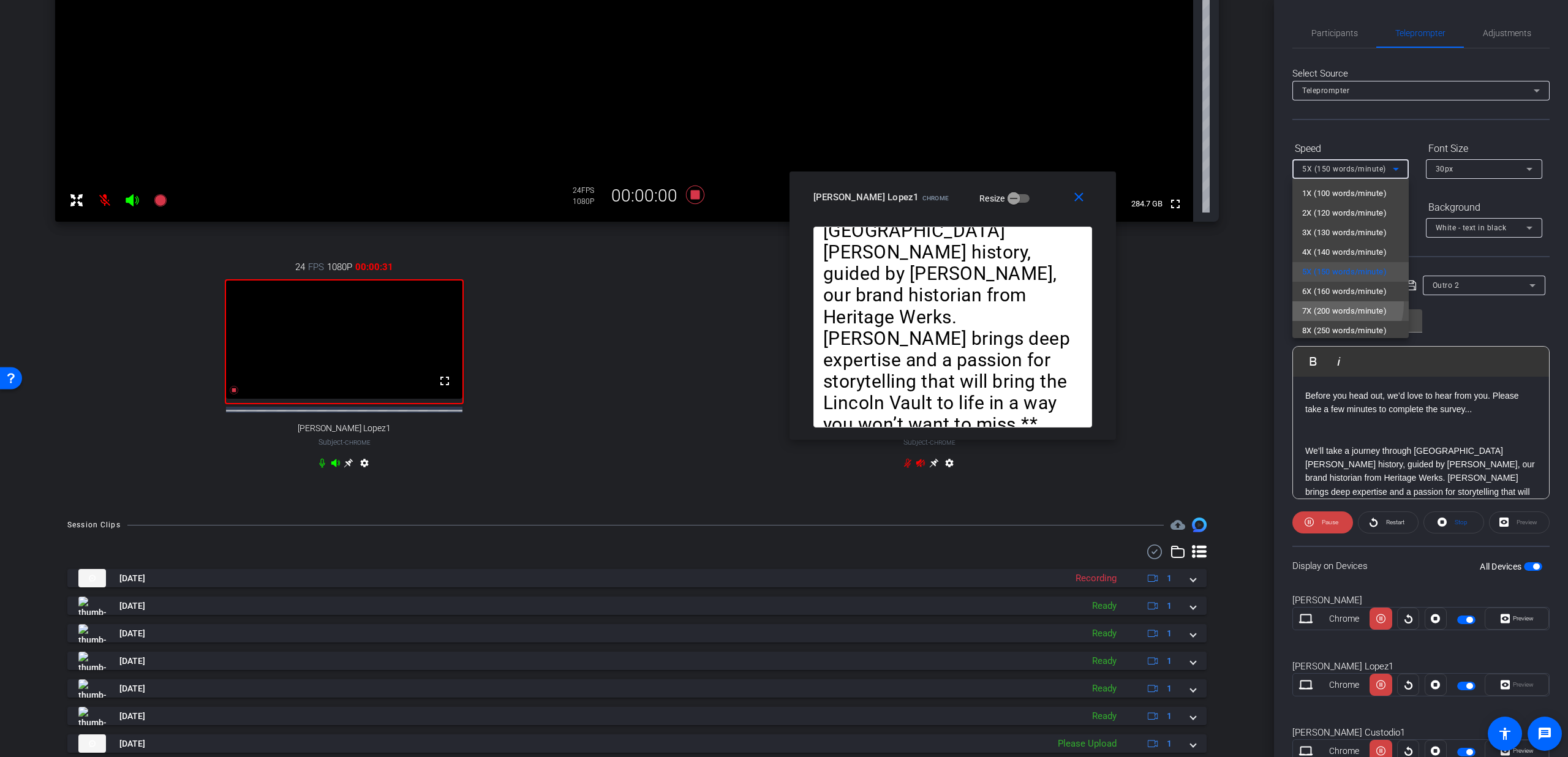
click at [1335, 304] on span "7X (200 words/minute)" at bounding box center [1344, 311] width 85 height 14
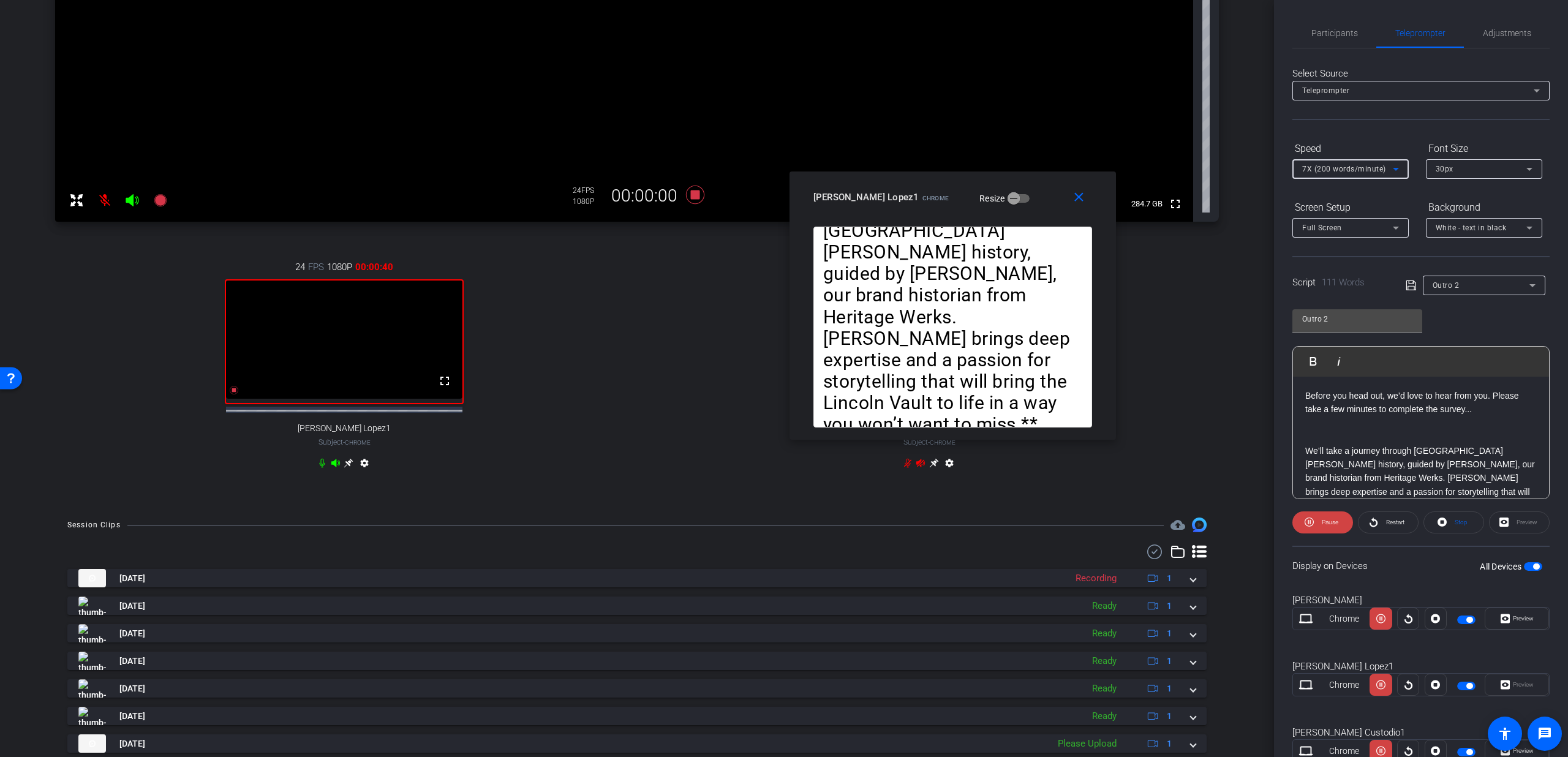
click at [1340, 166] on span "7X (200 words/minute)" at bounding box center [1344, 169] width 84 height 9
click at [1323, 272] on span "5X (150 words/minute)" at bounding box center [1344, 272] width 85 height 14
click at [1073, 201] on mat-icon "close" at bounding box center [1079, 197] width 15 height 15
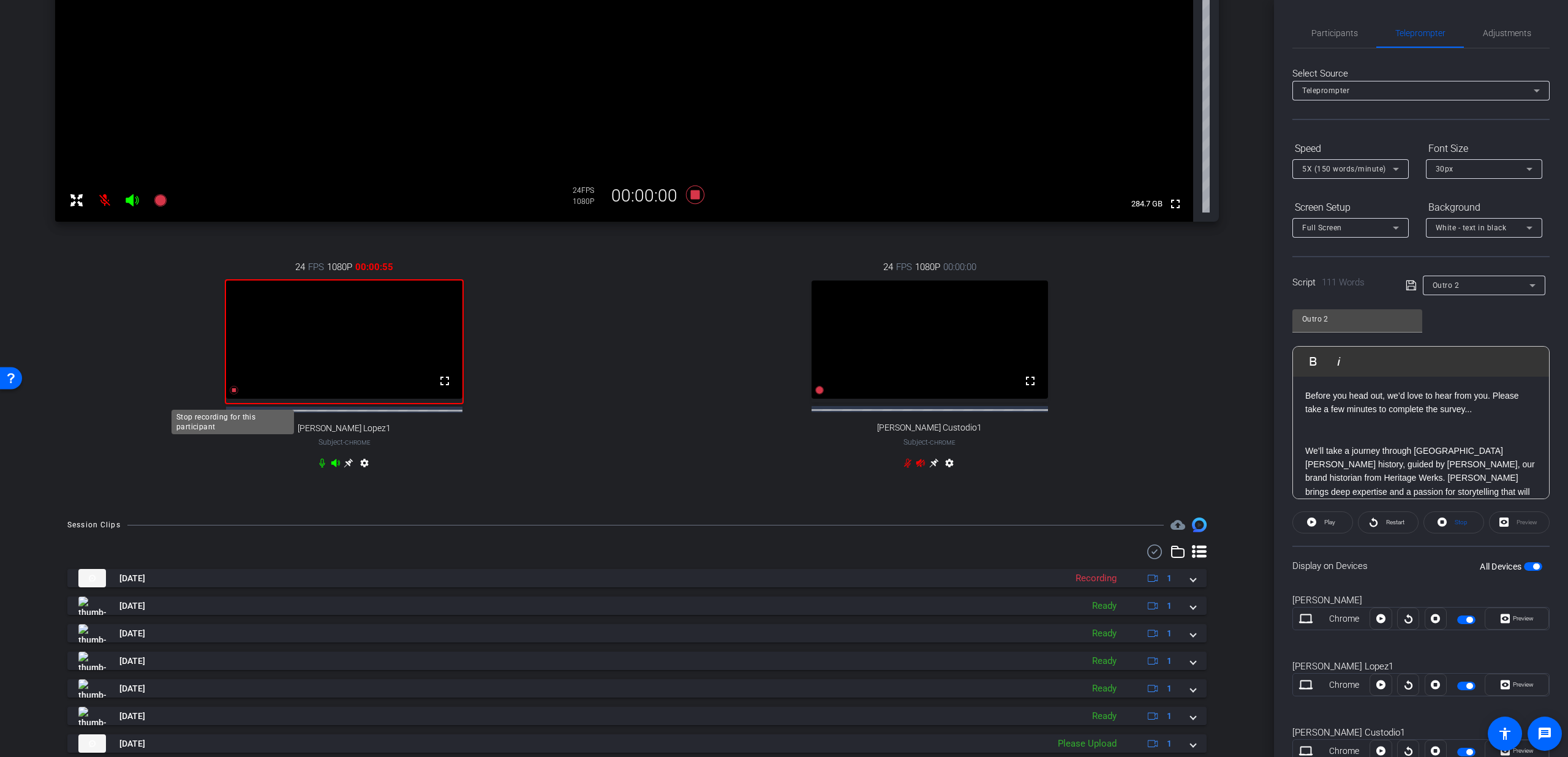
click at [232, 395] on icon at bounding box center [234, 391] width 9 height 9
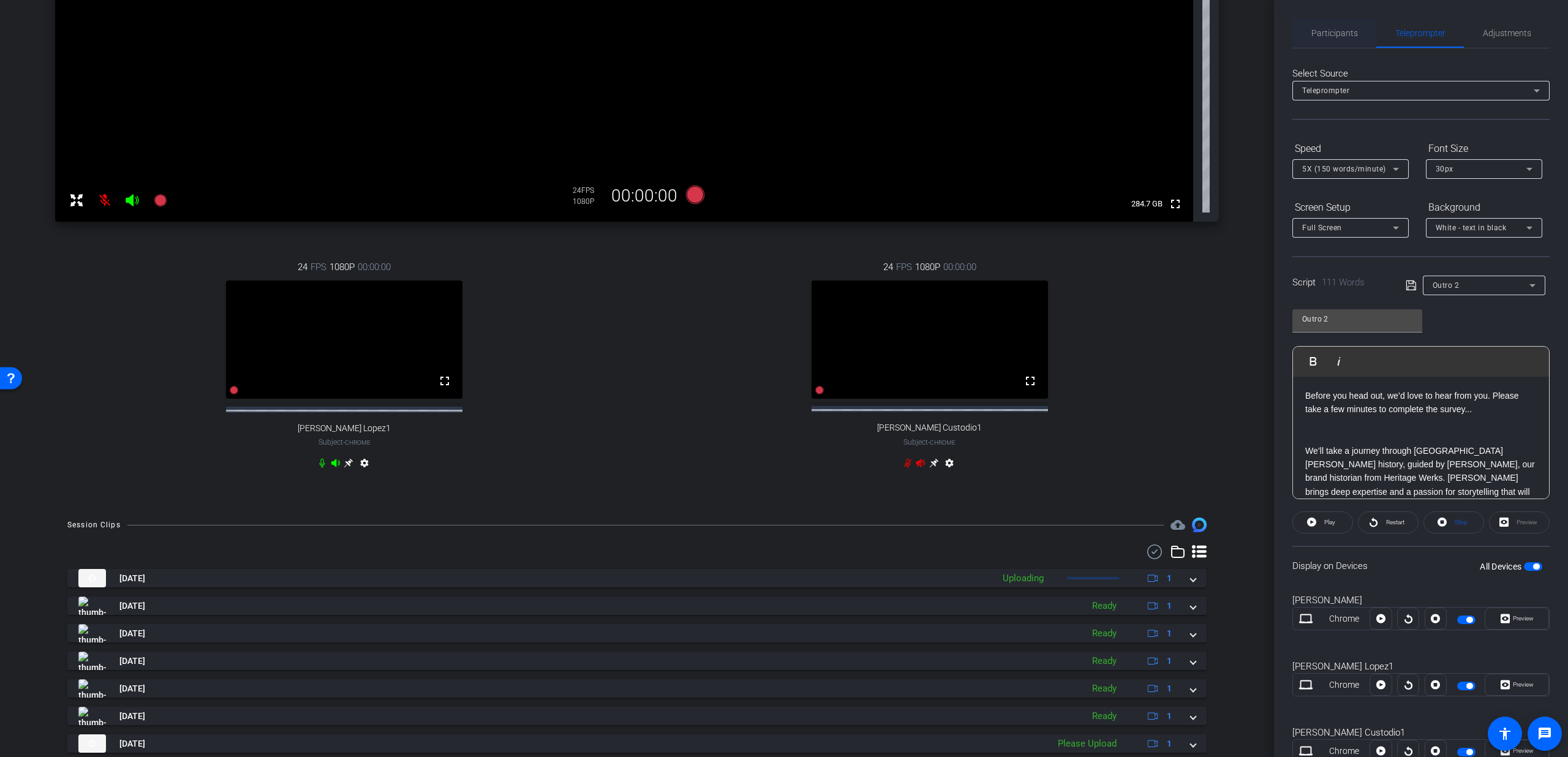
click at [1318, 38] on span "Participants" at bounding box center [1334, 33] width 46 height 29
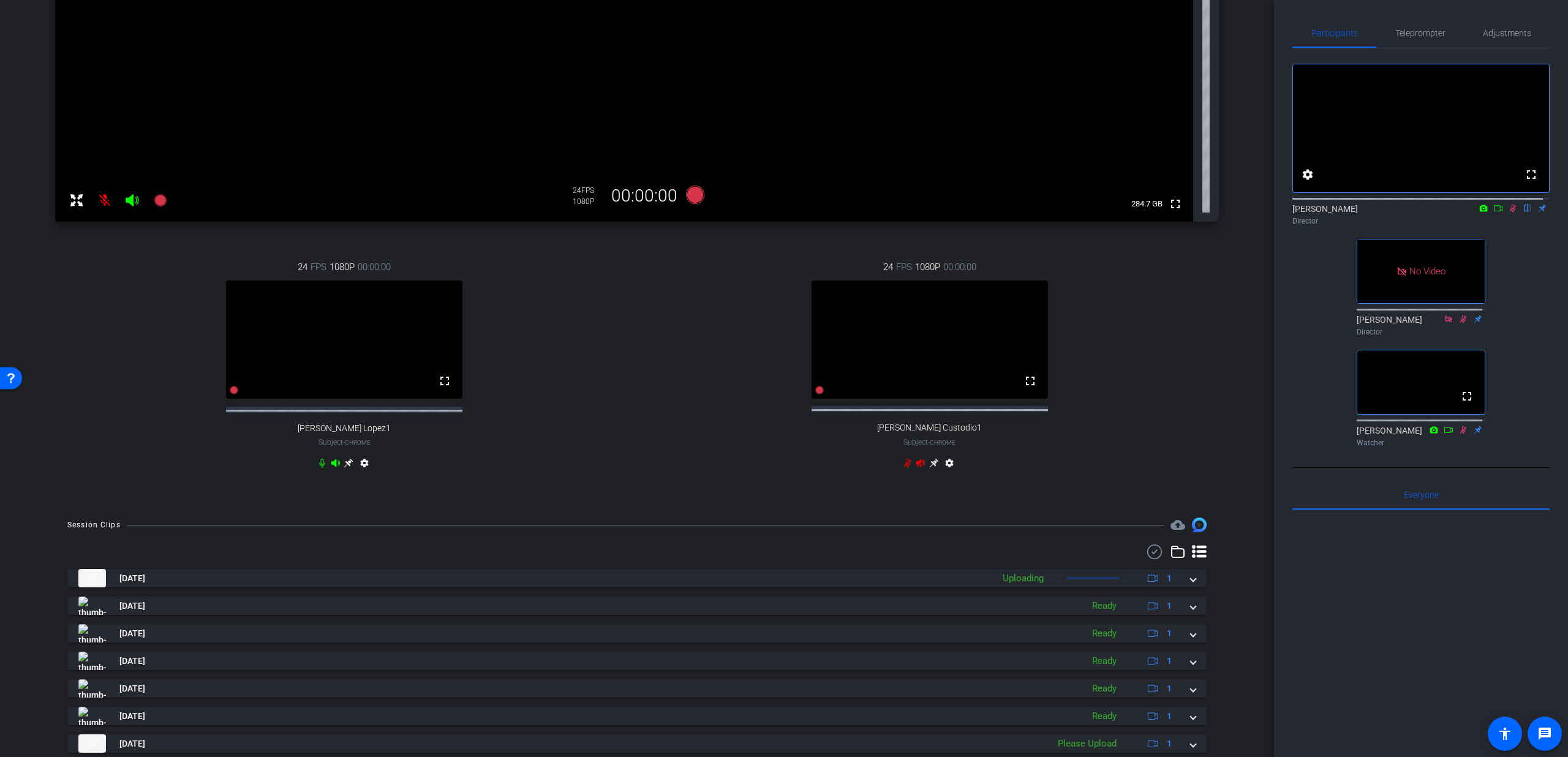
click at [1508, 212] on icon at bounding box center [1513, 209] width 10 height 9
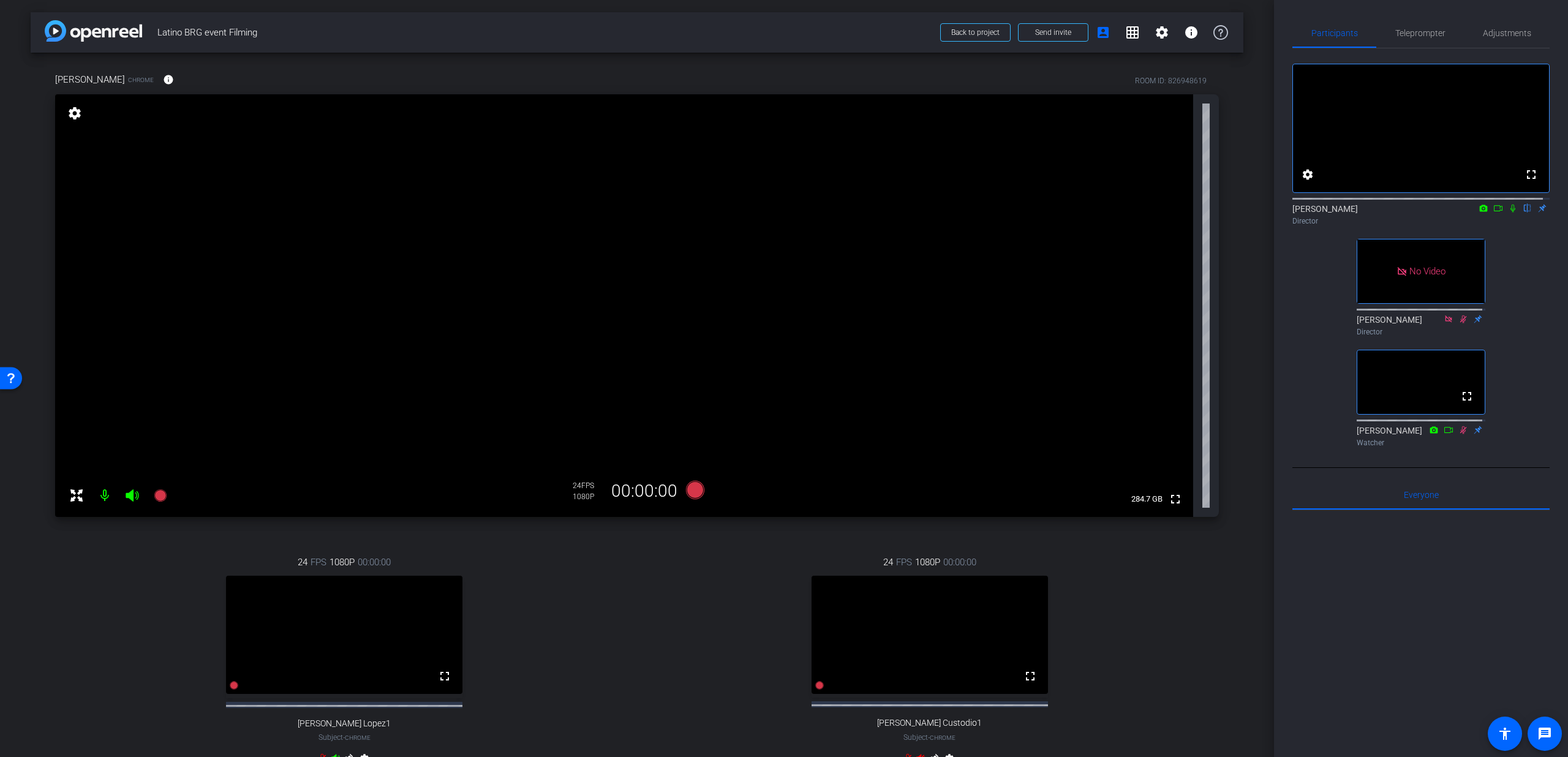
click at [1444, 50] on div "fullscreen settings Dmitri Floyd flip Director No Video Jake Zimmerman Director…" at bounding box center [1421, 250] width 258 height 404
click at [1400, 14] on div "Participants Teleprompter Adjustments fullscreen settings Dmitri Floyd flip Dir…" at bounding box center [1421, 378] width 294 height 757
click at [1403, 36] on span "Teleprompter" at bounding box center [1420, 33] width 50 height 9
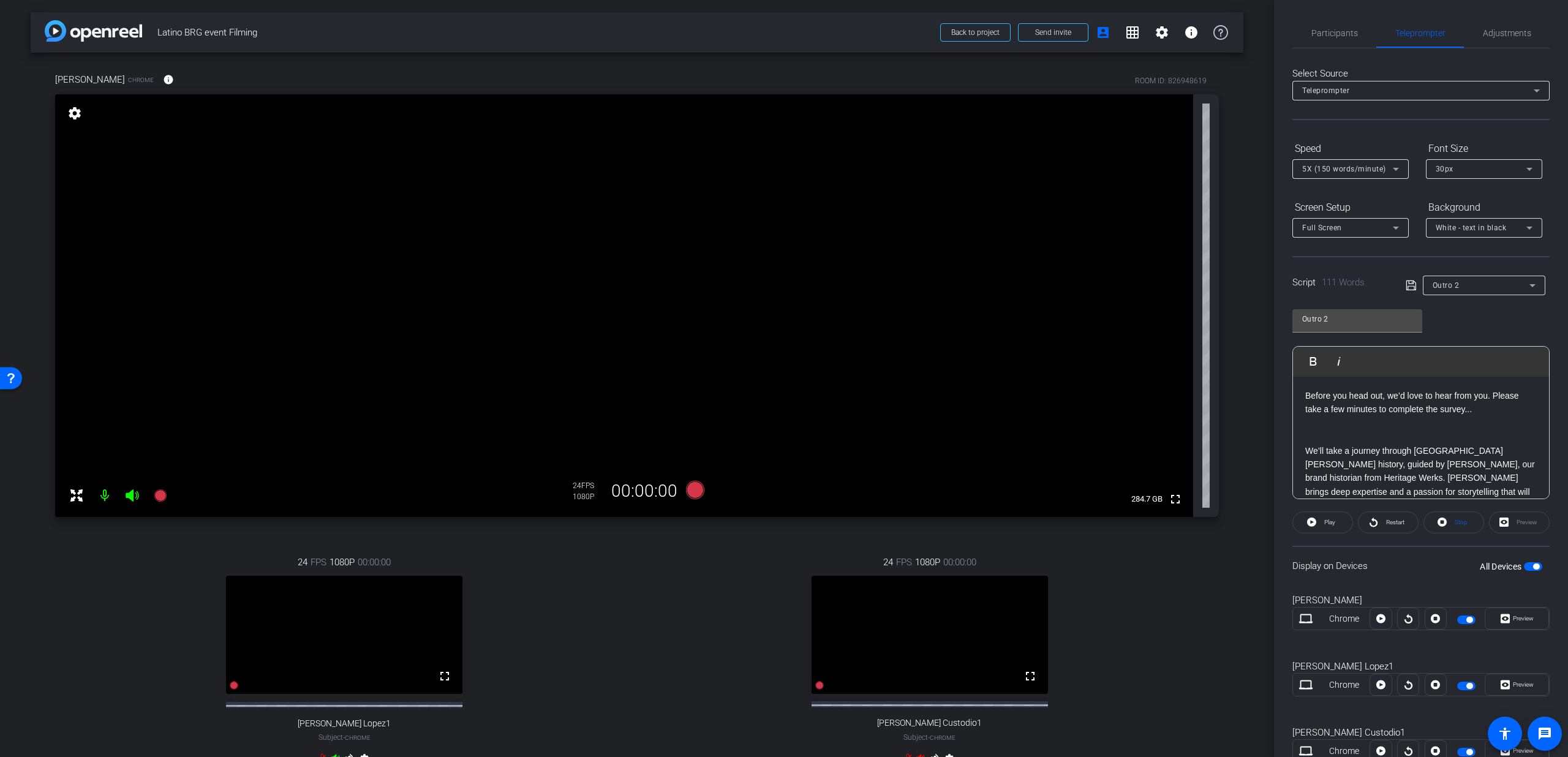
click at [1459, 286] on div "Outro 2" at bounding box center [1481, 284] width 97 height 15
click at [1457, 330] on mat-option "Intro" at bounding box center [1480, 330] width 119 height 20
type input "Intro"
click at [1524, 569] on span "button" at bounding box center [1533, 567] width 19 height 9
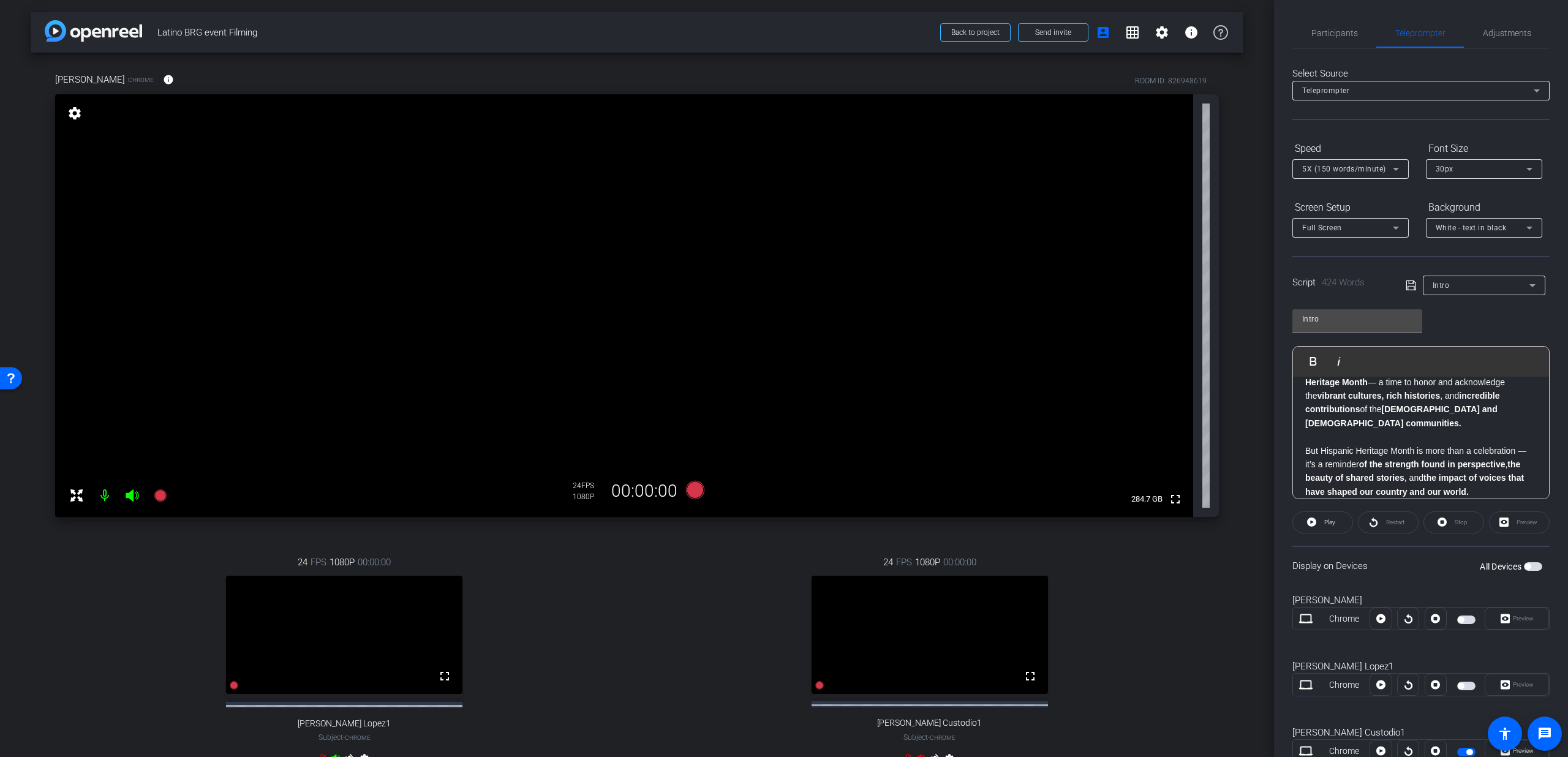
click at [1528, 570] on span "button" at bounding box center [1533, 567] width 19 height 9
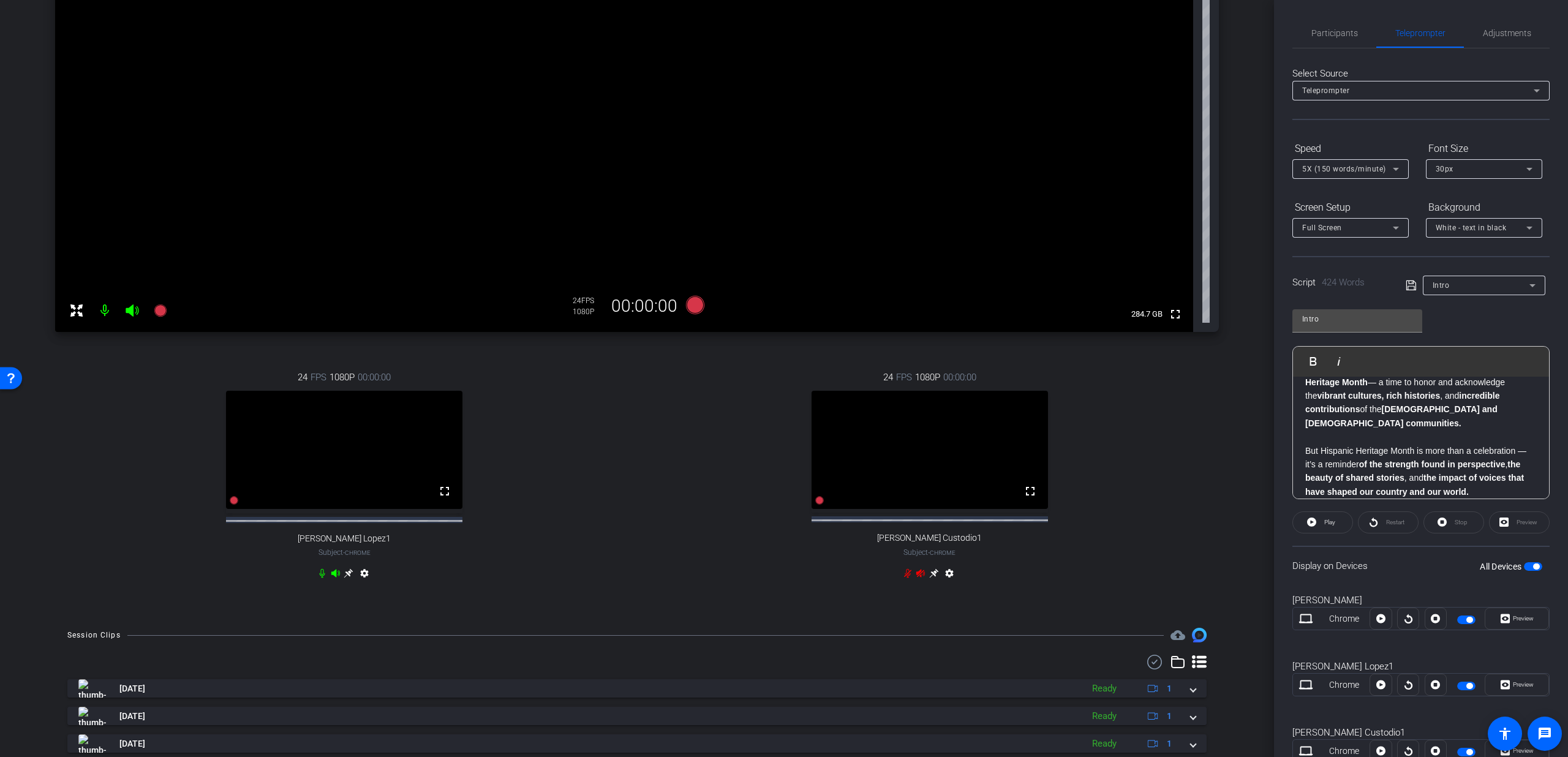
scroll to position [87, 0]
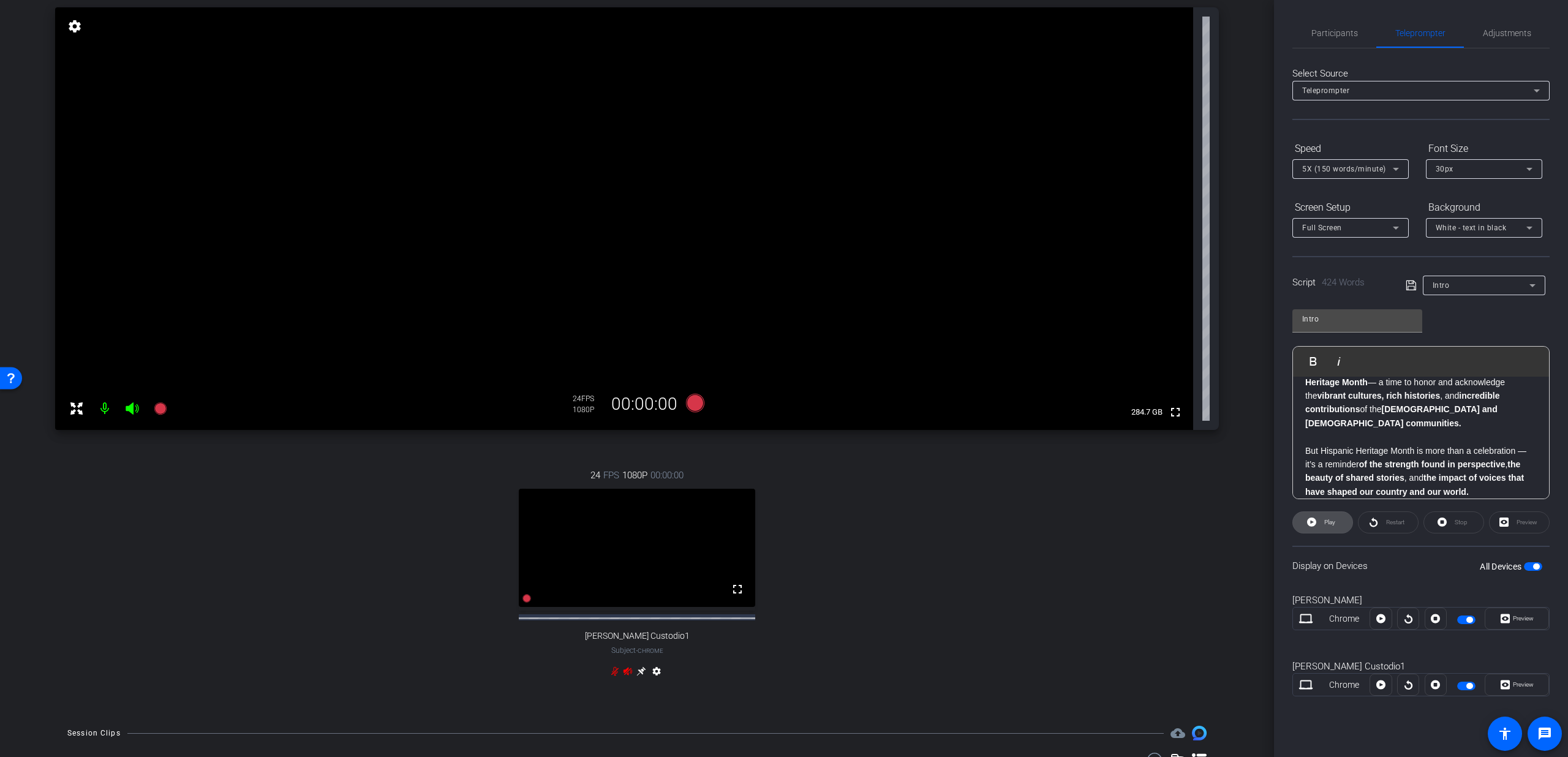
click at [1332, 524] on span "Play" at bounding box center [1330, 522] width 11 height 7
click at [1520, 626] on span "Preview" at bounding box center [1522, 618] width 24 height 17
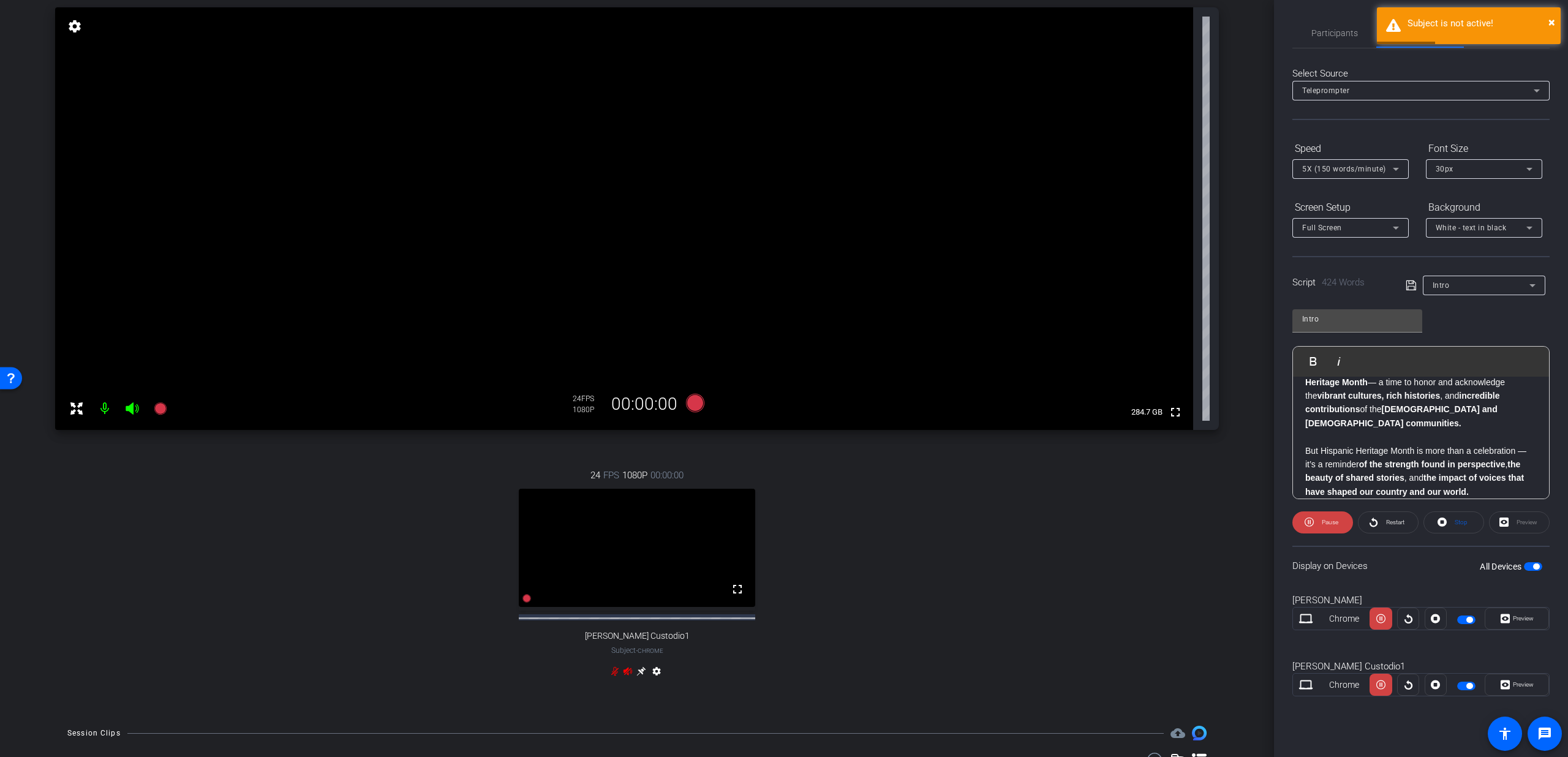
click at [1530, 567] on span "button" at bounding box center [1533, 567] width 19 height 9
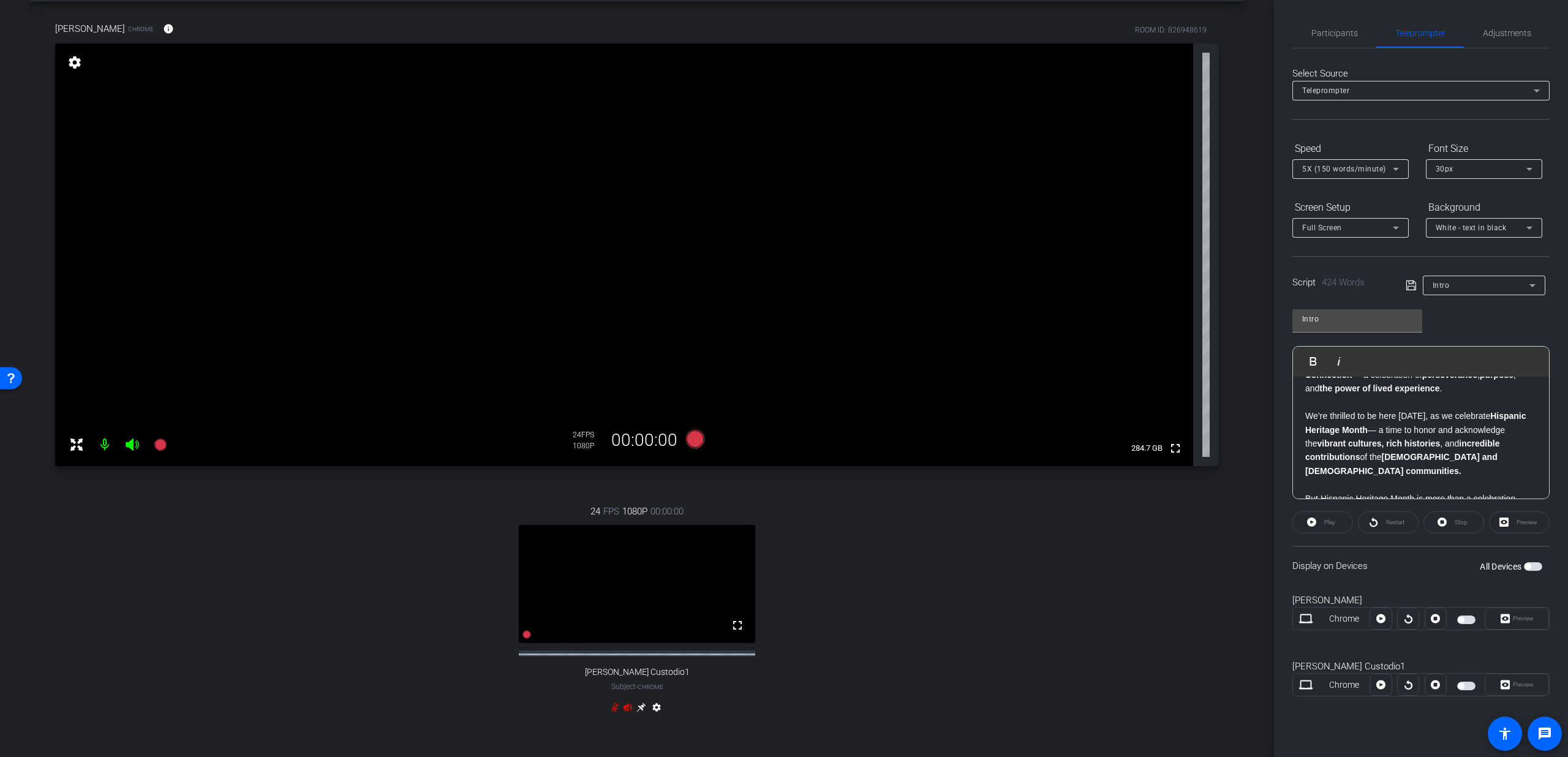
scroll to position [14, 0]
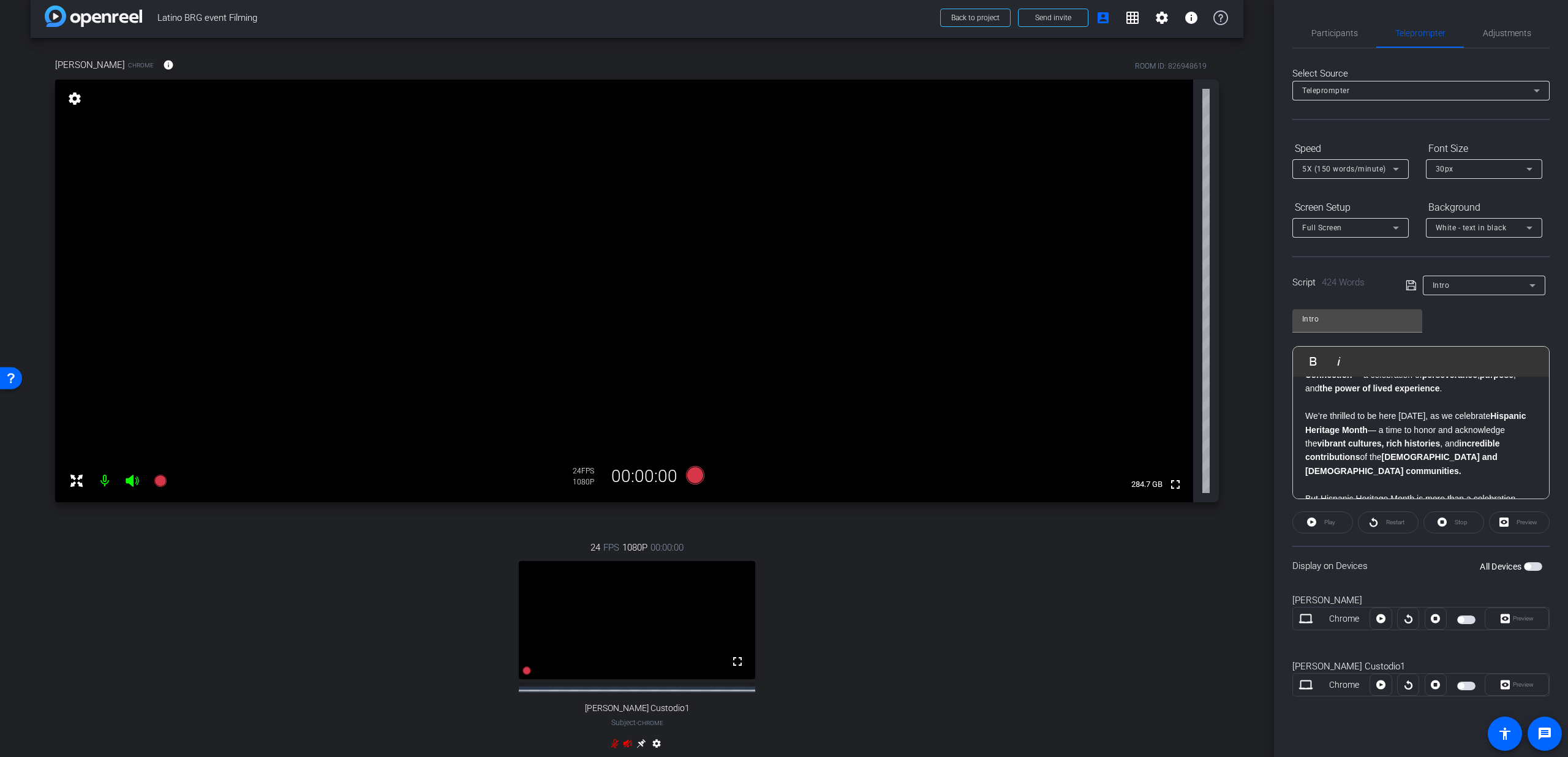
click at [1331, 222] on div "Full Screen" at bounding box center [1348, 227] width 91 height 15
click at [1342, 270] on span "Teleprompter Top" at bounding box center [1334, 272] width 64 height 14
click at [1467, 626] on div "Chrome Preview" at bounding box center [1421, 619] width 258 height 23
click at [1467, 623] on span "button" at bounding box center [1466, 621] width 19 height 9
click at [1332, 233] on div "Teleprompter Top" at bounding box center [1348, 227] width 91 height 15
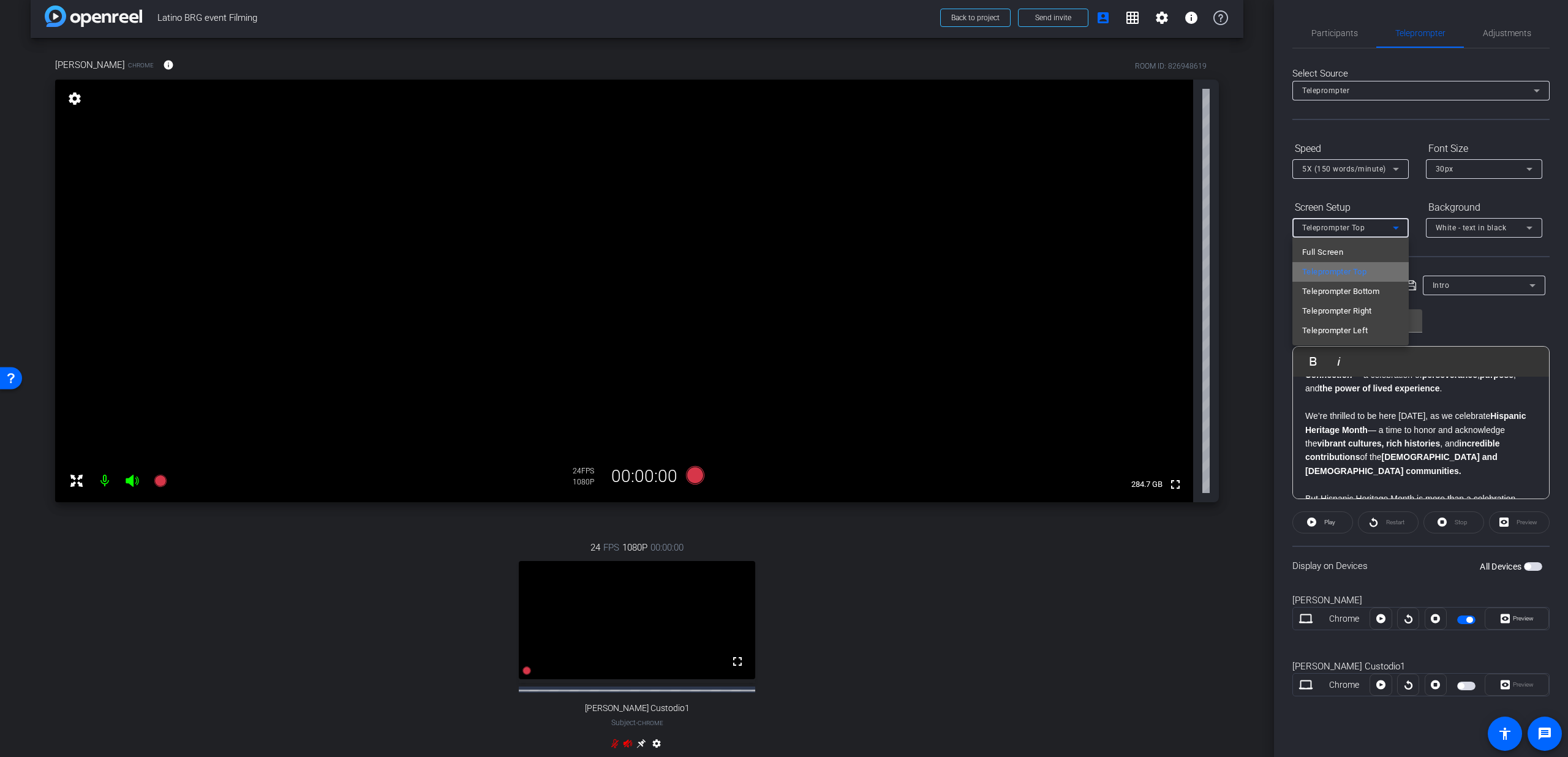
click at [1336, 271] on span "Teleprompter Top" at bounding box center [1334, 272] width 64 height 14
click at [1338, 230] on span "Teleprompter Top" at bounding box center [1334, 228] width 62 height 9
click at [1342, 316] on span "Teleprompter Right" at bounding box center [1337, 311] width 70 height 14
click at [1339, 225] on span "Teleprompter Right" at bounding box center [1336, 228] width 68 height 9
click at [1348, 273] on span "Teleprompter Top" at bounding box center [1334, 272] width 64 height 14
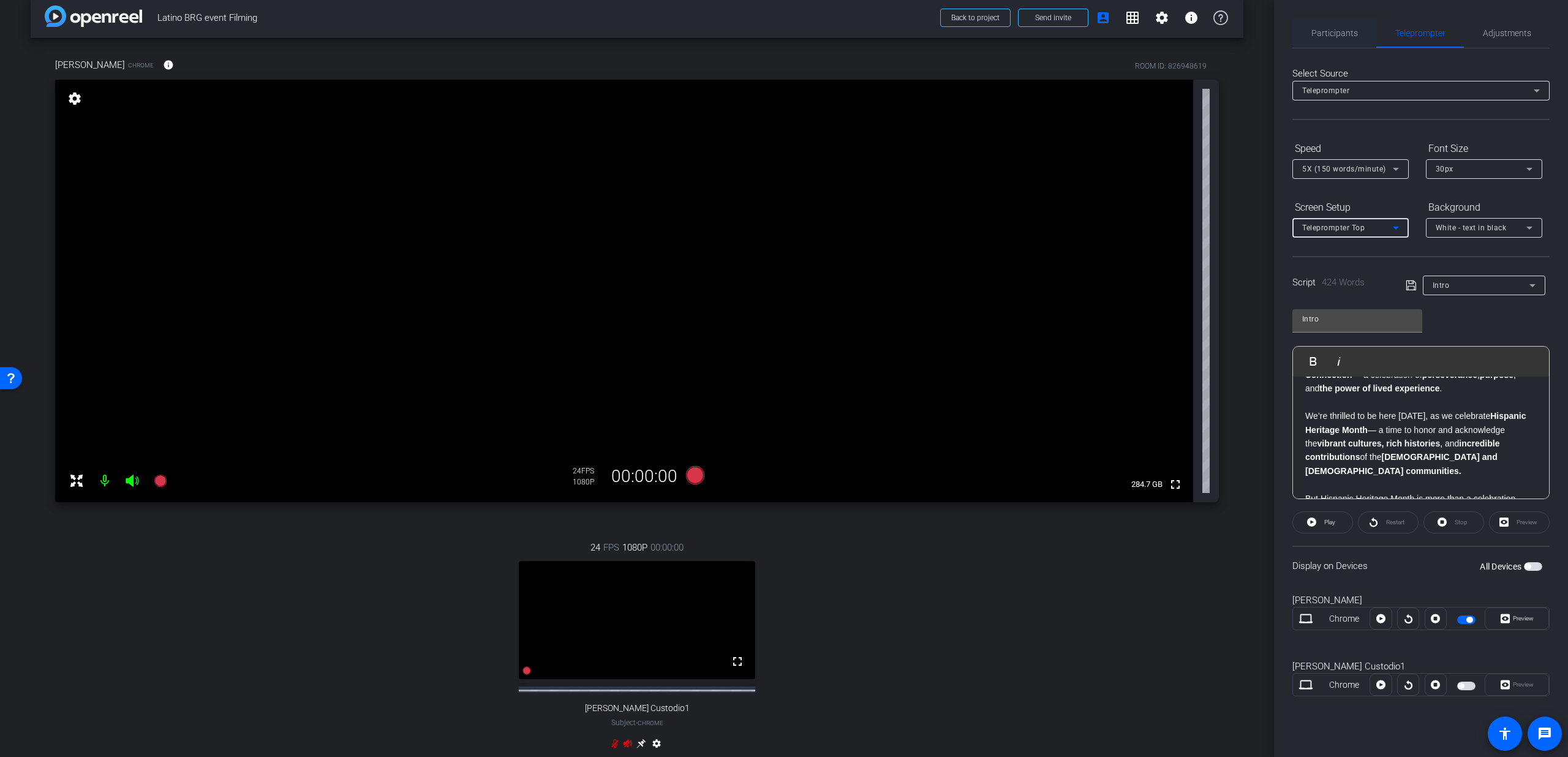
click at [1354, 37] on span "Participants" at bounding box center [1334, 33] width 46 height 9
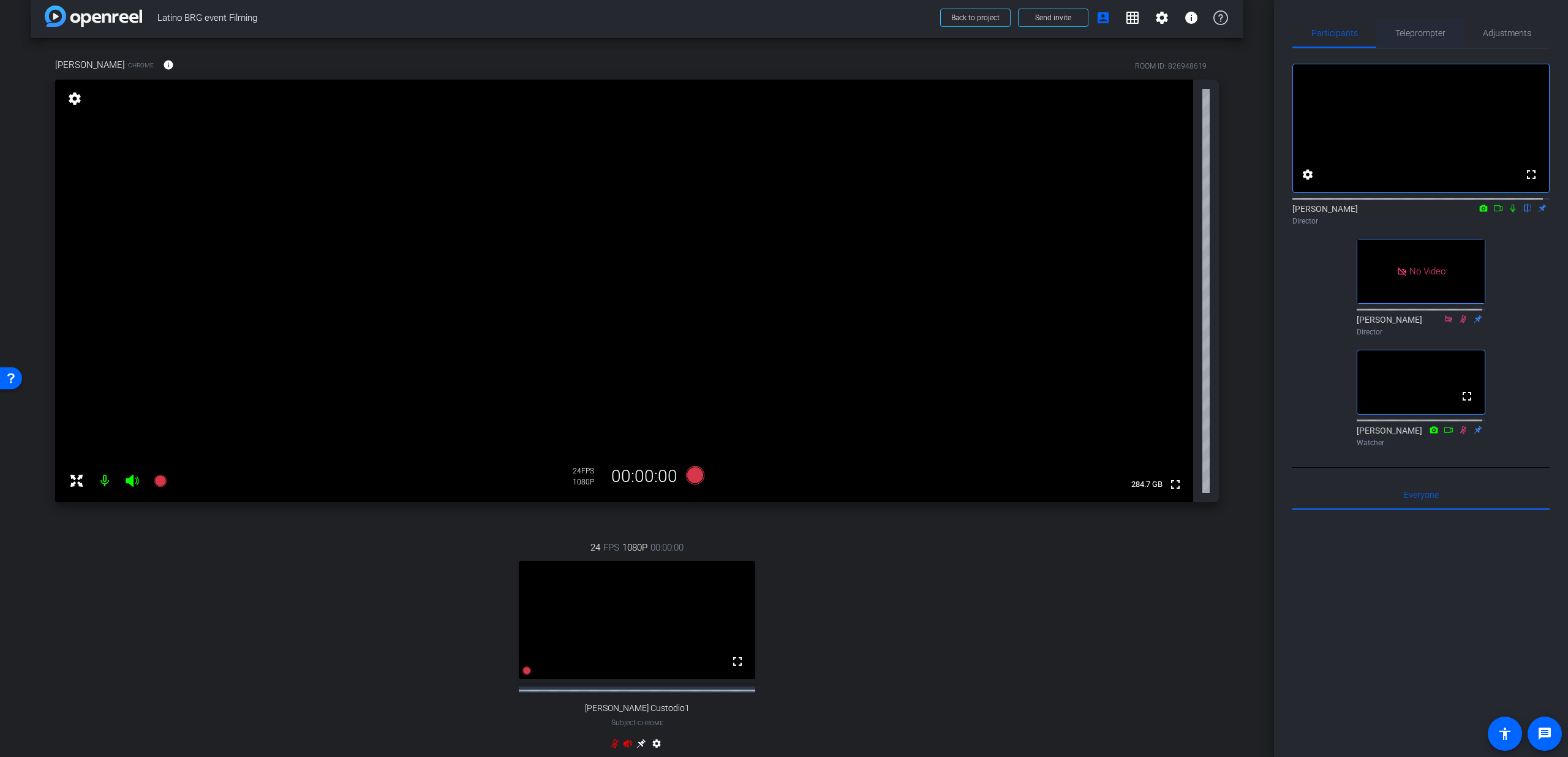
click at [1424, 40] on span "Teleprompter" at bounding box center [1420, 33] width 50 height 29
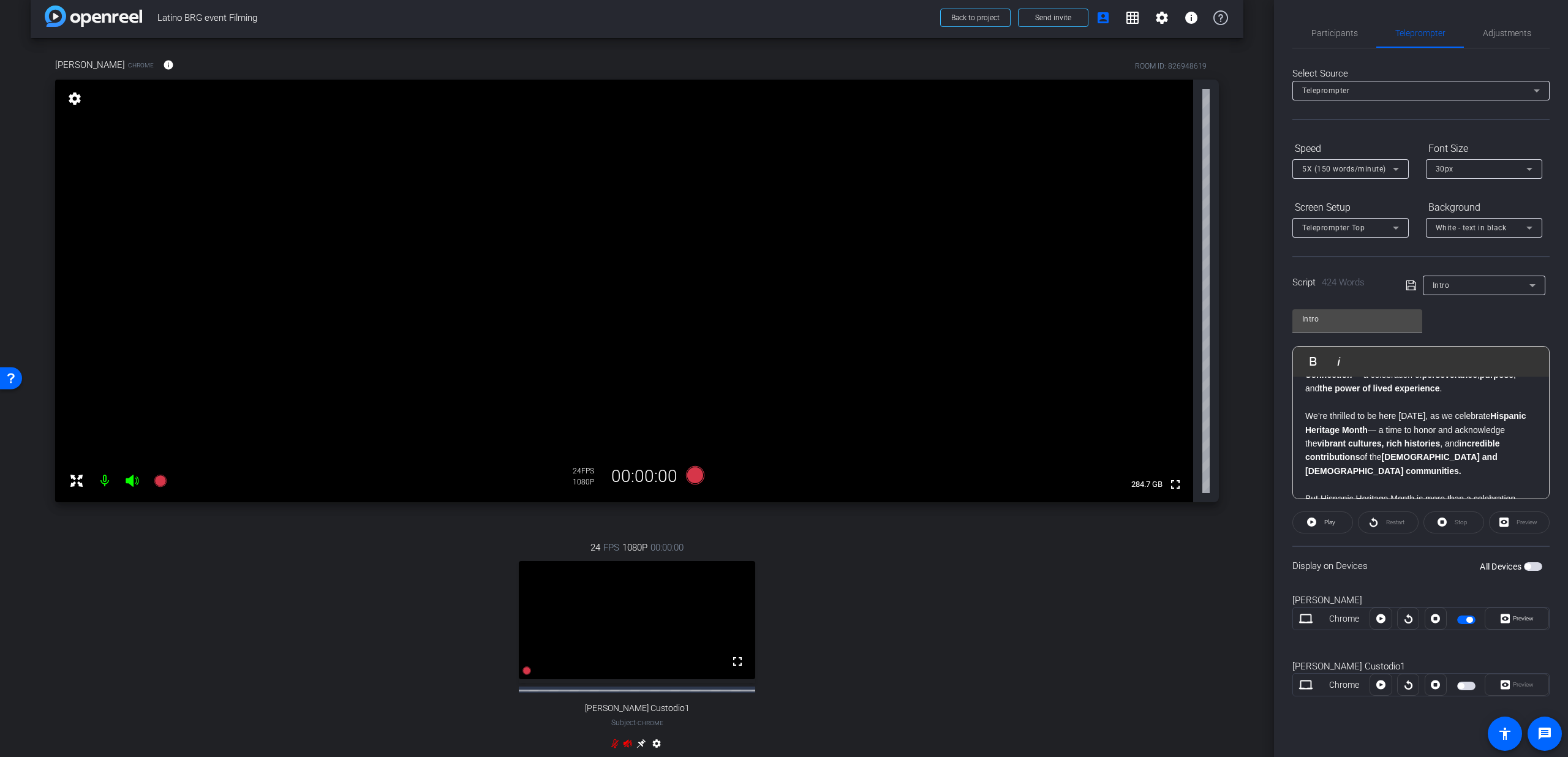
click at [1344, 222] on div "Teleprompter Top" at bounding box center [1348, 227] width 91 height 15
click at [1367, 246] on mat-option "Full Screen" at bounding box center [1350, 252] width 117 height 20
click at [1470, 621] on span "button" at bounding box center [1469, 620] width 6 height 6
click at [160, 481] on icon at bounding box center [160, 481] width 12 height 12
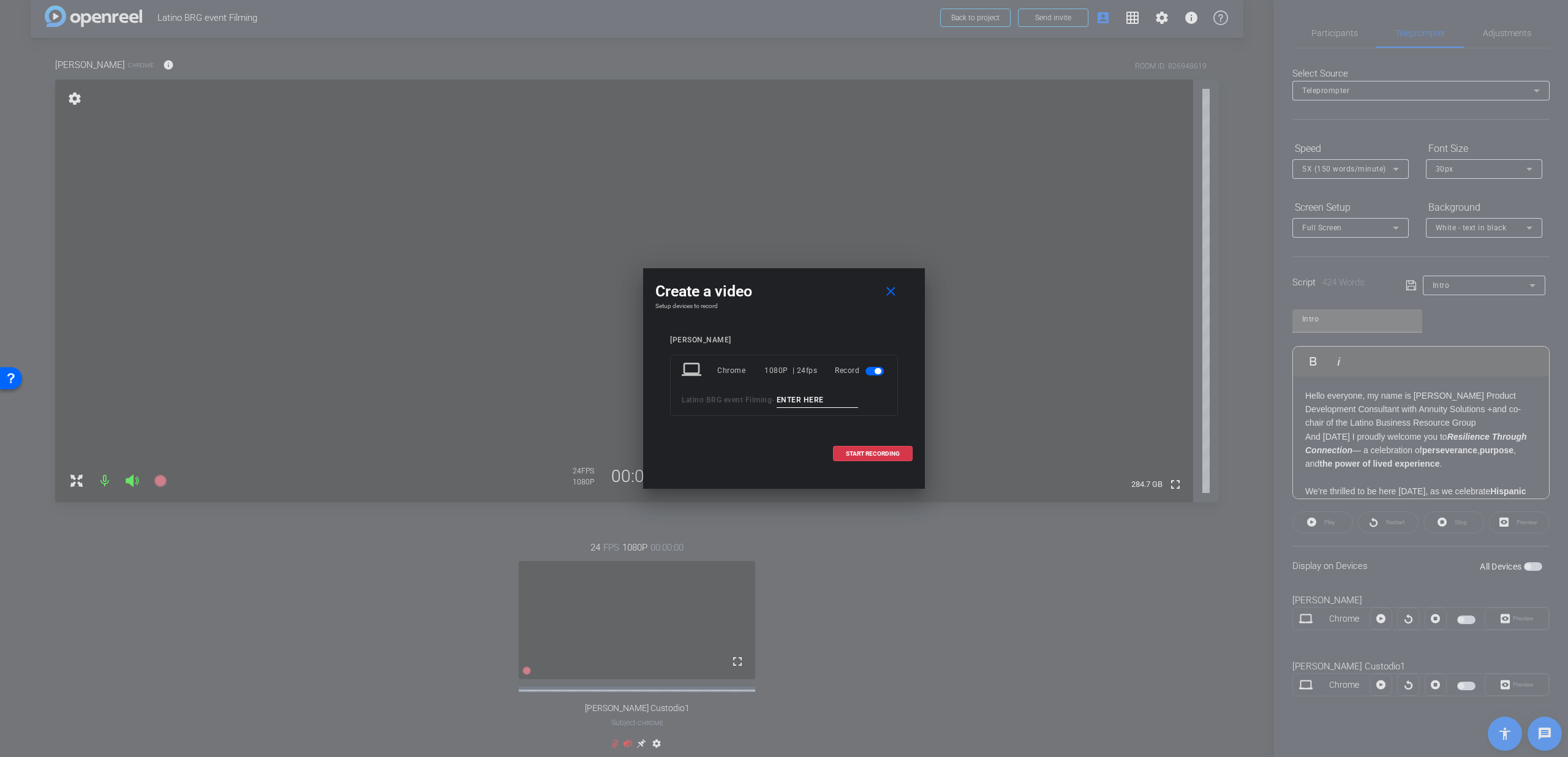
click at [794, 399] on input at bounding box center [817, 399] width 82 height 15
type input "Intro PU 4"
click at [870, 451] on span "START RECORDING" at bounding box center [873, 454] width 53 height 6
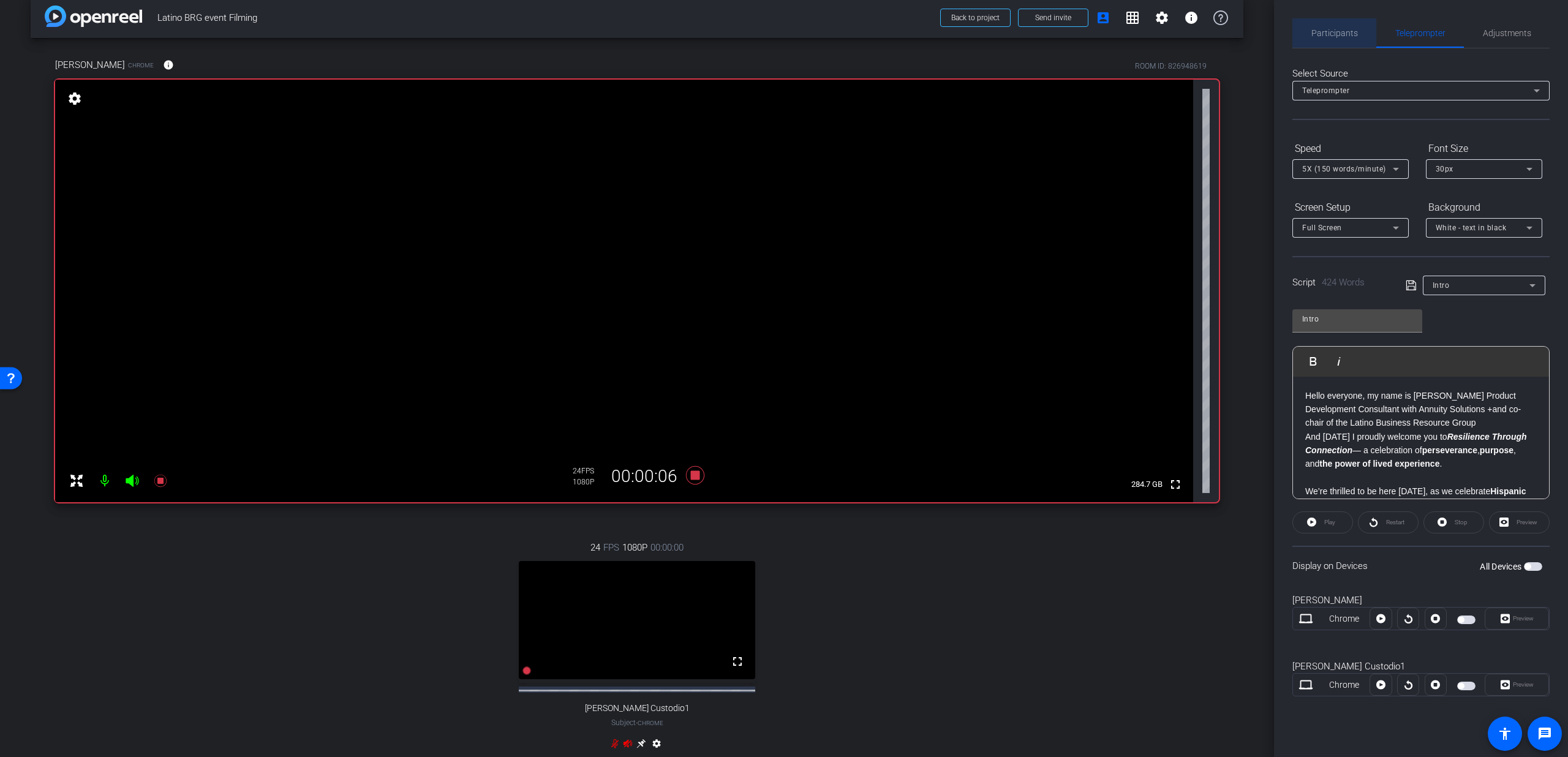
click at [1338, 33] on span "Participants" at bounding box center [1334, 33] width 46 height 9
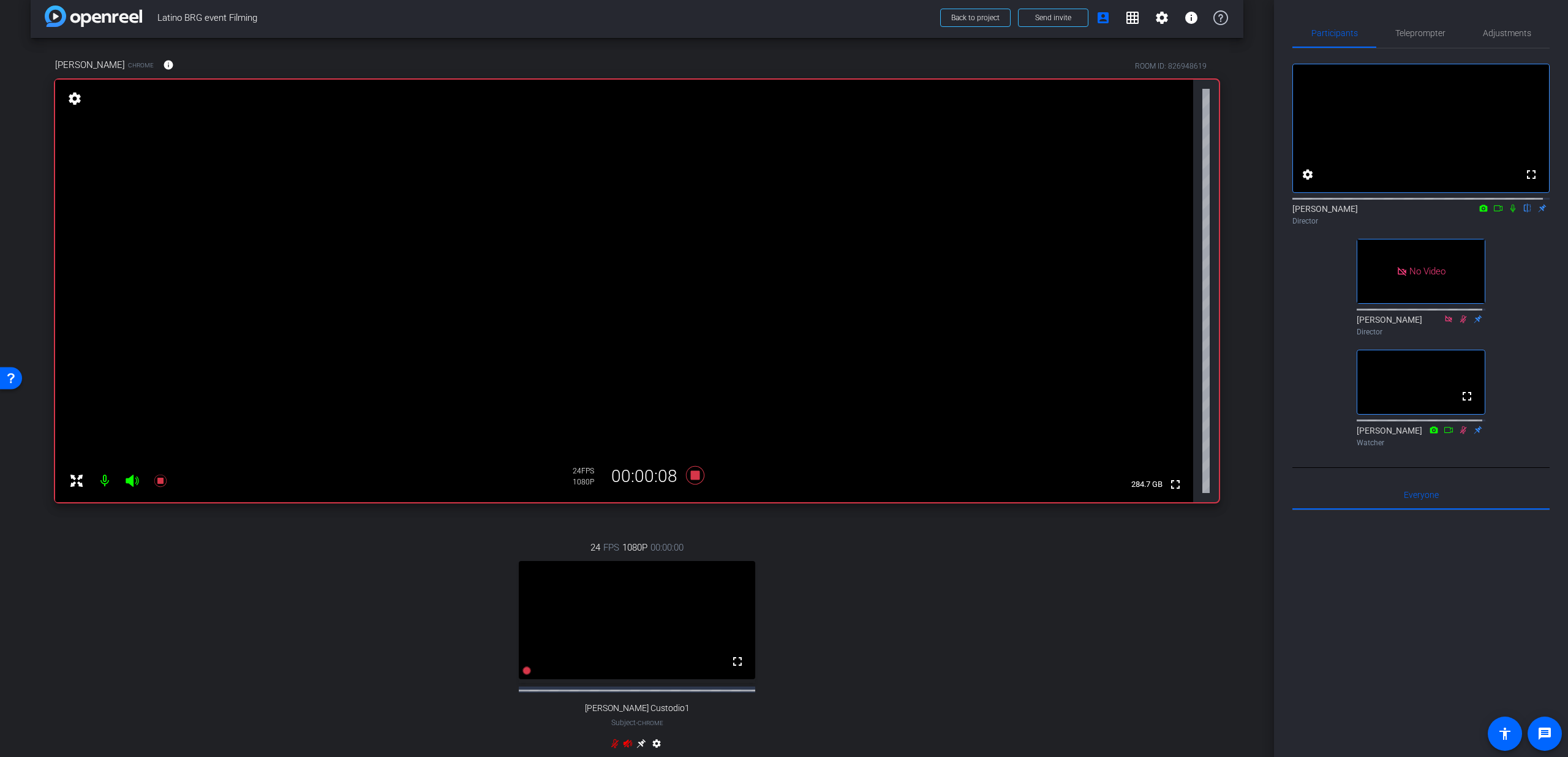
click at [1510, 212] on icon at bounding box center [1512, 209] width 4 height 8
click at [1418, 40] on span "Teleprompter" at bounding box center [1420, 33] width 50 height 29
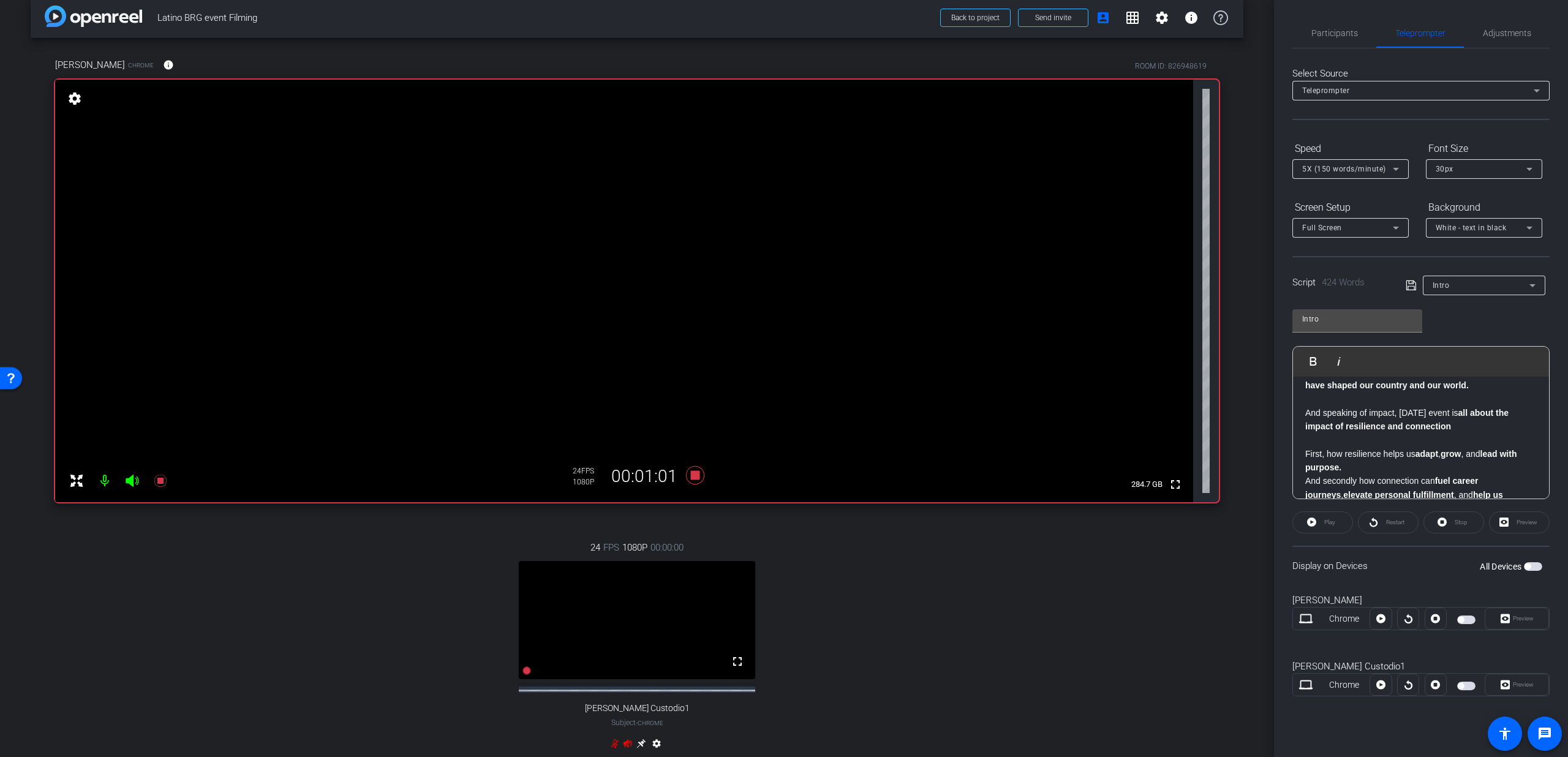
scroll to position [238, 0]
click at [1172, 481] on mat-icon "fullscreen" at bounding box center [1175, 484] width 14 height 14
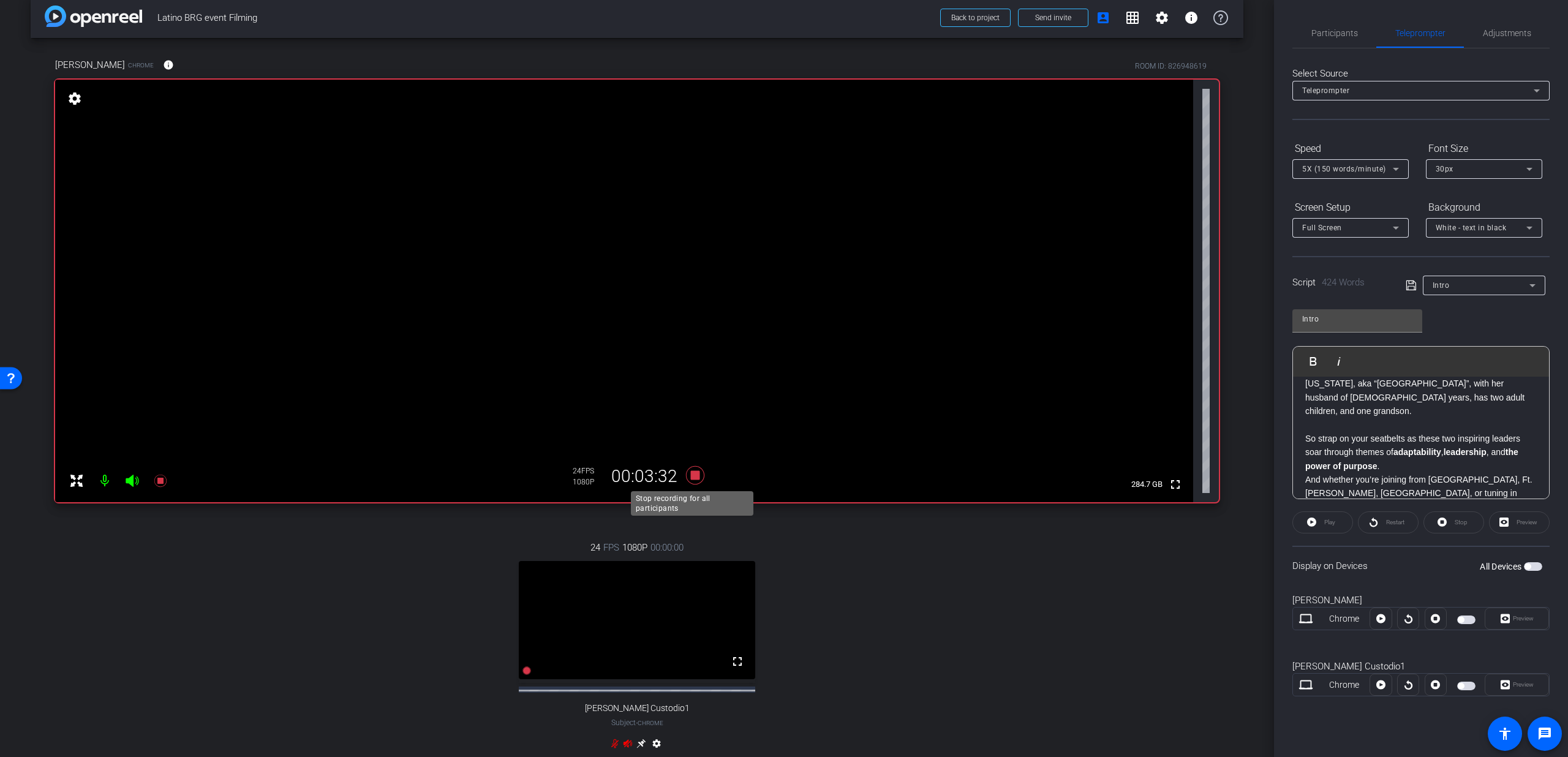
click at [688, 481] on icon at bounding box center [694, 475] width 29 height 22
click at [1330, 44] on span "Participants" at bounding box center [1334, 33] width 46 height 29
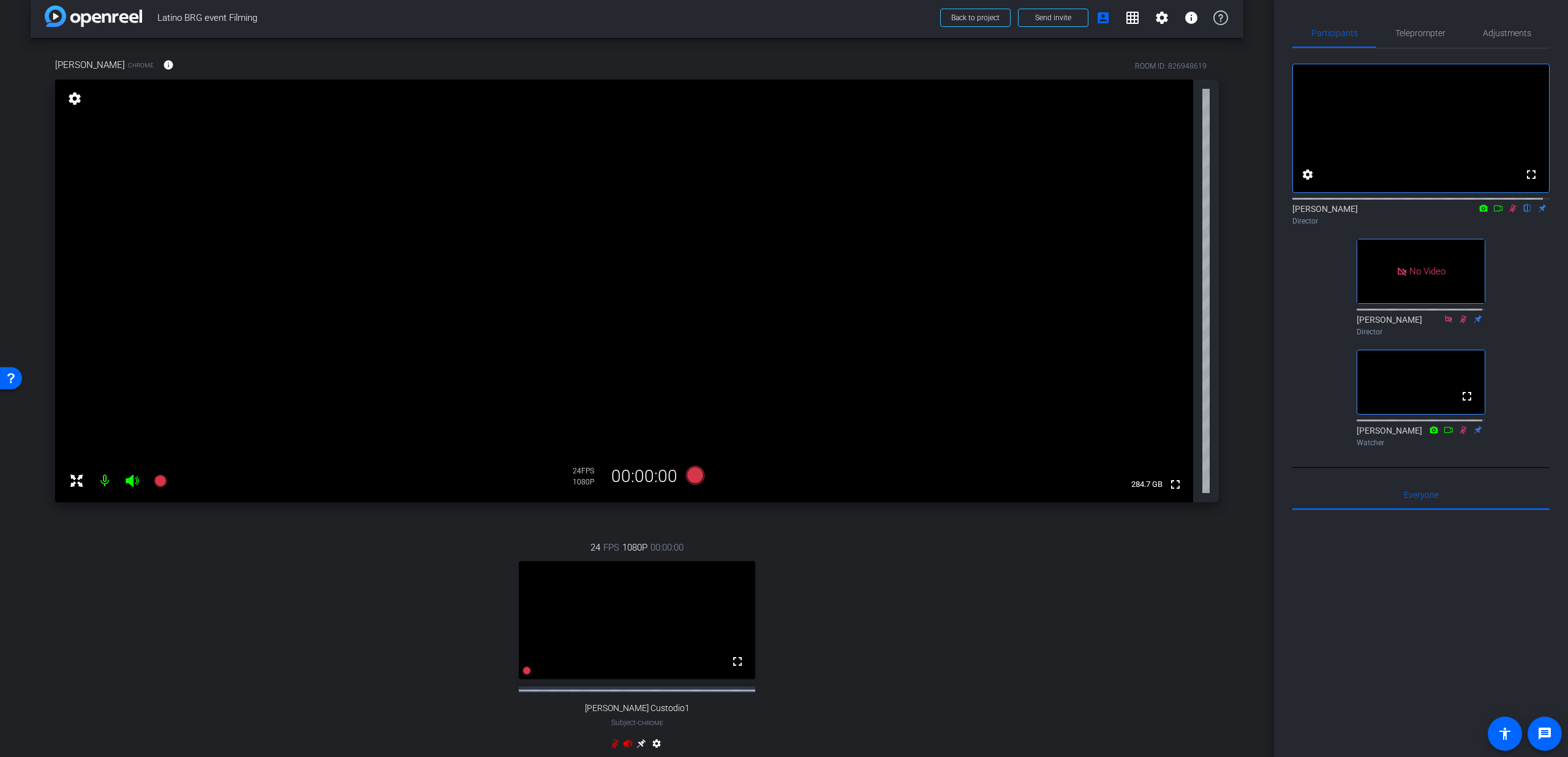
click at [1508, 212] on icon at bounding box center [1513, 209] width 10 height 9
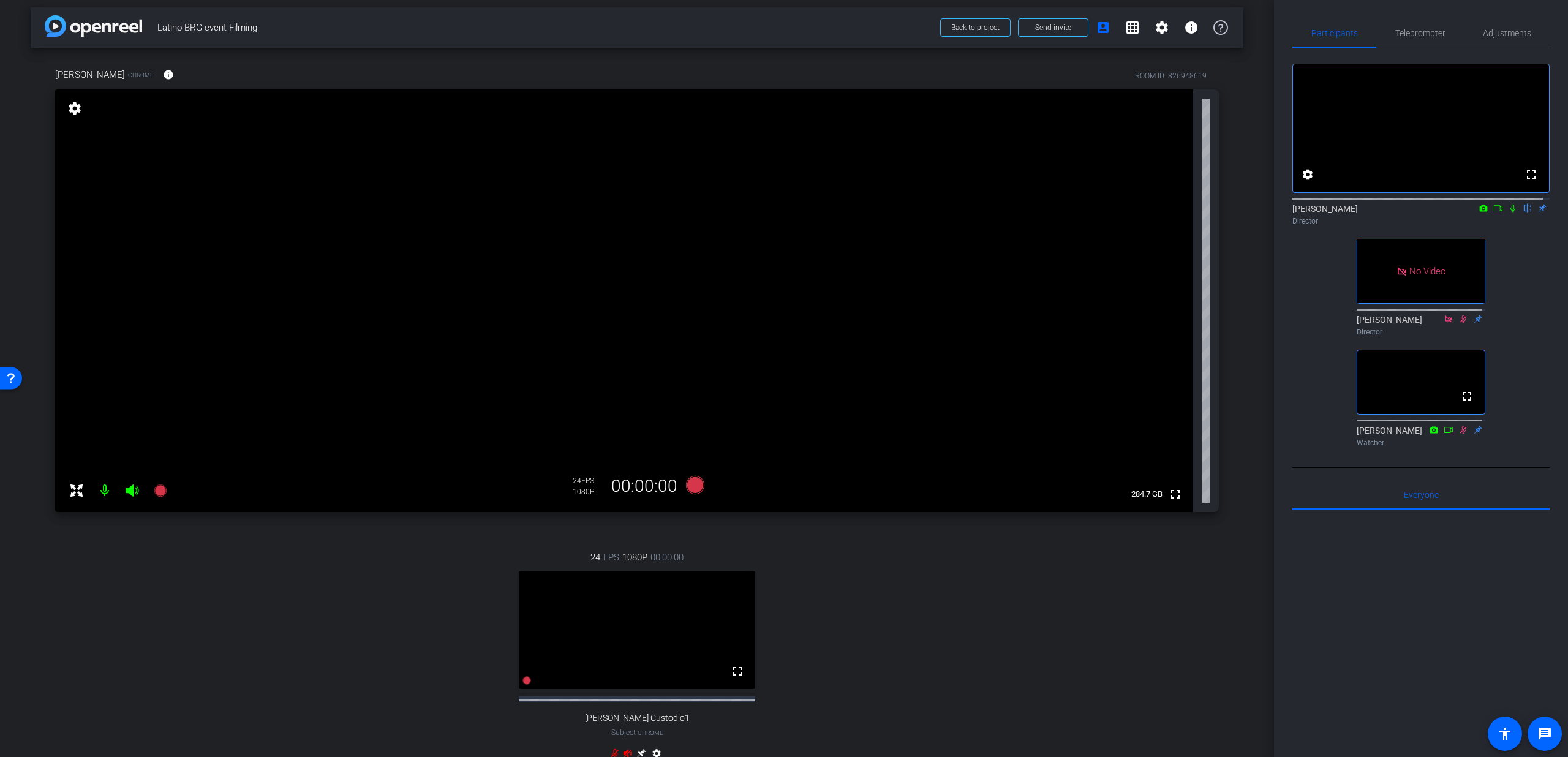
scroll to position [29, 0]
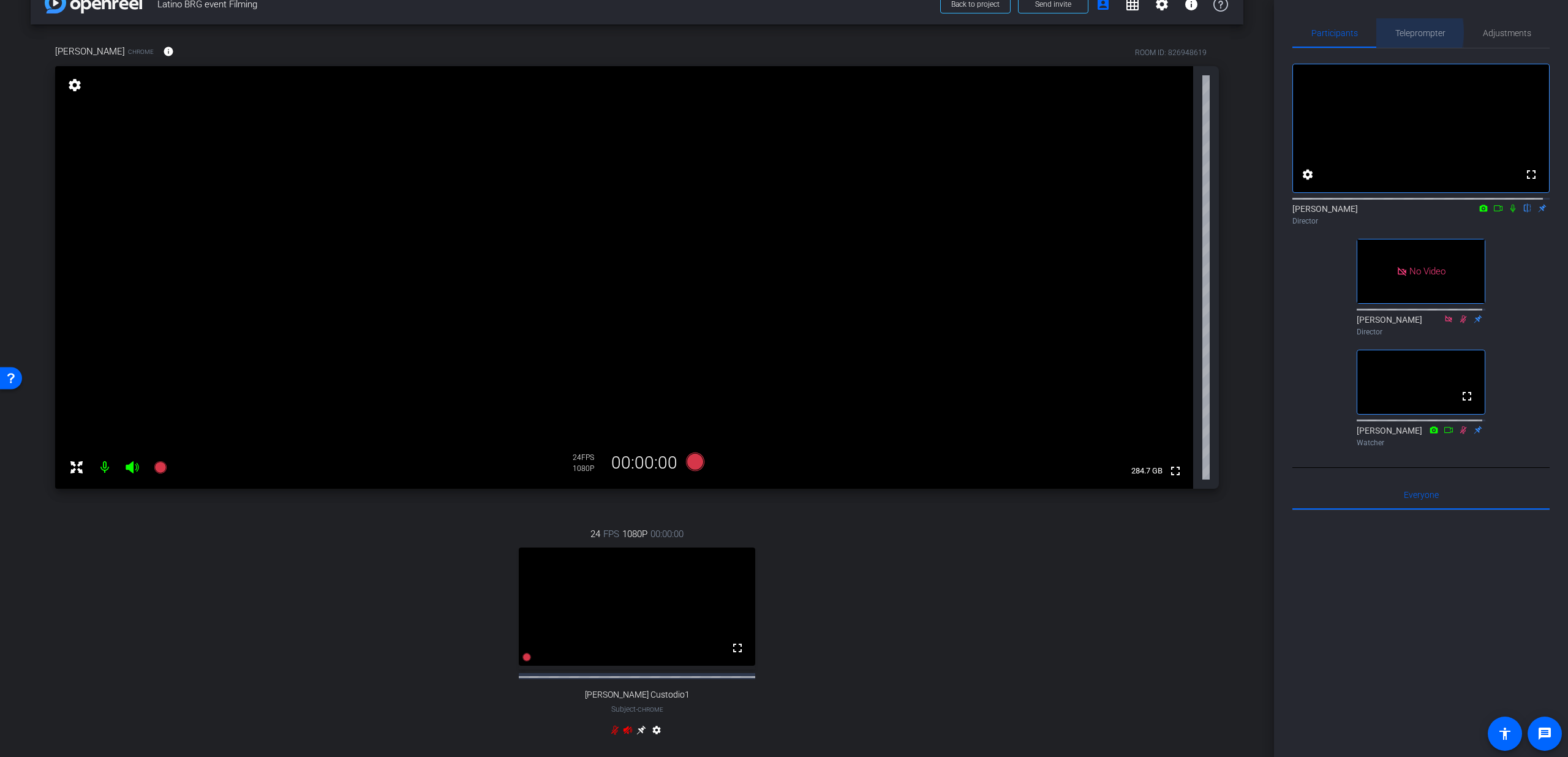
click at [1395, 32] on span "Teleprompter" at bounding box center [1420, 33] width 50 height 9
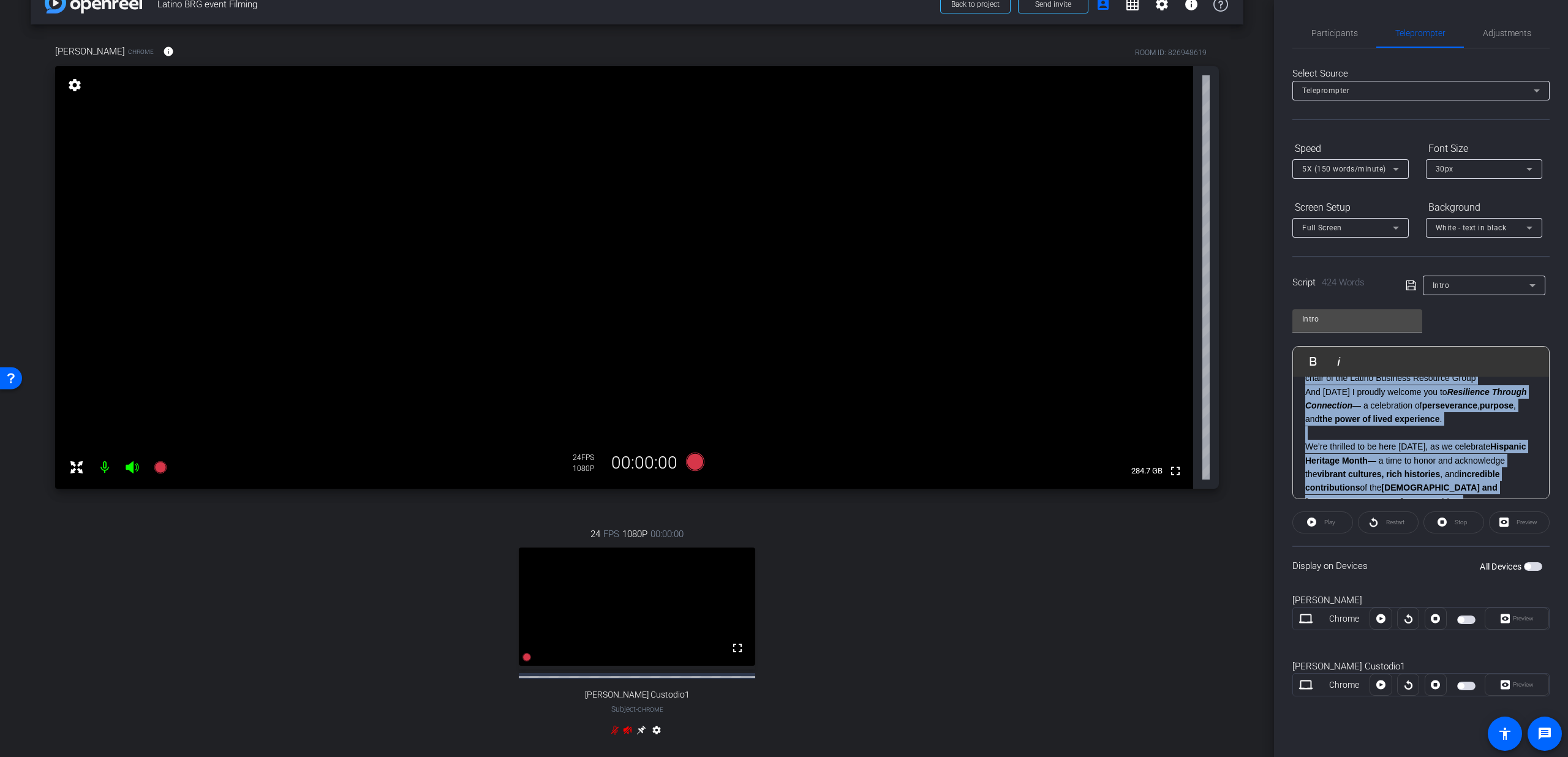
scroll to position [0, 0]
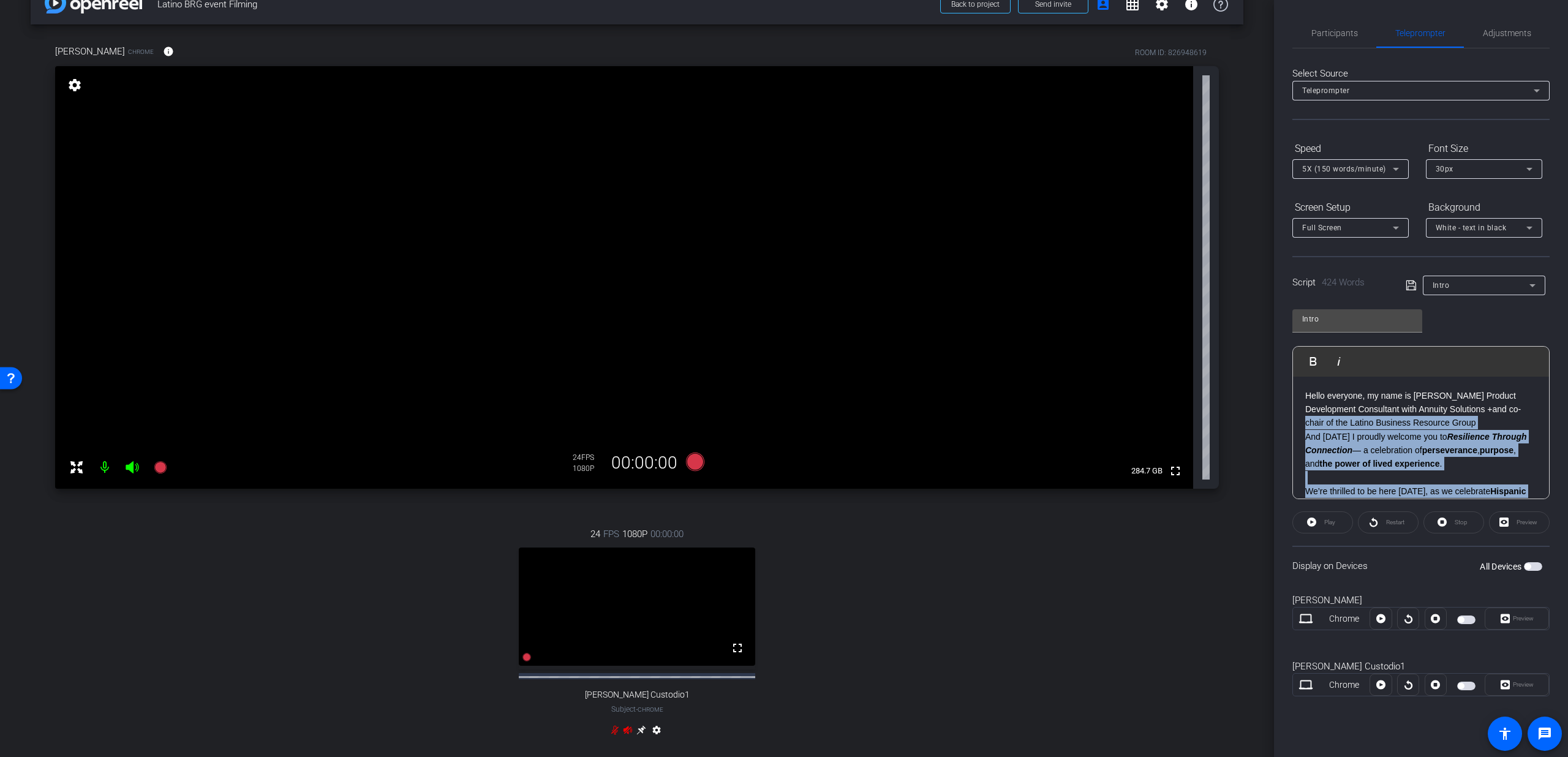
drag, startPoint x: 1400, startPoint y: 424, endPoint x: 1302, endPoint y: 430, distance: 98.2
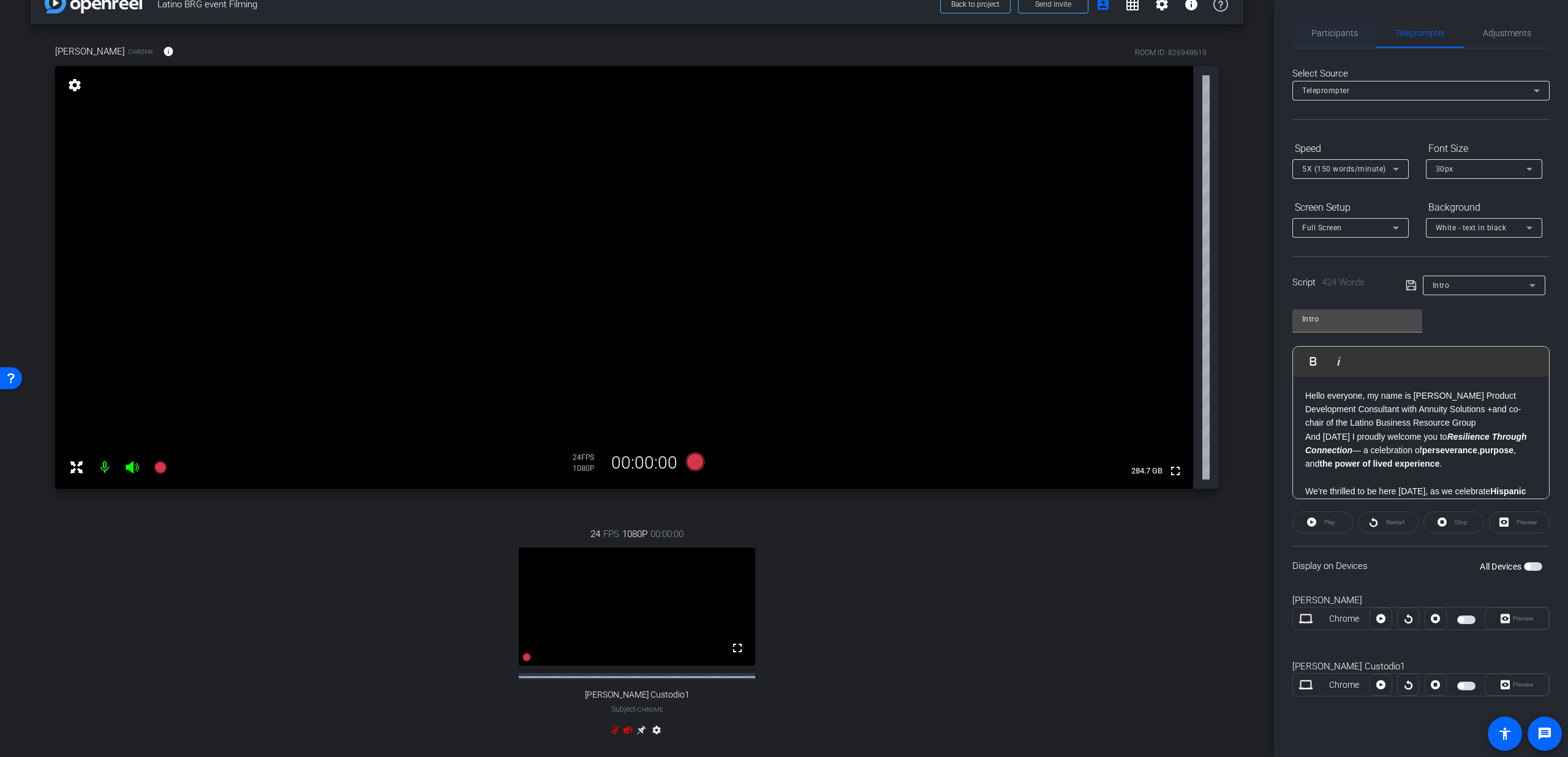
click at [1349, 26] on span "Participants" at bounding box center [1334, 33] width 46 height 29
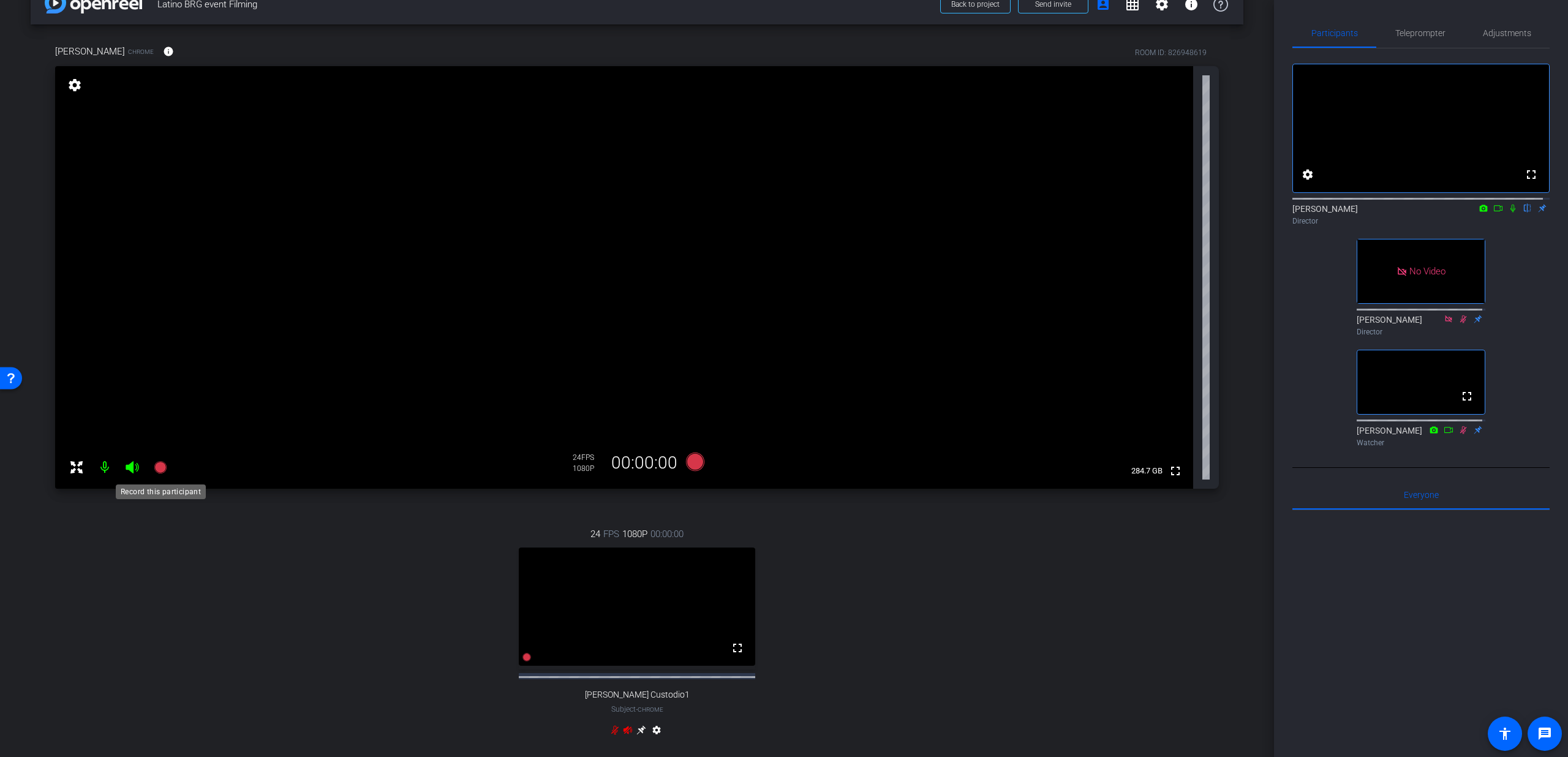
click at [162, 469] on icon at bounding box center [160, 467] width 12 height 12
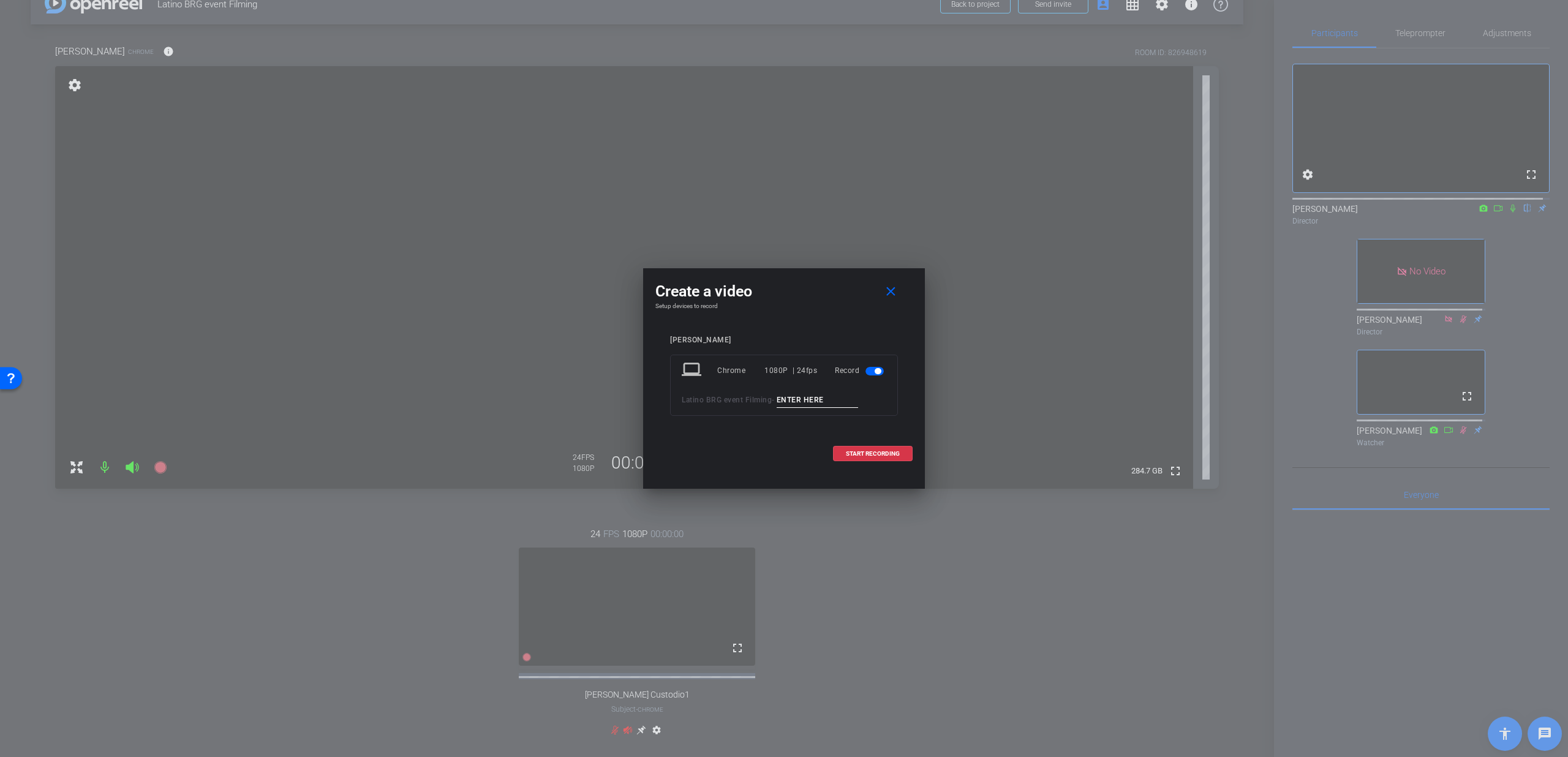
click at [833, 399] on input at bounding box center [817, 399] width 82 height 15
type input "Intro PU 5"
click at [854, 453] on span "START RECORDING" at bounding box center [873, 454] width 53 height 6
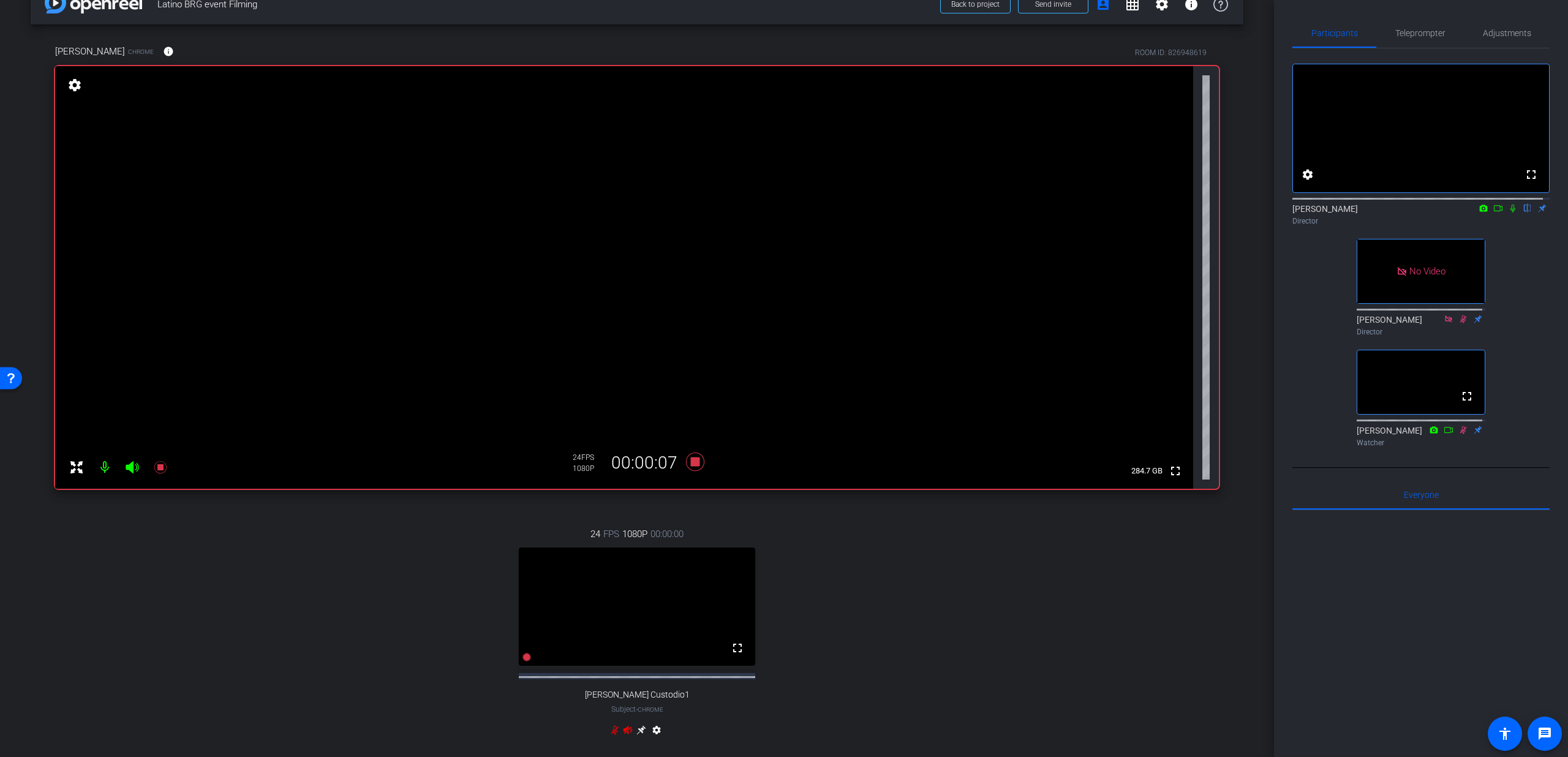
click at [1508, 212] on icon at bounding box center [1513, 209] width 10 height 9
click at [1399, 37] on span "Teleprompter" at bounding box center [1420, 33] width 50 height 9
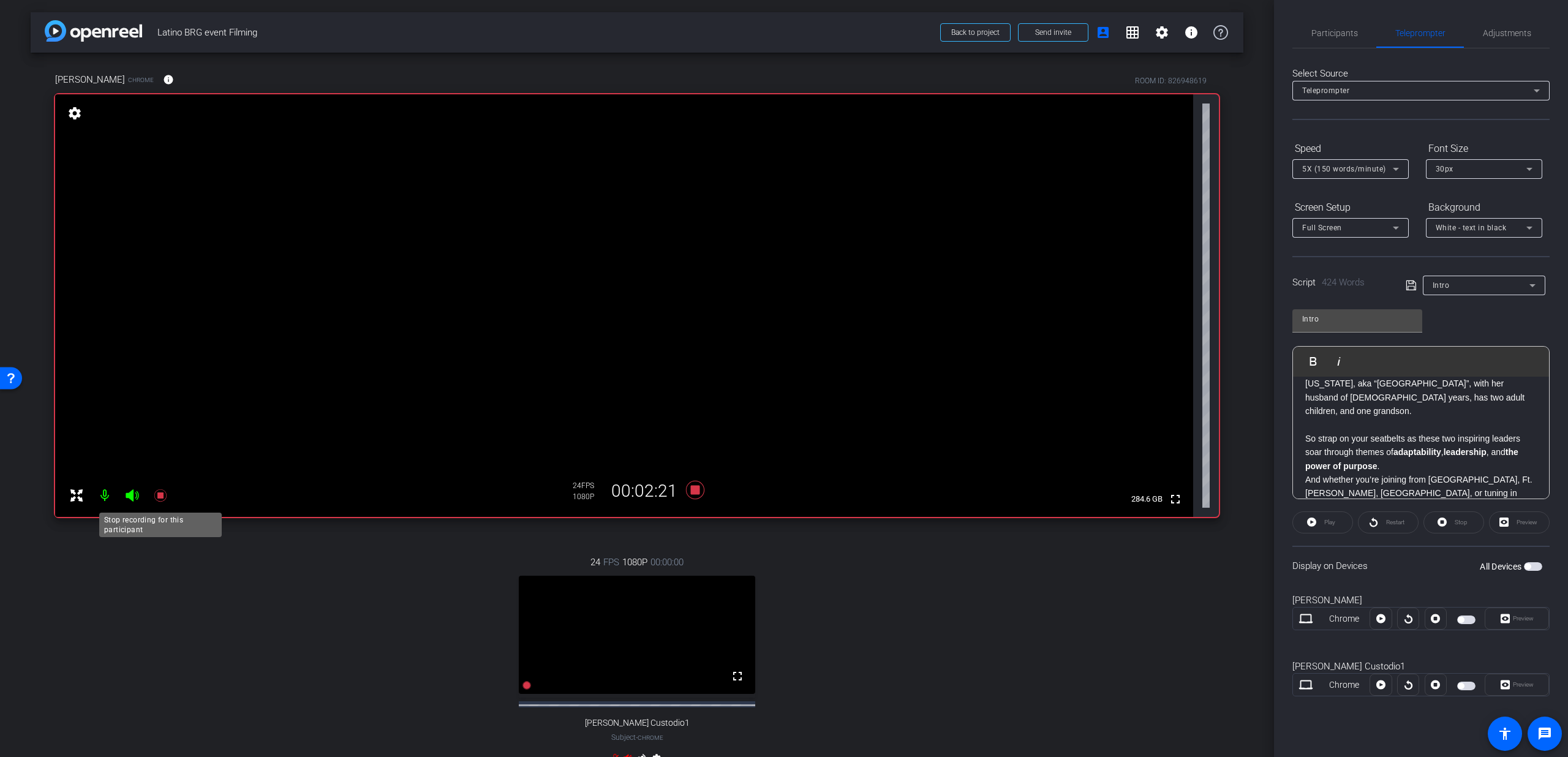
click at [158, 498] on icon at bounding box center [160, 496] width 12 height 12
click at [1328, 25] on span "Participants" at bounding box center [1334, 33] width 46 height 29
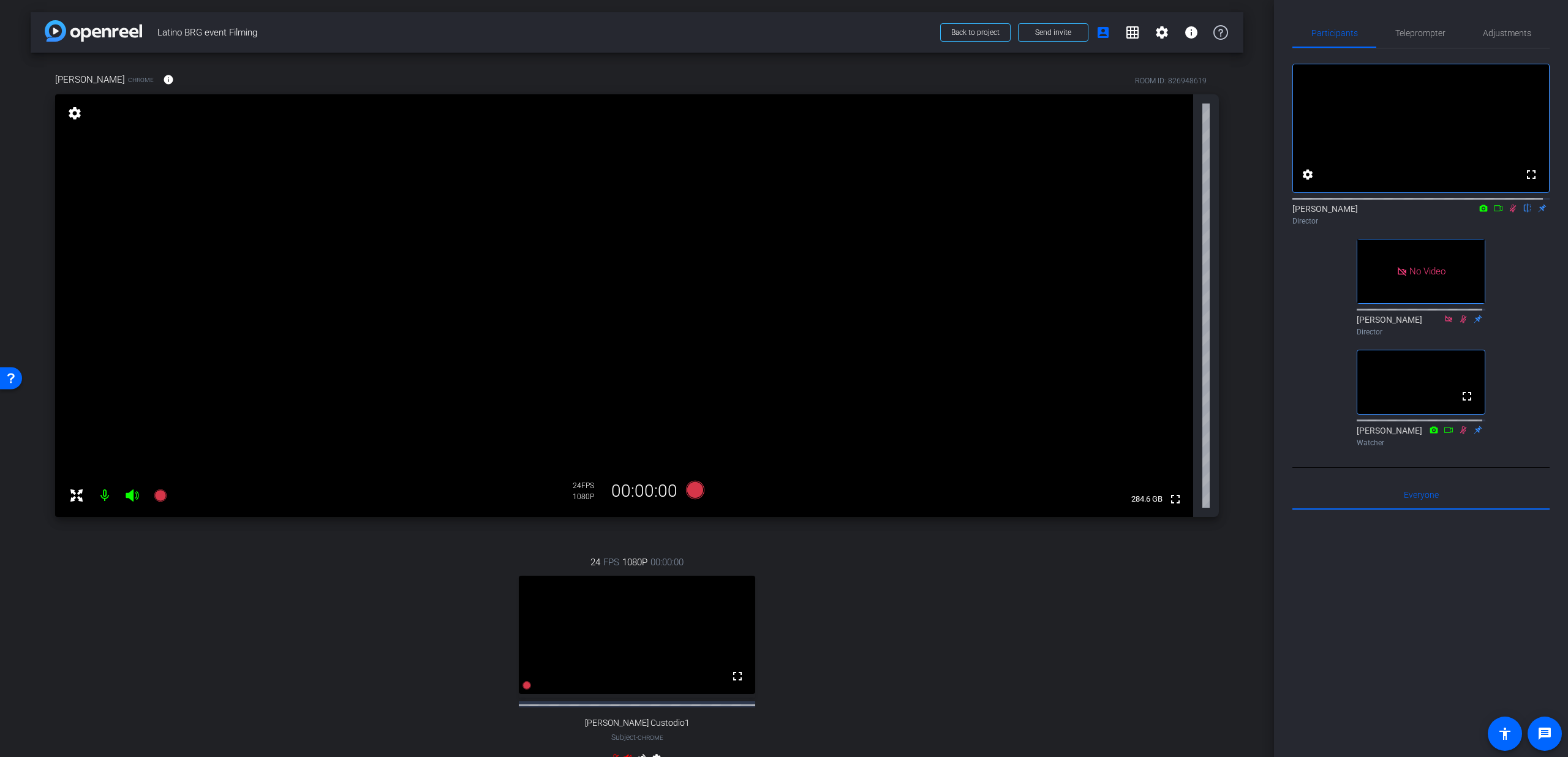
click at [1506, 214] on mat-icon at bounding box center [1513, 208] width 14 height 11
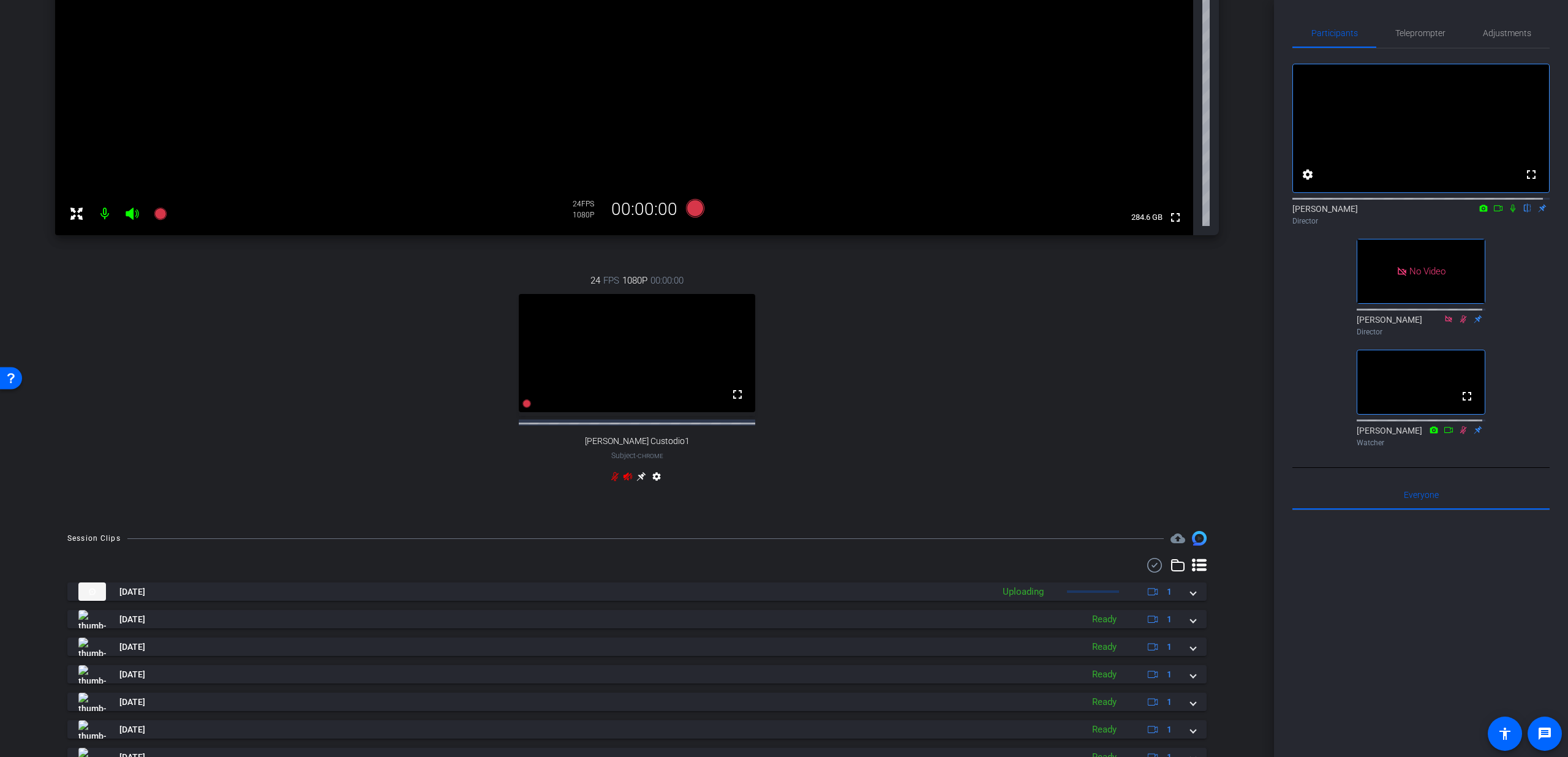
scroll to position [428, 0]
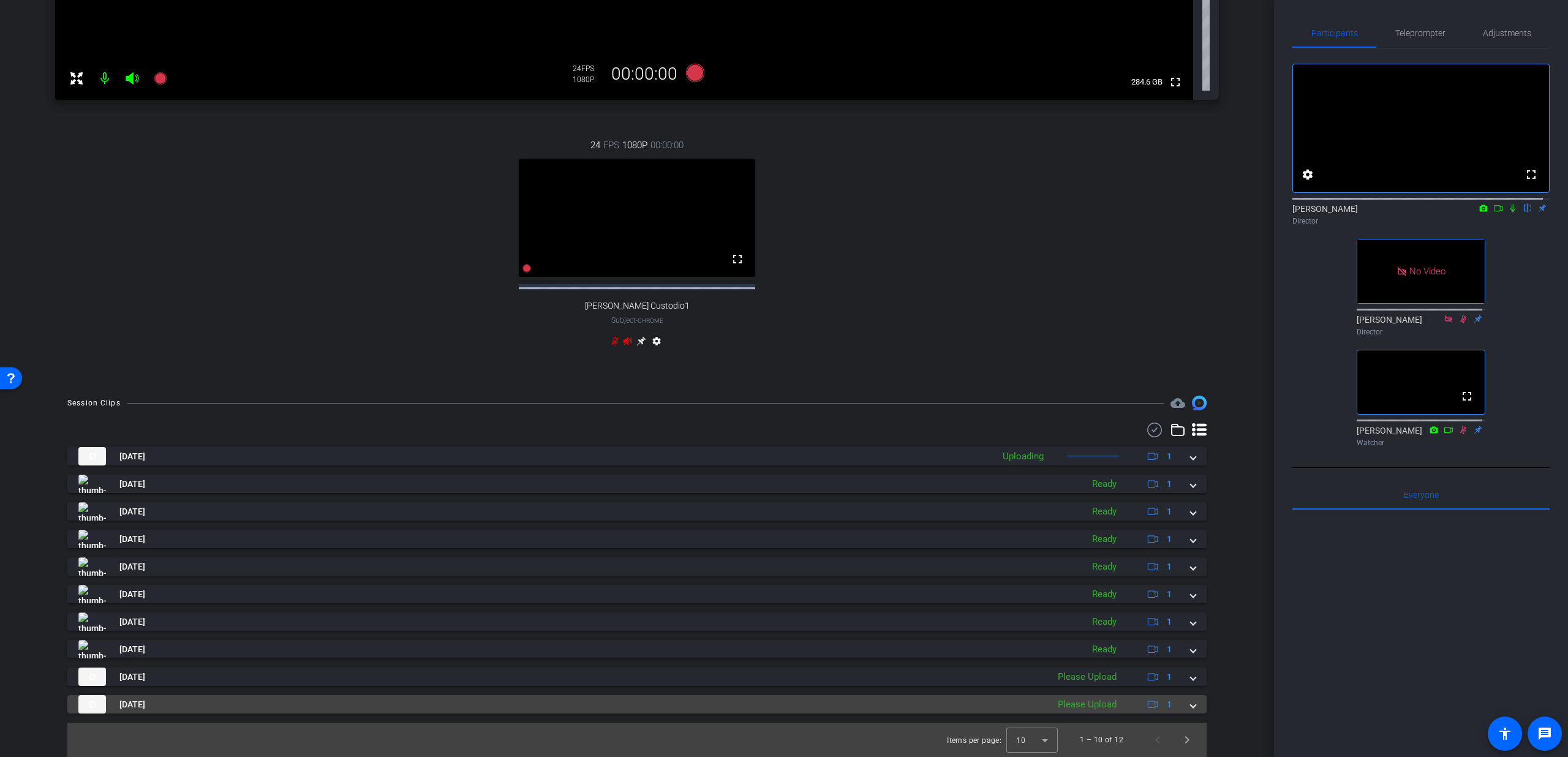
click at [1191, 704] on span at bounding box center [1193, 704] width 4 height 12
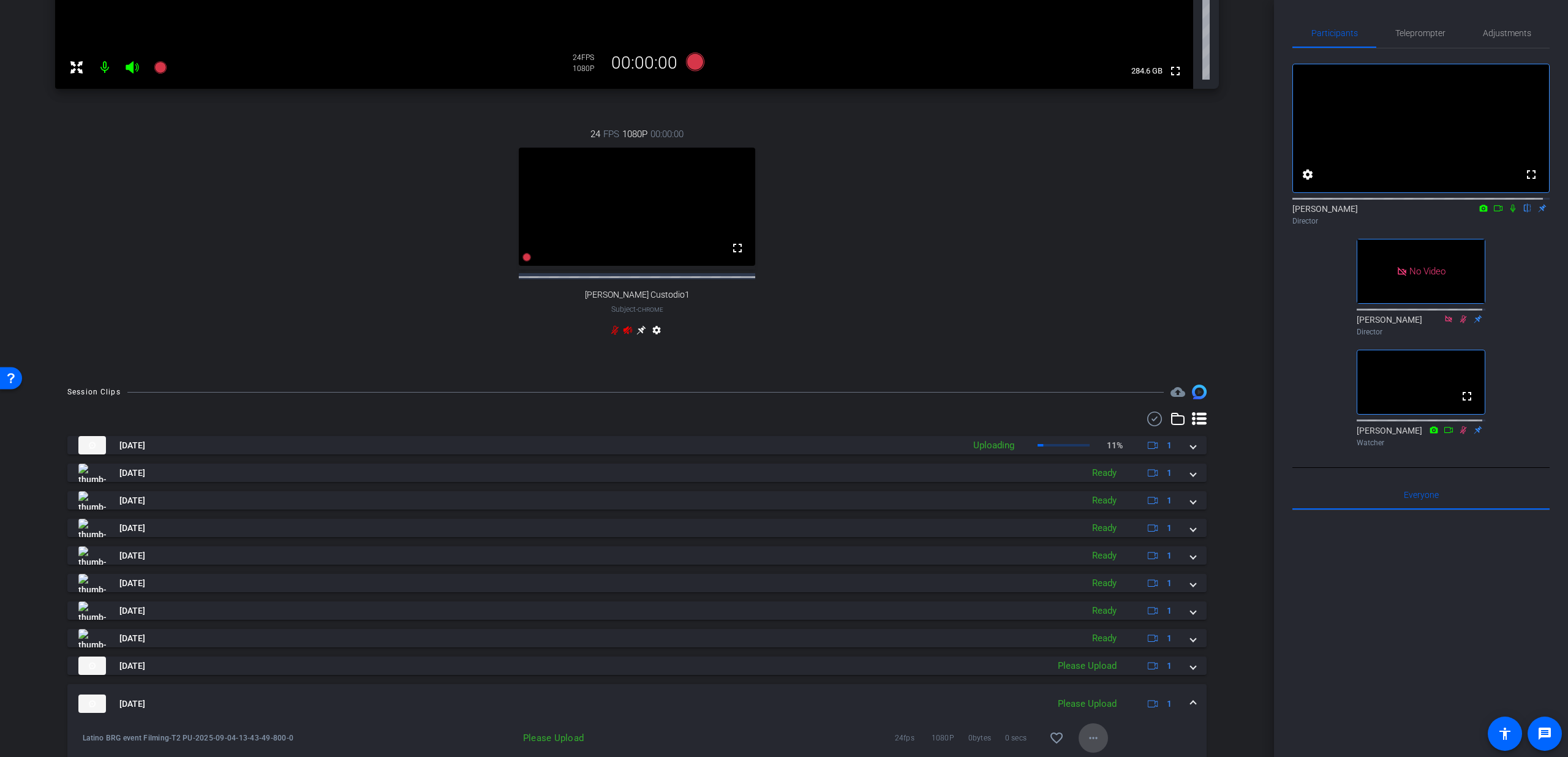
click at [1090, 742] on mat-icon "more_horiz" at bounding box center [1093, 738] width 14 height 14
click at [1115, 698] on span "Upload" at bounding box center [1105, 694] width 49 height 14
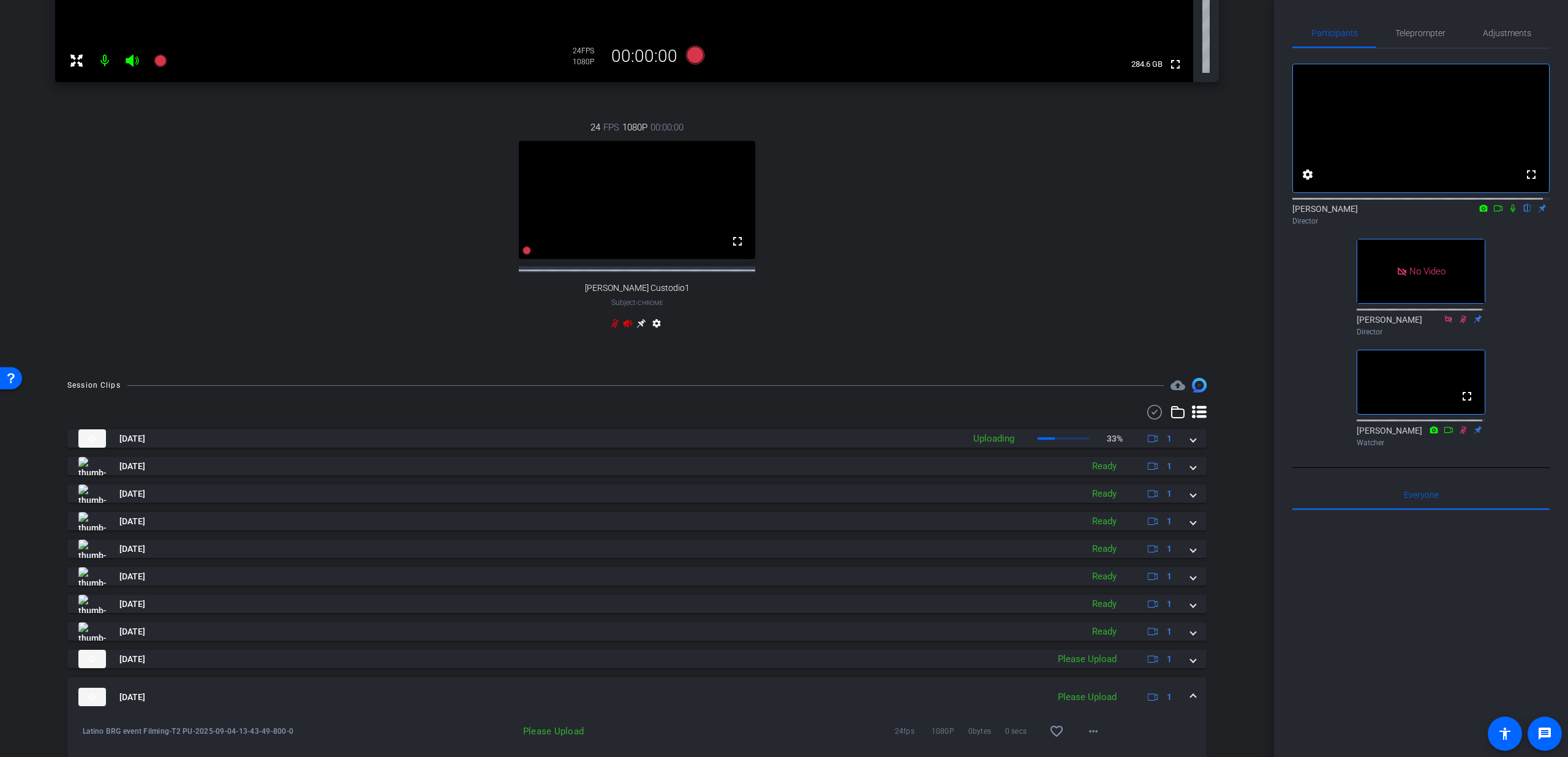
scroll to position [491, 0]
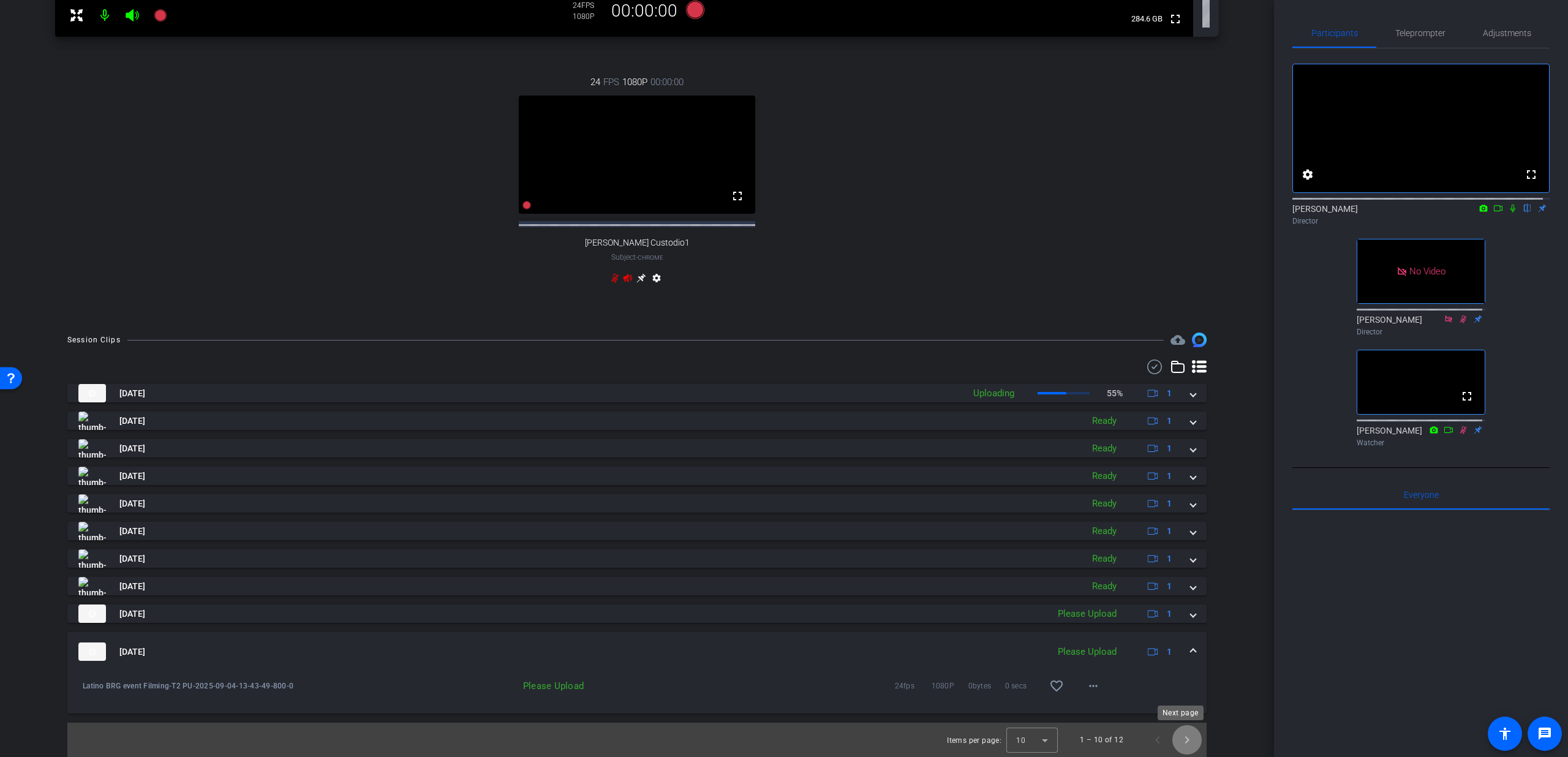
click at [1185, 736] on span "Next page" at bounding box center [1186, 740] width 29 height 29
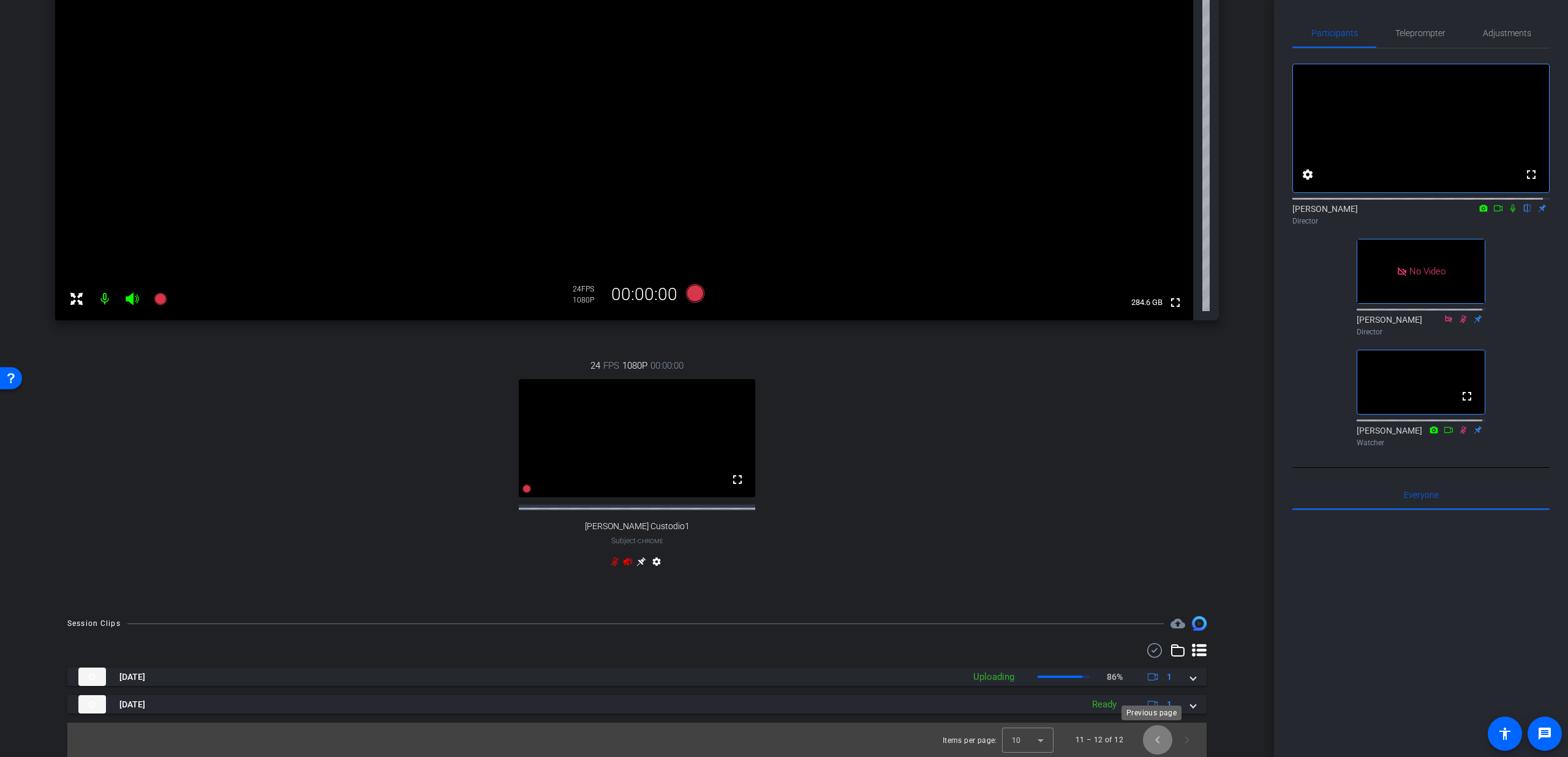
click at [1158, 744] on span "Previous page" at bounding box center [1157, 740] width 29 height 29
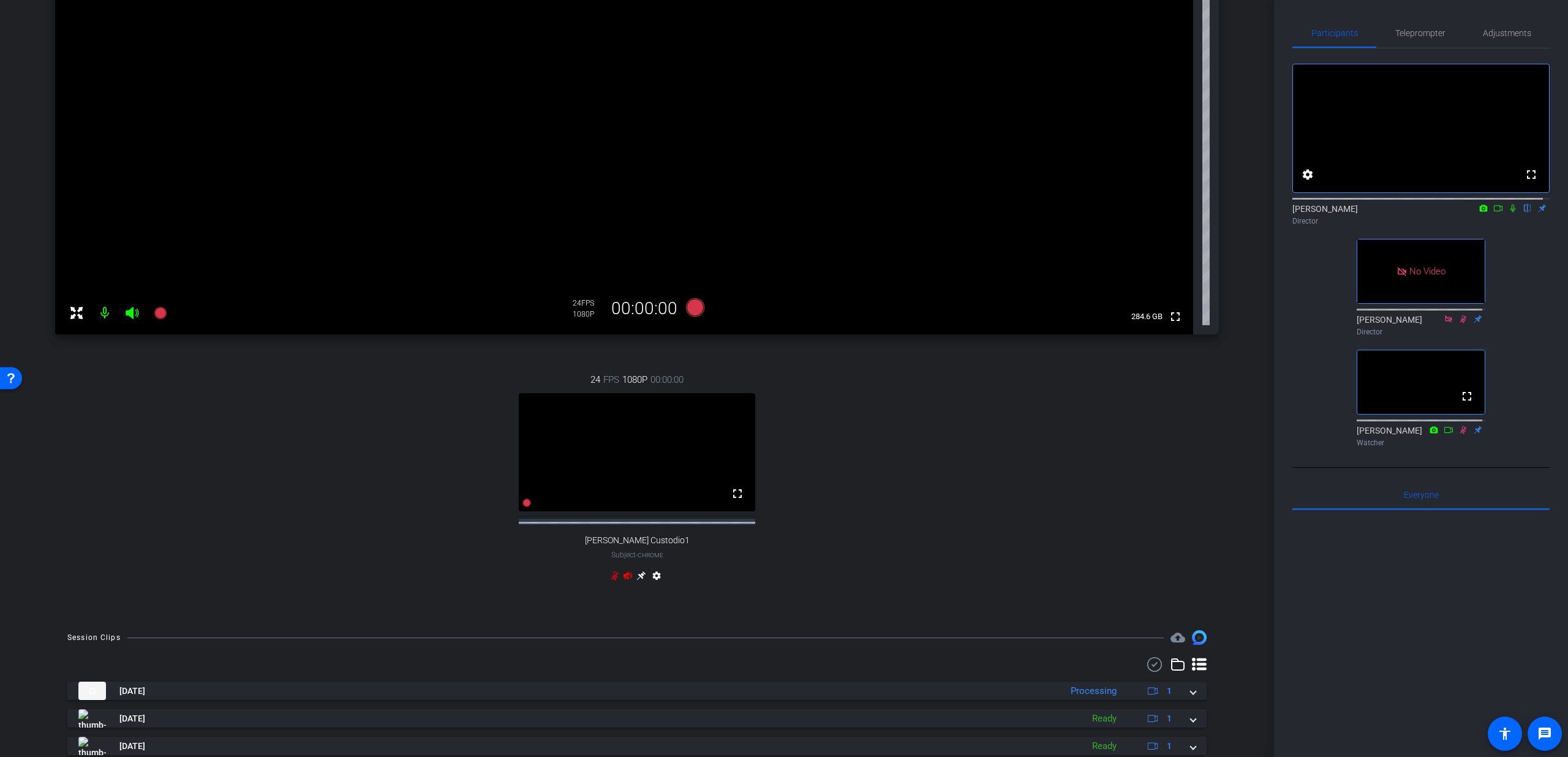
scroll to position [146, 0]
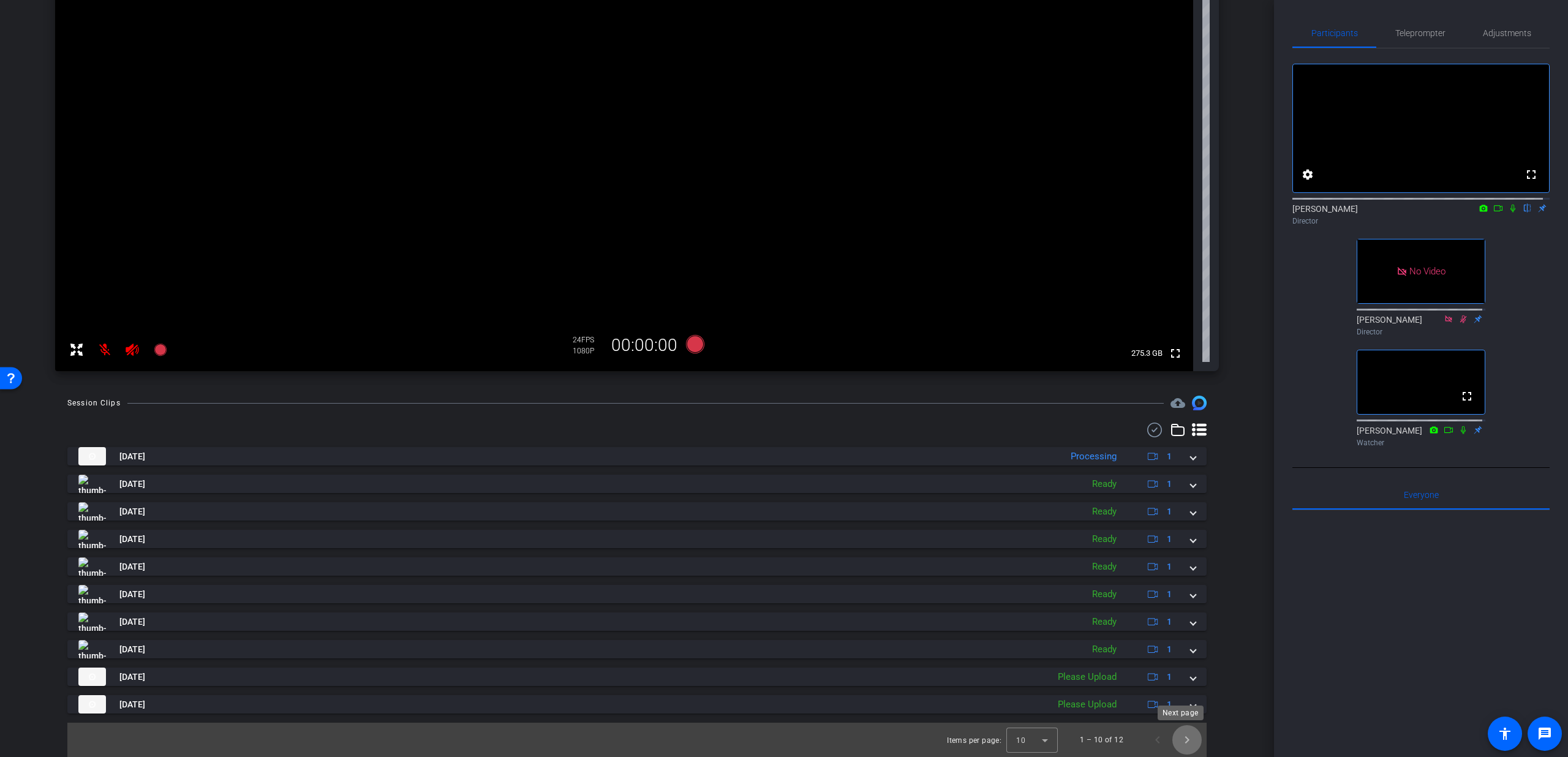
click at [1177, 739] on span "Next page" at bounding box center [1186, 740] width 29 height 29
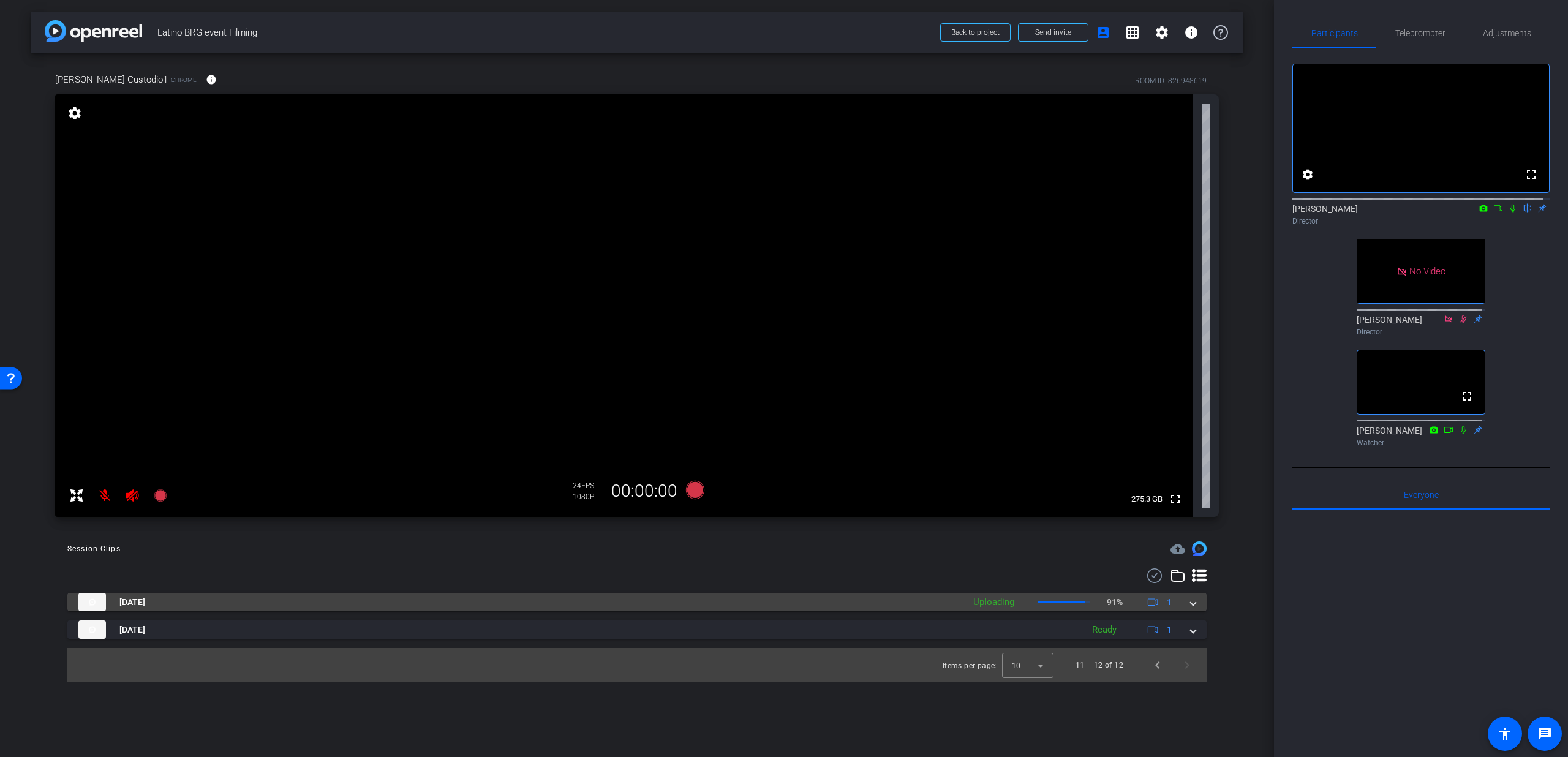
click at [1189, 606] on div "Sep 4, 2025 Uploading 91% 1" at bounding box center [635, 602] width 1112 height 19
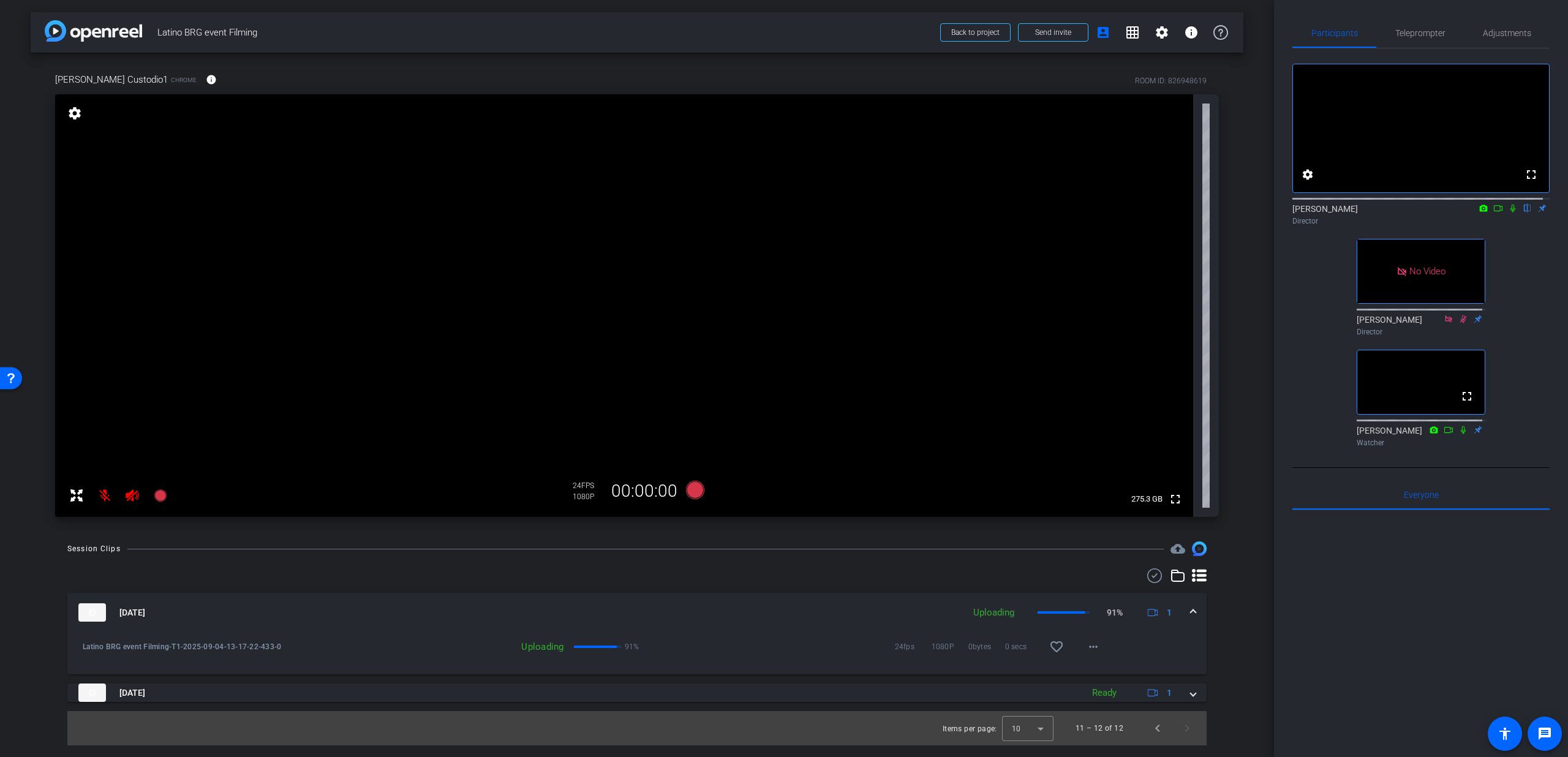
click at [1185, 610] on div "Sep 4, 2025 Uploading 91% 1" at bounding box center [635, 613] width 1112 height 19
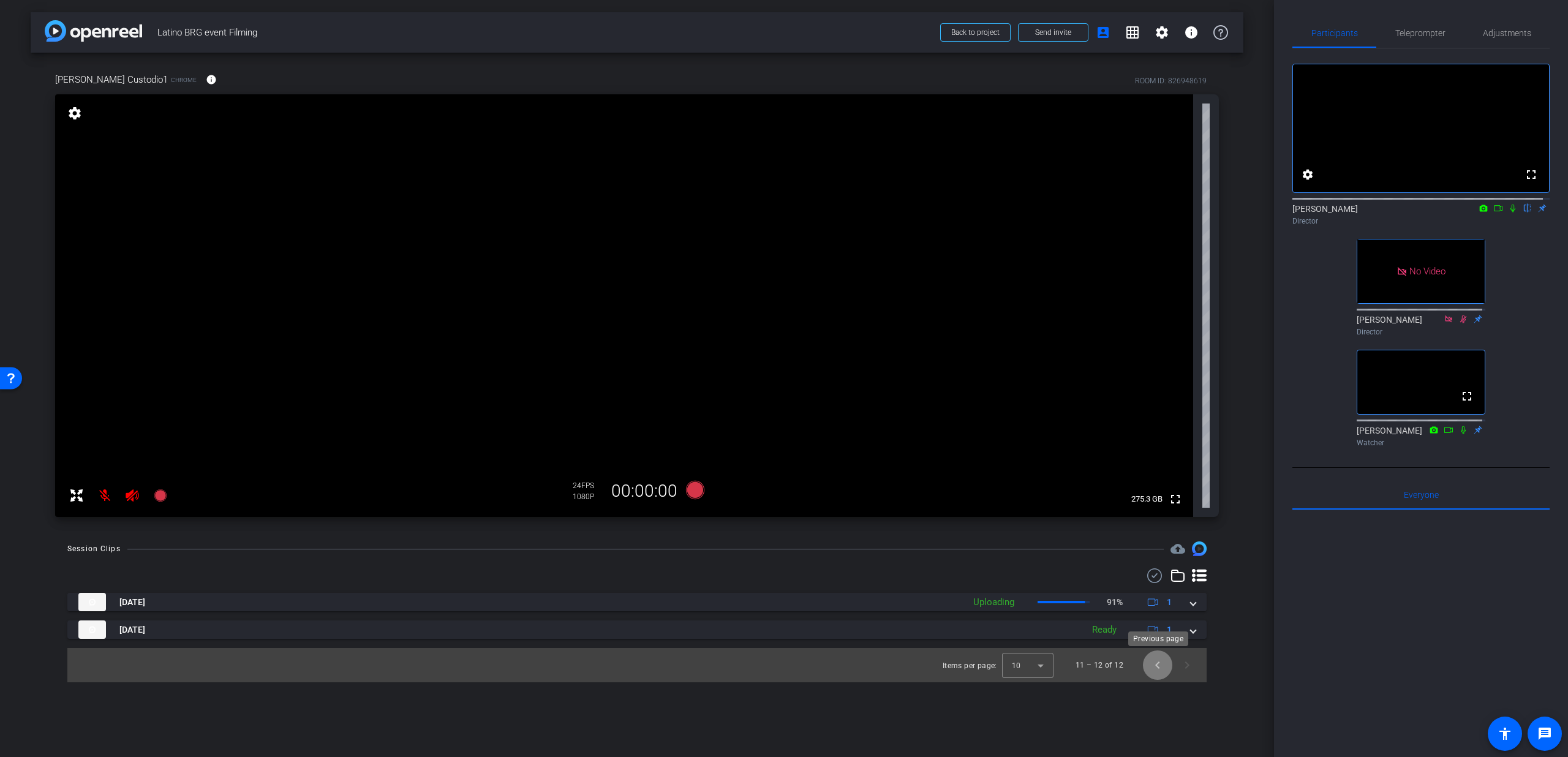
click at [1156, 672] on span "Previous page" at bounding box center [1157, 665] width 29 height 29
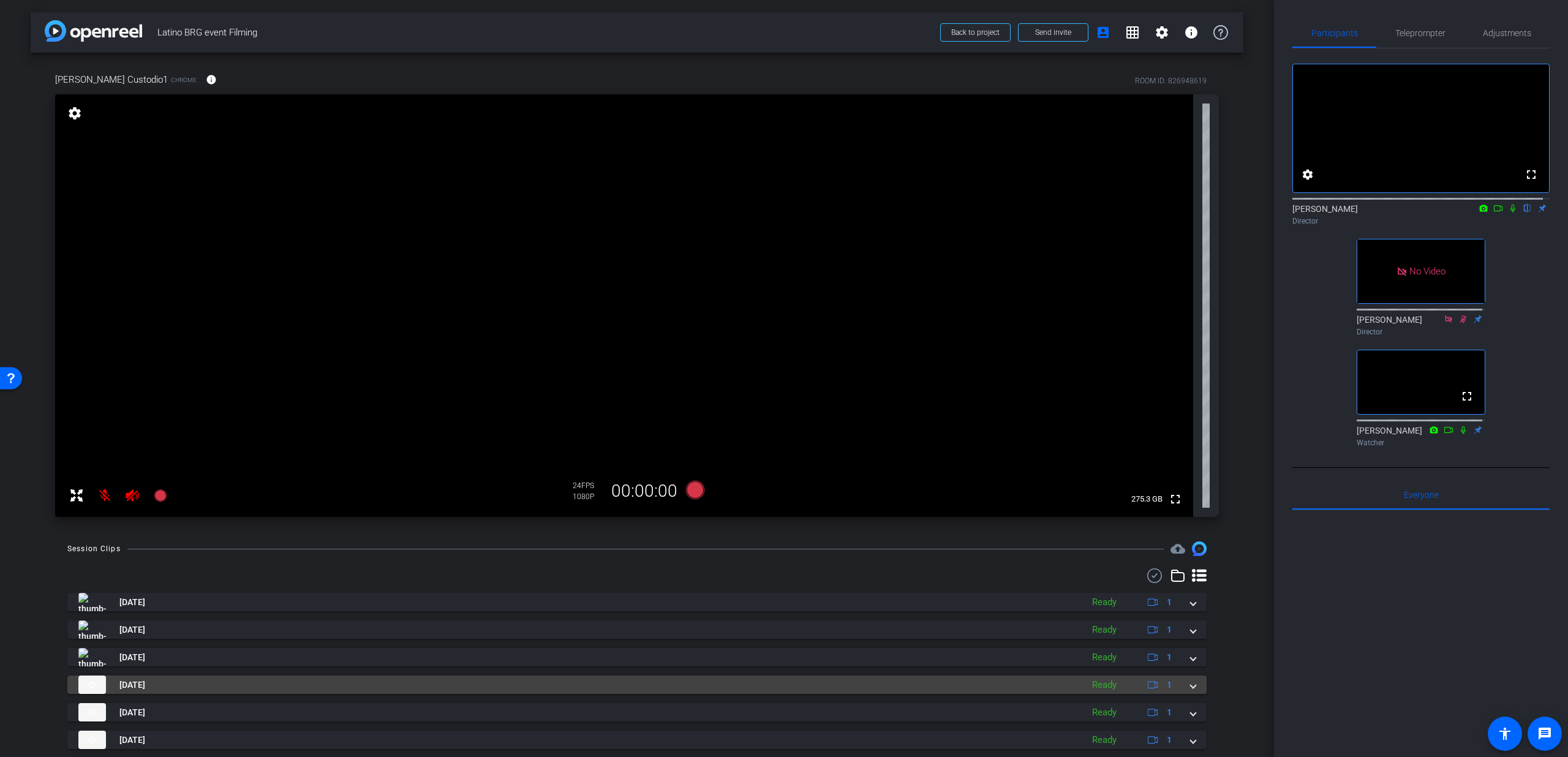
scroll to position [146, 0]
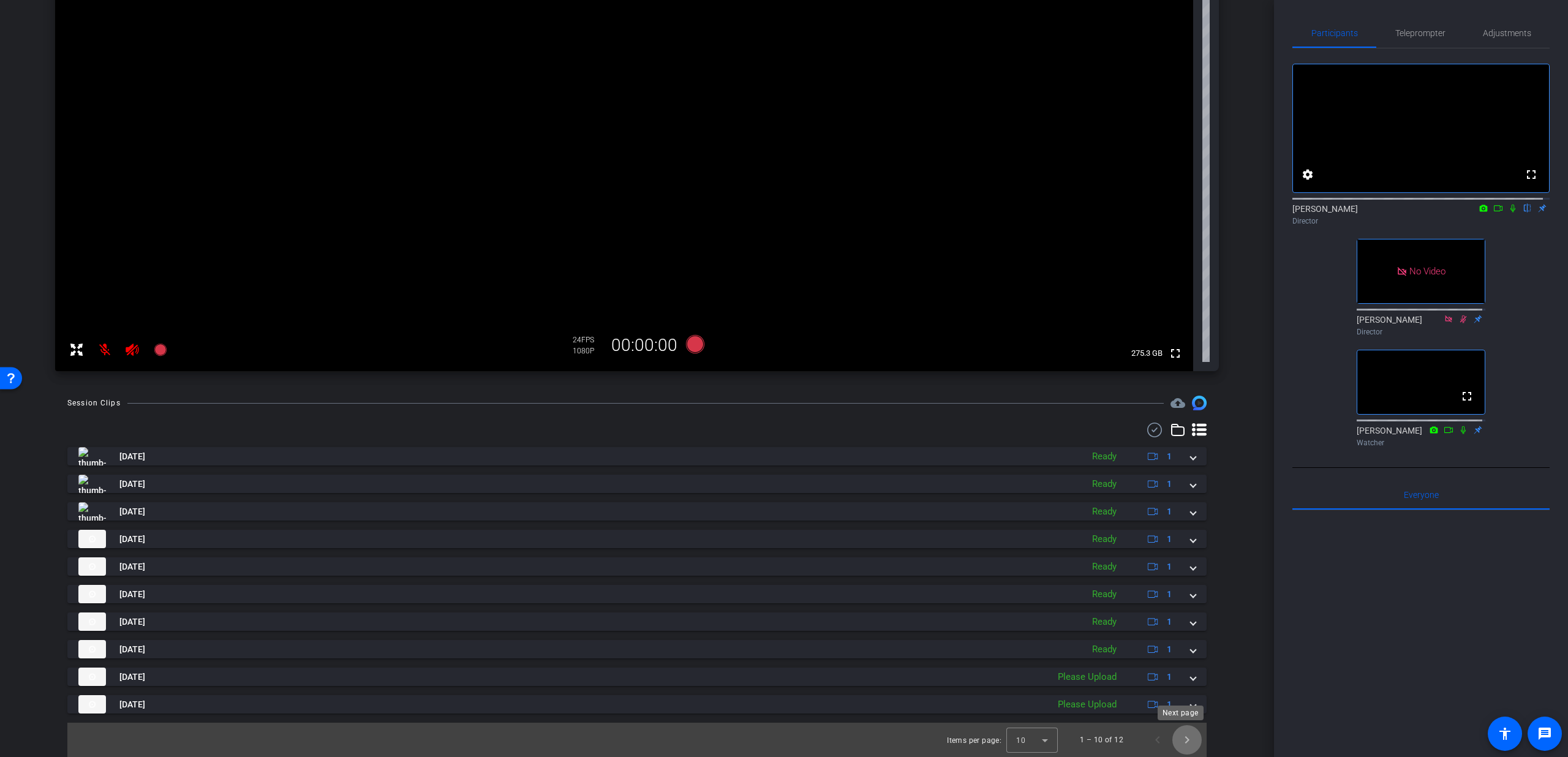
click at [1178, 747] on span "Next page" at bounding box center [1186, 740] width 29 height 29
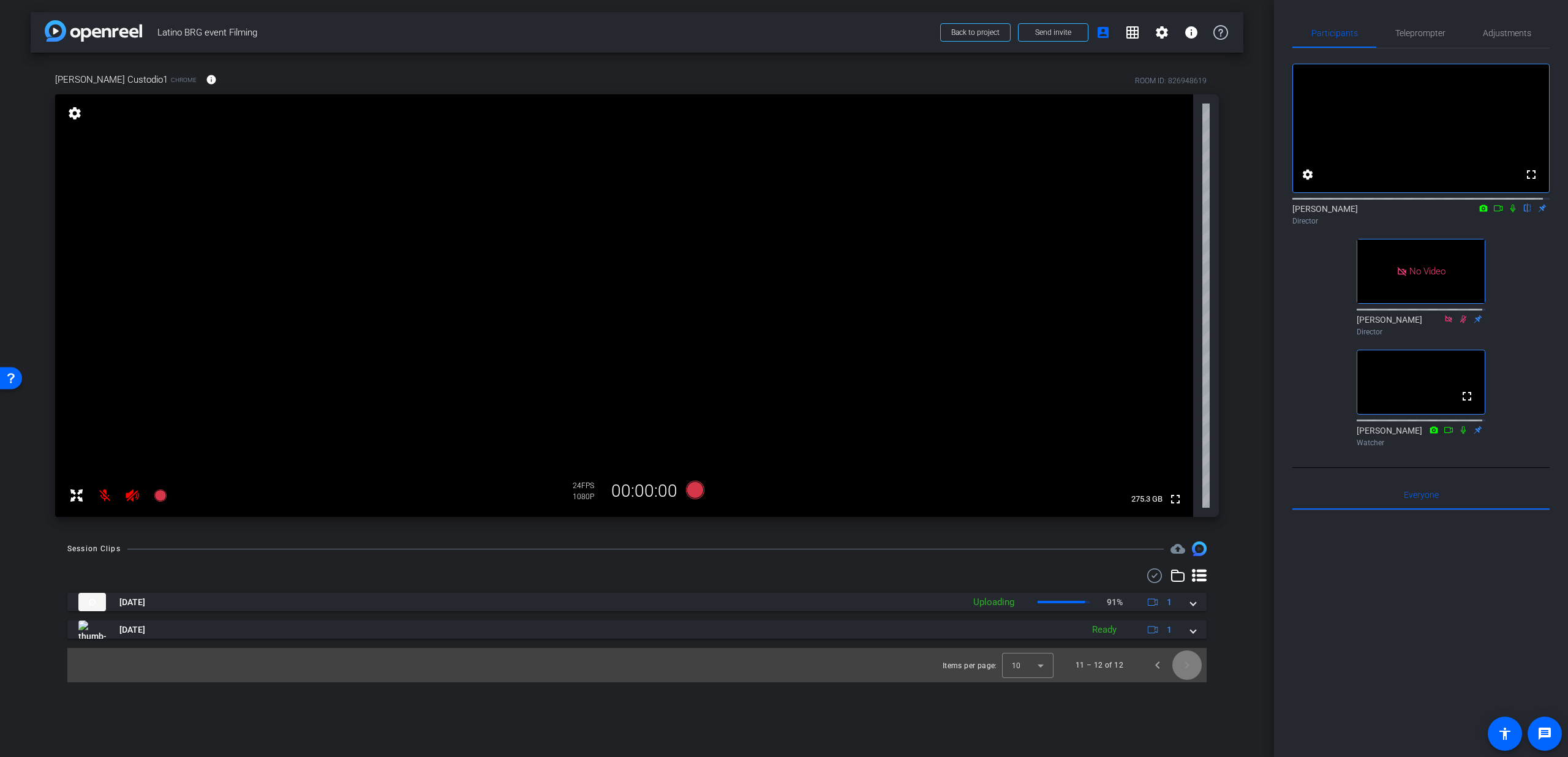
scroll to position [0, 0]
click at [1494, 212] on icon at bounding box center [1498, 209] width 10 height 9
click at [1523, 212] on icon at bounding box center [1527, 209] width 10 height 9
click at [1151, 669] on span "Previous page" at bounding box center [1157, 665] width 29 height 29
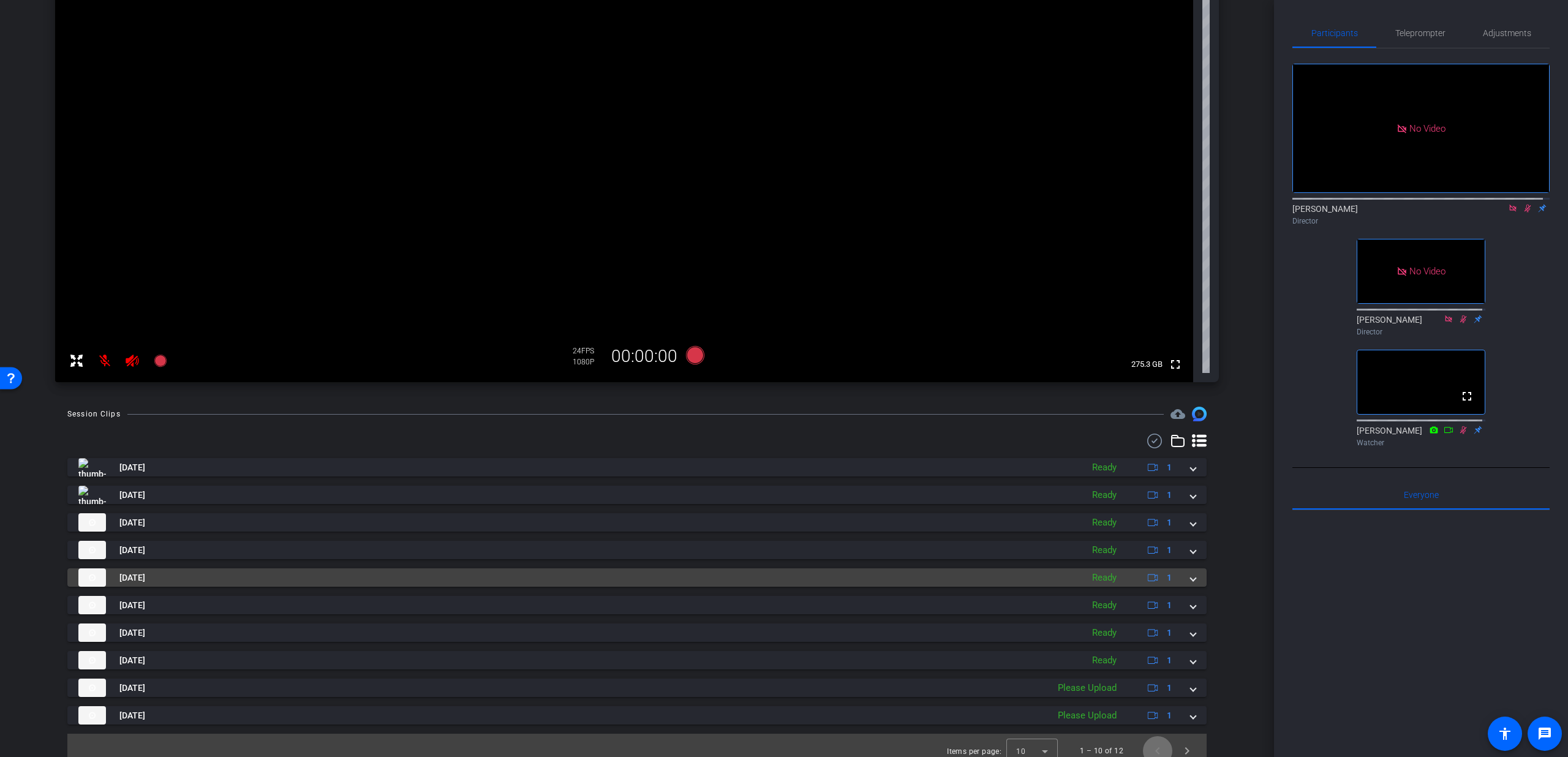
scroll to position [143, 0]
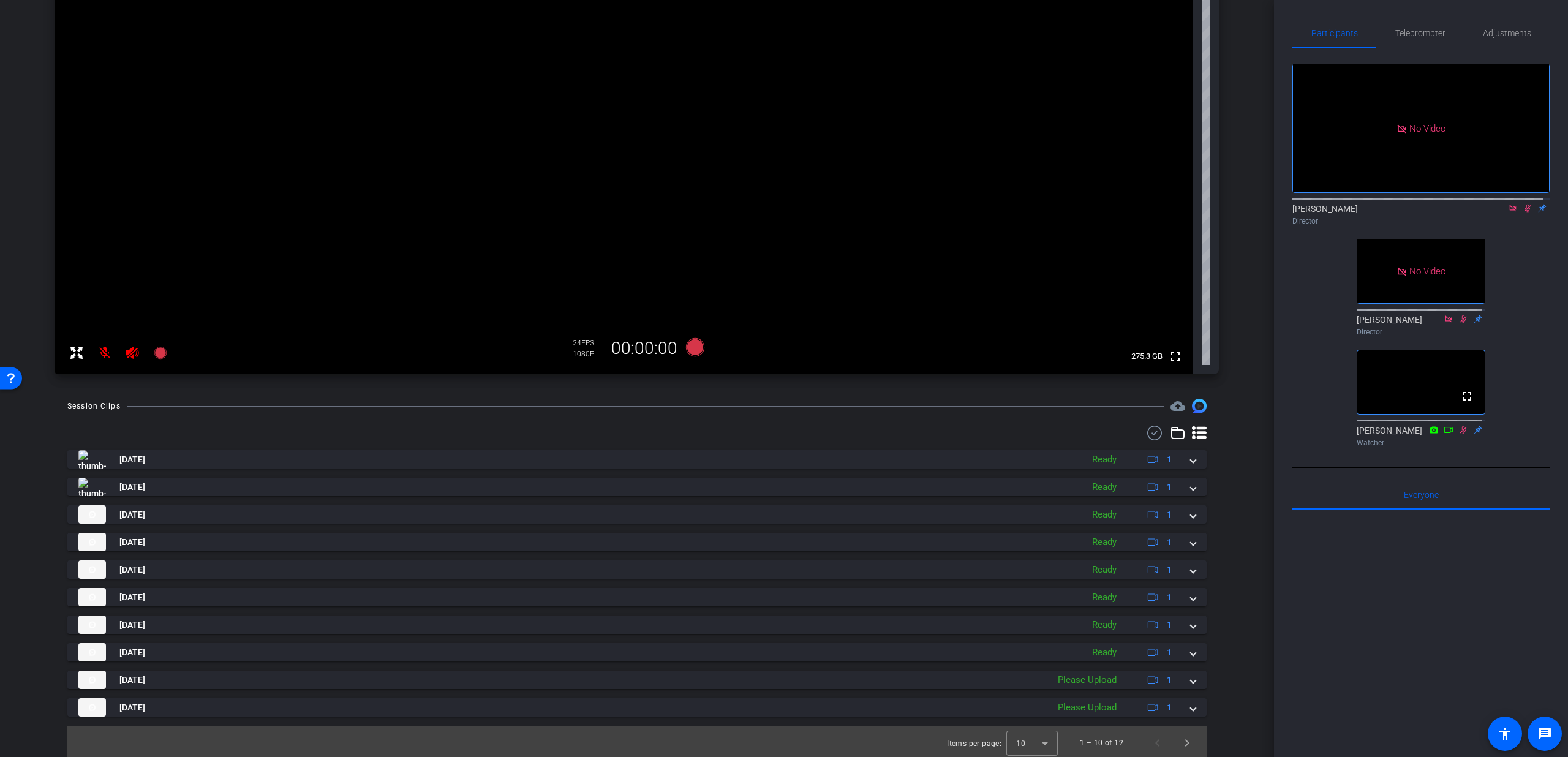
click at [462, 643] on div "Sep 4, 2025 Ready 1 play_circle_outline Latino BRG event Filming-Intro PU 5-202…" at bounding box center [637, 583] width 1139 height 267
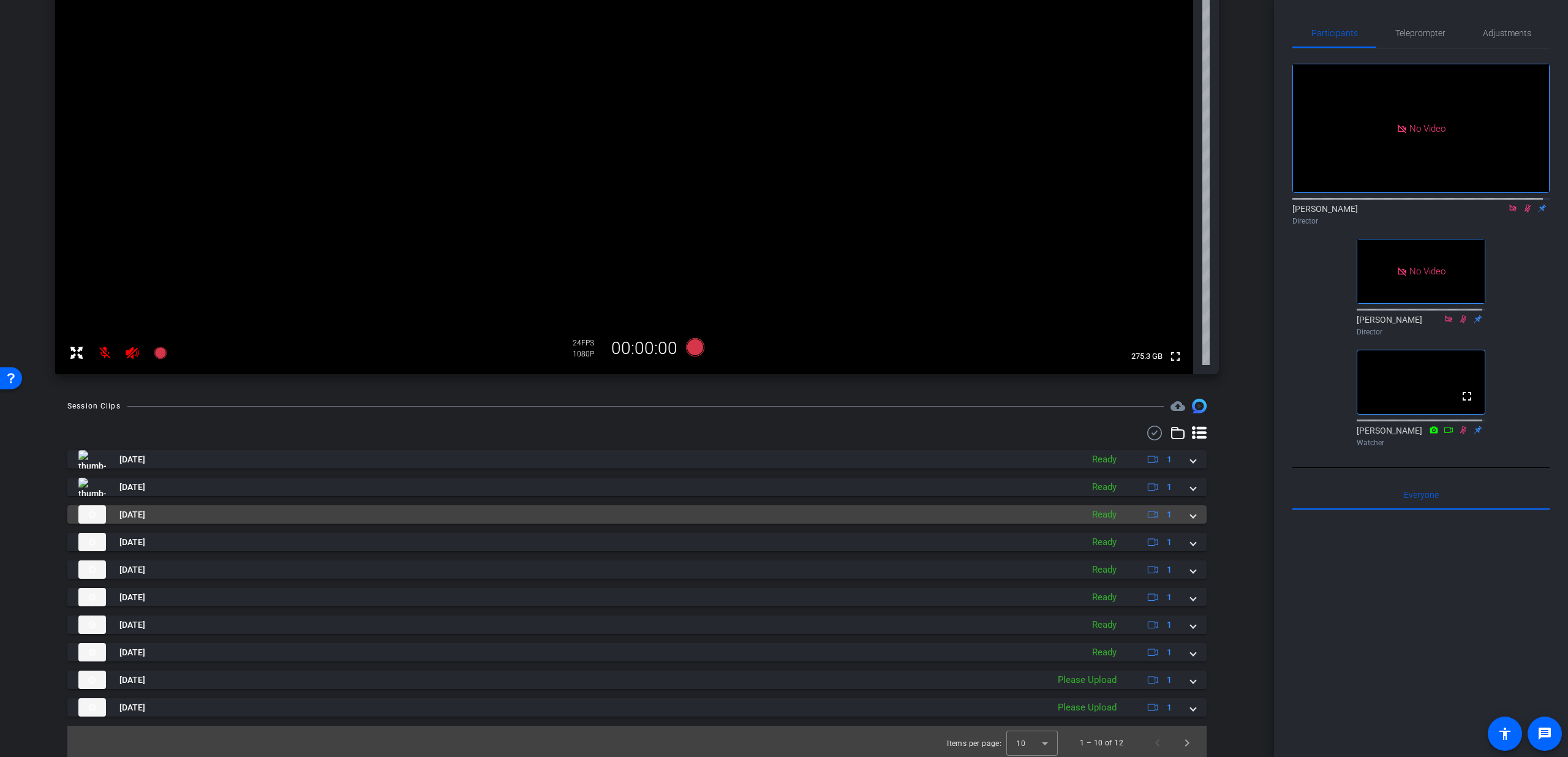
click at [475, 514] on mat-panel-title "Sep 4, 2025" at bounding box center [577, 514] width 997 height 19
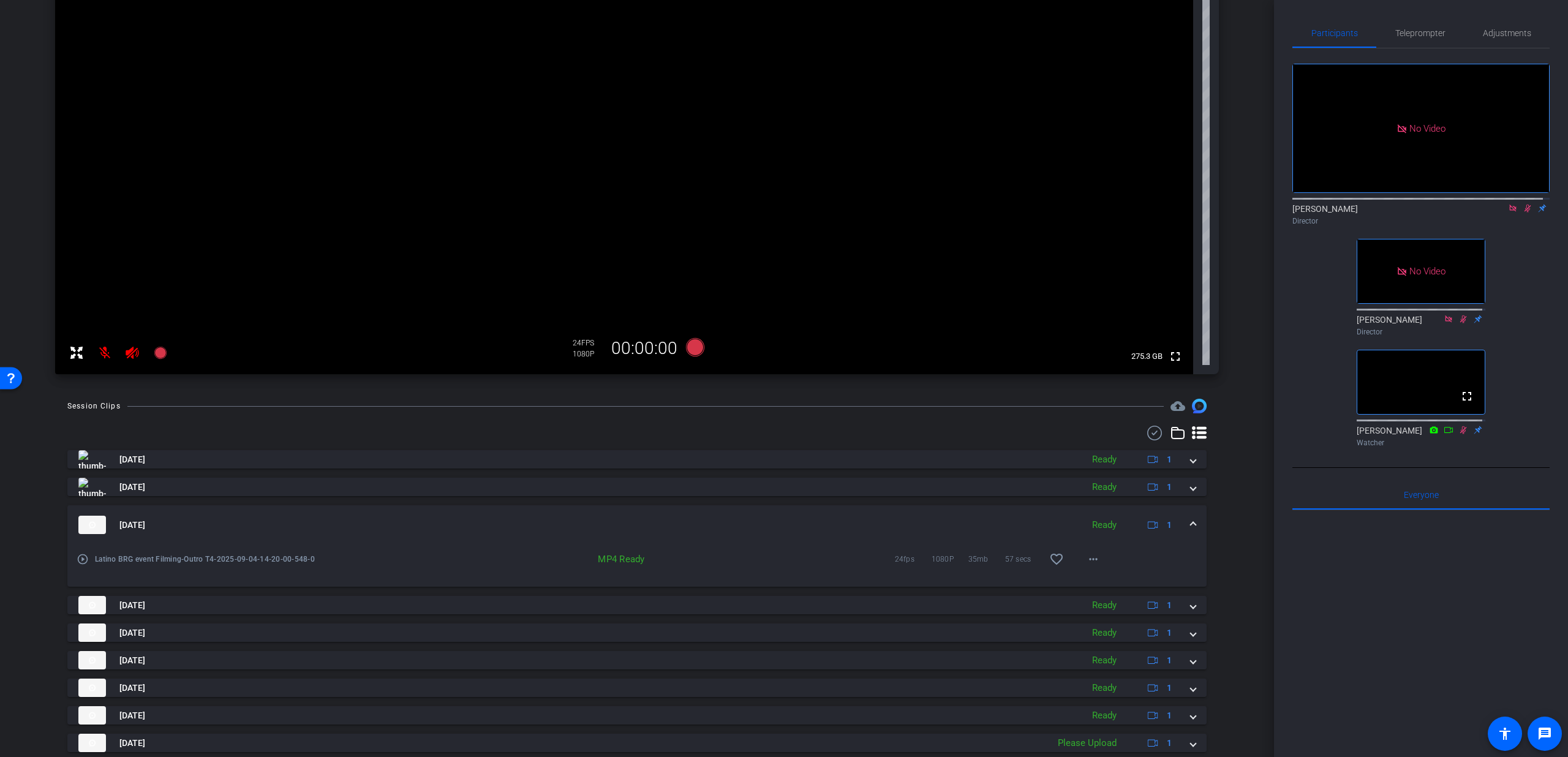
click at [83, 556] on mat-icon "play_circle_outline" at bounding box center [83, 559] width 12 height 12
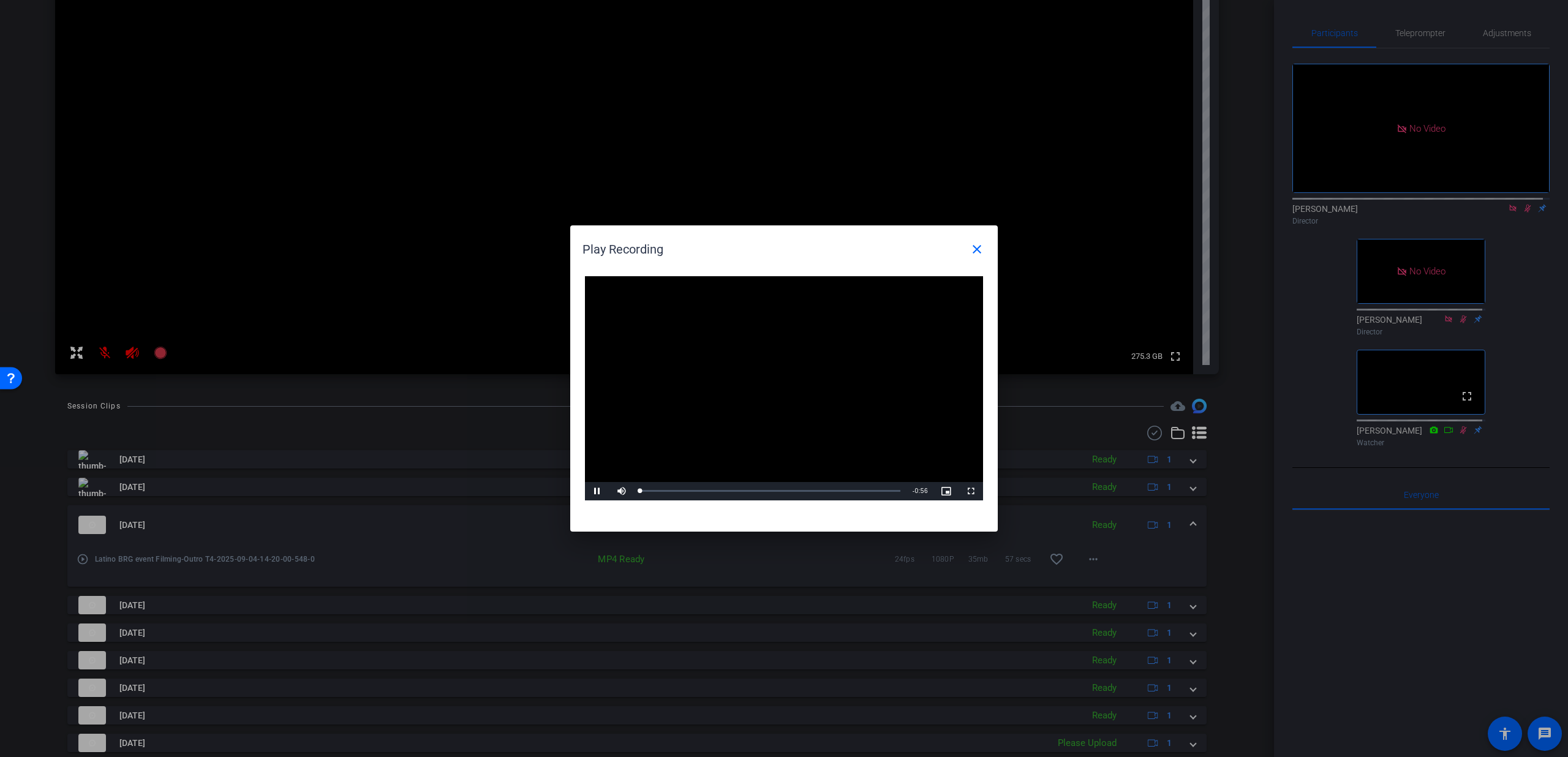
click at [781, 371] on div "Video Player is loading. Play Video Pause Mute Current Time 0:00 / Duration 0:5…" at bounding box center [784, 388] width 398 height 224
click at [717, 493] on div "Loaded : 100.00% 0:16 0:05" at bounding box center [770, 491] width 273 height 19
click at [760, 490] on div "Loaded : 100.00% 0:26 0:18" at bounding box center [770, 490] width 260 height 3
click at [977, 242] on mat-icon "close" at bounding box center [977, 249] width 14 height 14
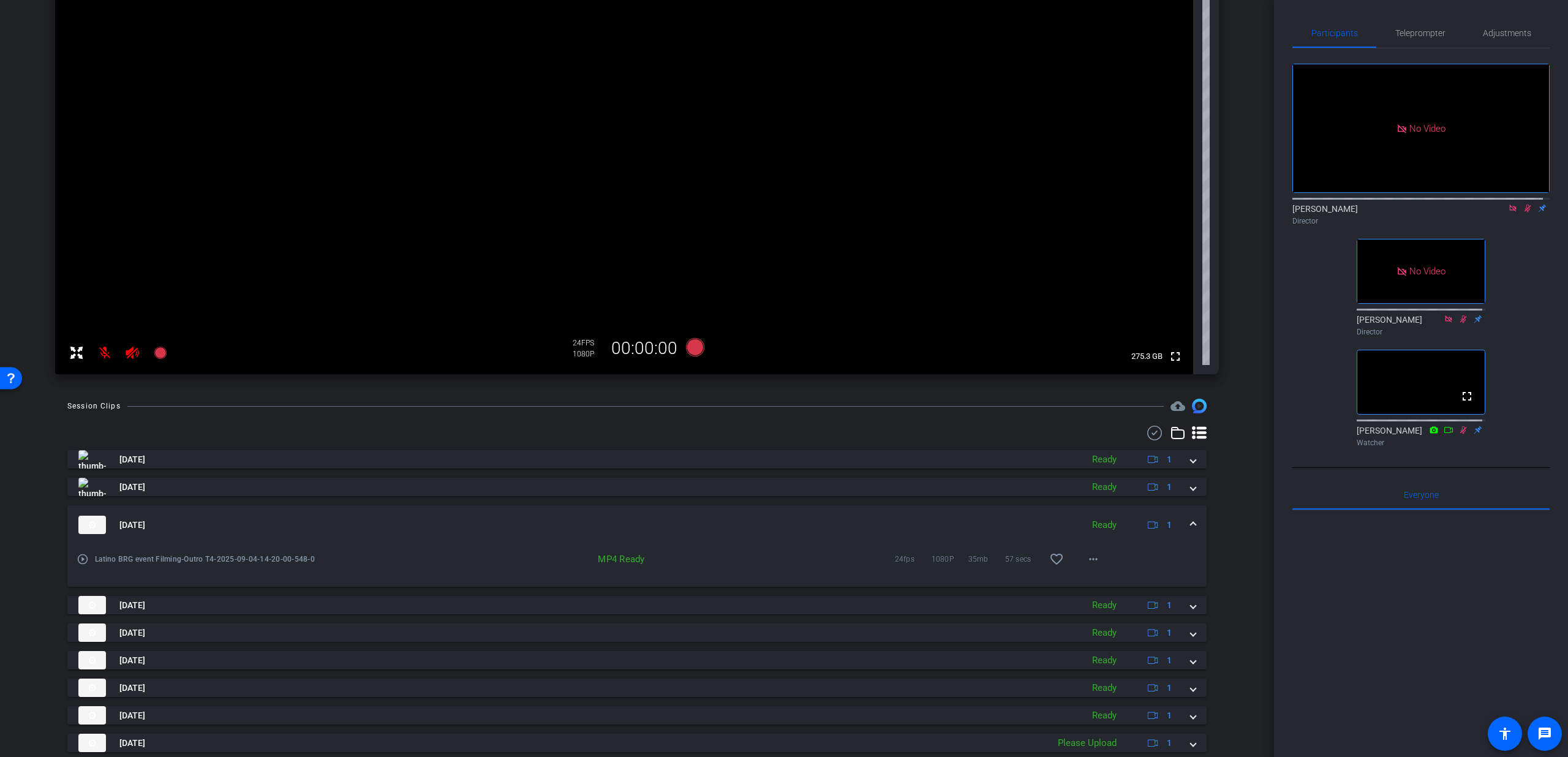
click at [1179, 522] on div "Sep 4, 2025 Ready 1" at bounding box center [635, 525] width 1112 height 19
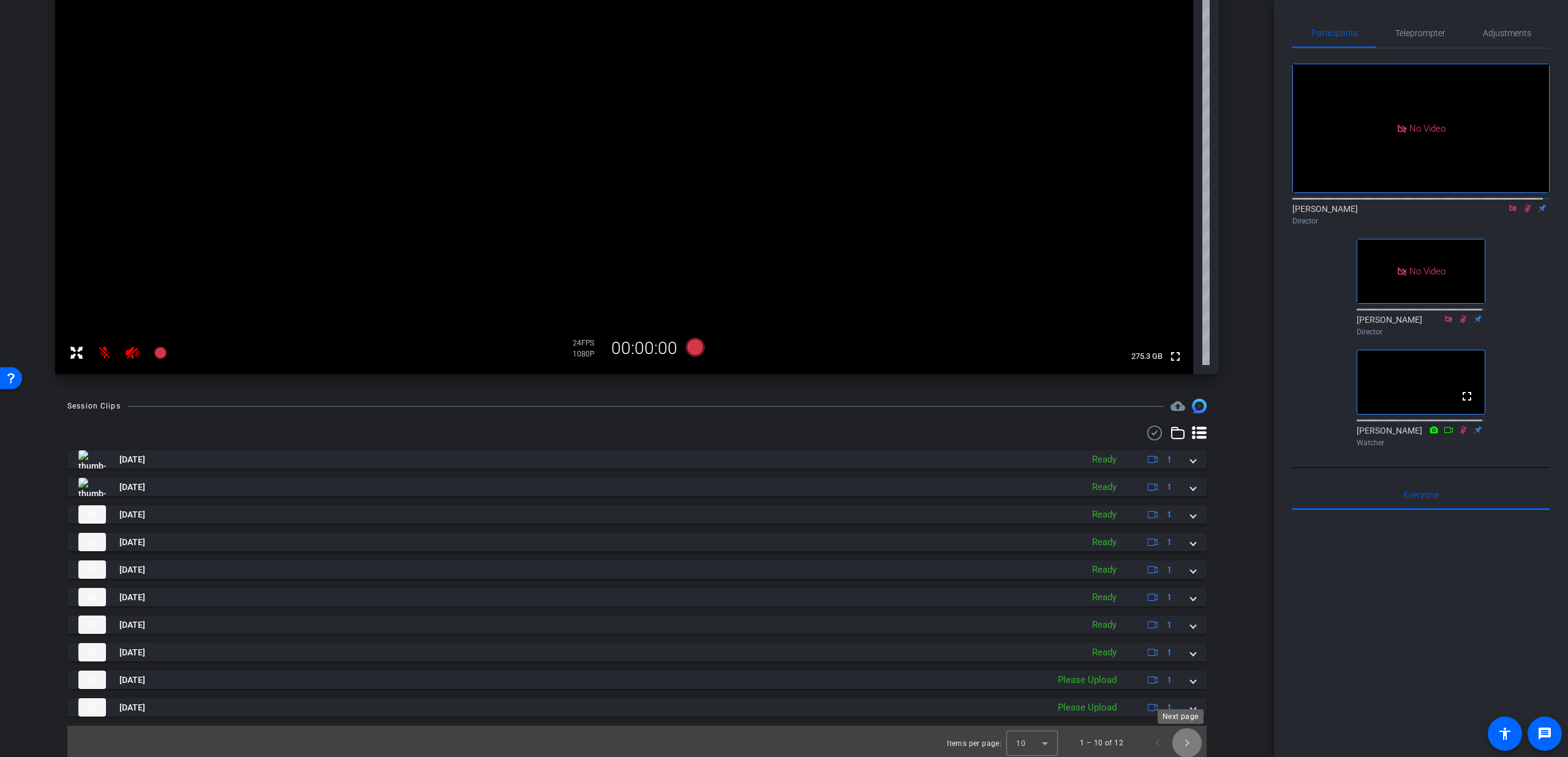
click at [1182, 740] on span "Next page" at bounding box center [1186, 743] width 29 height 29
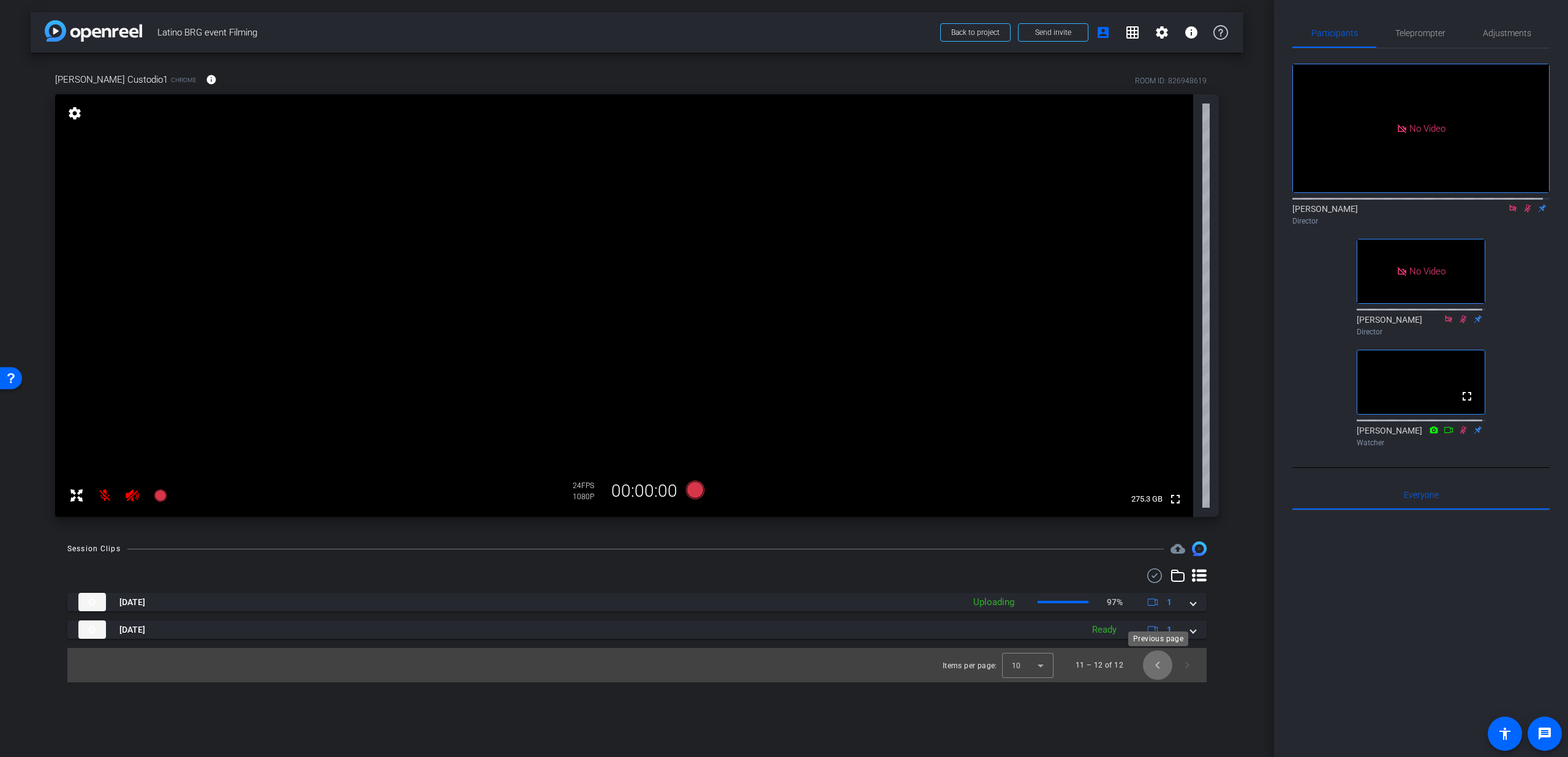
click at [1162, 671] on span "Previous page" at bounding box center [1157, 665] width 29 height 29
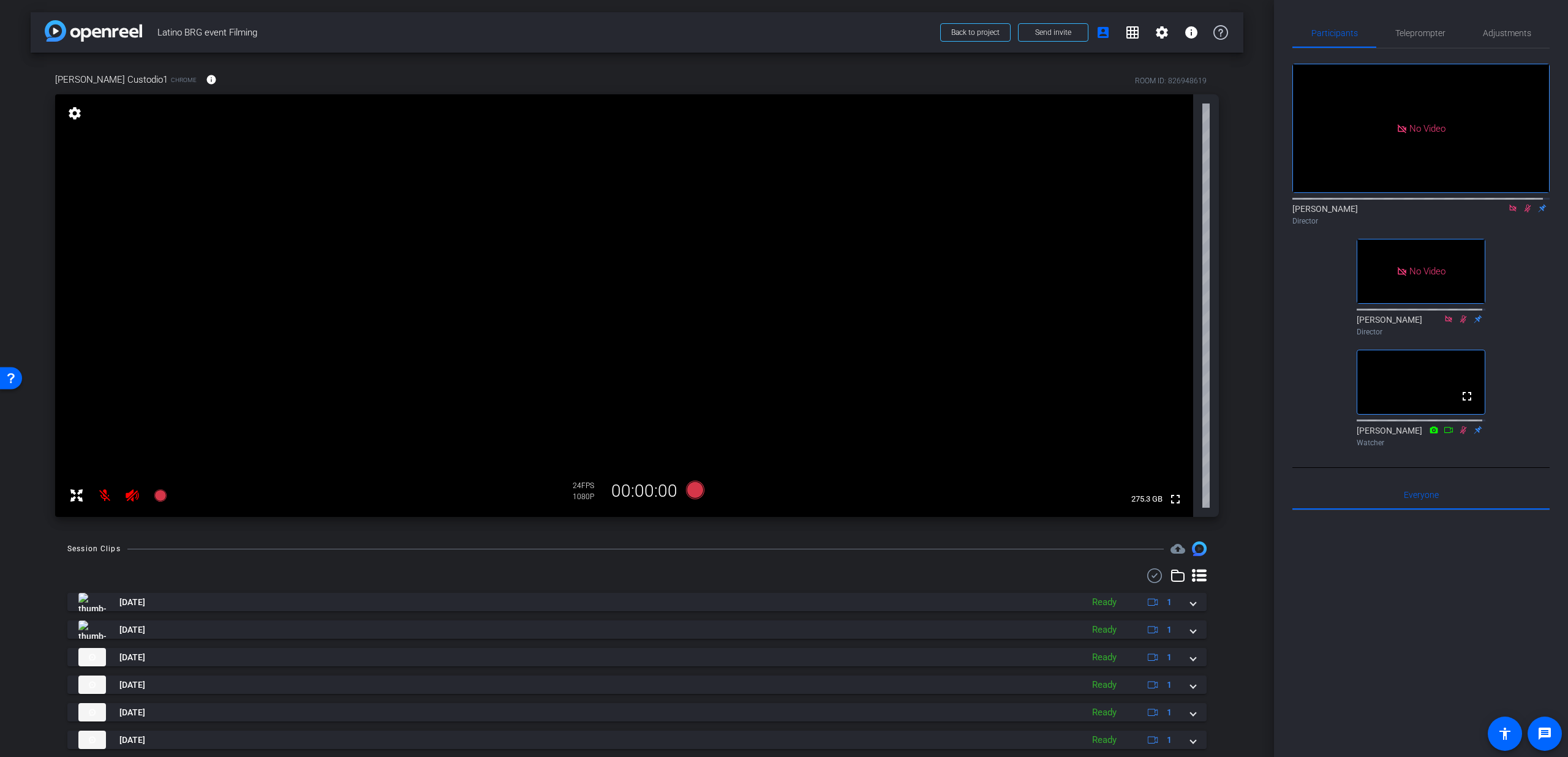
scroll to position [146, 0]
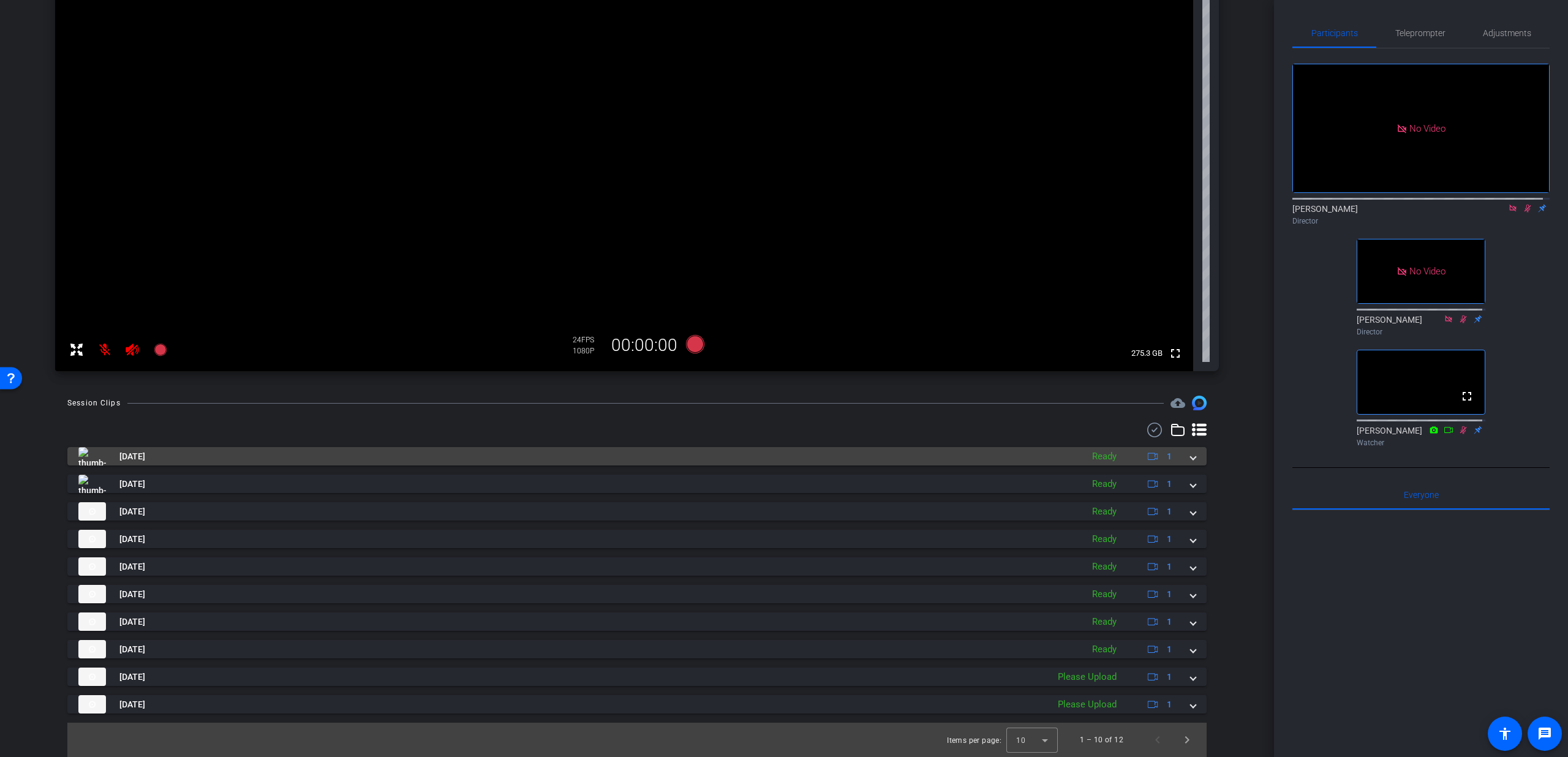
click at [428, 461] on mat-panel-title "Sep 4, 2025" at bounding box center [577, 457] width 997 height 19
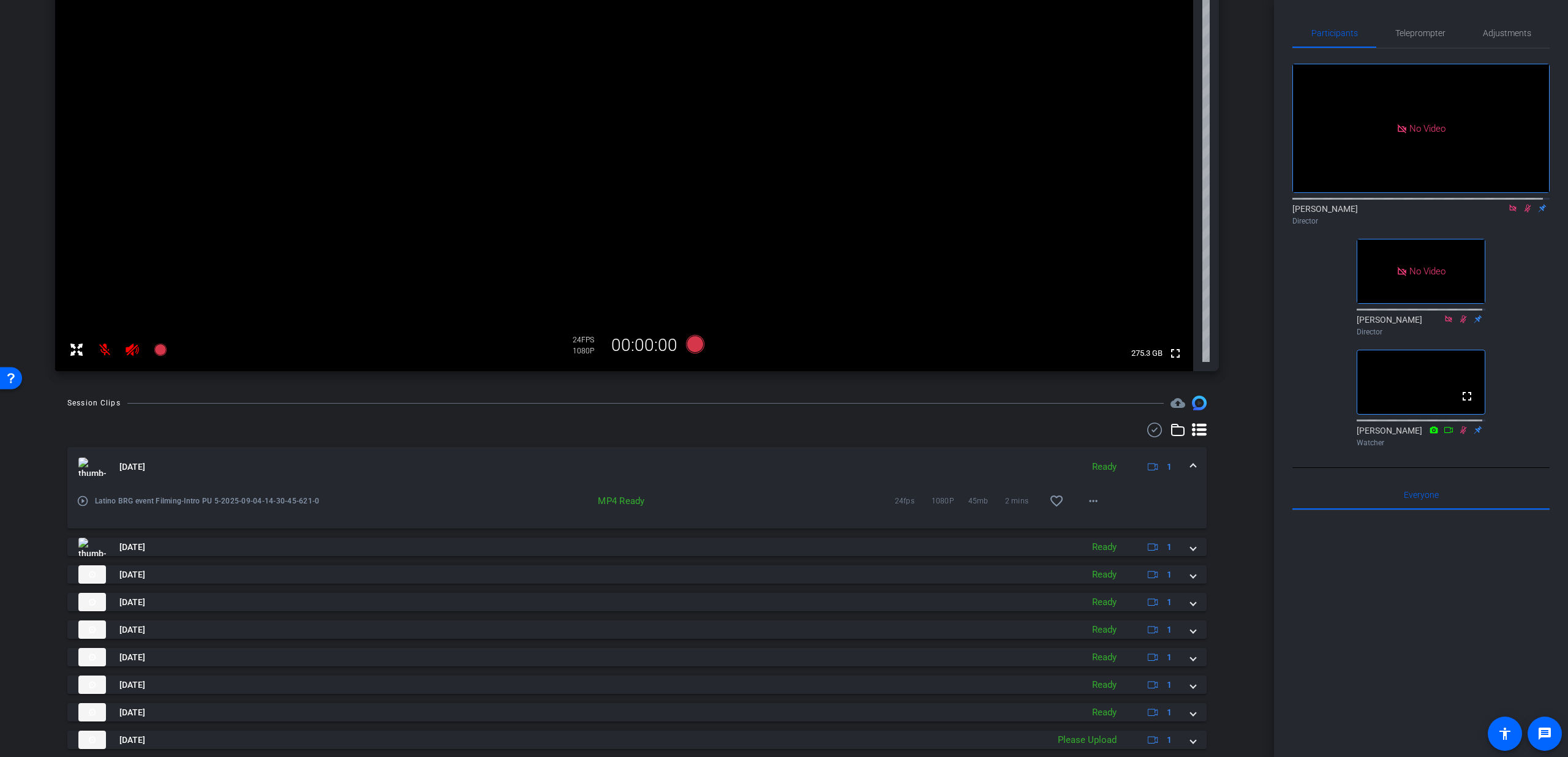
click at [86, 497] on mat-icon "play_circle_outline" at bounding box center [83, 501] width 12 height 12
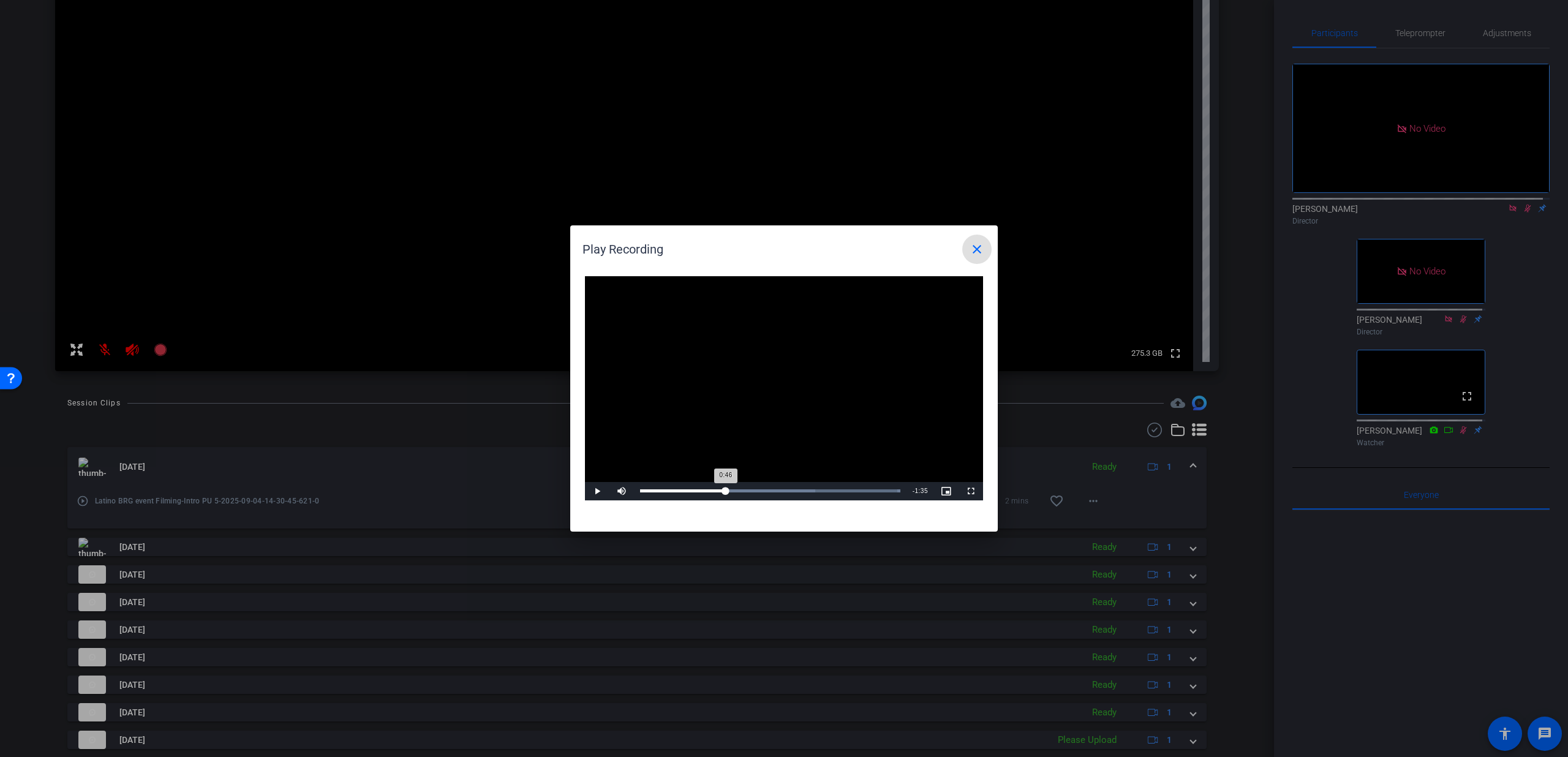
click at [726, 488] on div "Loaded : 100.00% 0:46 0:46" at bounding box center [770, 491] width 273 height 19
click at [974, 258] on span at bounding box center [976, 249] width 29 height 29
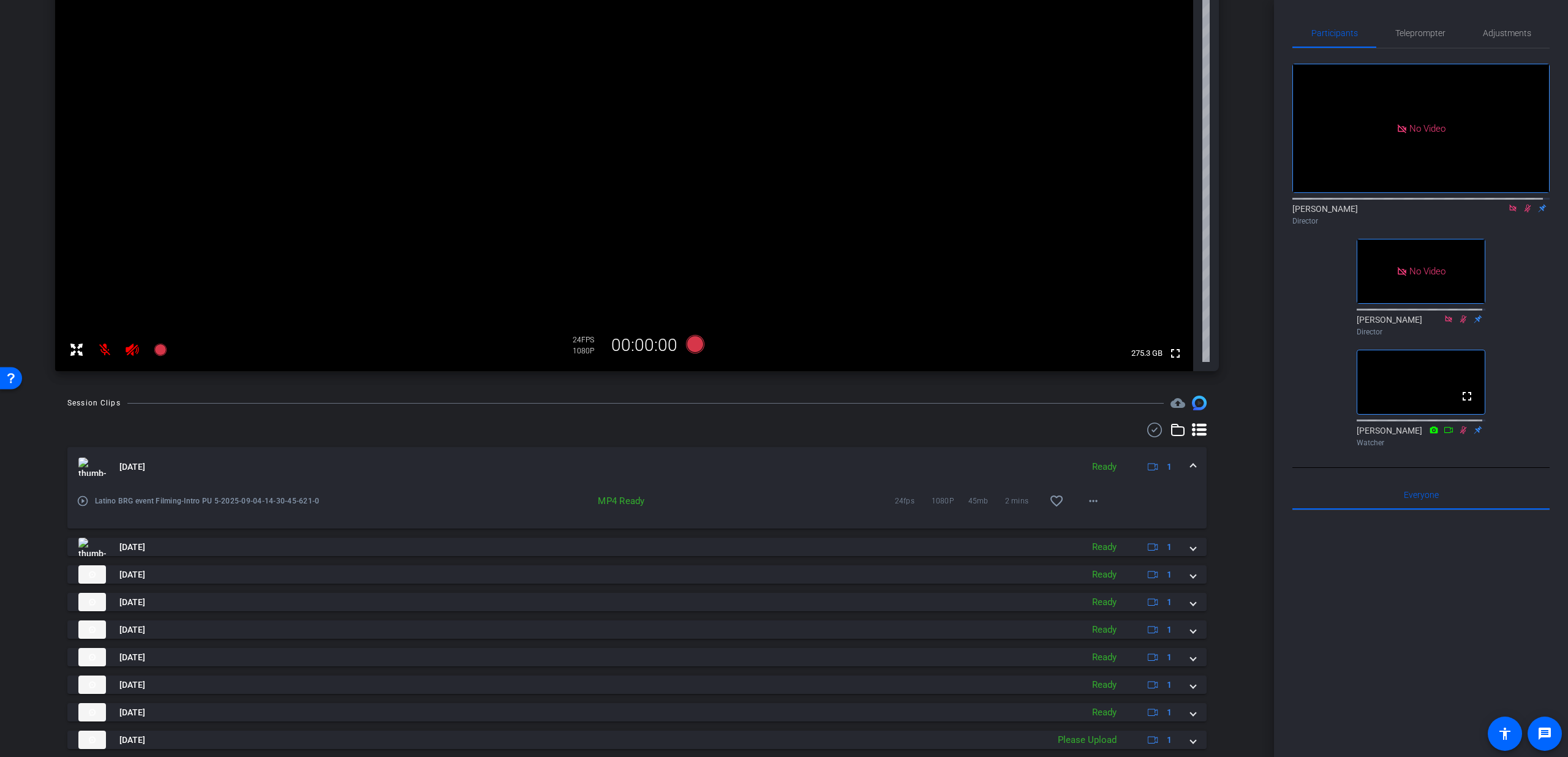
click at [1182, 462] on div "Sep 4, 2025 Ready 1" at bounding box center [635, 466] width 1112 height 19
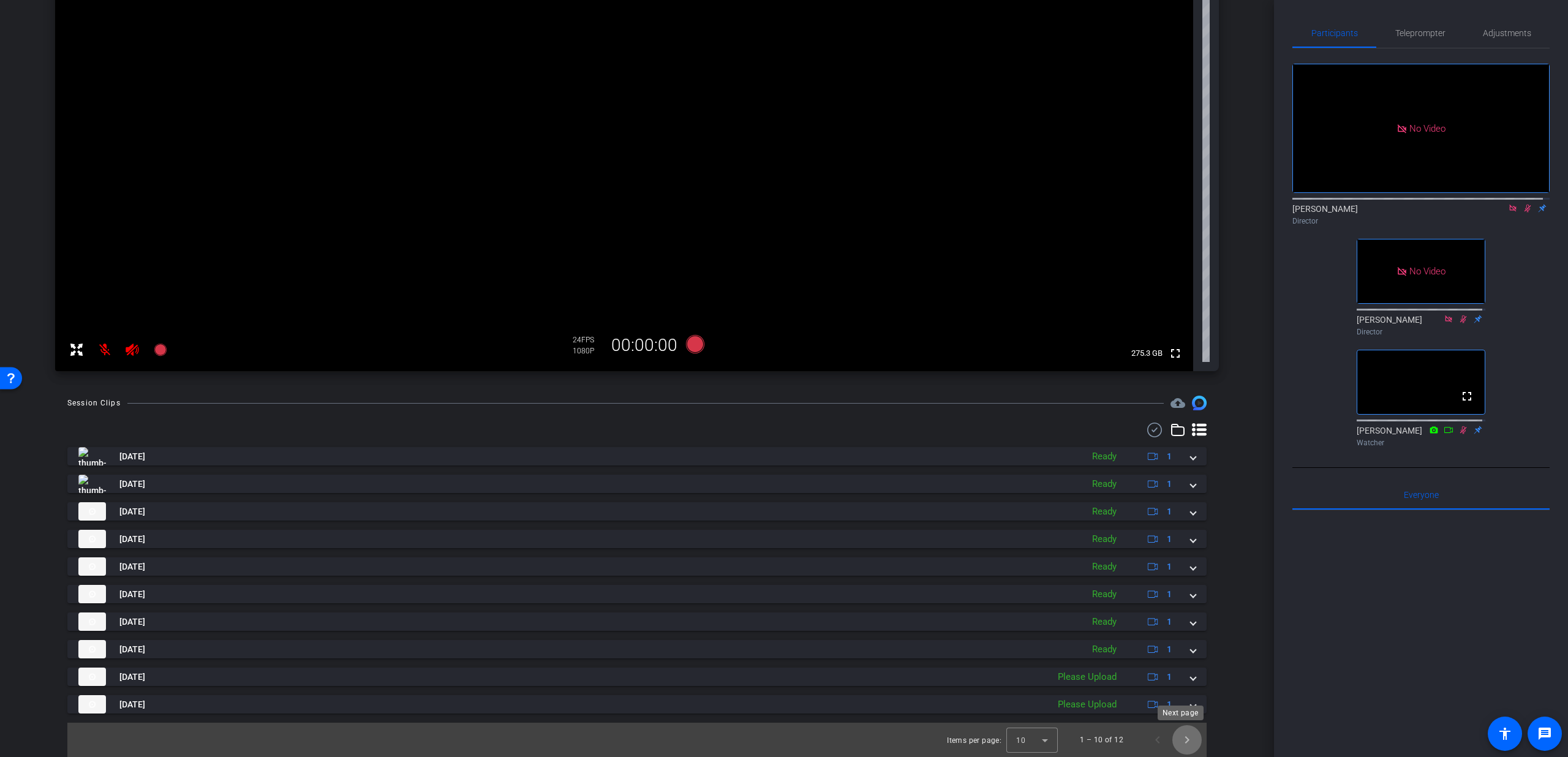
click at [1181, 743] on span "Next page" at bounding box center [1186, 740] width 29 height 29
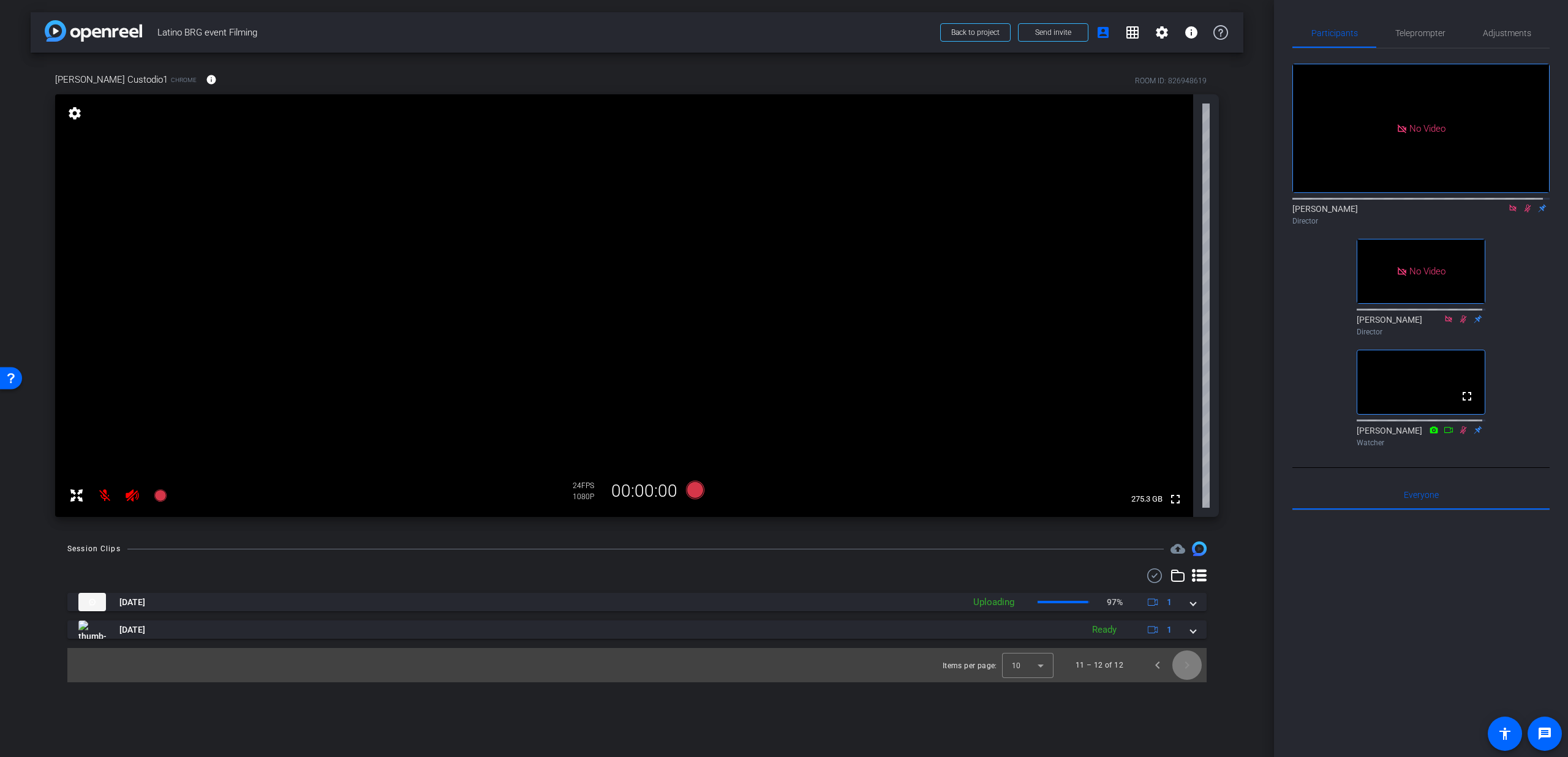
scroll to position [0, 0]
click at [1157, 665] on span "Previous page" at bounding box center [1157, 665] width 29 height 29
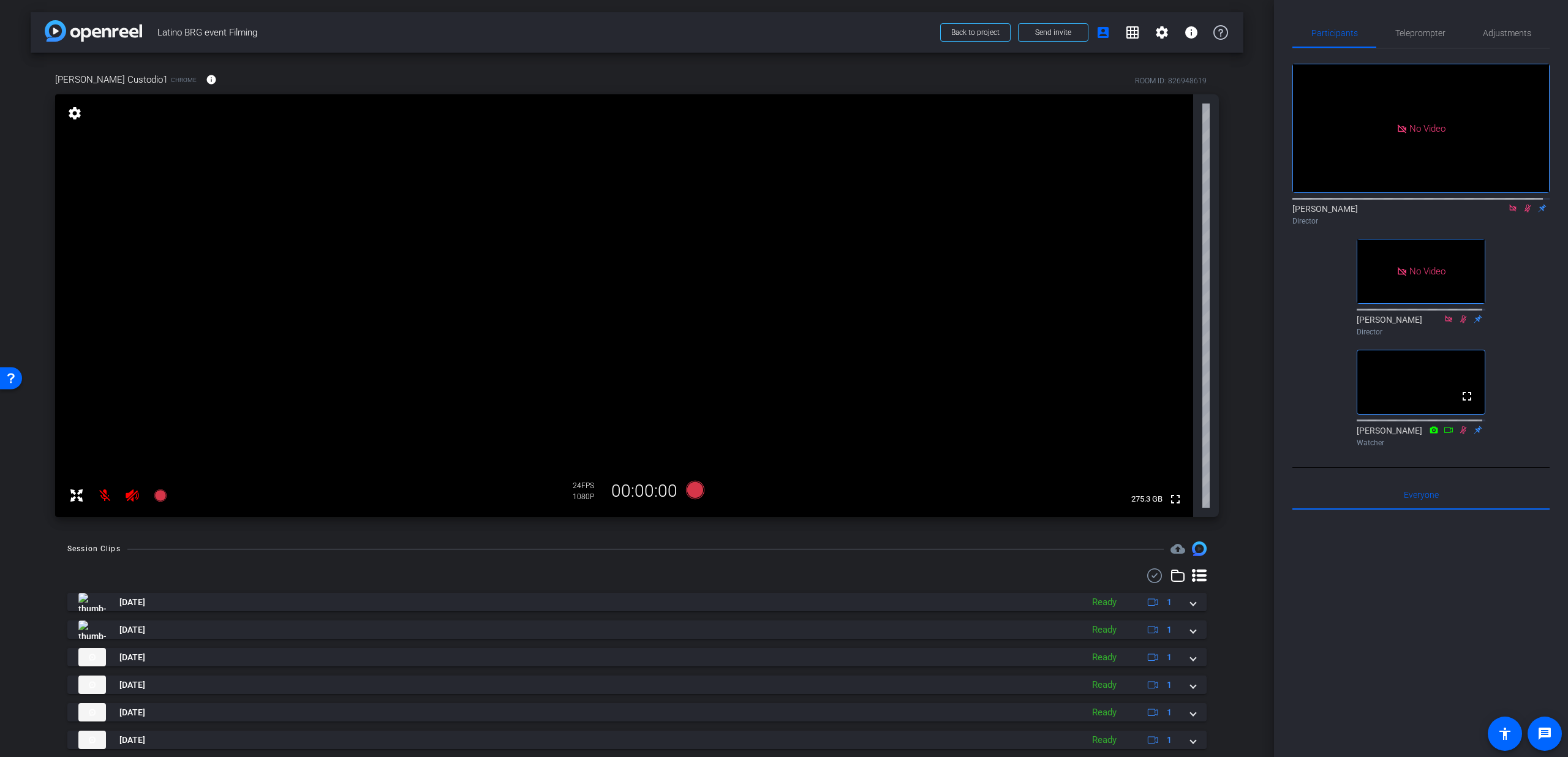
scroll to position [146, 0]
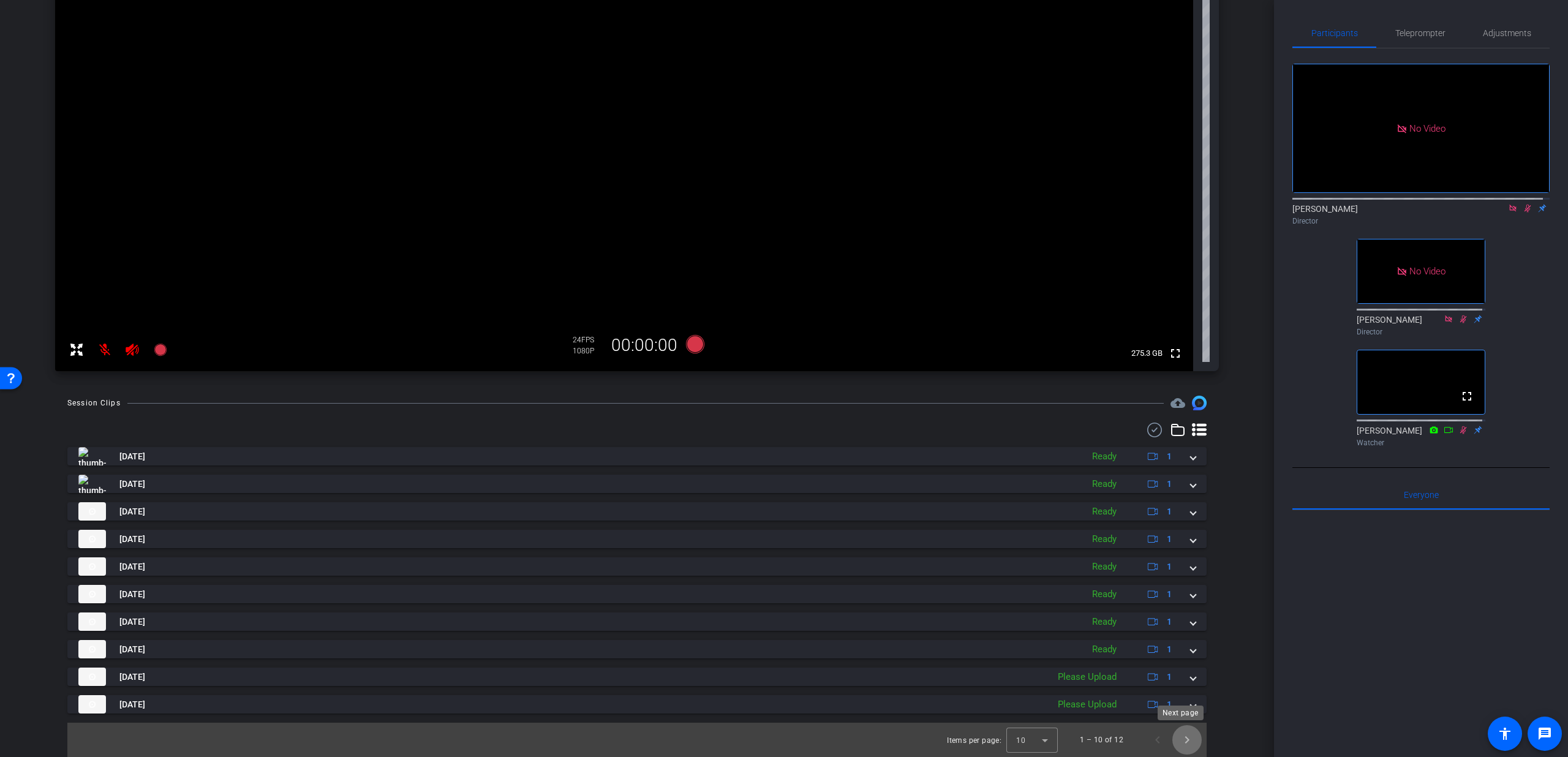
click at [1180, 745] on span "Next page" at bounding box center [1186, 740] width 29 height 29
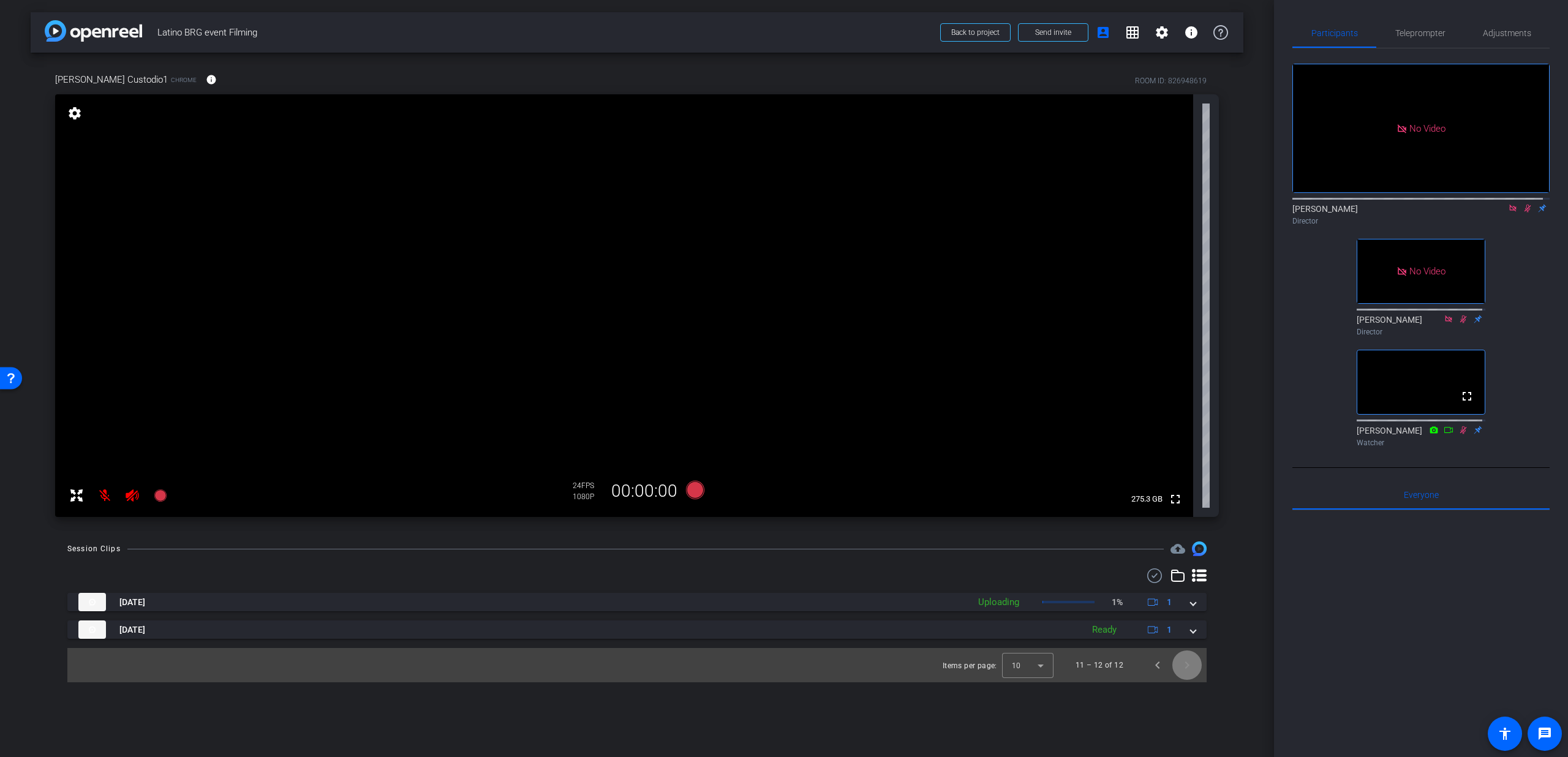
scroll to position [0, 0]
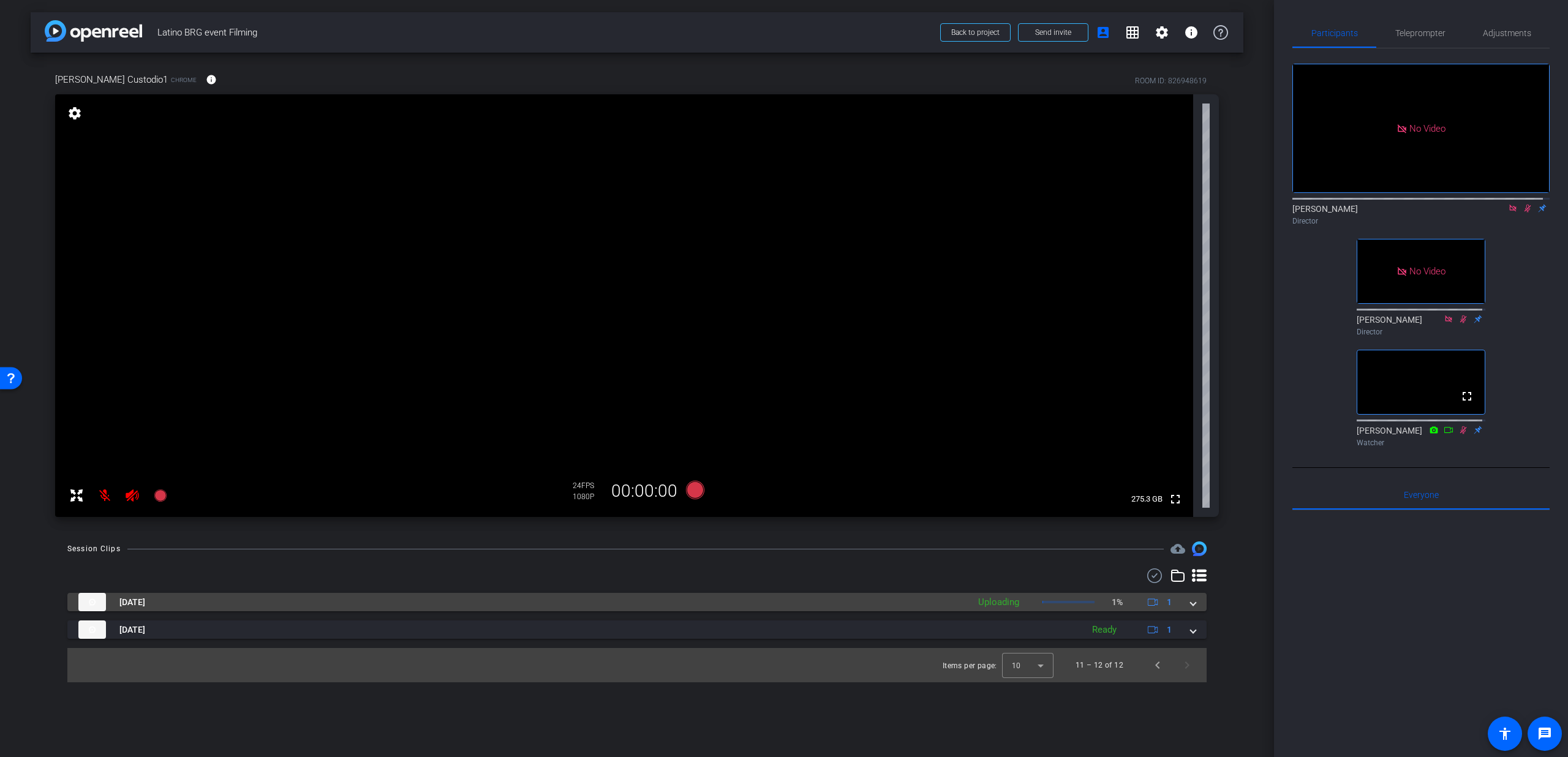
click at [1181, 602] on div "Sep 4, 2025 Uploading 1% 1" at bounding box center [635, 602] width 1112 height 19
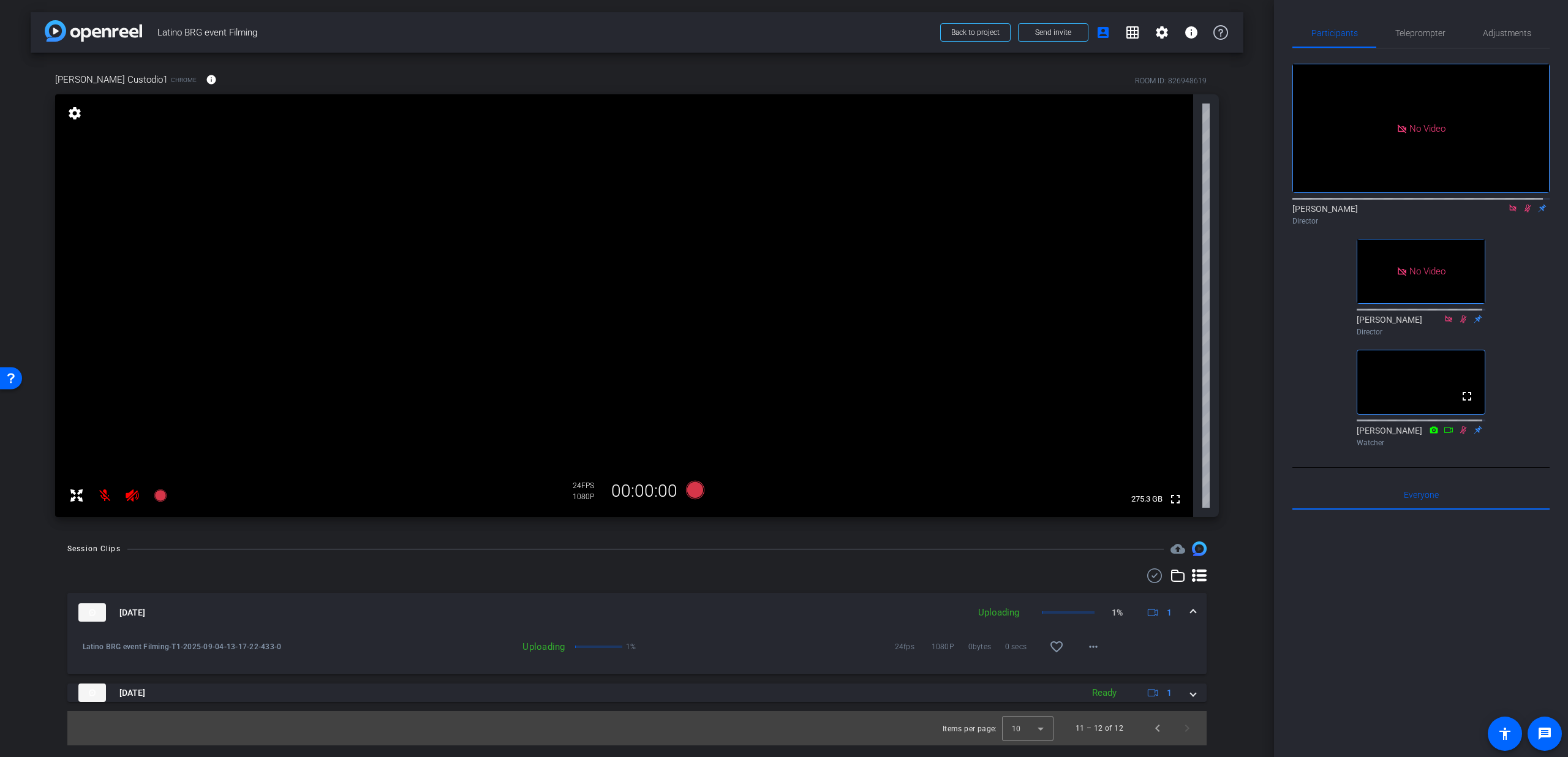
click at [1186, 607] on div "Sep 4, 2025 Uploading 1% 1" at bounding box center [635, 613] width 1112 height 19
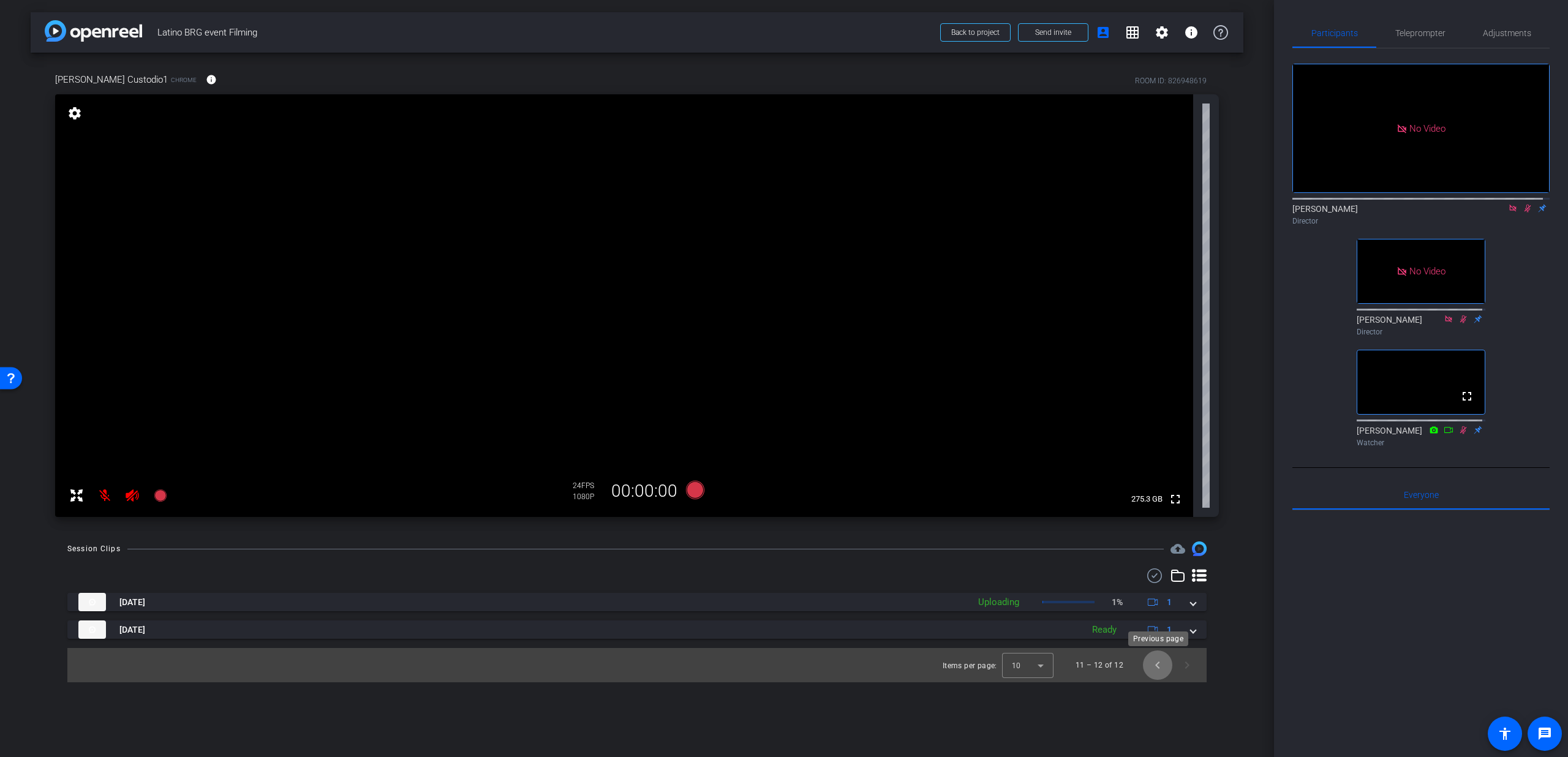
click at [1166, 667] on span "Previous page" at bounding box center [1157, 665] width 29 height 29
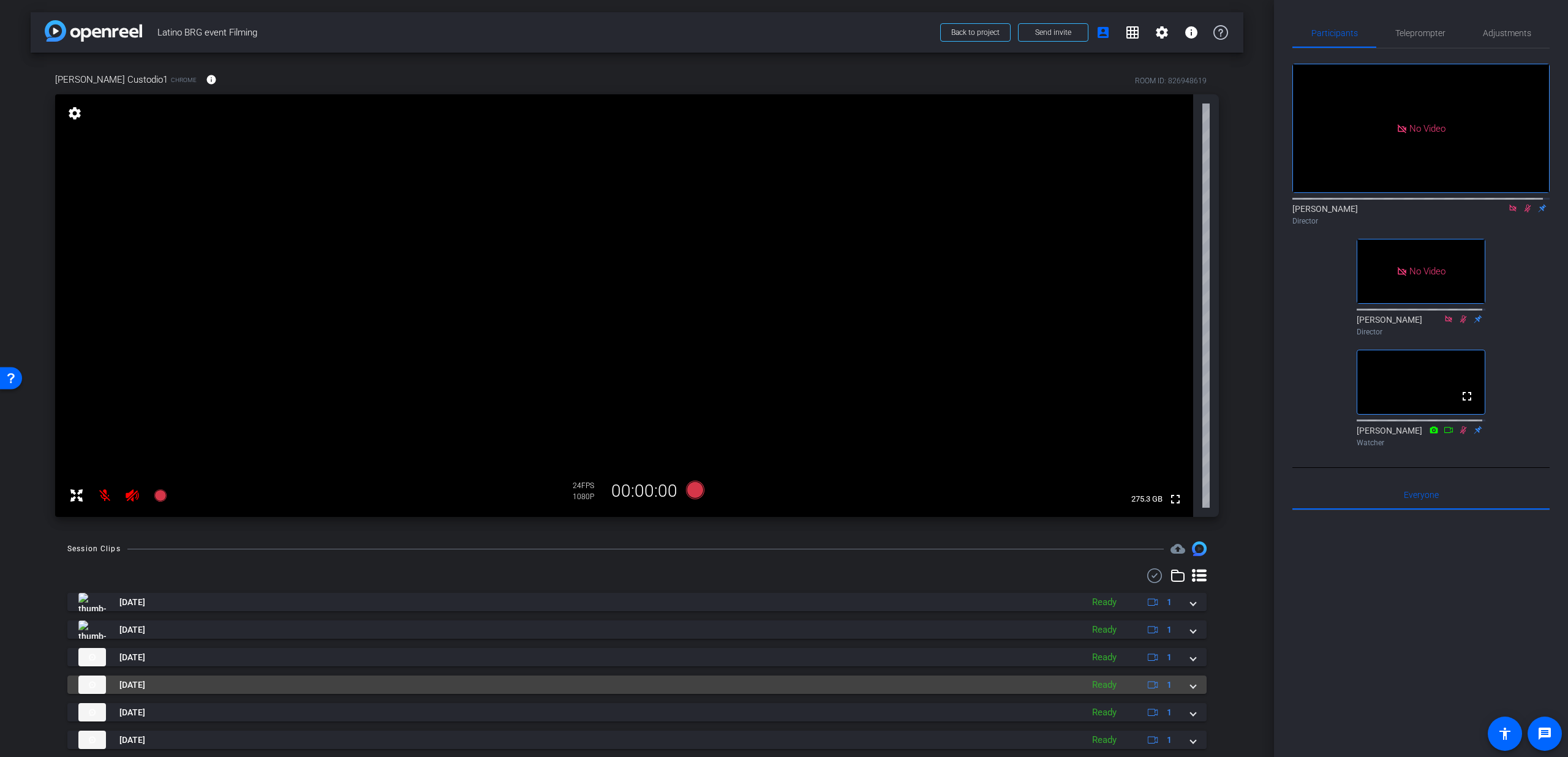
scroll to position [146, 0]
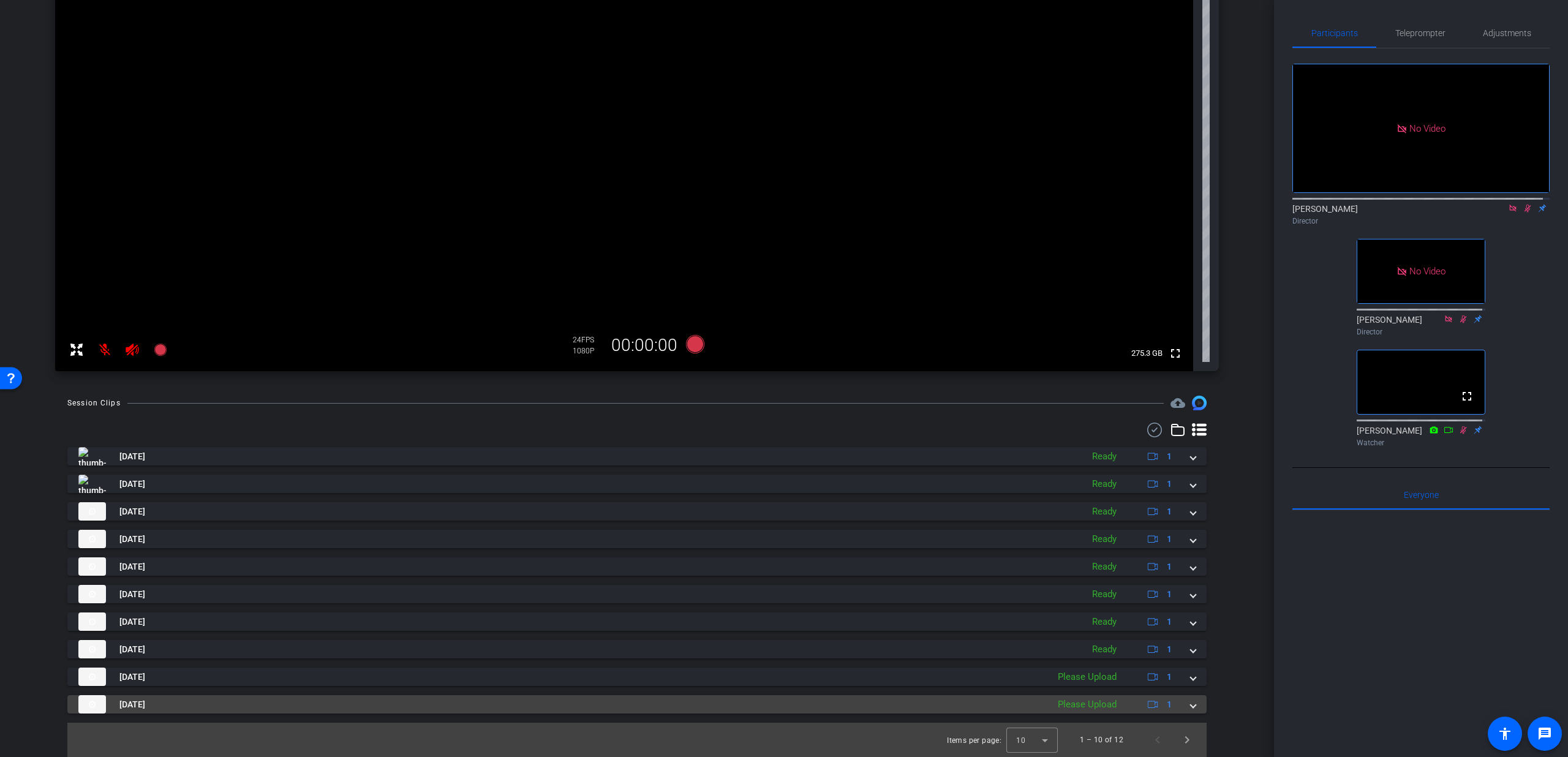
click at [1182, 703] on div "Sep 4, 2025 Please Upload 1" at bounding box center [635, 704] width 1112 height 19
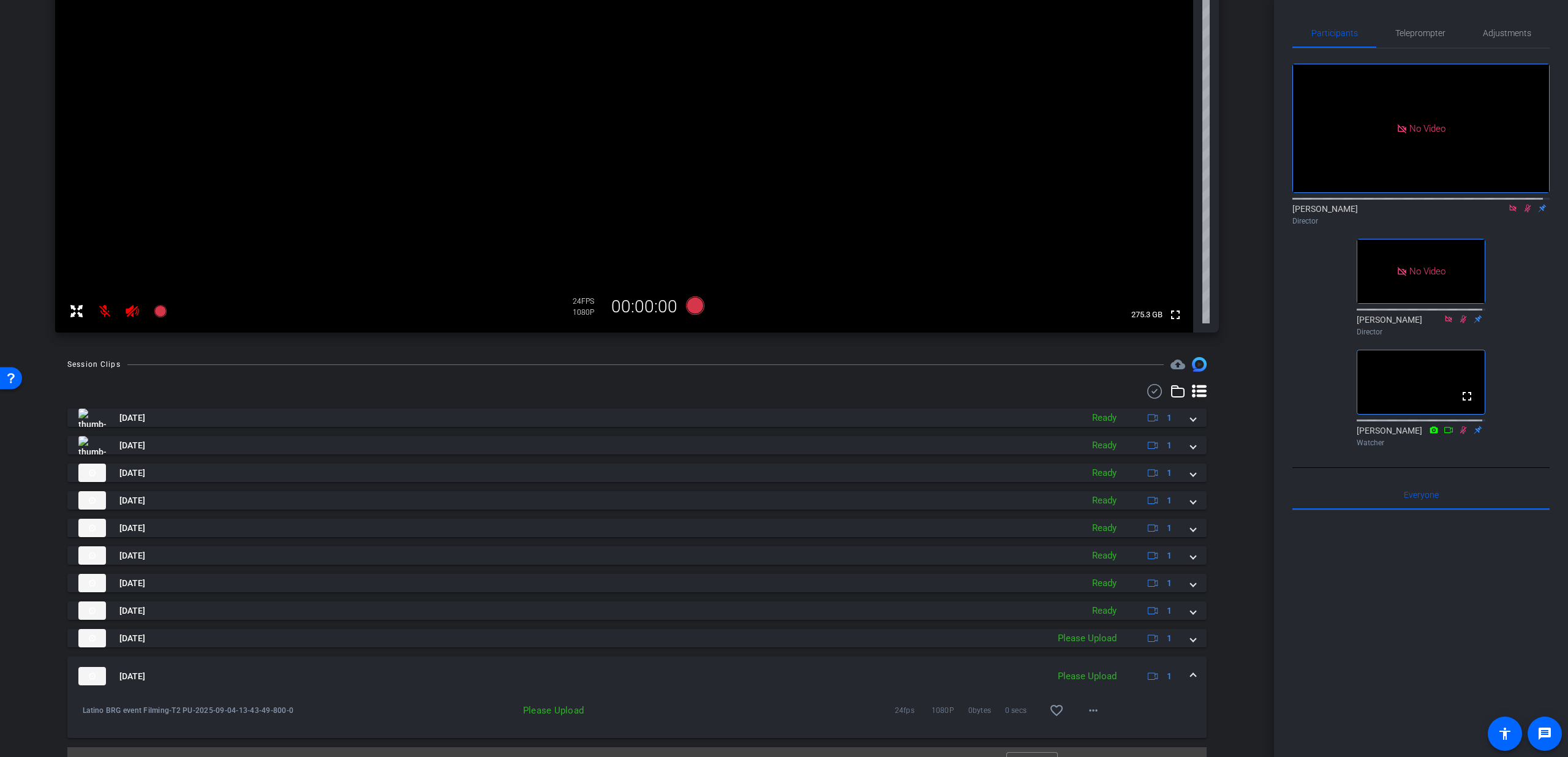
scroll to position [209, 0]
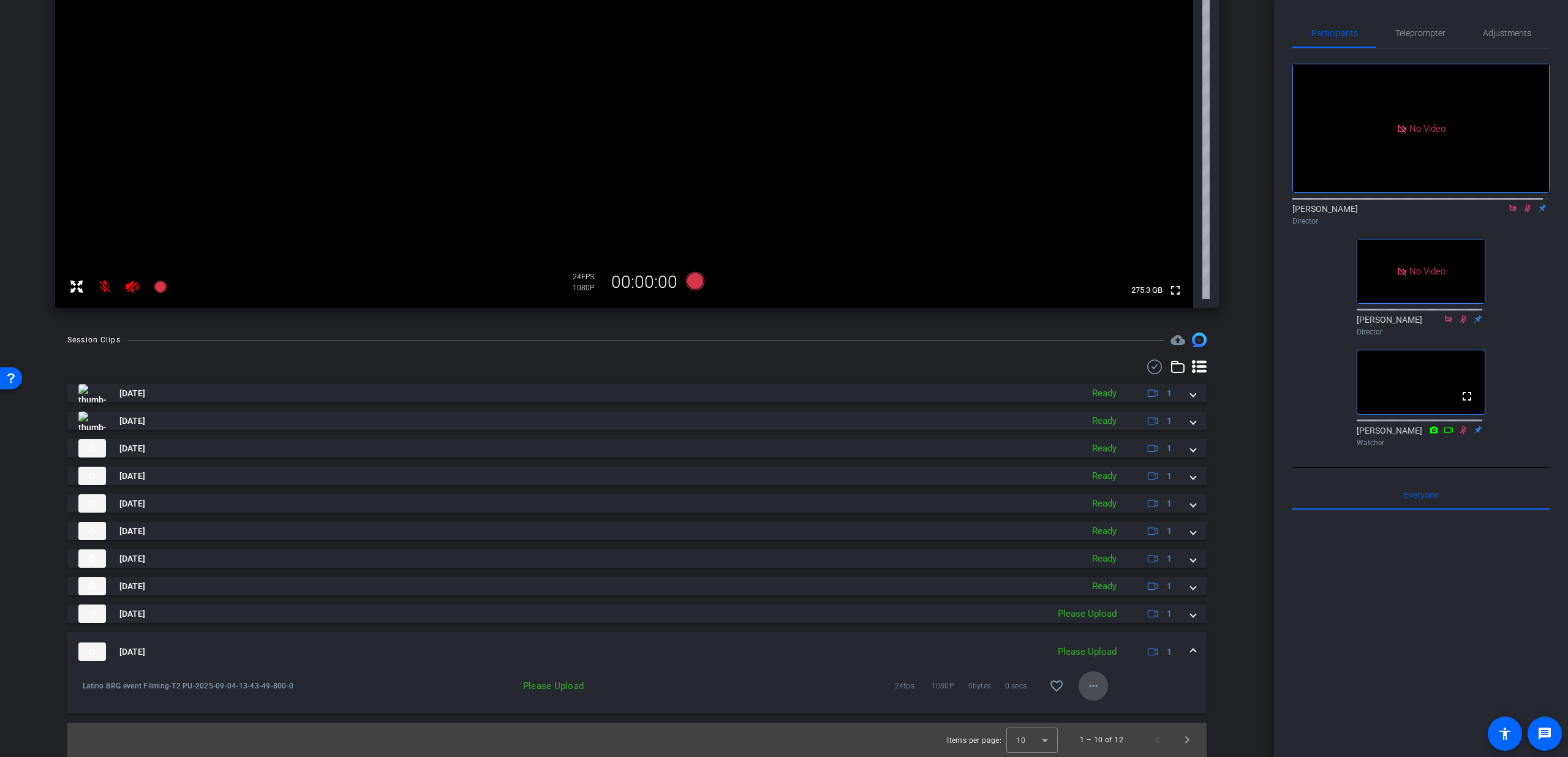
click at [1092, 687] on mat-icon "more_horiz" at bounding box center [1093, 686] width 14 height 14
click at [1094, 708] on span "Upload" at bounding box center [1105, 712] width 49 height 14
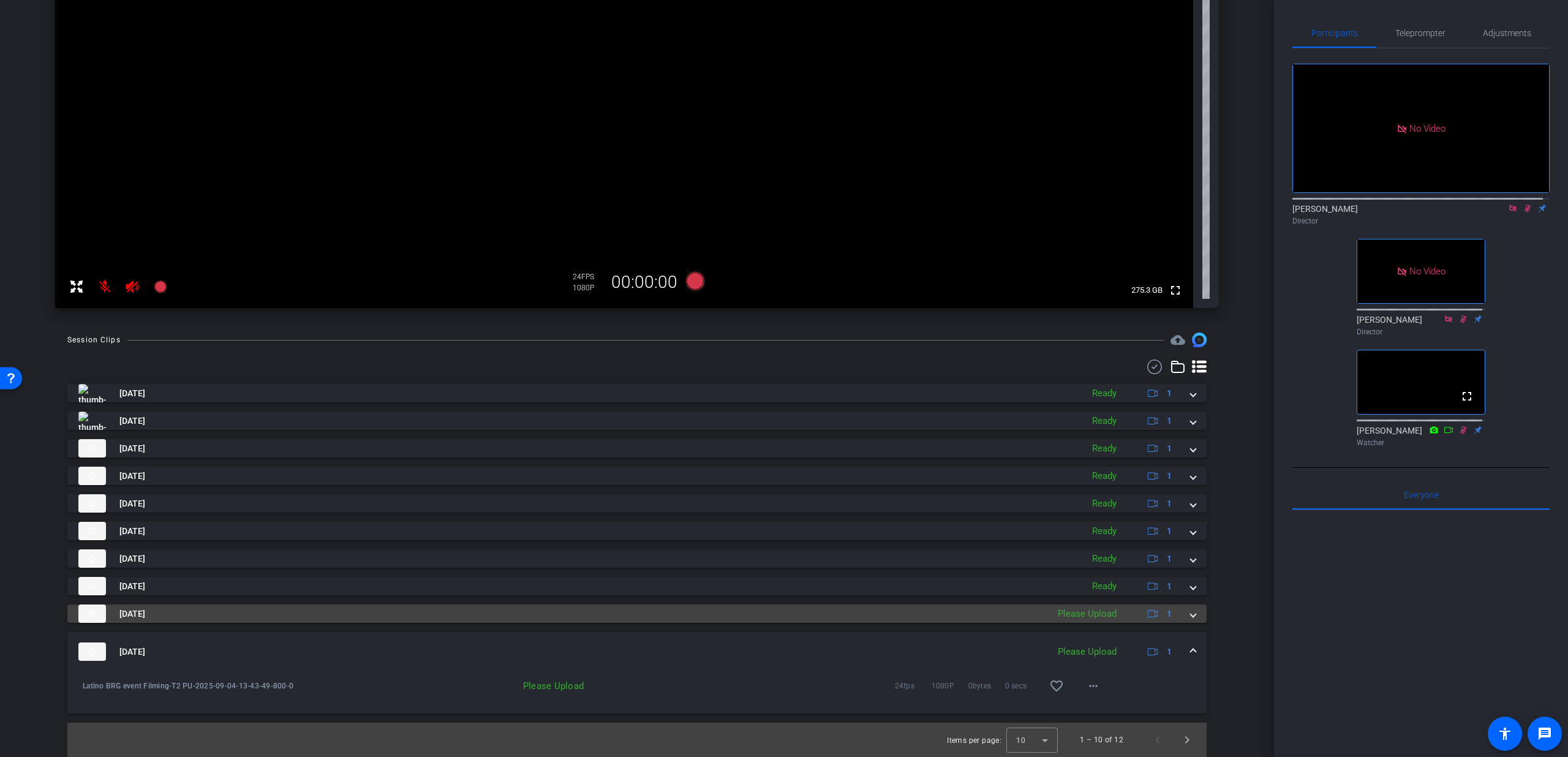
click at [1194, 613] on mat-expansion-panel-header "Sep 4, 2025 Please Upload 1" at bounding box center [637, 613] width 1139 height 19
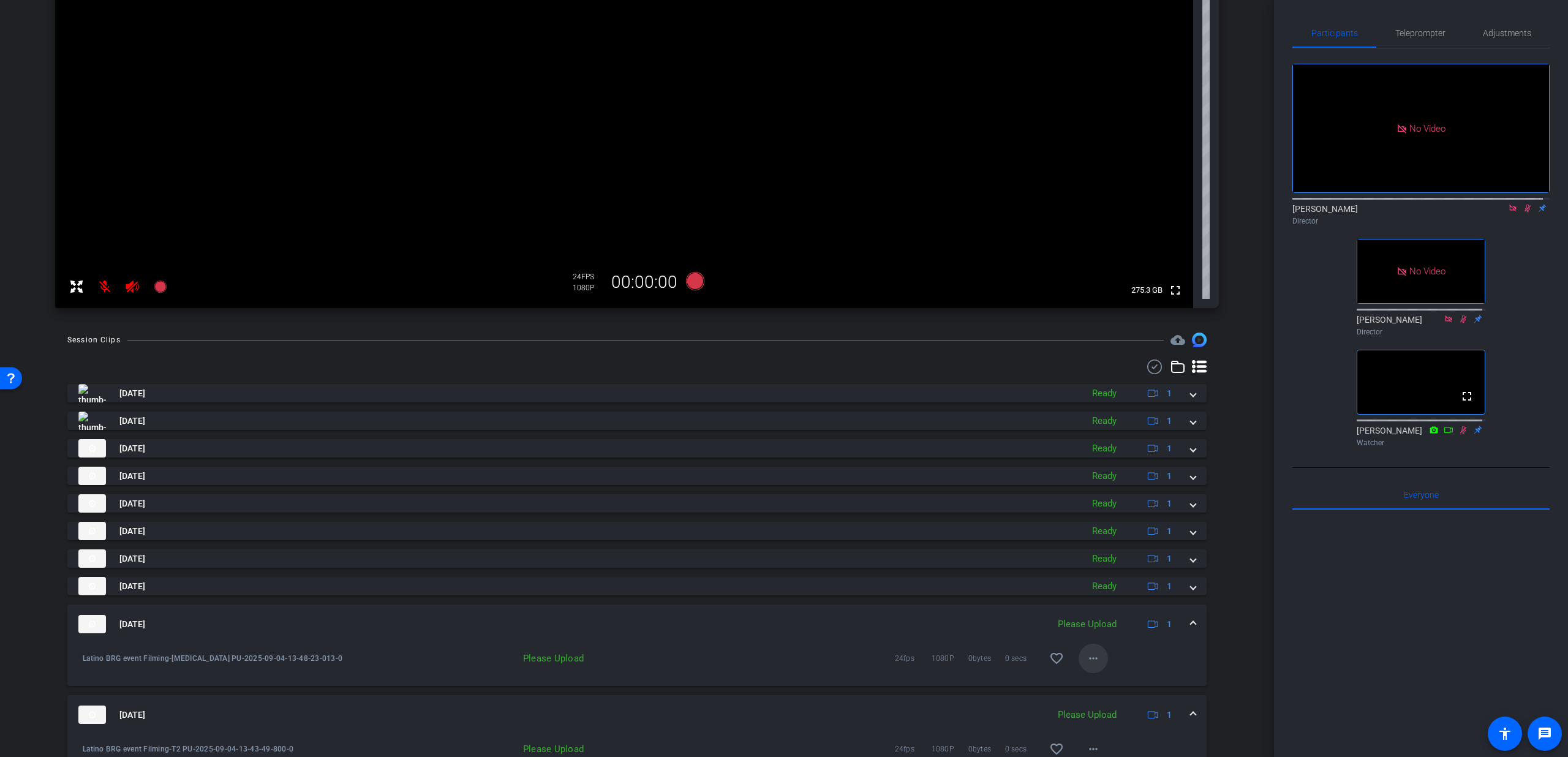
click at [1086, 661] on mat-icon "more_horiz" at bounding box center [1093, 658] width 14 height 14
click at [1086, 680] on span "Upload" at bounding box center [1105, 684] width 49 height 14
click at [1189, 620] on mat-expansion-panel-header "Sep 4, 2025 Please Upload 1" at bounding box center [637, 624] width 1139 height 39
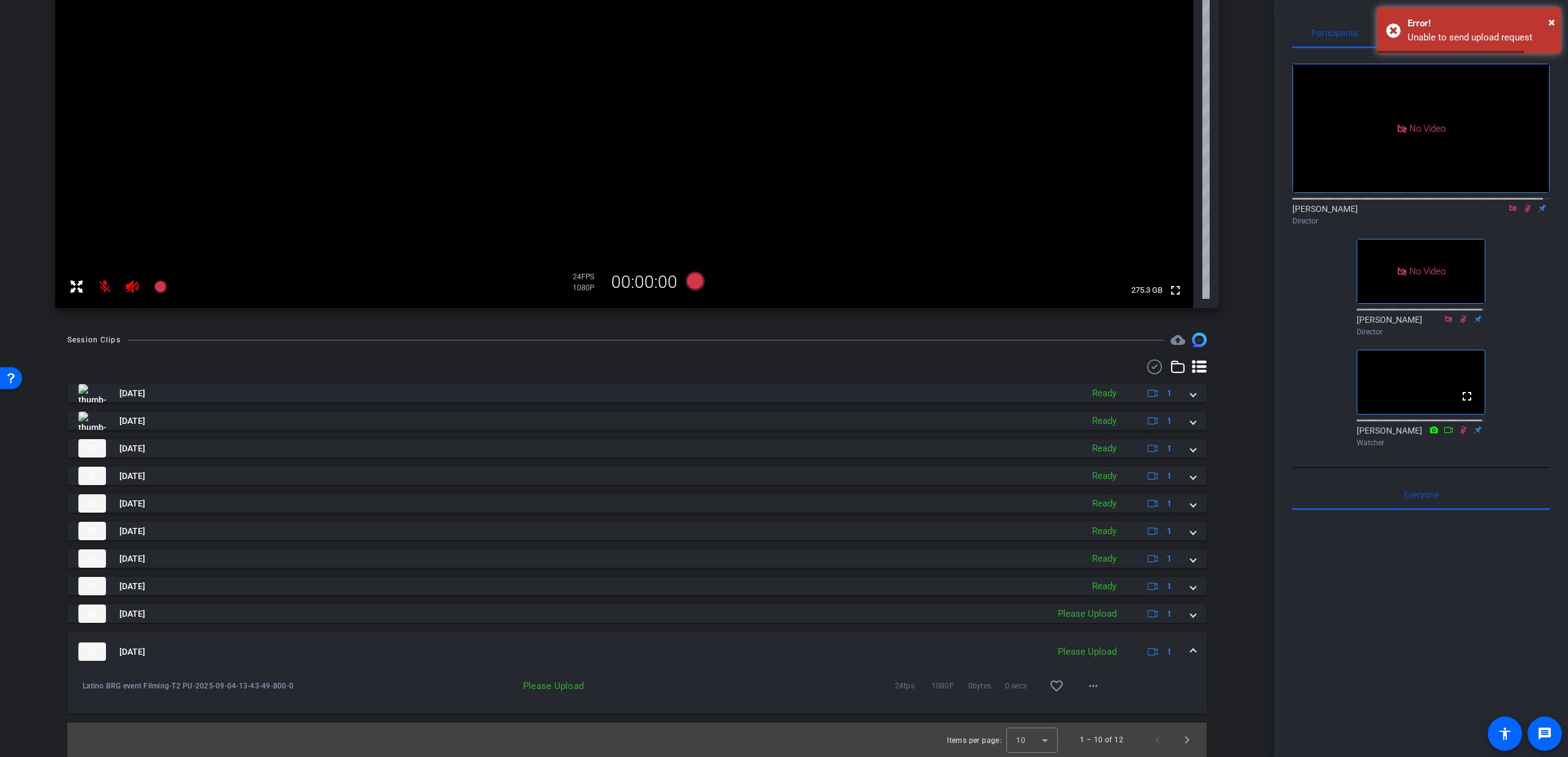
click at [1178, 646] on div "Sep 4, 2025 Please Upload 1" at bounding box center [635, 652] width 1112 height 19
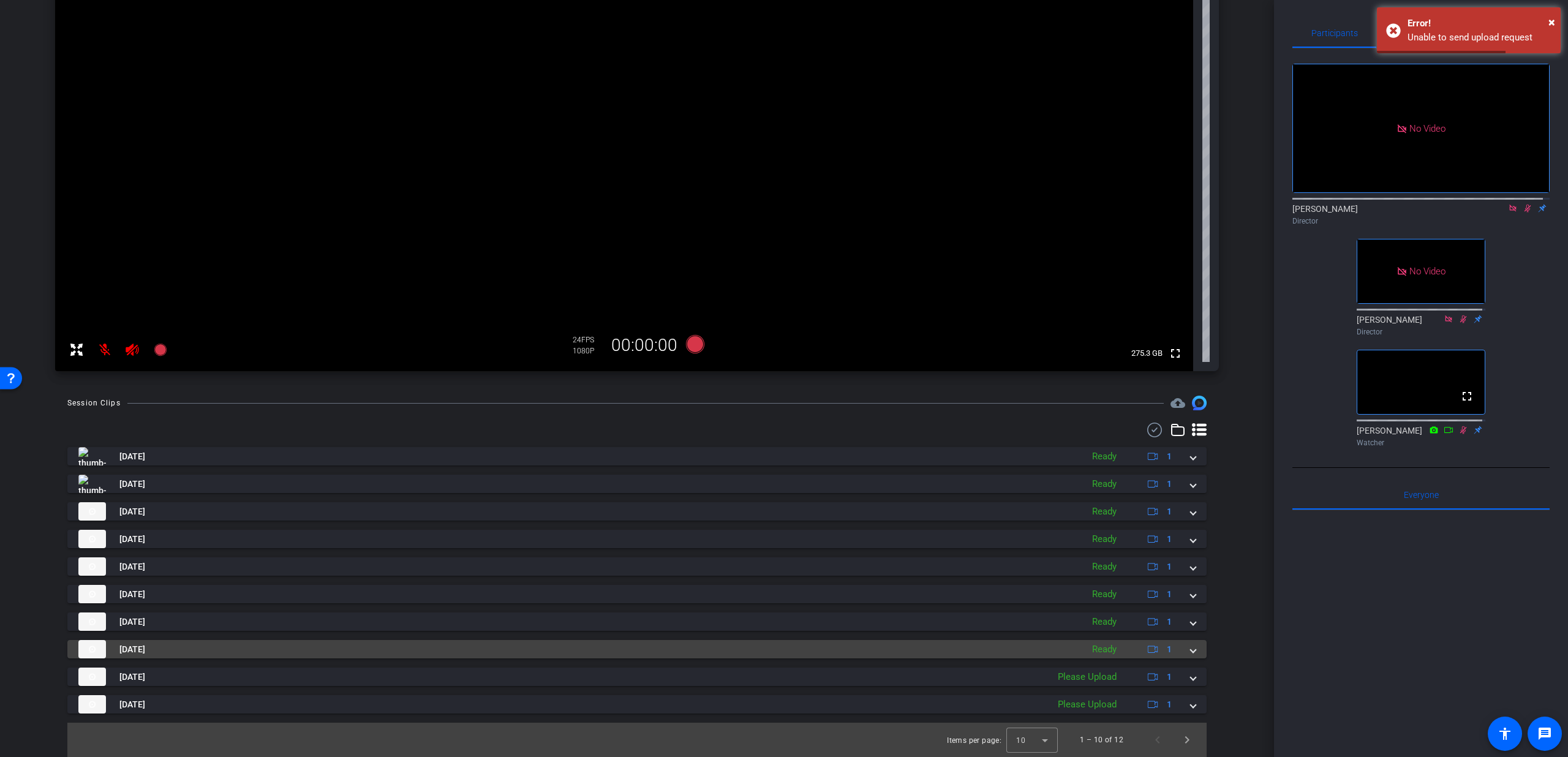
scroll to position [146, 0]
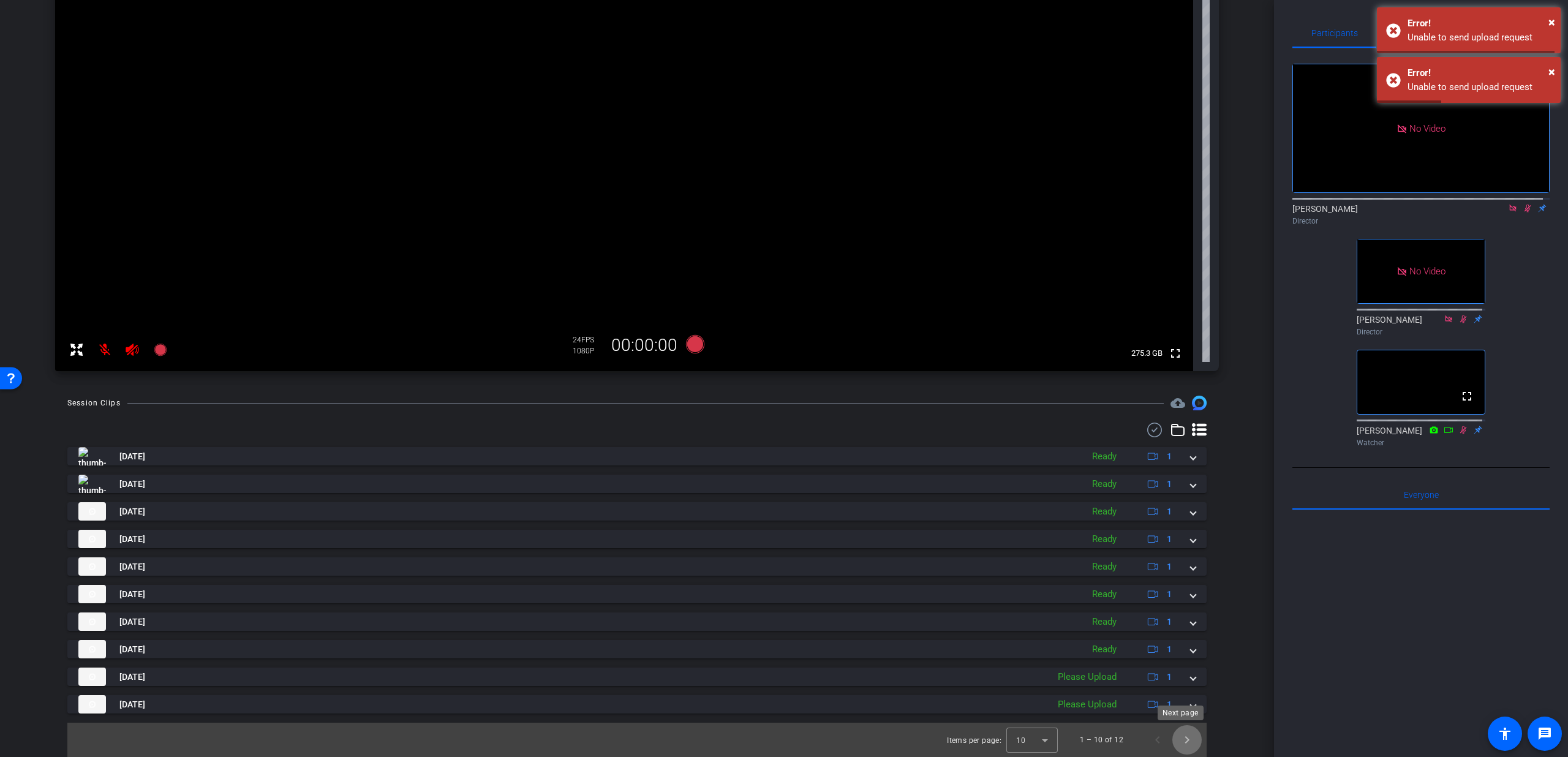
click at [1181, 741] on span "Next page" at bounding box center [1186, 740] width 29 height 29
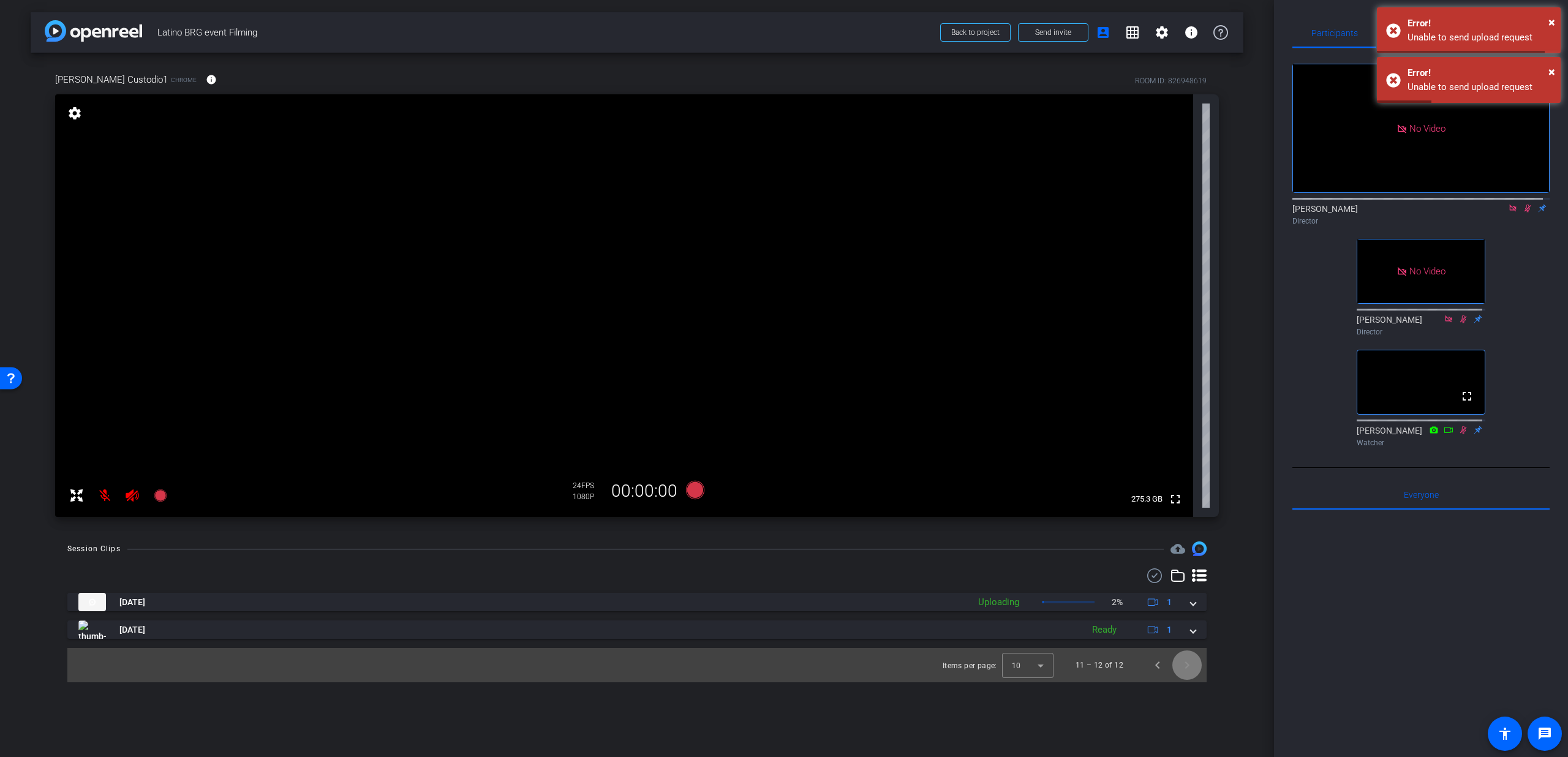
scroll to position [0, 0]
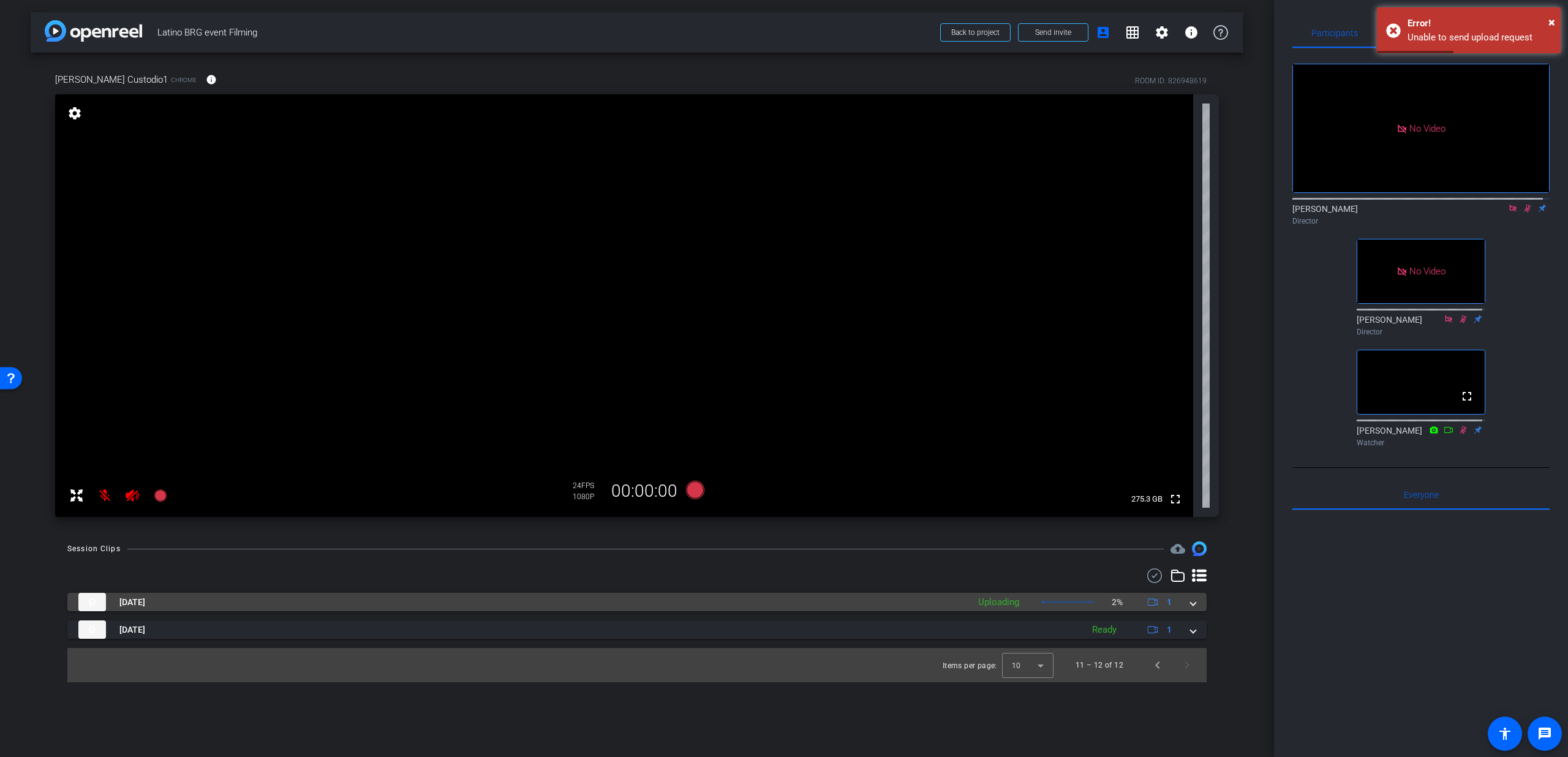
click at [494, 600] on mat-panel-title "Sep 4, 2025" at bounding box center [521, 602] width 884 height 19
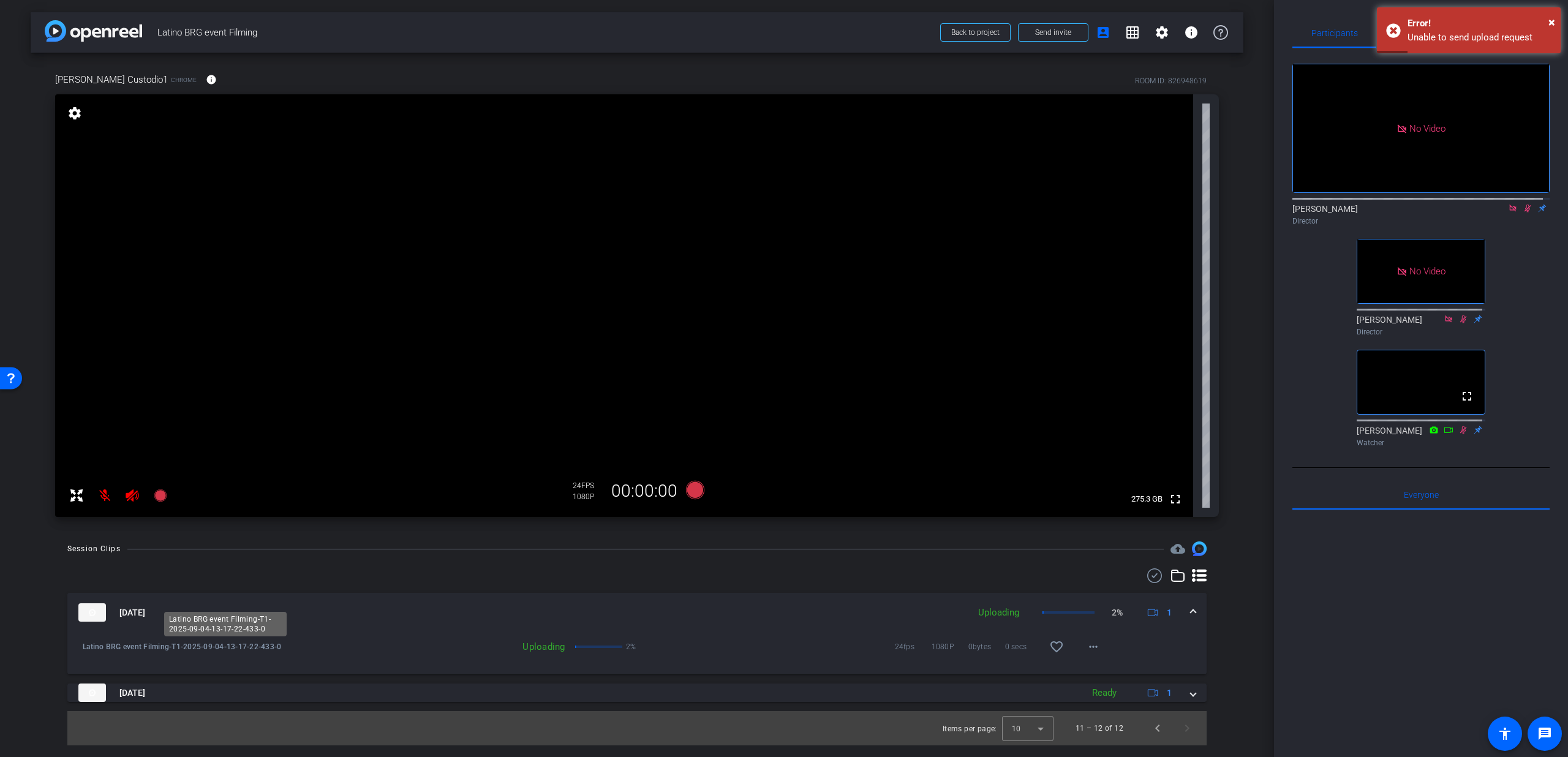
click at [165, 647] on span "Latino BRG event Filming-T1-2025-09-04-13-17-22-433-0" at bounding box center [226, 647] width 285 height 12
click at [1183, 615] on div "Sep 4, 2025 Uploading 2% 1" at bounding box center [635, 613] width 1112 height 19
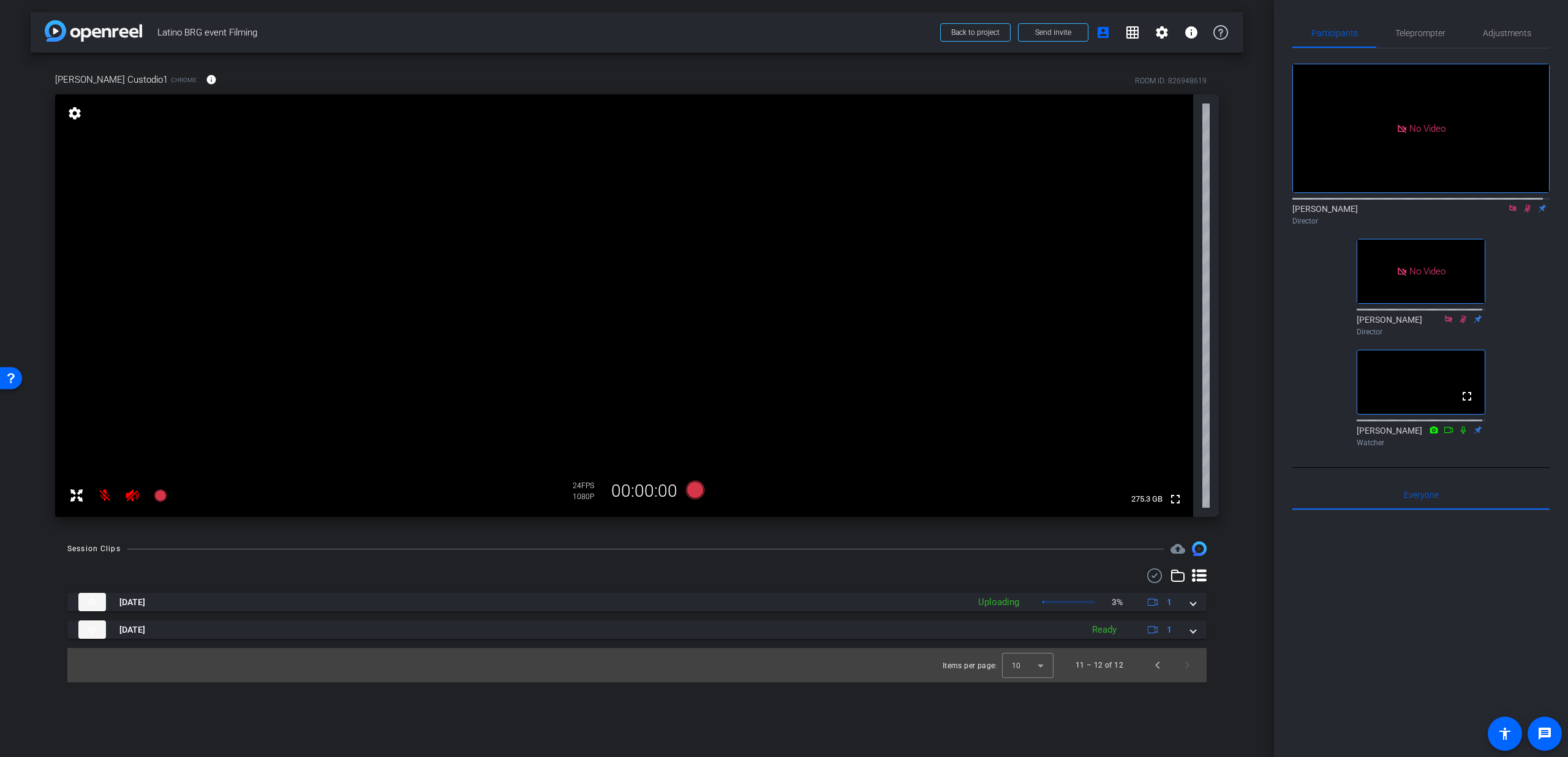
click at [1524, 212] on icon at bounding box center [1528, 209] width 7 height 8
click at [1153, 663] on span "Previous page" at bounding box center [1157, 665] width 29 height 29
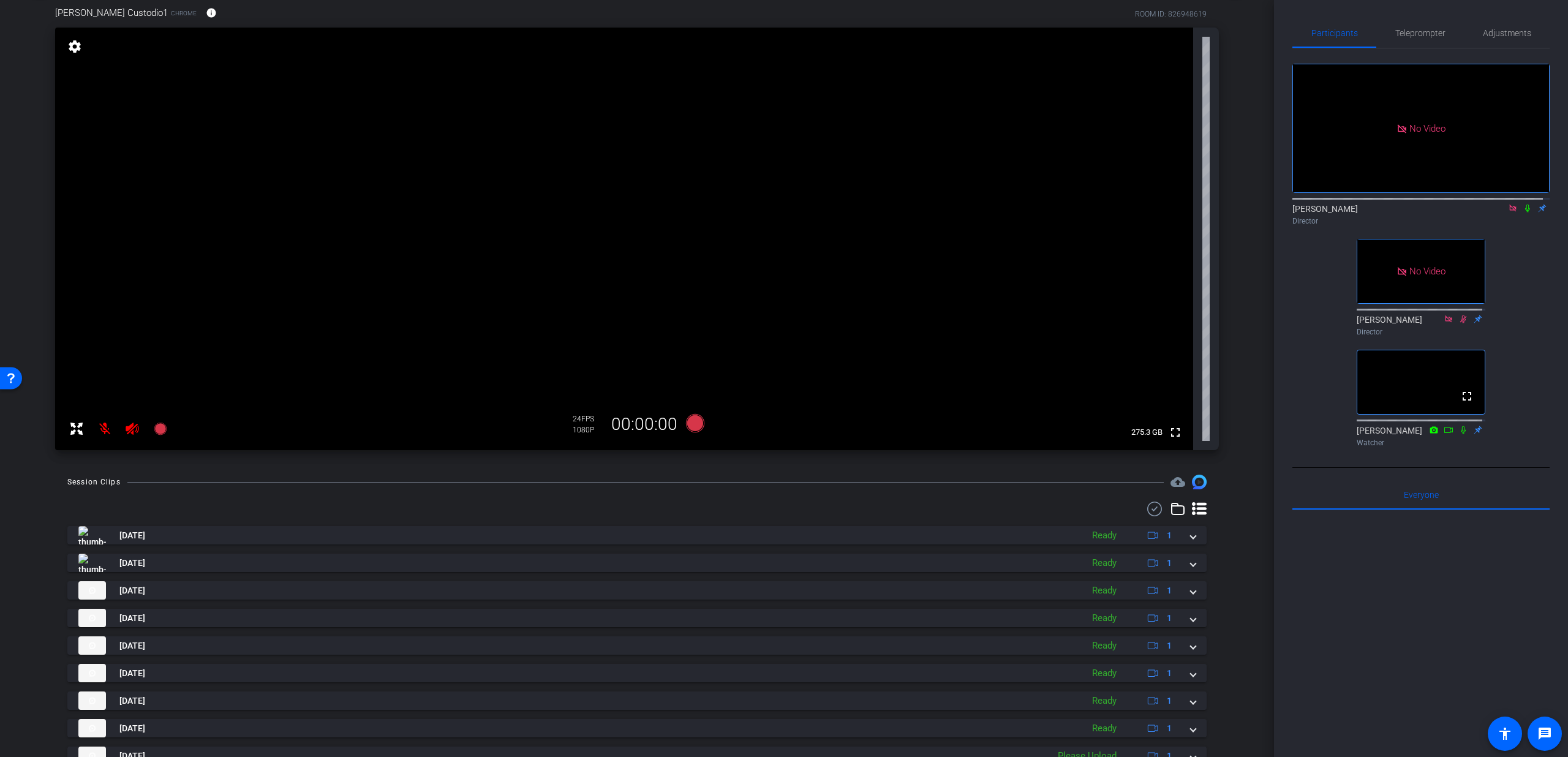
scroll to position [146, 0]
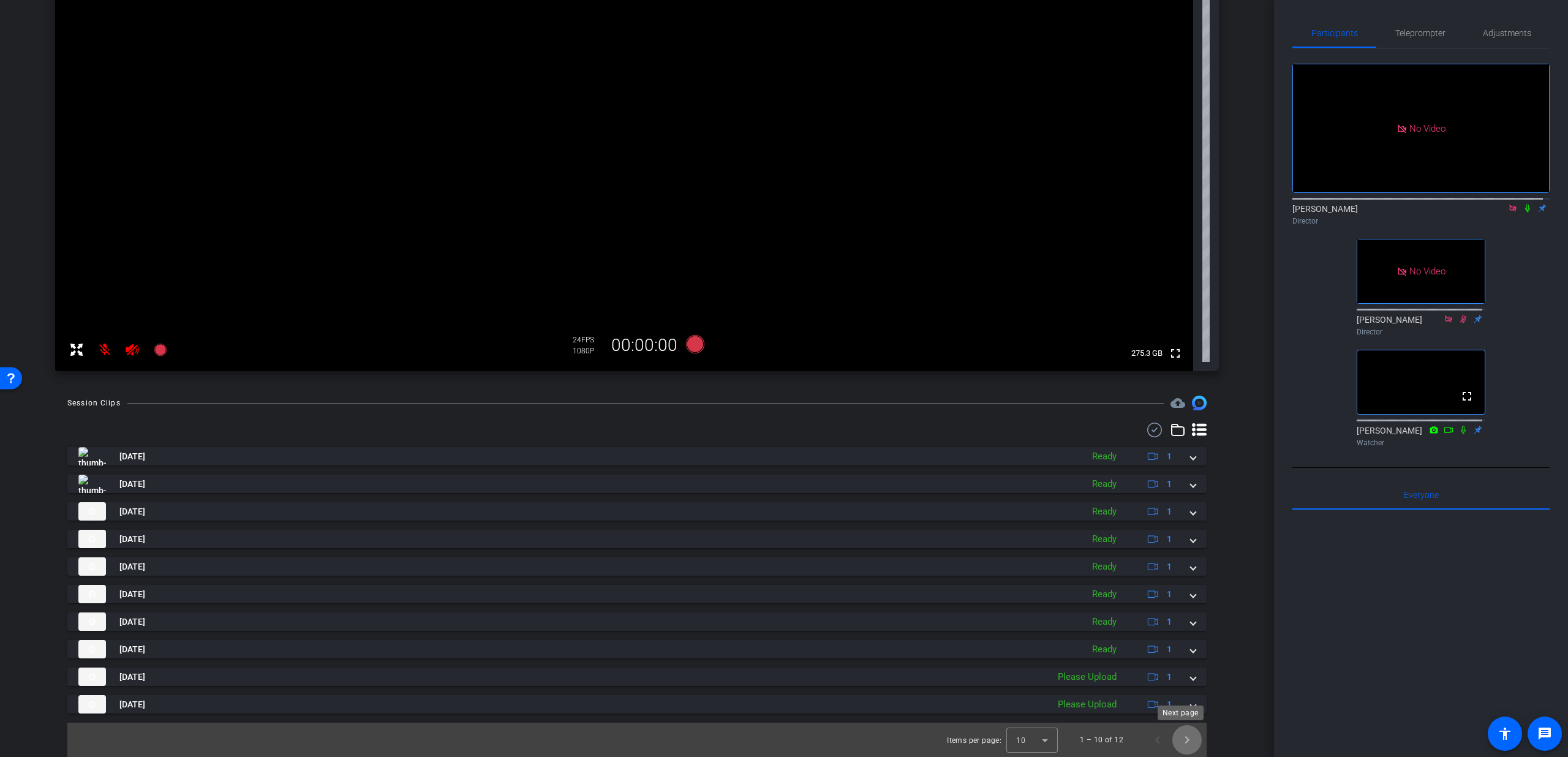
click at [1179, 739] on span "Next page" at bounding box center [1186, 740] width 29 height 29
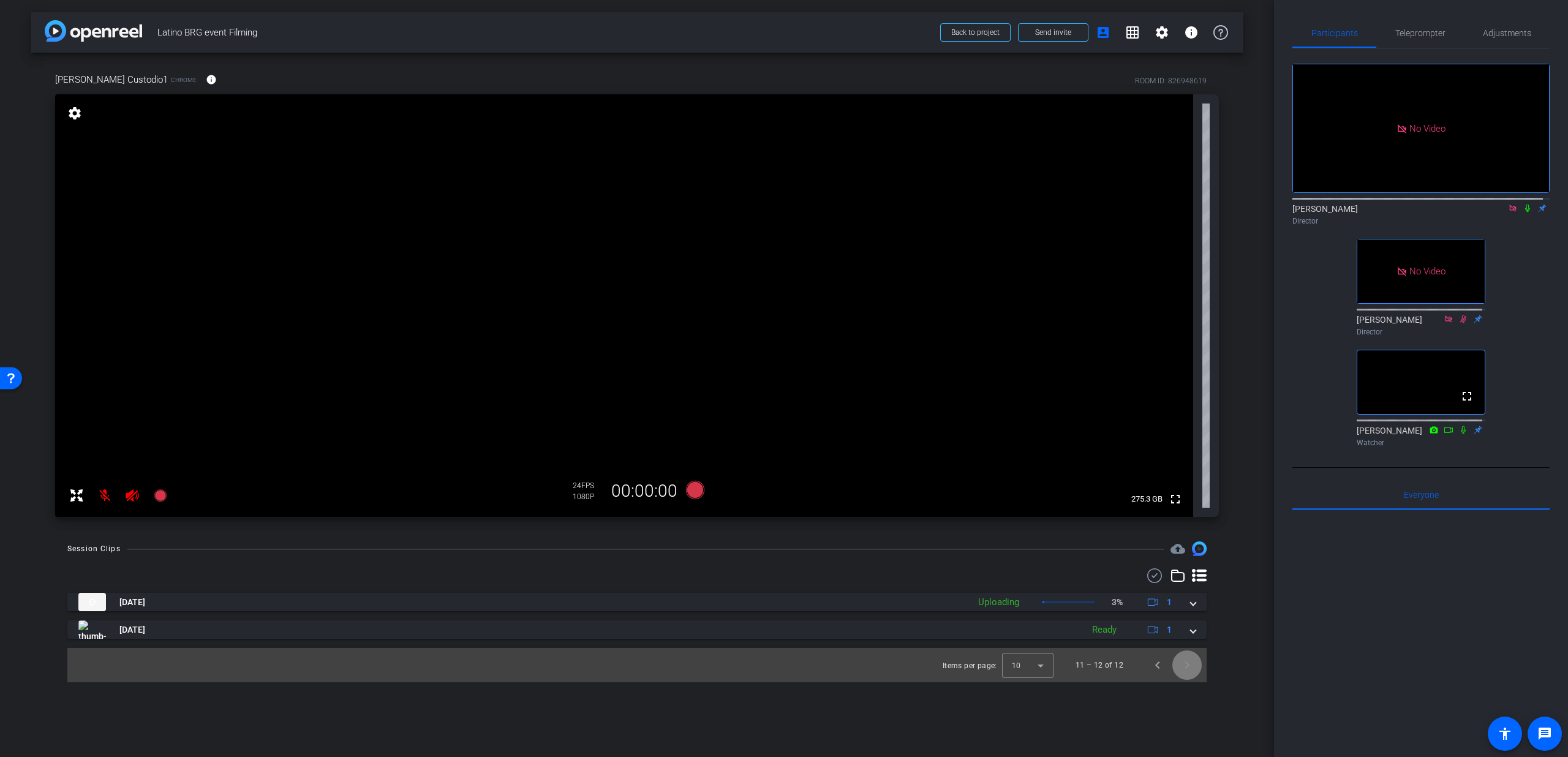
scroll to position [0, 0]
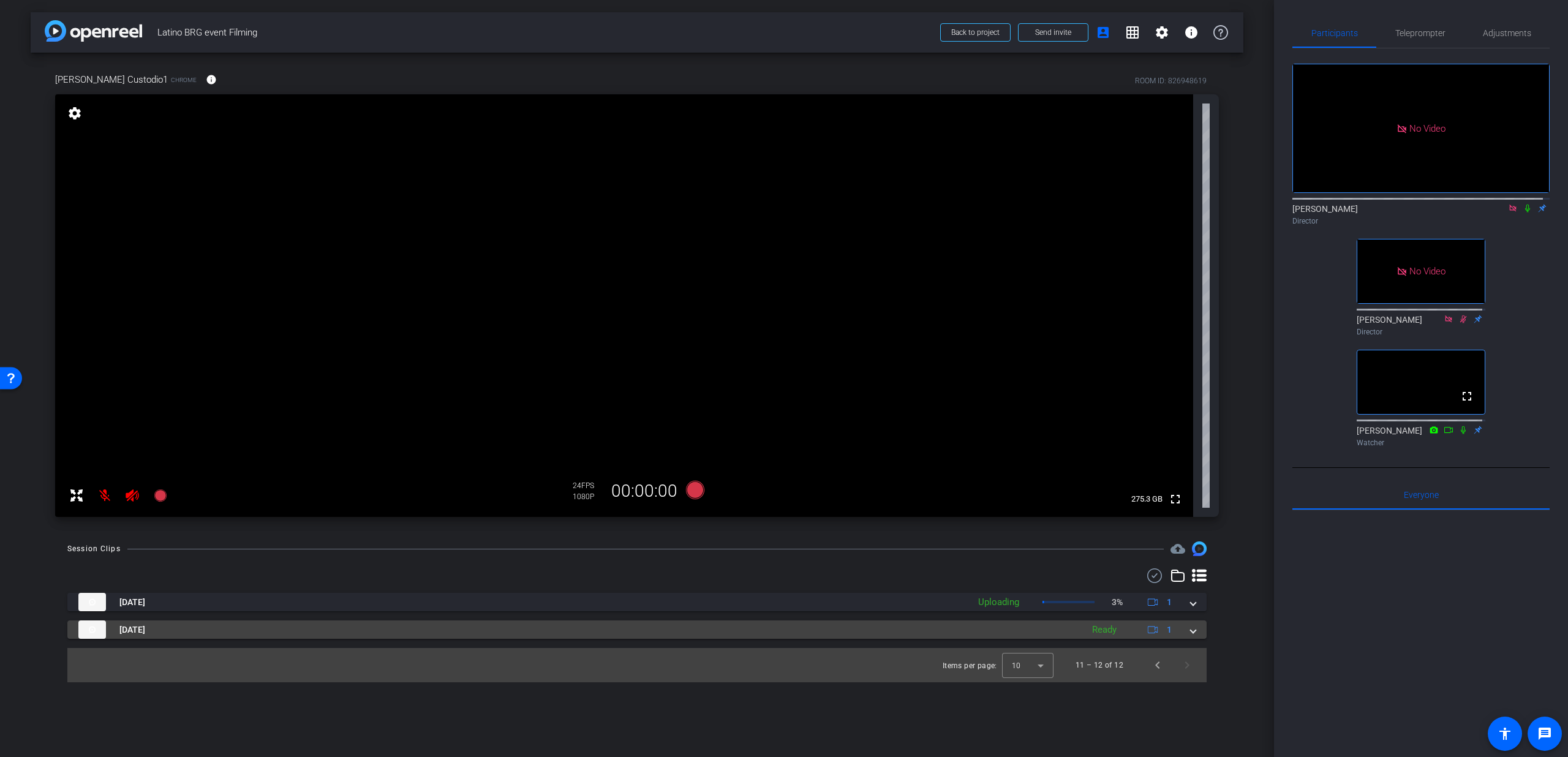
click at [1186, 629] on div "Sep 4, 2025 Ready 1" at bounding box center [635, 629] width 1112 height 19
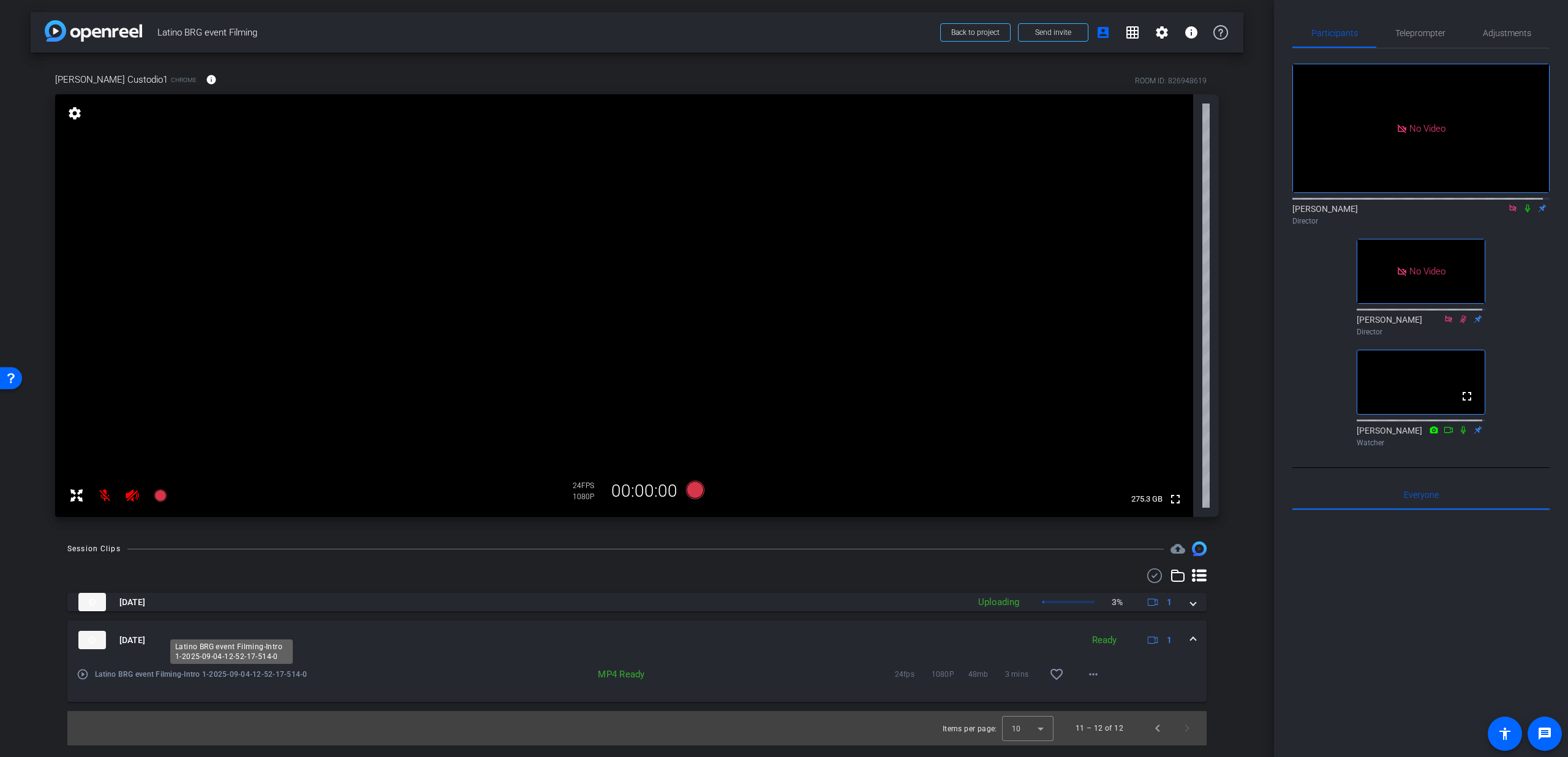
click at [238, 679] on span "Latino BRG event Filming-Intro 1-2025-09-04-12-52-17-514-0" at bounding box center [232, 675] width 273 height 12
click at [83, 678] on mat-icon "play_circle_outline" at bounding box center [83, 675] width 12 height 12
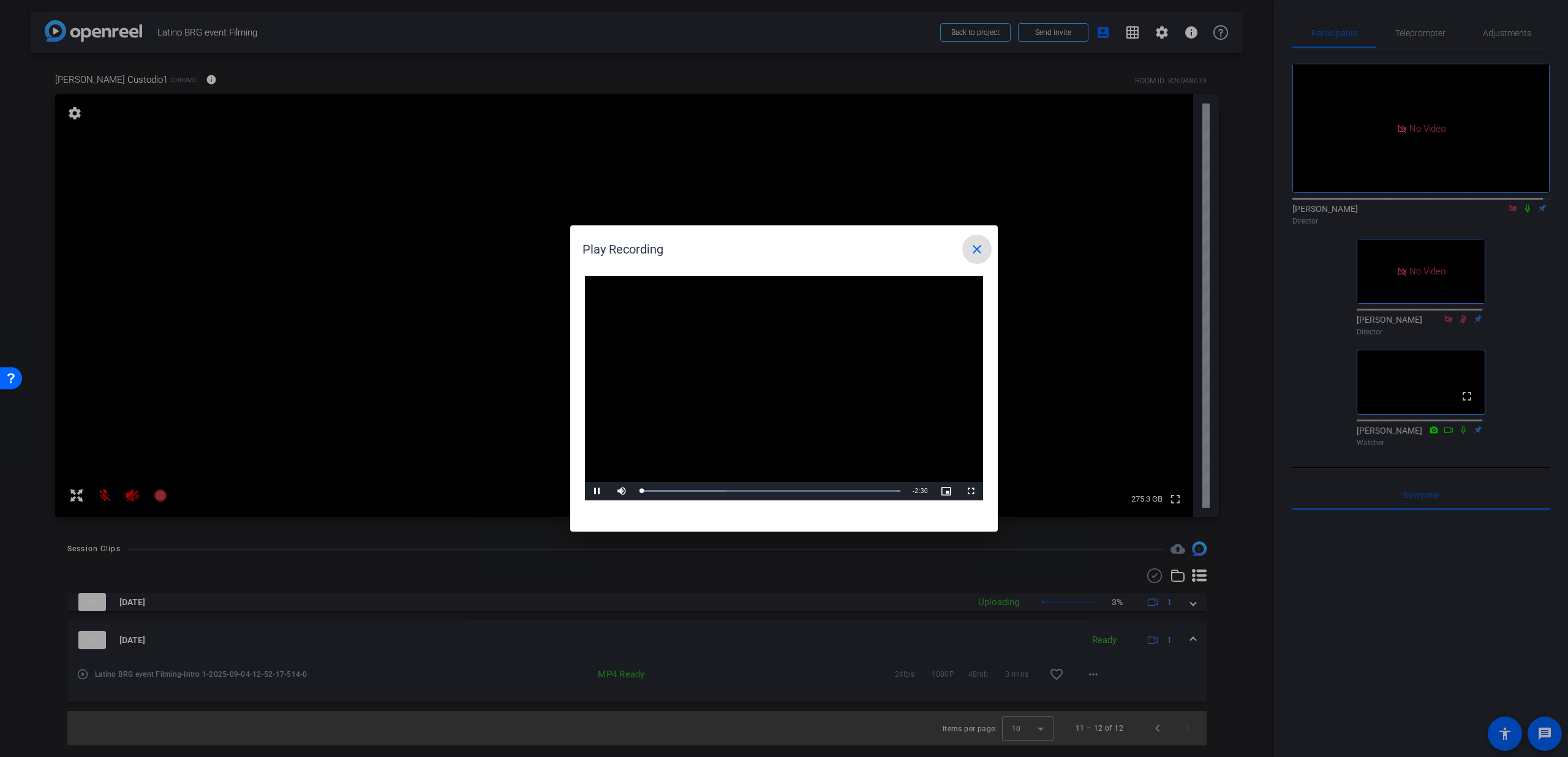
click at [979, 248] on mat-icon "close" at bounding box center [977, 249] width 14 height 14
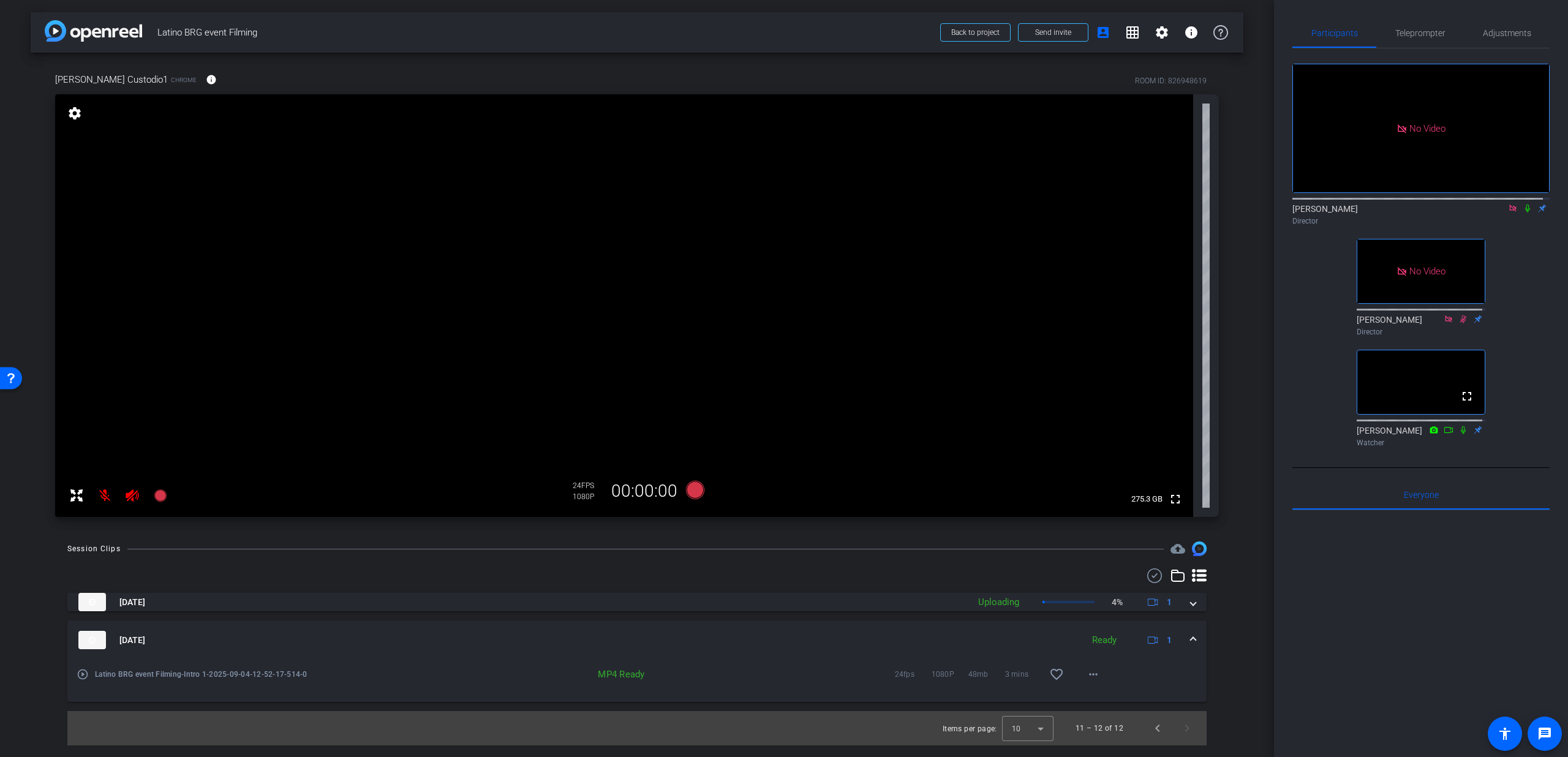
click at [1187, 638] on div "Sep 4, 2025 Ready 1" at bounding box center [635, 640] width 1112 height 19
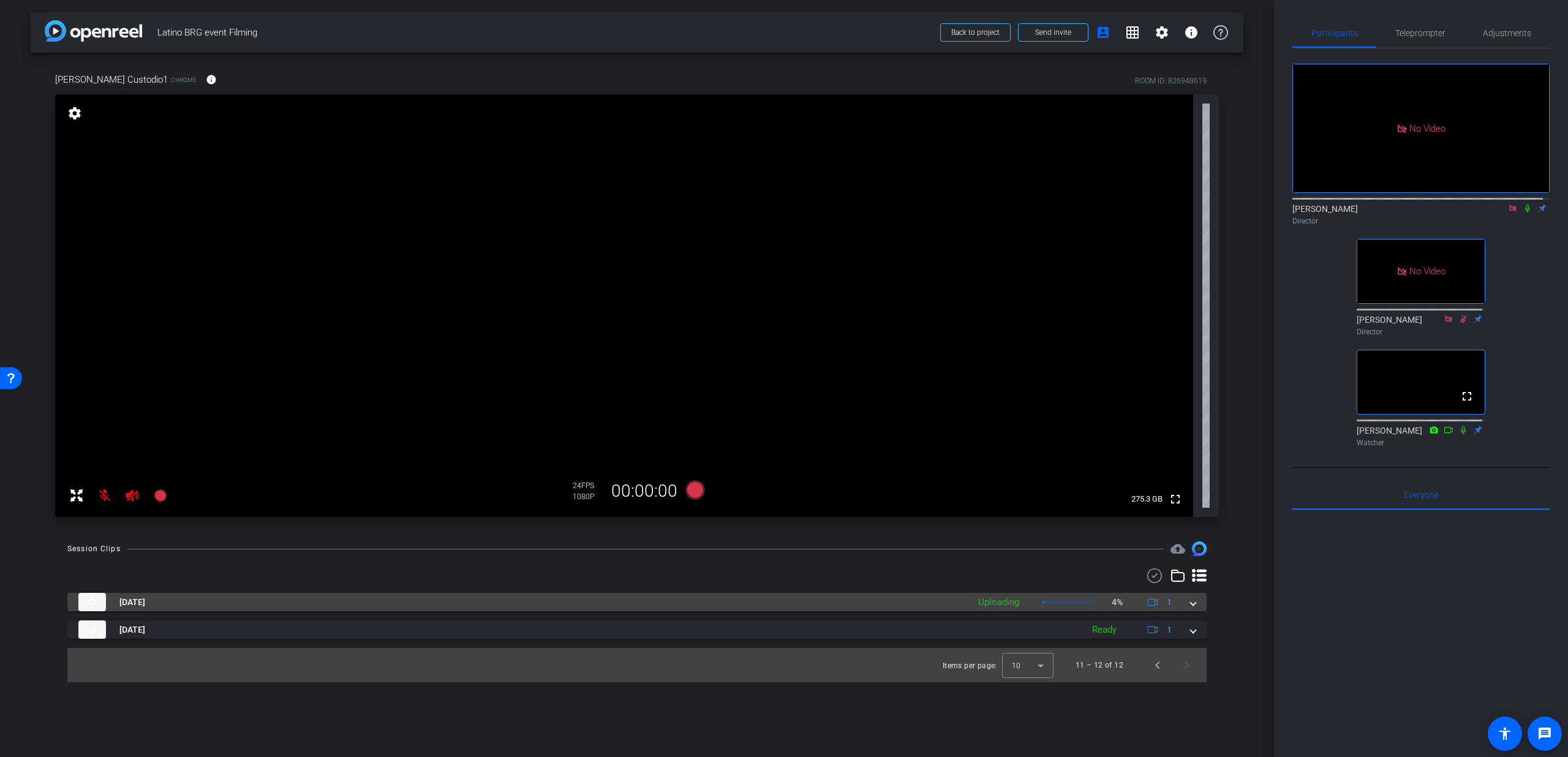
click at [1194, 610] on mat-expansion-panel-header "Sep 4, 2025 Uploading 4% 1" at bounding box center [637, 602] width 1139 height 19
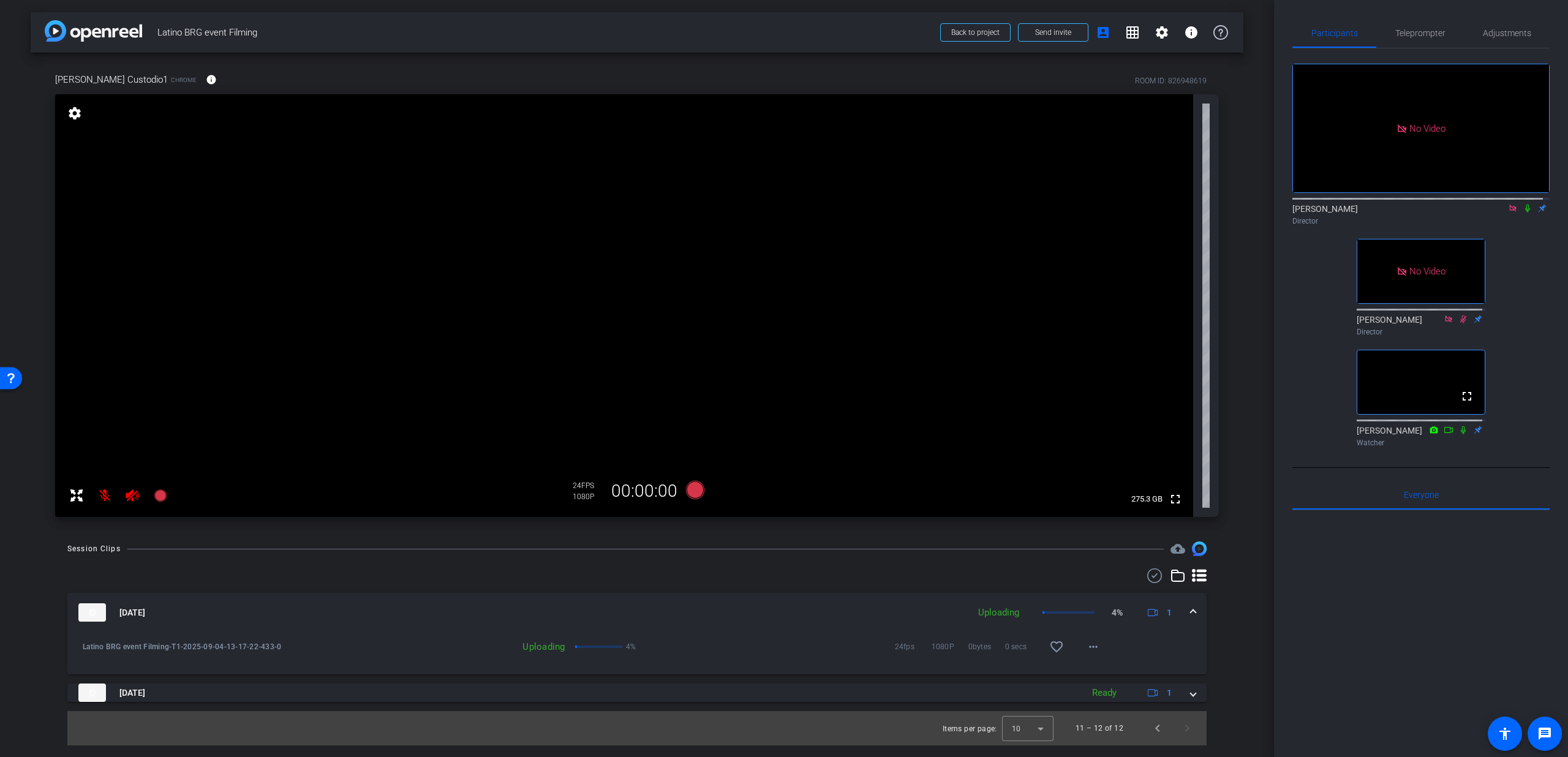
click at [1194, 610] on span at bounding box center [1193, 613] width 4 height 12
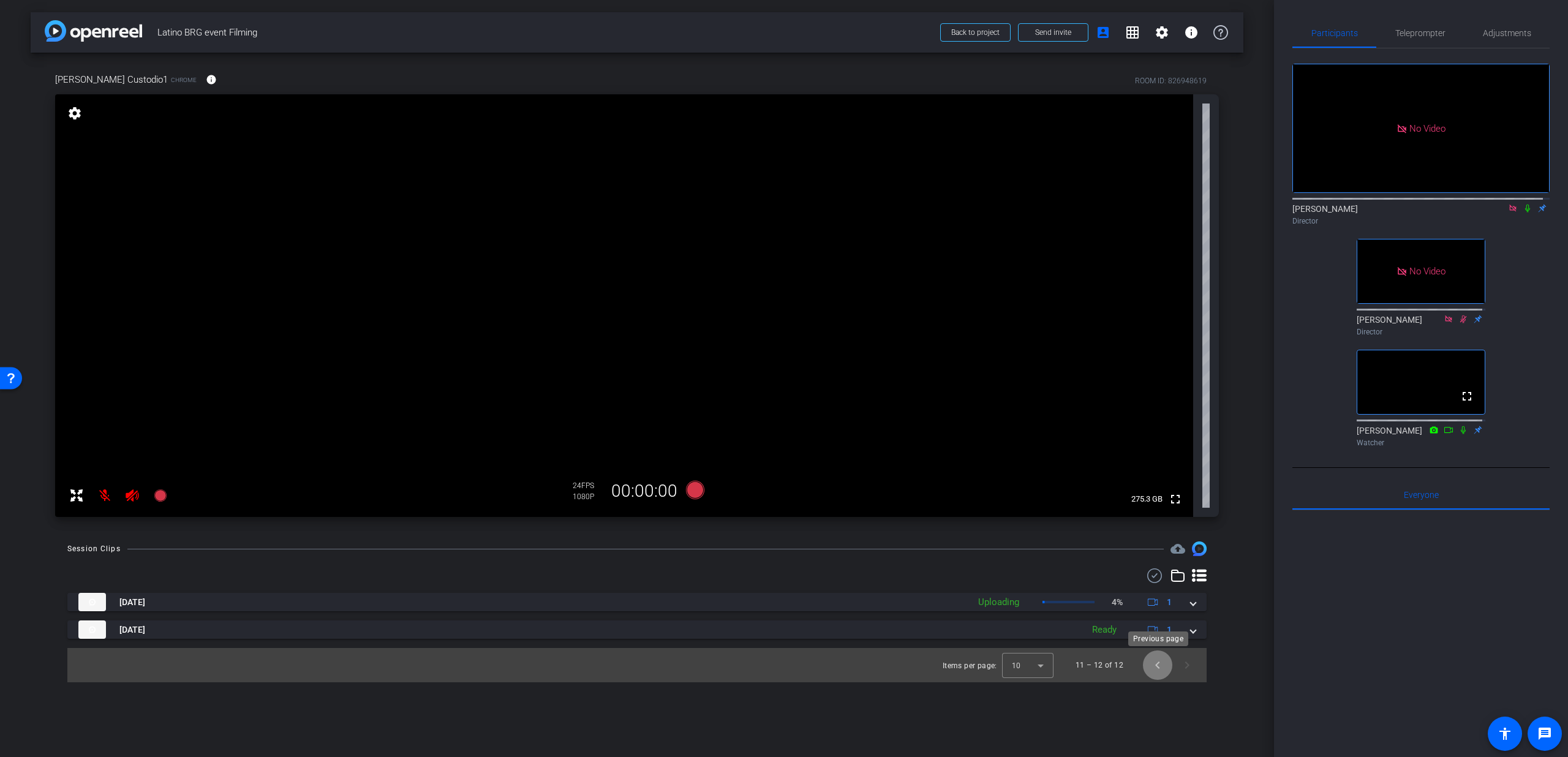
click at [1148, 666] on span "Previous page" at bounding box center [1157, 665] width 29 height 29
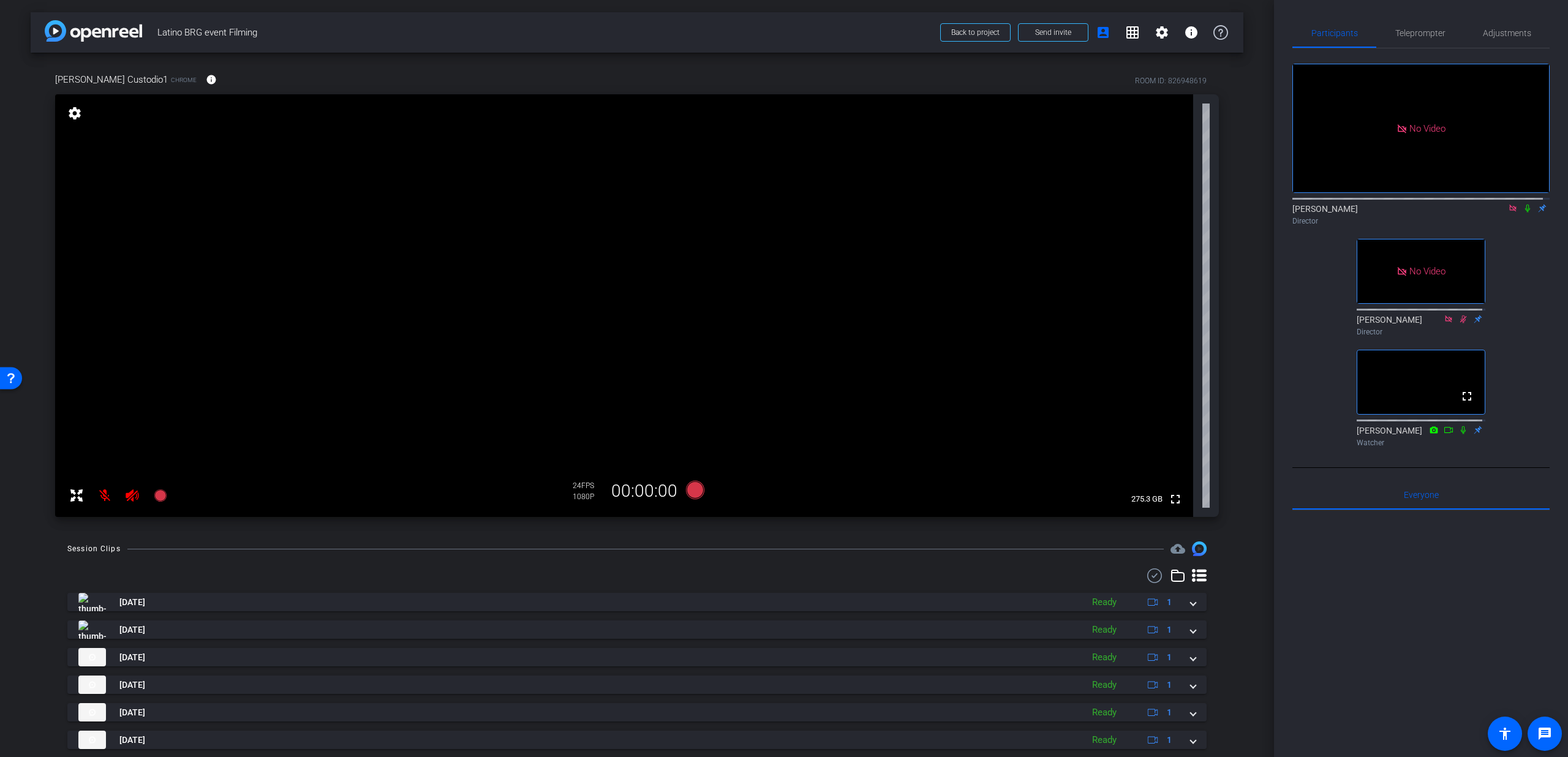
scroll to position [146, 0]
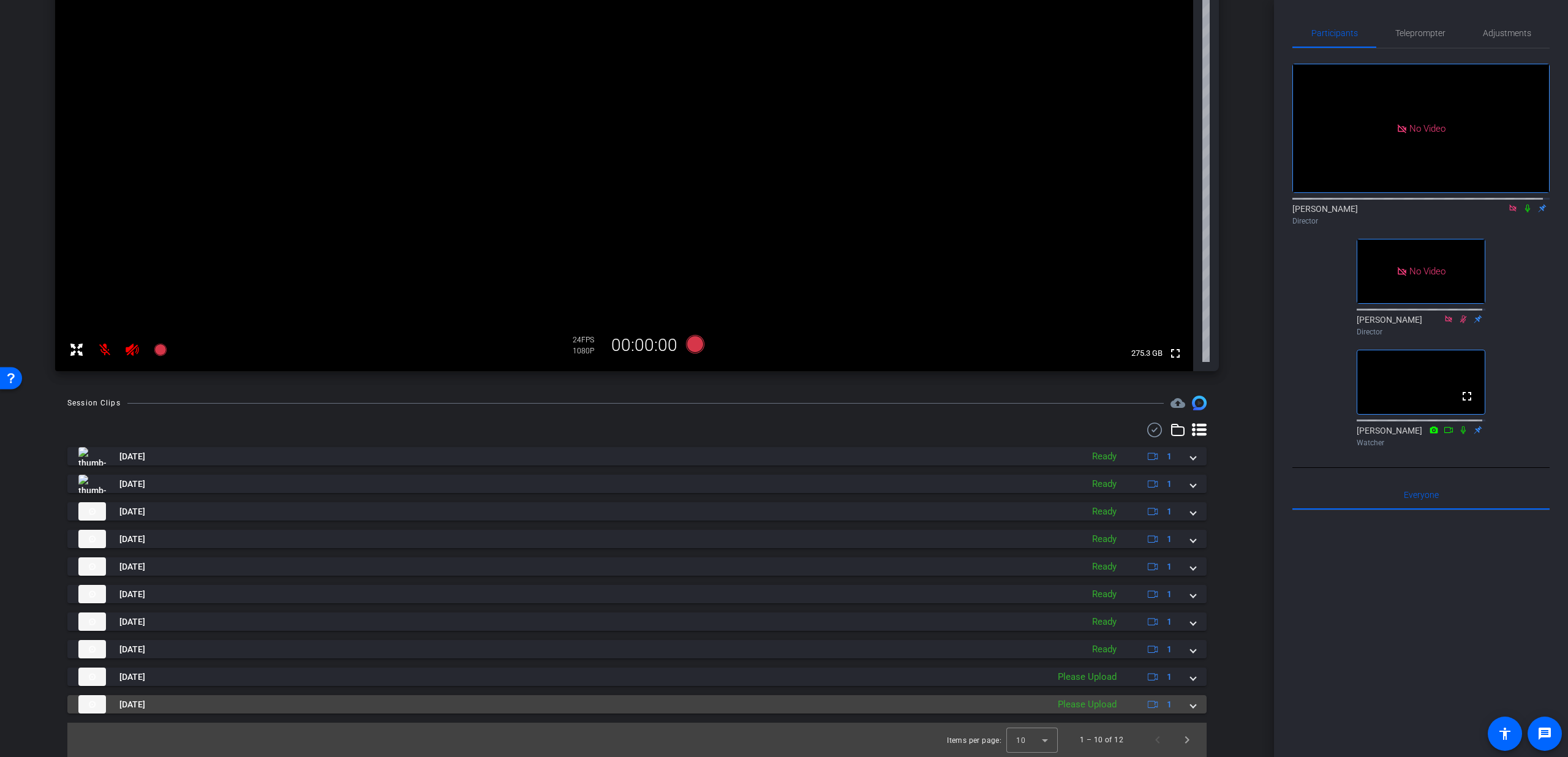
click at [1189, 704] on mat-expansion-panel-header "Sep 4, 2025 Please Upload 1" at bounding box center [637, 704] width 1139 height 19
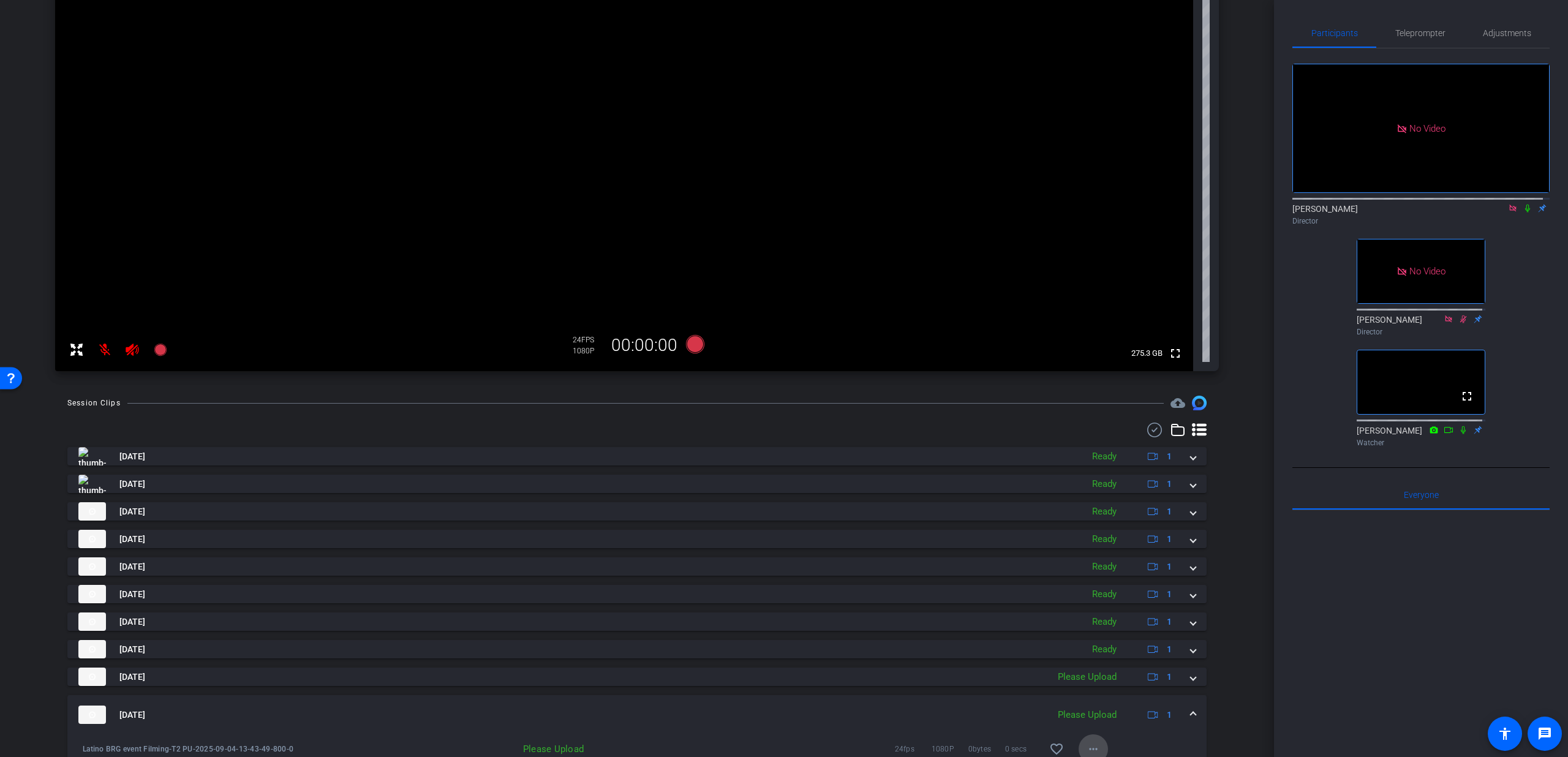
click at [1087, 741] on span at bounding box center [1093, 749] width 29 height 29
click at [1101, 695] on span "Upload" at bounding box center [1105, 694] width 49 height 14
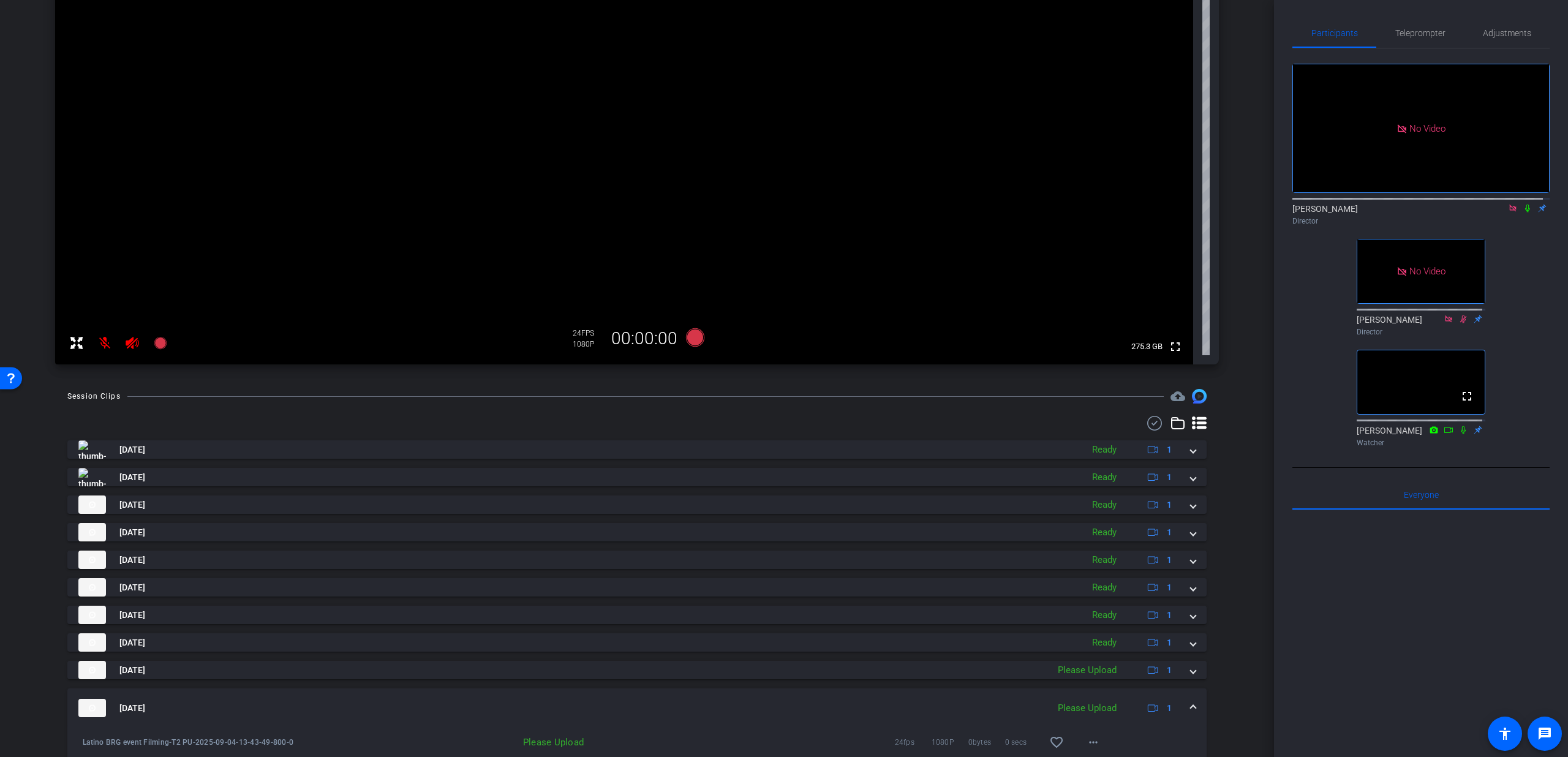
click at [1186, 700] on mat-expansion-panel-header "Sep 4, 2025 Please Upload 1" at bounding box center [637, 708] width 1139 height 39
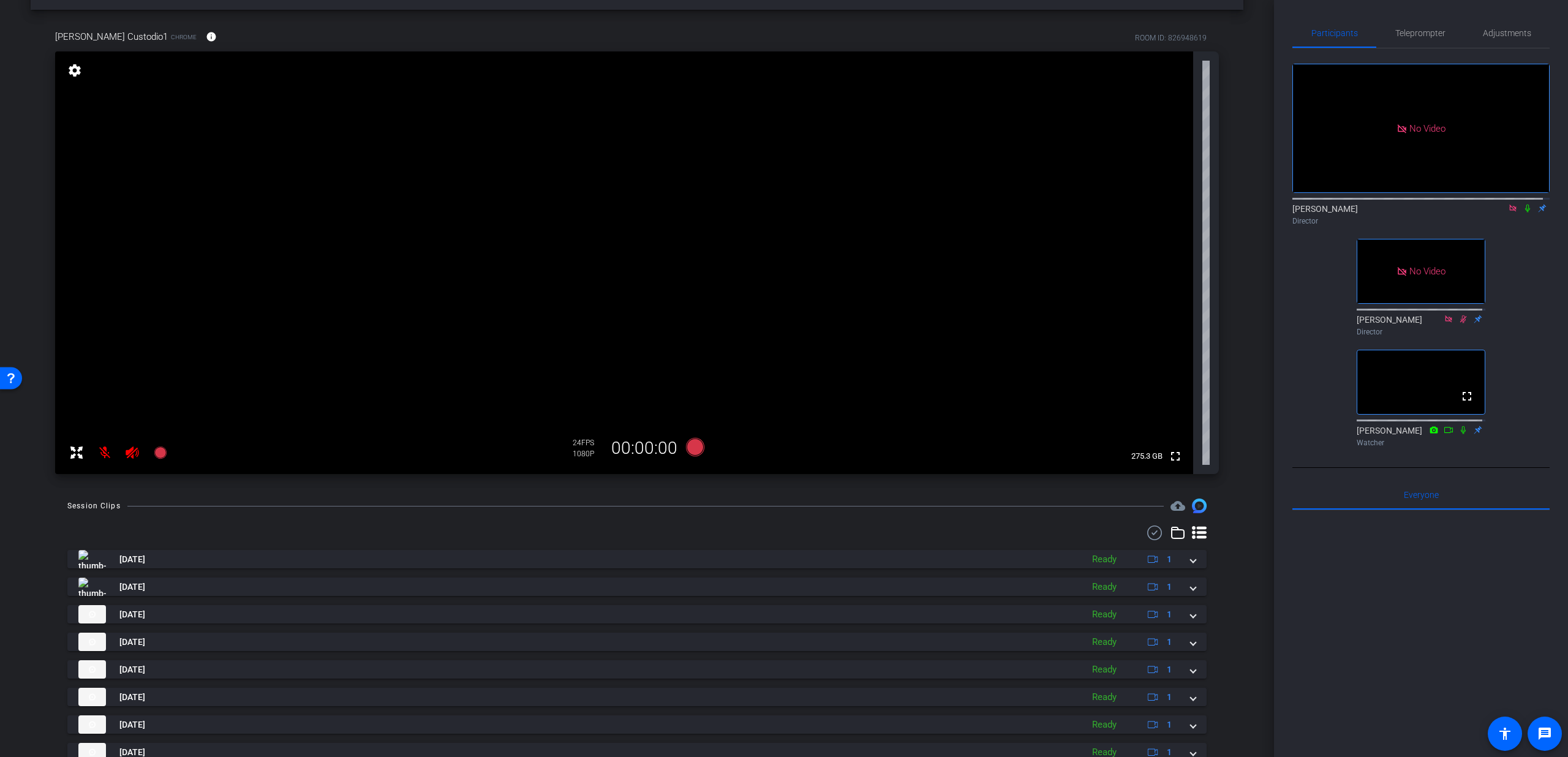
scroll to position [0, 0]
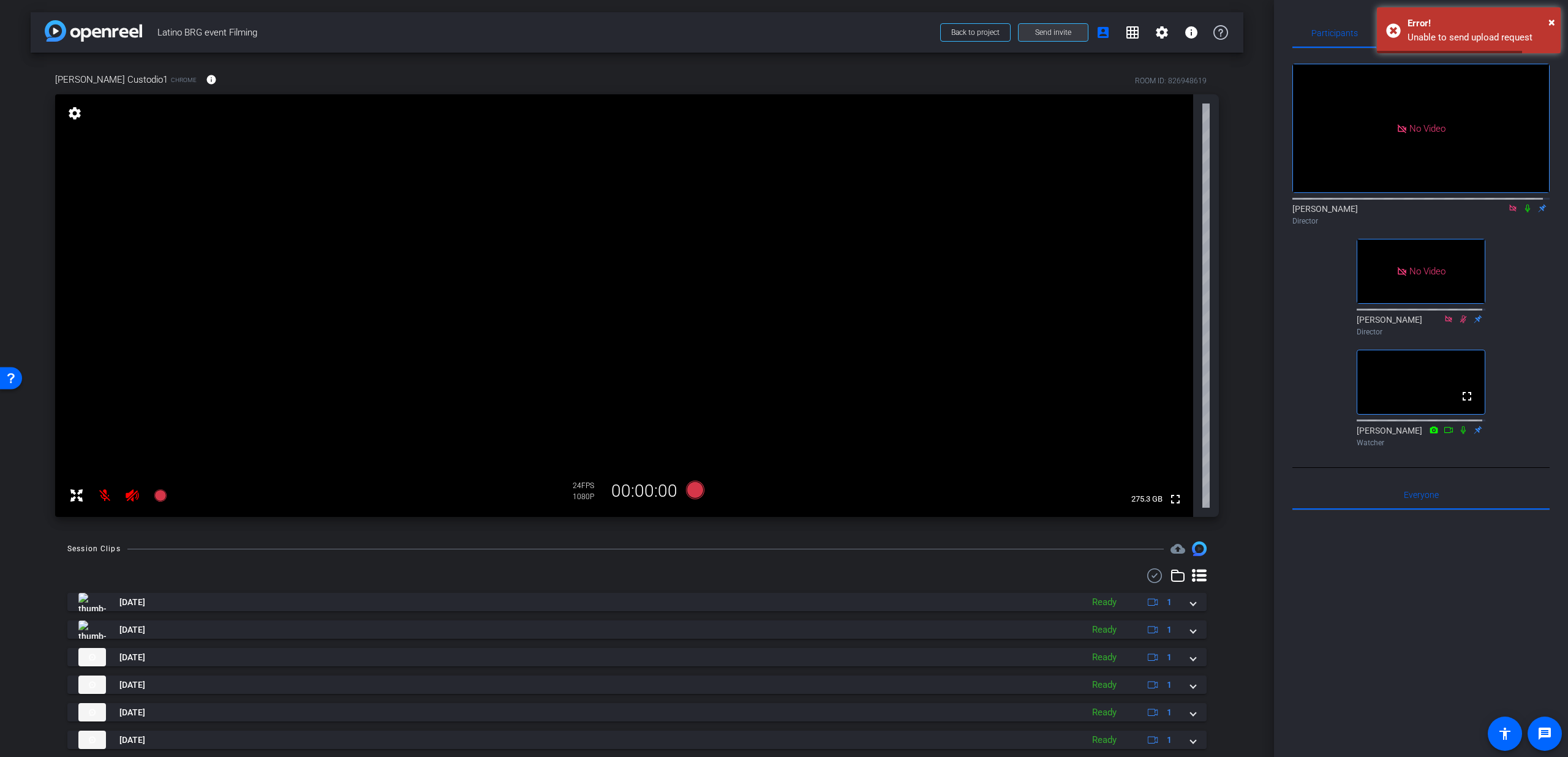
click at [1035, 32] on span "Send invite" at bounding box center [1053, 32] width 37 height 10
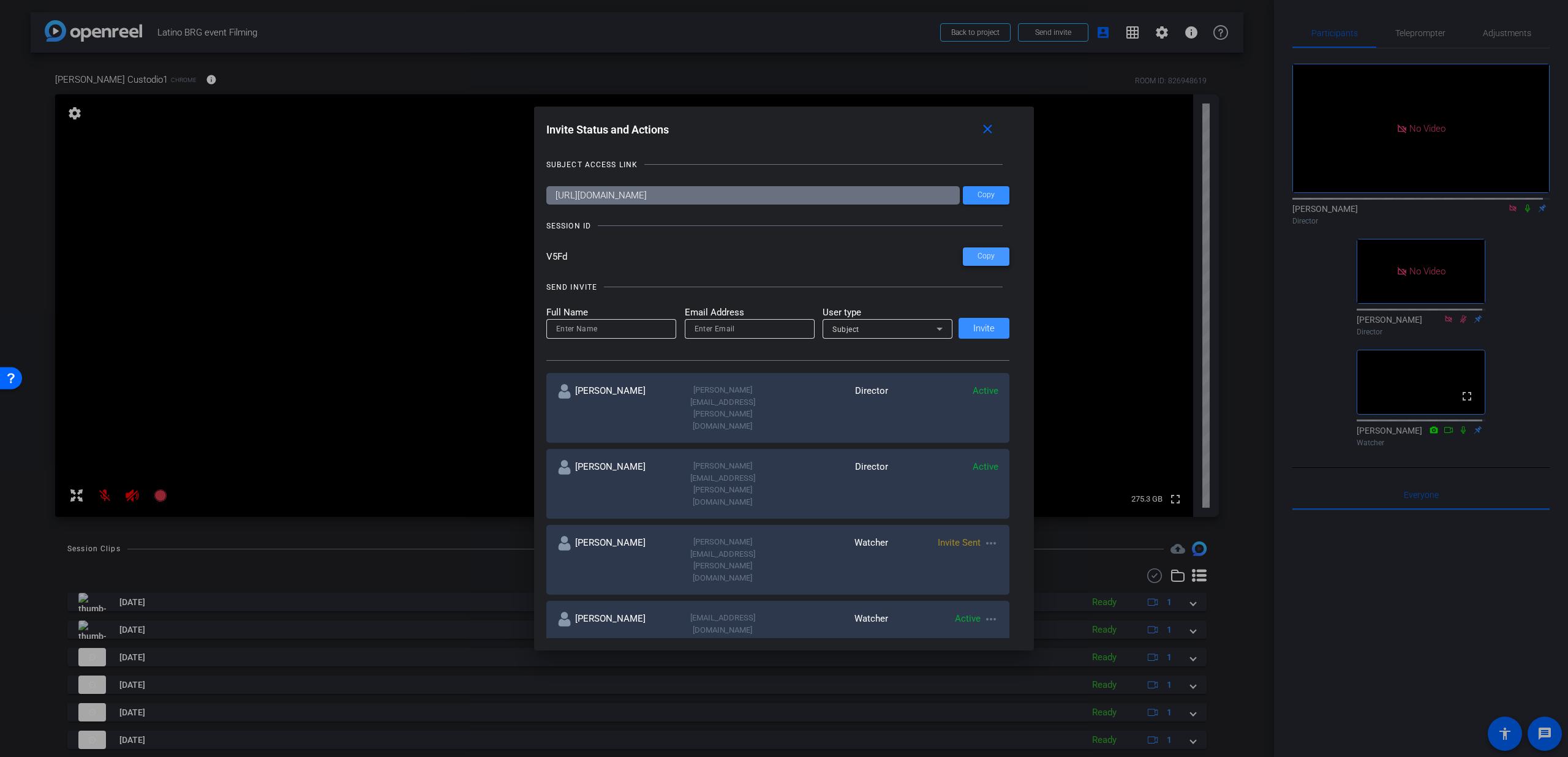
click at [979, 258] on span "Copy" at bounding box center [986, 256] width 17 height 9
click at [999, 125] on span at bounding box center [989, 129] width 39 height 29
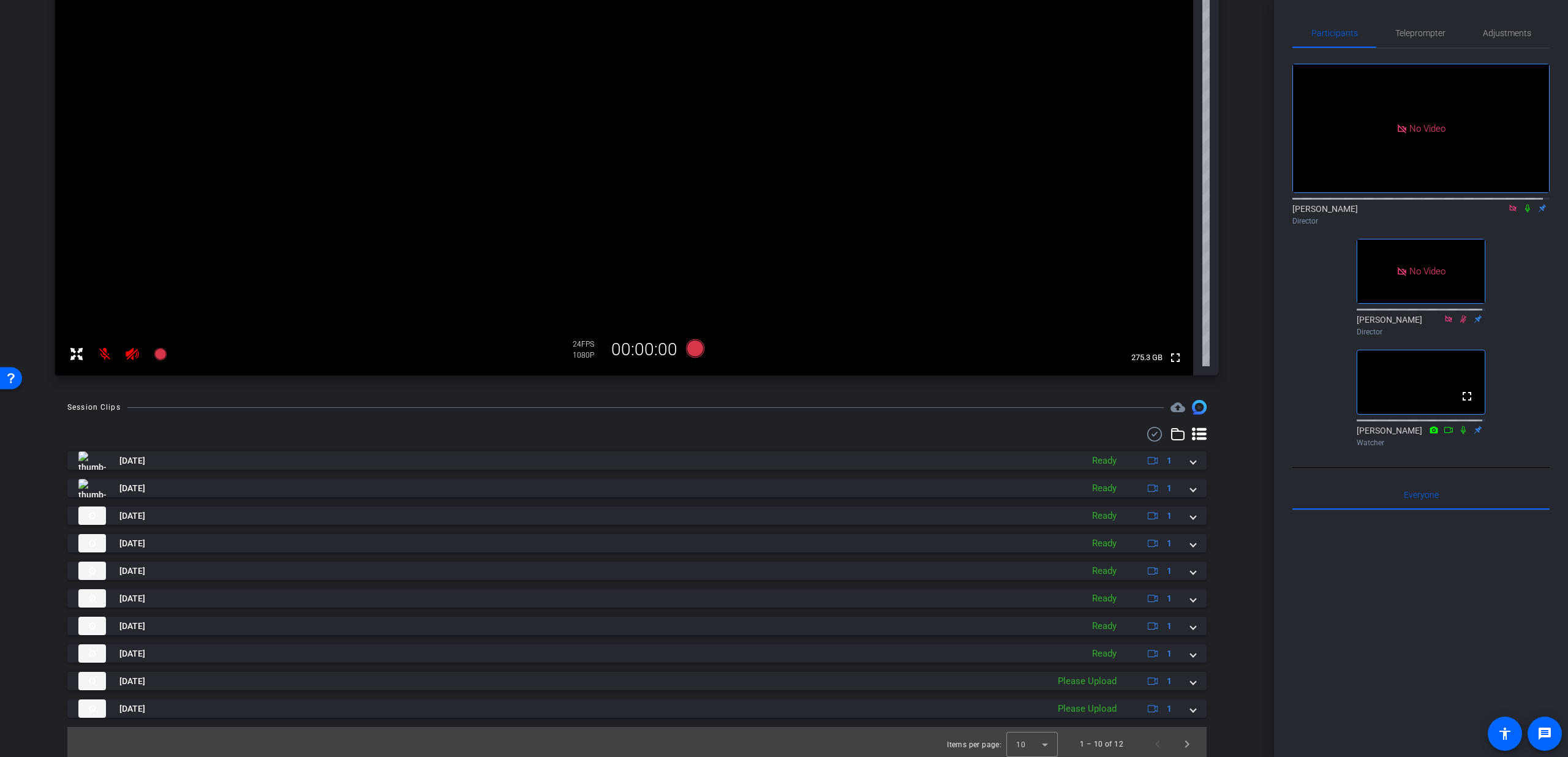
scroll to position [146, 0]
click at [1184, 735] on span "Next page" at bounding box center [1186, 740] width 29 height 29
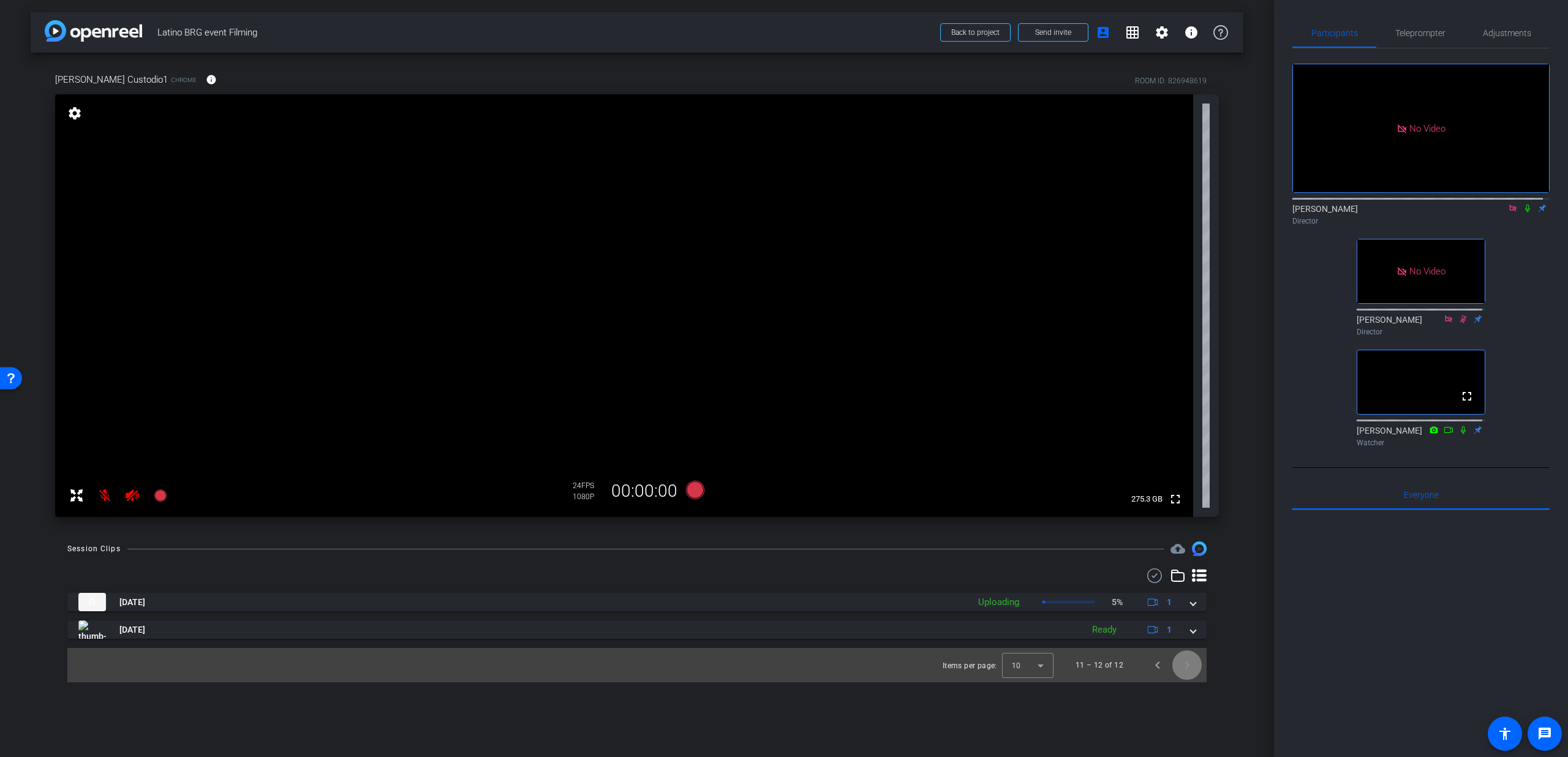
scroll to position [0, 0]
click at [1146, 669] on span "Previous page" at bounding box center [1157, 665] width 29 height 29
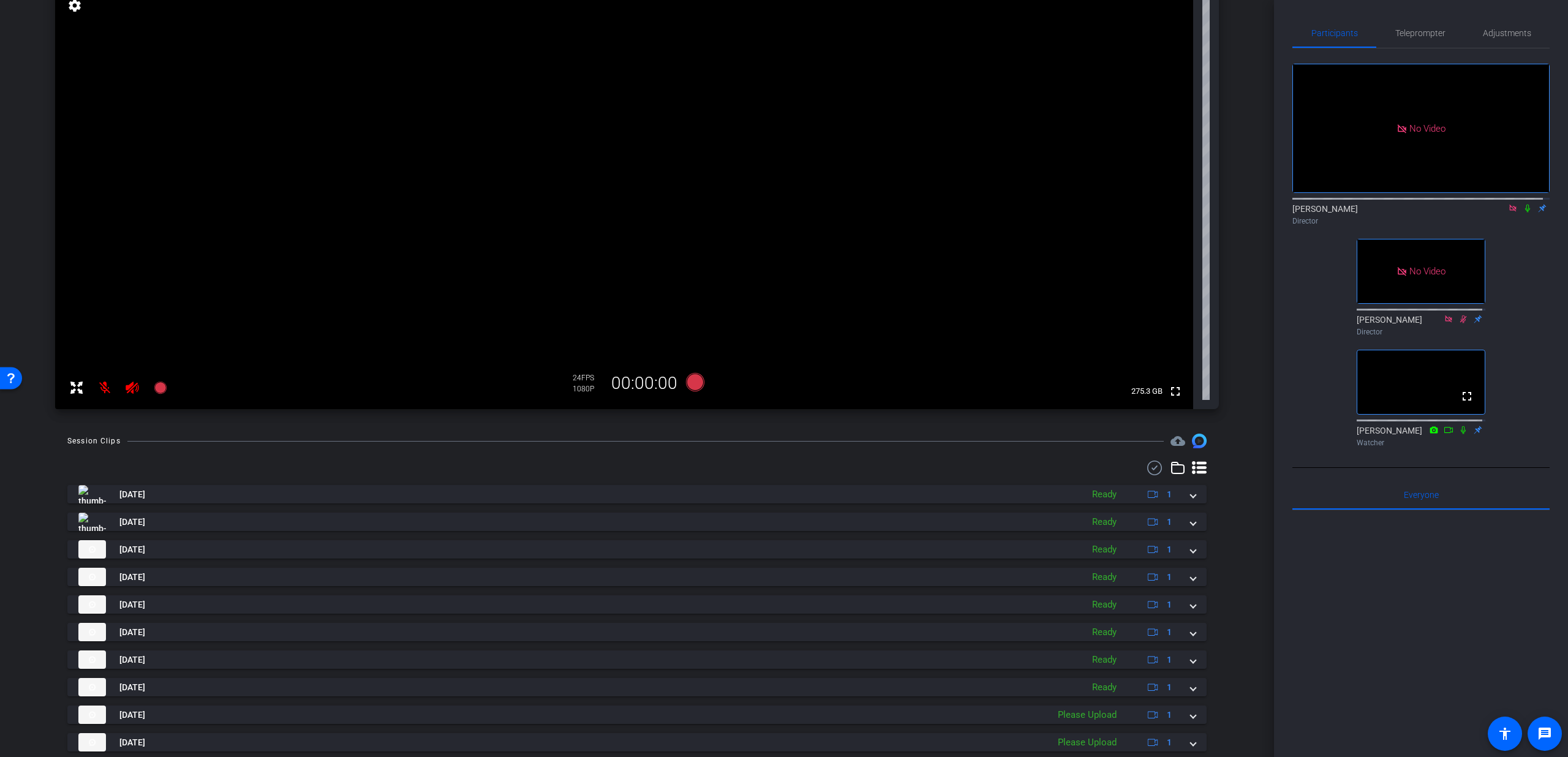
scroll to position [146, 0]
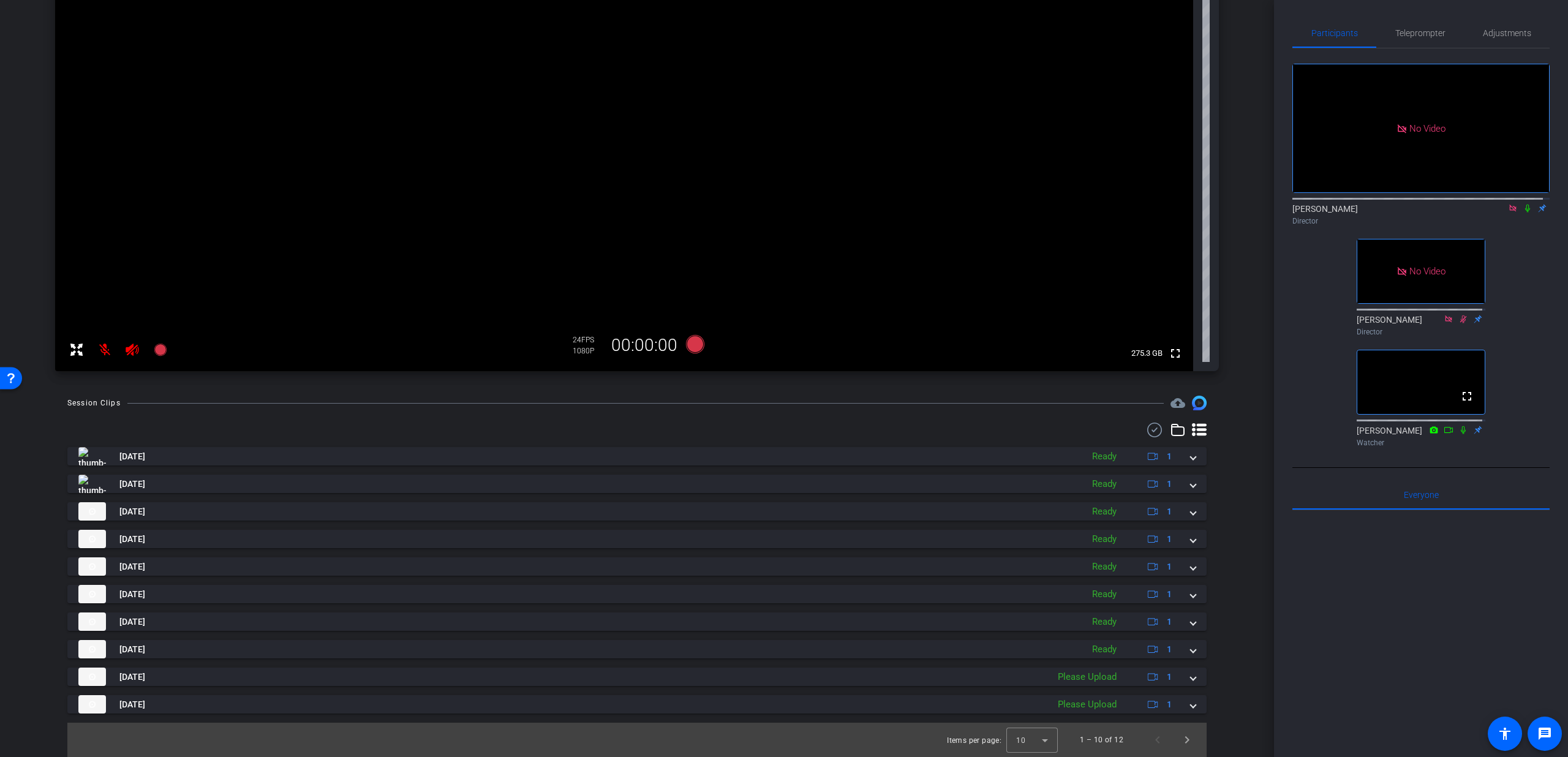
click at [1520, 214] on mat-icon at bounding box center [1527, 208] width 14 height 11
click at [1185, 737] on span "Next page" at bounding box center [1186, 740] width 29 height 29
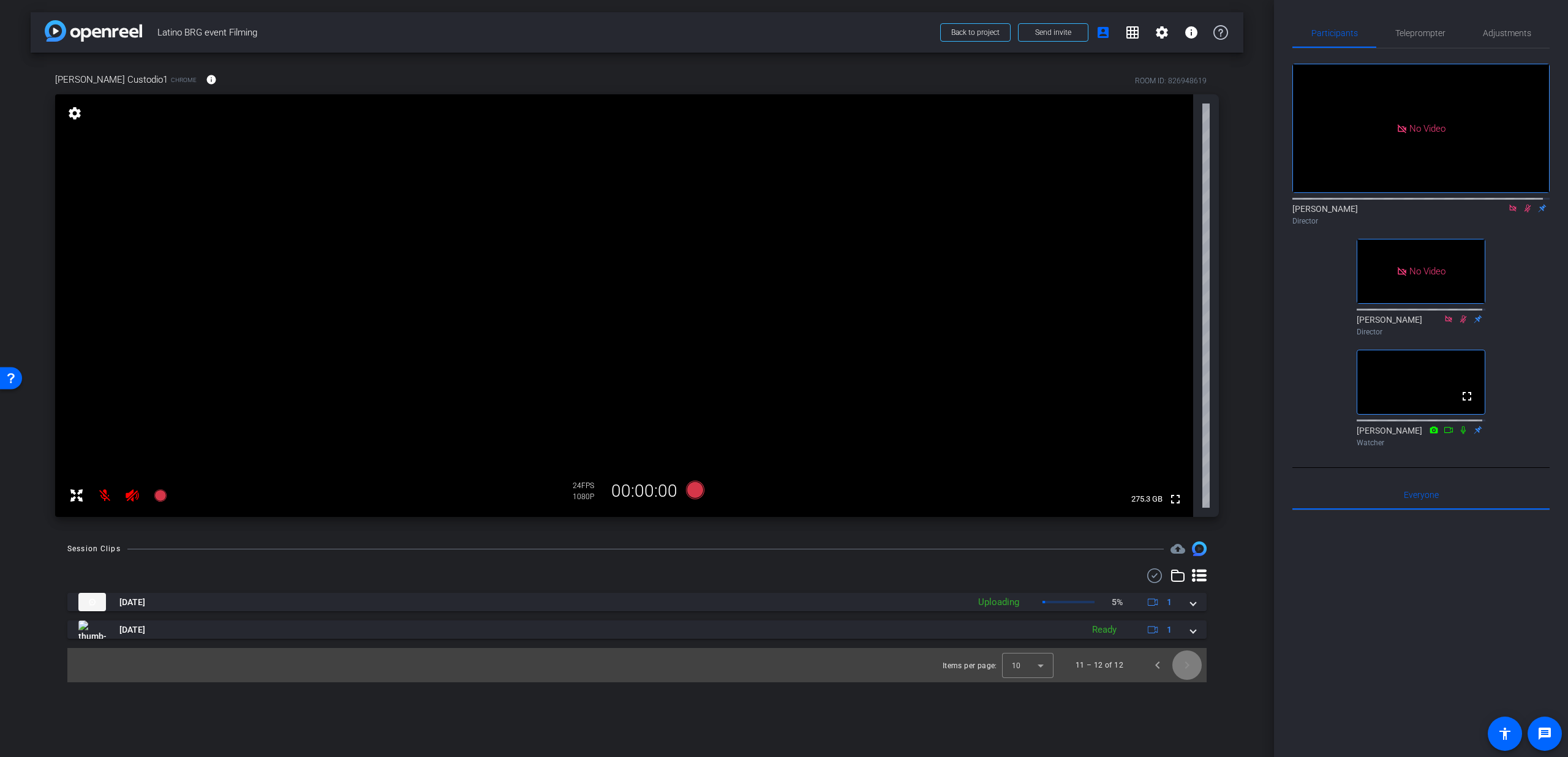
scroll to position [0, 0]
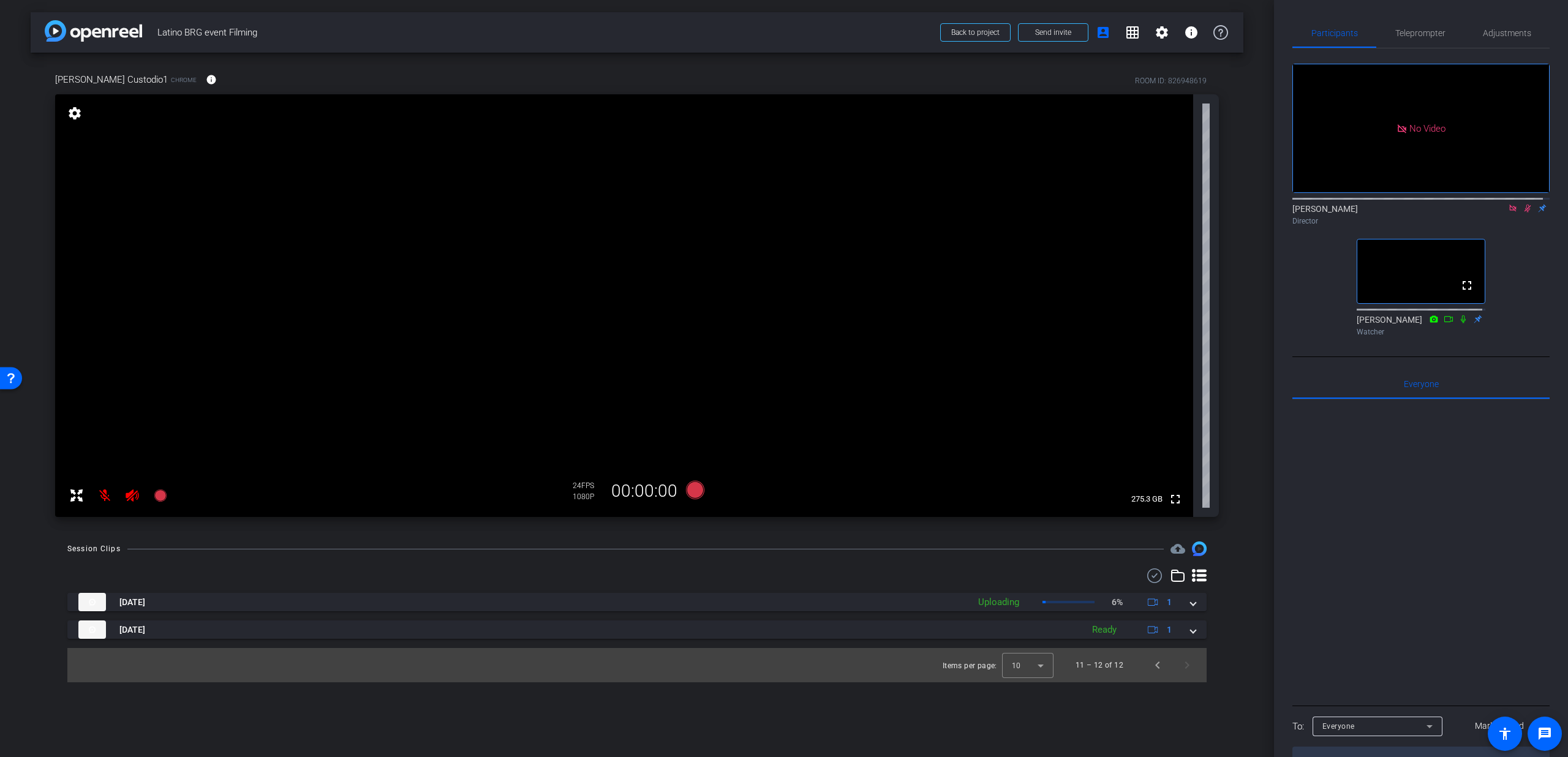
click at [1523, 212] on icon at bounding box center [1527, 209] width 10 height 9
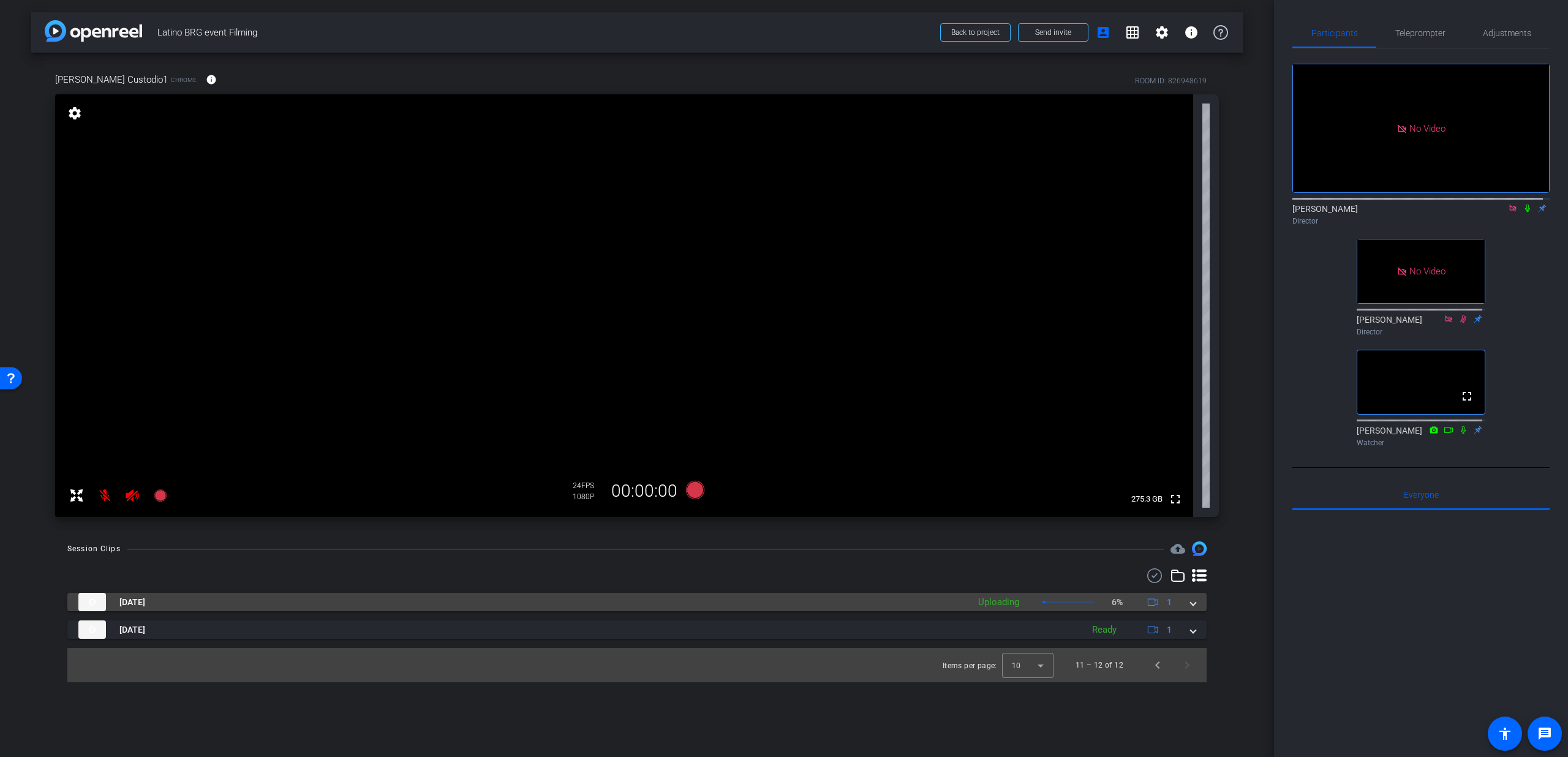
click at [1187, 606] on div "Sep 4, 2025 Uploading 6% 1" at bounding box center [635, 602] width 1112 height 19
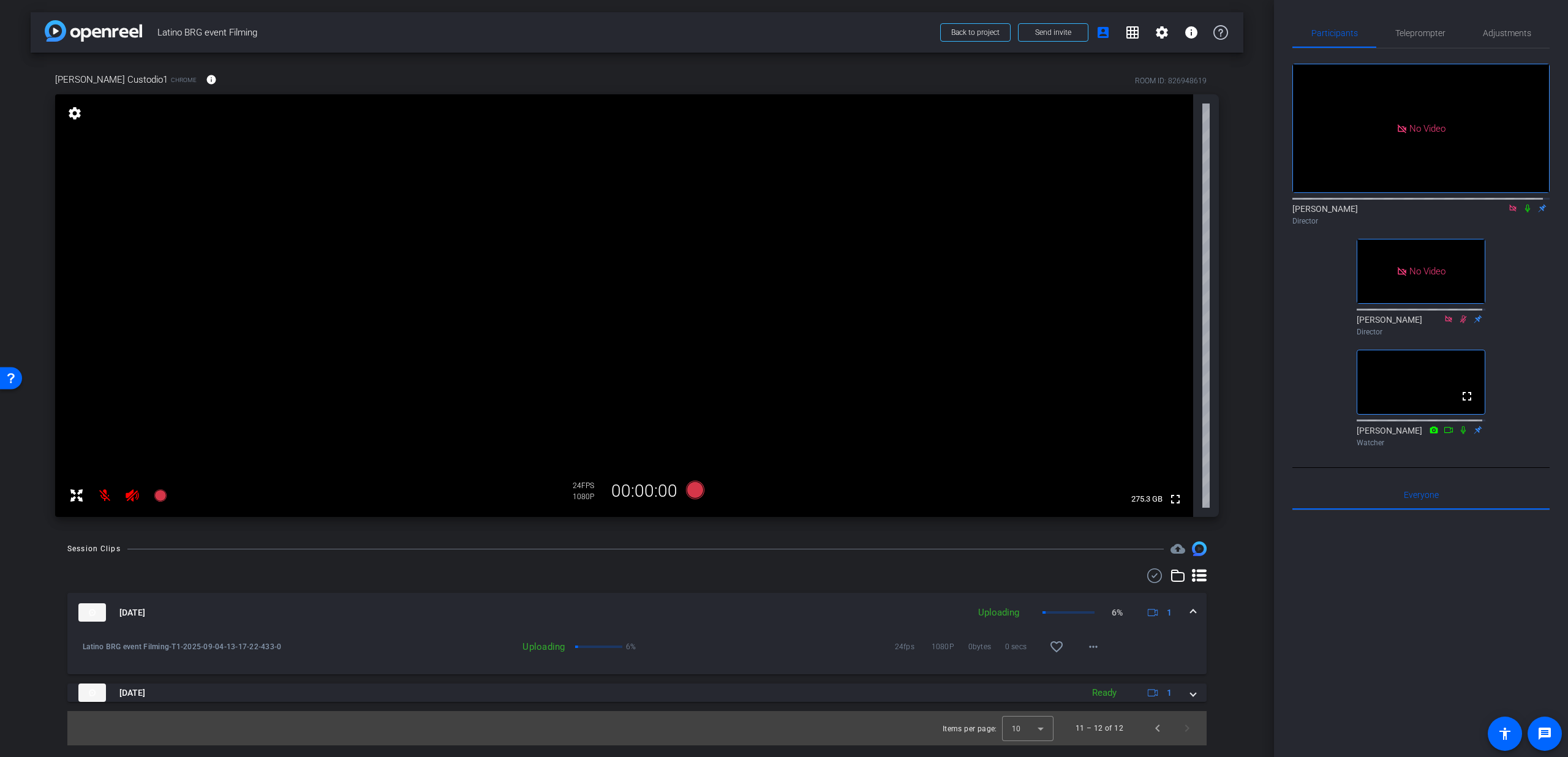
click at [1187, 607] on div "Sep 4, 2025 Uploading 6% 1" at bounding box center [635, 613] width 1112 height 19
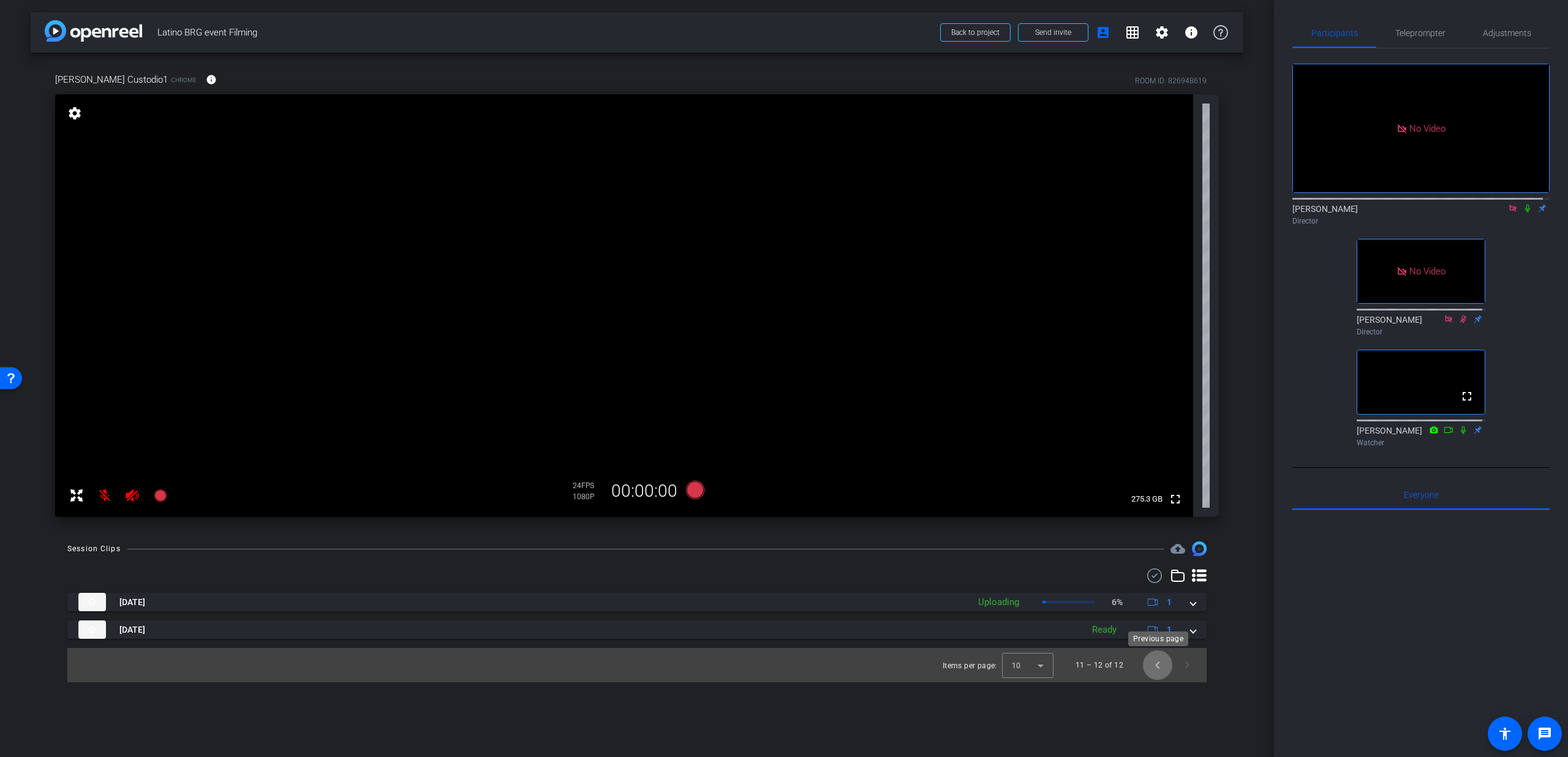
click at [1164, 670] on span "Previous page" at bounding box center [1157, 665] width 29 height 29
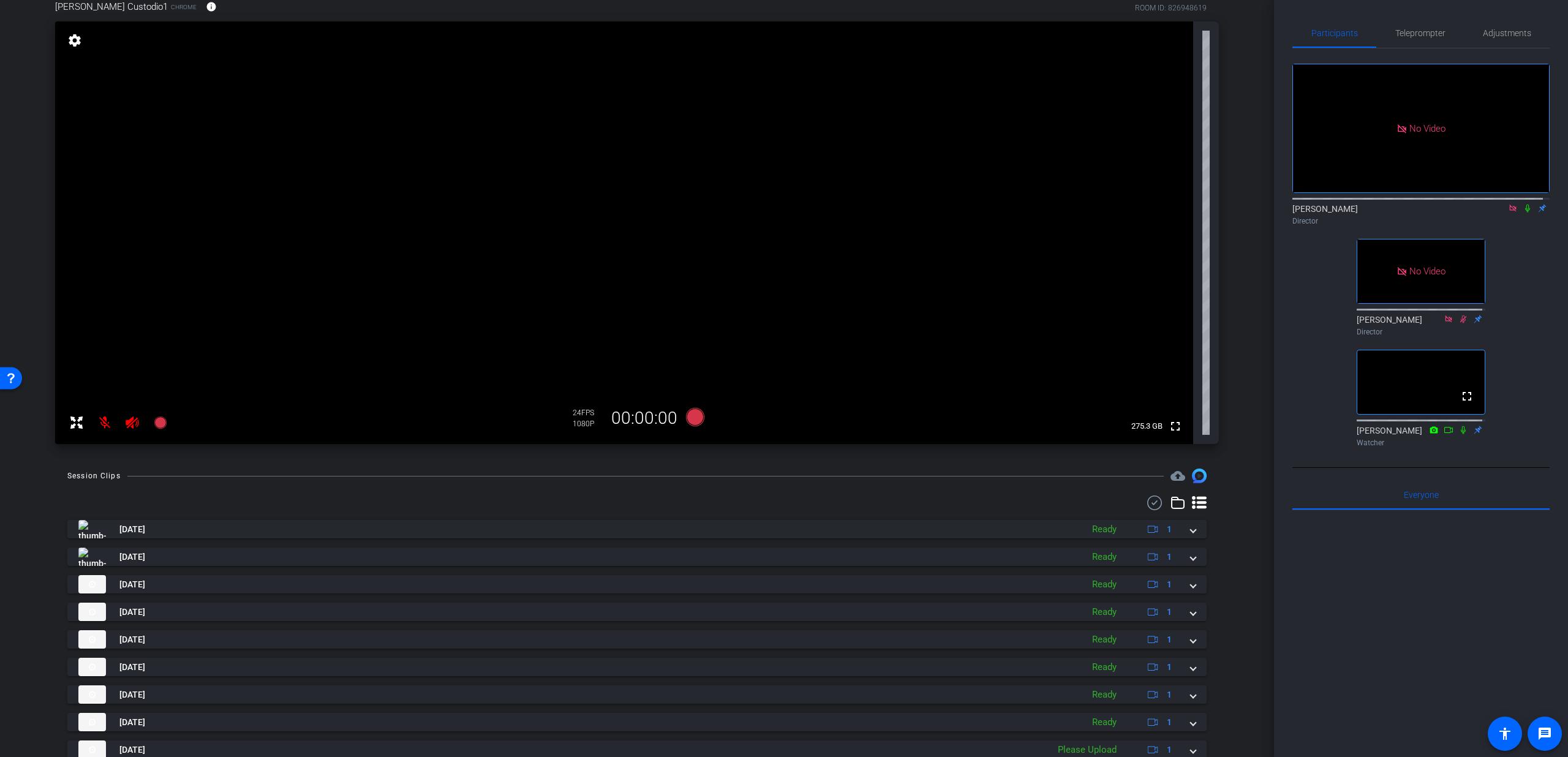
scroll to position [146, 0]
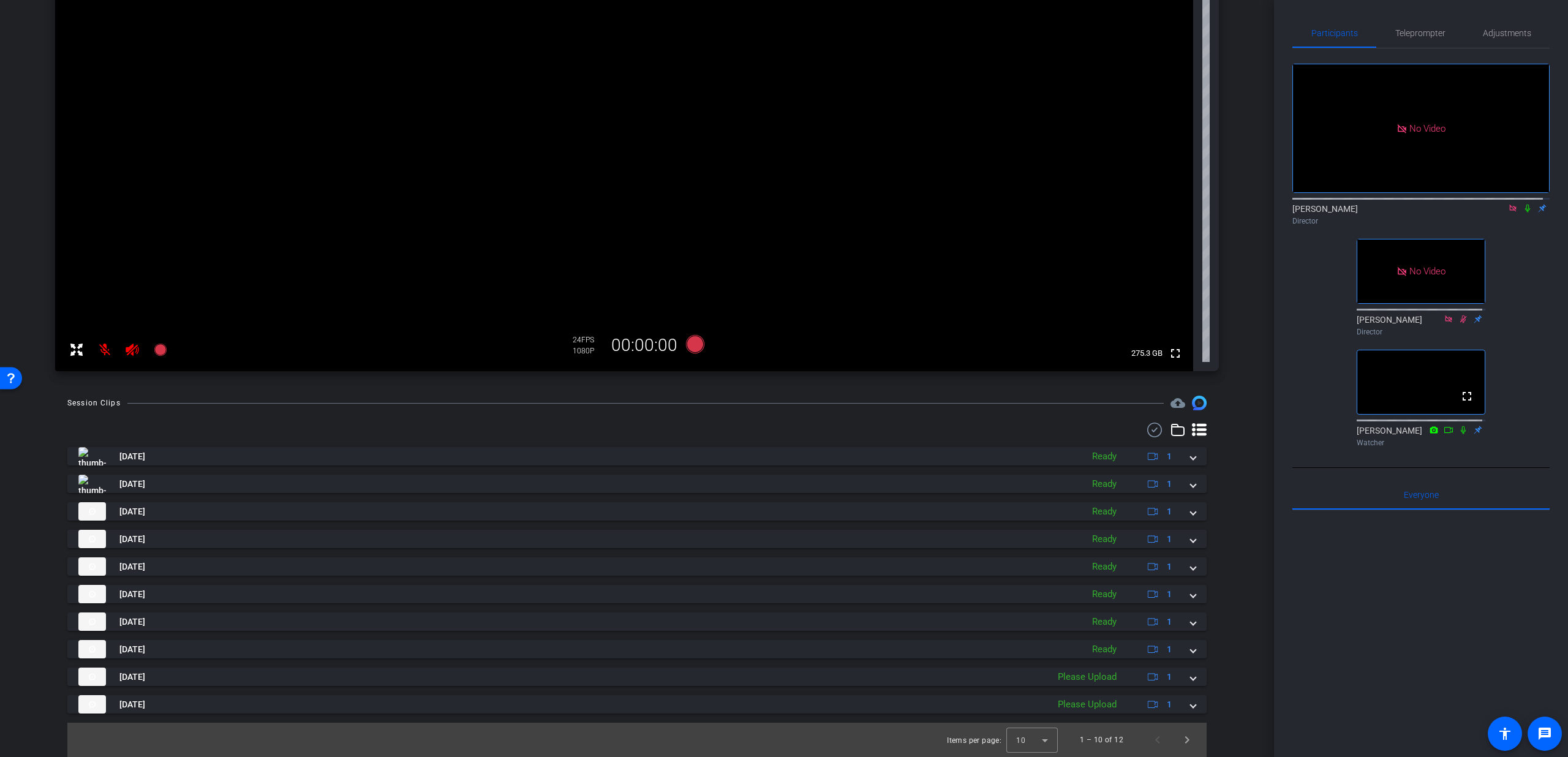
click at [1523, 212] on icon at bounding box center [1527, 209] width 10 height 9
click at [1174, 741] on span "Next page" at bounding box center [1186, 740] width 29 height 29
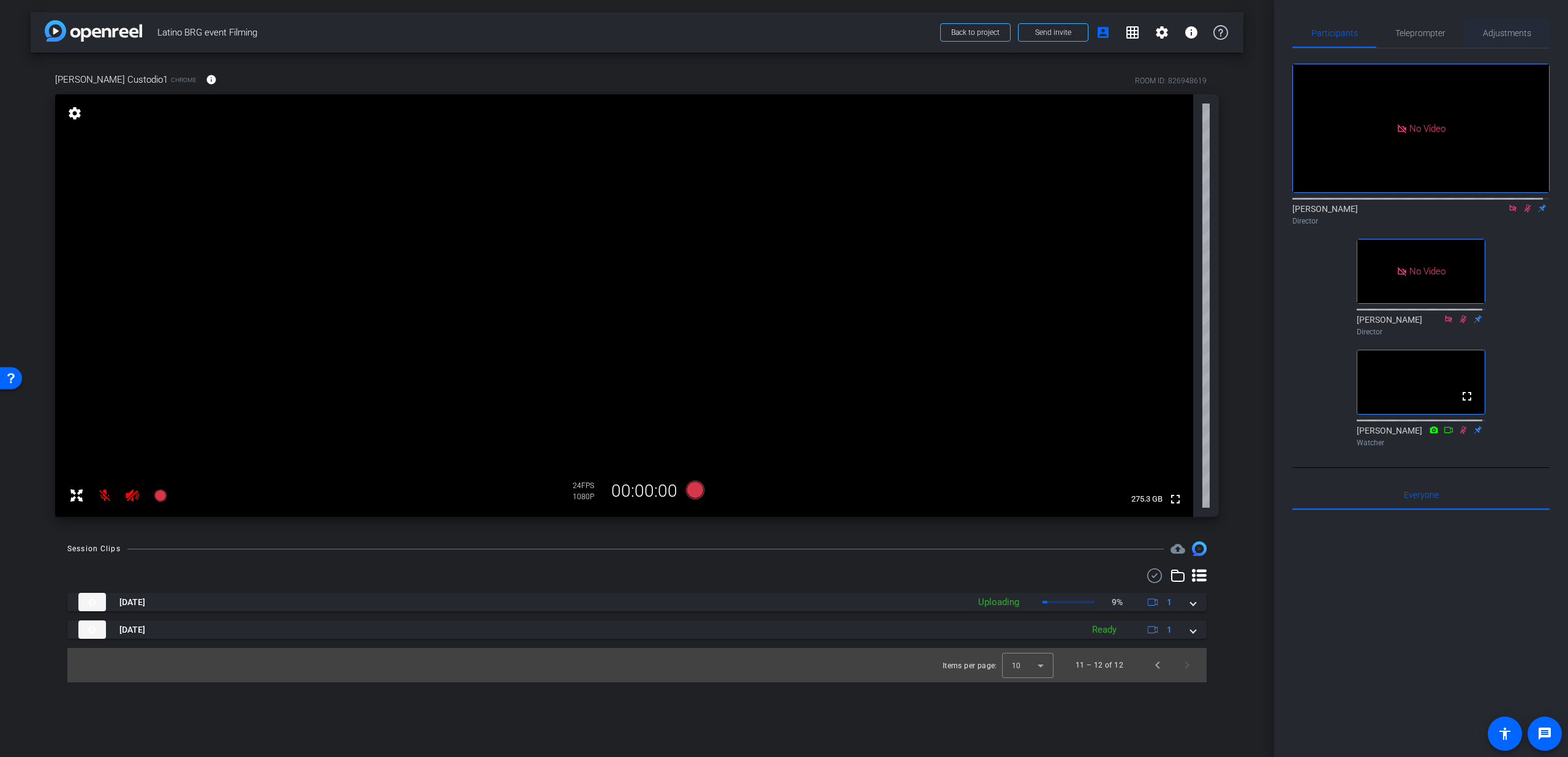
click at [1498, 37] on span "Adjustments" at bounding box center [1507, 33] width 48 height 9
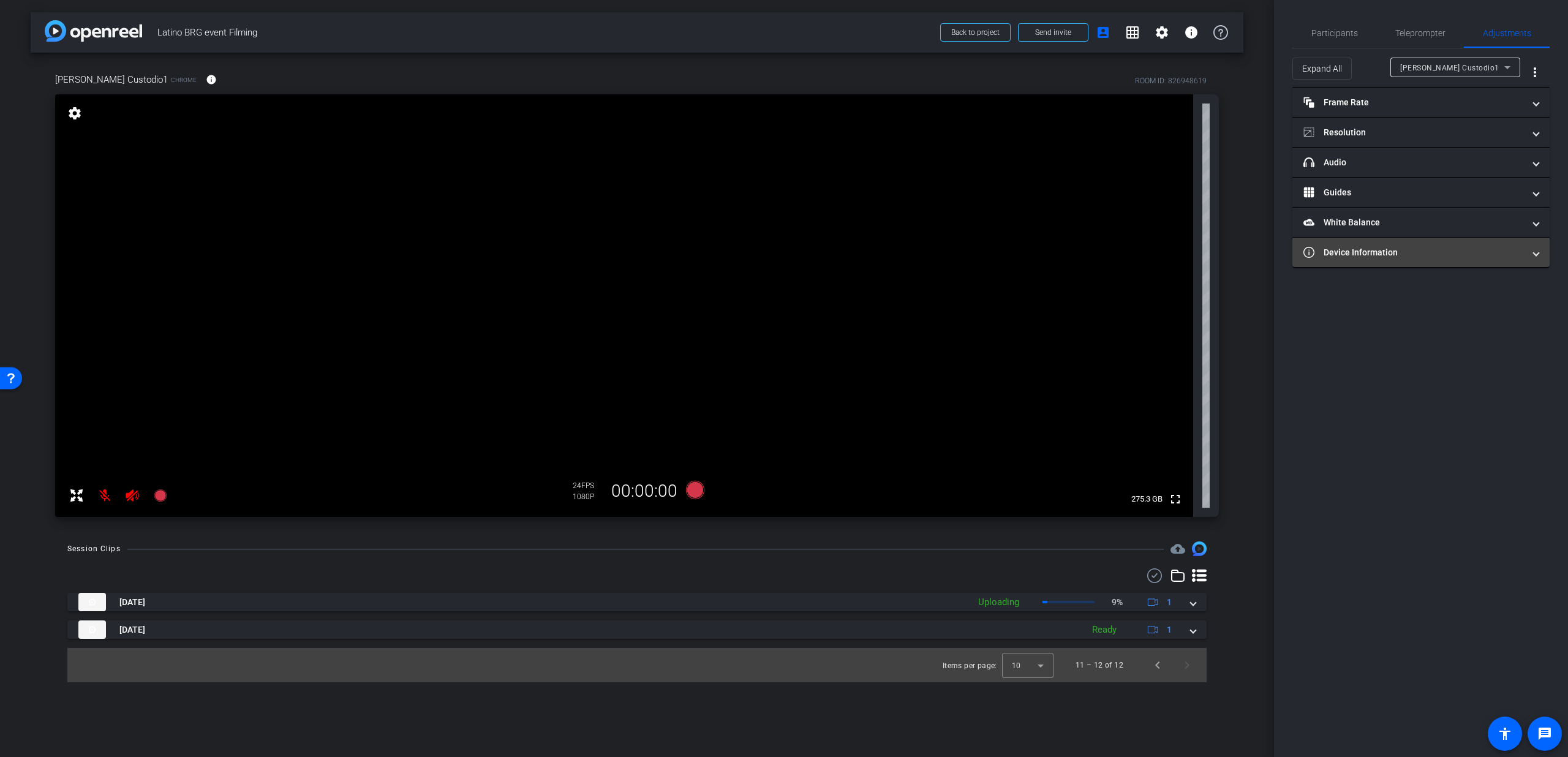
click at [1495, 254] on mat-panel-title "Device Information" at bounding box center [1413, 252] width 220 height 12
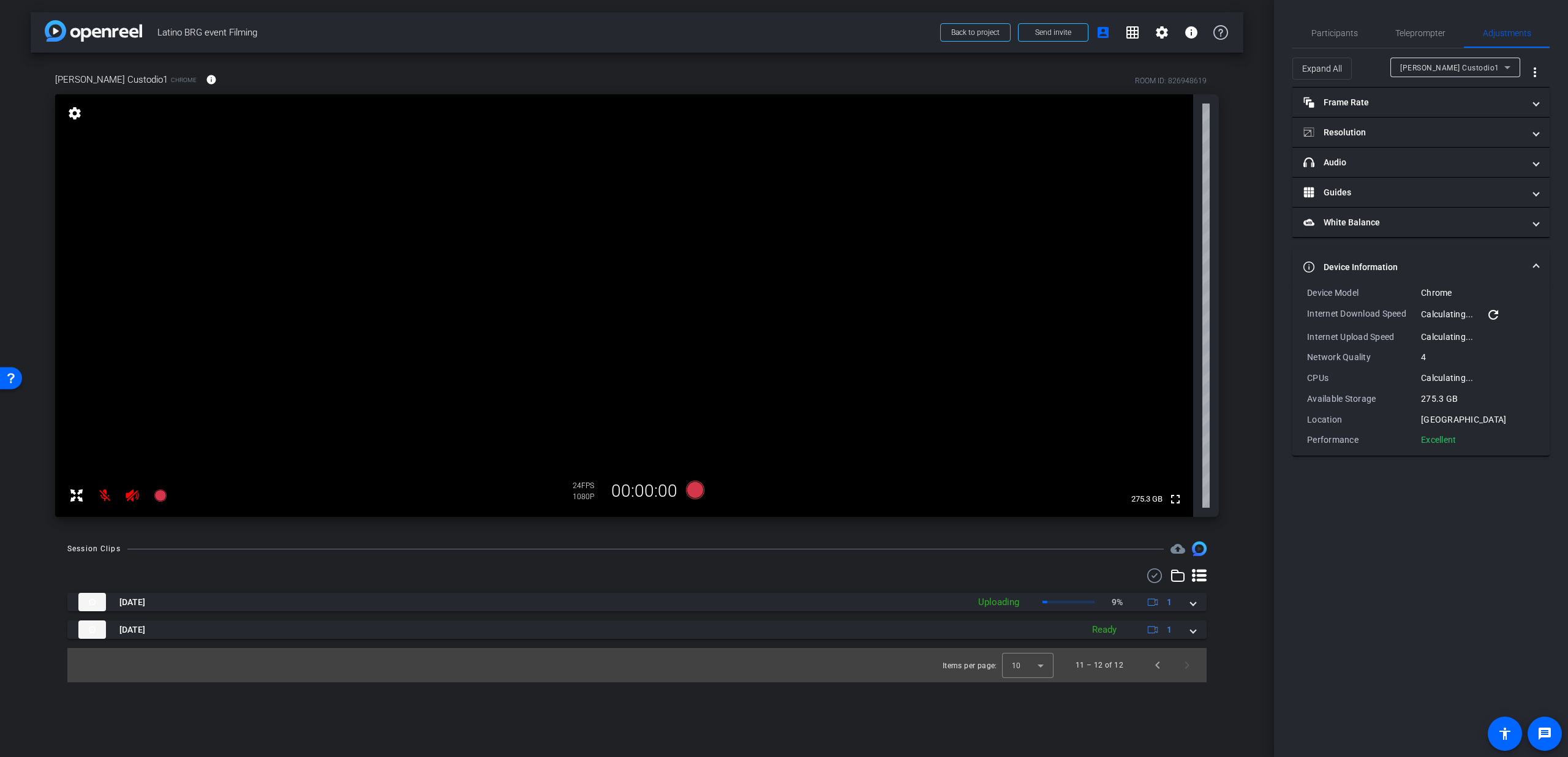
click at [1498, 318] on mat-icon "refresh" at bounding box center [1493, 315] width 14 height 14
click at [1544, 264] on mat-expansion-panel-header "Device Information" at bounding box center [1421, 267] width 258 height 39
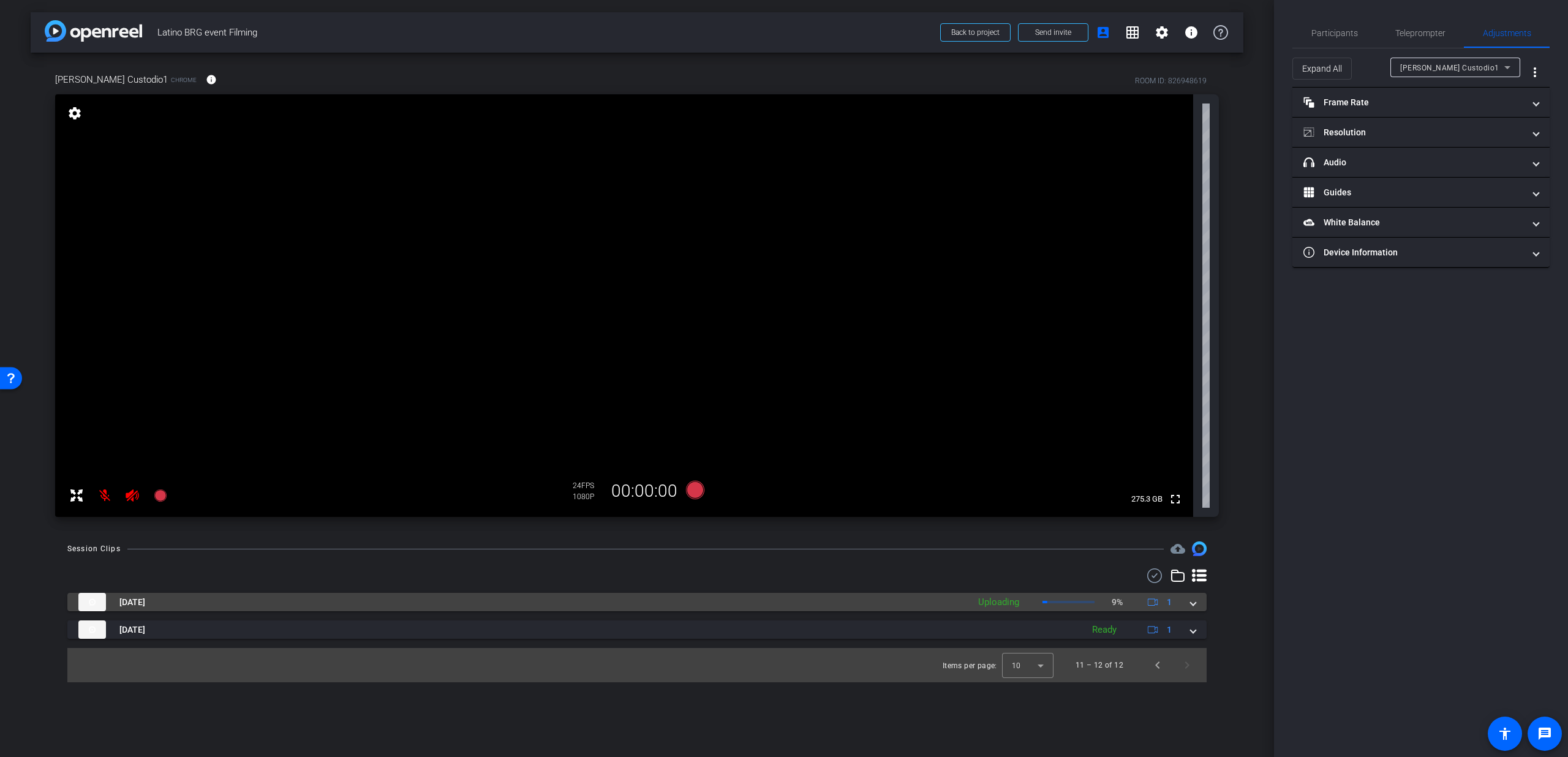
click at [1191, 605] on span at bounding box center [1193, 603] width 4 height 12
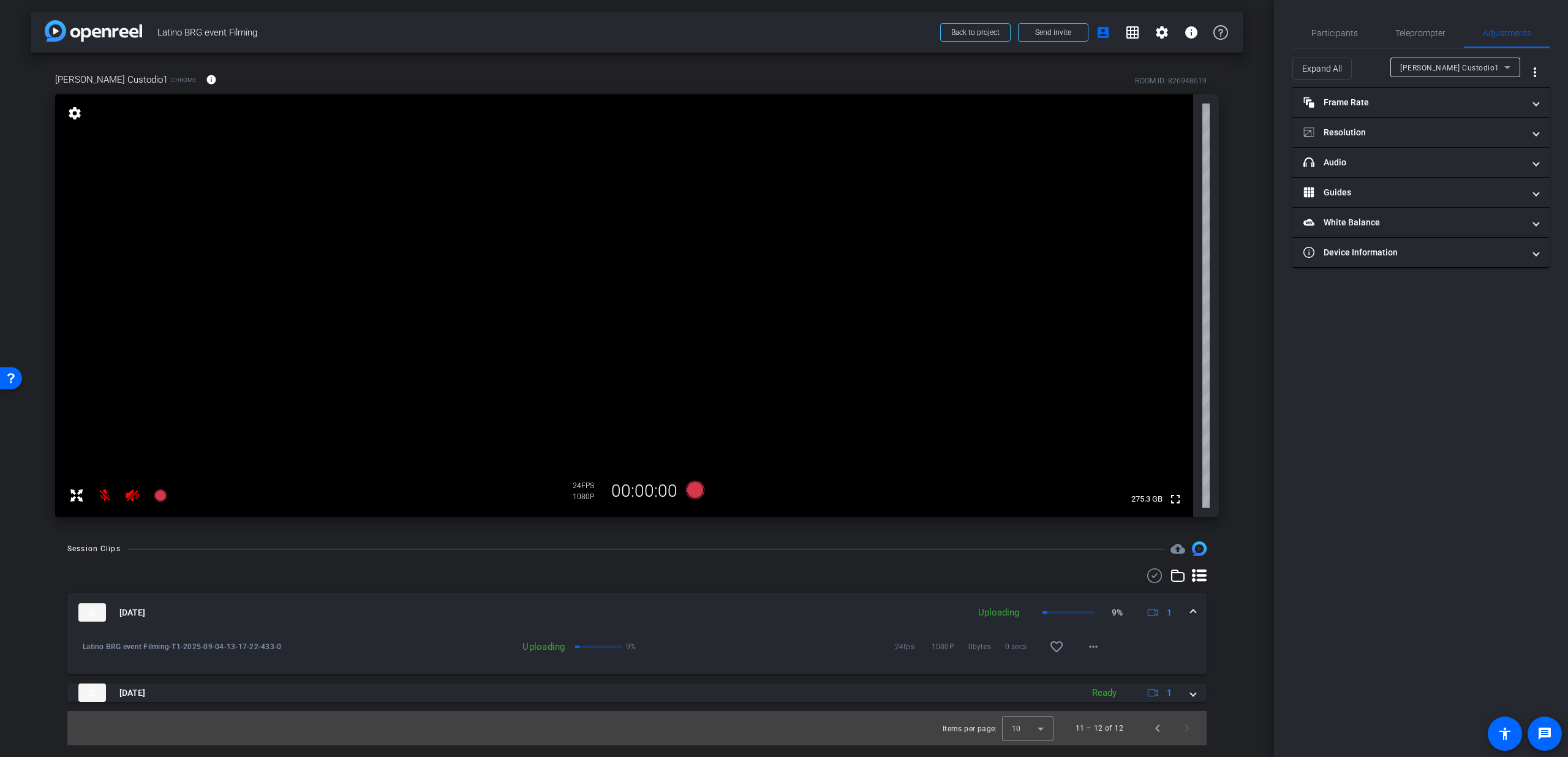
click at [1189, 605] on div "Sep 4, 2025 Uploading 9% 1" at bounding box center [635, 613] width 1112 height 19
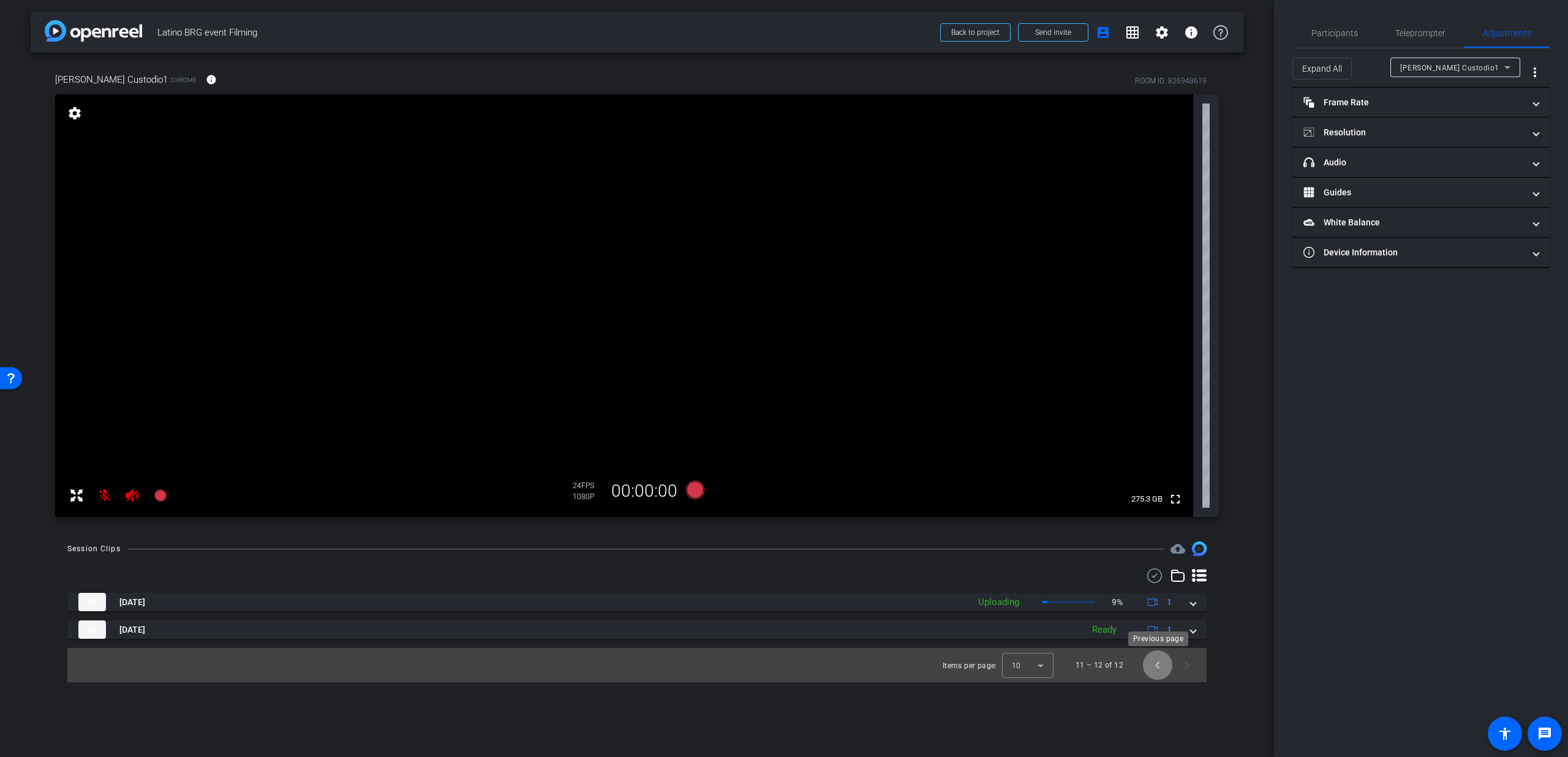
click at [1160, 662] on span "Previous page" at bounding box center [1157, 665] width 29 height 29
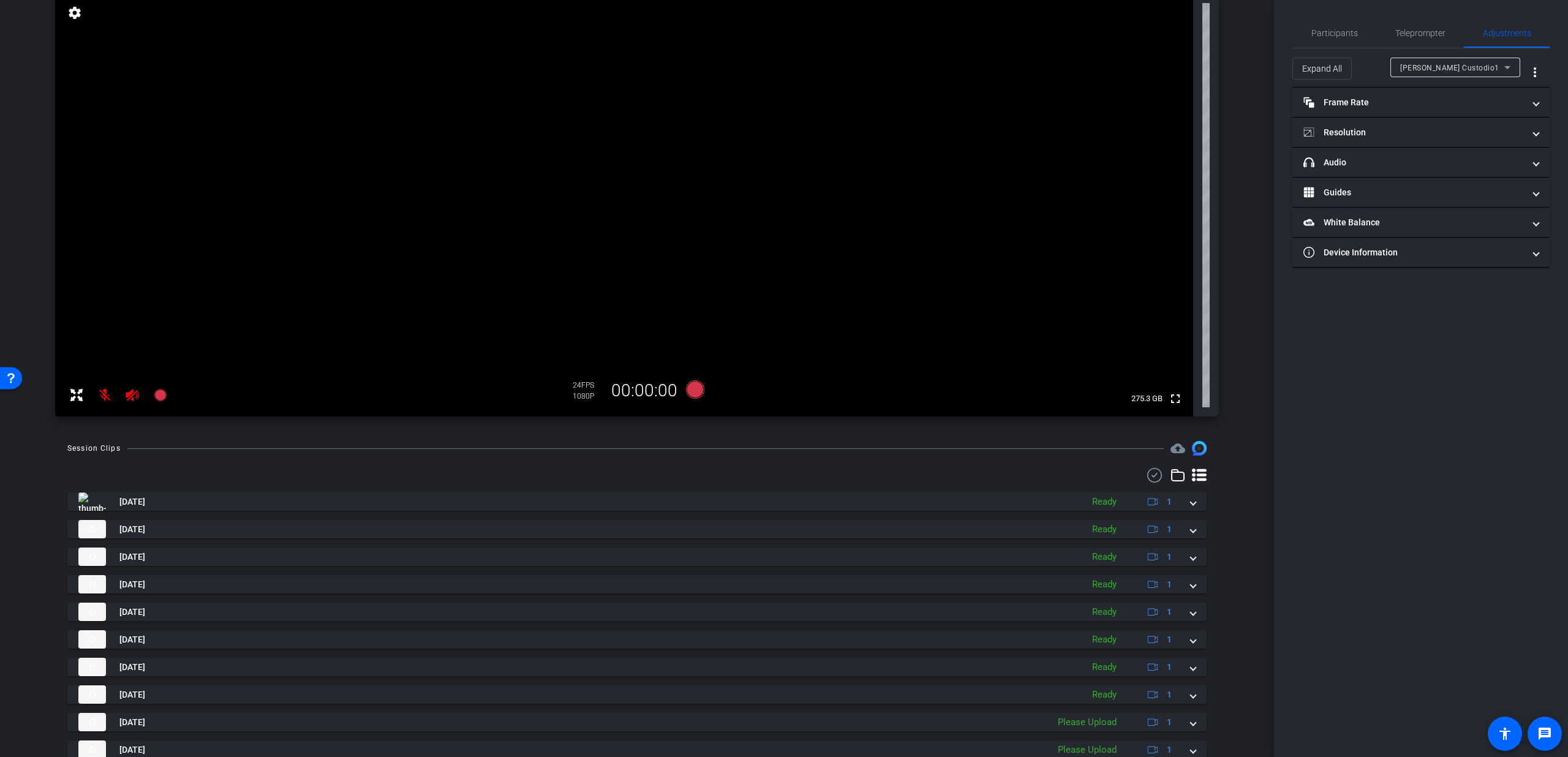
scroll to position [146, 0]
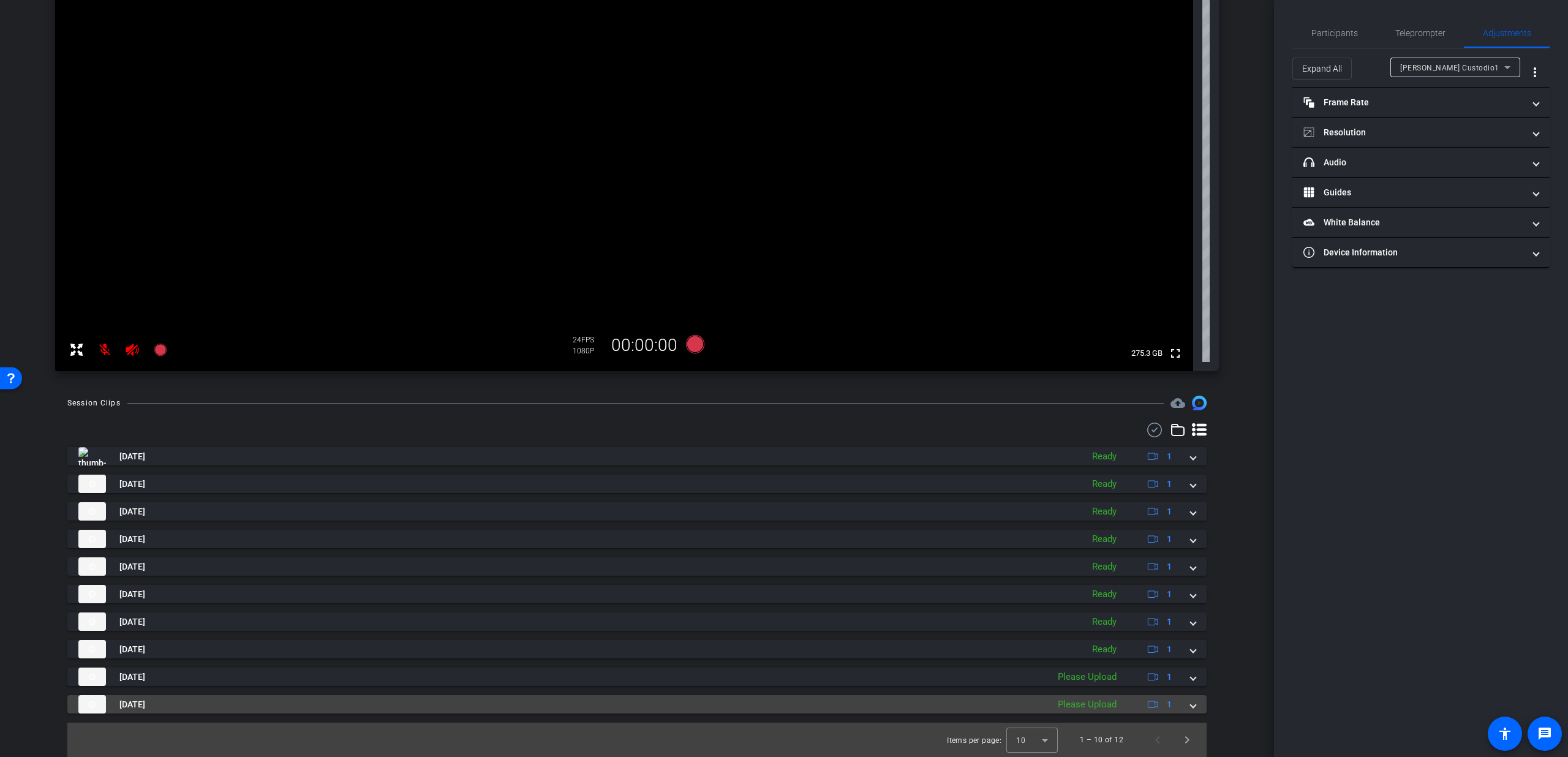
click at [1191, 704] on span at bounding box center [1193, 704] width 4 height 12
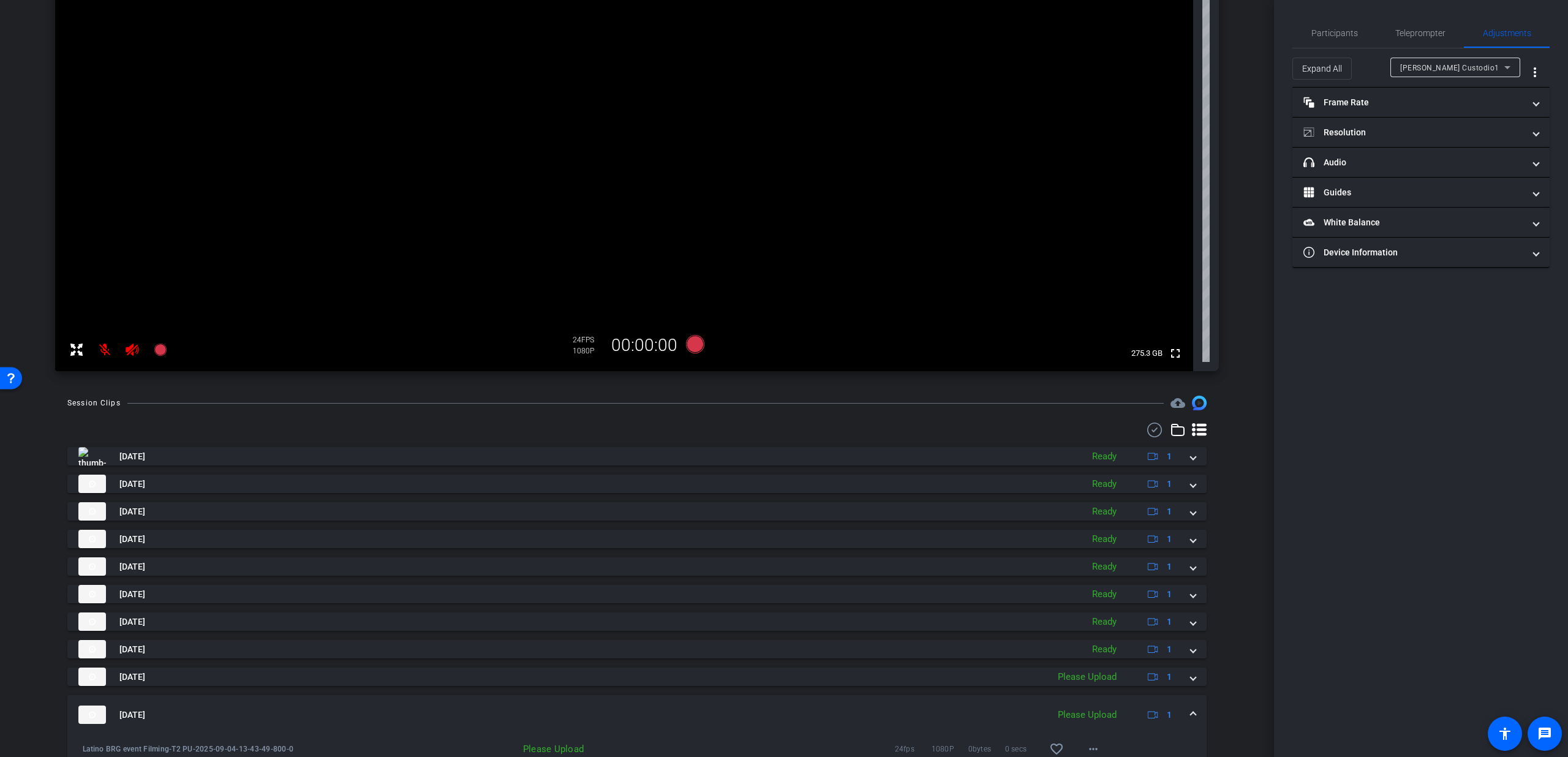
scroll to position [209, 0]
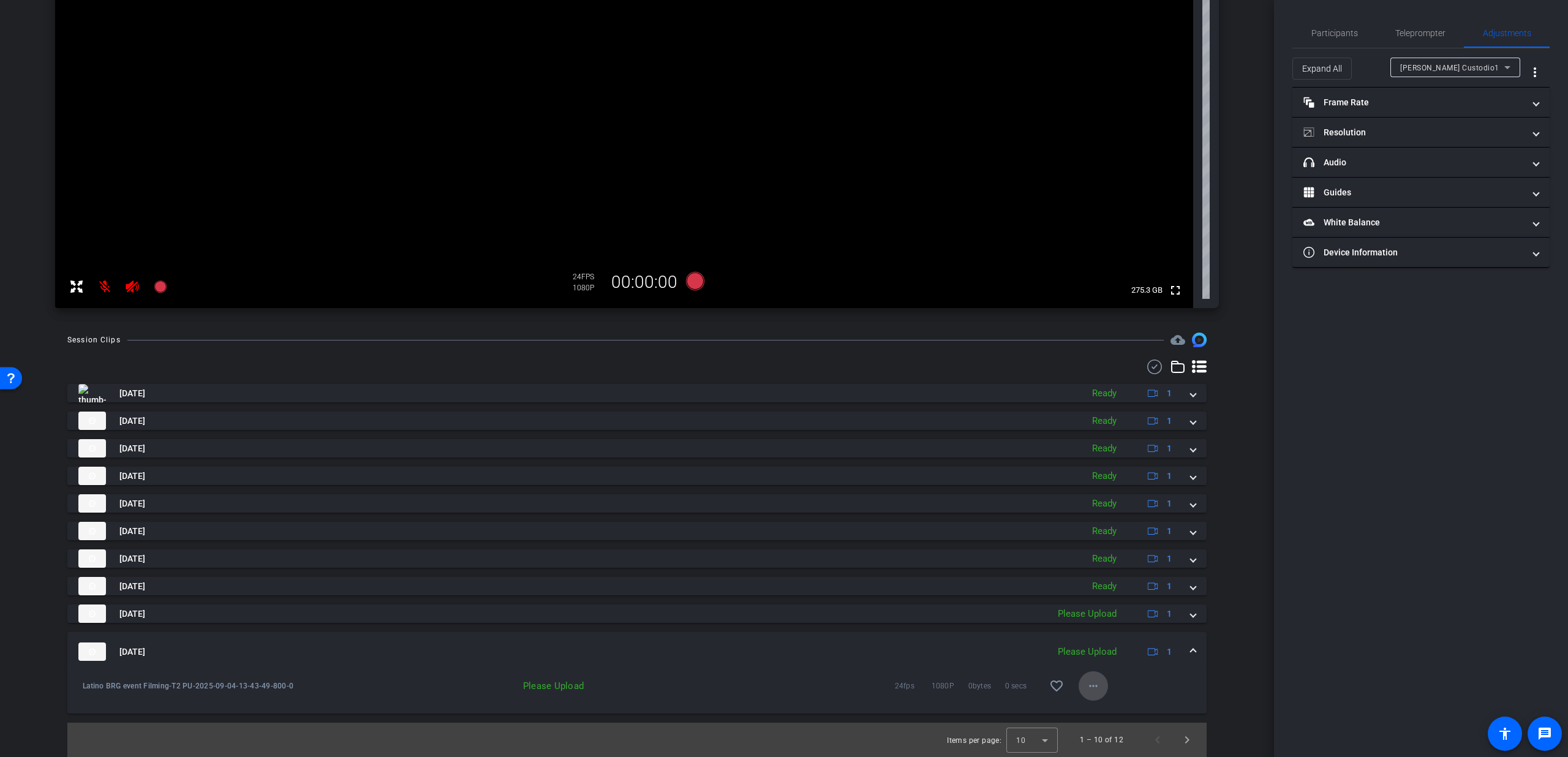
click at [1086, 685] on mat-icon "more_horiz" at bounding box center [1093, 686] width 14 height 14
click at [1097, 705] on span "Upload" at bounding box center [1105, 712] width 49 height 14
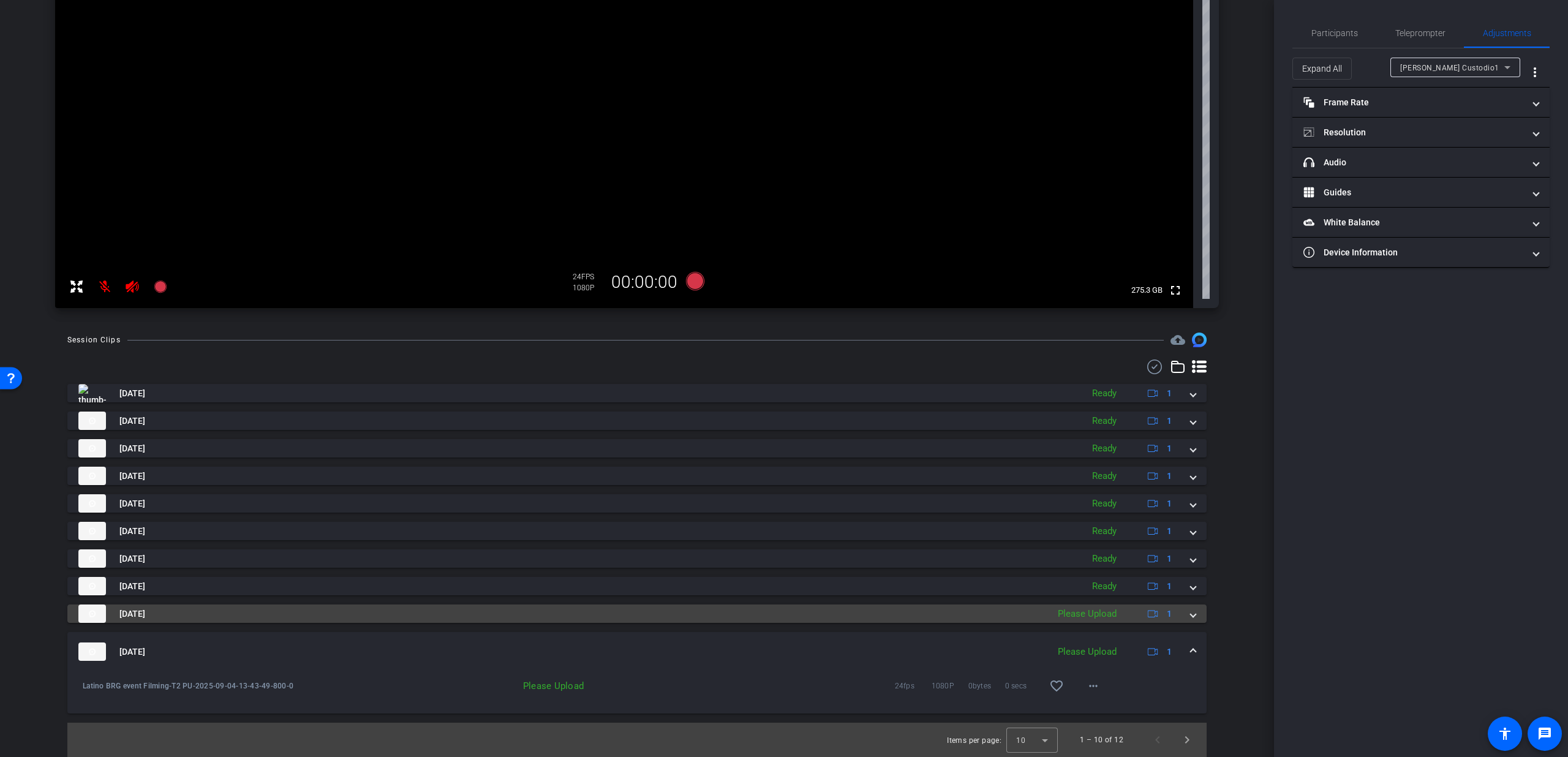
click at [1191, 612] on span at bounding box center [1193, 614] width 4 height 12
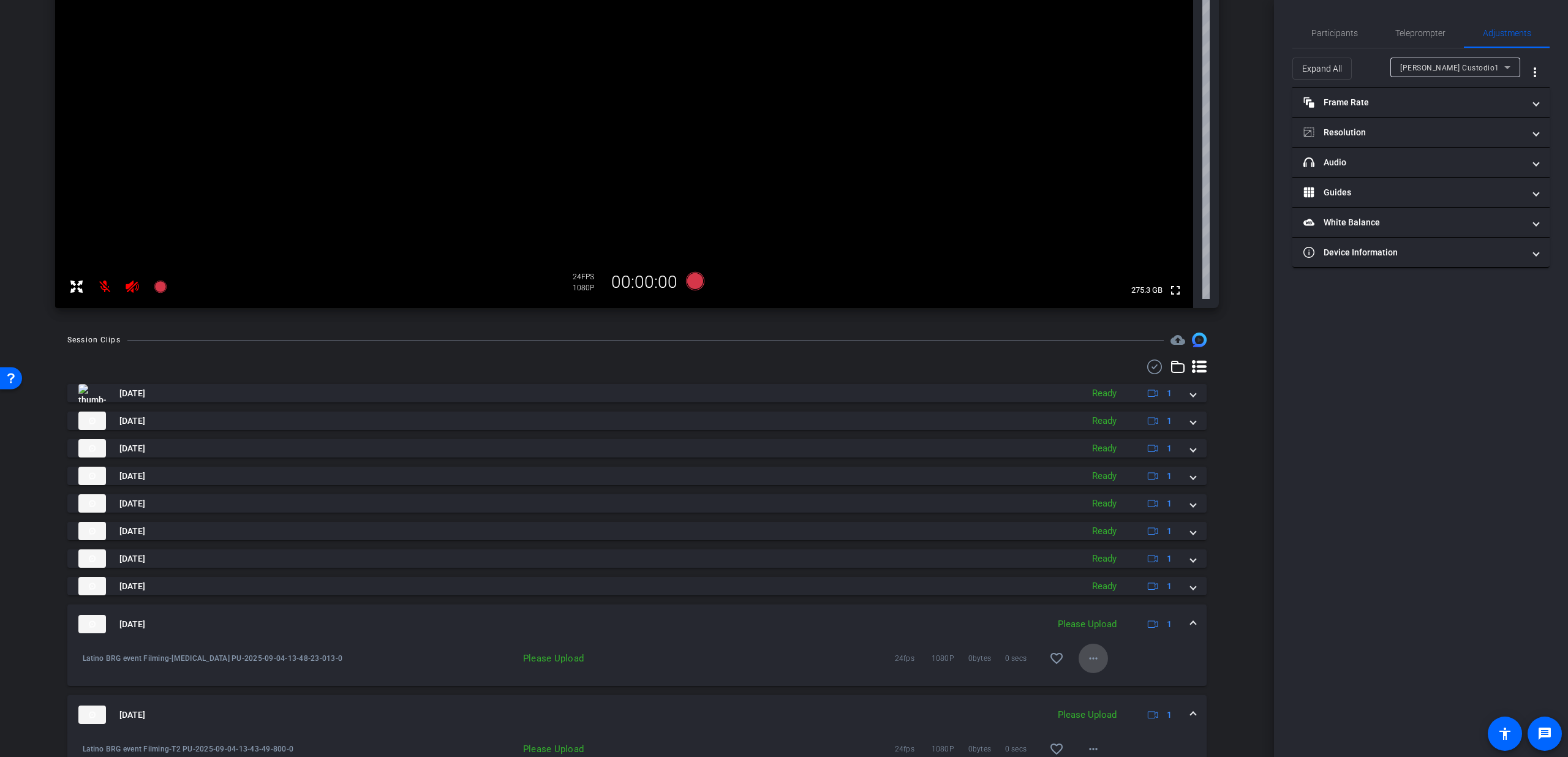
click at [1097, 656] on span at bounding box center [1093, 658] width 29 height 29
click at [1096, 679] on span "Upload" at bounding box center [1105, 684] width 49 height 14
click at [1553, 21] on span "×" at bounding box center [1552, 21] width 7 height 14
click at [1553, 19] on span "×" at bounding box center [1552, 21] width 7 height 14
click at [1179, 710] on div "Sep 4, 2025 Please Upload 1" at bounding box center [635, 715] width 1112 height 19
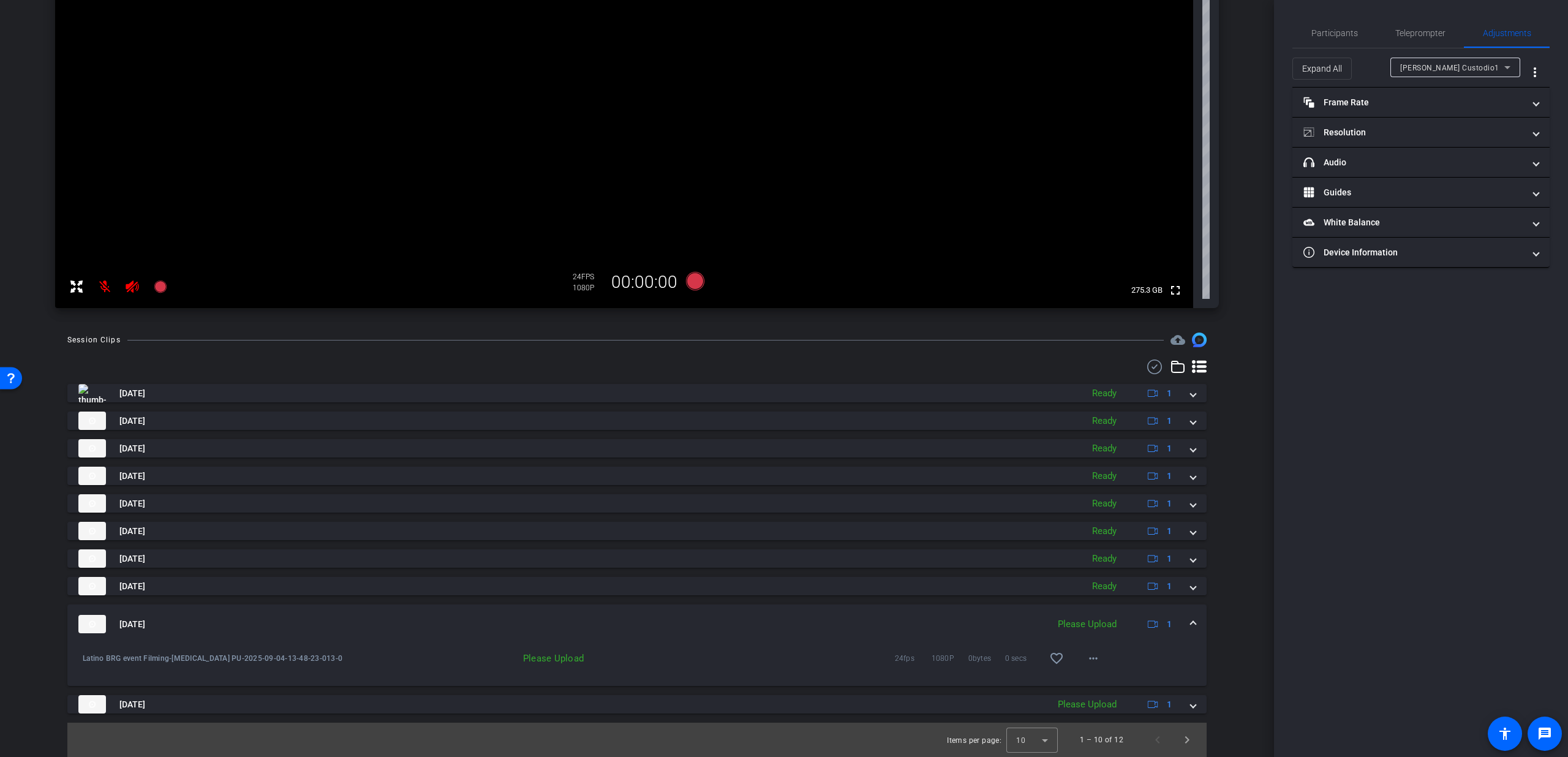
click at [1189, 630] on mat-expansion-panel-header "Sep 4, 2025 Please Upload 1" at bounding box center [637, 624] width 1139 height 39
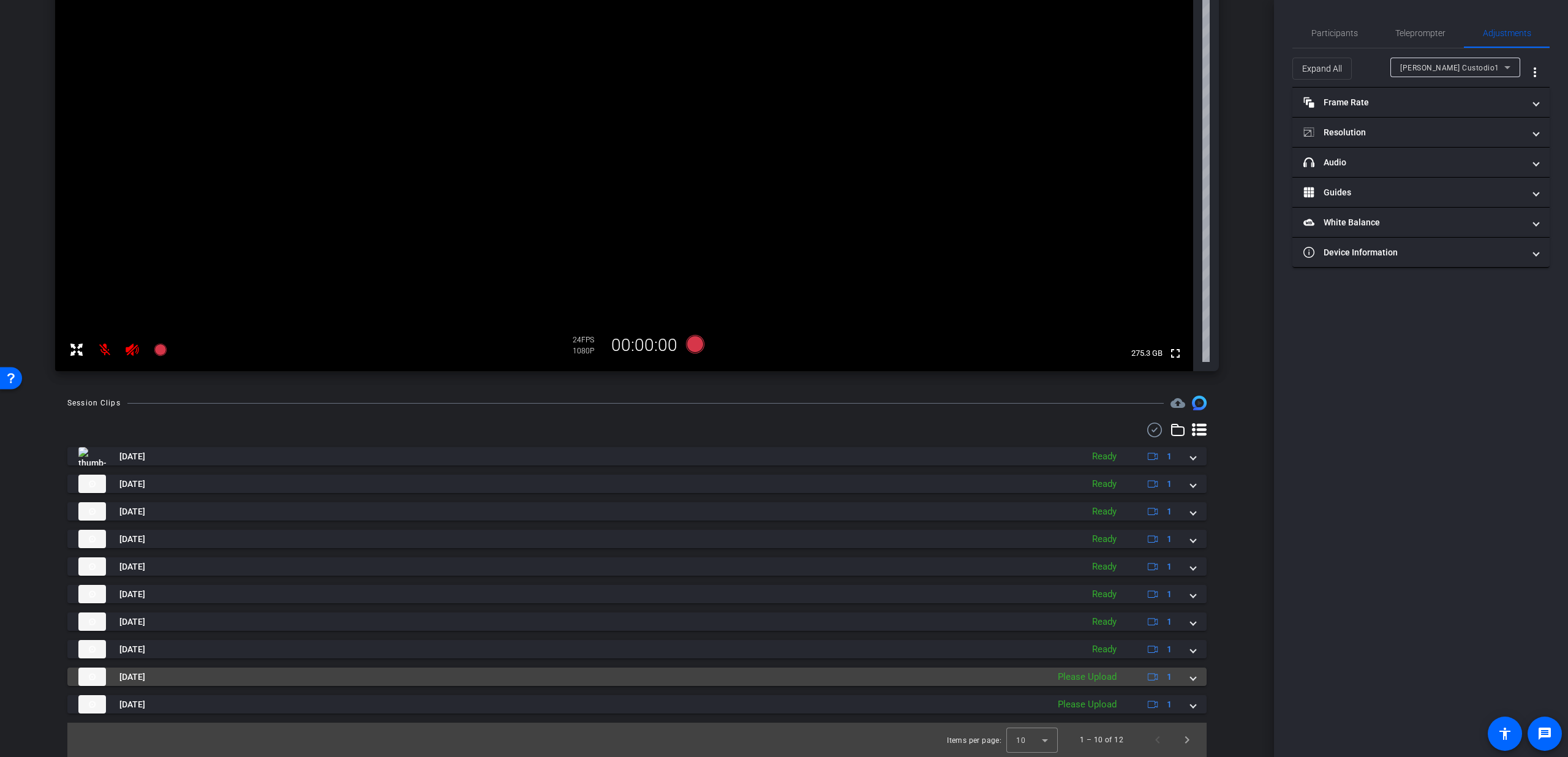
scroll to position [146, 0]
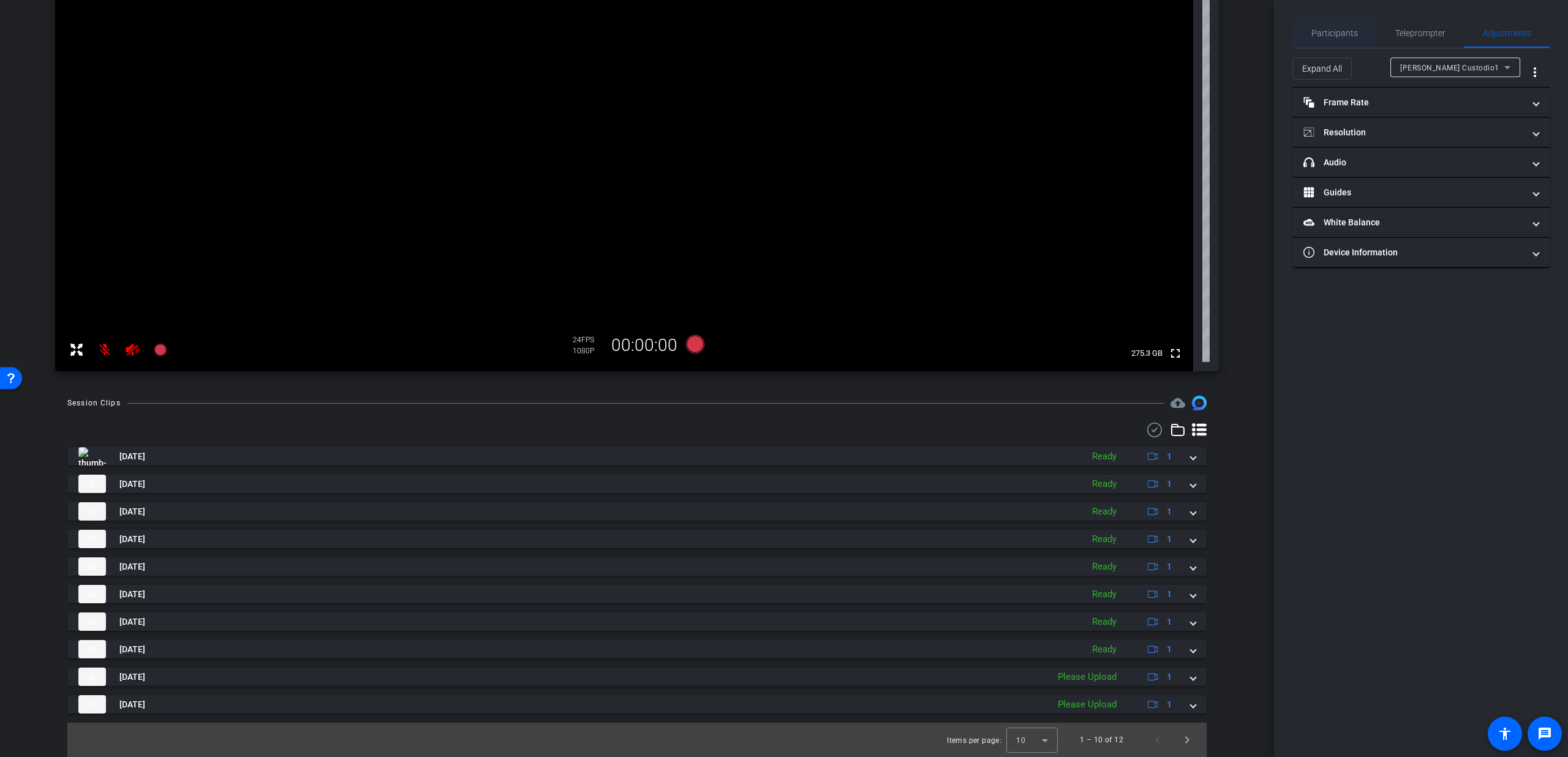
click at [1326, 32] on span "Participants" at bounding box center [1334, 33] width 46 height 9
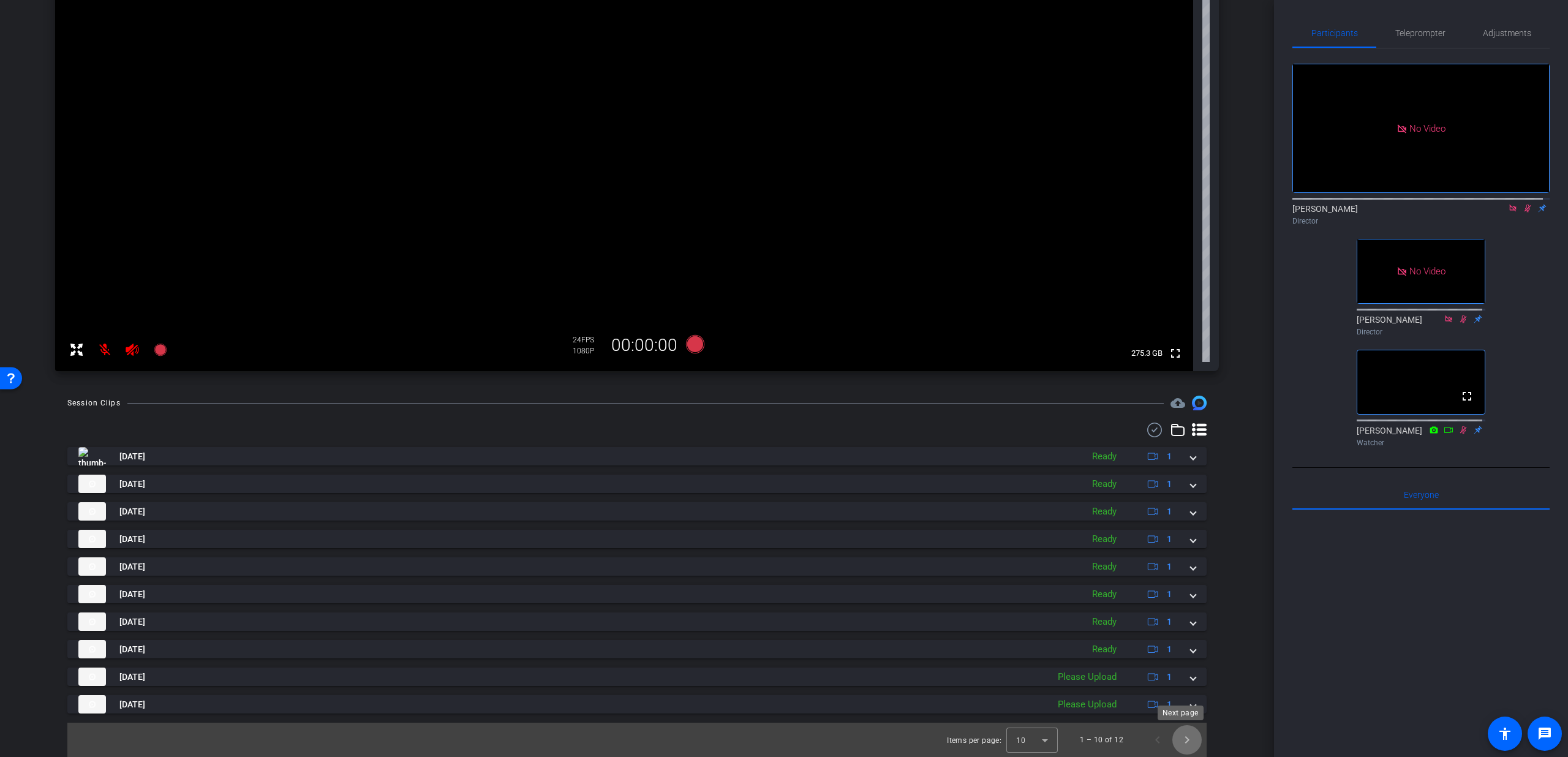
click at [1178, 739] on span "Next page" at bounding box center [1186, 740] width 29 height 29
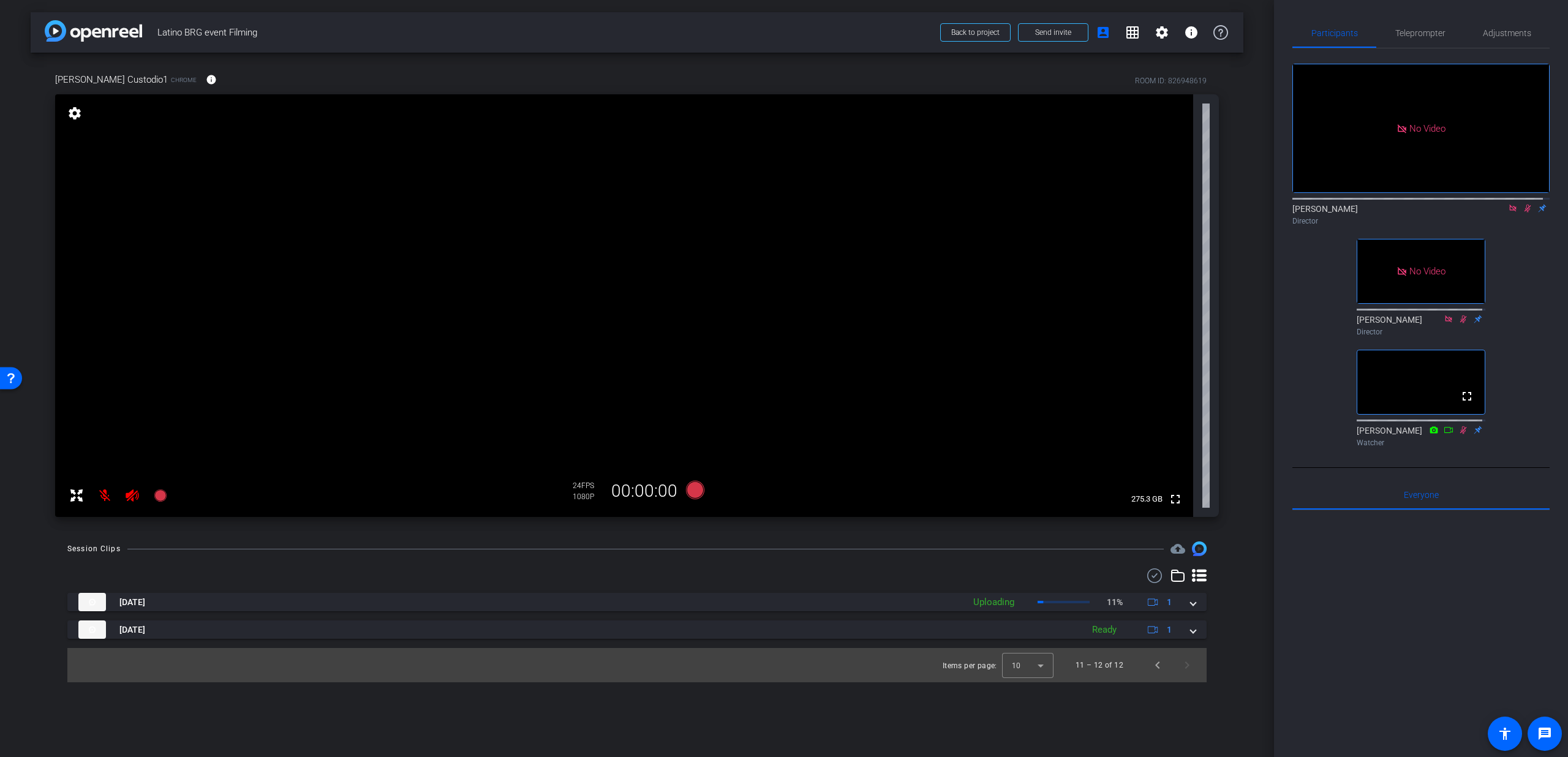
click at [1522, 202] on mat-icon at bounding box center [1527, 208] width 14 height 11
click at [1525, 205] on icon at bounding box center [1527, 209] width 4 height 8
click at [1524, 205] on icon at bounding box center [1528, 209] width 7 height 8
click at [1154, 34] on mat-icon "settings" at bounding box center [1162, 32] width 14 height 14
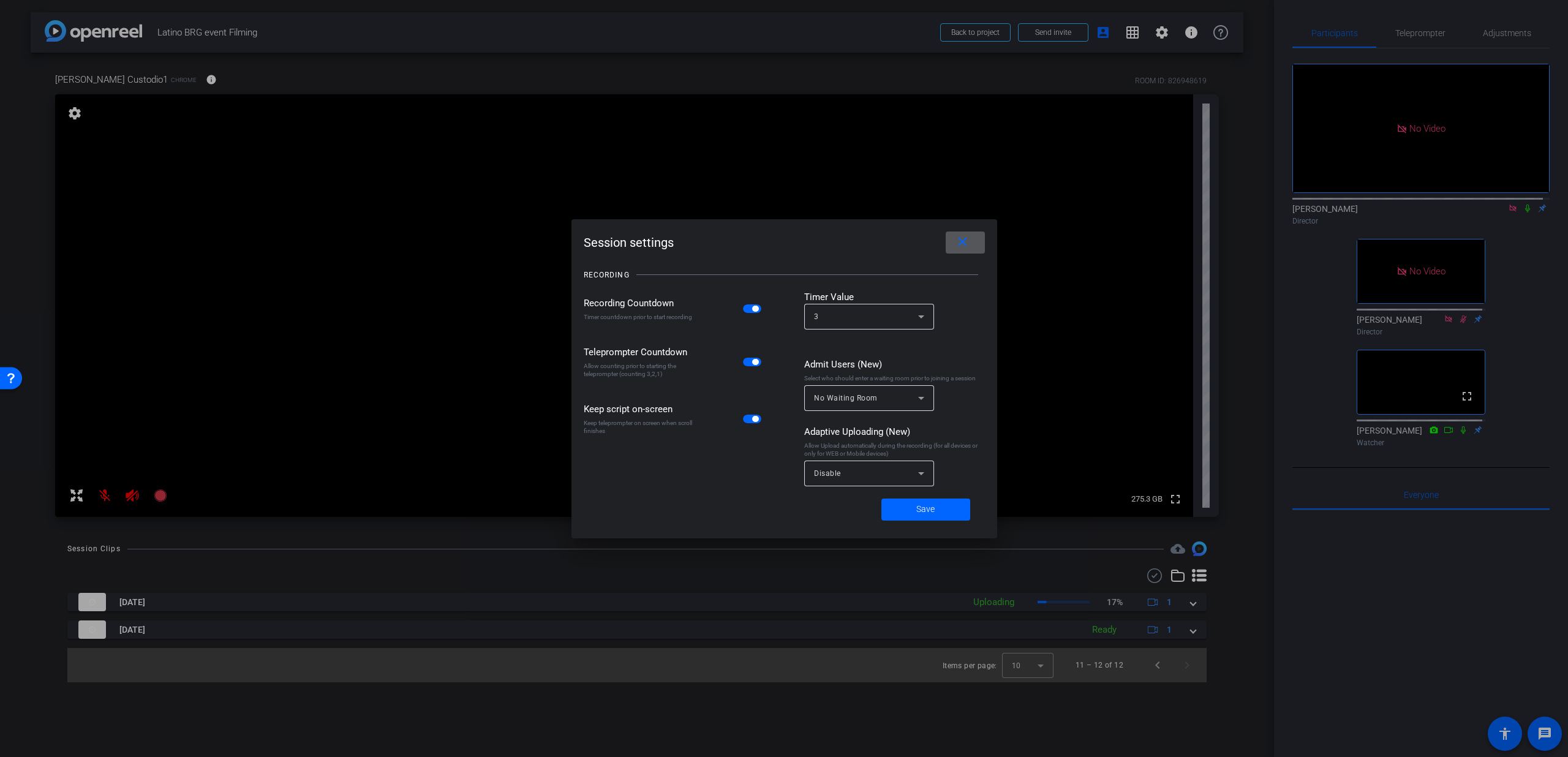
click at [972, 236] on span at bounding box center [965, 243] width 39 height 29
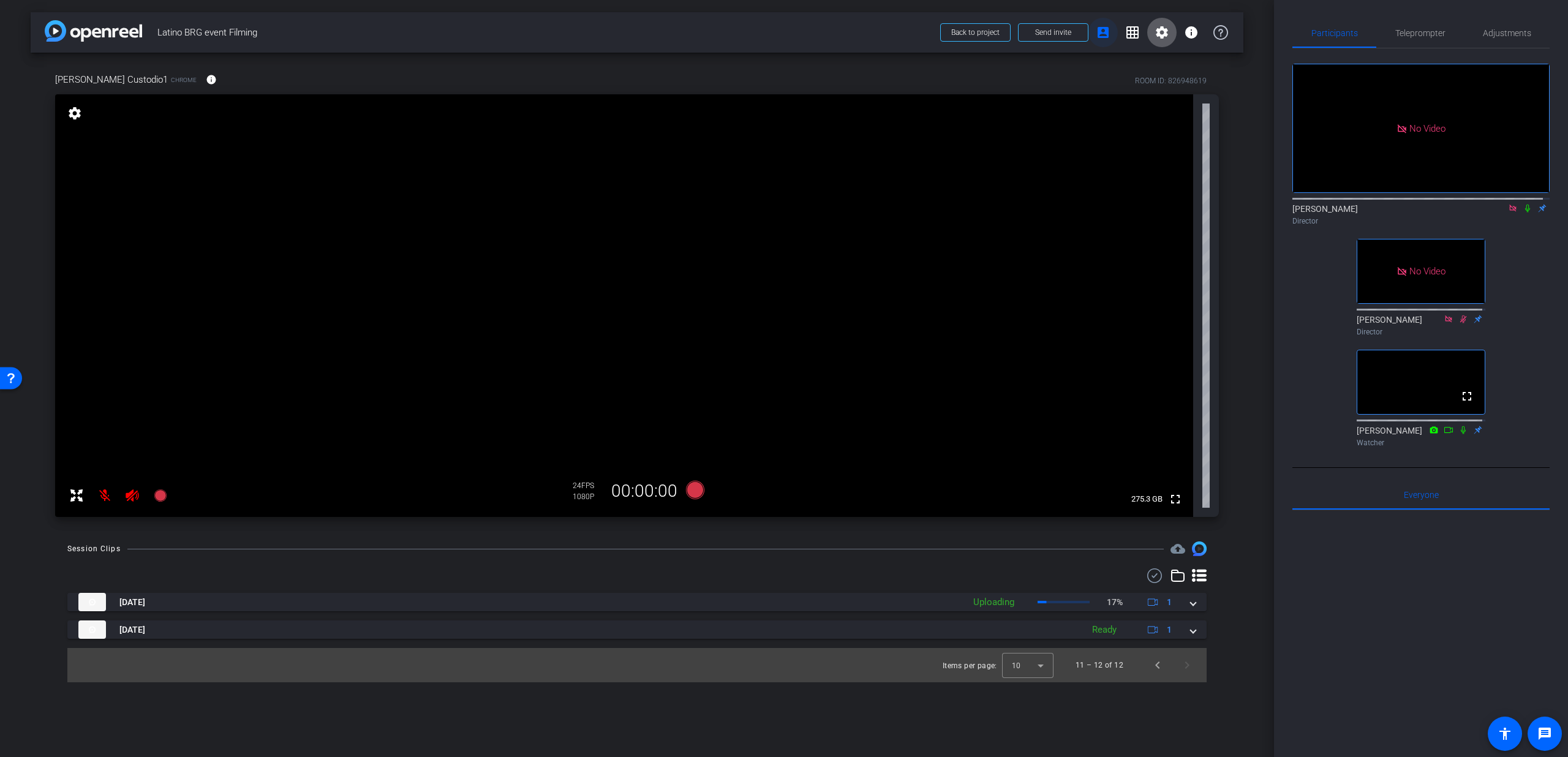
click at [1112, 36] on span at bounding box center [1103, 32] width 29 height 29
click at [1110, 34] on mat-icon "account_box" at bounding box center [1103, 32] width 14 height 14
click at [197, 82] on span at bounding box center [211, 79] width 29 height 29
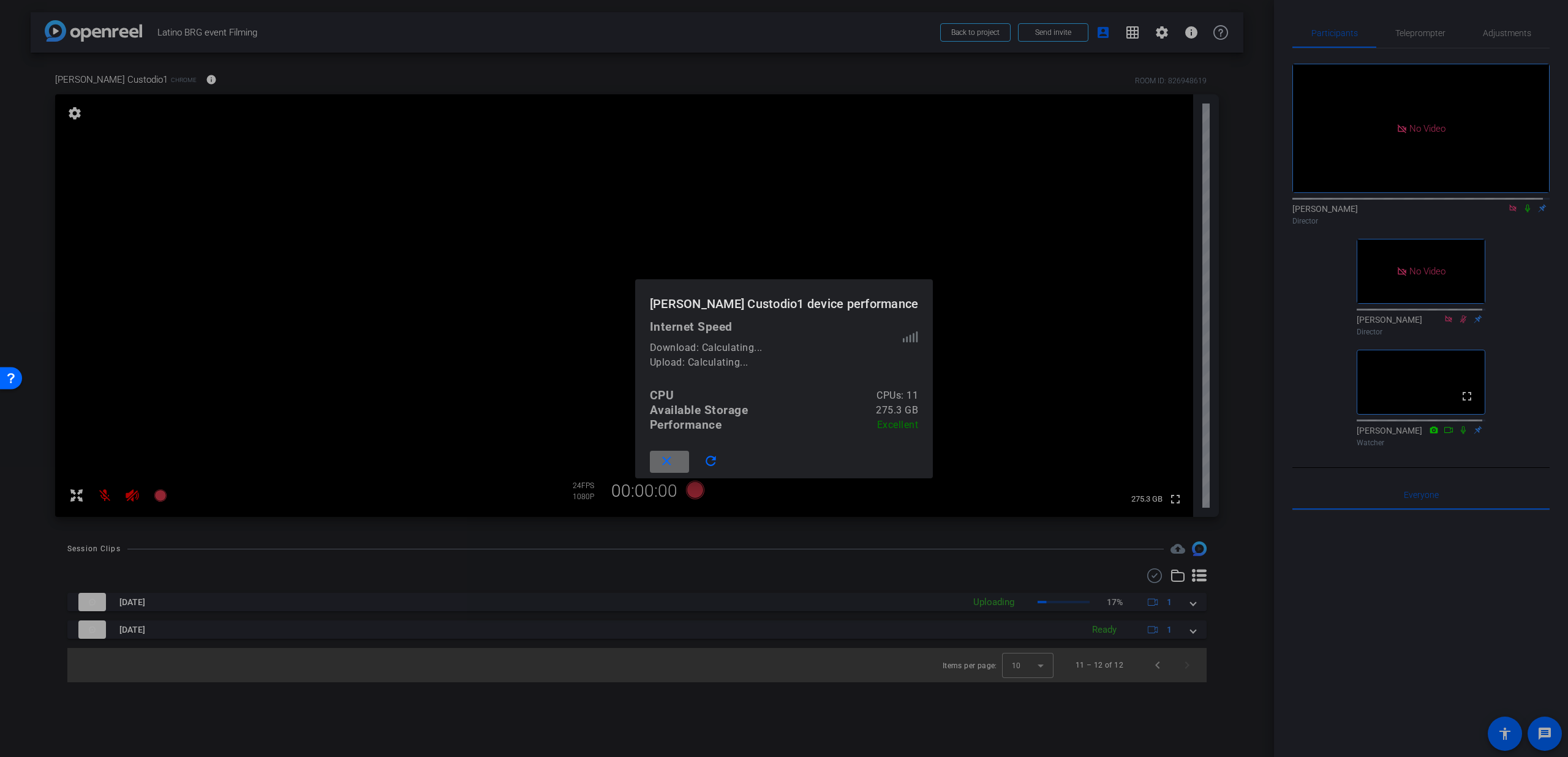
click at [675, 456] on mat-icon "close" at bounding box center [666, 461] width 15 height 15
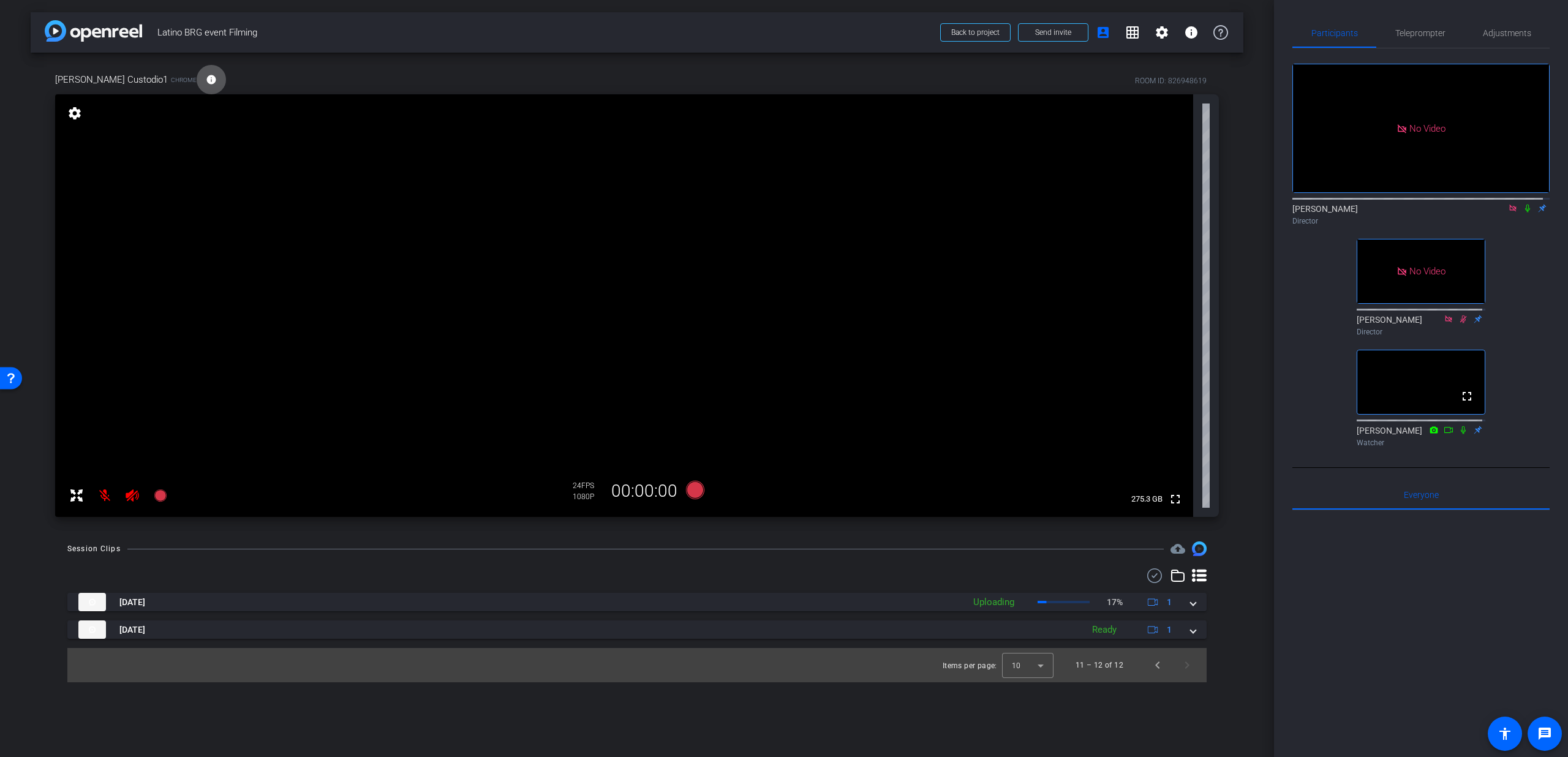
click at [79, 117] on mat-icon "settings" at bounding box center [74, 113] width 17 height 14
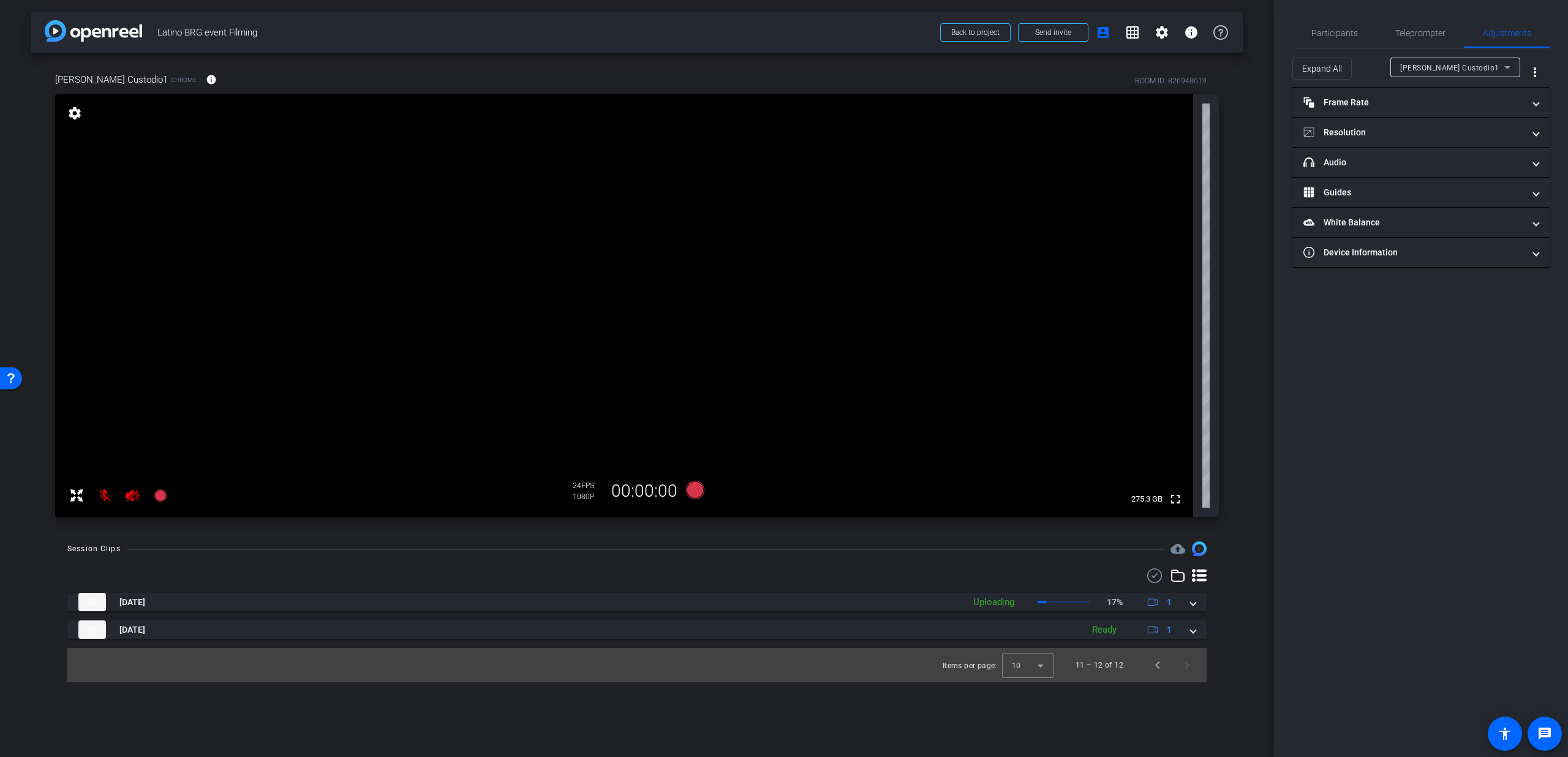
click at [1238, 78] on div "Olga Custodio1 Chrome info ROOM ID: 826948619 fullscreen settings 275.3 GB 24 F…" at bounding box center [636, 291] width 1213 height 477
click at [1252, 88] on div "arrow_back Latino BRG event Filming Back to project Send invite account_box gri…" at bounding box center [636, 378] width 1274 height 757
click at [1318, 34] on span "Participants" at bounding box center [1334, 33] width 46 height 9
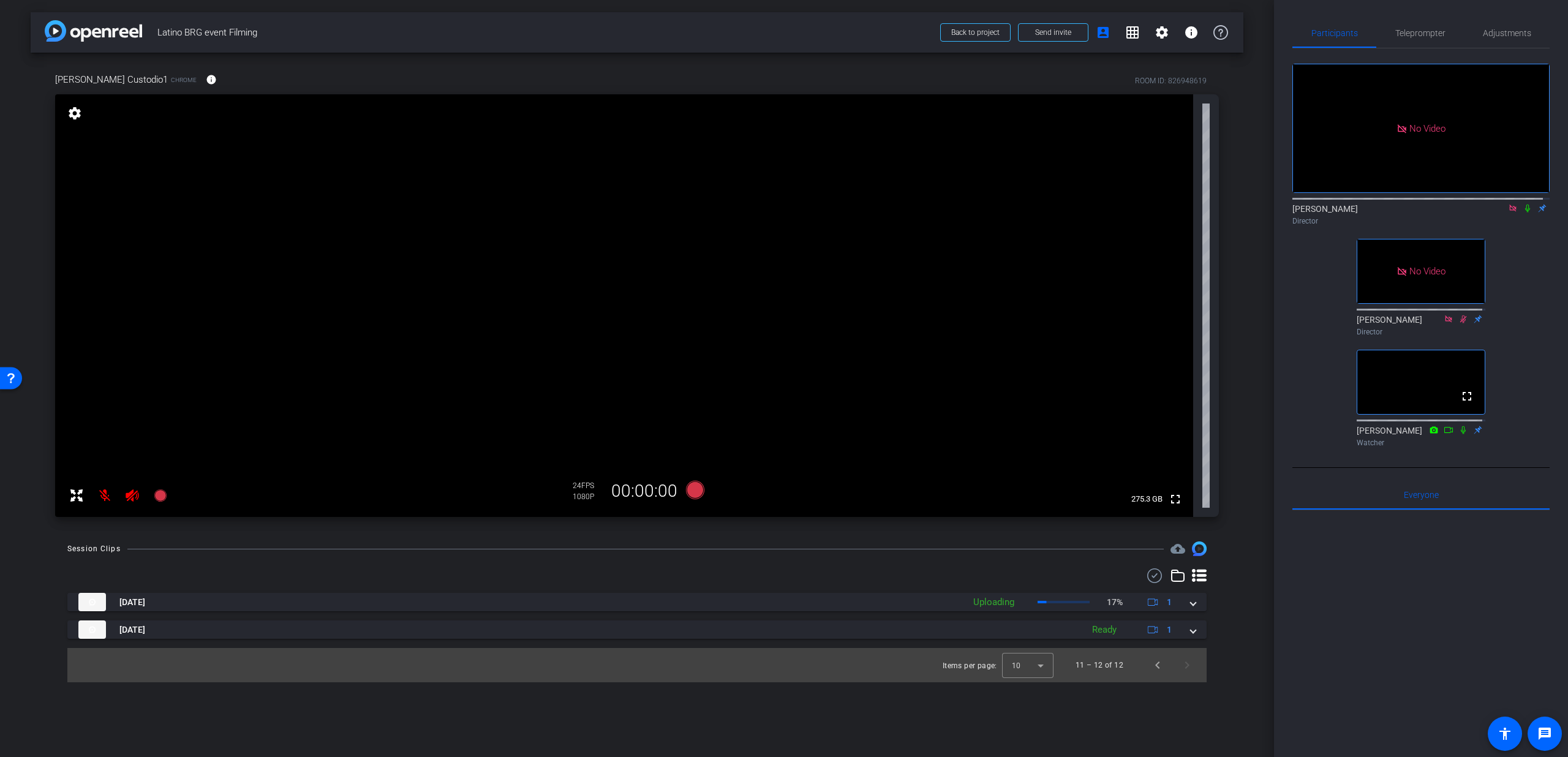
click at [1525, 205] on icon at bounding box center [1527, 209] width 4 height 8
click at [1524, 205] on icon at bounding box center [1528, 209] width 7 height 8
click at [1153, 663] on span "Previous page" at bounding box center [1157, 665] width 29 height 29
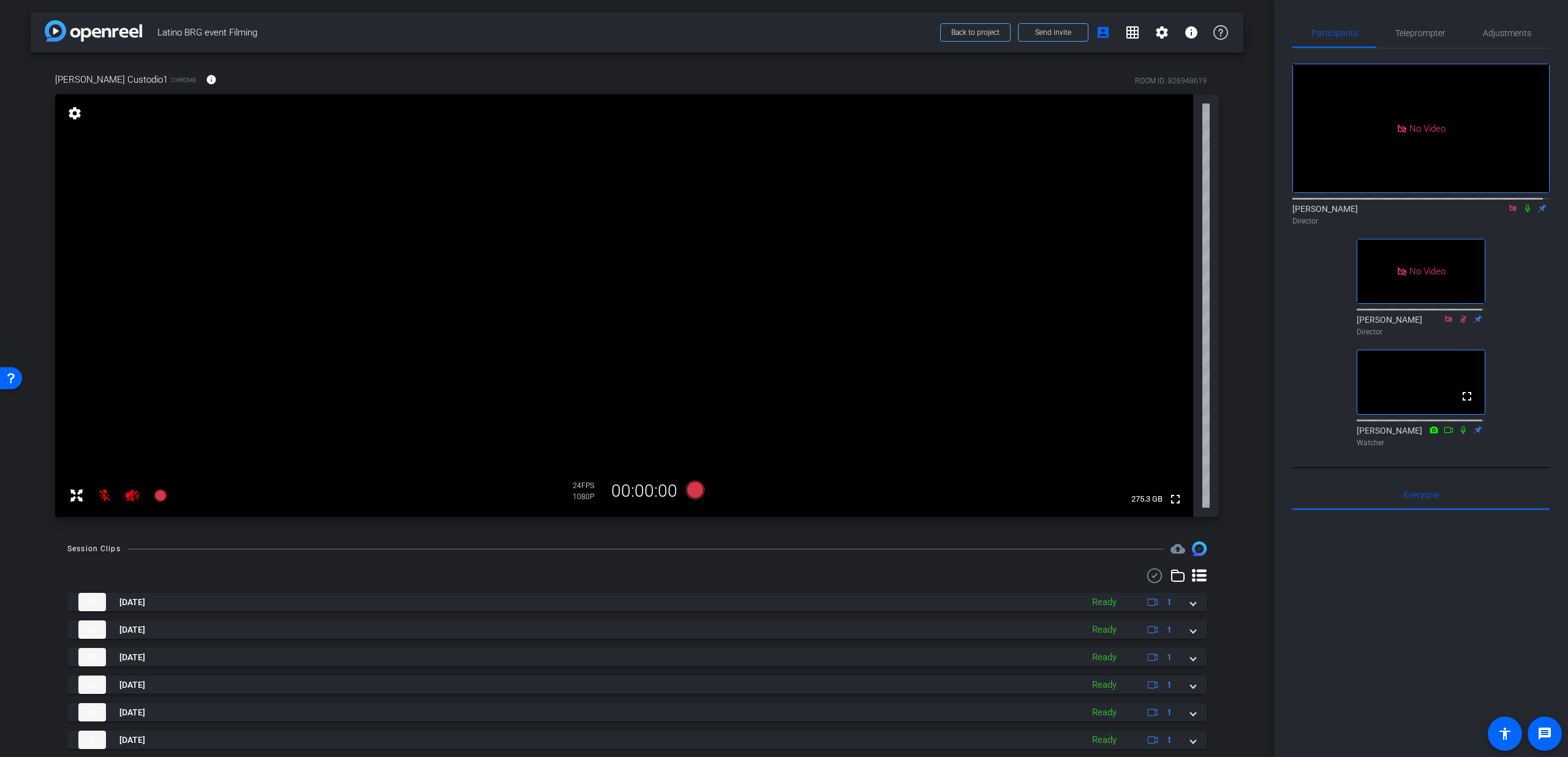
scroll to position [146, 0]
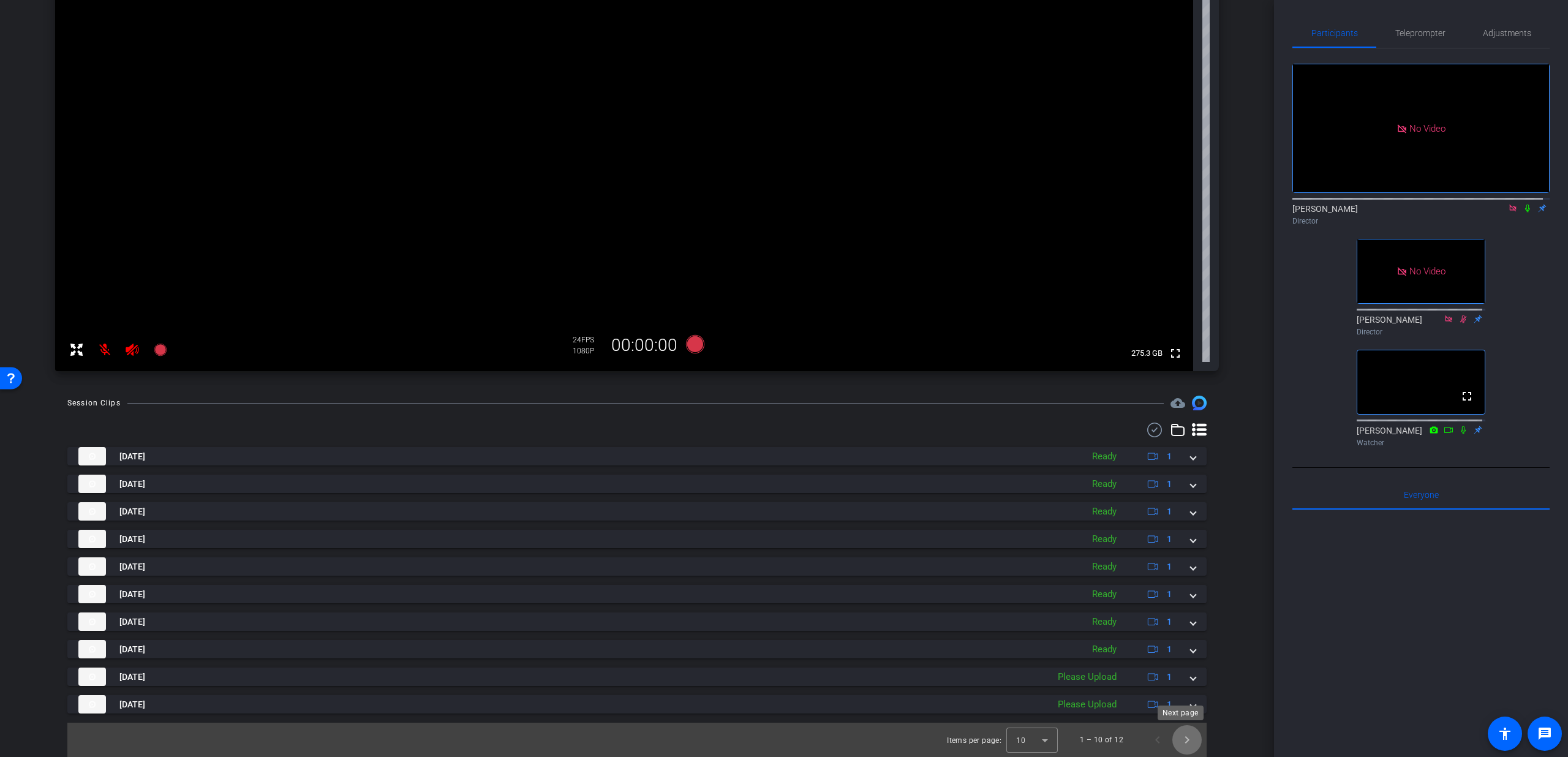
click at [1186, 746] on span "Next page" at bounding box center [1186, 740] width 29 height 29
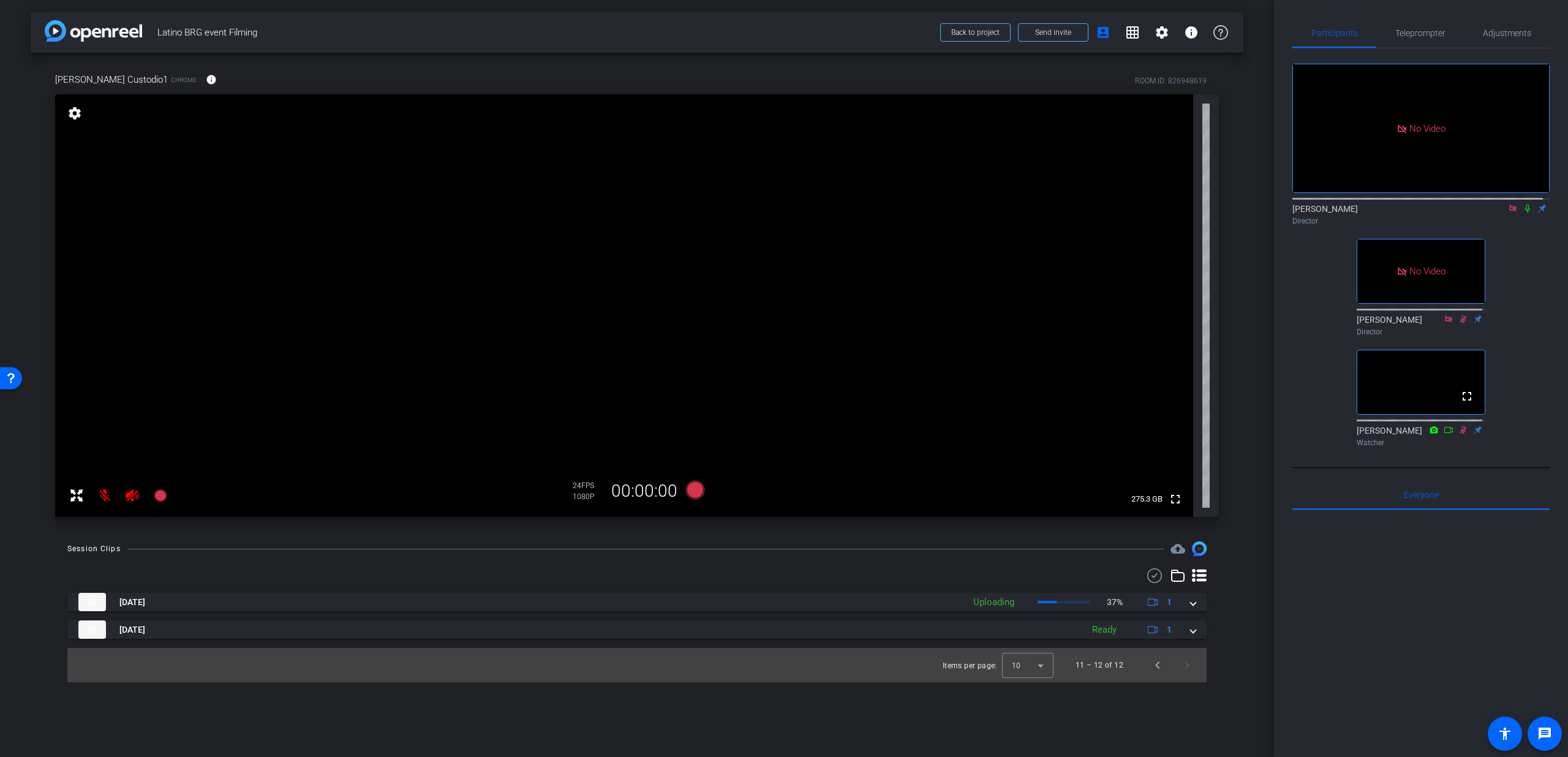
click at [1525, 205] on icon at bounding box center [1527, 209] width 4 height 8
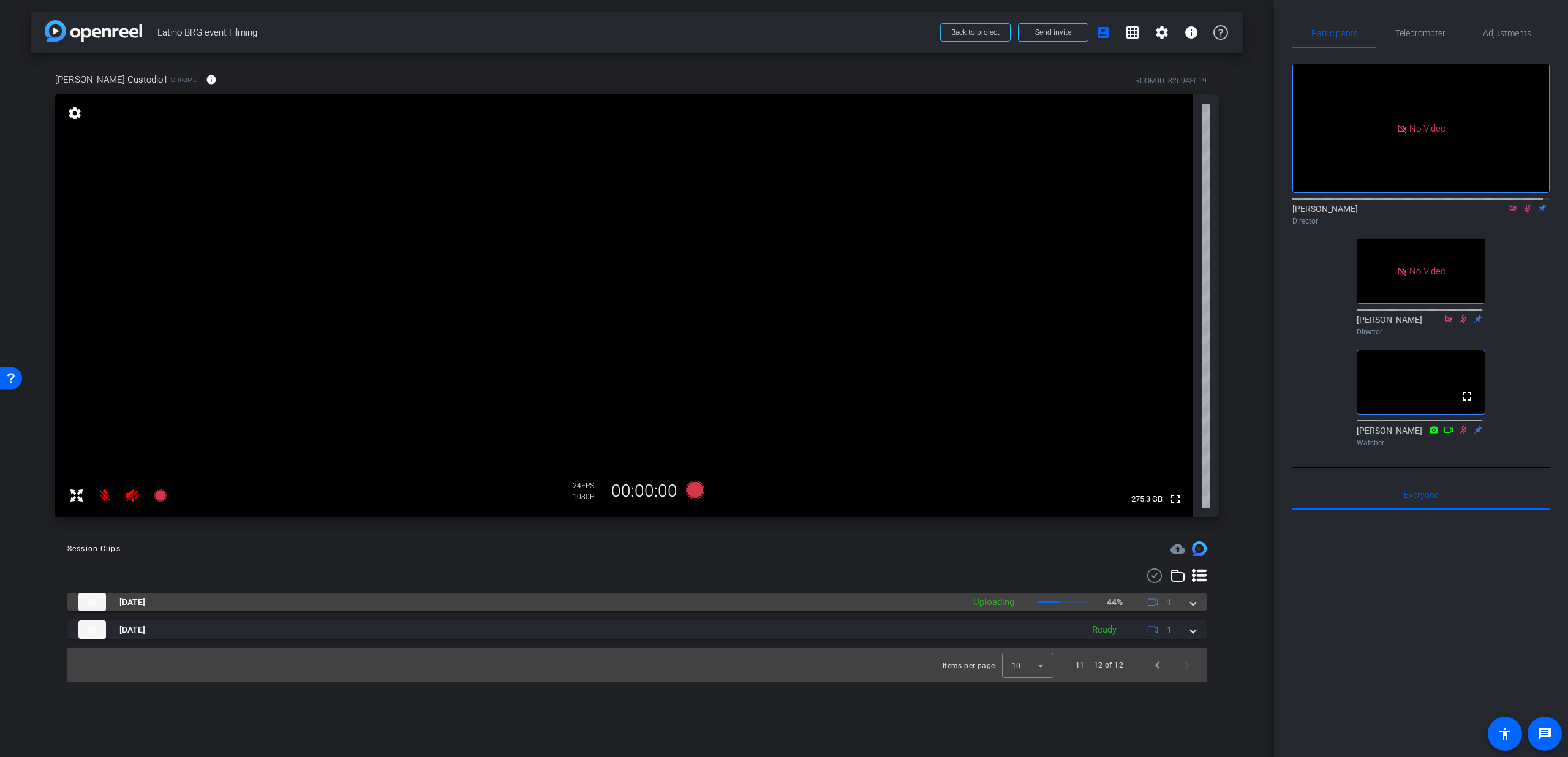
click at [1193, 604] on span at bounding box center [1193, 603] width 4 height 12
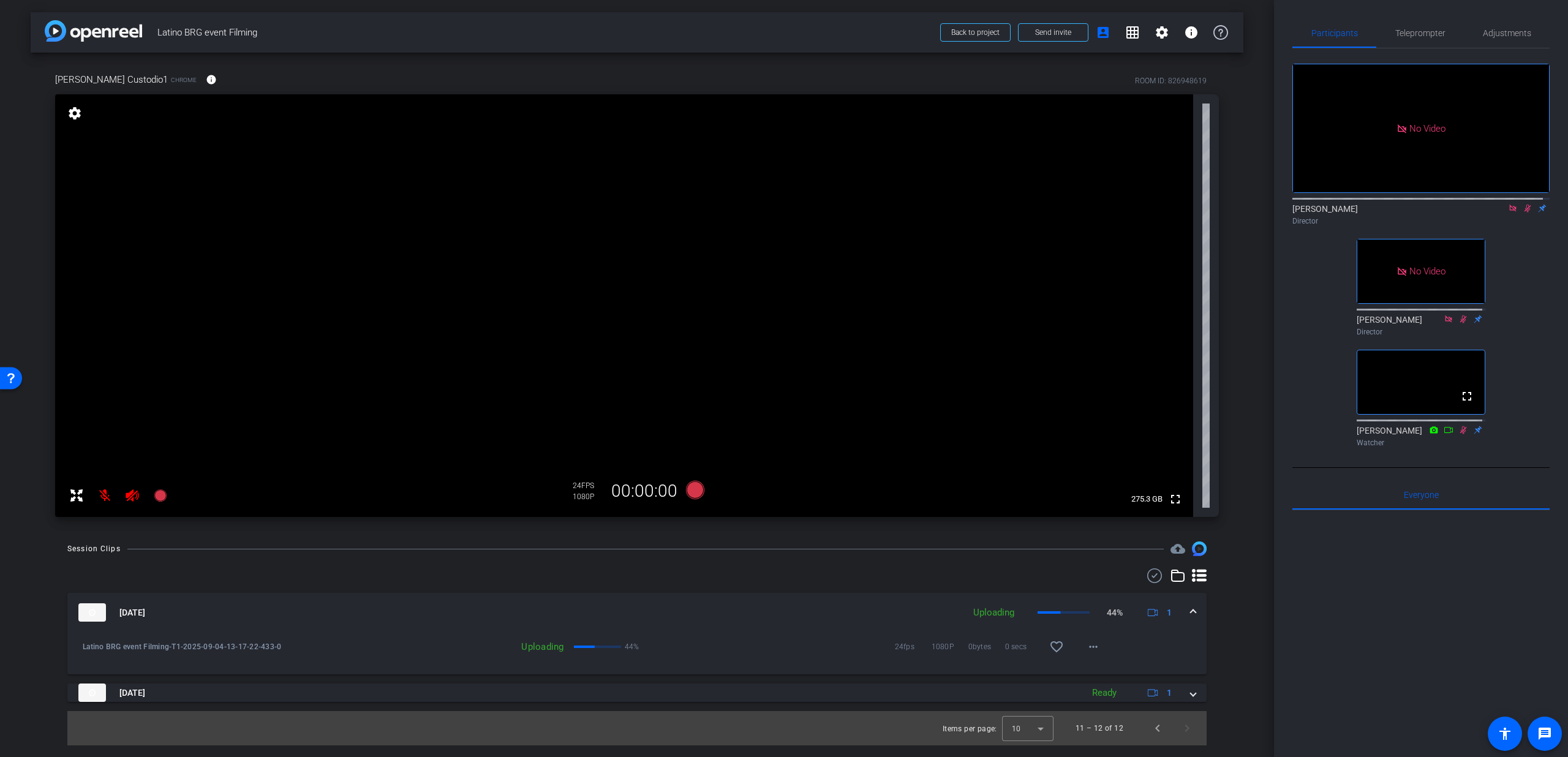
click at [1186, 616] on div "Sep 4, 2025 Uploading 44% 1" at bounding box center [635, 613] width 1112 height 19
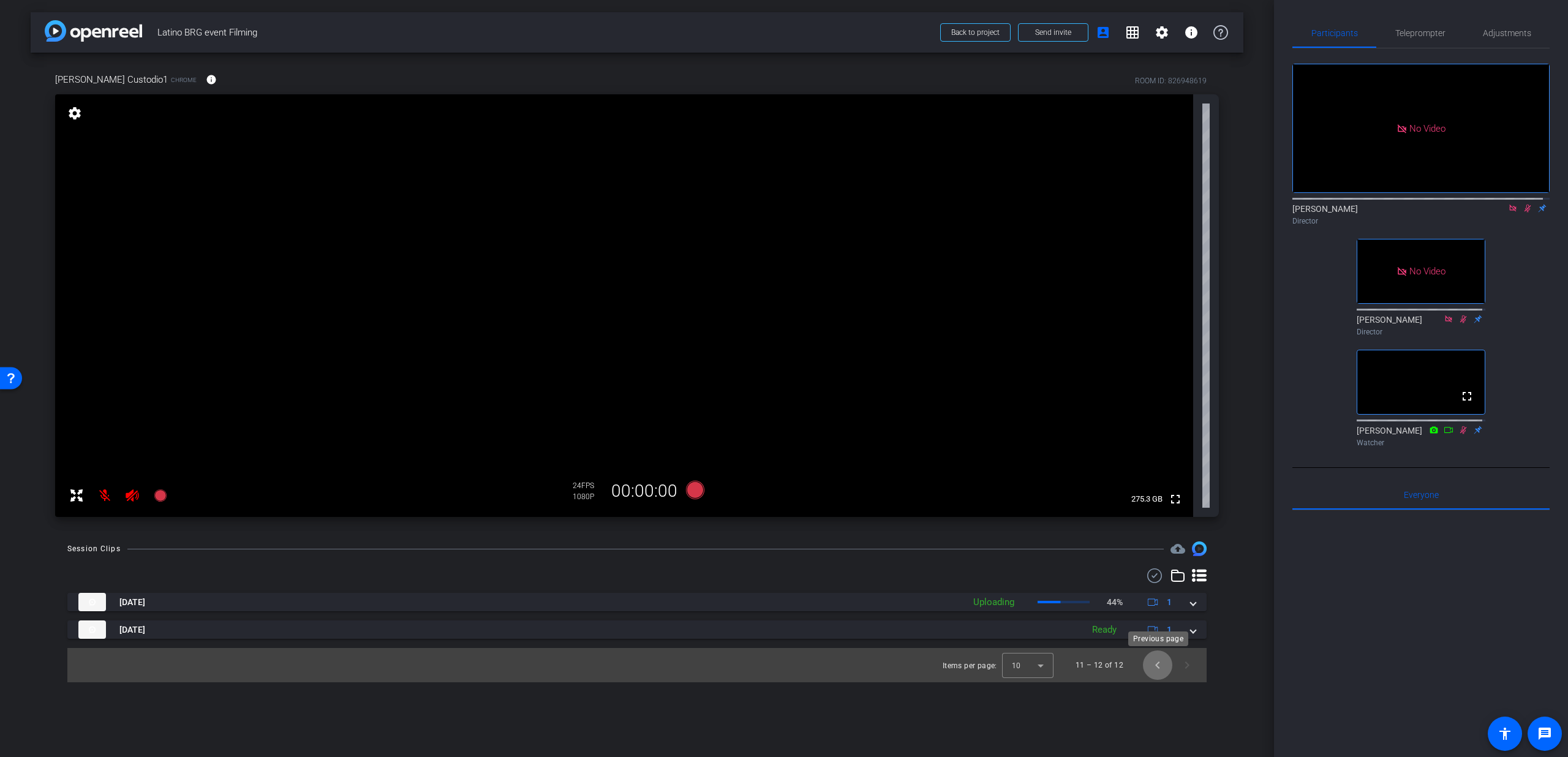
click at [1154, 671] on span "Previous page" at bounding box center [1157, 665] width 29 height 29
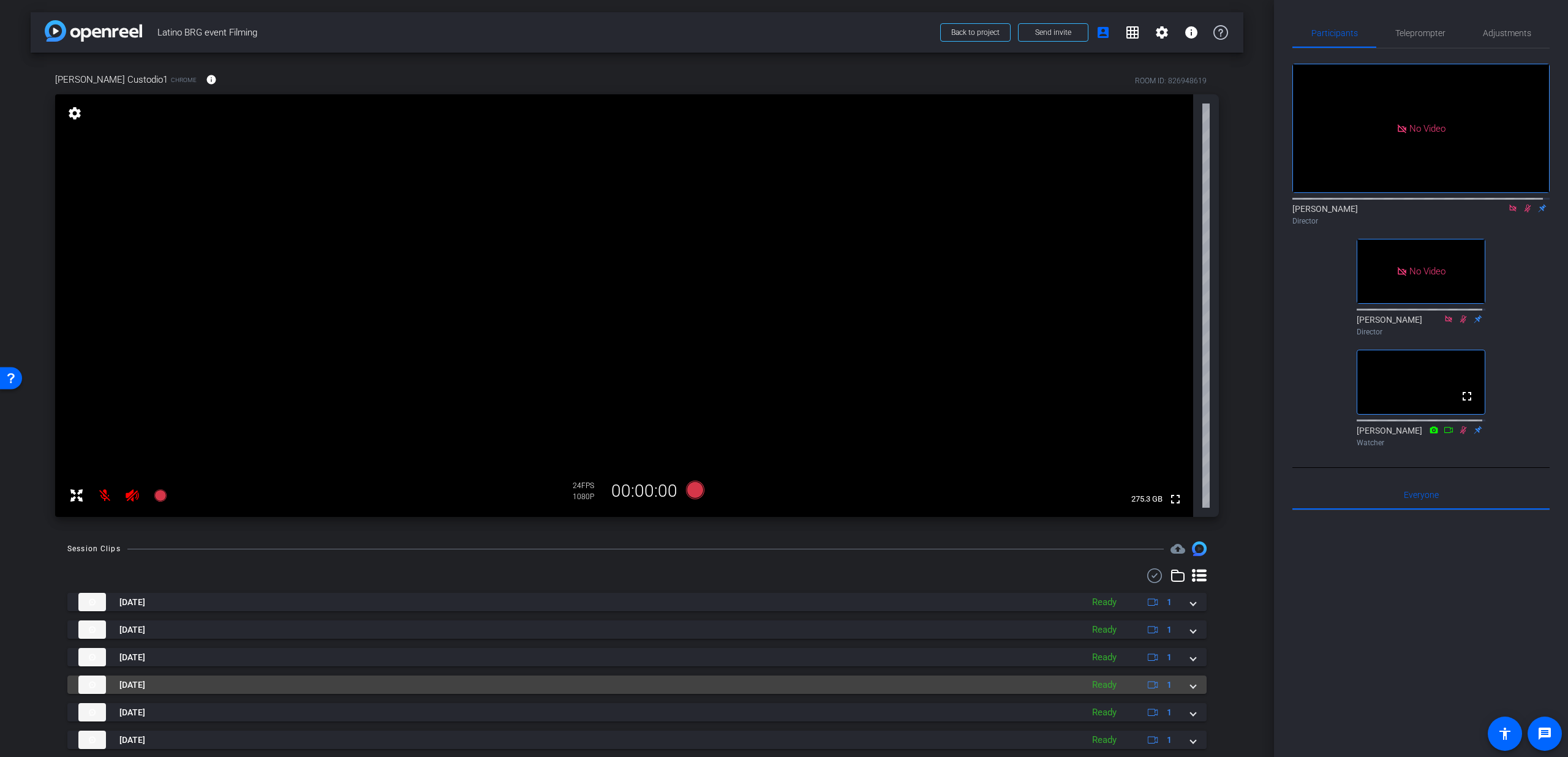
scroll to position [146, 0]
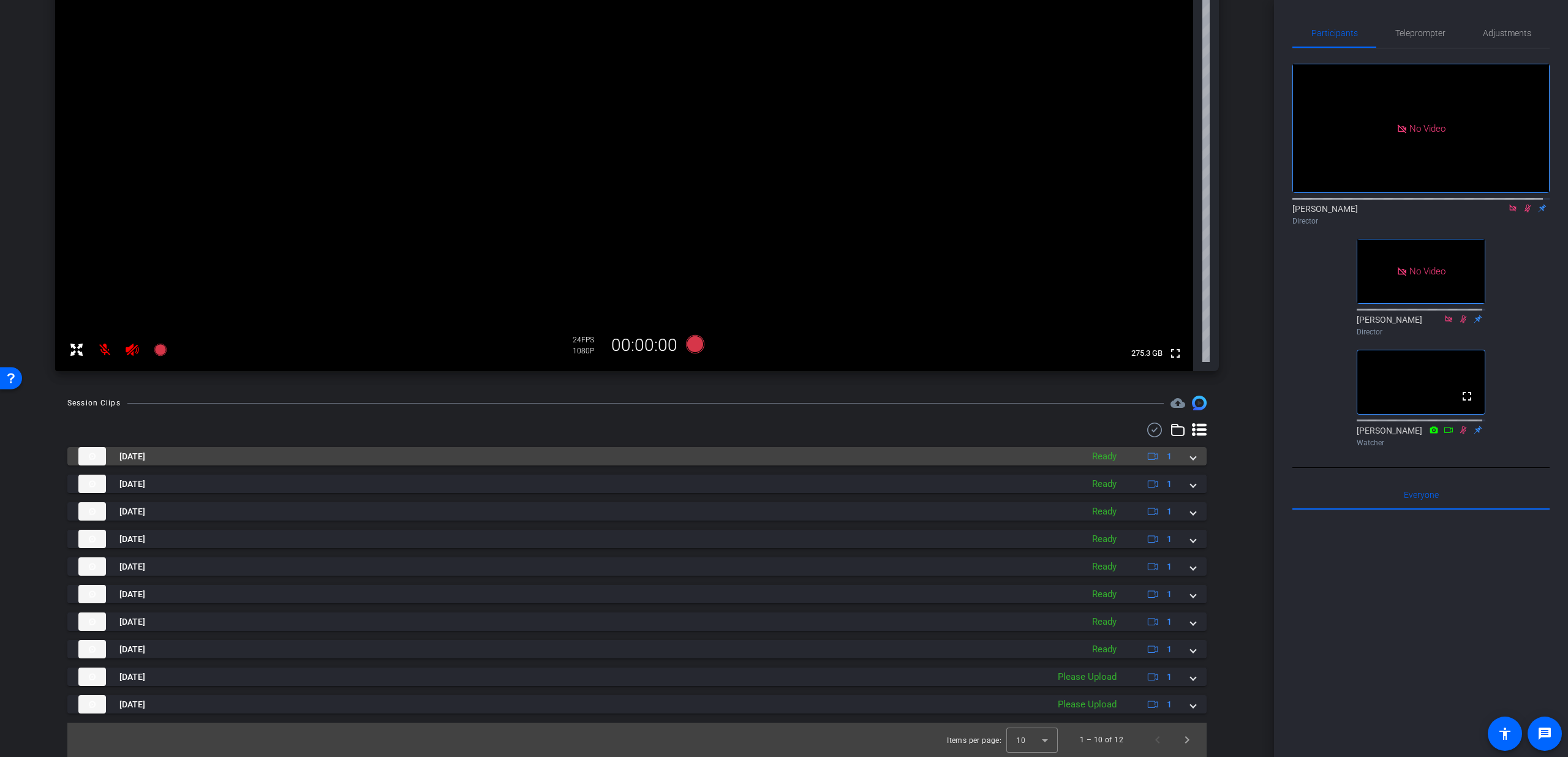
click at [1182, 459] on div "Sep 4, 2025 Ready 1" at bounding box center [635, 457] width 1112 height 19
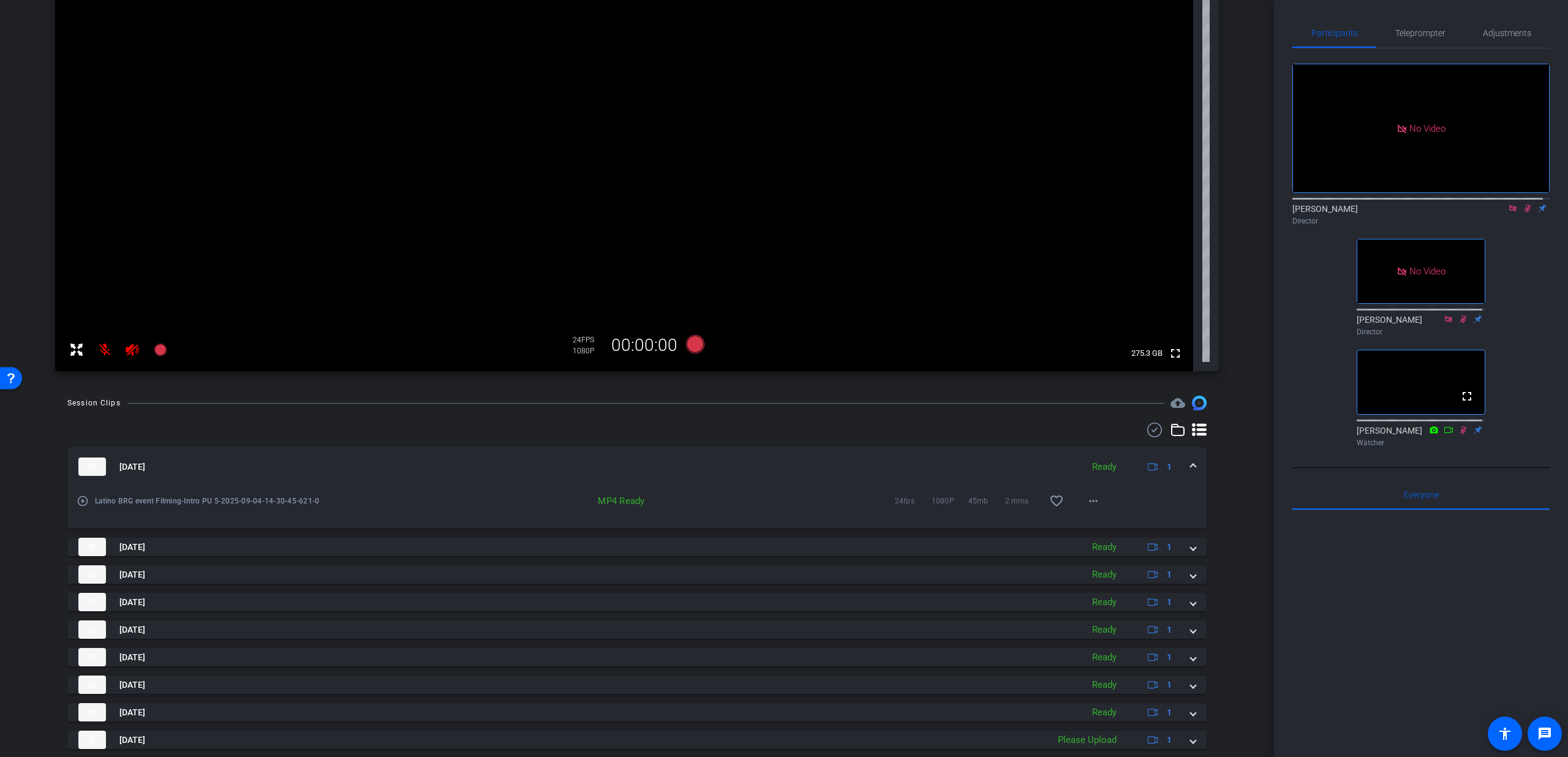
click at [1207, 463] on div "Session Clips cloud_upload Sep 4, 2025 Ready 1 play_circle_outline Latino BRG e…" at bounding box center [636, 608] width 1213 height 424
click at [1194, 465] on mat-expansion-panel-header "Sep 4, 2025 Ready 1" at bounding box center [637, 467] width 1139 height 39
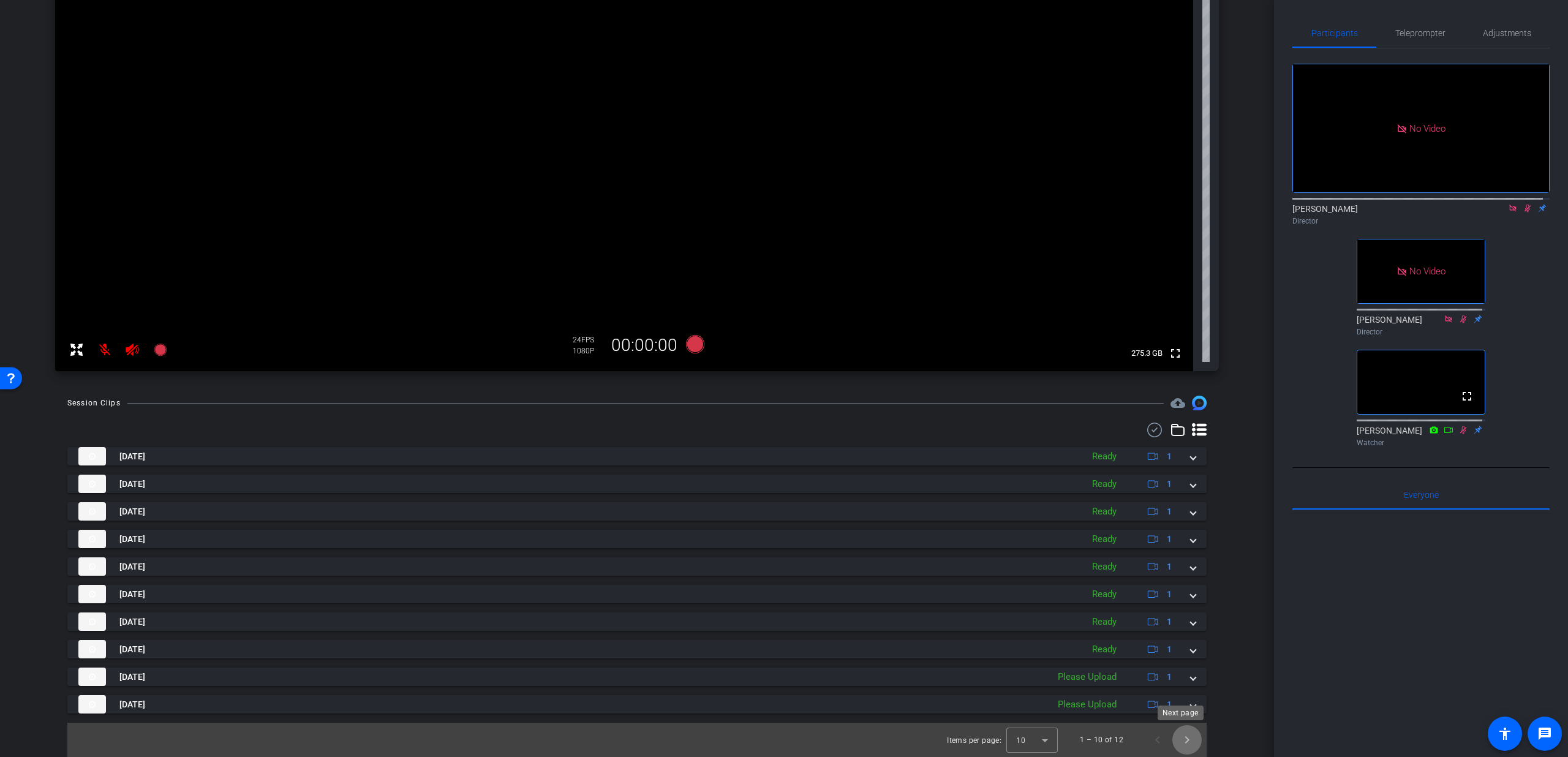
click at [1186, 736] on span "Next page" at bounding box center [1186, 740] width 29 height 29
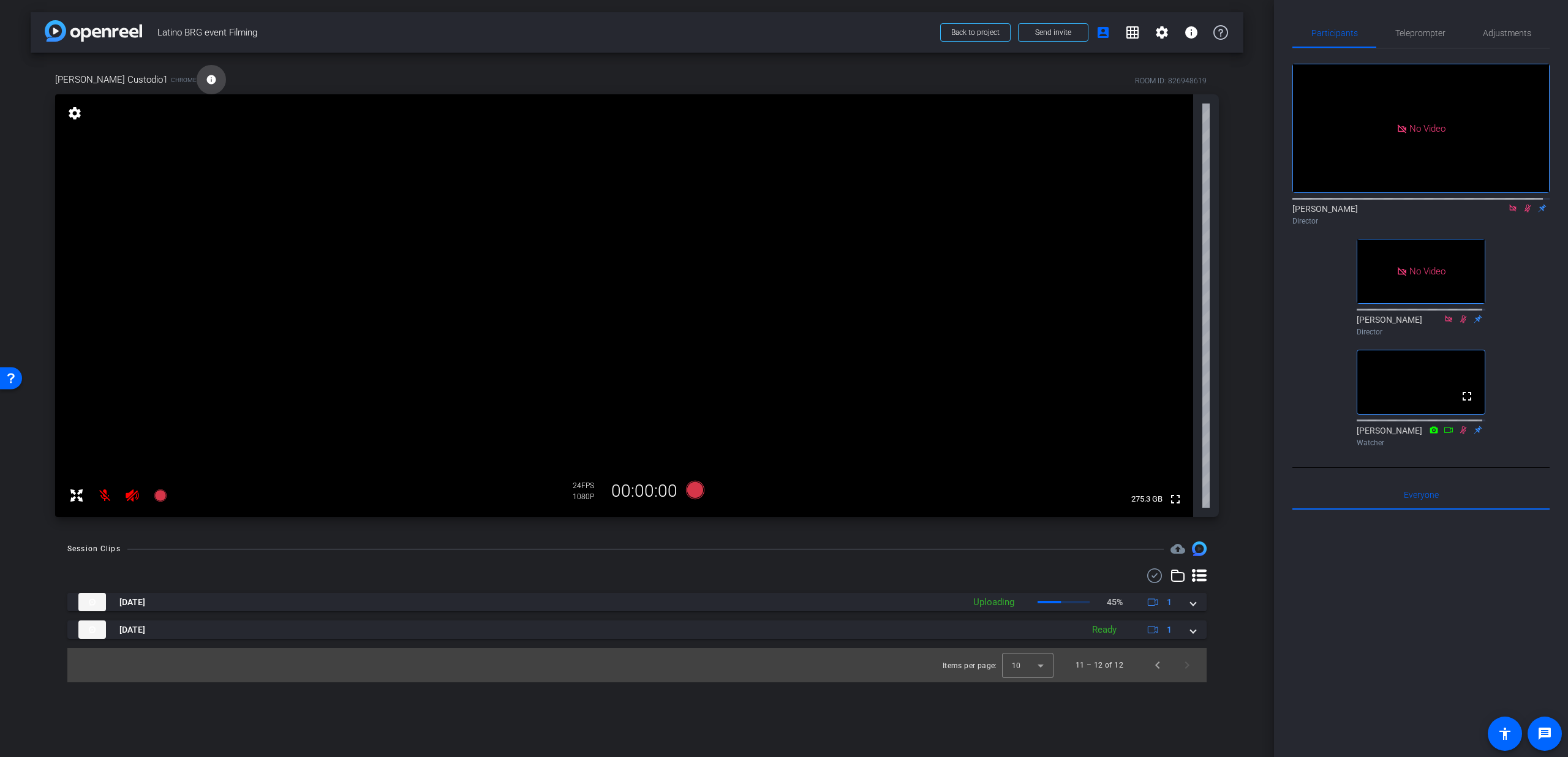
click at [206, 81] on mat-icon "info" at bounding box center [211, 79] width 11 height 11
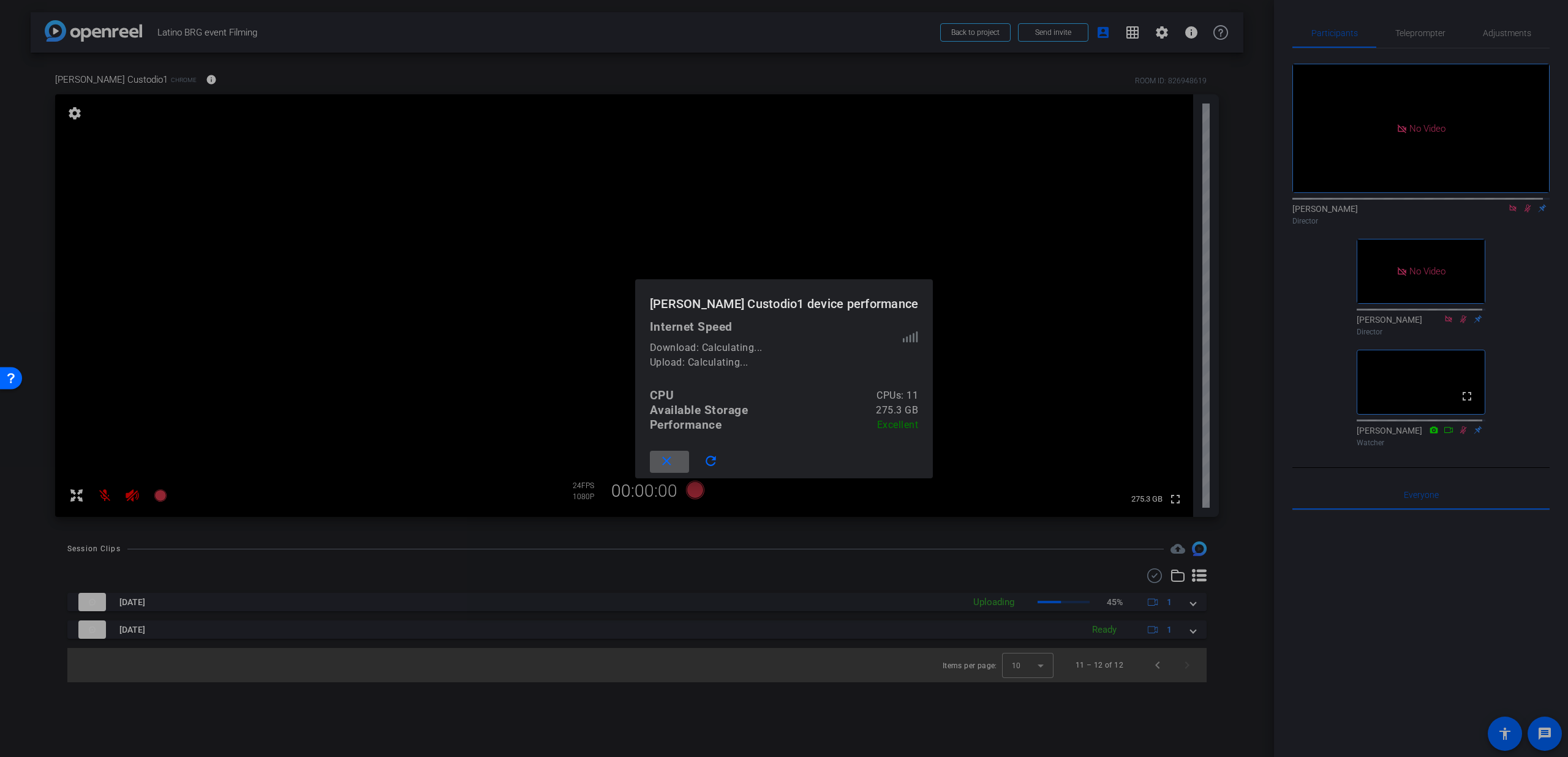
click at [689, 465] on span at bounding box center [669, 462] width 39 height 29
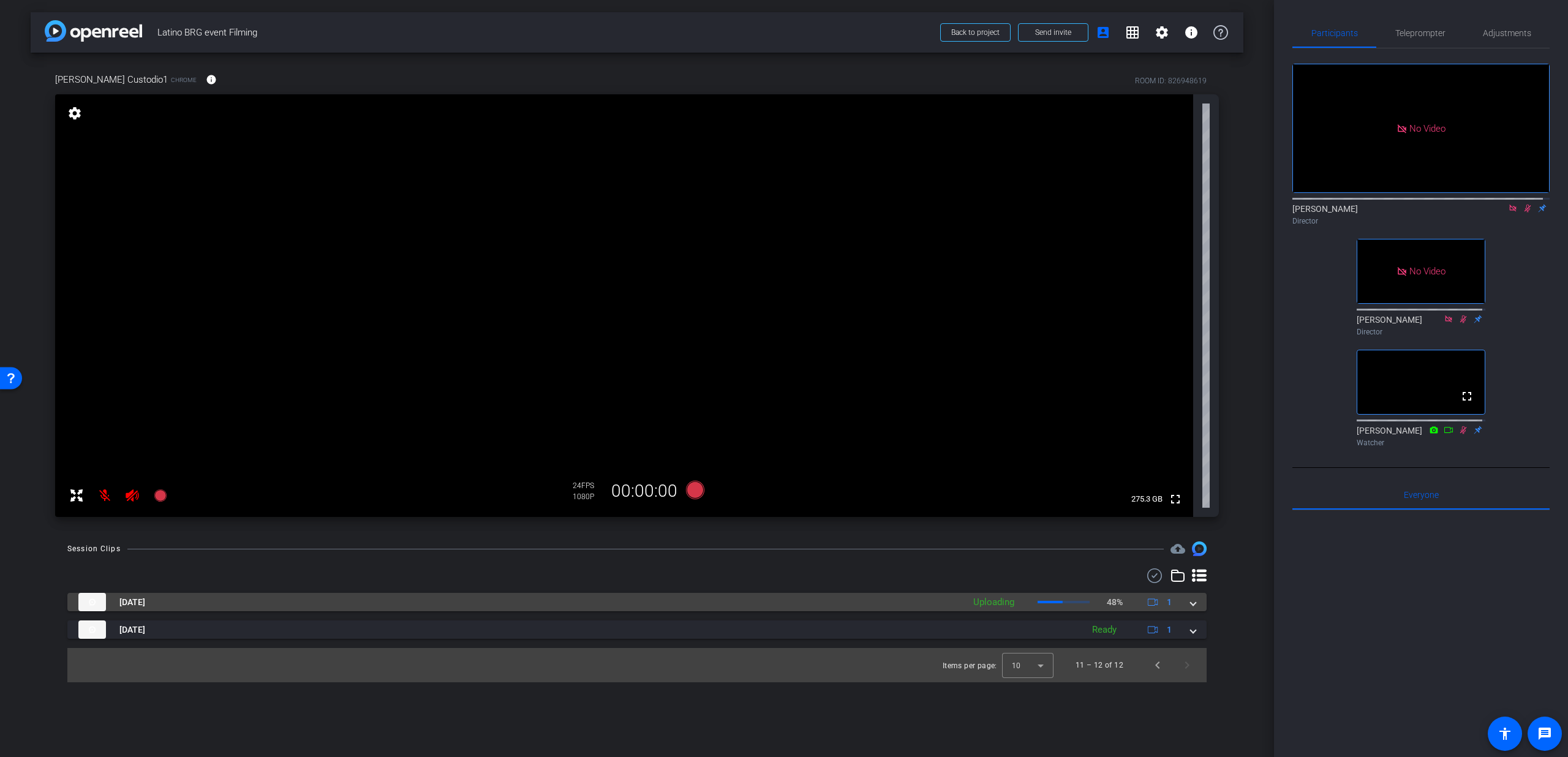
click at [1187, 606] on div "Sep 4, 2025 Uploading 48% 1" at bounding box center [635, 602] width 1112 height 19
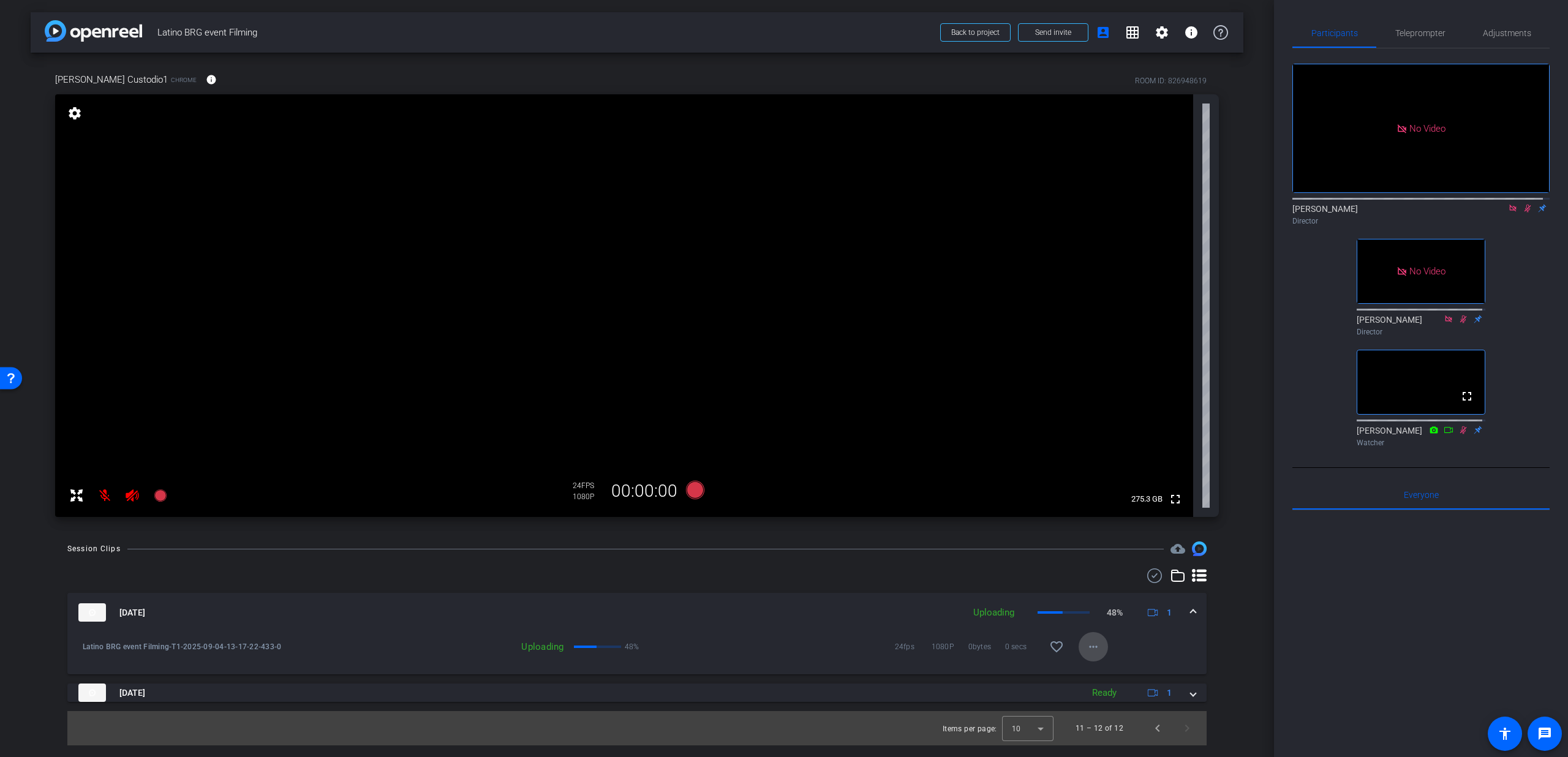
click at [1097, 649] on mat-icon "more_horiz" at bounding box center [1093, 646] width 14 height 14
click at [1174, 621] on div at bounding box center [784, 378] width 1568 height 757
click at [173, 648] on span "Latino BRG event Filming-T1-2025-09-04-13-17-22-433-0" at bounding box center [226, 647] width 285 height 12
click at [1189, 609] on div "Sep 4, 2025 Uploading 48% 1" at bounding box center [635, 613] width 1112 height 19
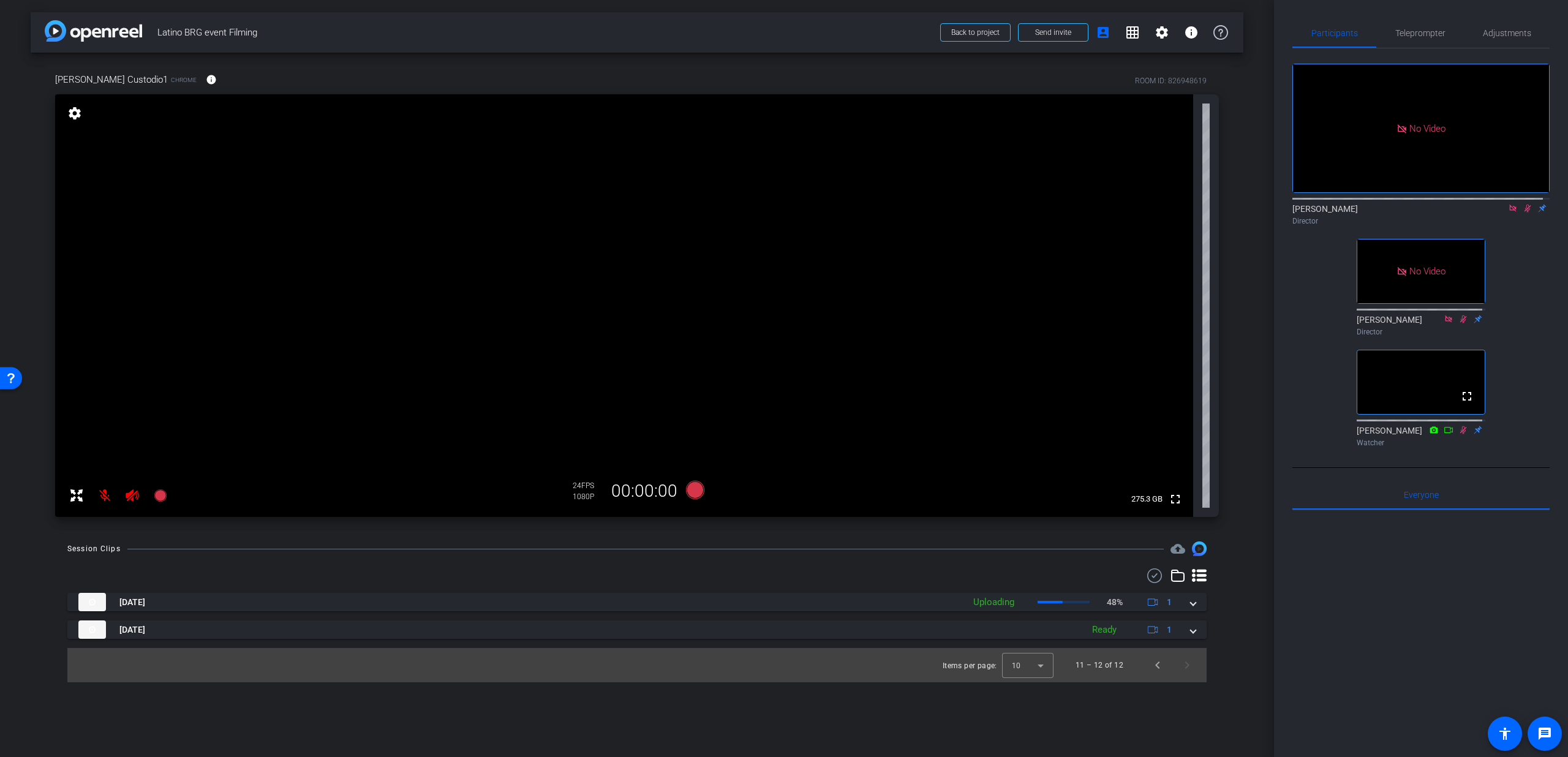
click at [1203, 575] on icon at bounding box center [1199, 575] width 14 height 12
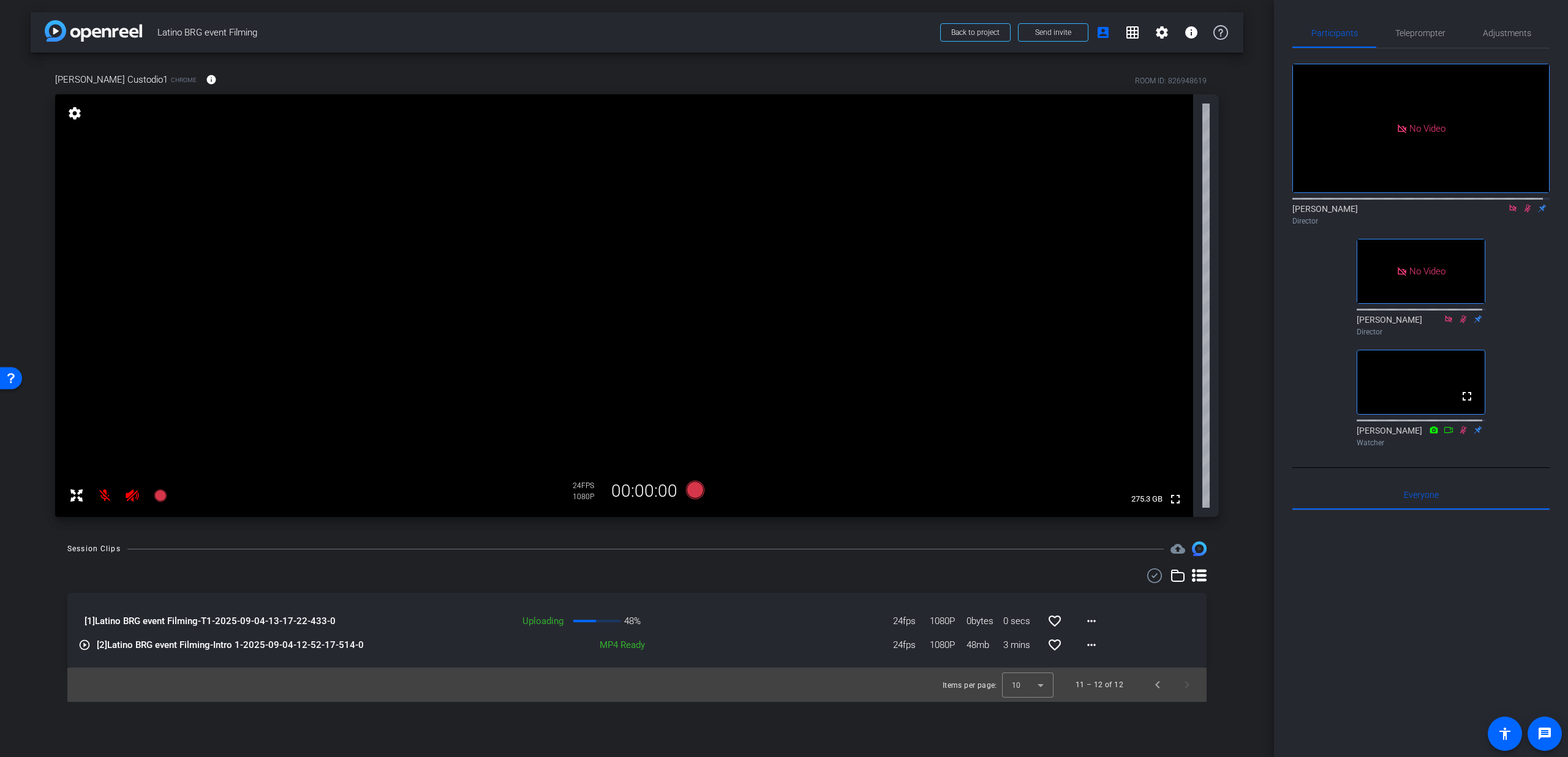
click at [1202, 575] on icon at bounding box center [1199, 575] width 14 height 12
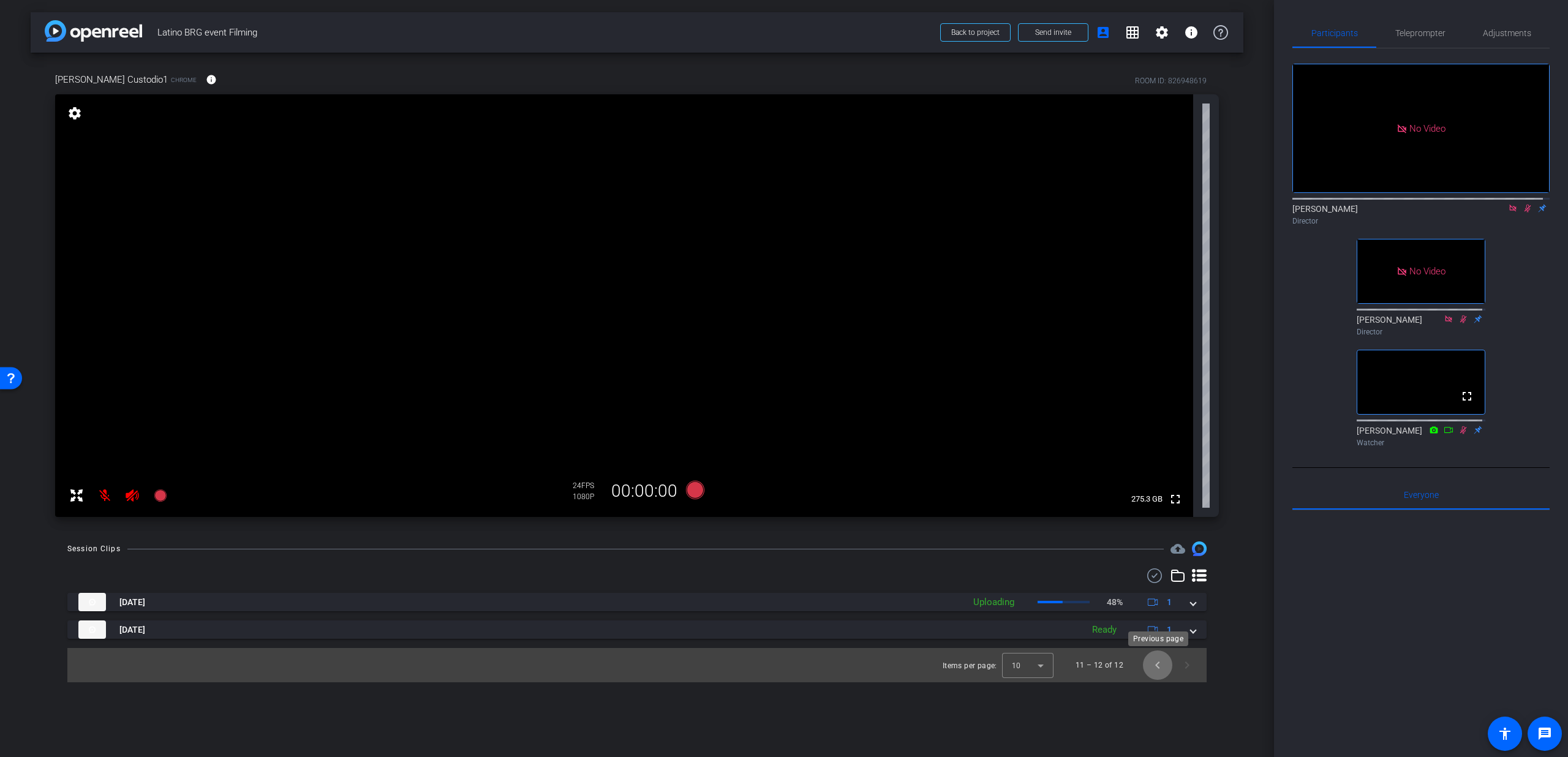
click at [1164, 663] on span "Previous page" at bounding box center [1157, 665] width 29 height 29
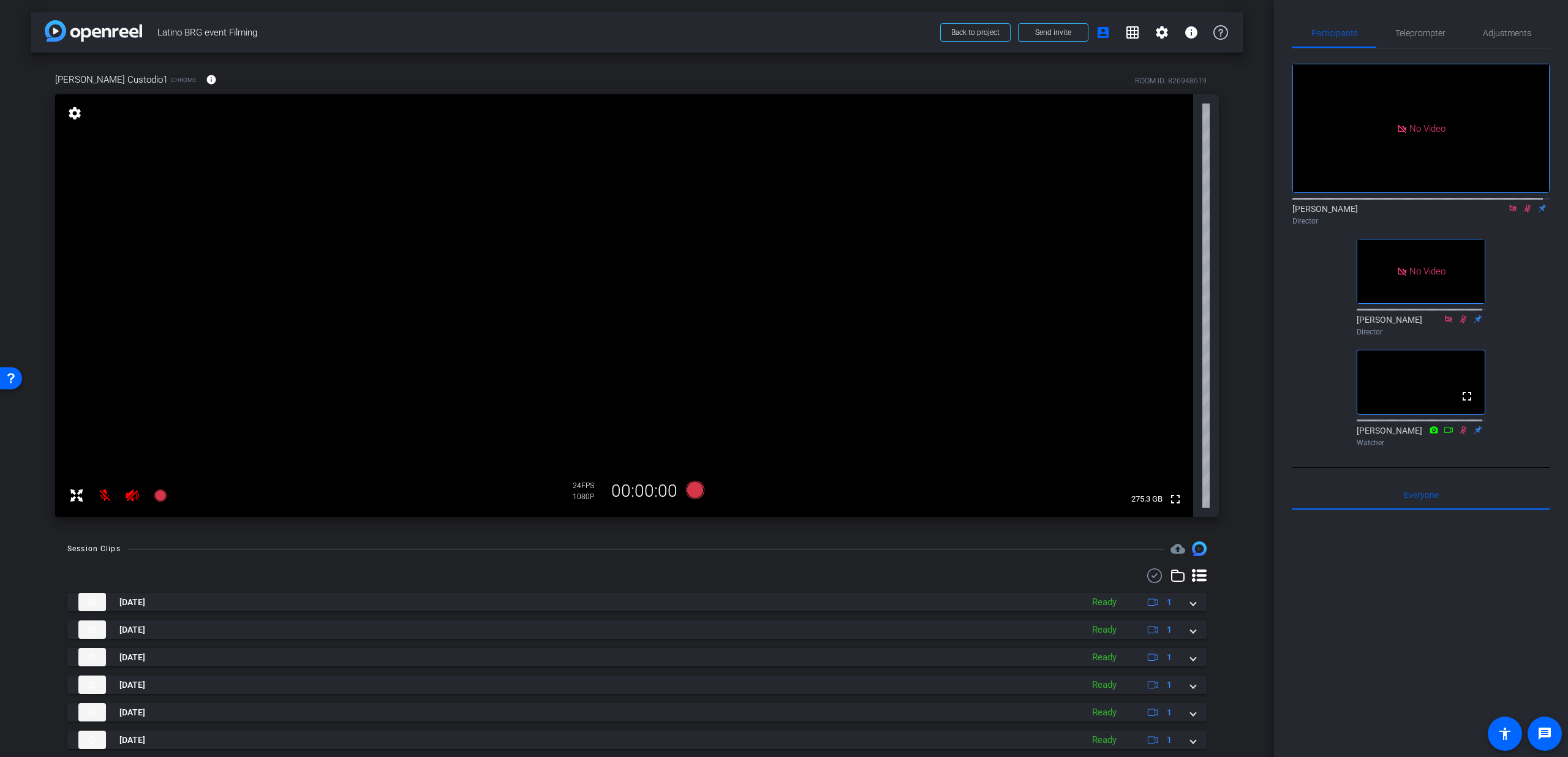
scroll to position [146, 0]
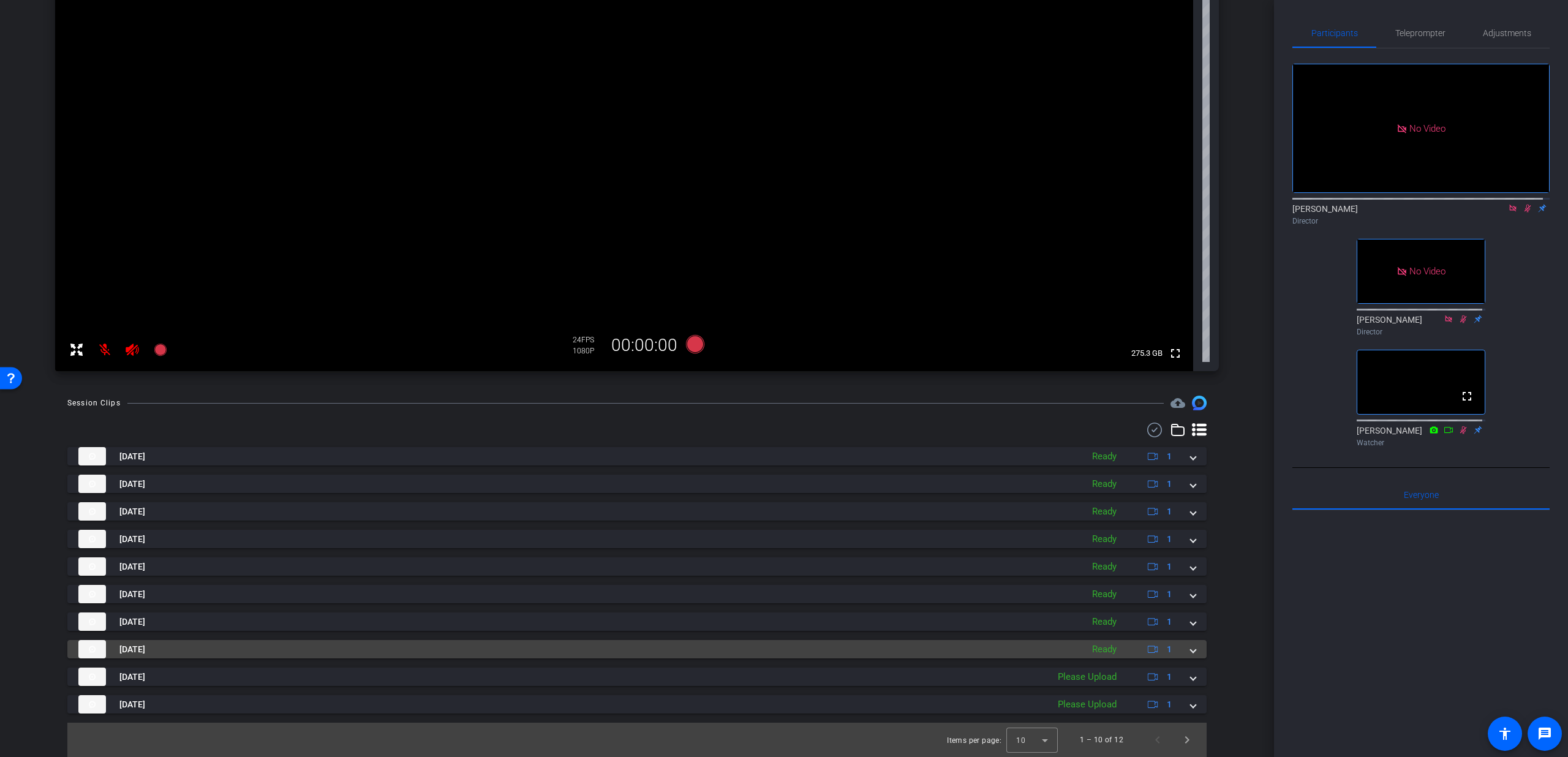
click at [1189, 653] on mat-expansion-panel-header "Sep 4, 2025 Ready 1" at bounding box center [637, 649] width 1139 height 19
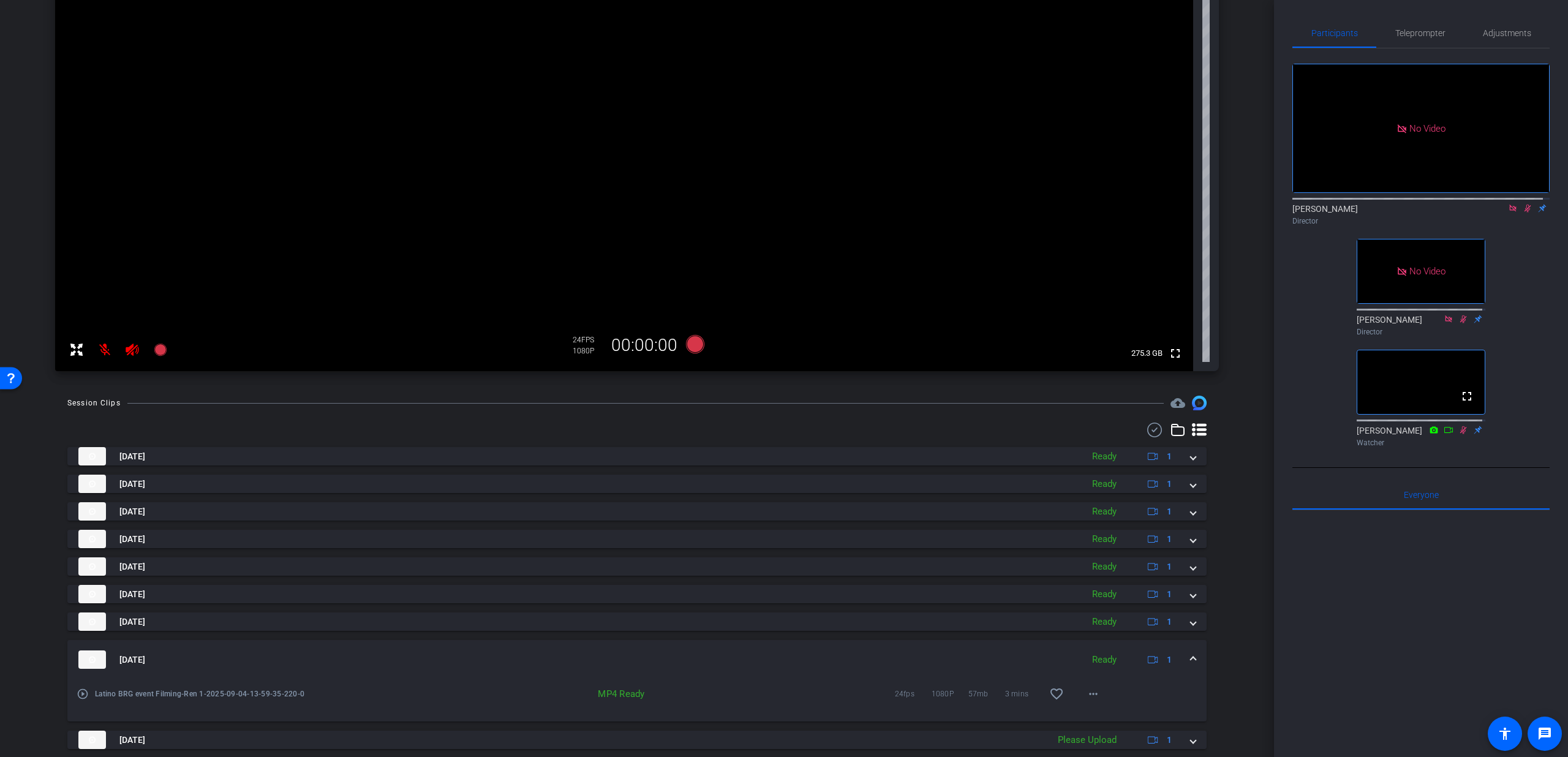
click at [1191, 654] on span at bounding box center [1193, 660] width 4 height 12
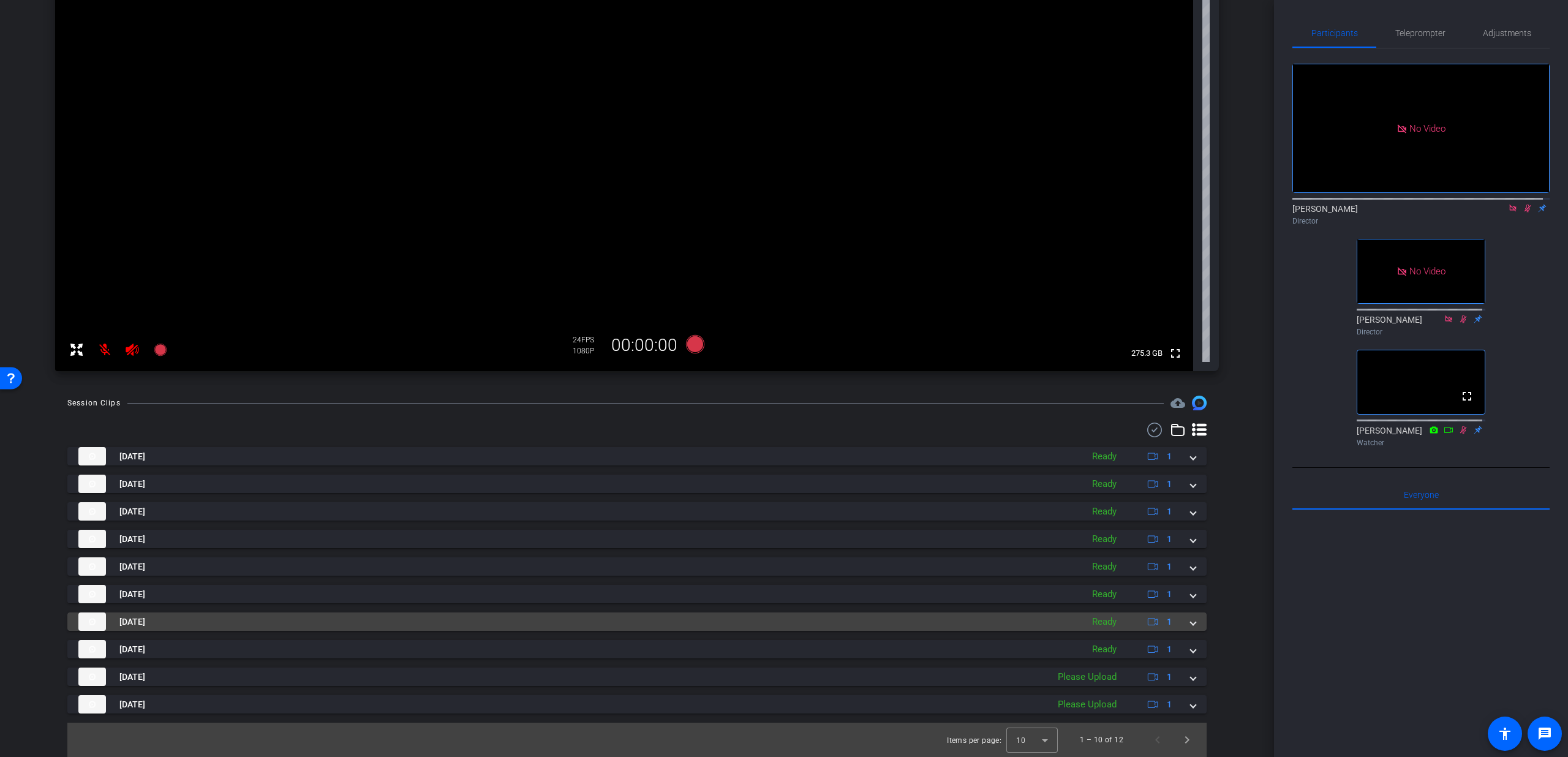
click at [1191, 621] on span at bounding box center [1193, 622] width 4 height 12
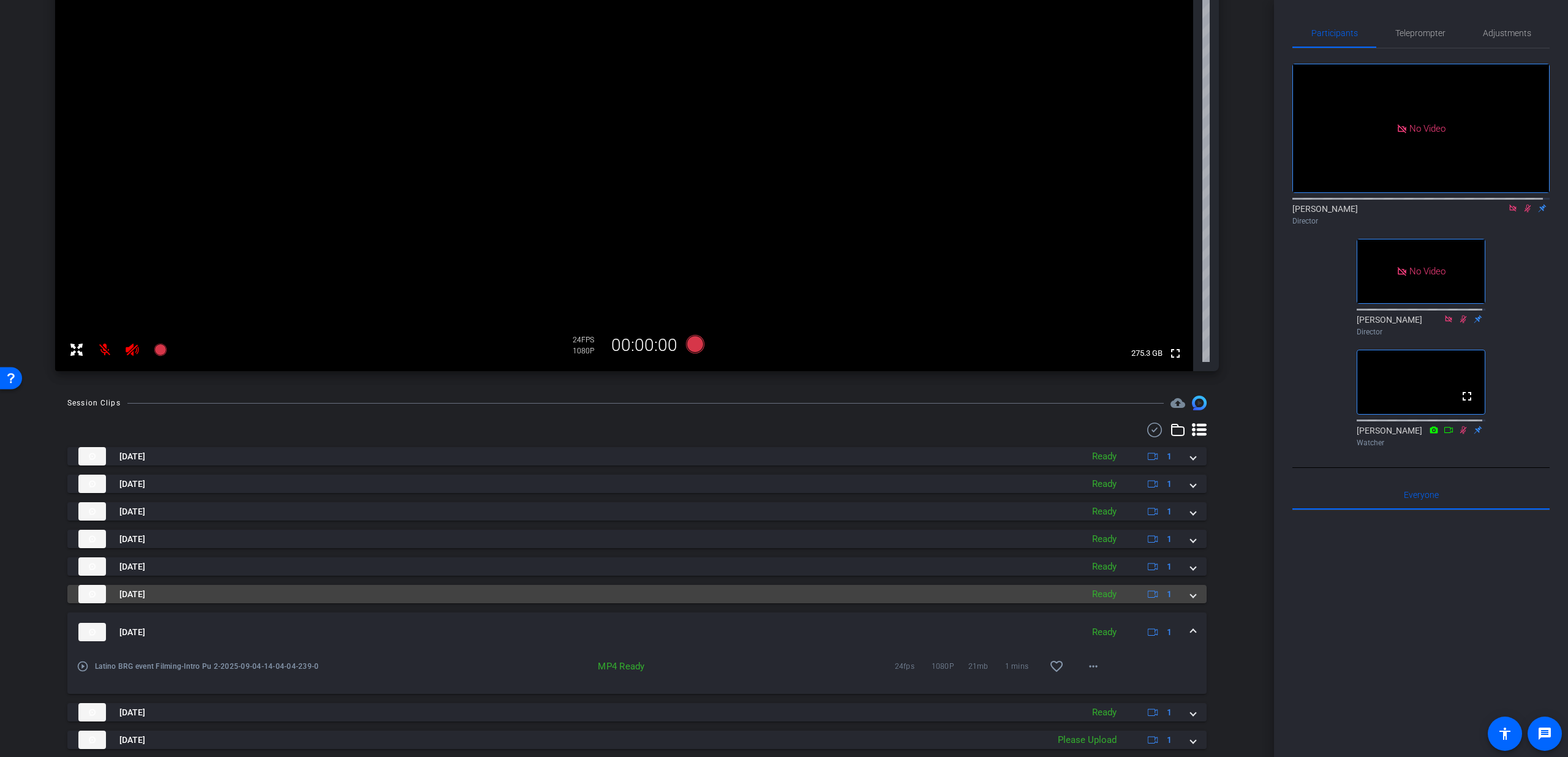
click at [1191, 592] on span at bounding box center [1193, 595] width 4 height 12
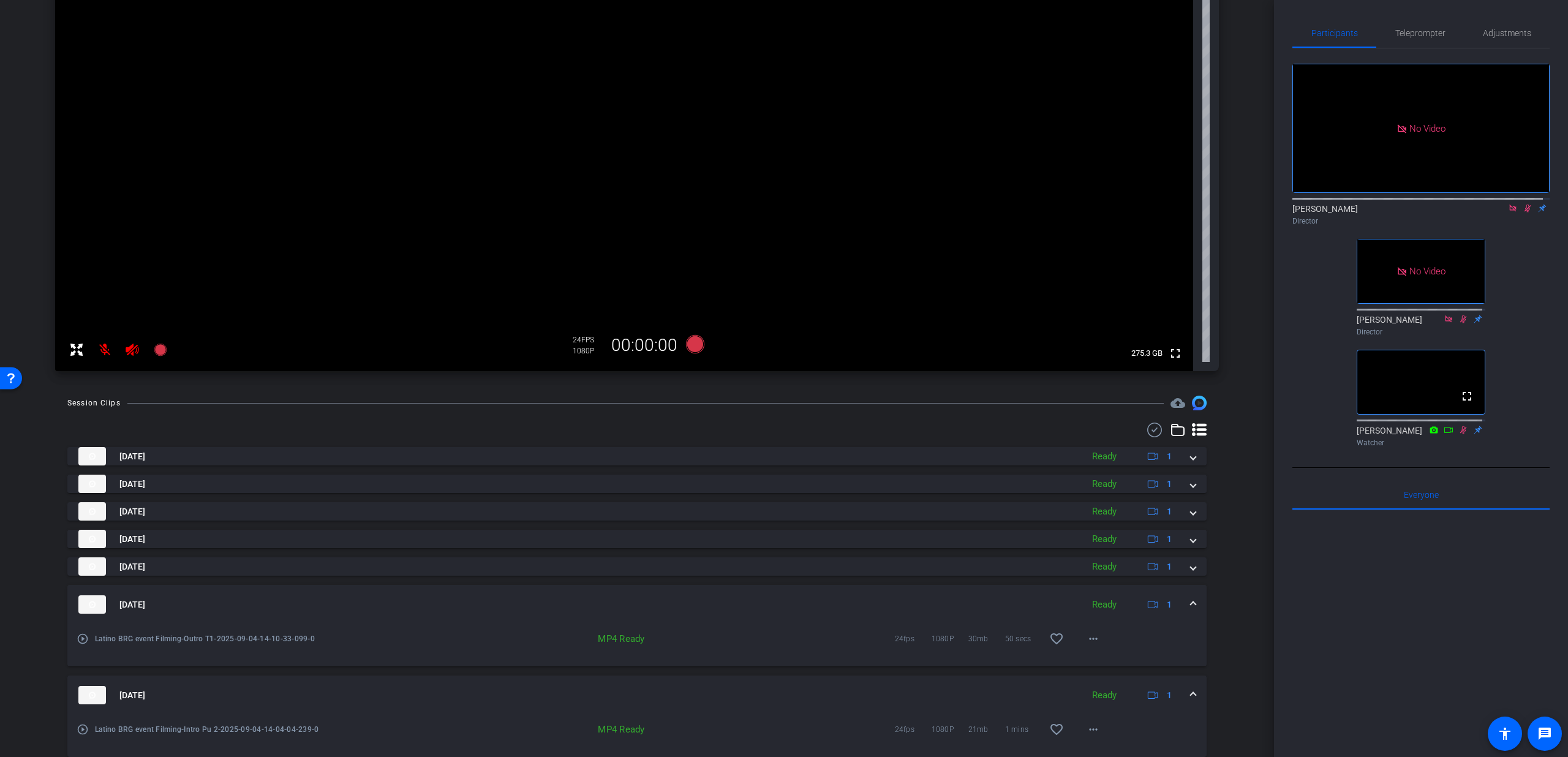
click at [1191, 598] on span at bounding box center [1193, 605] width 4 height 12
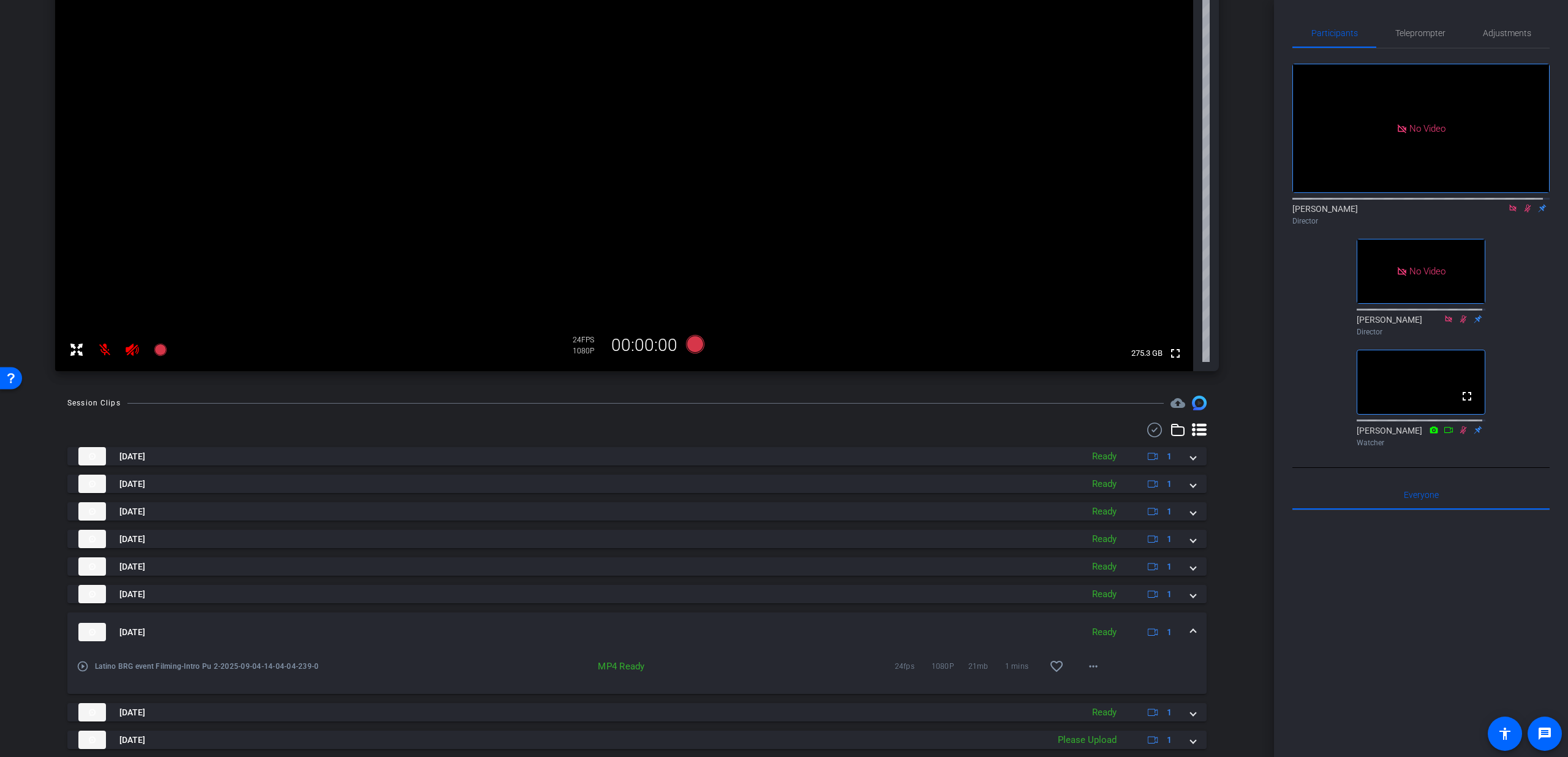
click at [1192, 630] on mat-expansion-panel-header "Sep 4, 2025 Ready 1" at bounding box center [637, 632] width 1139 height 39
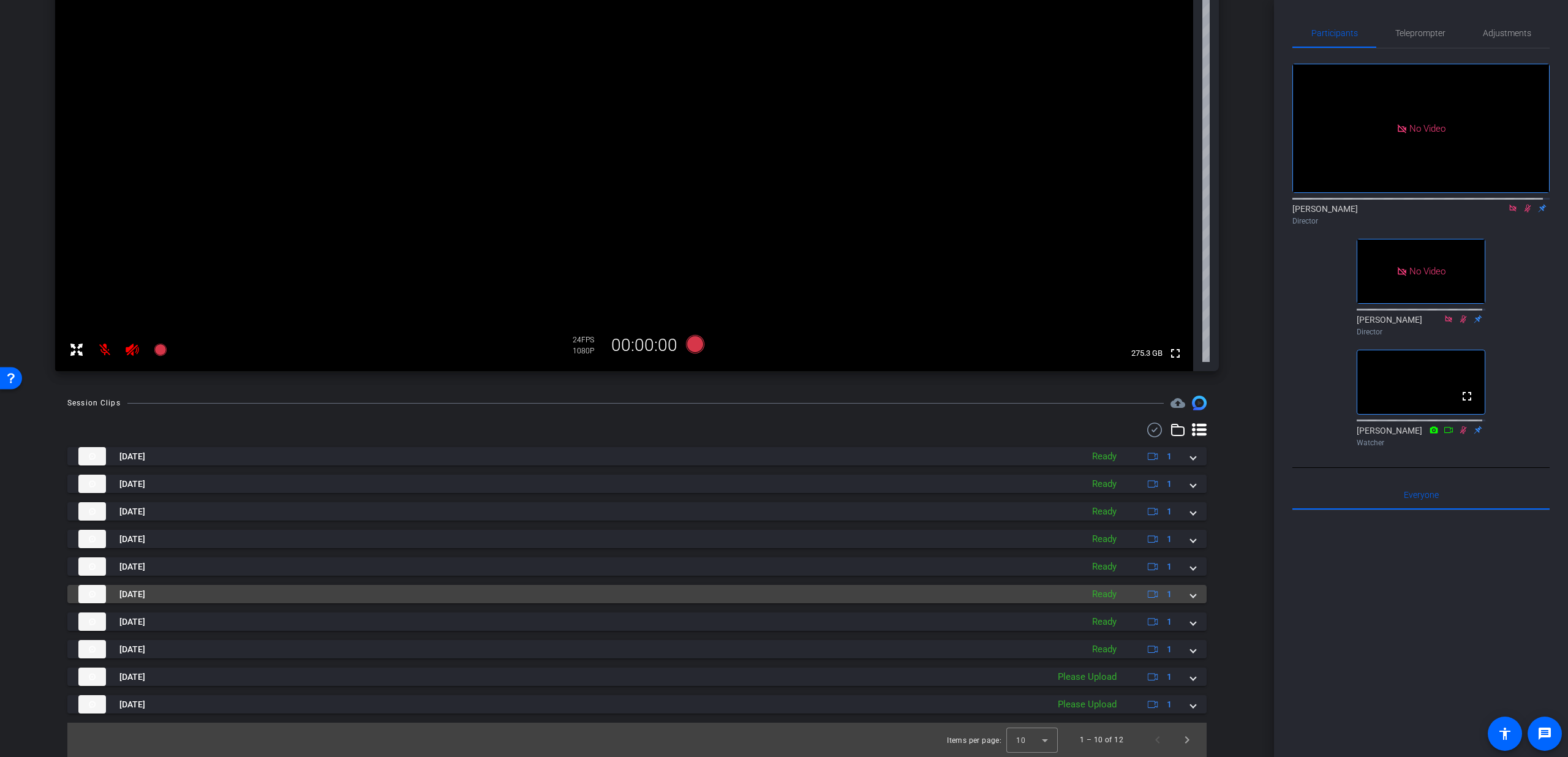
click at [1191, 589] on span at bounding box center [1193, 595] width 4 height 12
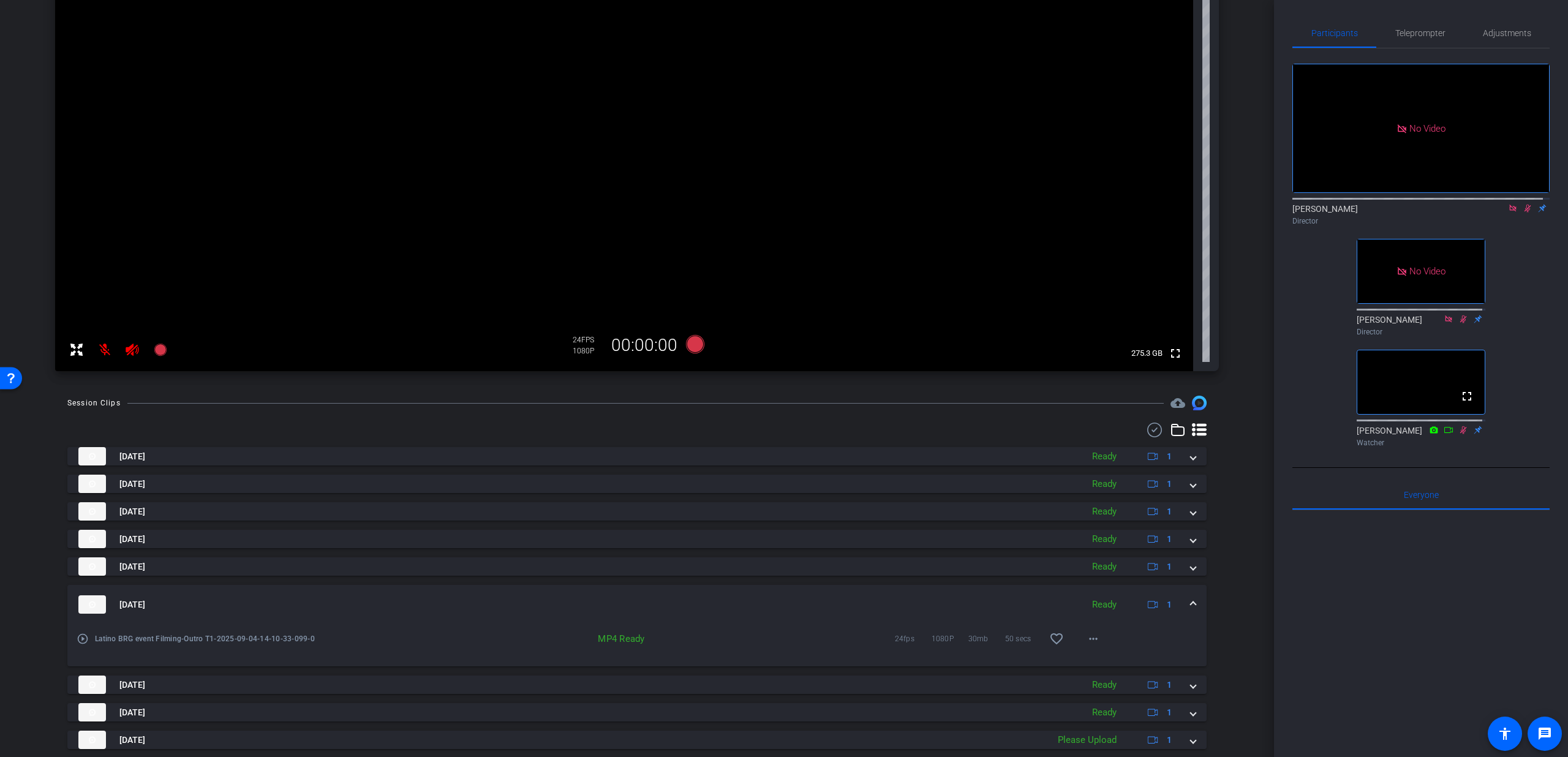
click at [1186, 590] on mat-expansion-panel-header "Sep 4, 2025 Ready 1" at bounding box center [637, 605] width 1139 height 39
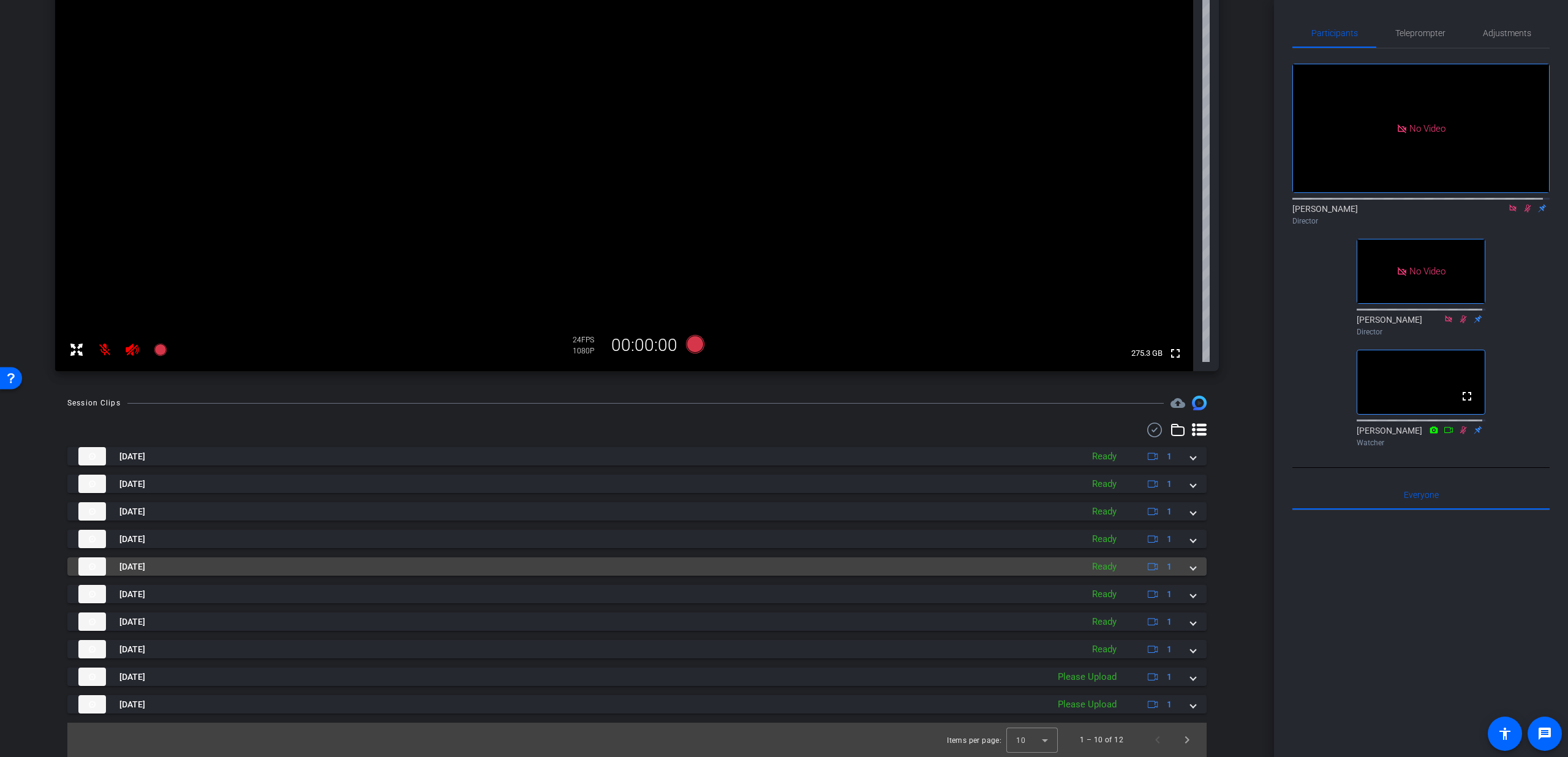
click at [1191, 564] on span at bounding box center [1193, 567] width 4 height 12
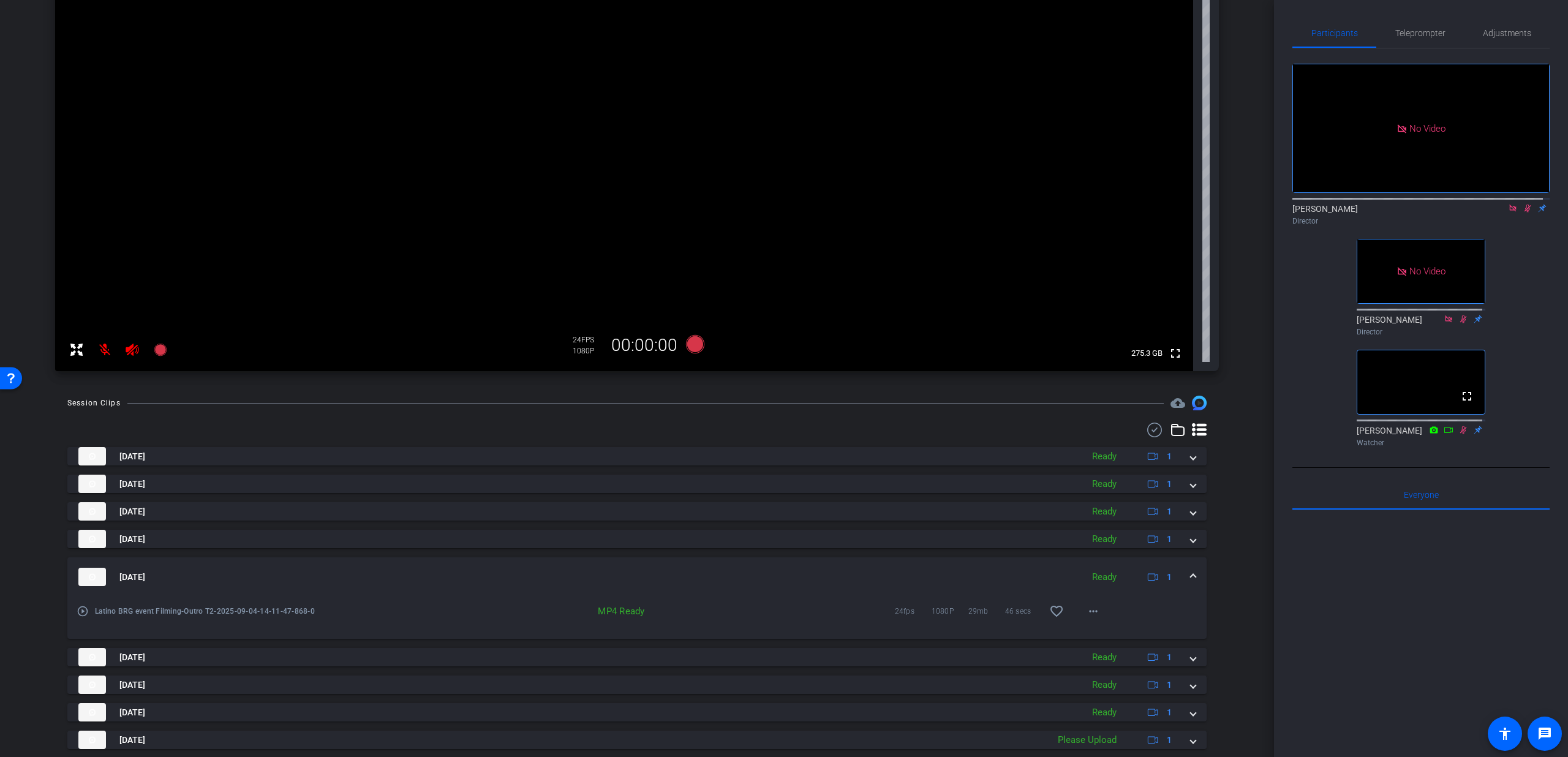
click at [1186, 564] on mat-expansion-panel-header "Sep 4, 2025 Ready 1" at bounding box center [637, 577] width 1139 height 39
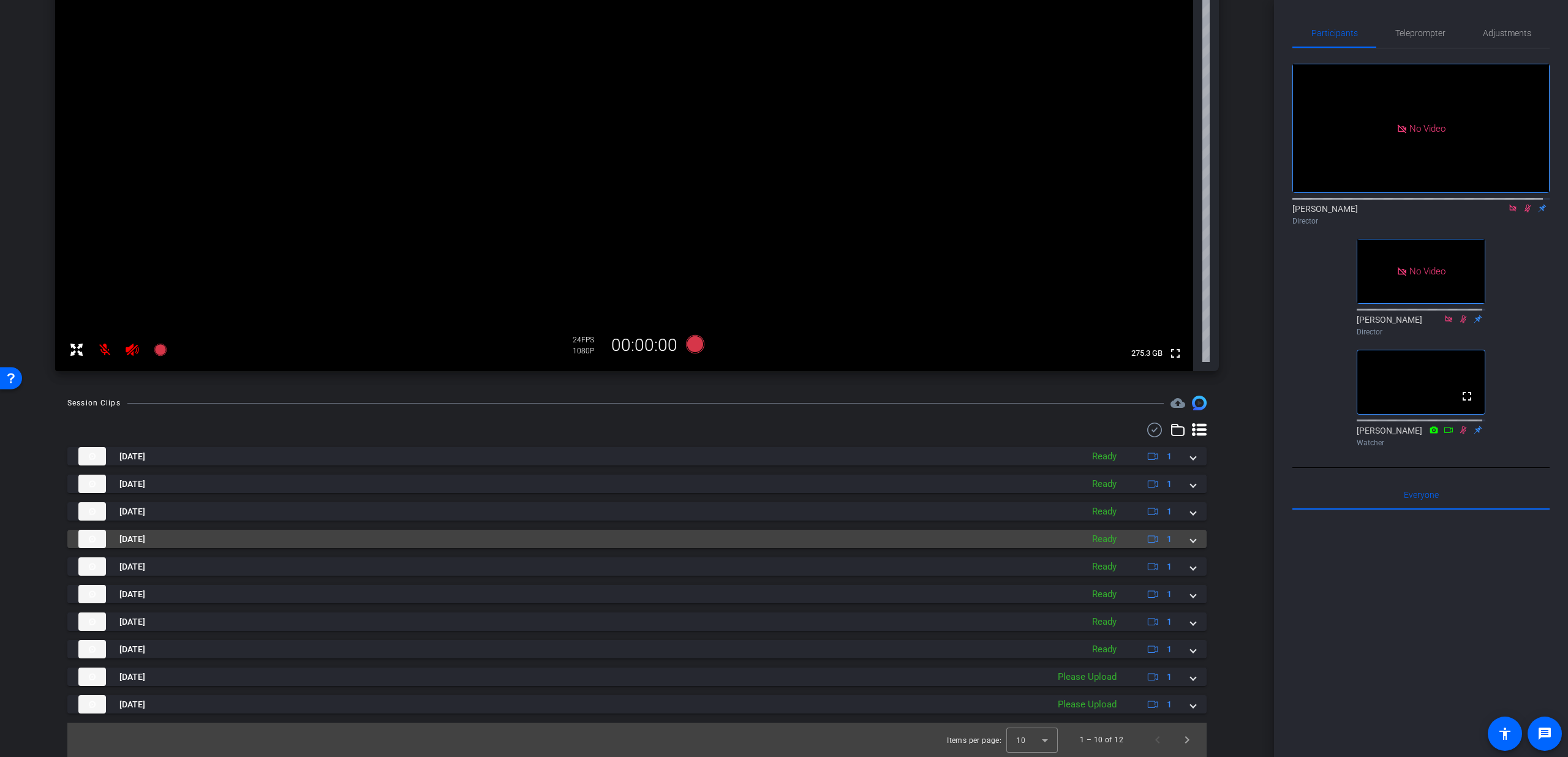
click at [1191, 543] on span at bounding box center [1193, 539] width 4 height 12
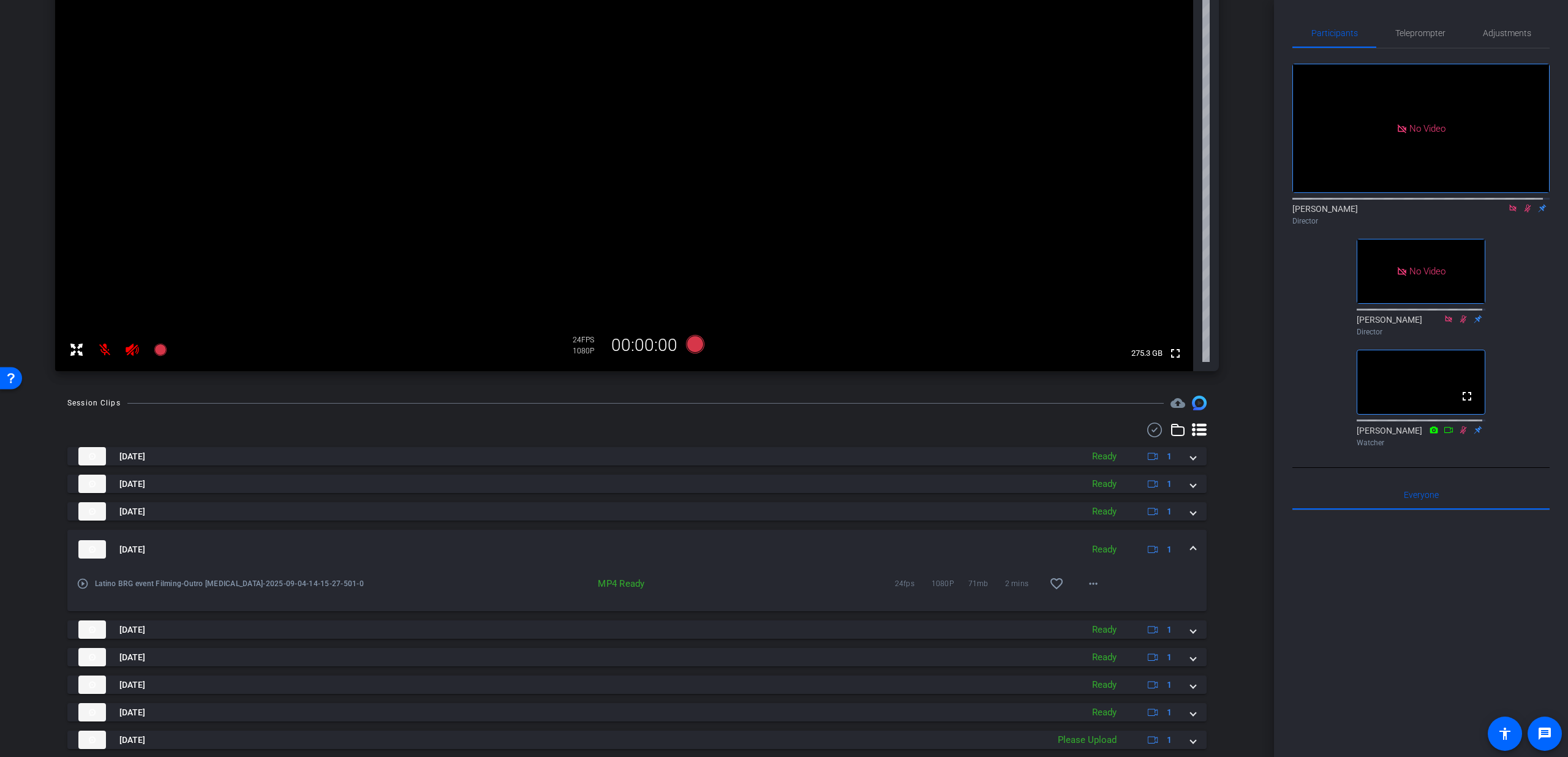
click at [1191, 543] on span at bounding box center [1193, 549] width 4 height 12
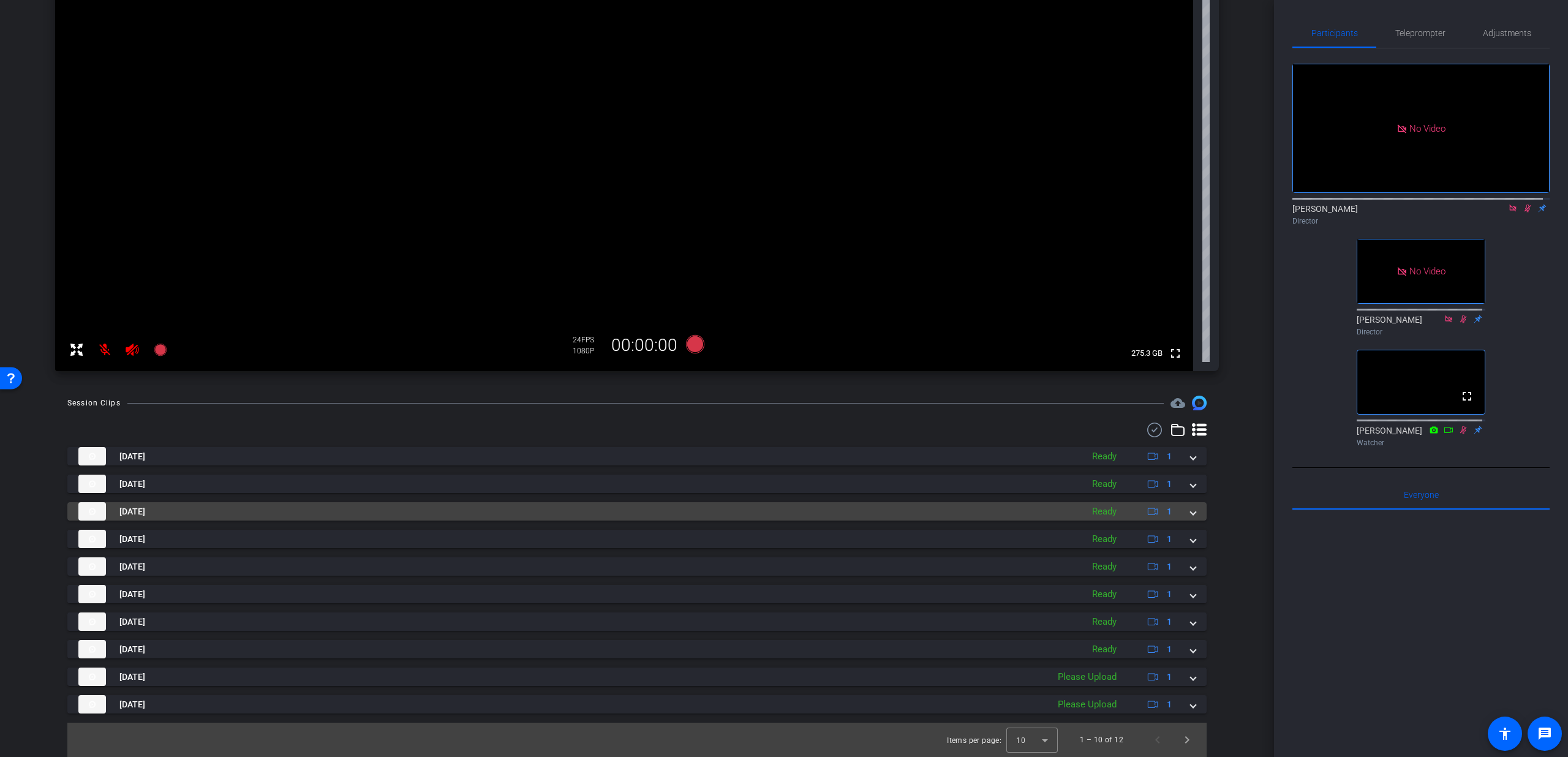
click at [1191, 512] on span at bounding box center [1193, 512] width 4 height 12
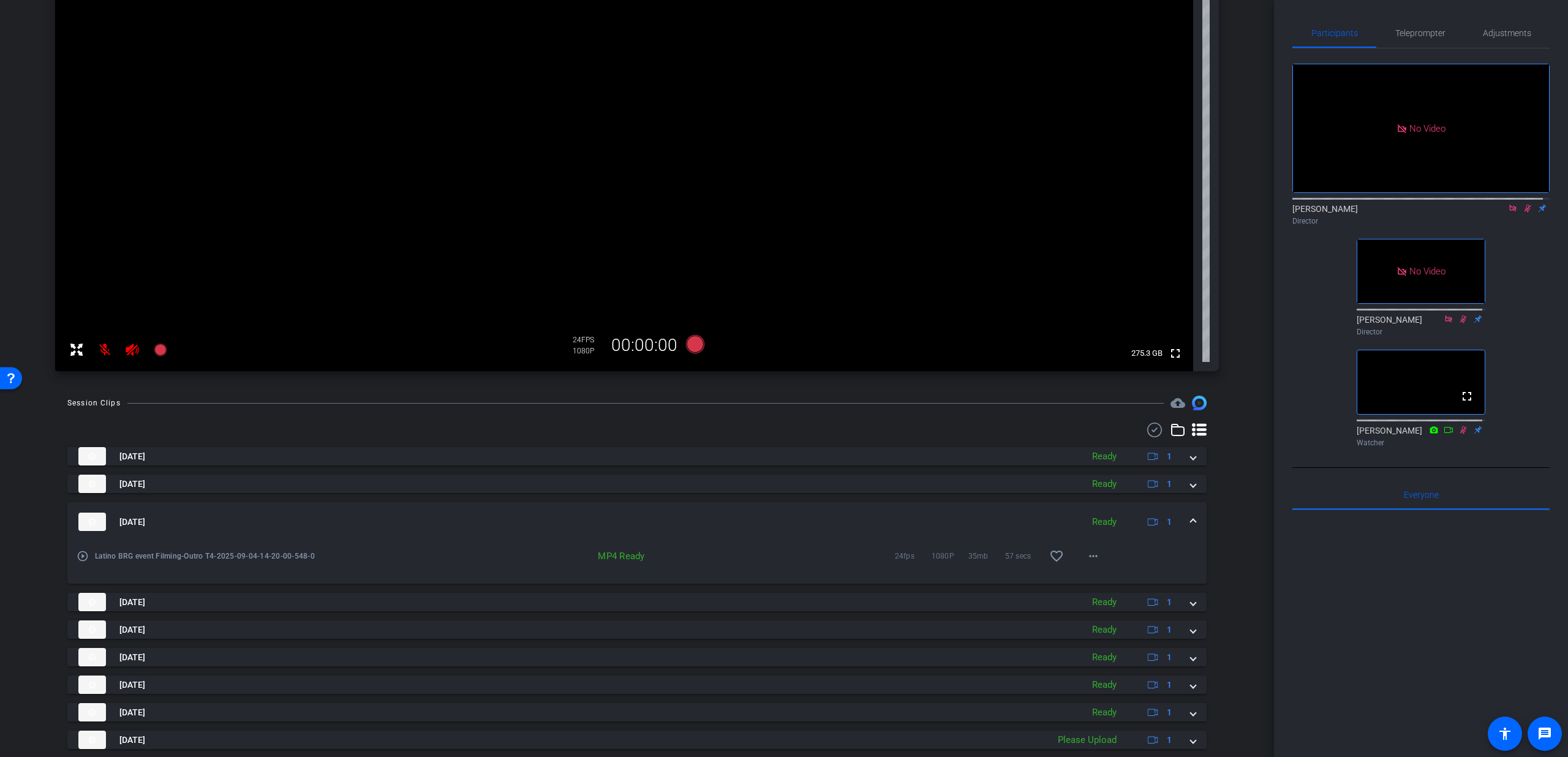
click at [1187, 512] on mat-expansion-panel-header "Sep 4, 2025 Ready 1" at bounding box center [637, 522] width 1139 height 39
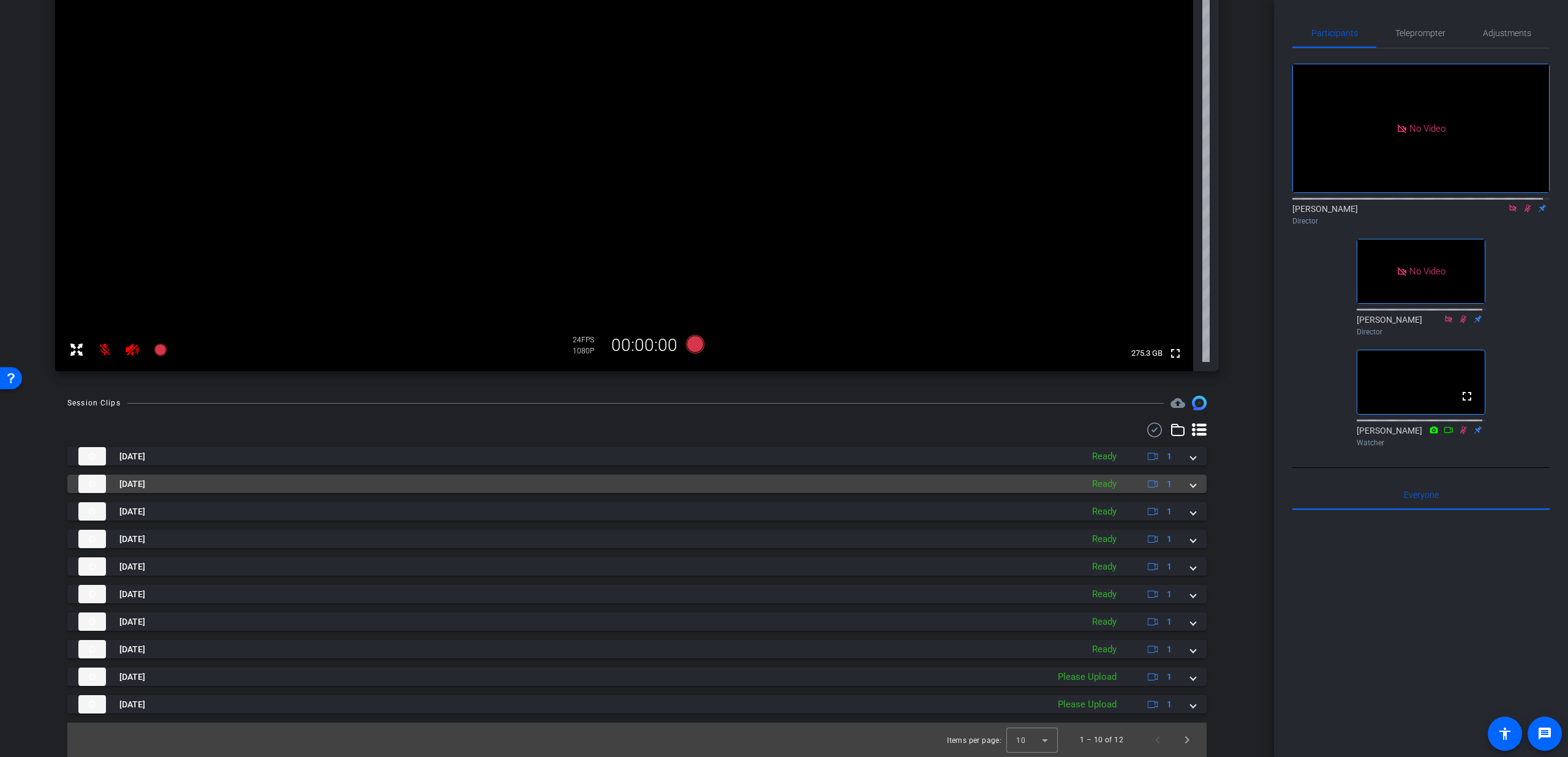
click at [1191, 486] on mat-expansion-panel-header "Sep 4, 2025 Ready 1" at bounding box center [637, 484] width 1139 height 19
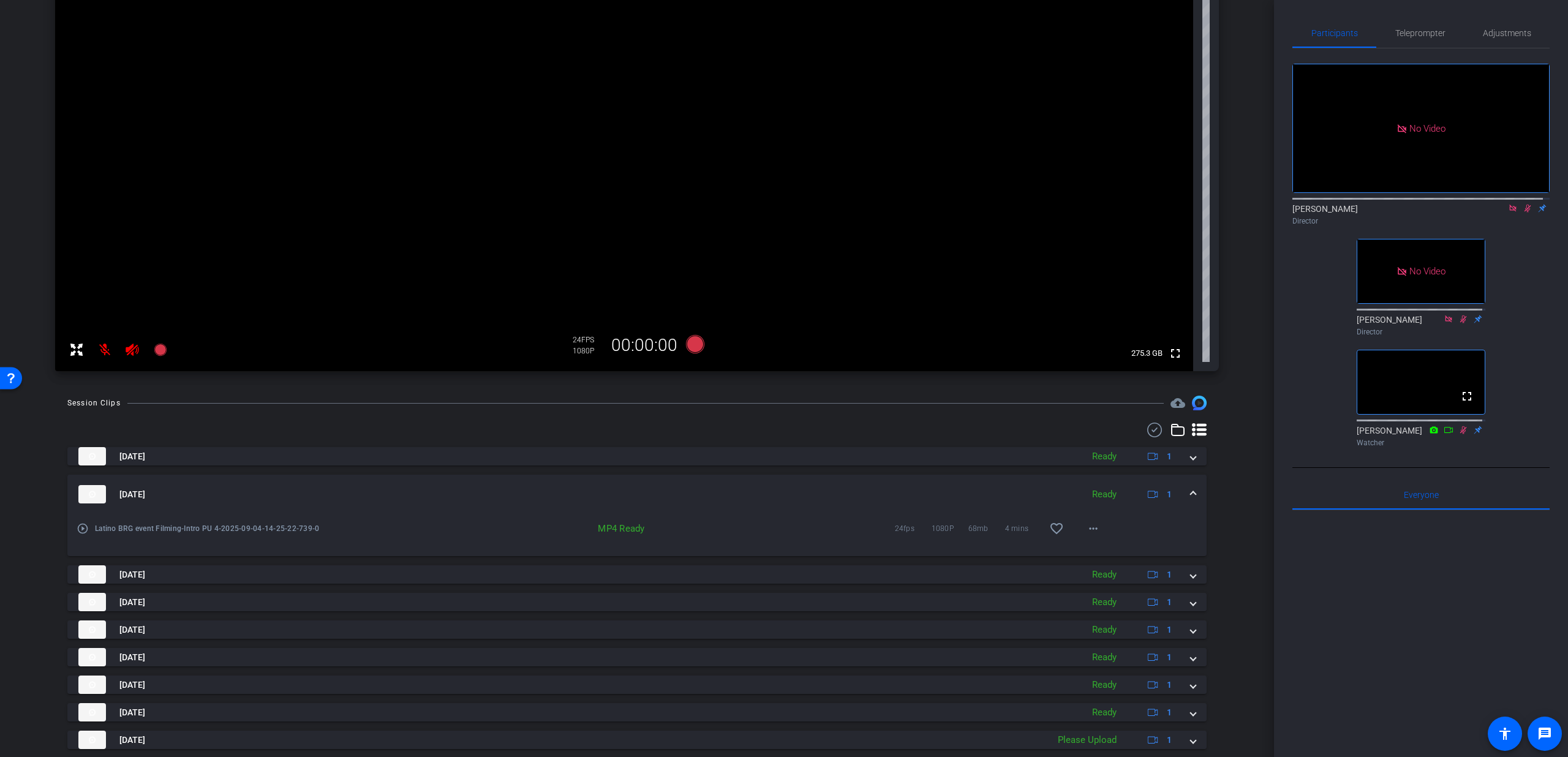
click at [1191, 486] on mat-expansion-panel-header "Sep 4, 2025 Ready 1" at bounding box center [637, 495] width 1139 height 39
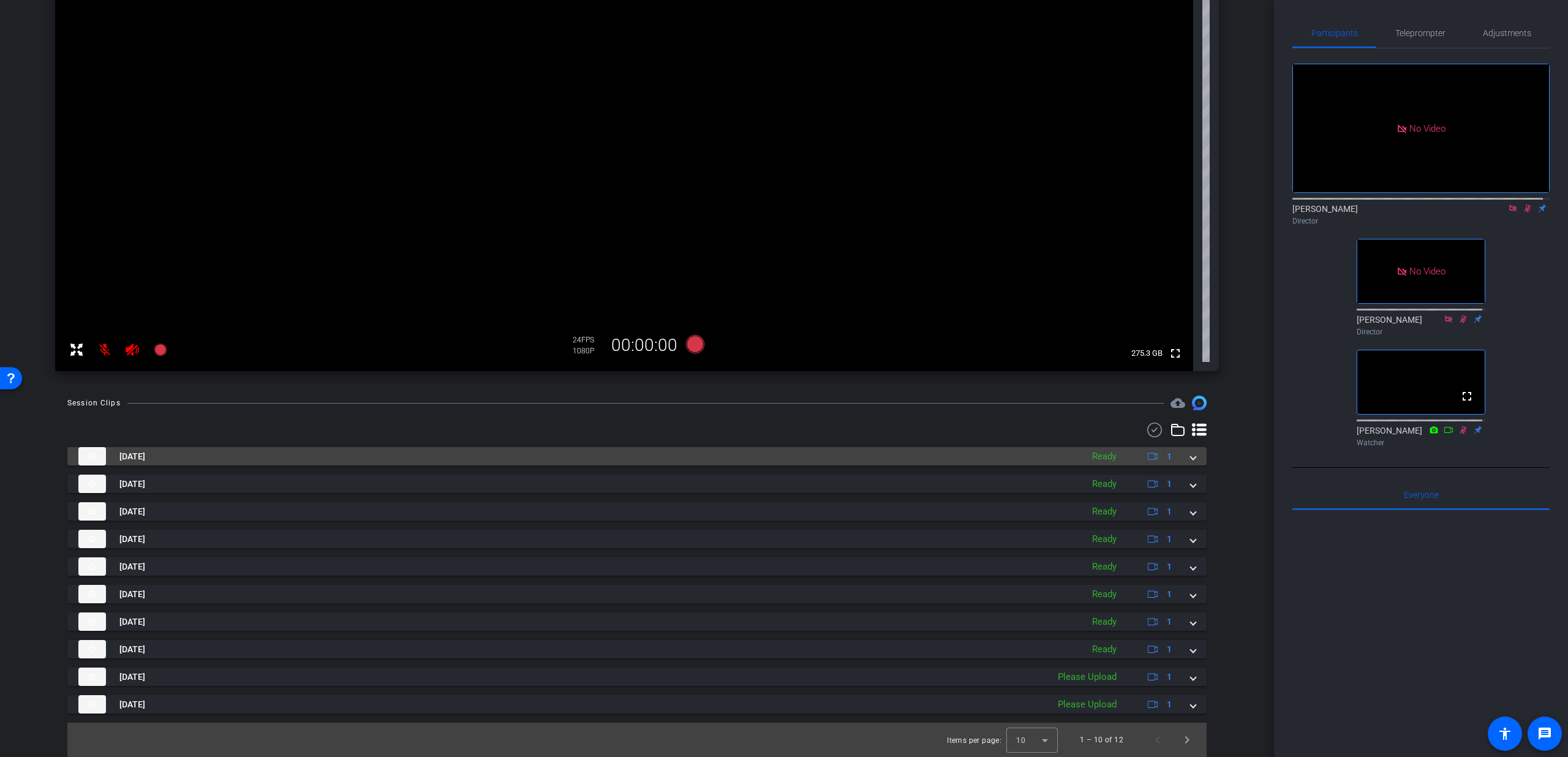
click at [1191, 462] on span at bounding box center [1193, 457] width 4 height 12
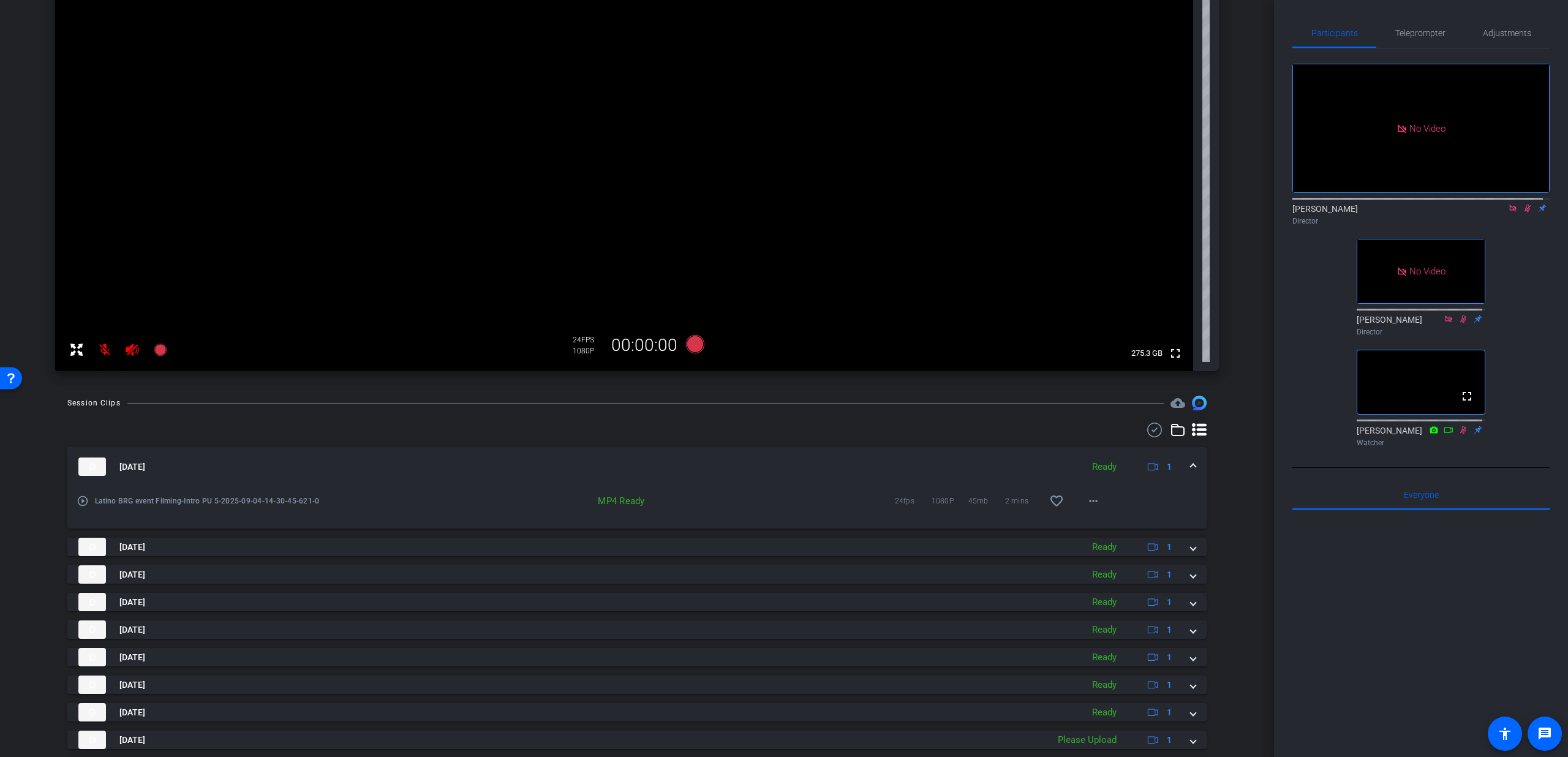
click at [1191, 462] on span at bounding box center [1193, 467] width 4 height 12
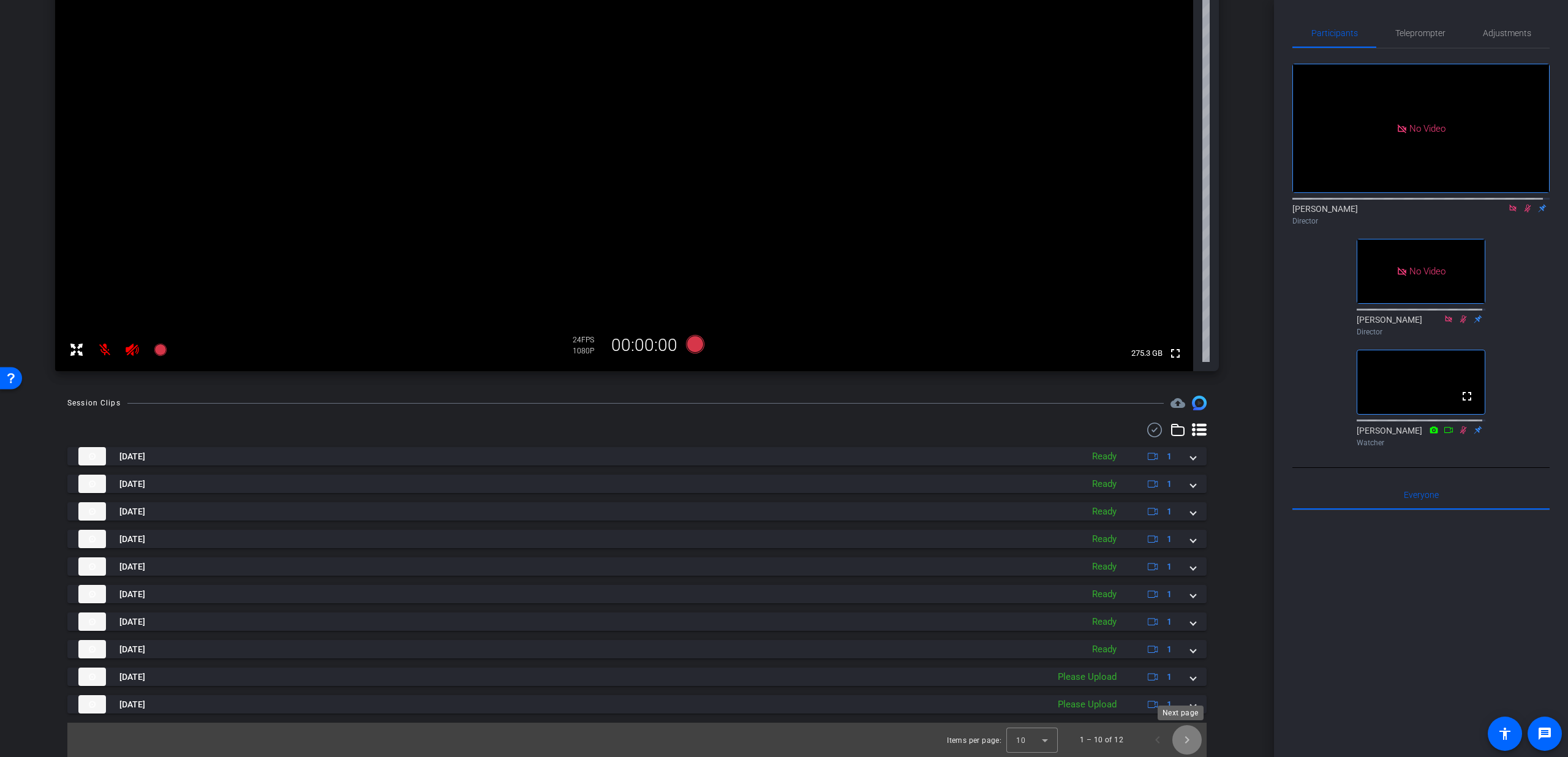
click at [1172, 745] on span "Next page" at bounding box center [1186, 740] width 29 height 29
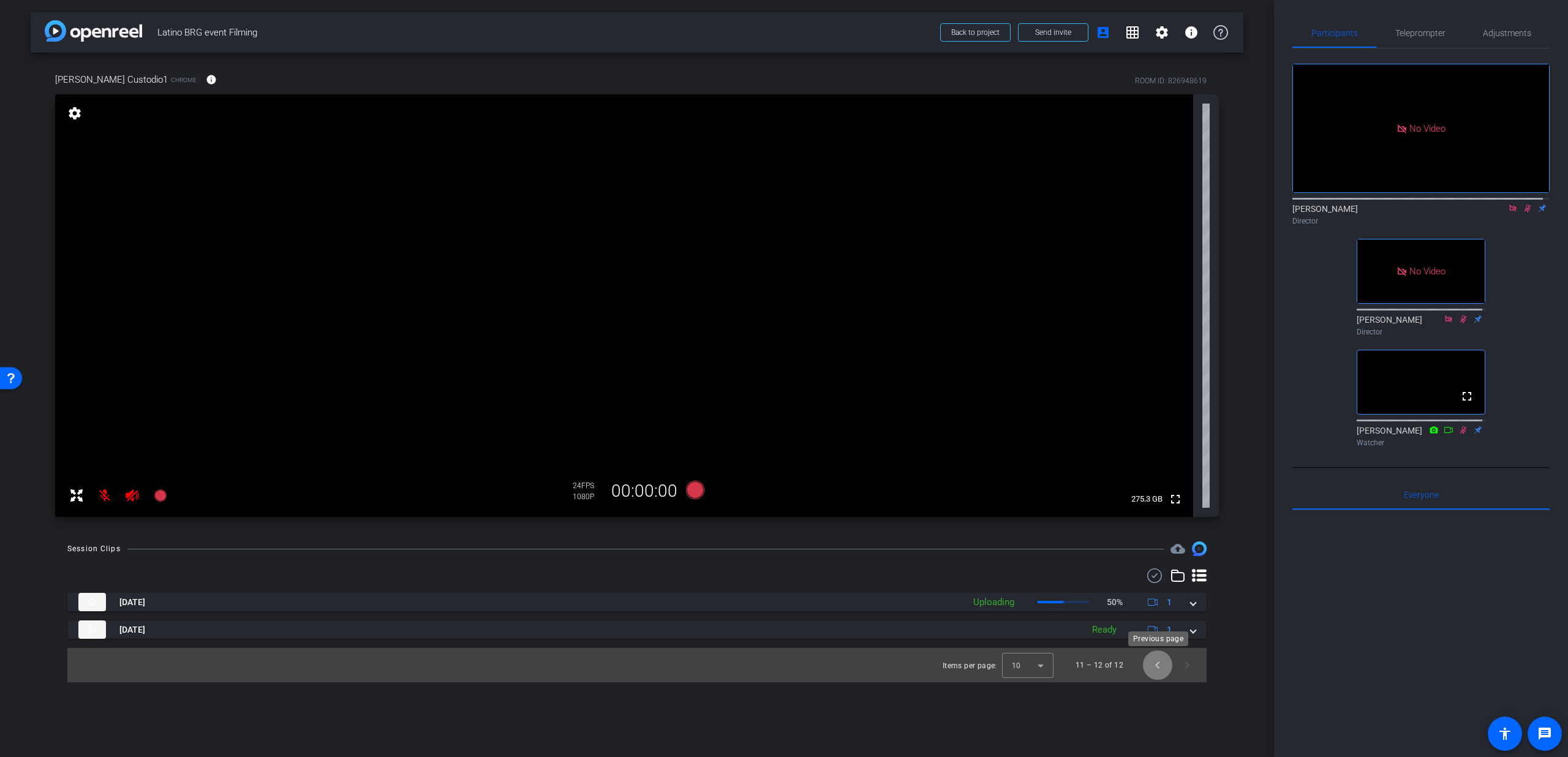
click at [1162, 661] on span "Previous page" at bounding box center [1157, 665] width 29 height 29
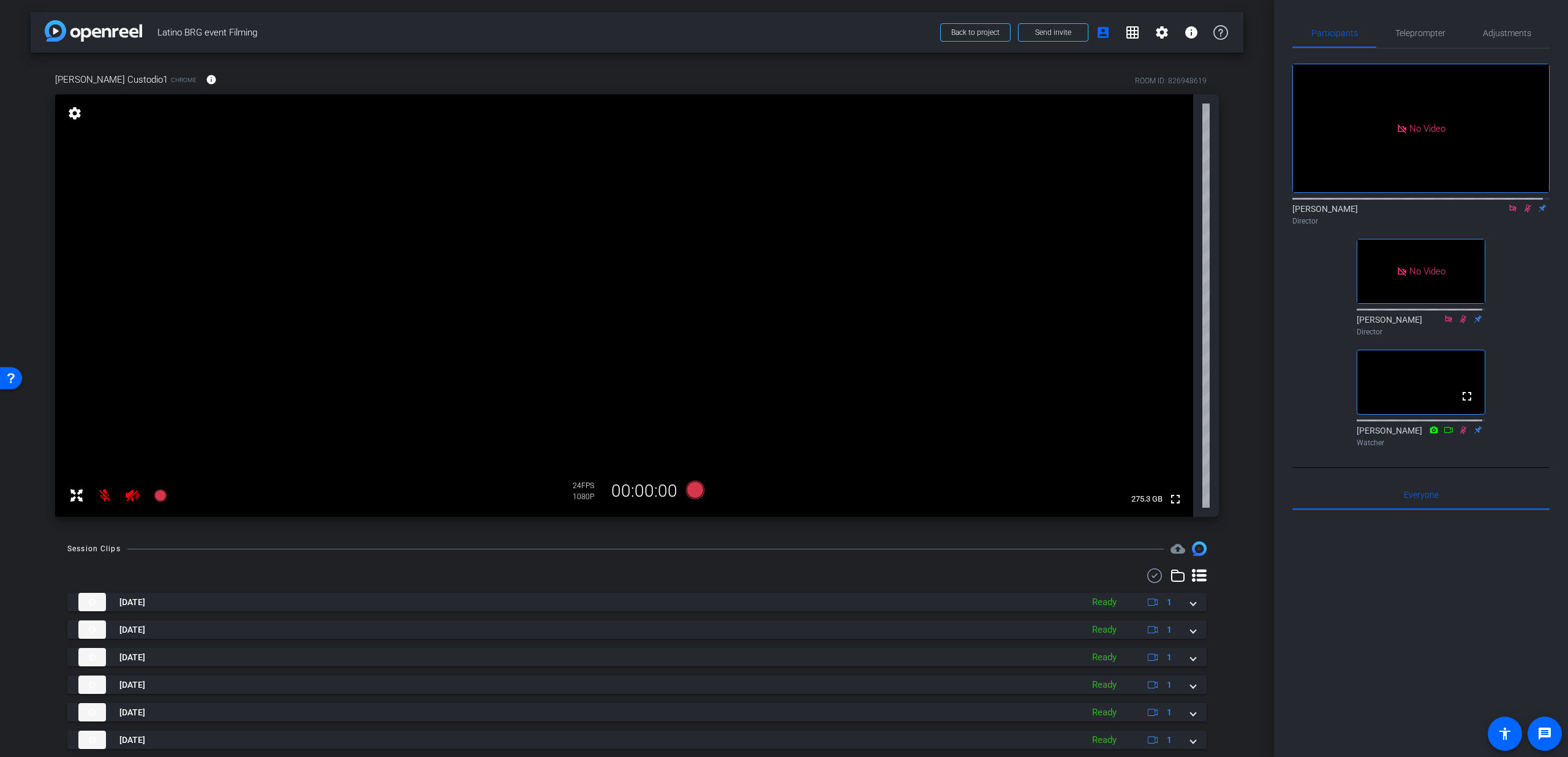
scroll to position [146, 0]
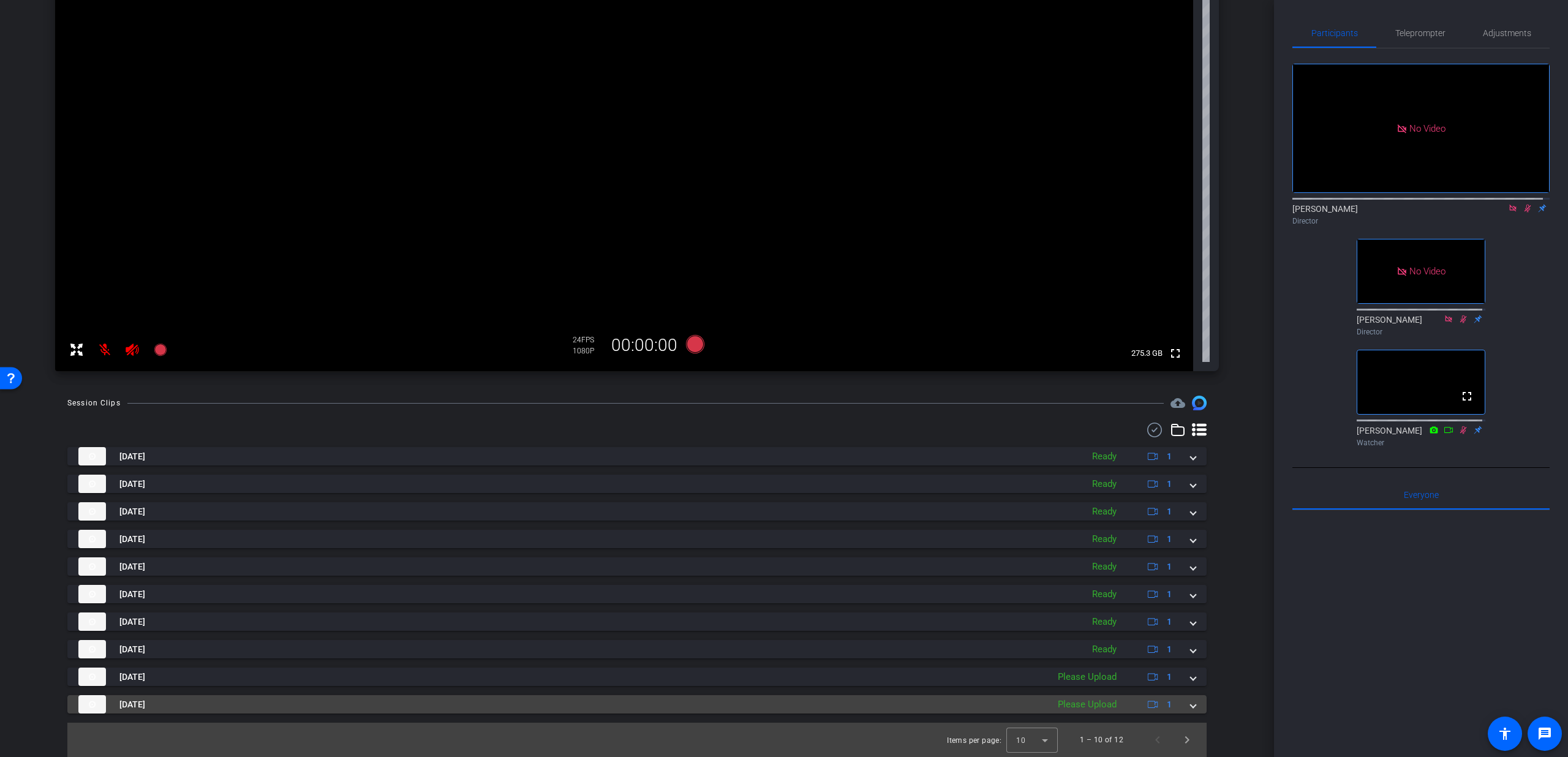
click at [1191, 706] on span at bounding box center [1193, 704] width 4 height 12
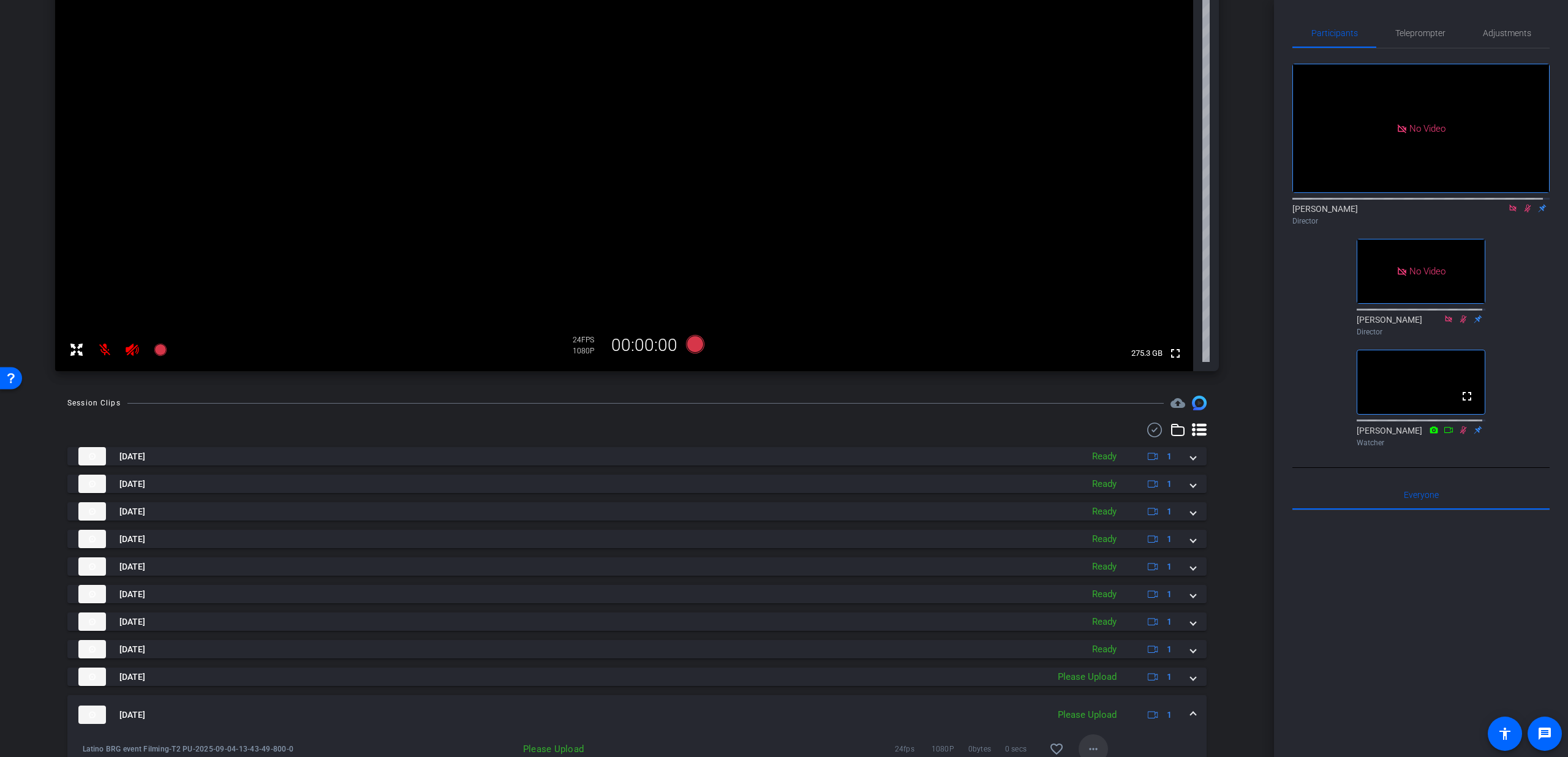
click at [1087, 745] on mat-icon "more_horiz" at bounding box center [1093, 749] width 14 height 14
click at [1105, 693] on span "Upload" at bounding box center [1105, 694] width 49 height 14
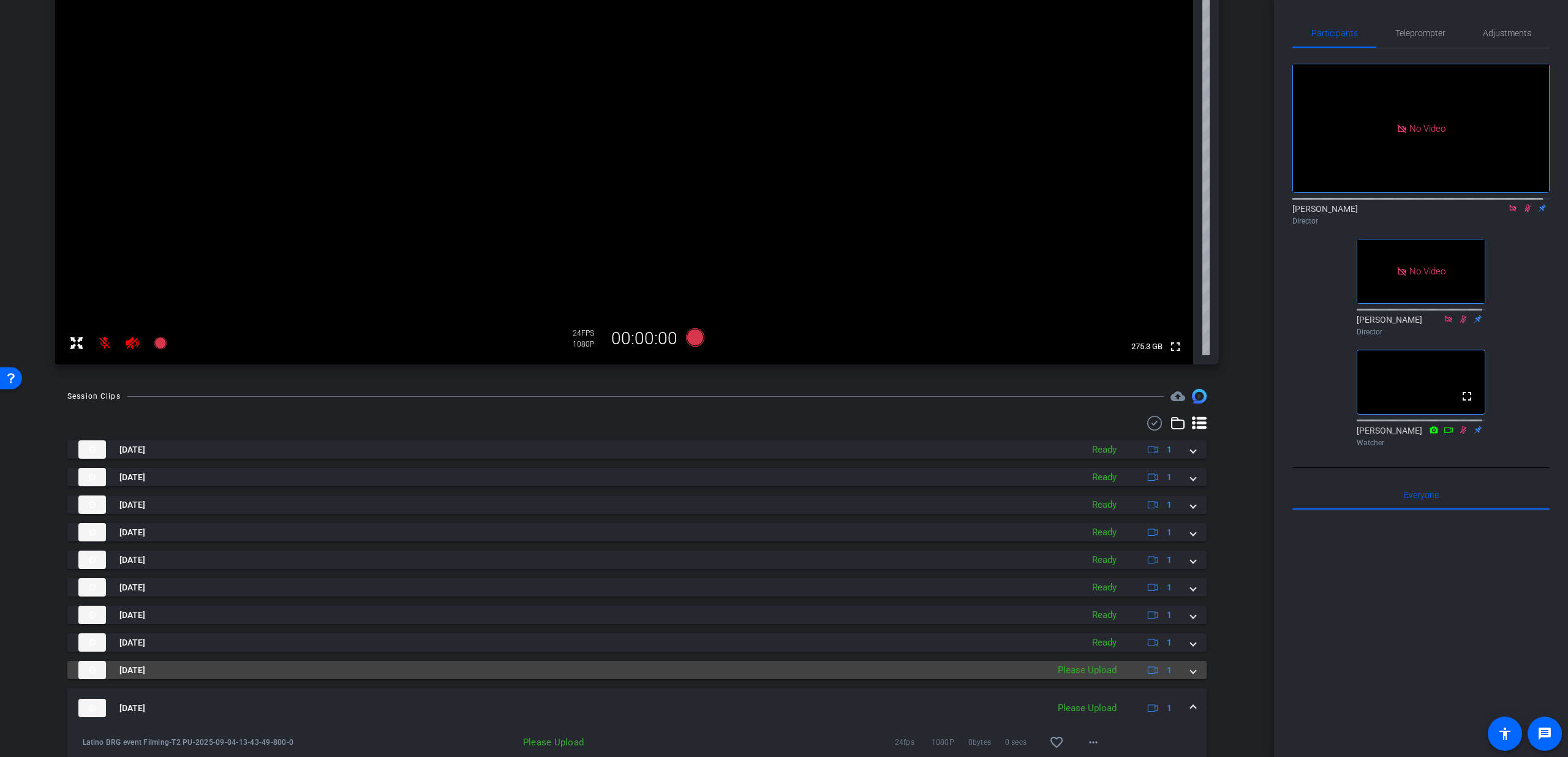
click at [1186, 677] on mat-expansion-panel-header "Sep 4, 2025 Please Upload 1" at bounding box center [637, 670] width 1139 height 19
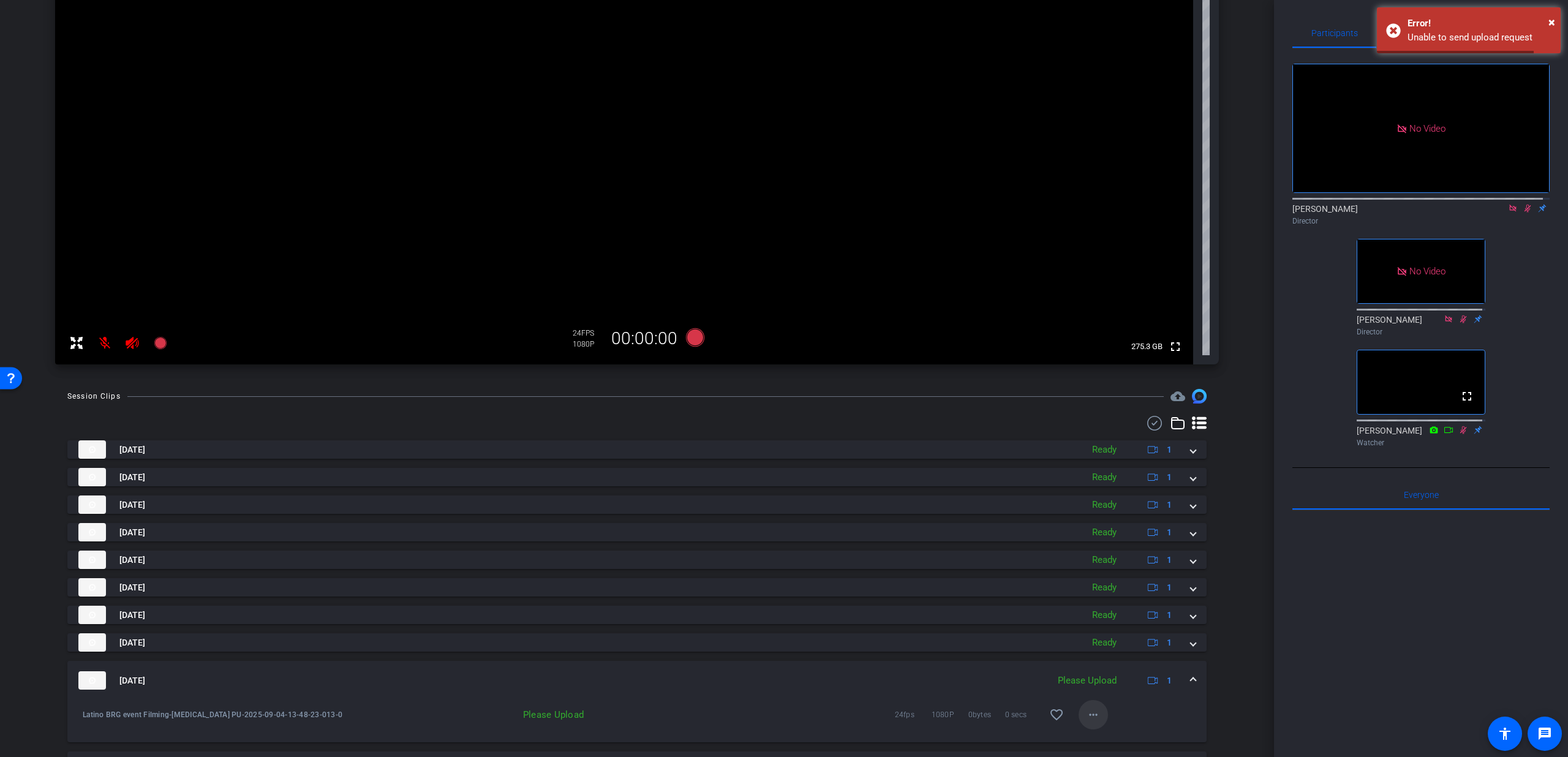
click at [1088, 715] on mat-icon "more_horiz" at bounding box center [1093, 715] width 14 height 14
click at [1113, 661] on span "Upload" at bounding box center [1105, 659] width 49 height 14
click at [1554, 21] on span "×" at bounding box center [1552, 21] width 7 height 14
click at [1180, 675] on div "Sep 4, 2025 Please Upload 1" at bounding box center [635, 680] width 1112 height 19
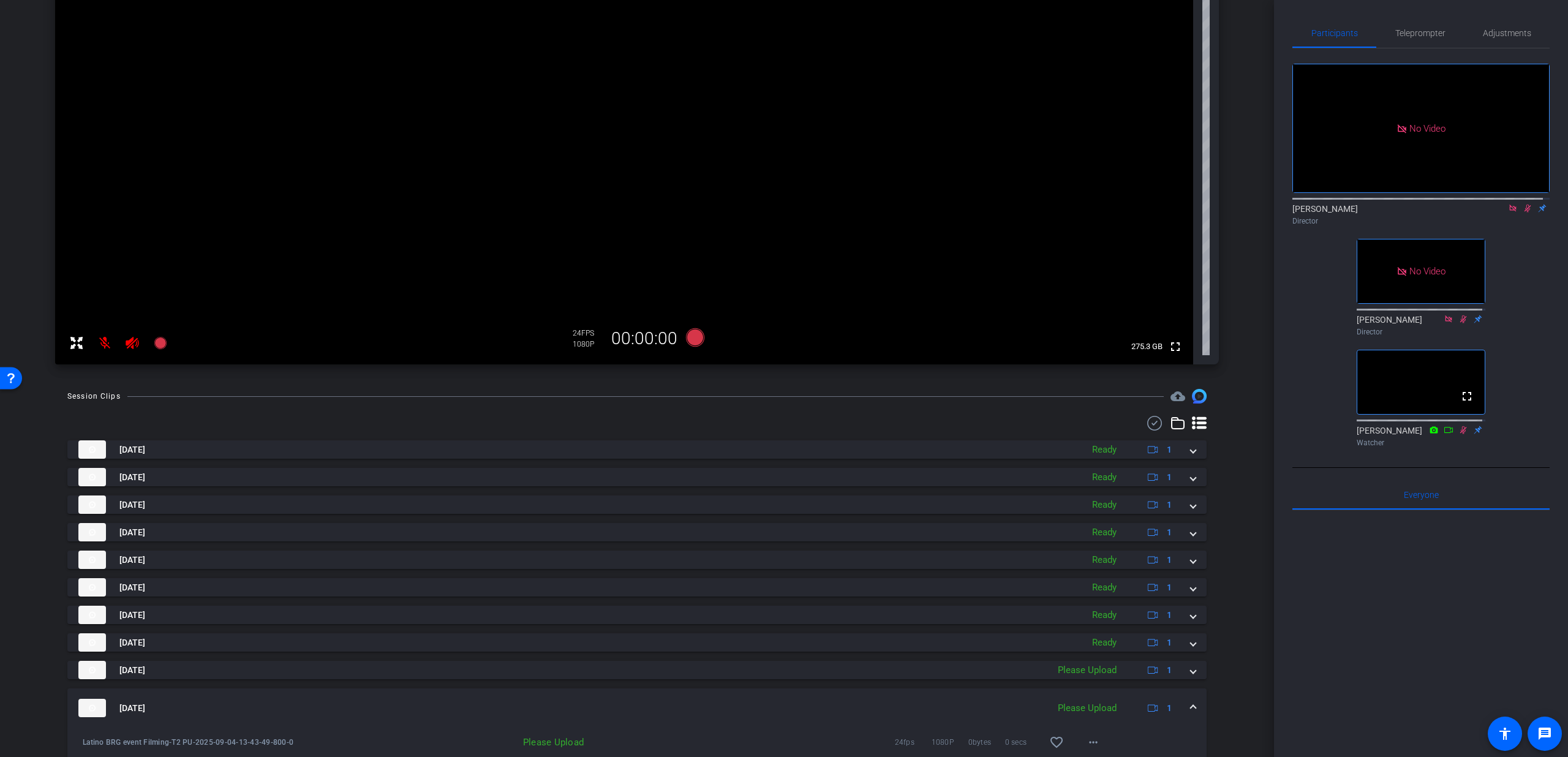
click at [1189, 702] on mat-expansion-panel-header "Sep 4, 2025 Please Upload 1" at bounding box center [637, 708] width 1139 height 39
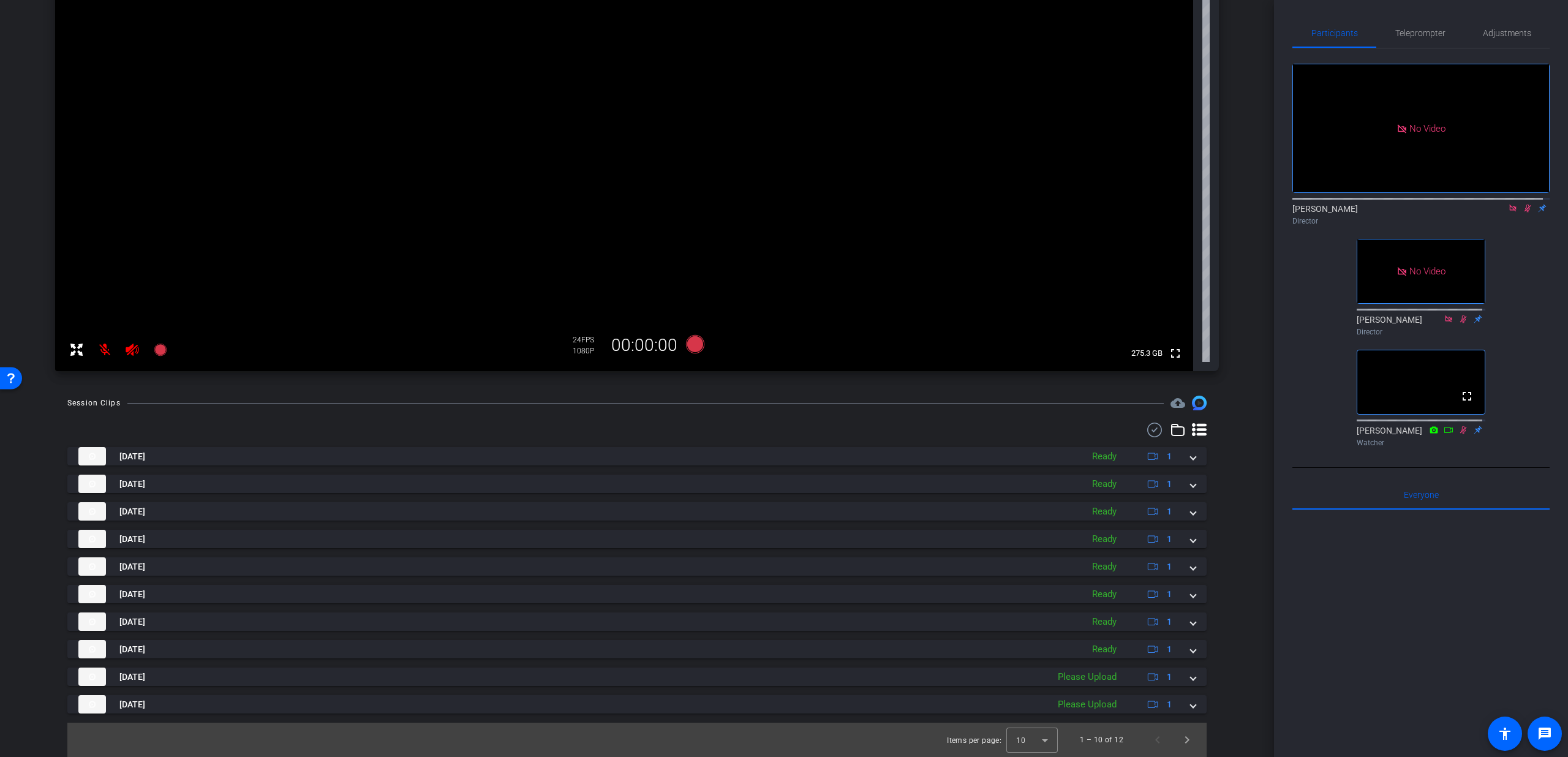
scroll to position [0, 0]
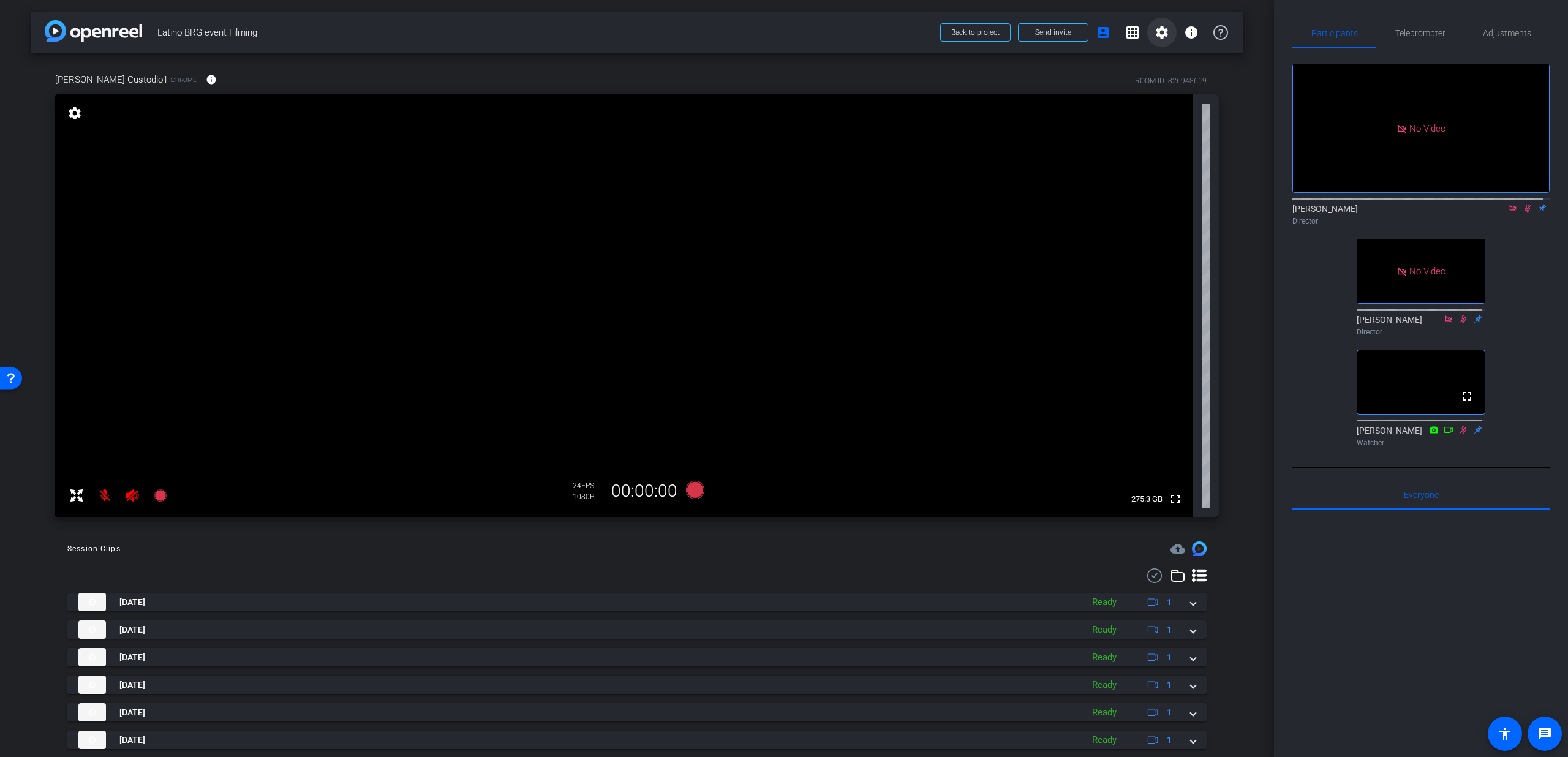
click at [1160, 24] on span at bounding box center [1162, 32] width 29 height 29
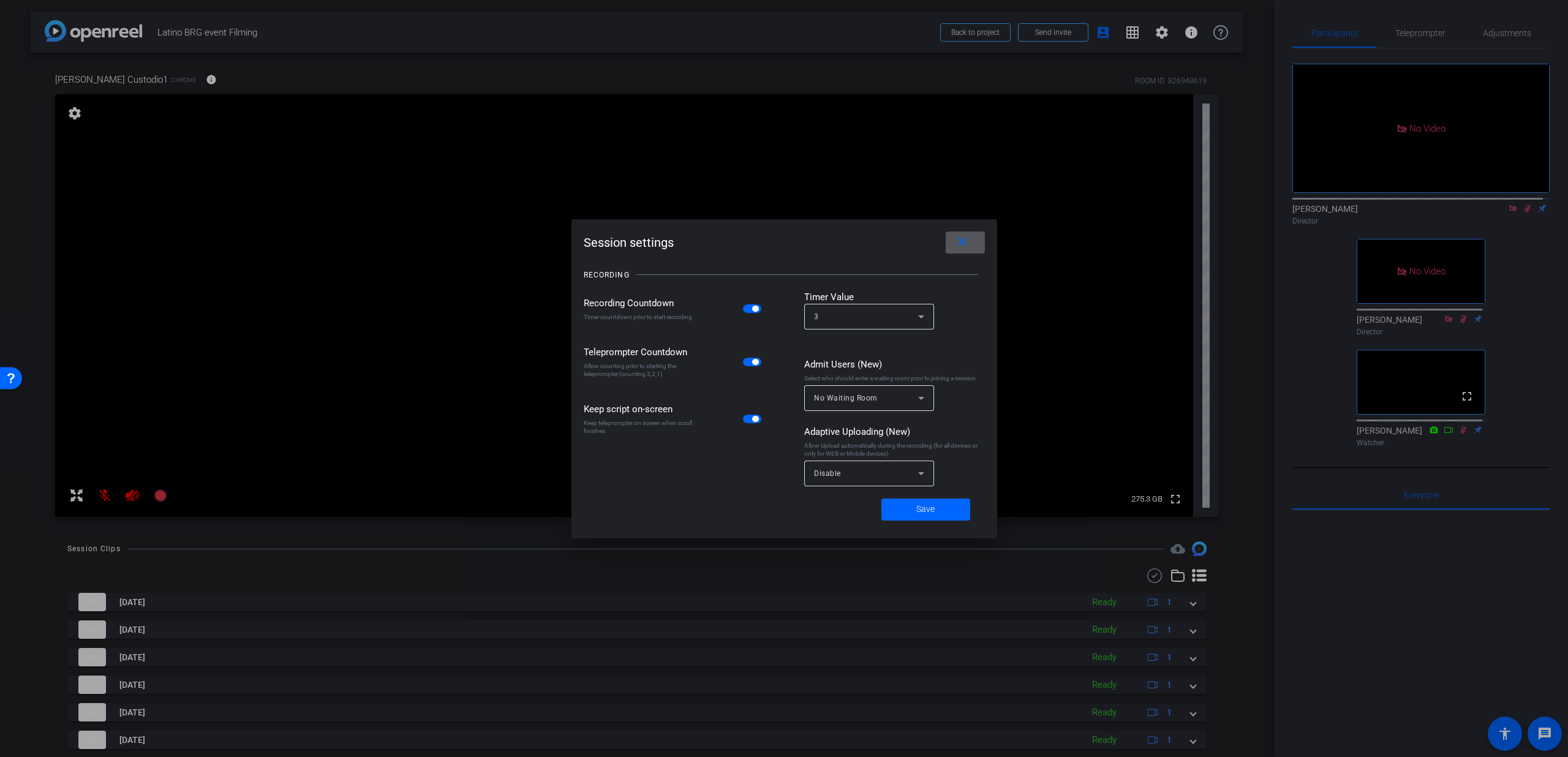
click at [920, 475] on icon at bounding box center [921, 473] width 14 height 14
click at [877, 496] on mat-option "All Devices" at bounding box center [869, 501] width 130 height 20
click at [921, 507] on span "Save" at bounding box center [925, 509] width 19 height 12
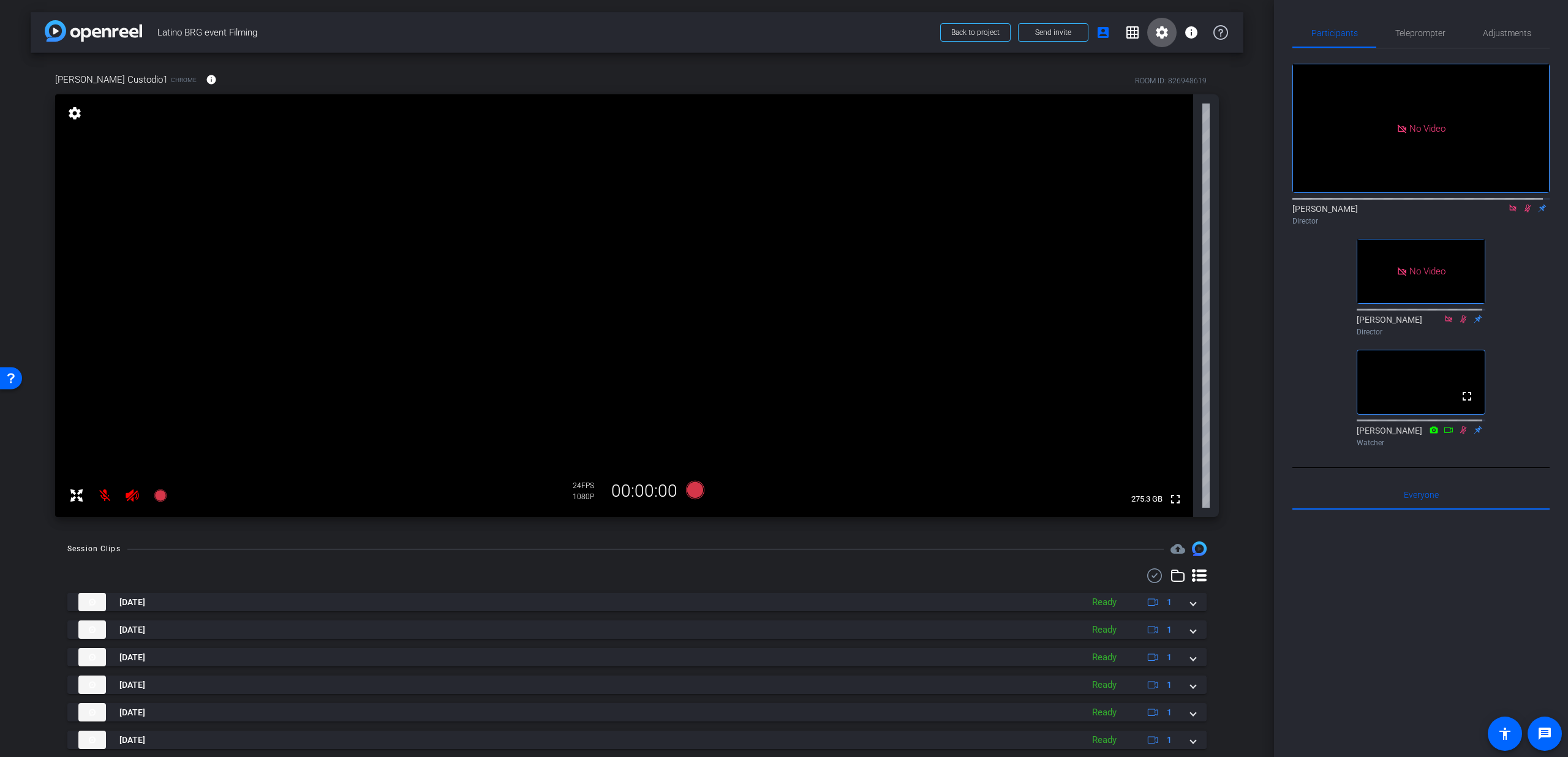
click at [87, 117] on video at bounding box center [624, 306] width 1138 height 423
click at [78, 114] on mat-icon "settings" at bounding box center [74, 113] width 17 height 14
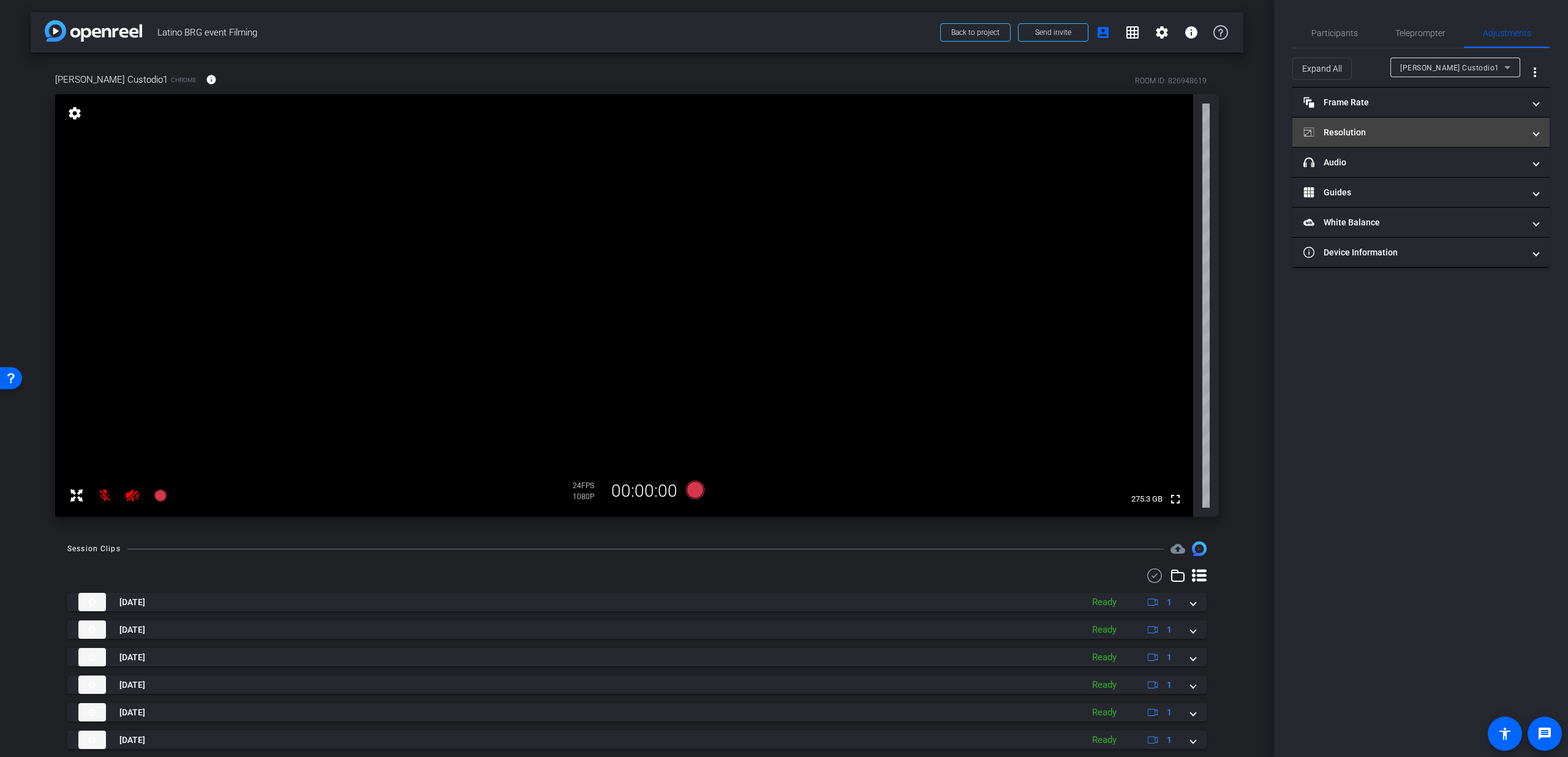
click at [1373, 120] on mat-expansion-panel-header "Resolution" at bounding box center [1421, 132] width 258 height 29
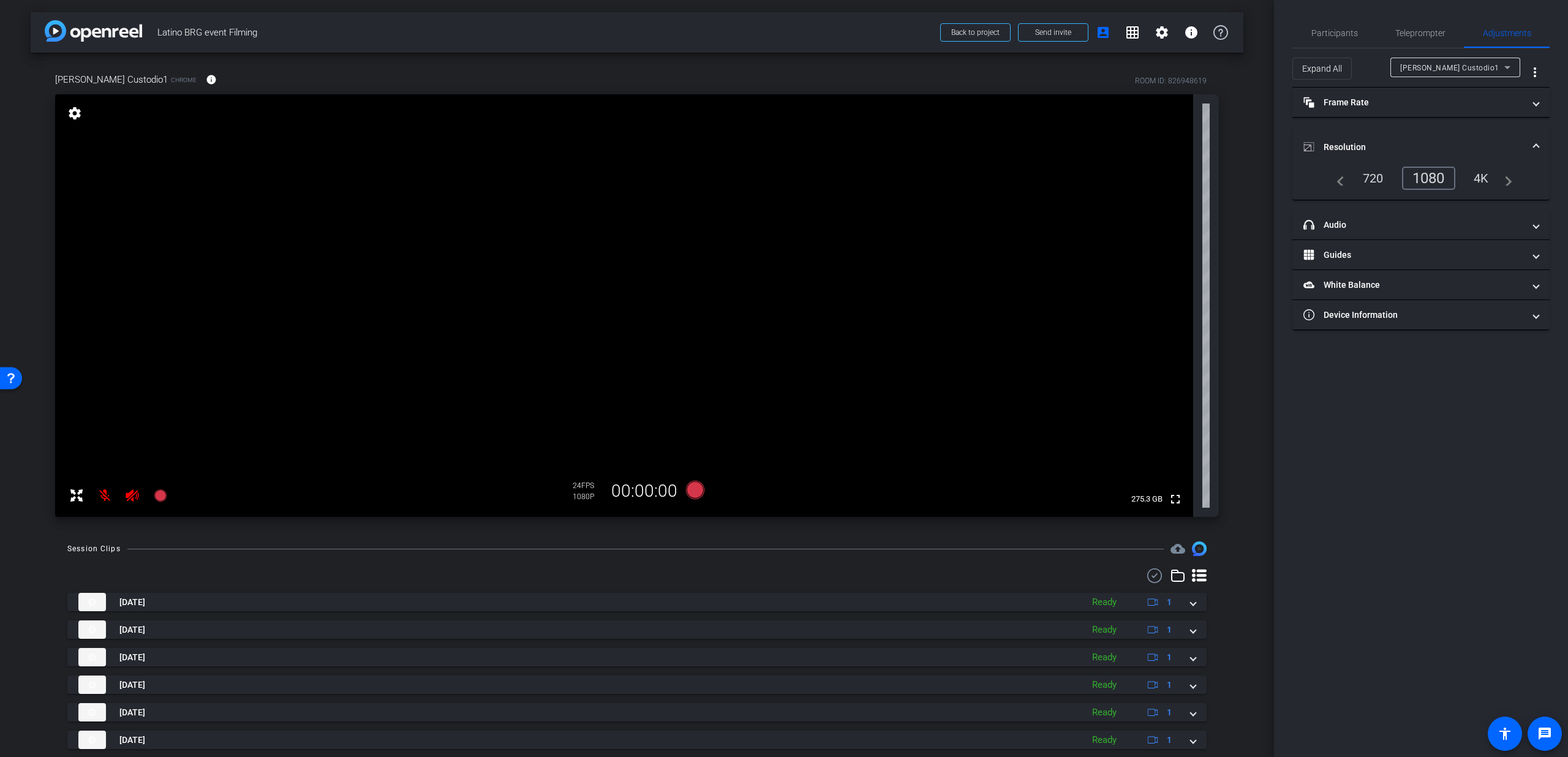
click at [1347, 181] on div "navigate_before 720 1080 4K navigate_next" at bounding box center [1421, 178] width 183 height 23
click at [1340, 181] on mat-icon "navigate_before" at bounding box center [1337, 178] width 14 height 14
click at [1506, 142] on mat-panel-title "Resolution" at bounding box center [1413, 147] width 220 height 12
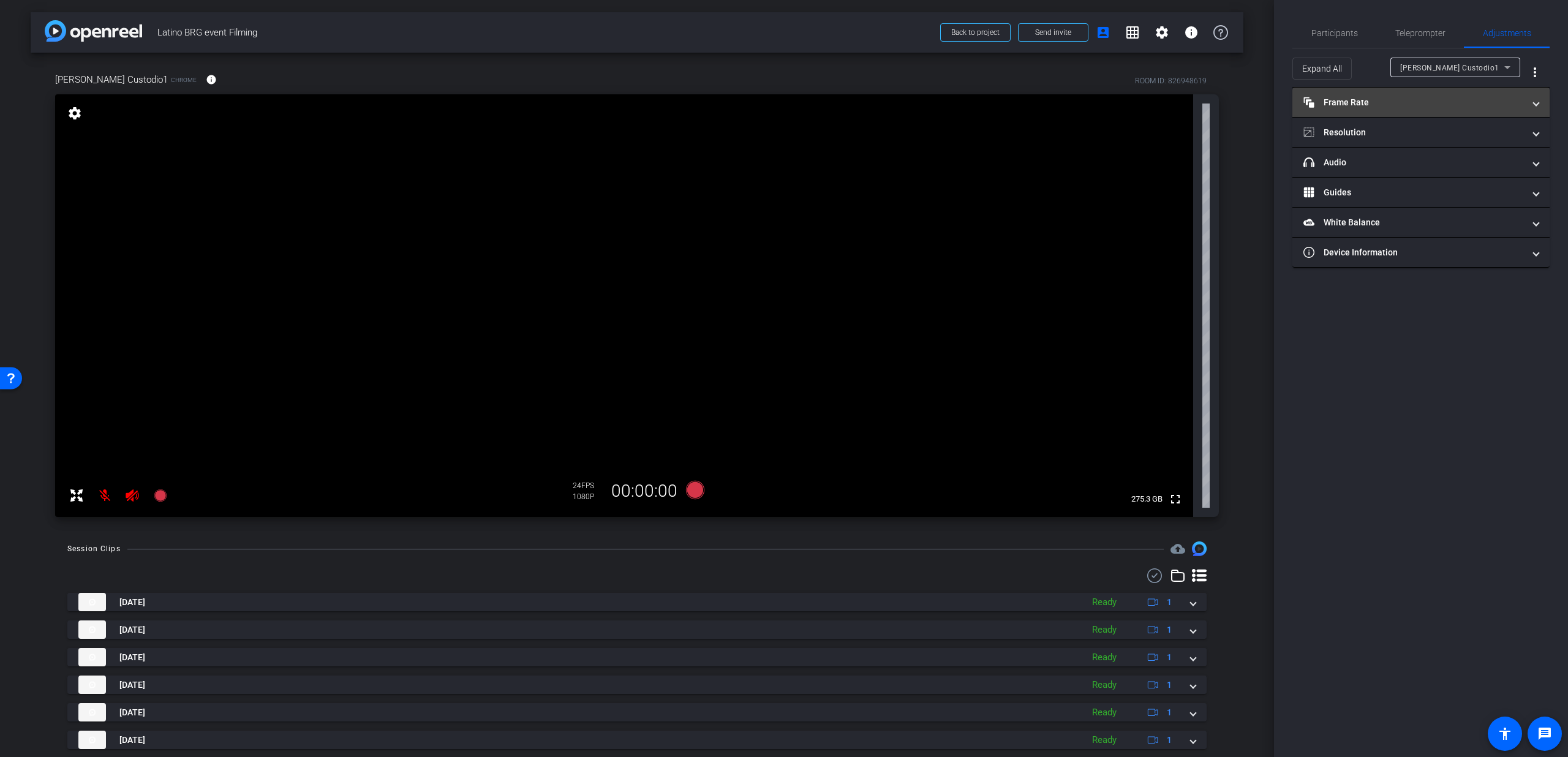
click at [1495, 103] on mat-panel-title "Frame Rate Frame Rate" at bounding box center [1413, 103] width 220 height 12
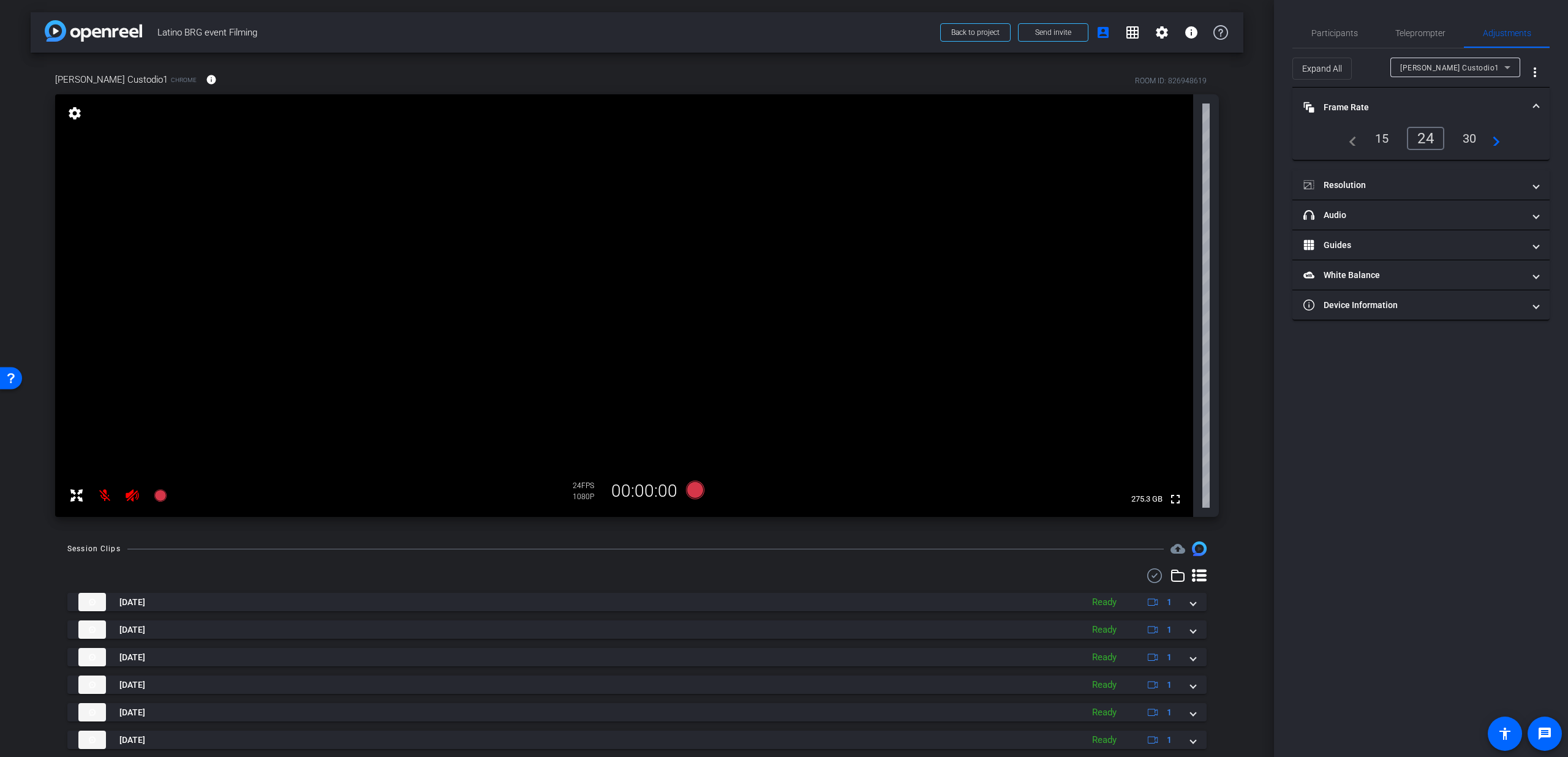
click at [1495, 103] on mat-panel-title "Frame Rate Frame Rate" at bounding box center [1413, 107] width 220 height 12
click at [1431, 258] on mat-panel-title "Device Information" at bounding box center [1413, 252] width 220 height 12
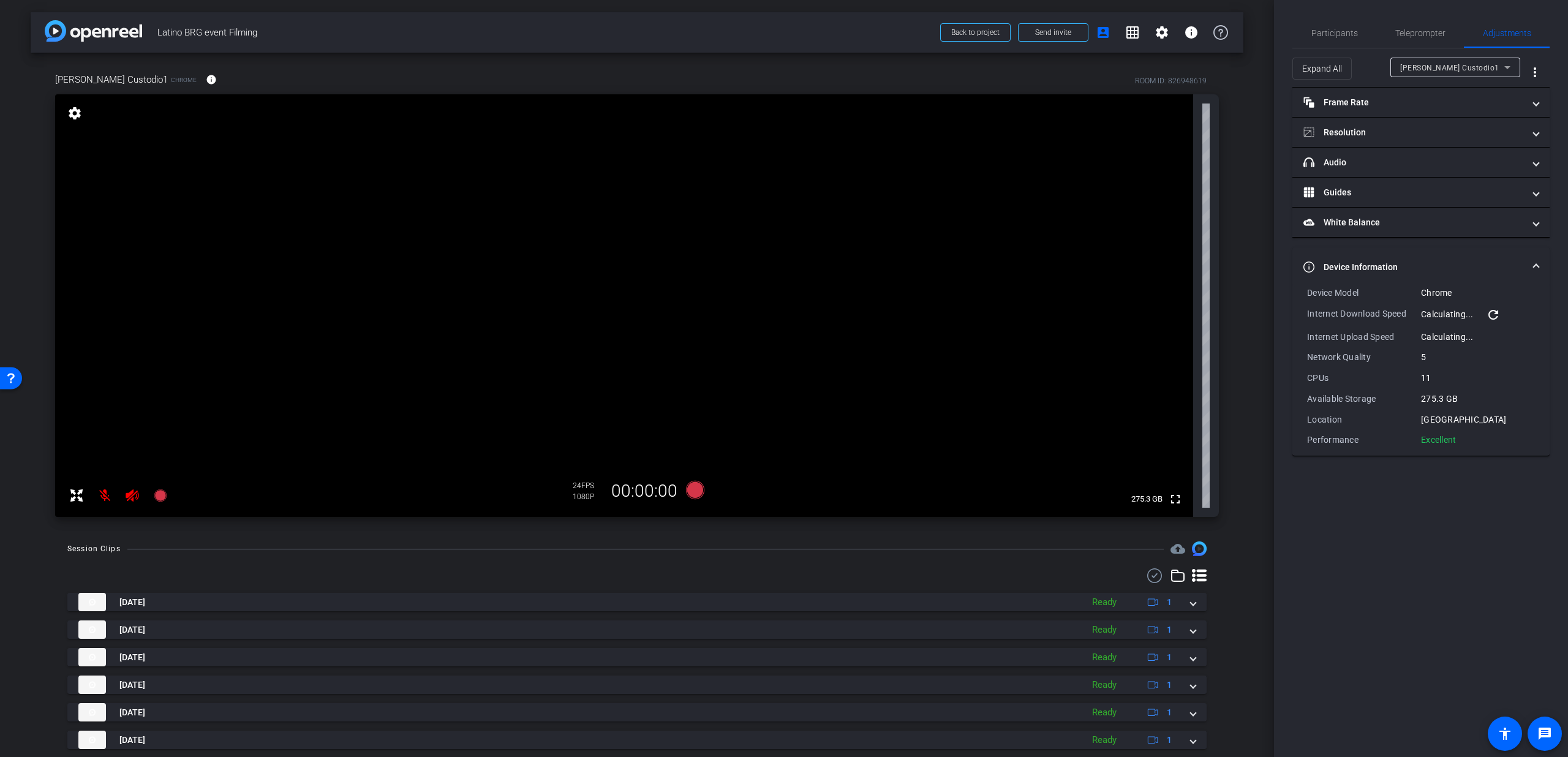
click at [1437, 250] on mat-expansion-panel-header "Device Information" at bounding box center [1421, 267] width 258 height 39
click at [1344, 30] on span "Participants" at bounding box center [1334, 33] width 46 height 9
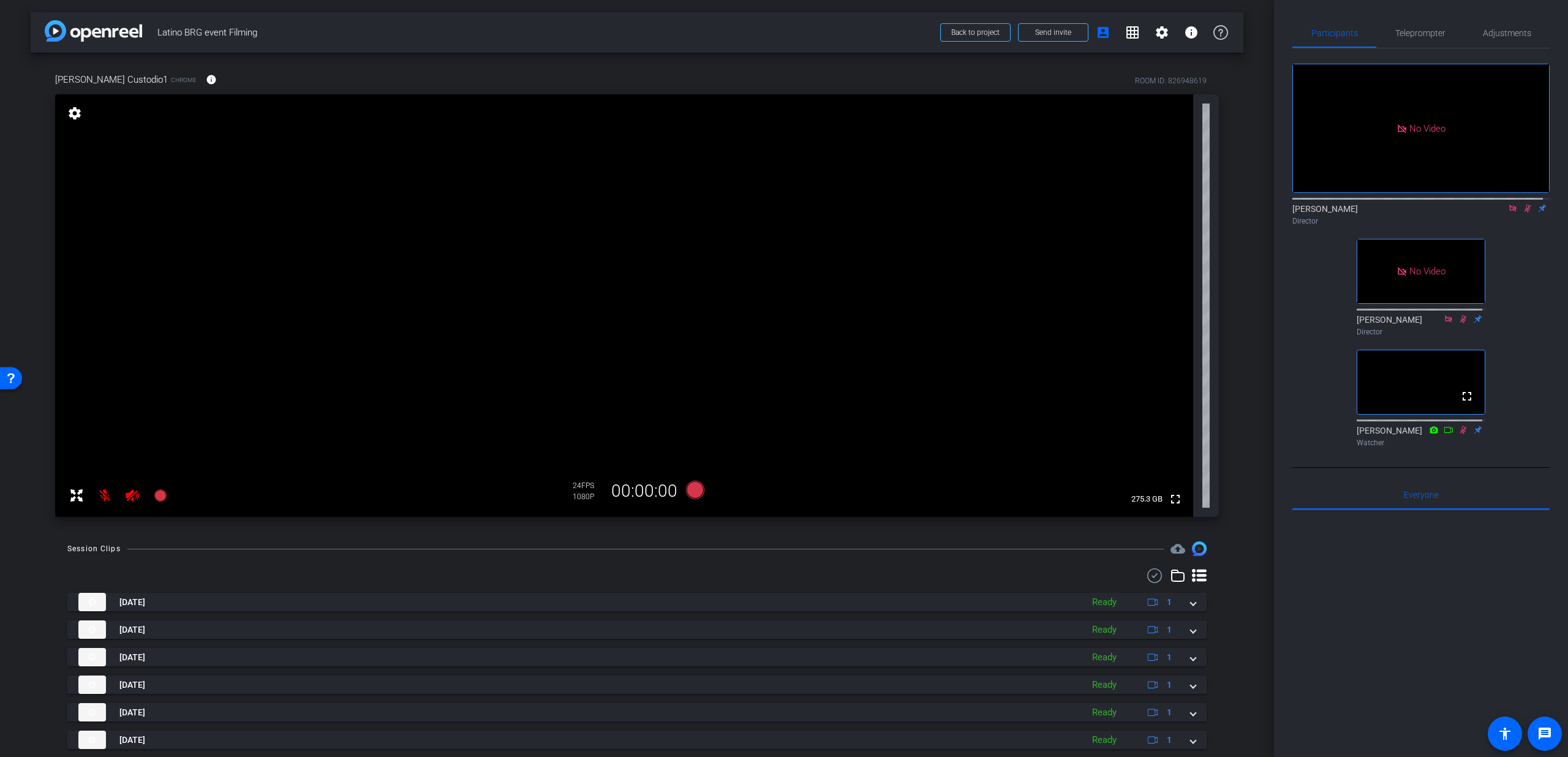
scroll to position [146, 0]
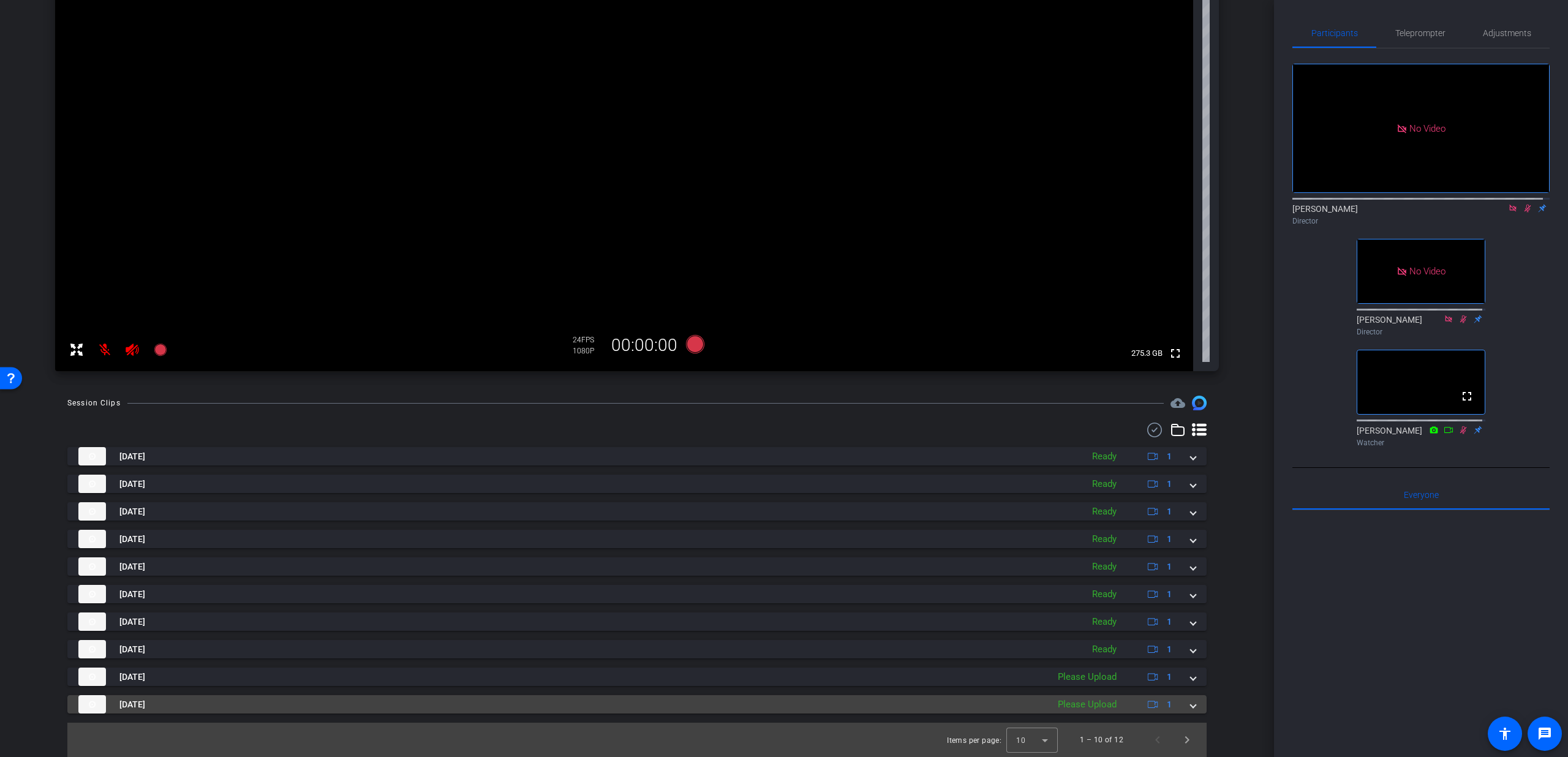
click at [1183, 708] on div "Sep 4, 2025 Please Upload 1" at bounding box center [635, 704] width 1112 height 19
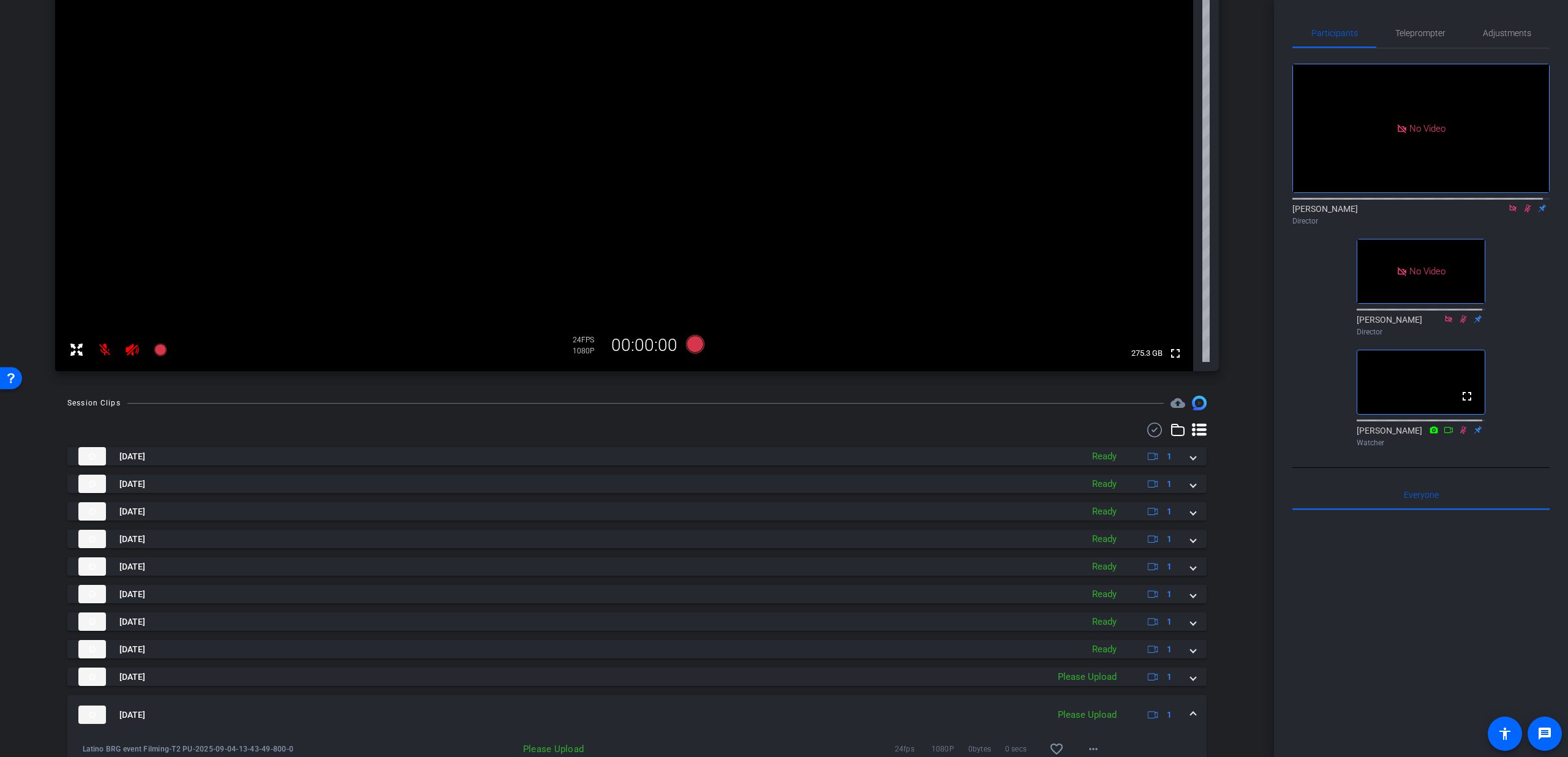
click at [1183, 708] on div "Sep 4, 2025 Please Upload 1" at bounding box center [635, 715] width 1112 height 19
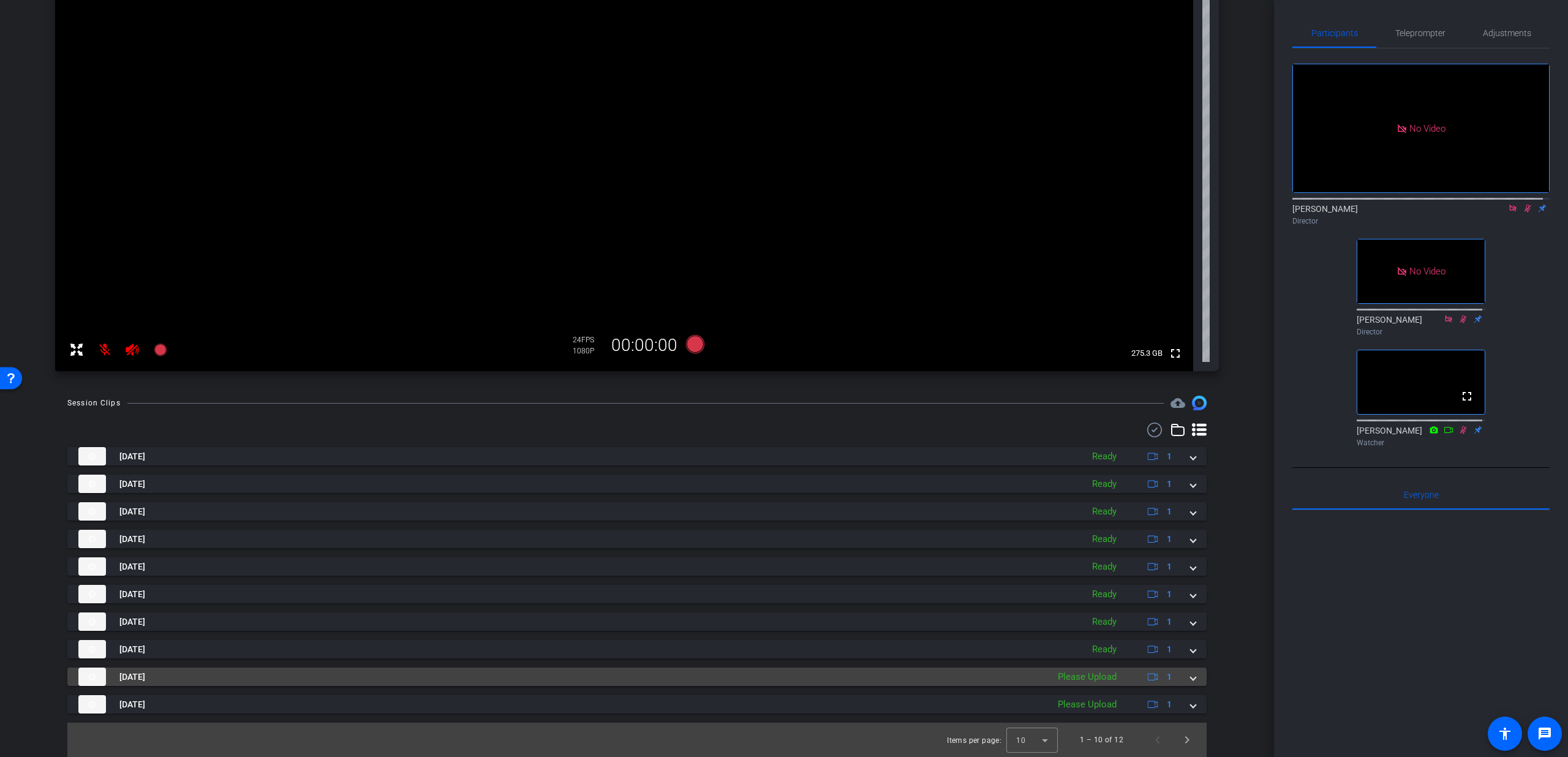
click at [1191, 682] on span at bounding box center [1193, 677] width 4 height 12
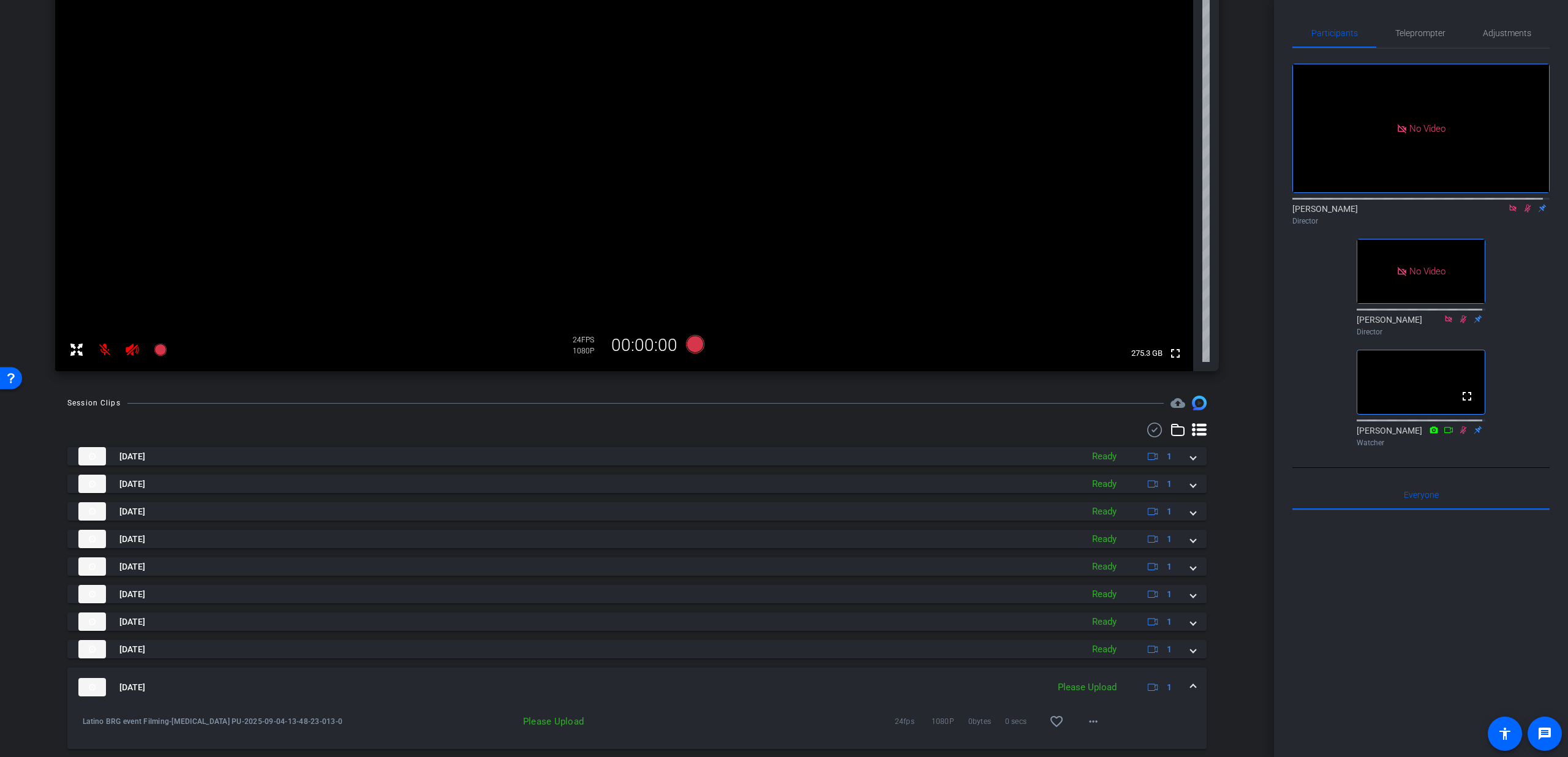
click at [1191, 682] on span at bounding box center [1193, 687] width 4 height 12
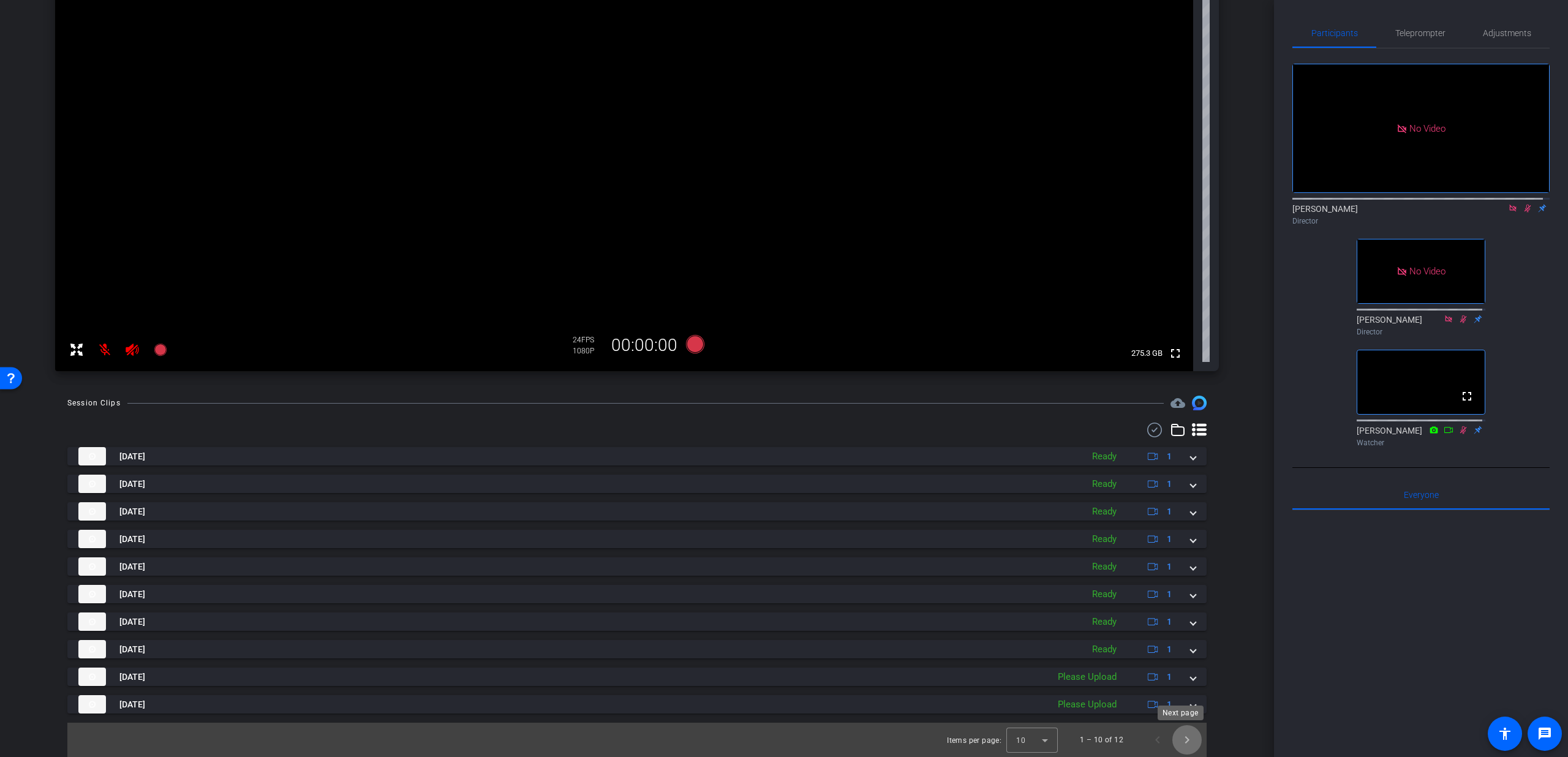
click at [1188, 740] on span "Next page" at bounding box center [1186, 740] width 29 height 29
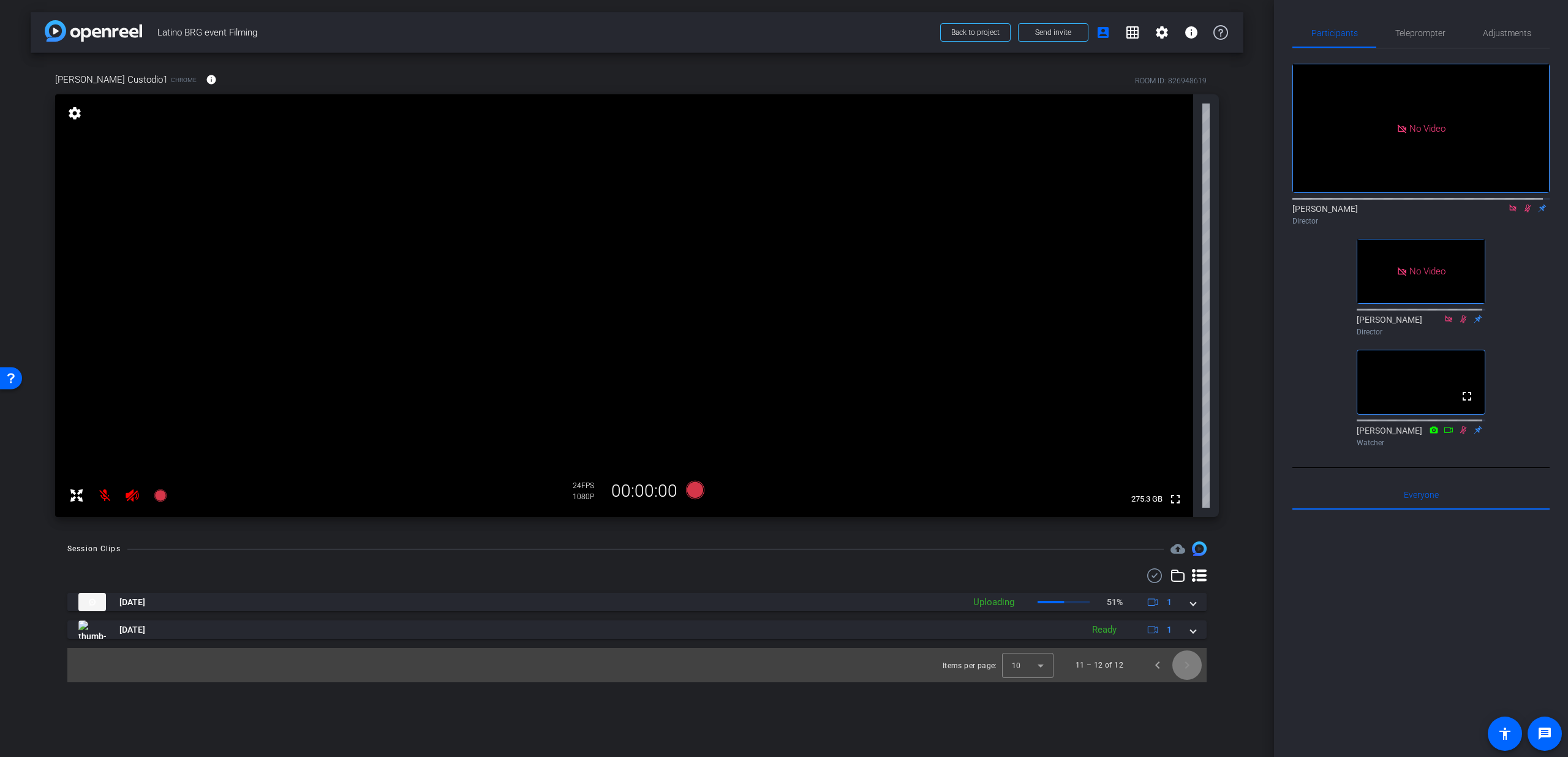
scroll to position [0, 0]
click at [1154, 669] on span "Previous page" at bounding box center [1157, 665] width 29 height 29
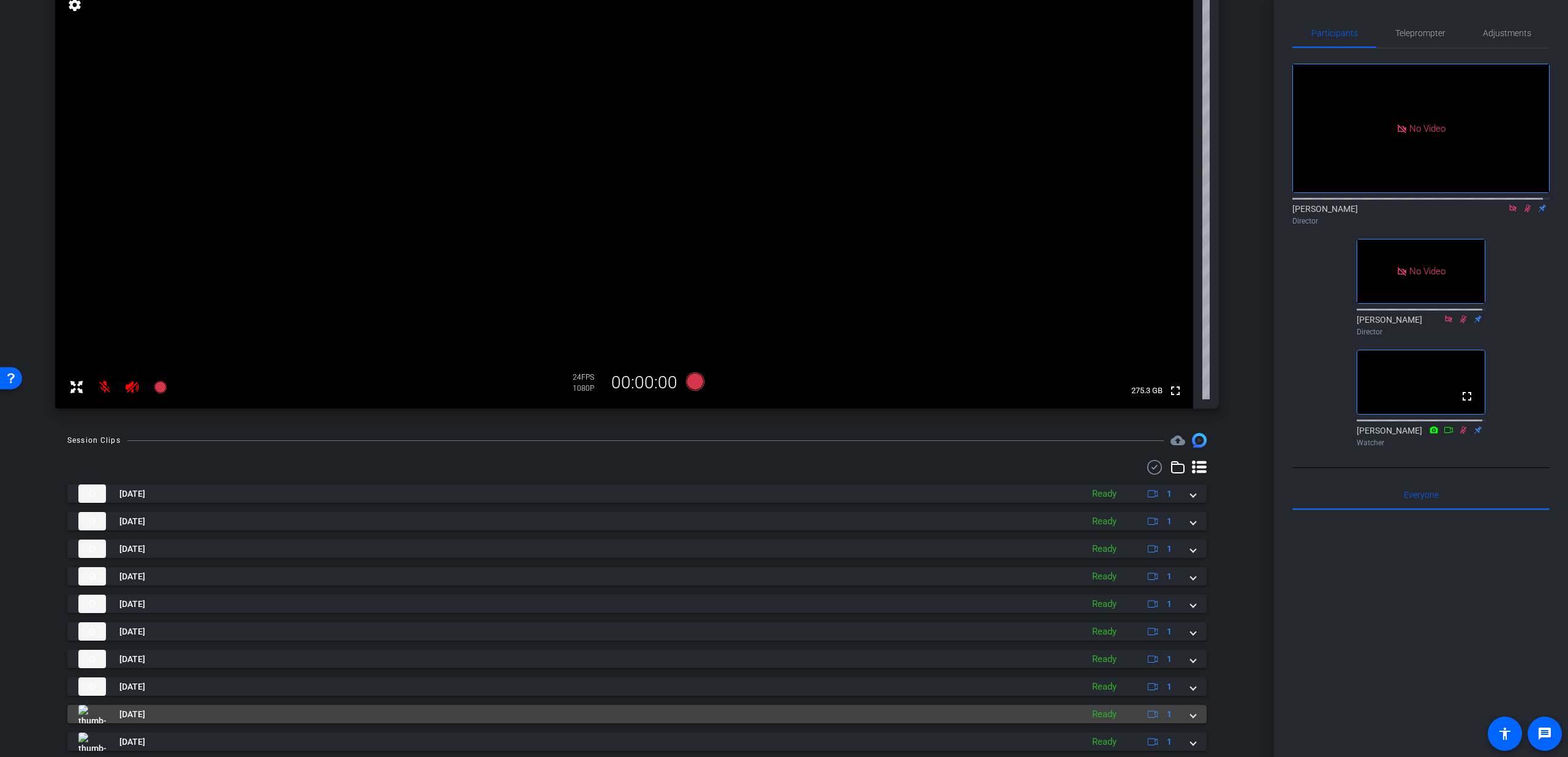
scroll to position [146, 0]
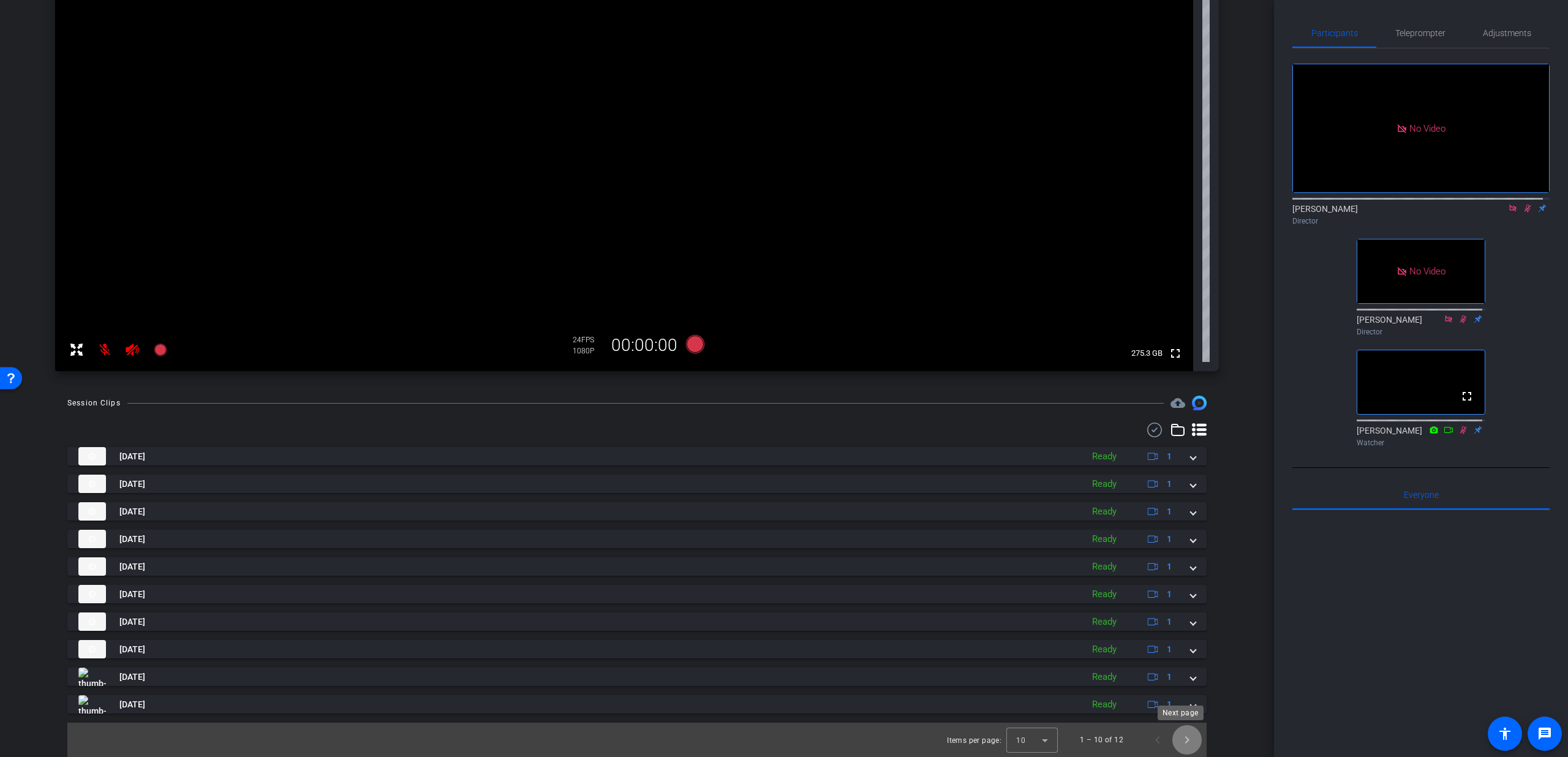
click at [1179, 743] on span "Next page" at bounding box center [1186, 740] width 29 height 29
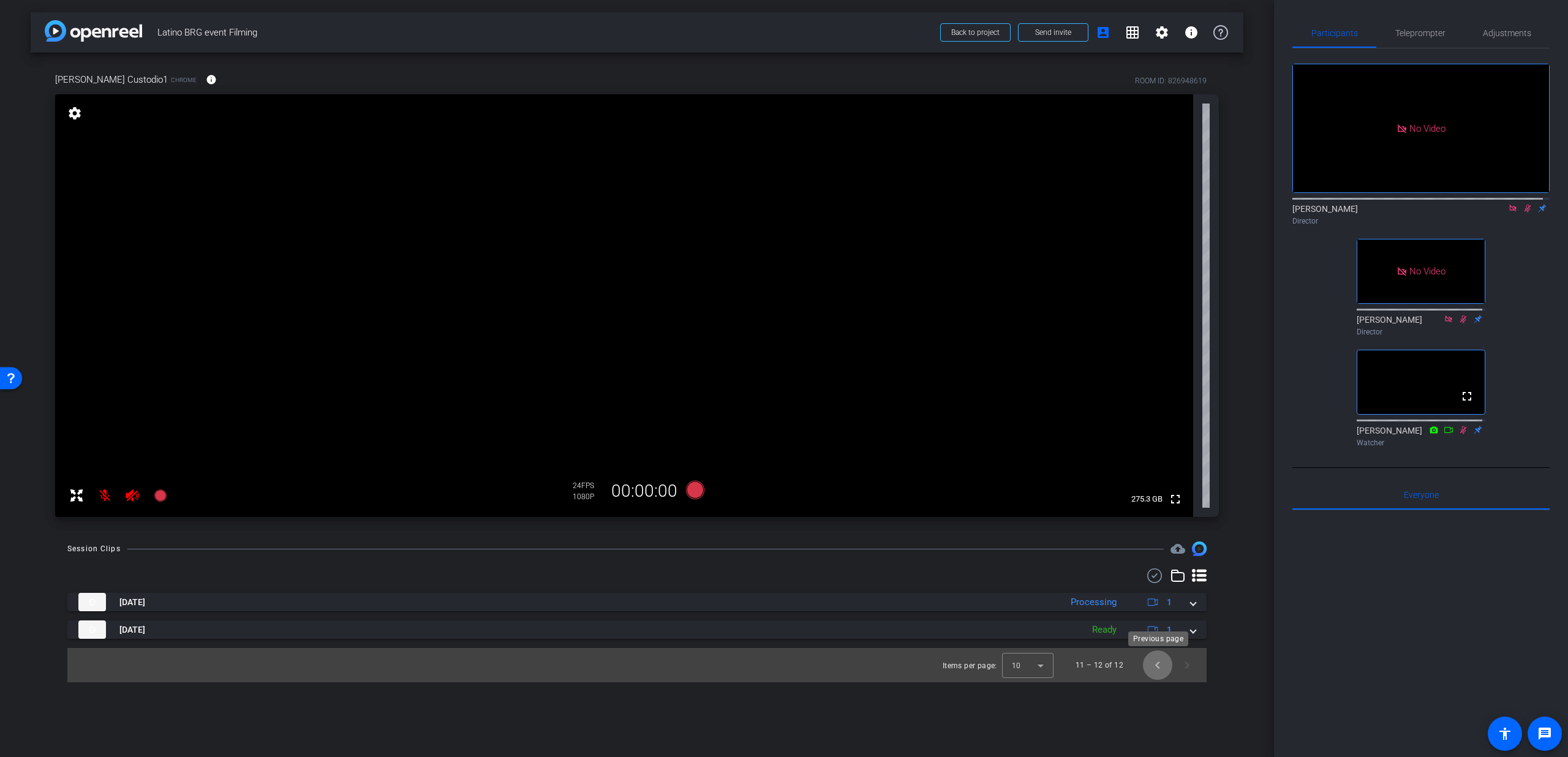
click at [1163, 667] on span "Previous page" at bounding box center [1157, 665] width 29 height 29
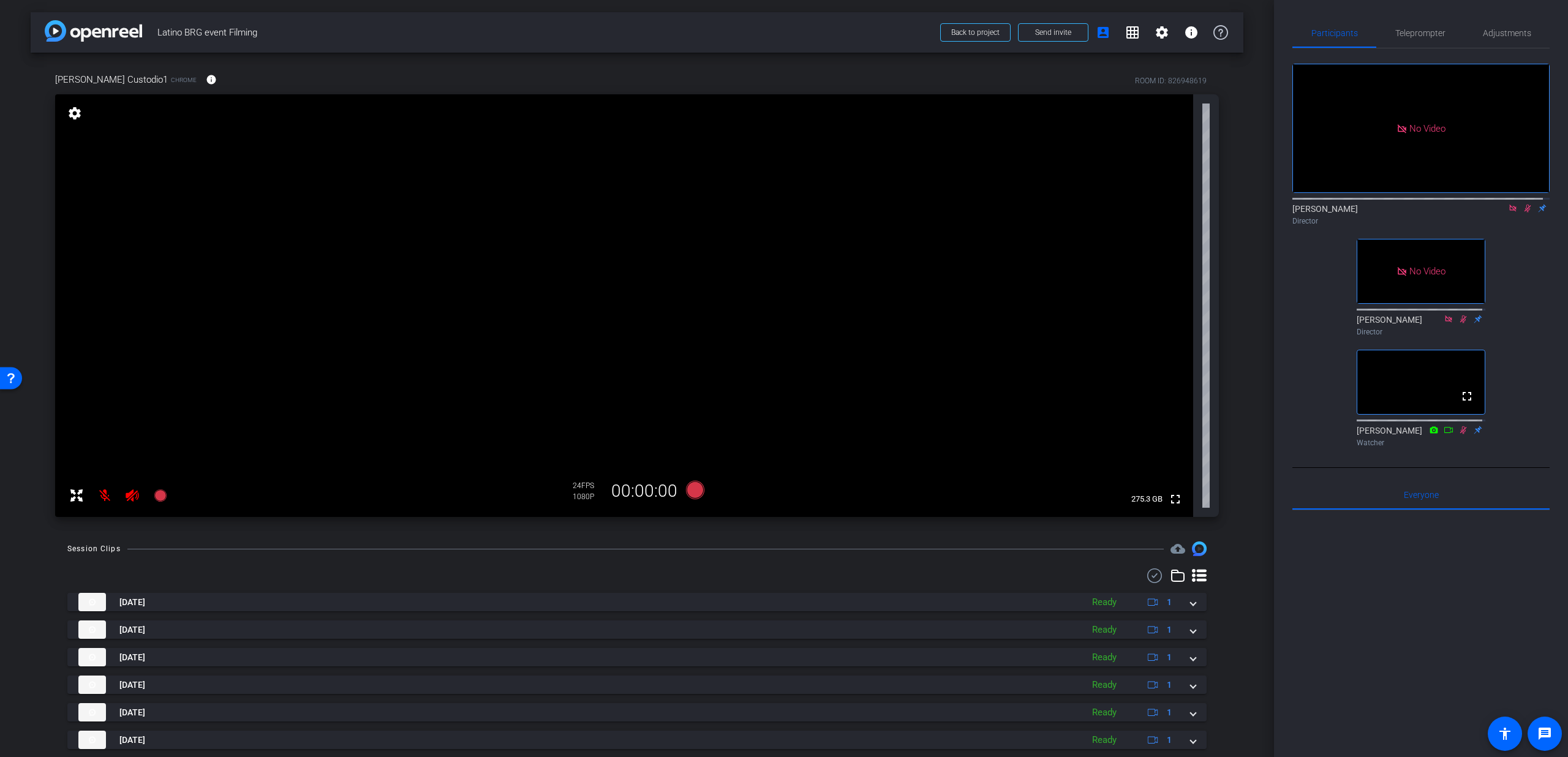
scroll to position [146, 0]
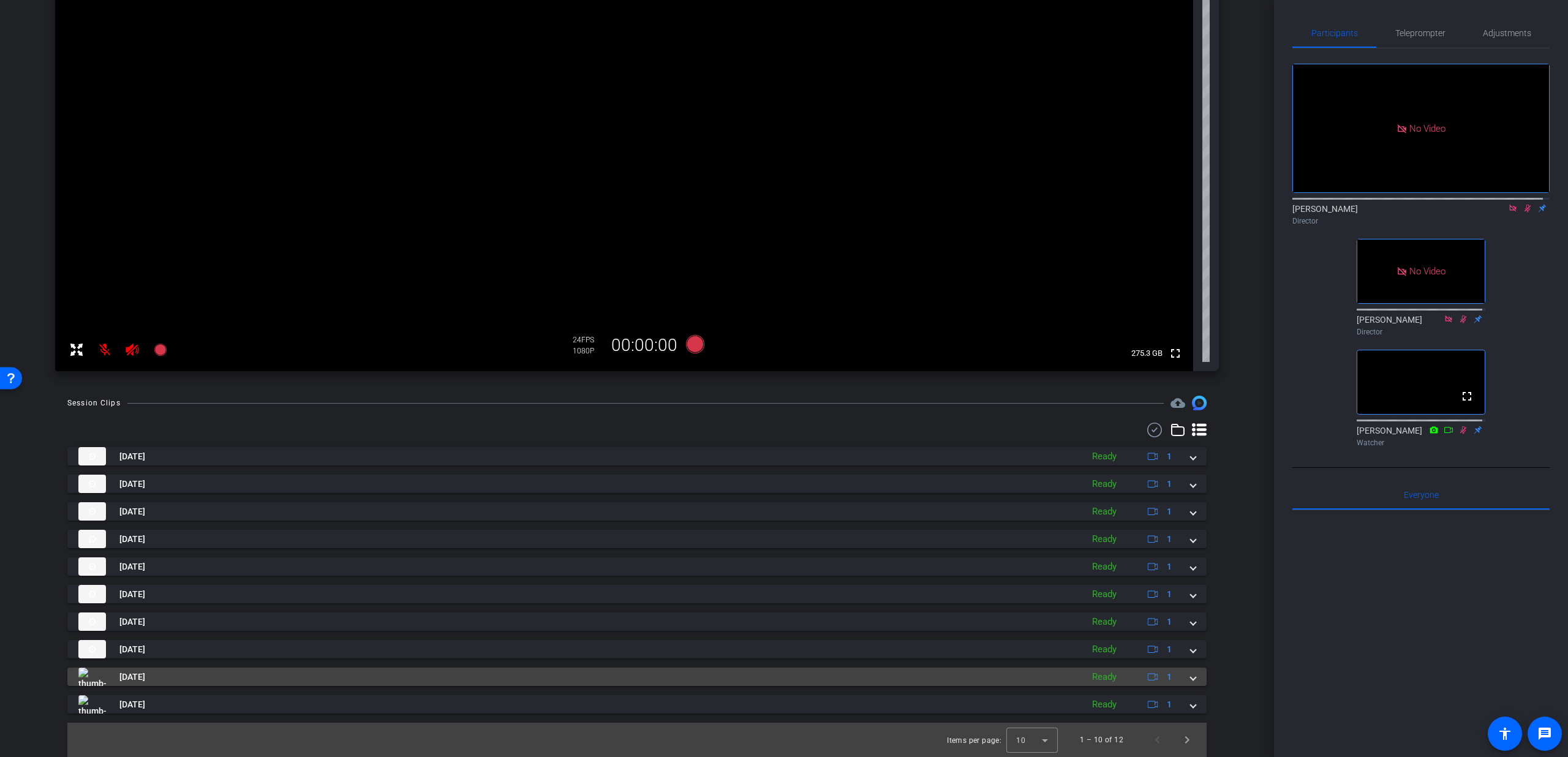
click at [1181, 675] on div "Sep 4, 2025 Ready 1" at bounding box center [635, 677] width 1112 height 19
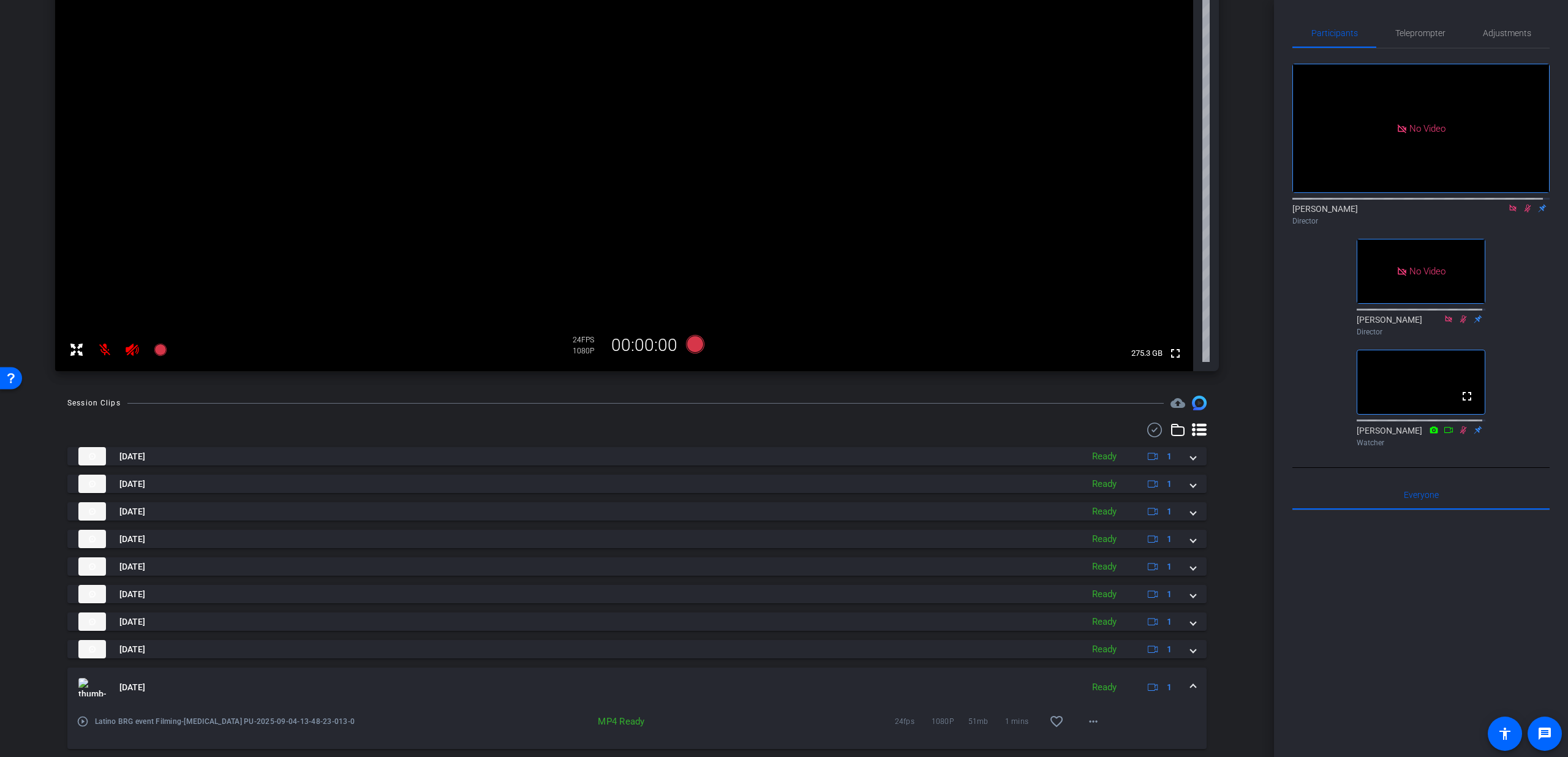
click at [79, 726] on mat-icon "play_circle_outline" at bounding box center [83, 722] width 12 height 12
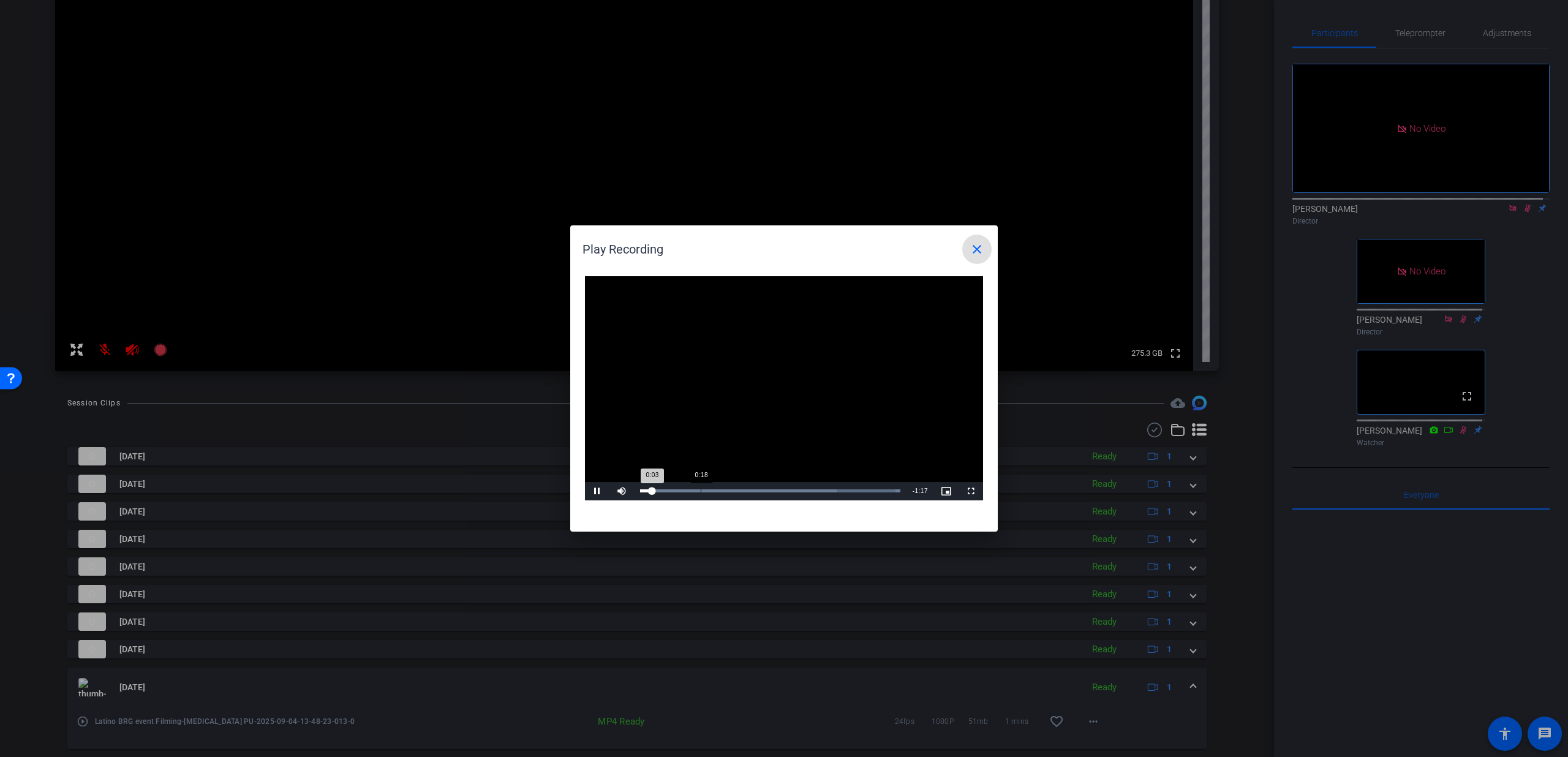
click at [700, 490] on div "Loaded : 100.00% 0:18 0:03" at bounding box center [770, 490] width 260 height 3
click at [738, 488] on div "Loaded : 100.00% 0:30 0:24" at bounding box center [770, 491] width 273 height 19
click at [765, 490] on div "Loaded : 100.00% 0:38 0:30" at bounding box center [770, 490] width 260 height 3
click at [792, 490] on div "Loaded : 100.00% 0:47 0:39" at bounding box center [770, 490] width 260 height 3
click at [854, 487] on div "Loaded : 100.00% 1:06 0:53" at bounding box center [770, 491] width 273 height 19
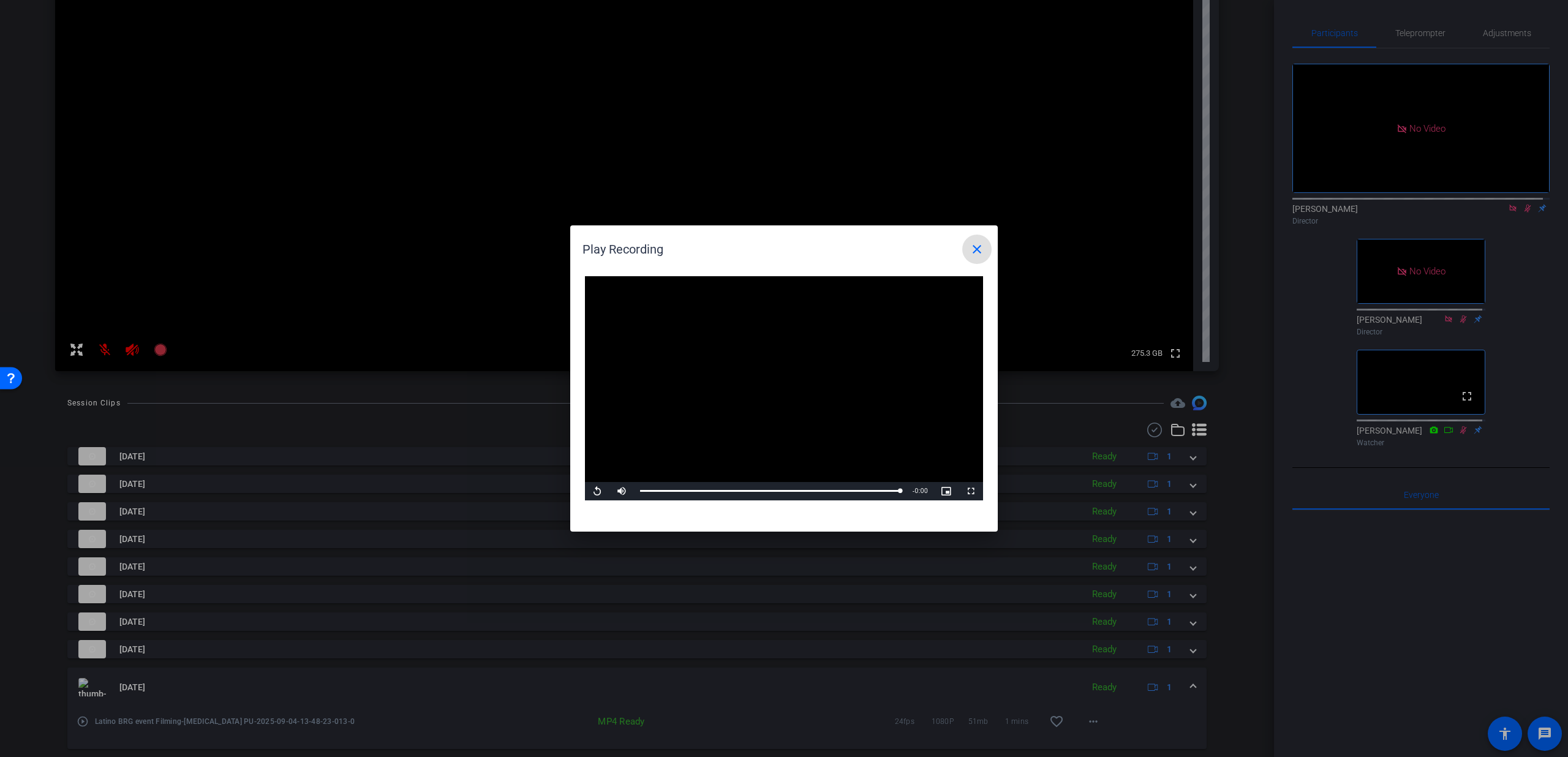
click at [975, 243] on mat-icon "close" at bounding box center [977, 249] width 14 height 14
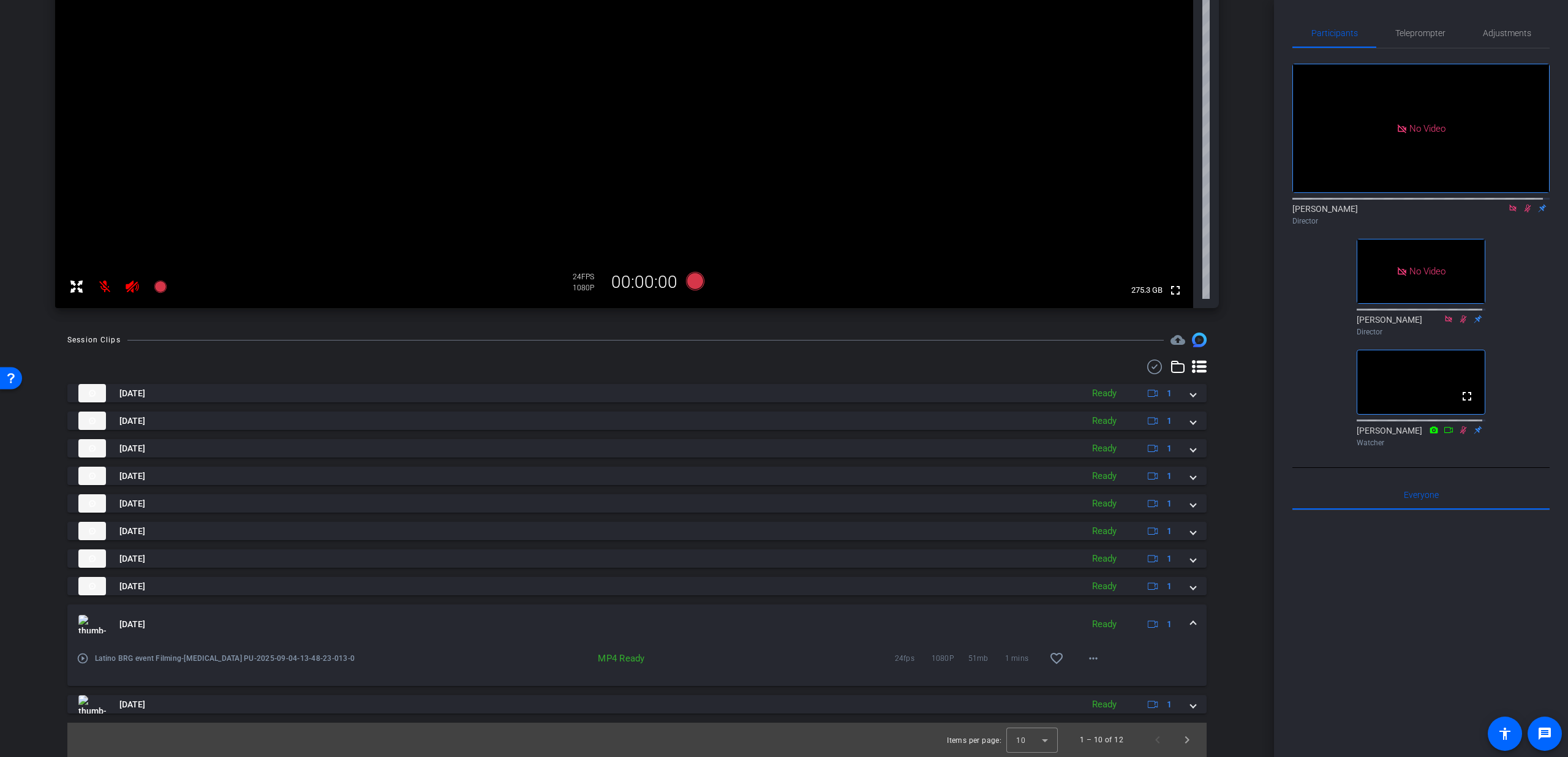
click at [1190, 627] on mat-expansion-panel-header "Sep 4, 2025 Ready 1" at bounding box center [637, 624] width 1139 height 39
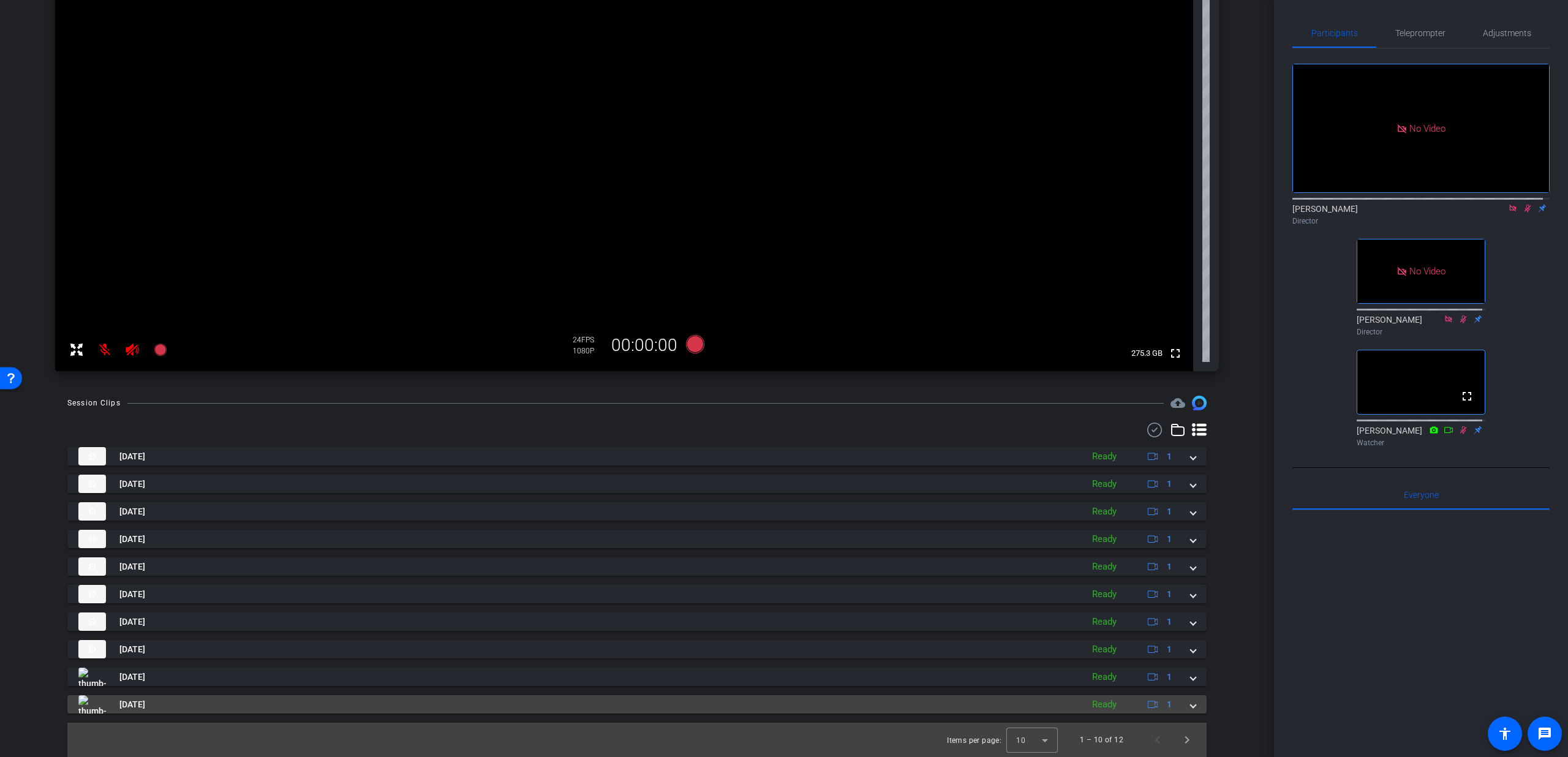
click at [1191, 704] on span at bounding box center [1193, 704] width 4 height 12
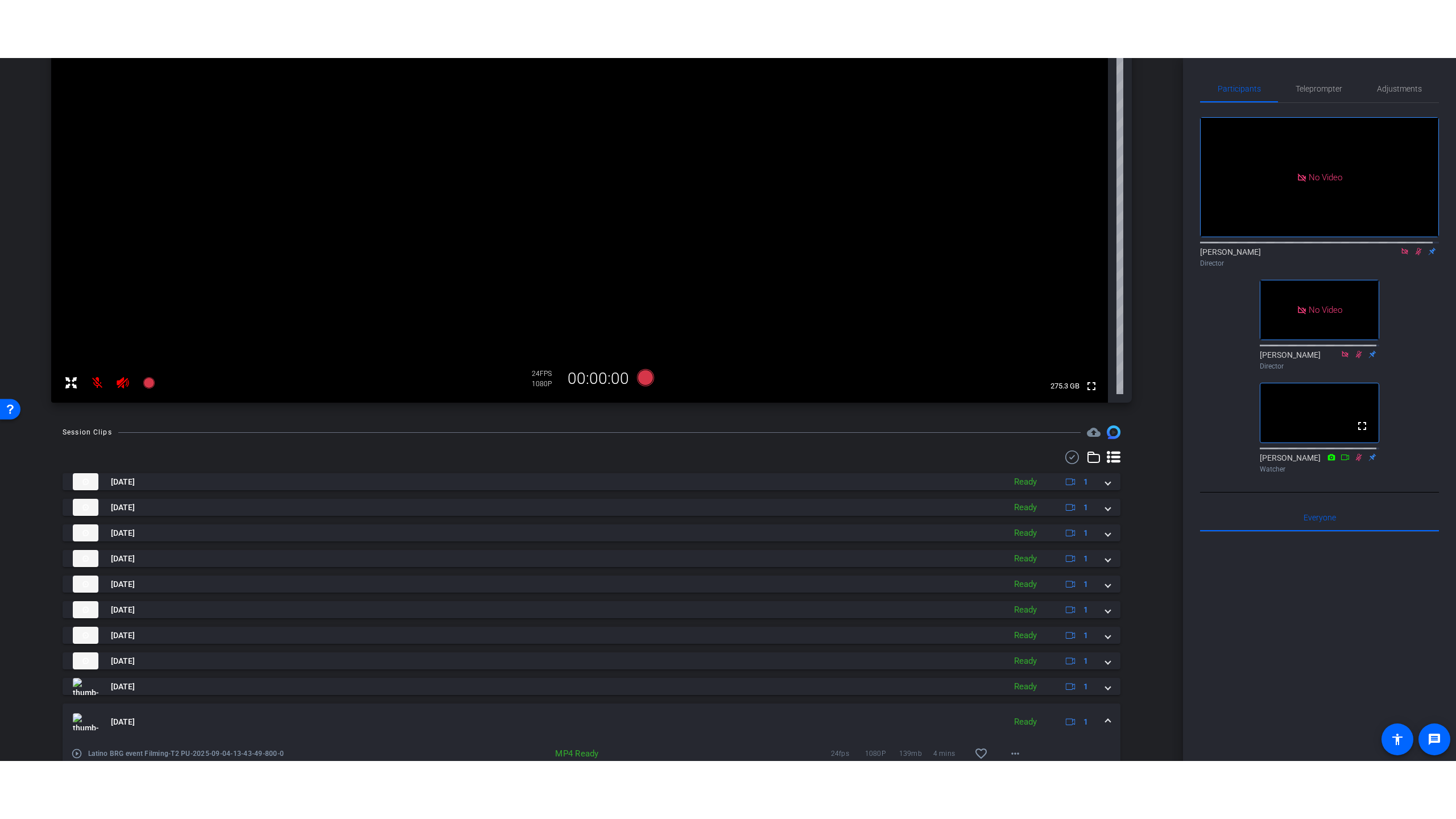
scroll to position [194, 0]
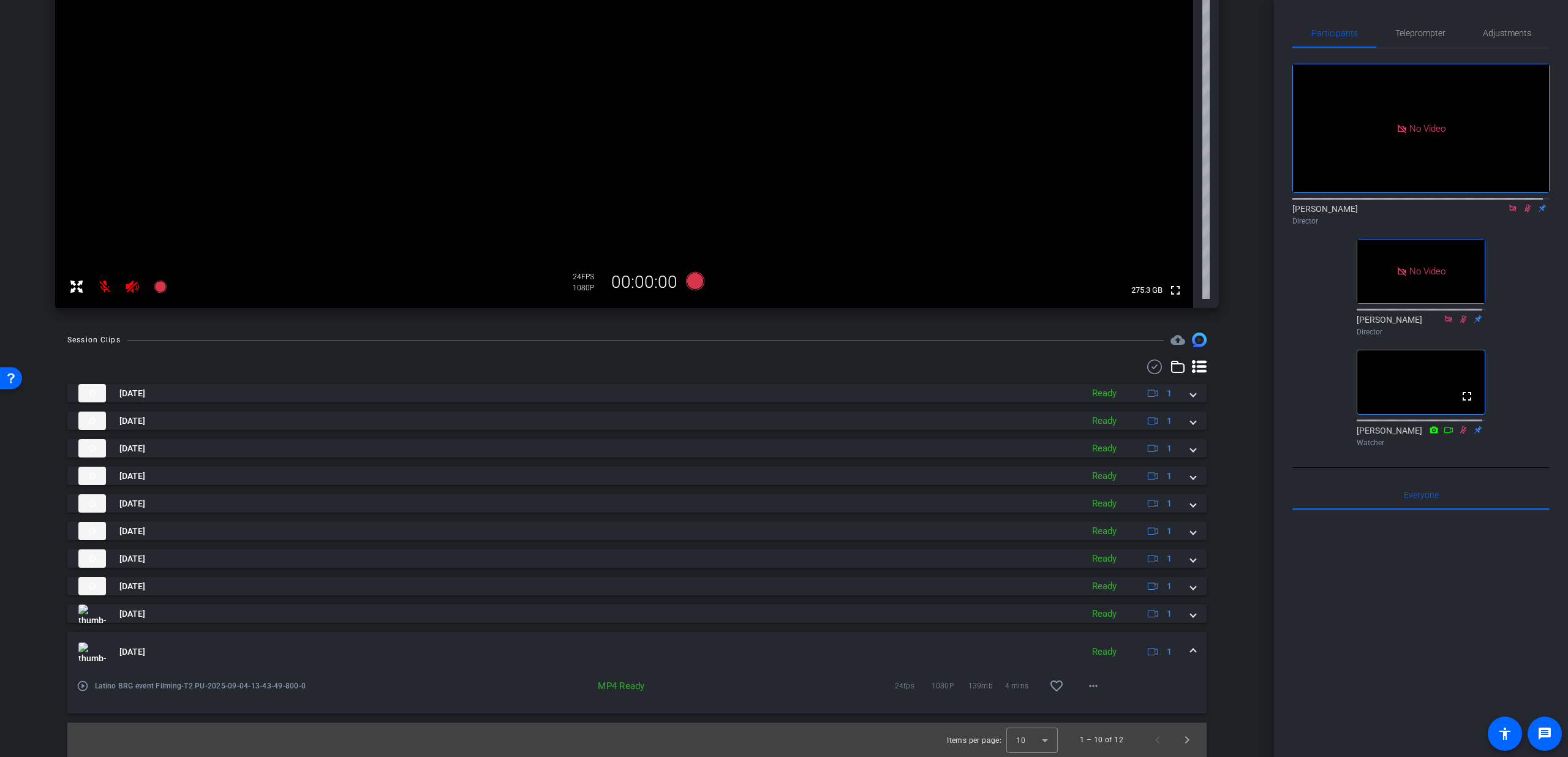
click at [78, 685] on mat-icon "play_circle_outline" at bounding box center [83, 687] width 12 height 12
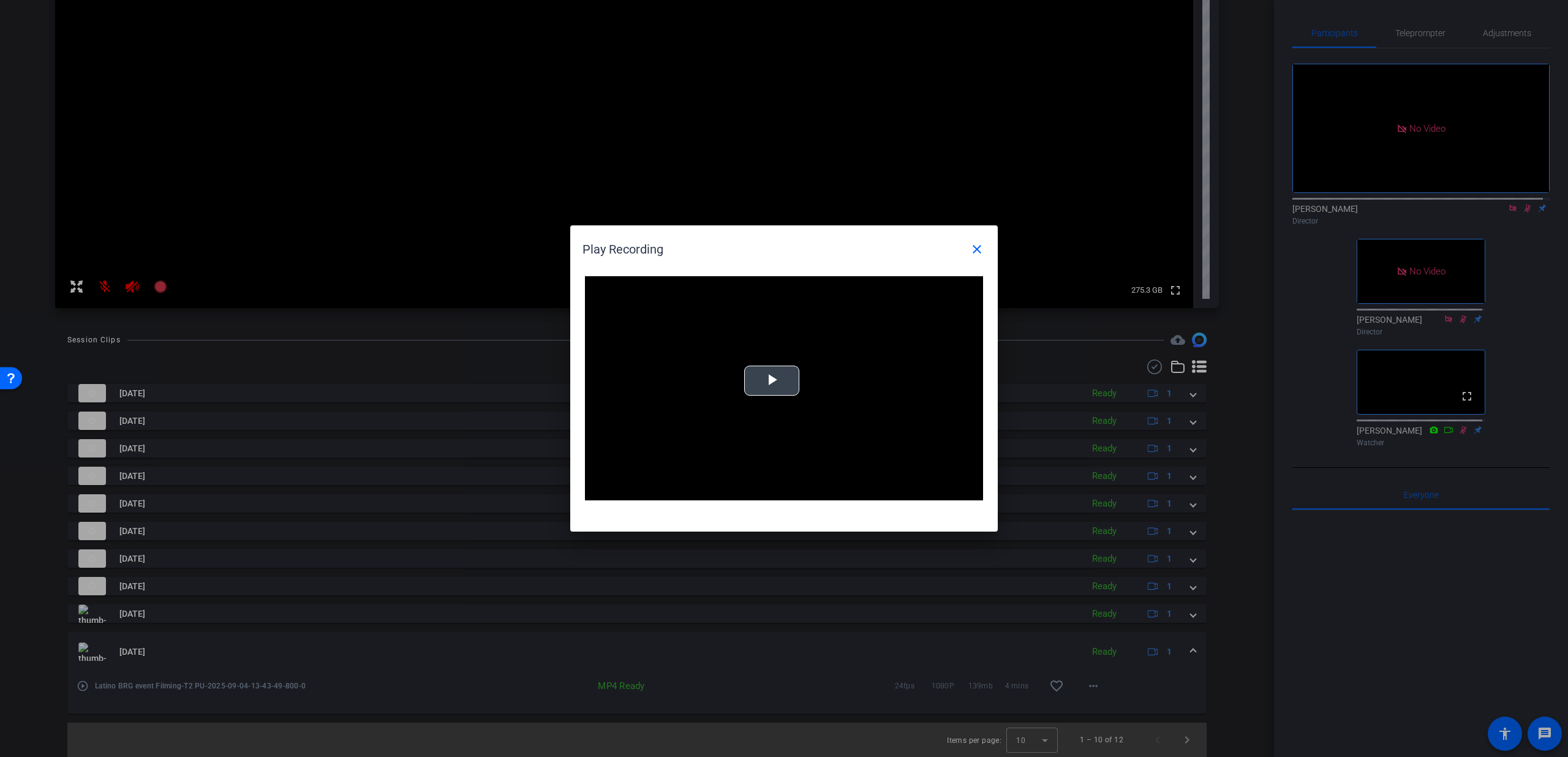
click at [800, 386] on video "Video Player" at bounding box center [784, 388] width 398 height 224
click at [721, 490] on div "Loaded : 100.00% 1:07 0:01" at bounding box center [770, 490] width 260 height 3
click at [793, 492] on div "Loaded : 100.00% 2:08 1:08" at bounding box center [770, 490] width 260 height 3
click at [973, 491] on span "Video Player" at bounding box center [970, 491] width 24 height 0
click at [975, 253] on mat-icon "close" at bounding box center [977, 249] width 14 height 14
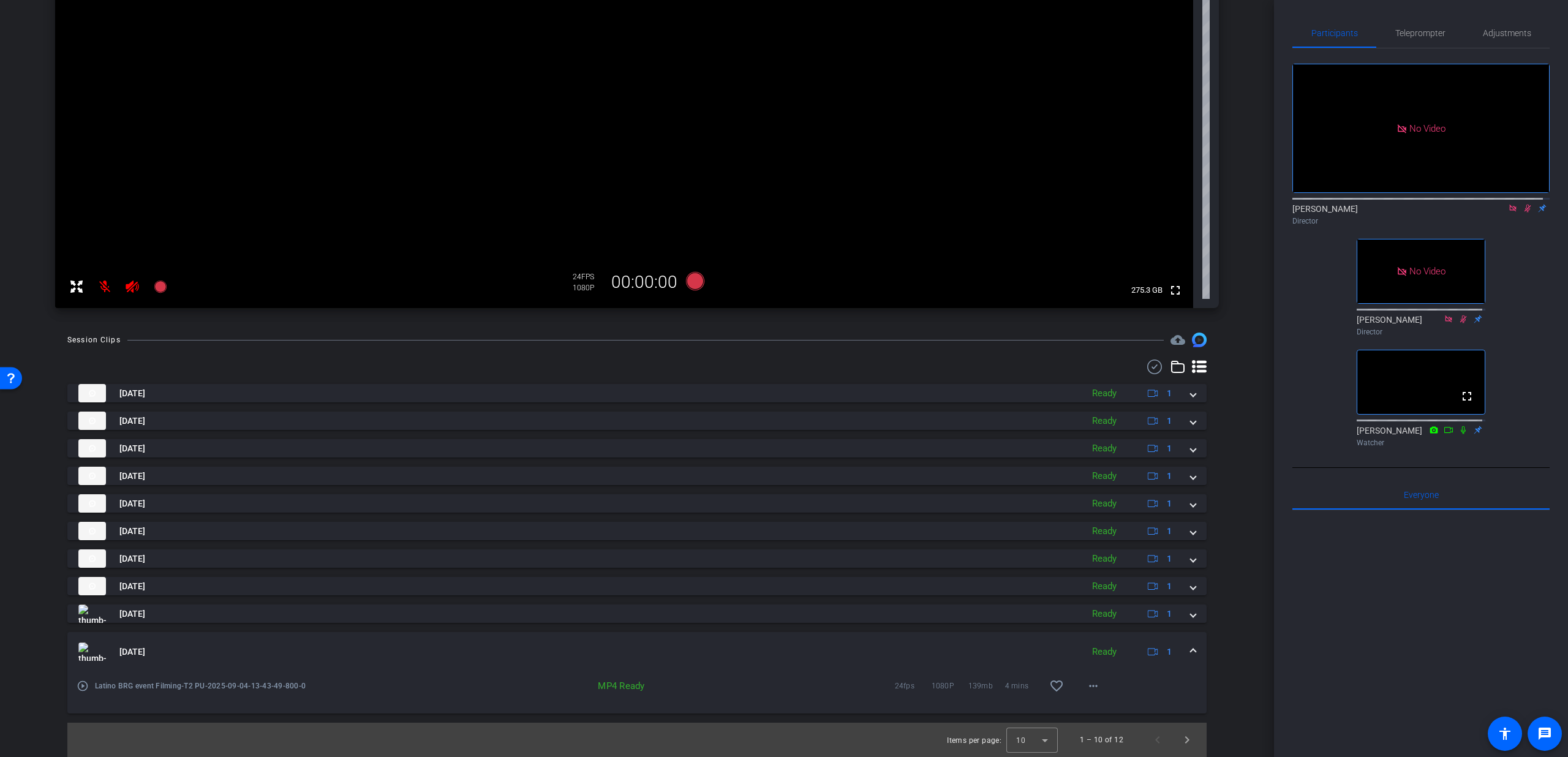
click at [1520, 202] on mat-icon at bounding box center [1527, 208] width 14 height 11
click at [1182, 655] on div "Sep 4, 2025 Ready 1" at bounding box center [635, 652] width 1112 height 19
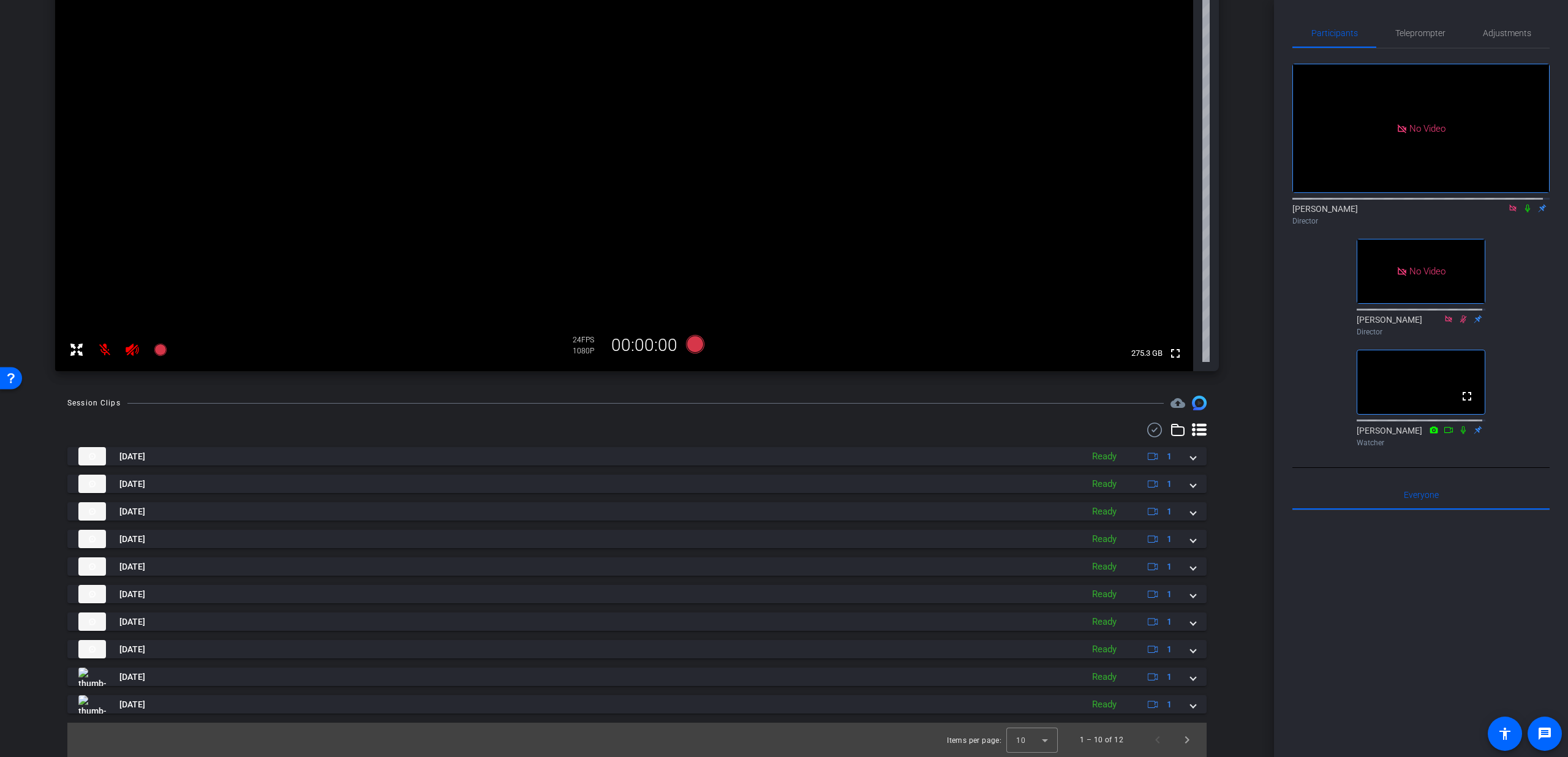
scroll to position [146, 0]
click at [1176, 739] on span "Next page" at bounding box center [1186, 740] width 29 height 29
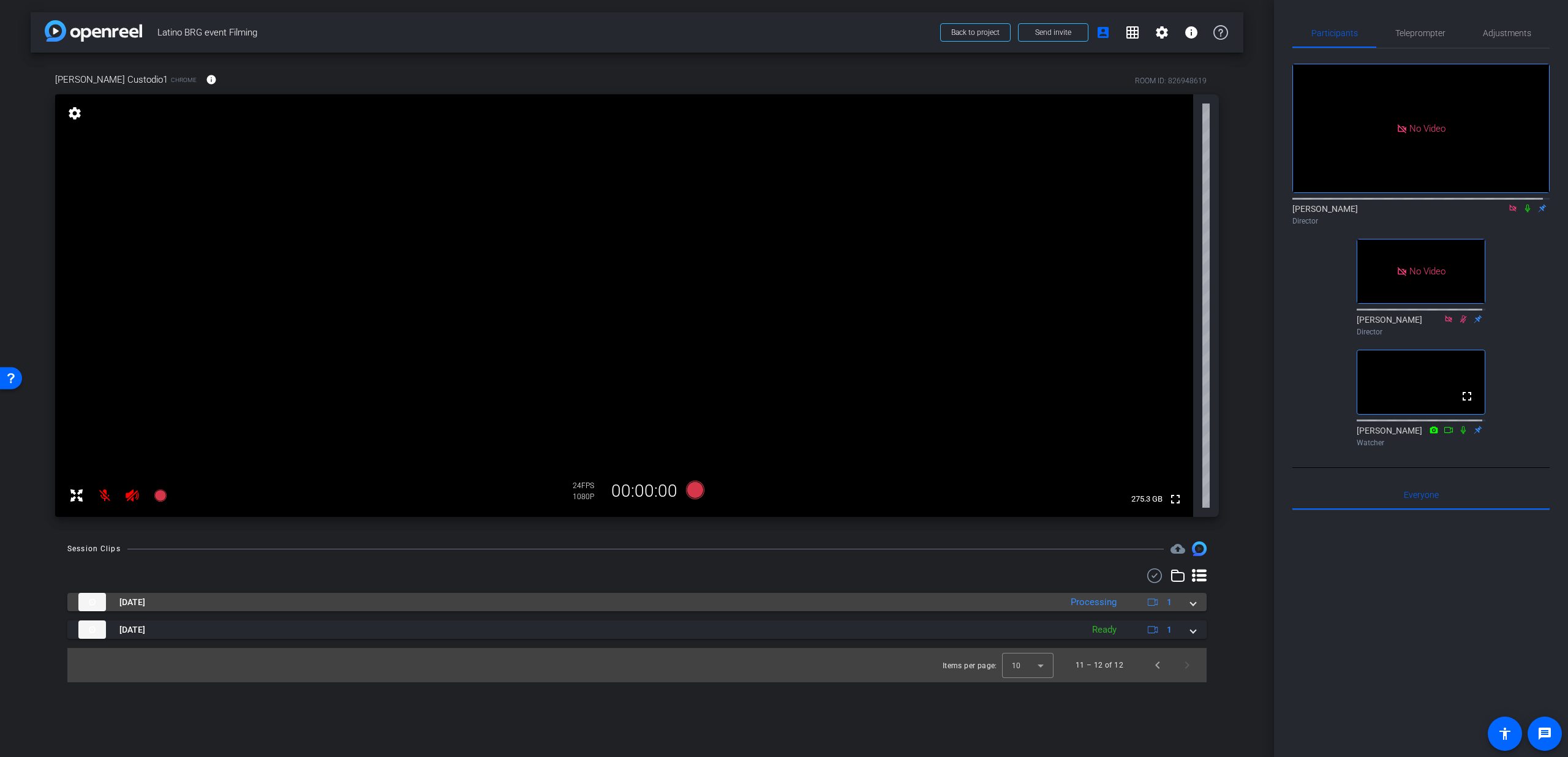
click at [1195, 607] on span at bounding box center [1193, 603] width 4 height 12
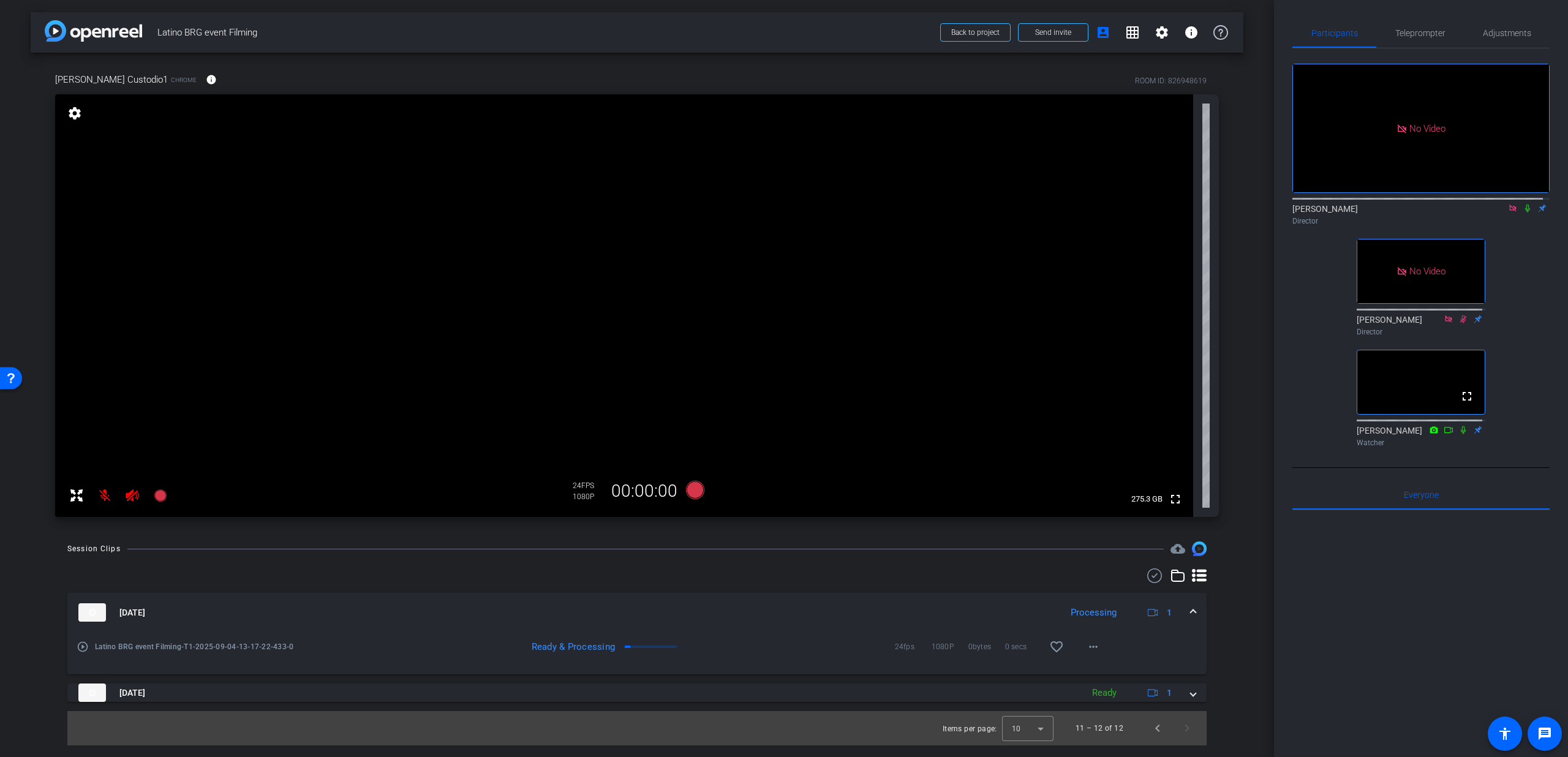
click at [81, 648] on mat-icon "play_circle_outline" at bounding box center [83, 647] width 12 height 12
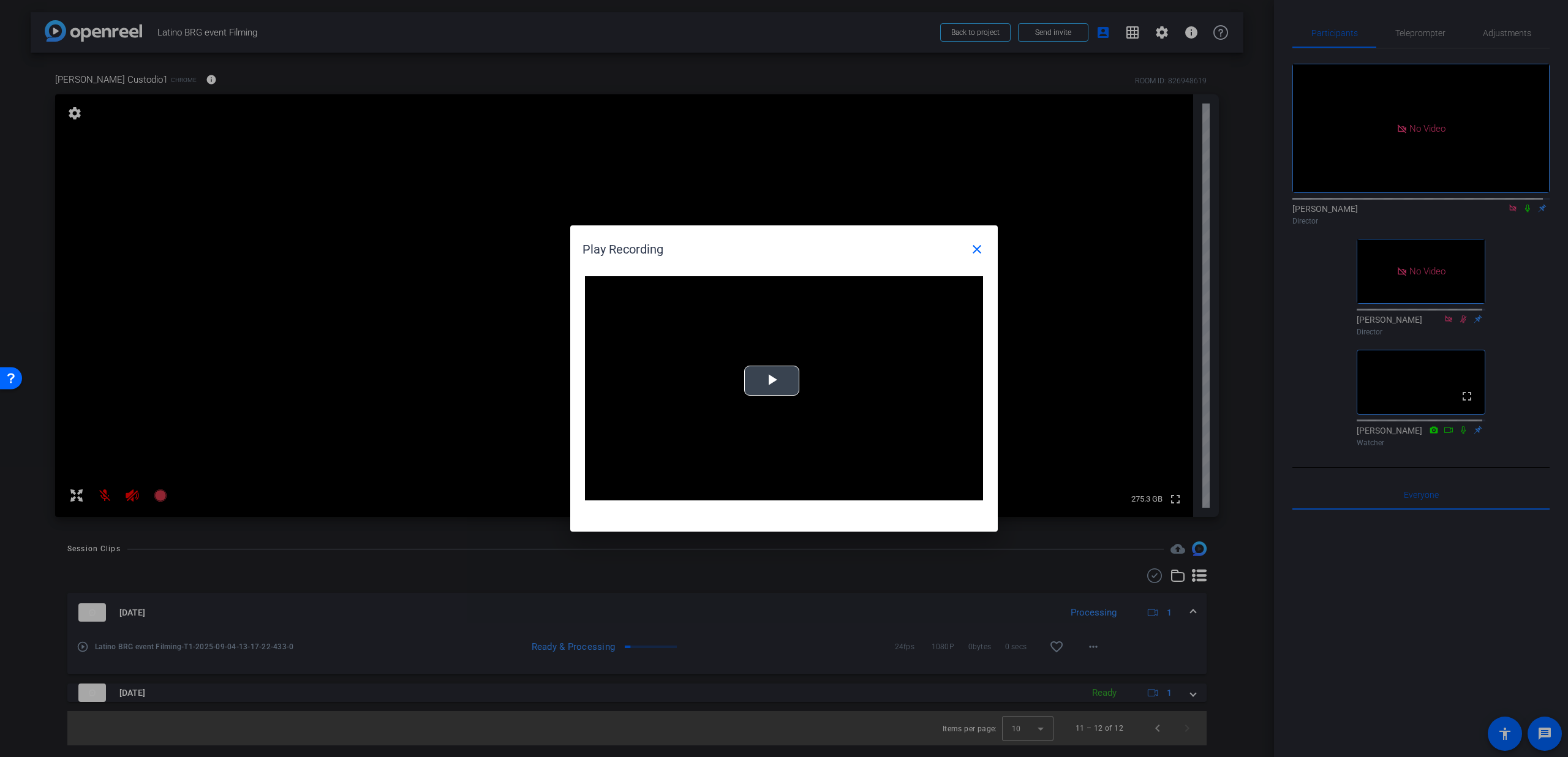
click at [772, 381] on span "Video Player" at bounding box center [772, 381] width 0 height 0
click at [690, 490] on div "Loaded : 100.00% 04:06 00:01" at bounding box center [768, 490] width 257 height 3
click at [753, 490] on div "Loaded : 100.00% 09:22 04:08" at bounding box center [768, 490] width 257 height 3
click at [797, 490] on div "Loaded : 100.00% 12:58 09:33" at bounding box center [768, 490] width 257 height 3
click at [816, 491] on div "Loaded : 100.00% 14:17 13:11" at bounding box center [770, 490] width 260 height 3
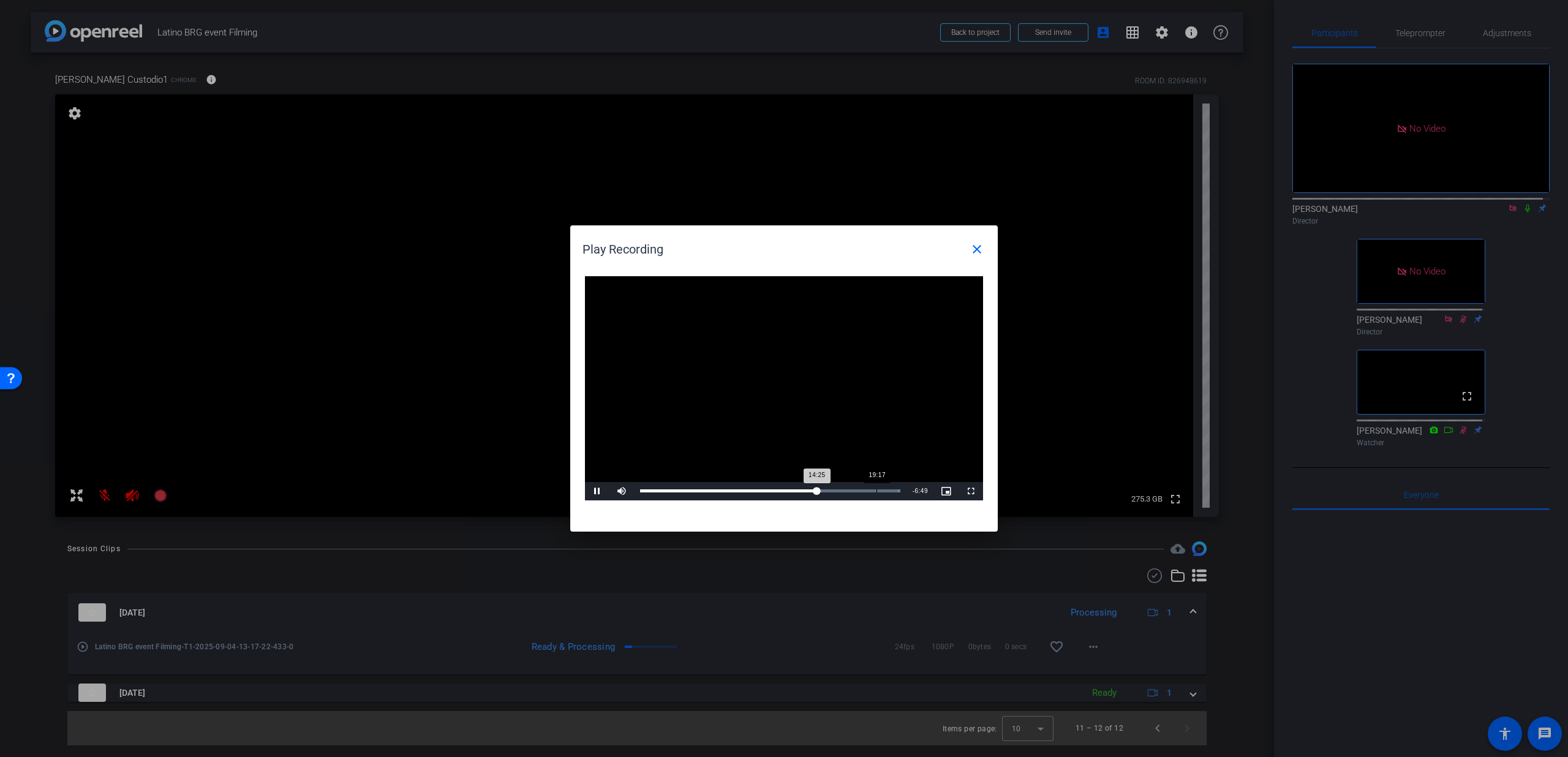
click at [876, 490] on div "Loaded : 100.00% 19:17 14:25" at bounding box center [770, 490] width 260 height 3
click at [890, 490] on div "Loaded : 100.00% 20:23 19:19" at bounding box center [770, 490] width 260 height 3
click at [897, 495] on div "Loaded : 100.00% 20:59 20:26" at bounding box center [770, 491] width 273 height 19
click at [888, 492] on div "Loaded : 100.00% 20:14 20:35" at bounding box center [770, 490] width 260 height 3
click at [895, 492] on div "20:47" at bounding box center [768, 490] width 255 height 3
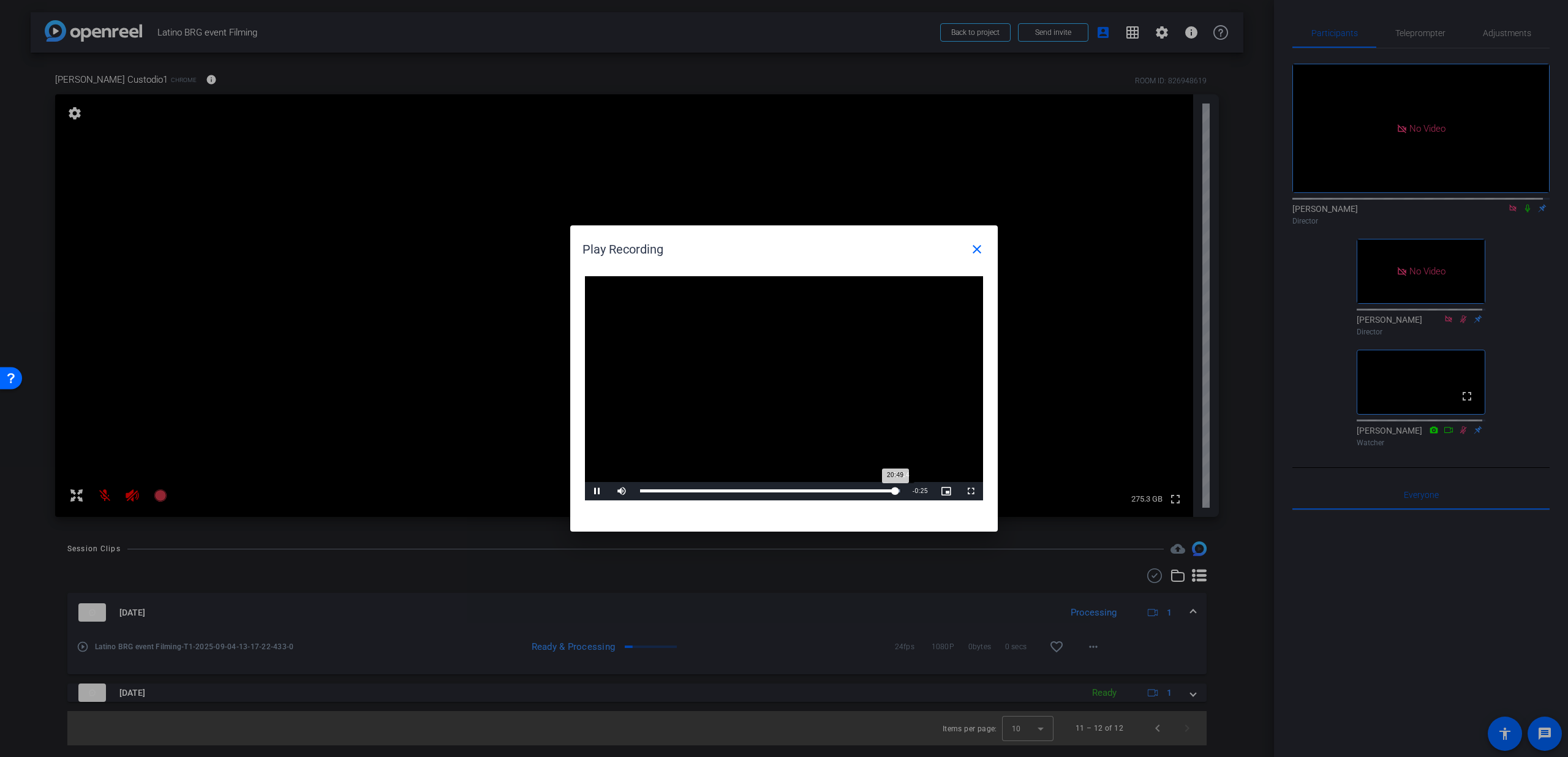
click at [901, 493] on div "Loaded : 100.00% 21:14 20:49" at bounding box center [770, 491] width 273 height 19
click at [898, 491] on div "21:02" at bounding box center [769, 490] width 259 height 3
click at [602, 491] on span "Video Player" at bounding box center [596, 491] width 24 height 0
click at [974, 246] on mat-icon "close" at bounding box center [977, 249] width 14 height 14
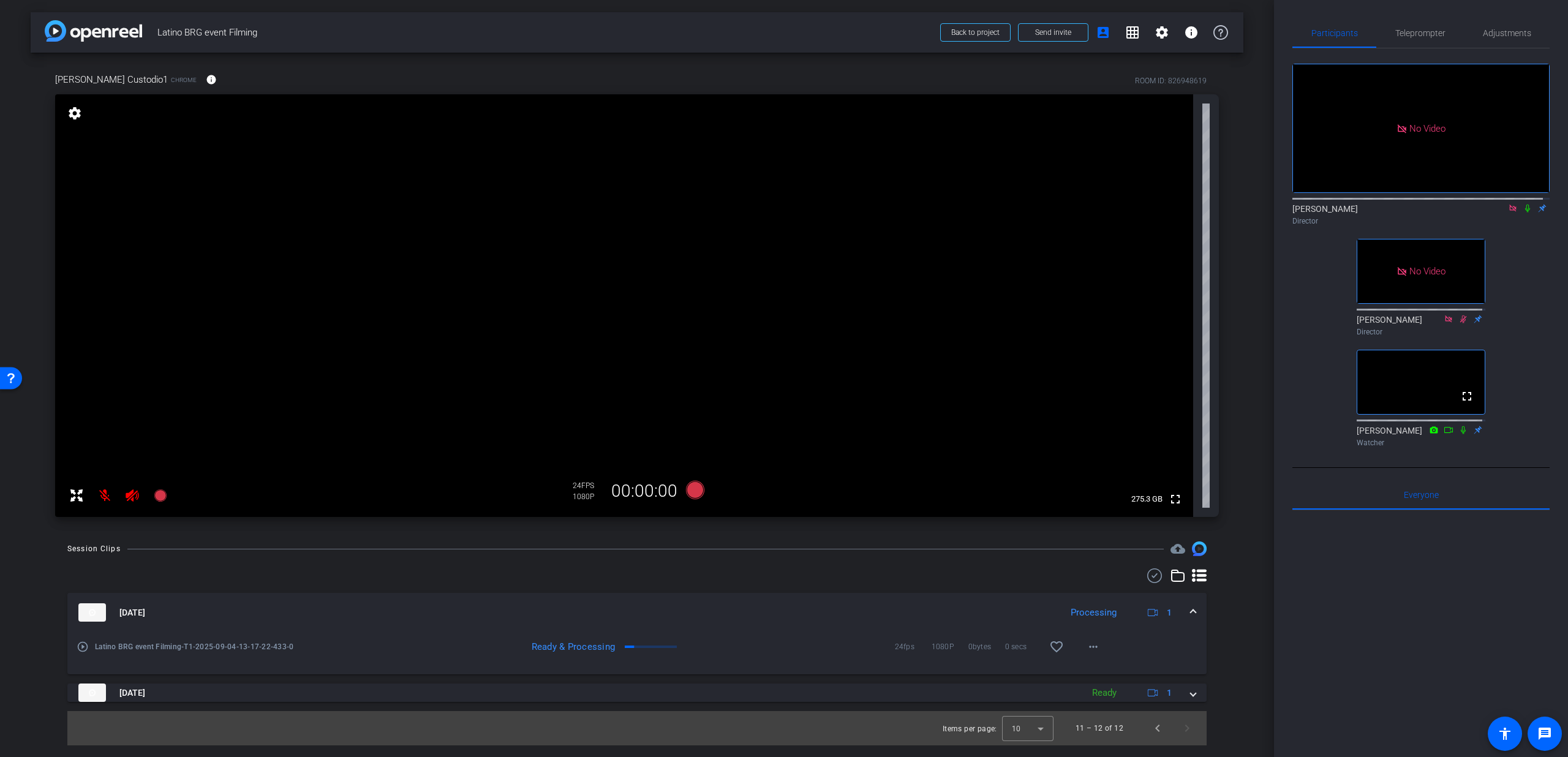
click at [1191, 612] on span at bounding box center [1193, 613] width 4 height 12
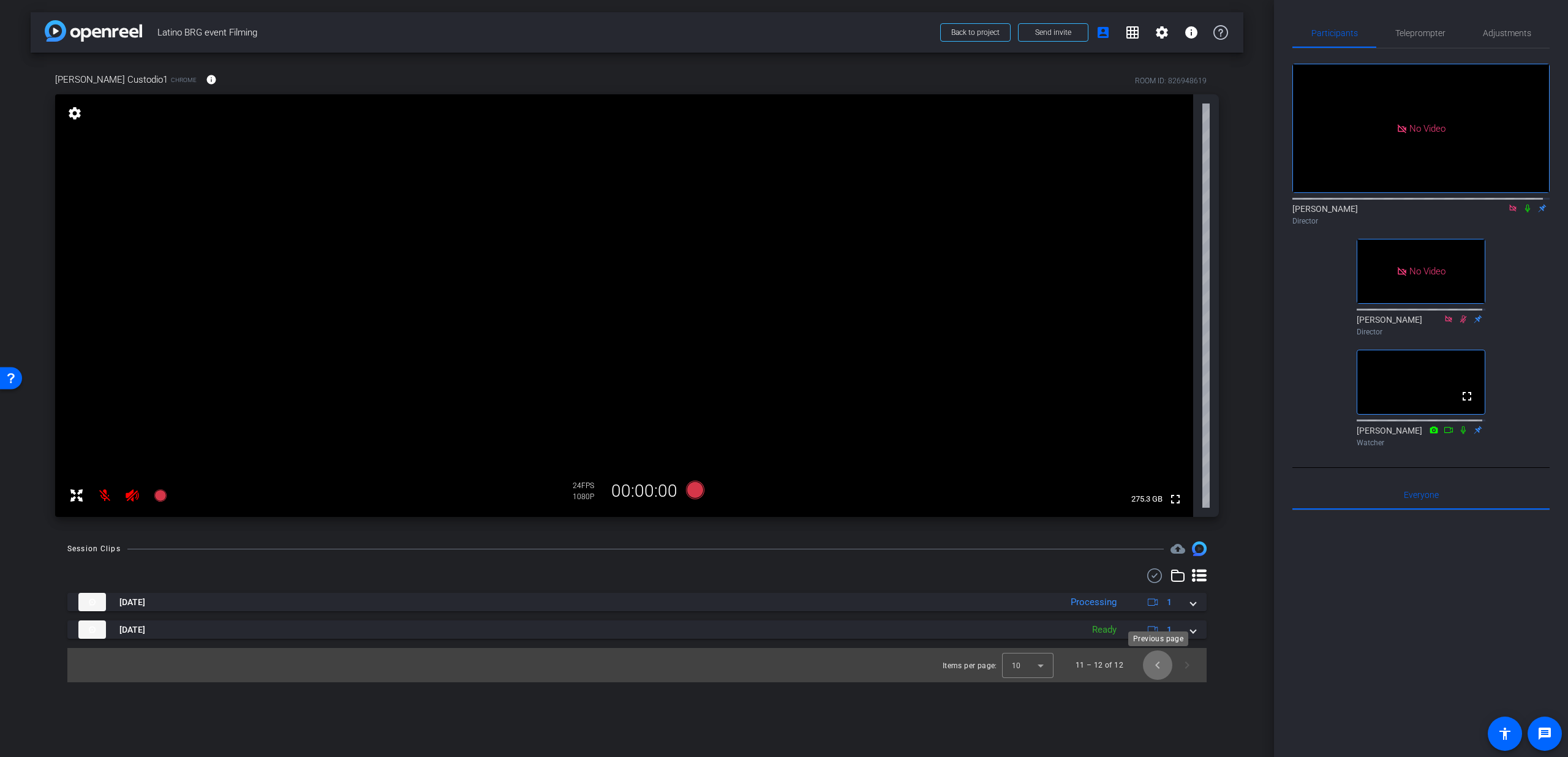
click at [1157, 668] on span "Previous page" at bounding box center [1157, 665] width 29 height 29
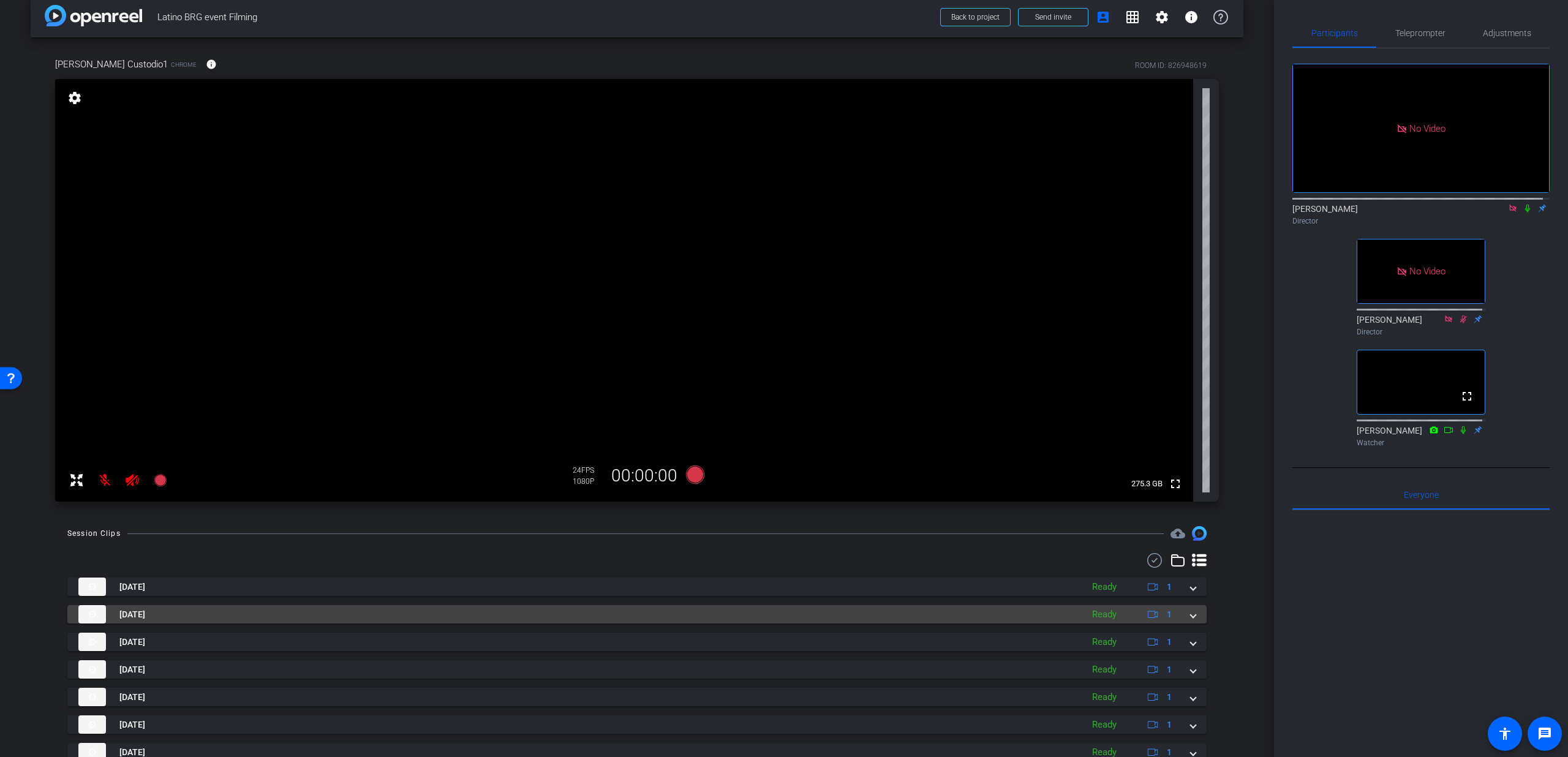
scroll to position [146, 0]
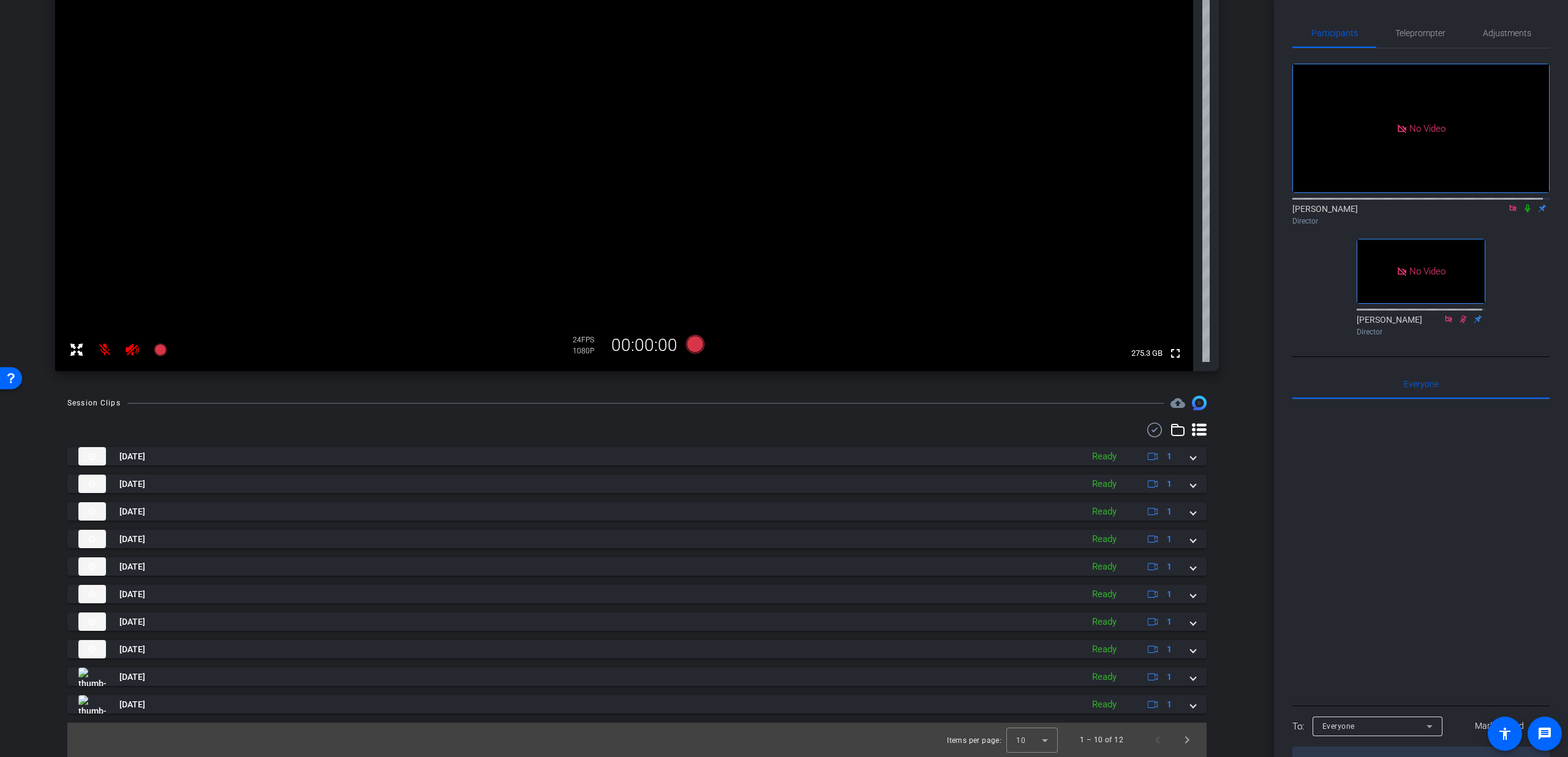
click at [1523, 204] on icon at bounding box center [1527, 209] width 10 height 9
click at [1176, 739] on span "Next page" at bounding box center [1186, 740] width 29 height 29
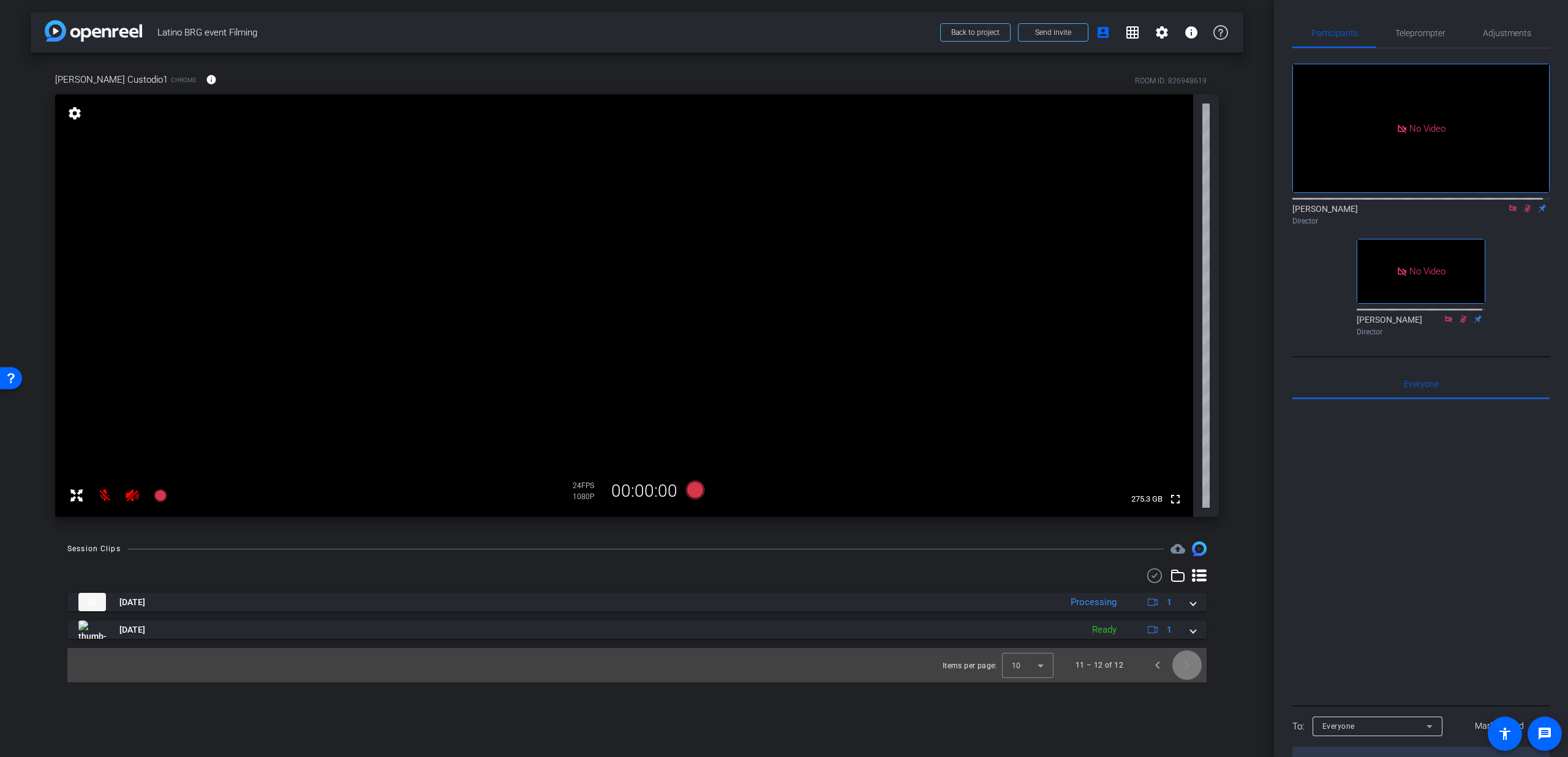
scroll to position [0, 0]
click at [1164, 674] on span "Previous page" at bounding box center [1157, 665] width 29 height 29
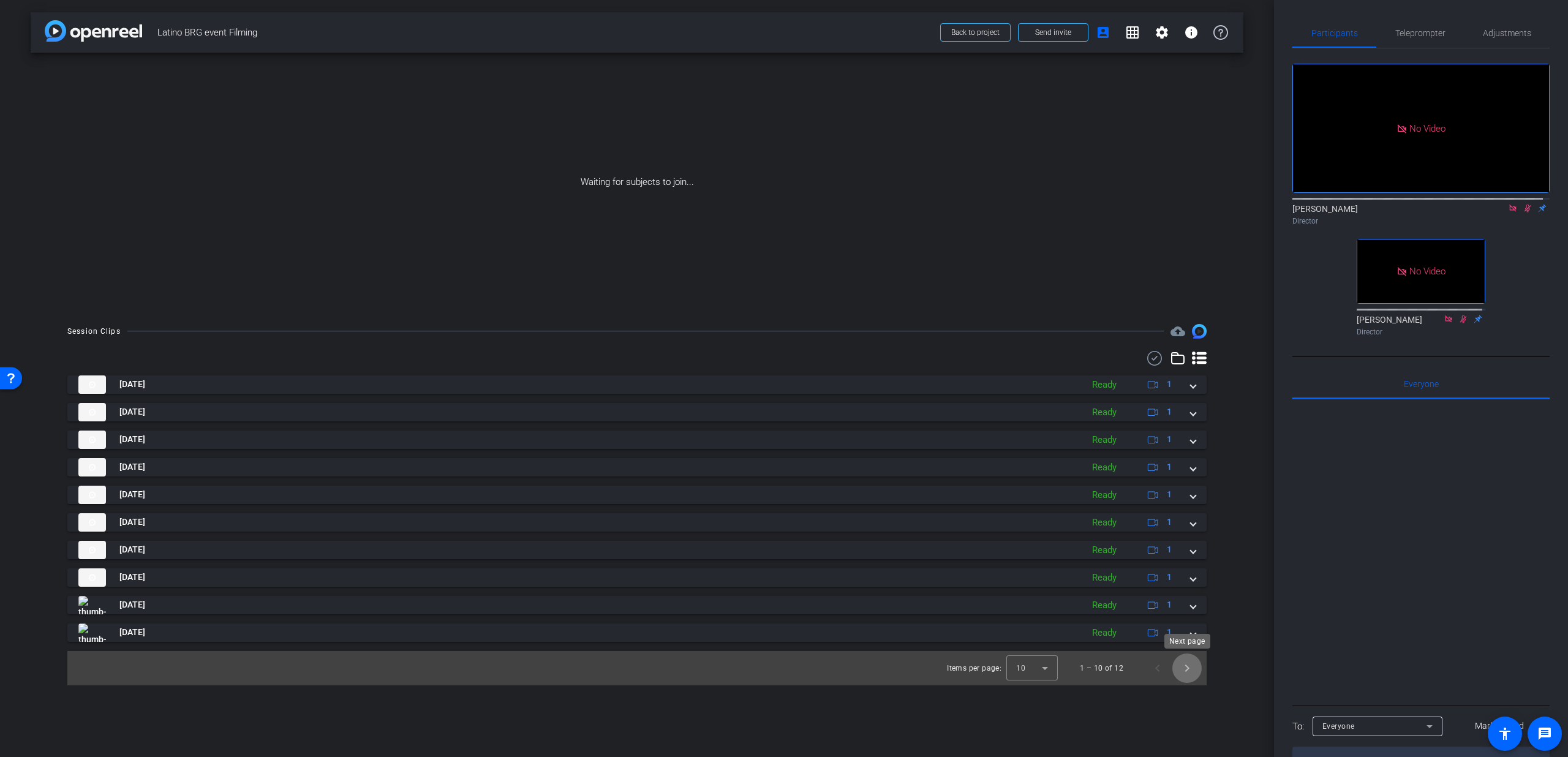
click at [1187, 665] on span "Next page" at bounding box center [1186, 668] width 29 height 29
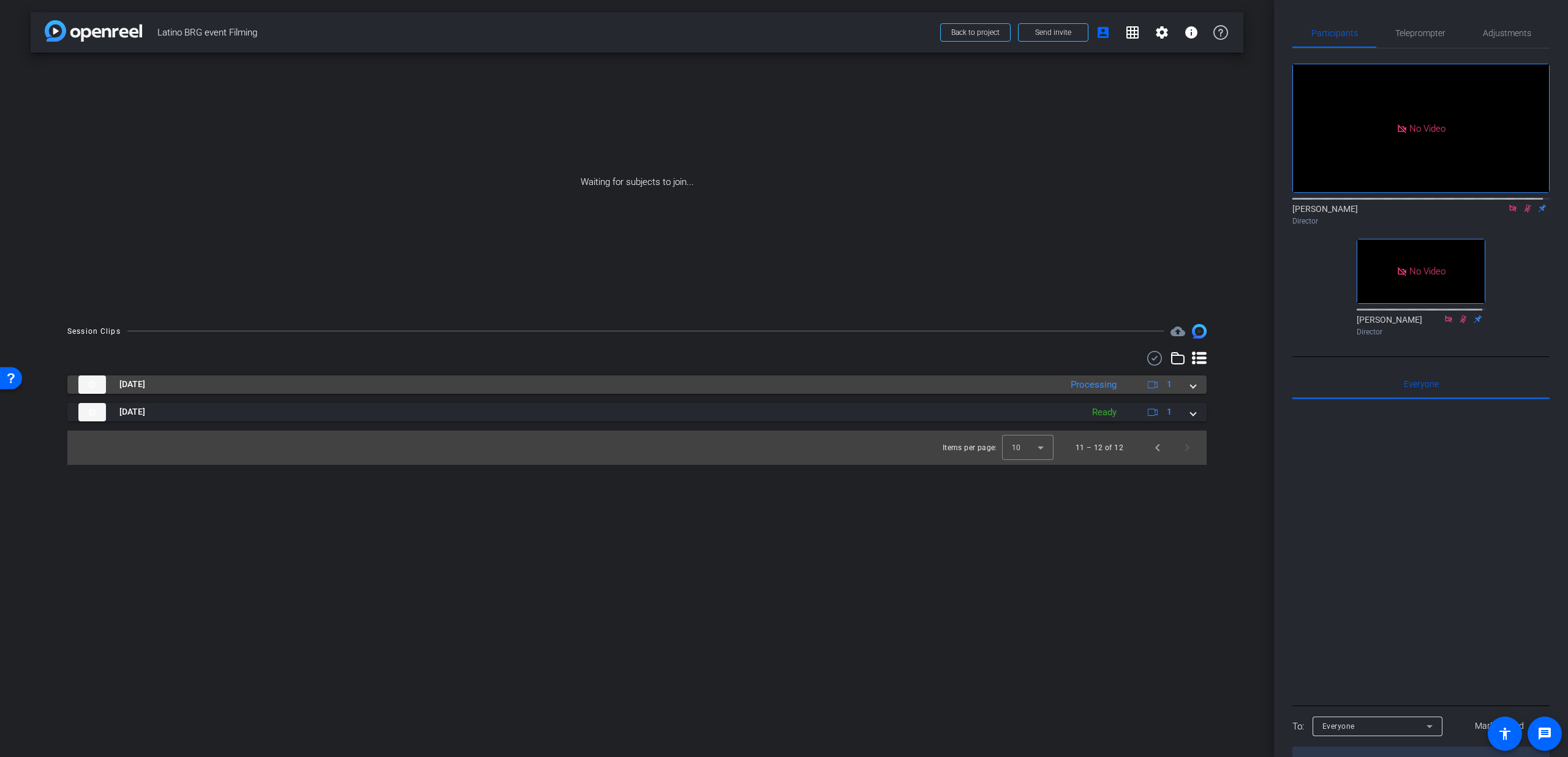
click at [1186, 392] on div "Sep 4, 2025 Processing 1" at bounding box center [635, 384] width 1112 height 19
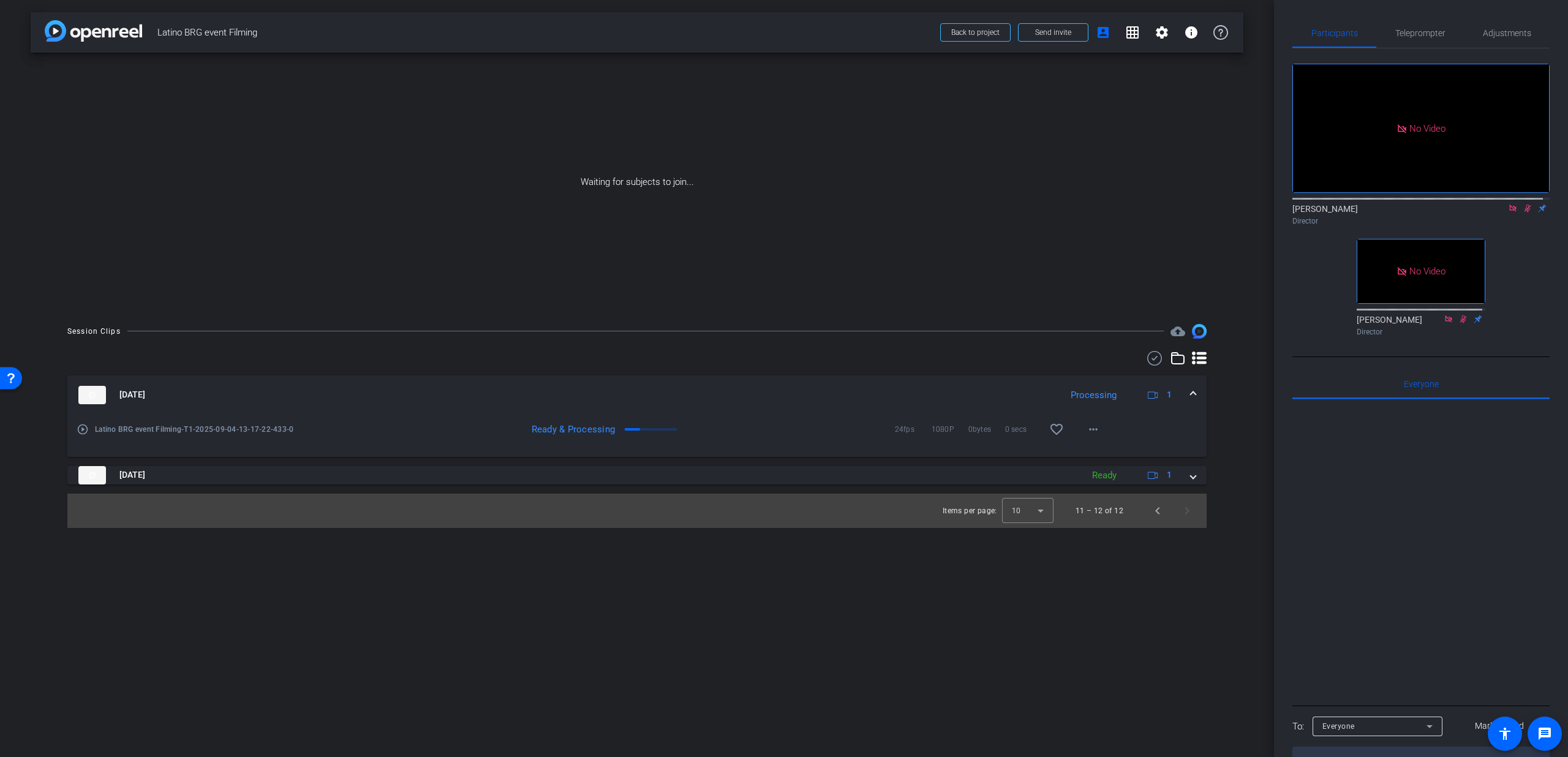
click at [1186, 392] on div "Sep 4, 2025 Processing 1" at bounding box center [635, 395] width 1112 height 19
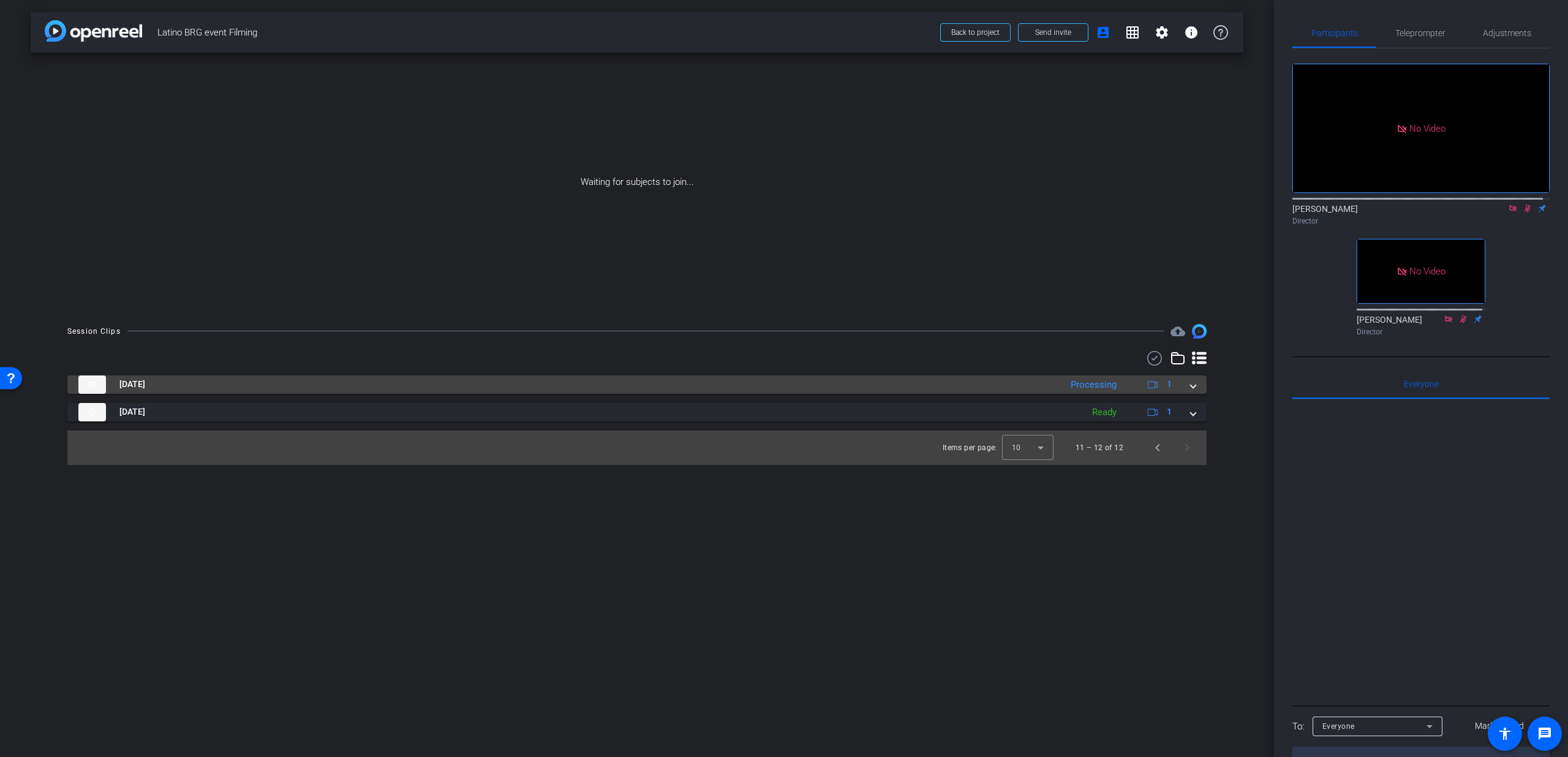
click at [1186, 388] on div "Sep 4, 2025 Processing 1" at bounding box center [635, 384] width 1112 height 19
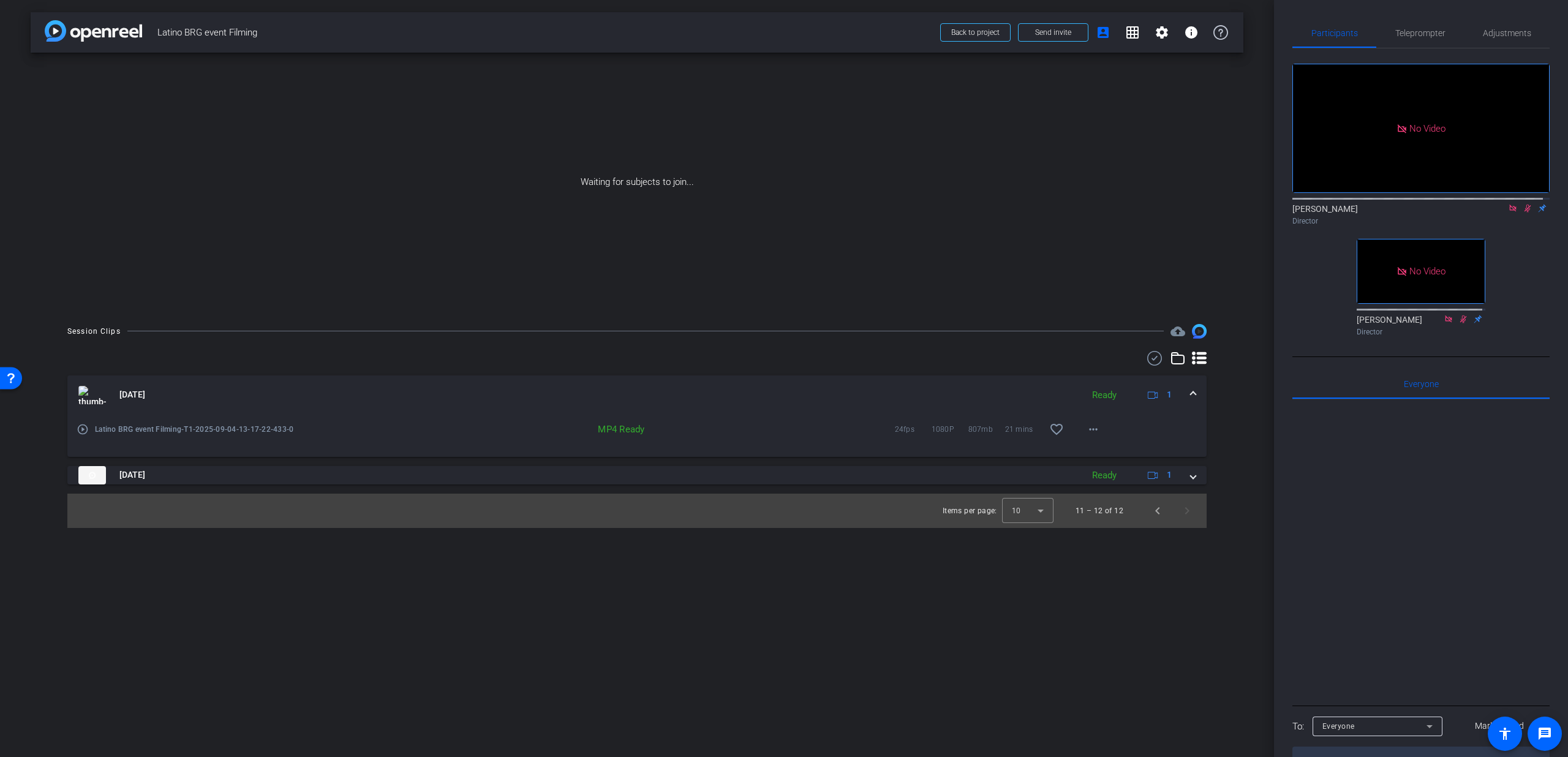
click at [1194, 395] on span at bounding box center [1193, 395] width 4 height 12
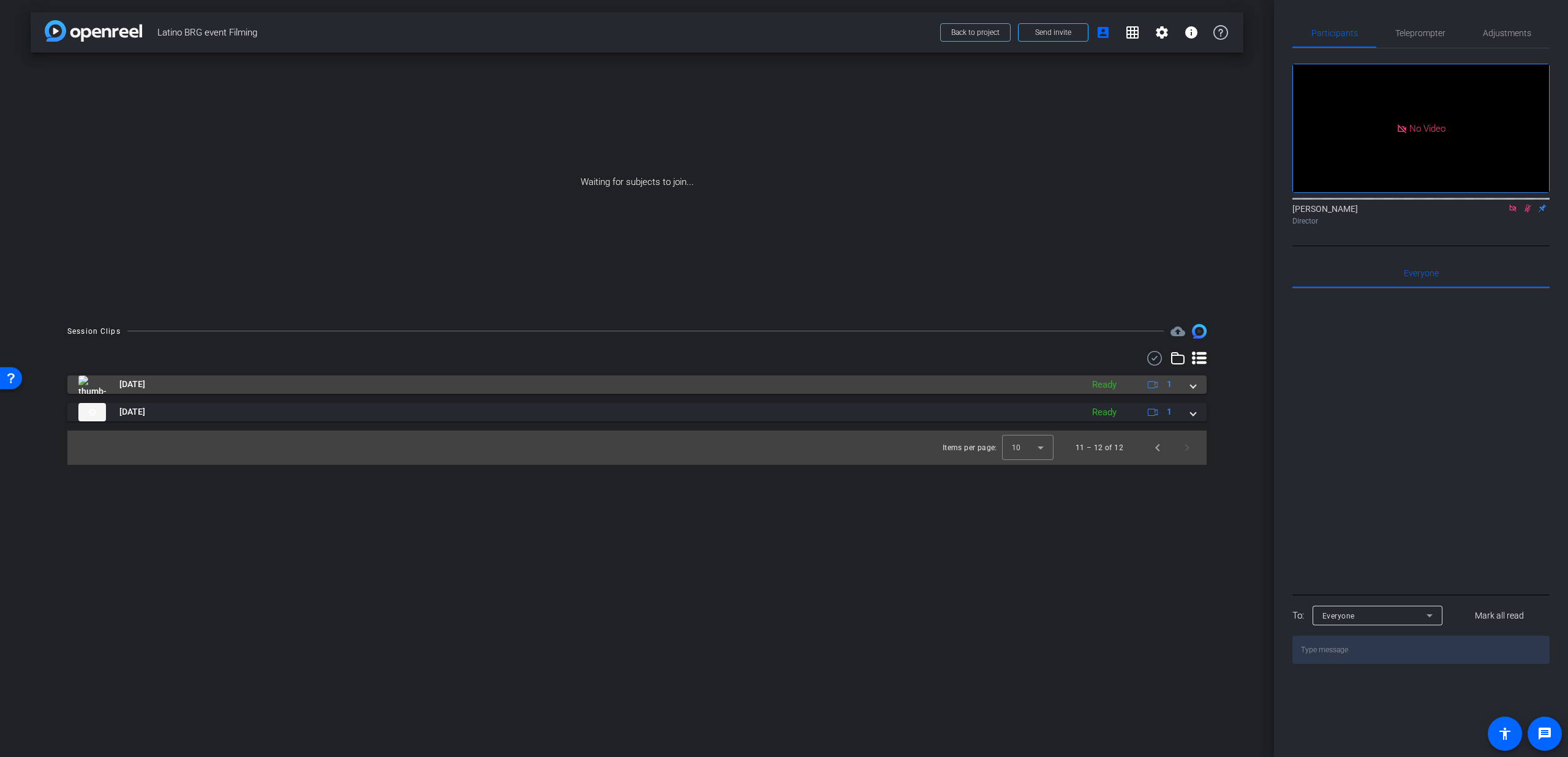
click at [1194, 393] on mat-expansion-panel-header "Sep 4, 2025 Ready 1" at bounding box center [637, 384] width 1139 height 19
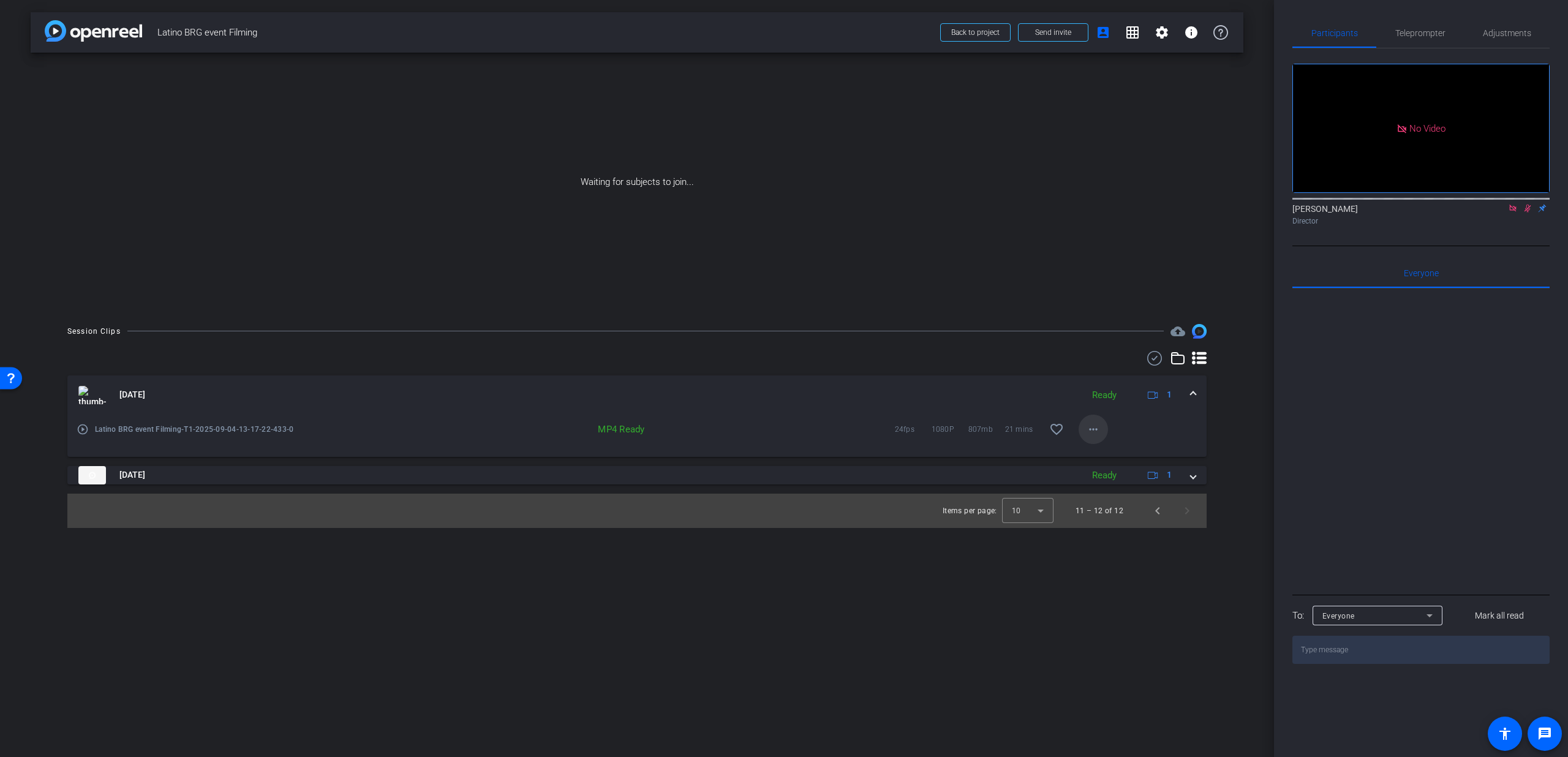
click at [1102, 431] on span at bounding box center [1093, 429] width 29 height 29
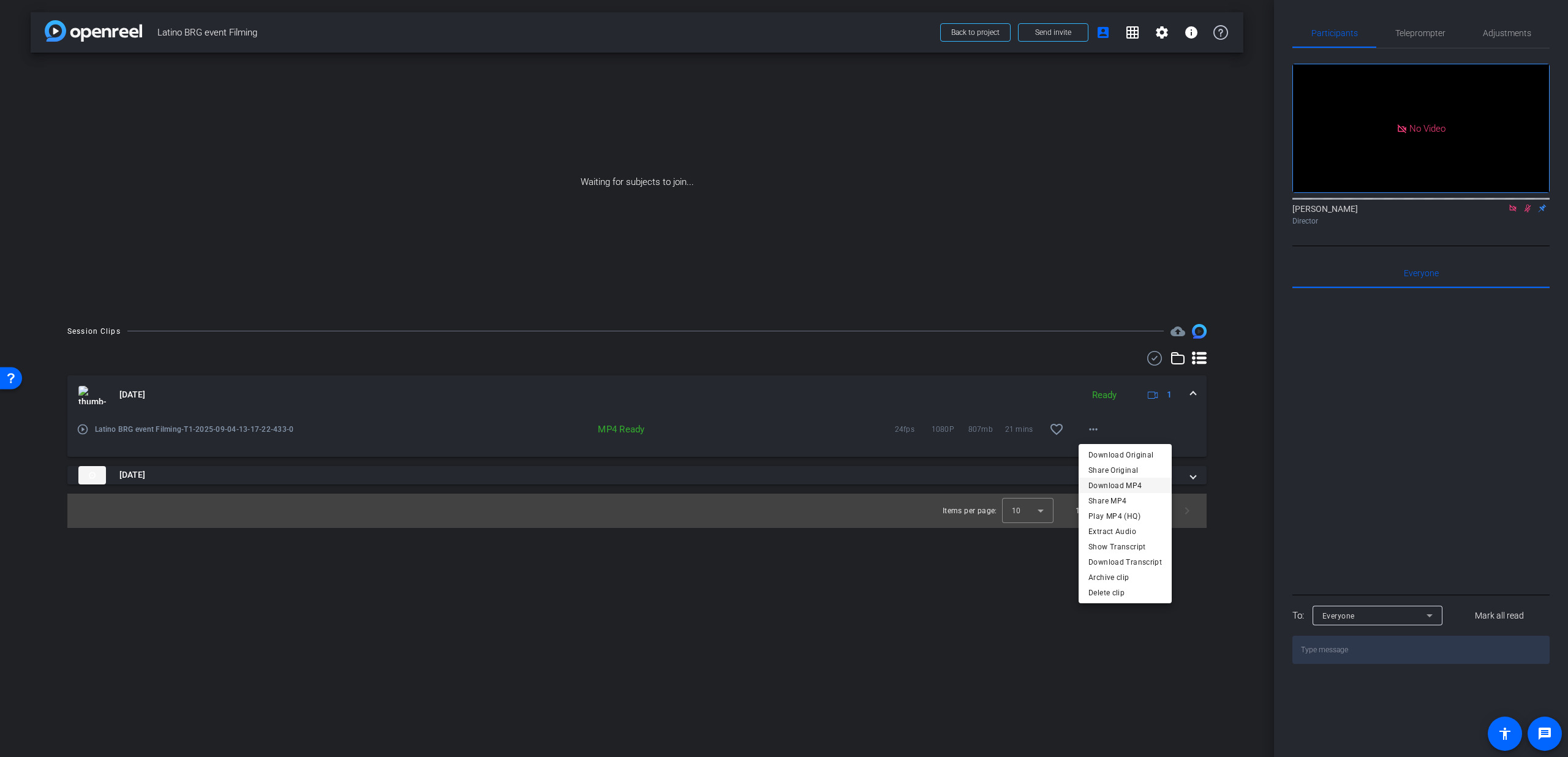
click at [1132, 482] on span "Download MP4" at bounding box center [1125, 486] width 73 height 14
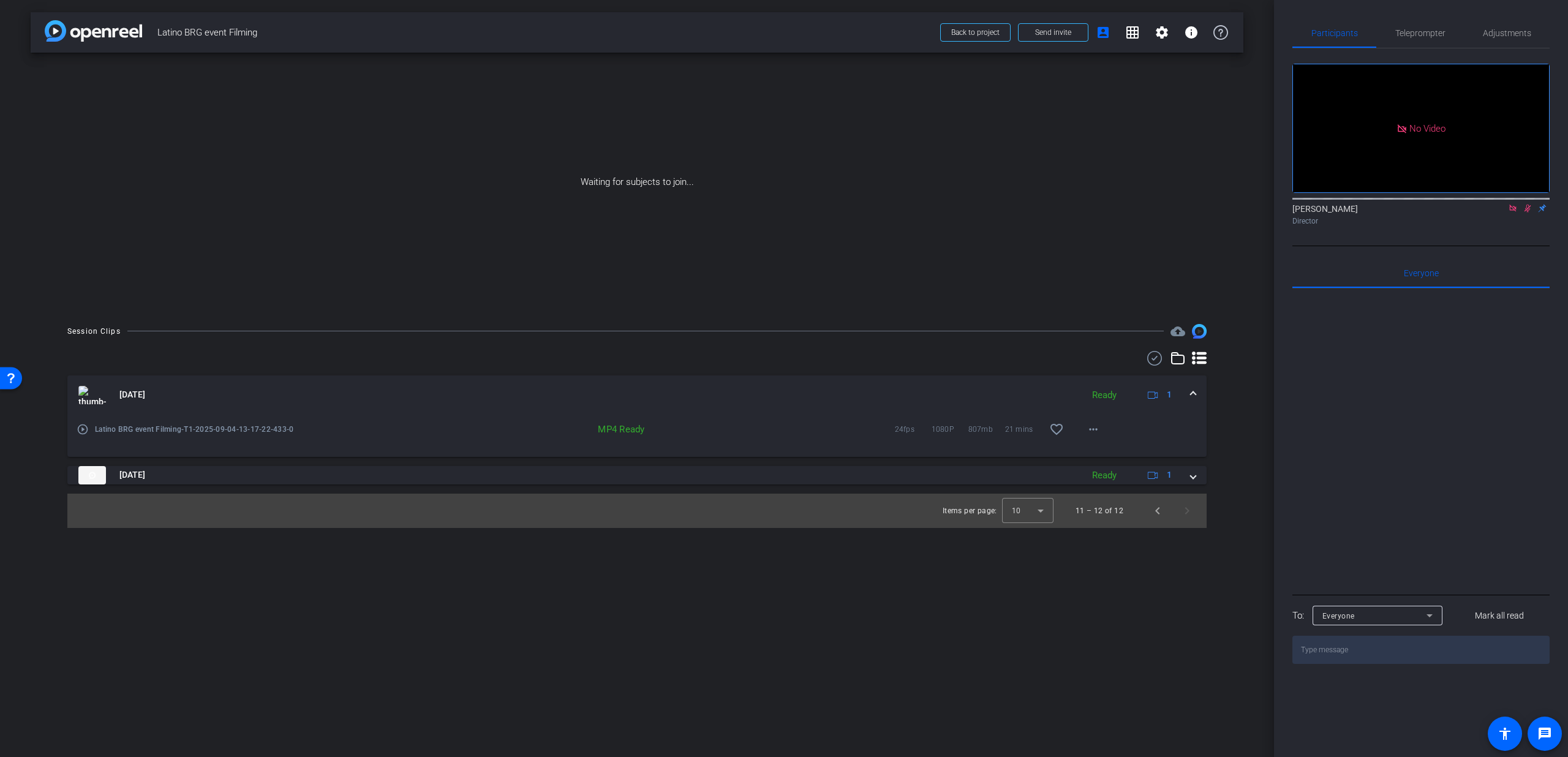
click at [1191, 401] on span at bounding box center [1193, 395] width 4 height 12
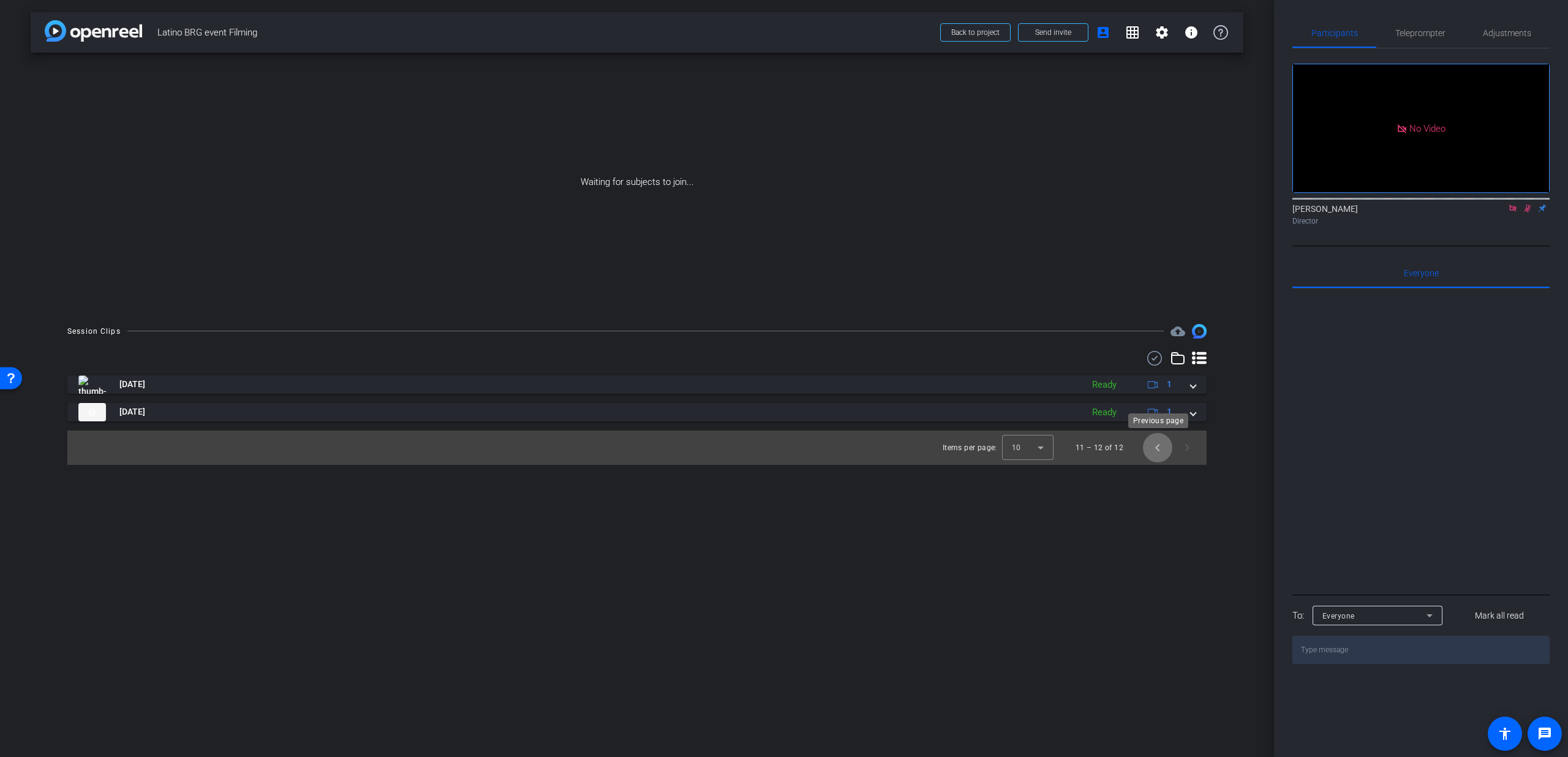
click at [1164, 453] on span "Previous page" at bounding box center [1157, 448] width 29 height 29
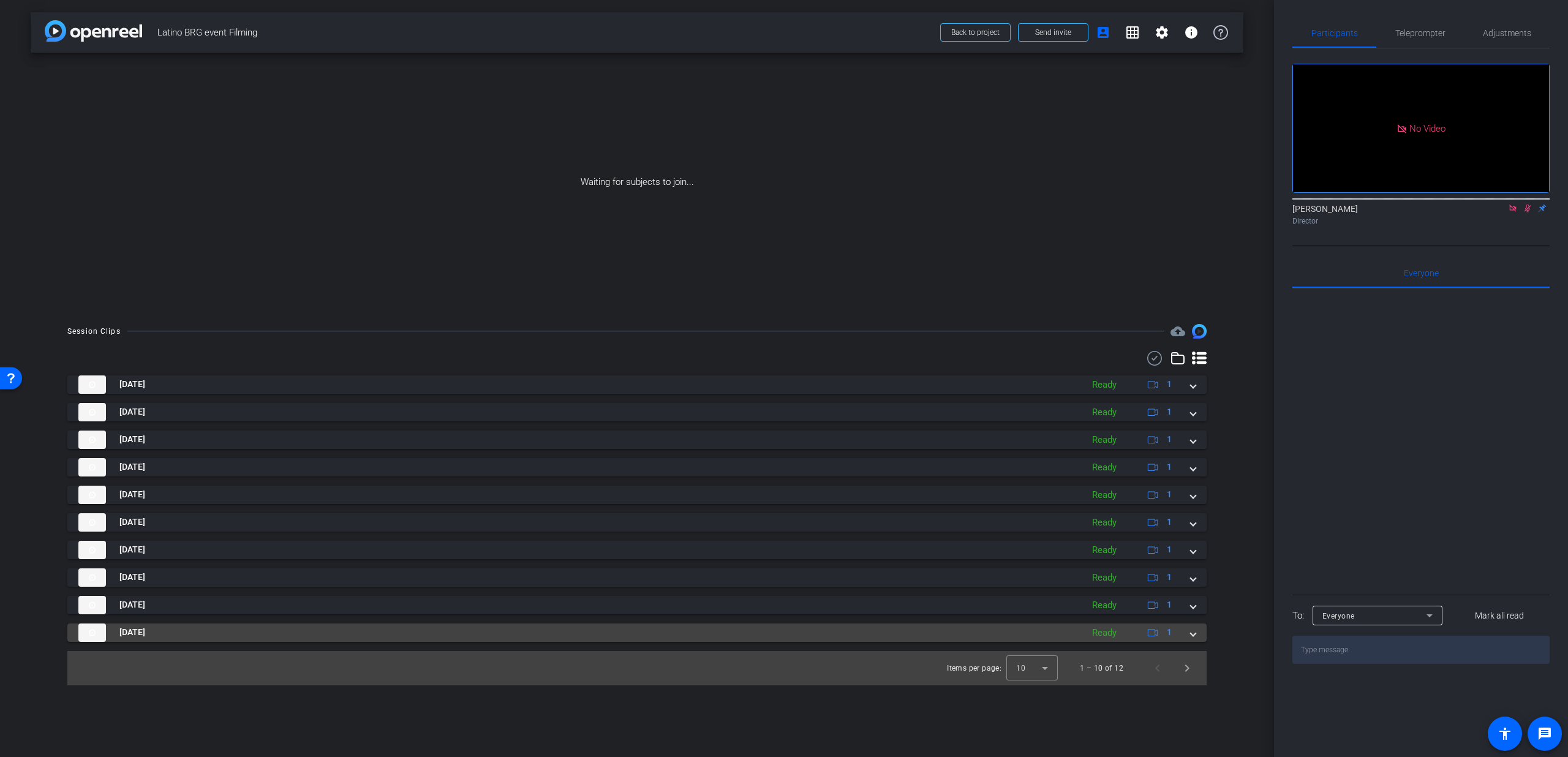
click at [1187, 632] on div "Sep 4, 2025 Ready 1" at bounding box center [635, 633] width 1112 height 19
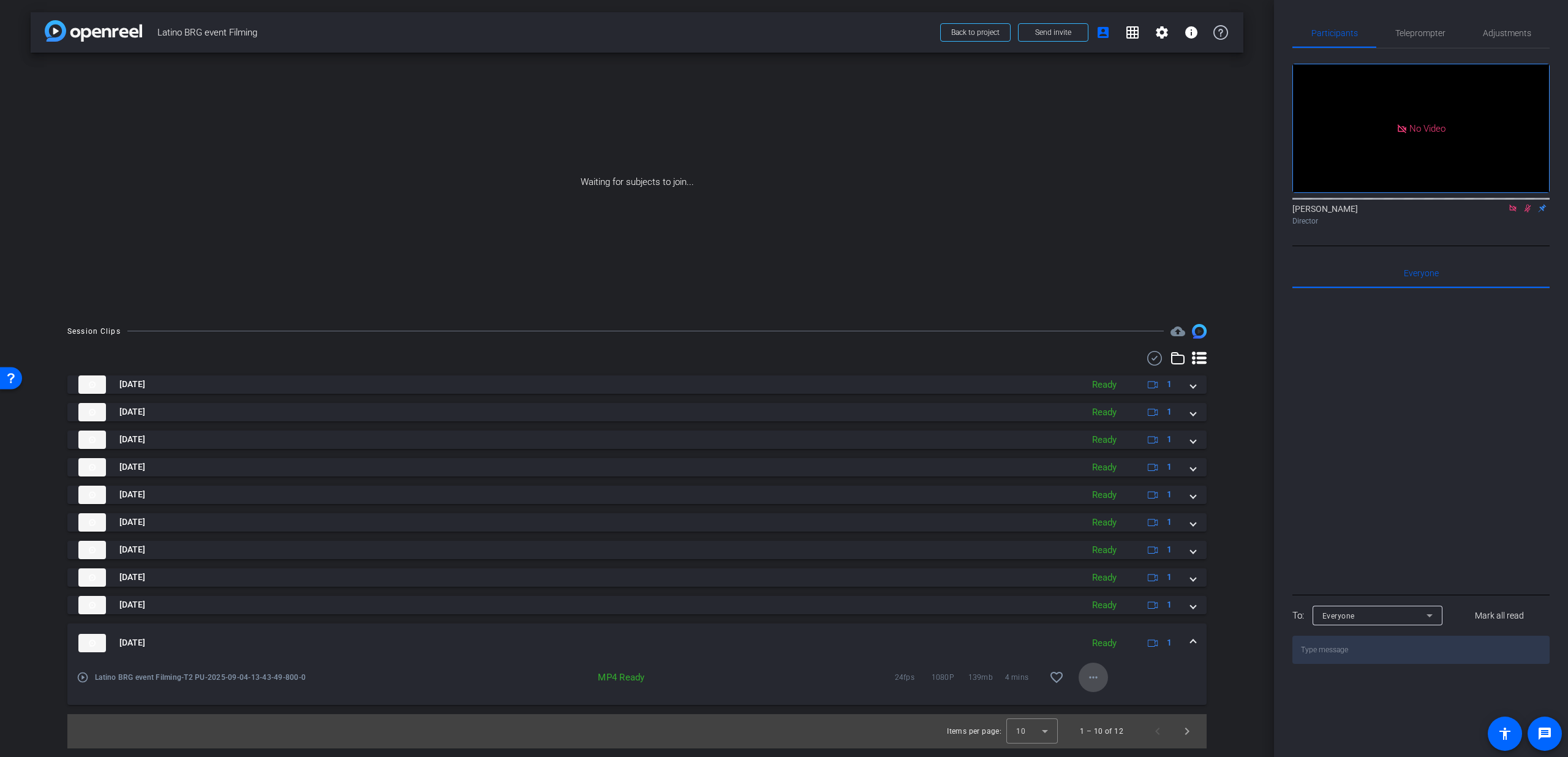
click at [1087, 684] on mat-icon "more_horiz" at bounding box center [1093, 678] width 14 height 14
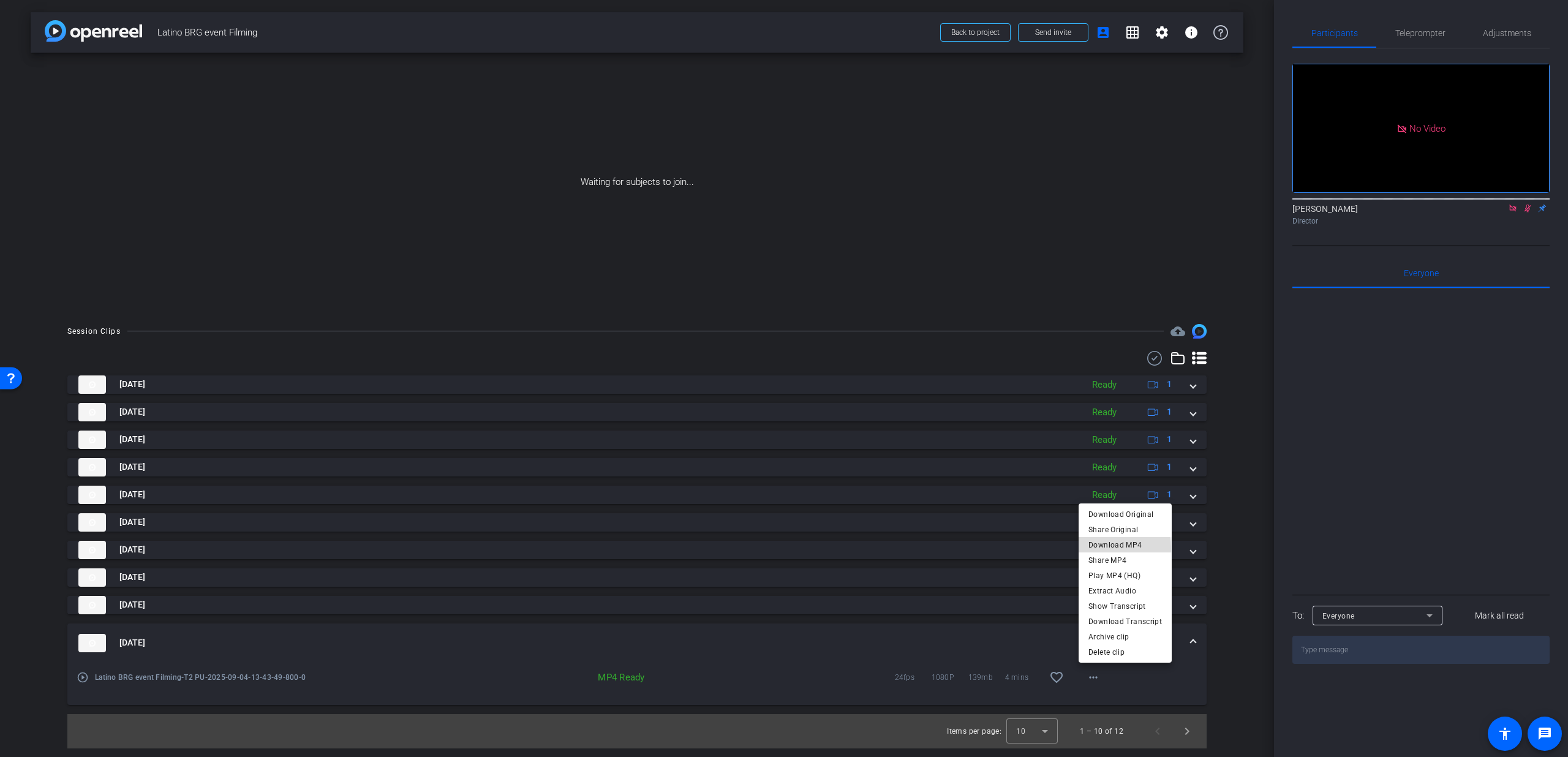
click at [1101, 548] on span "Download MP4" at bounding box center [1125, 545] width 73 height 14
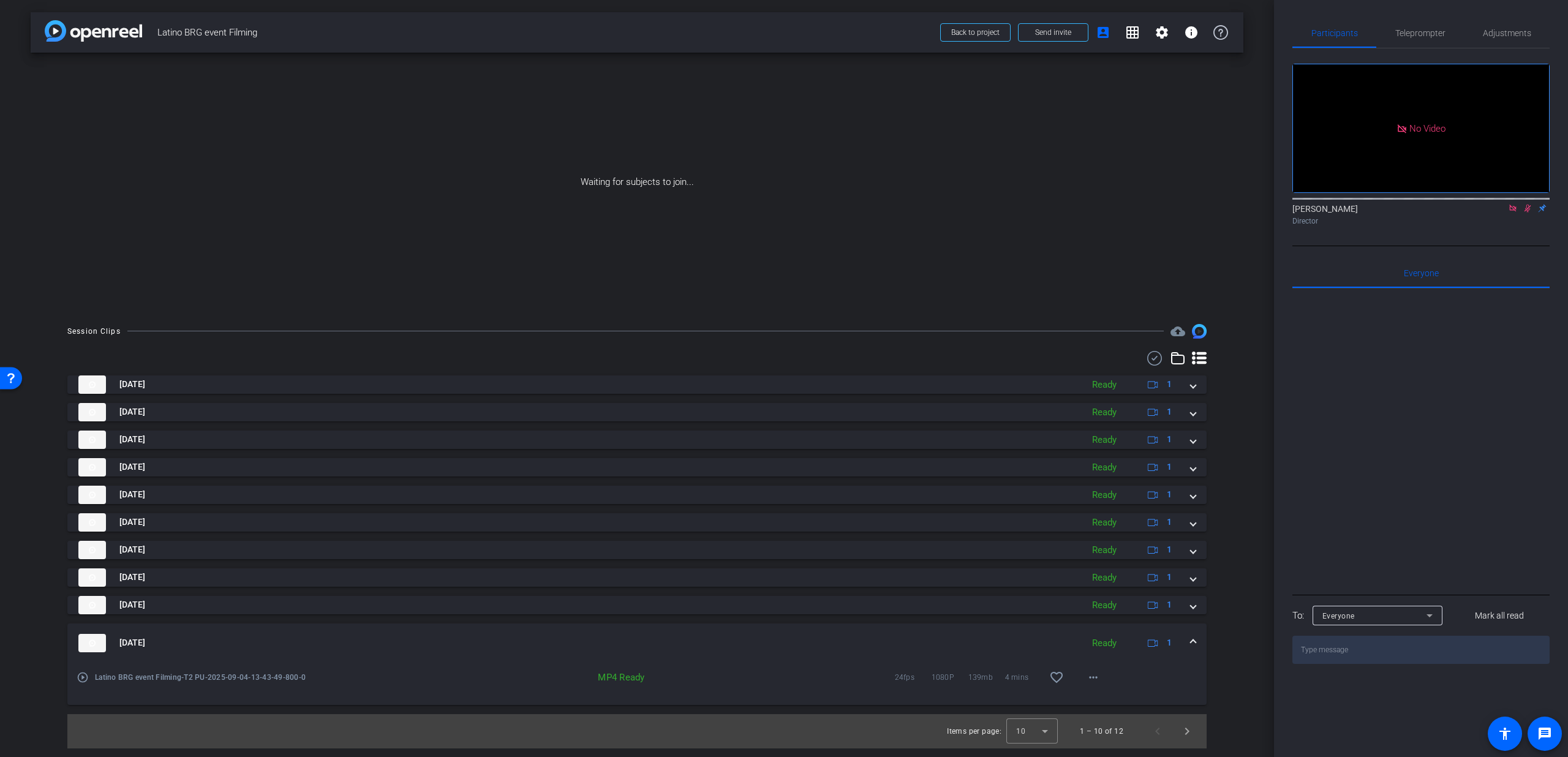
click at [1195, 648] on mat-expansion-panel-header "Sep 4, 2025 Ready 1" at bounding box center [637, 644] width 1139 height 39
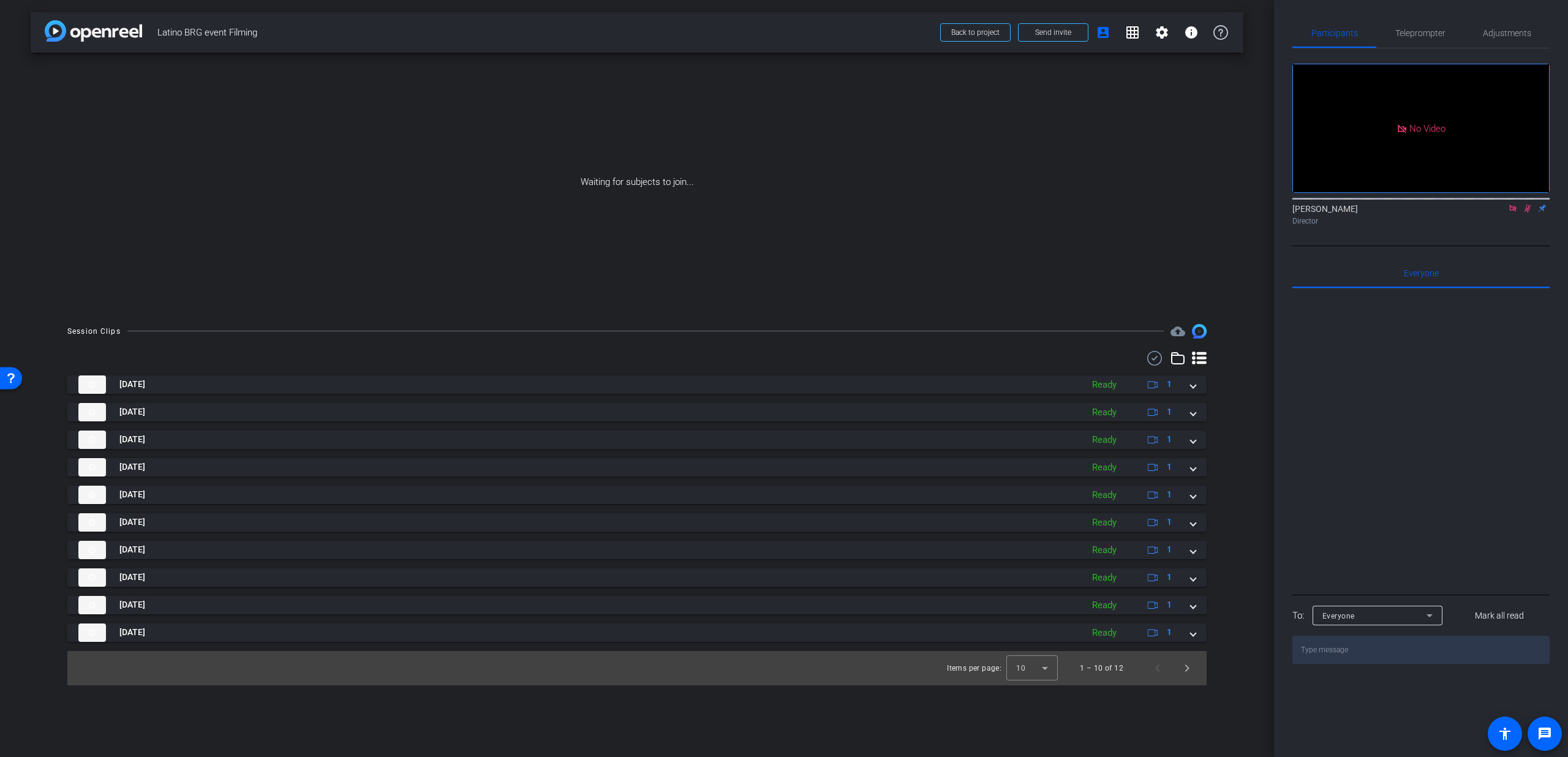
click at [1191, 615] on div "Sep 4, 2025 Ready 1 play_circle_outline Latino BRG event Filming-Intro PU 5-202…" at bounding box center [637, 508] width 1139 height 267
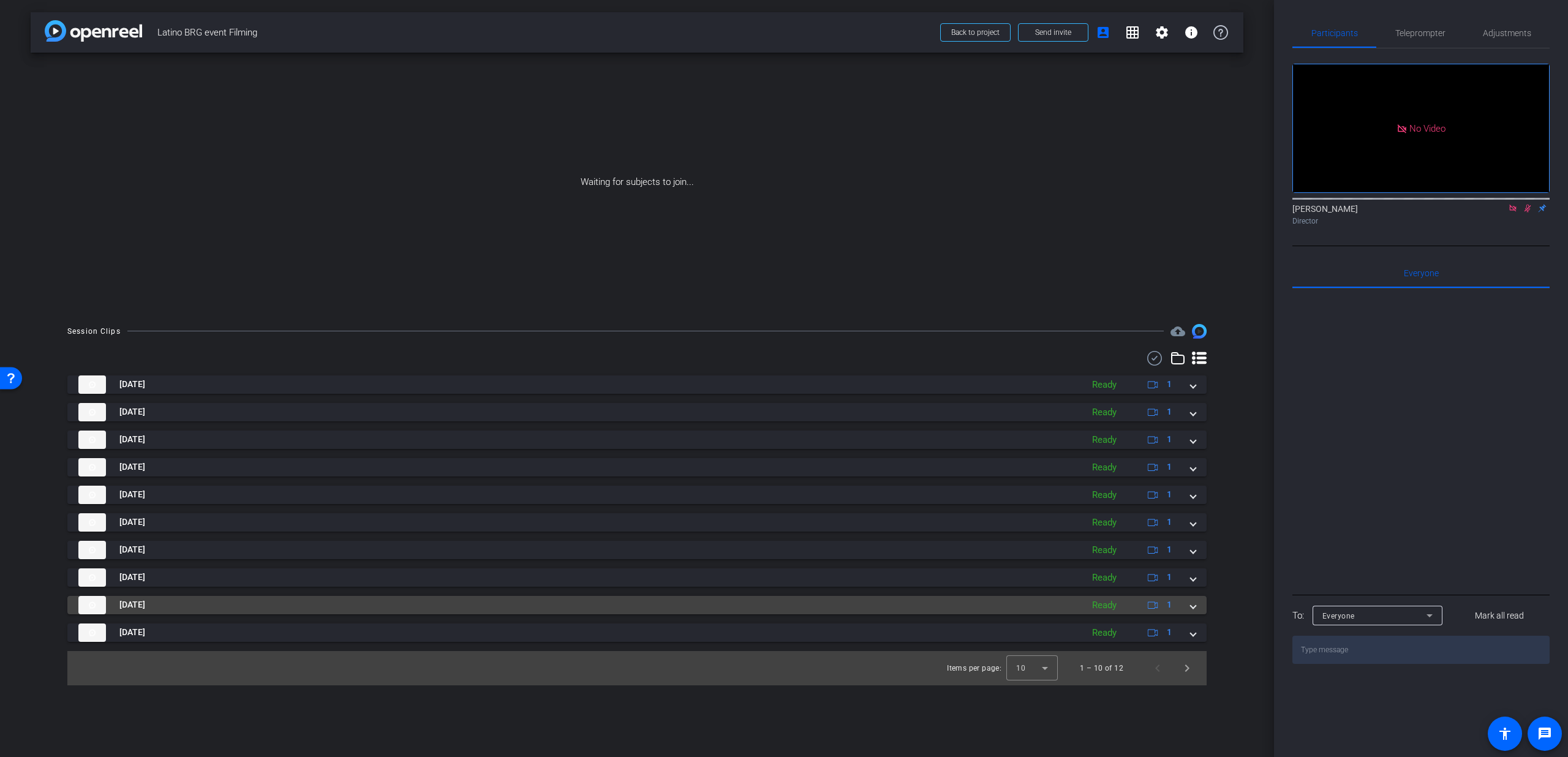
click at [1191, 614] on mat-expansion-panel-header "Sep 4, 2025 Ready 1" at bounding box center [637, 605] width 1139 height 19
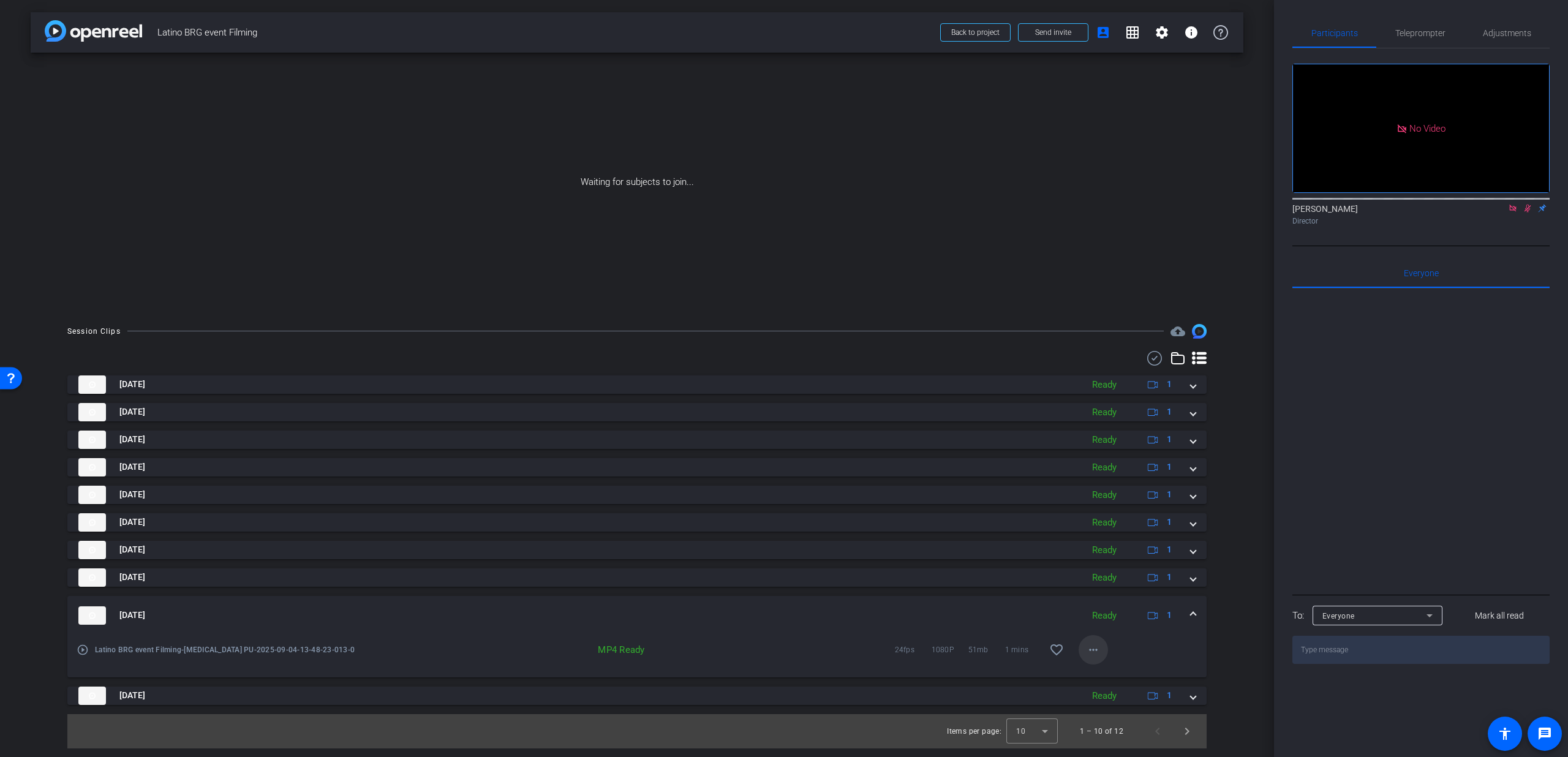
click at [1096, 651] on mat-icon "more_horiz" at bounding box center [1093, 650] width 14 height 14
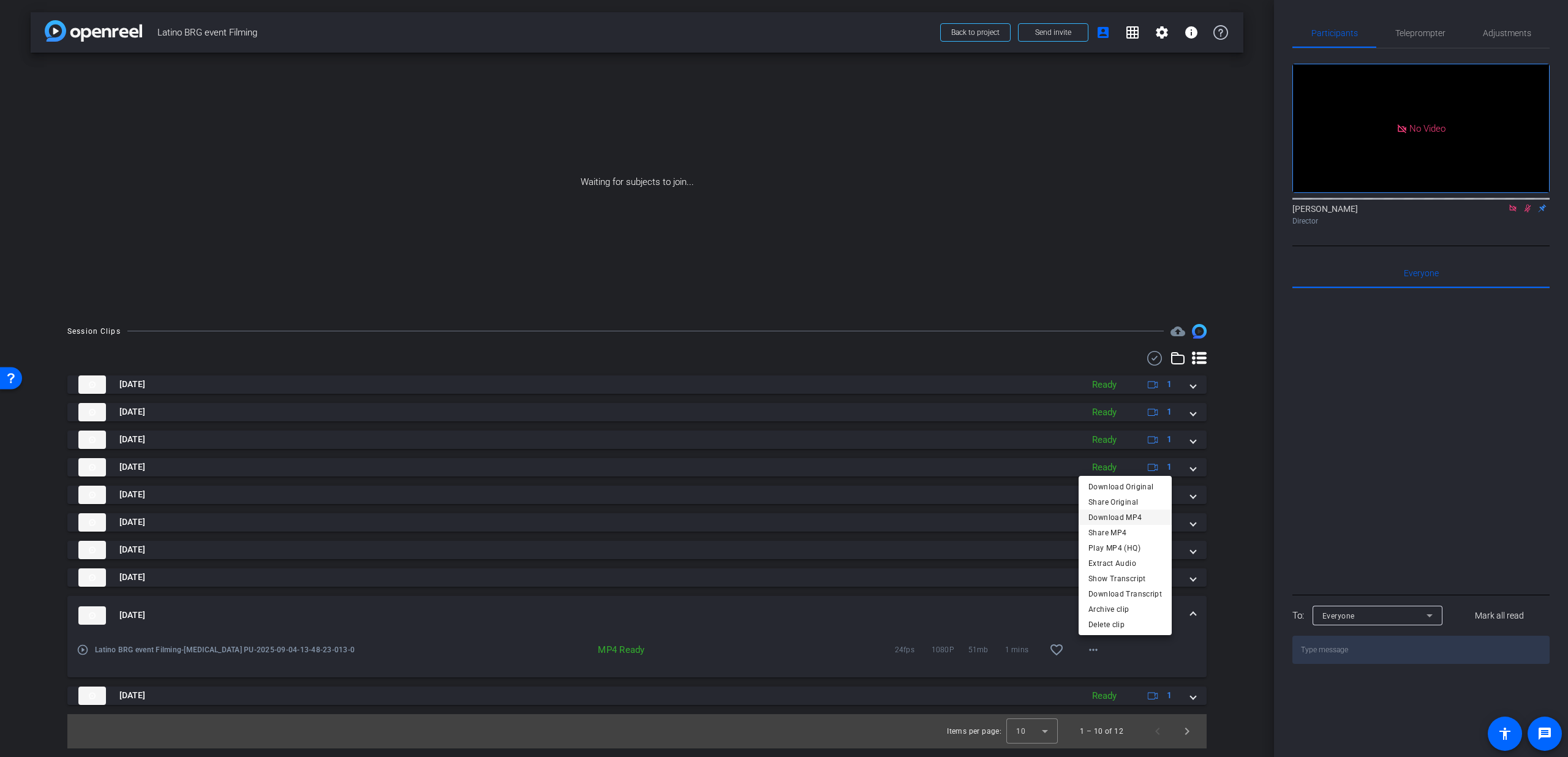
click at [1116, 520] on span "Download MP4" at bounding box center [1125, 517] width 73 height 14
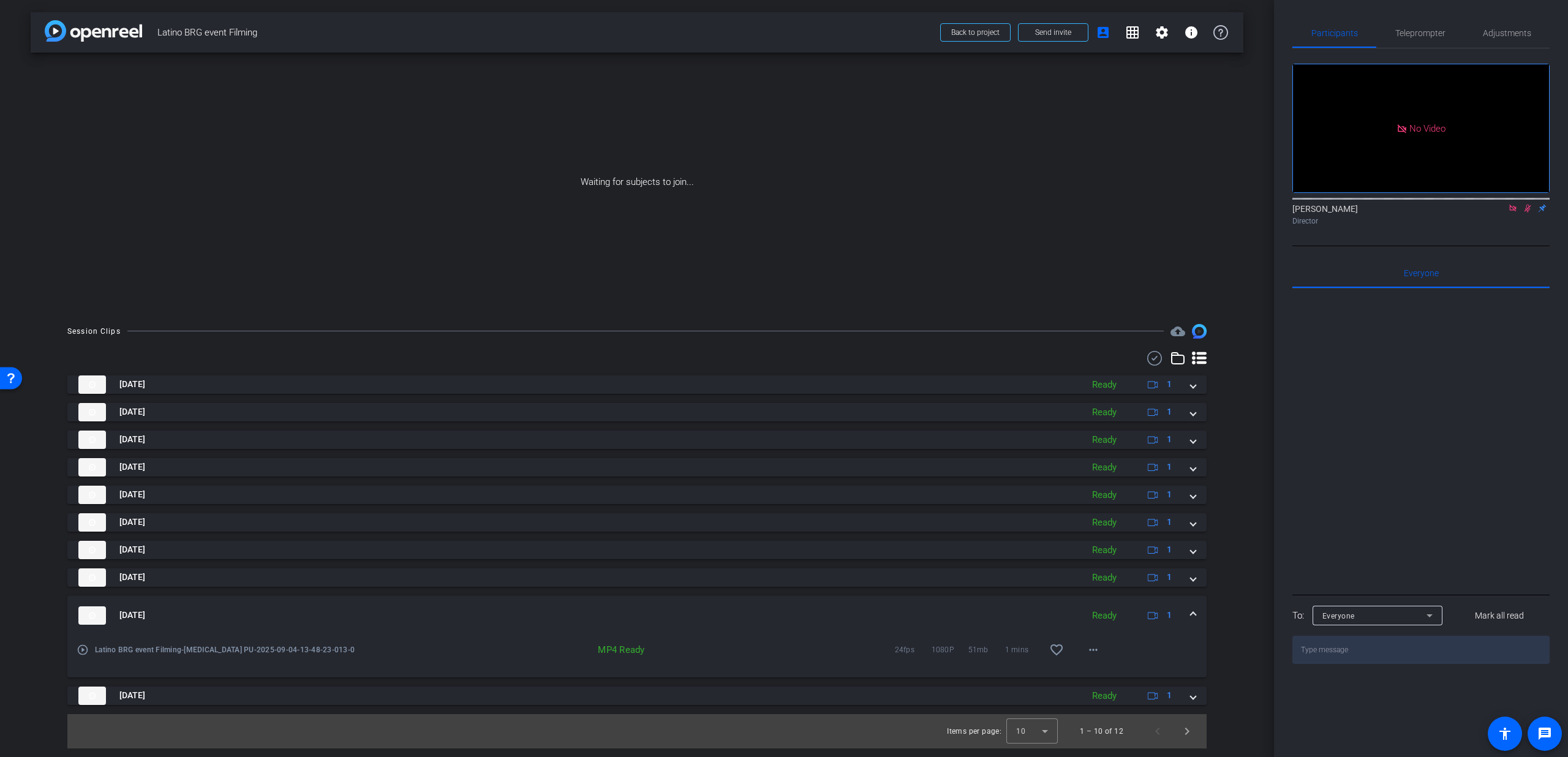
click at [1189, 615] on div "Sep 4, 2025 Ready 1" at bounding box center [635, 615] width 1112 height 19
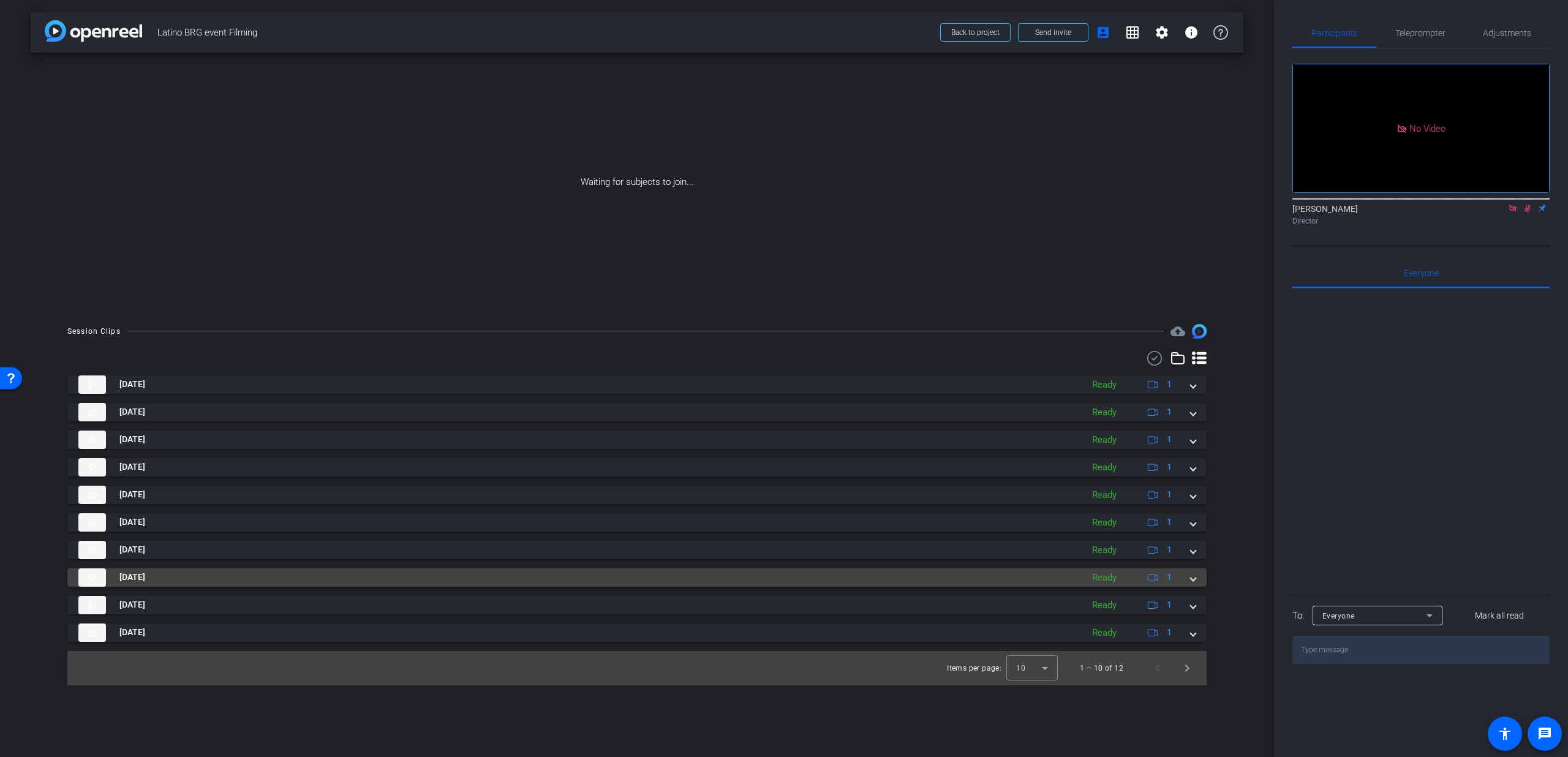
click at [1187, 580] on div "Sep 4, 2025 Ready 1" at bounding box center [635, 578] width 1112 height 19
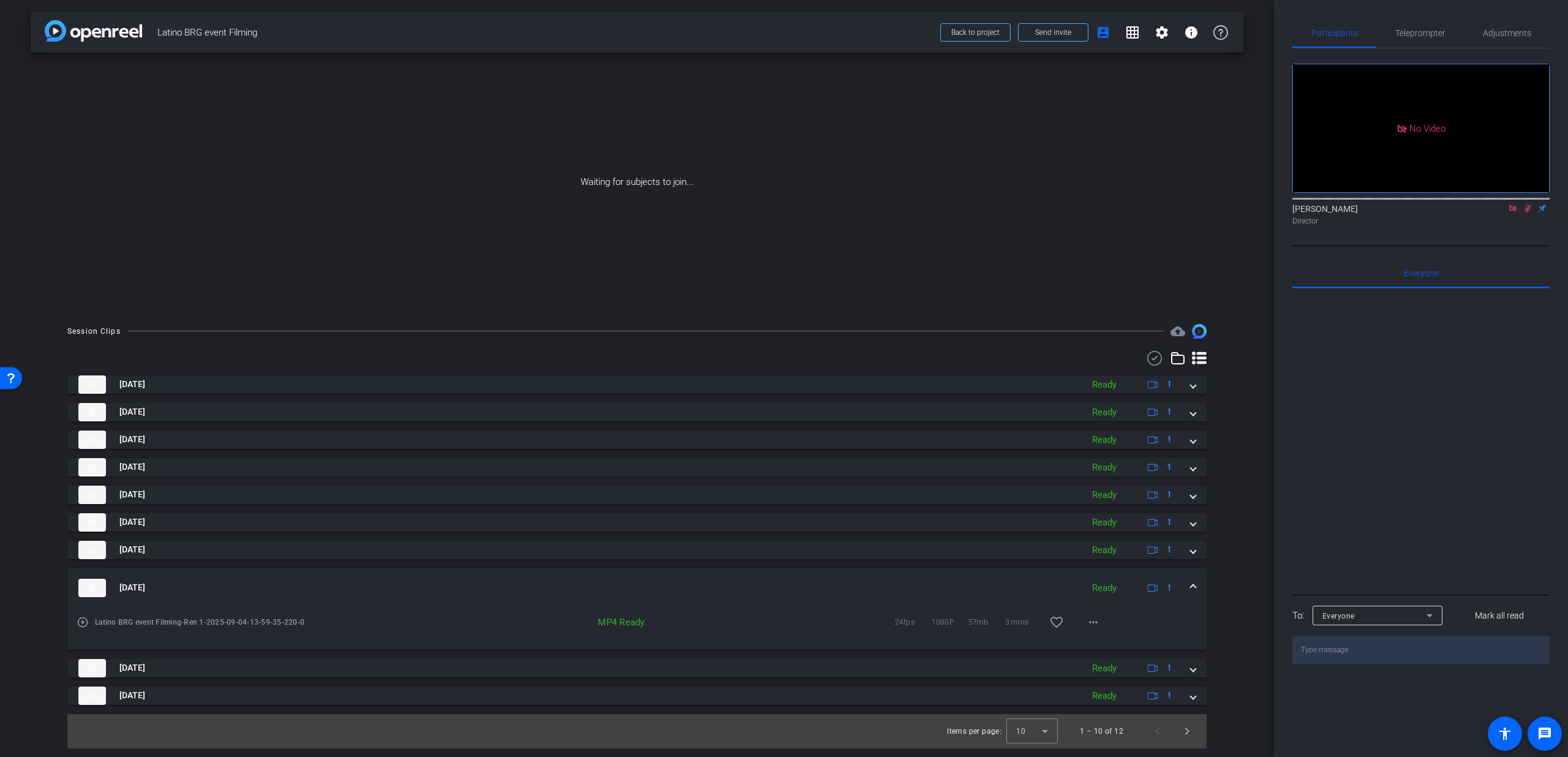
click at [1187, 580] on div "Sep 4, 2025 Ready 1" at bounding box center [635, 588] width 1112 height 19
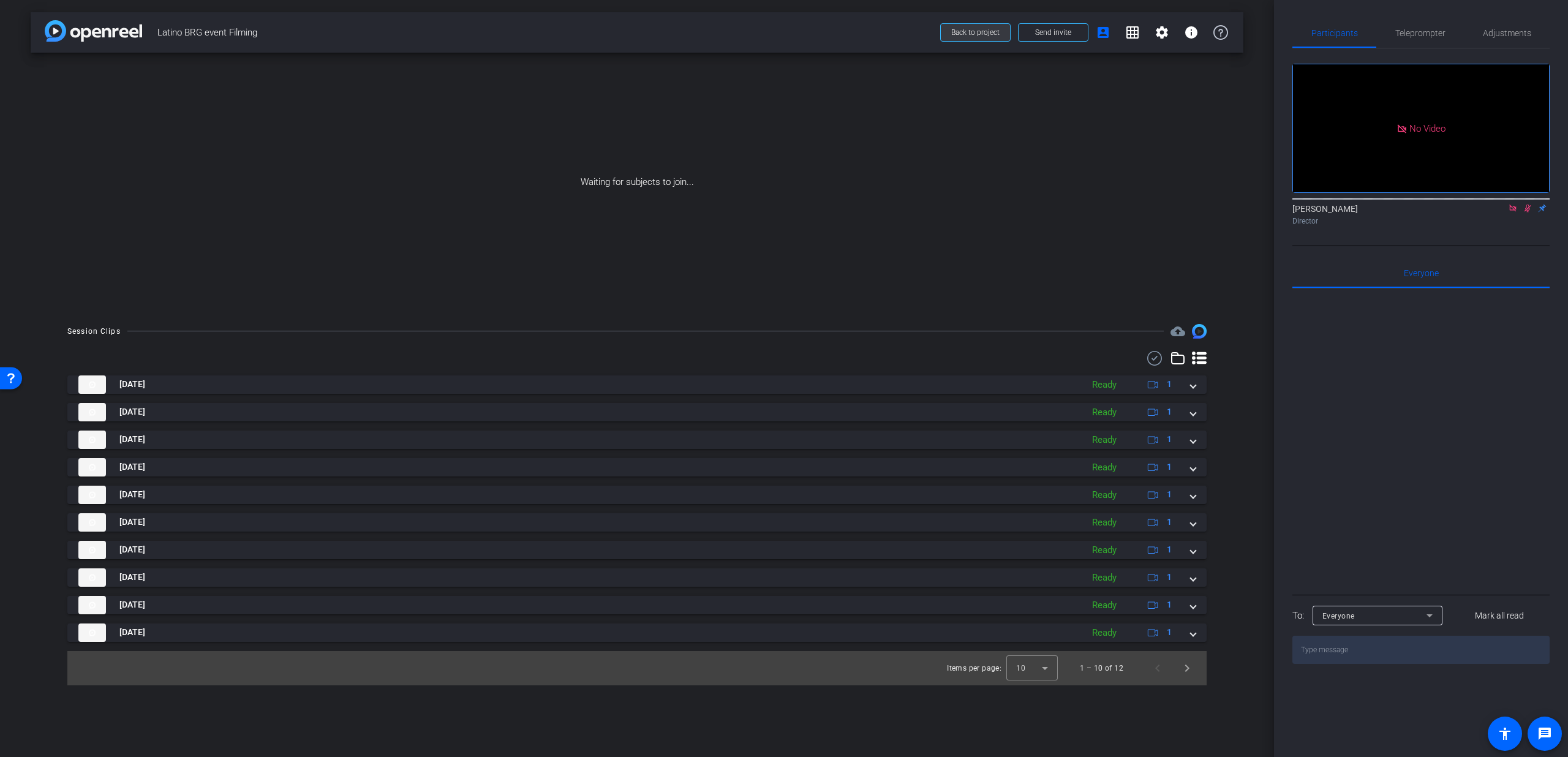
click at [984, 39] on span at bounding box center [975, 32] width 70 height 29
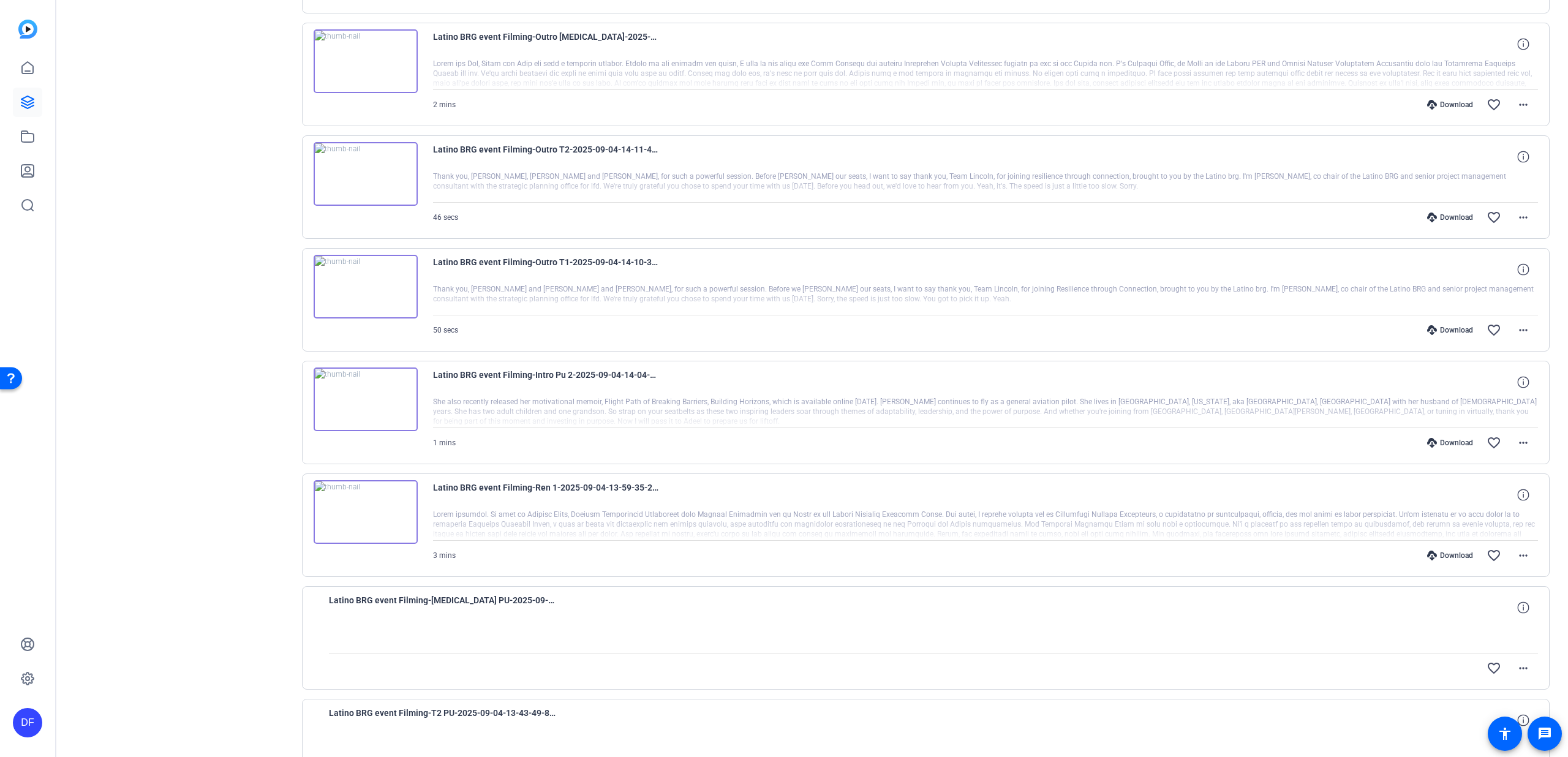
scroll to position [707, 0]
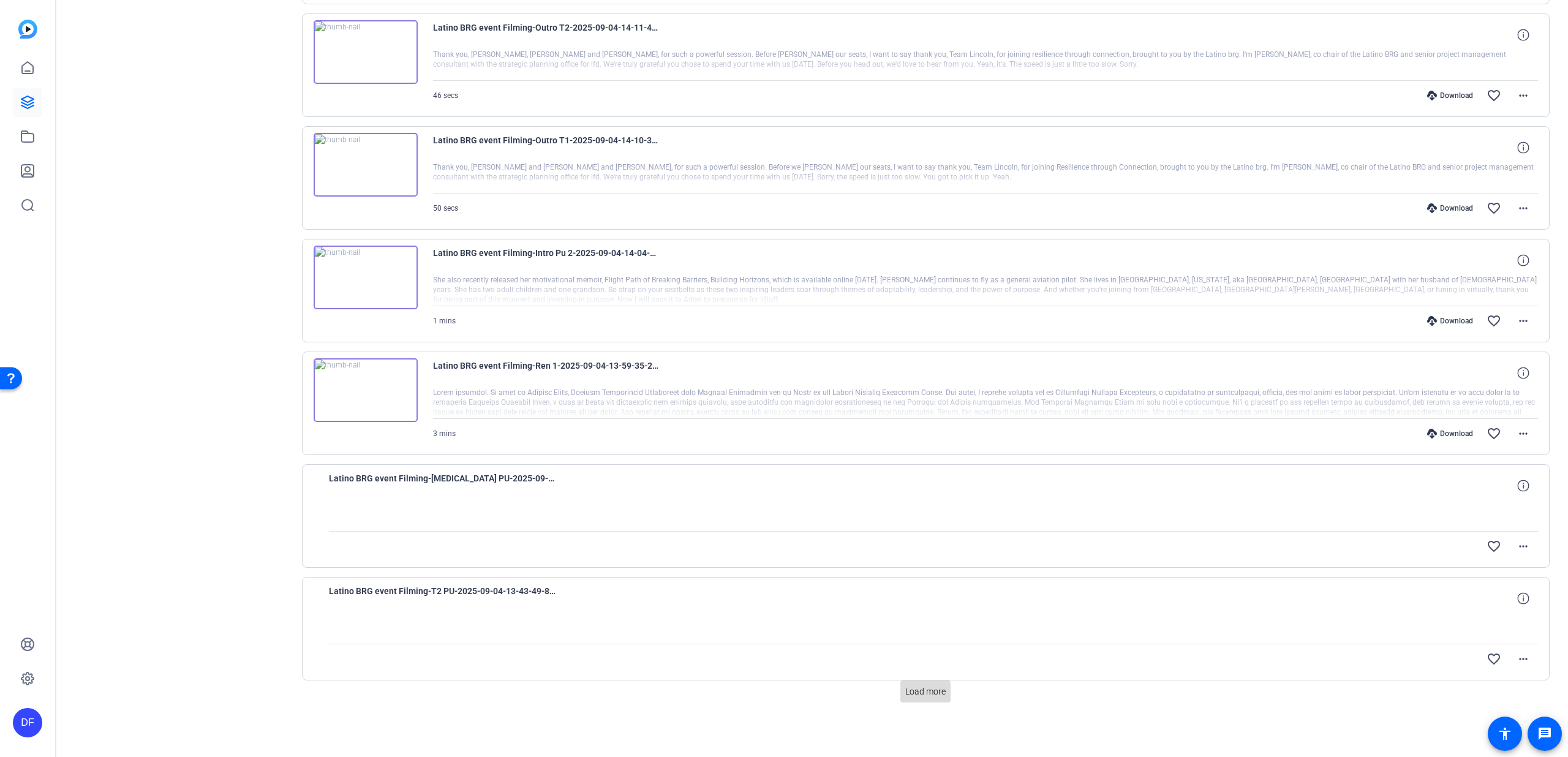
click at [936, 691] on span "Load more" at bounding box center [925, 692] width 40 height 12
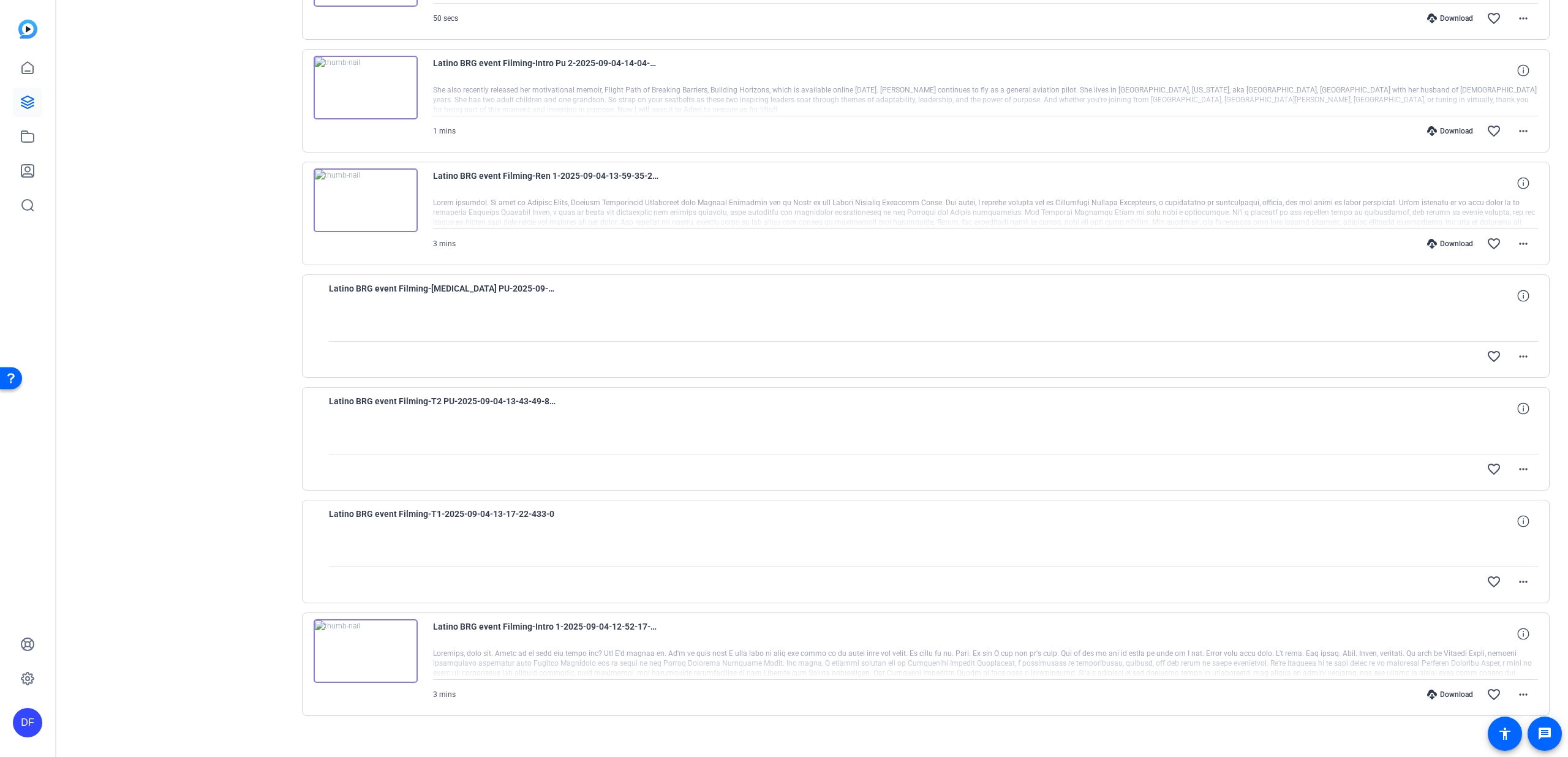
scroll to position [910, 0]
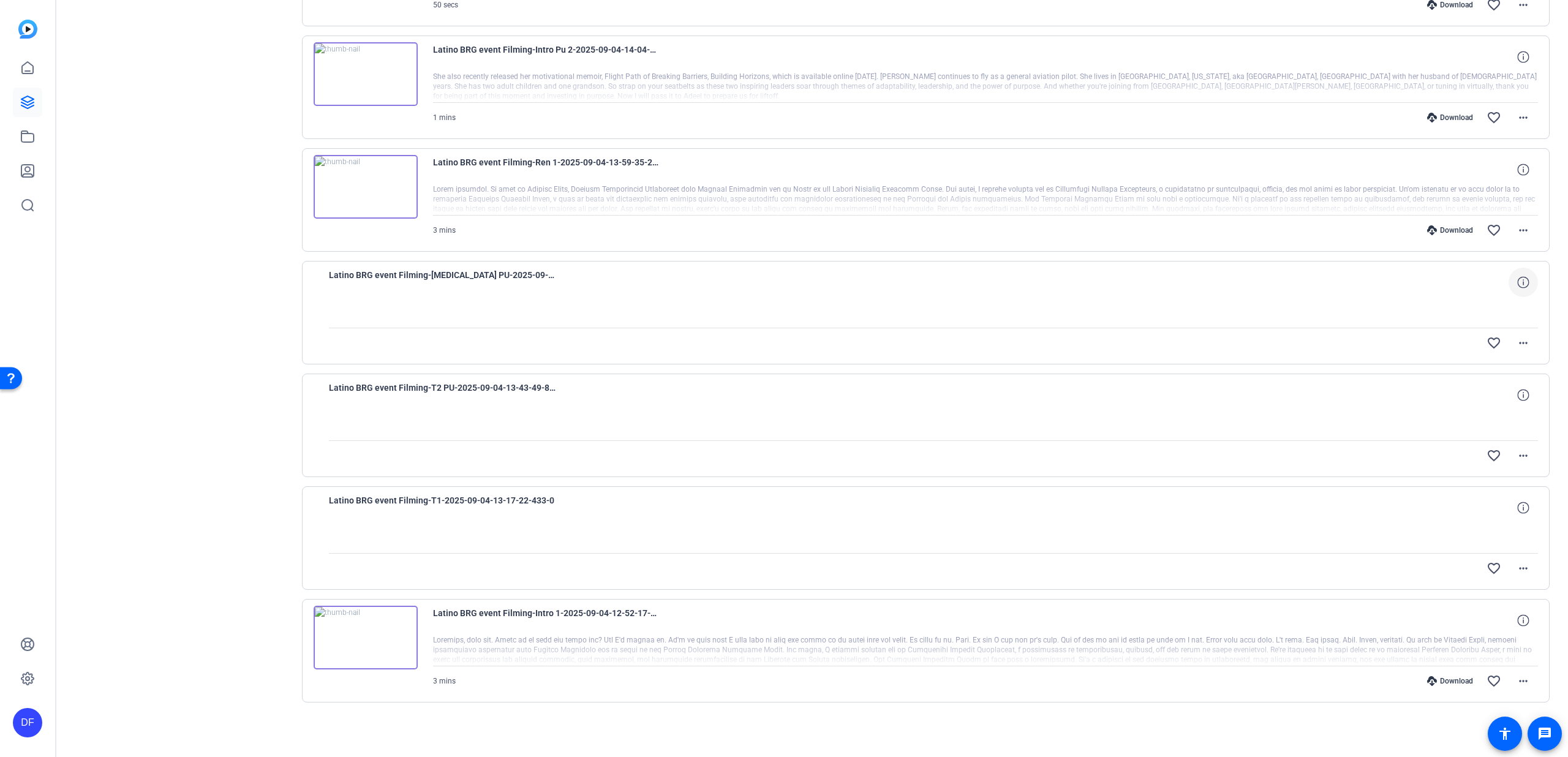
click at [1526, 284] on span at bounding box center [1523, 282] width 29 height 29
click at [1521, 283] on mat-icon "close" at bounding box center [1523, 283] width 14 height 15
click at [1519, 350] on span at bounding box center [1523, 342] width 29 height 29
click at [1520, 344] on div at bounding box center [784, 378] width 1568 height 757
click at [1523, 565] on mat-icon "more_horiz" at bounding box center [1523, 568] width 14 height 14
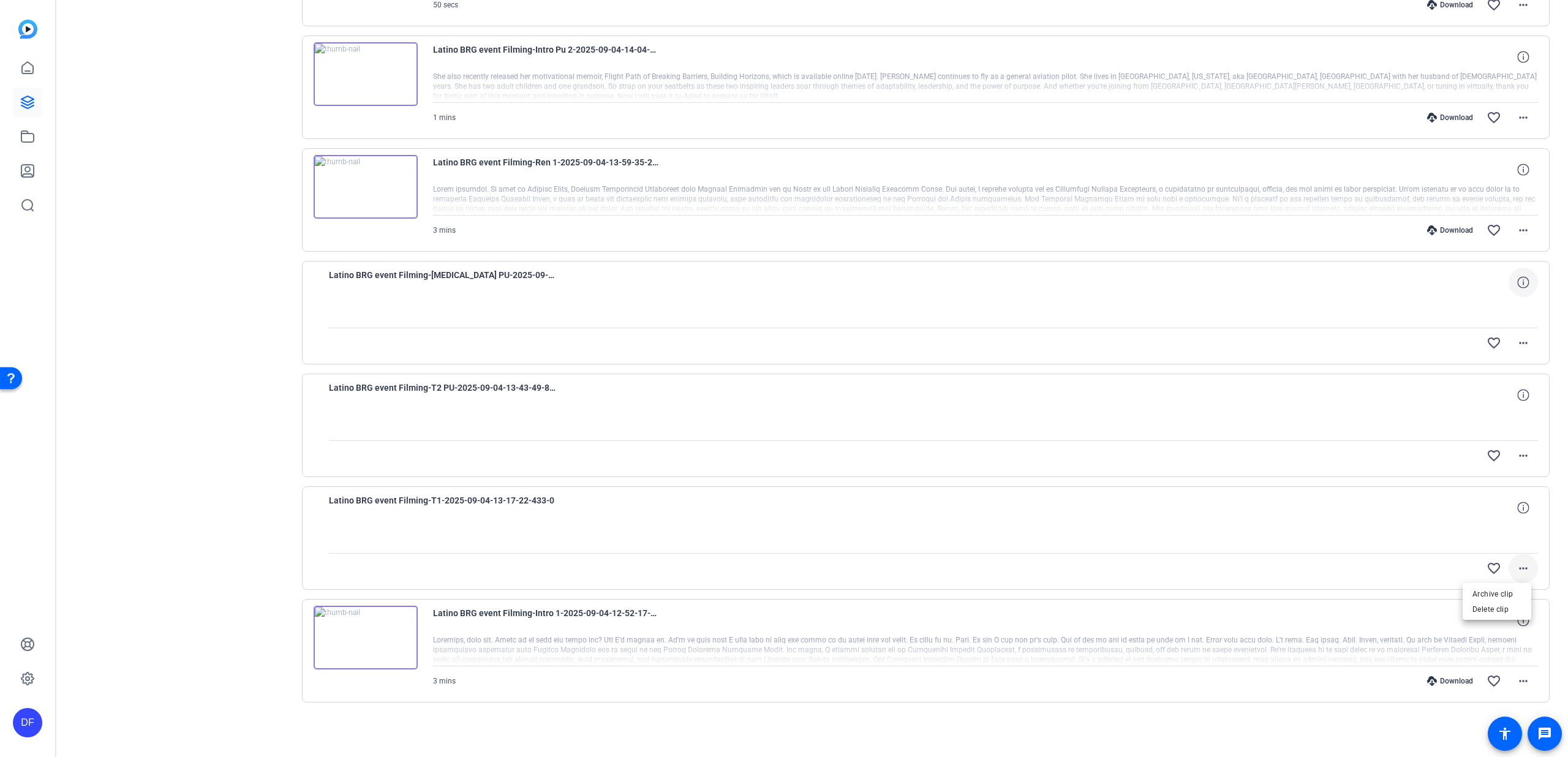
click at [1523, 565] on div at bounding box center [784, 378] width 1568 height 757
click at [1520, 461] on mat-icon "more_horiz" at bounding box center [1523, 456] width 14 height 14
click at [1520, 448] on div at bounding box center [784, 378] width 1568 height 757
click at [1516, 341] on mat-icon "more_horiz" at bounding box center [1523, 343] width 14 height 14
click at [1508, 363] on span "Upload" at bounding box center [1497, 368] width 49 height 14
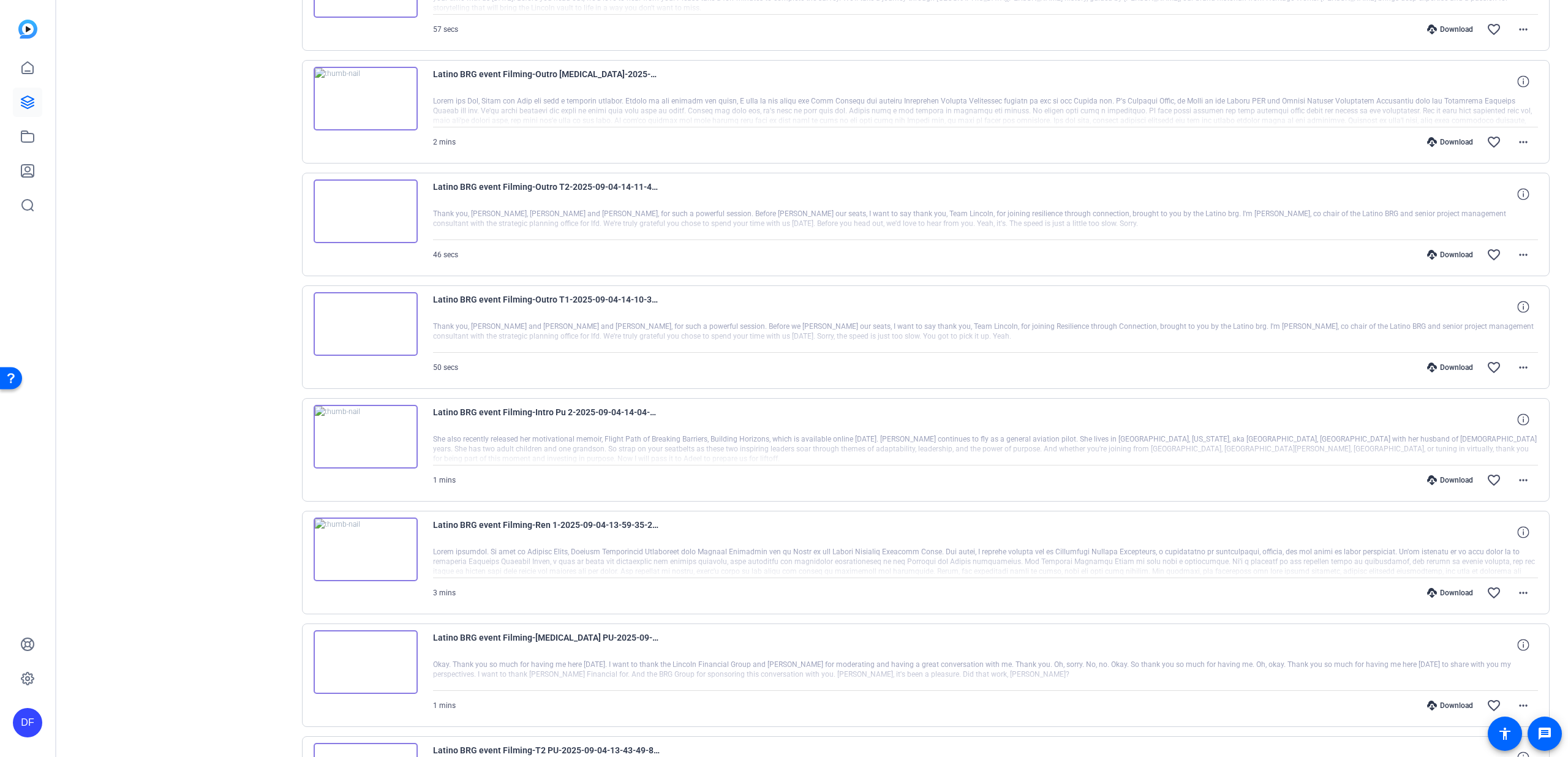
scroll to position [707, 0]
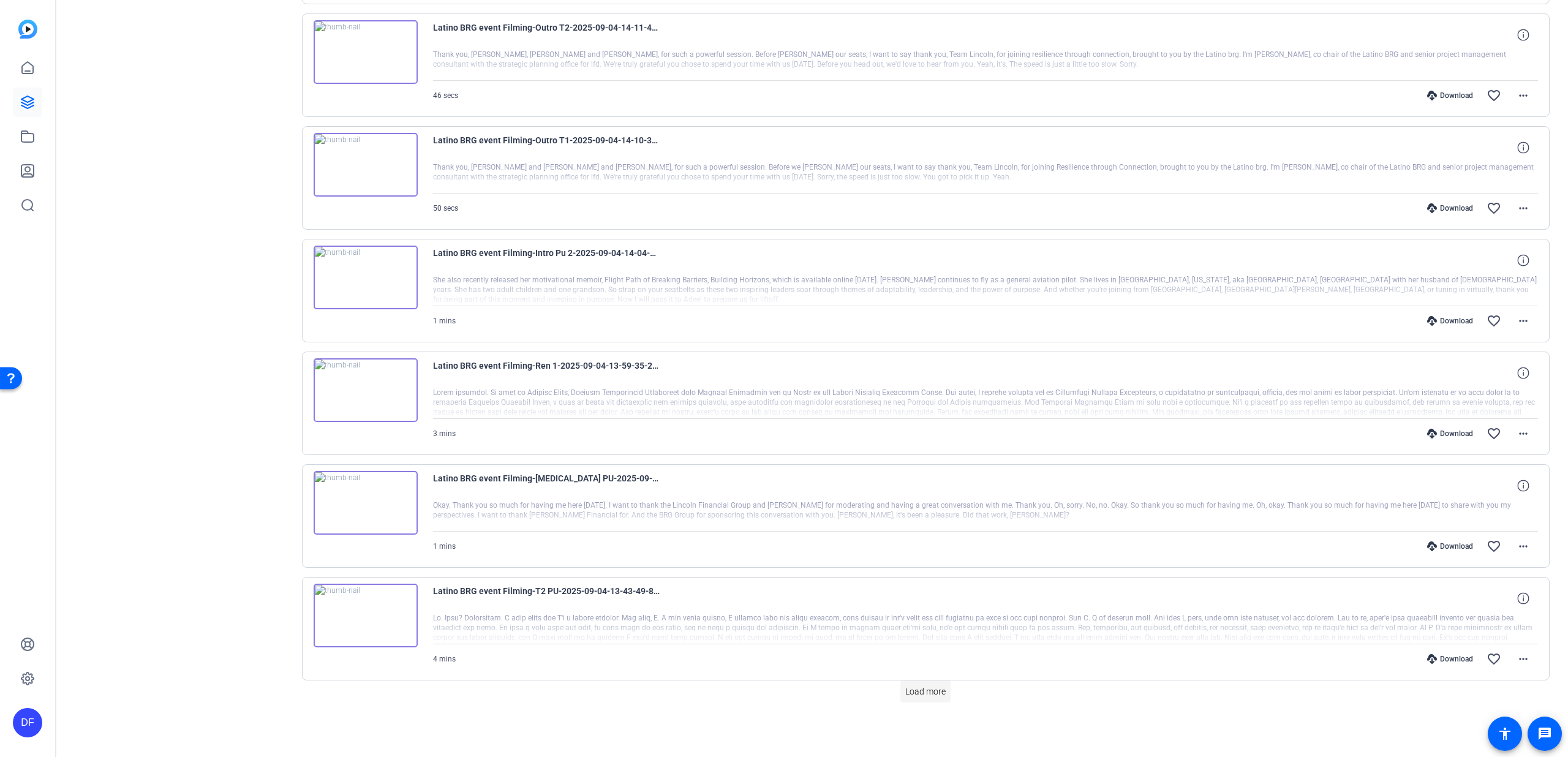
click at [924, 693] on span "Load more" at bounding box center [925, 692] width 40 height 12
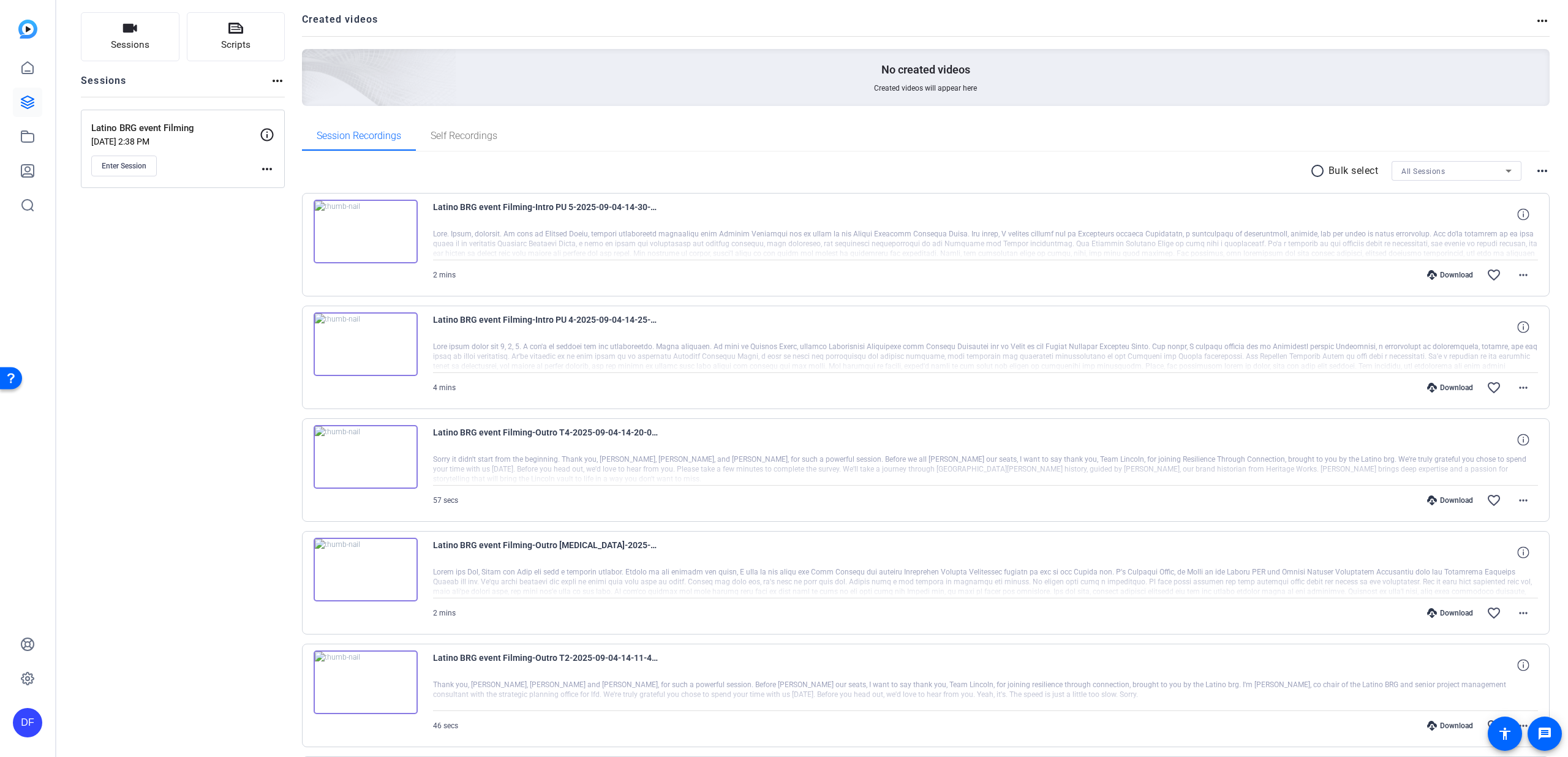
scroll to position [0, 0]
